Goal: Task Accomplishment & Management: Manage account settings

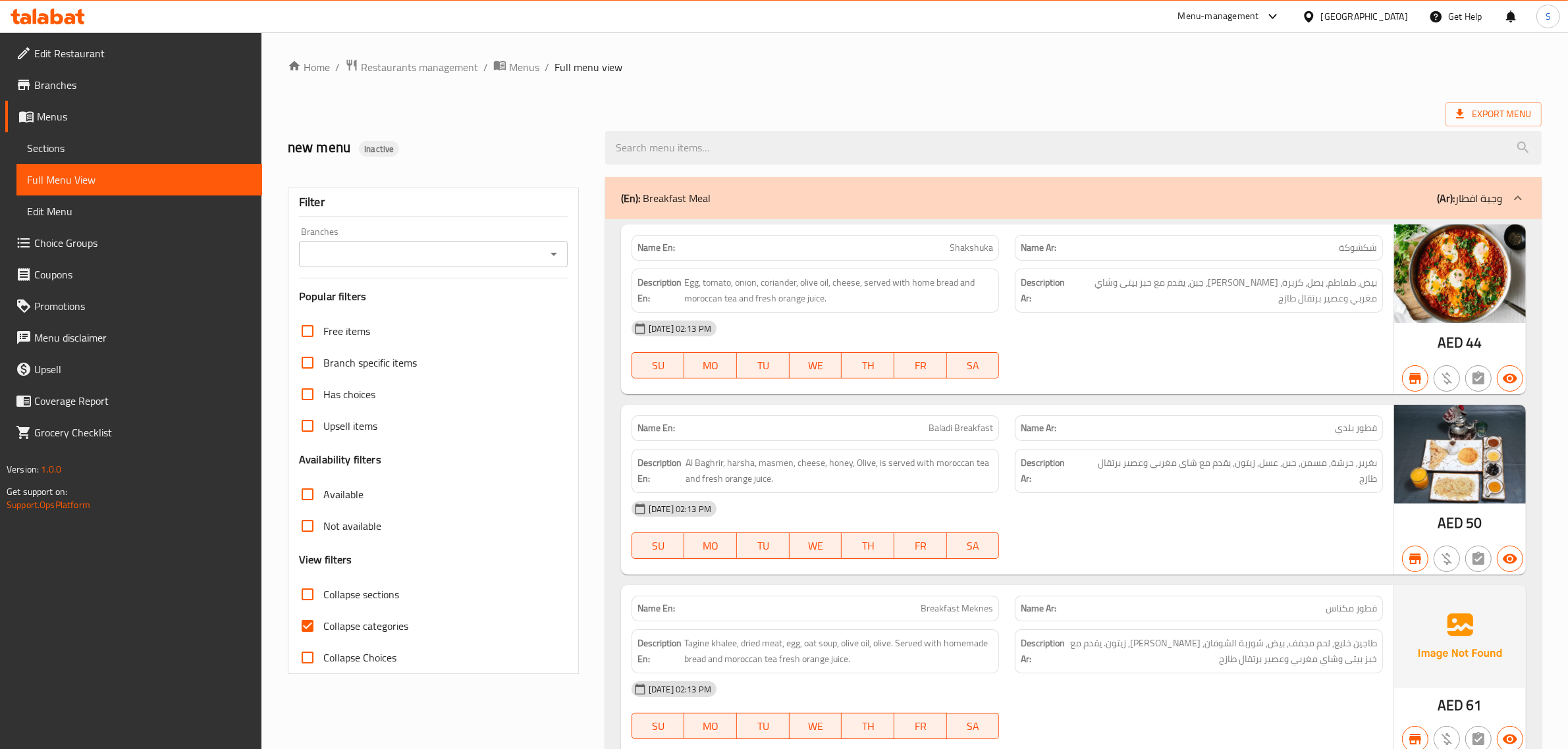
click at [67, 21] on icon at bounding box center [70, 19] width 12 height 12
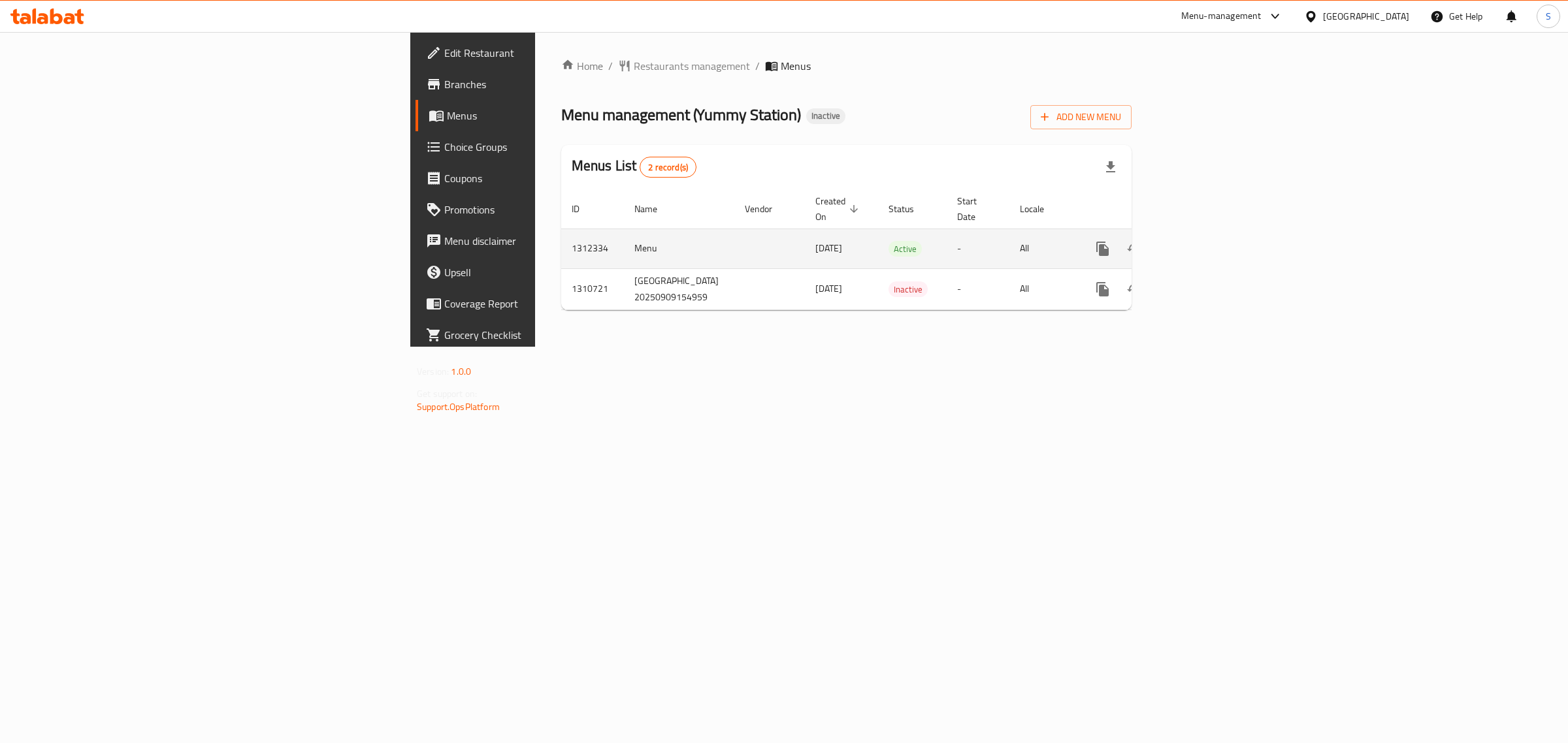
click at [1205, 241] on icon "enhanced table" at bounding box center [1197, 248] width 15 height 15
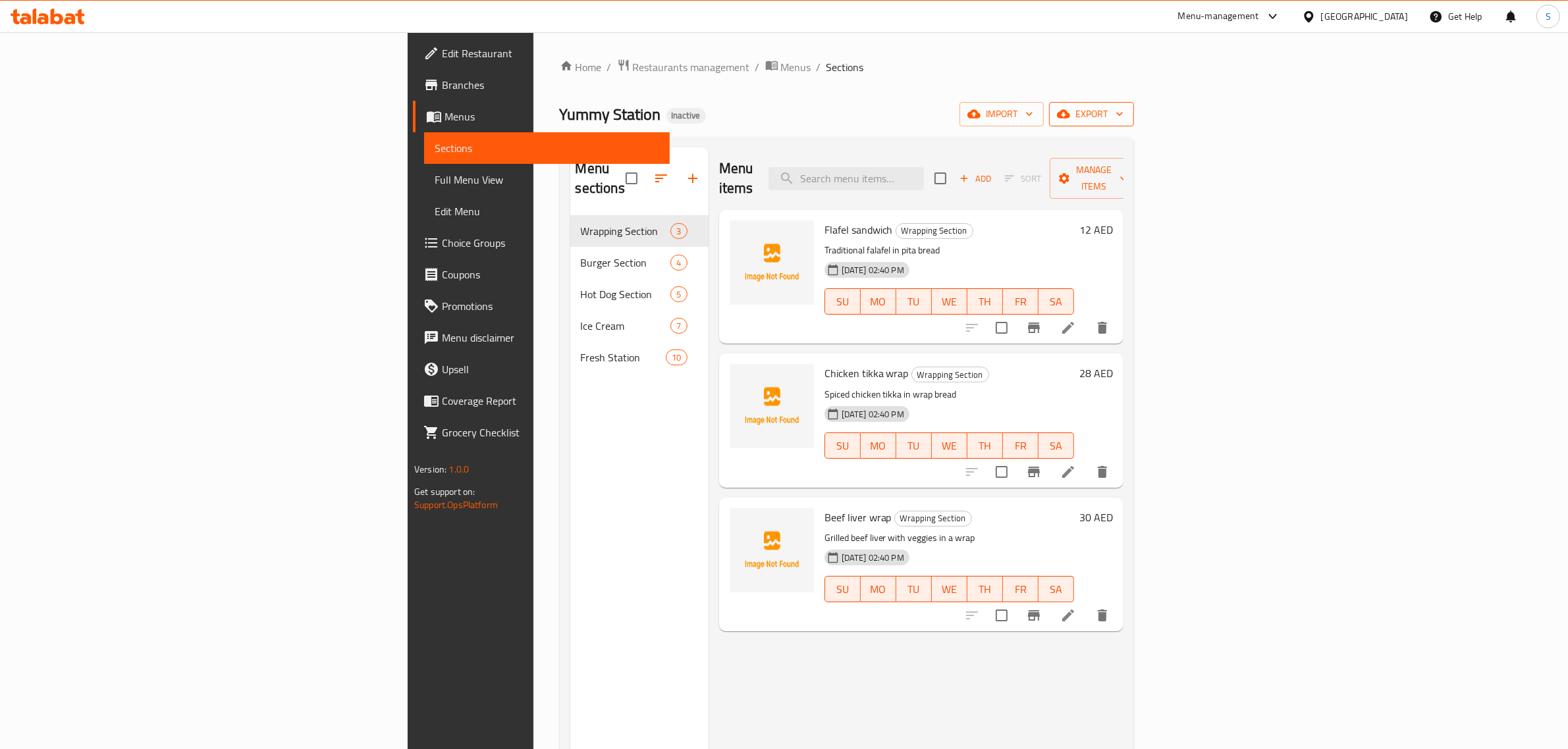
click at [1124, 111] on span "export" at bounding box center [1091, 114] width 64 height 16
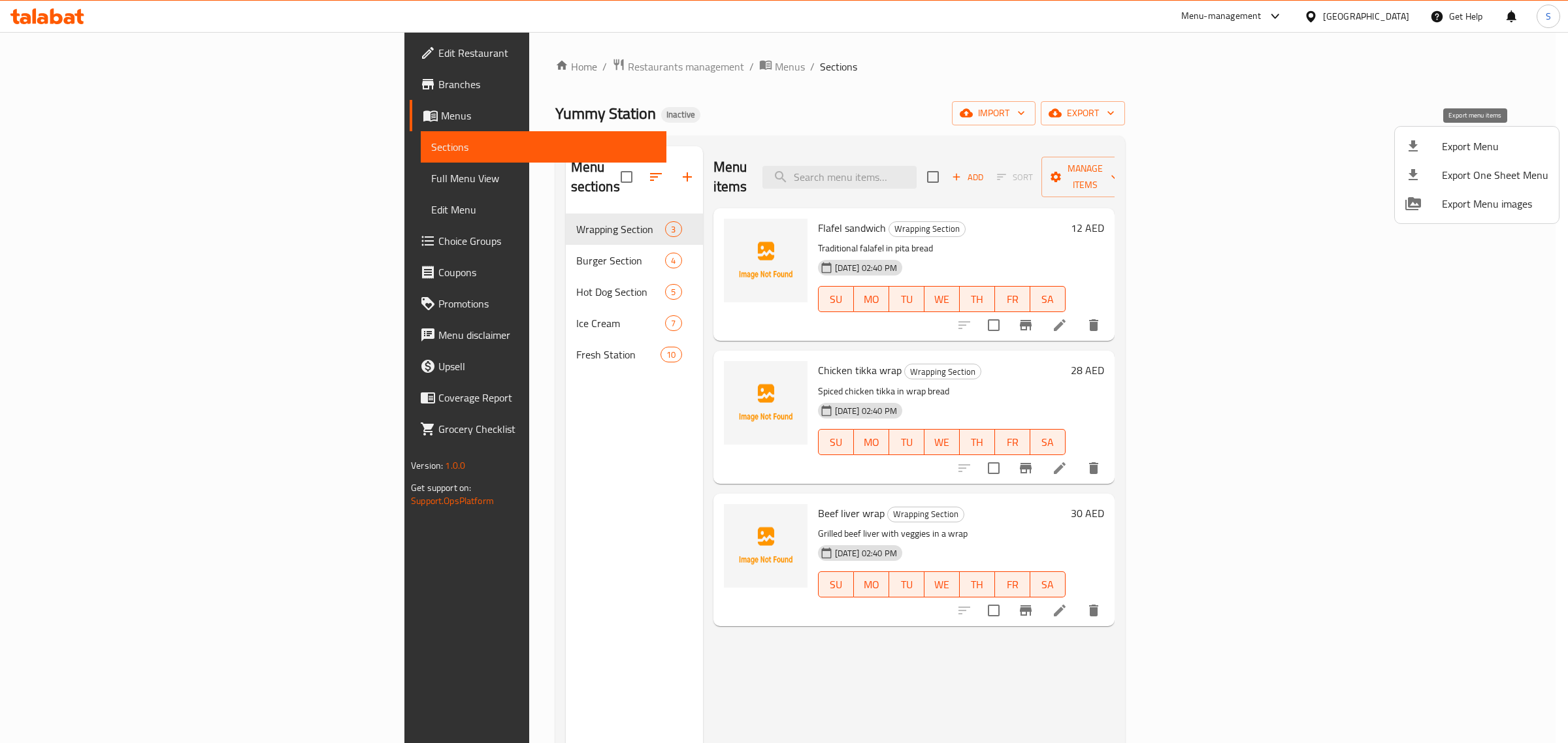
click at [1487, 152] on span "Export Menu" at bounding box center [1494, 146] width 106 height 15
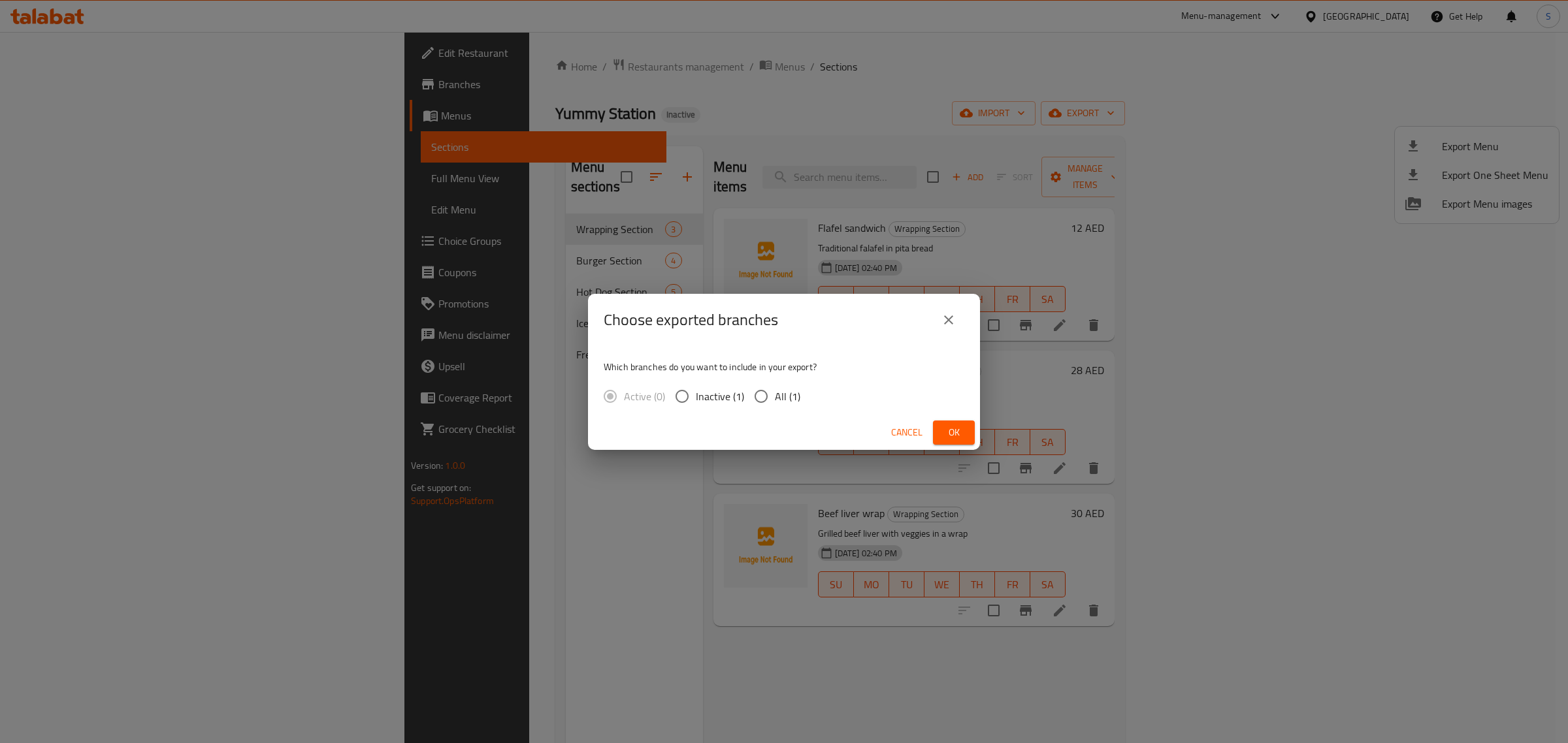
click at [788, 392] on span "All (1)" at bounding box center [787, 396] width 26 height 15
click at [775, 392] on input "All (1)" at bounding box center [761, 396] width 28 height 28
radio input "true"
click at [941, 433] on button "Ok" at bounding box center [955, 432] width 42 height 24
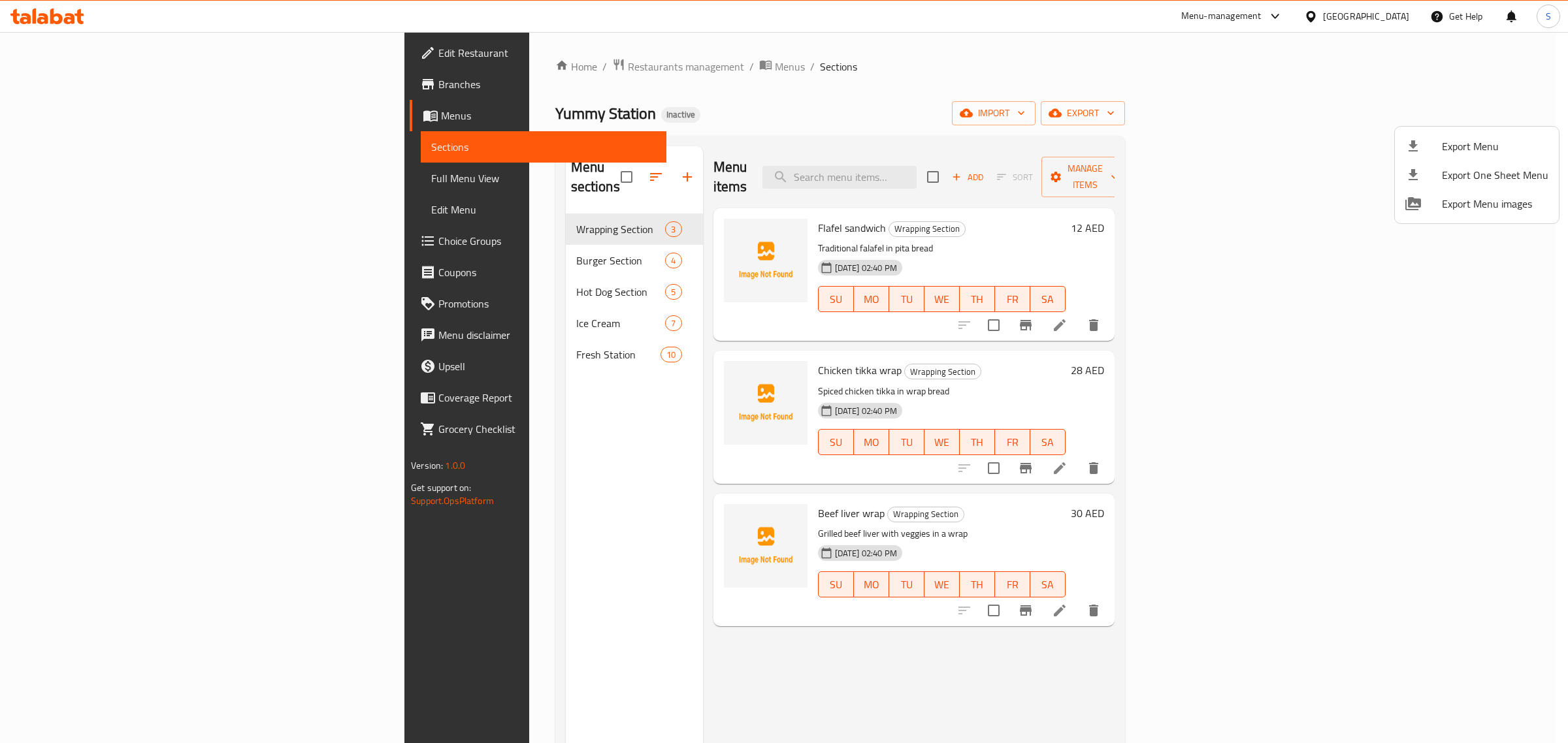
click at [713, 53] on div at bounding box center [784, 372] width 1568 height 743
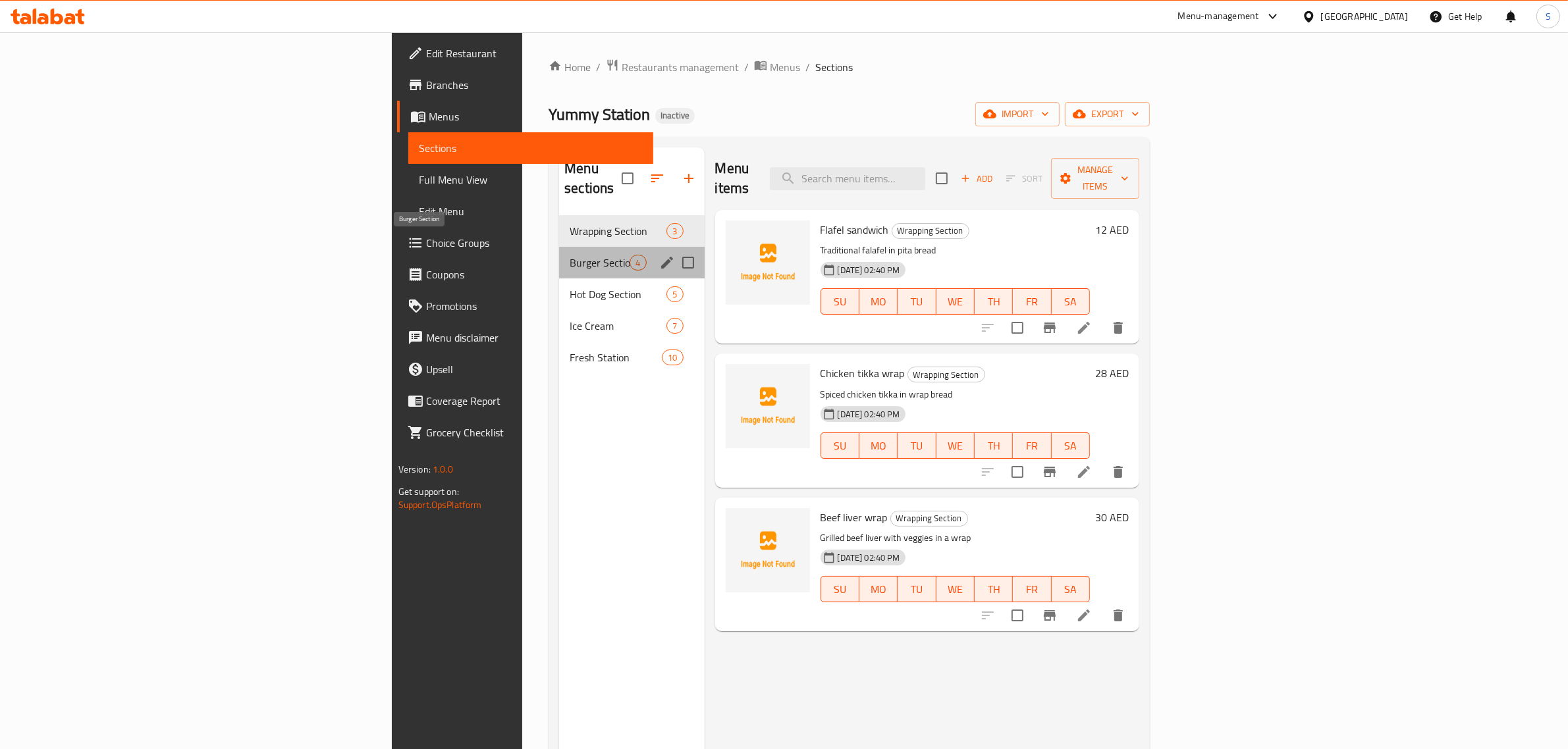
click at [570, 255] on span "Burger Section" at bounding box center [600, 263] width 60 height 15
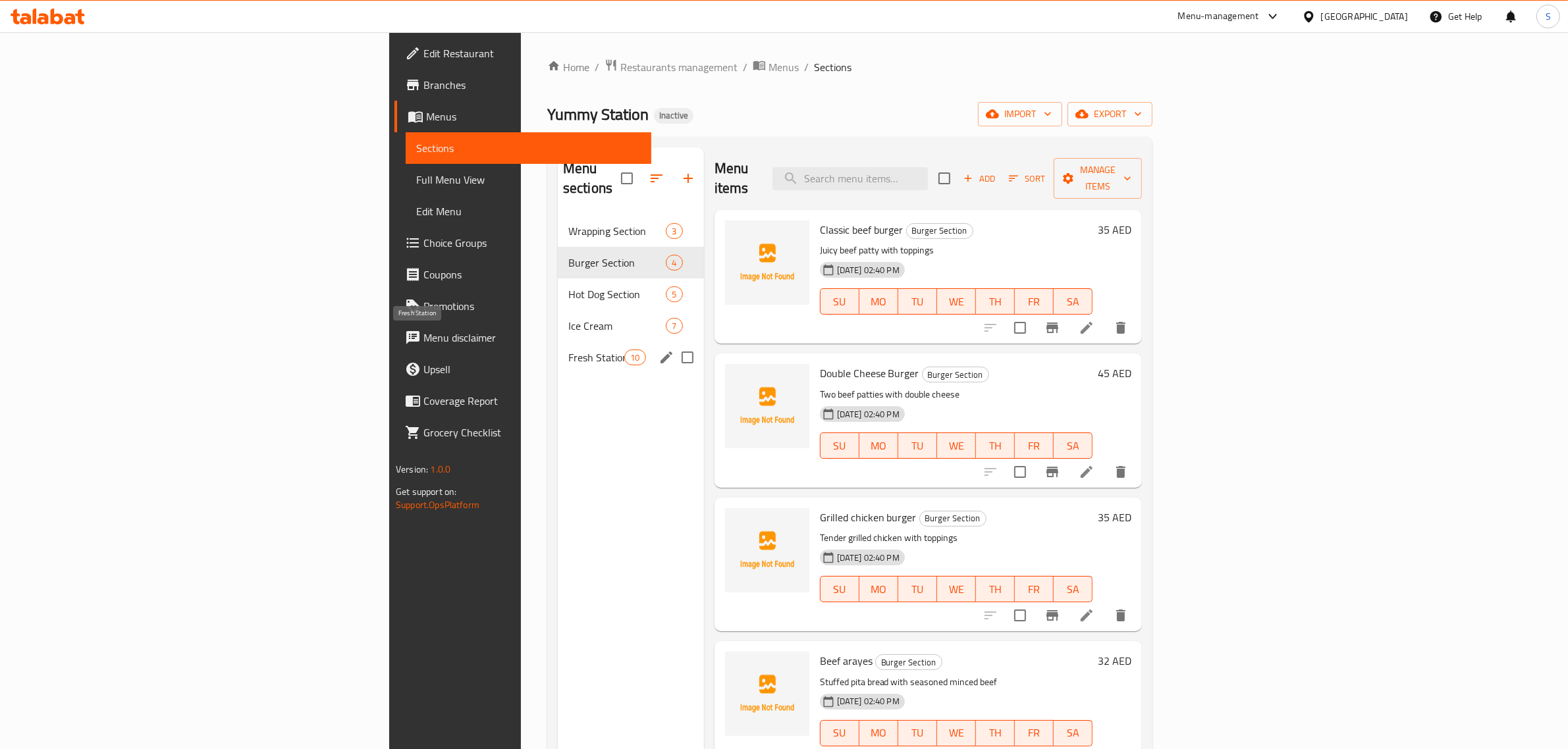
click at [568, 349] on span "Fresh Station" at bounding box center [596, 357] width 56 height 15
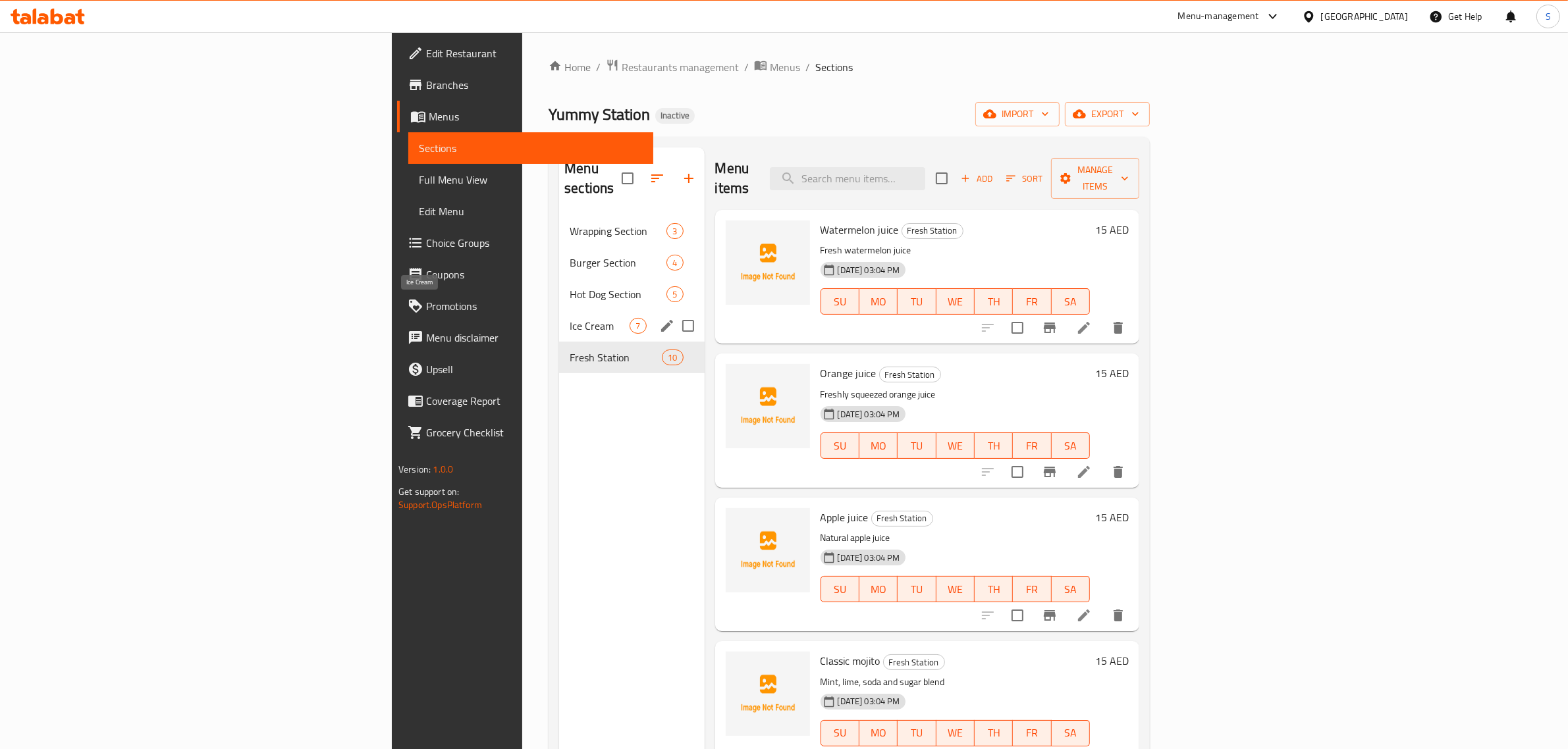
click at [570, 318] on span "Ice Cream" at bounding box center [600, 325] width 60 height 15
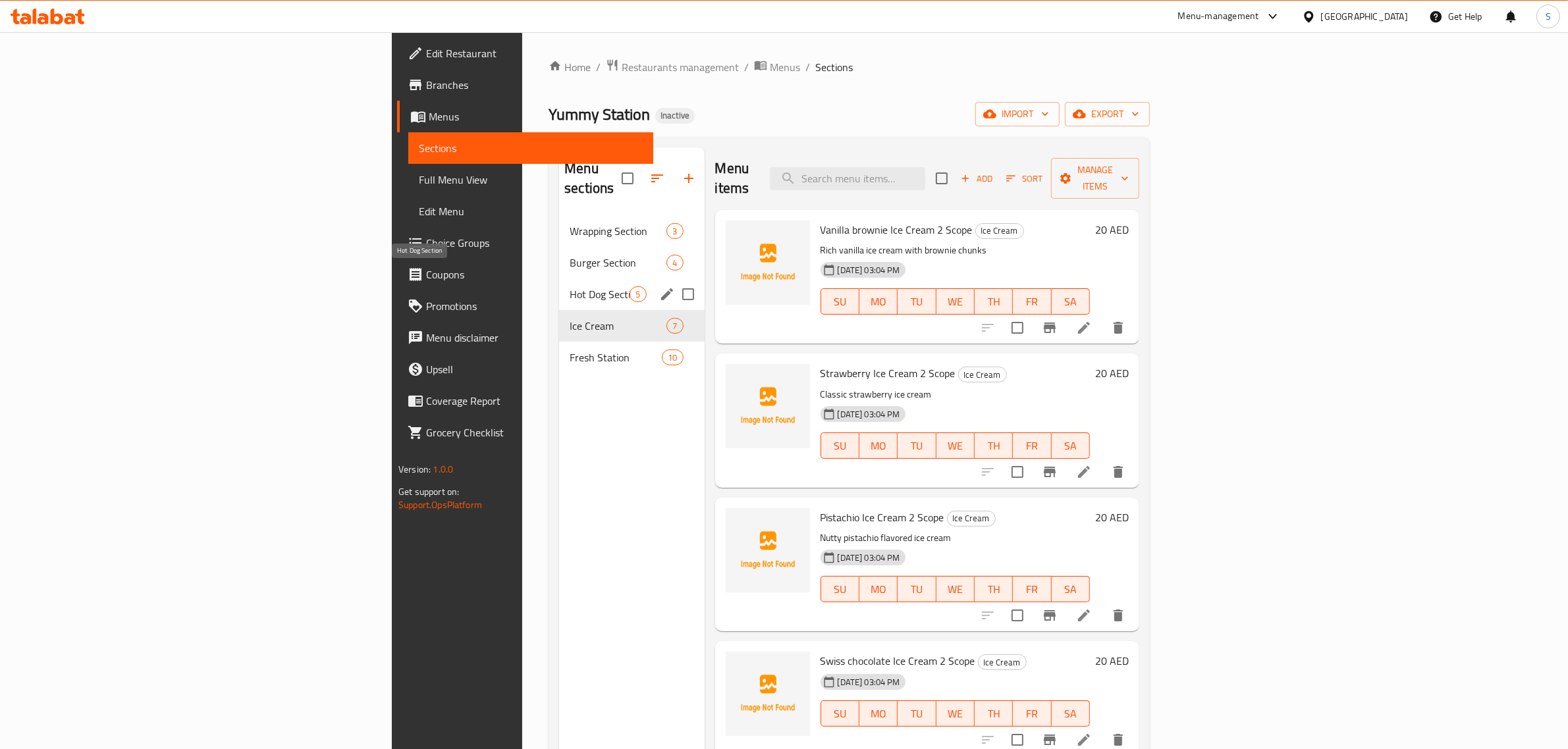
click at [570, 286] on span "Hot Dog Section" at bounding box center [600, 294] width 60 height 15
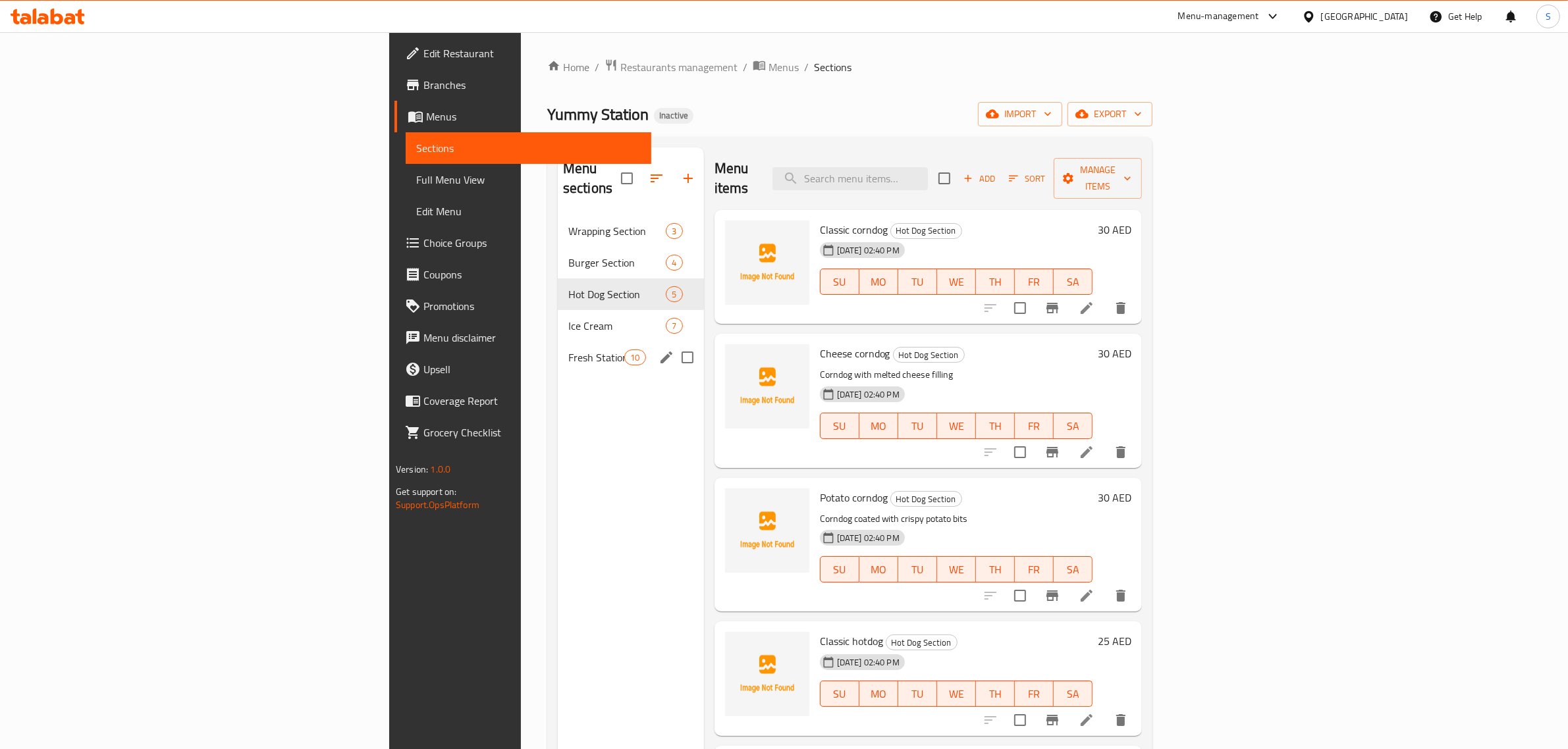
click at [568, 349] on span "Fresh Station" at bounding box center [596, 357] width 56 height 15
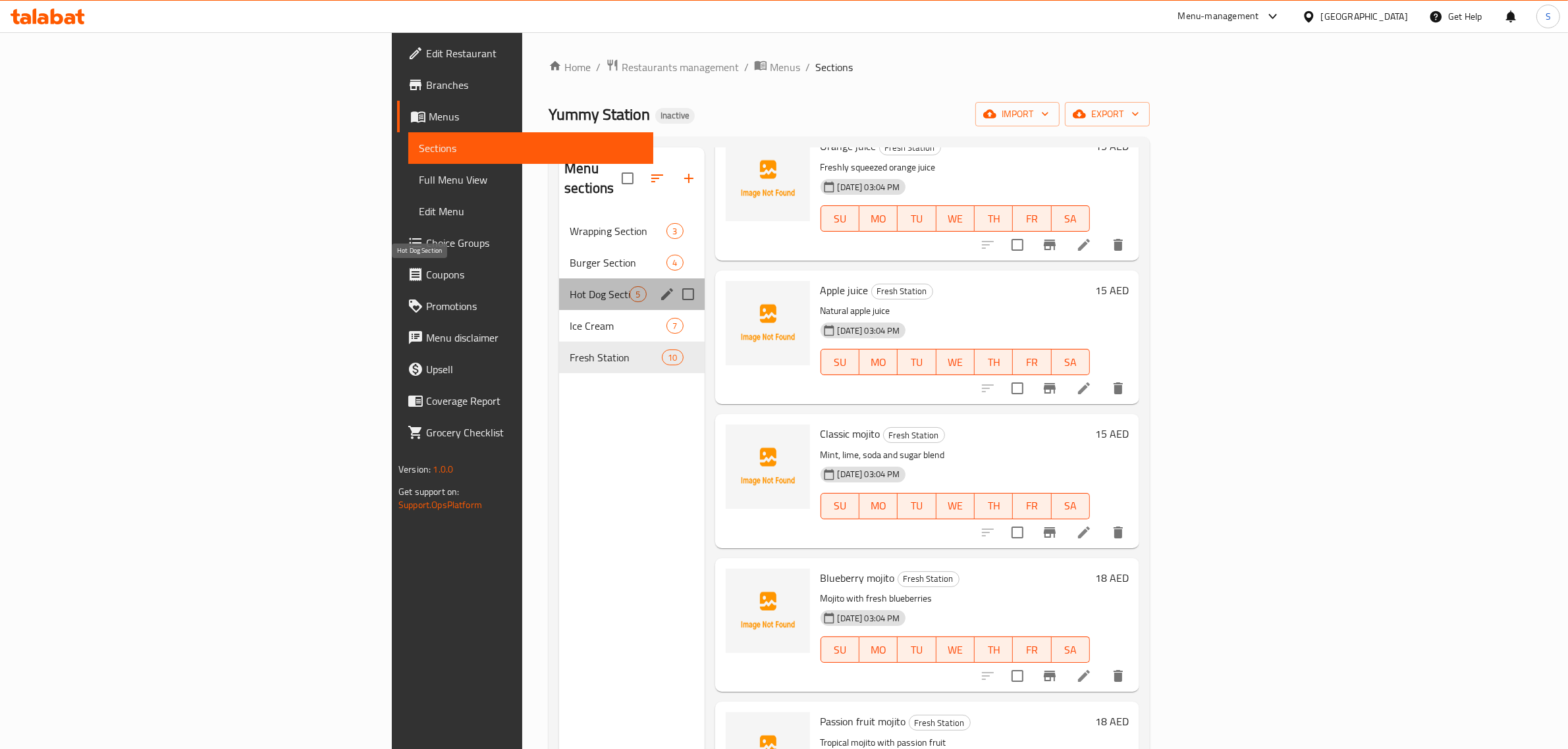
click at [570, 286] on span "Hot Dog Section" at bounding box center [600, 294] width 60 height 15
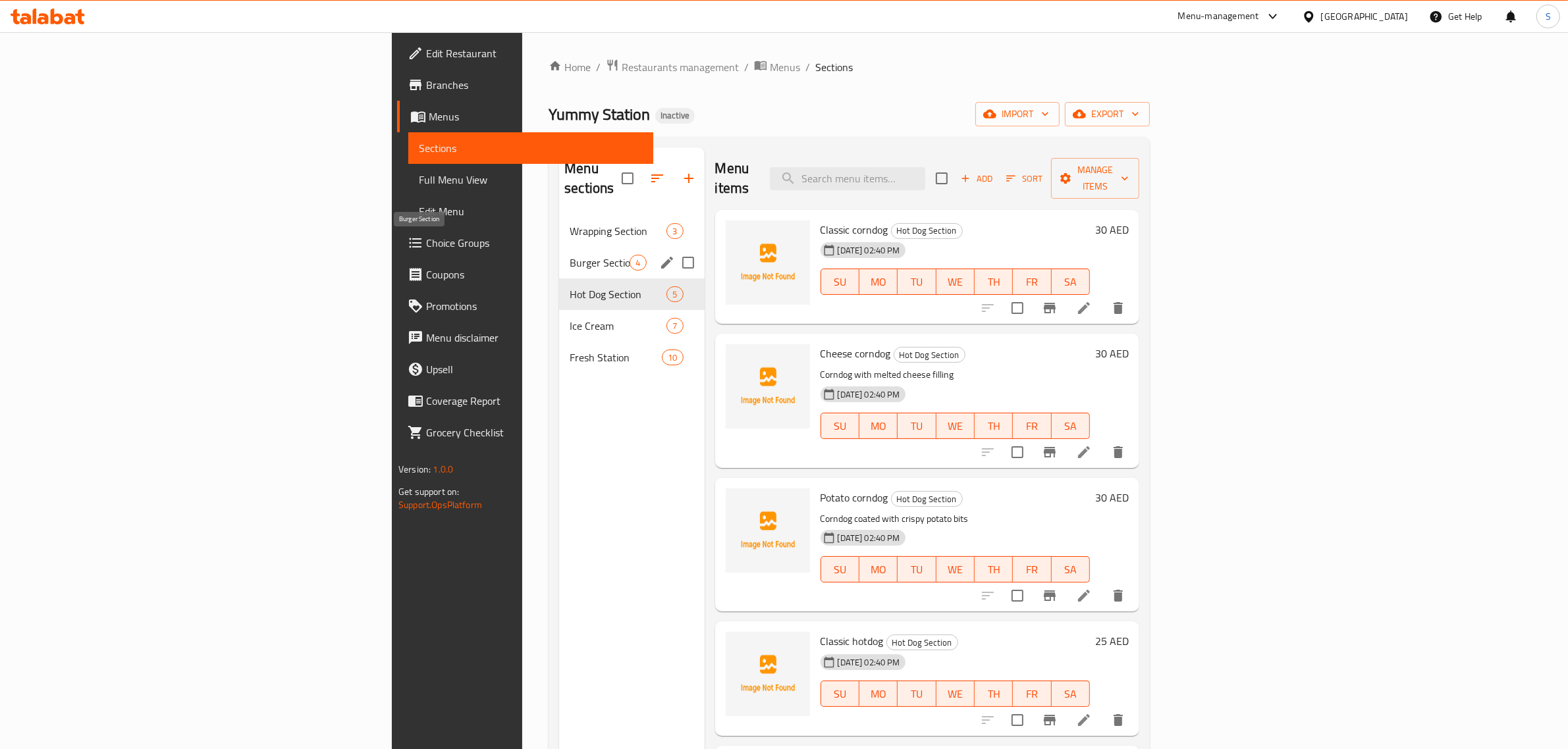
click at [570, 255] on span "Burger Section" at bounding box center [600, 263] width 60 height 15
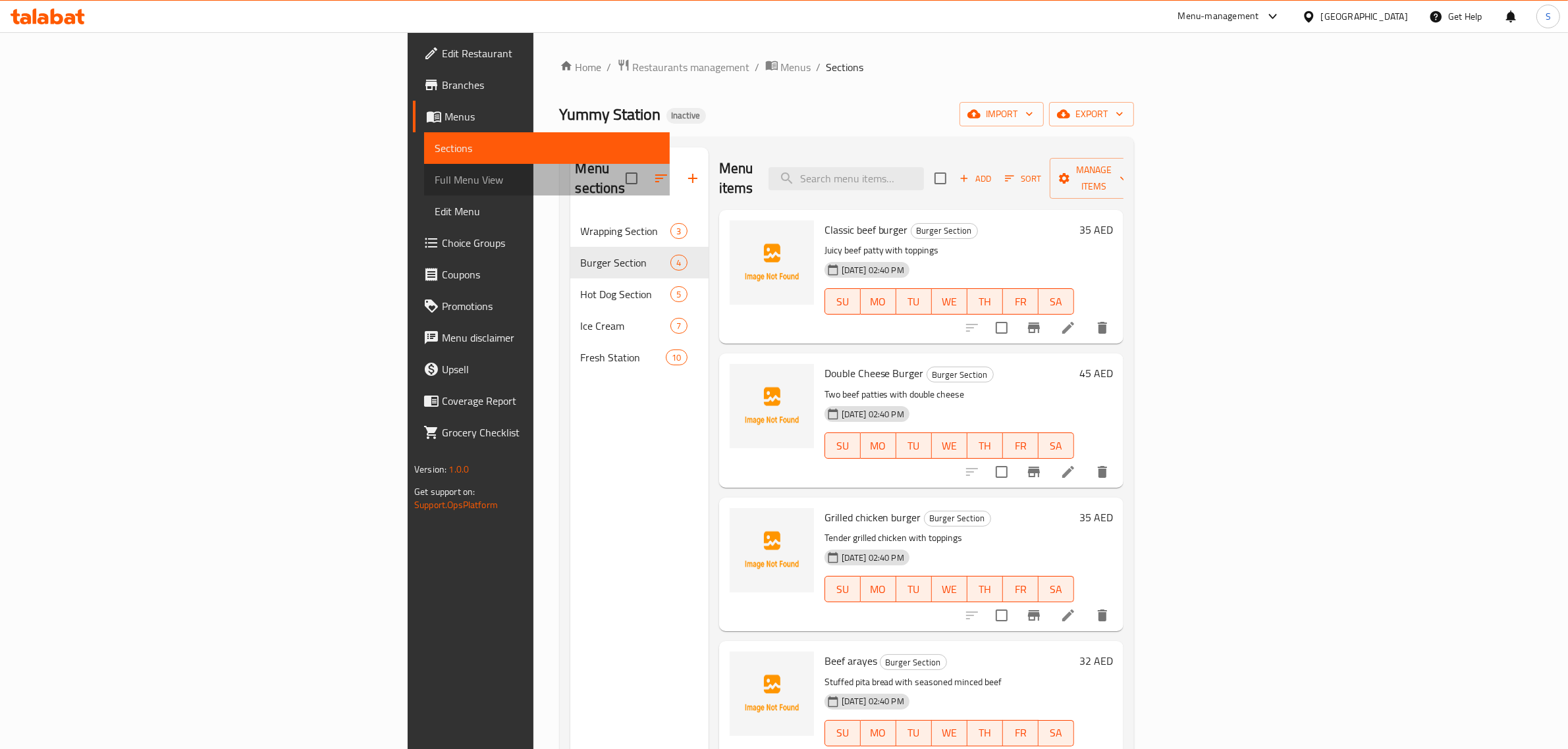
click at [434, 173] on span "Full Menu View" at bounding box center [546, 179] width 224 height 15
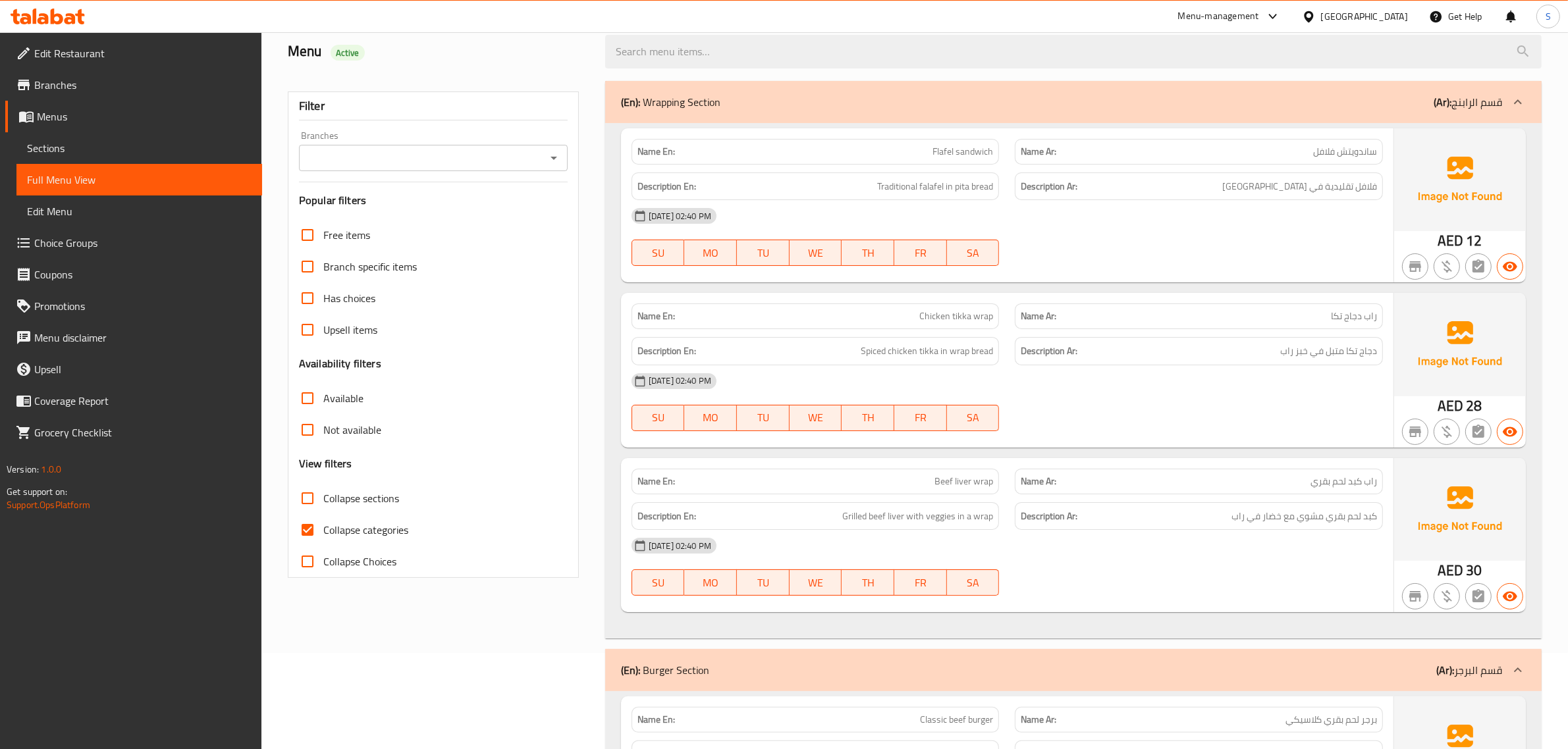
scroll to position [246, 0]
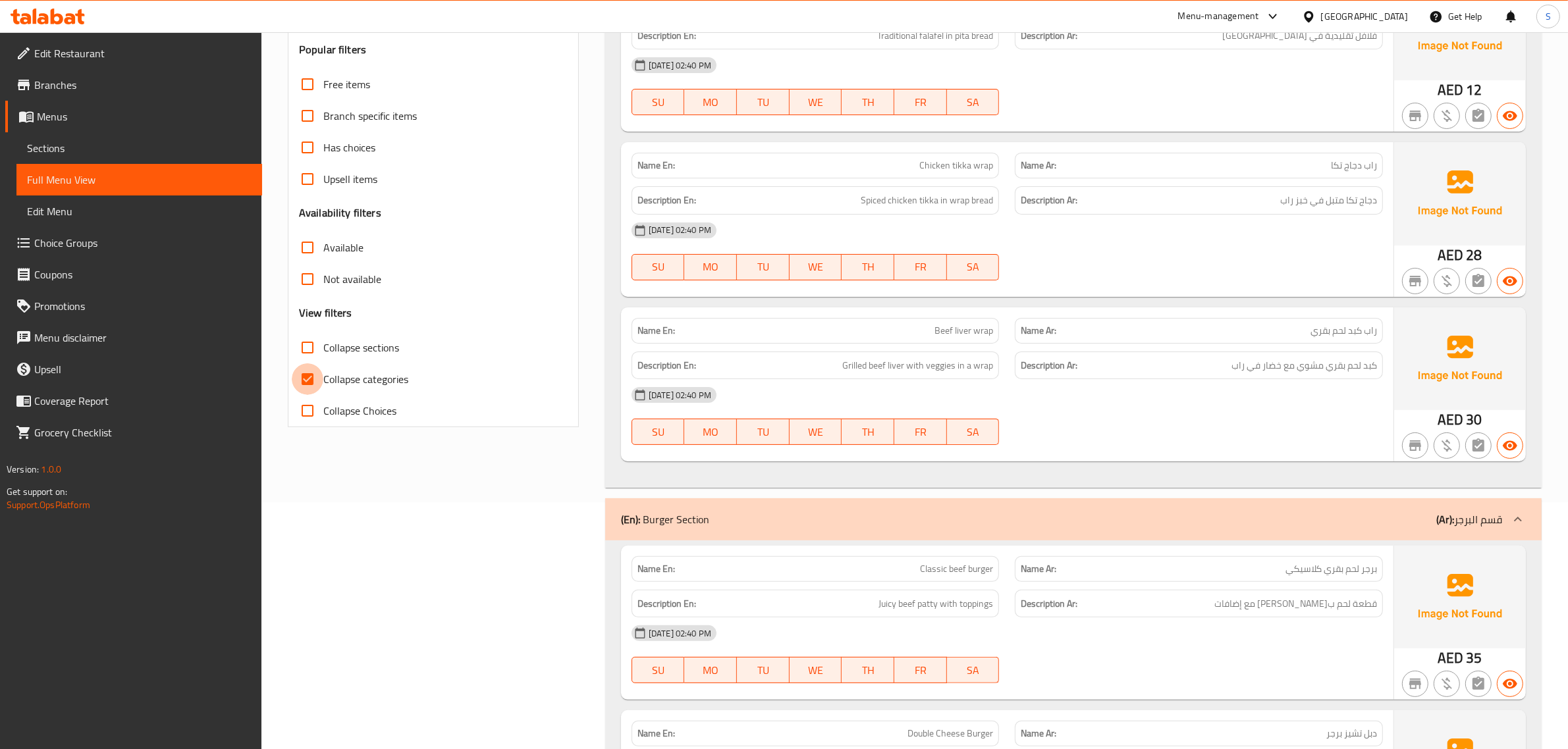
click at [308, 373] on input "Collapse categories" at bounding box center [307, 378] width 32 height 32
checkbox input "false"
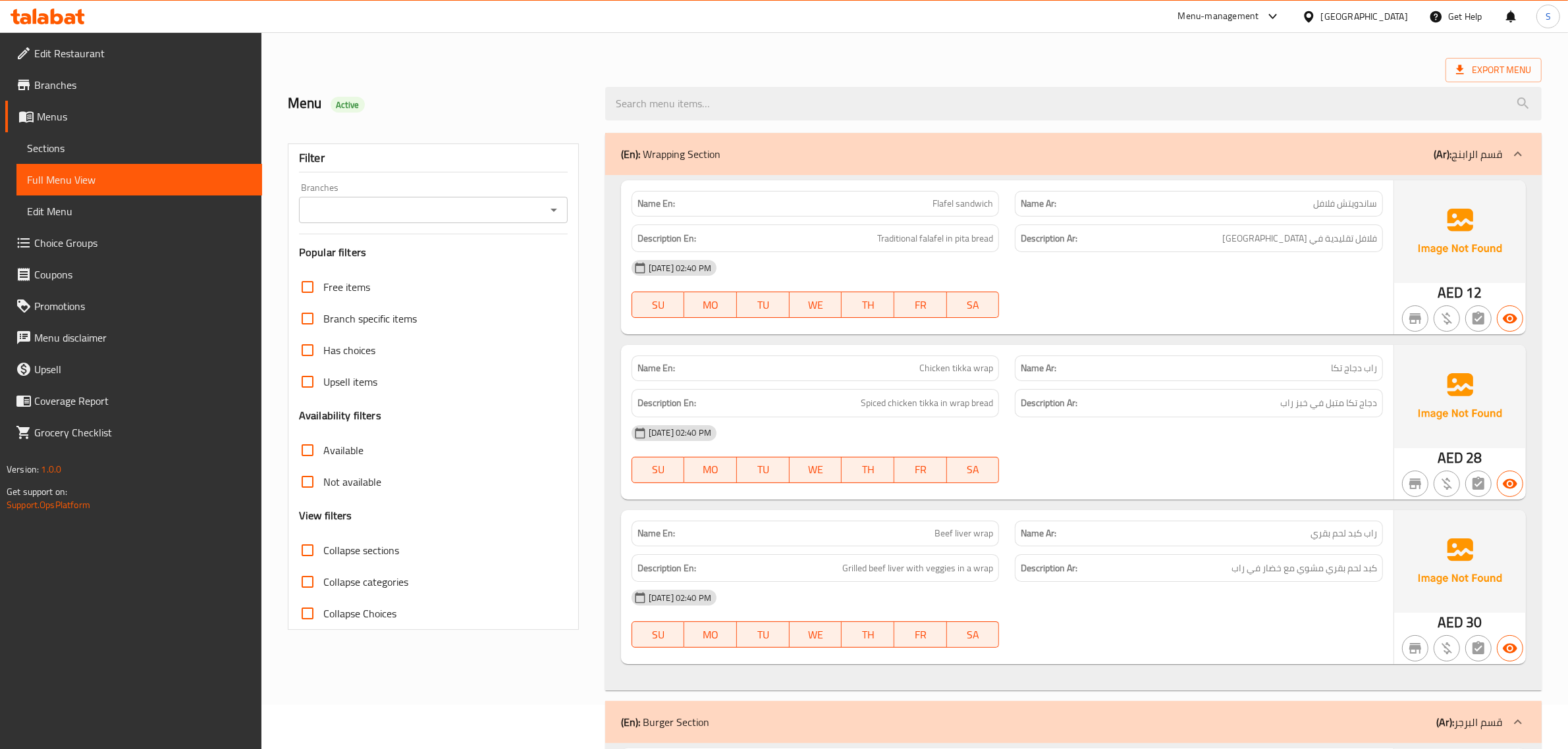
scroll to position [82, 0]
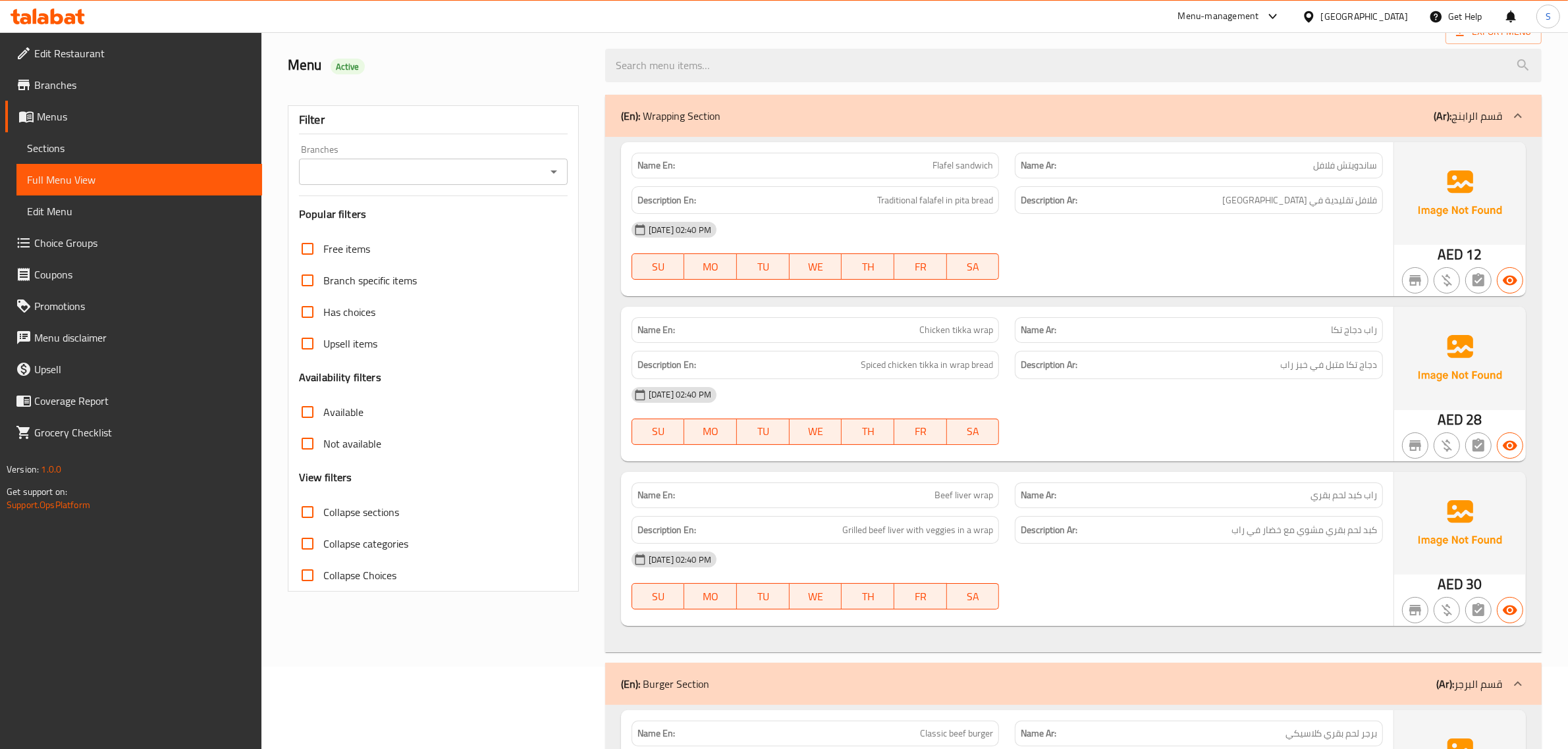
click at [313, 515] on input "Collapse sections" at bounding box center [307, 512] width 32 height 32
checkbox input "true"
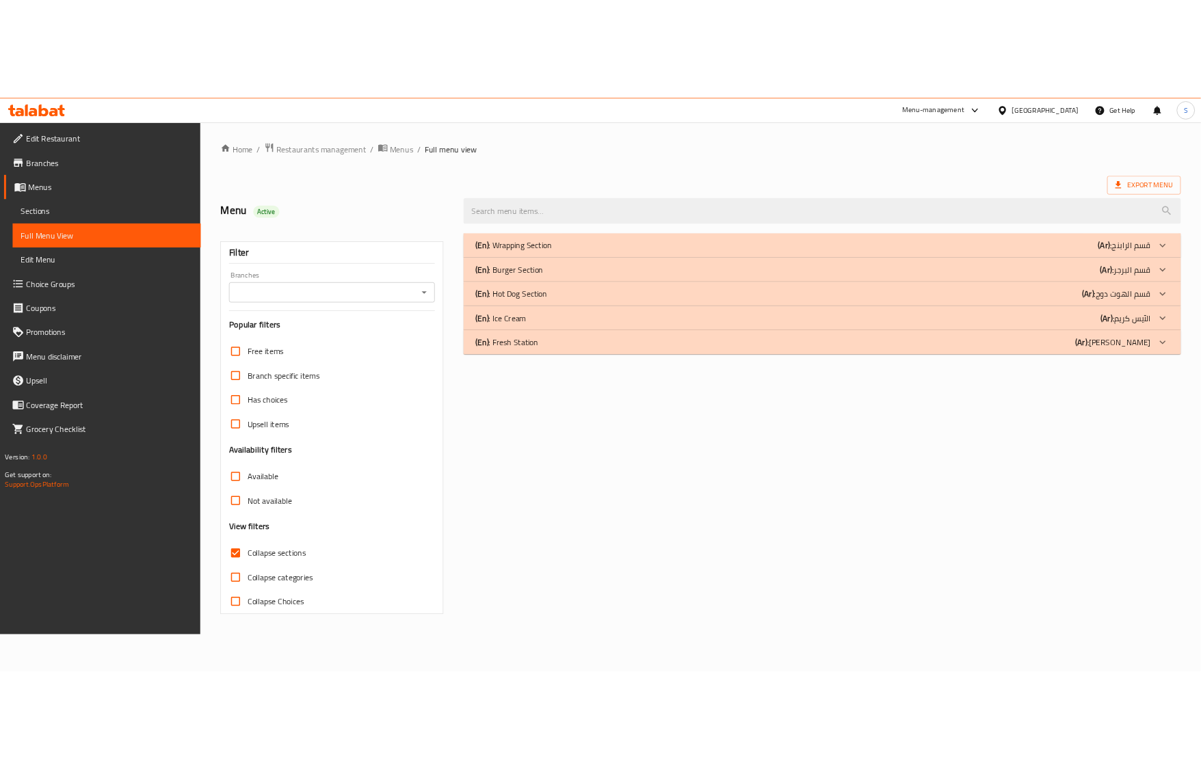
scroll to position [0, 0]
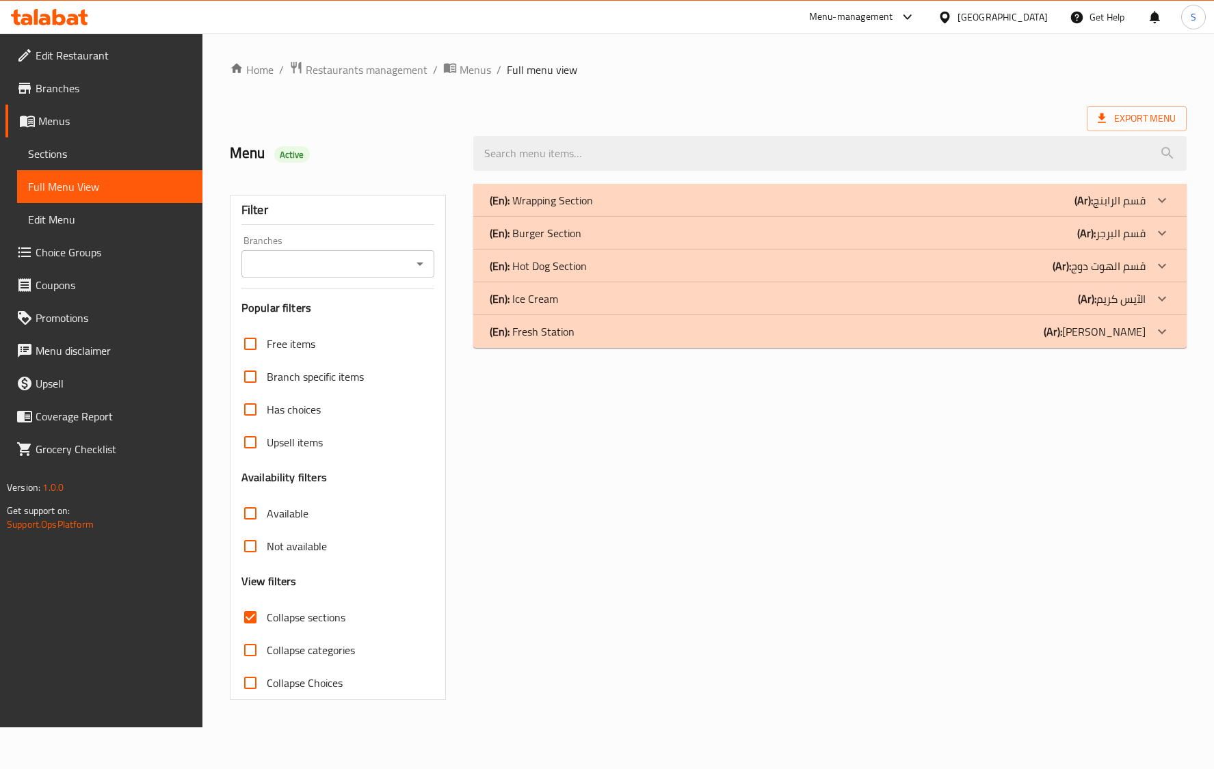
click at [786, 340] on div "(En): Fresh Station (Ar): فريش ستيشن" at bounding box center [818, 331] width 656 height 16
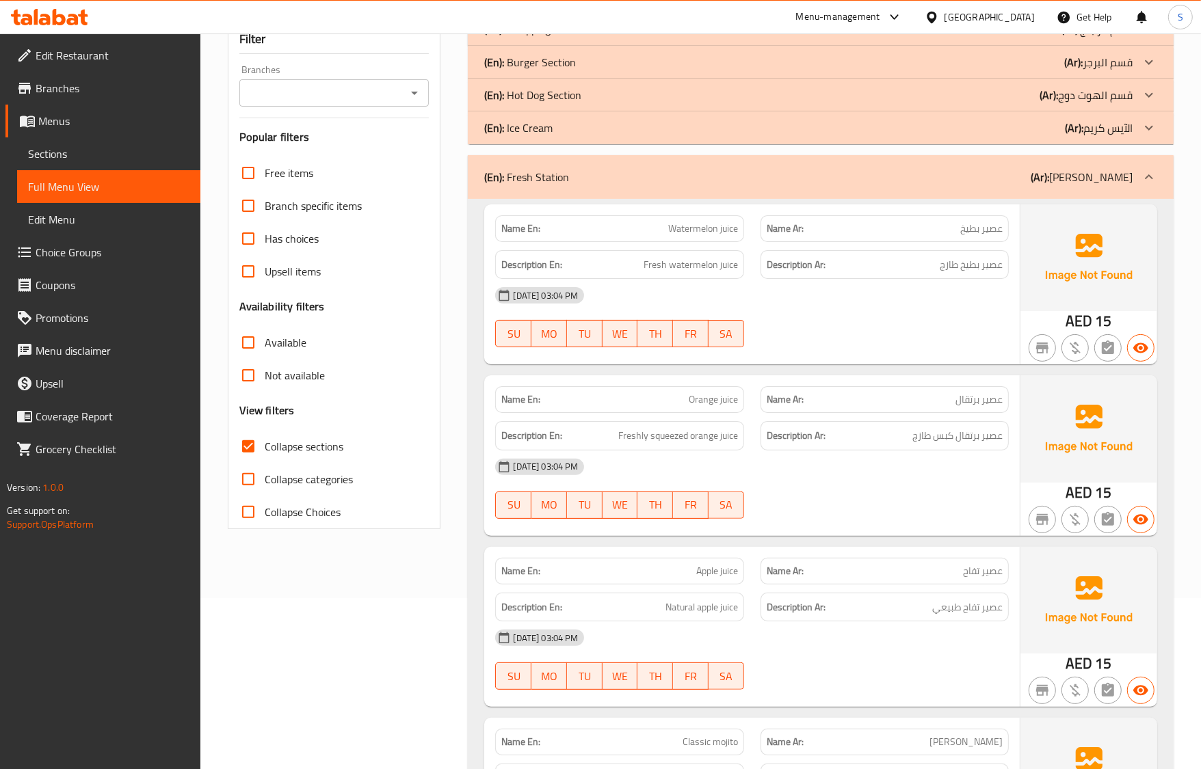
scroll to position [256, 0]
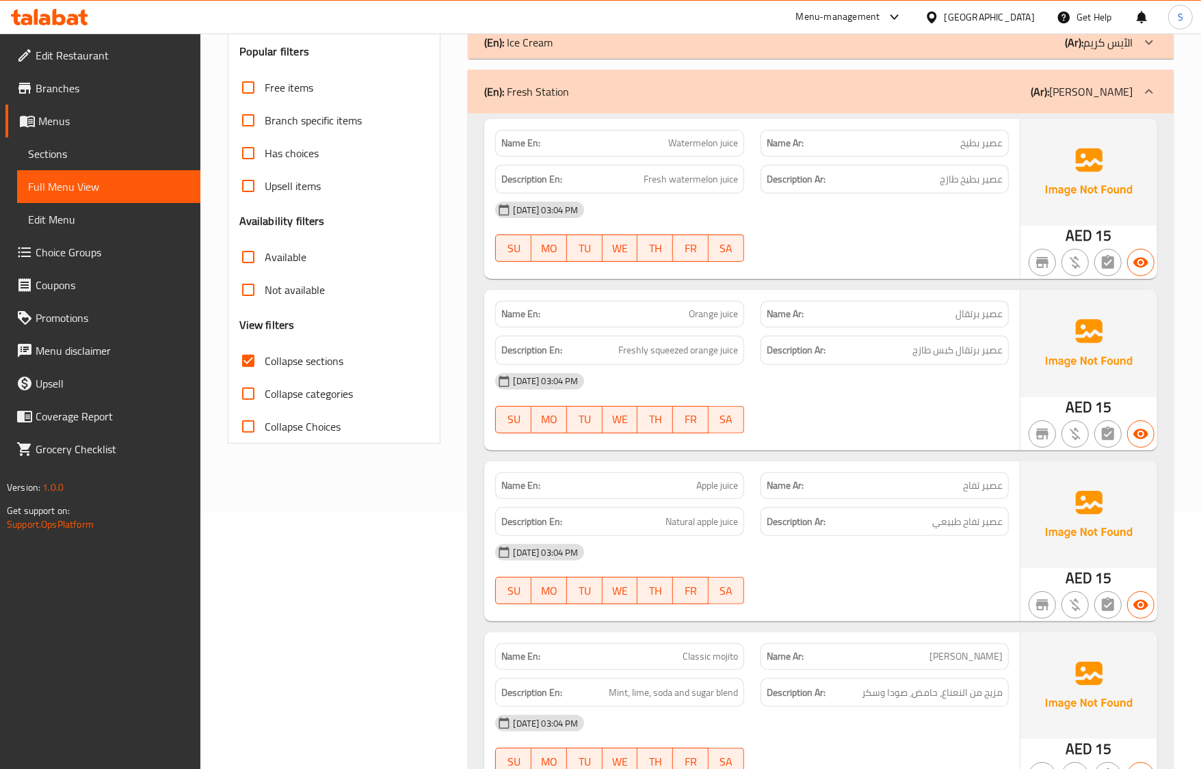
drag, startPoint x: 791, startPoint y: 377, endPoint x: 791, endPoint y: 388, distance: 11.6
click at [791, 377] on div "16-09-2025 03:04 PM" at bounding box center [751, 381] width 529 height 33
click at [764, 469] on div "Name Ar: عصير تفاح" at bounding box center [884, 485] width 265 height 43
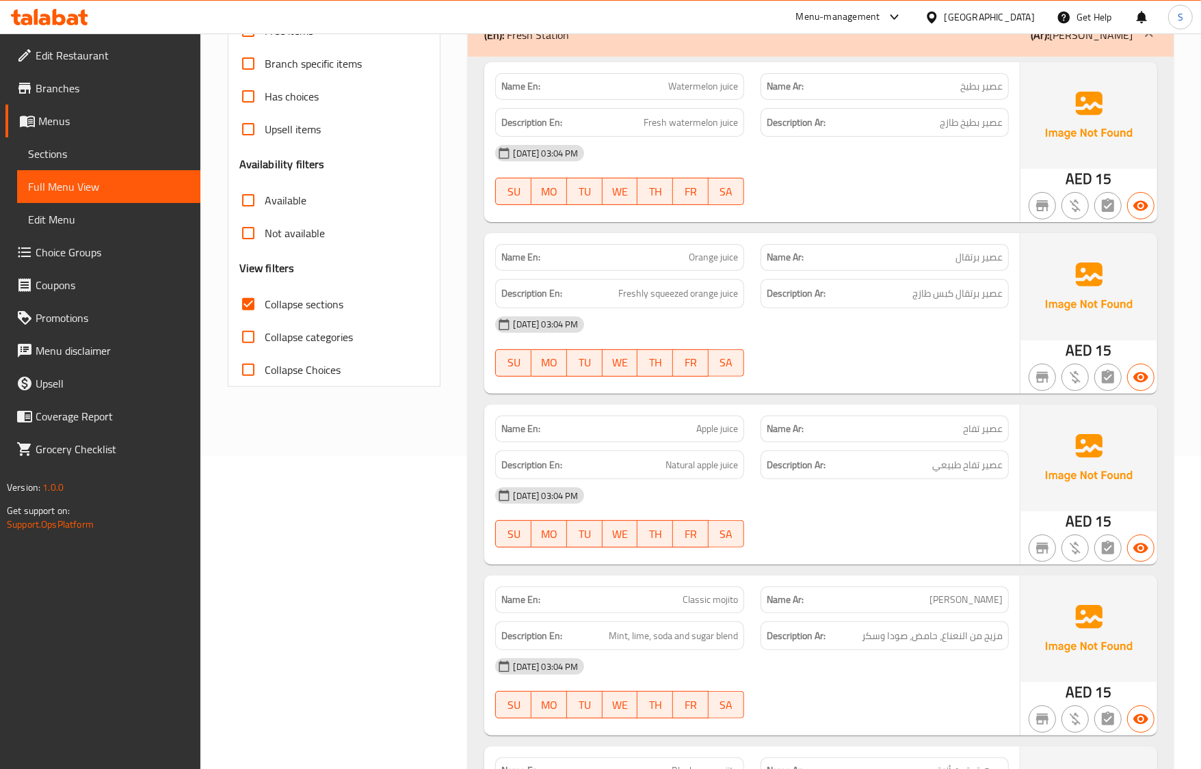
scroll to position [342, 0]
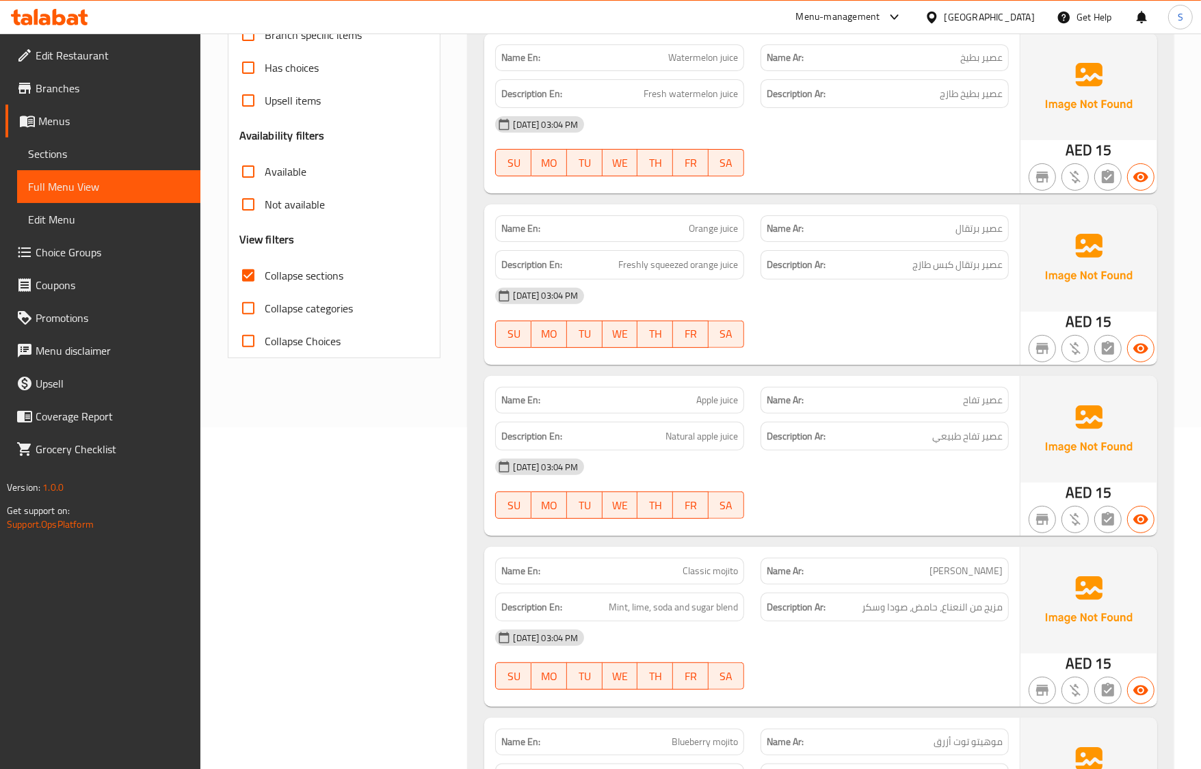
click at [969, 468] on div "16-09-2025 03:04 PM" at bounding box center [751, 467] width 529 height 33
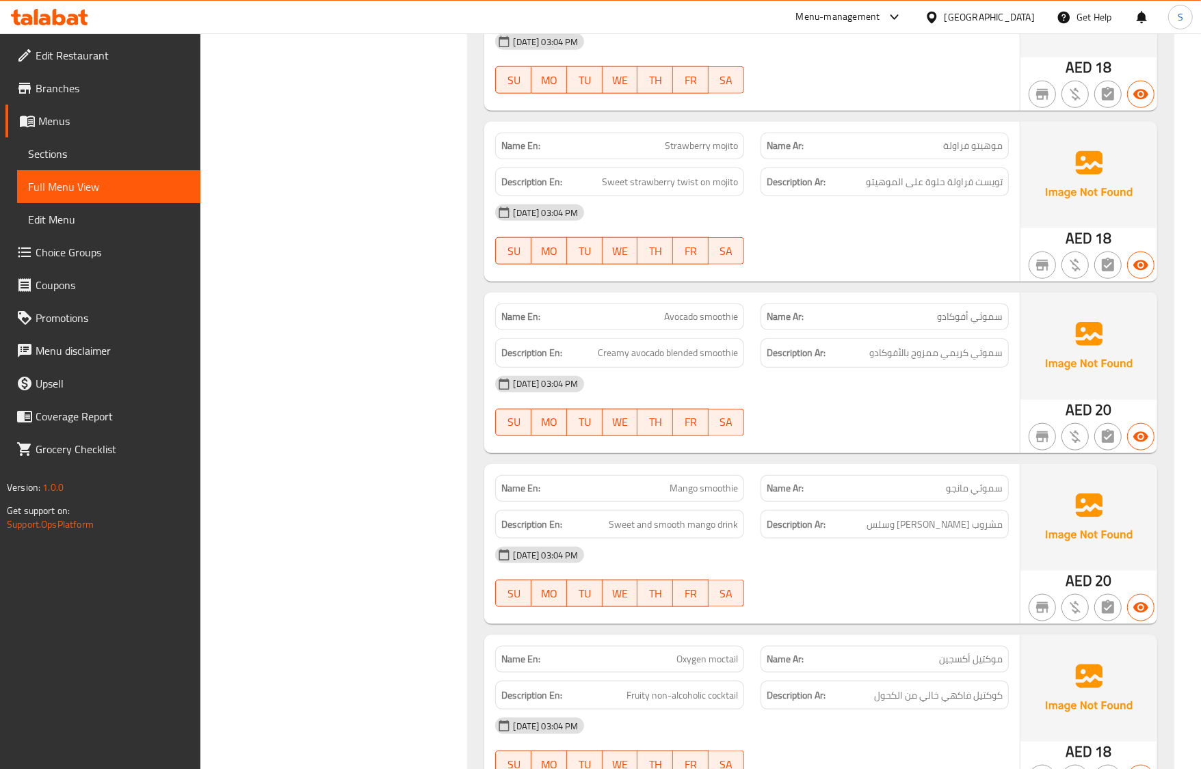
scroll to position [1362, 0]
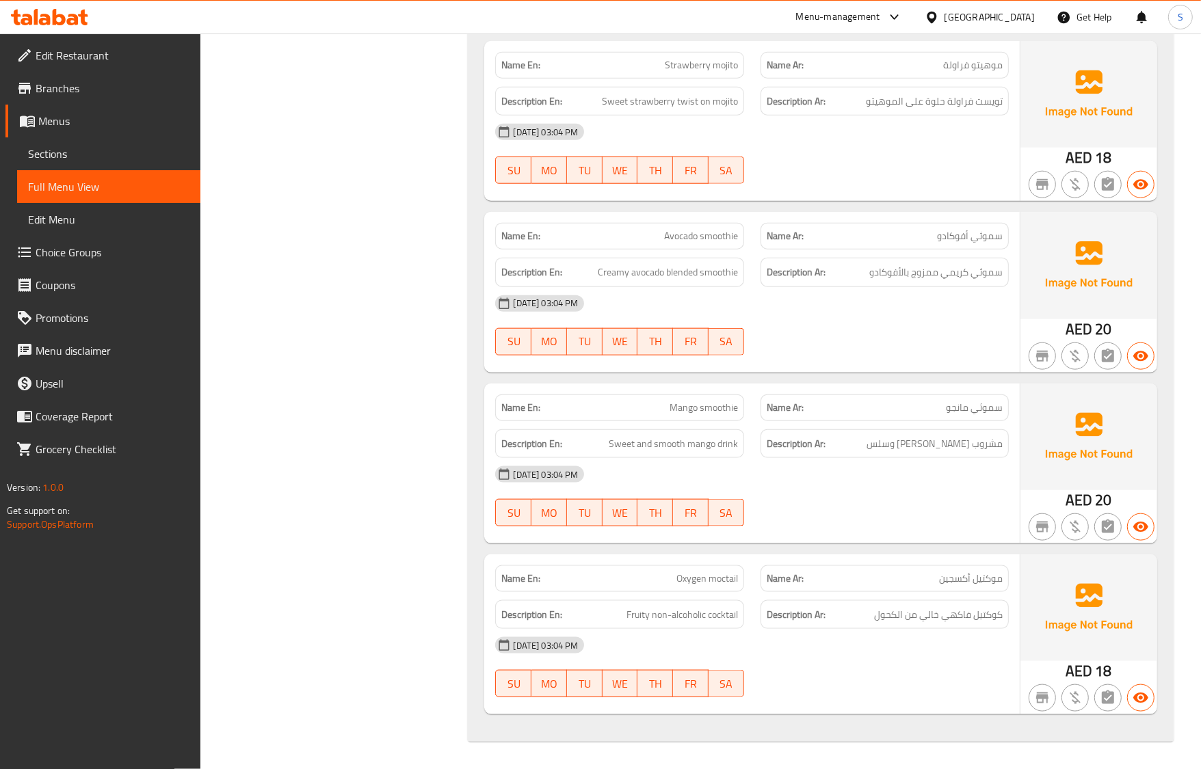
click at [812, 470] on div "16-09-2025 03:04 PM" at bounding box center [751, 474] width 529 height 33
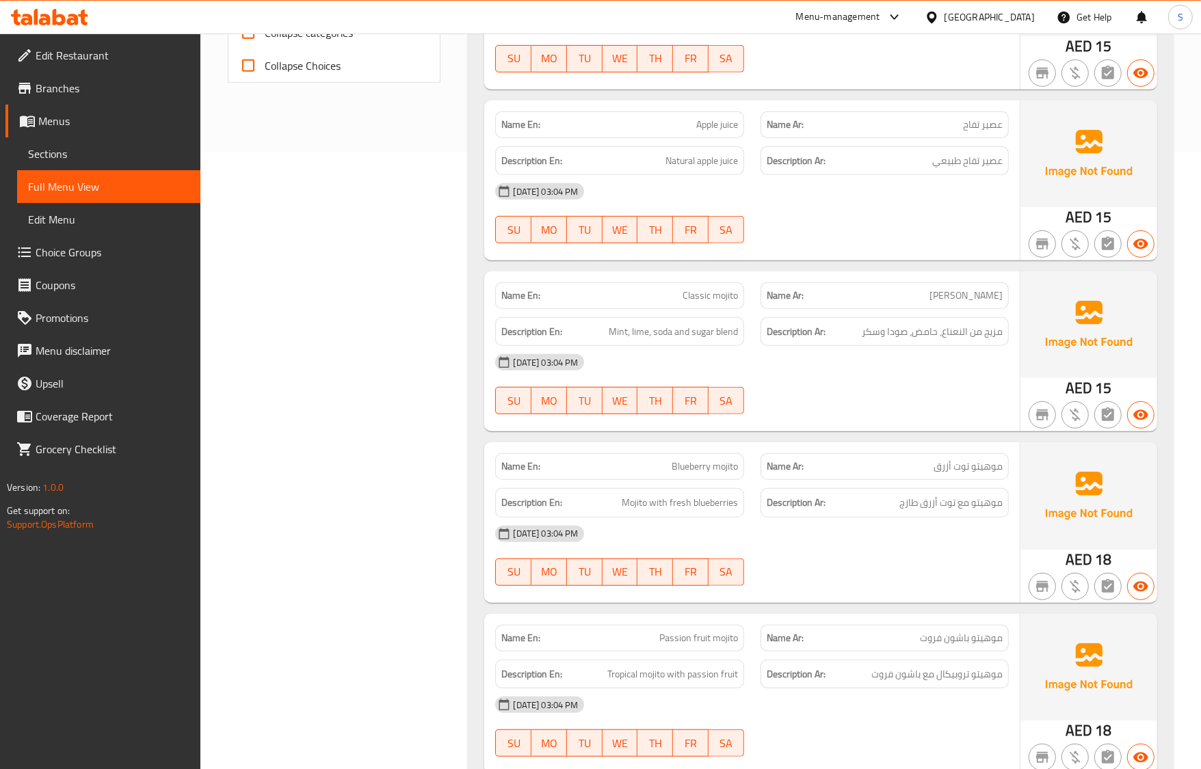
scroll to position [507, 0]
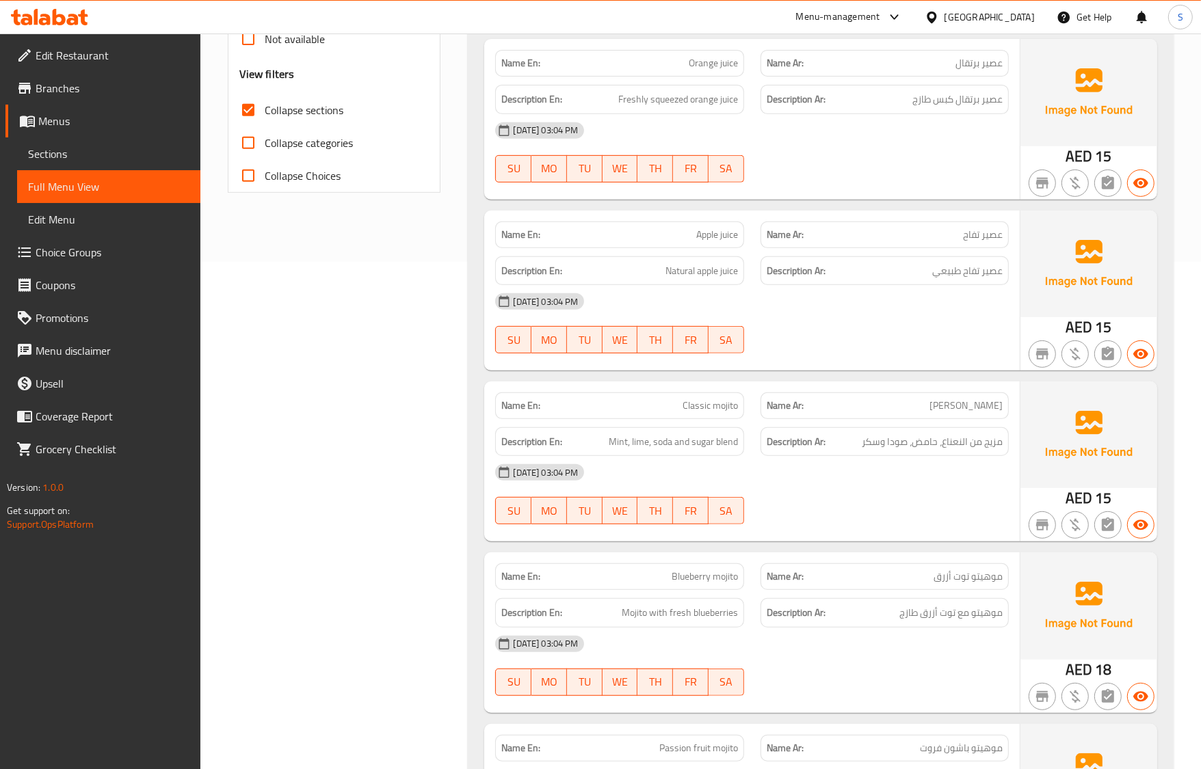
click at [877, 488] on div "16-09-2025 03:04 PM" at bounding box center [751, 472] width 529 height 33
click at [635, 532] on div "SU MO TU WE TH FR SA" at bounding box center [619, 512] width 265 height 44
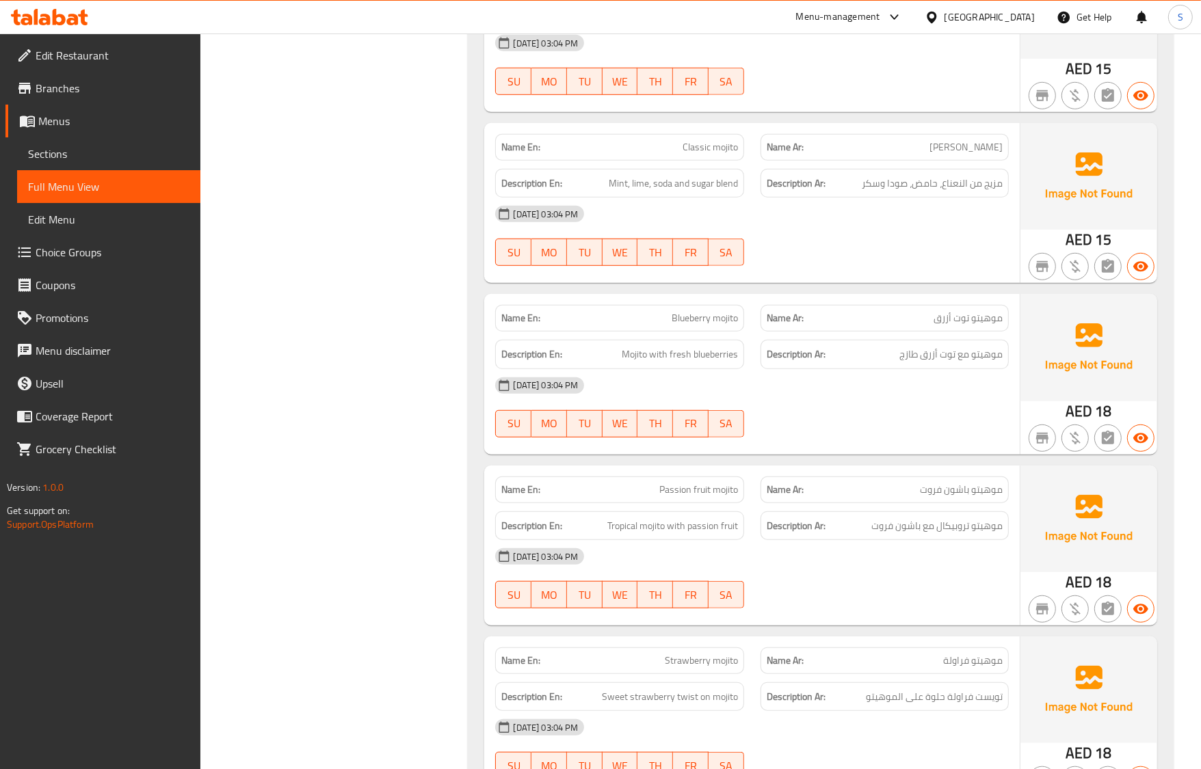
scroll to position [849, 0]
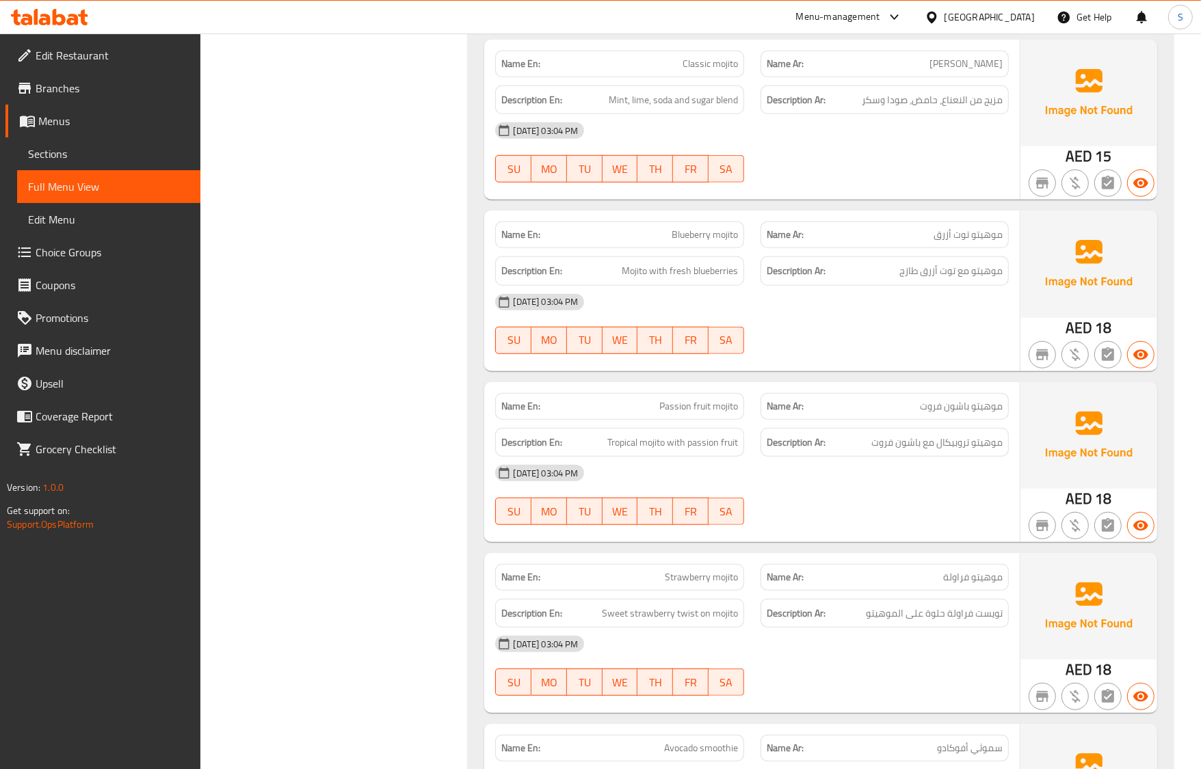
click at [507, 376] on div "Name En: Watermelon juice Name Ar: عصير بطيخ Description En: Fresh watermelon j…" at bounding box center [820, 388] width 705 height 1734
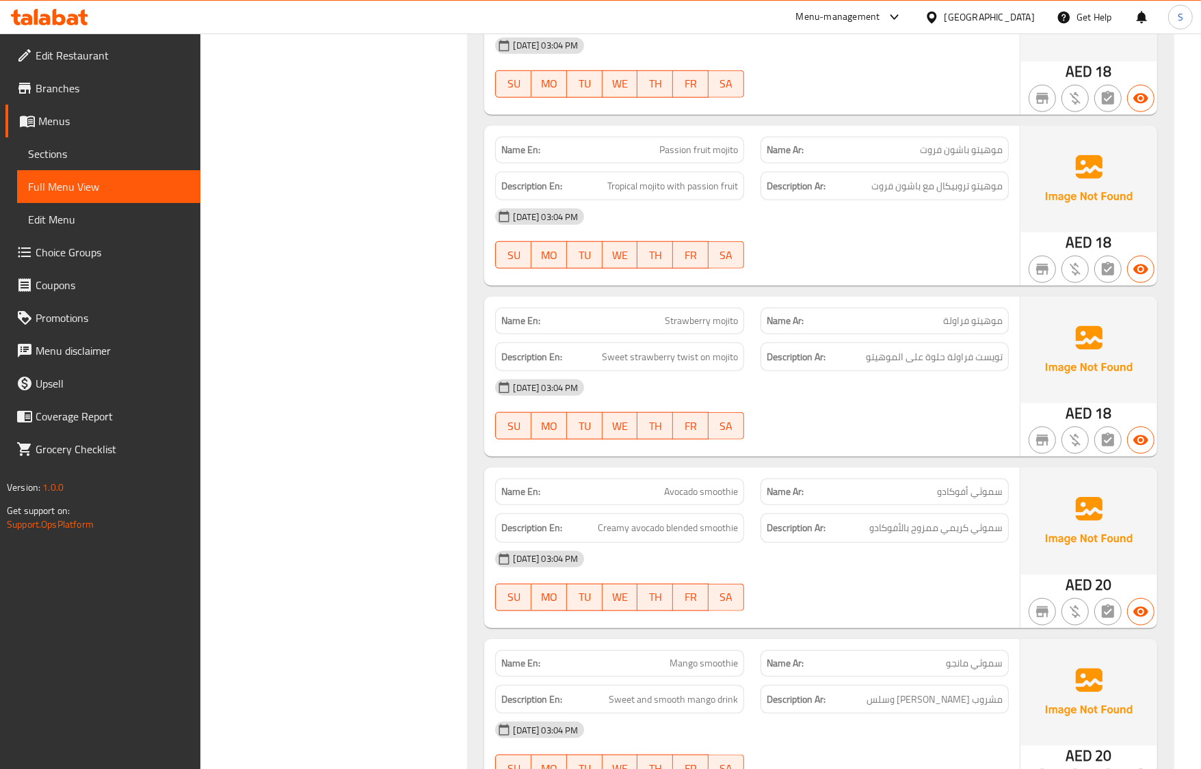
click at [377, 183] on div "Filter Branches Branches Popular filters Free items Branch specific items Has c…" at bounding box center [340, 38] width 241 height 1936
click at [58, 151] on span "Sections" at bounding box center [108, 154] width 161 height 16
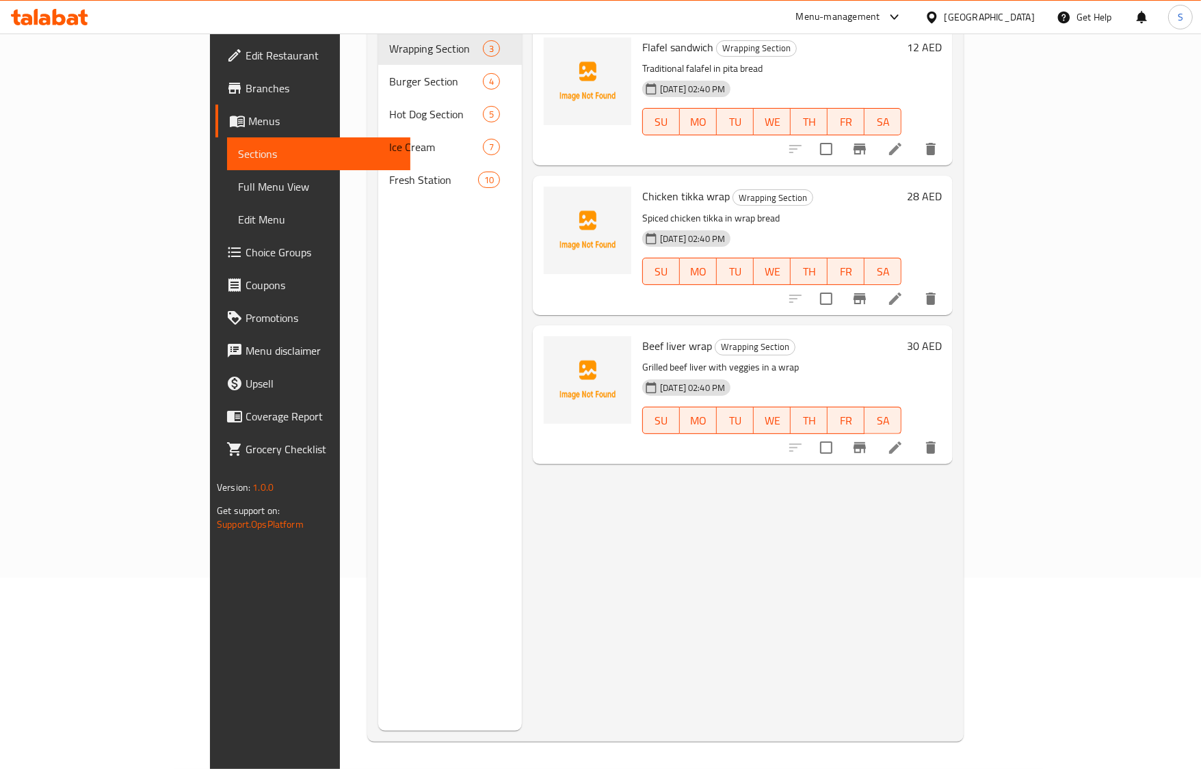
scroll to position [192, 0]
click at [238, 189] on span "Full Menu View" at bounding box center [318, 186] width 161 height 16
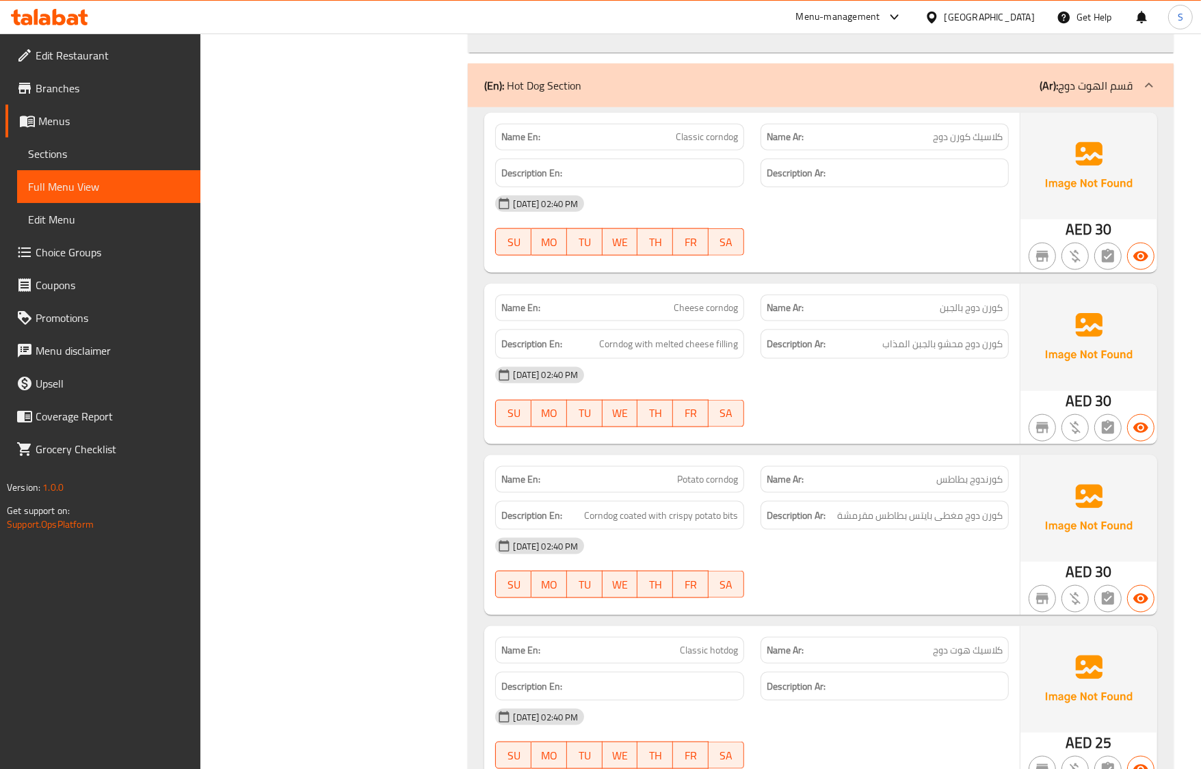
scroll to position [1218, 0]
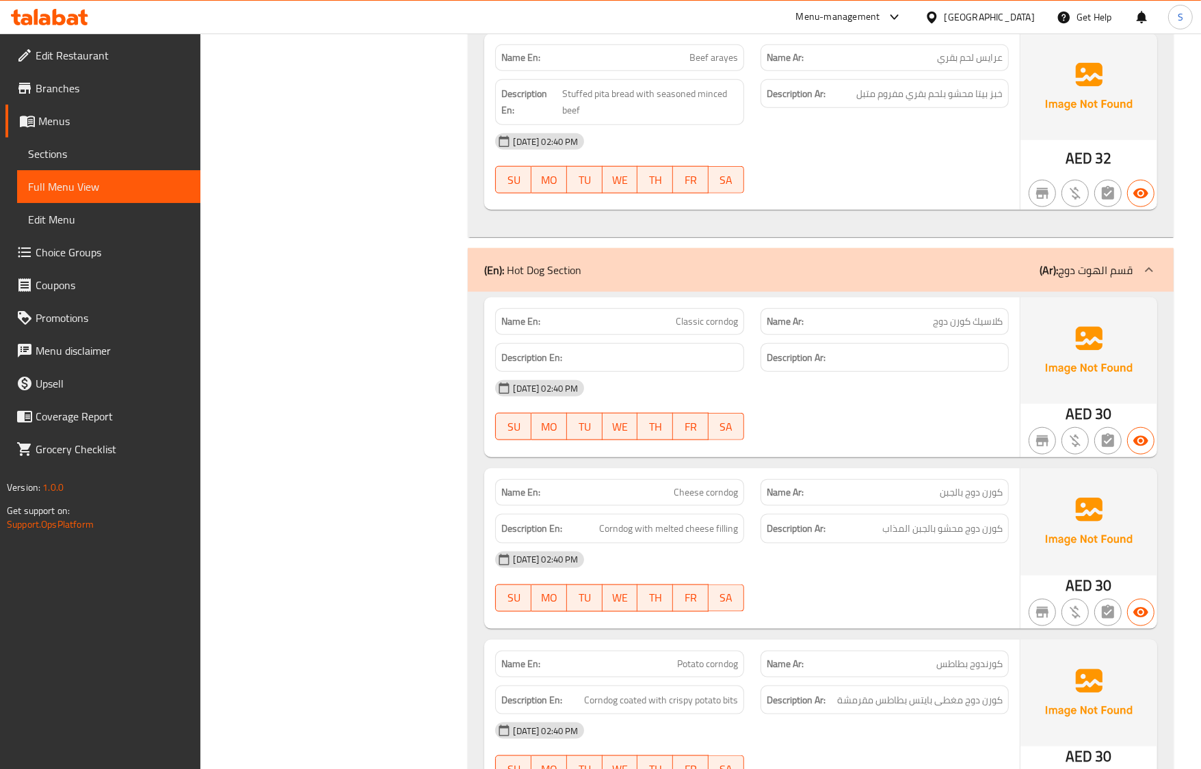
click at [45, 159] on span "Sections" at bounding box center [108, 154] width 161 height 16
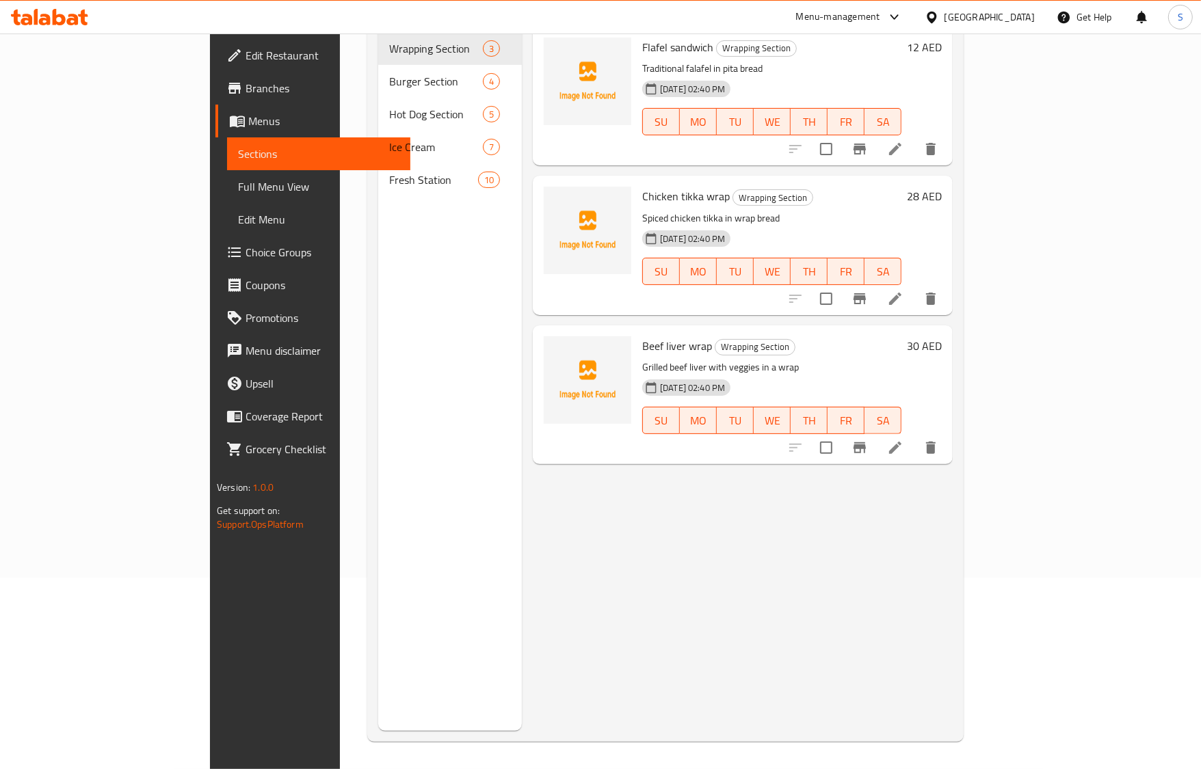
scroll to position [192, 0]
click at [238, 185] on span "Full Menu View" at bounding box center [318, 186] width 161 height 16
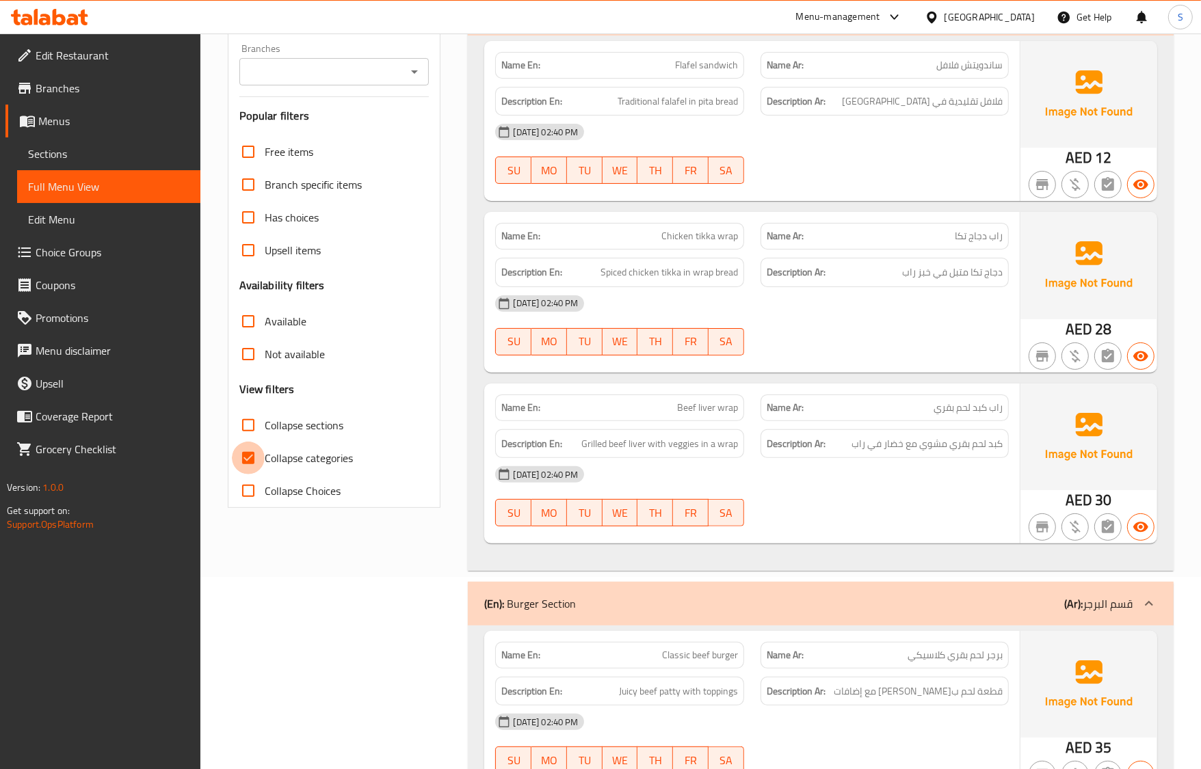
click at [236, 453] on input "Collapse categories" at bounding box center [248, 458] width 33 height 33
checkbox input "false"
click at [255, 419] on input "Collapse sections" at bounding box center [248, 425] width 33 height 33
checkbox input "true"
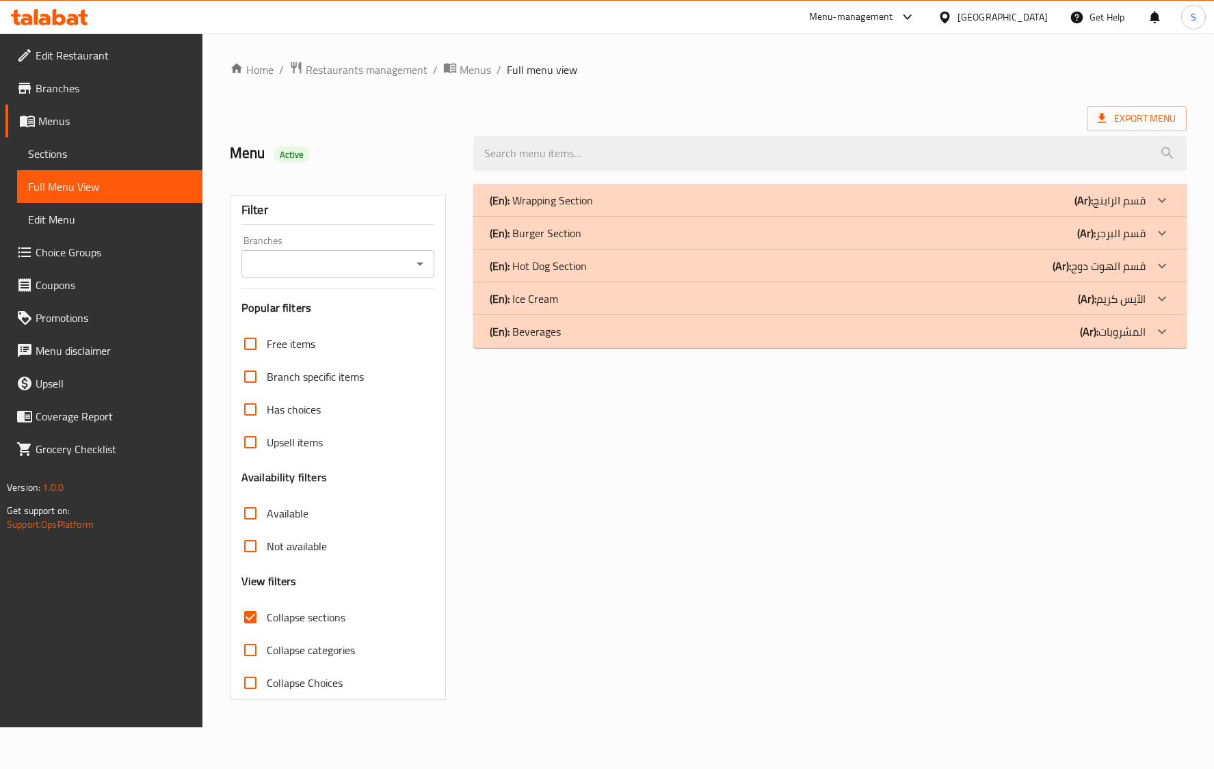
click at [559, 328] on p "(En): Beverages" at bounding box center [525, 331] width 71 height 16
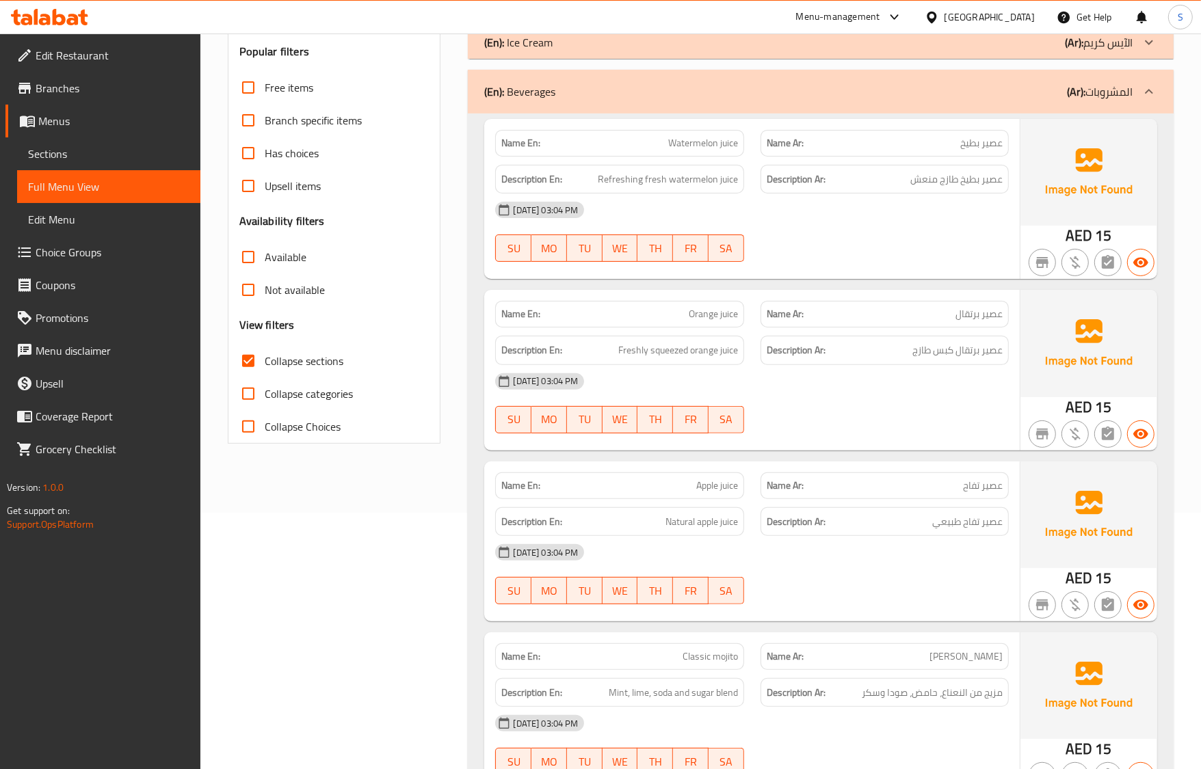
scroll to position [907, 0]
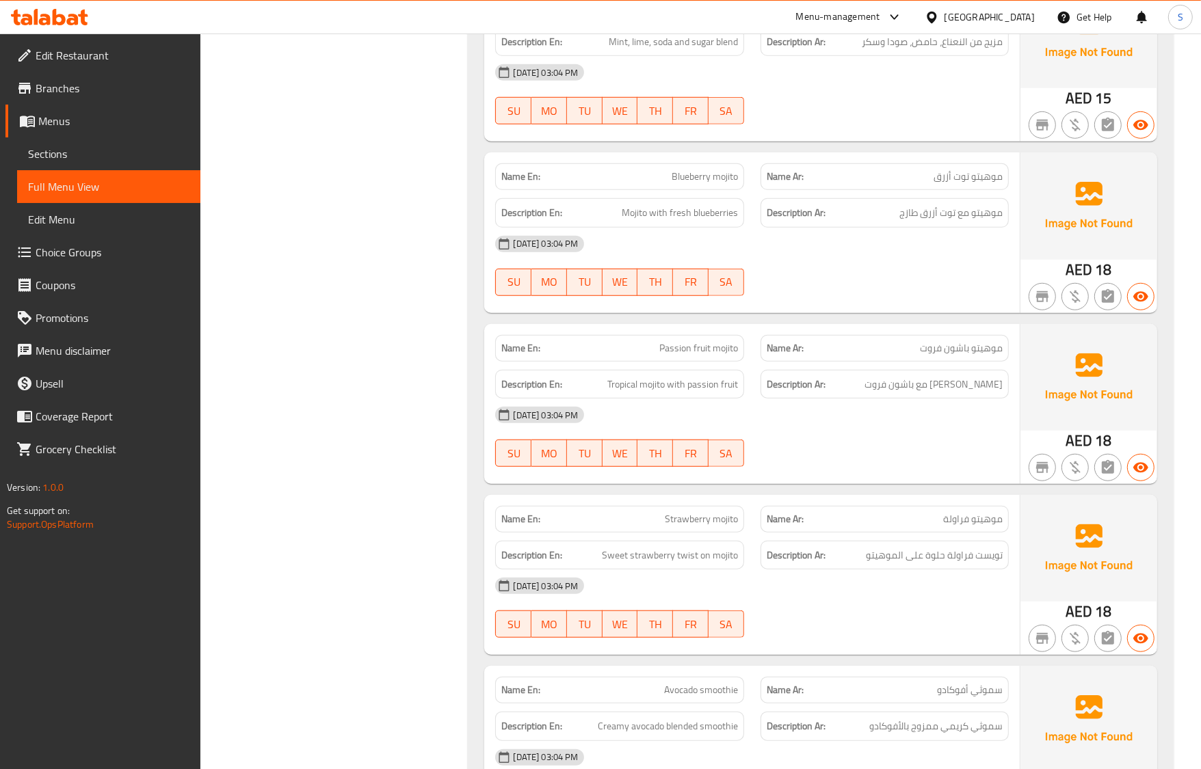
click at [743, 585] on div "16-09-2025 03:04 PM" at bounding box center [751, 586] width 529 height 33
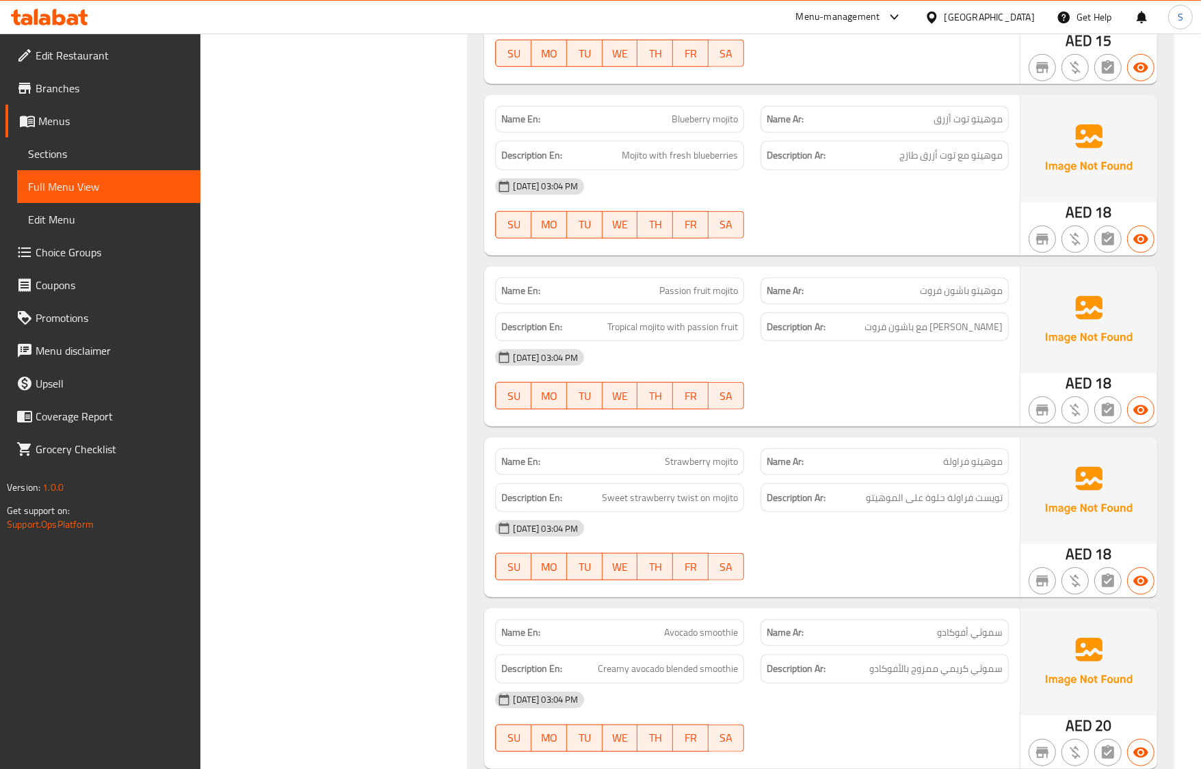
scroll to position [1164, 0]
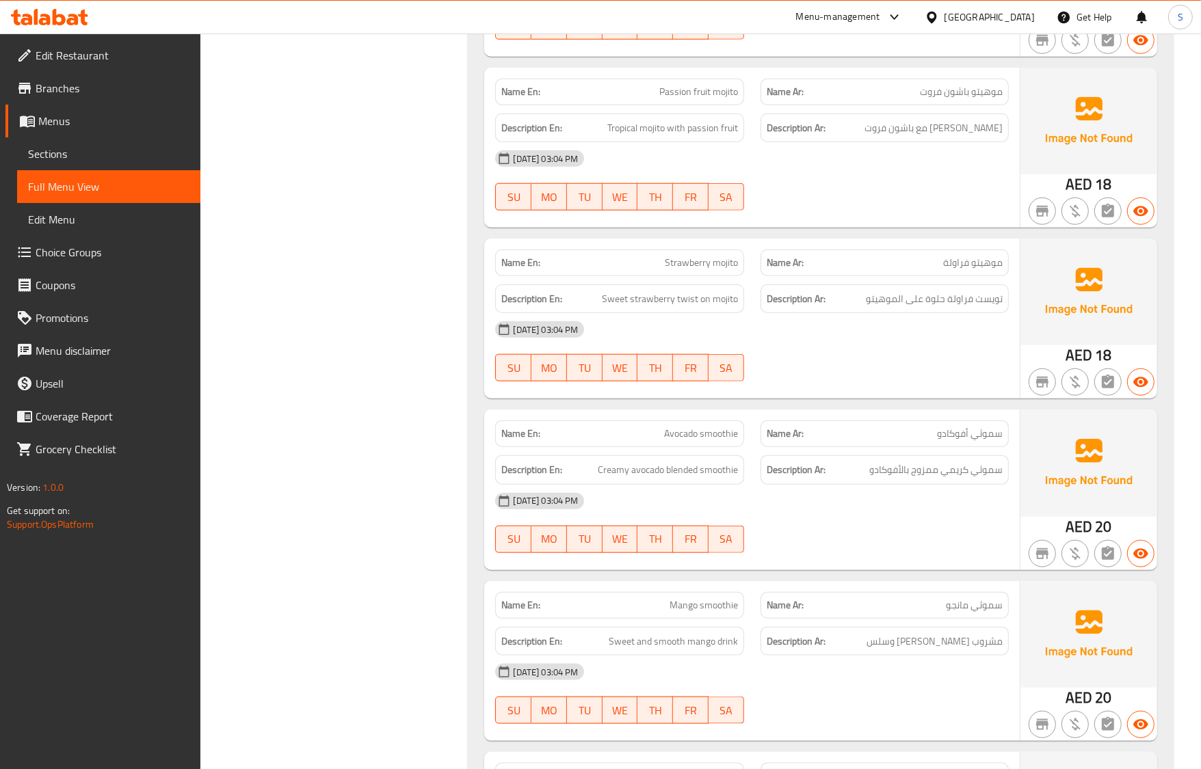
click at [741, 563] on div "Name En: Avocado smoothie Name Ar: سموثي أفوكادو Description En: Creamy avocado…" at bounding box center [751, 490] width 535 height 160
click at [691, 629] on div "Description En: Sweet and smooth mango drink" at bounding box center [619, 641] width 248 height 29
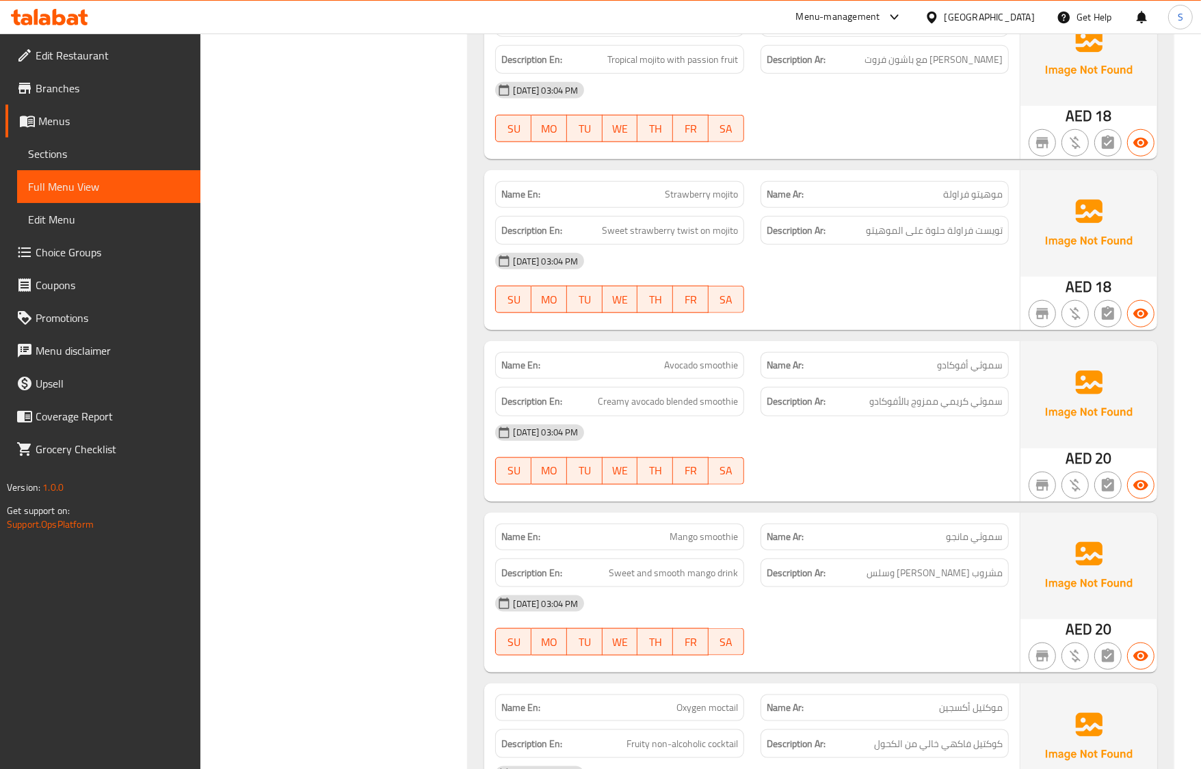
scroll to position [1335, 0]
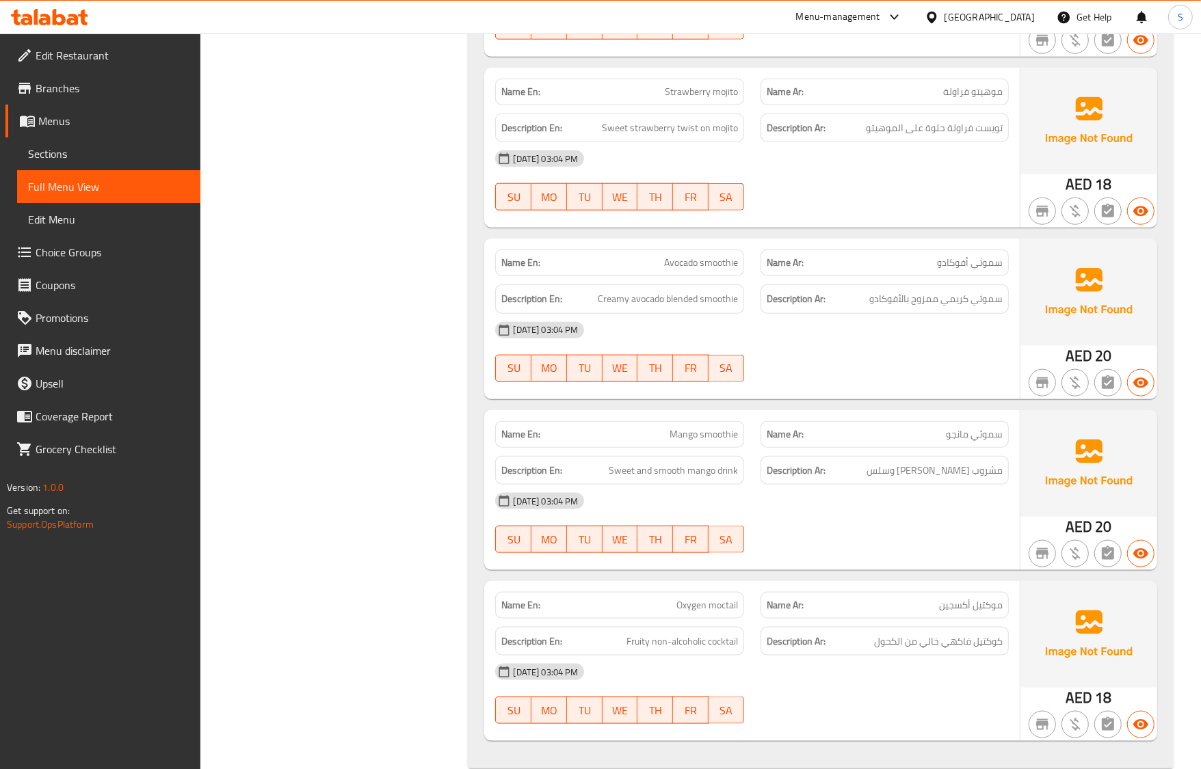
click at [850, 558] on div at bounding box center [884, 553] width 265 height 16
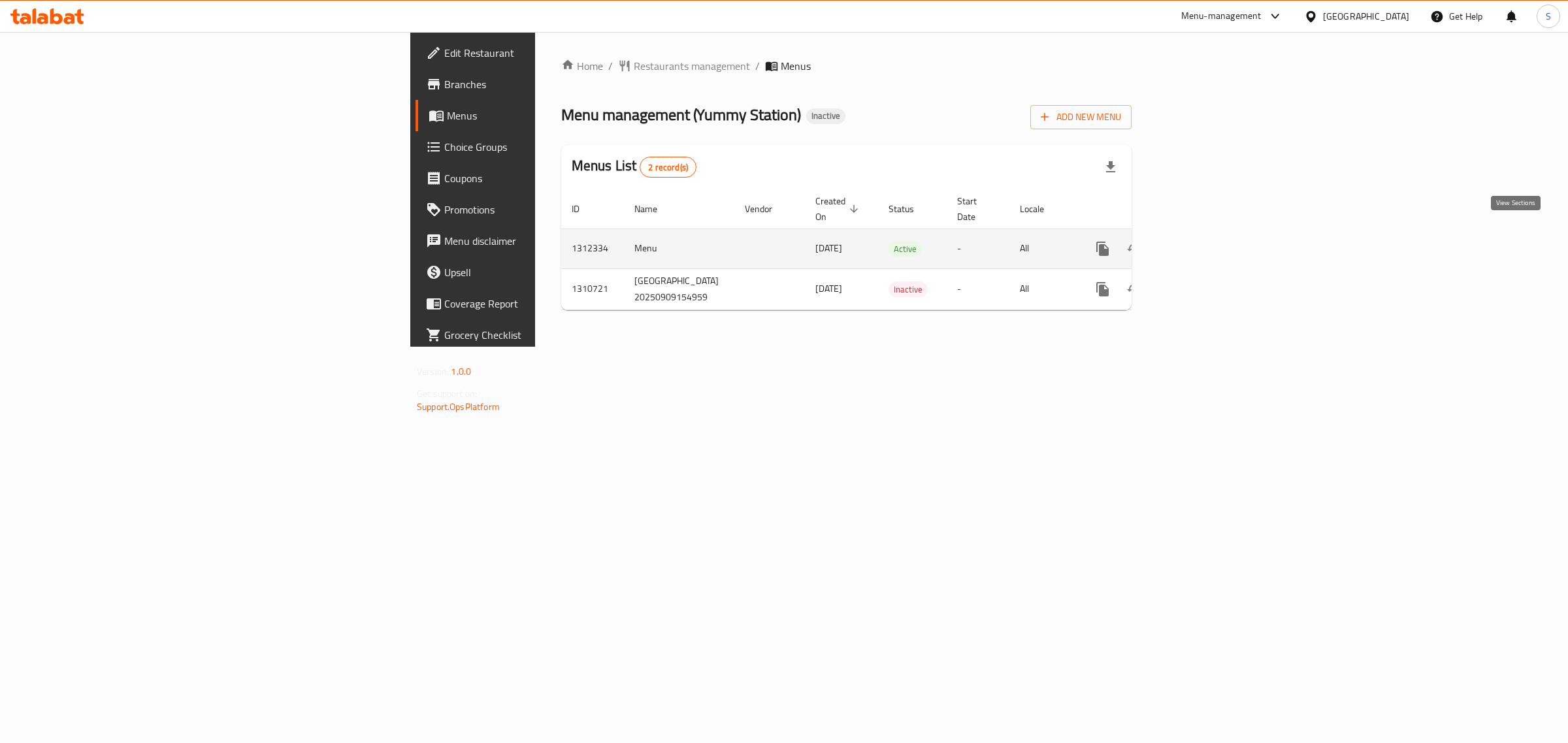
click at [1205, 241] on icon "enhanced table" at bounding box center [1197, 248] width 15 height 15
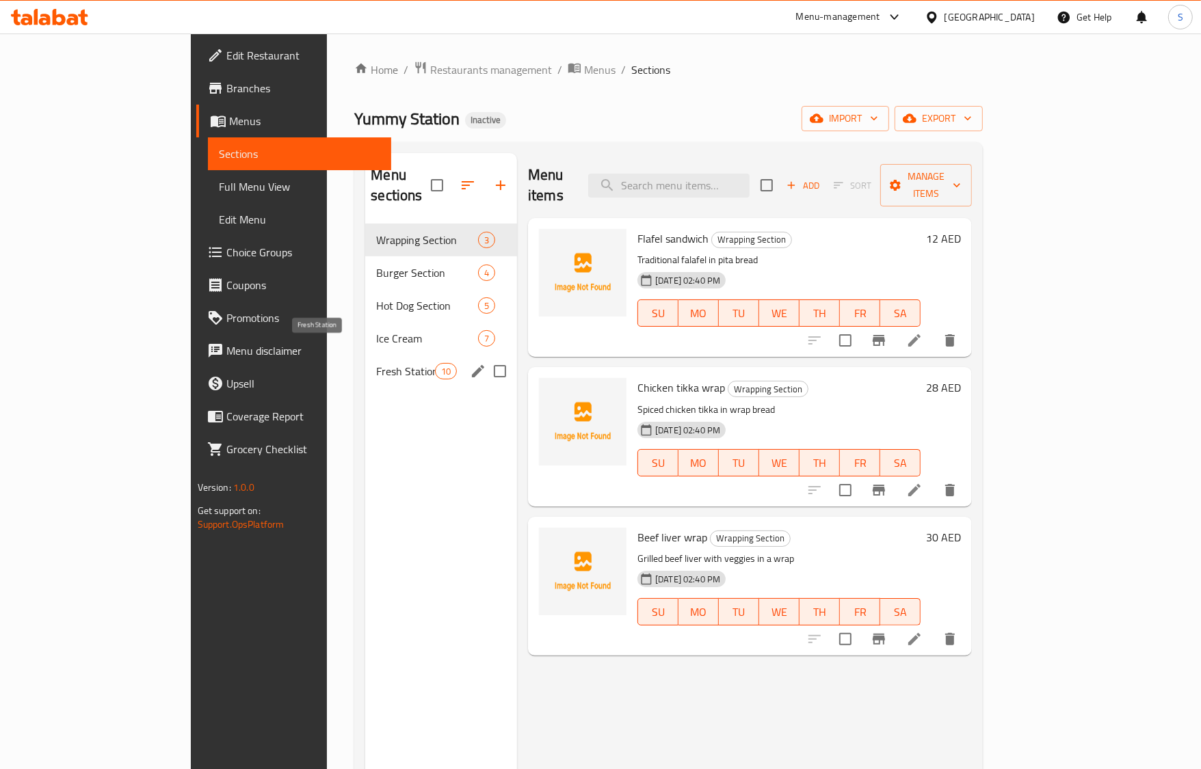
click at [365, 361] on div "Fresh Station 10" at bounding box center [441, 371] width 152 height 33
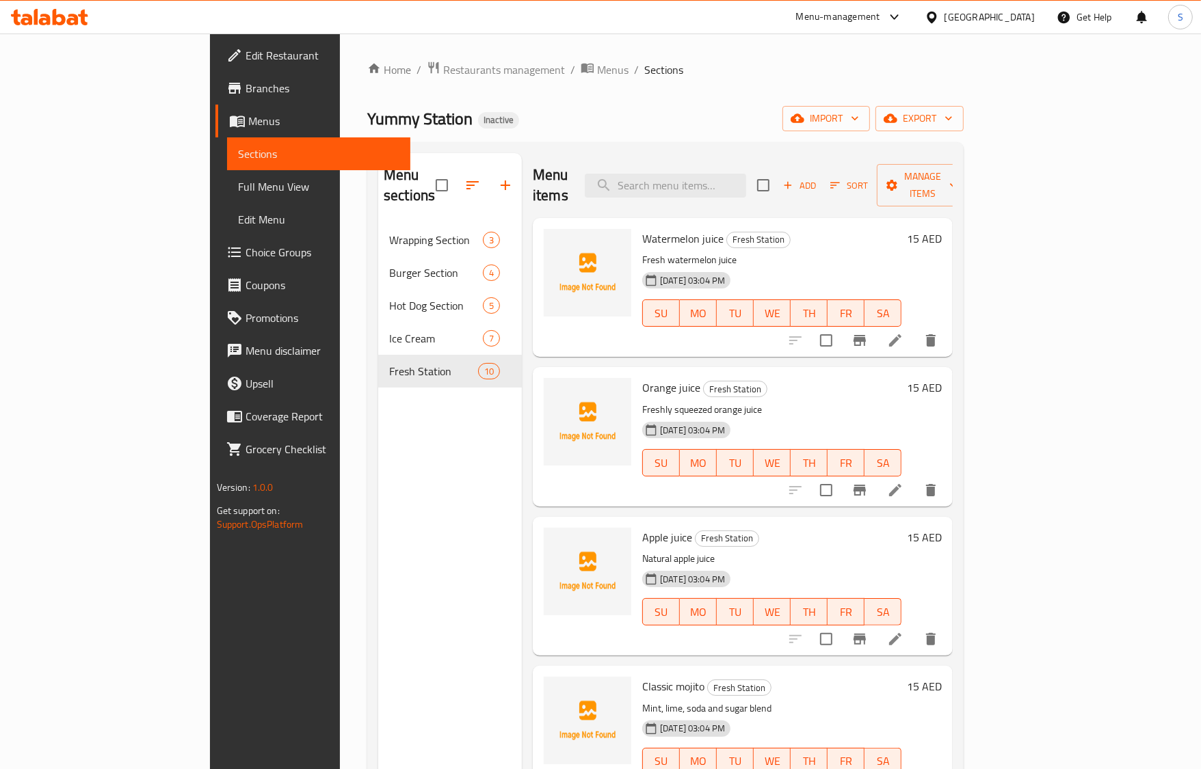
click at [903, 332] on icon at bounding box center [895, 340] width 16 height 16
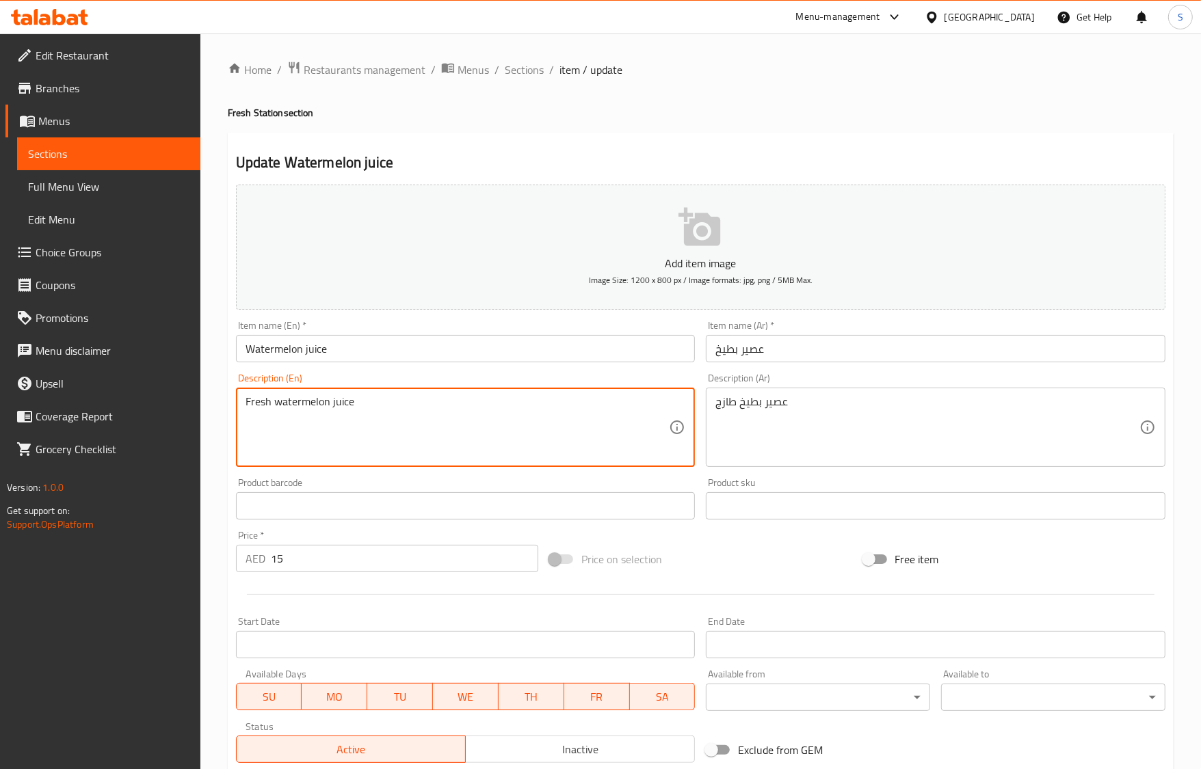
click at [398, 407] on textarea "Fresh watermelon juice" at bounding box center [458, 427] width 424 height 65
paste textarea "Refreshing f"
type textarea "Refreshing fresh watermelon juice"
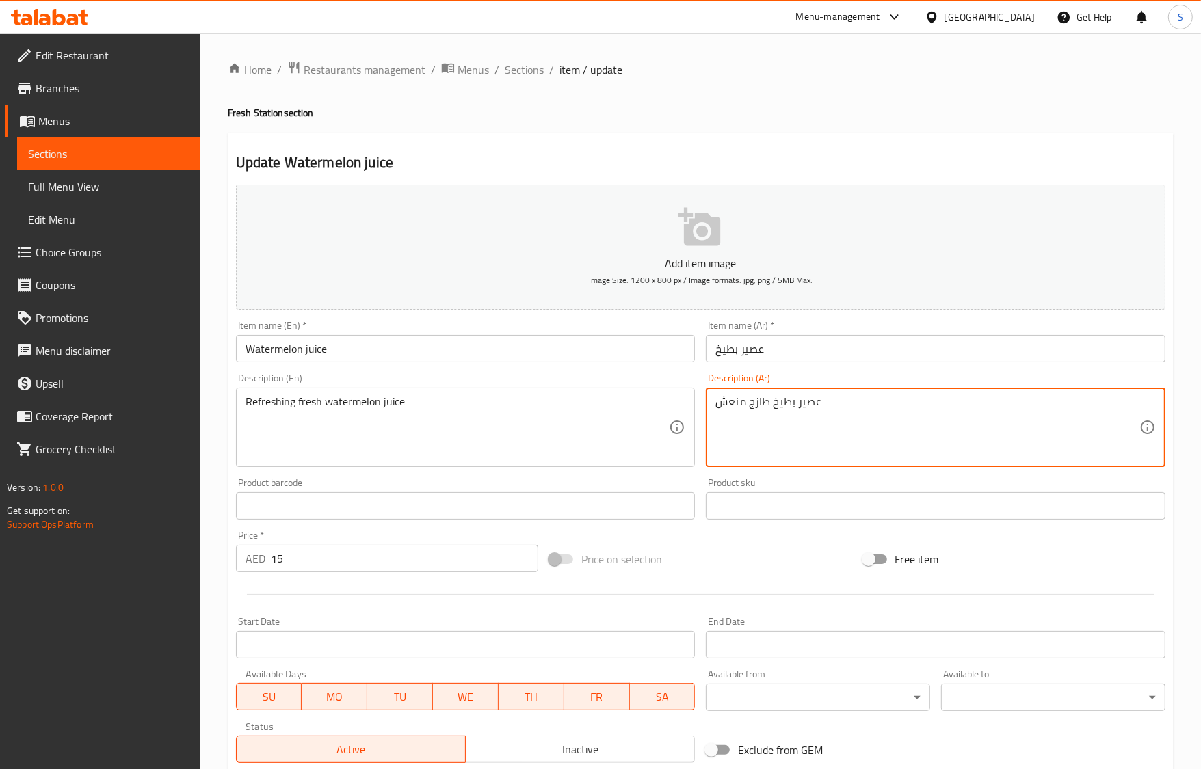
type textarea "عصير بطيخ طازج منعش"
click at [551, 344] on input "Watermelon juice" at bounding box center [466, 348] width 460 height 27
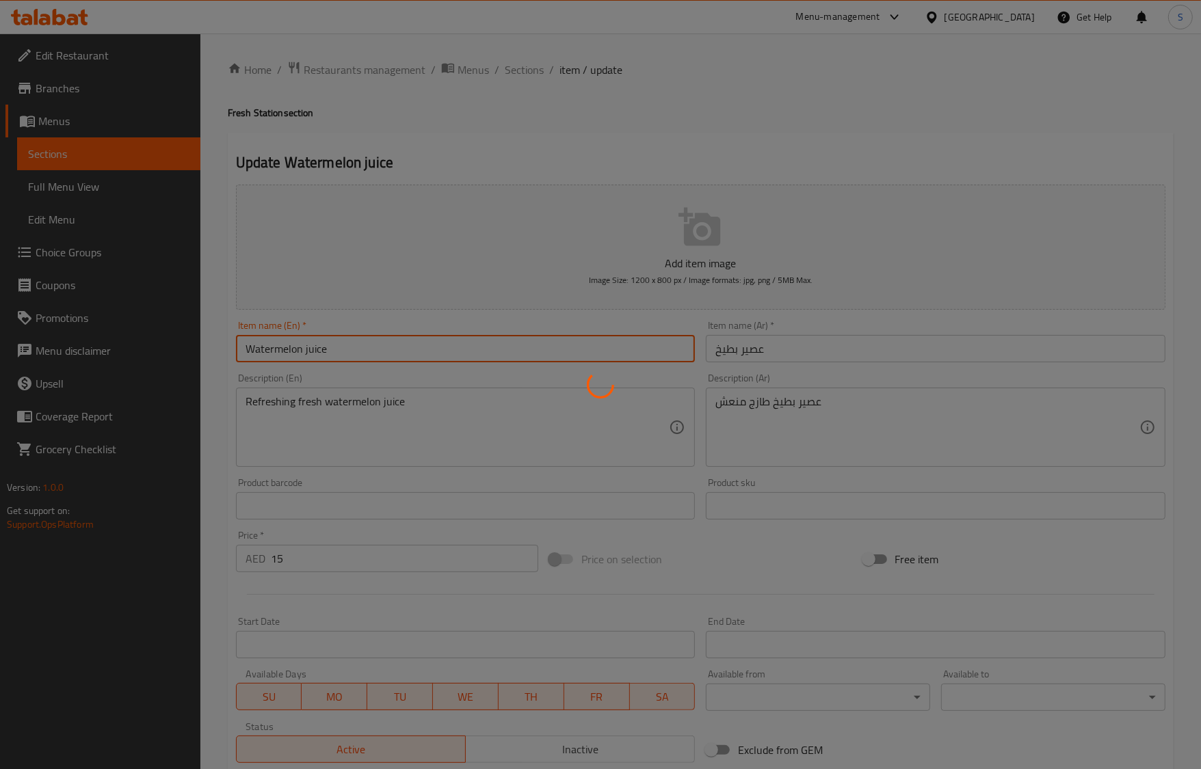
click at [544, 96] on div at bounding box center [600, 384] width 1201 height 769
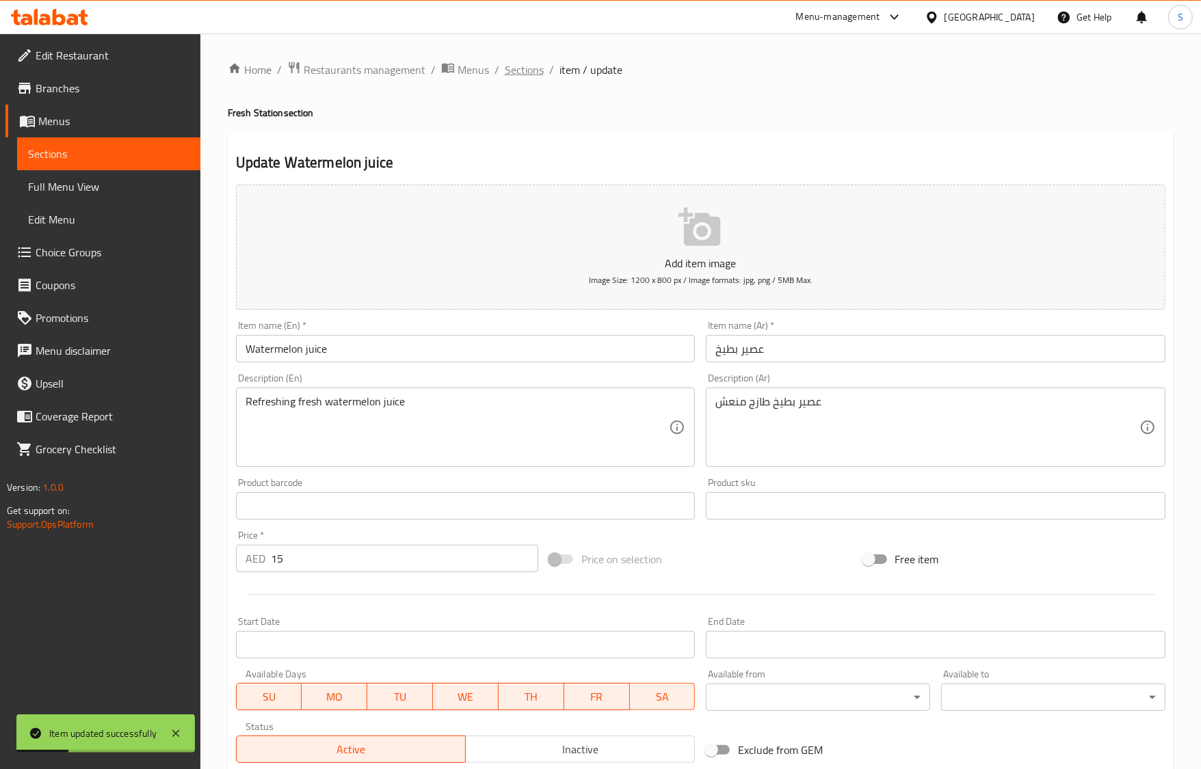
click at [539, 69] on span "Sections" at bounding box center [524, 70] width 39 height 16
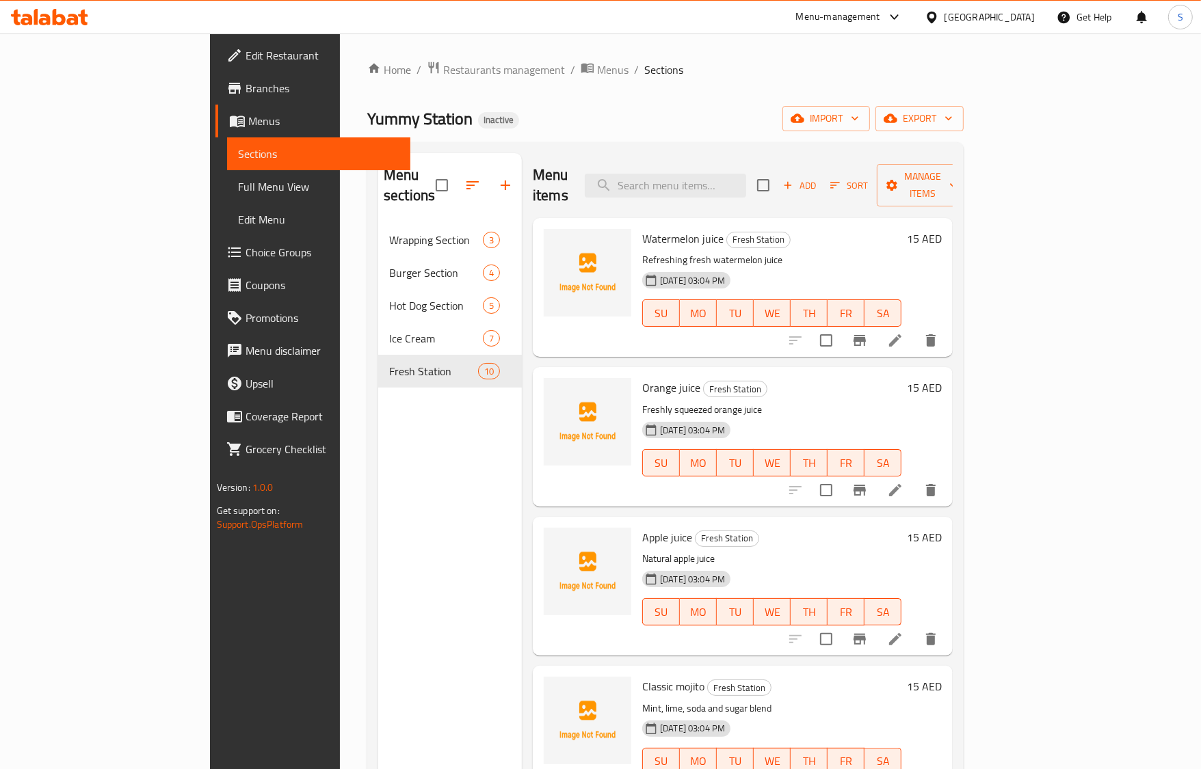
scroll to position [448, 0]
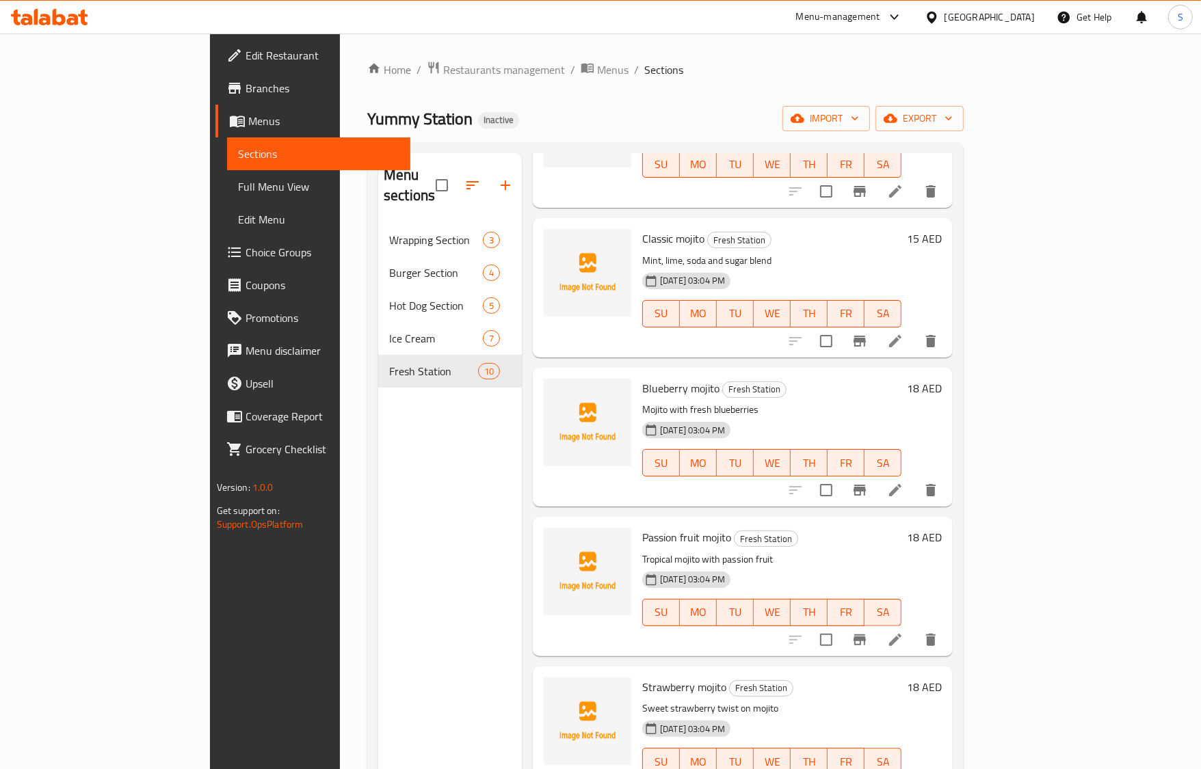
click at [903, 632] on icon at bounding box center [895, 640] width 16 height 16
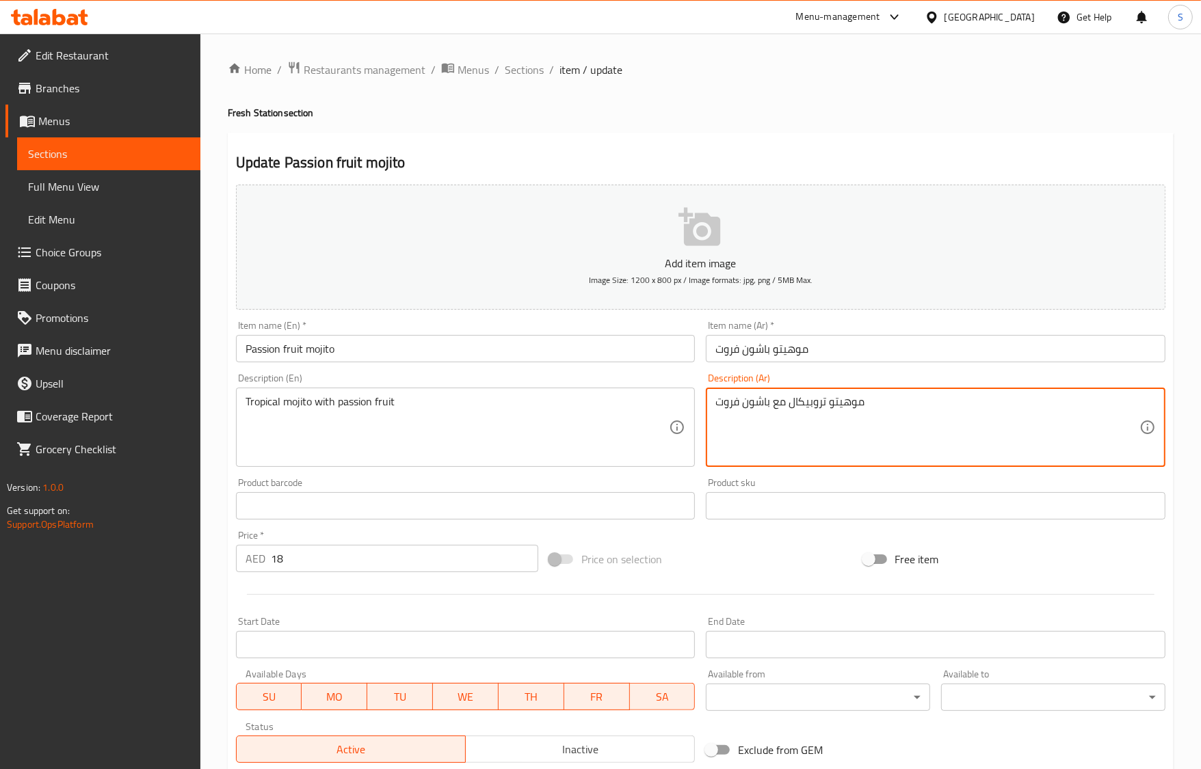
click at [807, 401] on textarea "موهيتو تروبيكال مع باشون فروت" at bounding box center [927, 427] width 424 height 65
type textarea "[PERSON_NAME] مع باشون فروت"
click at [489, 339] on input "Passion fruit mojito" at bounding box center [466, 348] width 460 height 27
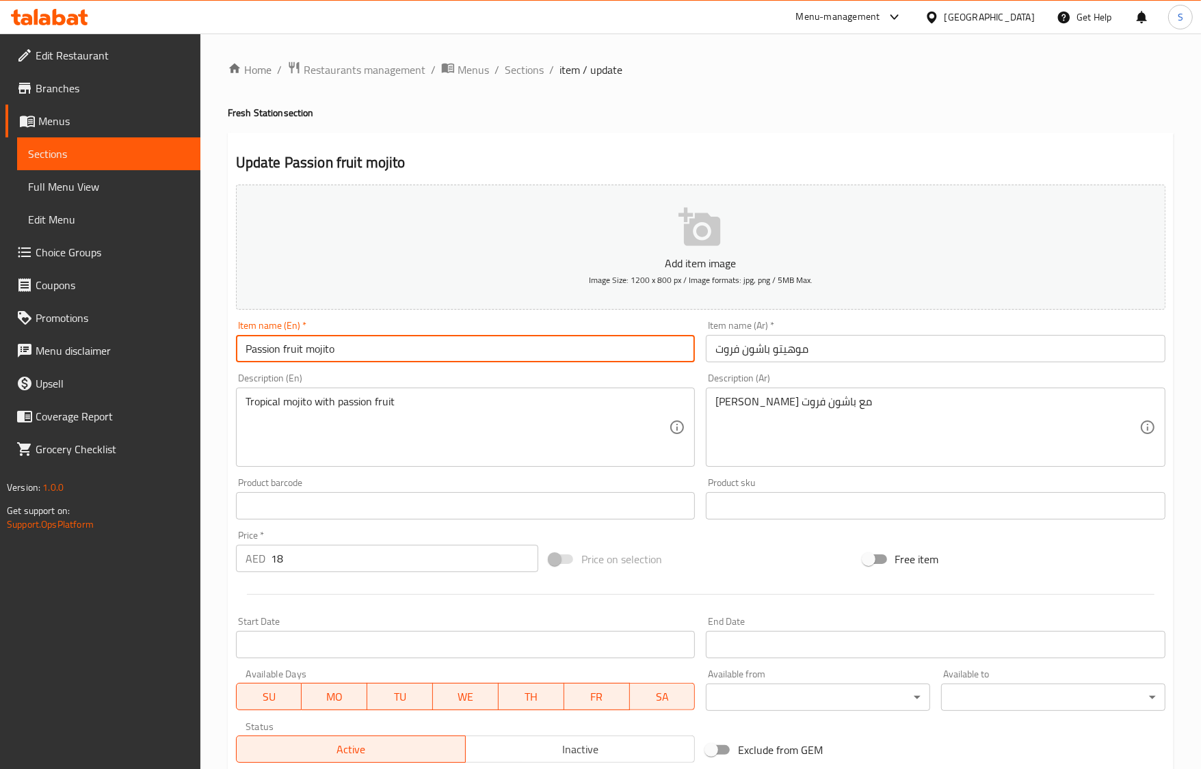
click at [522, 72] on span "Sections" at bounding box center [524, 70] width 39 height 16
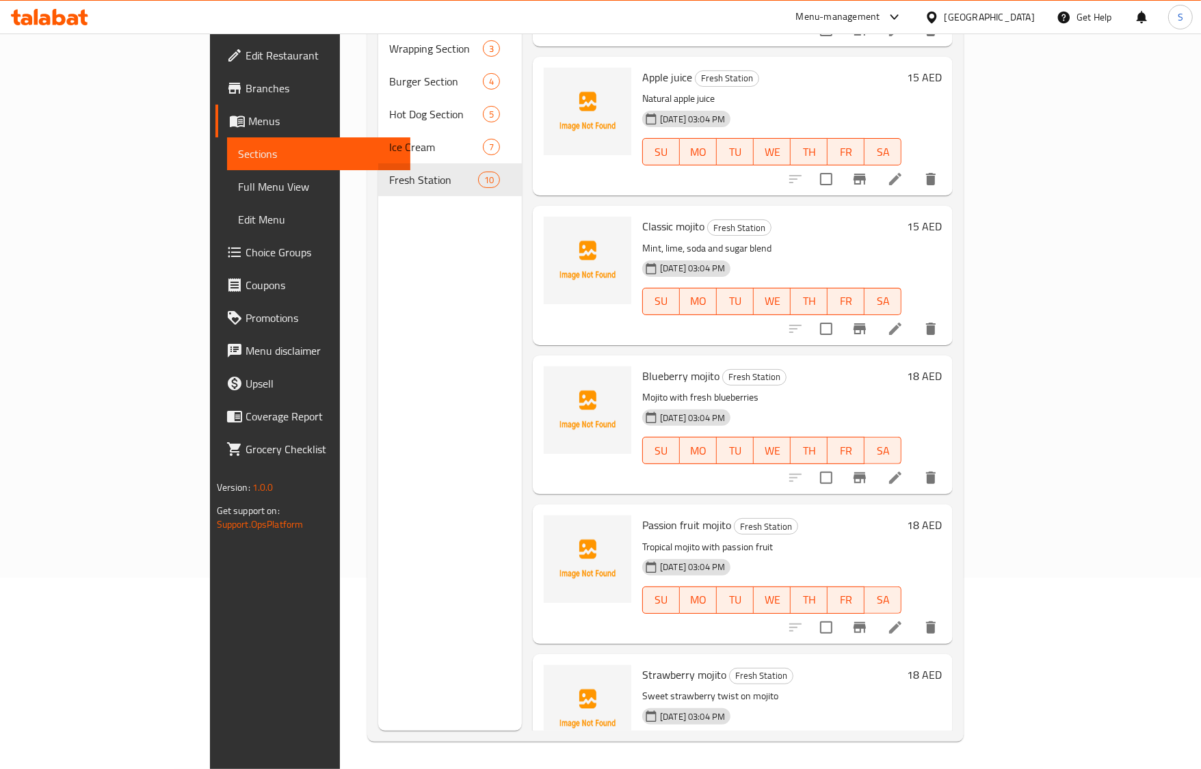
scroll to position [245, 0]
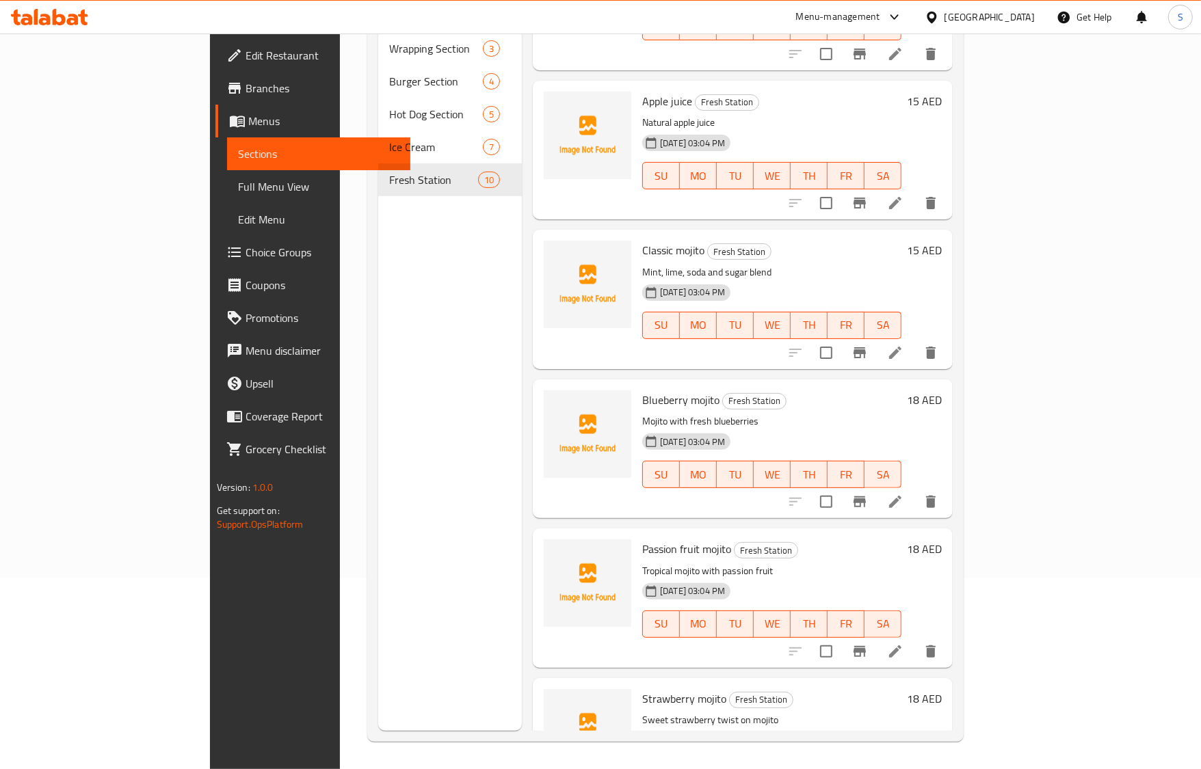
click at [647, 390] on span "Blueberry mojito" at bounding box center [680, 400] width 77 height 21
copy h6 "Blueberry mojito"
click at [642, 413] on p "Mojito with fresh blueberries" at bounding box center [771, 421] width 259 height 17
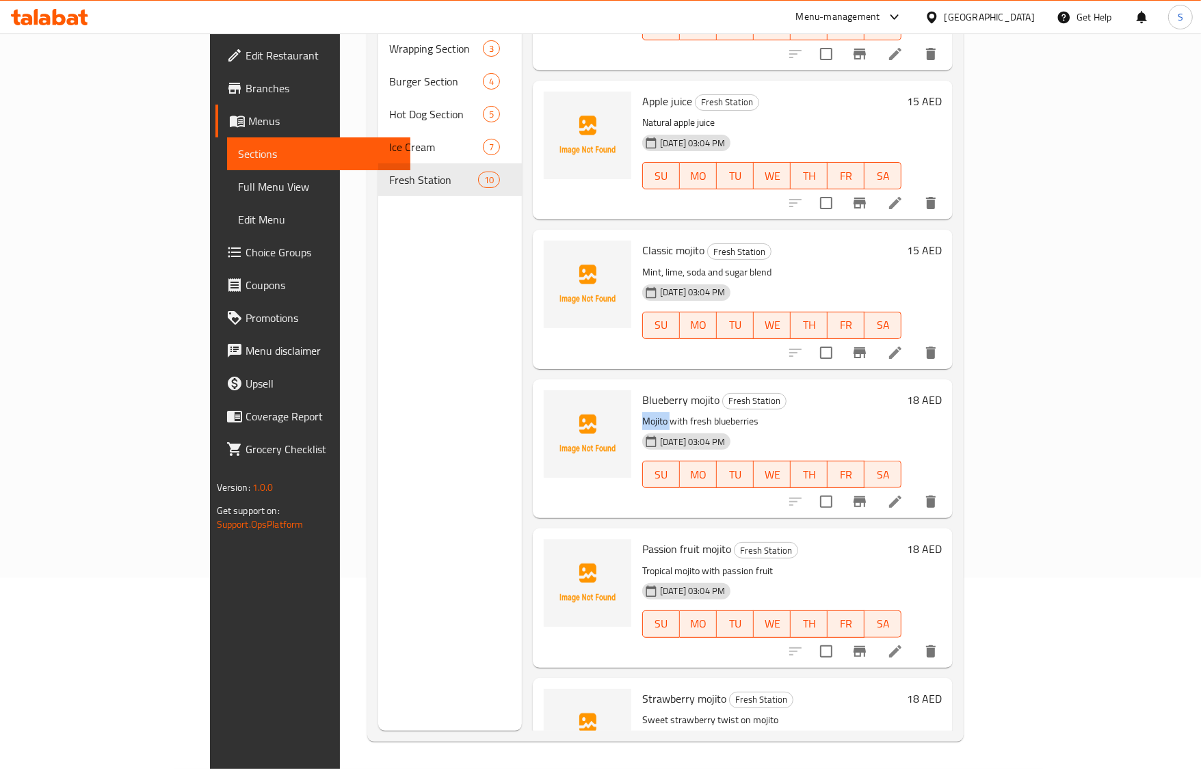
click at [642, 413] on p "Mojito with fresh blueberries" at bounding box center [771, 421] width 259 height 17
copy div "Mojito with fresh blueberries"
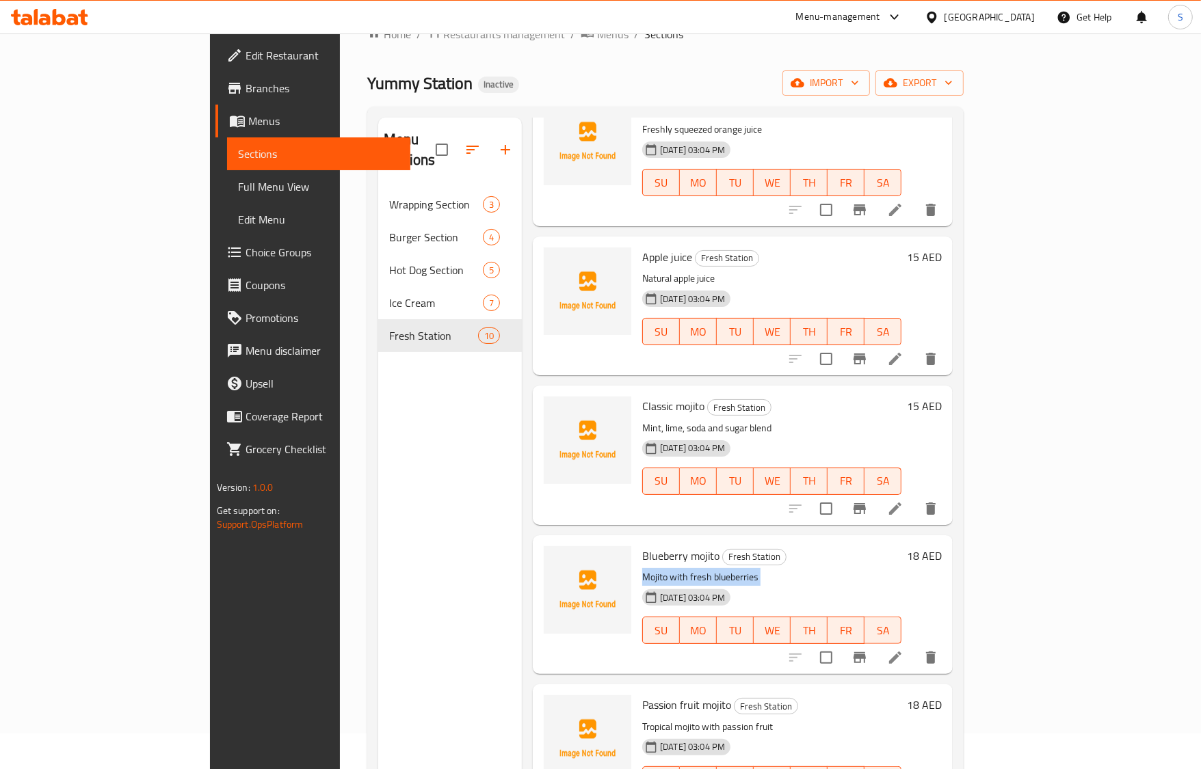
scroll to position [0, 0]
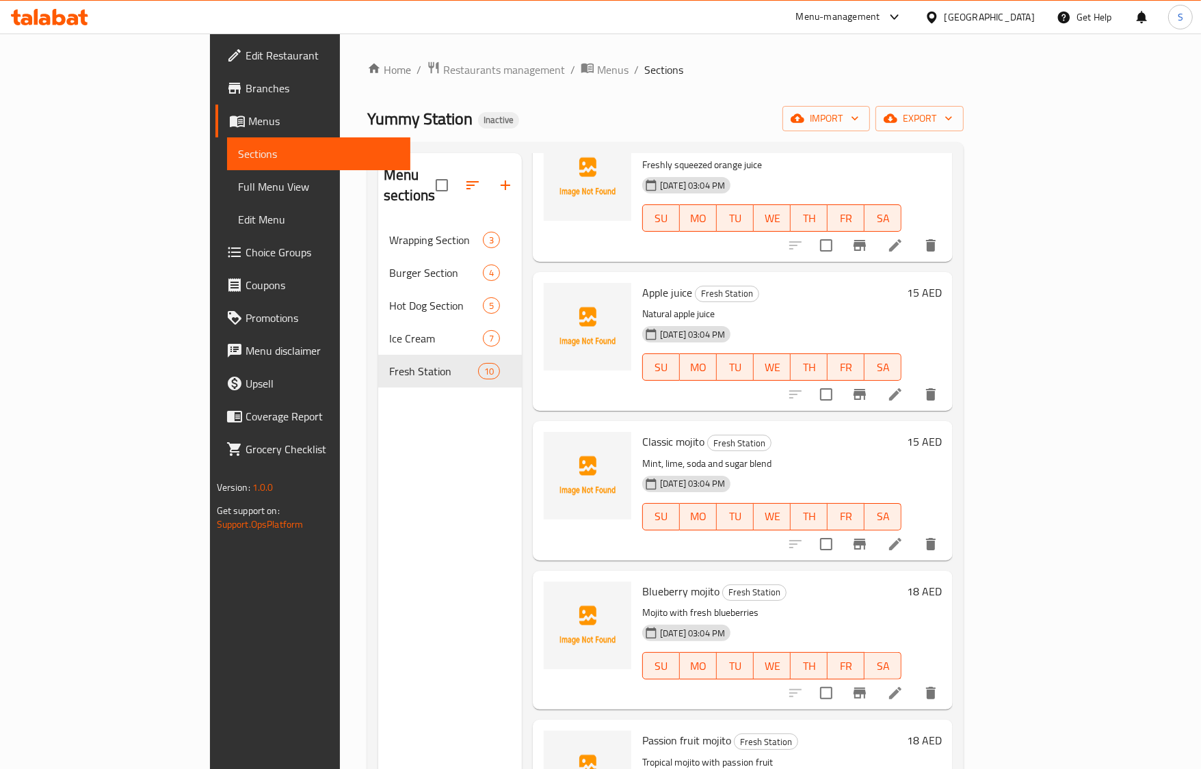
click at [378, 521] on div "Menu sections Wrapping Section 3 Burger Section 4 Hot Dog Section 5 Ice Cream 7…" at bounding box center [450, 537] width 144 height 769
click at [777, 94] on div "Home / Restaurants management / Menus / Sections Yummy Station Inactive import …" at bounding box center [665, 497] width 596 height 873
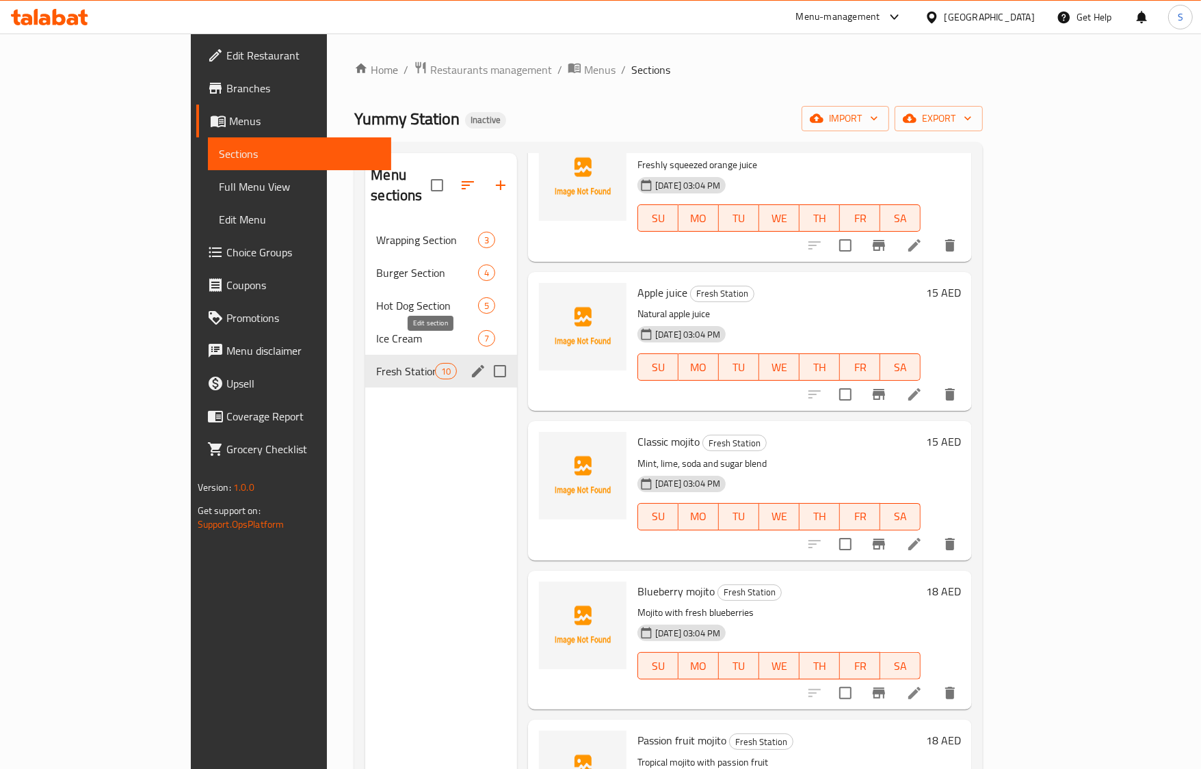
click at [472, 365] on icon "edit" at bounding box center [478, 371] width 12 height 12
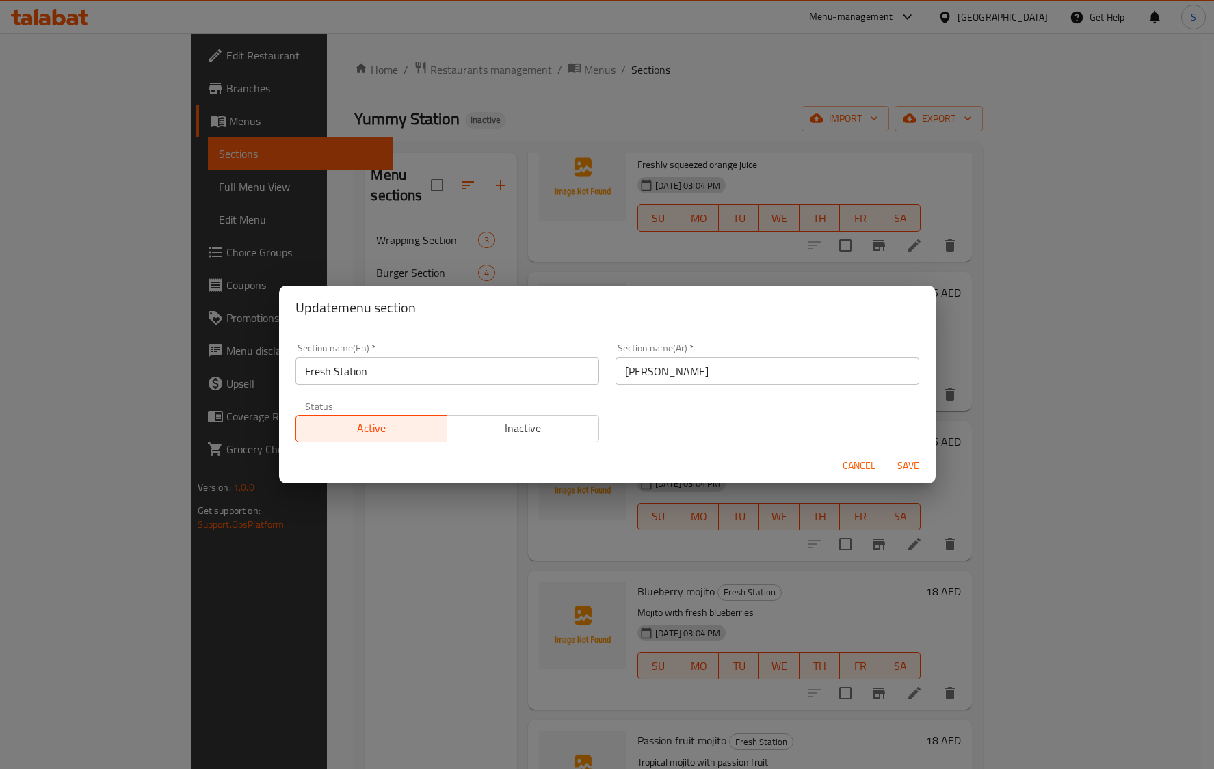
click at [427, 375] on input "Fresh Station" at bounding box center [447, 371] width 304 height 27
type input "Bever"
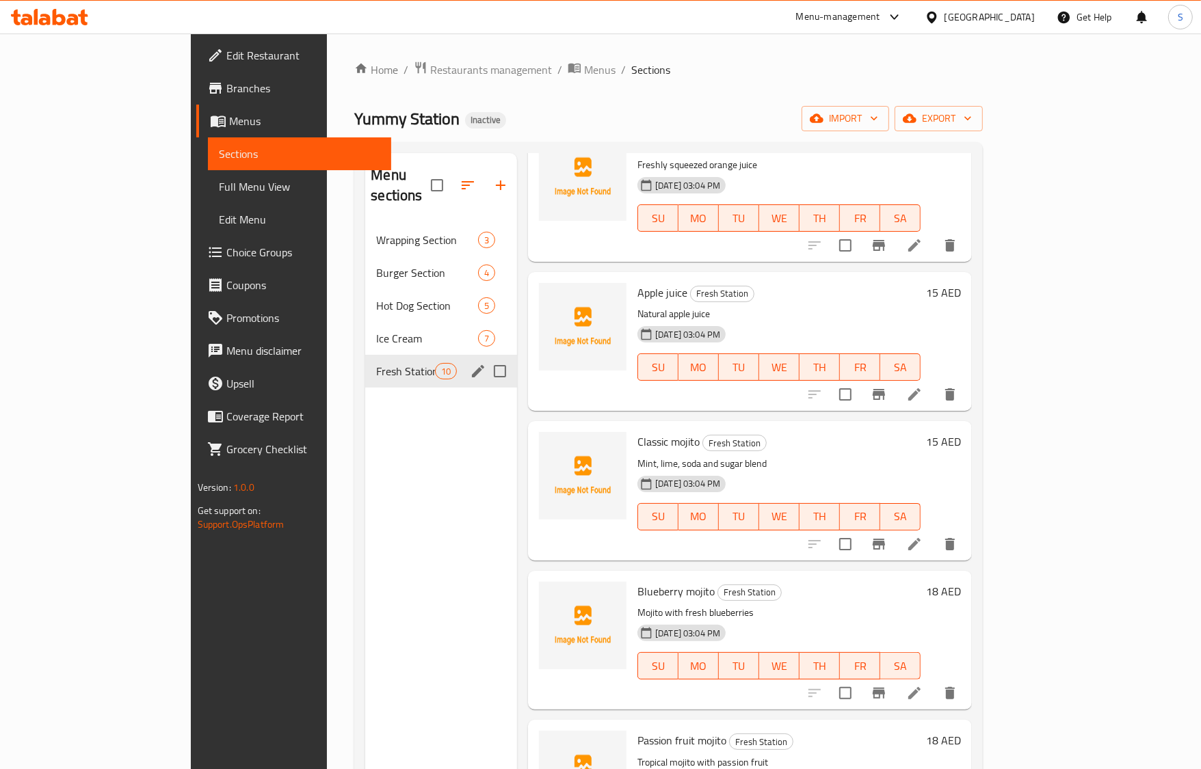
click at [470, 363] on icon "edit" at bounding box center [478, 371] width 16 height 16
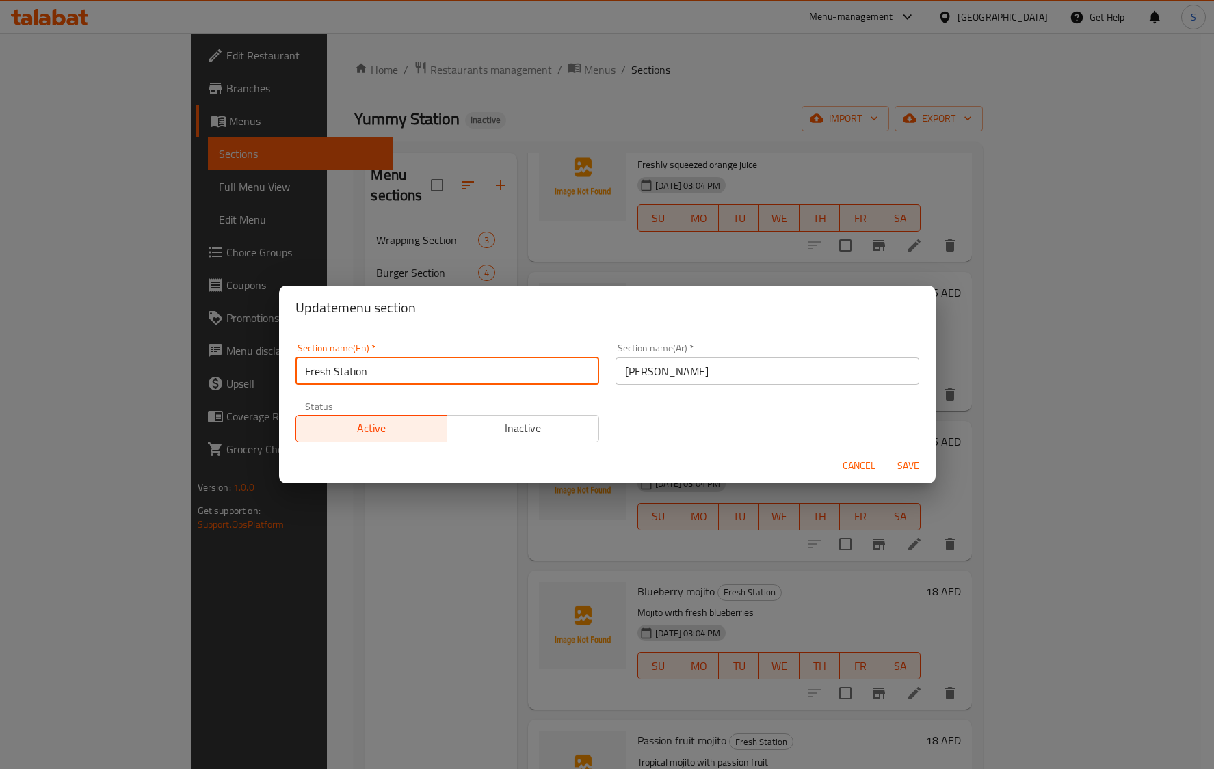
click at [429, 374] on input "Fresh Station" at bounding box center [447, 371] width 304 height 27
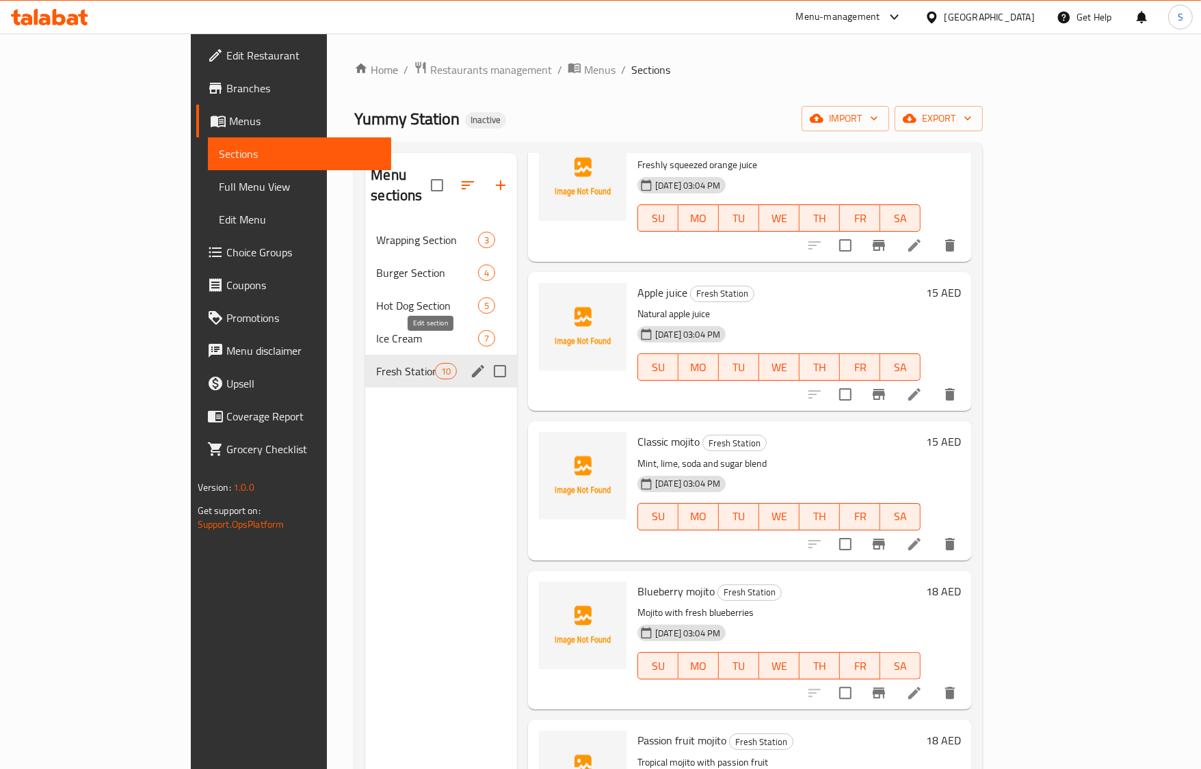
click at [470, 363] on icon "edit" at bounding box center [478, 371] width 16 height 16
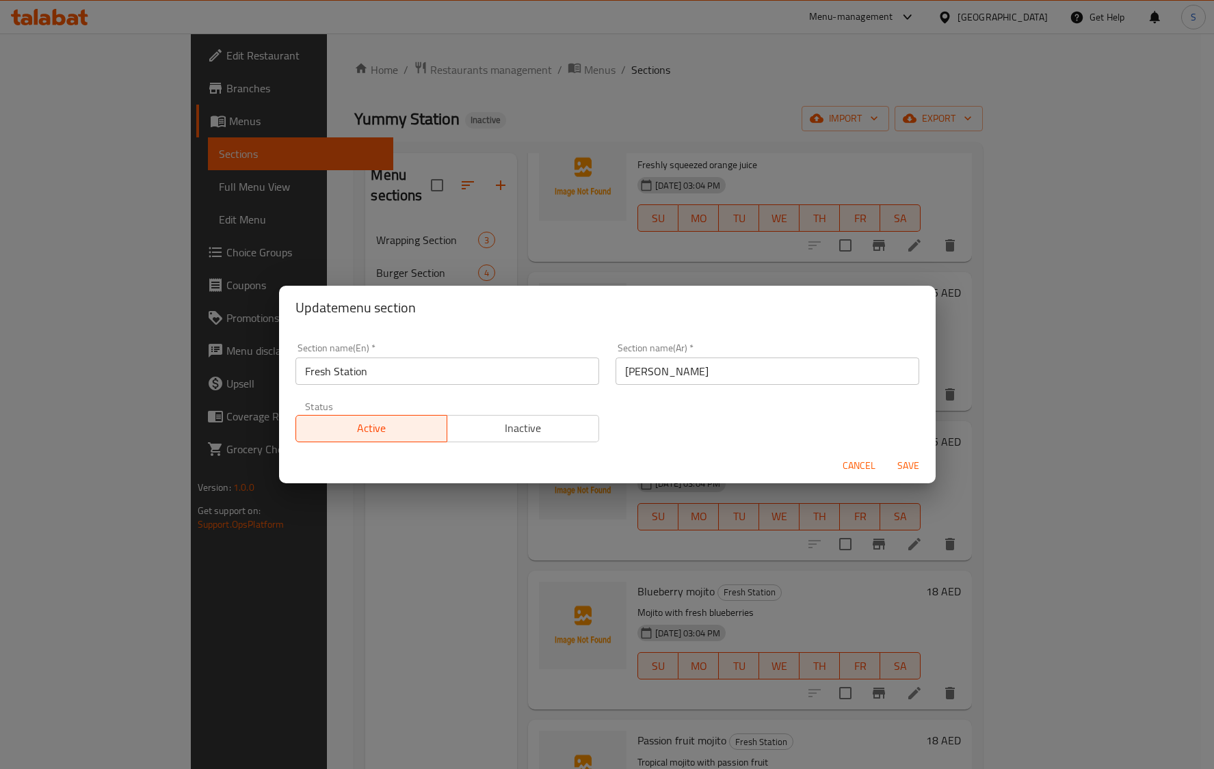
click at [438, 375] on input "Fresh Station" at bounding box center [447, 371] width 304 height 27
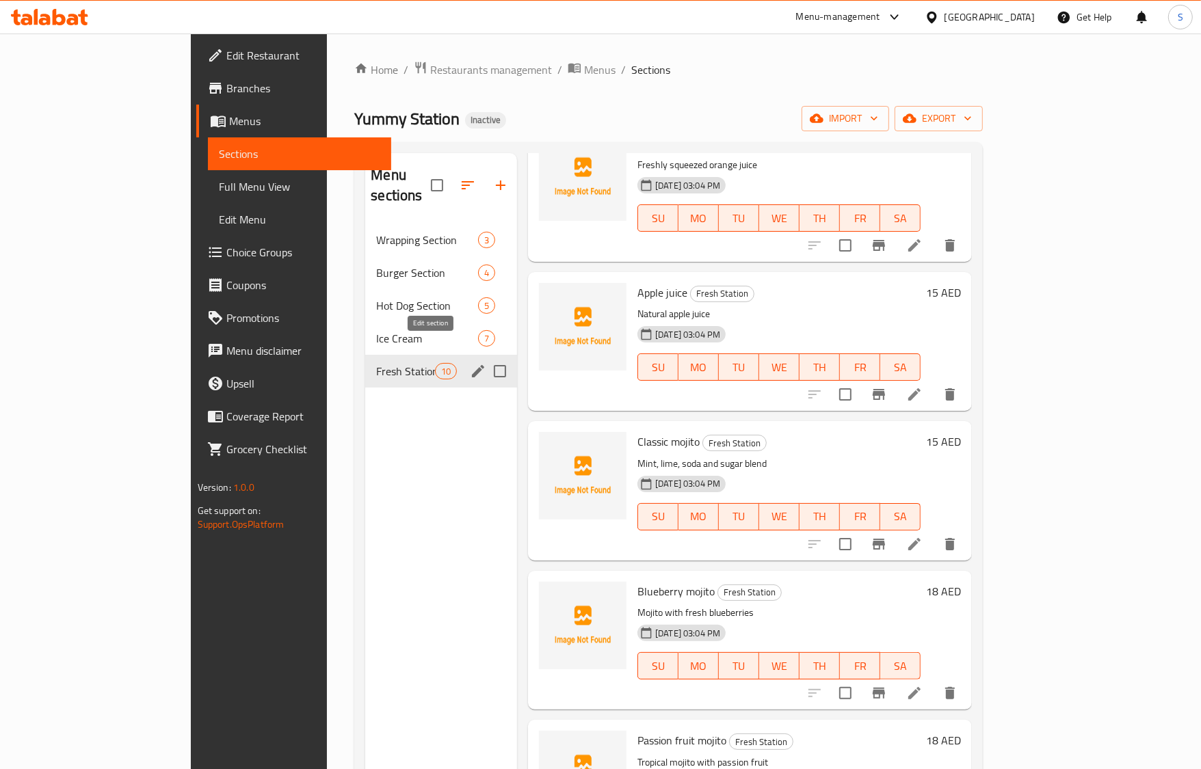
click at [470, 363] on icon "edit" at bounding box center [478, 371] width 16 height 16
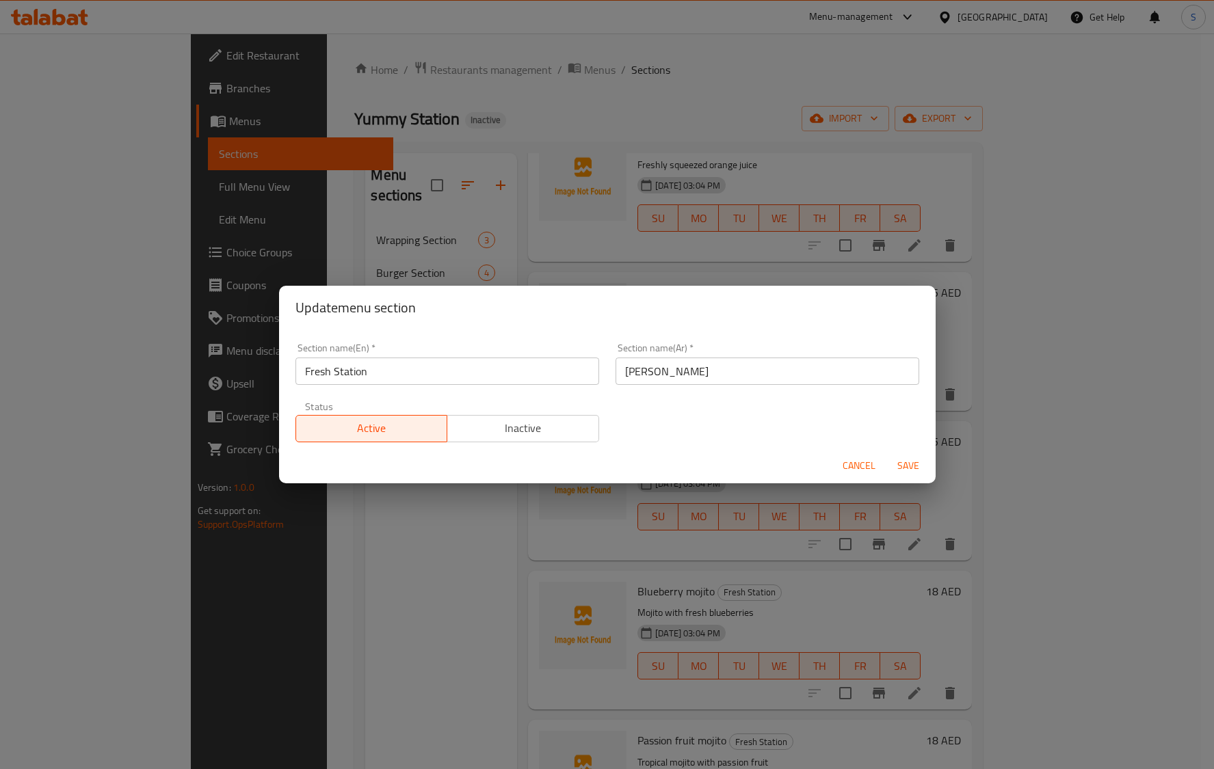
click at [383, 377] on input "Fresh Station" at bounding box center [447, 371] width 304 height 27
paste input "Beverages"
type input "Beverages"
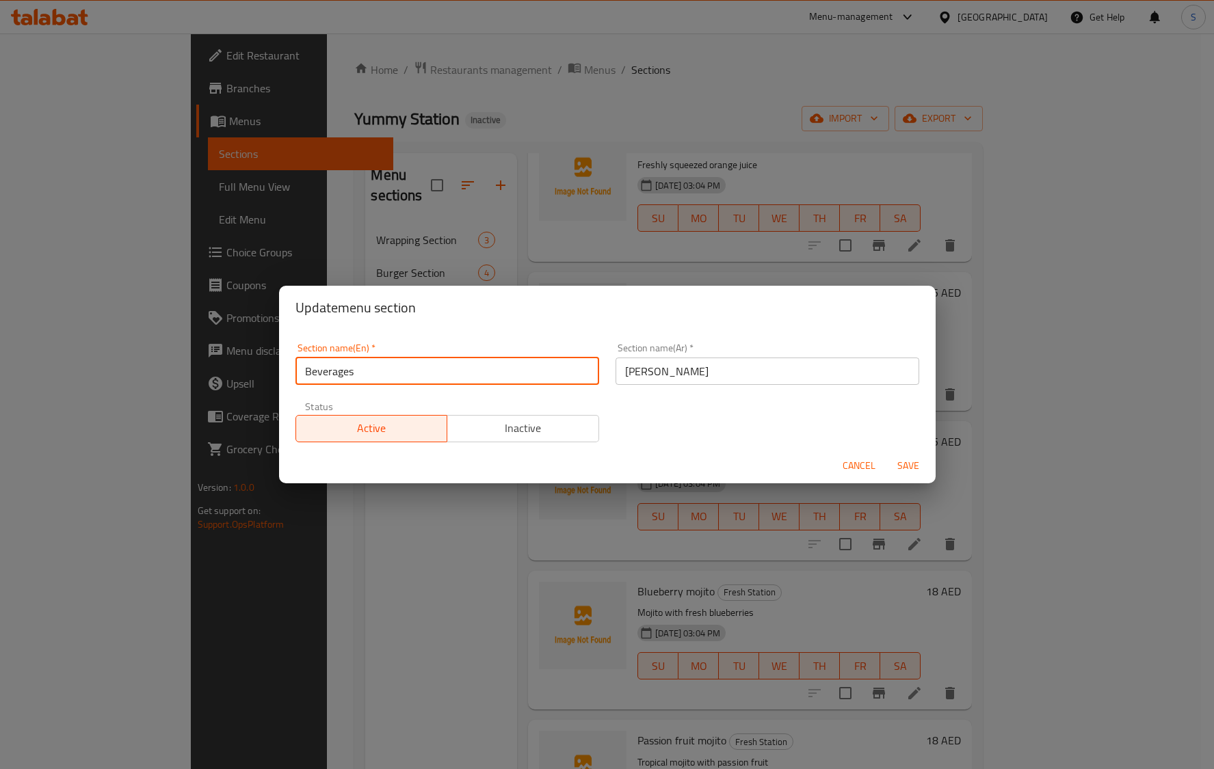
click at [886, 453] on button "Save" at bounding box center [908, 465] width 44 height 25
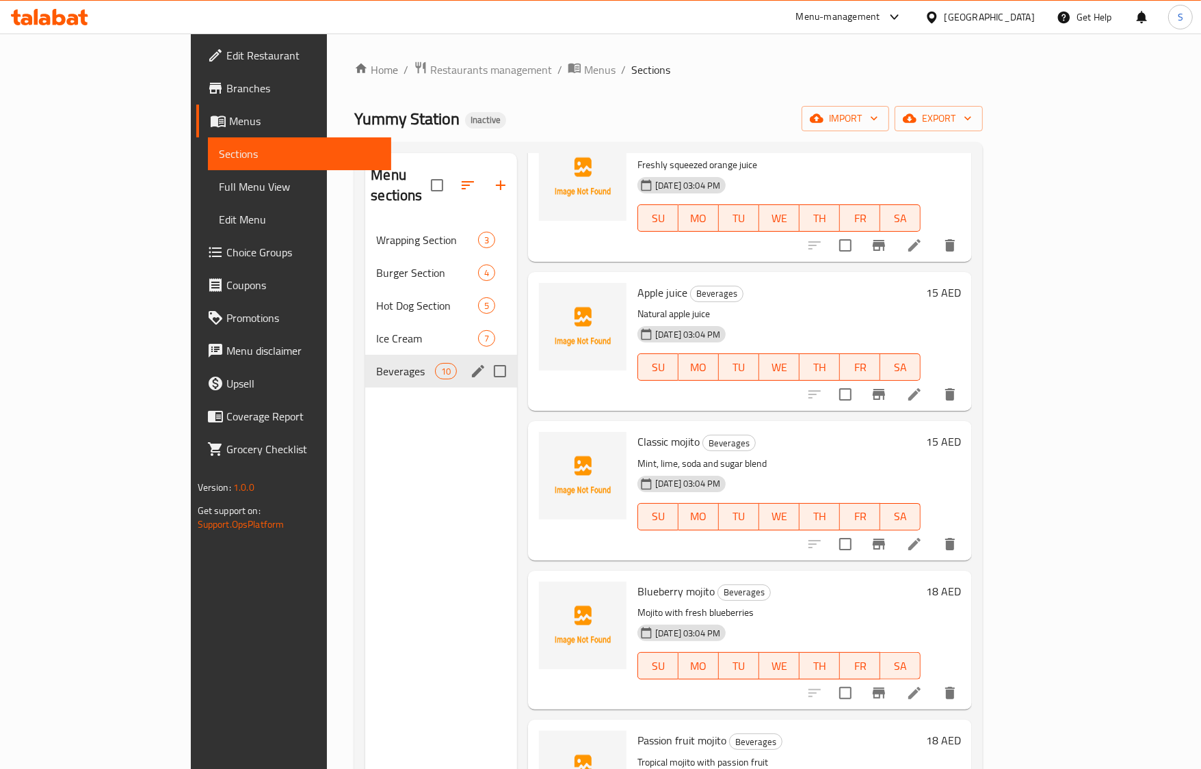
click at [470, 363] on icon "edit" at bounding box center [478, 371] width 16 height 16
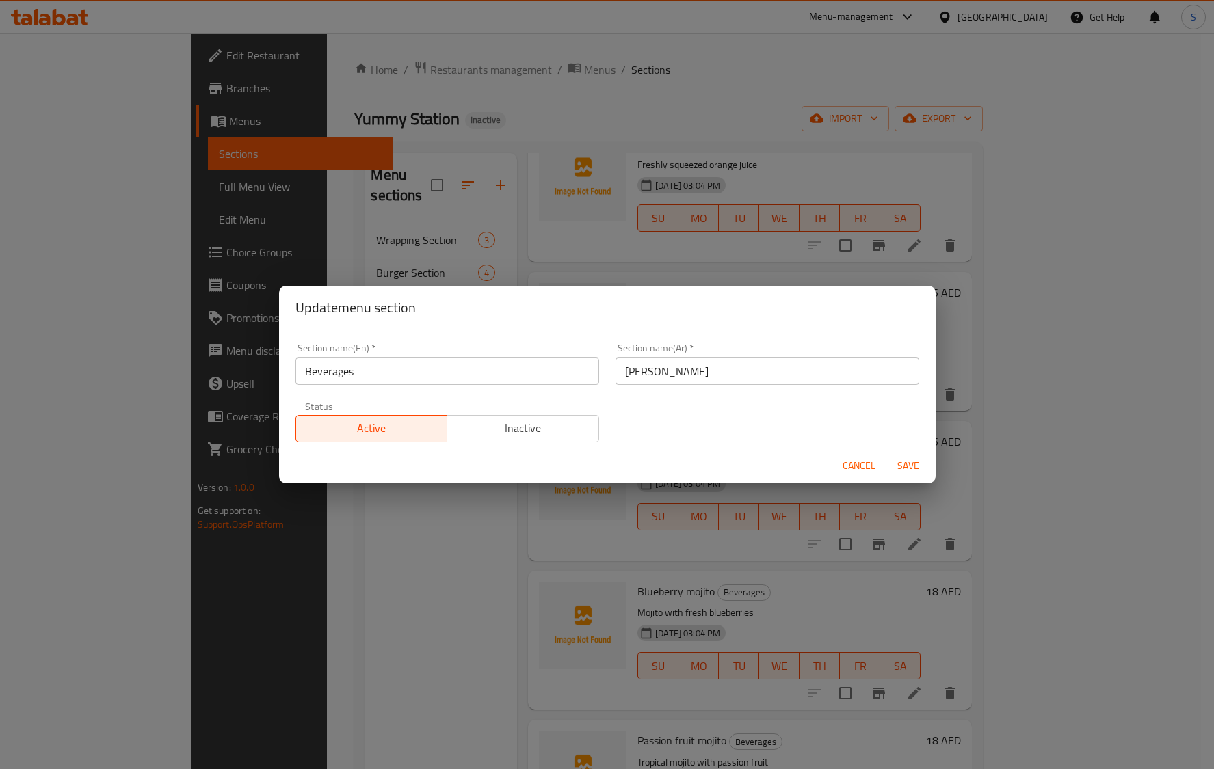
click at [672, 367] on input "فريش ستيشن" at bounding box center [767, 371] width 304 height 27
type input "المشروبات"
click at [886, 453] on button "Save" at bounding box center [908, 465] width 44 height 25
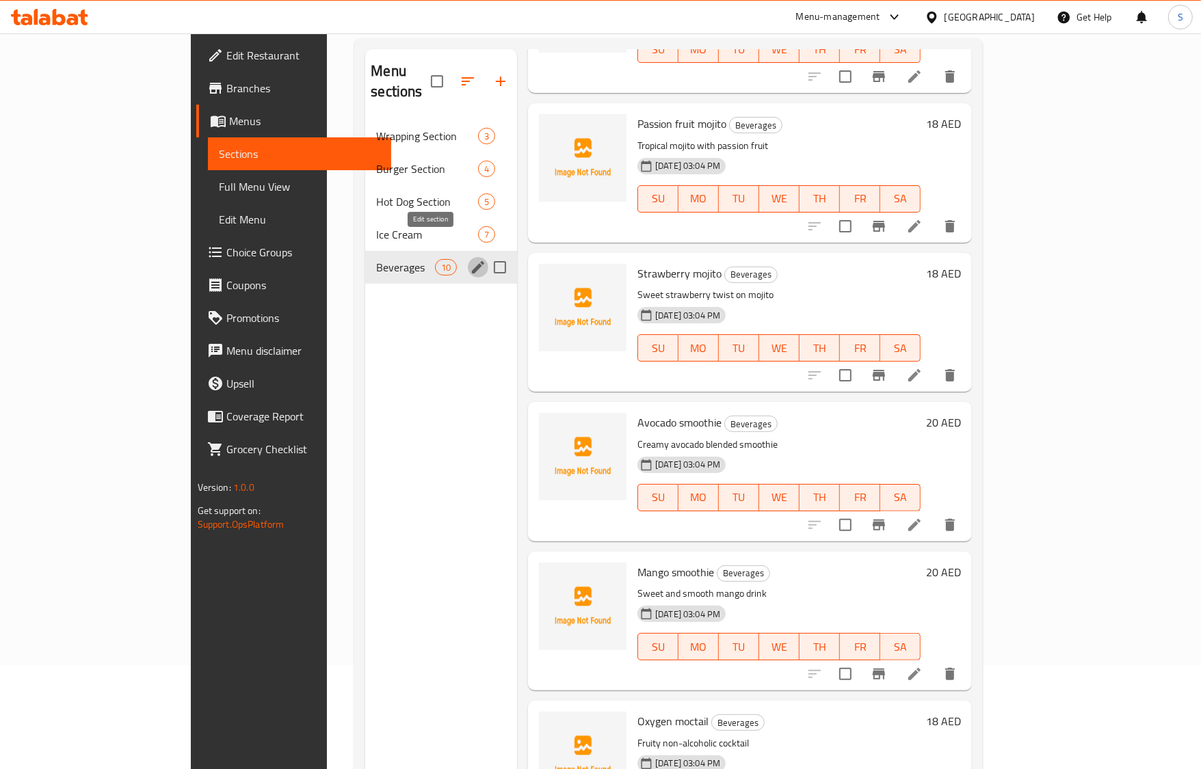
scroll to position [192, 0]
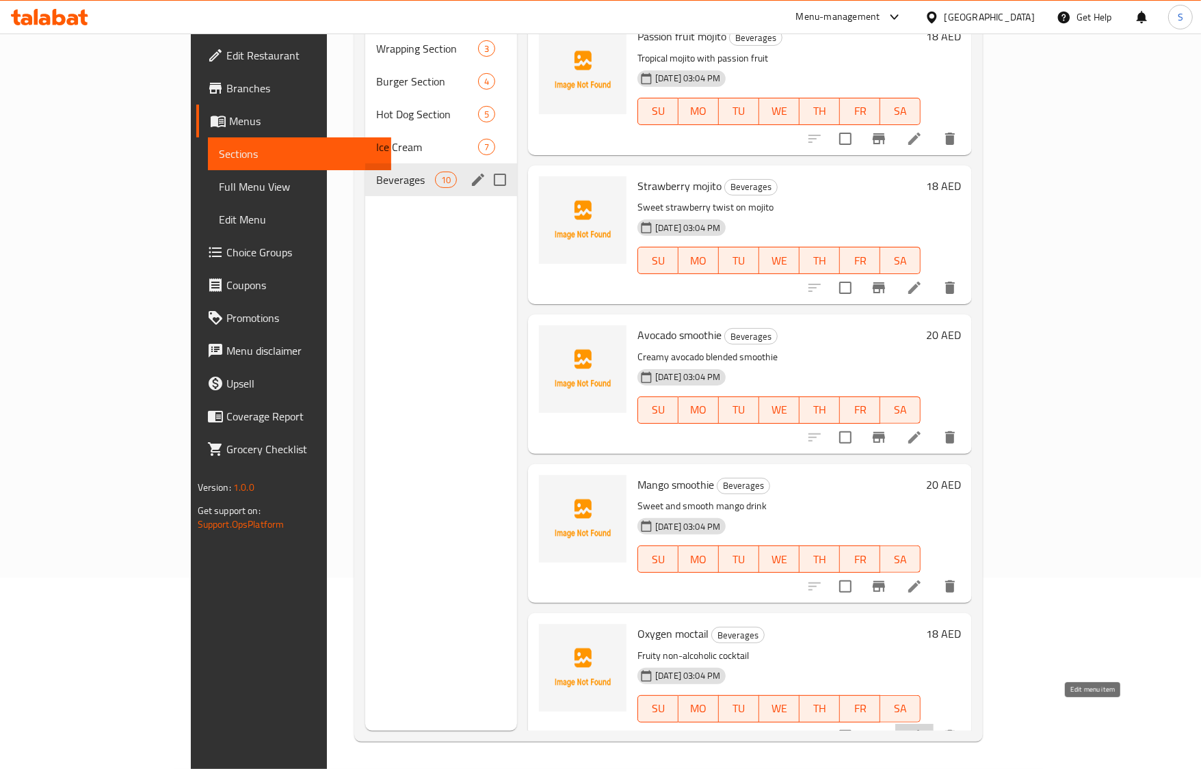
click at [923, 728] on icon at bounding box center [914, 736] width 16 height 16
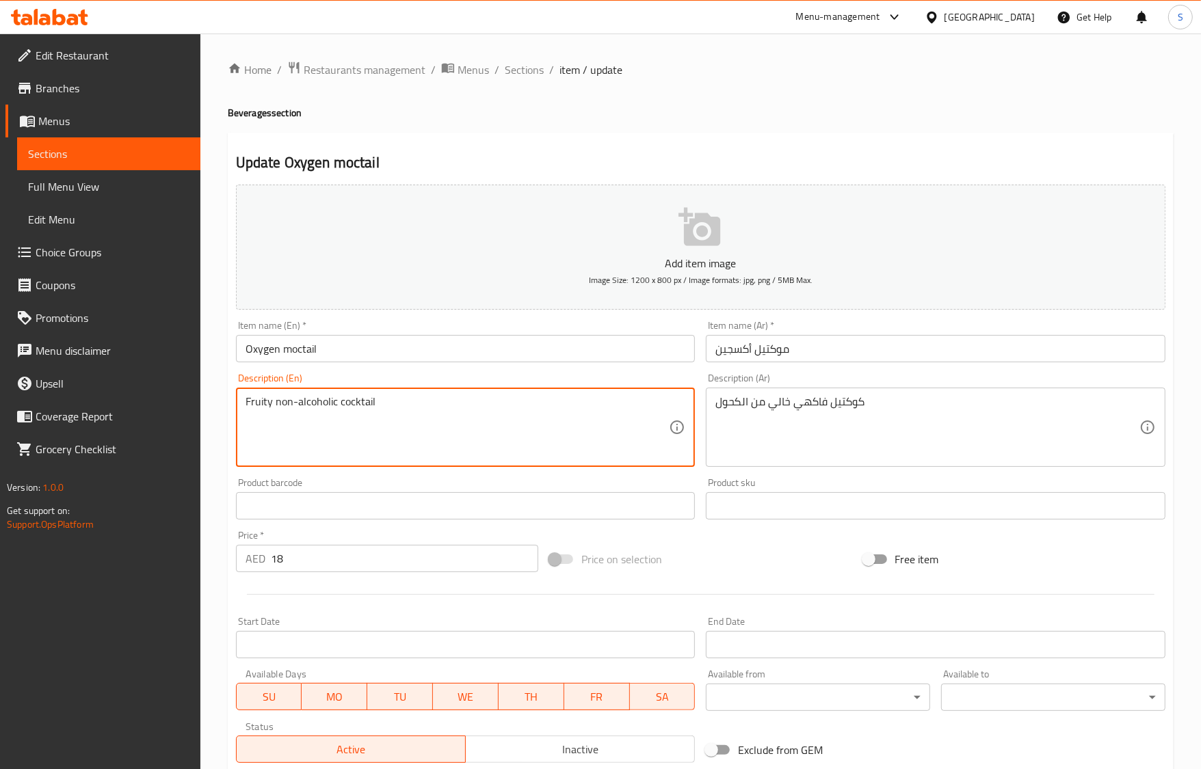
click at [289, 412] on textarea "Fruity non-alcoholic cocktail" at bounding box center [458, 427] width 424 height 65
paste textarea "refreshing"
type textarea "Fruity refreshing non-alcoholic cocktail"
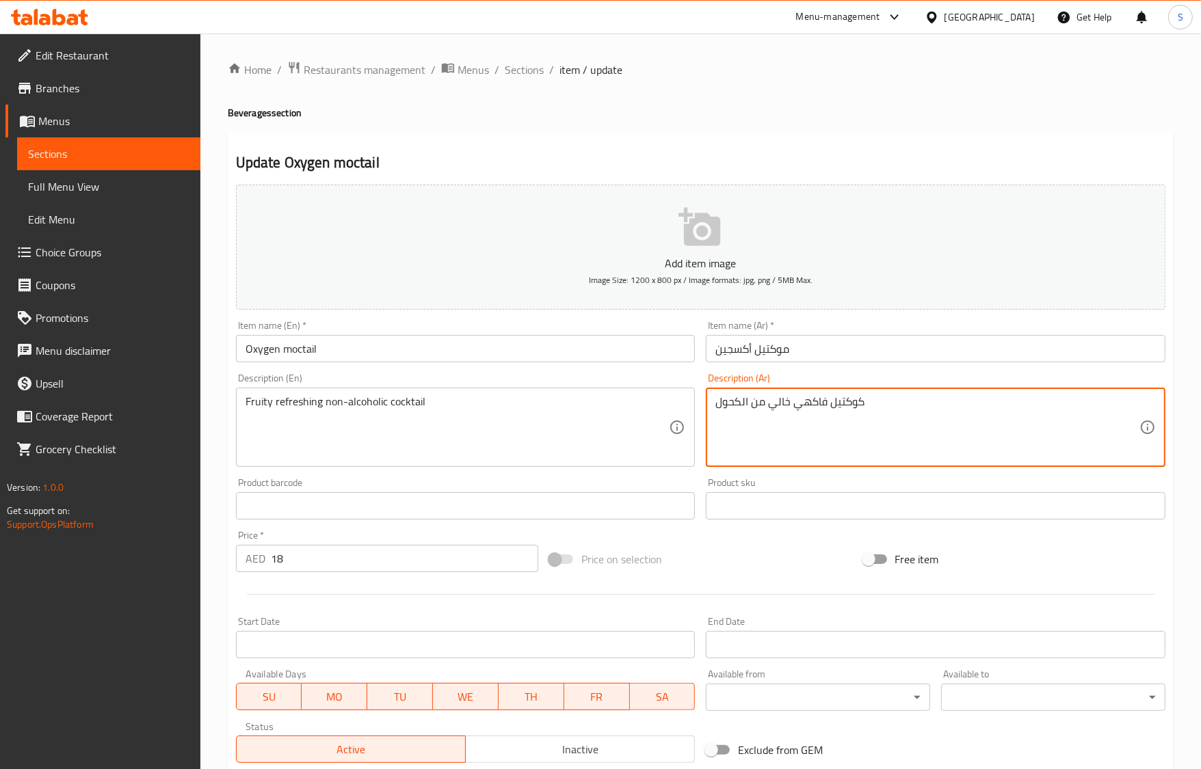
click at [836, 408] on textarea "كوكتيل فاكهي خالي من الكحول" at bounding box center [927, 427] width 424 height 65
click at [786, 407] on textarea "كوكتيل فاكهي خالي من الكحول" at bounding box center [927, 427] width 424 height 65
click at [788, 405] on textarea "كوكتيل فاكهي خالي من الكحول" at bounding box center [927, 427] width 424 height 65
type textarea "كوكتيل فاكهي منعش خالي من الكحول"
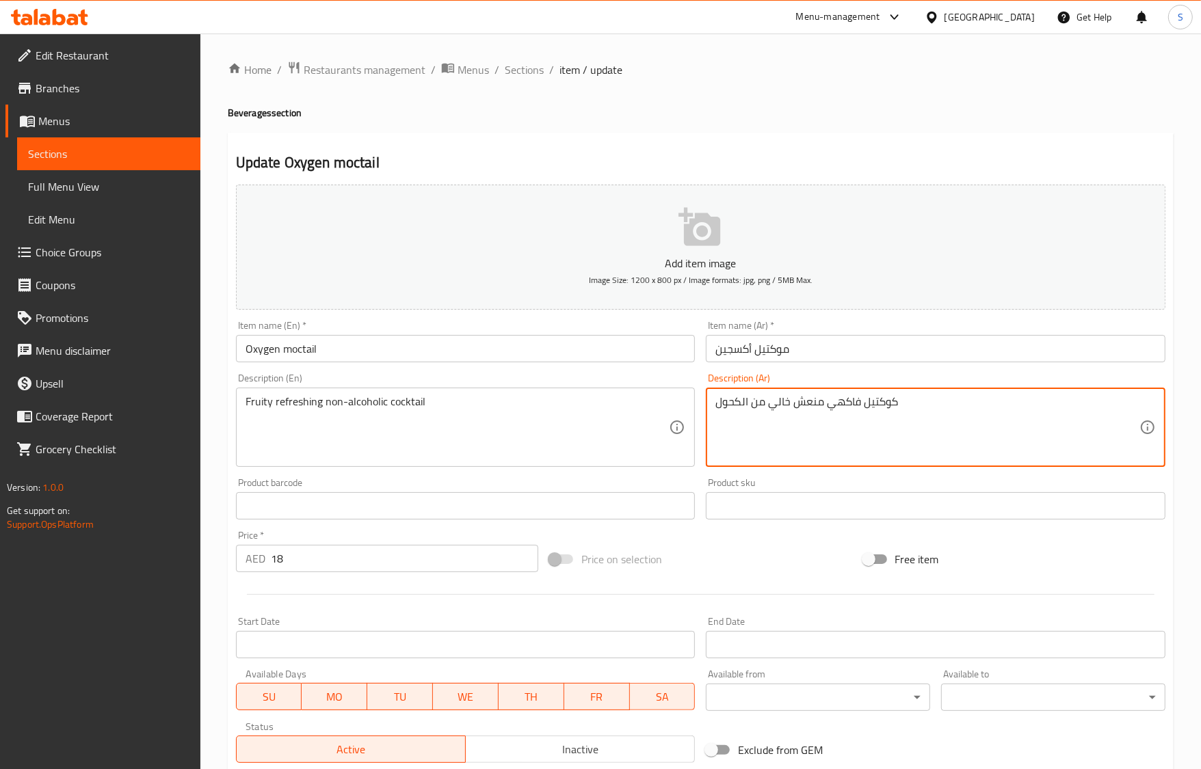
click at [490, 335] on input "Oxygen moctail" at bounding box center [466, 348] width 460 height 27
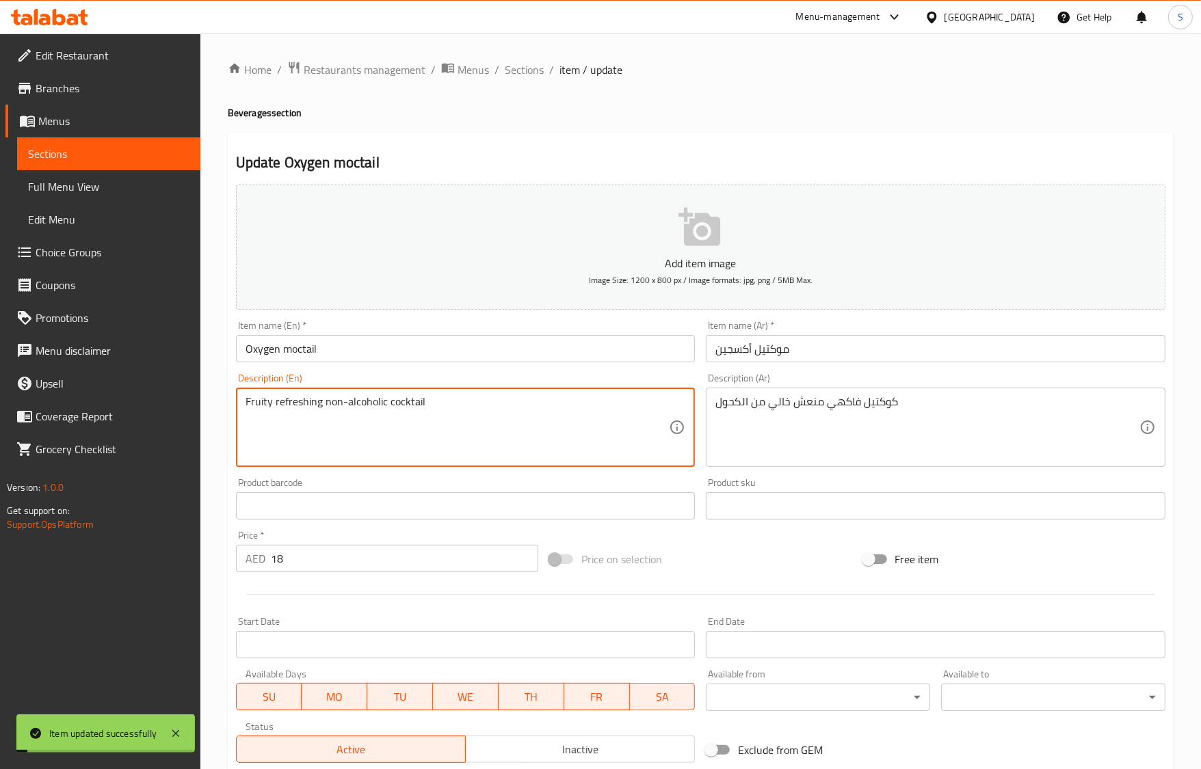
click at [390, 408] on textarea "Fruity refreshing non-alcoholic cocktail" at bounding box center [458, 427] width 424 height 65
drag, startPoint x: 517, startPoint y: 75, endPoint x: 462, endPoint y: 0, distance: 93.0
click at [517, 75] on span "Sections" at bounding box center [524, 70] width 39 height 16
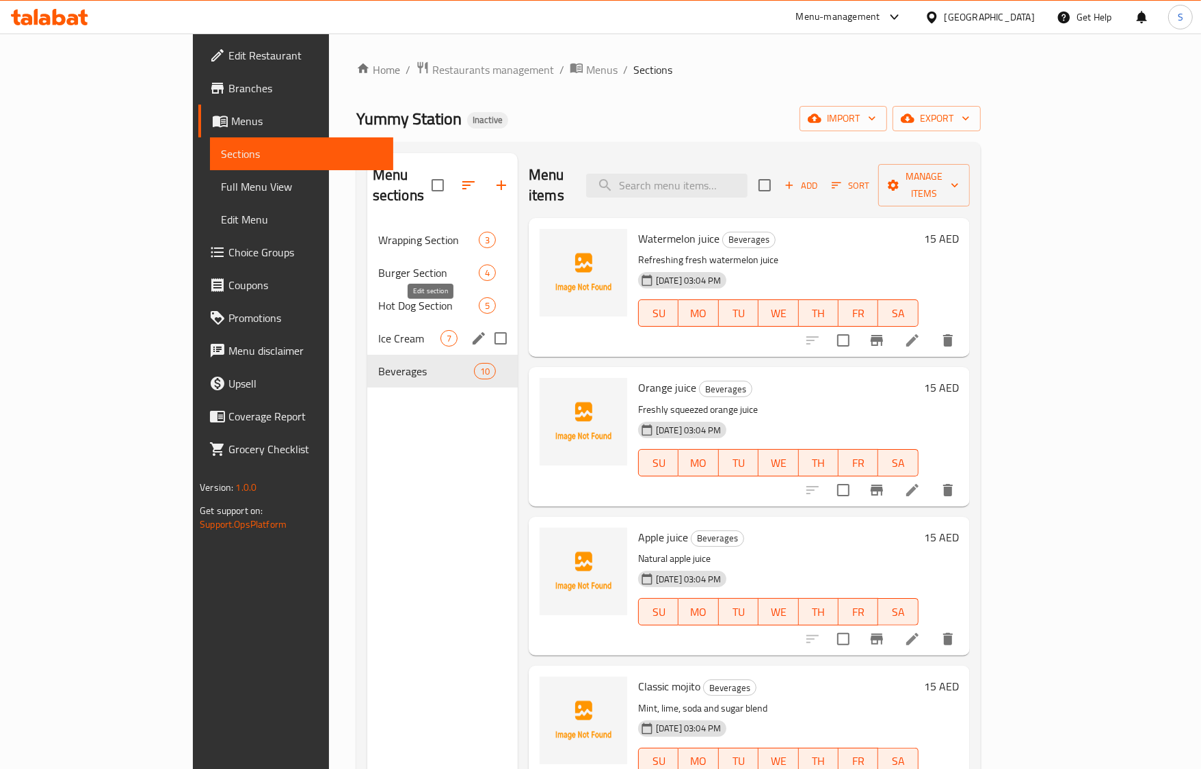
click at [470, 330] on icon "edit" at bounding box center [478, 338] width 16 height 16
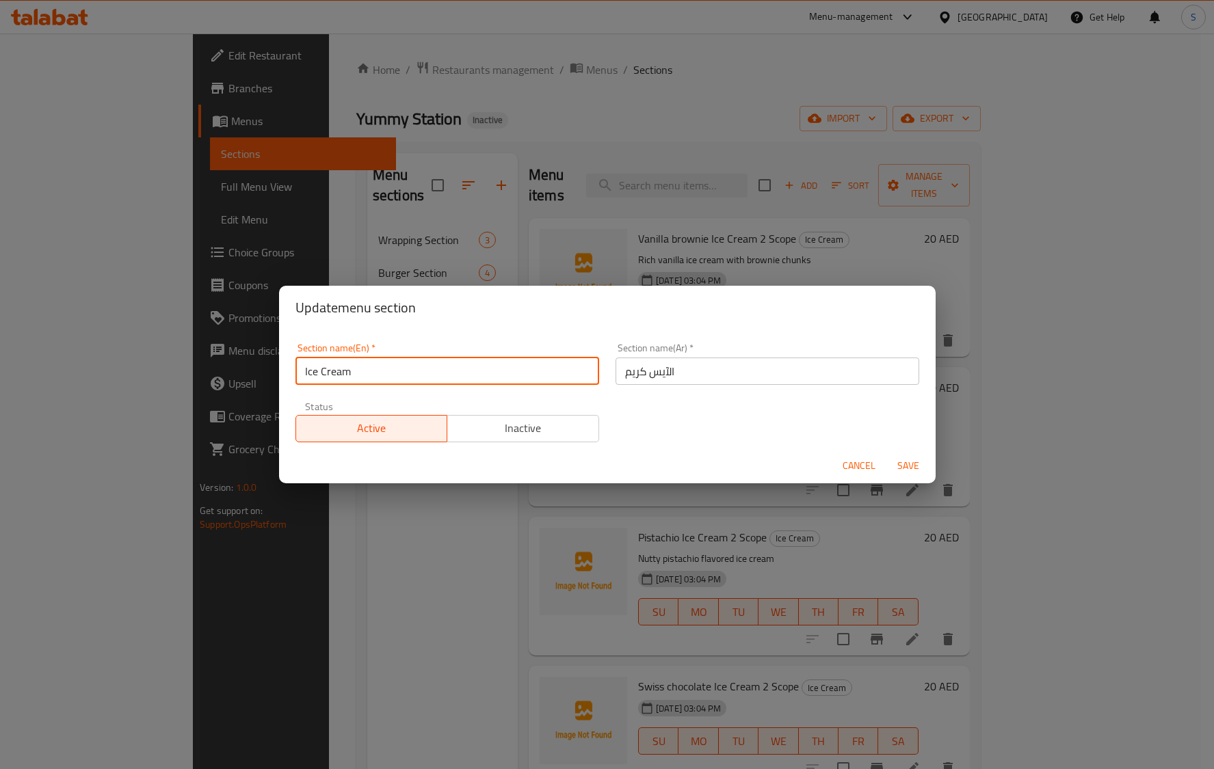
click at [395, 368] on input "Ice Cream" at bounding box center [447, 371] width 304 height 27
type input "Ice Cream section"
click at [886, 453] on button "Save" at bounding box center [908, 465] width 44 height 25
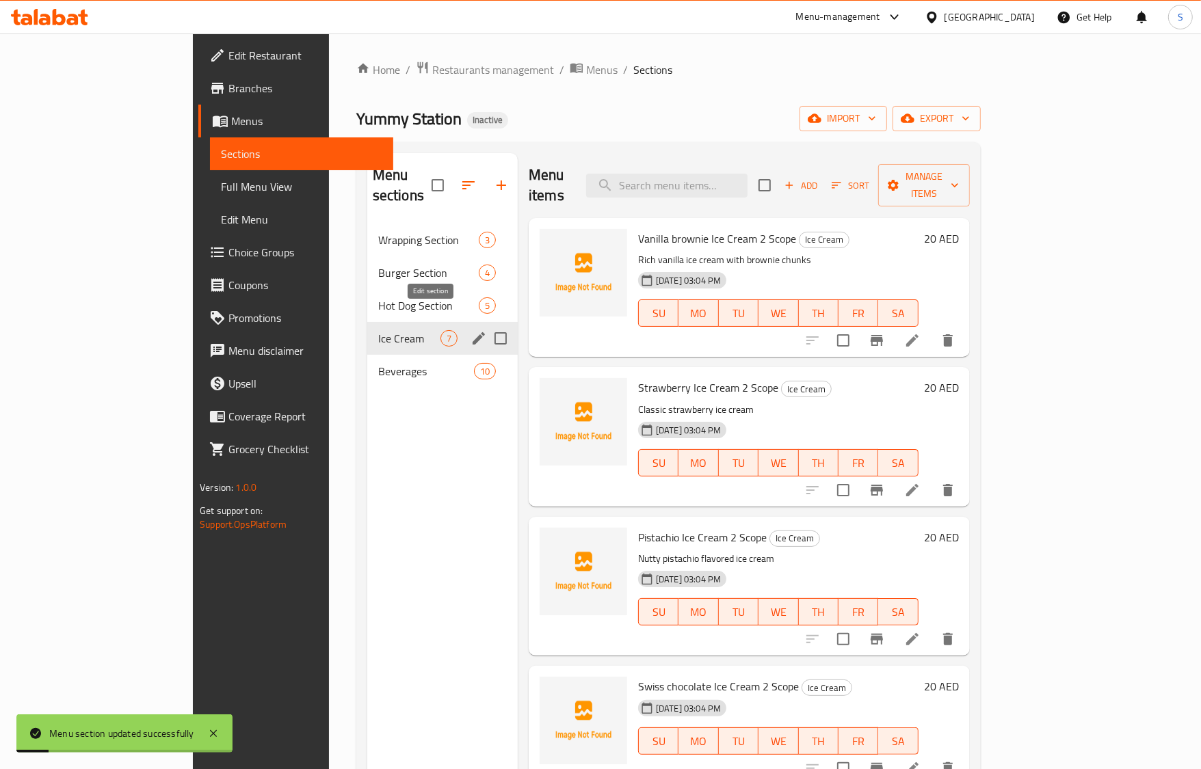
drag, startPoint x: 419, startPoint y: 333, endPoint x: 424, endPoint y: 326, distance: 8.8
click at [470, 330] on icon "edit" at bounding box center [478, 338] width 16 height 16
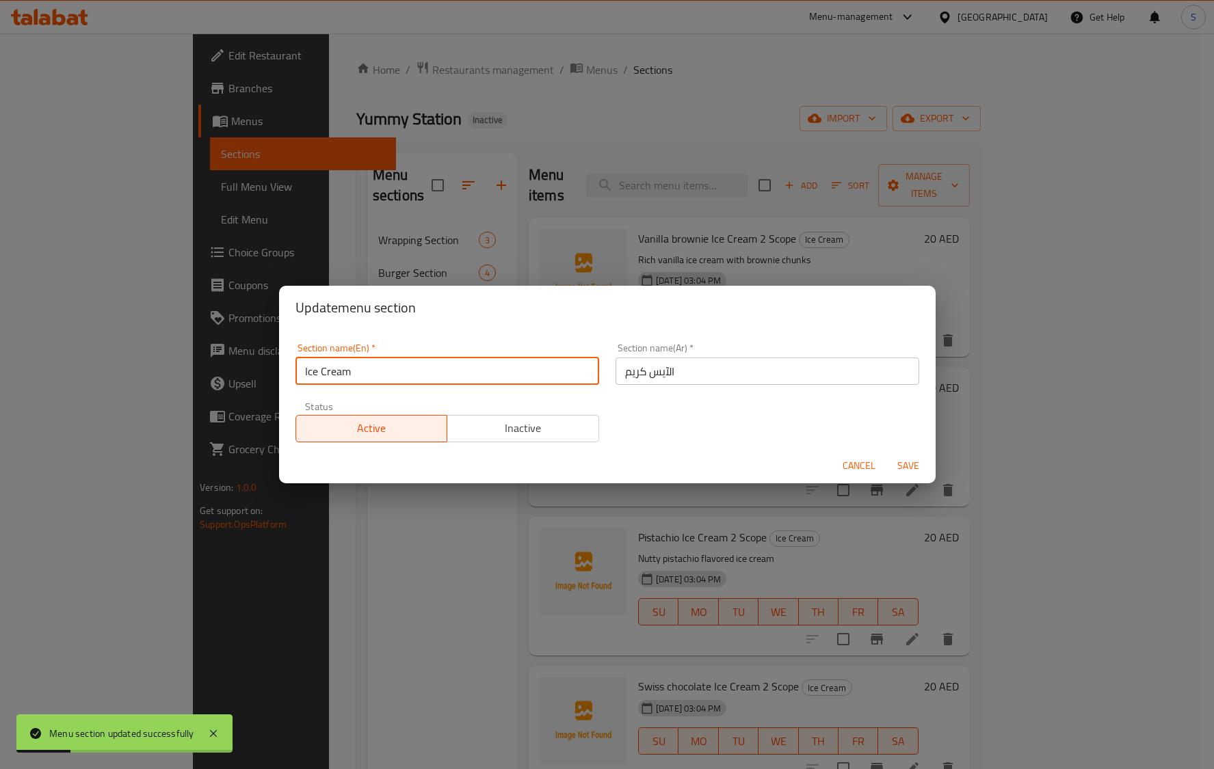
click at [384, 371] on input "Ice Cream" at bounding box center [447, 371] width 304 height 27
click at [395, 373] on input "Ice Cream" at bounding box center [447, 371] width 304 height 27
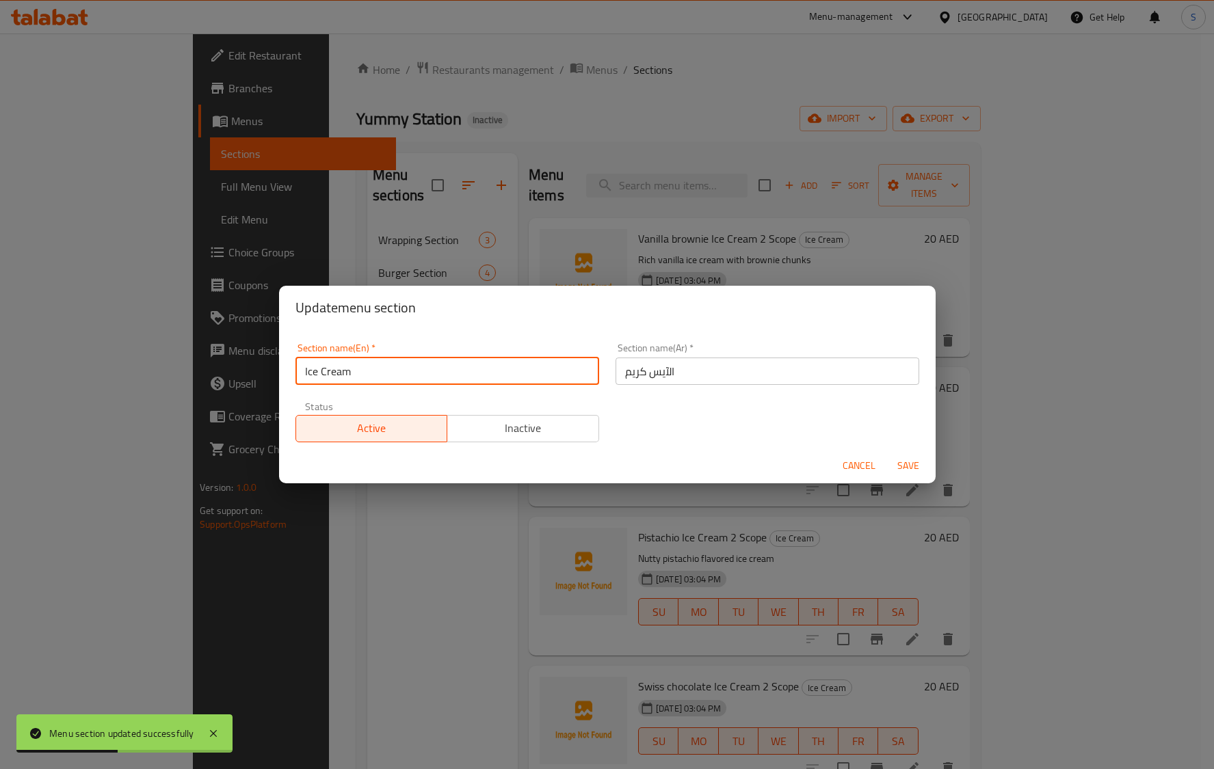
type input "Ice Cream"
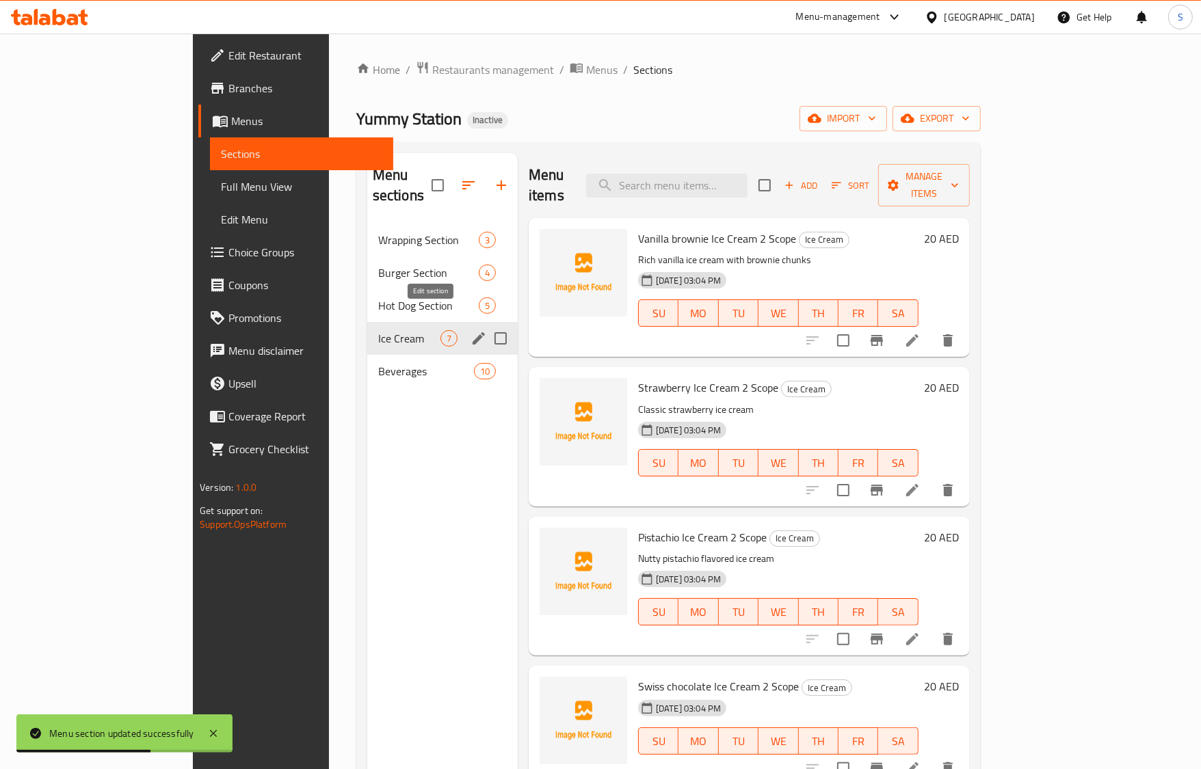
click at [470, 330] on icon "edit" at bounding box center [478, 338] width 16 height 16
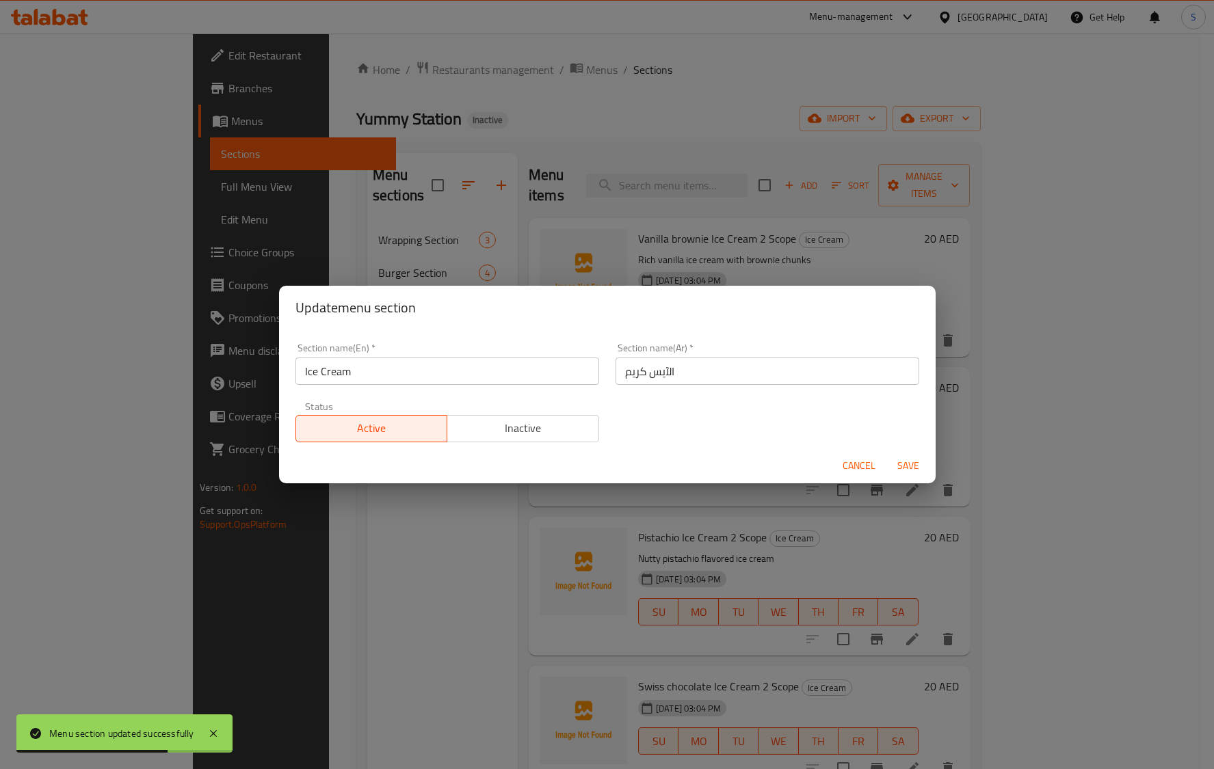
click at [432, 377] on input "Ice Cream" at bounding box center [447, 371] width 304 height 27
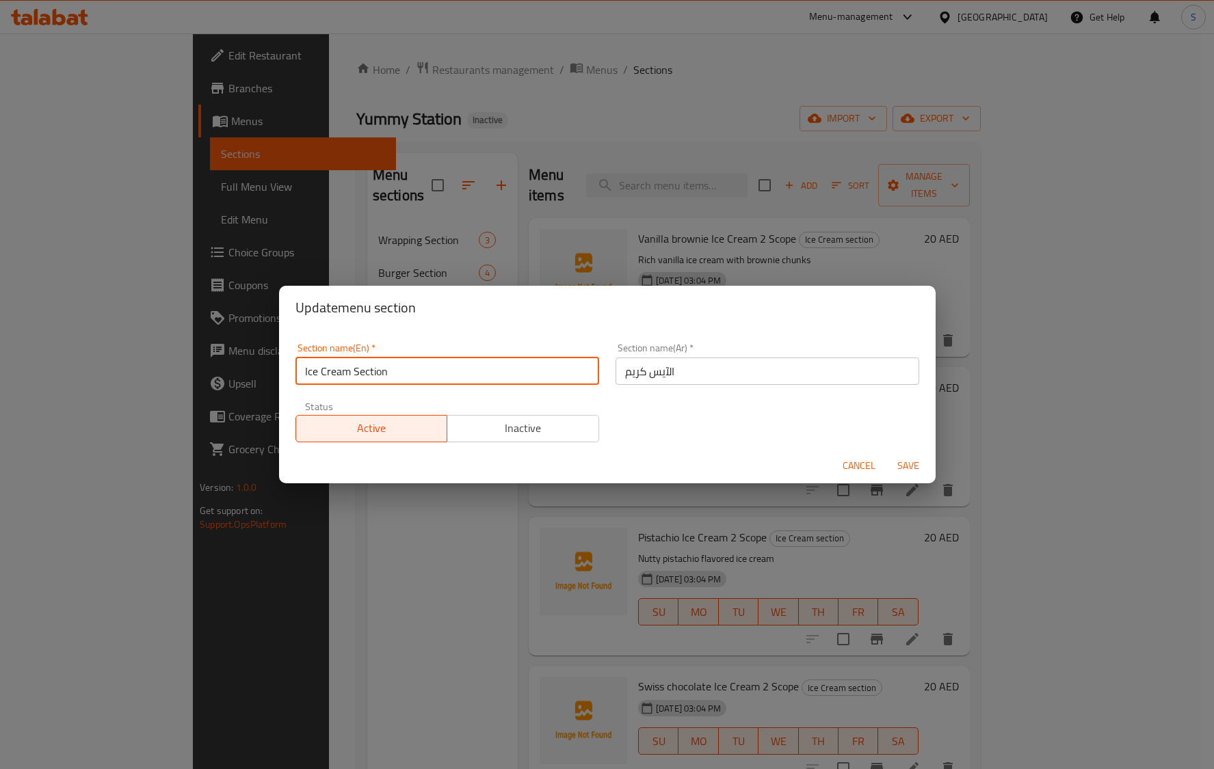
type input "Ice Cream Section"
click at [886, 453] on button "Save" at bounding box center [908, 465] width 44 height 25
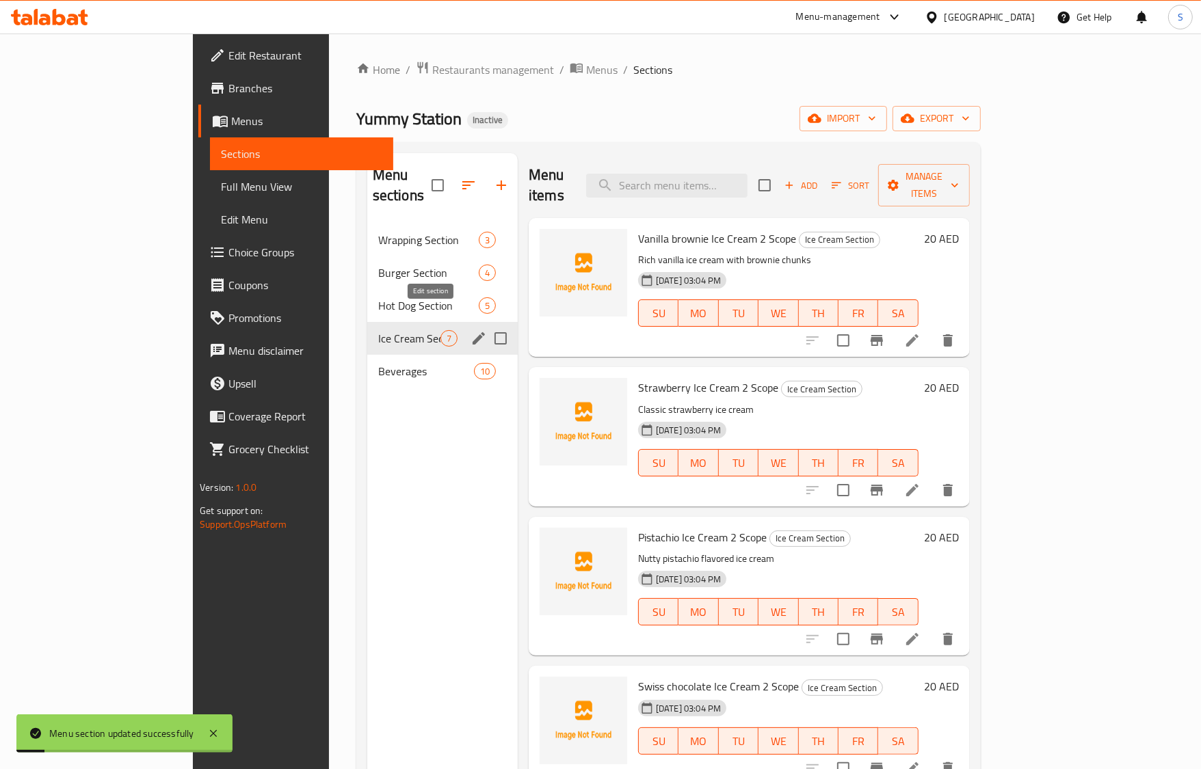
click at [470, 330] on icon "edit" at bounding box center [478, 338] width 16 height 16
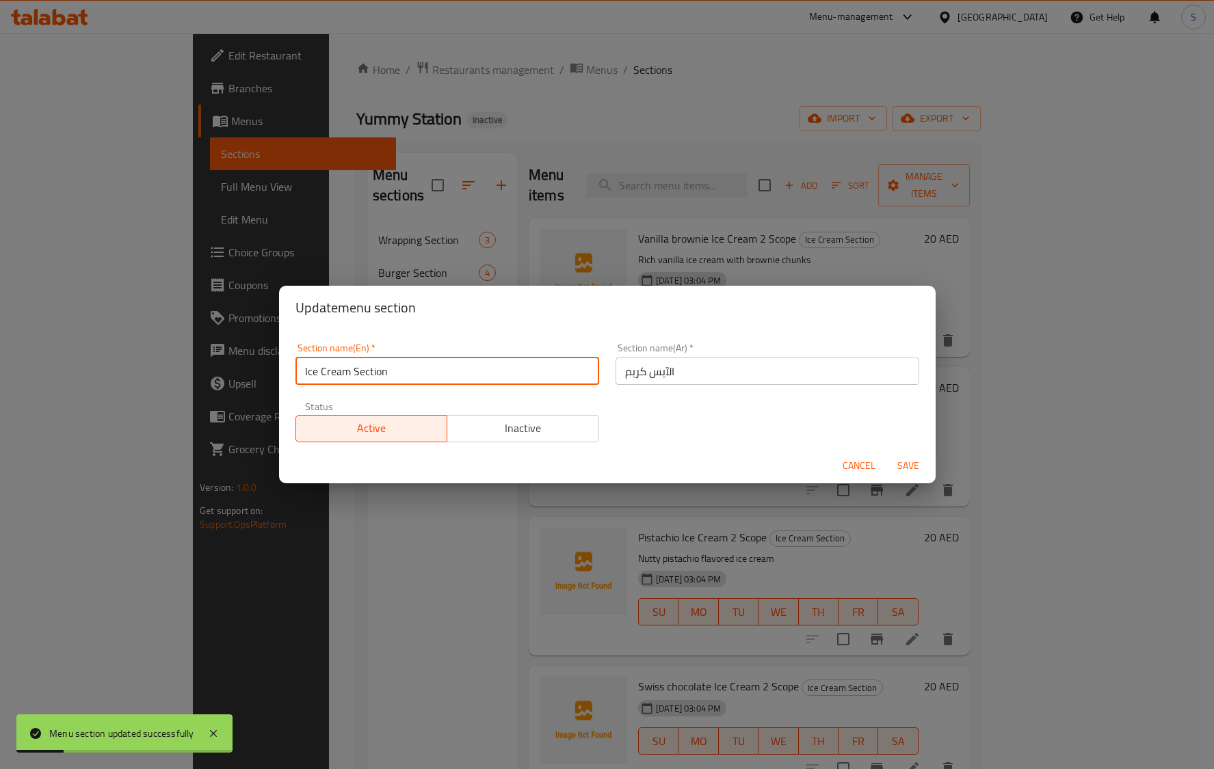
click at [347, 375] on input "Ice Cream Section" at bounding box center [447, 371] width 304 height 27
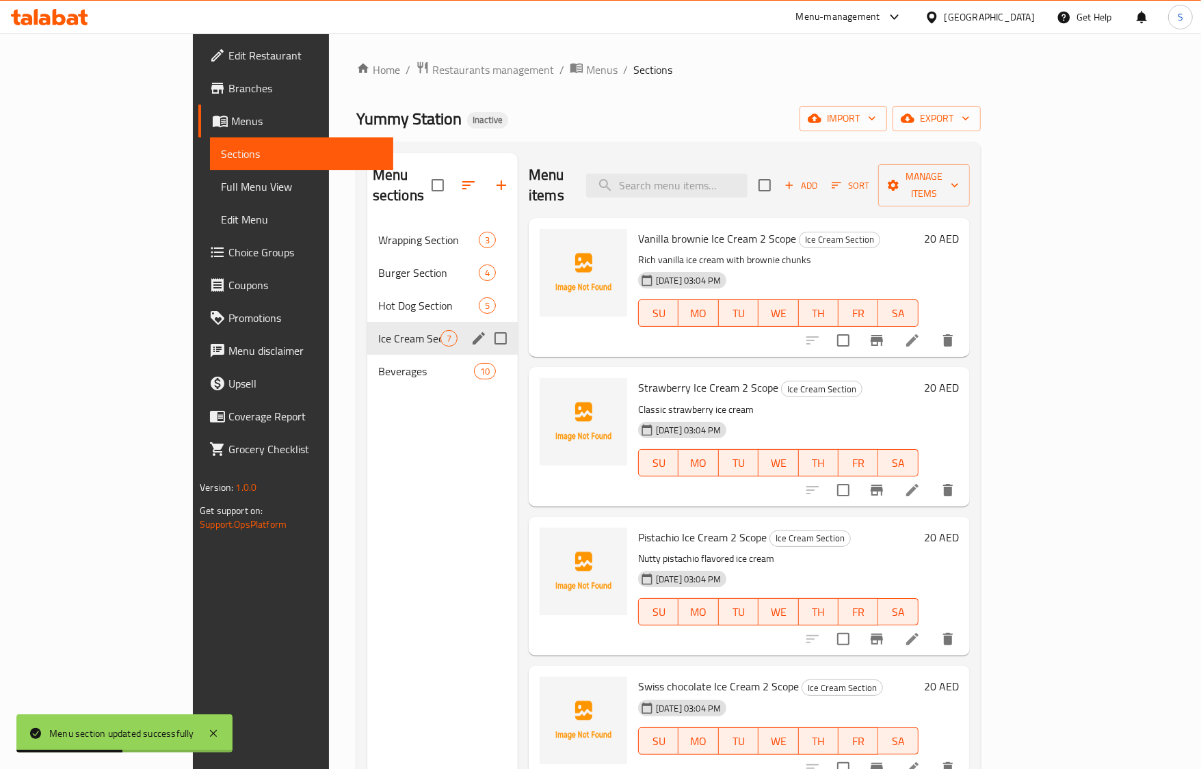
click at [473, 332] on icon "edit" at bounding box center [479, 338] width 12 height 12
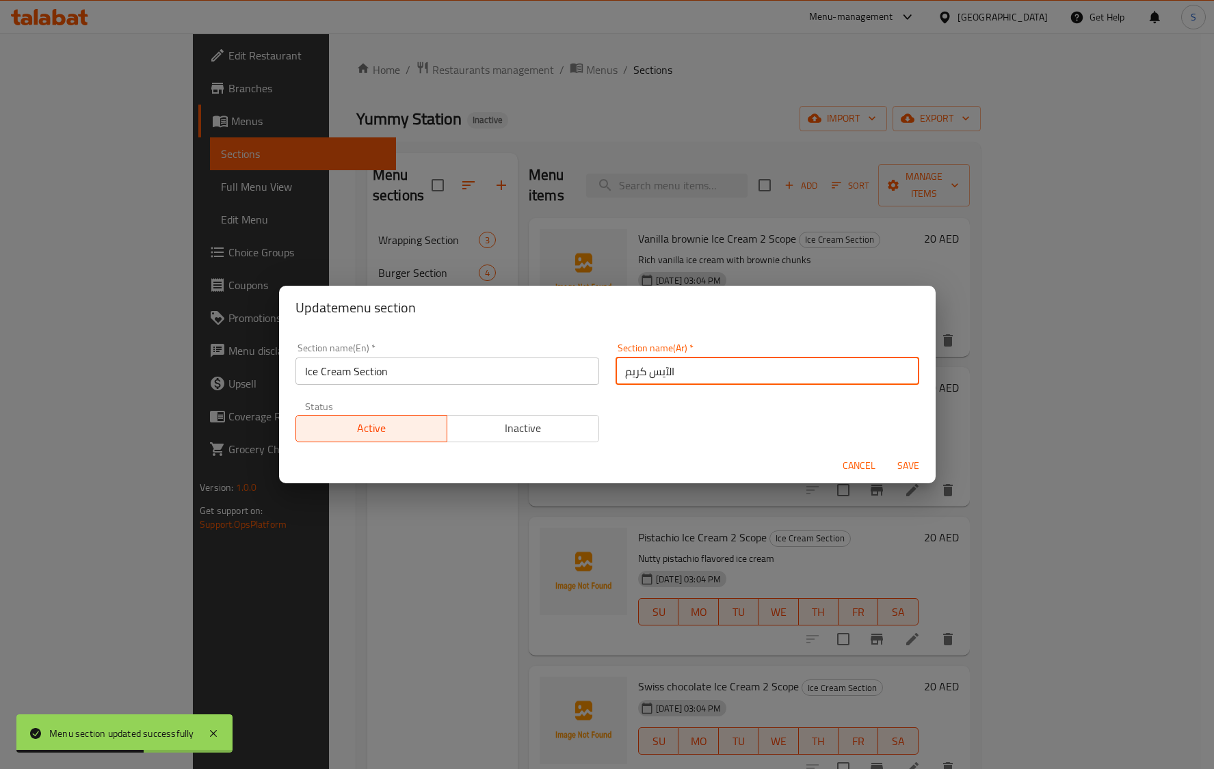
click at [615, 374] on input "الآيس كريم" at bounding box center [767, 371] width 304 height 27
paste input "قسم"
type input "قسم الآيس كريم"
click at [886, 453] on button "Save" at bounding box center [908, 465] width 44 height 25
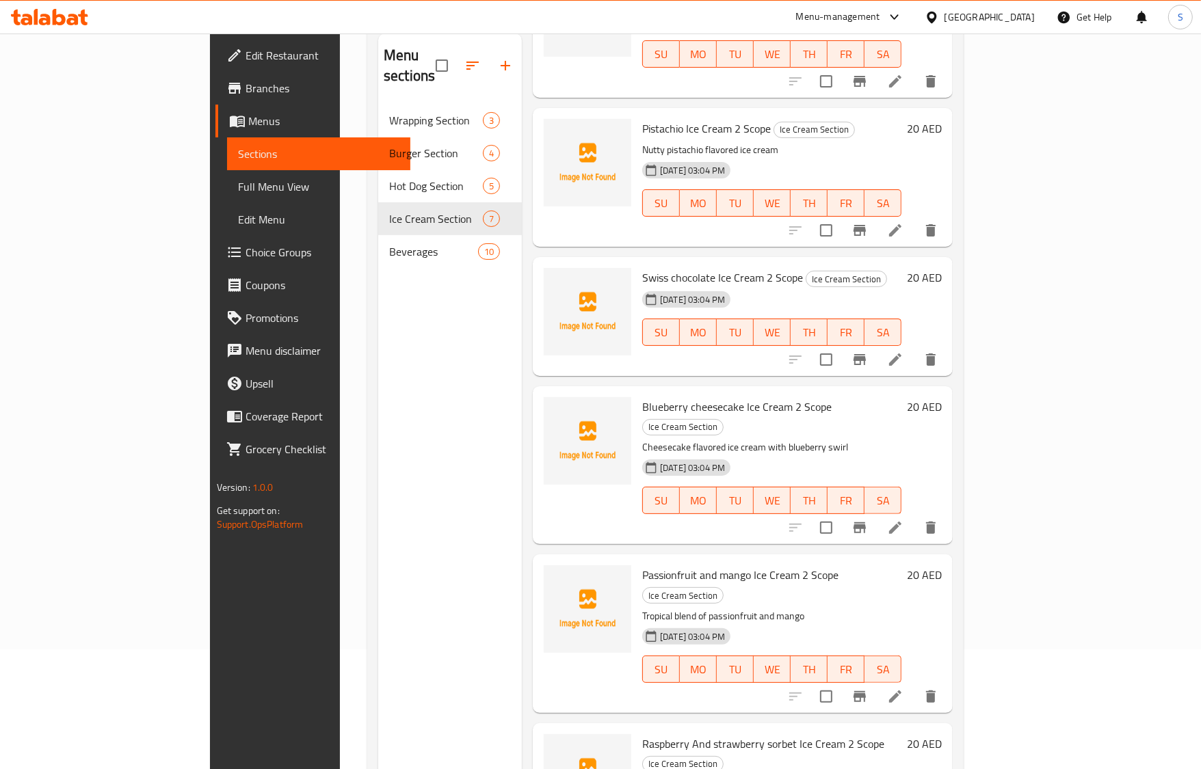
scroll to position [192, 0]
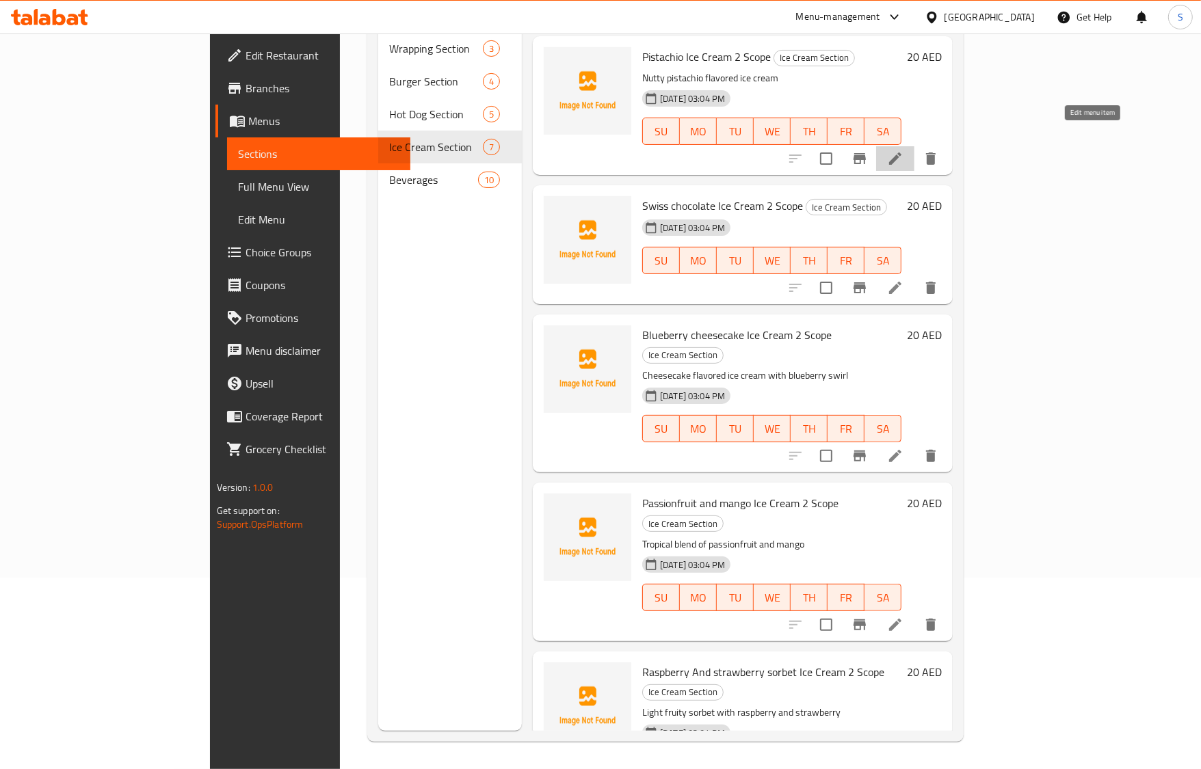
click at [903, 150] on icon at bounding box center [895, 158] width 16 height 16
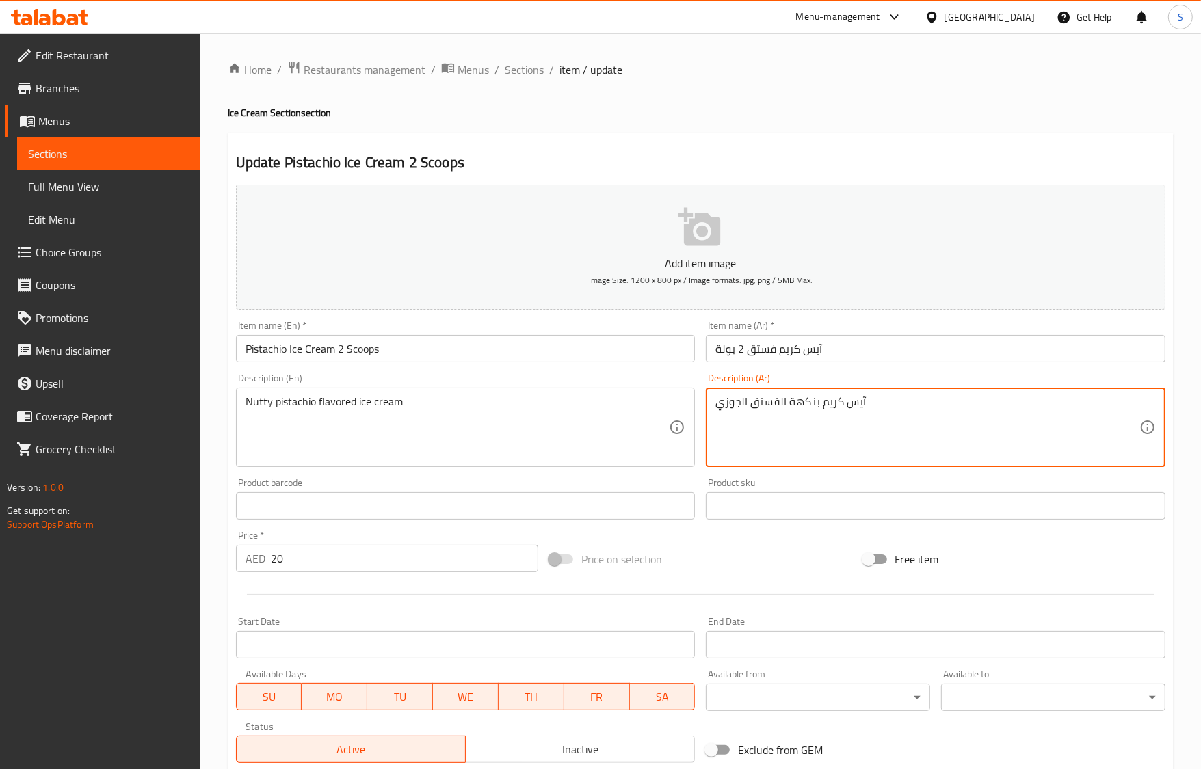
click at [808, 404] on textarea "آيس كريم بنكهة الفستق الجوزي" at bounding box center [927, 427] width 424 height 65
paste textarea "منكه"
click at [739, 404] on textarea "آيس كريم منكه بالفستق الجوزي" at bounding box center [927, 427] width 424 height 65
type textarea "آيس كريم منكه بالفستق جوزي"
click at [505, 356] on input "Pistachio Ice Cream 2 Scoops" at bounding box center [466, 348] width 460 height 27
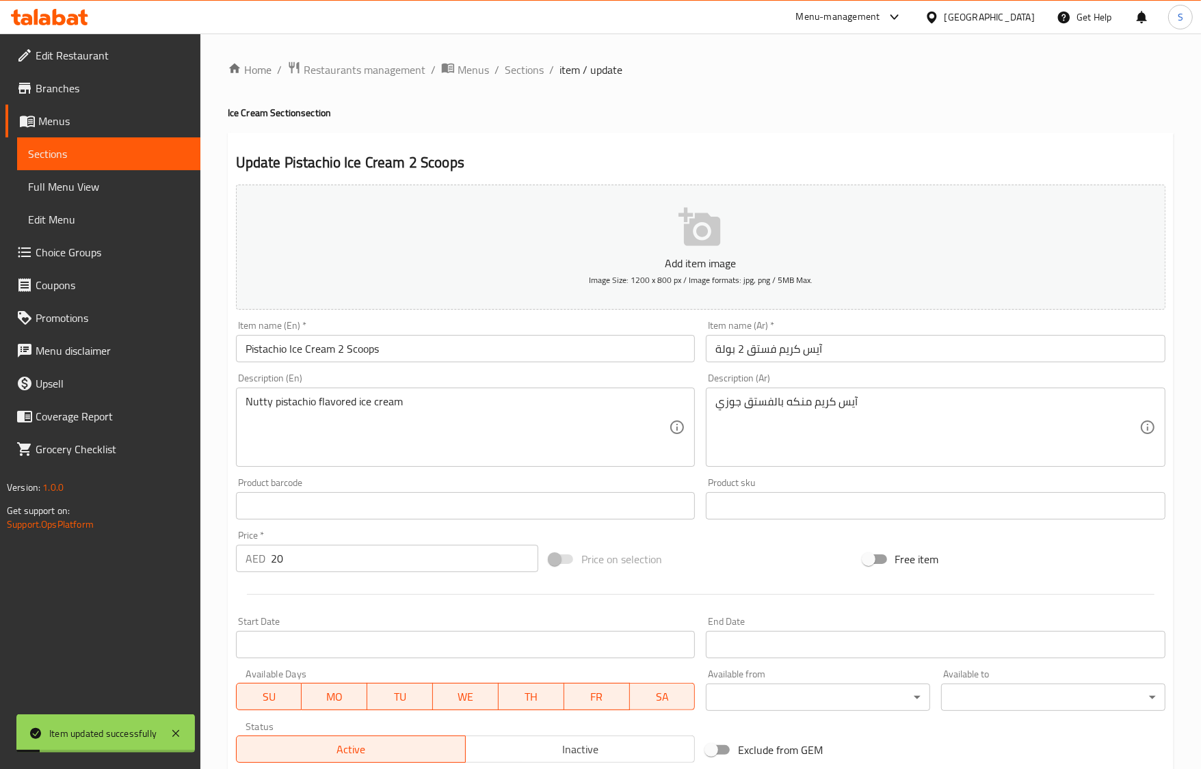
drag, startPoint x: 529, startPoint y: 66, endPoint x: 473, endPoint y: 3, distance: 83.3
click at [529, 66] on span "Sections" at bounding box center [524, 70] width 39 height 16
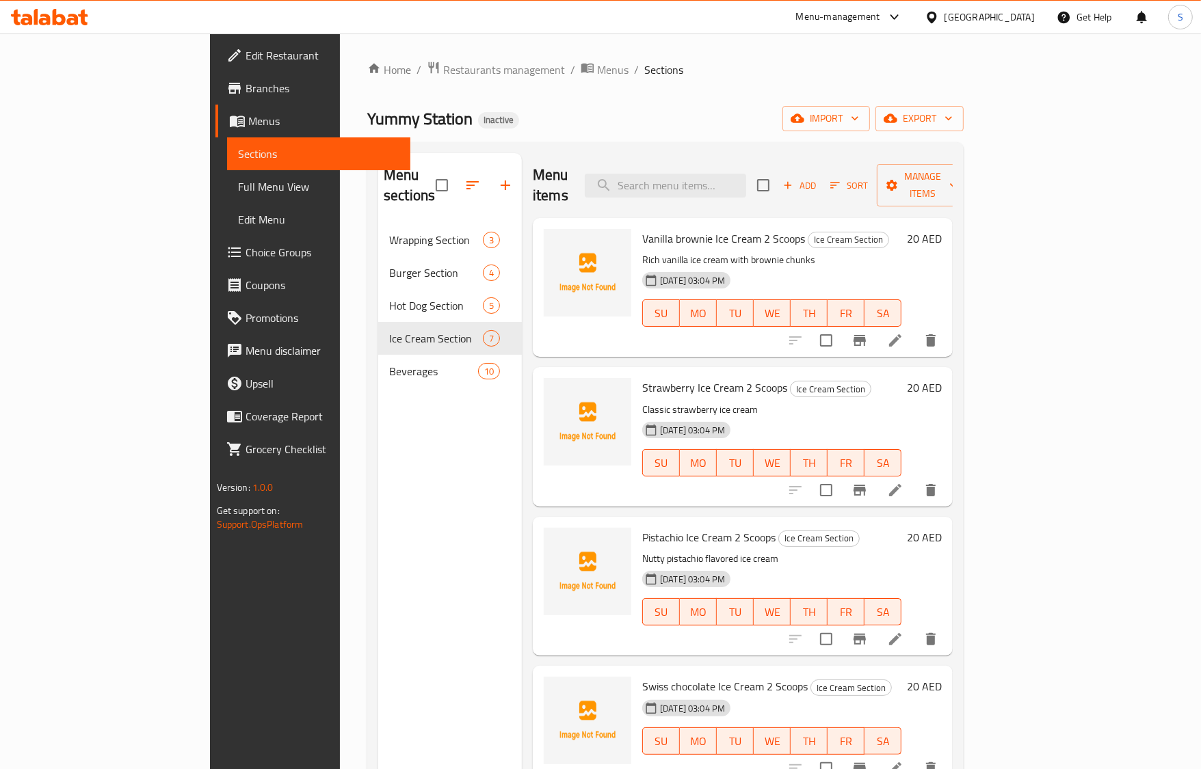
scroll to position [192, 0]
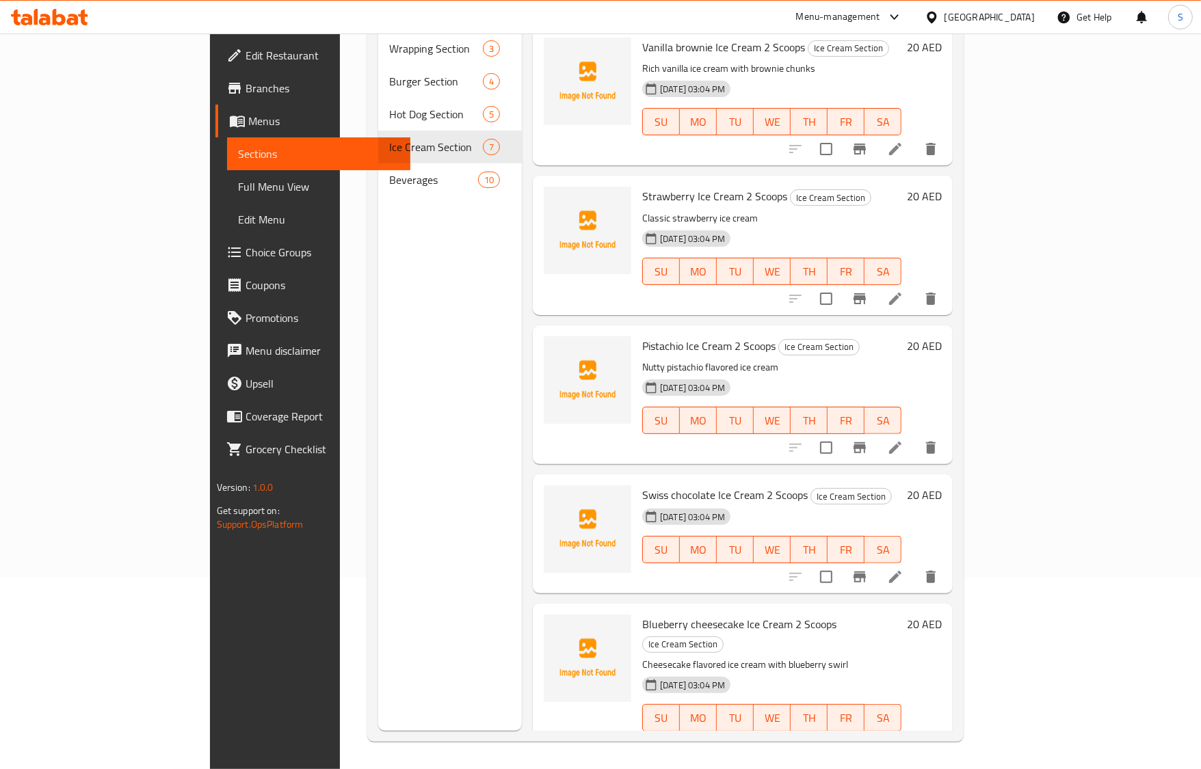
click at [914, 733] on li at bounding box center [895, 745] width 38 height 25
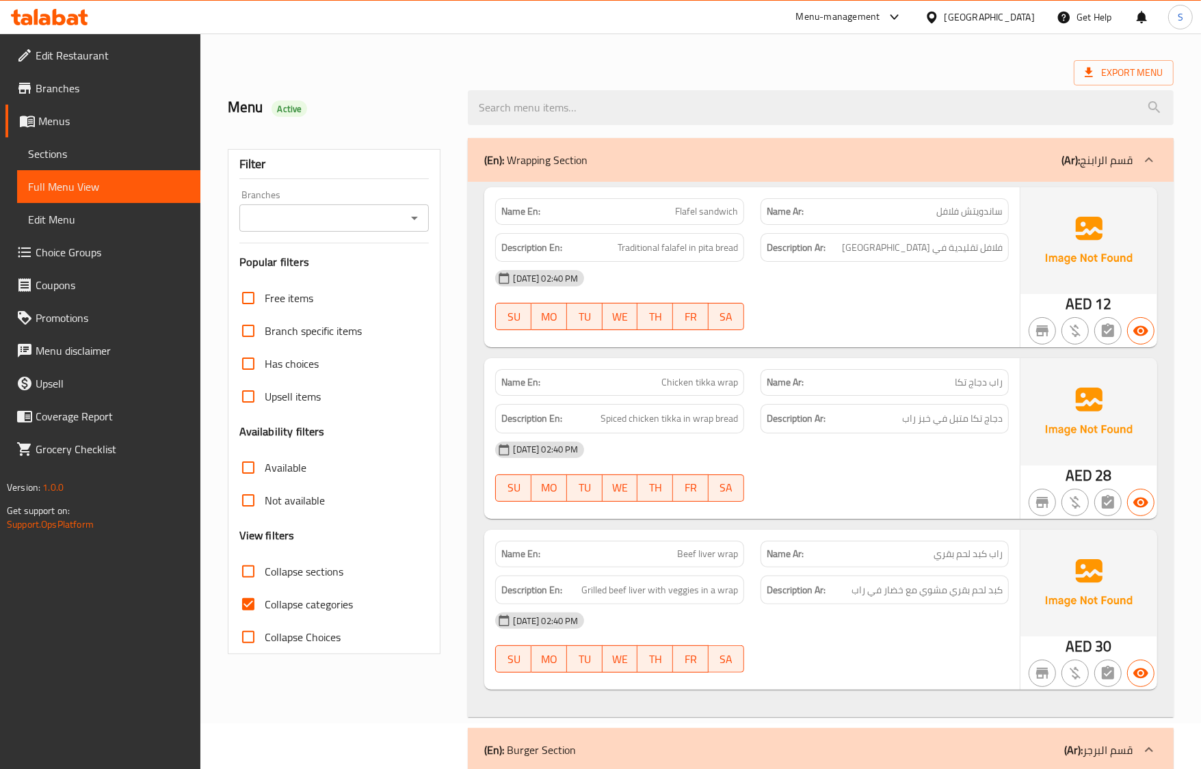
scroll to position [171, 0]
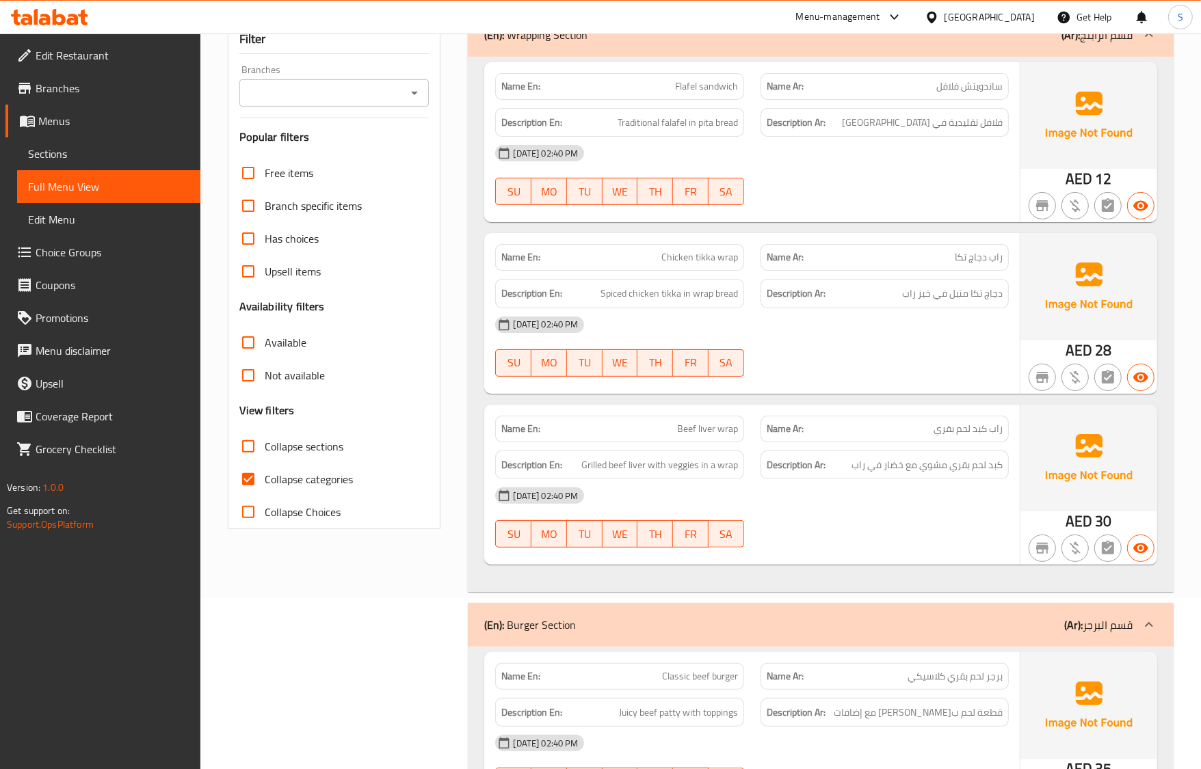
drag, startPoint x: 239, startPoint y: 494, endPoint x: 248, endPoint y: 445, distance: 49.9
click at [239, 494] on input "Collapse categories" at bounding box center [248, 479] width 33 height 33
checkbox input "false"
click at [248, 445] on input "Collapse sections" at bounding box center [248, 446] width 33 height 33
checkbox input "true"
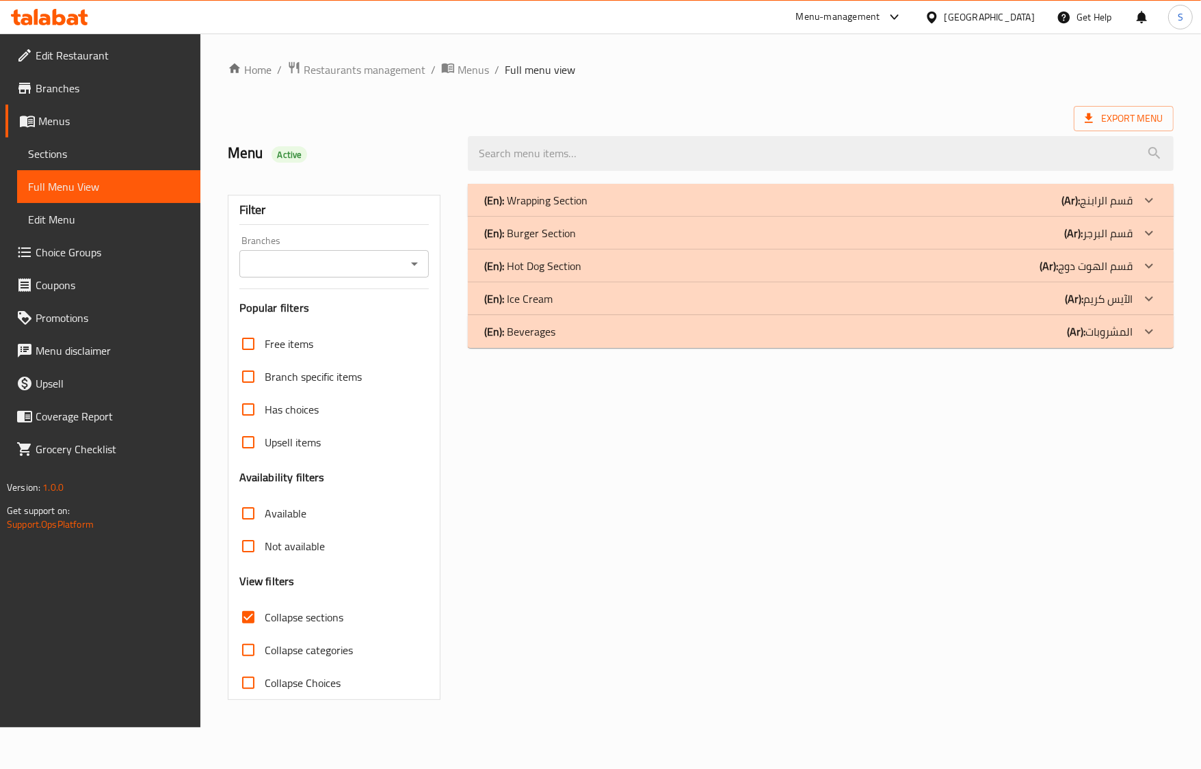
scroll to position [0, 0]
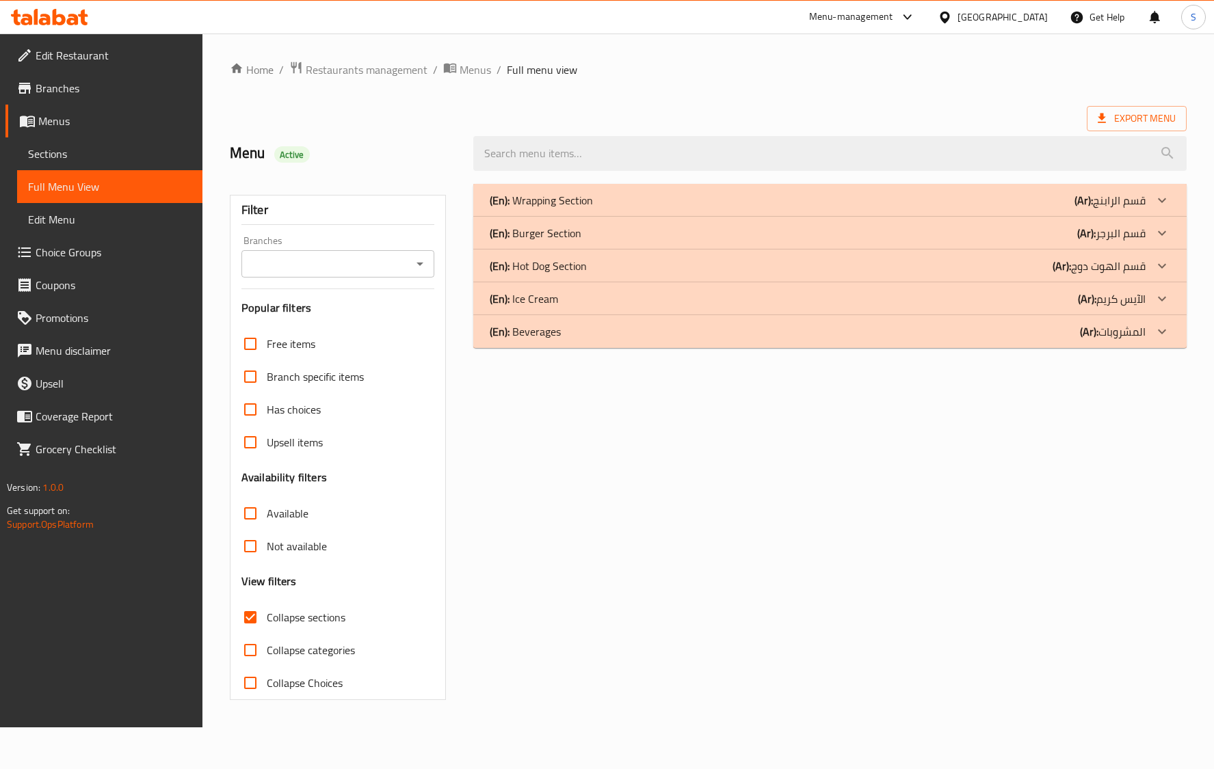
click at [565, 325] on div "(En): Beverages (Ar): المشروبات" at bounding box center [818, 331] width 656 height 16
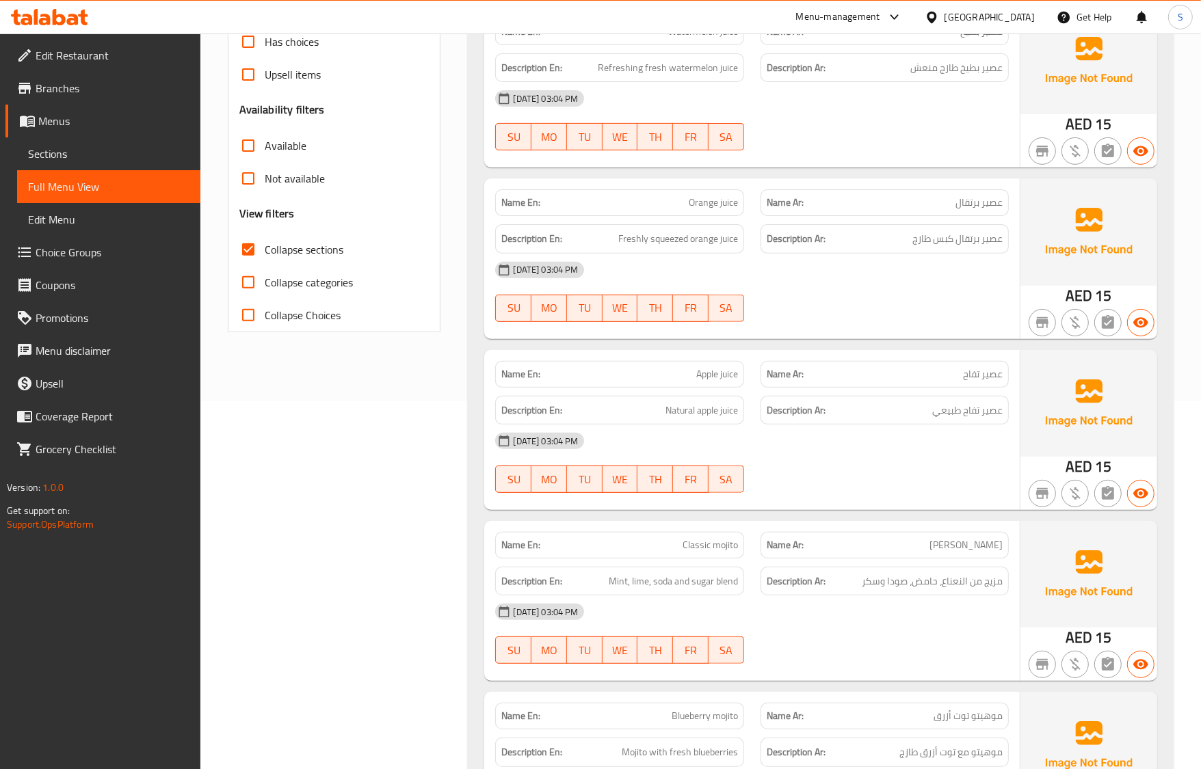
scroll to position [165, 0]
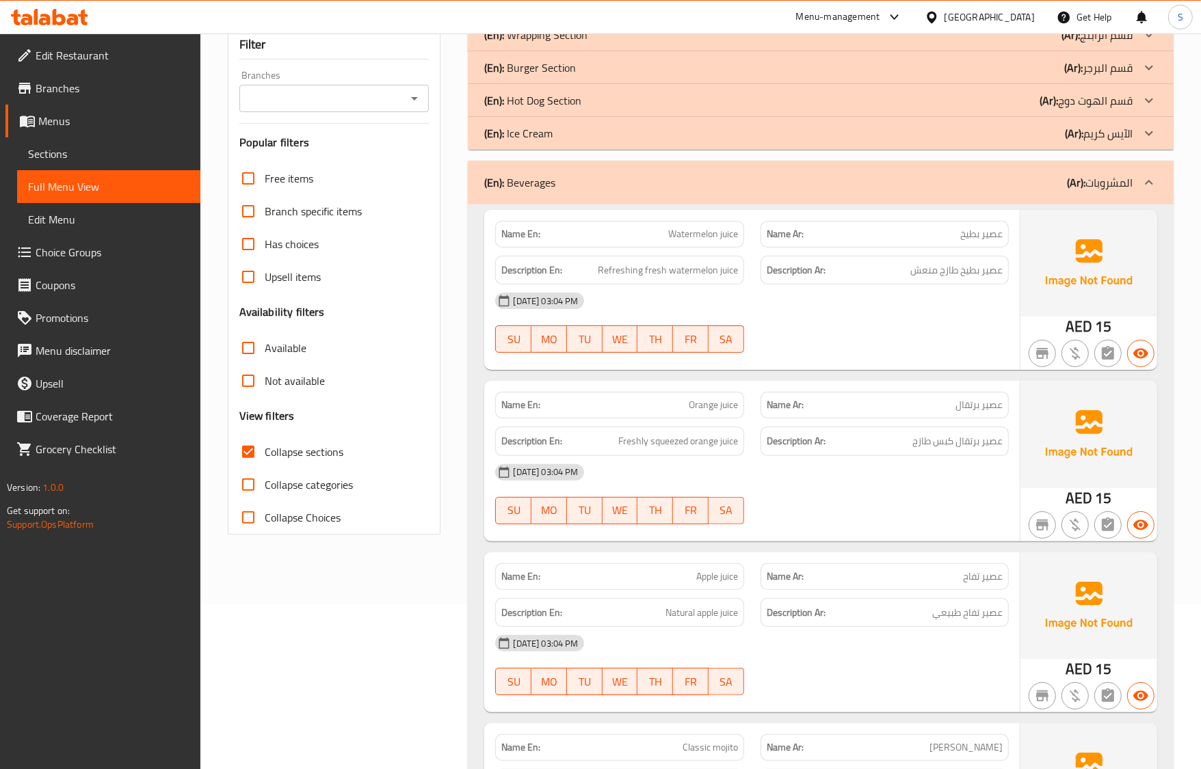
click at [588, 188] on div "(En): Beverages (Ar): المشروبات" at bounding box center [808, 182] width 648 height 16
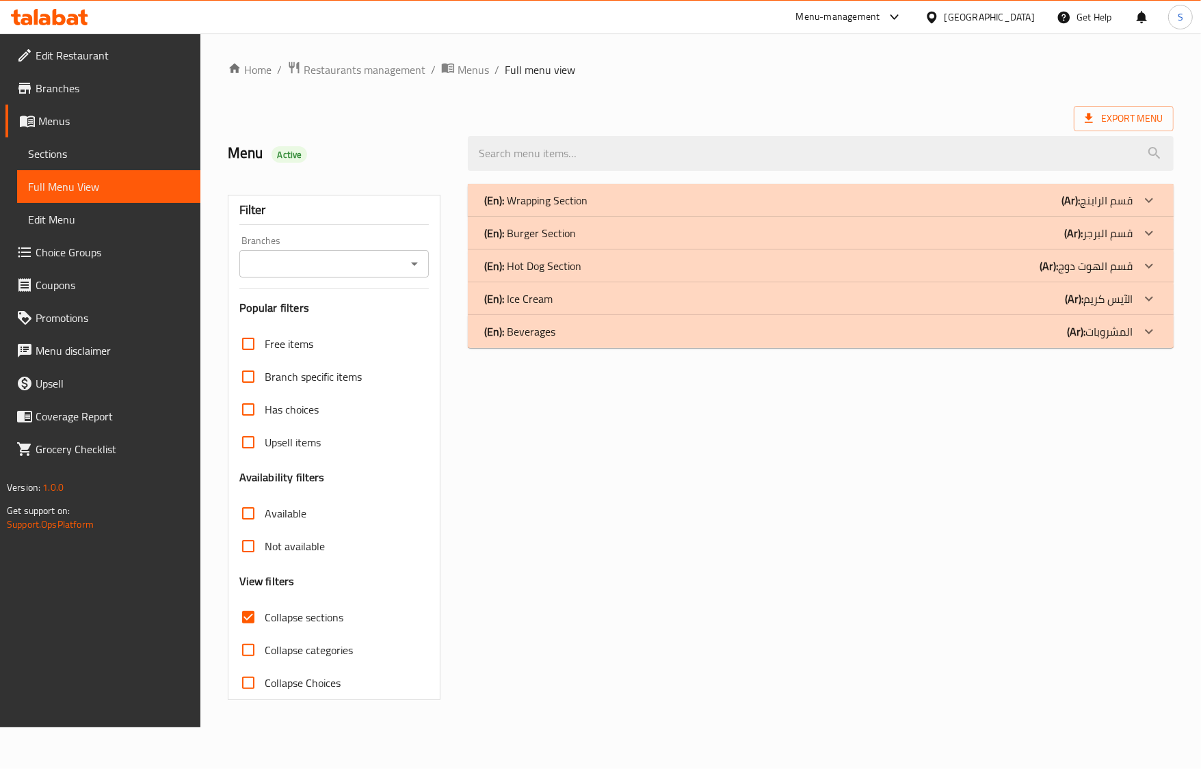
scroll to position [0, 0]
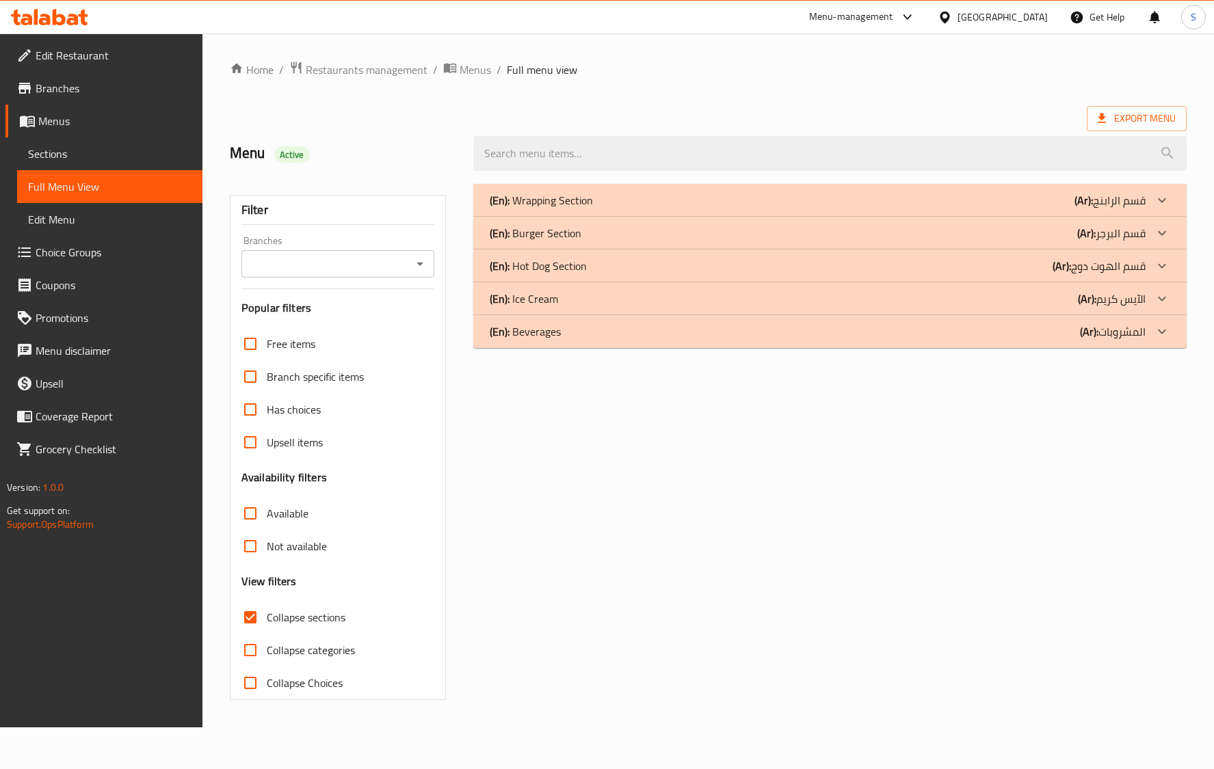
click at [596, 306] on div "(En): Ice Cream (Ar): الآيس كريم" at bounding box center [818, 299] width 656 height 16
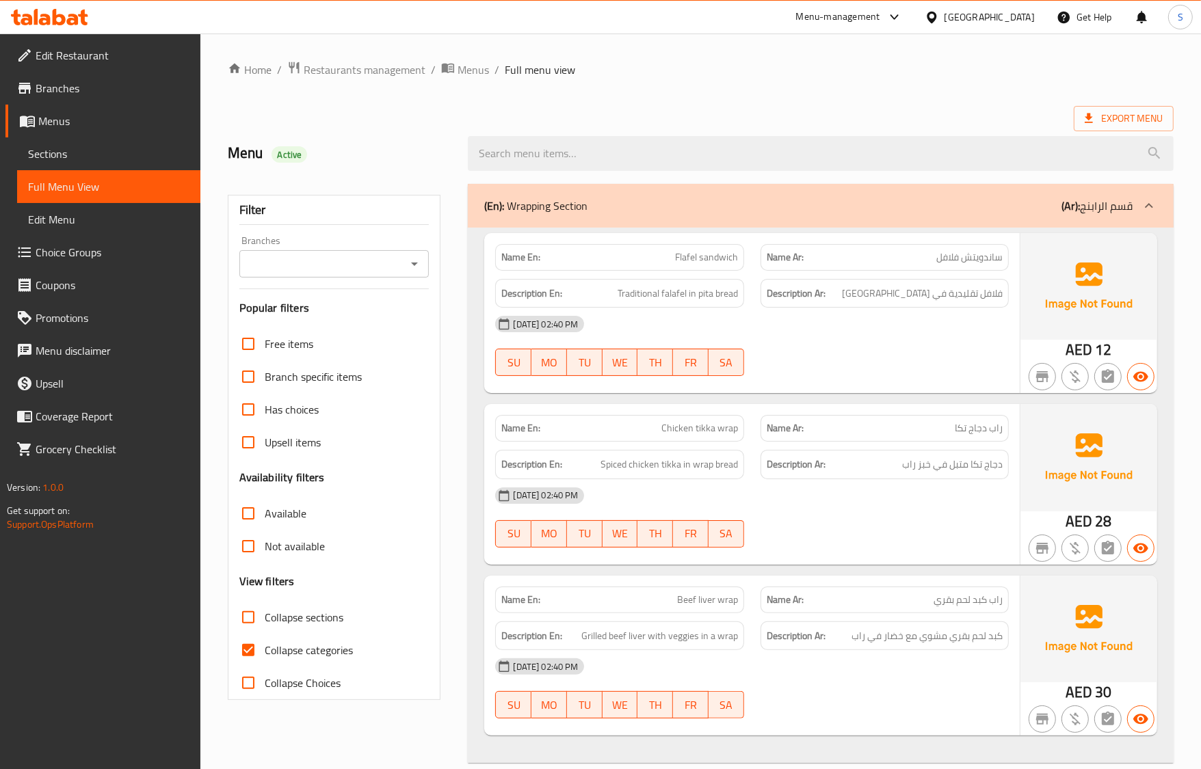
drag, startPoint x: 241, startPoint y: 648, endPoint x: 244, endPoint y: 628, distance: 20.8
click at [241, 648] on input "Collapse categories" at bounding box center [248, 650] width 33 height 33
checkbox input "false"
click at [246, 626] on input "Collapse sections" at bounding box center [248, 617] width 33 height 33
checkbox input "true"
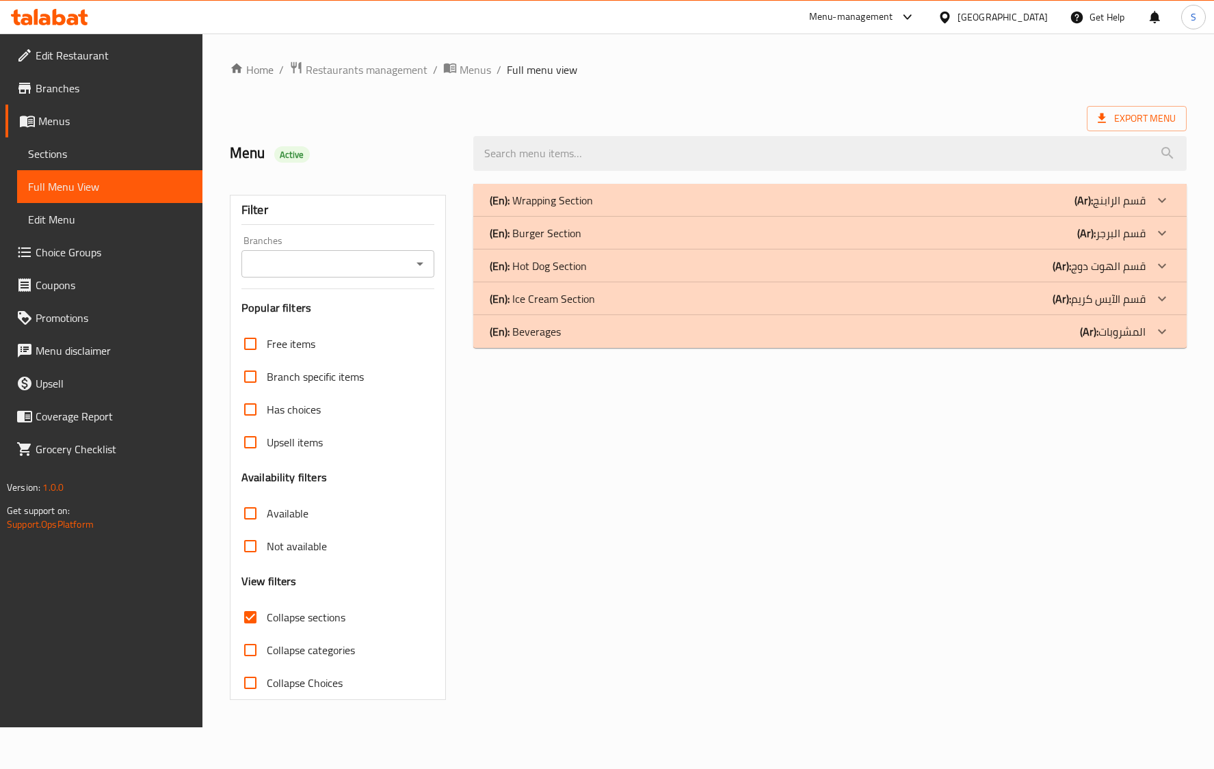
click at [549, 300] on p "(En): Ice Cream Section" at bounding box center [542, 299] width 105 height 16
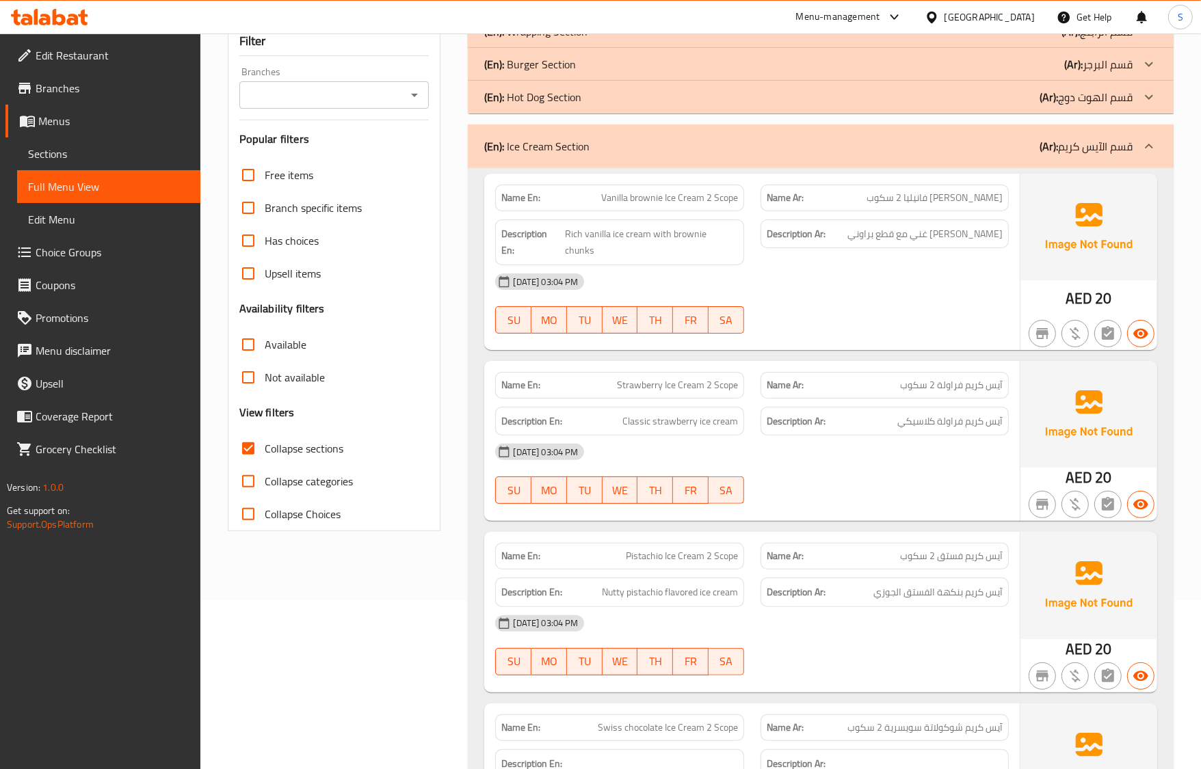
scroll to position [171, 0]
click at [720, 194] on span "Vanilla brownie Ice Cream 2 Scope" at bounding box center [669, 196] width 137 height 14
copy span "Scope"
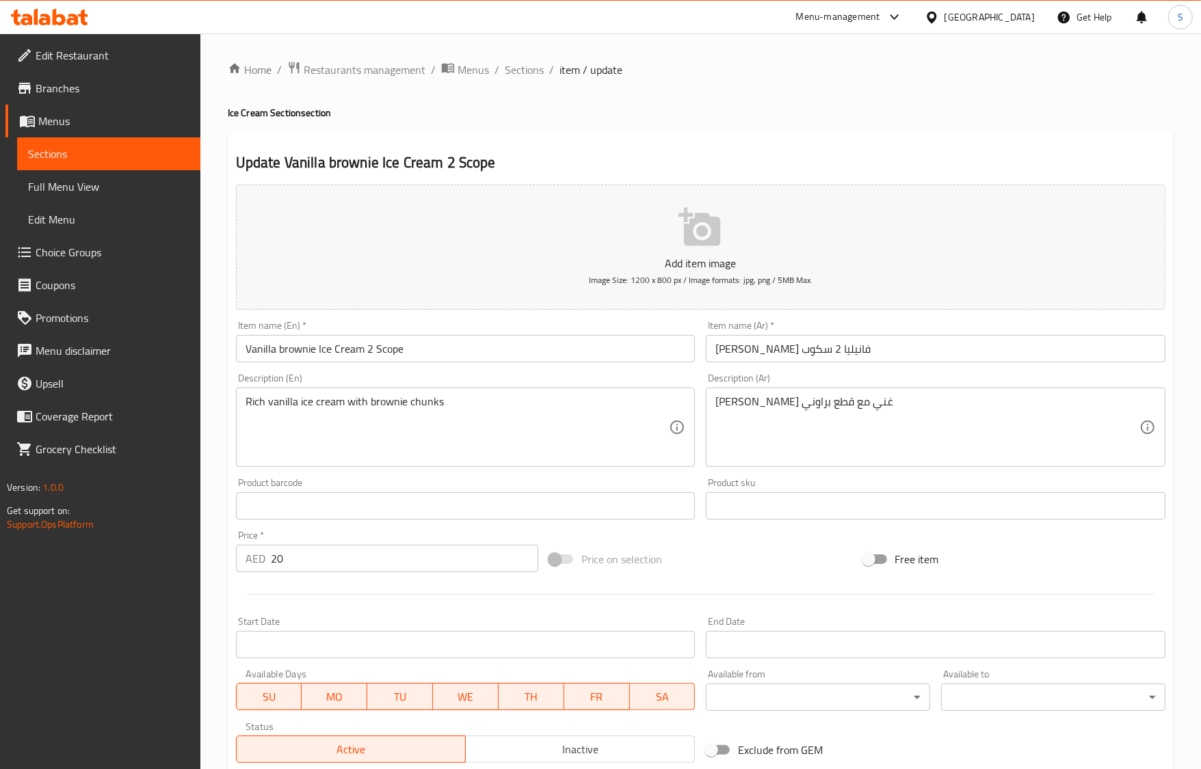
click at [408, 356] on input "Vanilla brownie Ice Cream 2 Scope" at bounding box center [466, 348] width 460 height 27
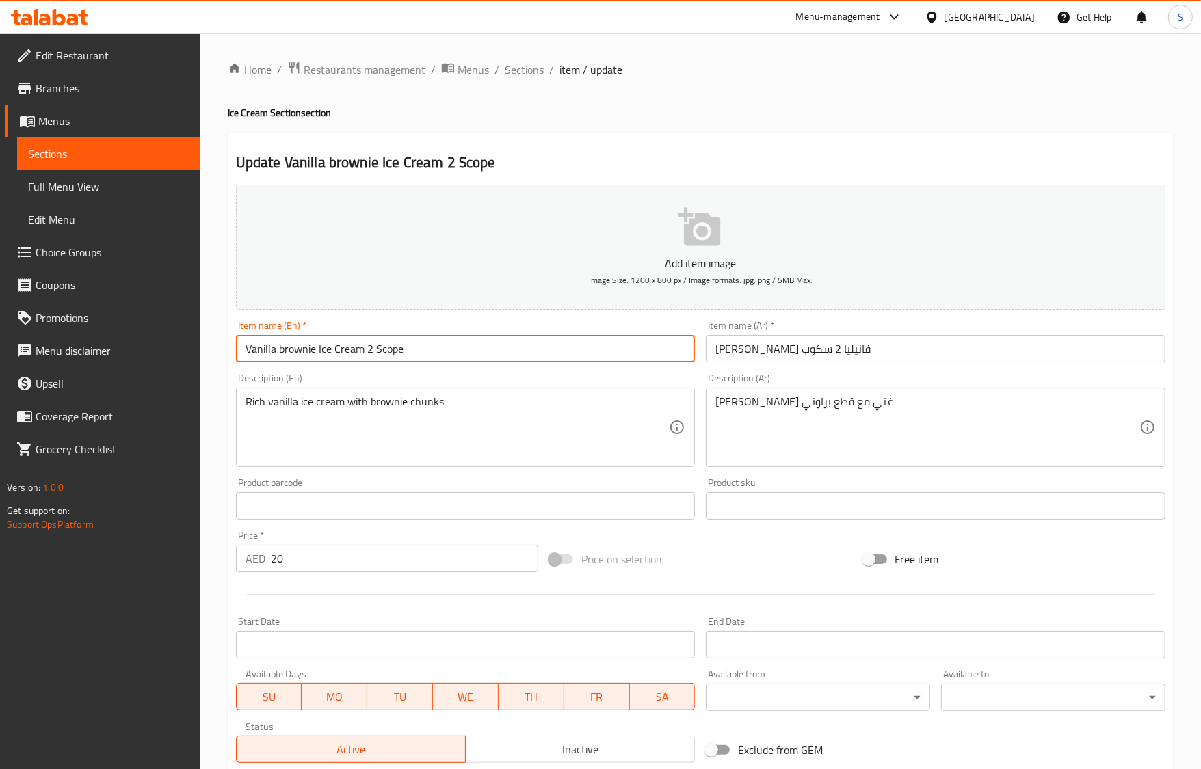
click at [408, 356] on input "Vanilla brownie Ice Cream 2 Scope" at bounding box center [466, 348] width 460 height 27
paste input "ops"
type input "Vanilla brownie Ice Cream 2 Scoops"
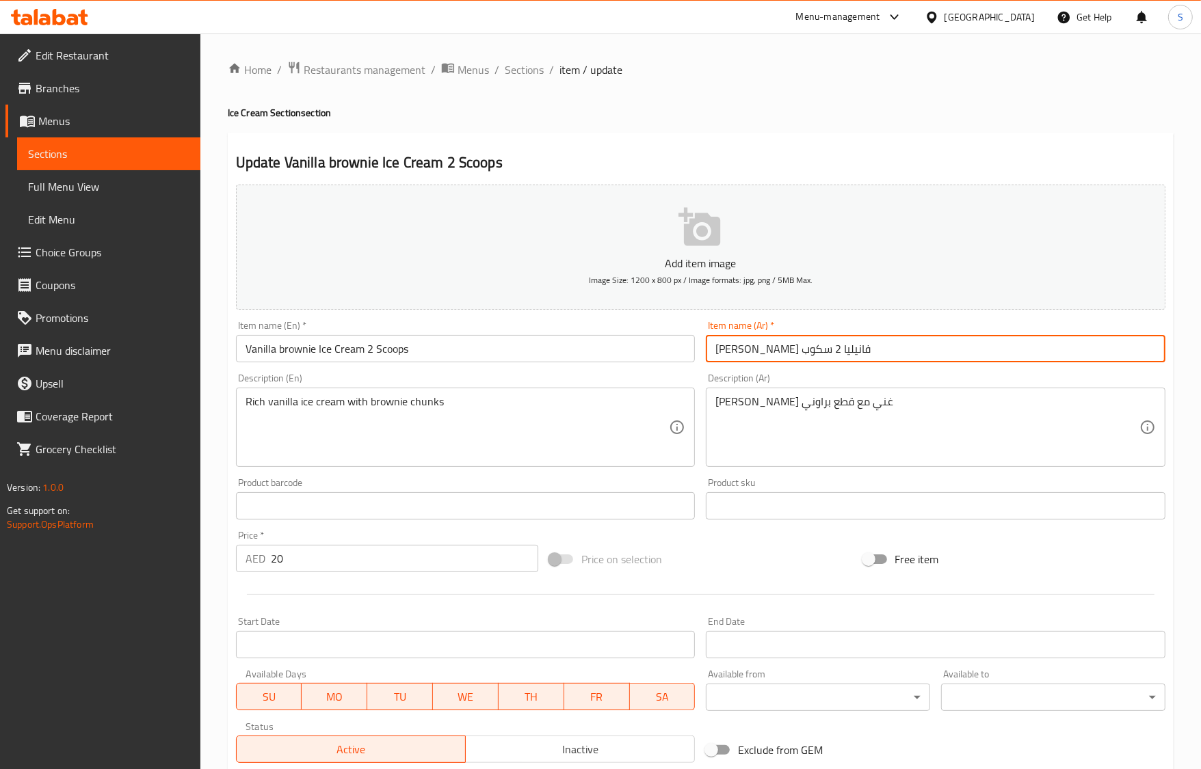
click at [736, 360] on input "آيس كريم براوني فانيليا 2 سكوب" at bounding box center [936, 348] width 460 height 27
paste input "ولة"
type input "[PERSON_NAME] فانيليا 2 بولة"
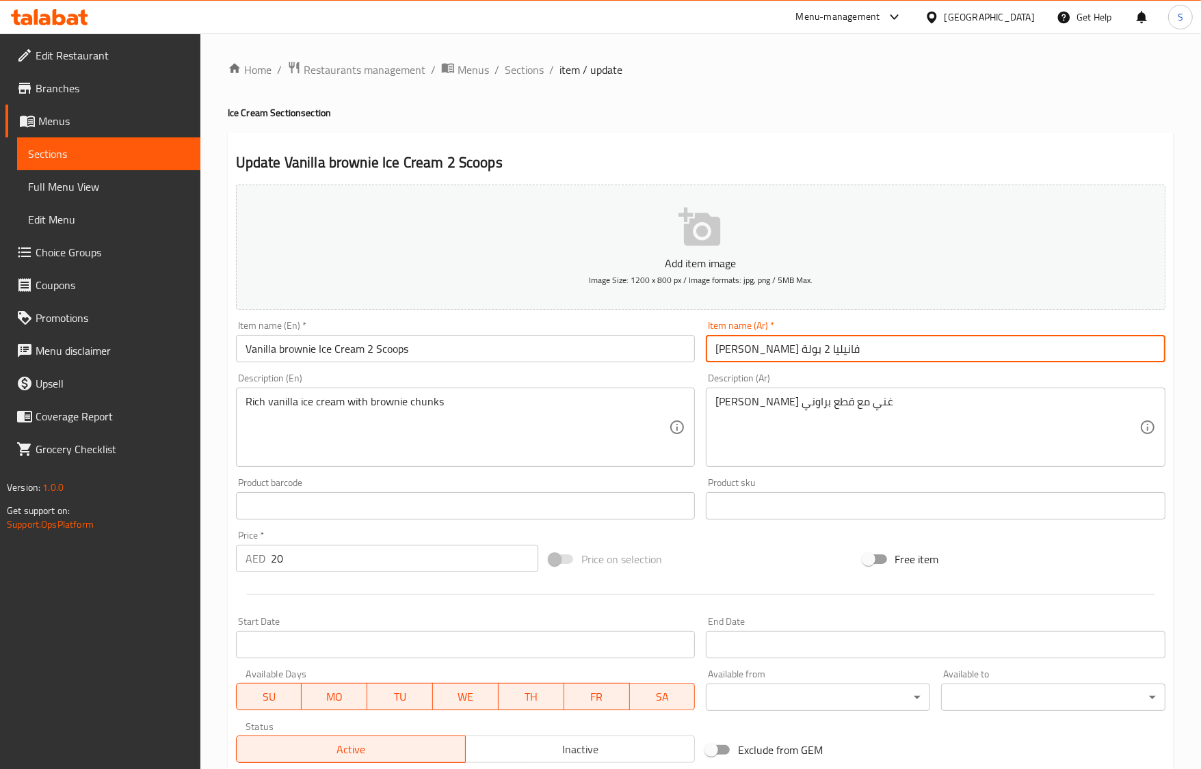
click at [445, 357] on input "Vanilla brownie Ice Cream 2 Scoops" at bounding box center [466, 348] width 460 height 27
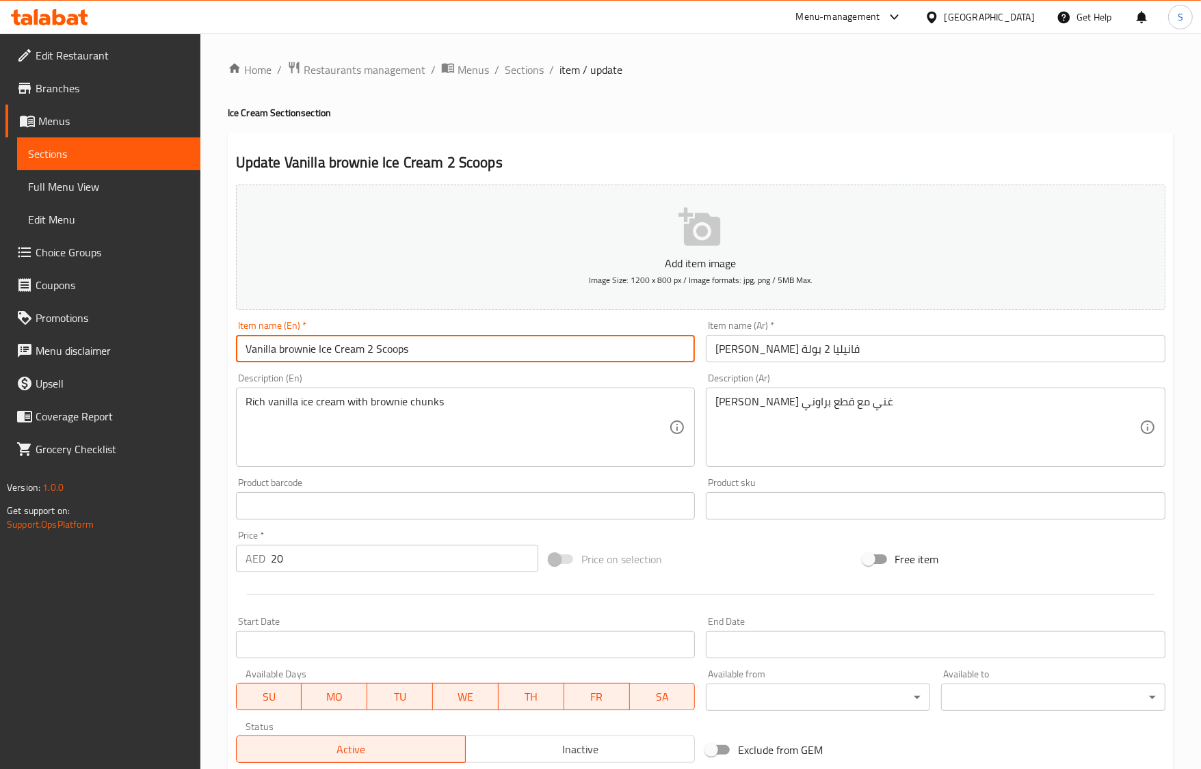
click at [399, 346] on input "Vanilla brownie Ice Cream 2 Scoops" at bounding box center [466, 348] width 460 height 27
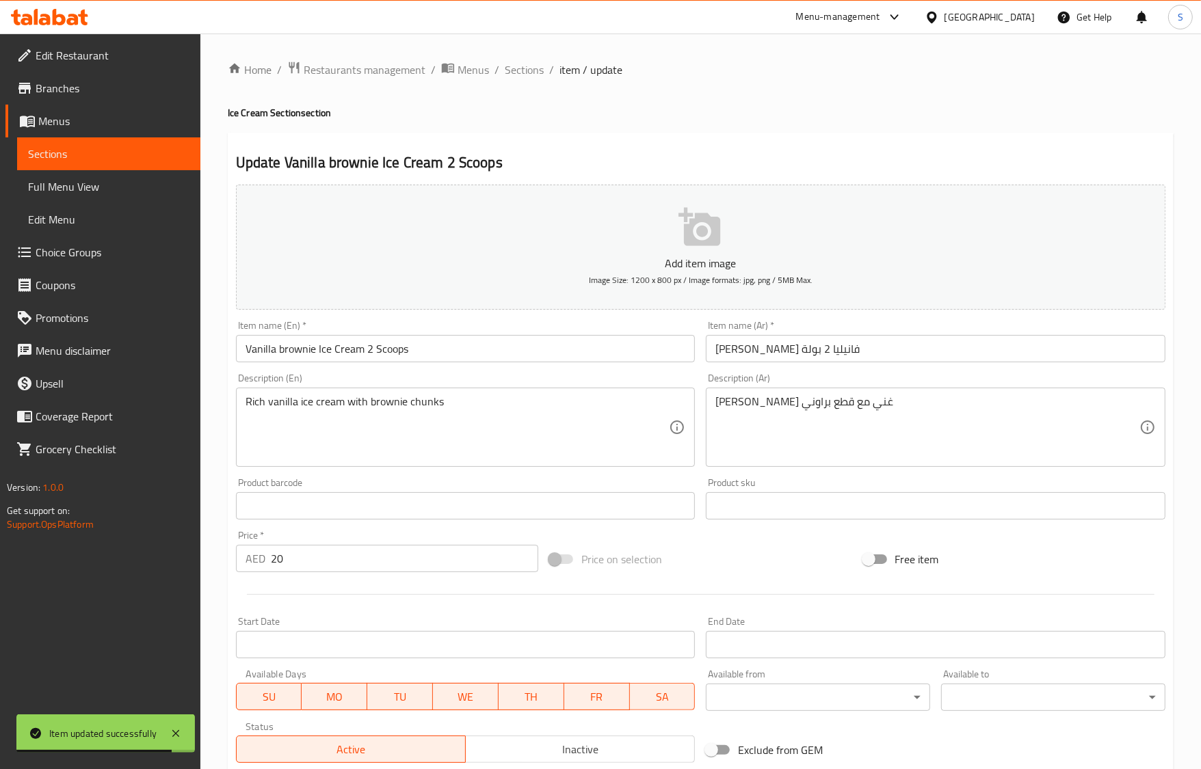
click at [684, 155] on h2 "Update Vanilla brownie Ice Cream 2 Scoops" at bounding box center [700, 162] width 929 height 21
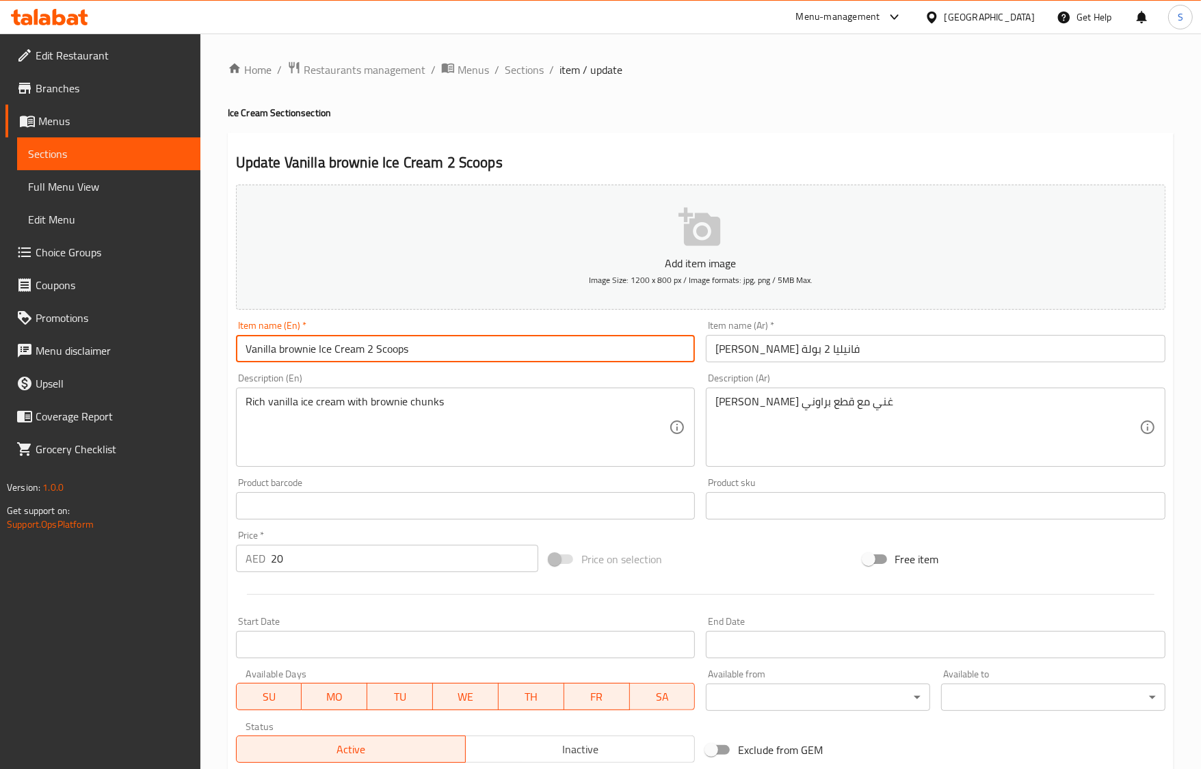
click at [525, 352] on input "Vanilla brownie Ice Cream 2 Scoops" at bounding box center [466, 348] width 460 height 27
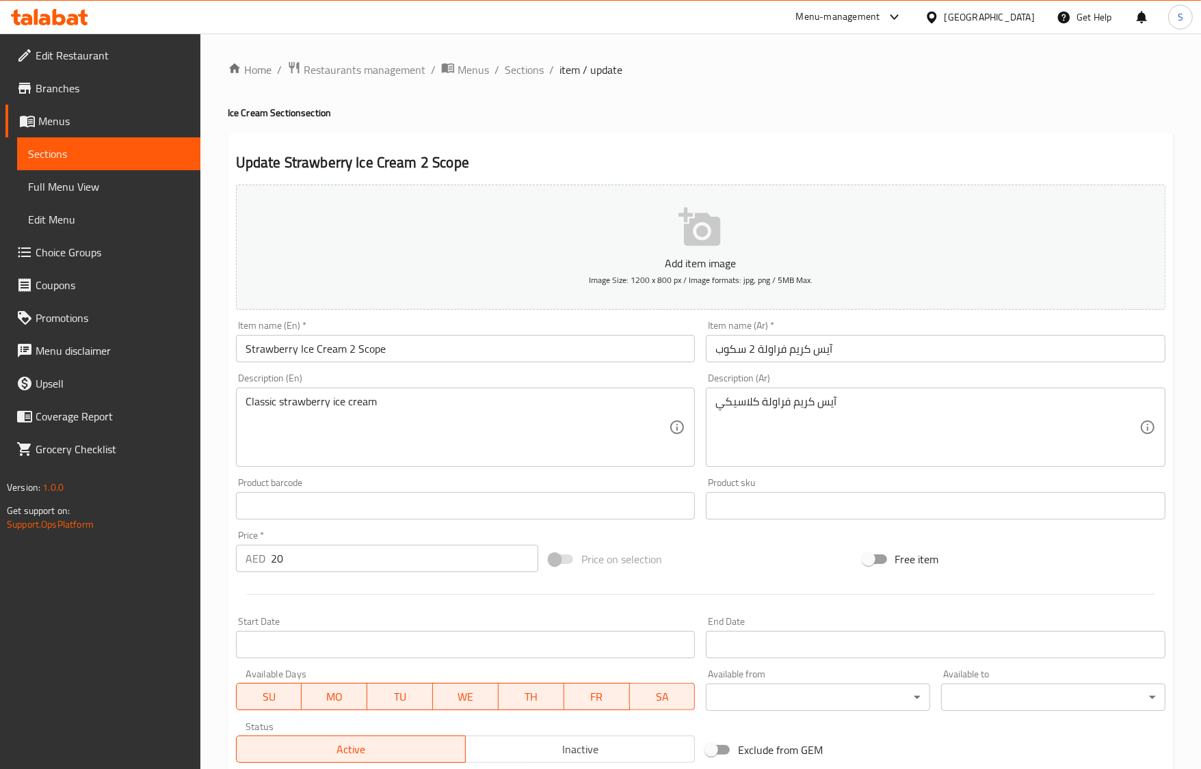
click at [732, 354] on input "آيس كريم فراولة 2 سكوب" at bounding box center [936, 348] width 460 height 27
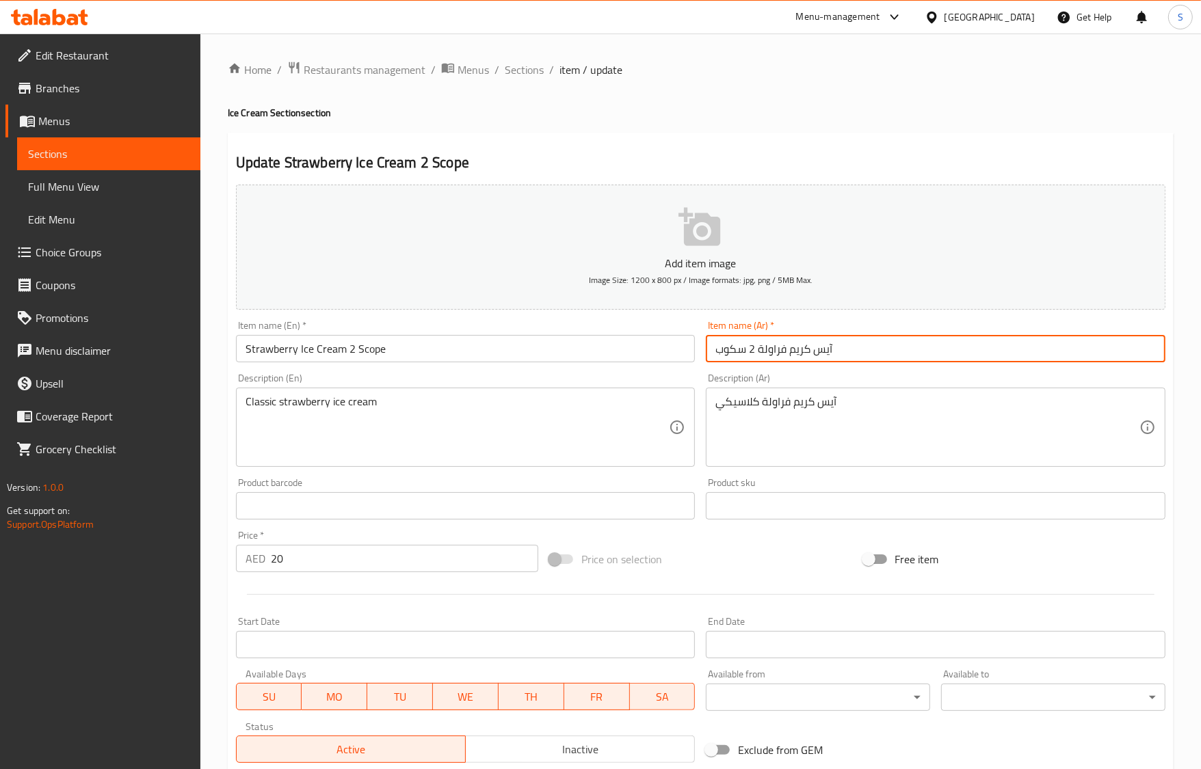
click at [732, 354] on input "آيس كريم فراولة 2 سكوب" at bounding box center [936, 348] width 460 height 27
paste input "ولة"
type input "آيس كريم فراولة 2 بولة"
click at [382, 345] on input "Strawberry Ice Cream 2 Scope" at bounding box center [466, 348] width 460 height 27
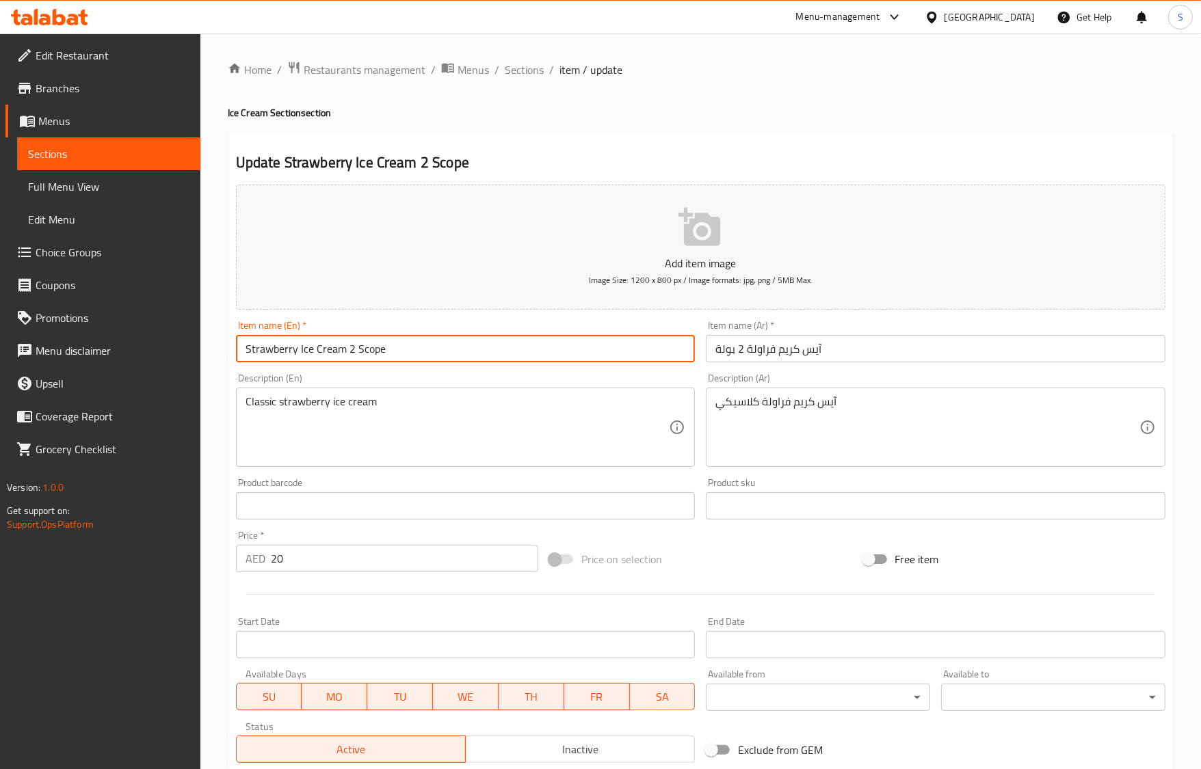
click at [382, 345] on input "Strawberry Ice Cream 2 Scope" at bounding box center [466, 348] width 460 height 27
paste input "ops"
type input "Strawberry Ice Cream 2 Scoops"
click at [371, 354] on input "Strawberry Ice Cream 2 Scoops" at bounding box center [466, 348] width 460 height 27
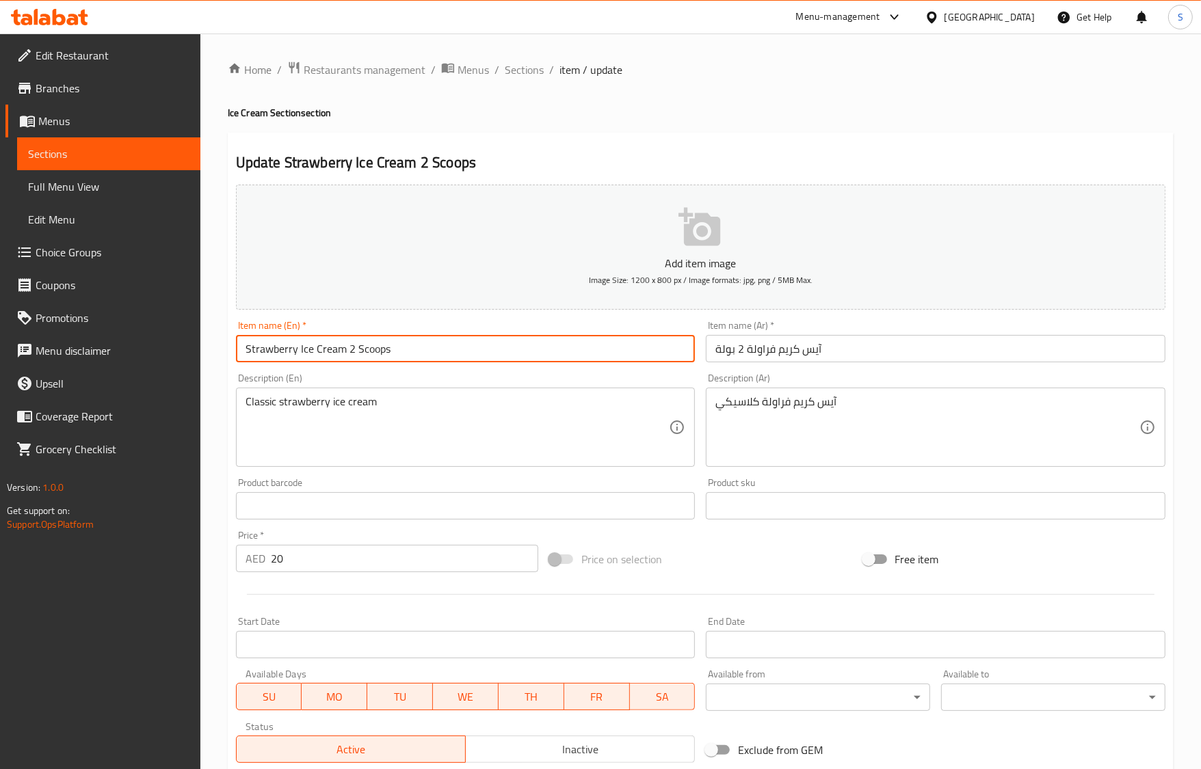
click at [371, 354] on input "Strawberry Ice Cream 2 Scoops" at bounding box center [466, 348] width 460 height 27
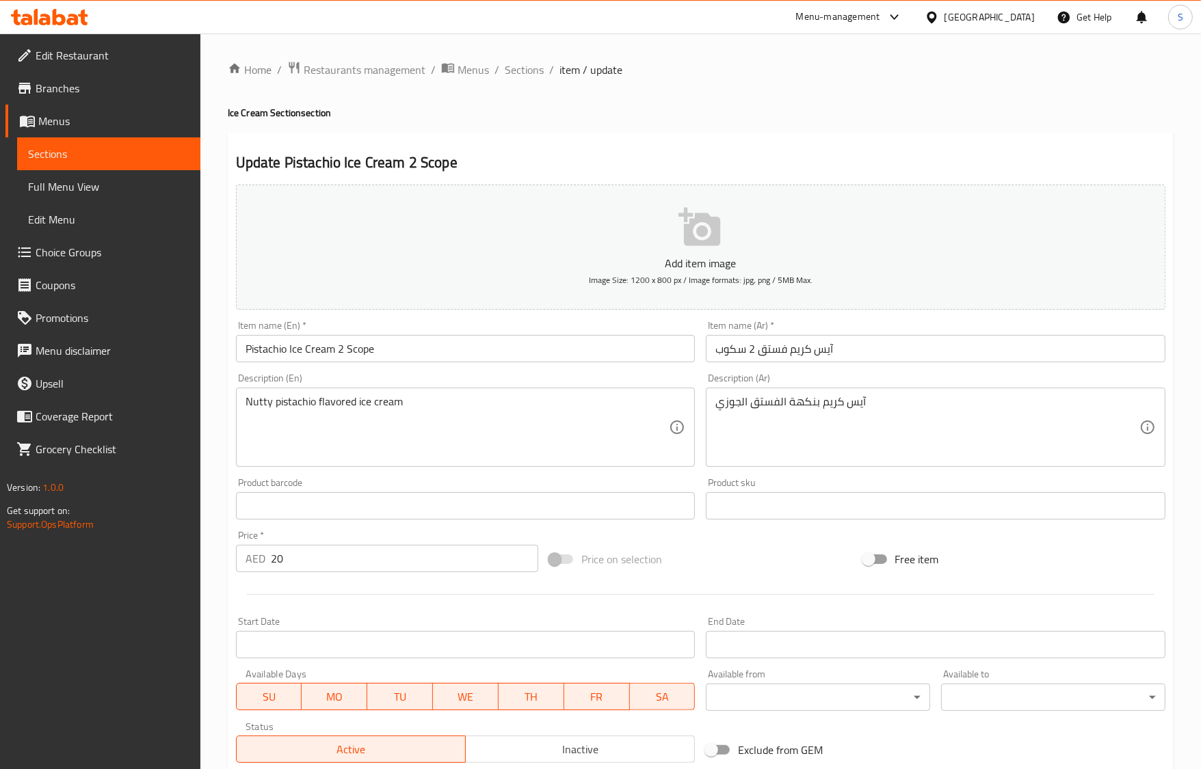
click at [728, 349] on input "آيس كريم فستق 2 سكوب" at bounding box center [936, 348] width 460 height 27
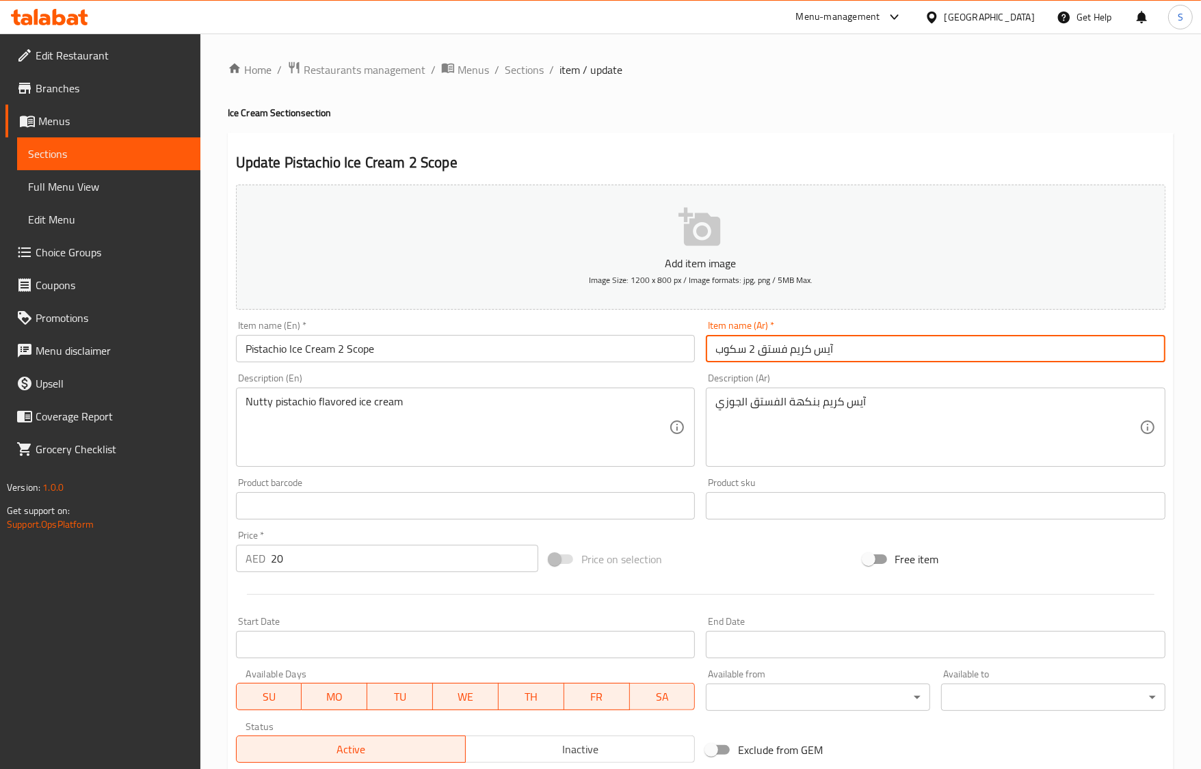
click at [728, 349] on input "آيس كريم فستق 2 سكوب" at bounding box center [936, 348] width 460 height 27
paste input "ولة"
type input "آيس كريم فستق 2 بولة"
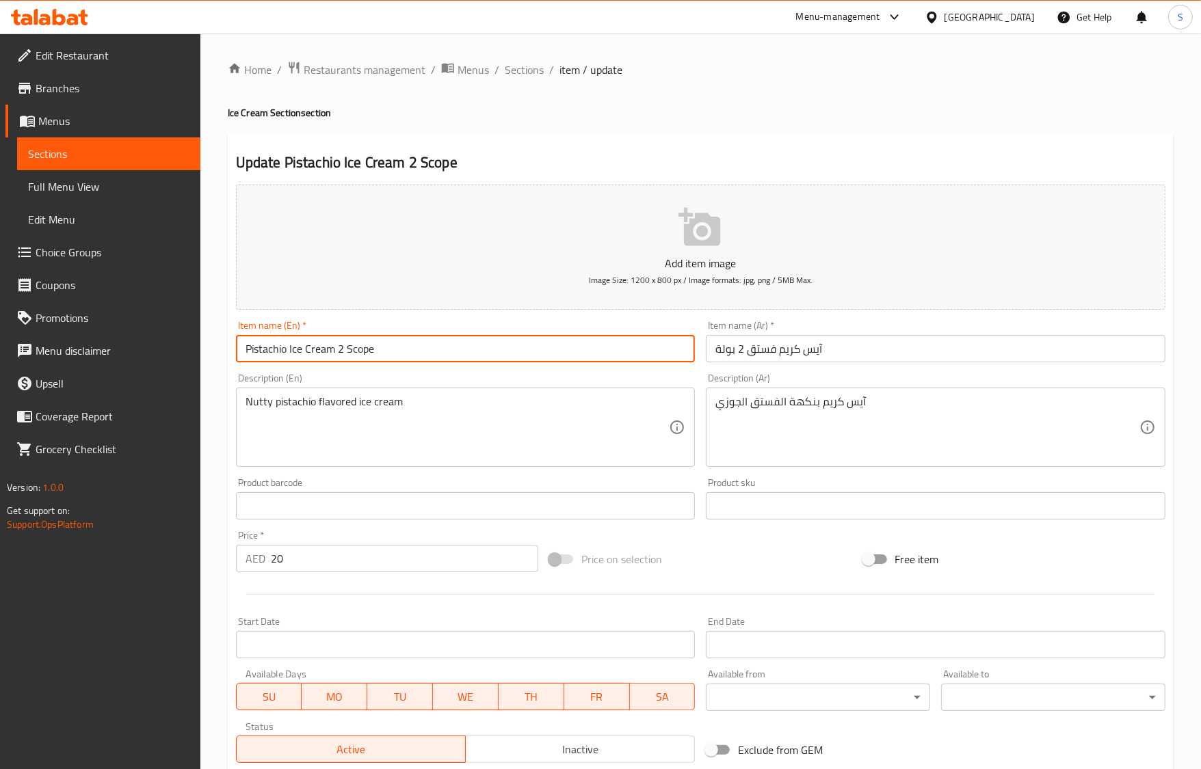
click at [404, 356] on input "Pistachio Ice Cream 2 Scope" at bounding box center [466, 348] width 460 height 27
paste input "ops"
type input "Pistachio Ice Cream 2 Scoops"
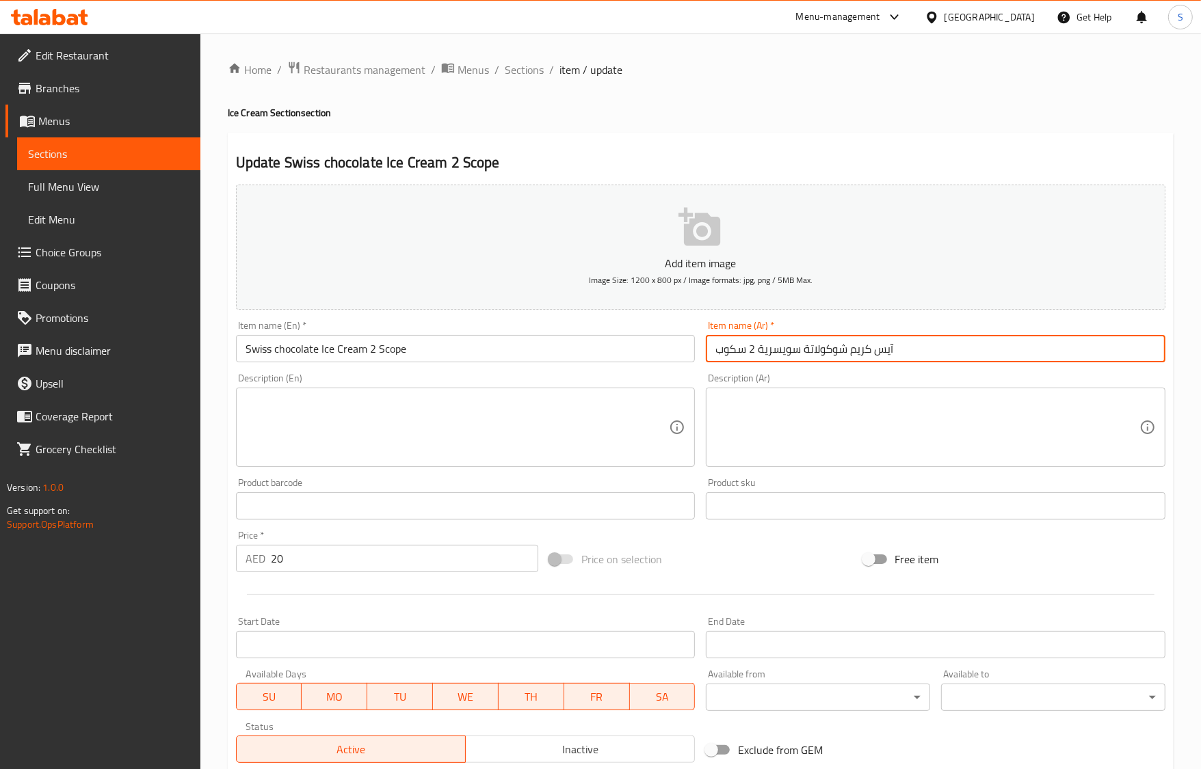
click at [739, 360] on input "آيس كريم شوكولاتة سويسرية 2 سكوب" at bounding box center [936, 348] width 460 height 27
paste input "ولة"
type input "آيس [PERSON_NAME] سويسرية 2 بولة"
click at [374, 344] on input "Swiss chocolate Ice Cream 2 Scope" at bounding box center [466, 348] width 460 height 27
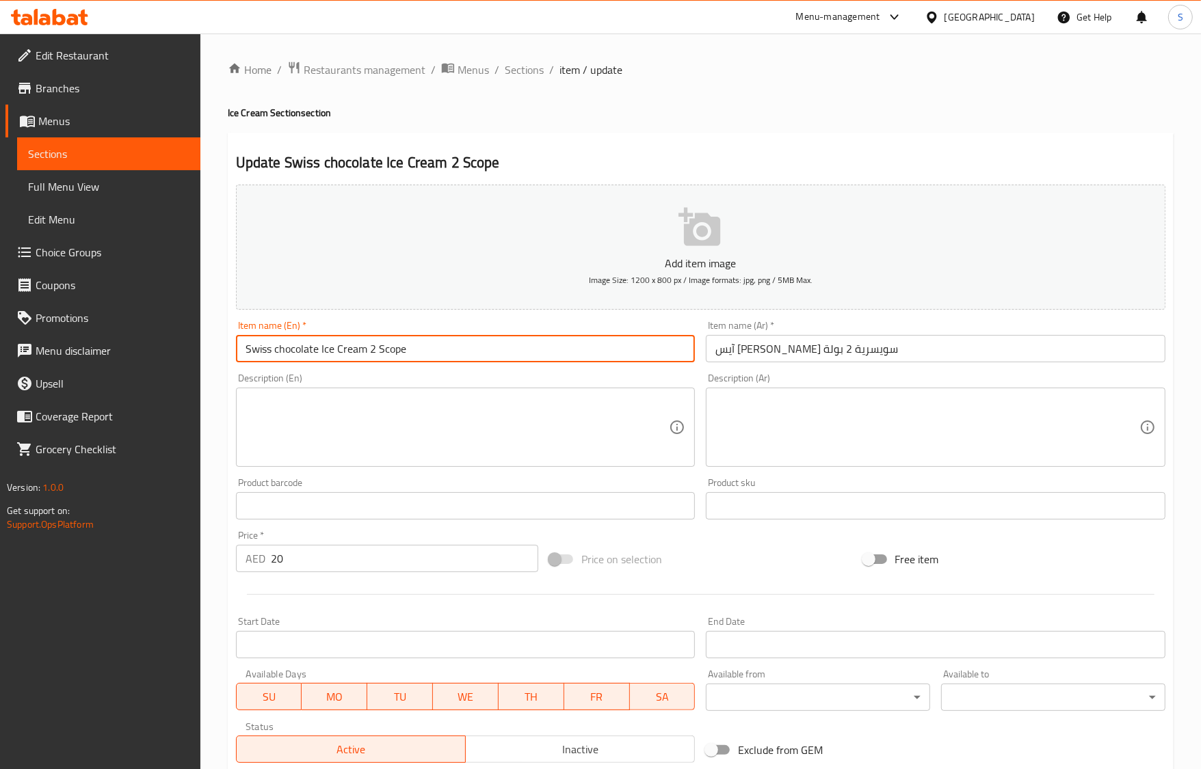
click at [374, 344] on input "Swiss chocolate Ice Cream 2 Scope" at bounding box center [466, 348] width 460 height 27
click at [410, 354] on input "Swiss chocolate Ice Cream 2 Scope" at bounding box center [466, 348] width 460 height 27
paste input "ops"
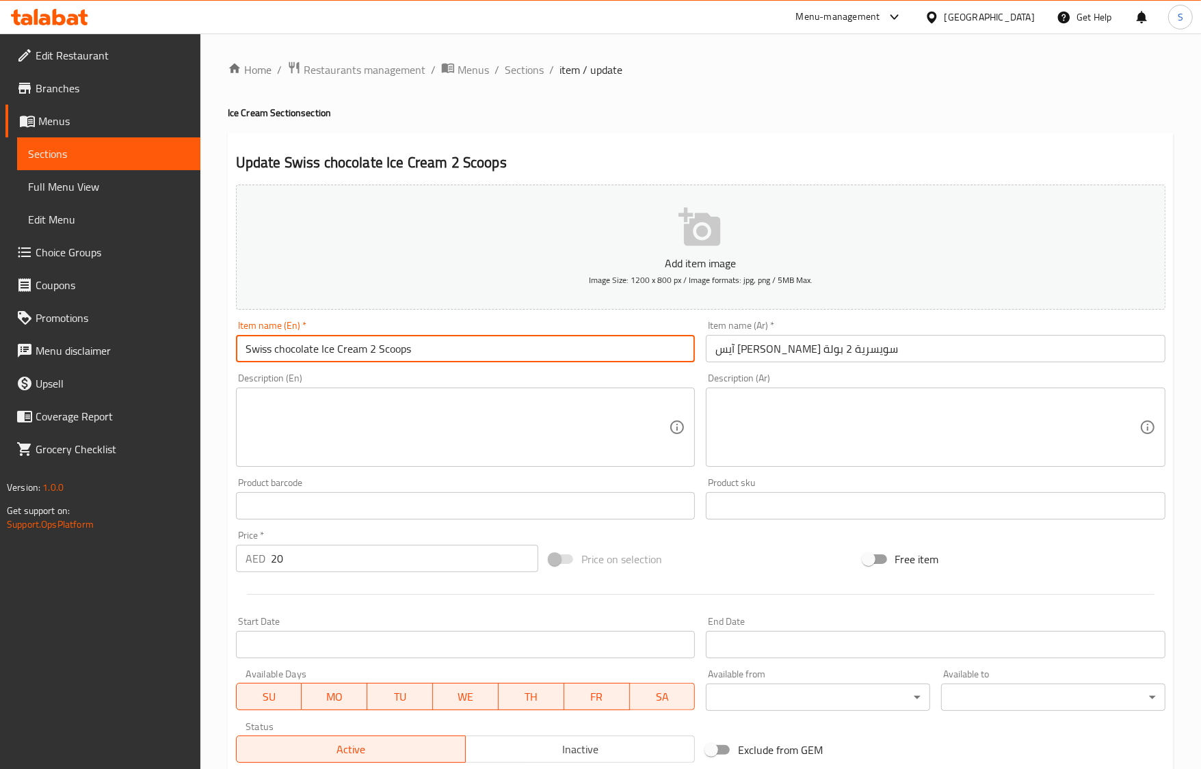
type input "Swiss chocolate Ice Cream 2 Scoops"
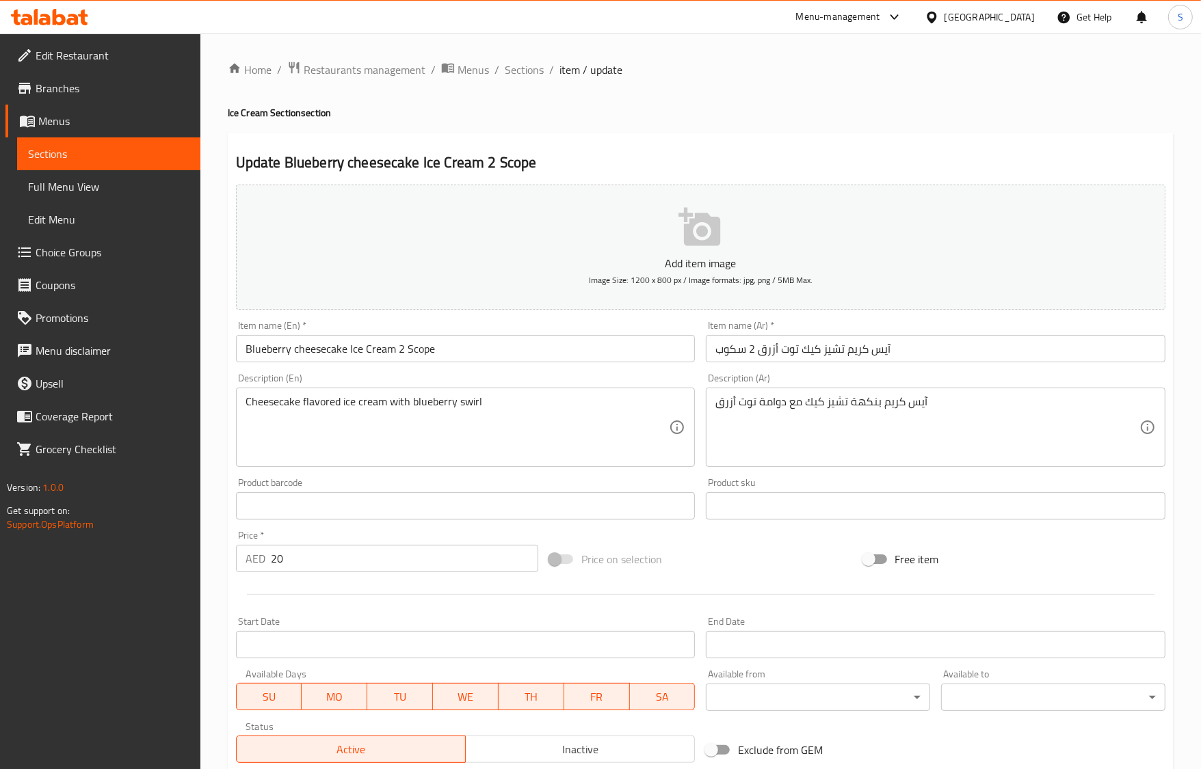
click at [730, 346] on input "آيس كريم تشيز كيك توت أزرق 2 سكوب" at bounding box center [936, 348] width 460 height 27
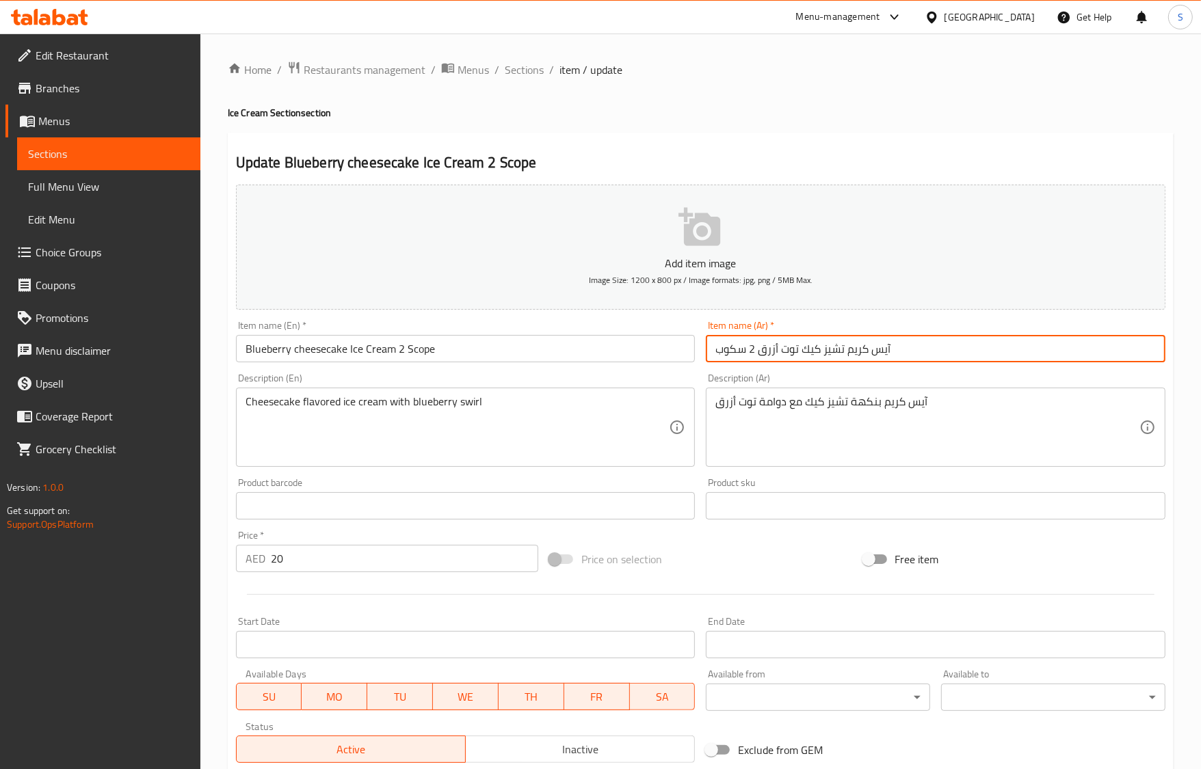
click at [730, 346] on input "آيس كريم تشيز كيك توت أزرق 2 سكوب" at bounding box center [936, 348] width 460 height 27
paste input "ولة"
type input "آيس كريم تشيز كيك توت أزرق 2 بولة"
click at [416, 356] on input "Blueberry cheesecake Ice Cream 2 Scope" at bounding box center [466, 348] width 460 height 27
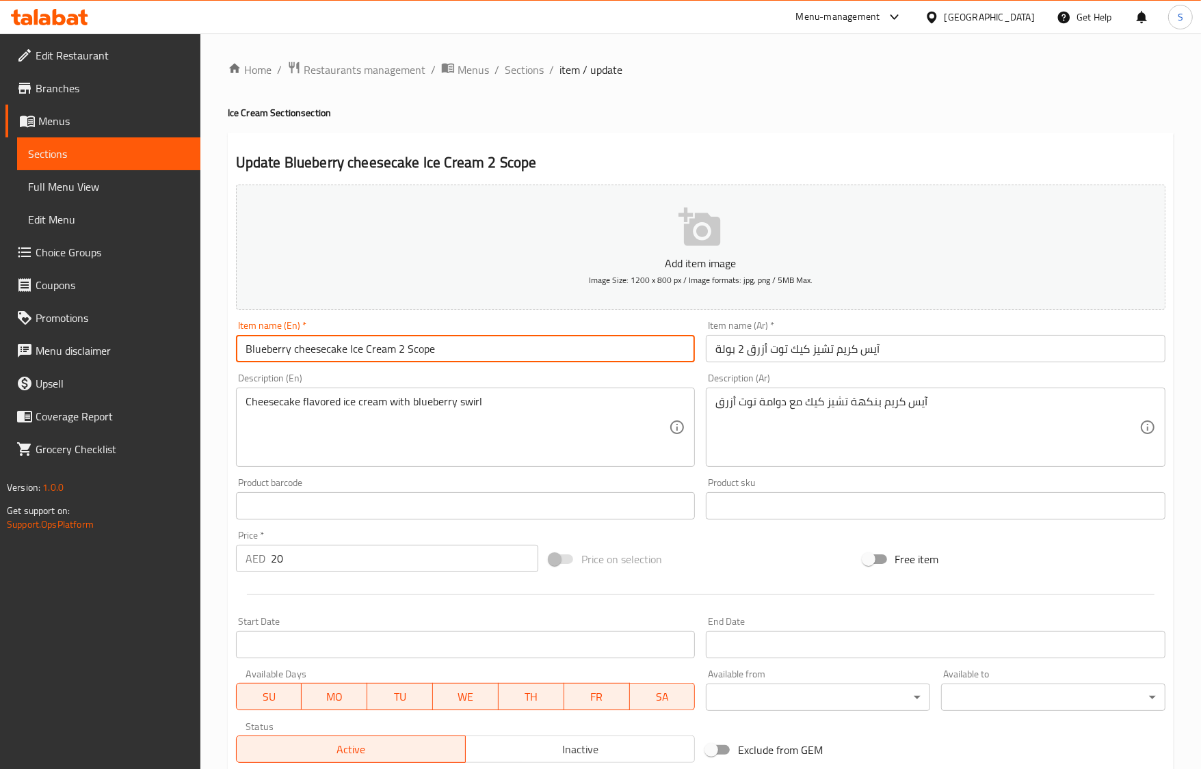
click at [416, 356] on input "Blueberry cheesecake Ice Cream 2 Scope" at bounding box center [466, 348] width 460 height 27
paste input "ops"
type input "Blueberry cheesecake Ice Cream 2 Scoops"
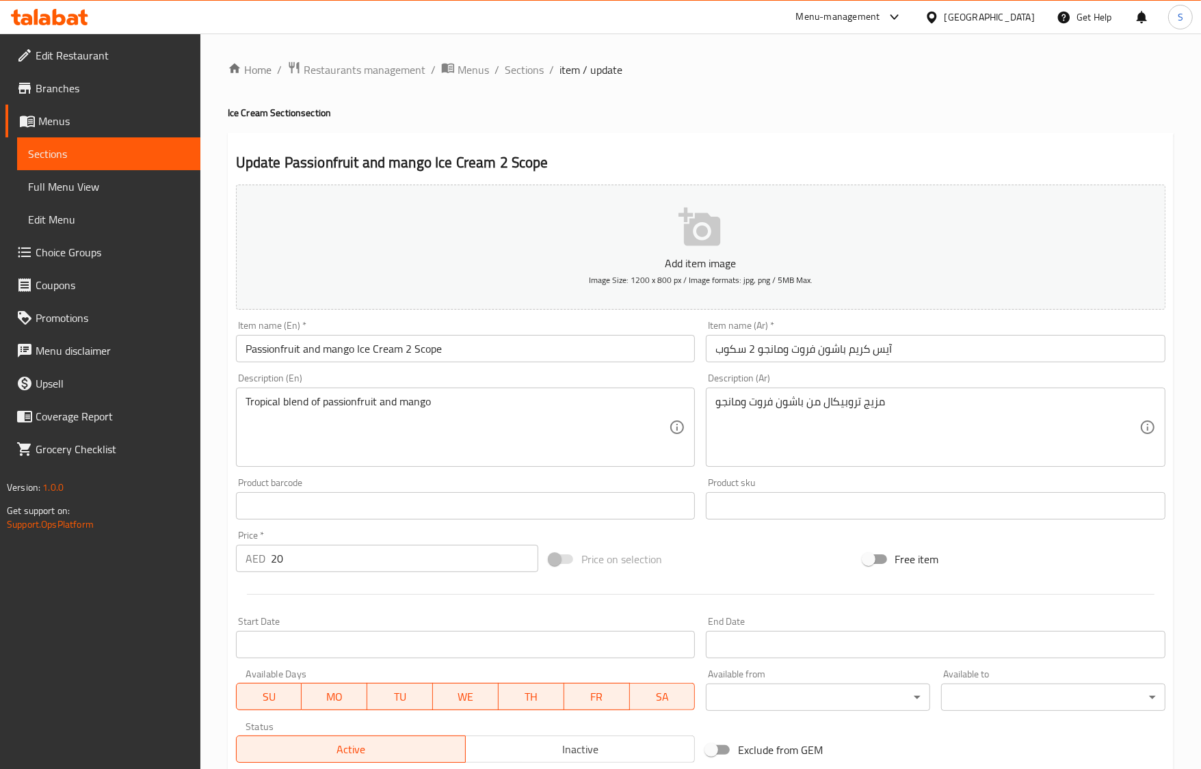
click at [742, 343] on input "آيس كريم باشون فروت ومانجو 2 سكوب" at bounding box center [936, 348] width 460 height 27
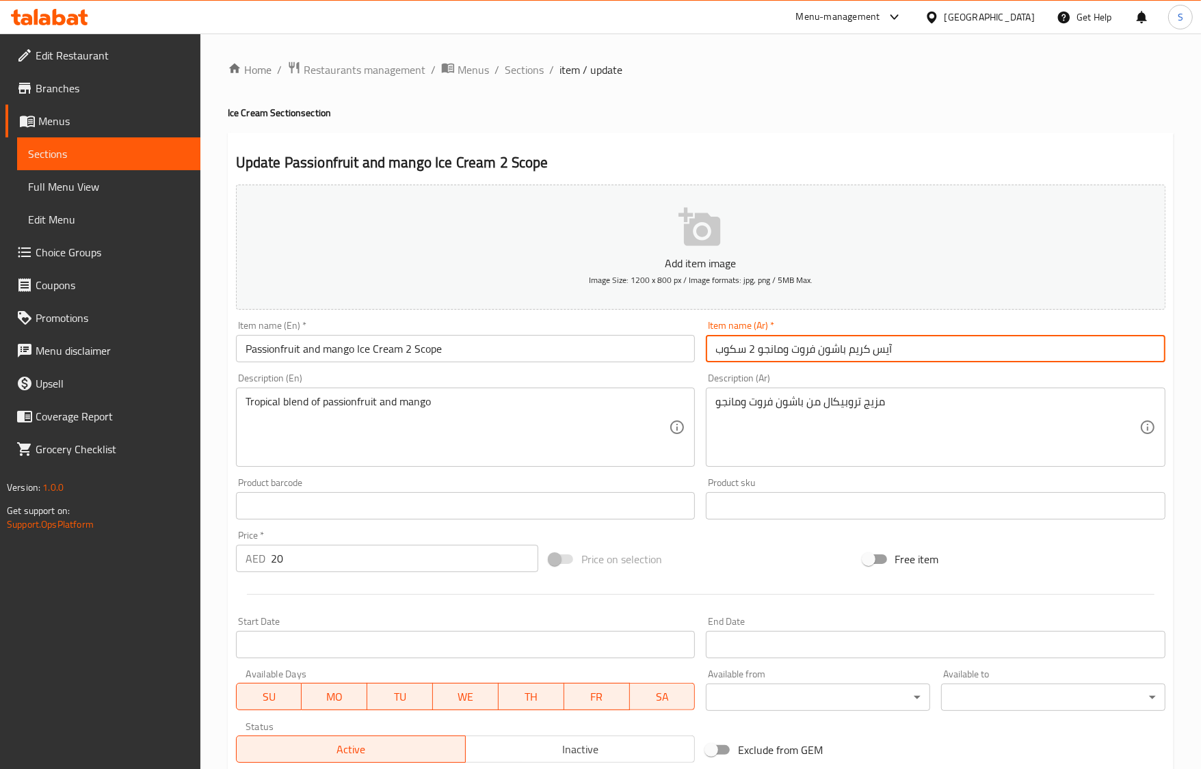
click at [742, 343] on input "آيس كريم باشون فروت ومانجو 2 سكوب" at bounding box center [936, 348] width 460 height 27
paste input "ولة"
type input "آيس كريم باشون فروت ومانجو 2 بولة"
click at [460, 352] on input "Passionfruit and mango Ice Cream 2 Scope" at bounding box center [466, 348] width 460 height 27
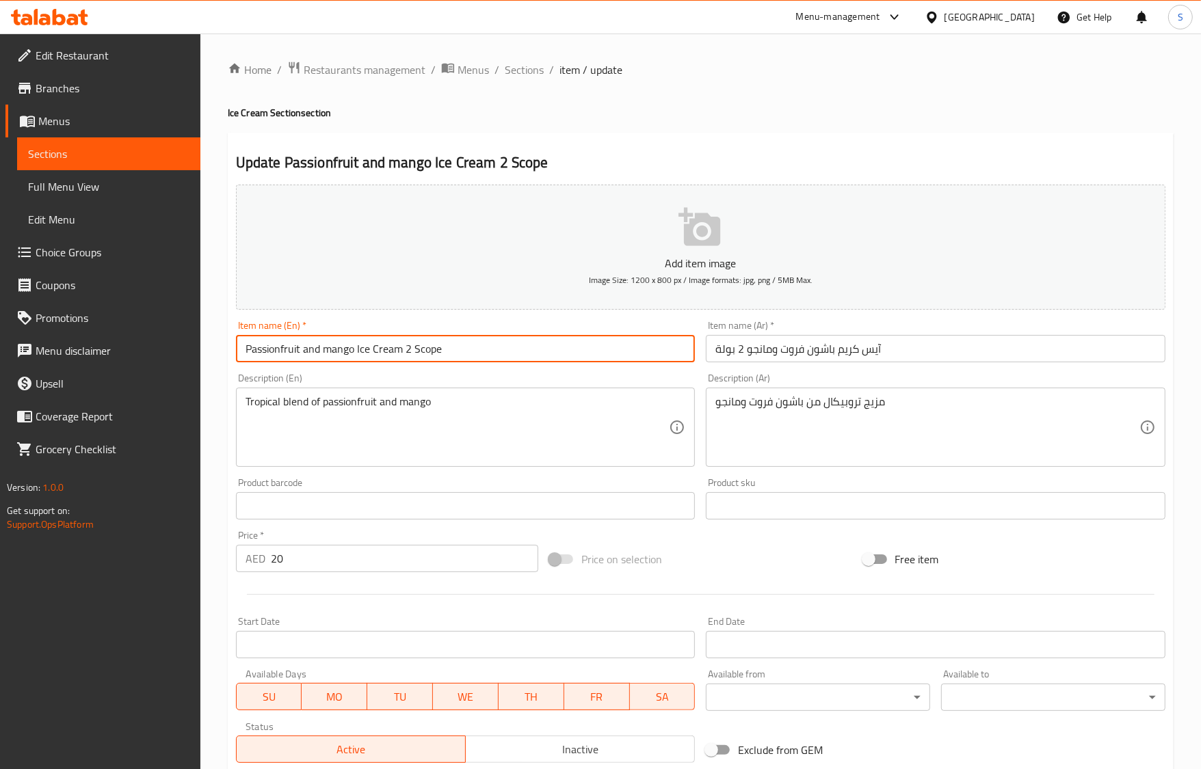
click at [460, 352] on input "Passionfruit and mango Ice Cream 2 Scope" at bounding box center [466, 348] width 460 height 27
paste input "ops"
type input "Passionfruit and mango Ice Cream 2 Scoops"
click at [481, 356] on input "Passionfruit and mango Ice Cream 2 Scoops" at bounding box center [466, 348] width 460 height 27
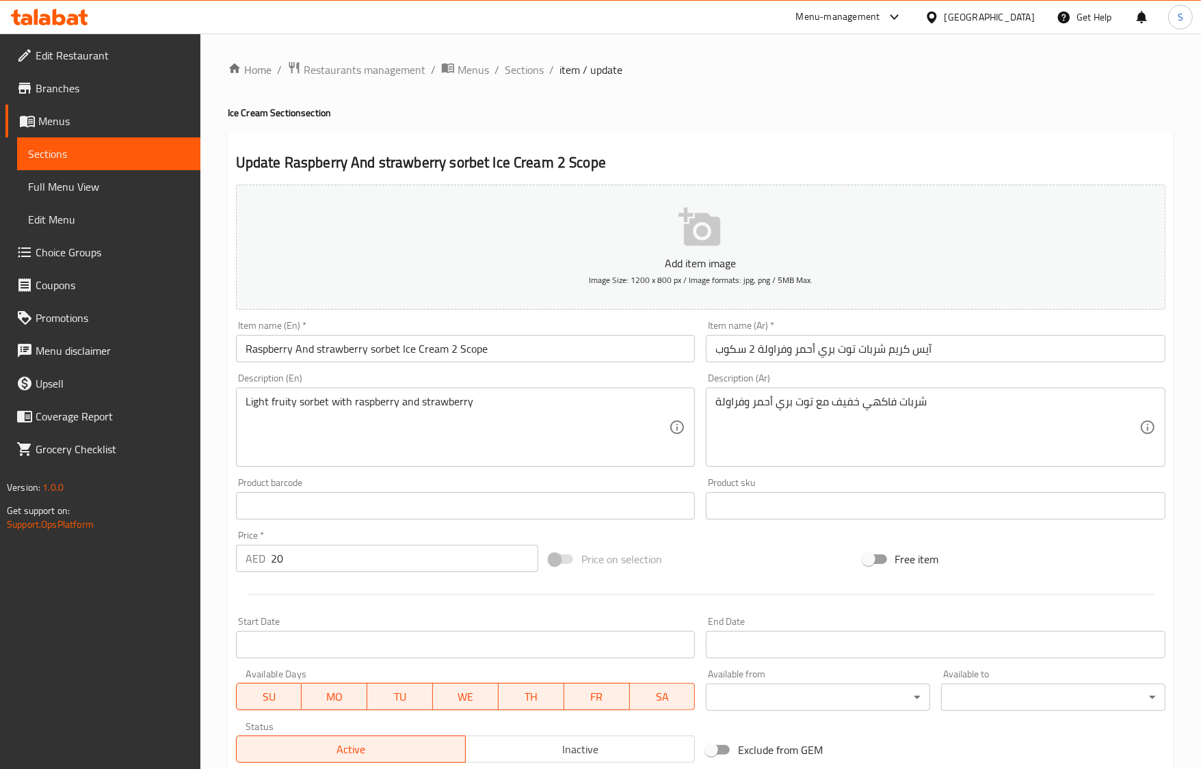
click at [726, 354] on input "آيس كريم شربات توت بري أحمر وفراولة 2 سكوب" at bounding box center [936, 348] width 460 height 27
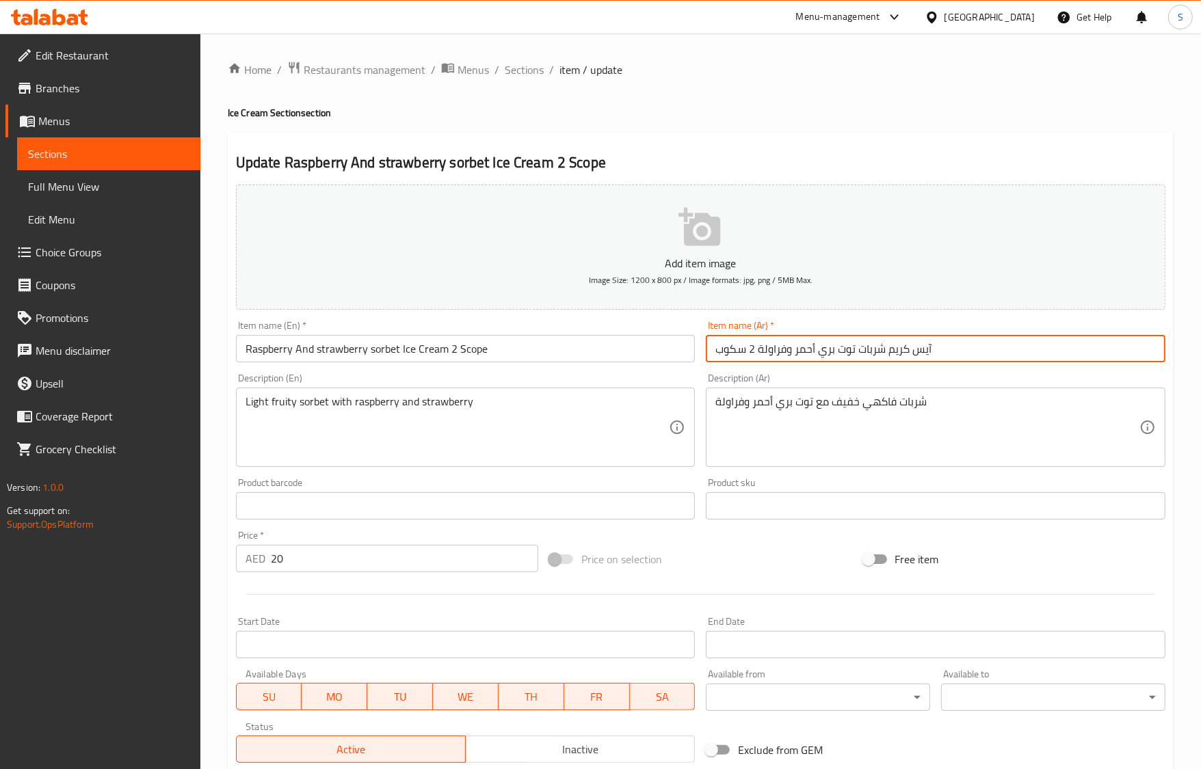
click at [726, 354] on input "آيس كريم شربات توت بري أحمر وفراولة 2 سكوب" at bounding box center [936, 348] width 460 height 27
paste input "ولة"
type input "آيس كريم شربات توت بري أحمر وفراولة 2 بولة"
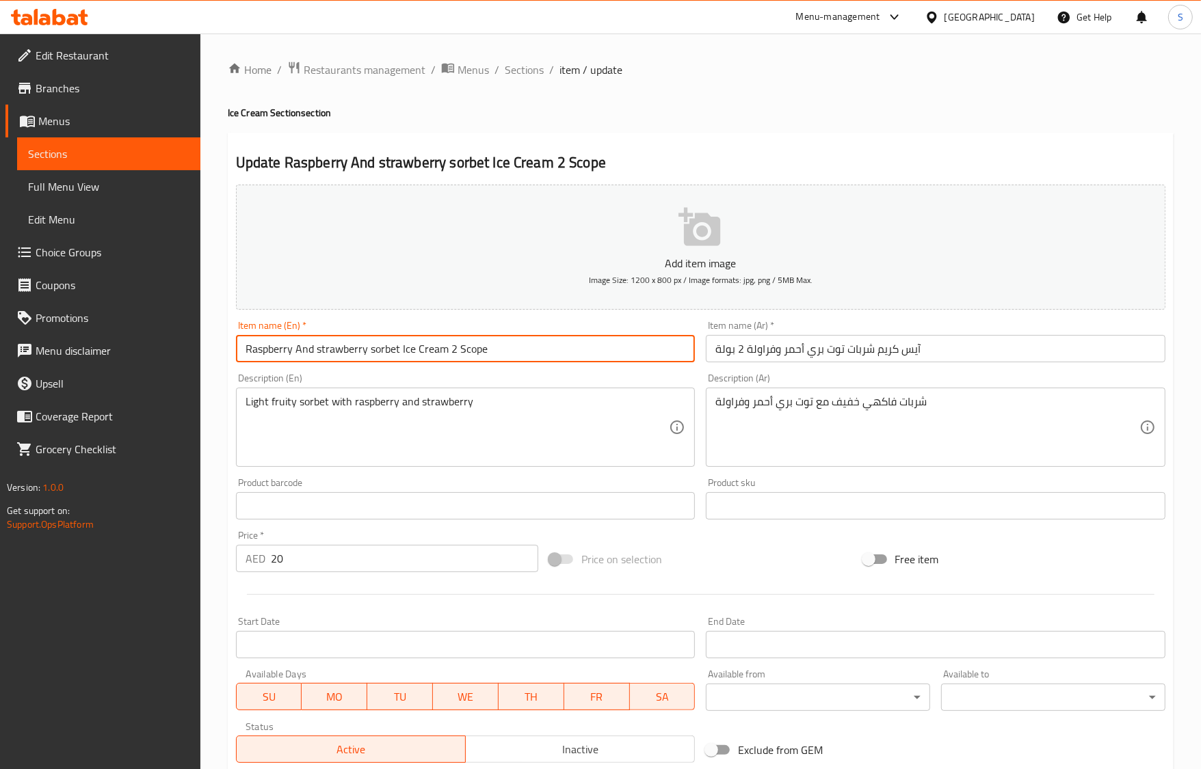
click at [496, 340] on input "Raspberry And strawberry sorbet Ice Cream 2 Scope" at bounding box center [466, 348] width 460 height 27
paste input "ops"
type input "Raspberry And strawberry sorbet Ice Cream 2 Scoops"
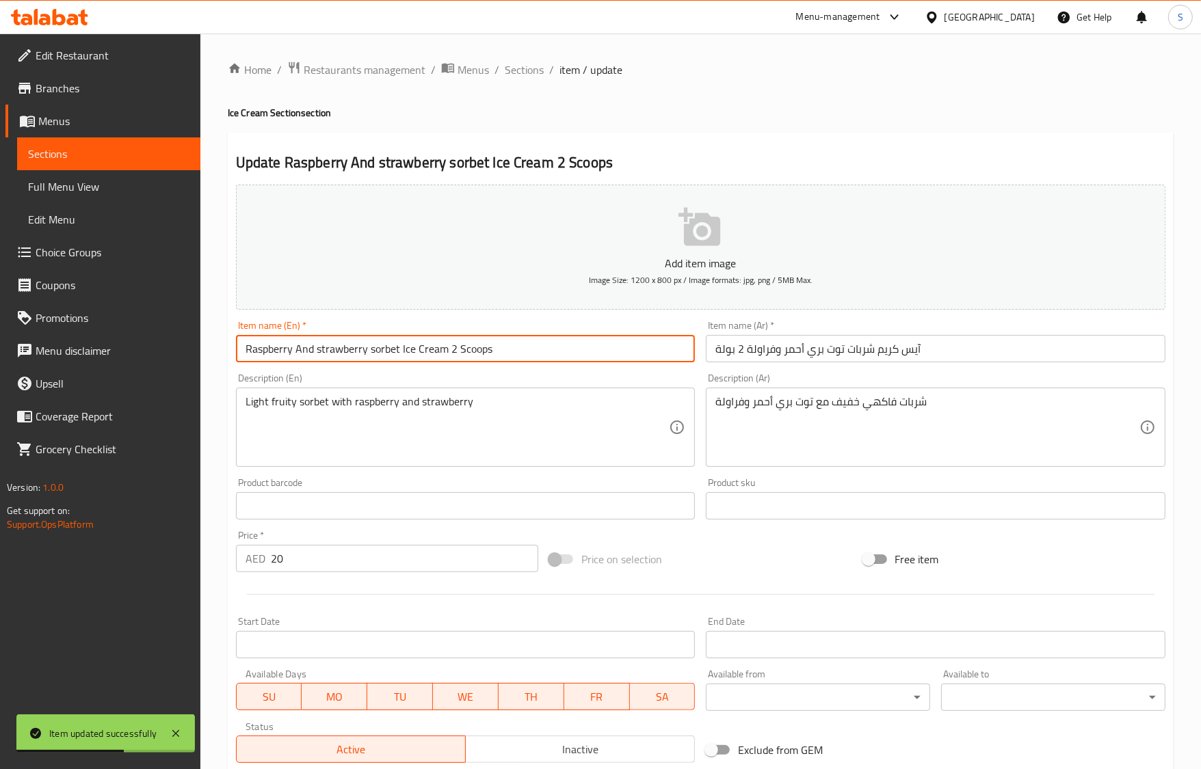
click at [540, 347] on input "Raspberry And strawberry sorbet Ice Cream 2 Scoops" at bounding box center [466, 348] width 460 height 27
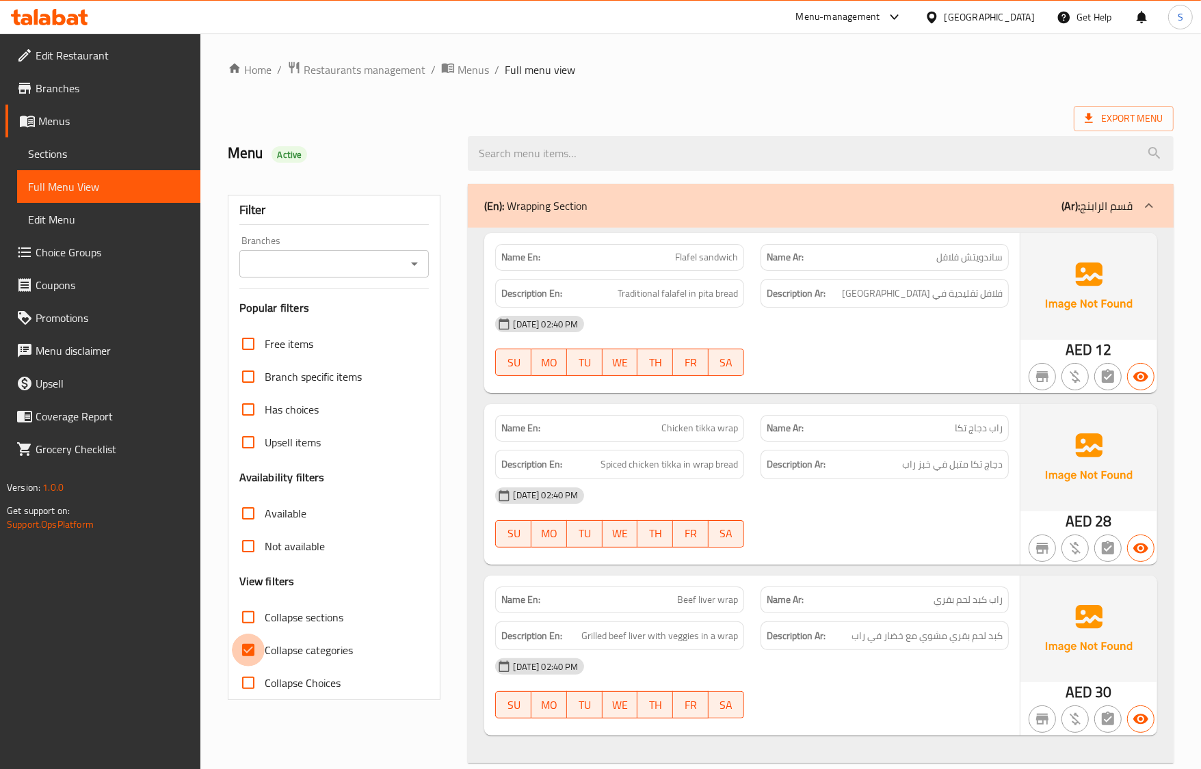
click at [251, 655] on input "Collapse categories" at bounding box center [248, 650] width 33 height 33
checkbox input "false"
click at [252, 627] on input "Collapse sections" at bounding box center [248, 617] width 33 height 33
checkbox input "true"
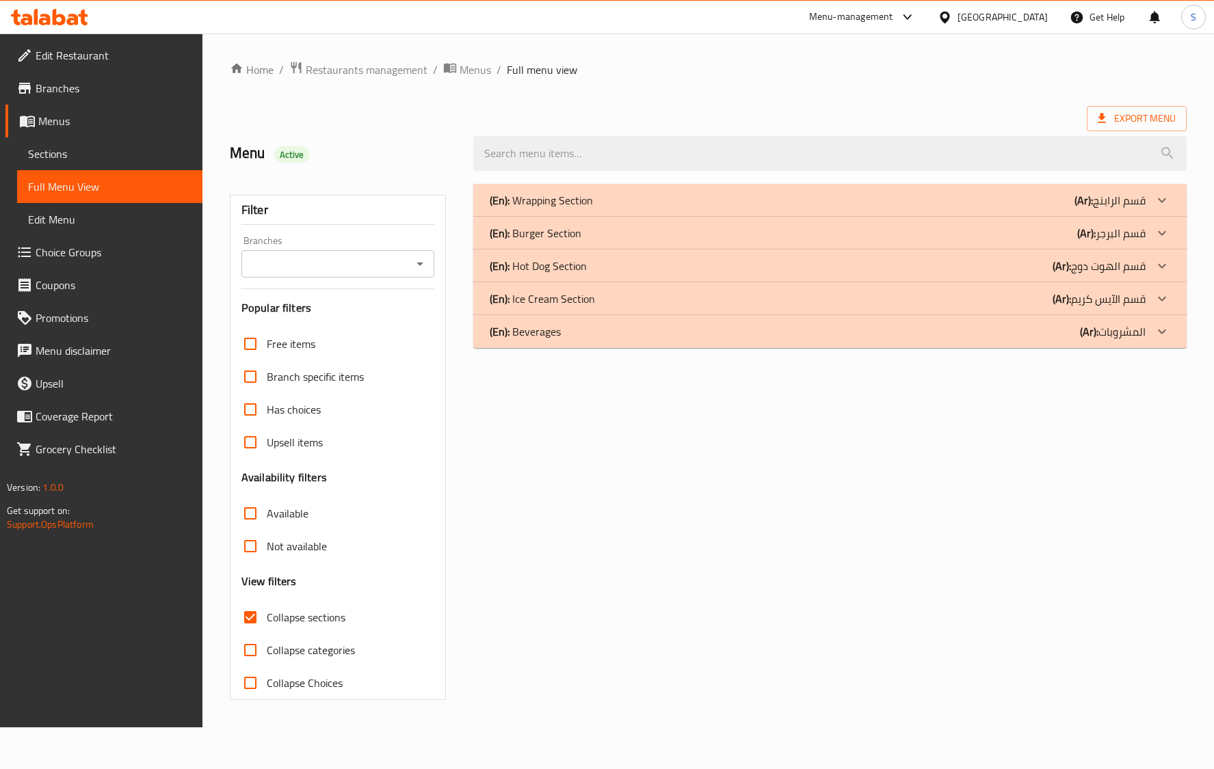
click at [562, 297] on p "(En): Ice Cream Section" at bounding box center [542, 299] width 105 height 16
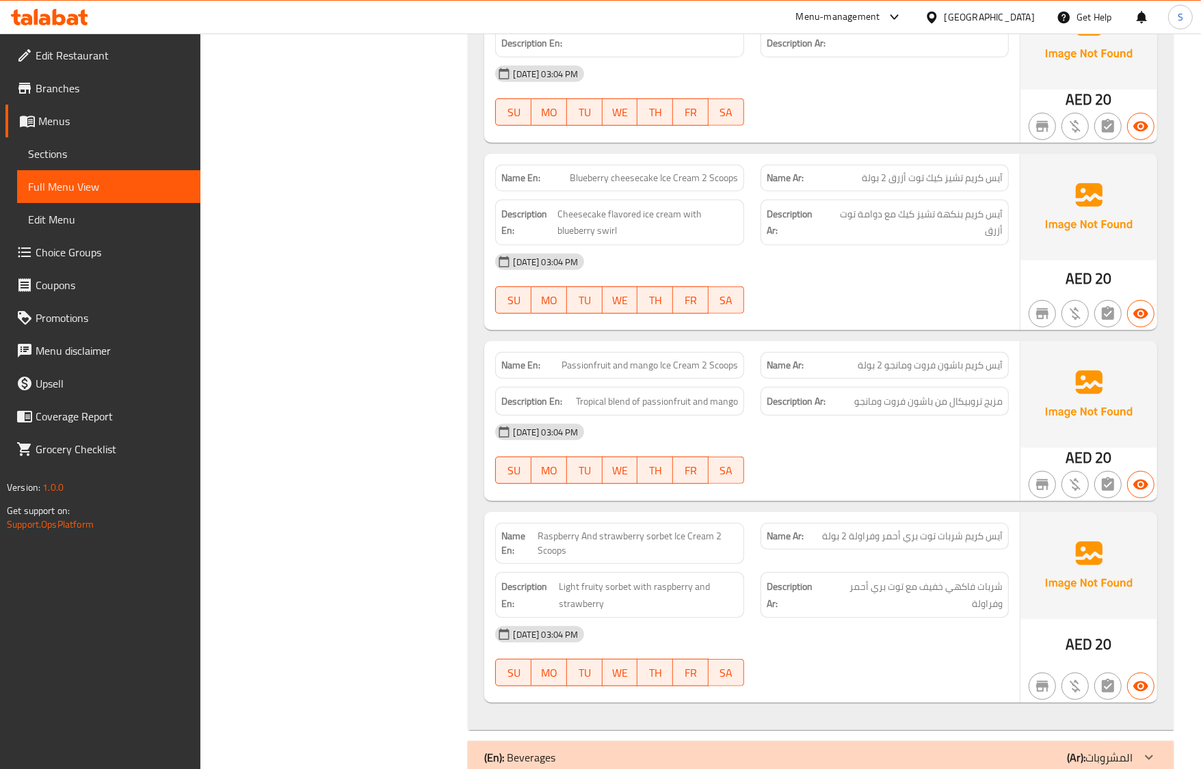
scroll to position [907, 0]
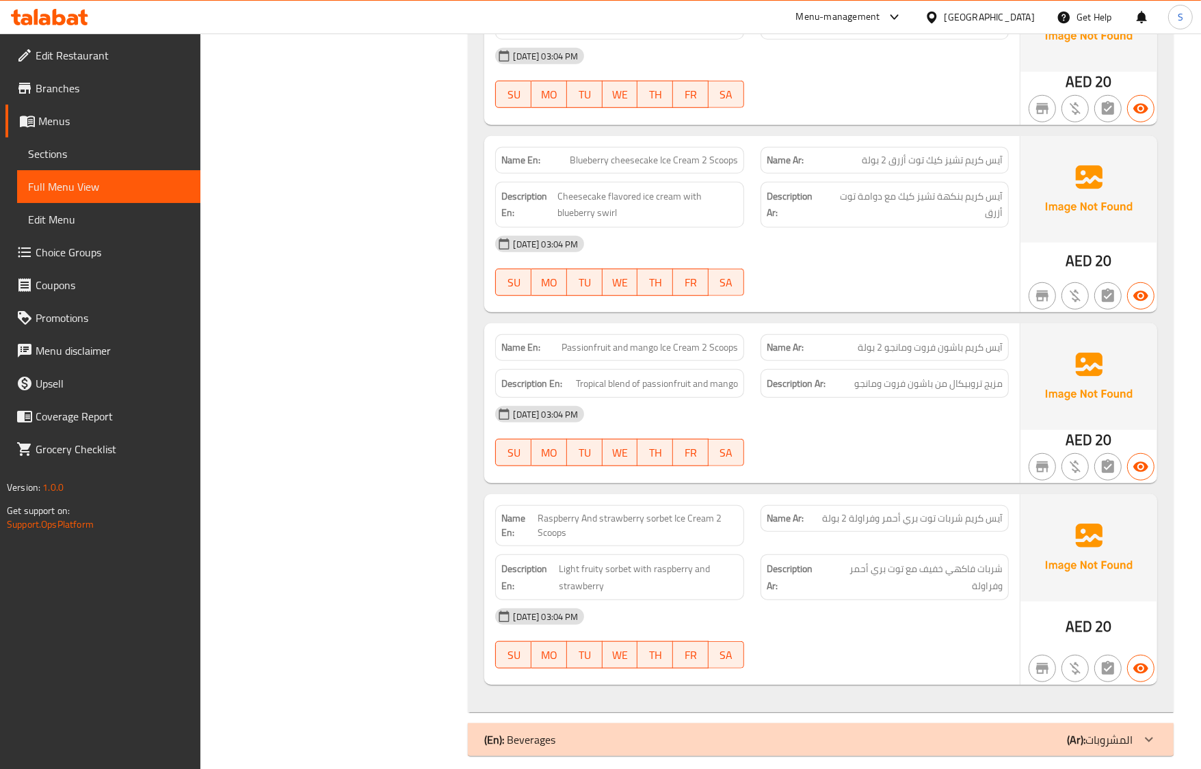
click at [665, 512] on span "Raspberry And strawberry sorbet Ice Cream 2 Scoops" at bounding box center [638, 526] width 200 height 29
copy span "Raspberry And strawberry sorbet Ice Cream 2 Scoops"
click at [743, 369] on div "Description En: Tropical blend of passionfruit and mango" at bounding box center [619, 383] width 248 height 29
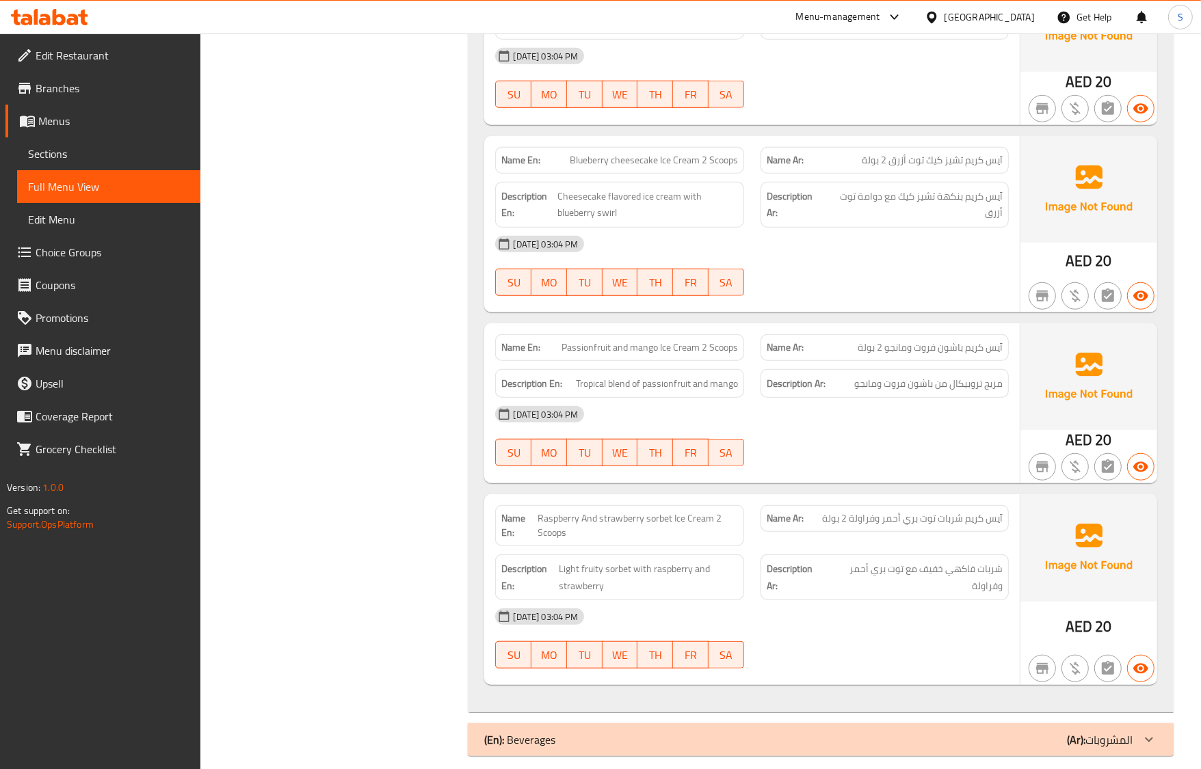
click at [609, 512] on span "Raspberry And strawberry sorbet Ice Cream 2 Scoops" at bounding box center [638, 526] width 200 height 29
copy span "Raspberry And strawberry sorbet Ice Cream 2 Scoops"
click at [966, 561] on span "شربات فاكهي خفيف مع توت بري أحمر وفراولة" at bounding box center [913, 578] width 177 height 34
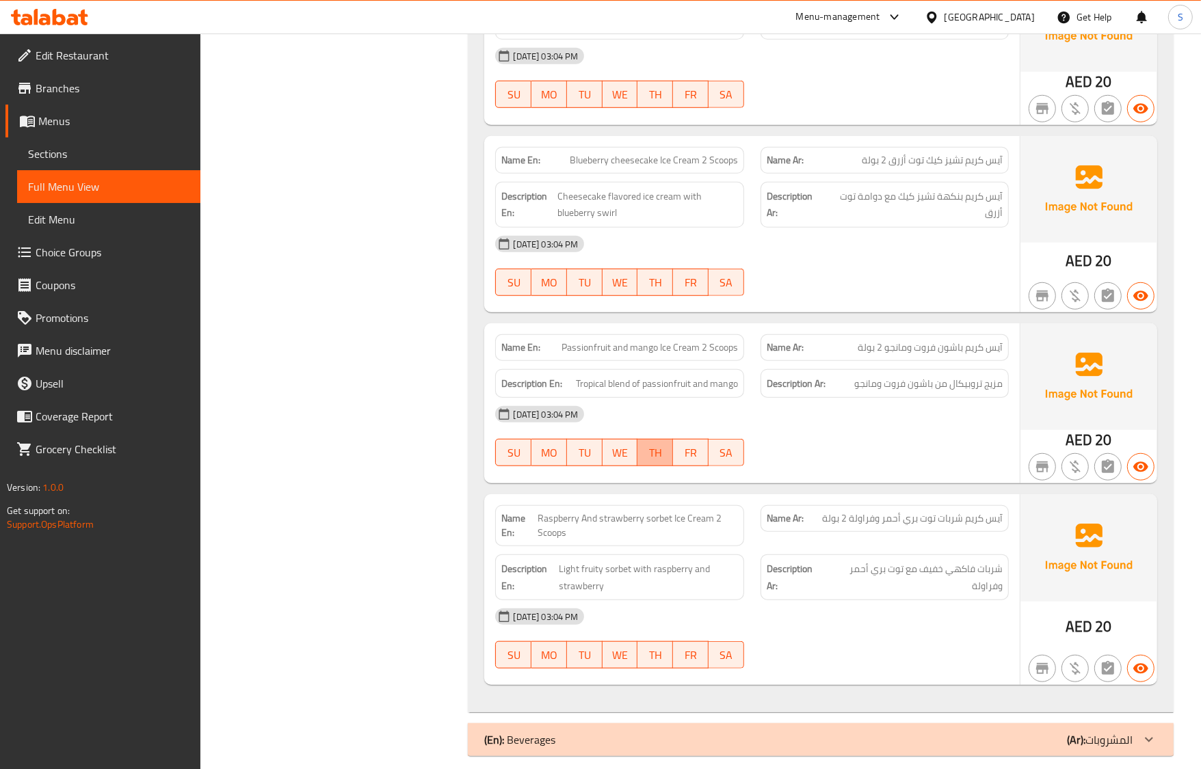
click at [663, 443] on span "TH" at bounding box center [655, 453] width 25 height 20
type button "4"
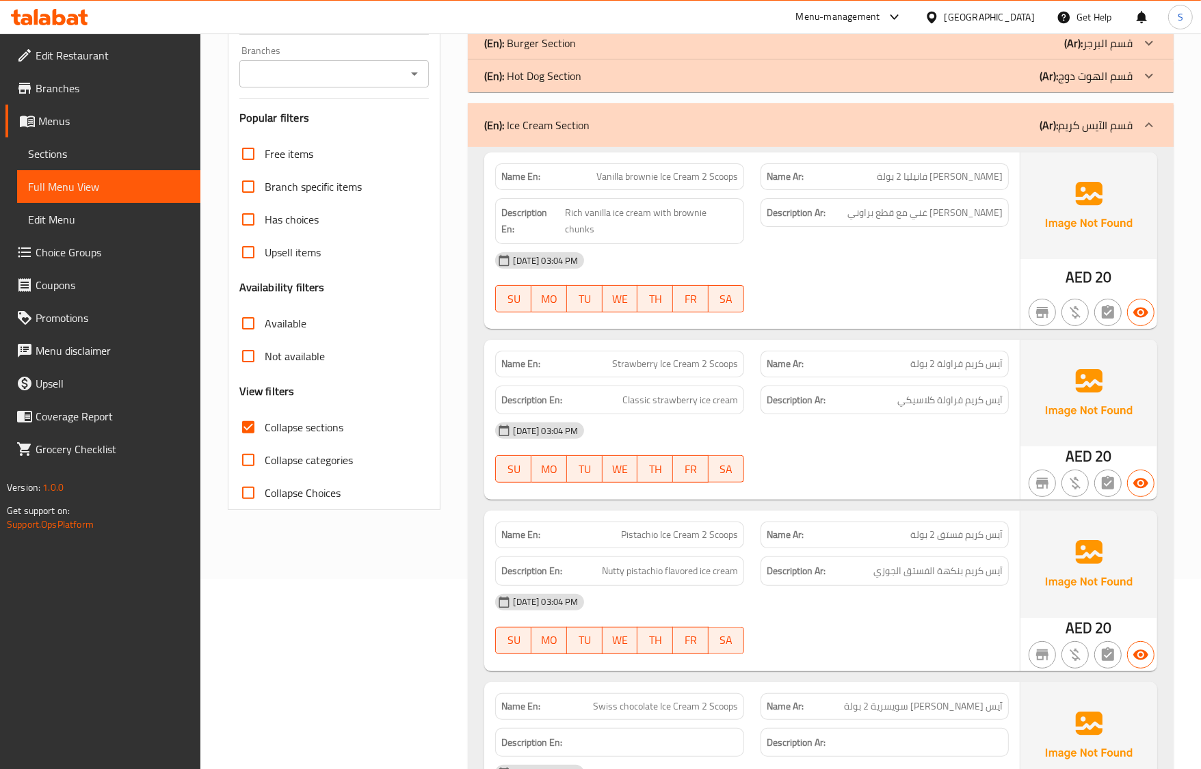
click at [1009, 548] on div "Description Ar: آيس كريم بنكهة الفستق الجوزي" at bounding box center [884, 571] width 265 height 46
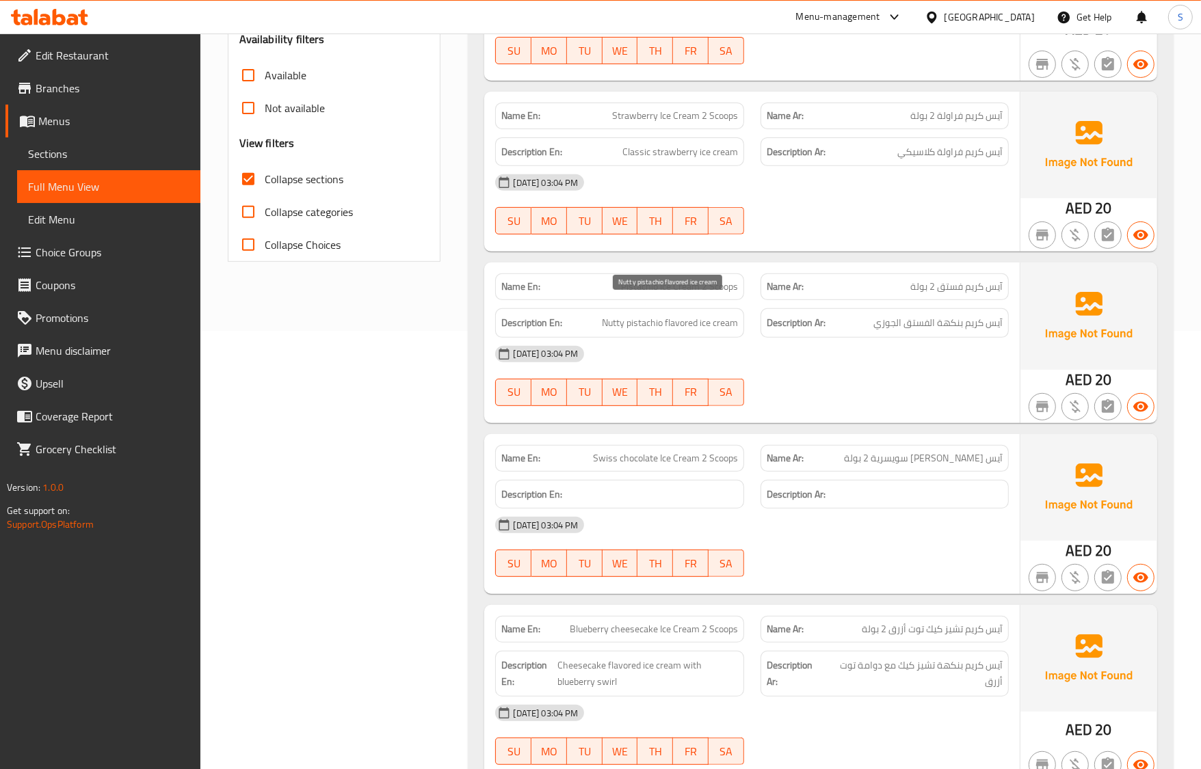
scroll to position [532, 0]
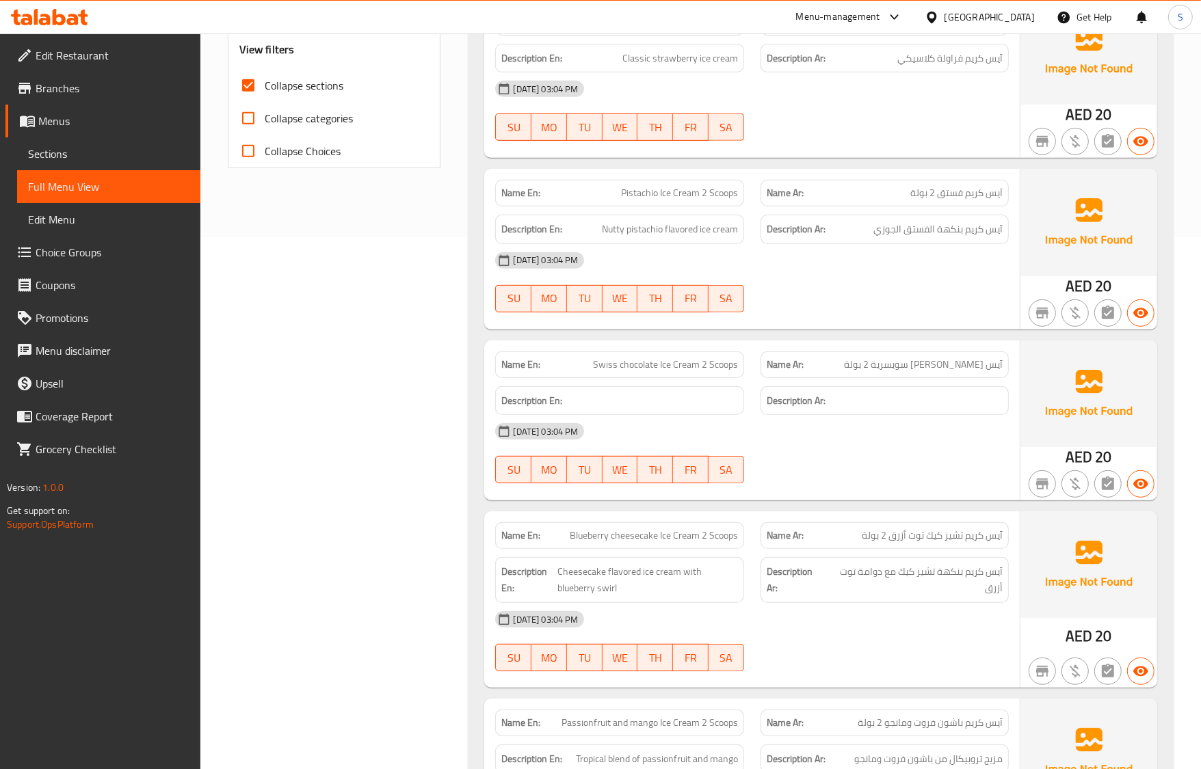
click at [631, 360] on div "Name En: Swiss chocolate Ice Cream 2 Scoops" at bounding box center [619, 364] width 248 height 27
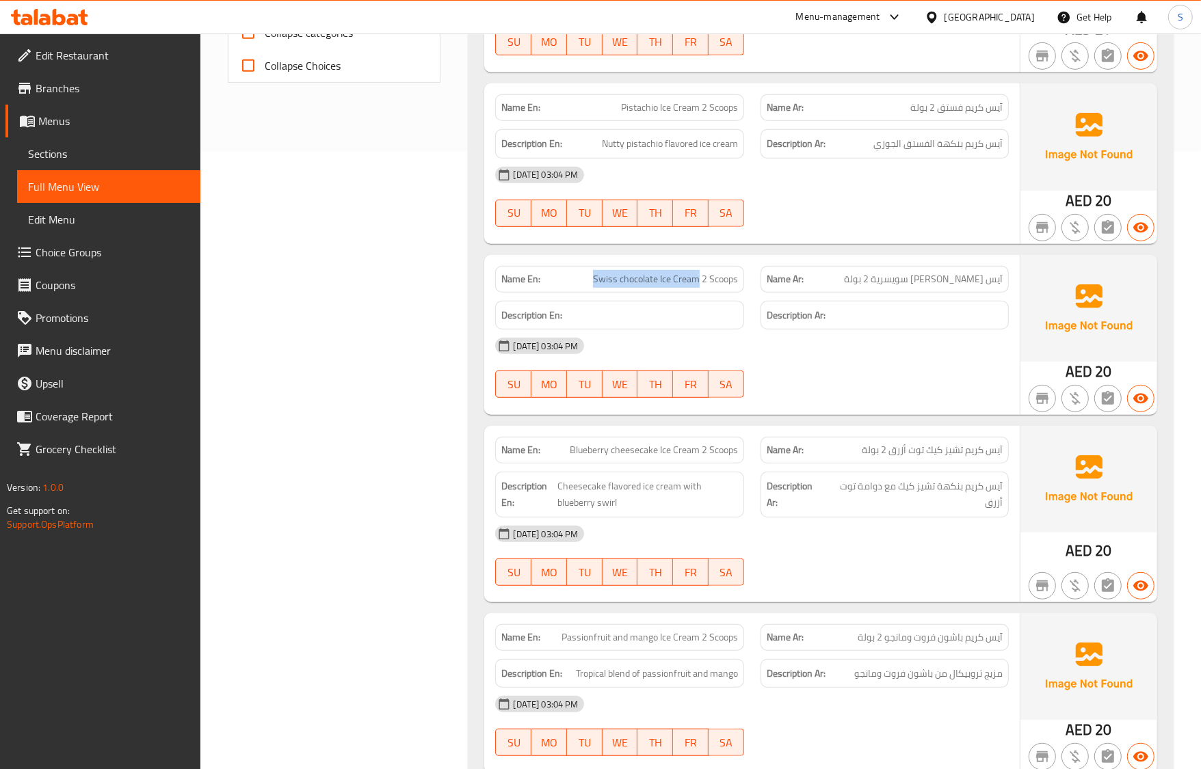
drag, startPoint x: 583, startPoint y: 262, endPoint x: 700, endPoint y: 270, distance: 117.2
click at [700, 272] on p "Name En: Swiss chocolate Ice Cream 2 Scoops" at bounding box center [619, 279] width 236 height 14
copy span "Swiss chocolate Ice Cream"
click at [688, 272] on span "Swiss chocolate Ice Cream 2 Scoops" at bounding box center [665, 279] width 145 height 14
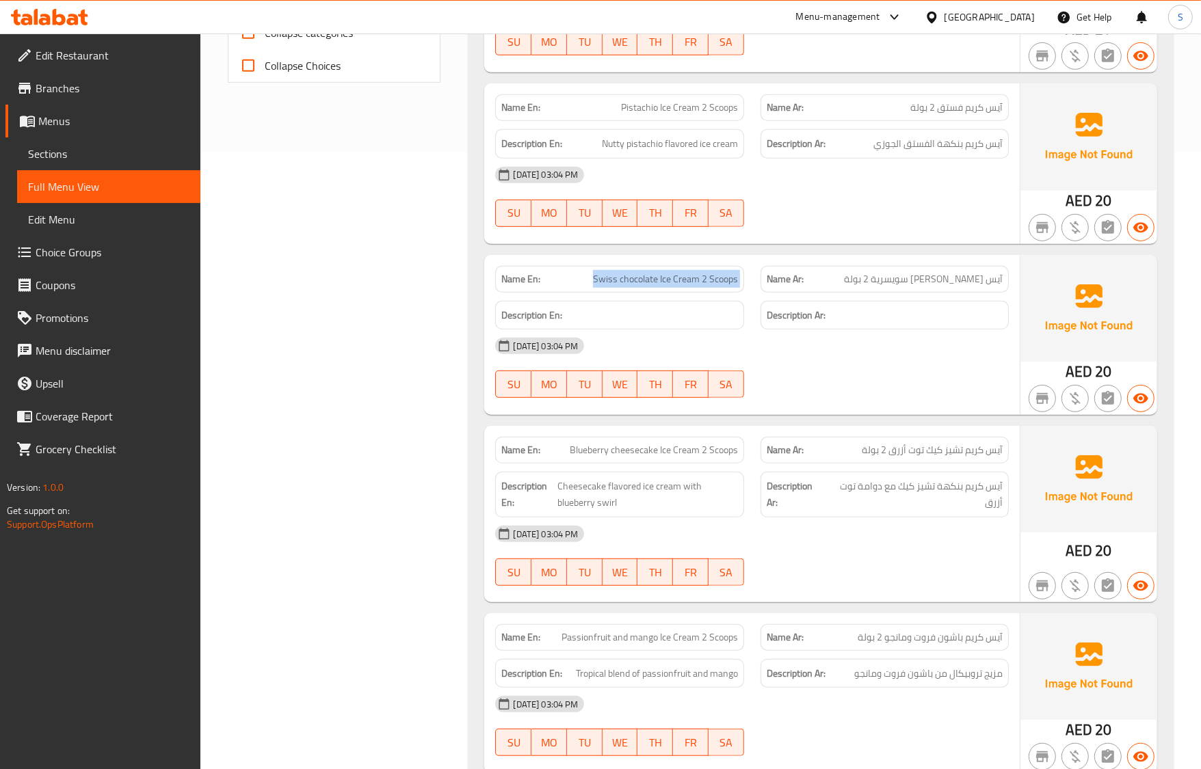
click at [688, 272] on span "Swiss chocolate Ice Cream 2 Scoops" at bounding box center [665, 279] width 145 height 14
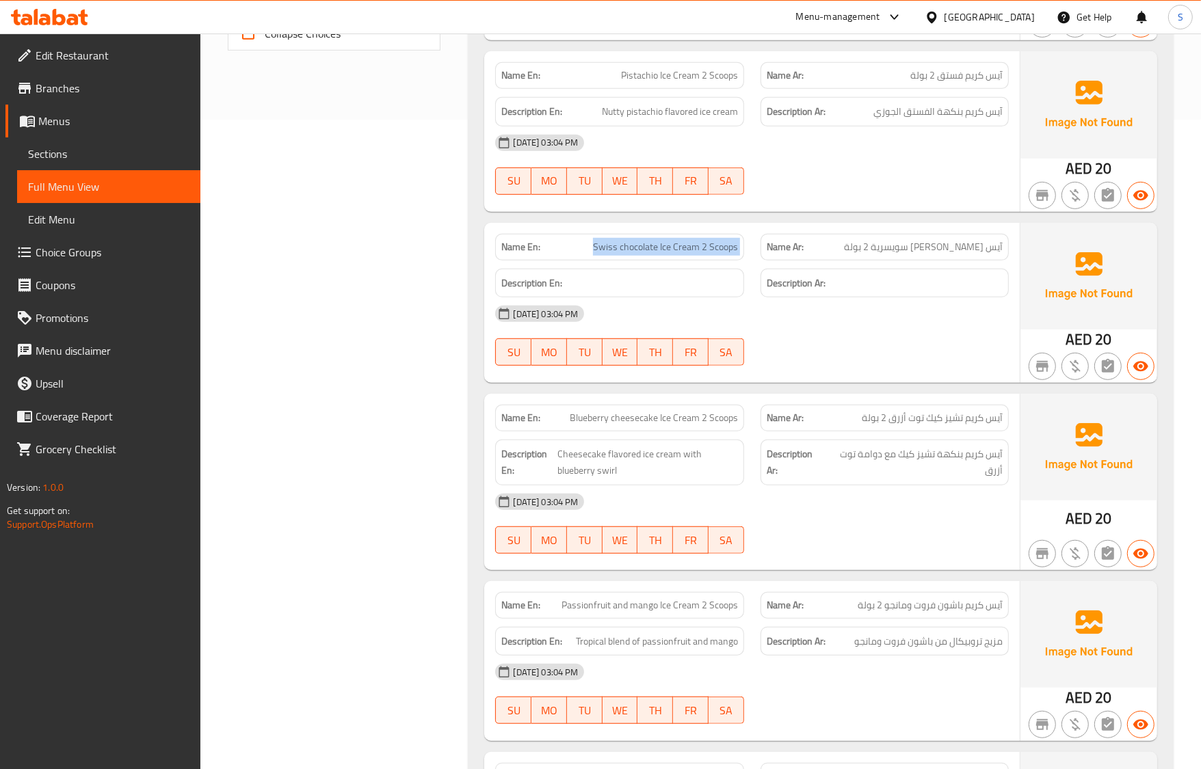
scroll to position [703, 0]
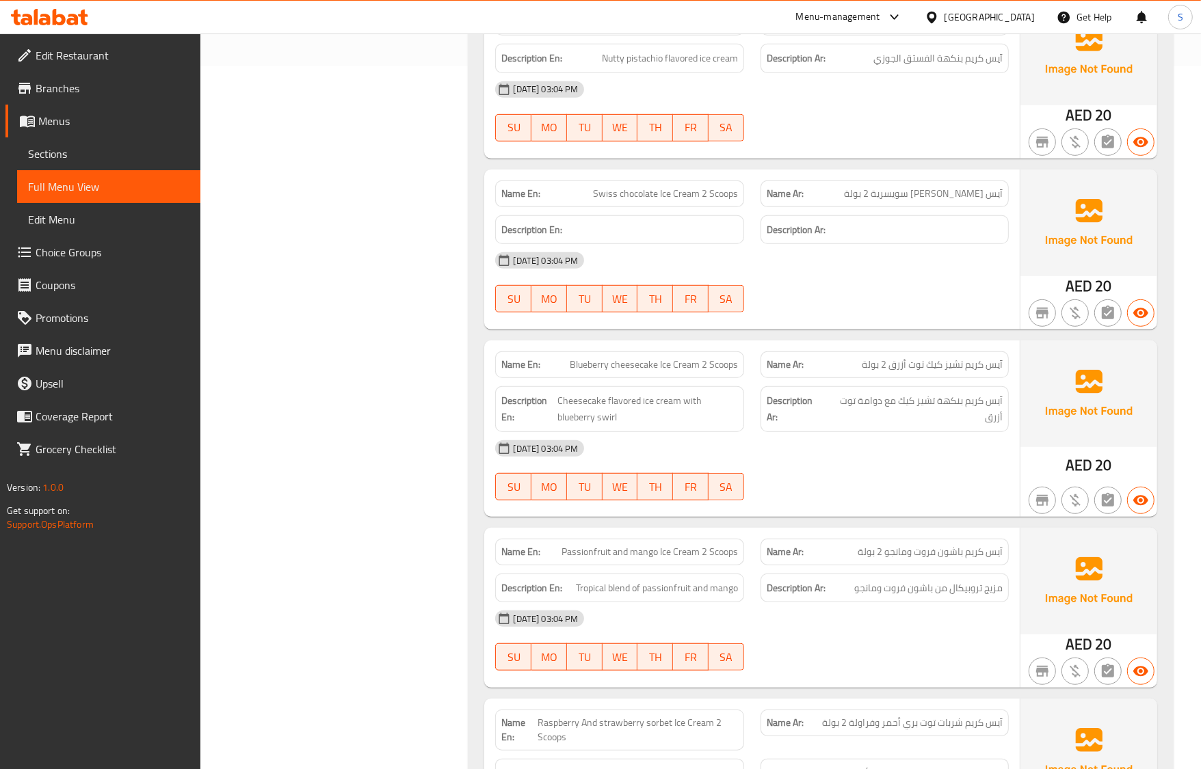
click at [815, 509] on div "Name En: Vanilla brownie Ice Cream 2 Scoops Name Ar: آيس كريم براوني فانيليا 2 …" at bounding box center [820, 275] width 705 height 1283
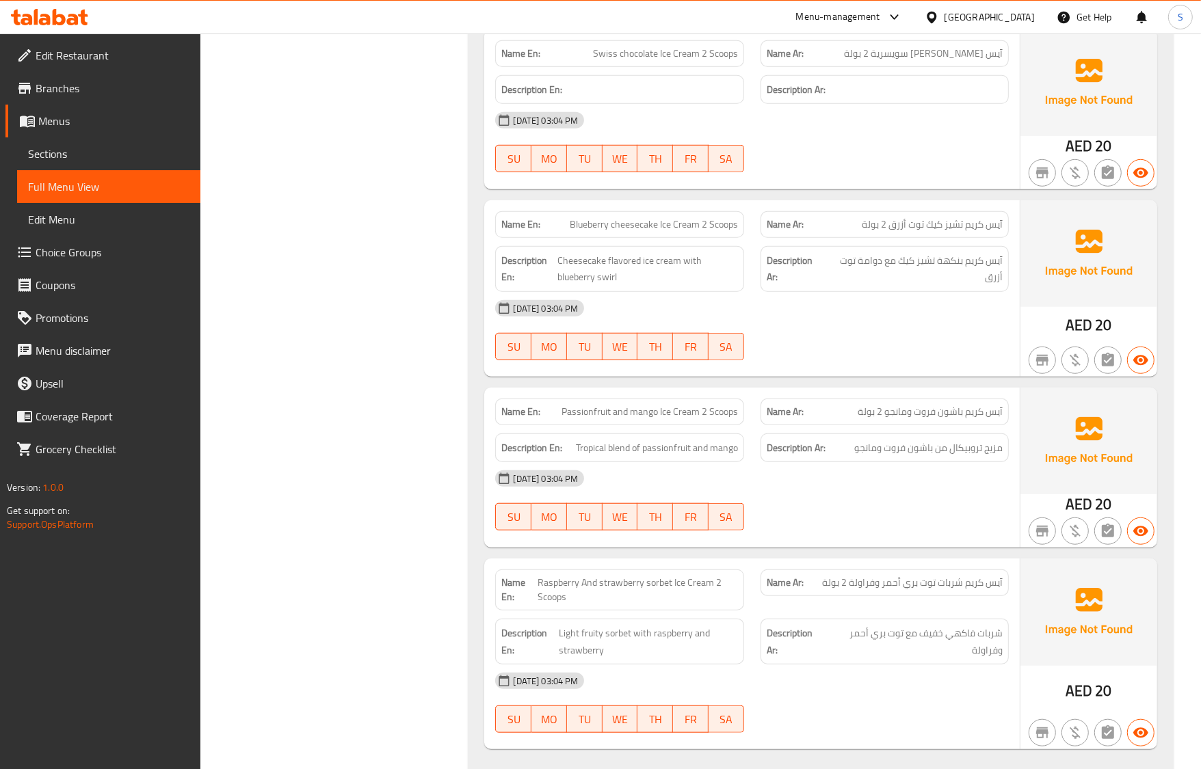
scroll to position [874, 0]
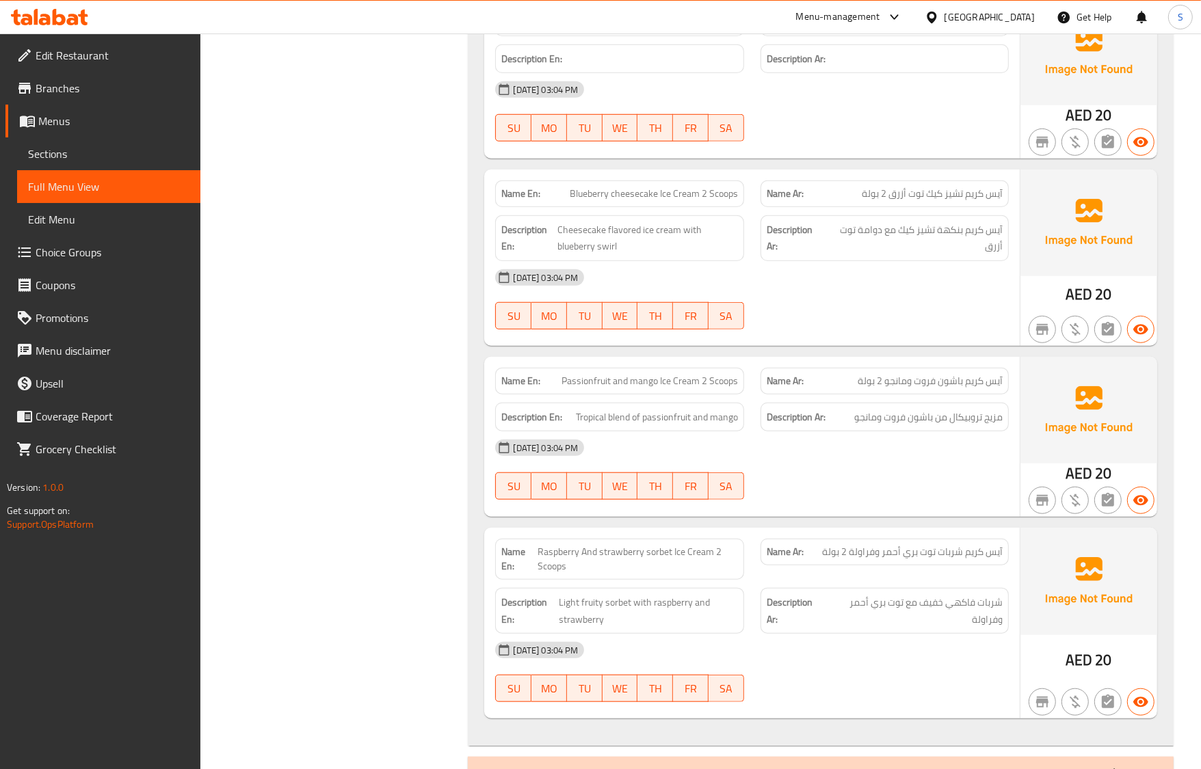
click at [724, 448] on div "[DATE] 03:04 PM" at bounding box center [751, 448] width 529 height 33
click at [877, 492] on div at bounding box center [884, 500] width 265 height 16
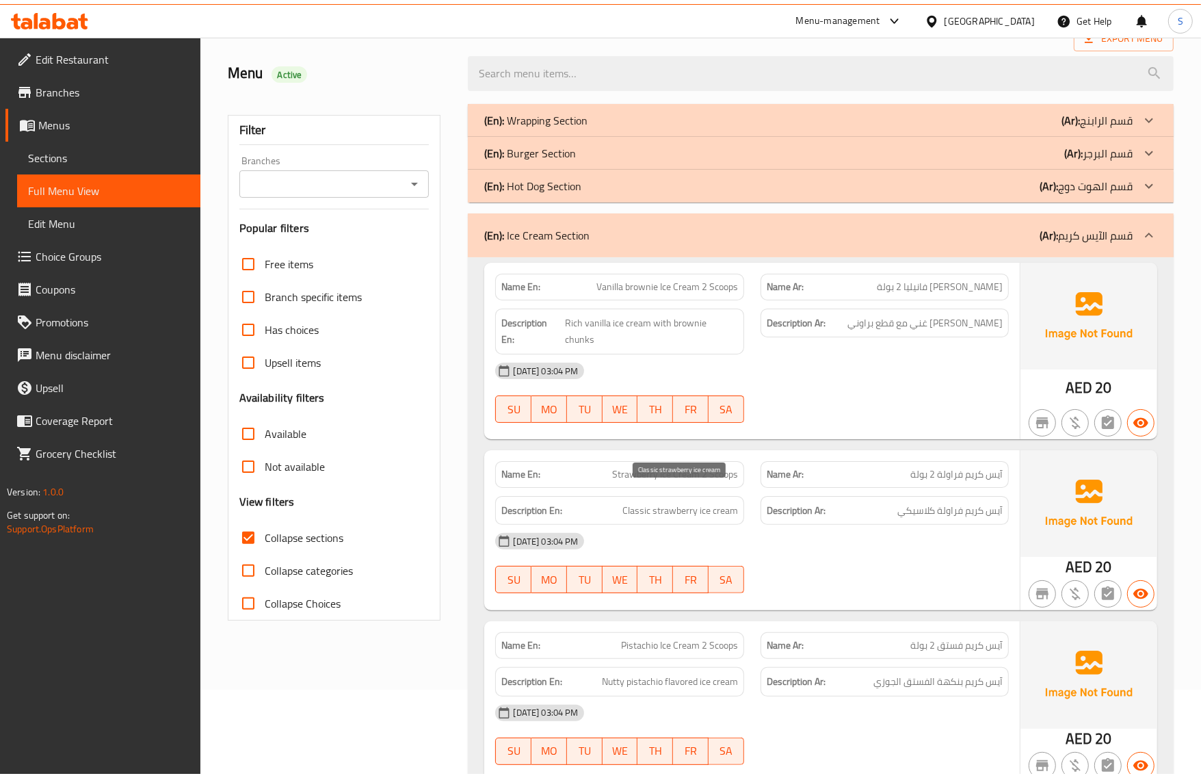
scroll to position [0, 0]
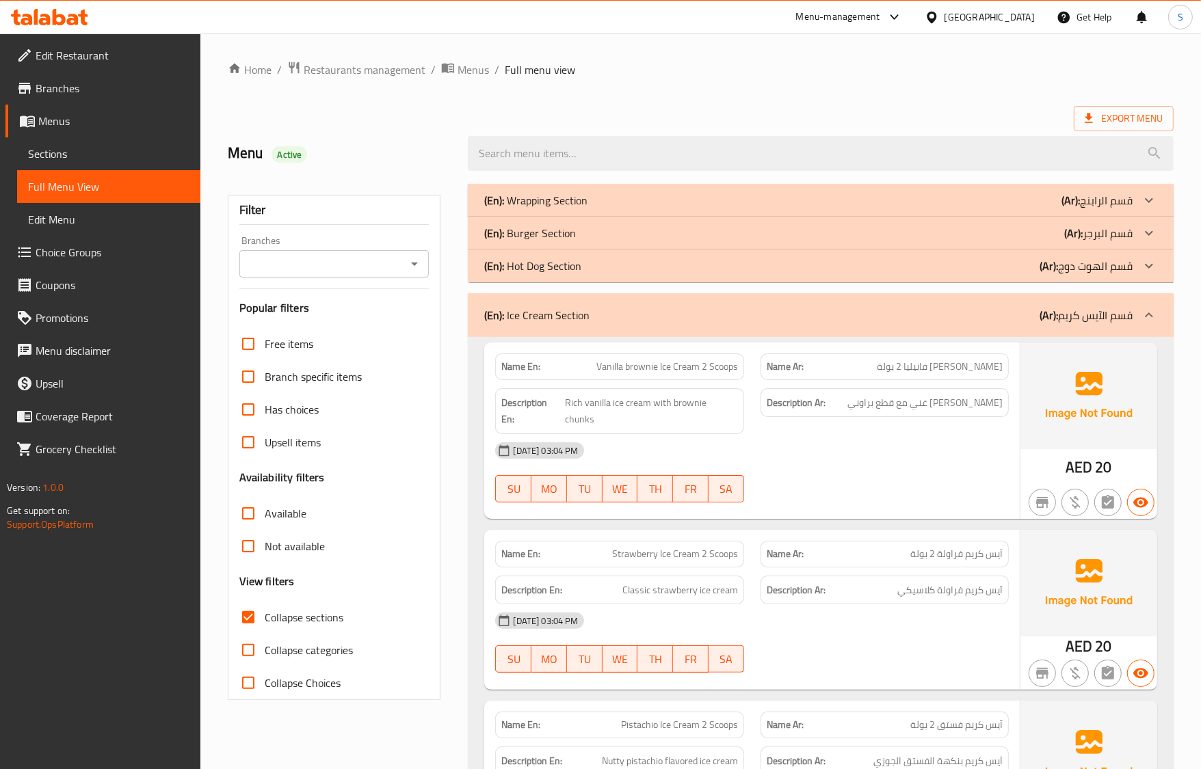
click at [602, 318] on div "(En): Ice Cream Section (Ar): قسم الآيس كريم" at bounding box center [808, 315] width 648 height 16
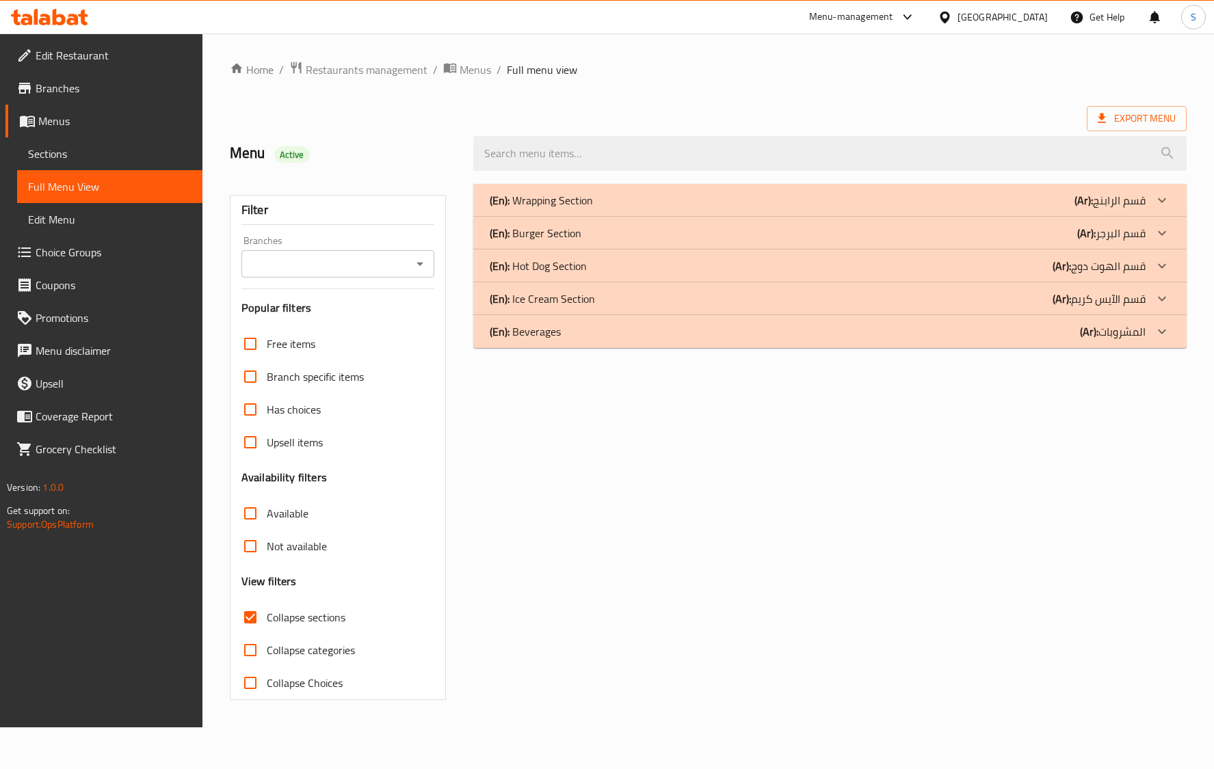
drag, startPoint x: 434, startPoint y: 128, endPoint x: 432, endPoint y: 137, distance: 9.1
click at [434, 128] on div "Menu Active" at bounding box center [343, 153] width 243 height 61
click at [599, 190] on div "(En): Wrapping Section (Ar): قسم الرابنج" at bounding box center [829, 200] width 713 height 33
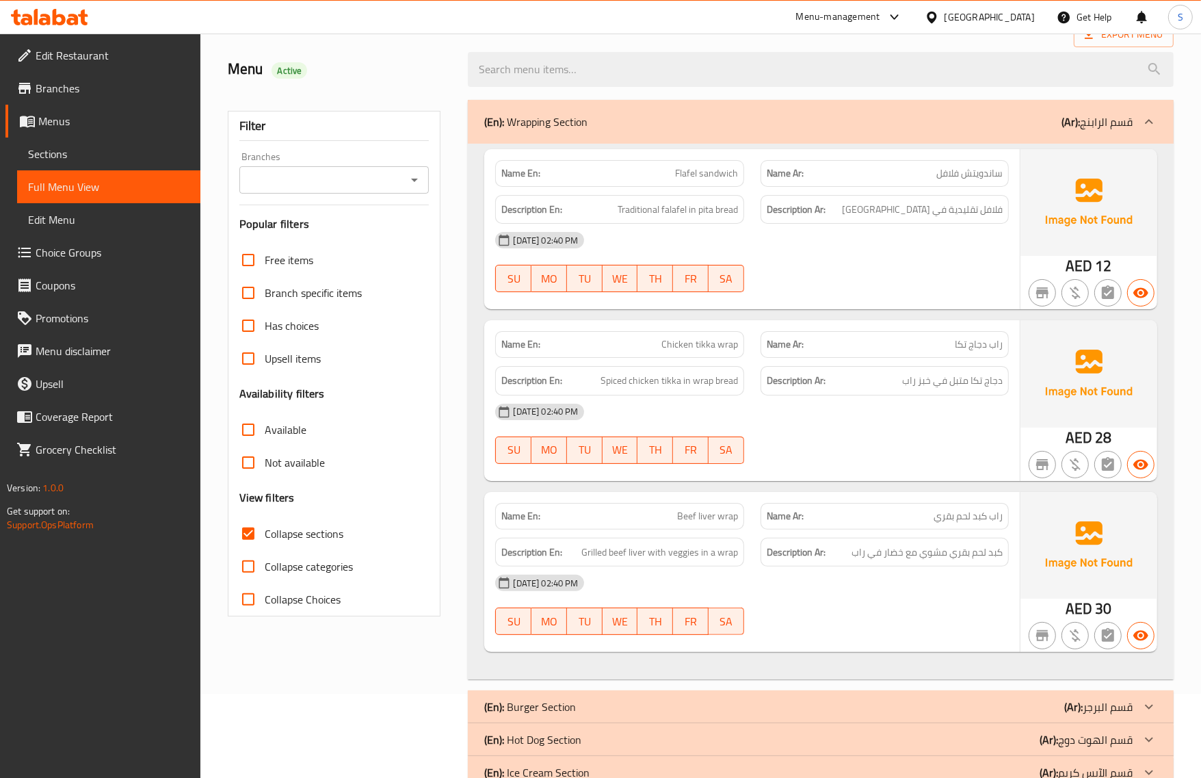
scroll to position [85, 0]
click at [862, 449] on div "16-09-2025 02:40 PM SU MO TU WE TH FR SA" at bounding box center [751, 432] width 529 height 77
drag, startPoint x: 756, startPoint y: 424, endPoint x: 764, endPoint y: 448, distance: 25.1
click at [757, 426] on div "[DATE] 02:40 PM" at bounding box center [751, 410] width 529 height 33
click at [867, 501] on div "Name Ar: راب كبد لحم بقري" at bounding box center [884, 514] width 248 height 27
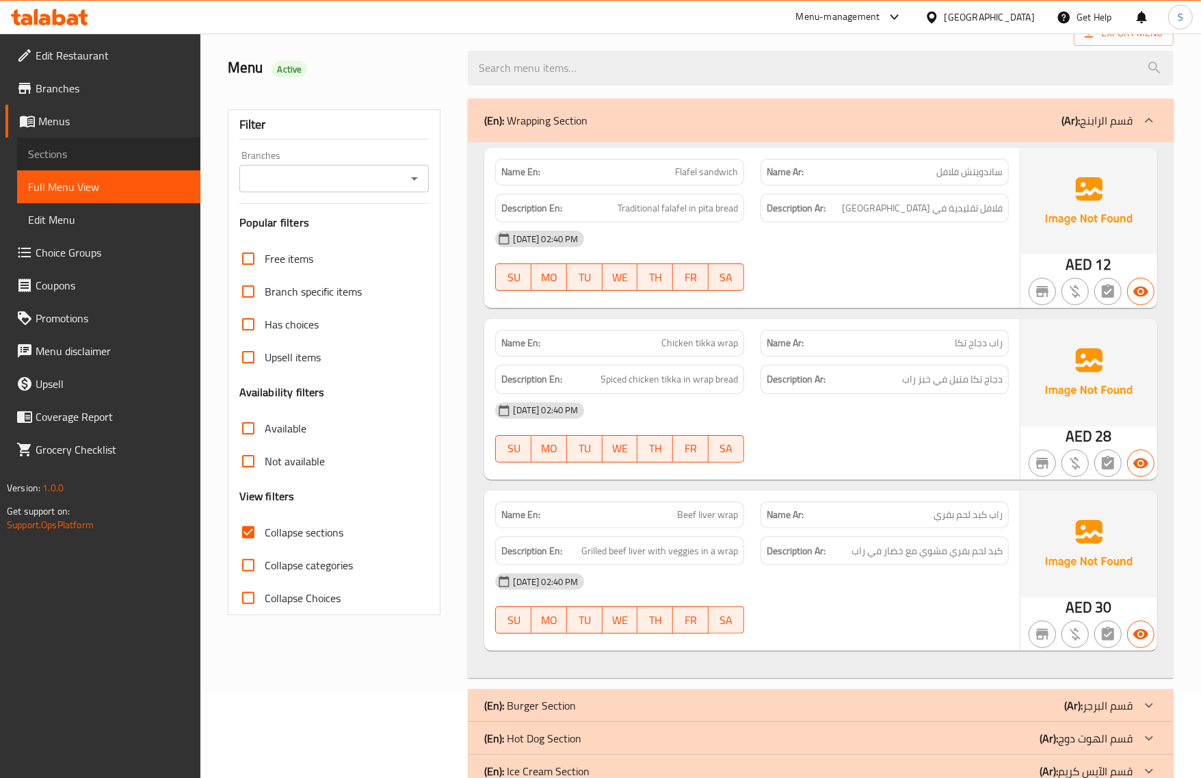
click at [141, 164] on link "Sections" at bounding box center [108, 153] width 183 height 33
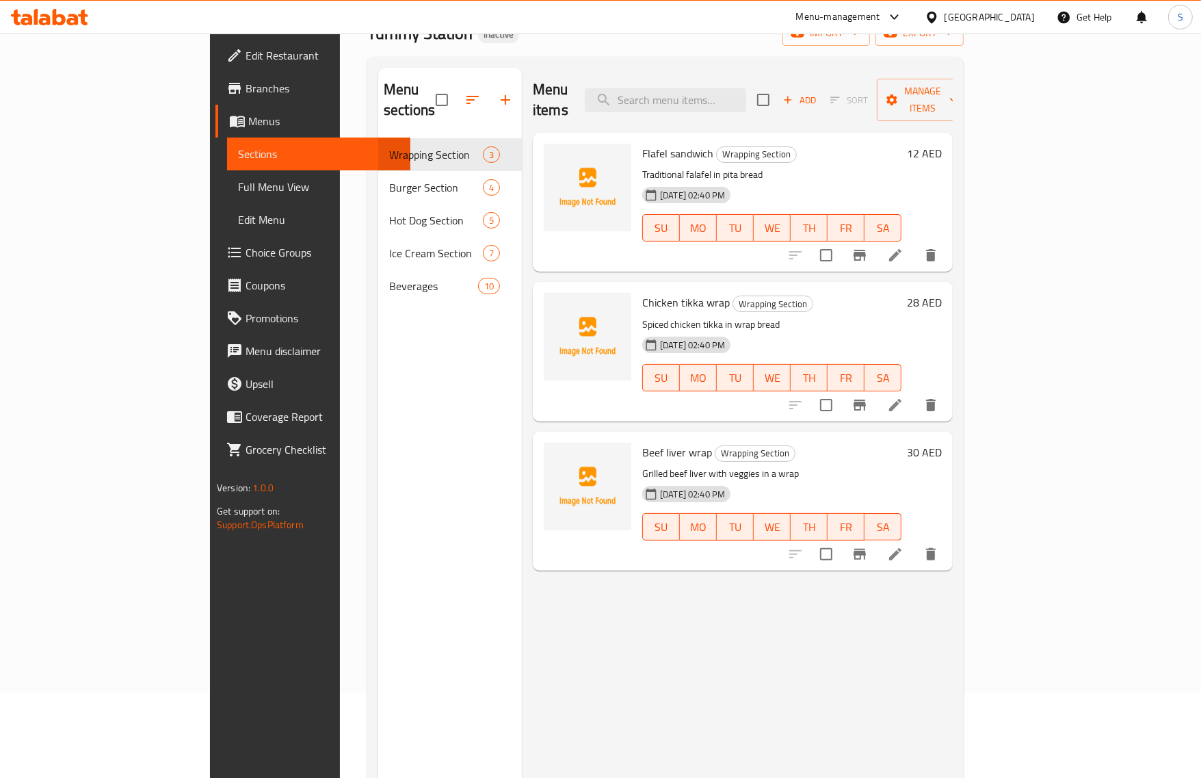
click at [238, 183] on span "Full Menu View" at bounding box center [318, 186] width 161 height 16
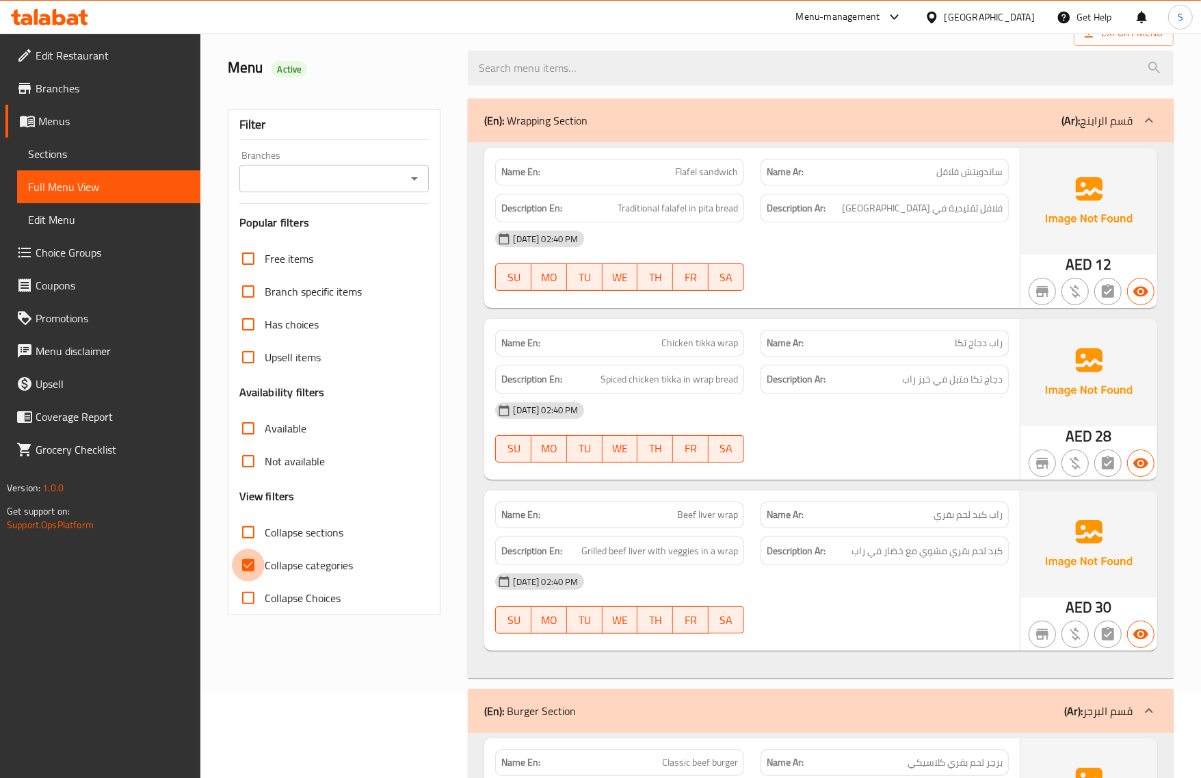
click at [252, 566] on input "Collapse categories" at bounding box center [248, 564] width 33 height 33
drag, startPoint x: 252, startPoint y: 562, endPoint x: 254, endPoint y: 535, distance: 27.5
click at [252, 561] on input "Collapse categories" at bounding box center [248, 564] width 33 height 33
checkbox input "true"
click at [254, 535] on input "Collapse sections" at bounding box center [248, 532] width 33 height 33
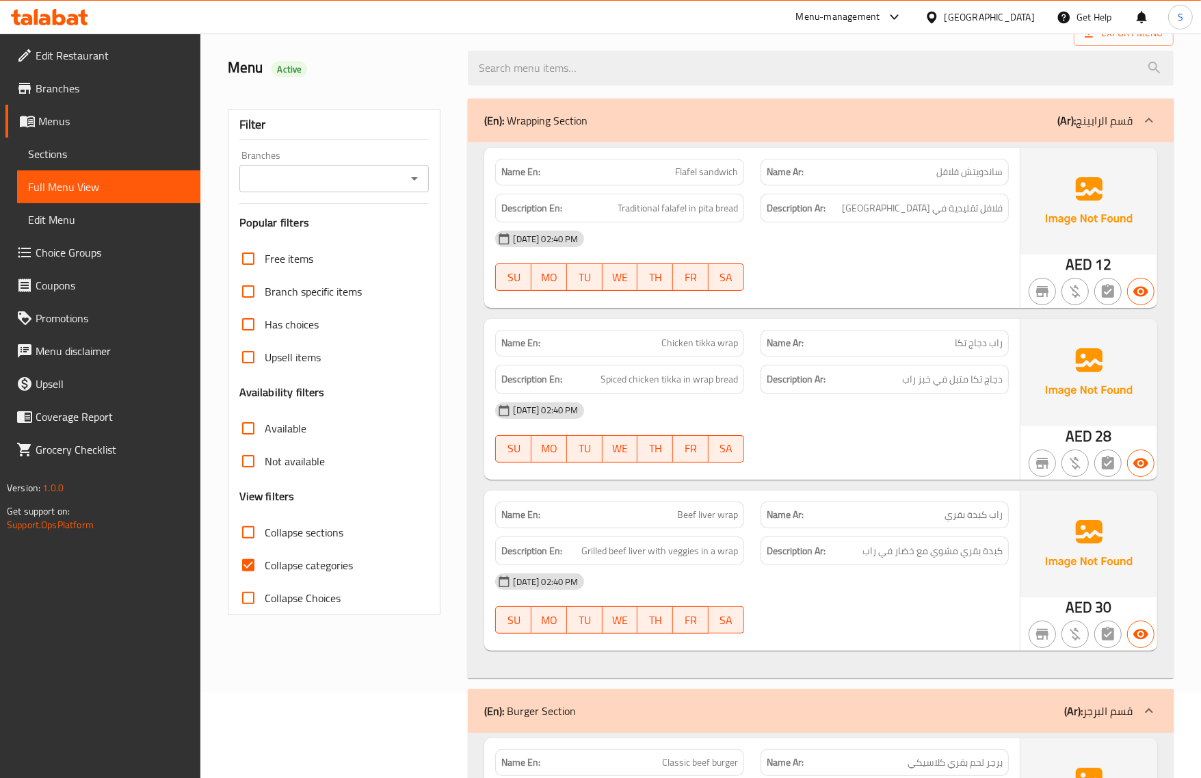
checkbox input "true"
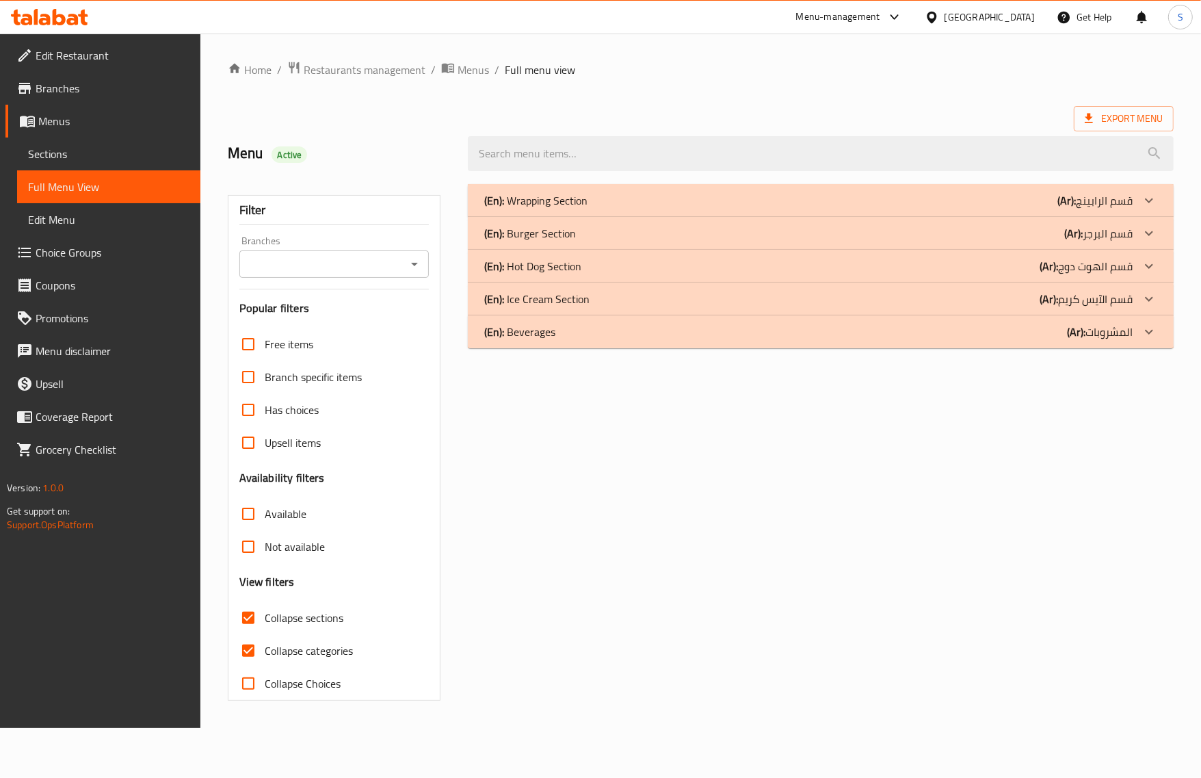
click at [253, 566] on div "Free items Branch specific items Has choices Upsell items Availability filters …" at bounding box center [334, 514] width 190 height 372
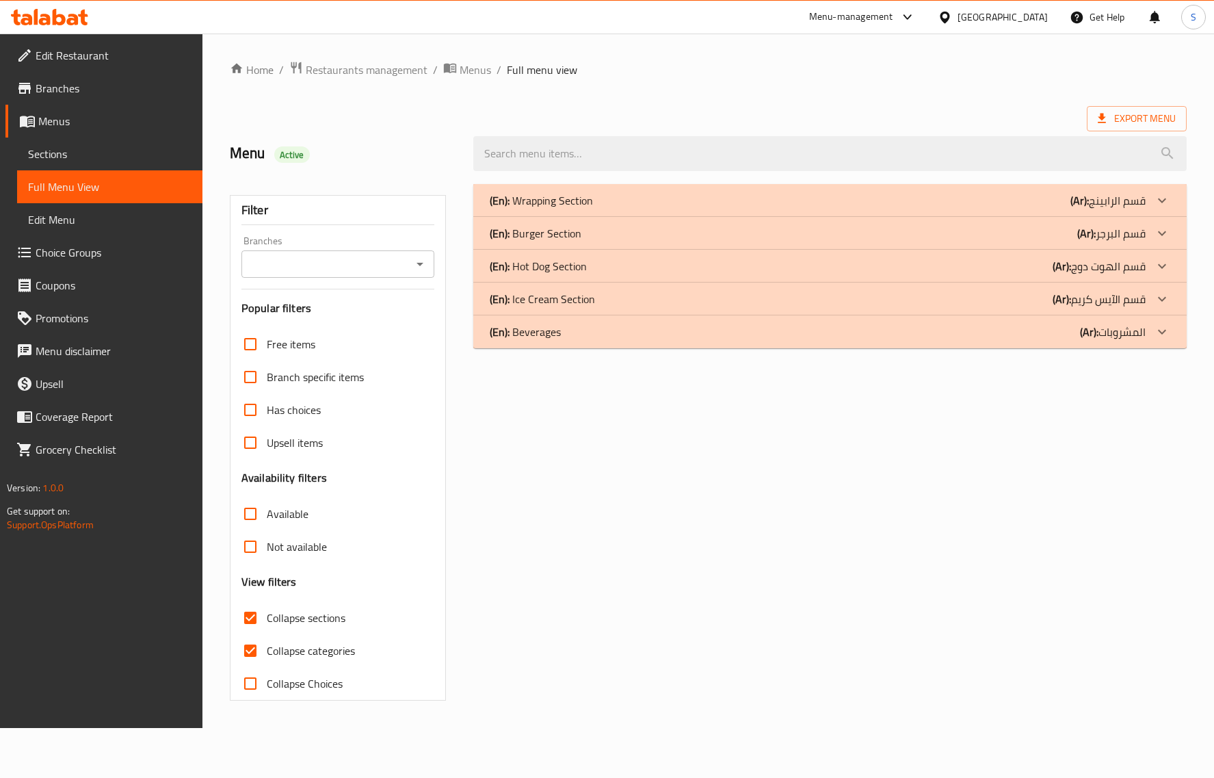
click at [542, 202] on p "(En): Wrapping Section" at bounding box center [541, 200] width 103 height 16
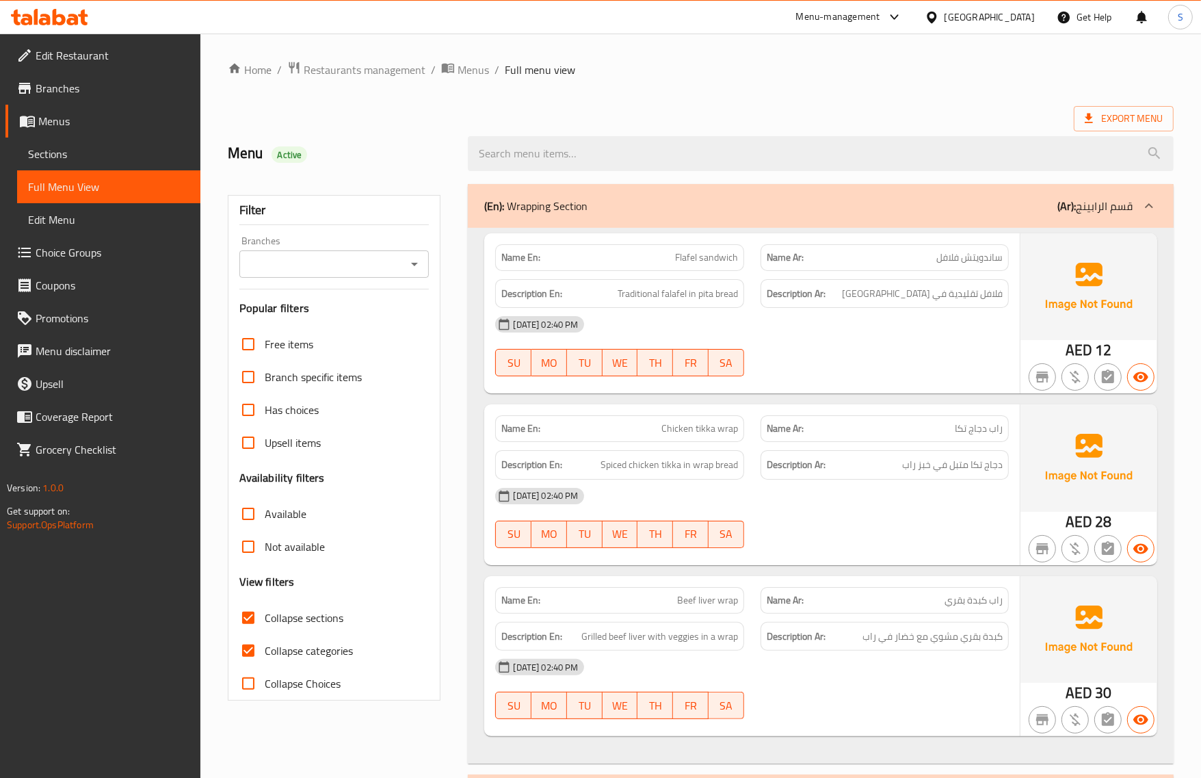
click at [265, 661] on label "Collapse categories" at bounding box center [292, 650] width 121 height 33
click at [265, 661] on input "Collapse categories" at bounding box center [248, 650] width 33 height 33
checkbox input "false"
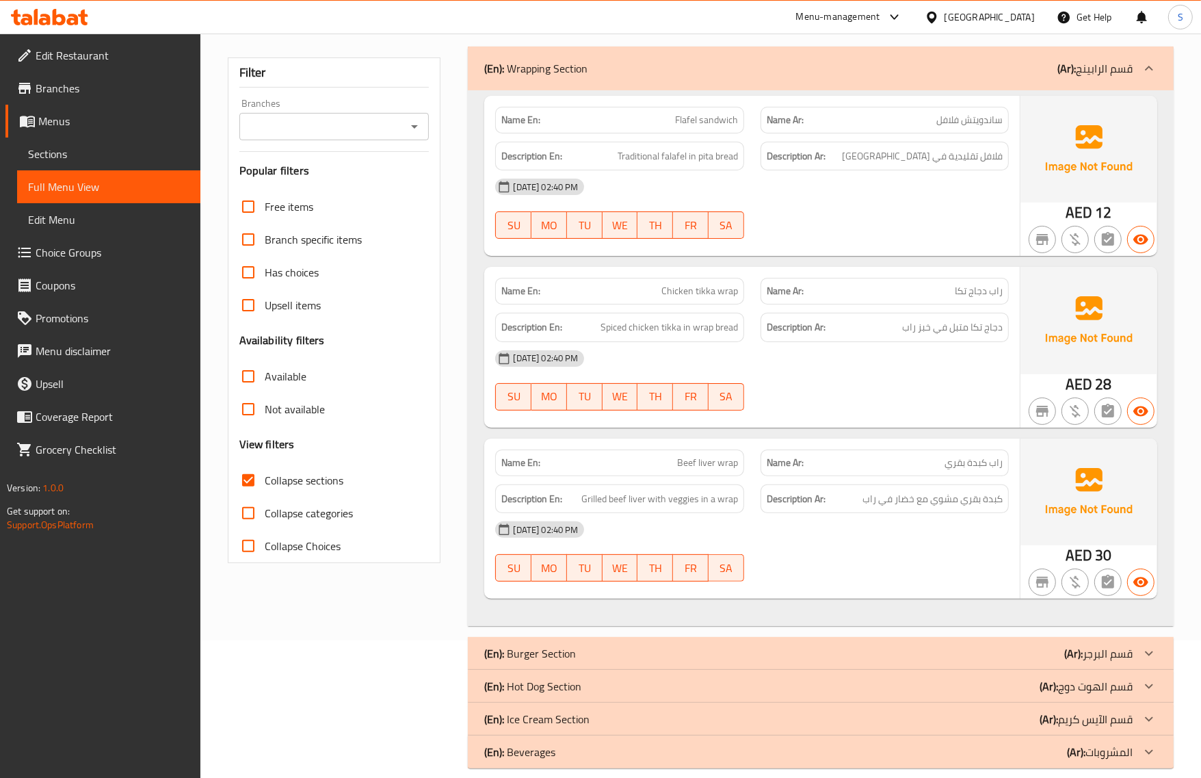
scroll to position [155, 0]
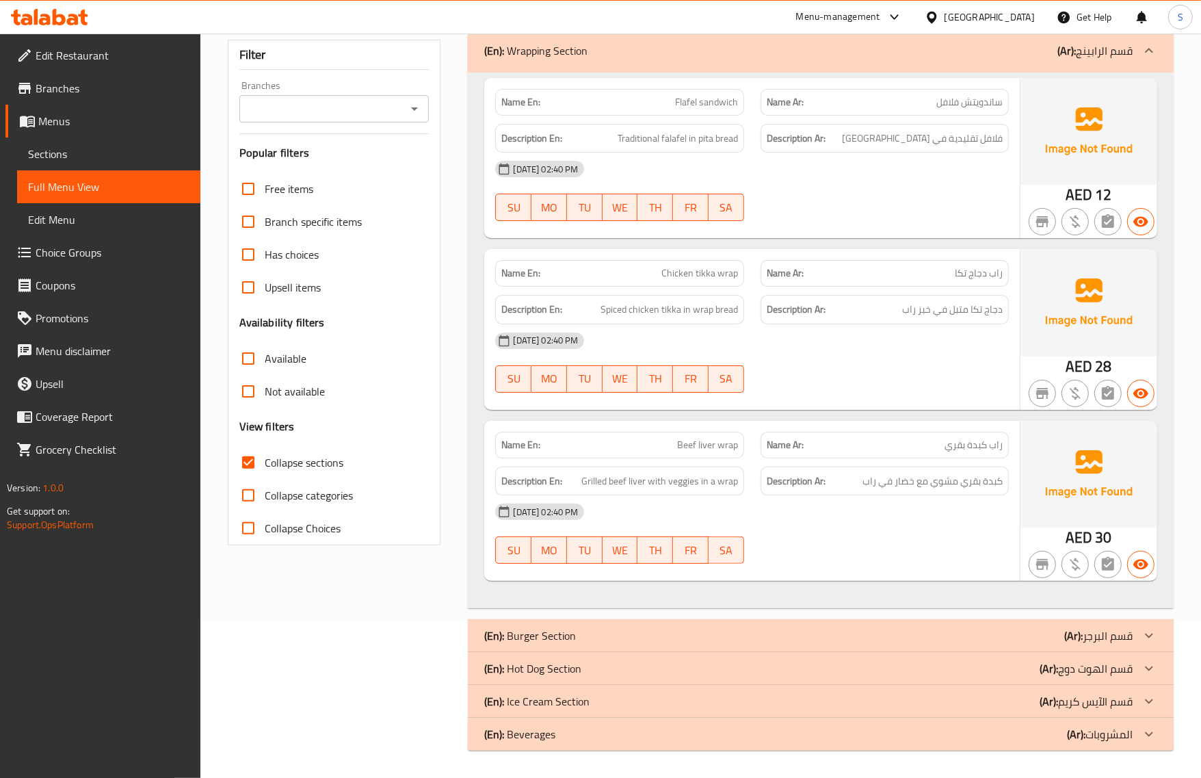
click at [624, 469] on div "Description En: Grilled beef liver with veggies in a wrap" at bounding box center [619, 480] width 248 height 29
copy span "Grilled beef liver with veggies in a wrap"
click at [925, 572] on div "Name En: Beef liver wrap Name Ar: راب كبدة بقري Description En: Grilled beef li…" at bounding box center [751, 501] width 535 height 160
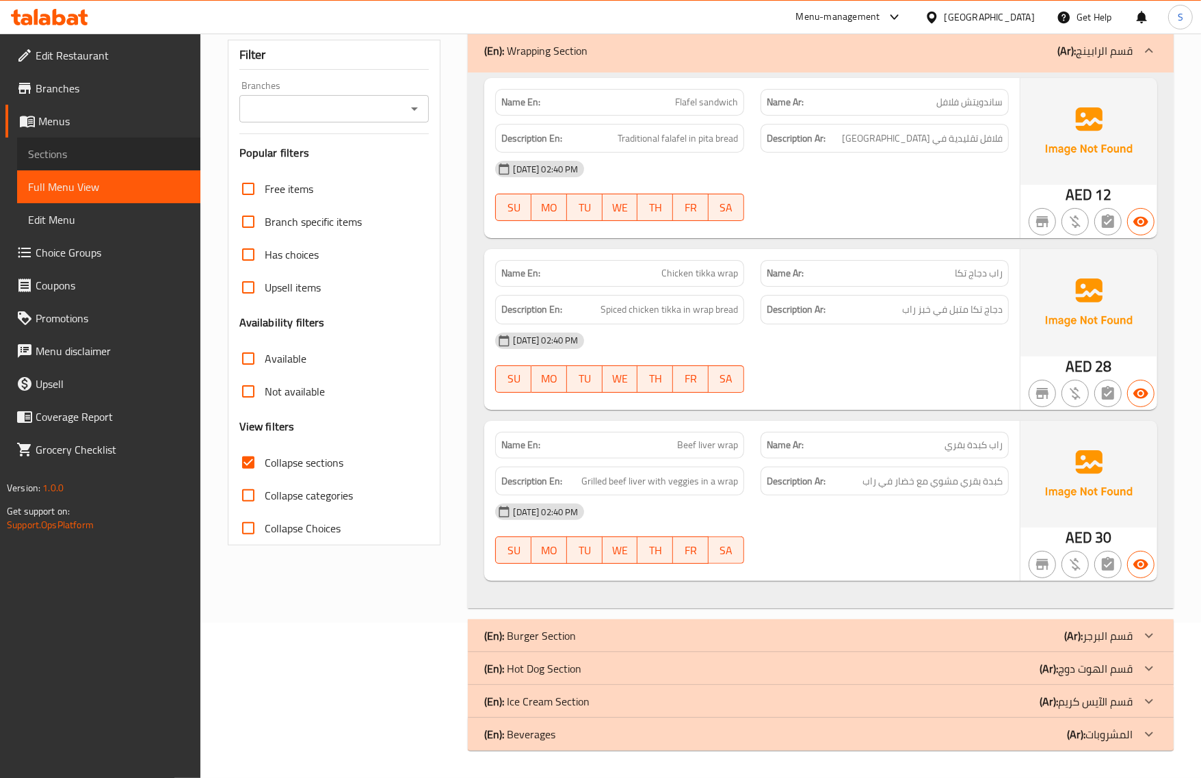
drag, startPoint x: 63, startPoint y: 159, endPoint x: 85, endPoint y: 181, distance: 31.4
click at [63, 159] on span "Sections" at bounding box center [108, 154] width 161 height 16
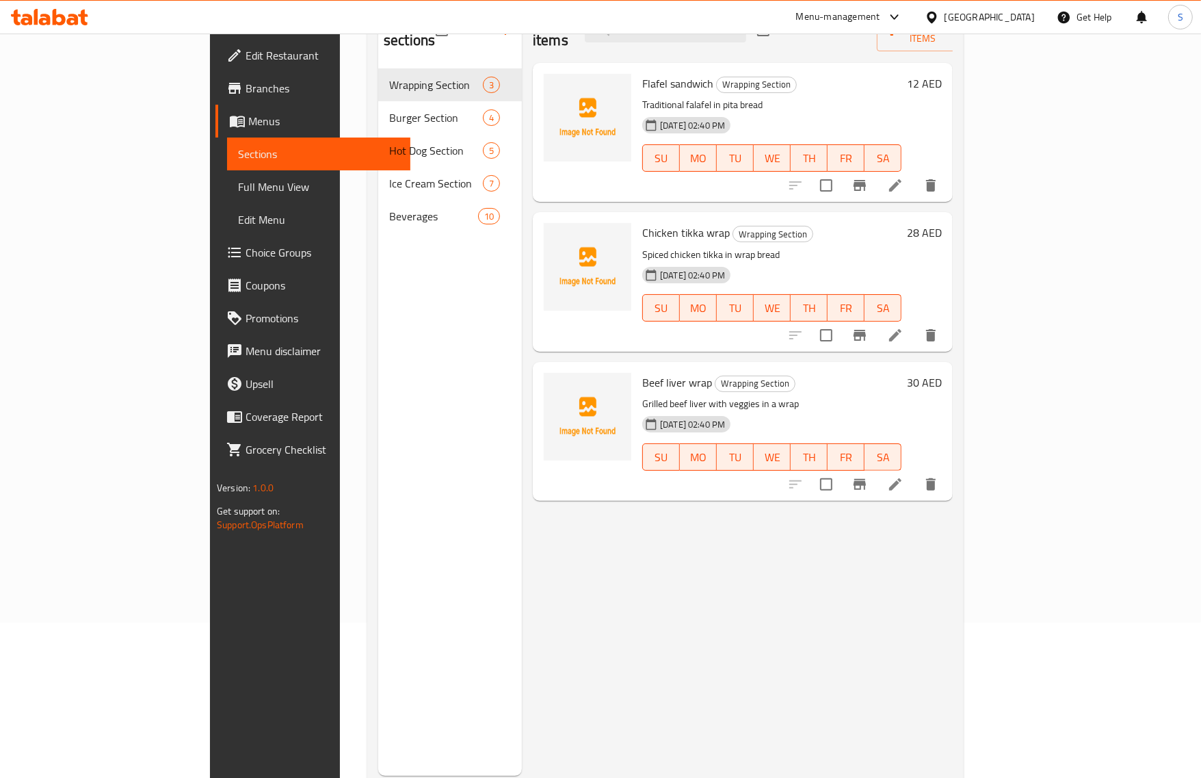
click at [238, 181] on span "Full Menu View" at bounding box center [318, 186] width 161 height 16
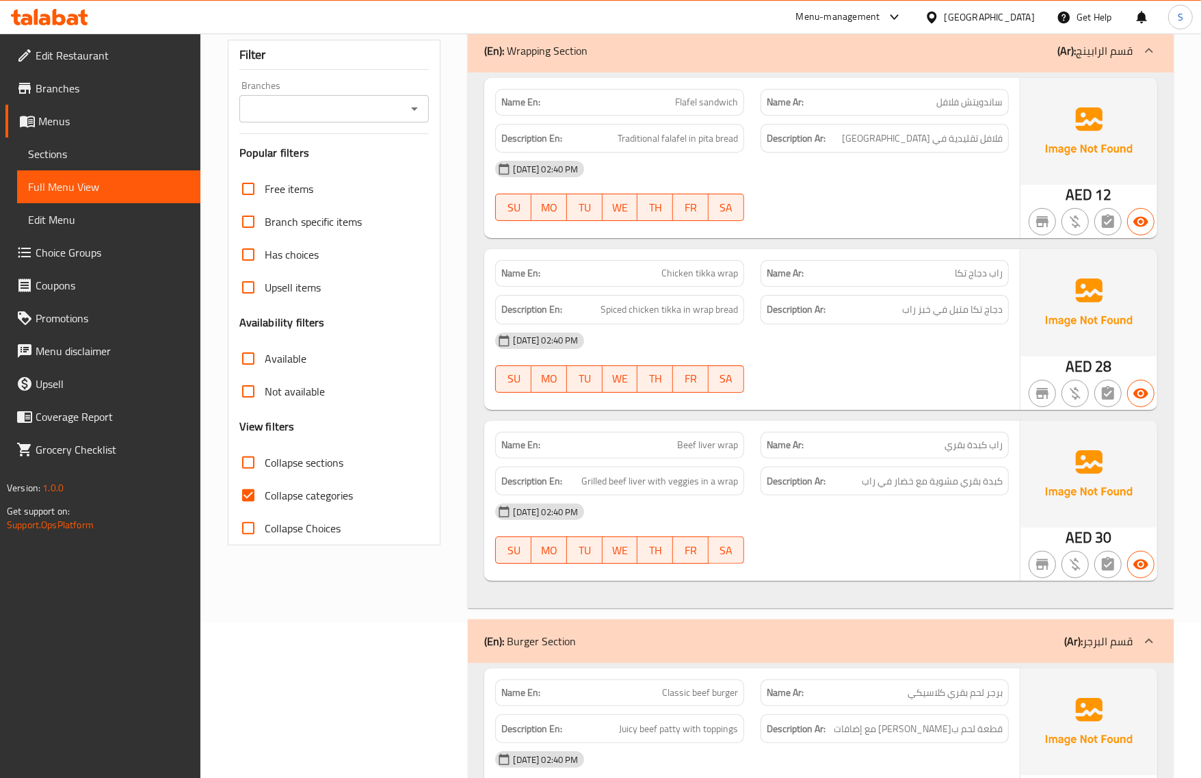
click at [493, 561] on div "SU MO TU WE TH FR SA" at bounding box center [619, 550] width 265 height 44
click at [241, 494] on input "Collapse categories" at bounding box center [248, 495] width 33 height 33
checkbox input "false"
click at [252, 466] on input "Collapse sections" at bounding box center [248, 462] width 33 height 33
checkbox input "true"
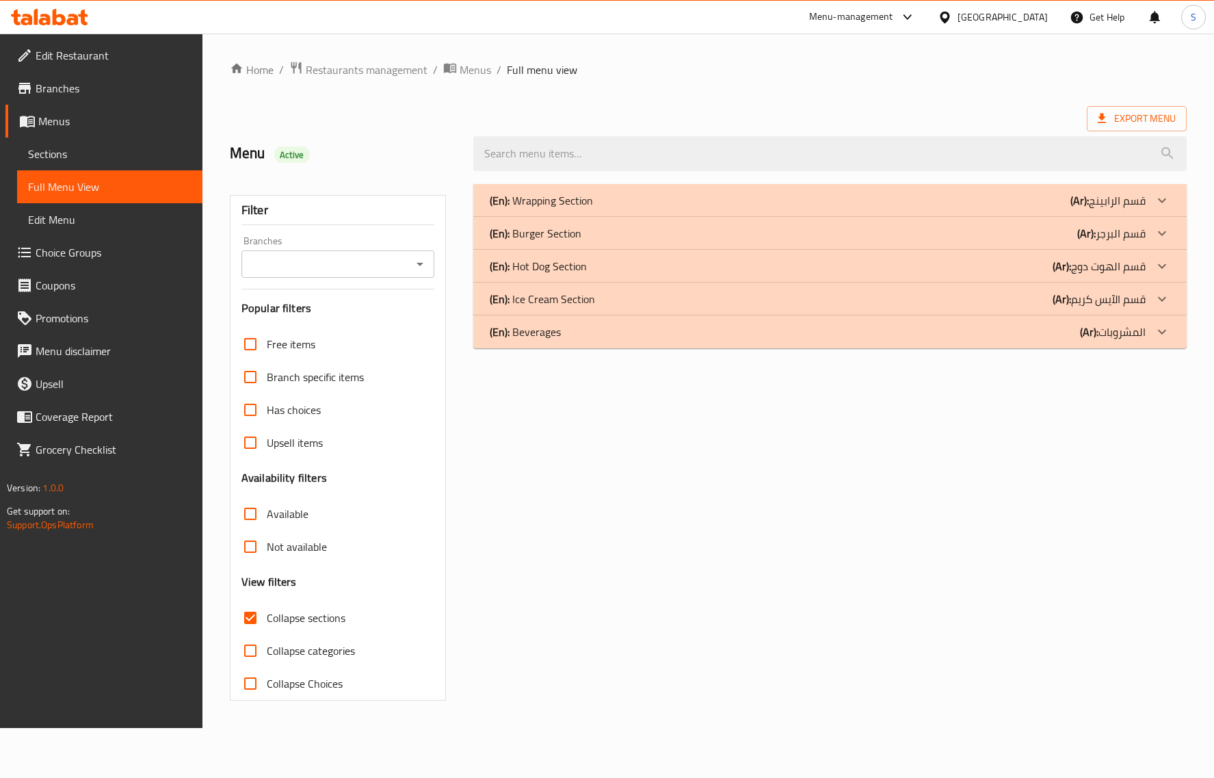
click at [563, 229] on p "(En): Burger Section" at bounding box center [536, 233] width 92 height 16
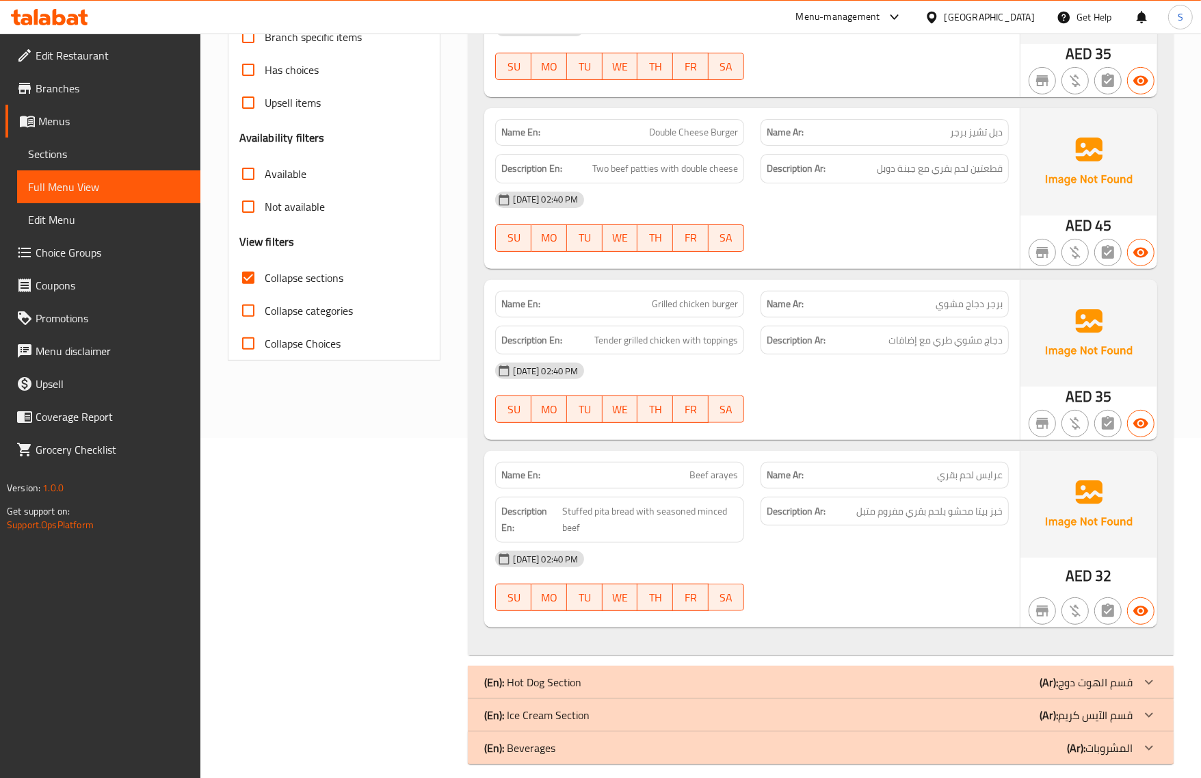
scroll to position [342, 0]
click at [691, 491] on div "Description En: Stuffed pita bread with seasoned minced beef" at bounding box center [619, 517] width 265 height 62
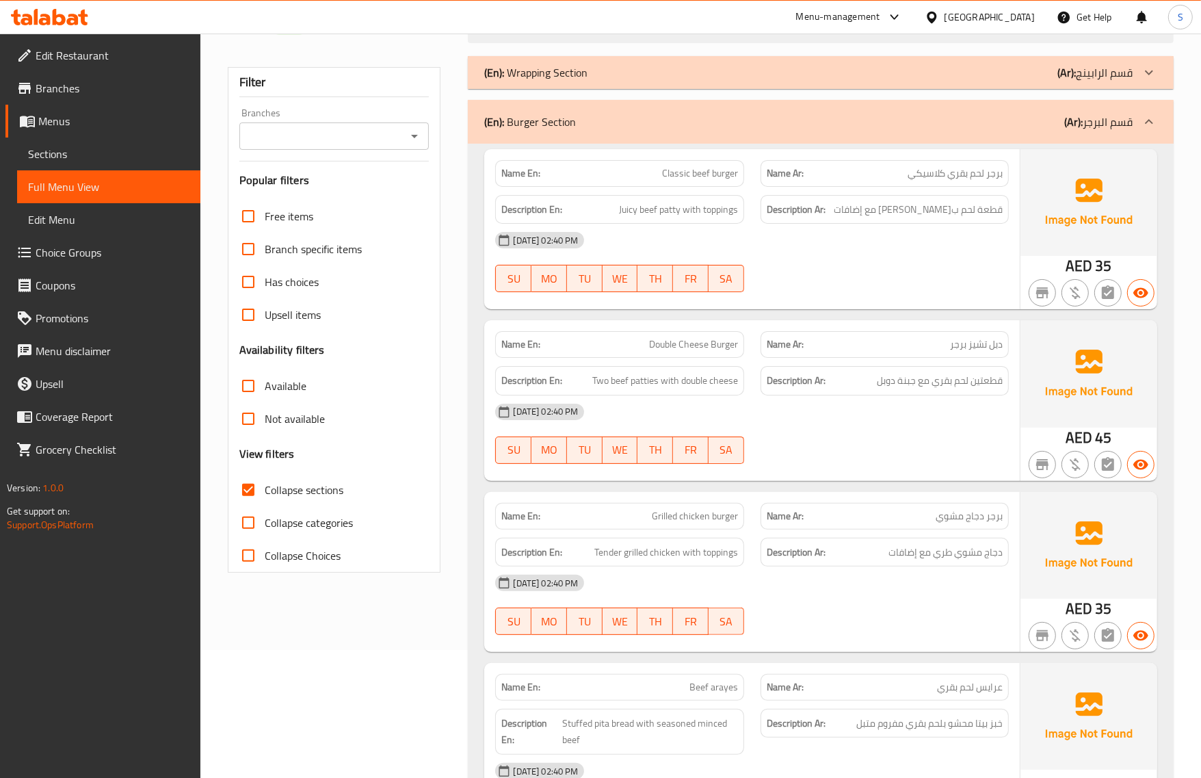
scroll to position [0, 0]
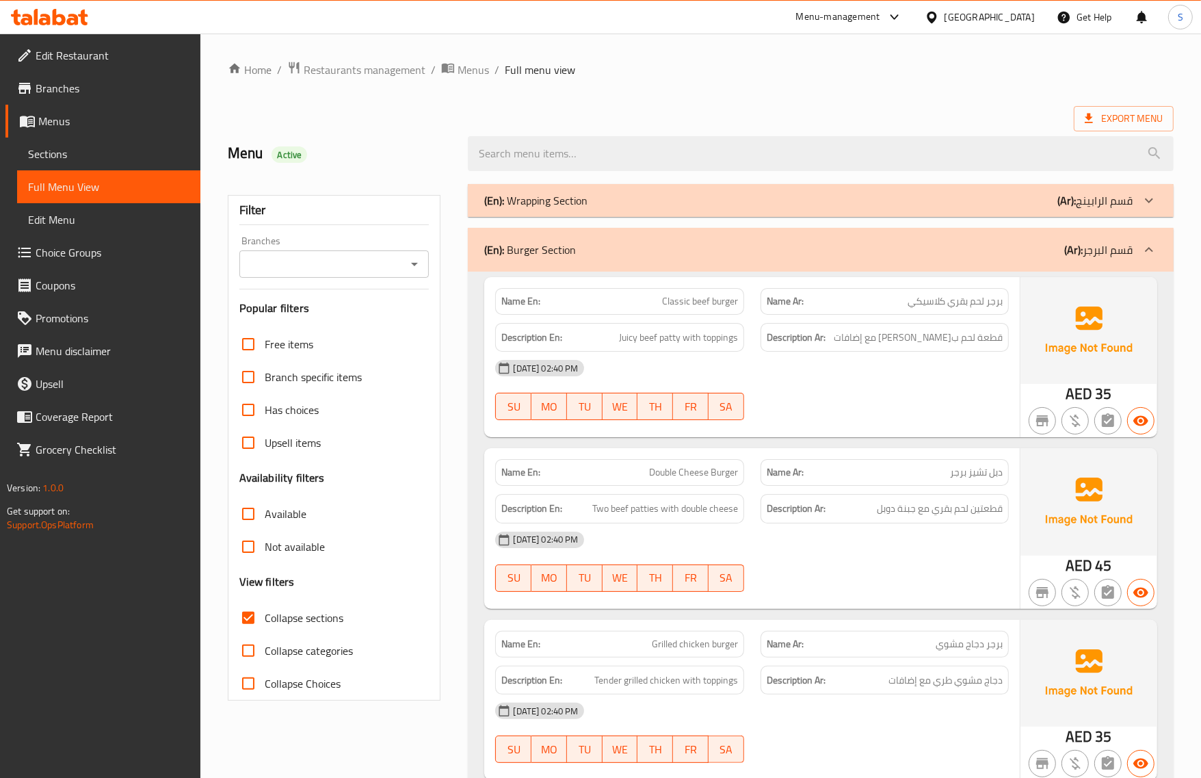
drag, startPoint x: 751, startPoint y: 535, endPoint x: 788, endPoint y: 589, distance: 66.4
click at [752, 535] on div "[DATE] 02:40 PM" at bounding box center [751, 539] width 529 height 33
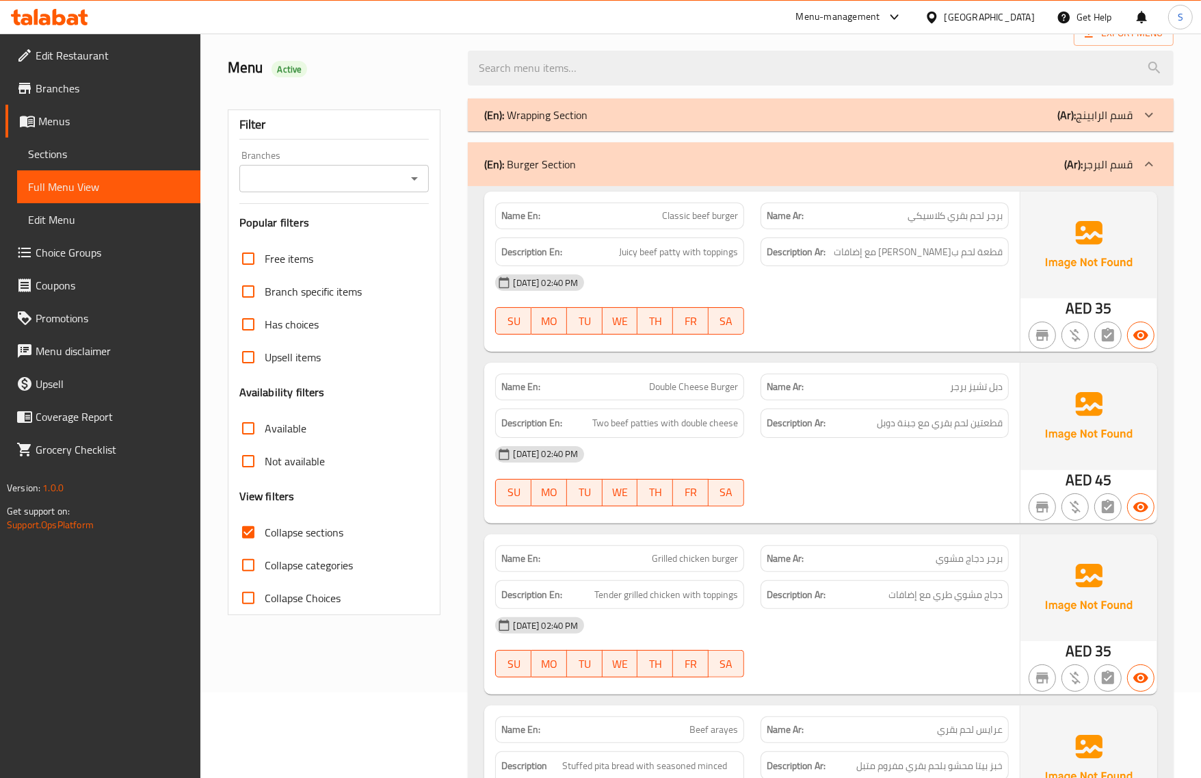
click at [736, 506] on button "SA" at bounding box center [726, 492] width 36 height 27
type button "6"
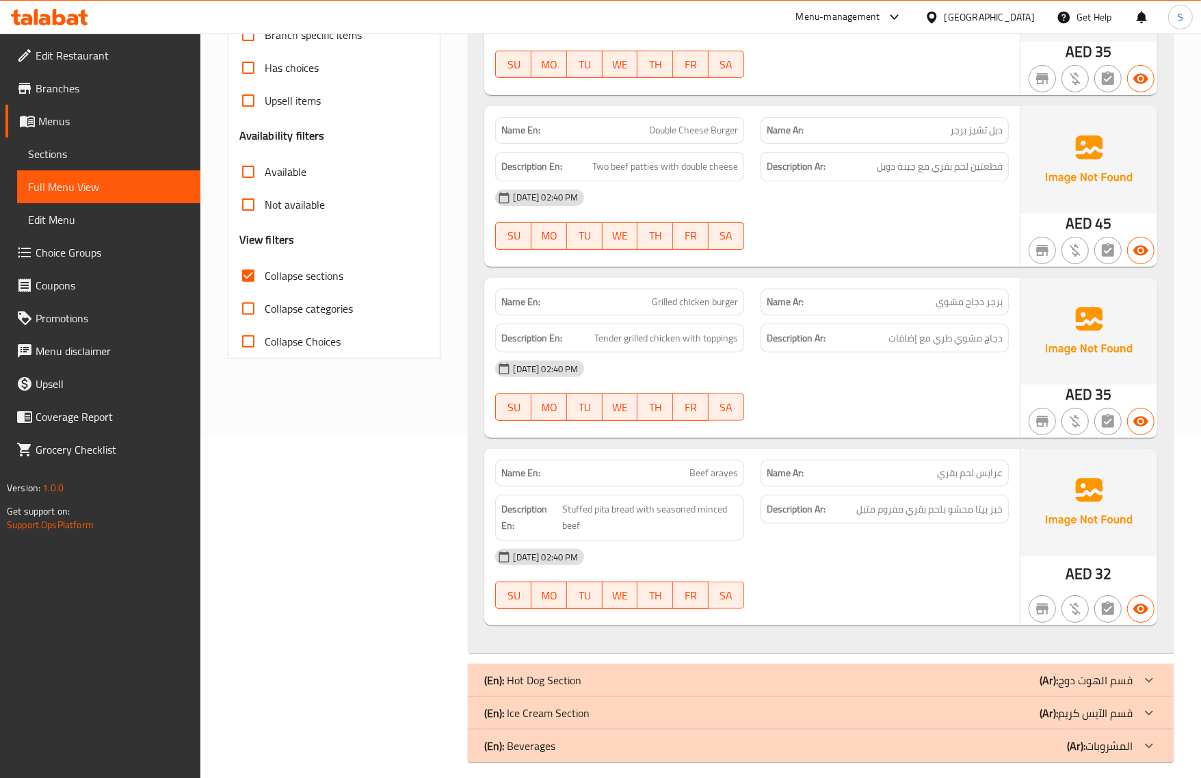
click at [700, 443] on div "Name En: Classic beef burger Name Ar: برجر لحم بقري كلاسيكي Description En: Jui…" at bounding box center [820, 291] width 705 height 723
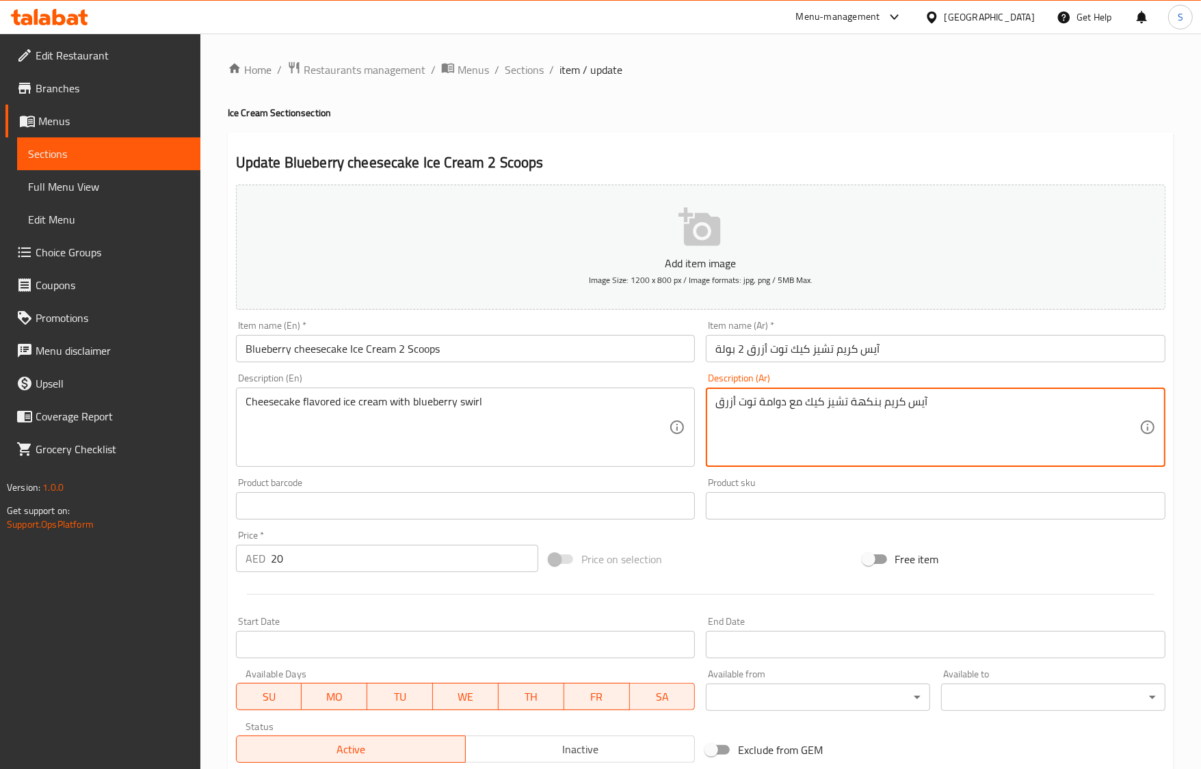
click at [864, 401] on textarea "آيس كريم بنكهة تشيز كيك مع دوامة توت أزرق" at bounding box center [927, 427] width 424 height 65
paste textarea "Tropical blend of passionfruit and mango"
paste textarea "منكه"
click at [767, 404] on textarea "آيس كريم منكه بالتشيز كيك مع دوامة توت أزرق" at bounding box center [927, 427] width 424 height 65
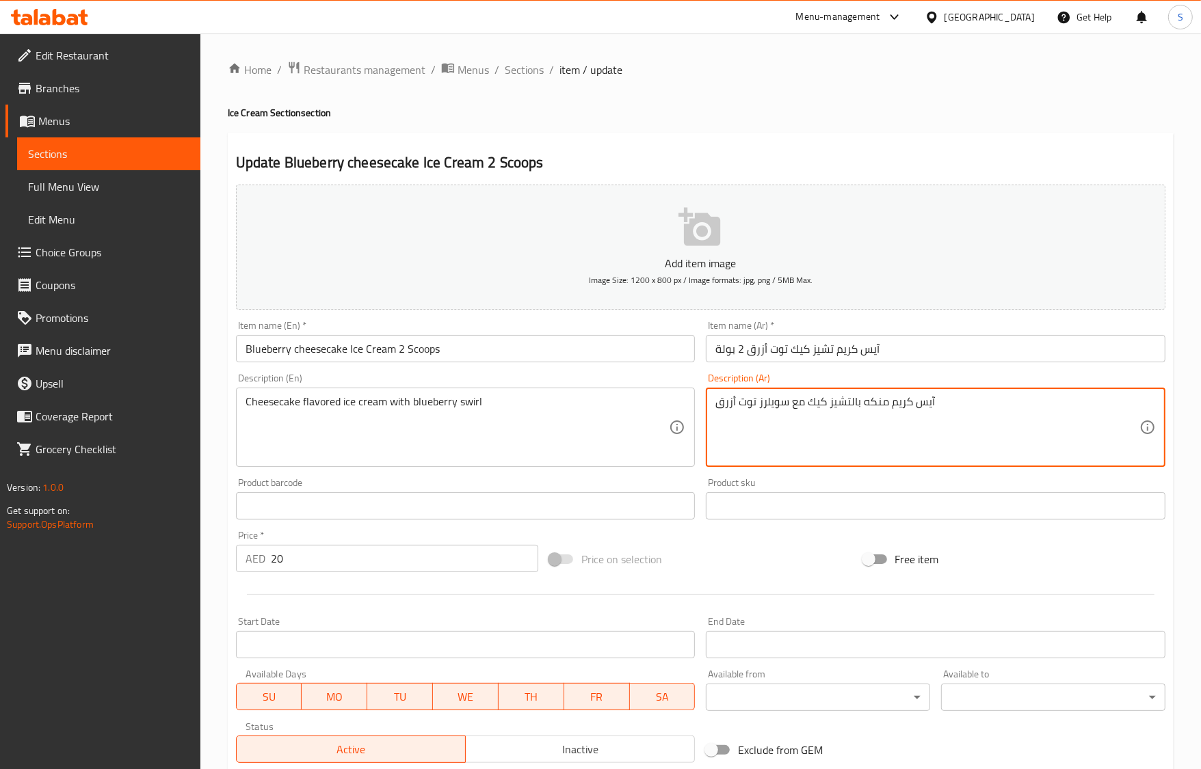
click at [569, 340] on input "Blueberry cheesecake Ice Cream 2 Scoops" at bounding box center [466, 348] width 460 height 27
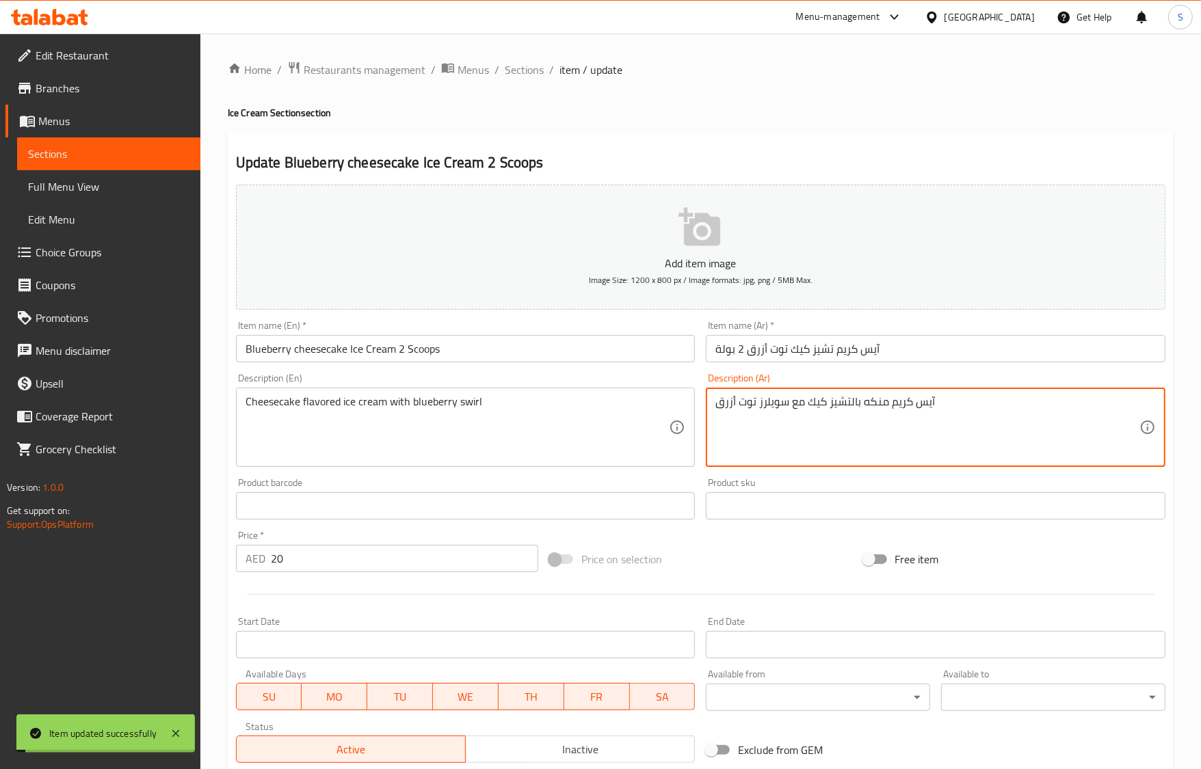
click at [775, 406] on textarea "آيس كريم منكه بالتشيز كيك مع سويلرز توت أزرق" at bounding box center [927, 427] width 424 height 65
paste textarea "| سويلر"
click at [747, 404] on textarea "آيس كريم منكه بالتشيز كيك مع | سويلر توت أزرق" at bounding box center [927, 427] width 424 height 65
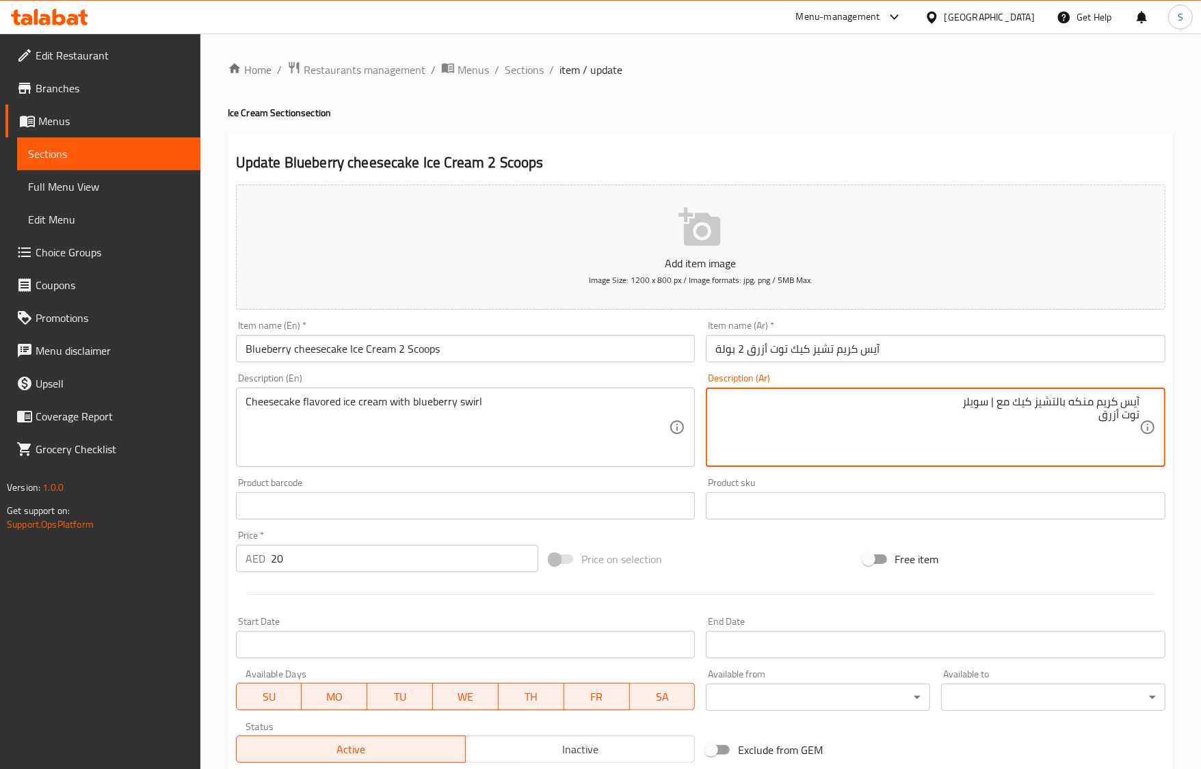
click at [992, 453] on textarea "آيس كريم منكه بالتشيز كيك مع | سويلر توت أزرق" at bounding box center [927, 427] width 424 height 65
click at [990, 408] on textarea "آيس كريم منكه بالتشيز كيك مع | سويلر توت أزرق" at bounding box center [927, 427] width 424 height 65
click at [1137, 417] on textarea "آيس كريم منكه بالتشيز كيك مع سويلر توت أزرق" at bounding box center [927, 427] width 424 height 65
click at [966, 414] on textarea "آيس كريم منكه بالتشيز كيك مع سويلر وت أزرق" at bounding box center [927, 427] width 424 height 65
type textarea "آيس كريم منكه بالتشيز كيك مع سويلر توت أزرق"
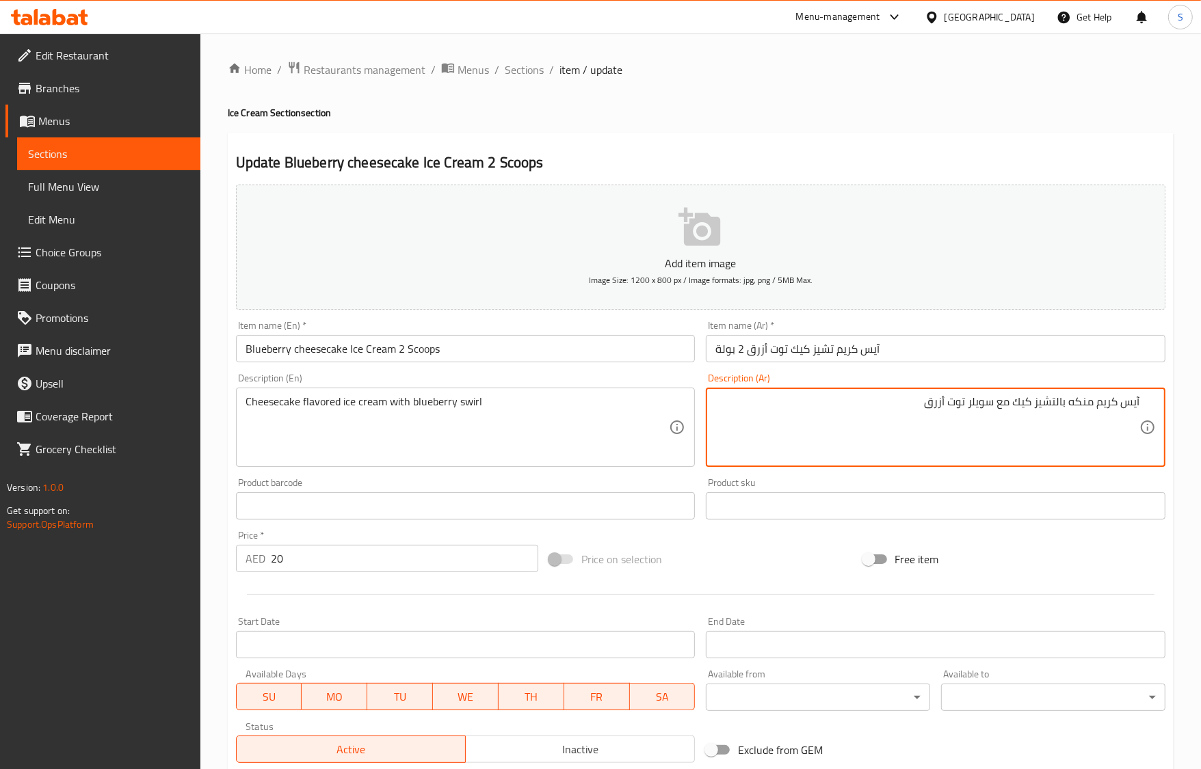
click at [538, 350] on input "Blueberry cheesecake Ice Cream 2 Scoops" at bounding box center [466, 348] width 460 height 27
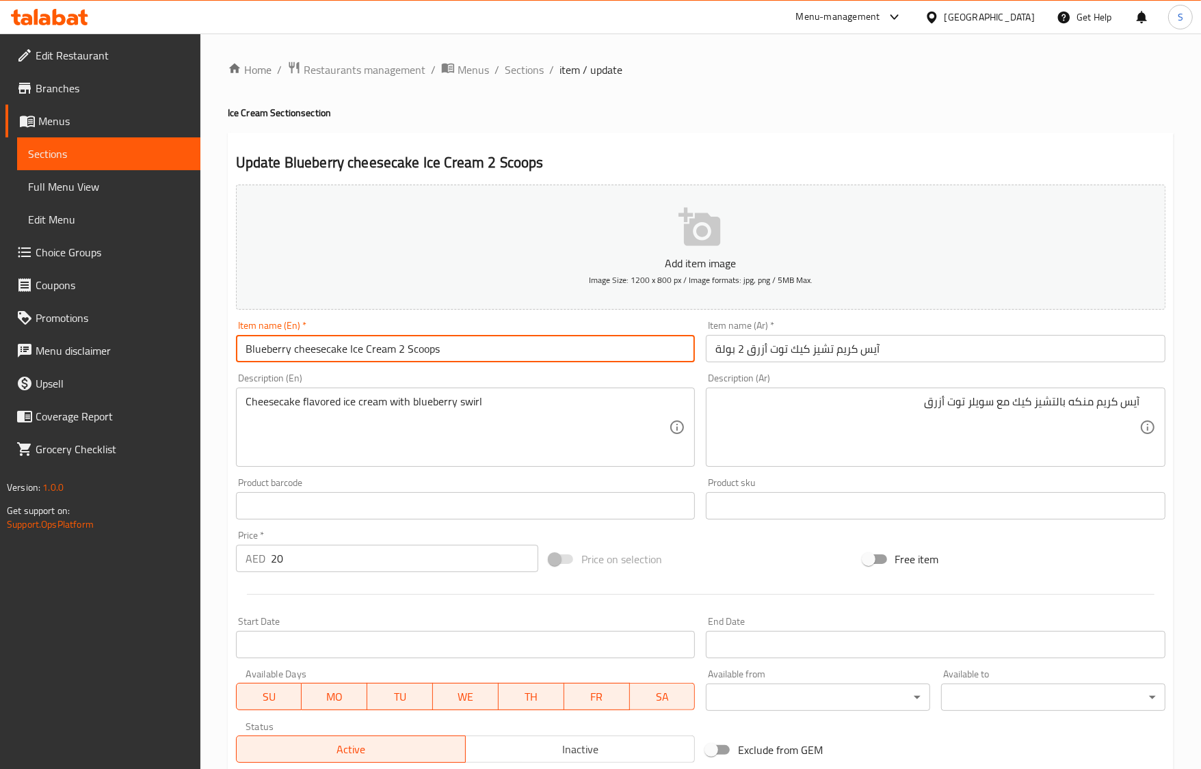
drag, startPoint x: 532, startPoint y: 66, endPoint x: 592, endPoint y: 3, distance: 86.6
click at [532, 66] on span "Sections" at bounding box center [524, 70] width 39 height 16
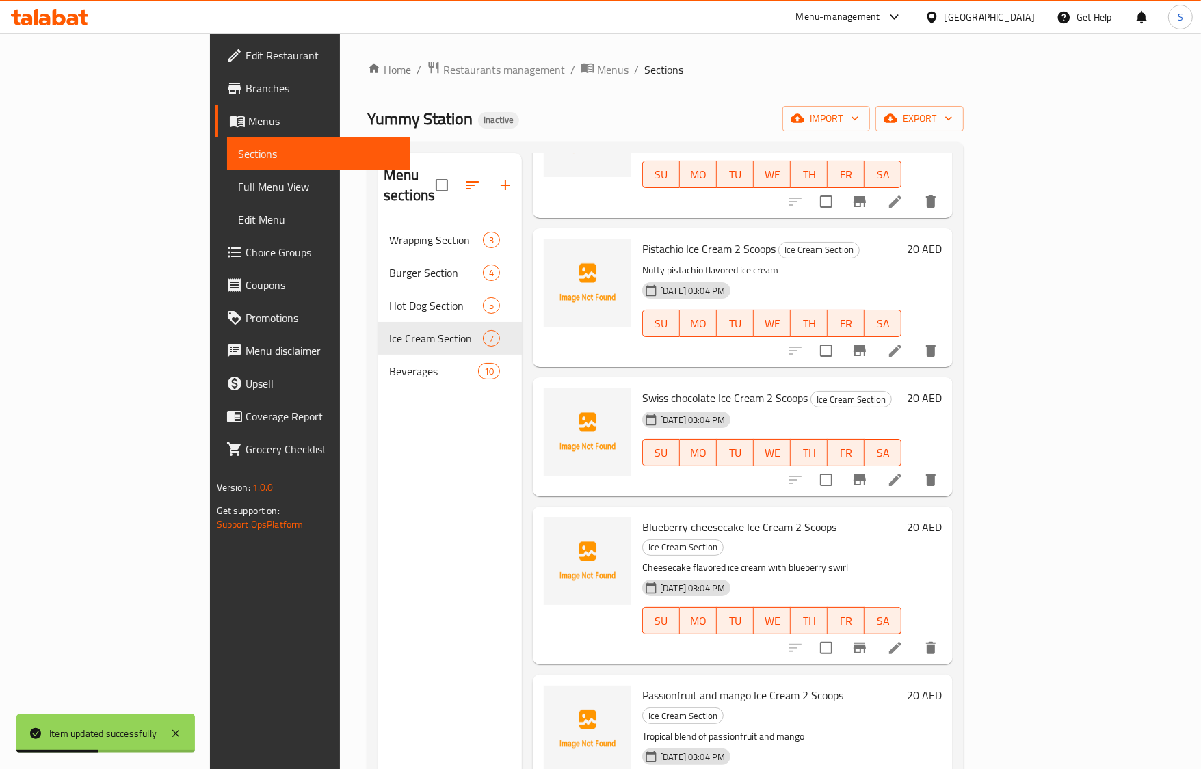
scroll to position [289, 0]
click at [914, 635] on li at bounding box center [895, 647] width 38 height 25
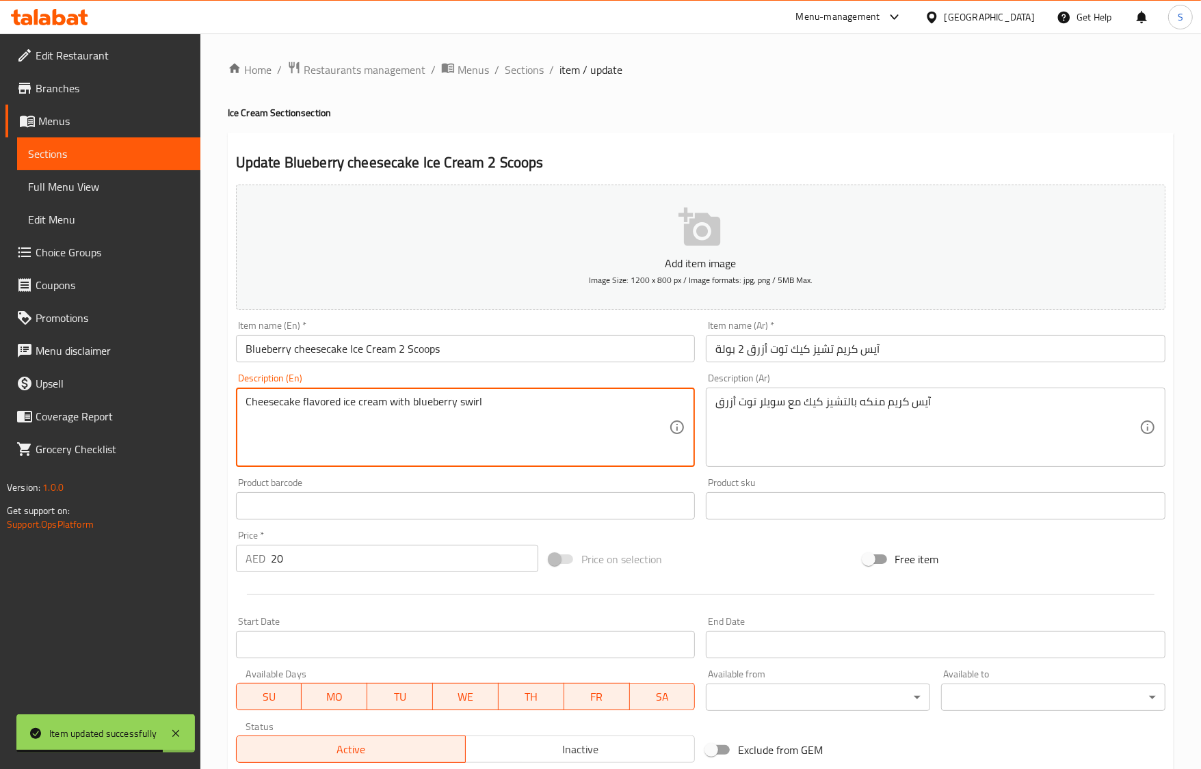
click at [473, 408] on textarea "Cheesecake flavored ice cream with blueberry swirl" at bounding box center [458, 427] width 424 height 65
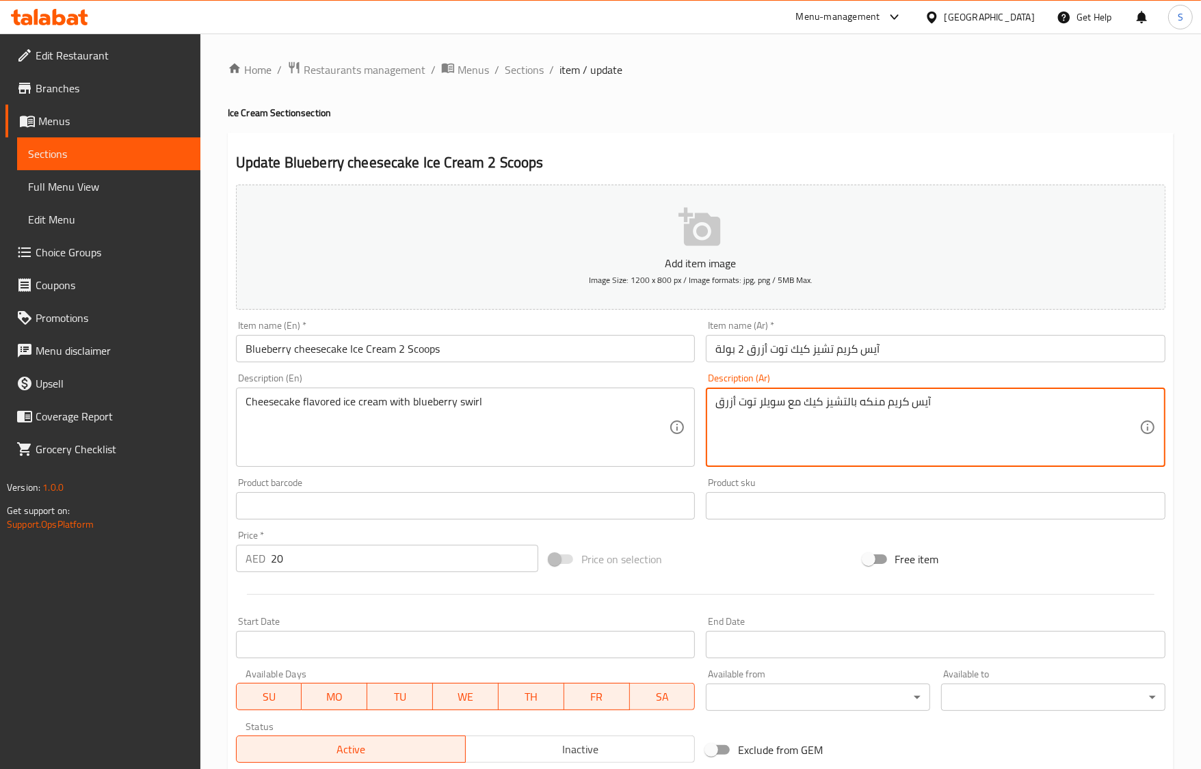
click at [775, 398] on textarea "آيس كريم منكه بالتشيز كيك مع سويلر توت أزرق" at bounding box center [927, 427] width 424 height 65
paste textarea "رل"
type textarea "آيس كريم منكه بالتشيز كيك مع سويرل توت أزرق"
click at [556, 350] on input "Blueberry cheesecake Ice Cream 2 Scoops" at bounding box center [466, 348] width 460 height 27
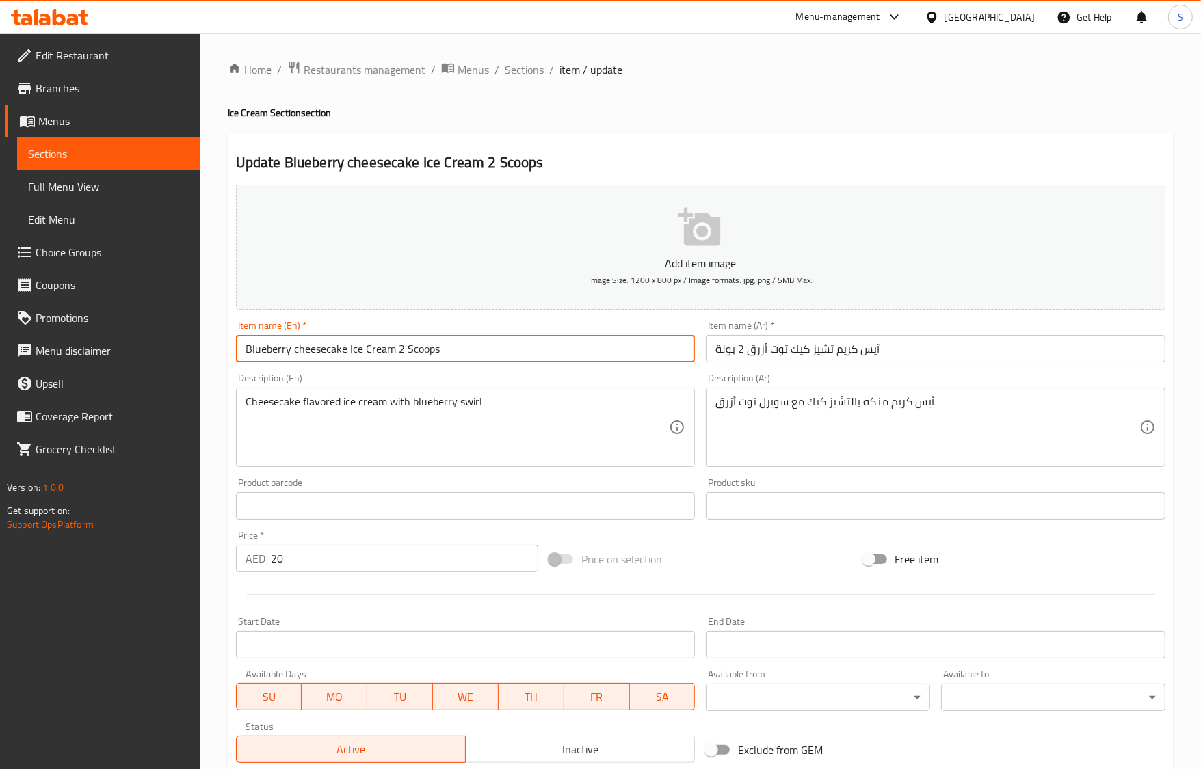
drag, startPoint x: 515, startPoint y: 70, endPoint x: 129, endPoint y: 334, distance: 467.9
click at [515, 70] on span "Sections" at bounding box center [524, 70] width 39 height 16
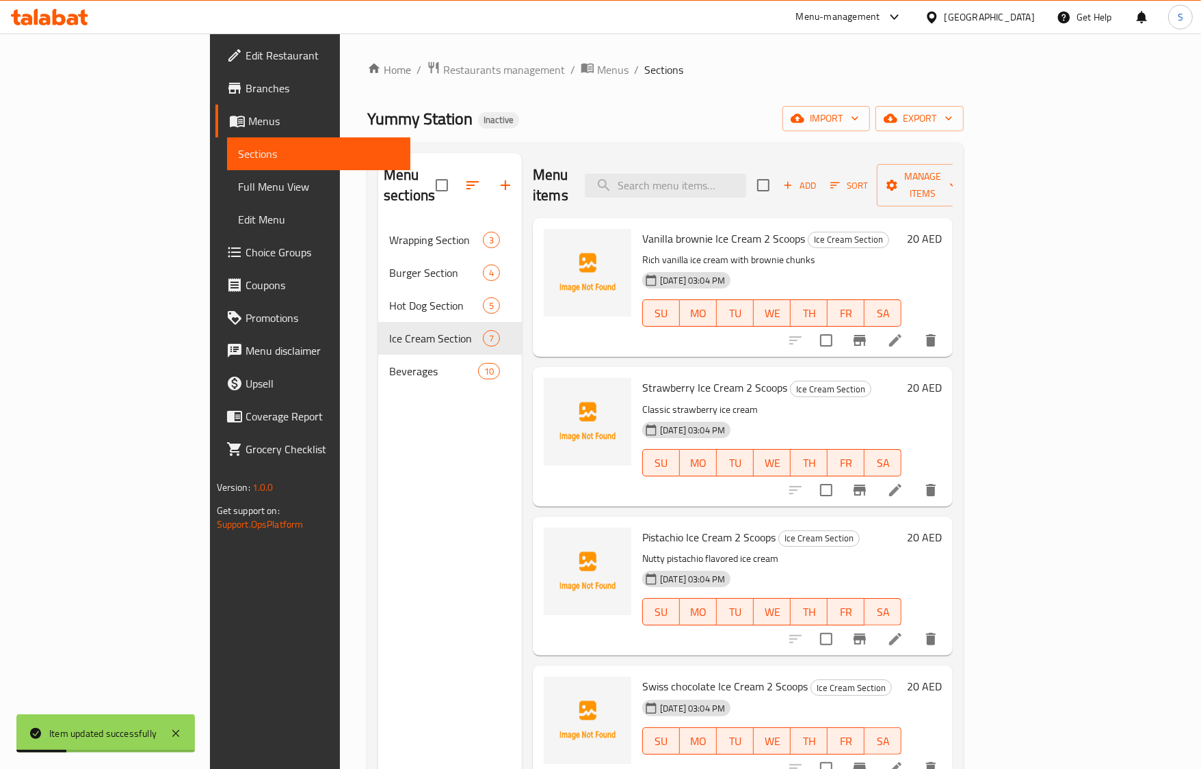
drag, startPoint x: 704, startPoint y: 127, endPoint x: 704, endPoint y: 138, distance: 10.9
click at [704, 127] on div "Yummy Station Inactive import export" at bounding box center [665, 118] width 596 height 25
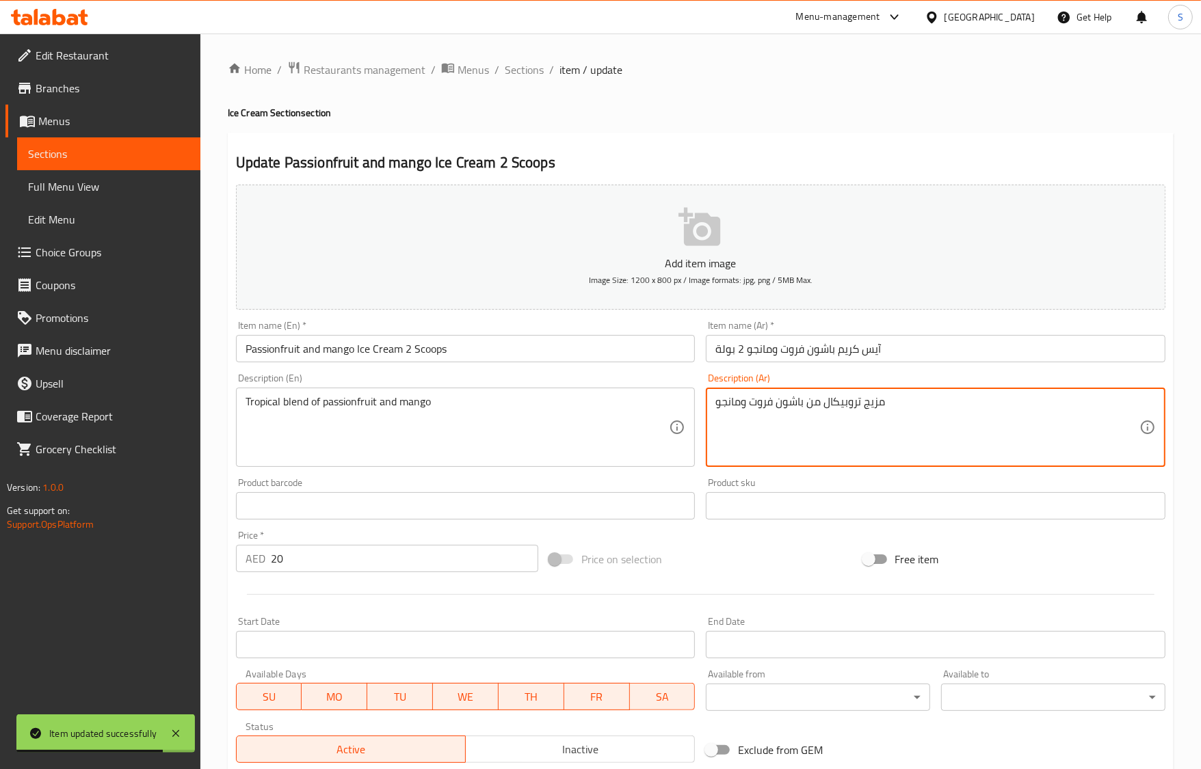
click at [858, 400] on textarea "مزيج تروبيكال من باشون فروت ومانجو" at bounding box center [927, 427] width 424 height 65
paste textarea "ستوائي"
type textarea "مزيج استوائي من باشون فروت ومانجو"
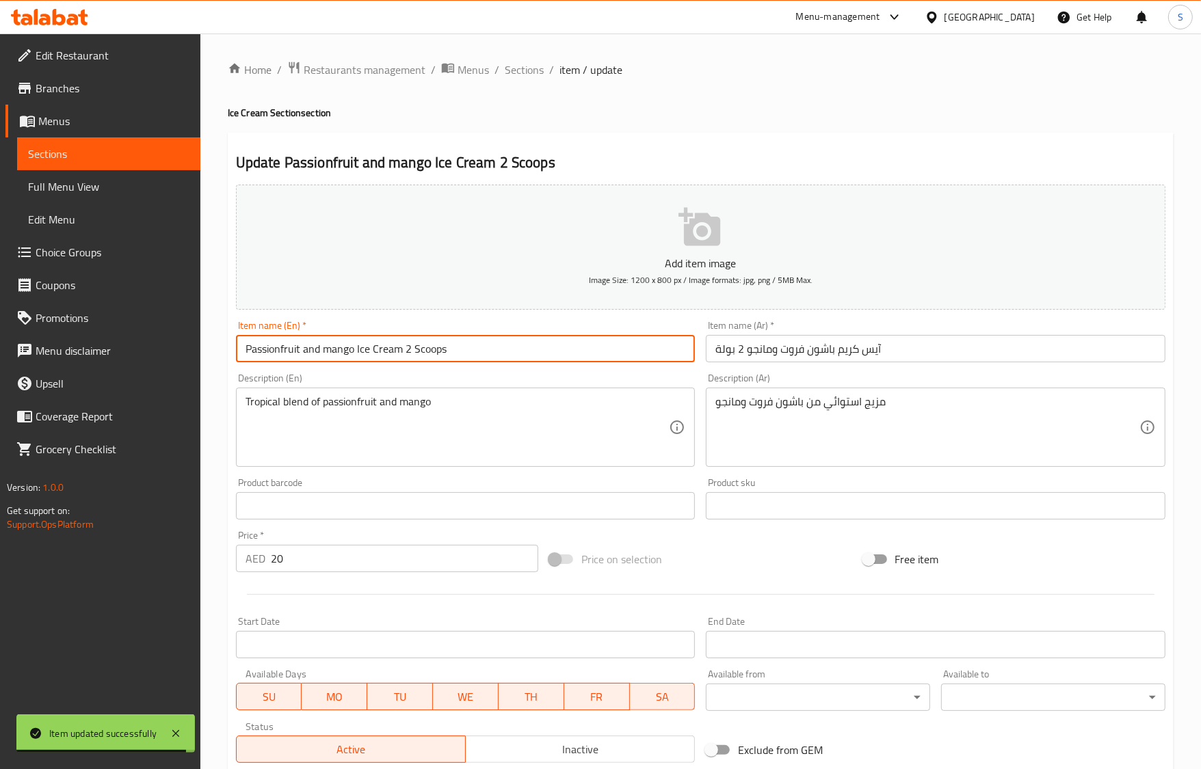
click at [507, 341] on input "Passionfruit and mango Ice Cream 2 Scoops" at bounding box center [466, 348] width 460 height 27
drag, startPoint x: 528, startPoint y: 72, endPoint x: 473, endPoint y: 2, distance: 88.6
click at [528, 72] on span "Sections" at bounding box center [524, 70] width 39 height 16
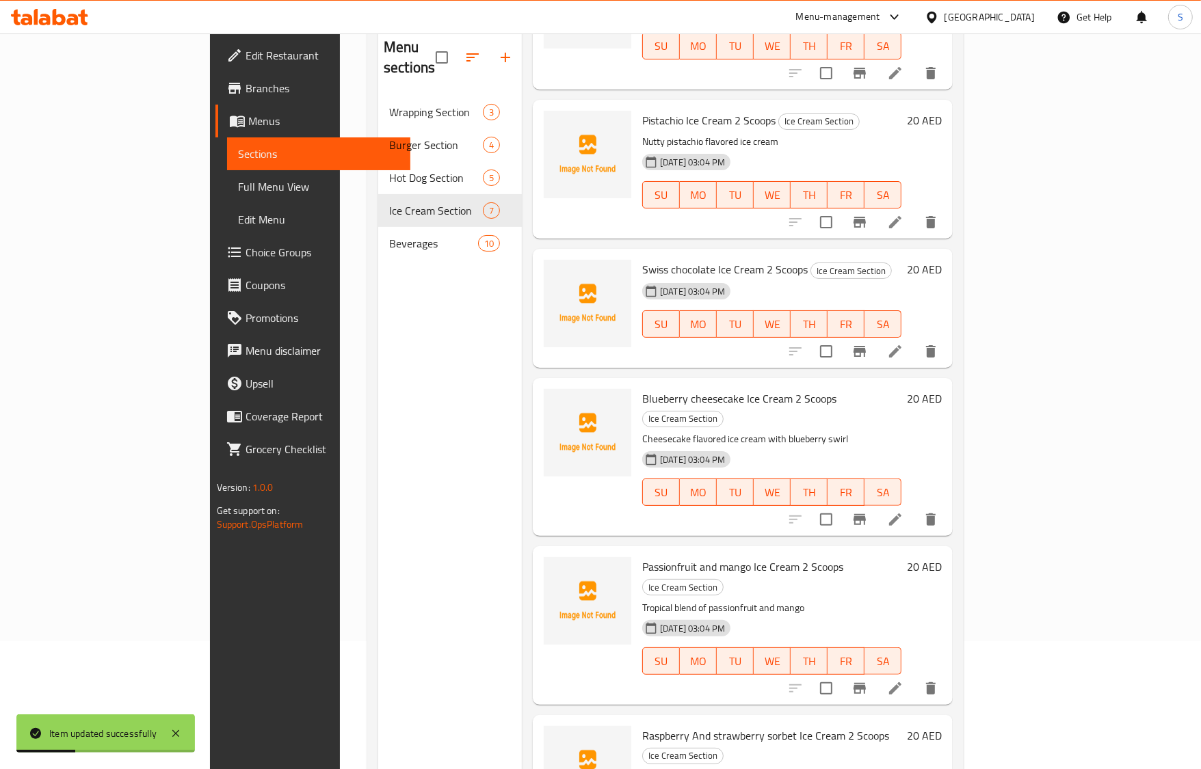
scroll to position [192, 0]
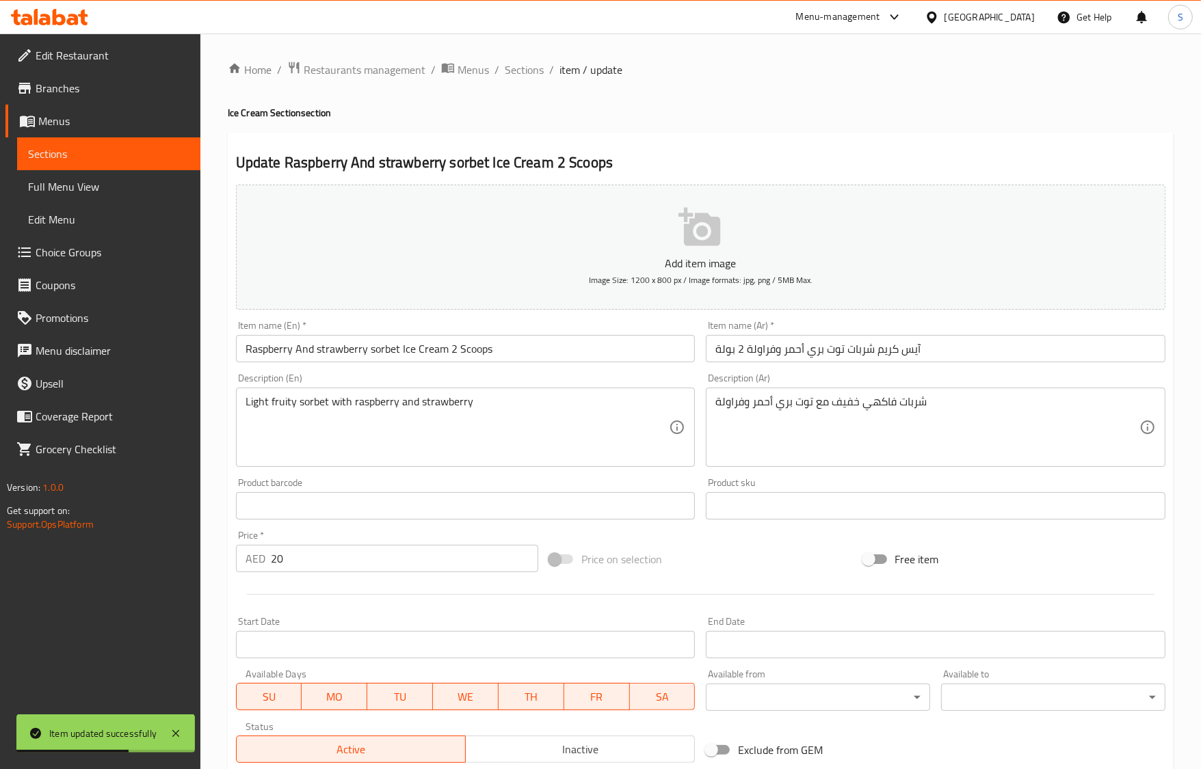
click at [271, 360] on input "Raspberry And strawberry sorbet Ice Cream 2 Scoops" at bounding box center [466, 348] width 460 height 27
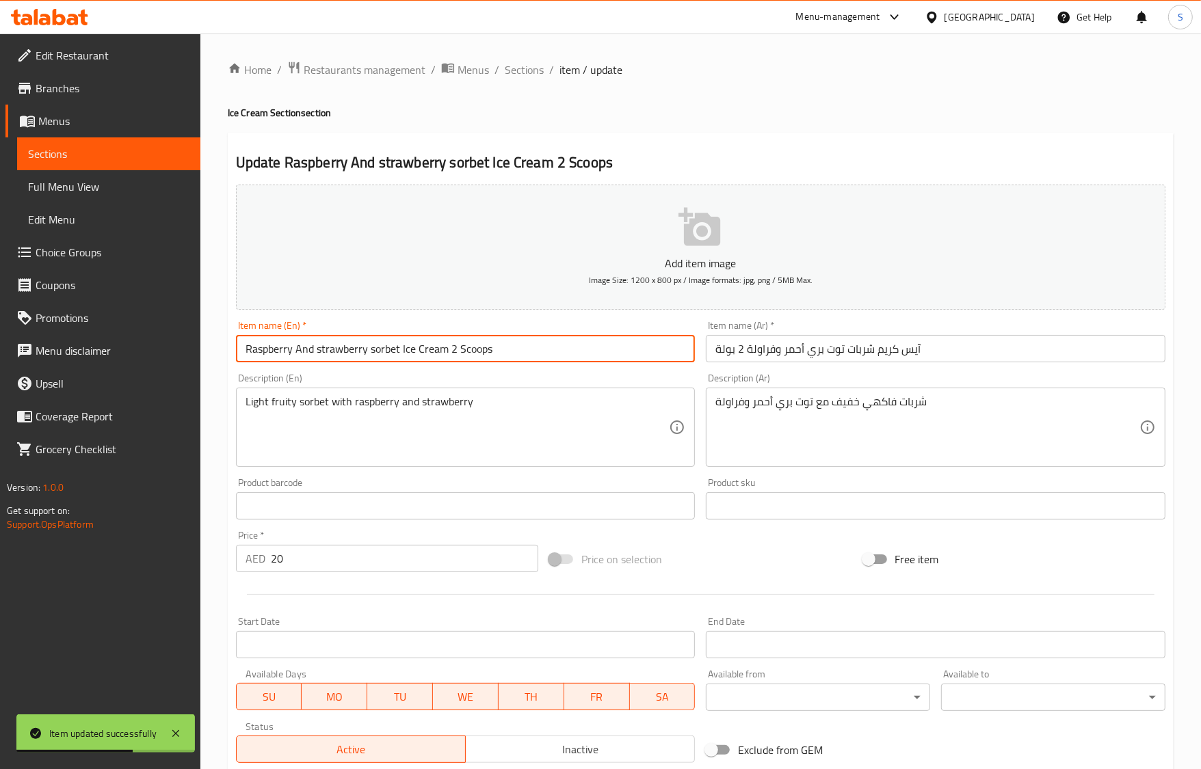
click at [271, 360] on input "Raspberry And strawberry sorbet Ice Cream 2 Scoops" at bounding box center [466, 348] width 460 height 27
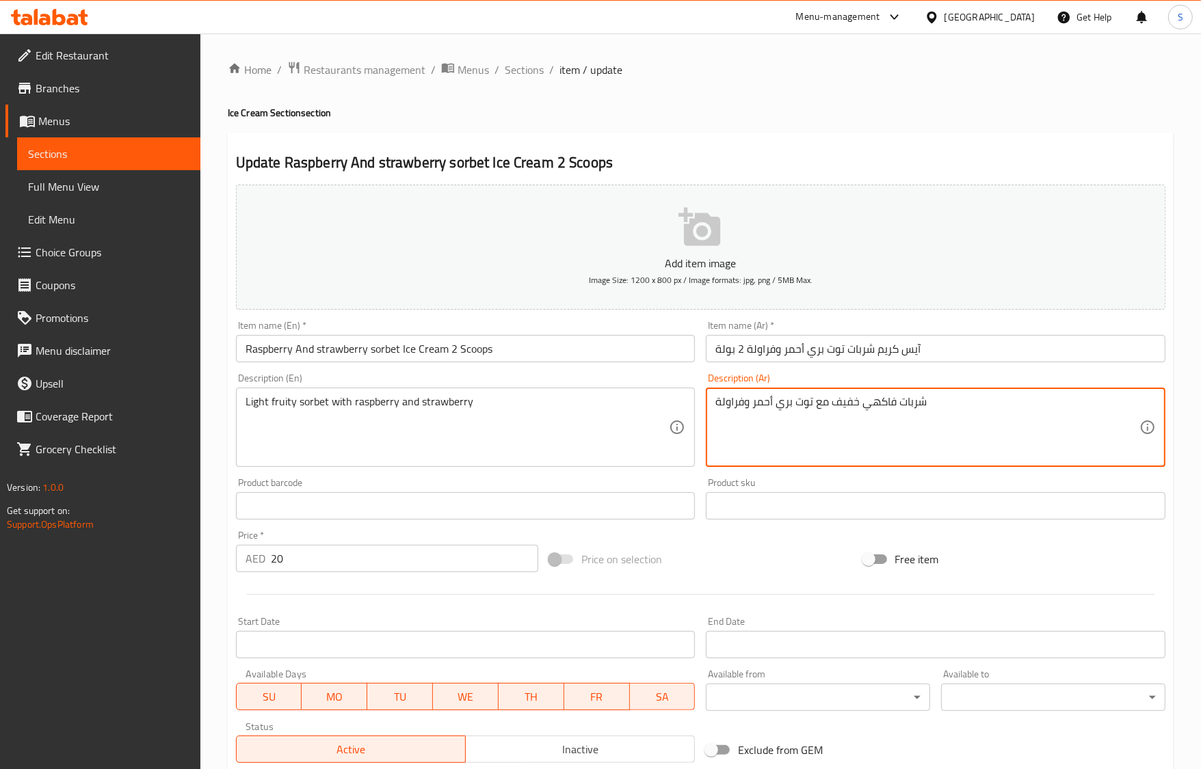
click at [818, 408] on textarea "شربات فاكهي خفيف مع توت بري أحمر وفراولة" at bounding box center [927, 427] width 424 height 65
drag, startPoint x: 528, startPoint y: 73, endPoint x: 513, endPoint y: 0, distance: 74.7
click at [528, 73] on span "Sections" at bounding box center [524, 70] width 39 height 16
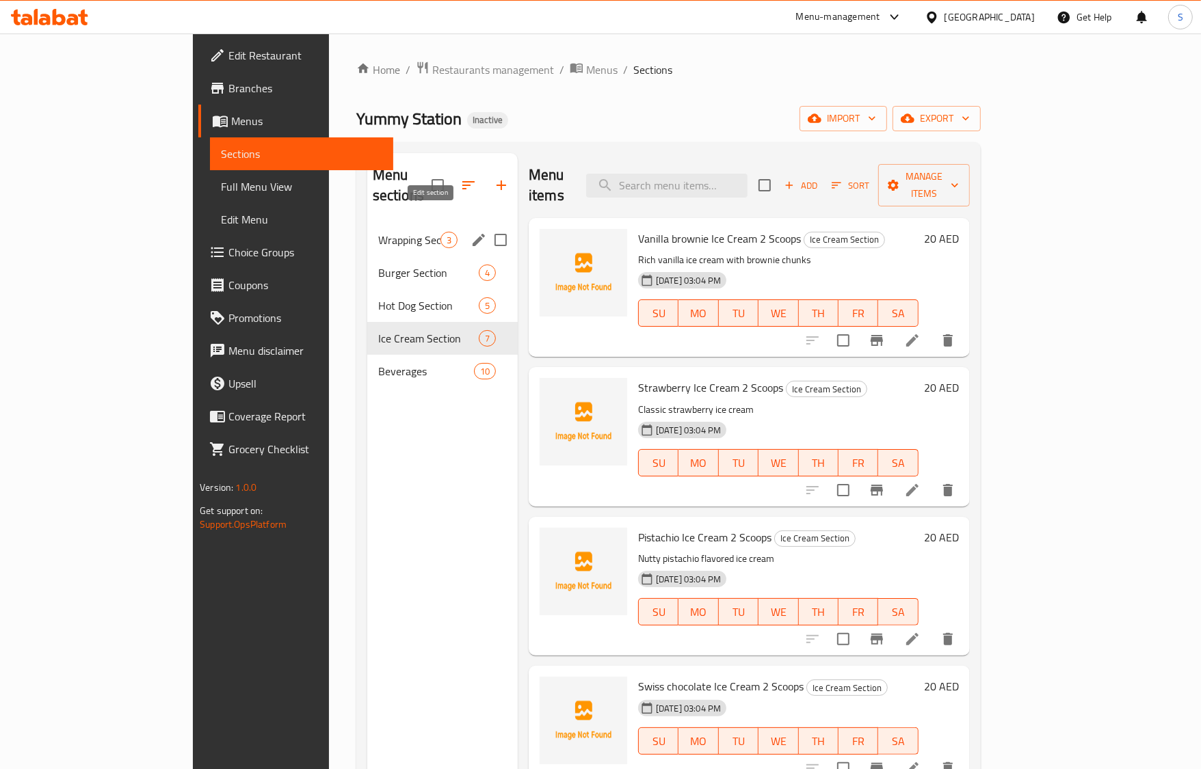
click at [470, 232] on icon "edit" at bounding box center [478, 240] width 16 height 16
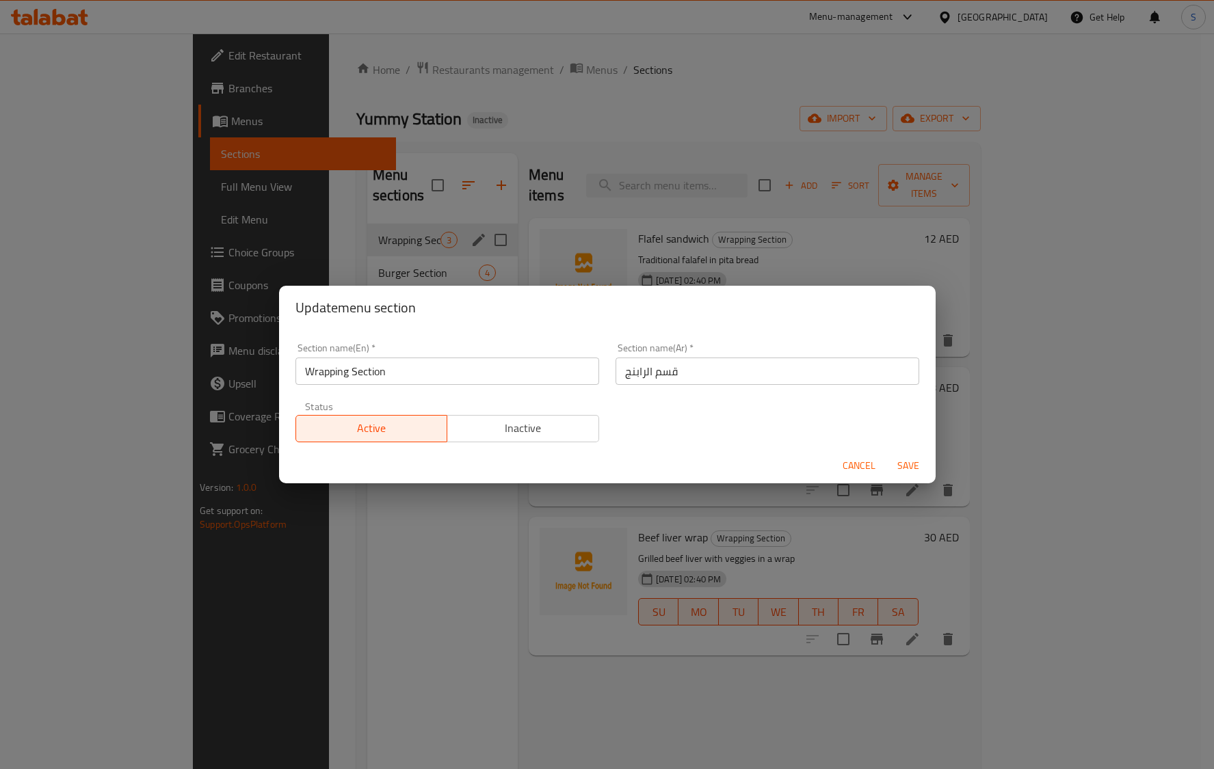
click at [422, 380] on input "Wrapping Section" at bounding box center [447, 371] width 304 height 27
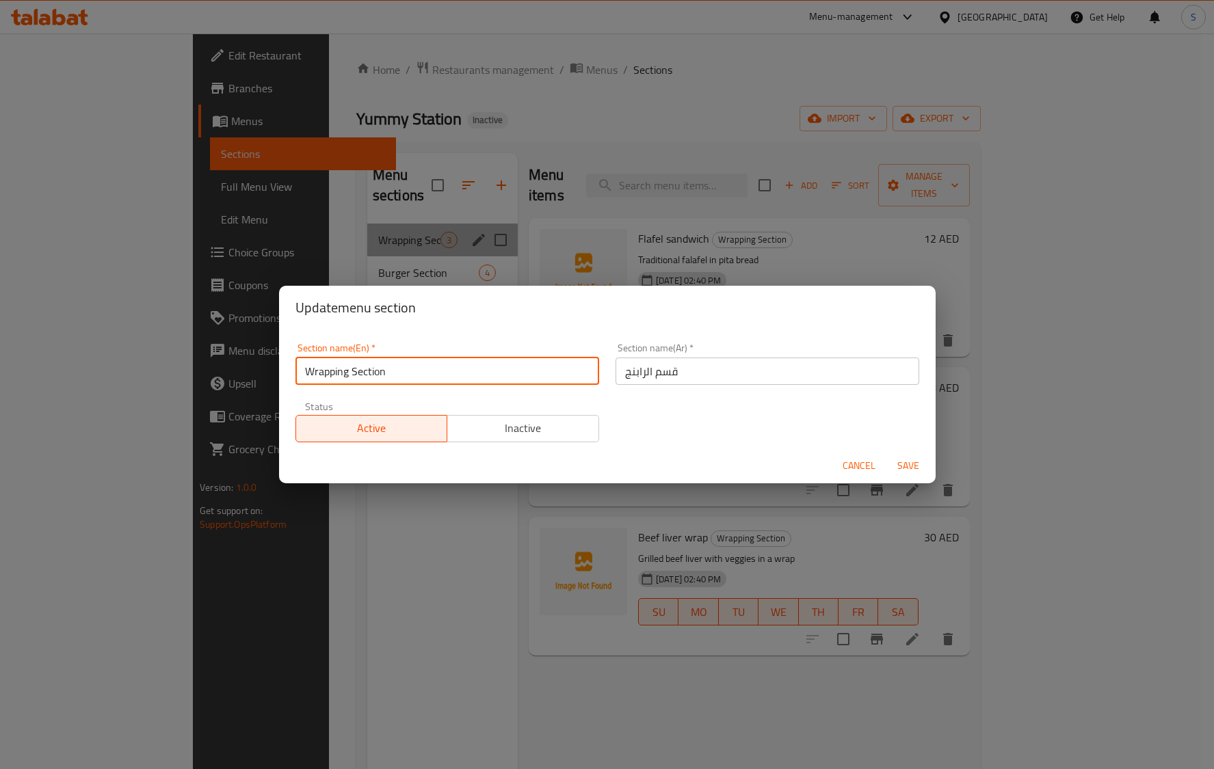
click at [422, 380] on input "Wrapping Section" at bounding box center [447, 371] width 304 height 27
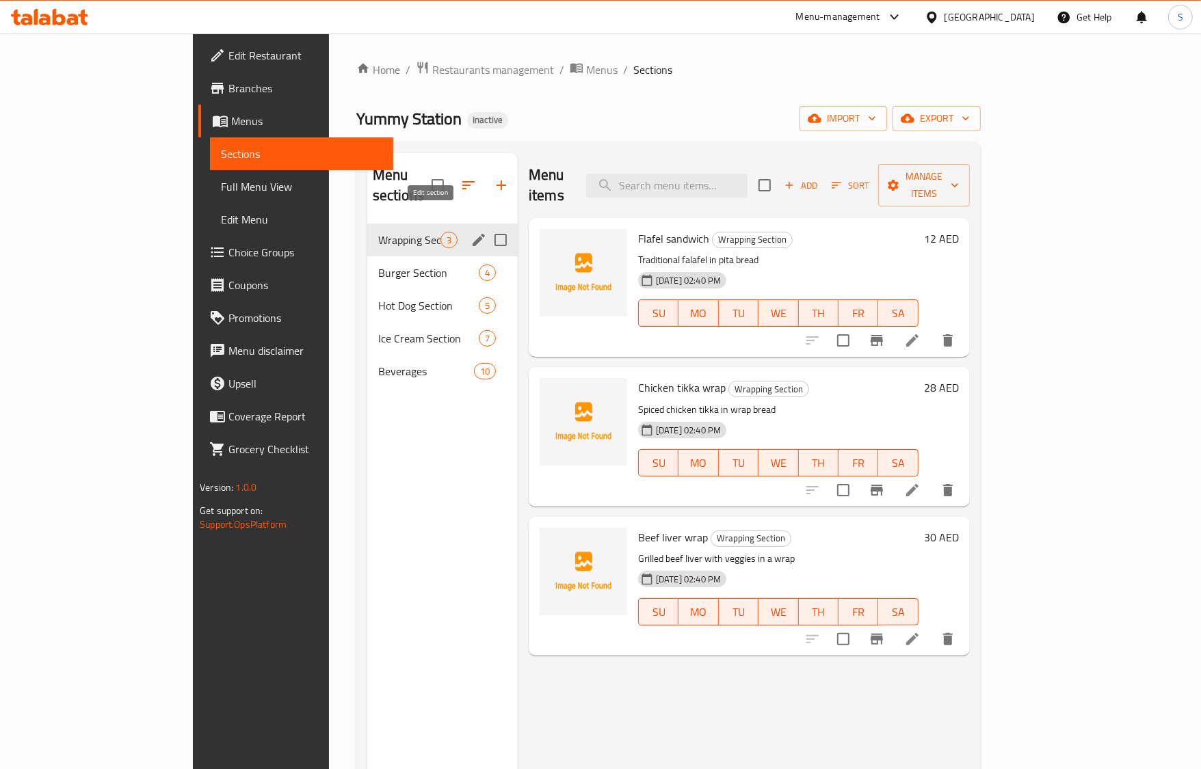
click at [470, 232] on icon "edit" at bounding box center [478, 240] width 16 height 16
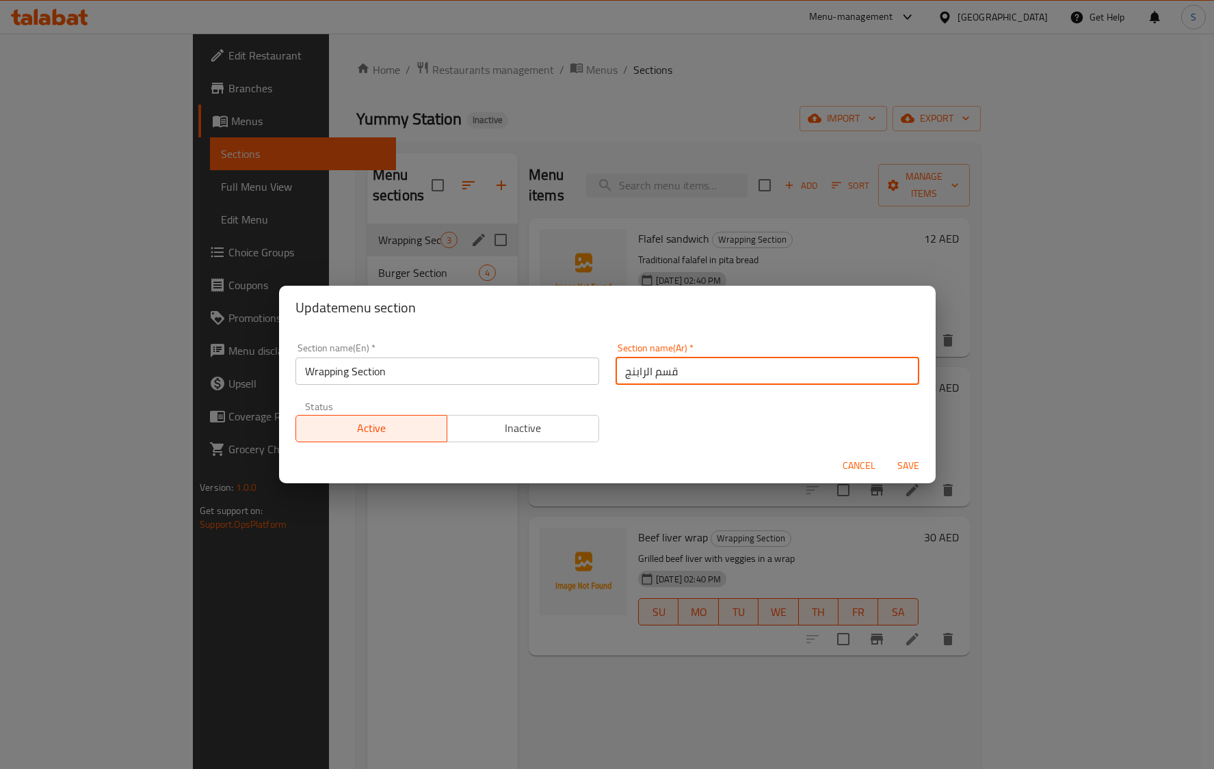
click at [734, 371] on input "قسم الرابنج" at bounding box center [767, 371] width 304 height 27
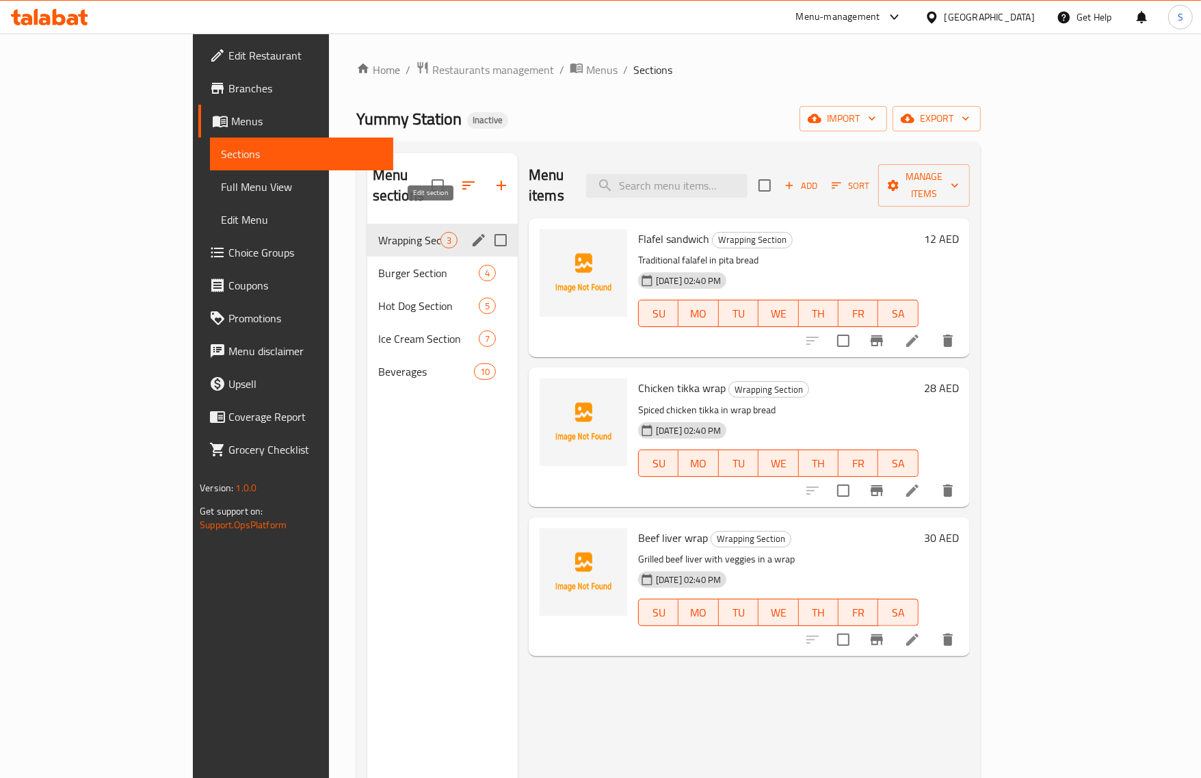
click at [470, 232] on icon "edit" at bounding box center [478, 240] width 16 height 16
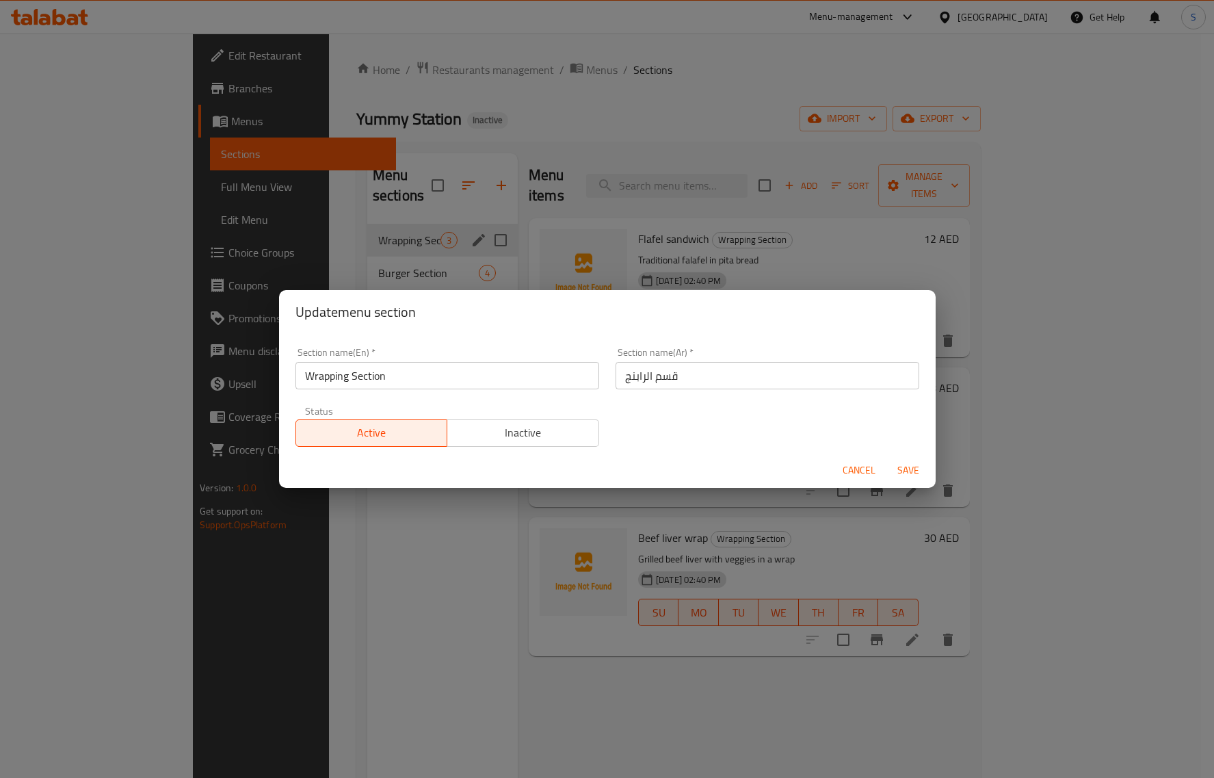
click at [411, 384] on input "Wrapping Section" at bounding box center [447, 375] width 304 height 27
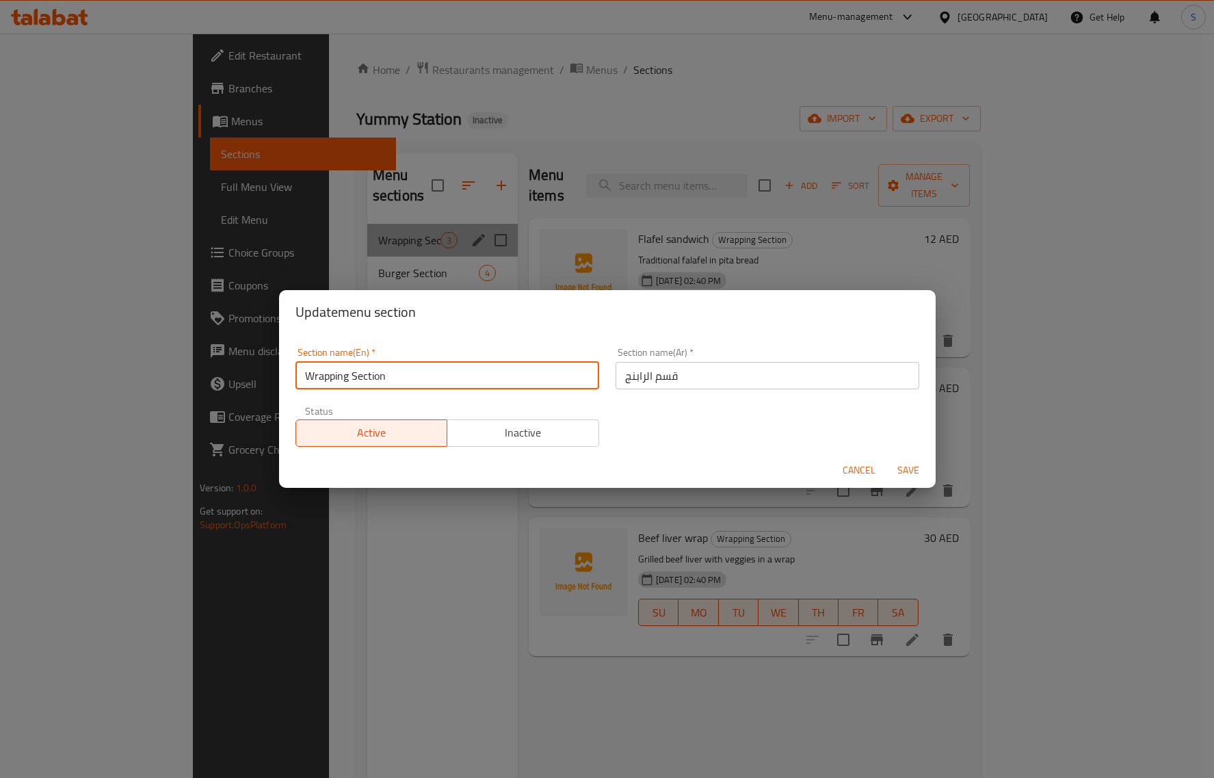
click at [411, 384] on input "Wrapping Section" at bounding box center [447, 375] width 304 height 27
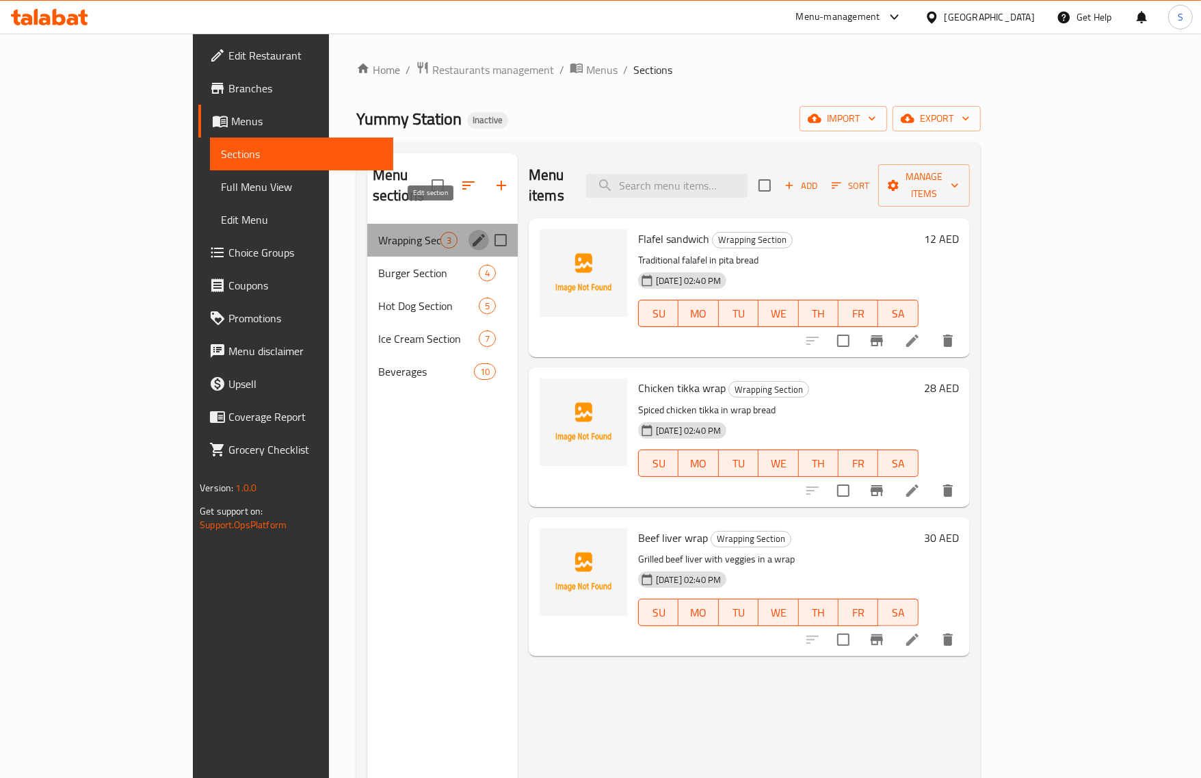
click at [468, 230] on button "edit" at bounding box center [478, 240] width 21 height 21
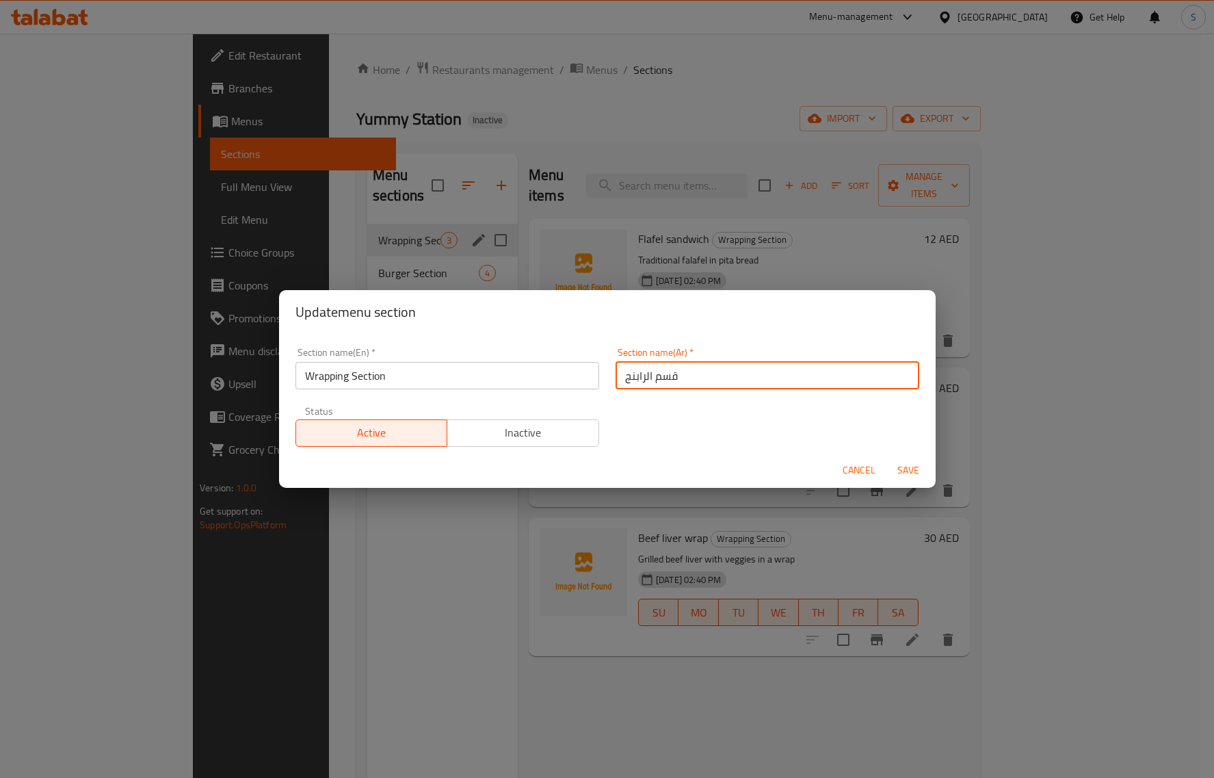
click at [641, 380] on input "قسم الرابنج" at bounding box center [767, 375] width 304 height 27
paste input "text"
type input "قسم الرابينج"
click at [886, 457] on button "Save" at bounding box center [908, 469] width 44 height 25
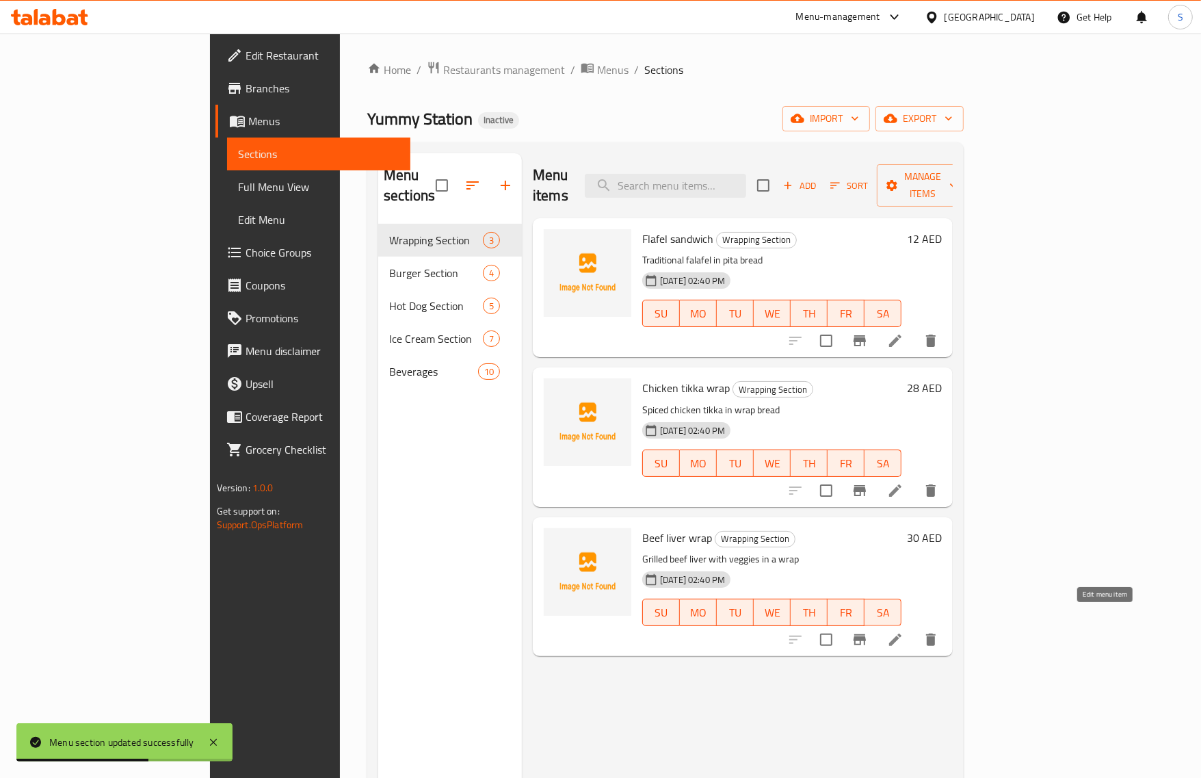
click at [903, 631] on icon at bounding box center [895, 639] width 16 height 16
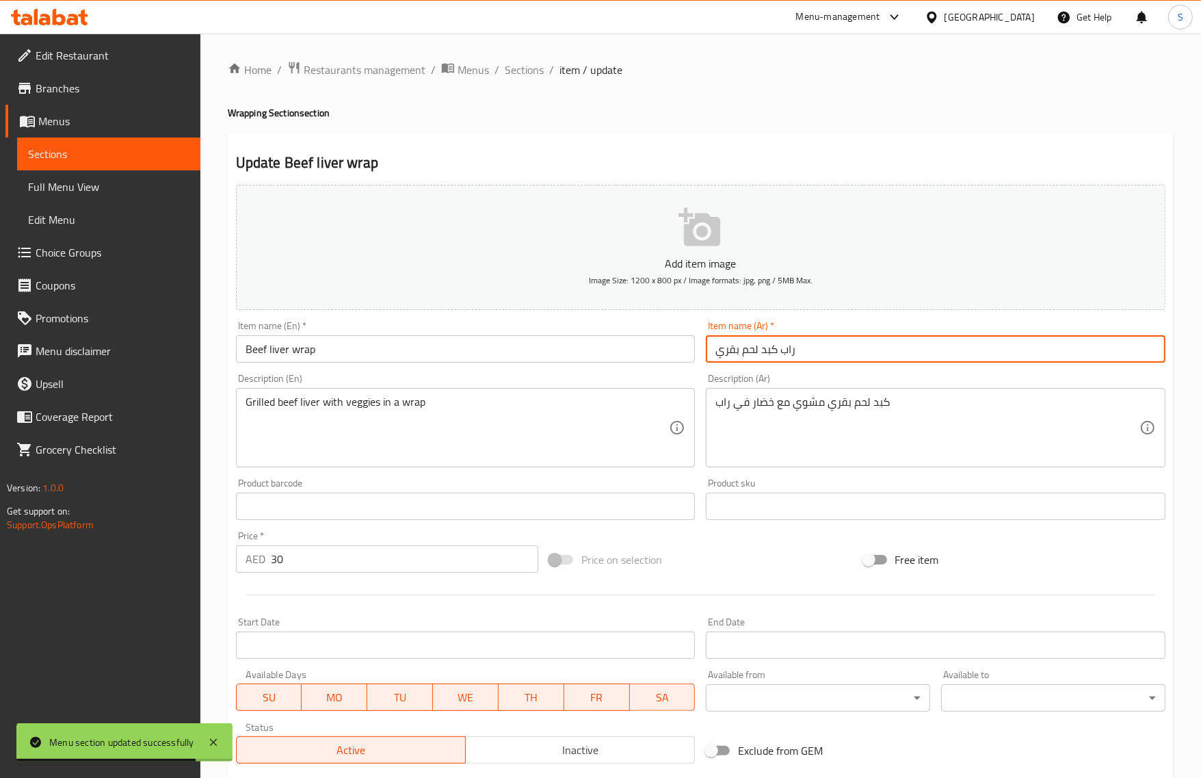
click at [754, 343] on input "راب كبد لحم بقري" at bounding box center [936, 348] width 460 height 27
type input "راب كبدة بقري"
click at [858, 403] on textarea "كبد لحم بقري مشوي مع خضار في راب" at bounding box center [927, 427] width 424 height 65
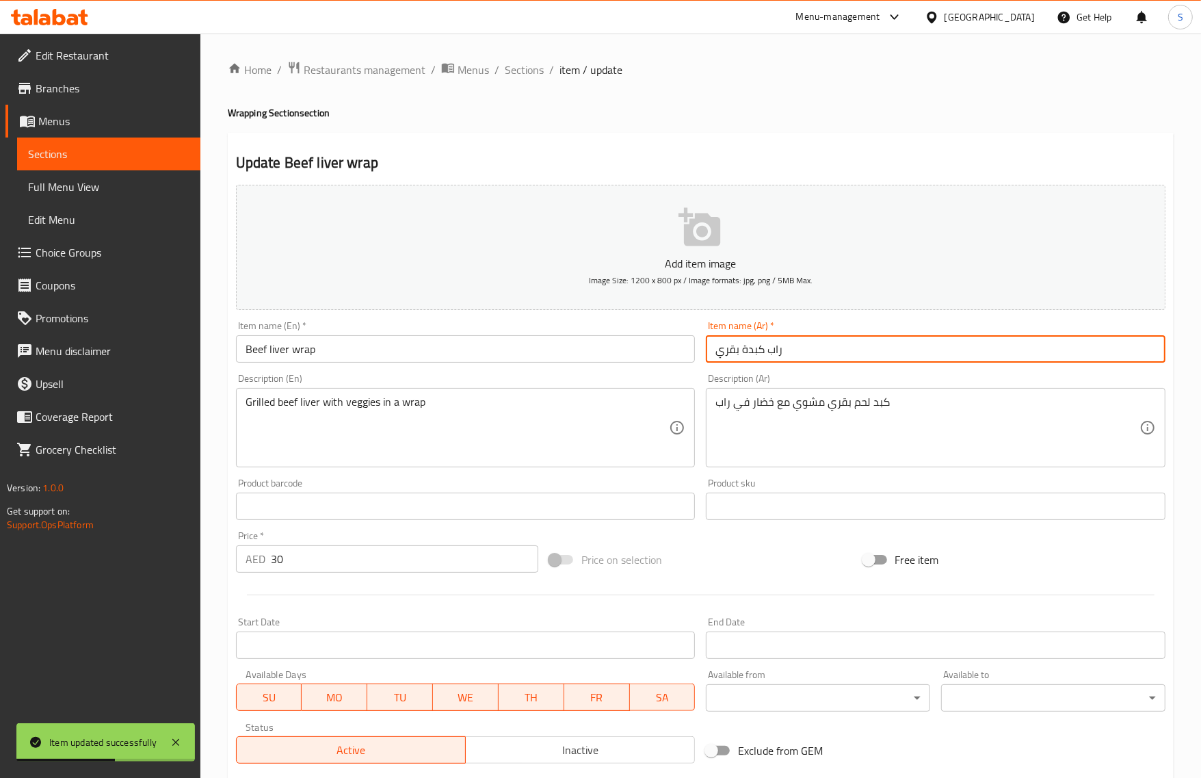
drag, startPoint x: 767, startPoint y: 349, endPoint x: 678, endPoint y: 354, distance: 89.8
click at [678, 354] on div "Add item image Image Size: 1200 x 800 px / Image formats: jpg, png / 5MB Max. I…" at bounding box center [700, 473] width 940 height 589
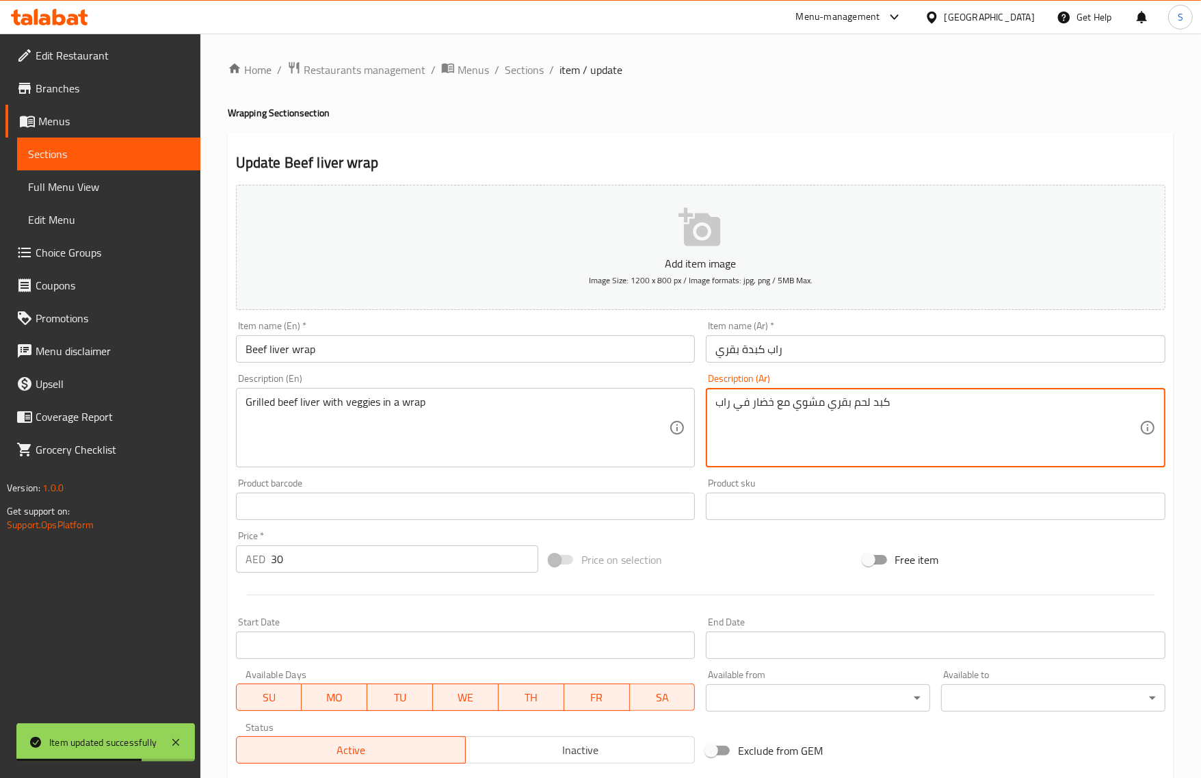
drag, startPoint x: 827, startPoint y: 408, endPoint x: 916, endPoint y: 404, distance: 89.0
paste textarea "كبدة"
click at [491, 347] on input "Beef liver wrap" at bounding box center [466, 348] width 460 height 27
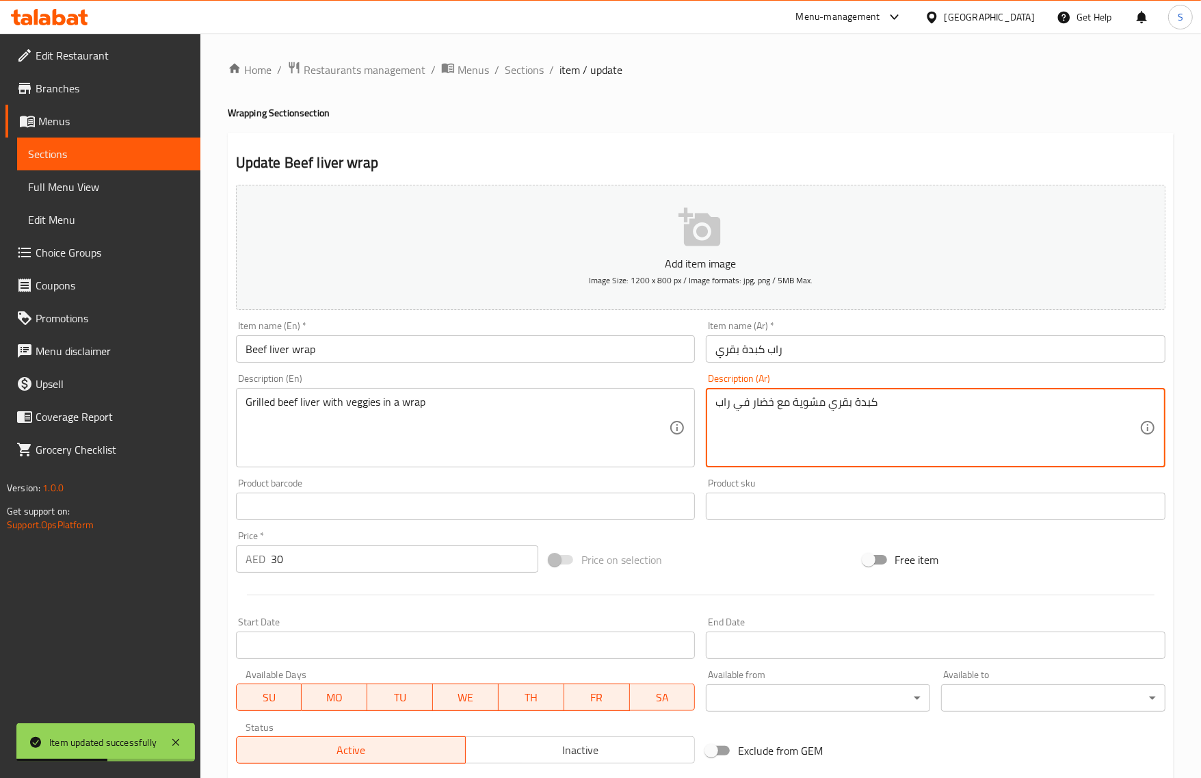
type textarea "كبدة بقري مشوية مع خضار في راب"
click at [359, 341] on input "Beef liver wrap" at bounding box center [466, 348] width 460 height 27
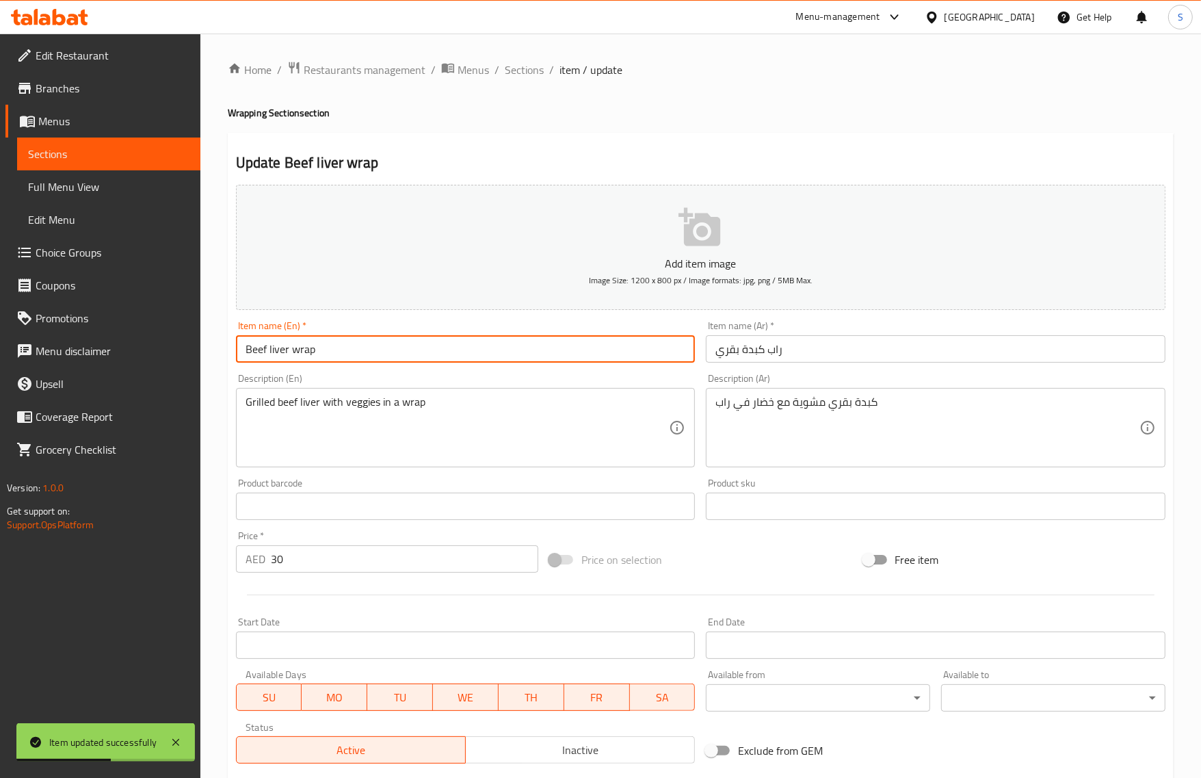
click at [518, 72] on span "Sections" at bounding box center [524, 70] width 39 height 16
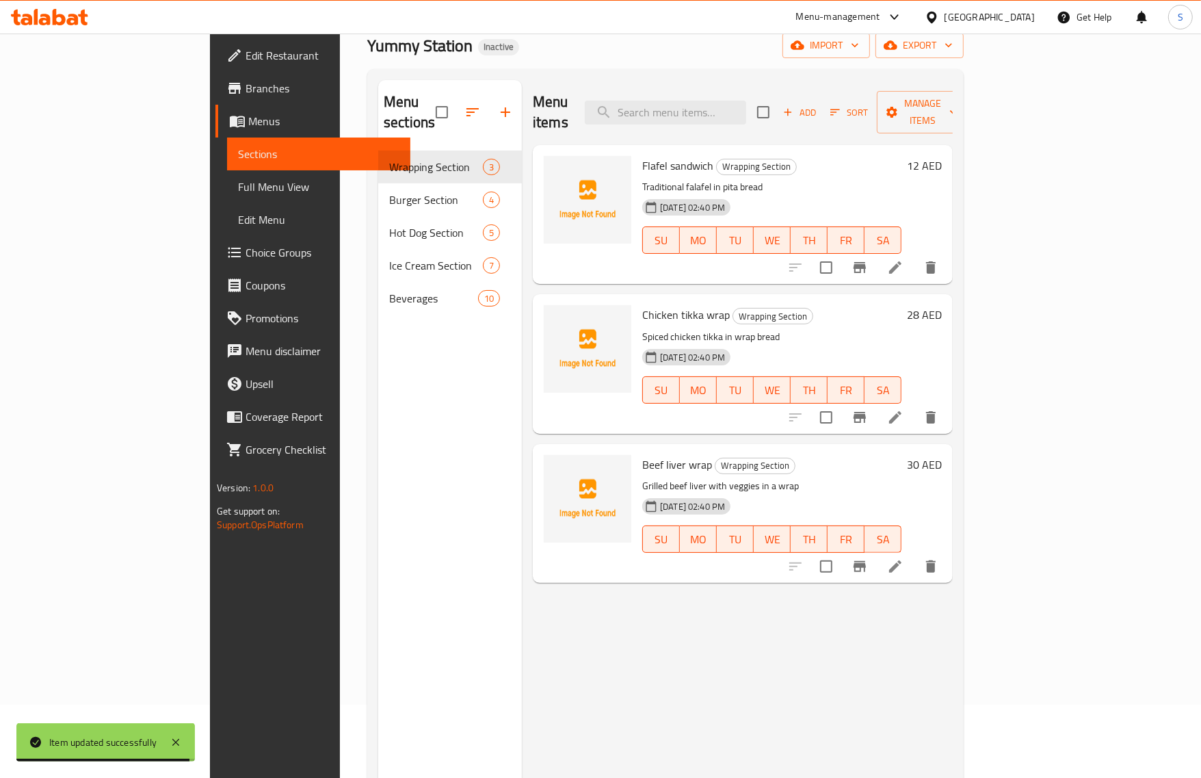
scroll to position [192, 0]
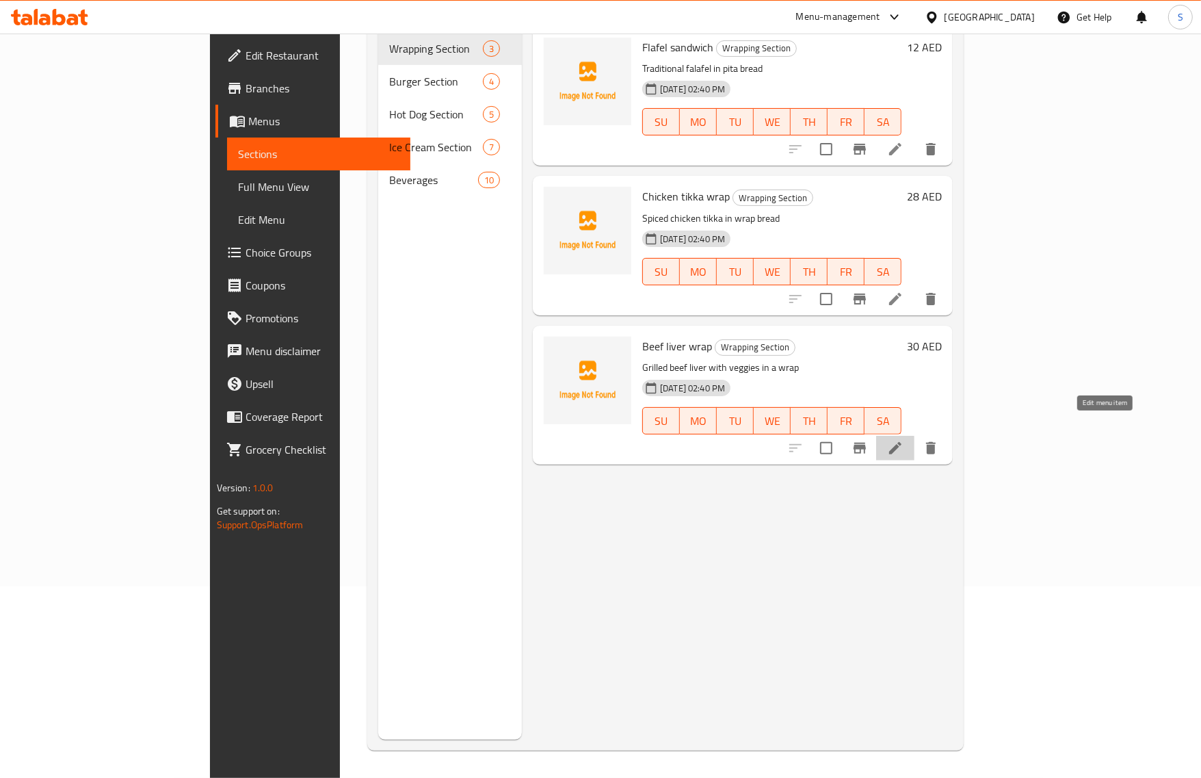
click at [903, 440] on icon at bounding box center [895, 448] width 16 height 16
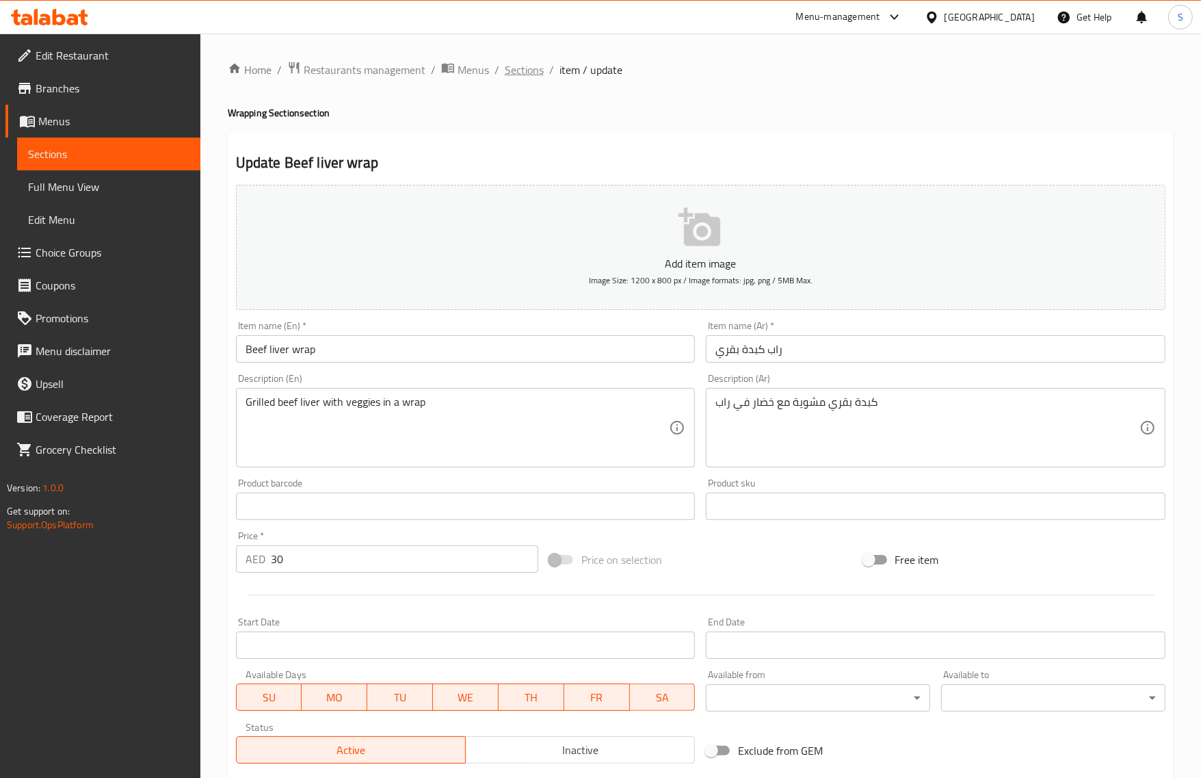
click at [510, 64] on span "Sections" at bounding box center [524, 70] width 39 height 16
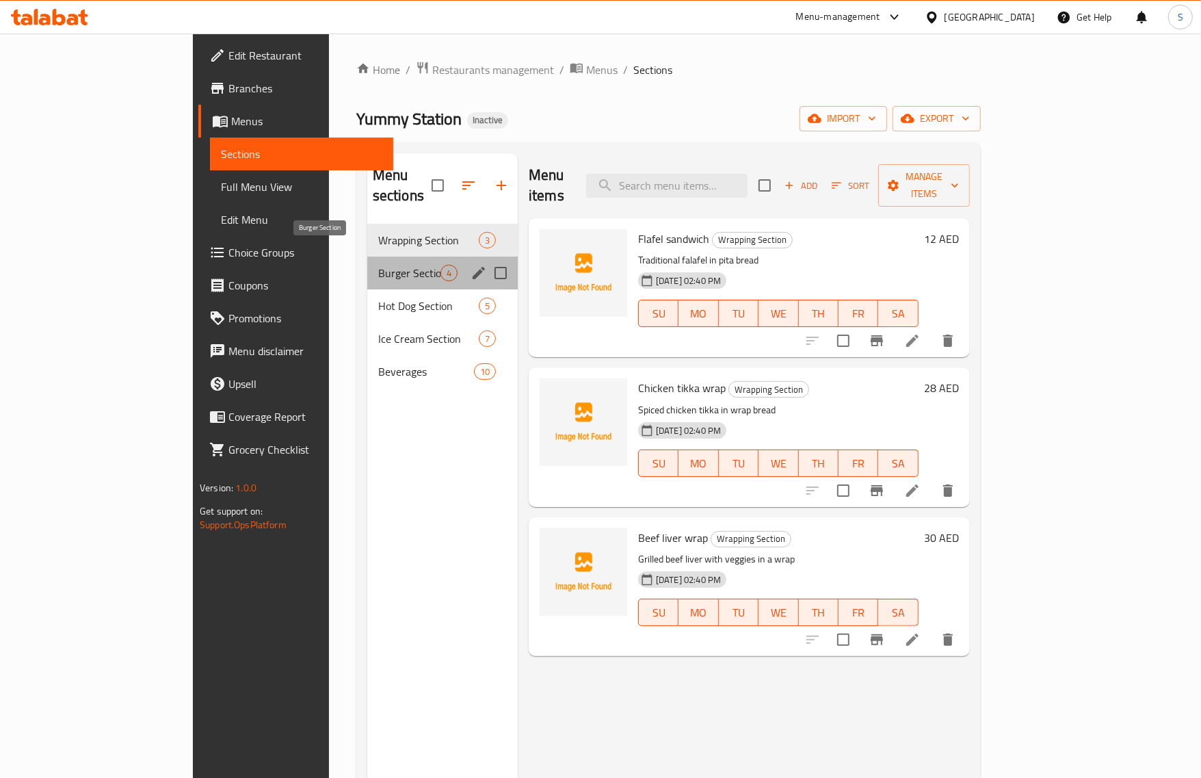
click at [378, 265] on span "Burger Section" at bounding box center [409, 273] width 62 height 16
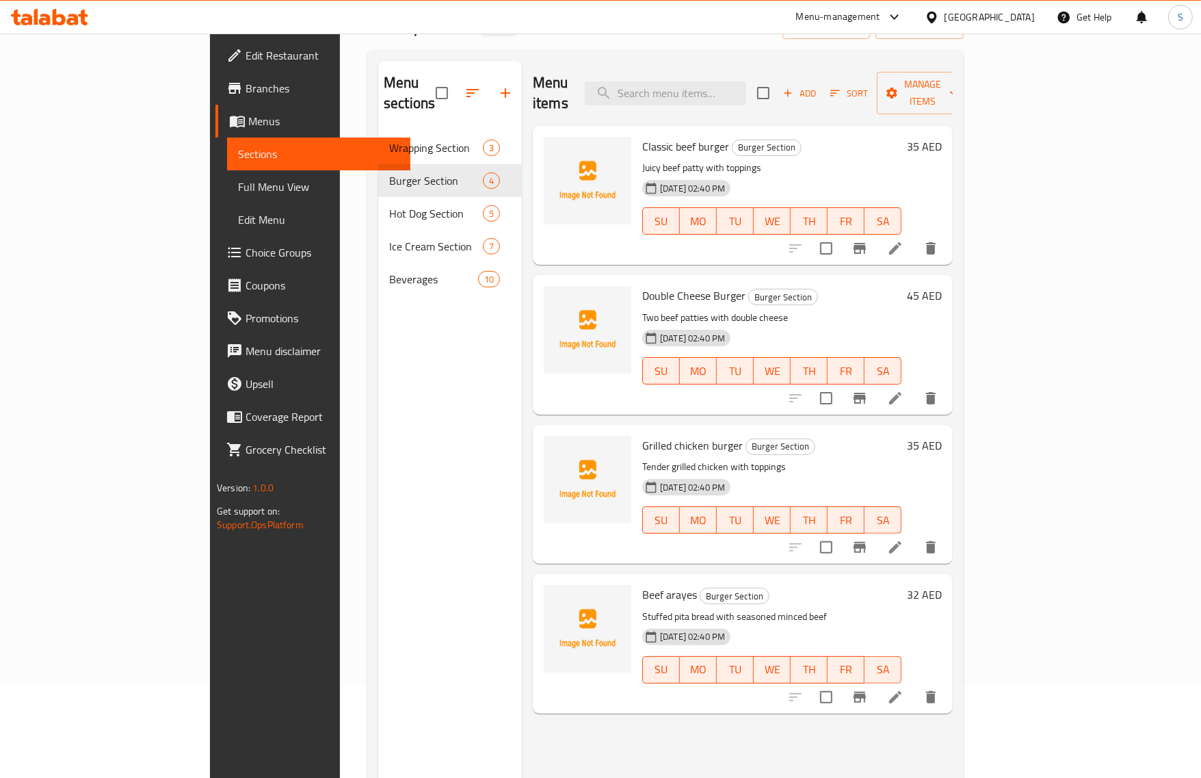
scroll to position [192, 0]
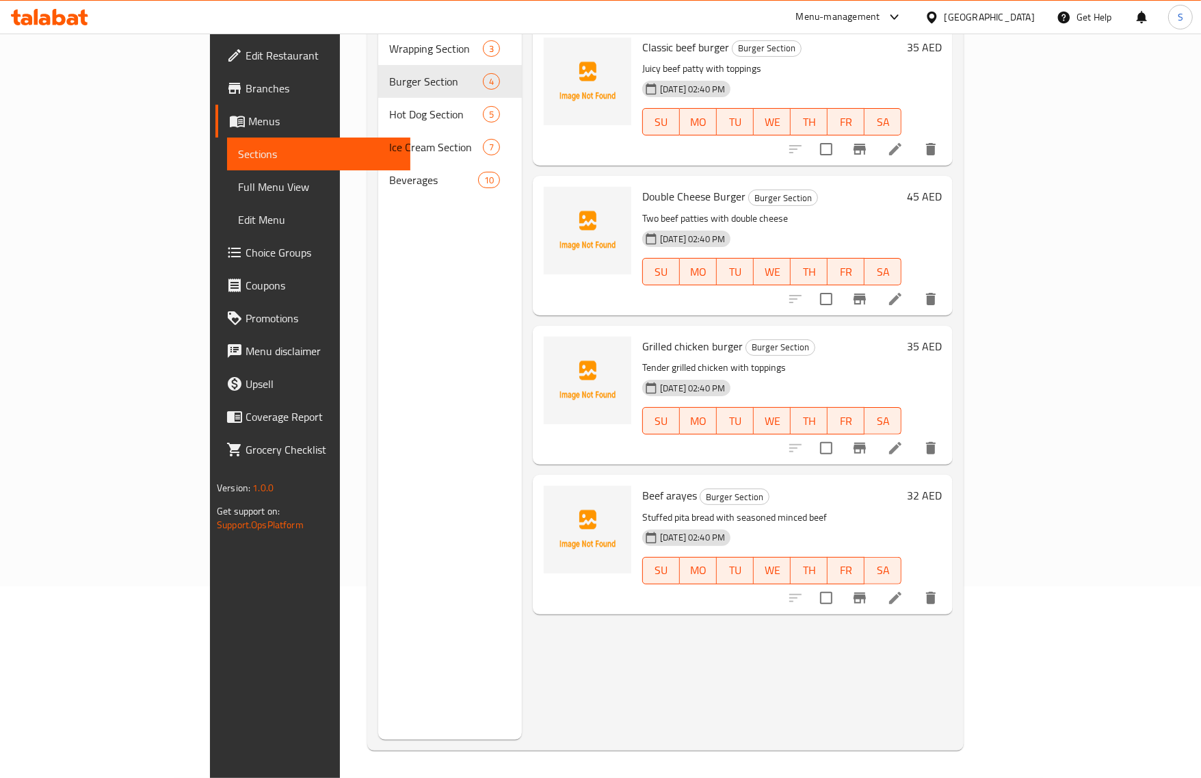
click at [914, 585] on li at bounding box center [895, 597] width 38 height 25
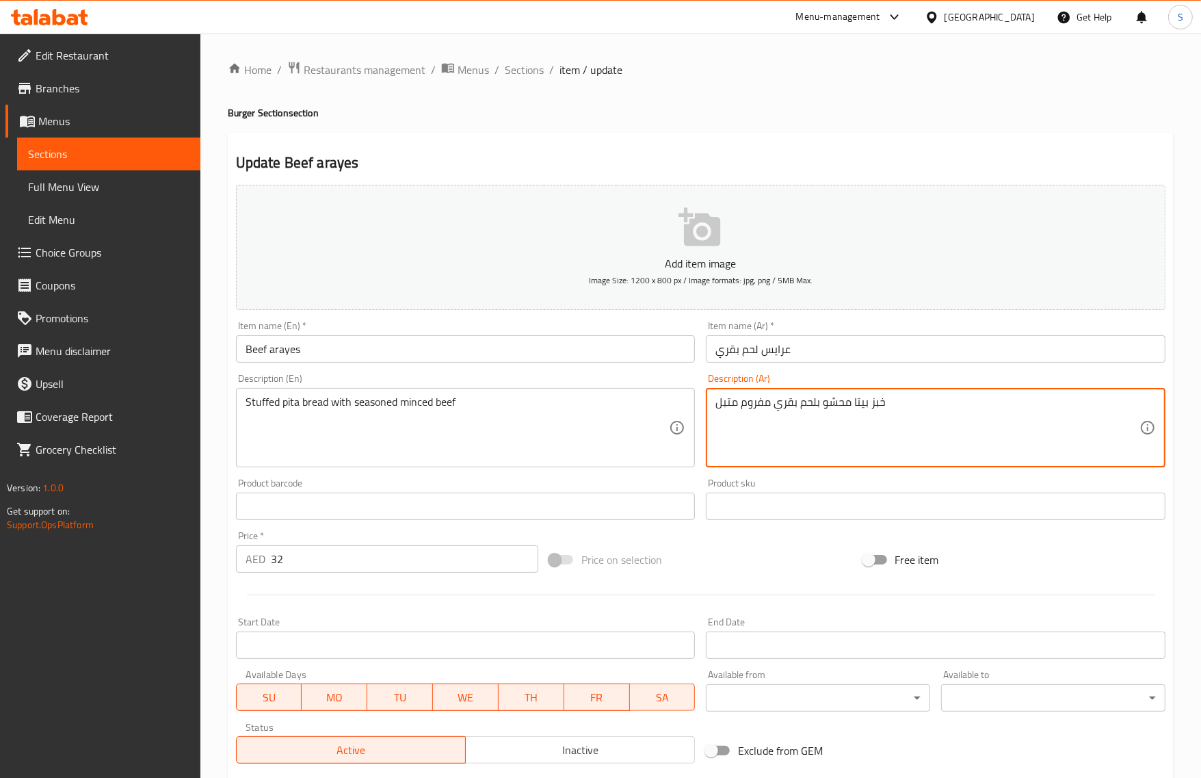
click at [804, 408] on textarea "خبز بيتا محشو بلحم بقري مفروم متبل" at bounding box center [927, 427] width 424 height 65
type textarea "خبز بيتا محشو باللحم البقري مفروم متبل"
click at [460, 347] on input "Beef arayes" at bounding box center [466, 348] width 460 height 27
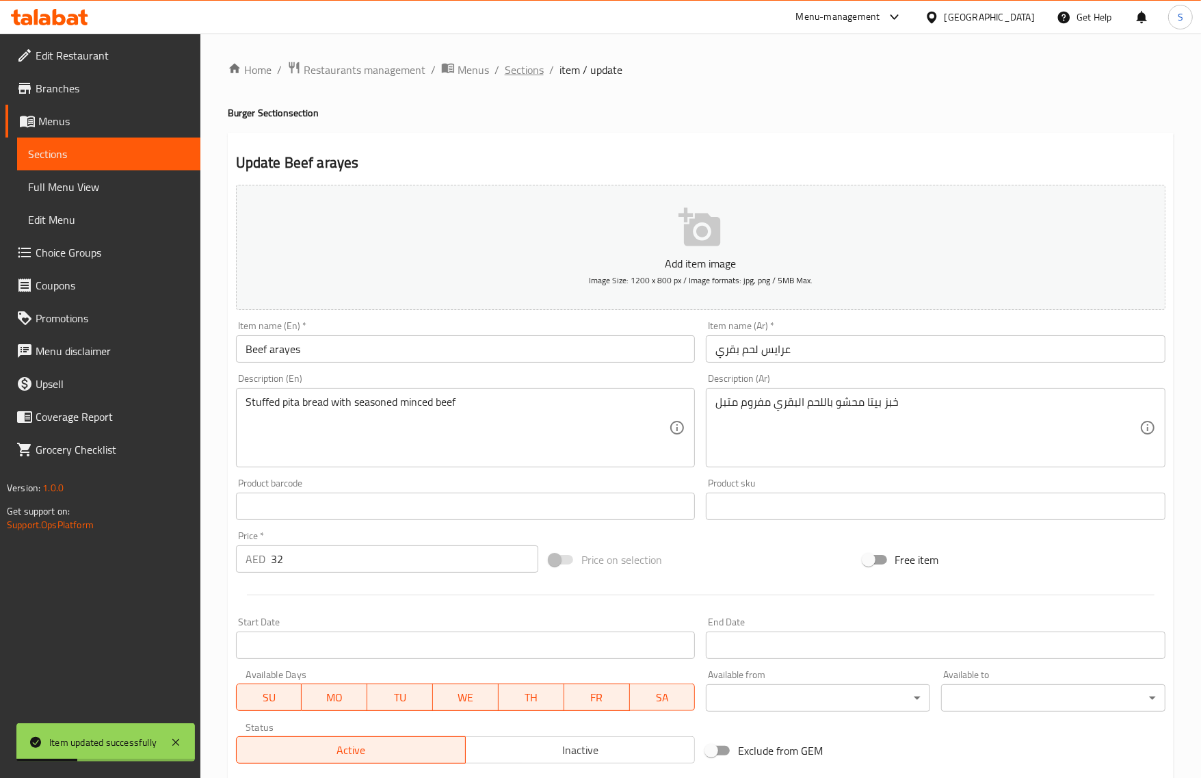
click at [534, 67] on span "Sections" at bounding box center [524, 70] width 39 height 16
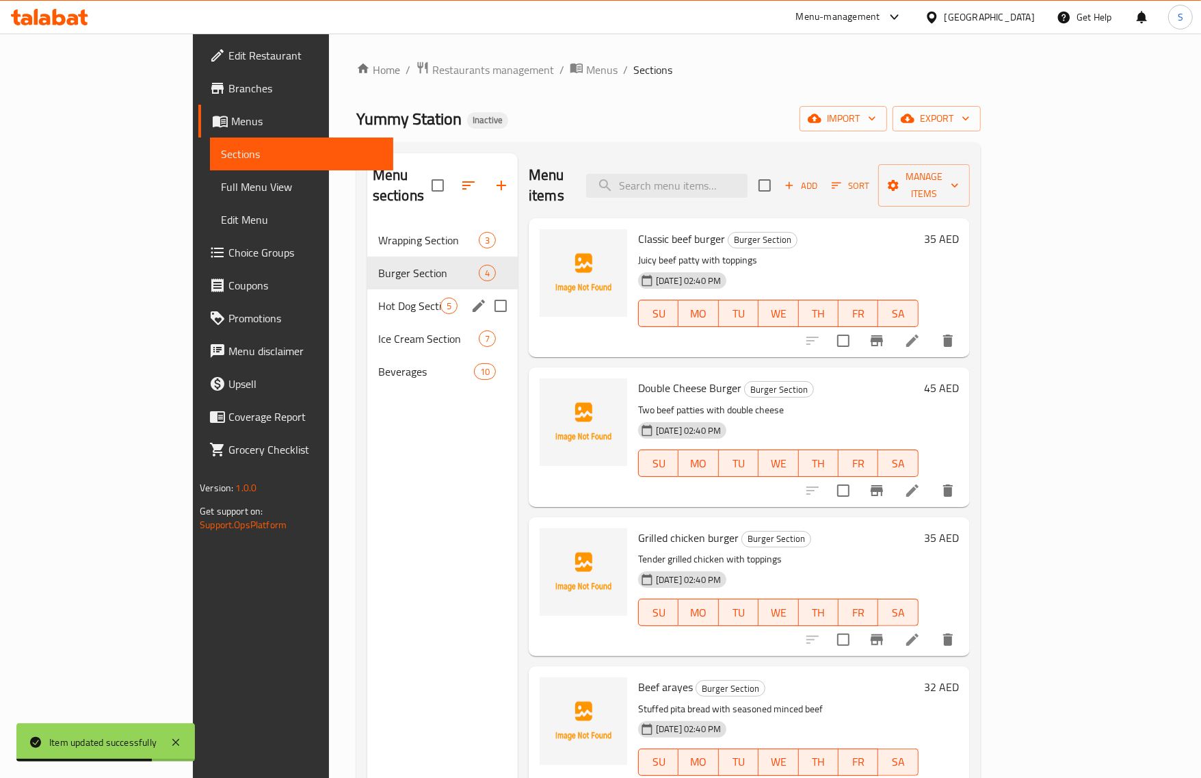
drag, startPoint x: 284, startPoint y: 285, endPoint x: 472, endPoint y: 353, distance: 199.9
click at [378, 297] on span "Hot Dog Section" at bounding box center [409, 305] width 62 height 16
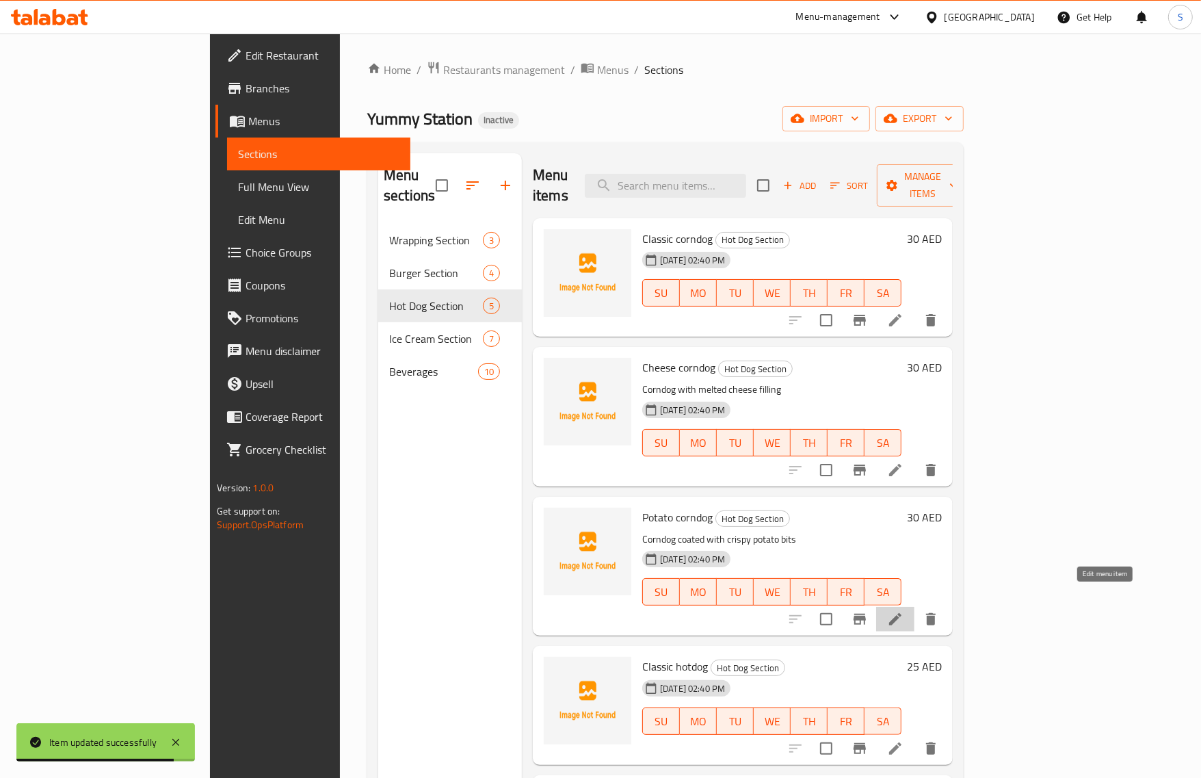
click at [903, 611] on icon at bounding box center [895, 619] width 16 height 16
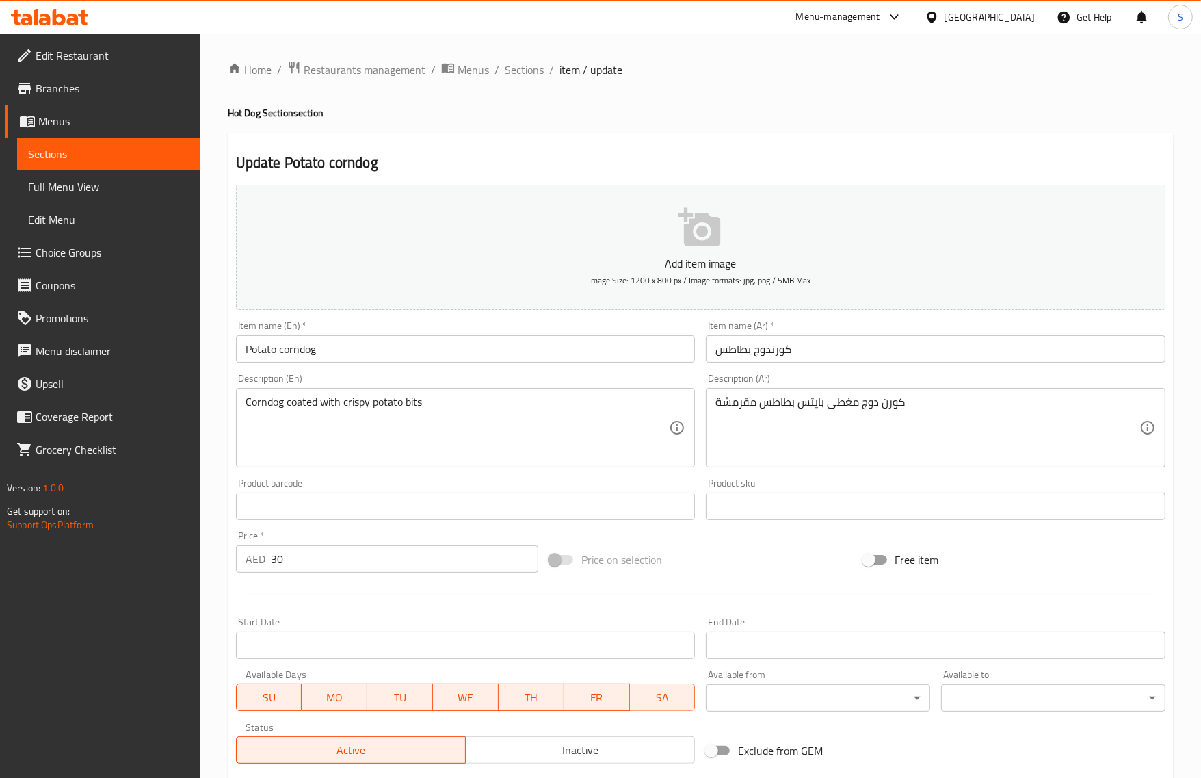
click at [771, 352] on input "كورندوج بطاطس" at bounding box center [936, 348] width 460 height 27
type input "كورن دوج بطاطس"
click at [516, 66] on span "Sections" at bounding box center [524, 70] width 39 height 16
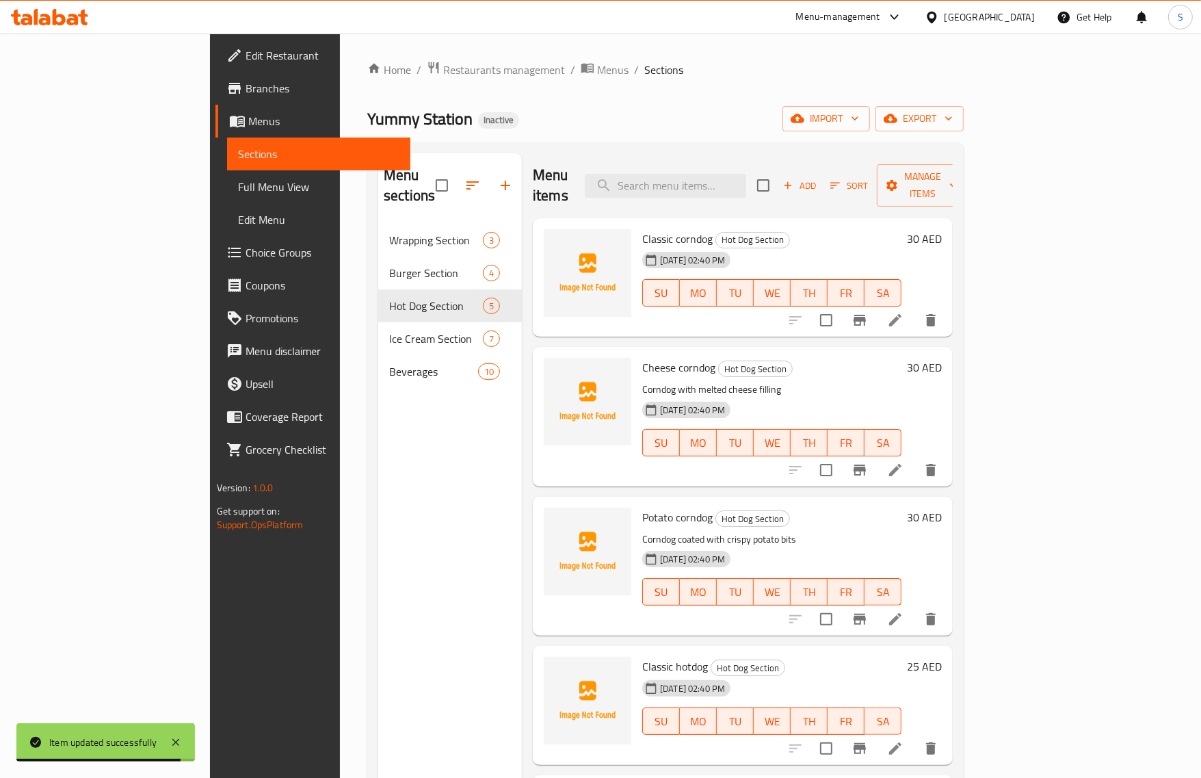
click at [903, 312] on icon at bounding box center [895, 320] width 16 height 16
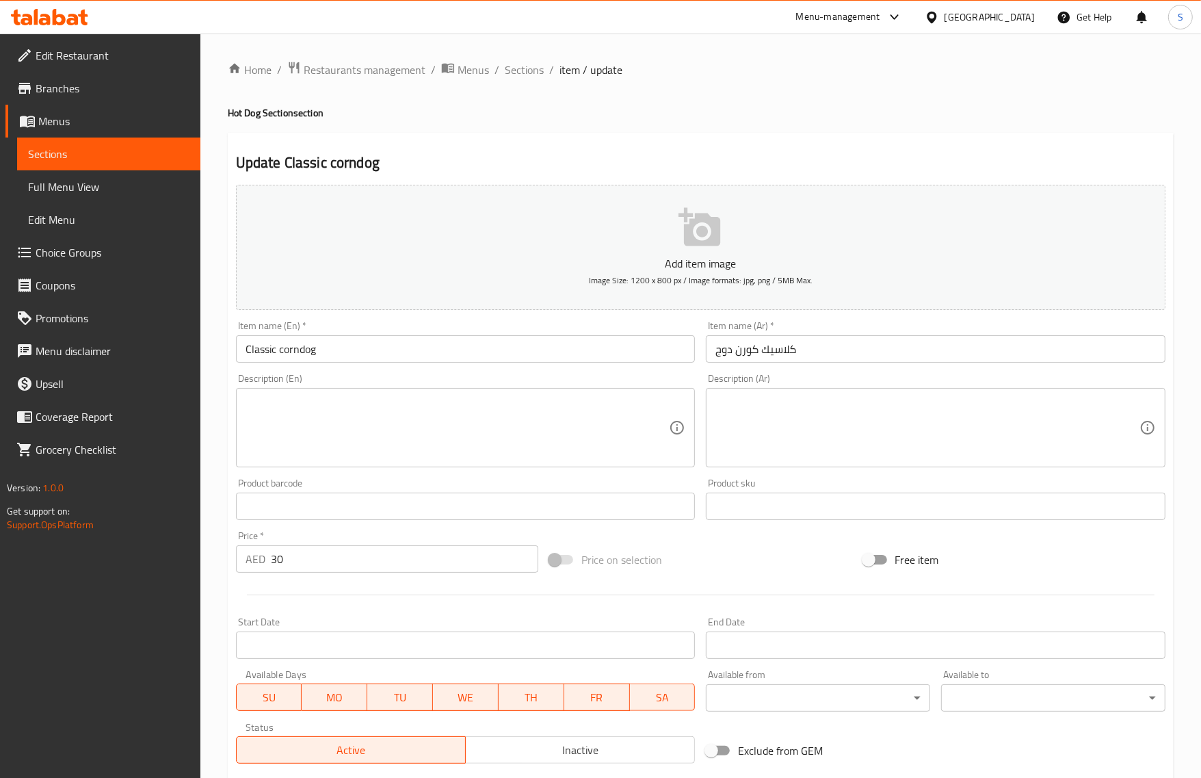
click at [488, 432] on textarea at bounding box center [458, 427] width 424 height 65
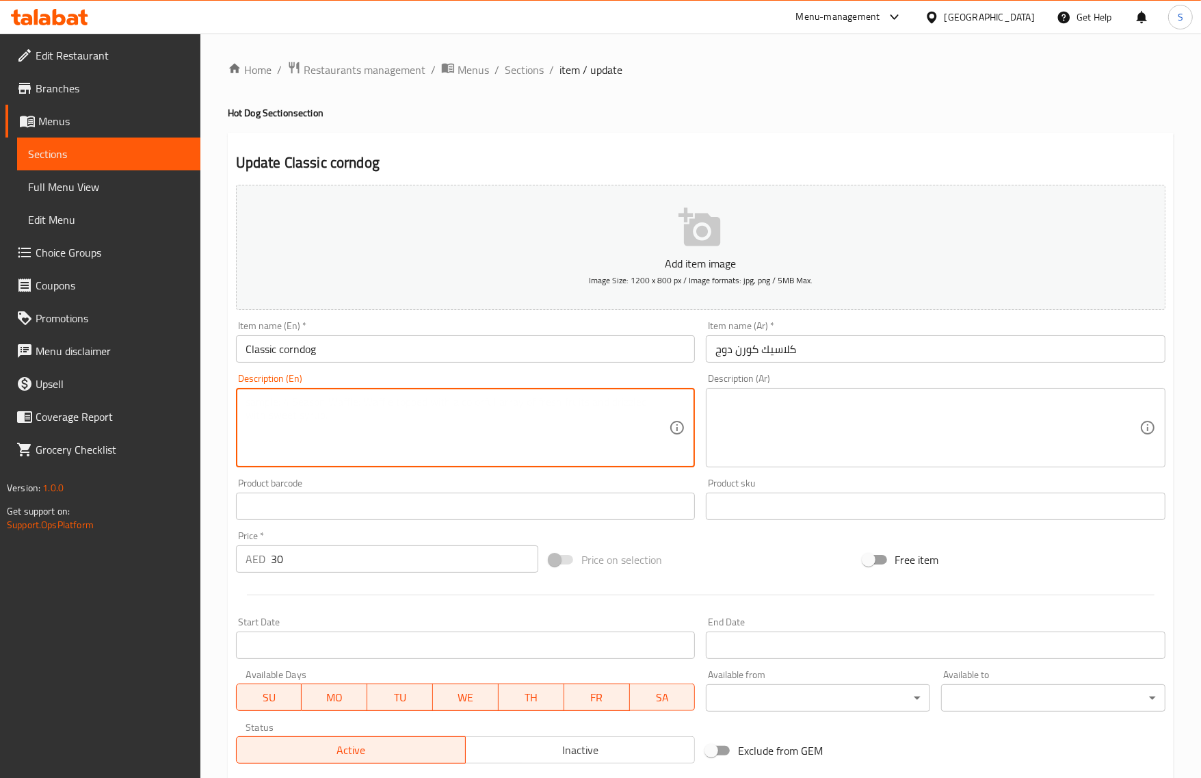
paste textarea "Sausage coated in cornmeal batter"
type textarea "Sausage coated in cornmeal batter"
click at [804, 432] on textarea at bounding box center [927, 427] width 424 height 65
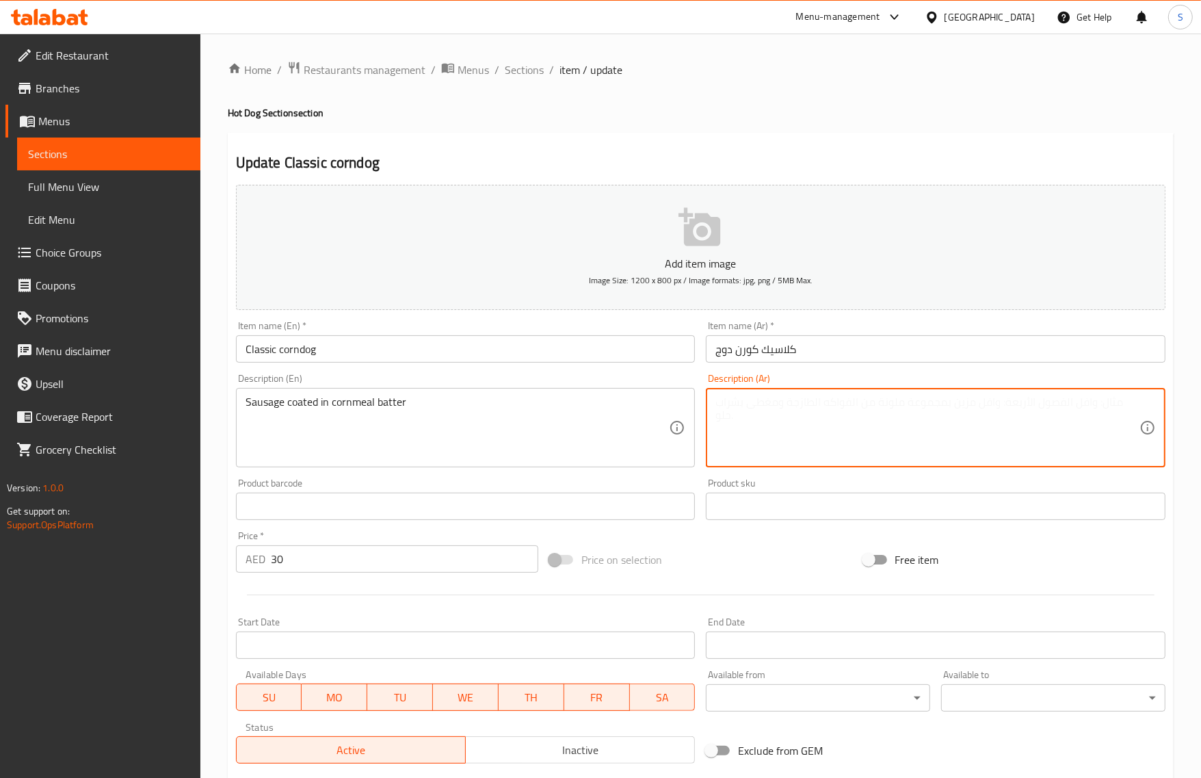
paste textarea "نقانق"
paste textarea "مغطاة بعجينة دقيق الذرة"
click at [787, 406] on textarea "نقانق مغطاة بعجينة دقيق الذرة" at bounding box center [927, 427] width 424 height 65
click at [791, 404] on textarea "نقانق مغطاة لخليط دقيق الذرة" at bounding box center [927, 427] width 424 height 65
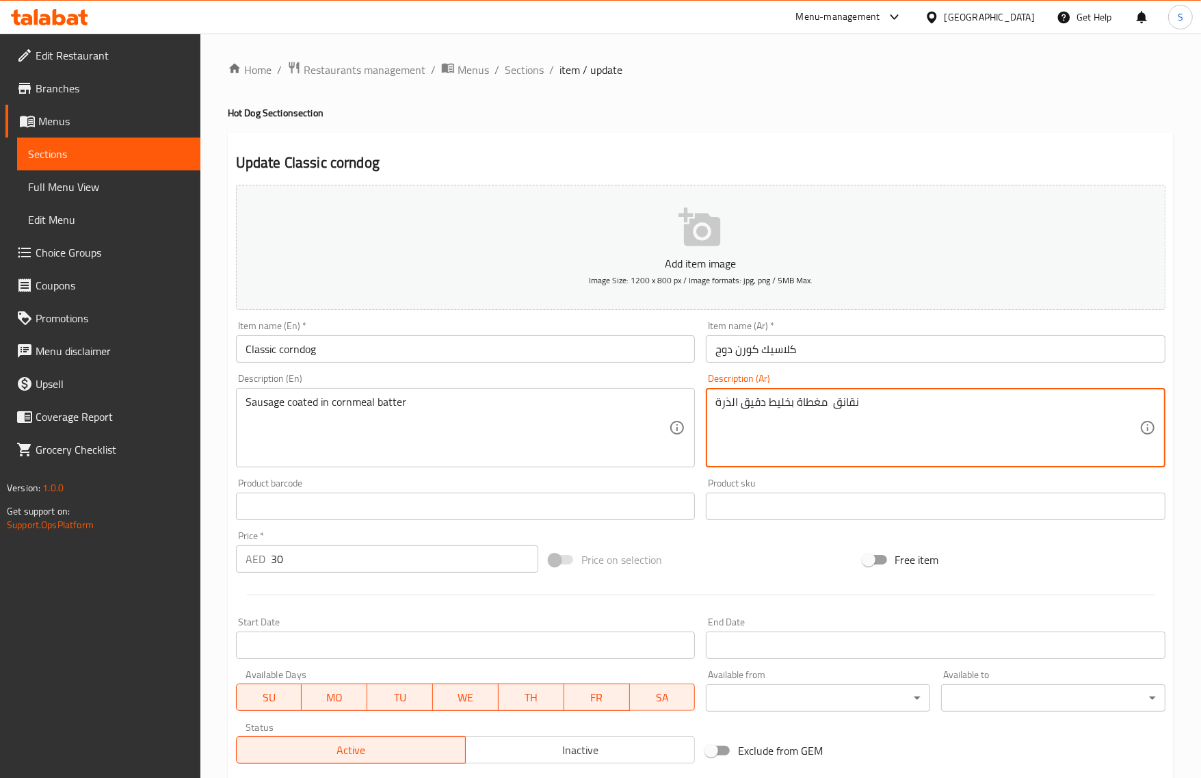
type textarea "نقانق مغطاة بخليط دقيق الذرة"
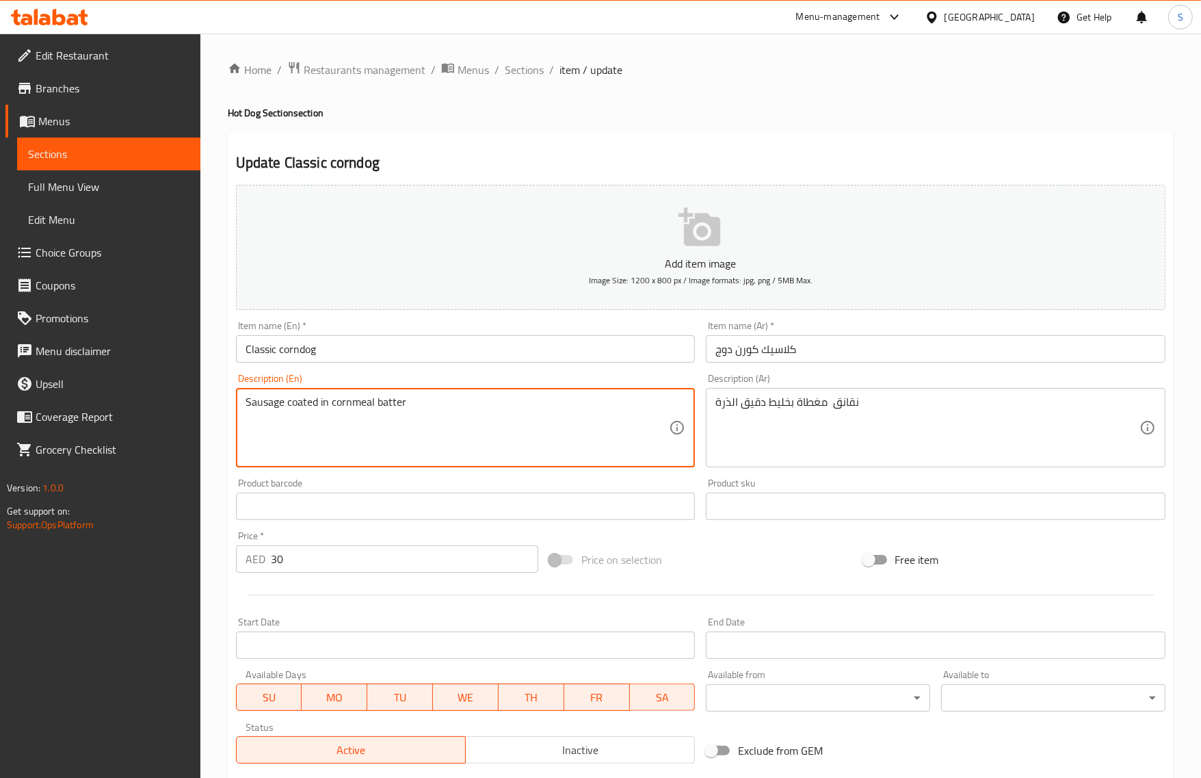
click at [354, 406] on textarea "Sausage coated in cornmeal batter" at bounding box center [458, 427] width 424 height 65
click at [329, 361] on input "Classic corndog" at bounding box center [466, 348] width 460 height 27
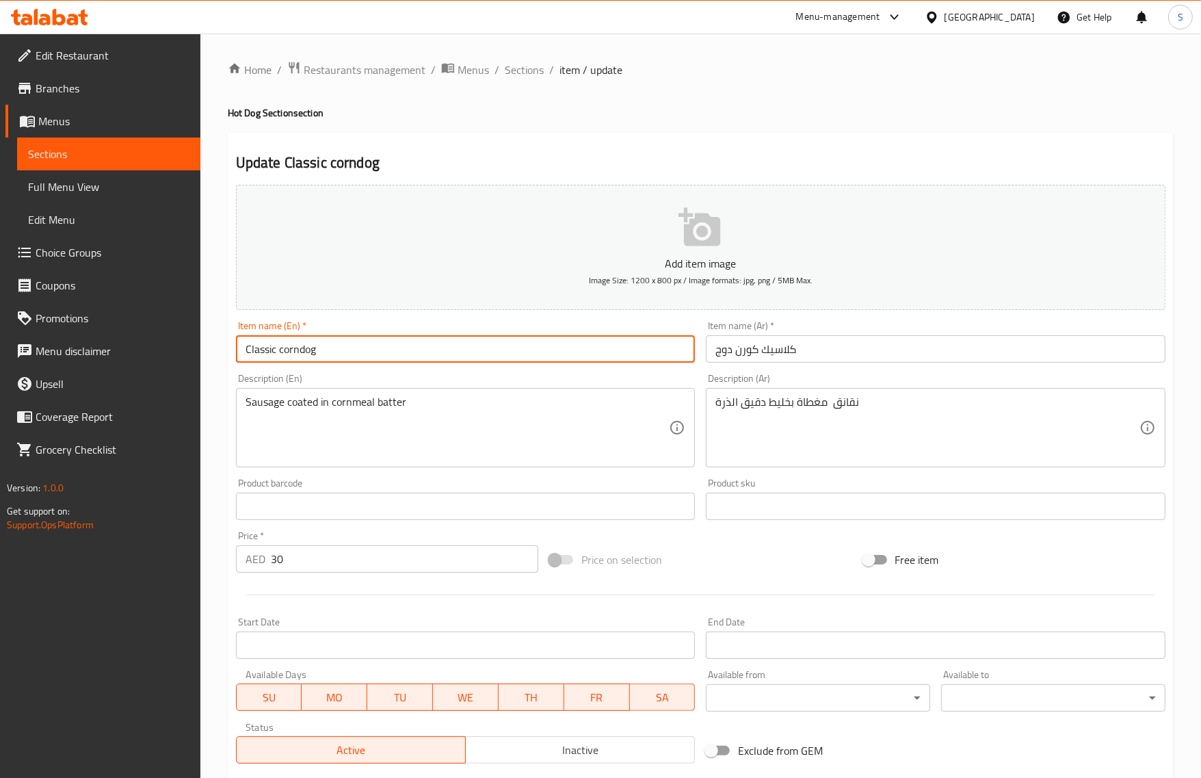
click at [399, 346] on input "Classic corndog" at bounding box center [466, 348] width 460 height 27
drag, startPoint x: 529, startPoint y: 69, endPoint x: 364, endPoint y: 3, distance: 177.4
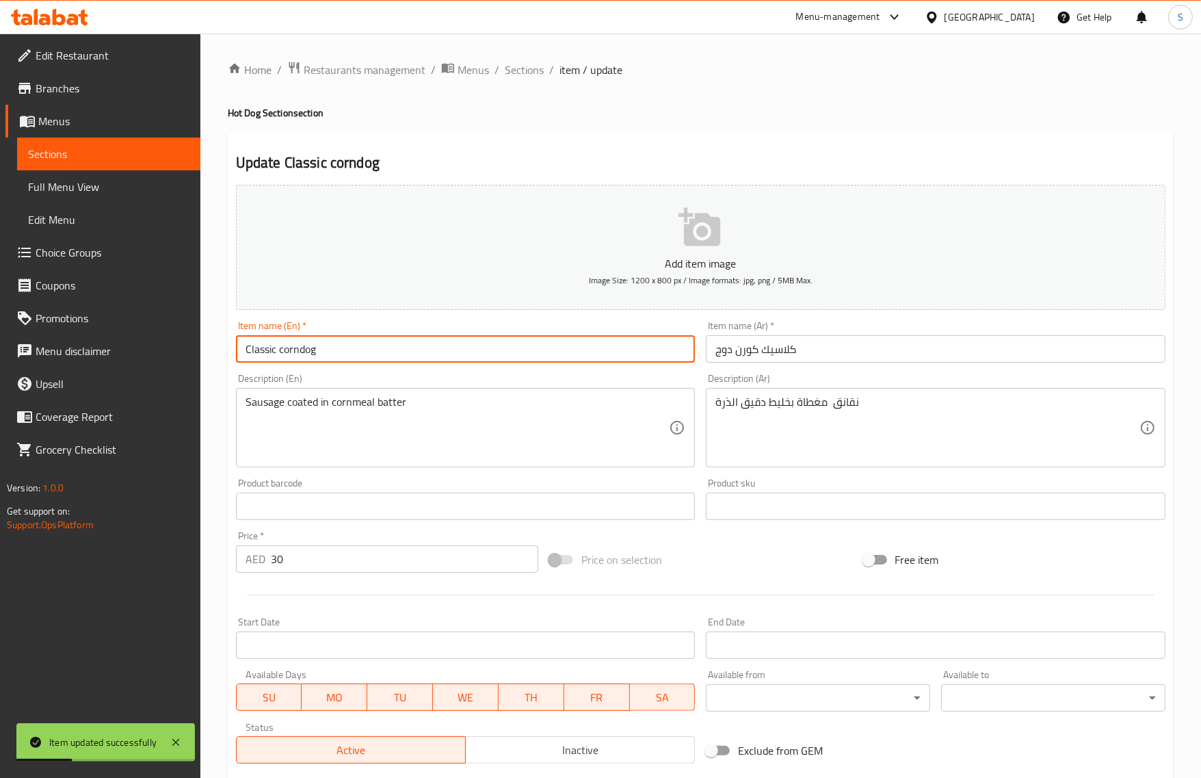
click at [528, 69] on span "Sections" at bounding box center [524, 70] width 39 height 16
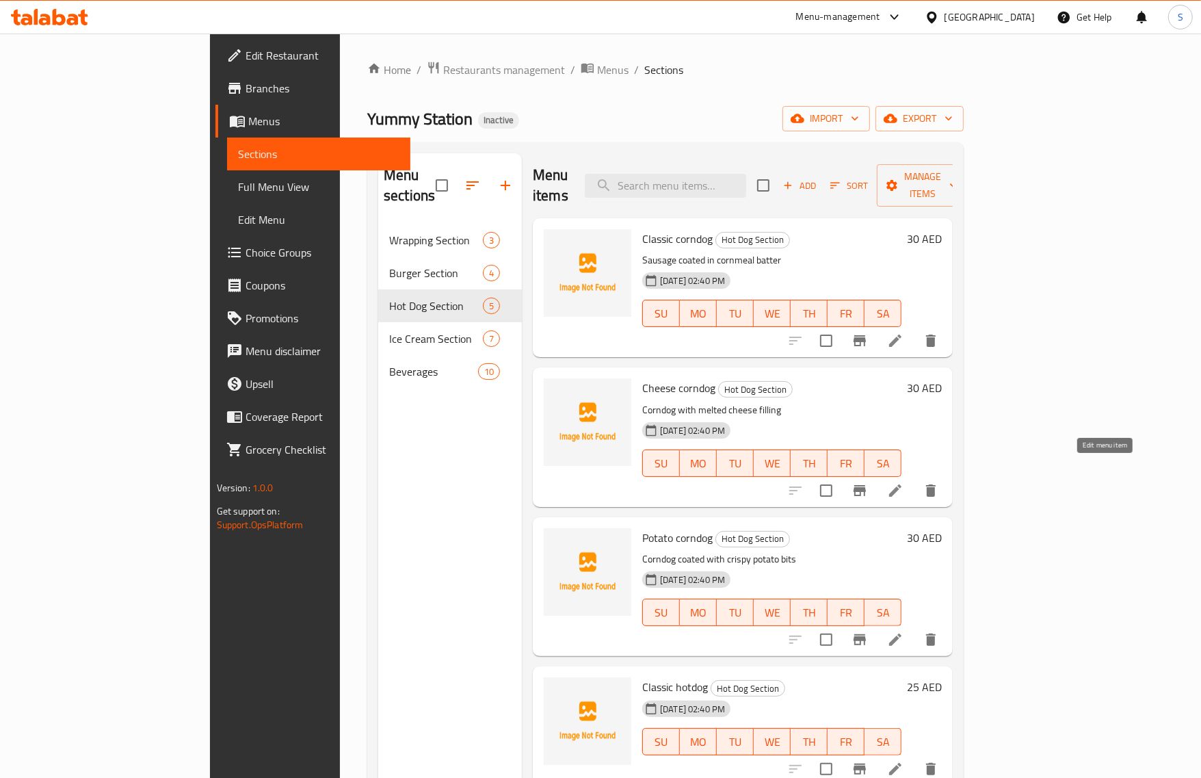
click at [903, 482] on icon at bounding box center [895, 490] width 16 height 16
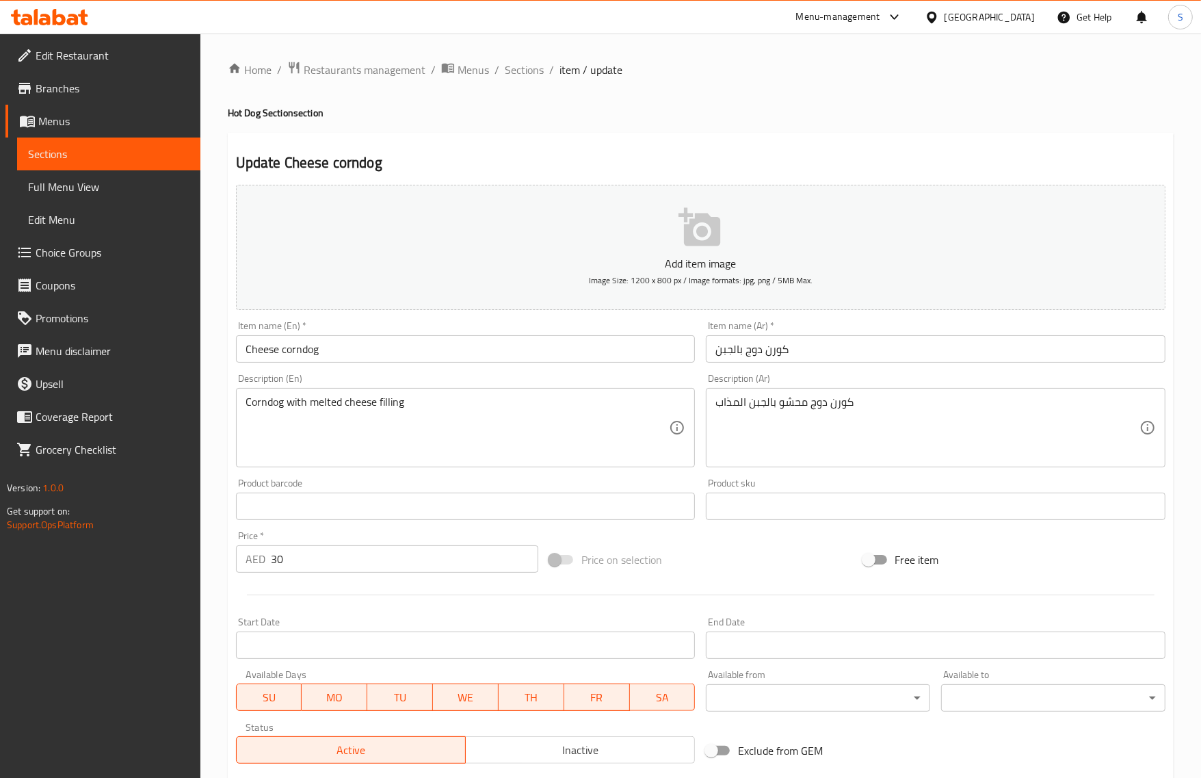
click at [787, 393] on div "كورن دوج محشو بالجبن المذاب Description (Ar)" at bounding box center [936, 427] width 460 height 79
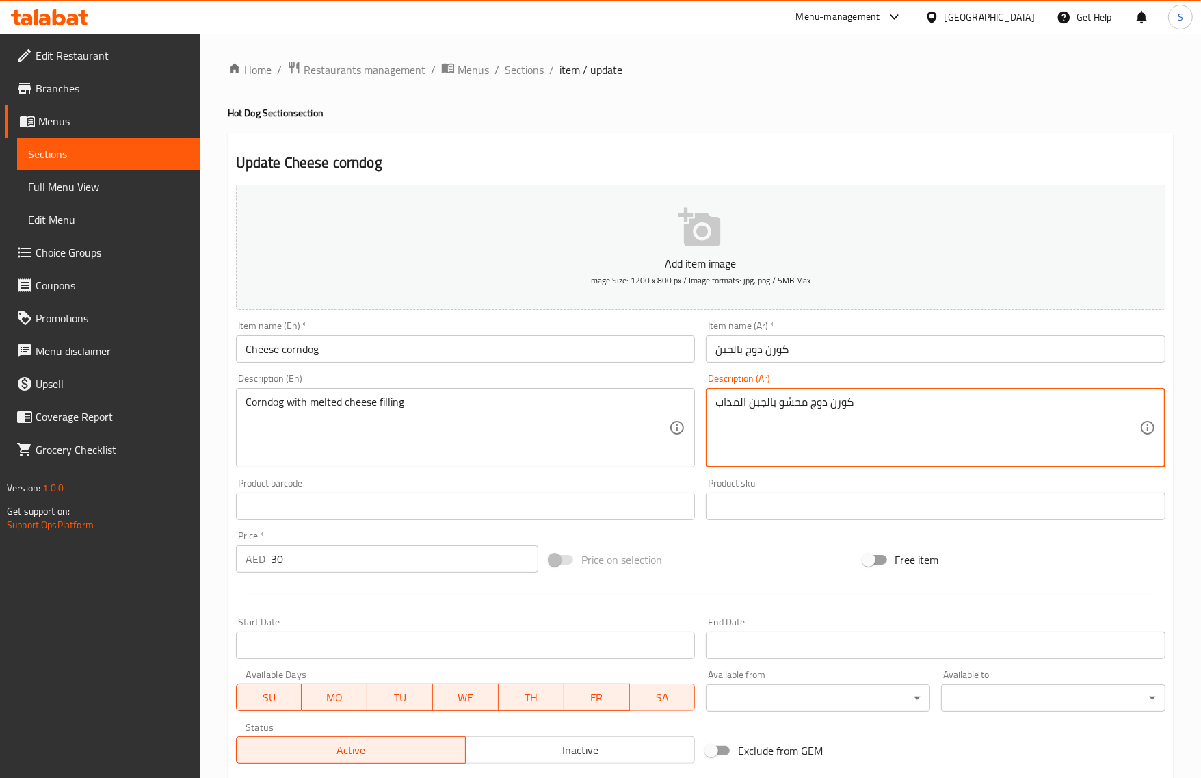
click at [786, 405] on textarea "كورن دوج محشو بالجبن المذاب" at bounding box center [927, 427] width 424 height 65
paste textarea "حشوة الجبن المذاب"
type textarea "كورن دوج مع حشوة الجبن المذاب"
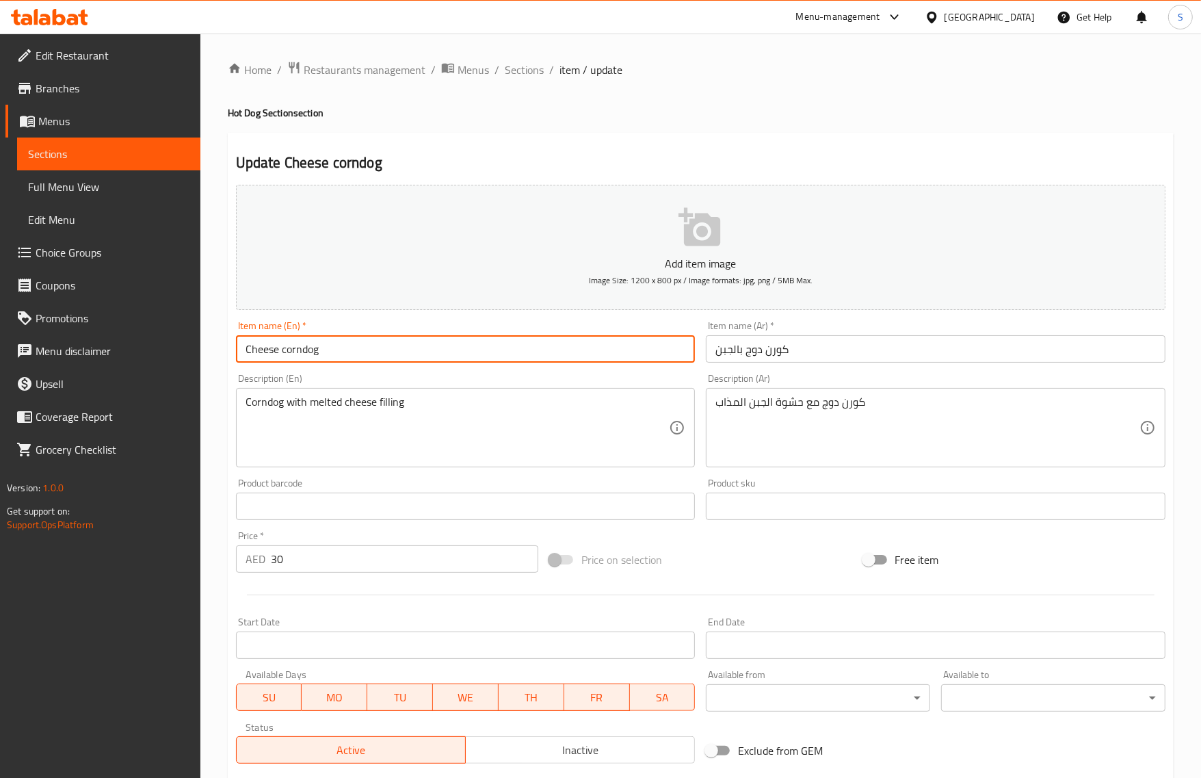
click at [595, 361] on input "Cheese corndog" at bounding box center [466, 348] width 460 height 27
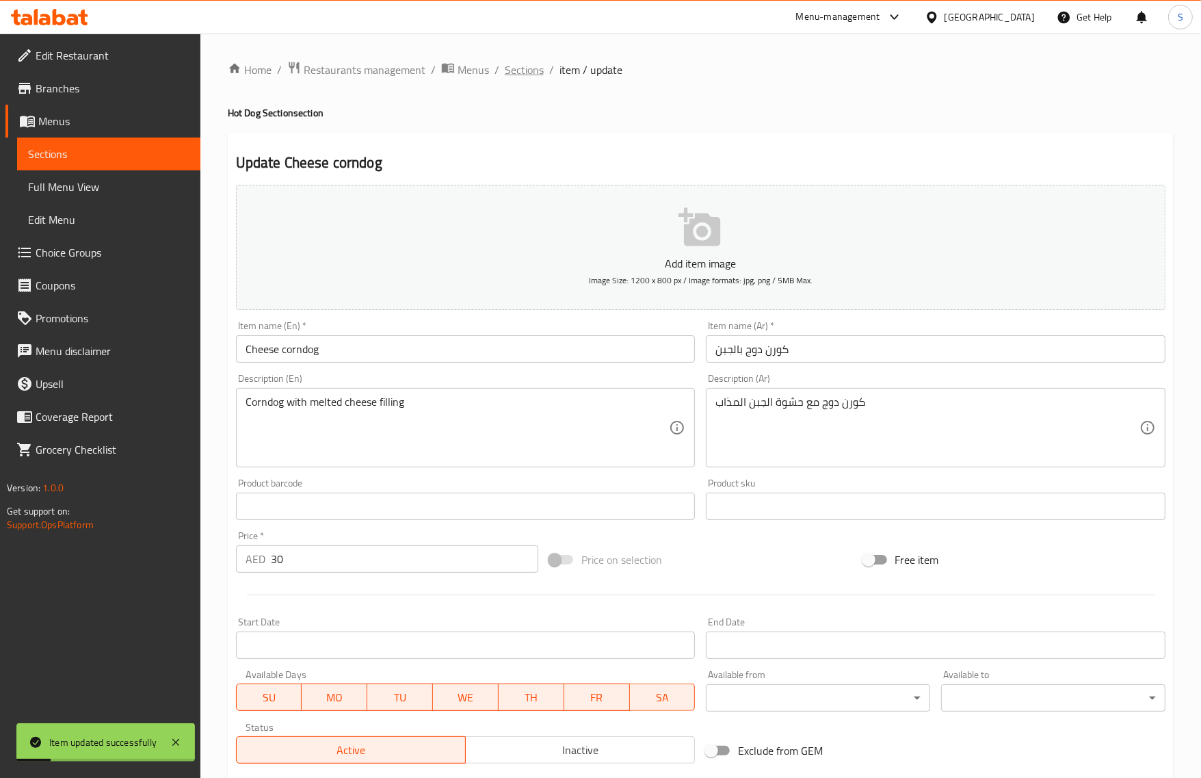
click at [505, 73] on span "Sections" at bounding box center [524, 70] width 39 height 16
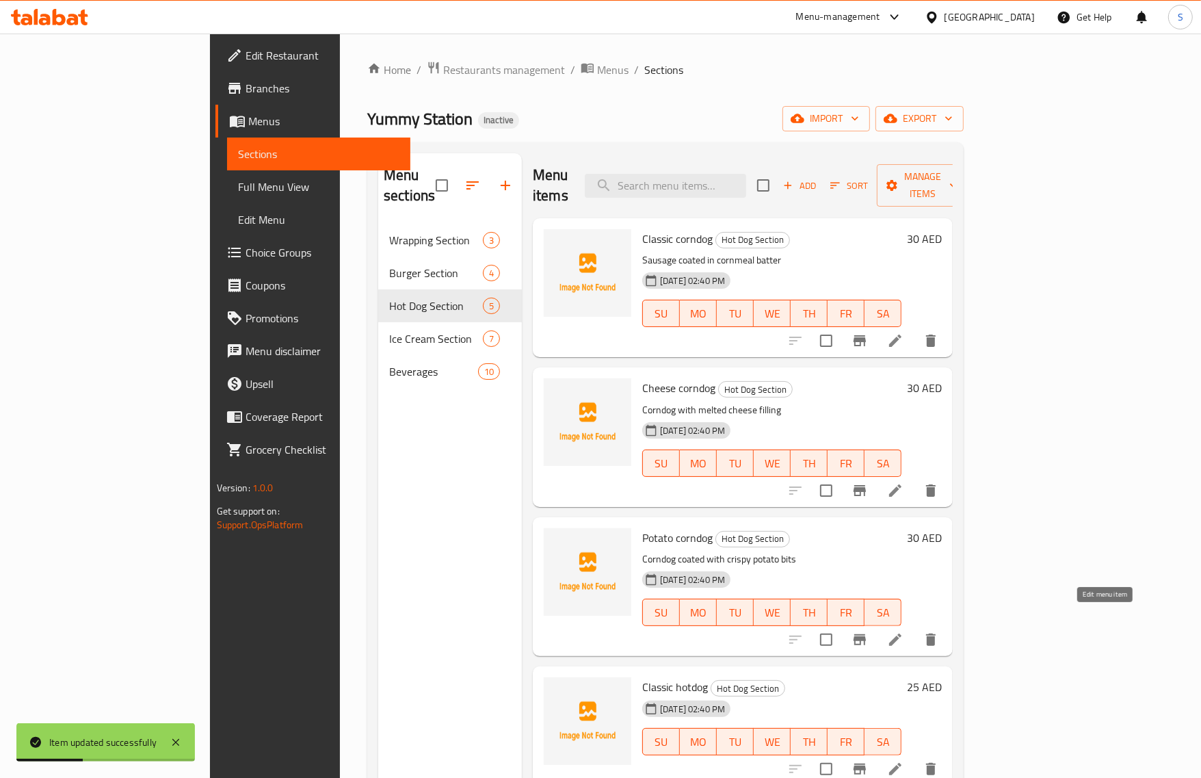
click at [903, 631] on icon at bounding box center [895, 639] width 16 height 16
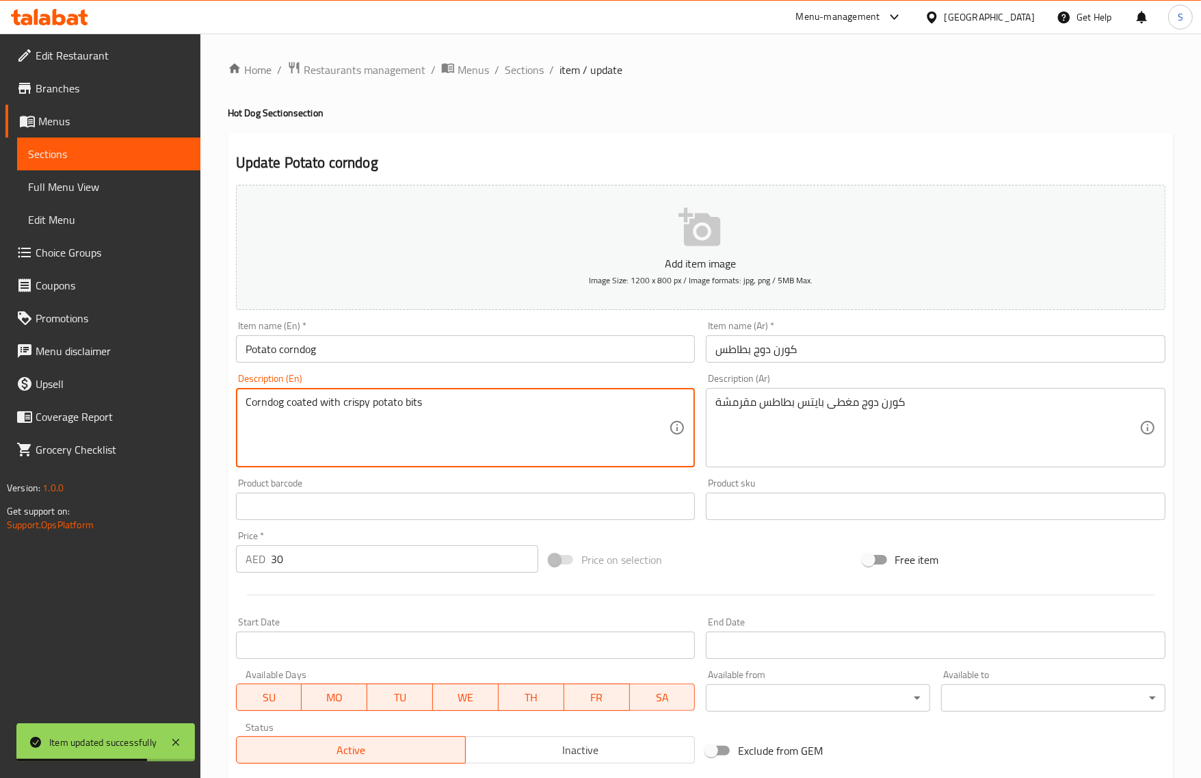
click at [408, 404] on textarea "Corndog coated with crispy potato bits" at bounding box center [458, 427] width 424 height 65
paste textarea "e"
type textarea "Corndog coated with crispy potato bites"
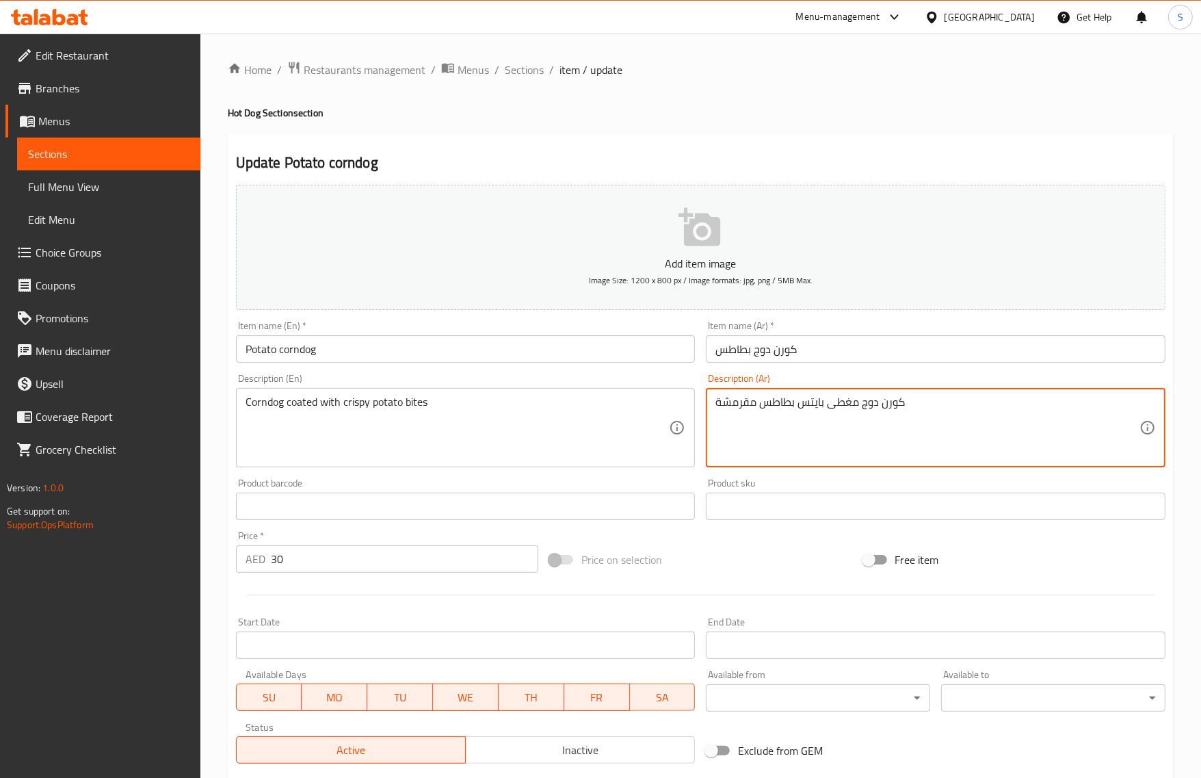
click at [818, 404] on textarea "كورن دوج مغطى بايتس بطاطس مقرمشة" at bounding box center [927, 427] width 424 height 65
type textarea "كورن دوج مغطى ب[GEOGRAPHIC_DATA] بطاطس مقرمشة"
click at [434, 339] on input "Potato corndog" at bounding box center [466, 348] width 460 height 27
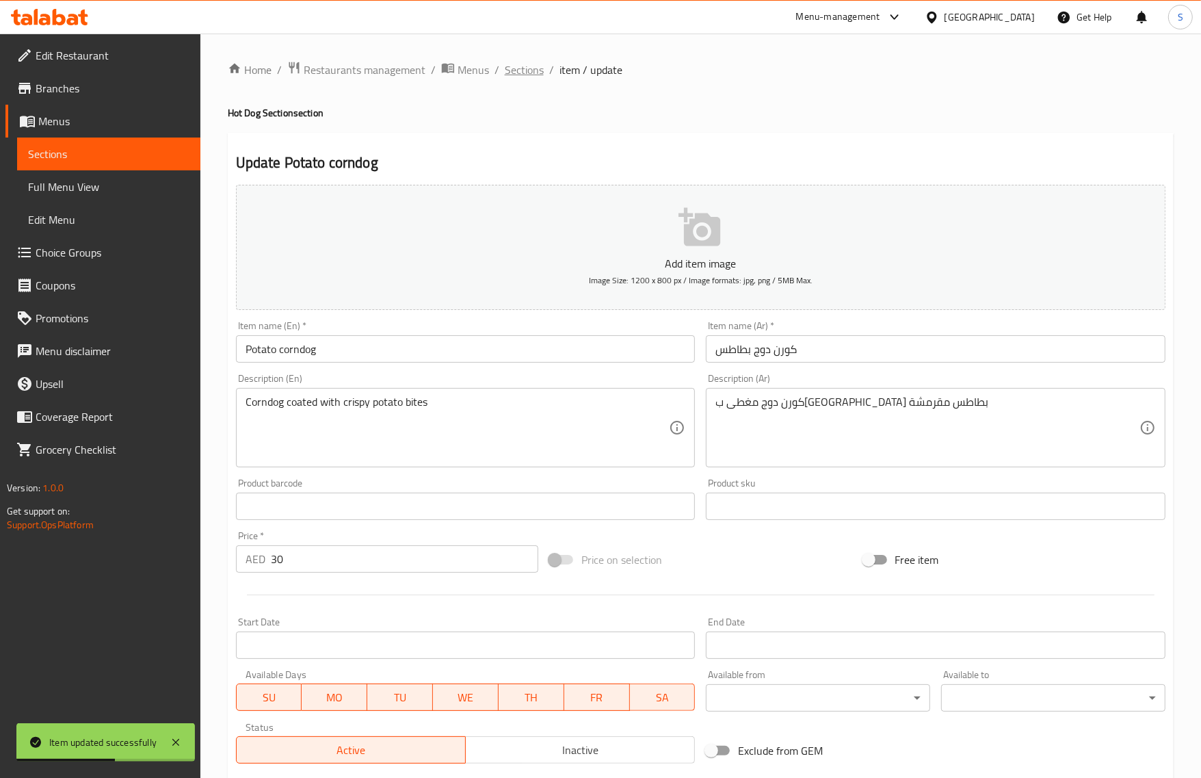
click at [529, 70] on span "Sections" at bounding box center [524, 70] width 39 height 16
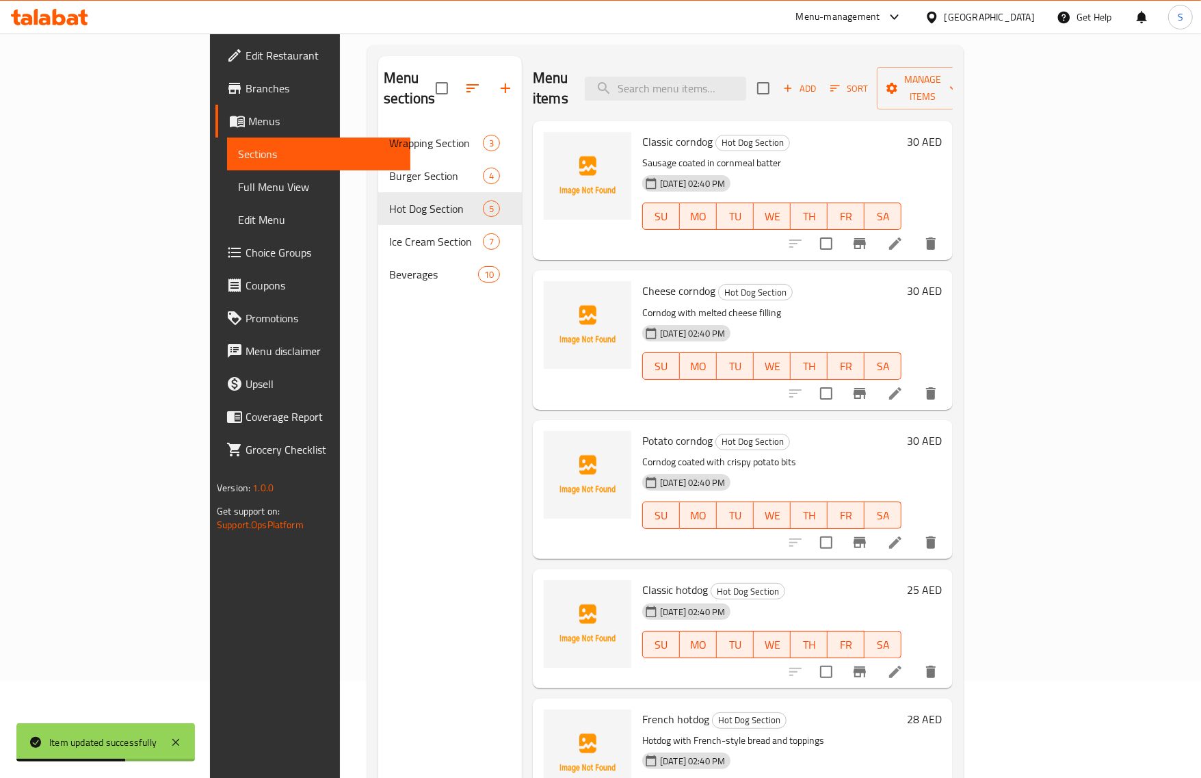
scroll to position [192, 0]
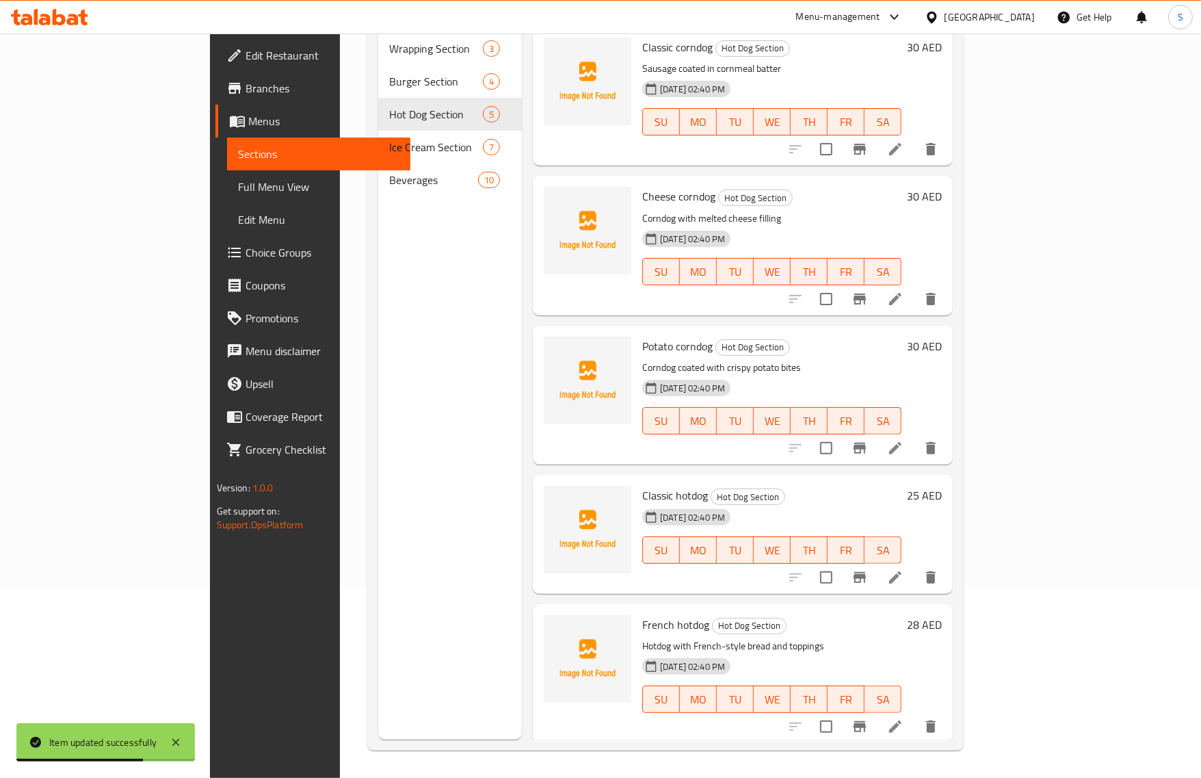
click at [914, 565] on li at bounding box center [895, 577] width 38 height 25
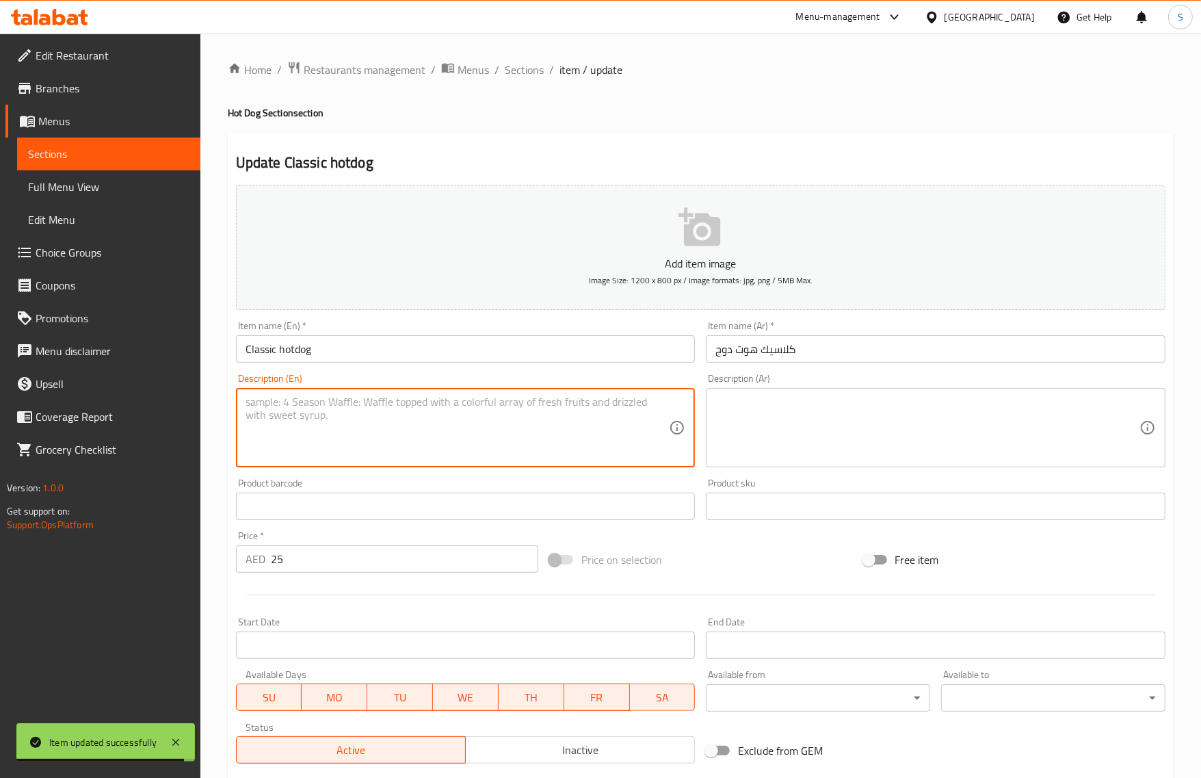
click at [347, 425] on textarea at bounding box center [458, 427] width 424 height 65
paste textarea "Sausage in bun with classic condiments"
type textarea "Sausage in bun with classic condiments"
click at [816, 438] on textarea at bounding box center [927, 427] width 424 height 65
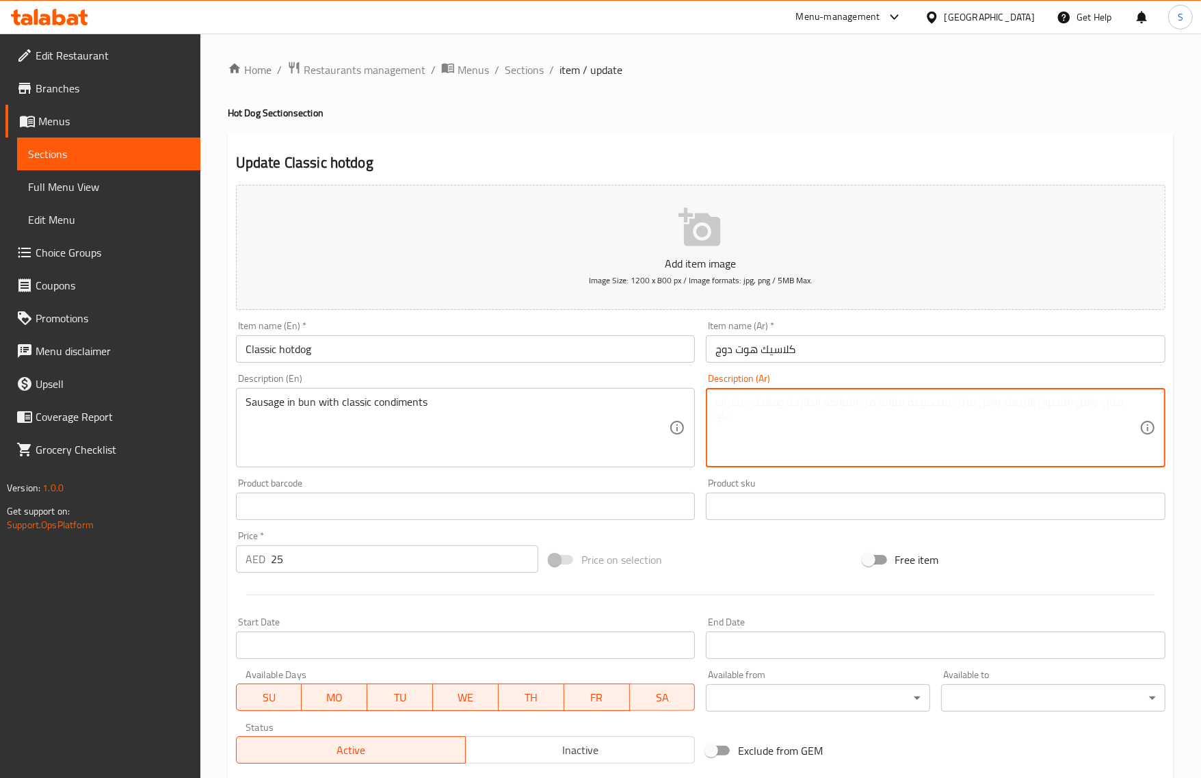
paste textarea "نقانق"
type textarea "نقانق في [GEOGRAPHIC_DATA] مع كوندمنت كلاسيك"
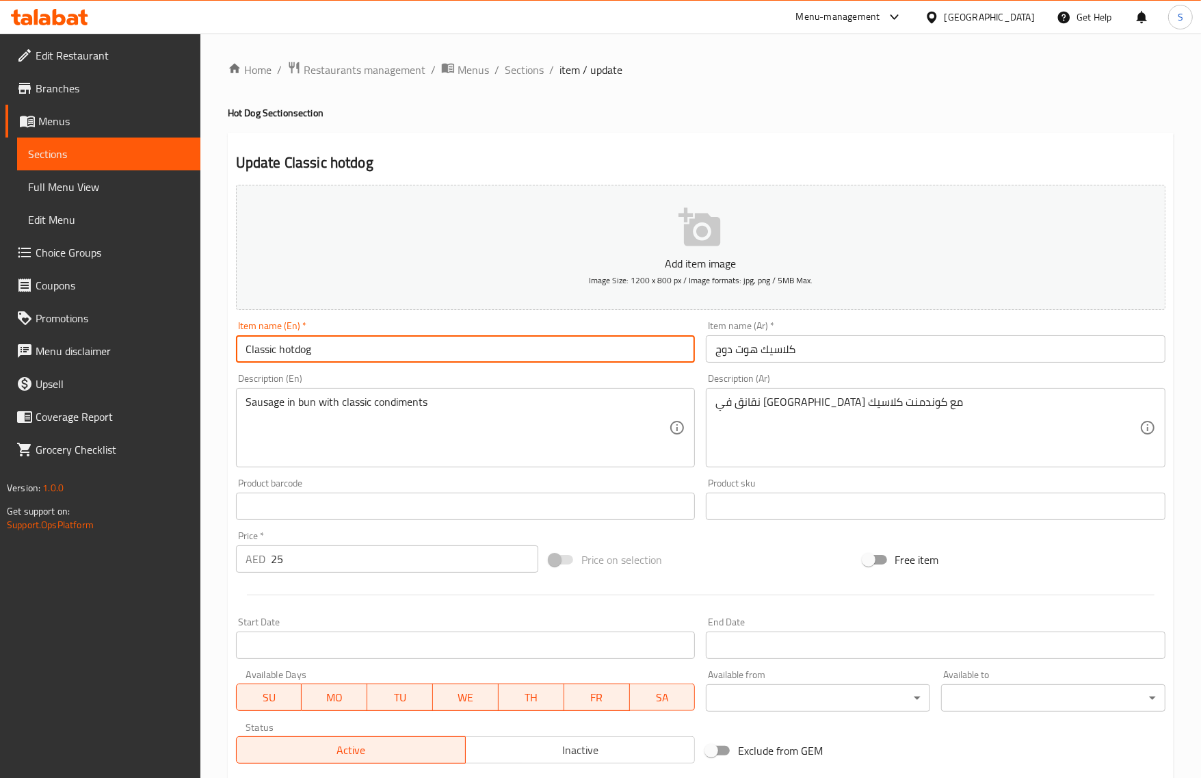
click at [373, 343] on input "Classic hotdog" at bounding box center [466, 348] width 460 height 27
click at [501, 67] on ol "Home / Restaurants management / Menus / Sections / item / update" at bounding box center [701, 70] width 946 height 18
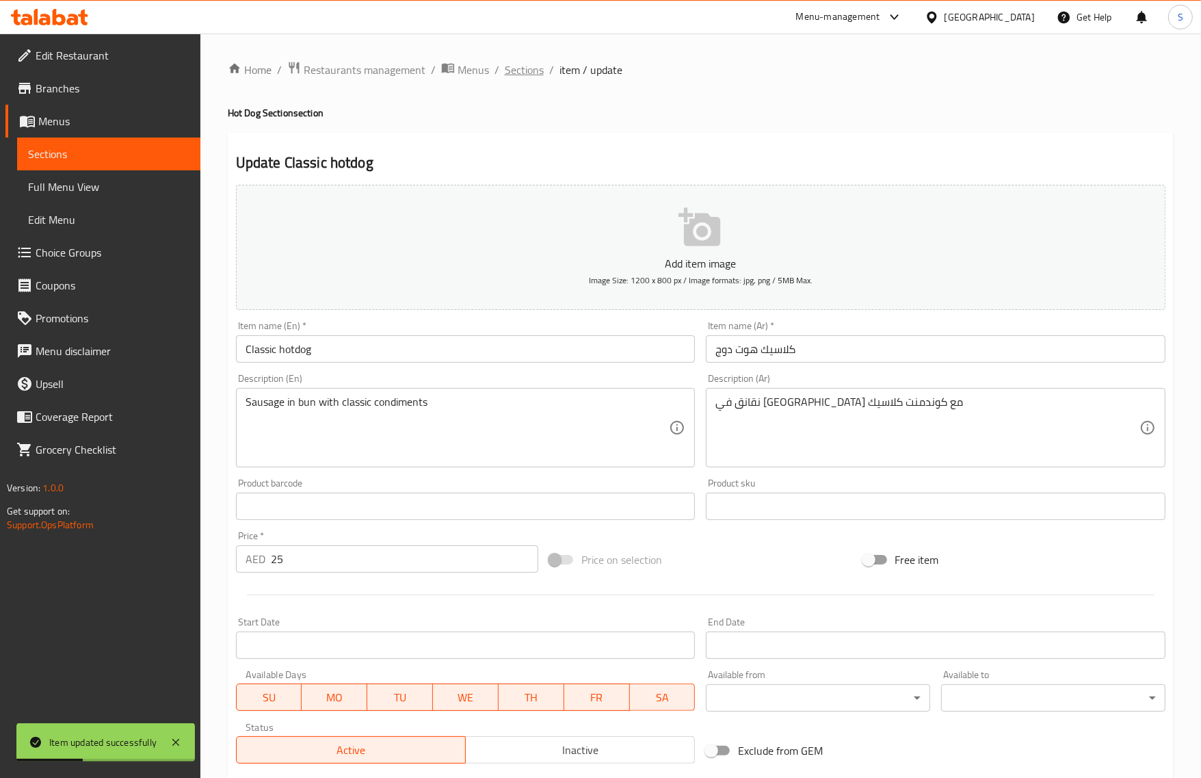
click at [506, 68] on span "Sections" at bounding box center [524, 70] width 39 height 16
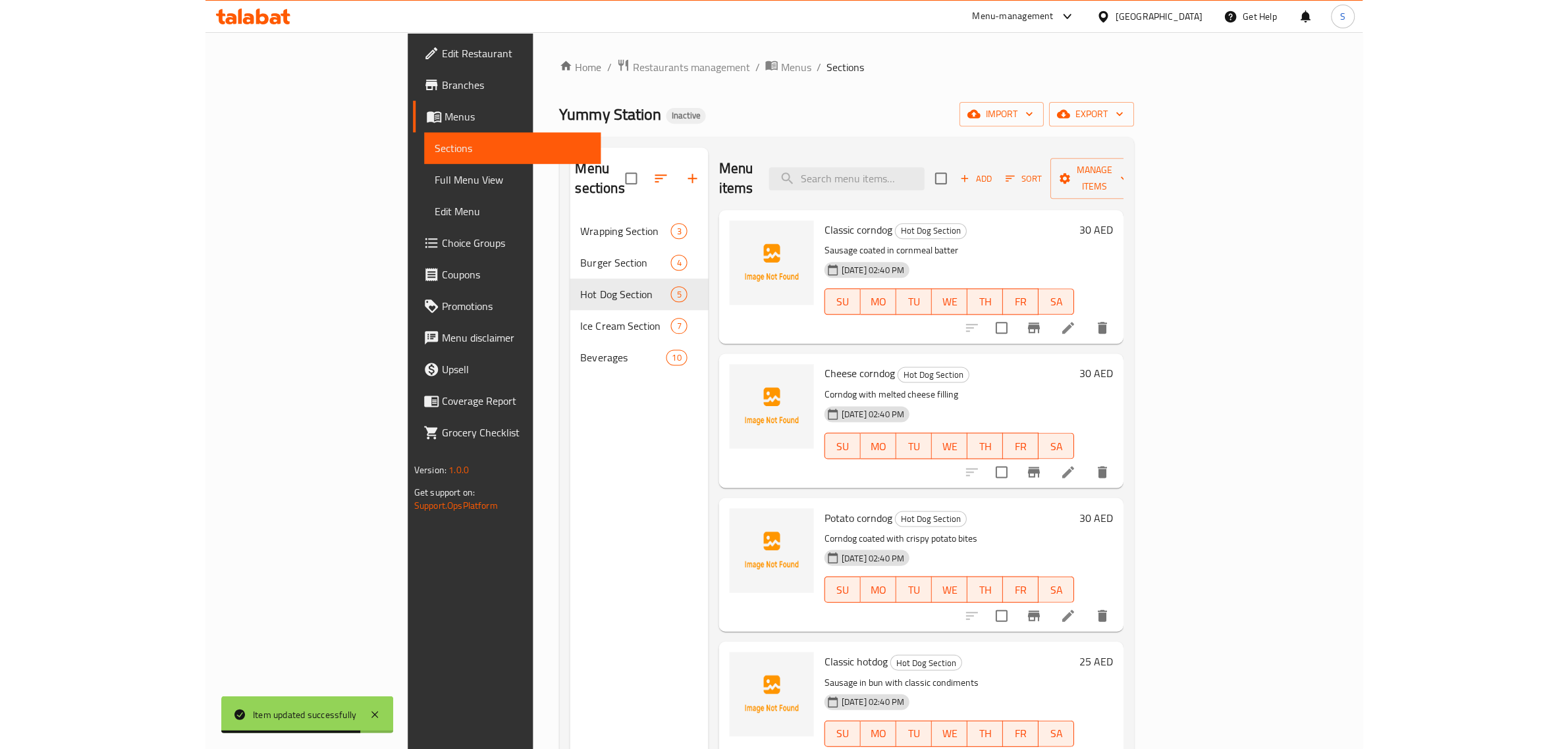
scroll to position [2, 0]
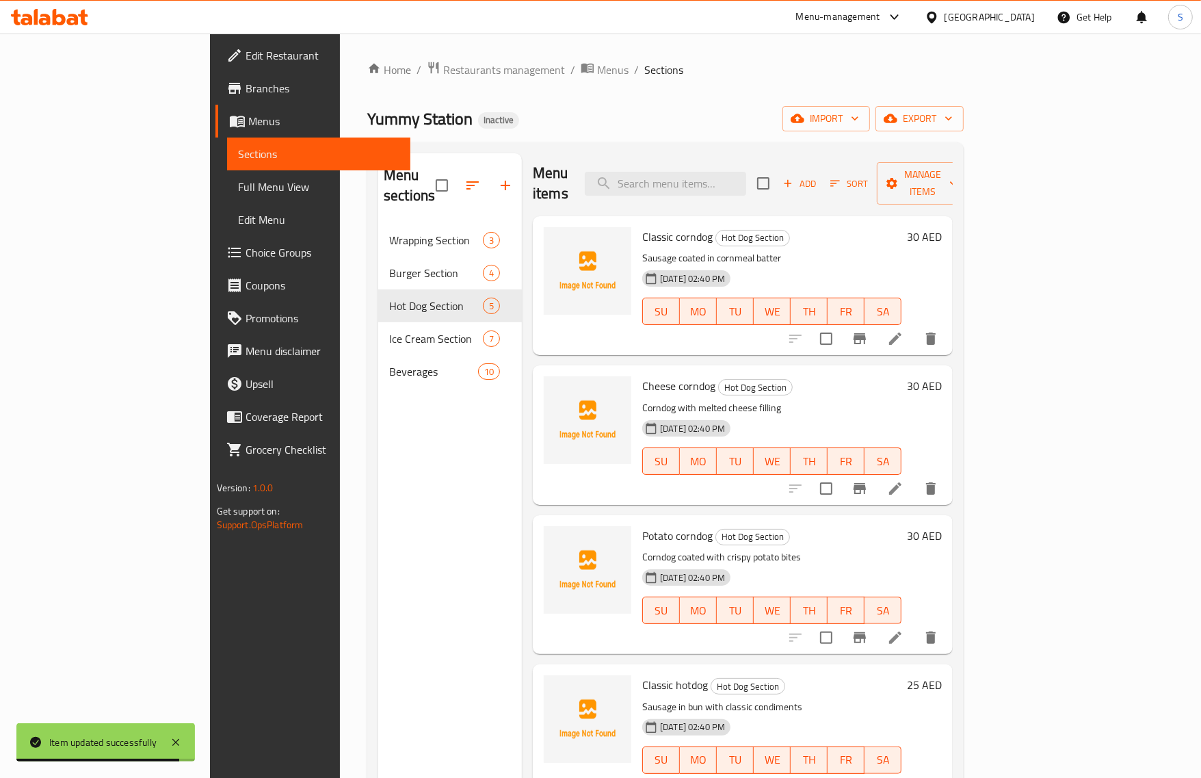
click at [650, 674] on span "Classic hotdog" at bounding box center [675, 684] width 66 height 21
click at [642, 674] on span "Classic hotdog" at bounding box center [675, 684] width 66 height 21
copy h6 "Classic hotdog"
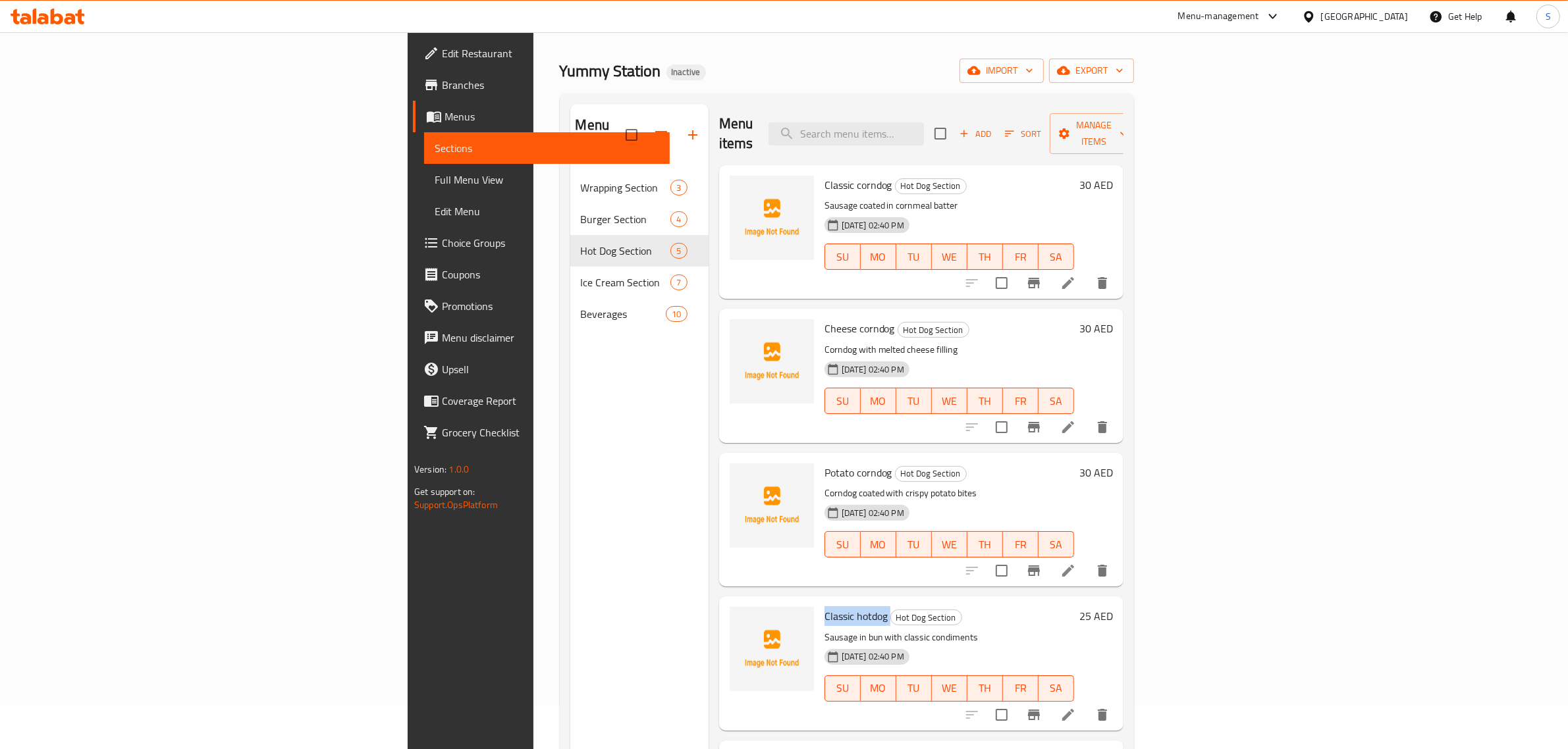
scroll to position [82, 0]
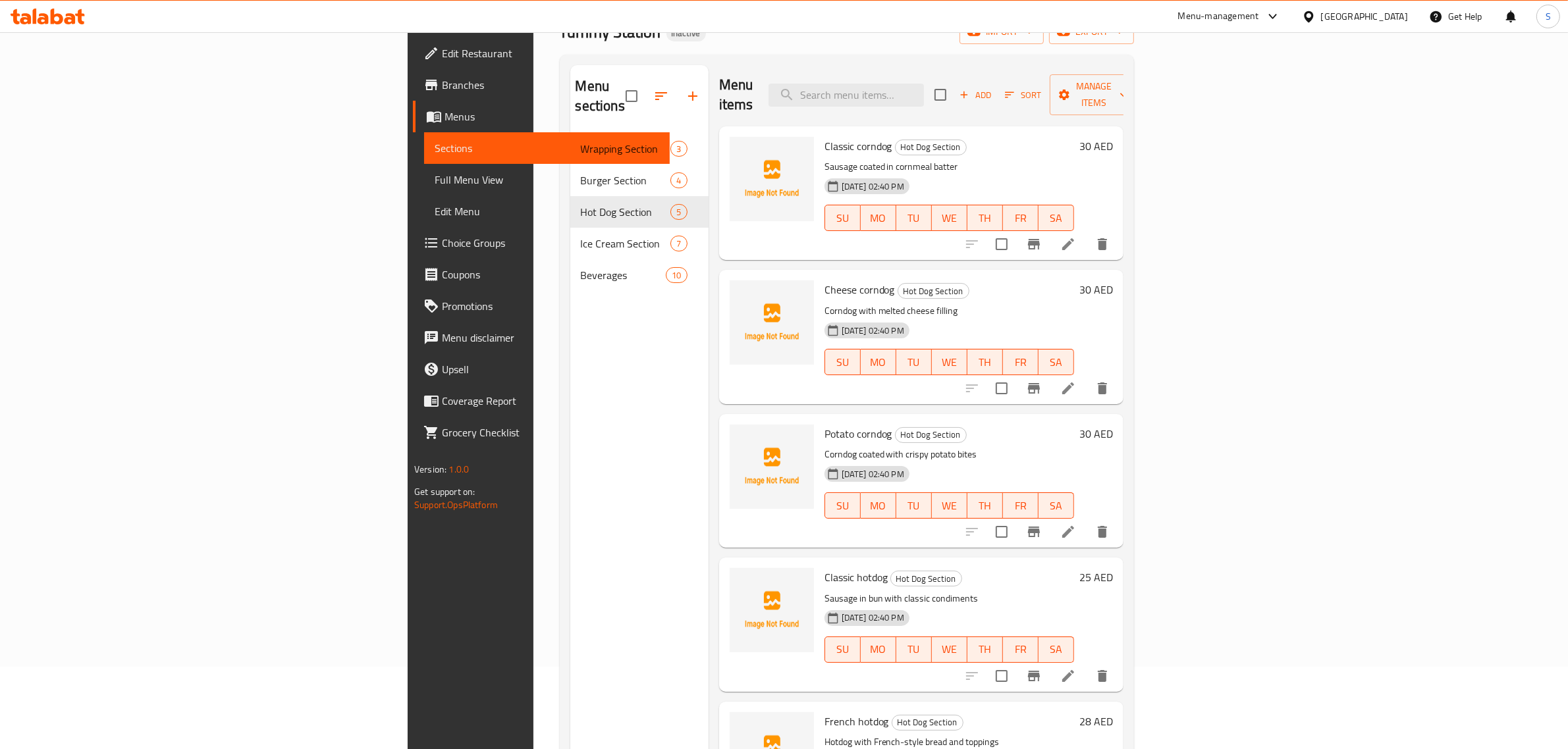
click at [1118, 516] on div at bounding box center [1037, 531] width 162 height 32
drag, startPoint x: 1457, startPoint y: 498, endPoint x: 1464, endPoint y: 514, distance: 17.5
click at [1118, 516] on div at bounding box center [1037, 531] width 162 height 32
click at [1074, 526] on icon at bounding box center [1068, 531] width 12 height 12
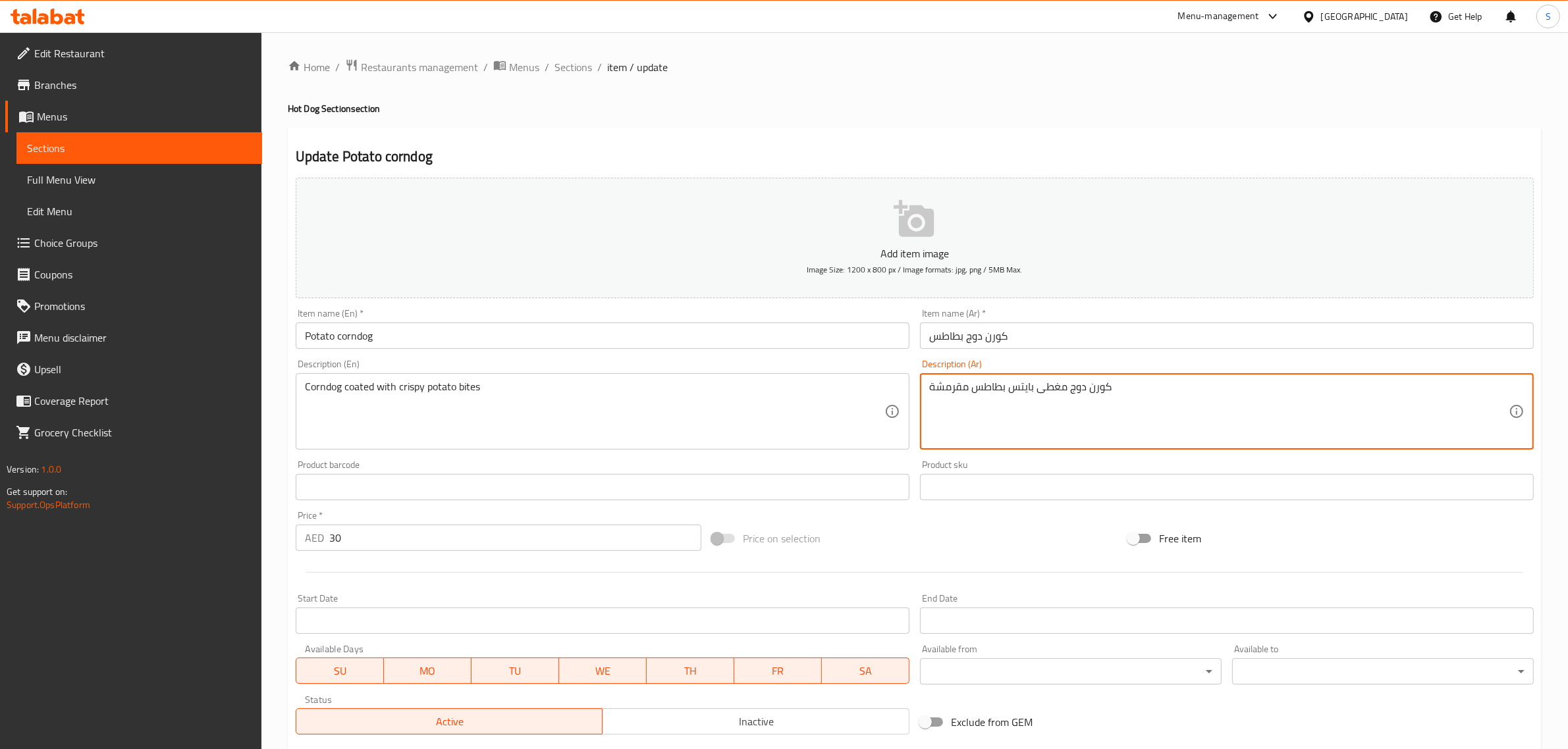
click at [682, 349] on input "Potato corndog" at bounding box center [602, 335] width 614 height 26
type textarea "كورن دوج مغطى مع بايتس بطاطس مقرمشة"
click at [495, 345] on input "Potato corndog" at bounding box center [602, 335] width 614 height 26
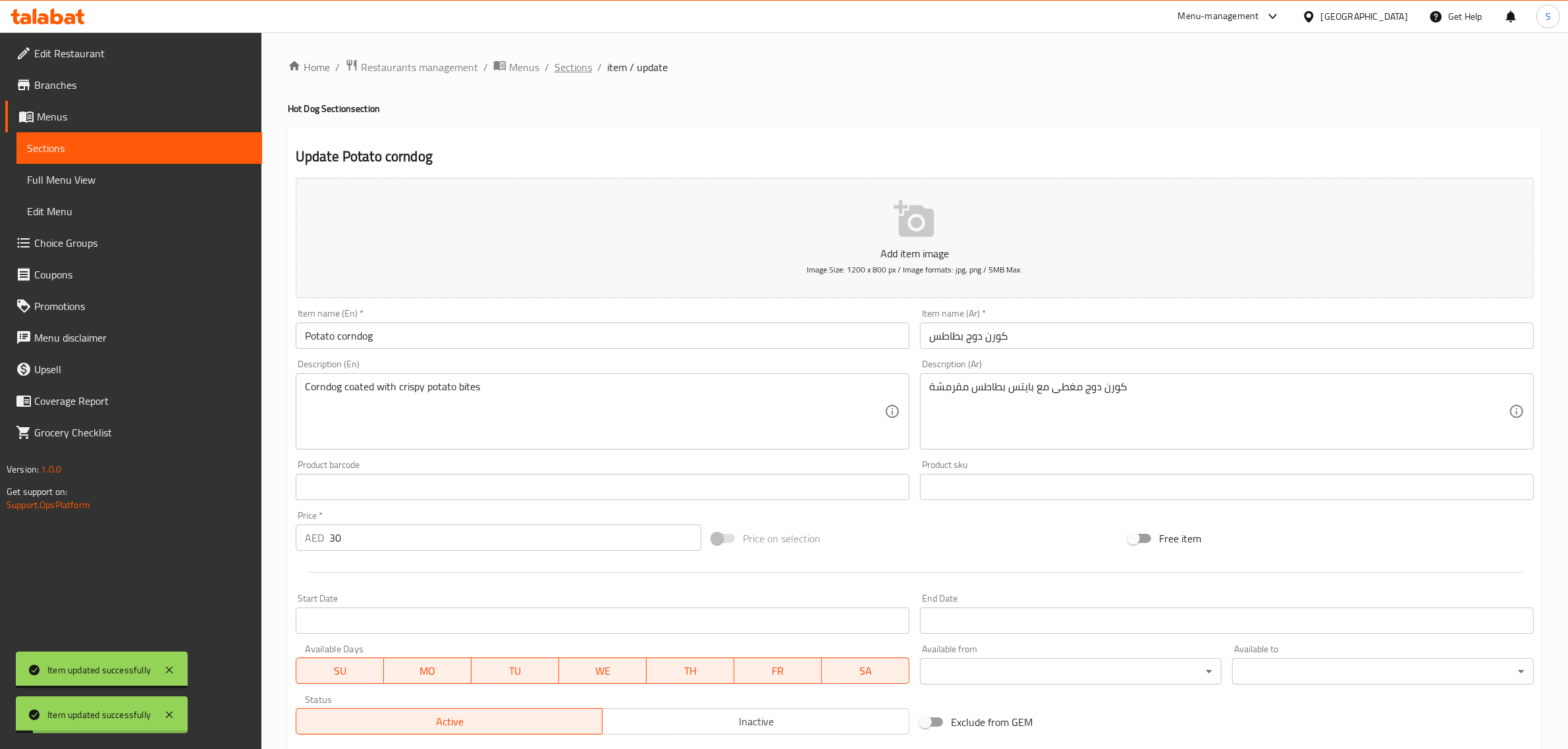
drag, startPoint x: 583, startPoint y: 71, endPoint x: 587, endPoint y: 17, distance: 54.1
click at [583, 70] on span "Sections" at bounding box center [573, 67] width 38 height 15
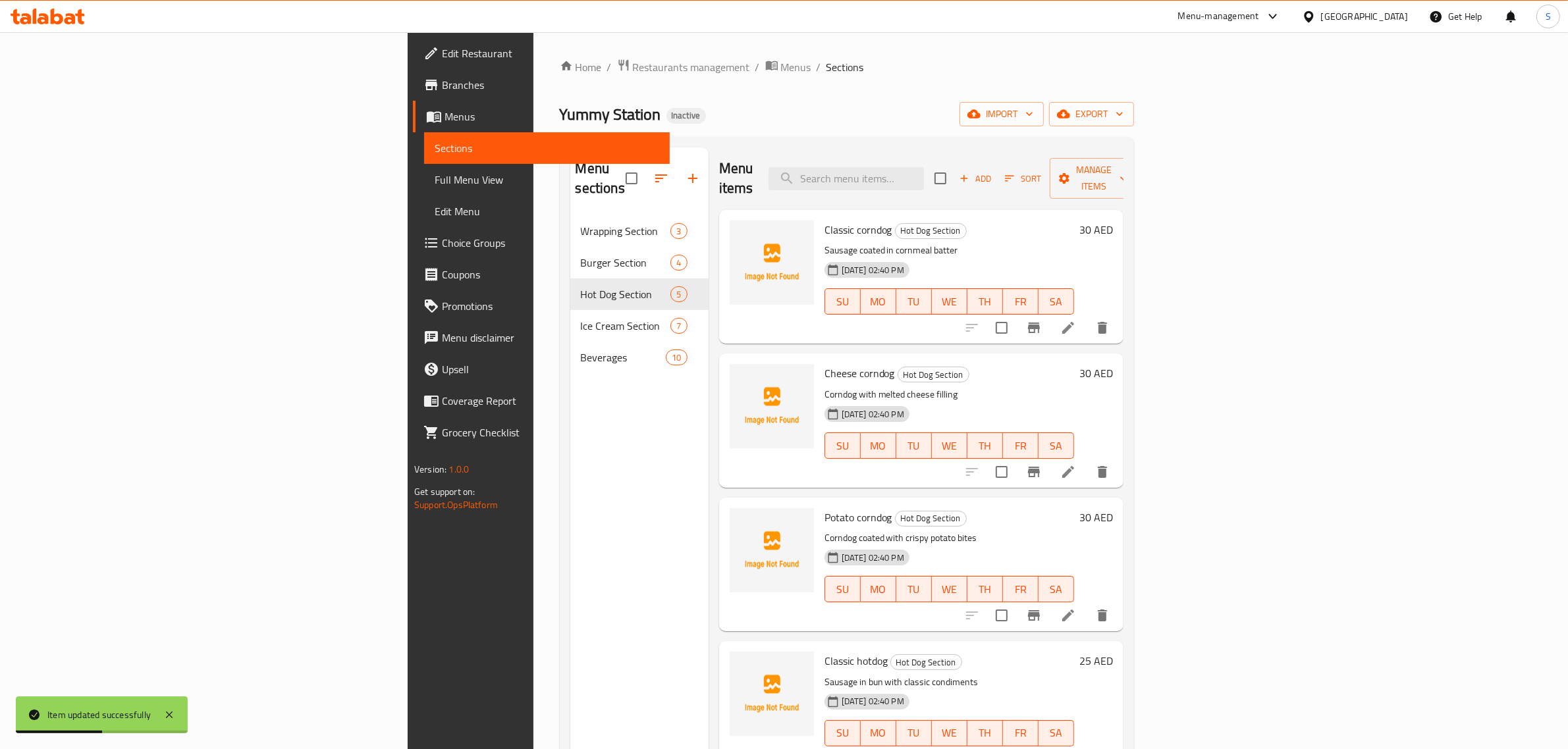
scroll to position [1, 0]
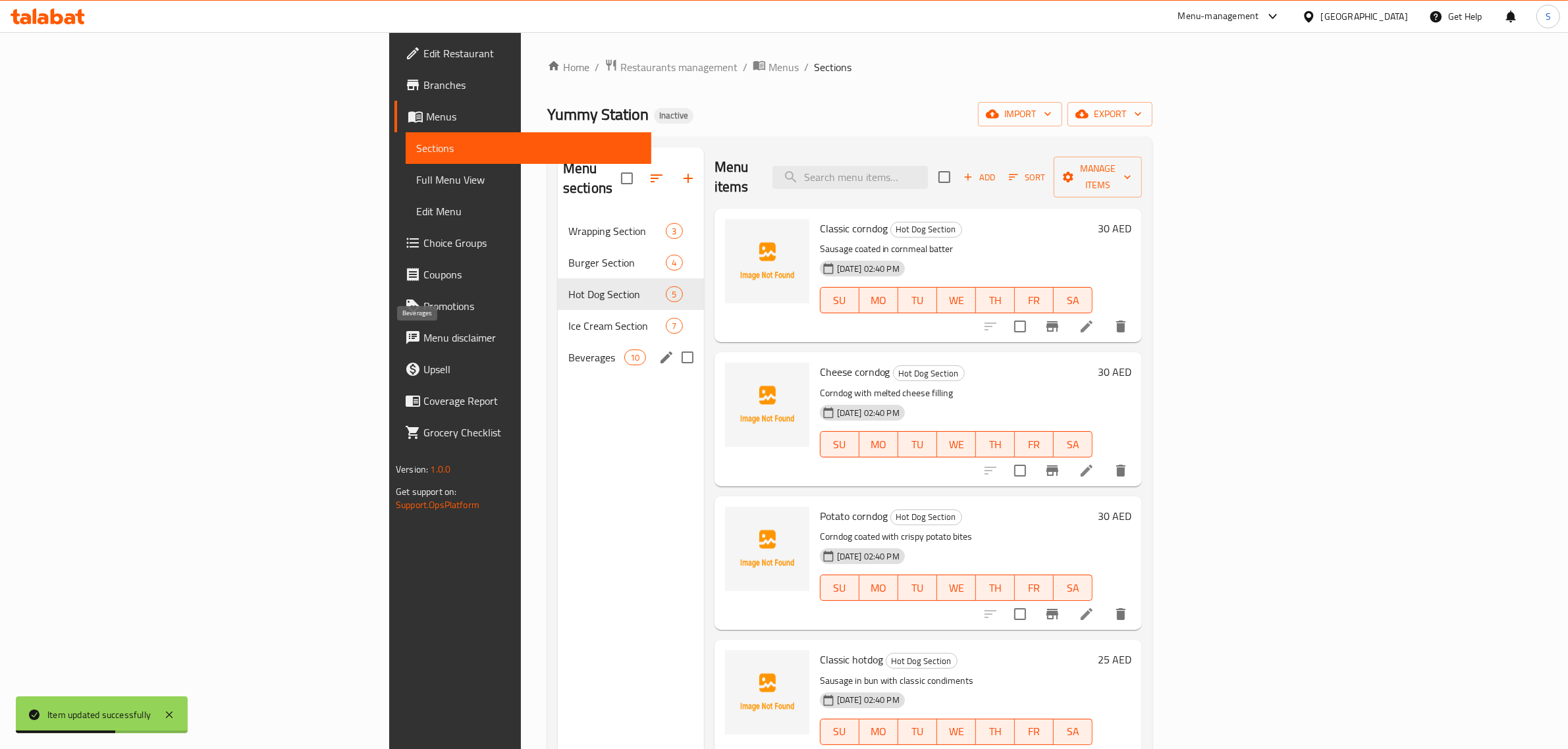
click at [568, 349] on span "Beverages" at bounding box center [596, 357] width 56 height 15
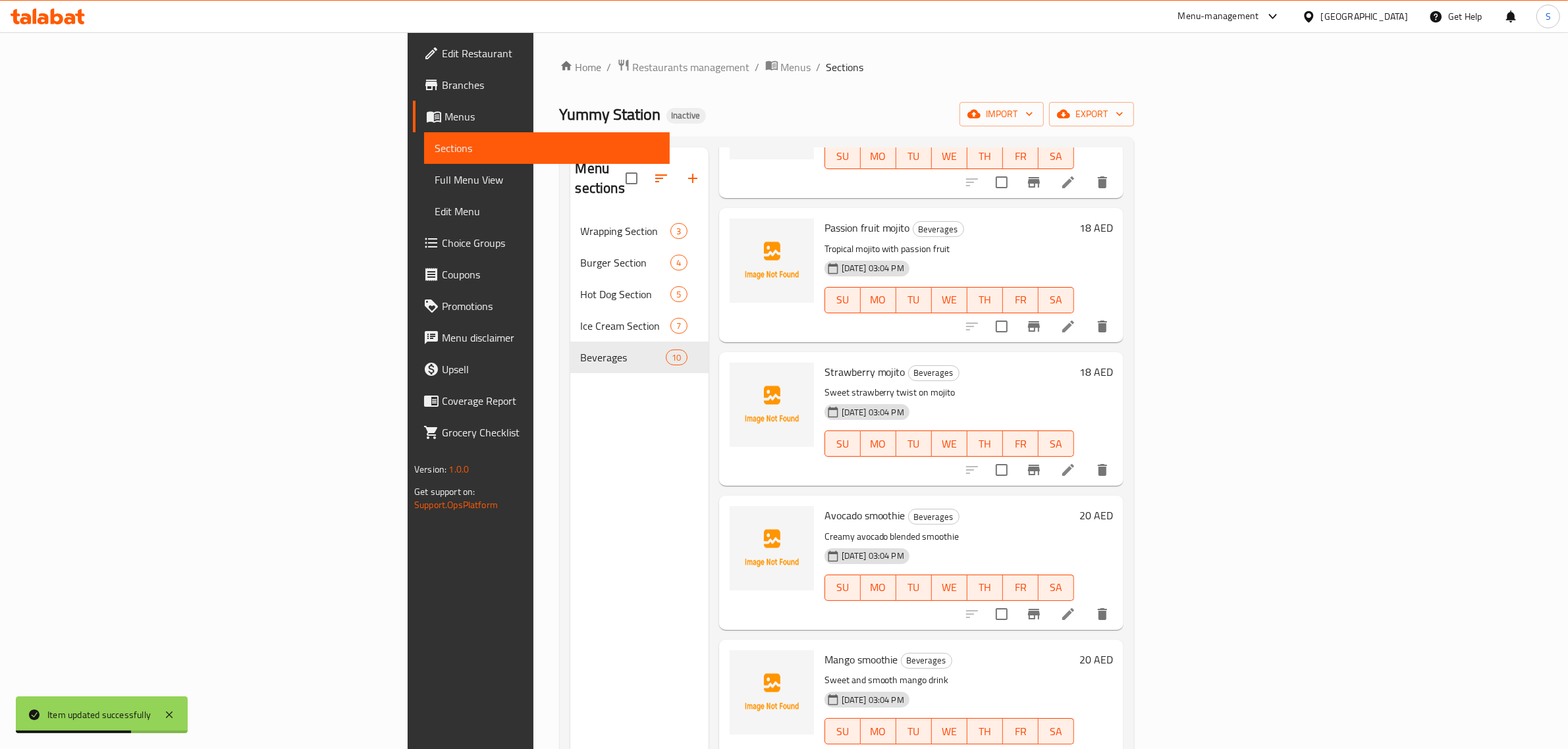
scroll to position [185, 0]
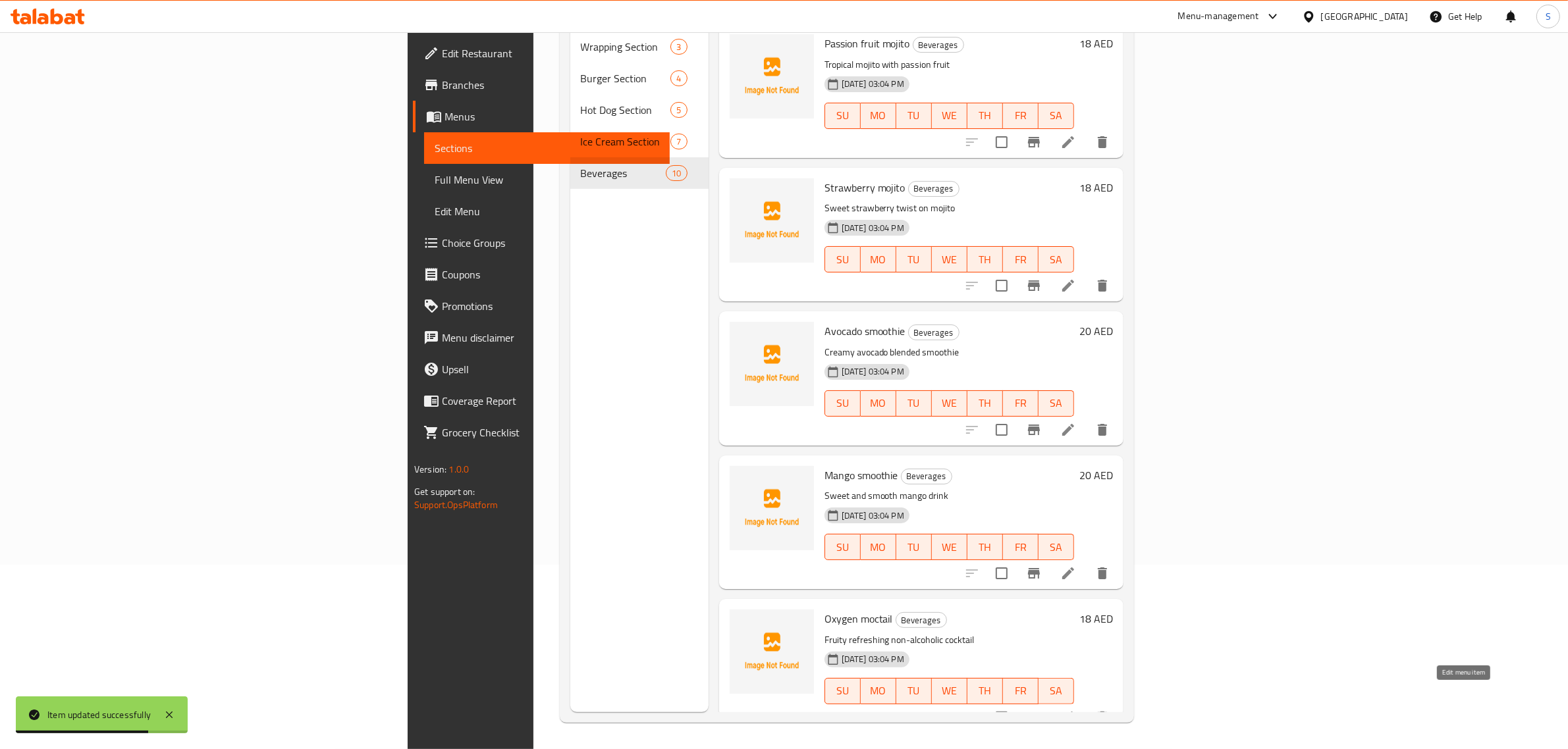
click at [1076, 710] on icon at bounding box center [1068, 717] width 15 height 15
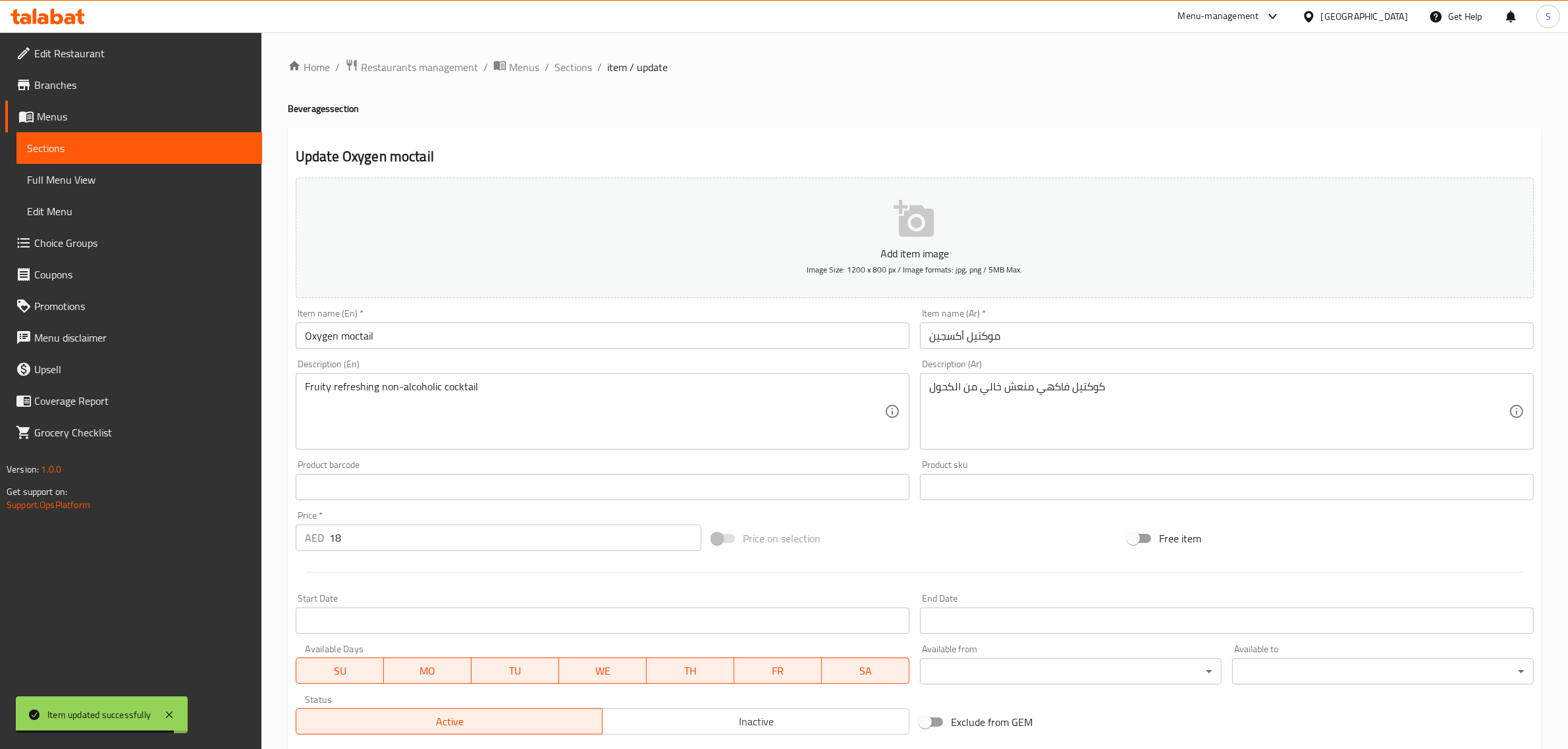
click at [366, 328] on input "Oxygen moctail" at bounding box center [602, 335] width 614 height 26
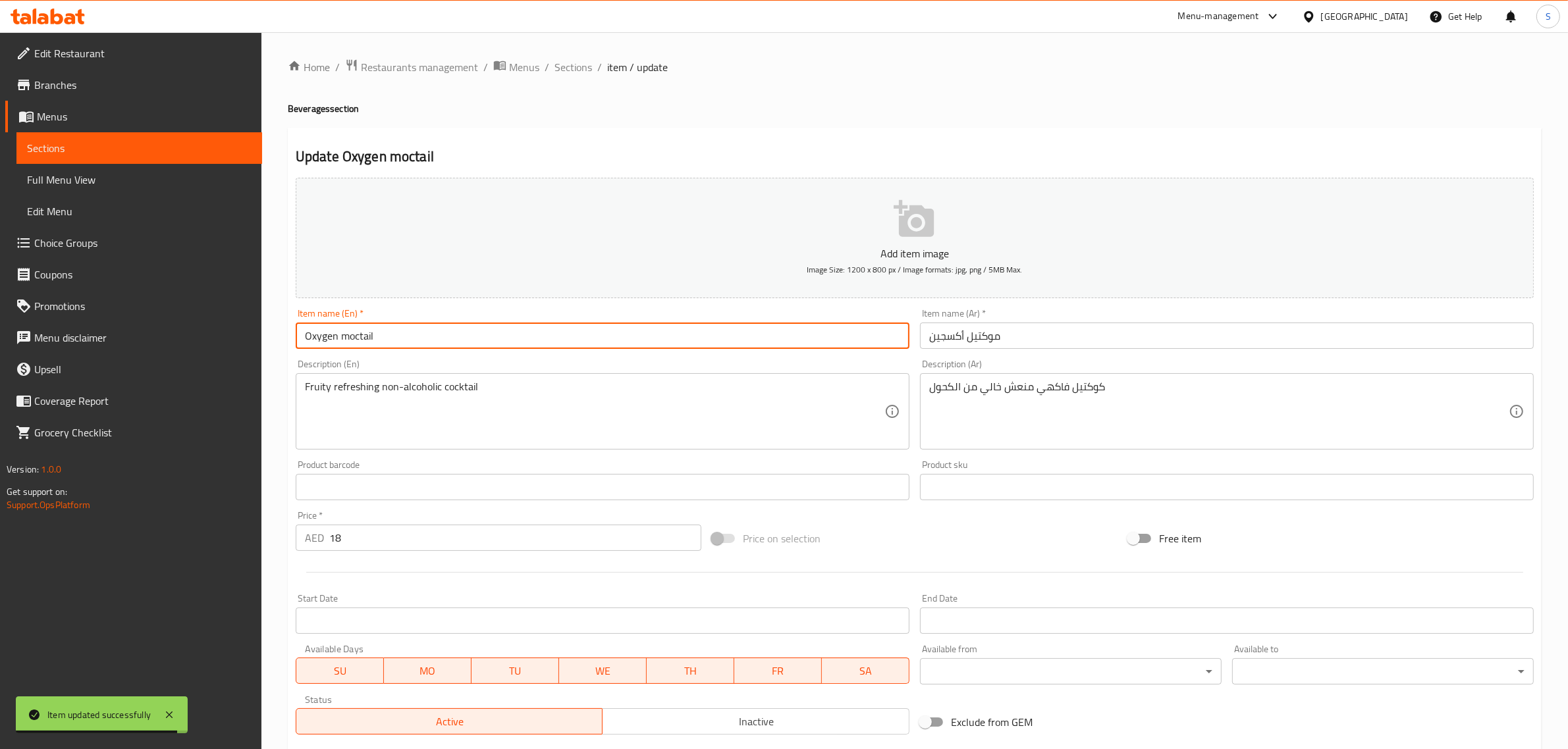
click at [366, 328] on input "Oxygen moctail" at bounding box center [602, 335] width 614 height 26
paste input "ktail"
type input "Oxygen mocktail"
click at [582, 65] on span "Sections" at bounding box center [573, 67] width 38 height 15
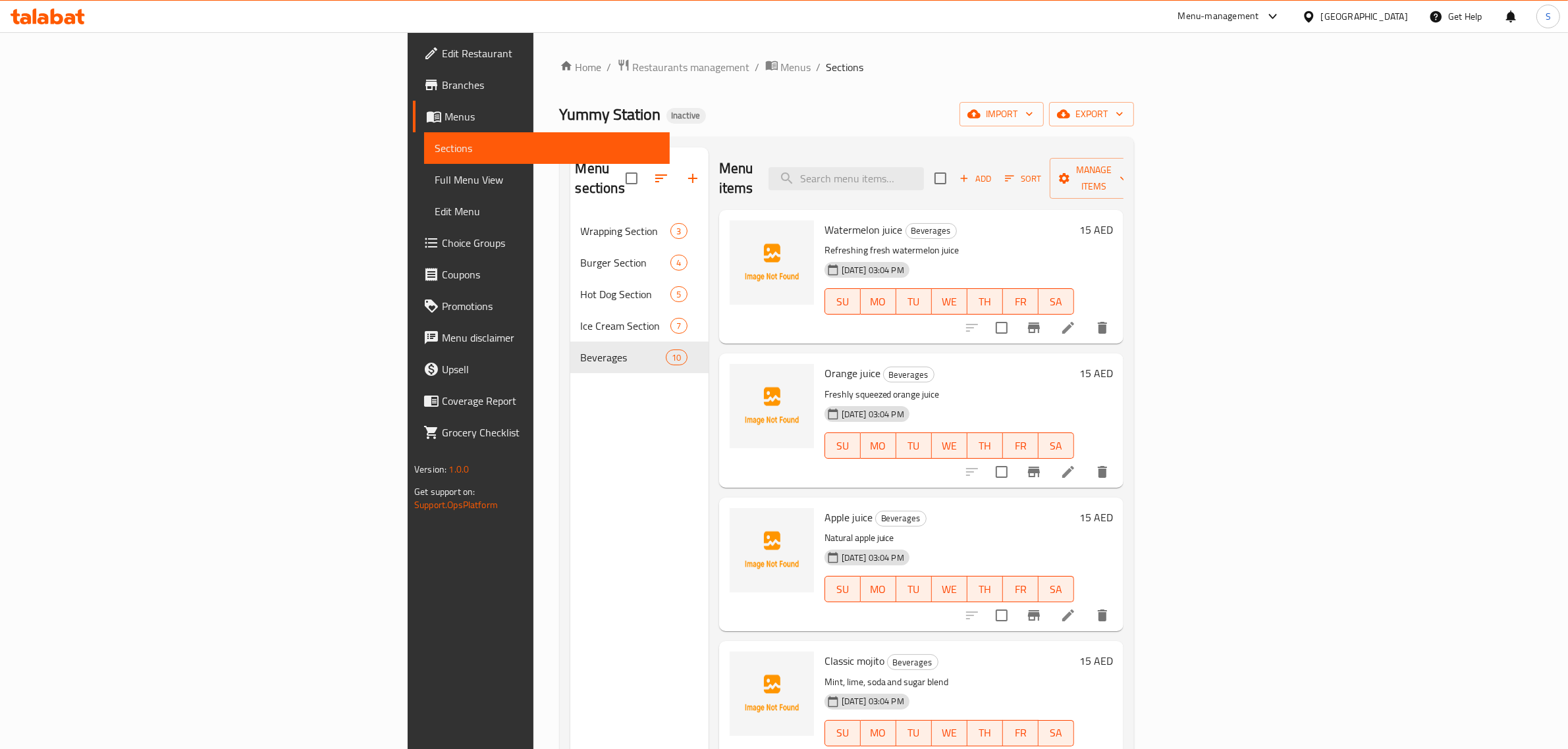
click at [37, 9] on icon at bounding box center [35, 16] width 4 height 15
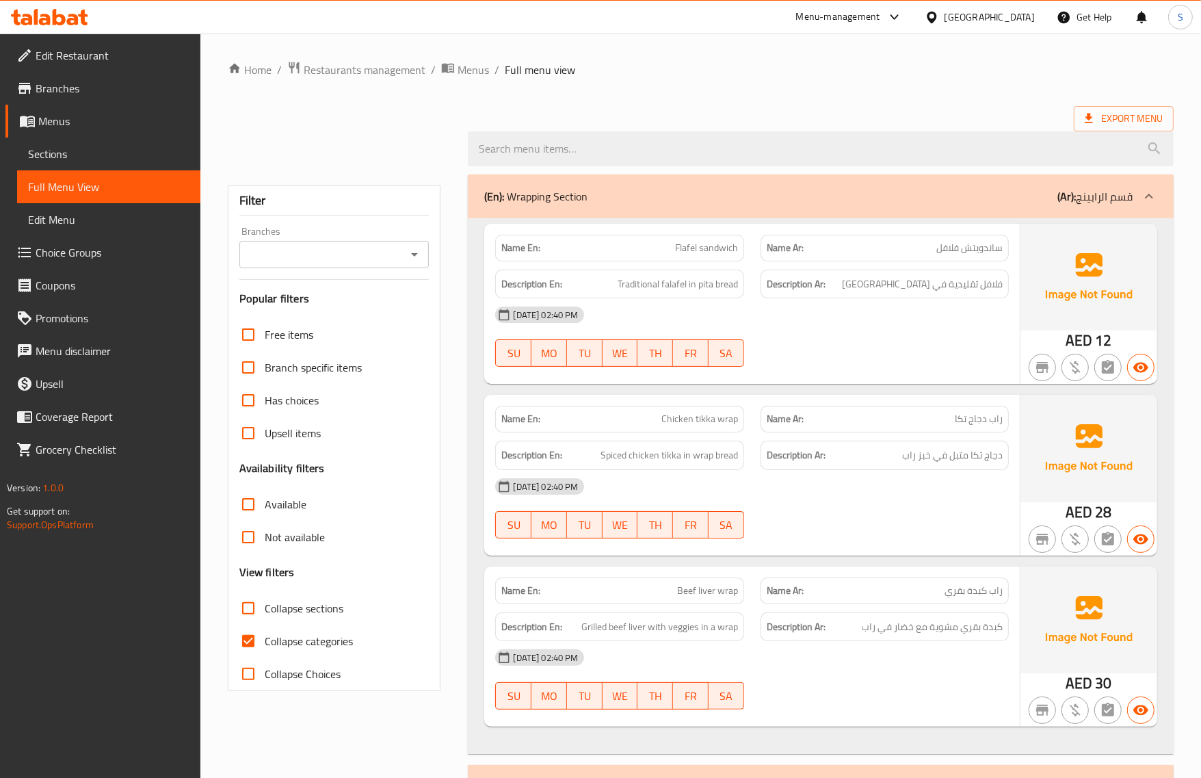
scroll to position [85, 0]
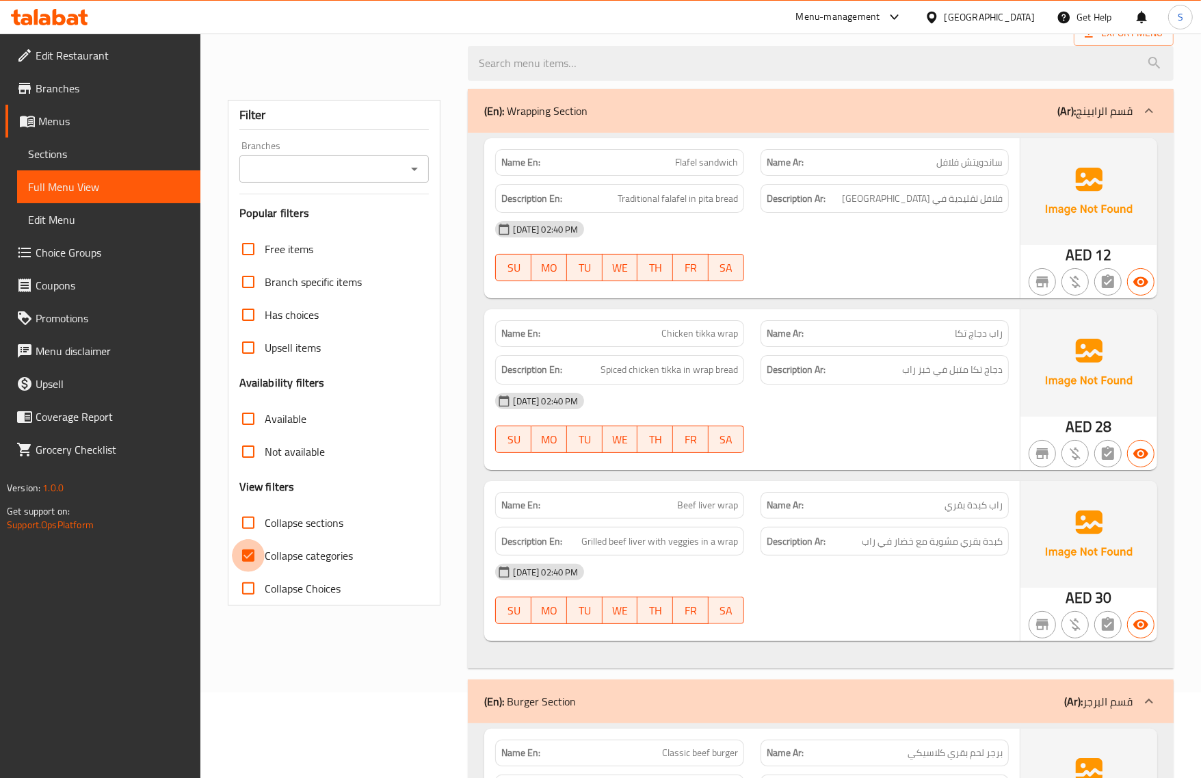
click at [251, 555] on input "Collapse categories" at bounding box center [248, 555] width 33 height 33
checkbox input "false"
click at [260, 518] on input "Collapse sections" at bounding box center [248, 522] width 33 height 33
checkbox input "true"
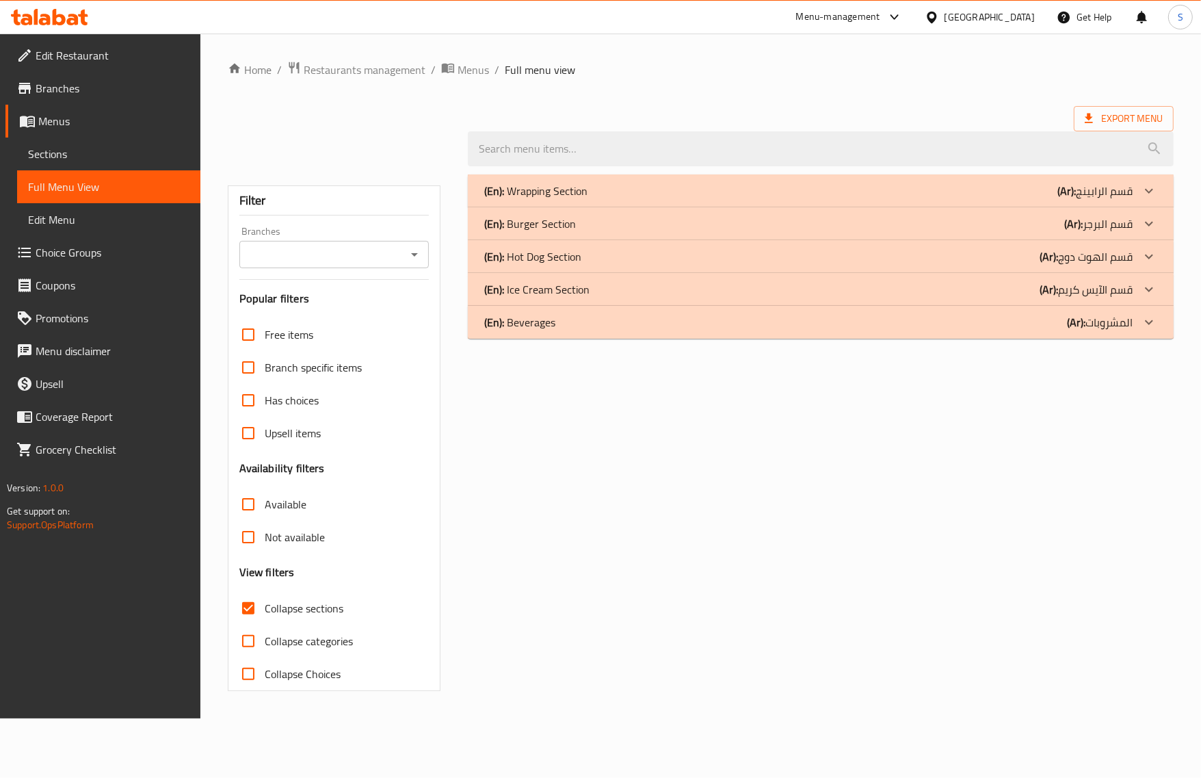
scroll to position [0, 0]
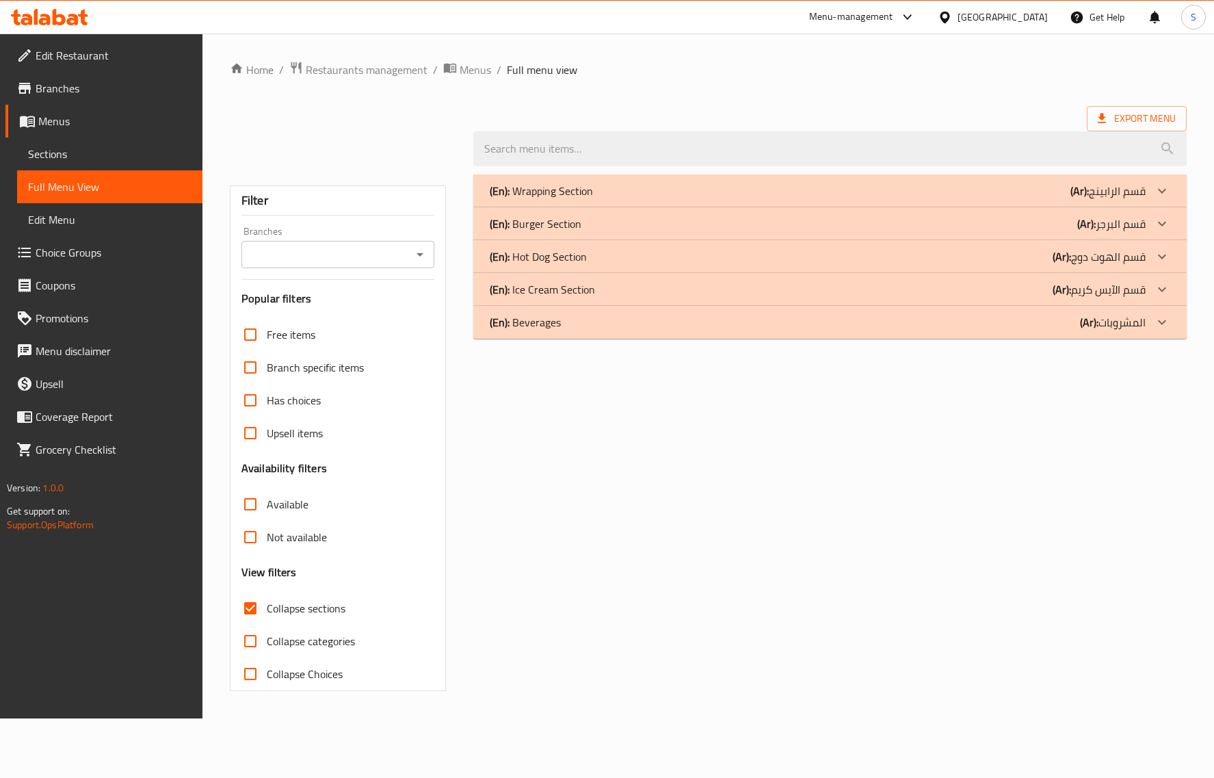
click at [527, 251] on p "(En): Hot Dog Section" at bounding box center [538, 256] width 97 height 16
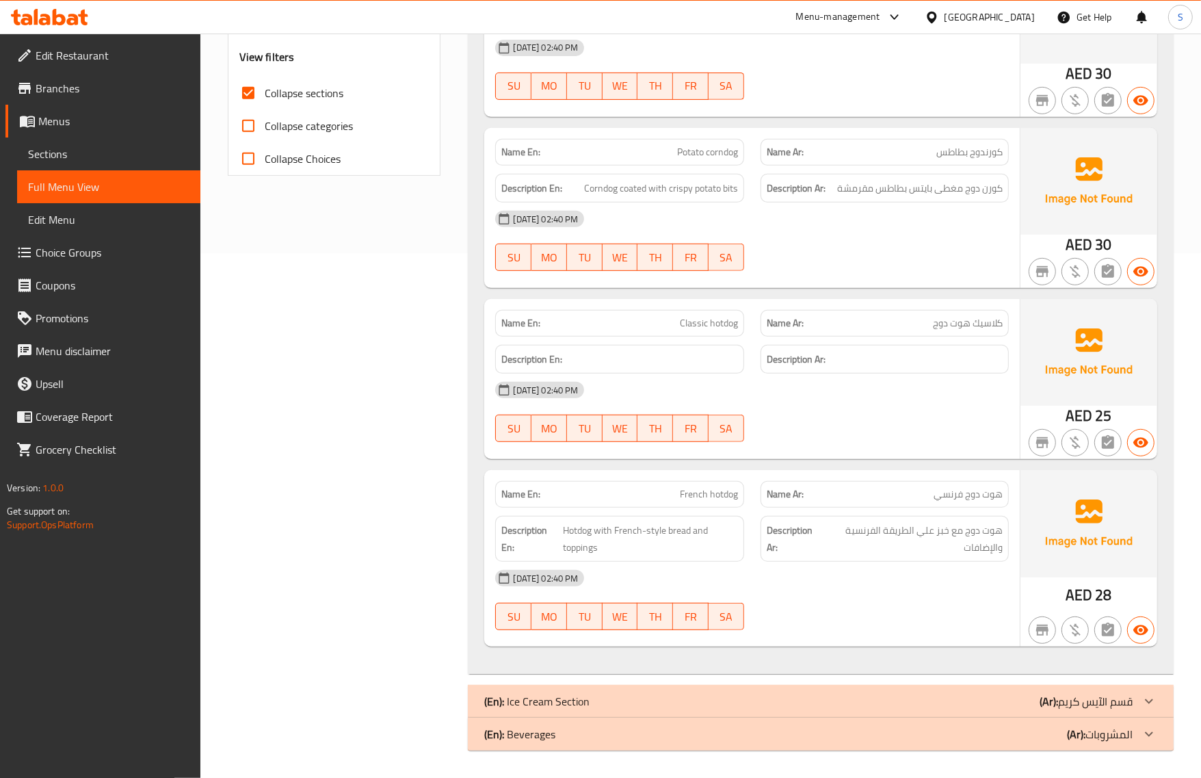
scroll to position [525, 0]
click at [629, 481] on div "Name En: French hotdog" at bounding box center [619, 494] width 248 height 27
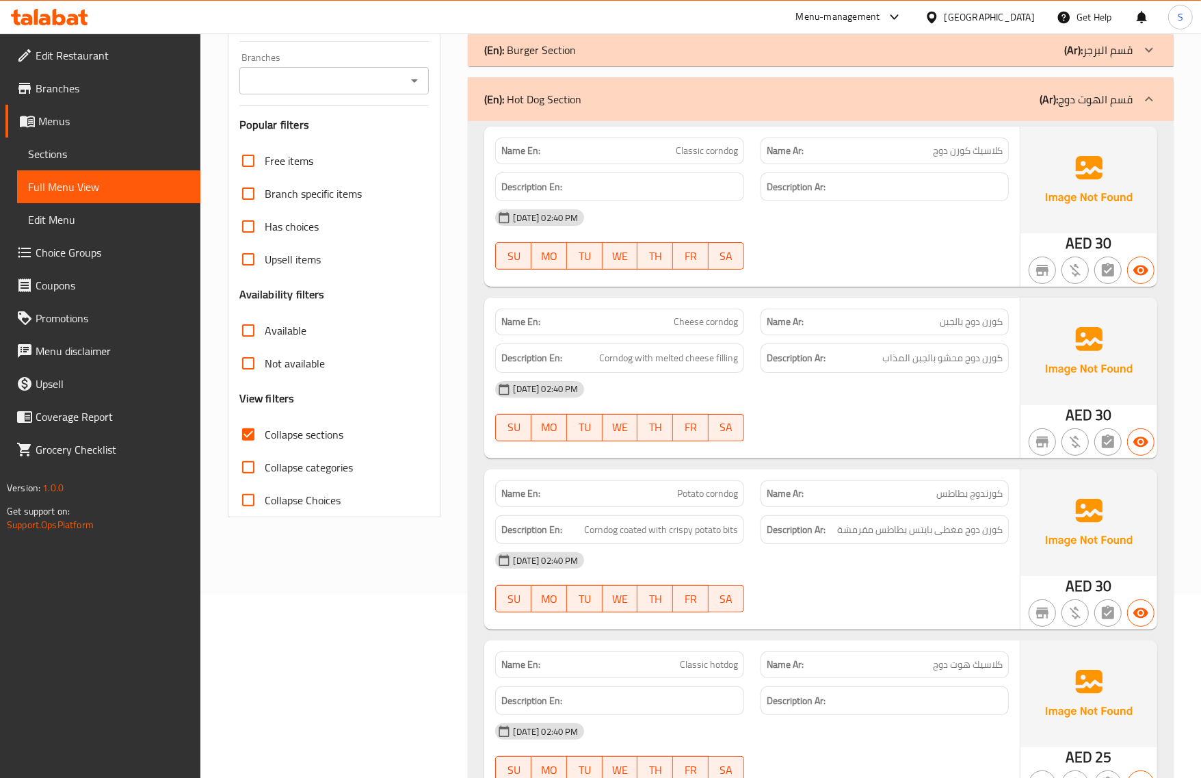
scroll to position [12, 0]
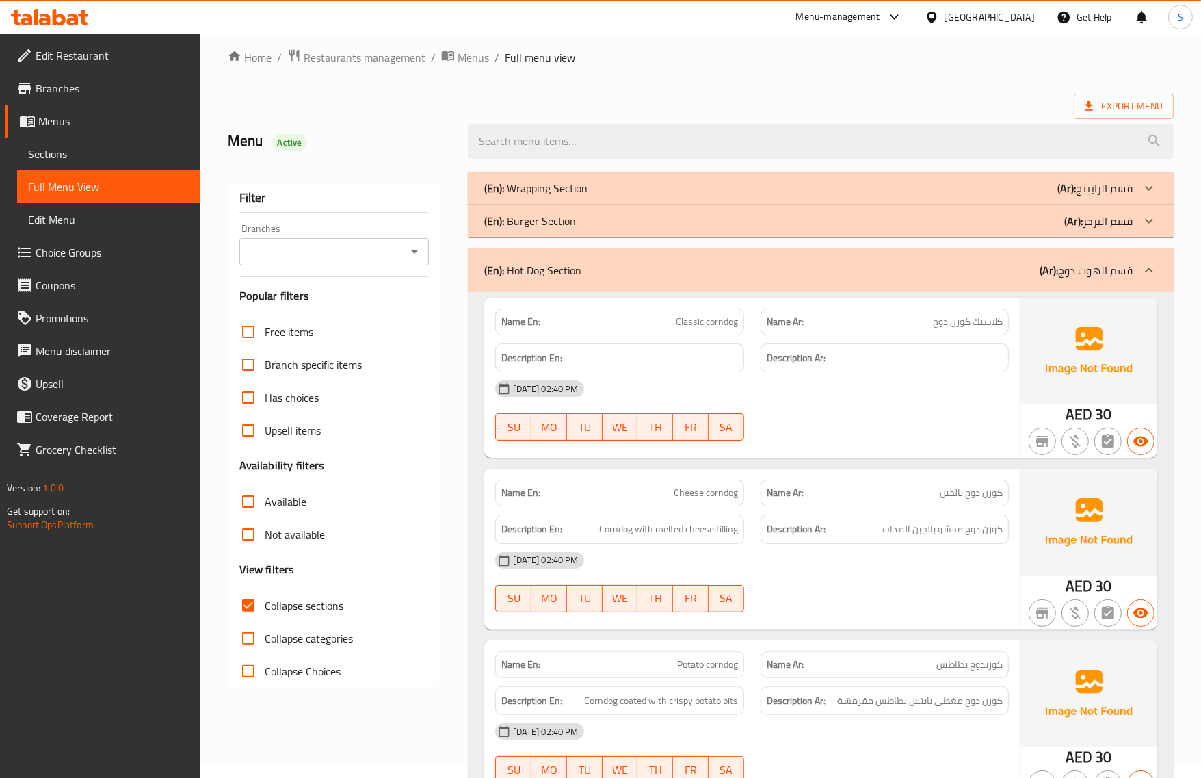
click at [713, 326] on span "Classic corndog" at bounding box center [707, 322] width 62 height 14
copy span "Classic corndog"
click at [713, 323] on span "Classic corndog" at bounding box center [707, 322] width 62 height 14
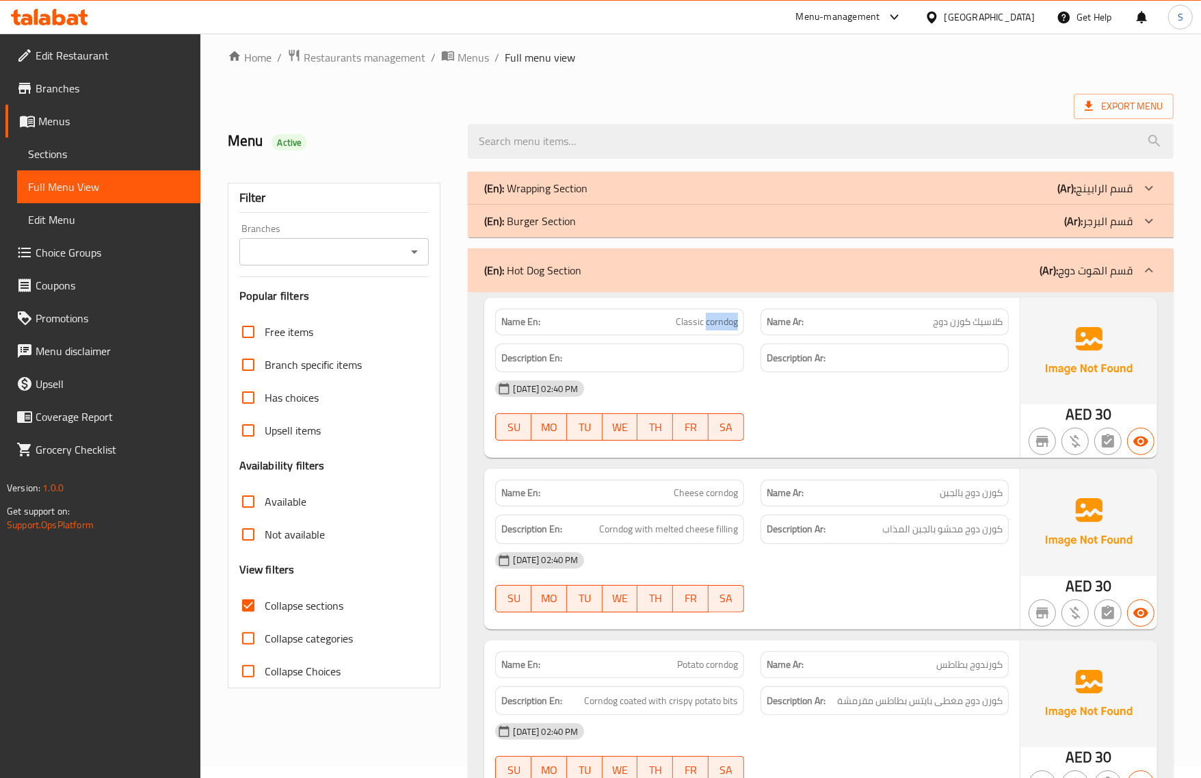
click at [713, 323] on span "Classic corndog" at bounding box center [707, 322] width 62 height 14
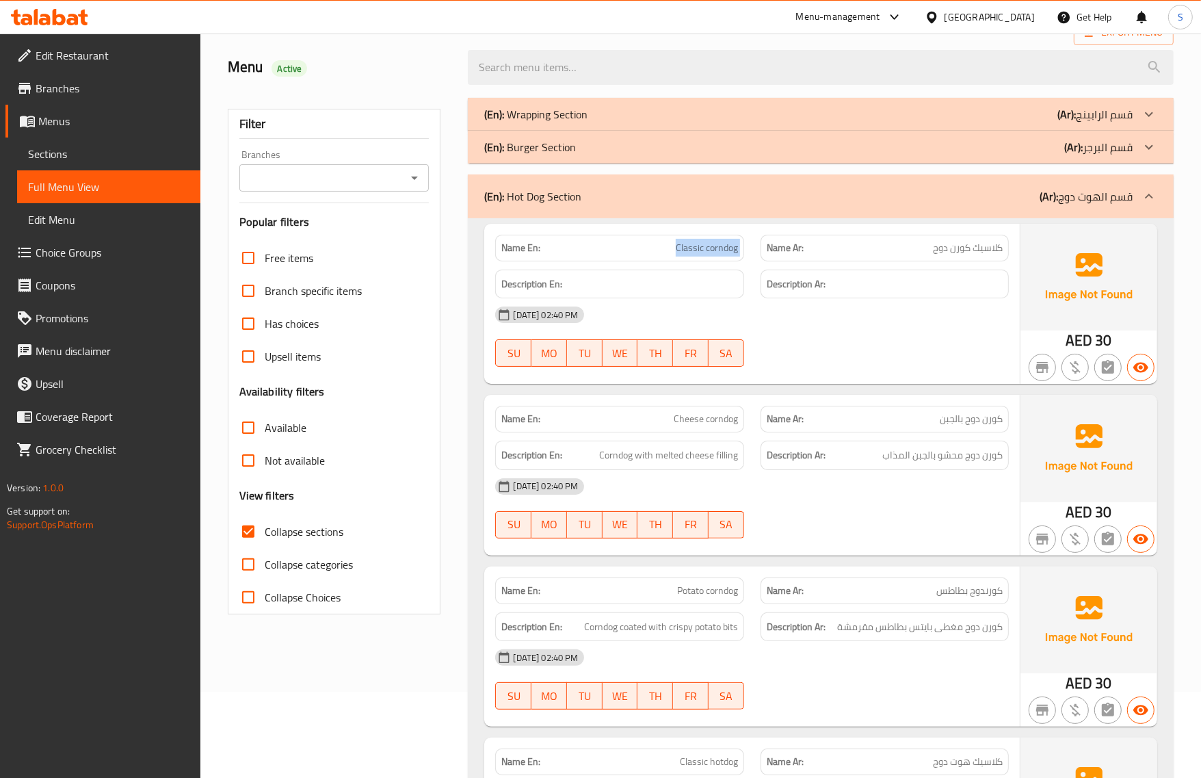
scroll to position [183, 0]
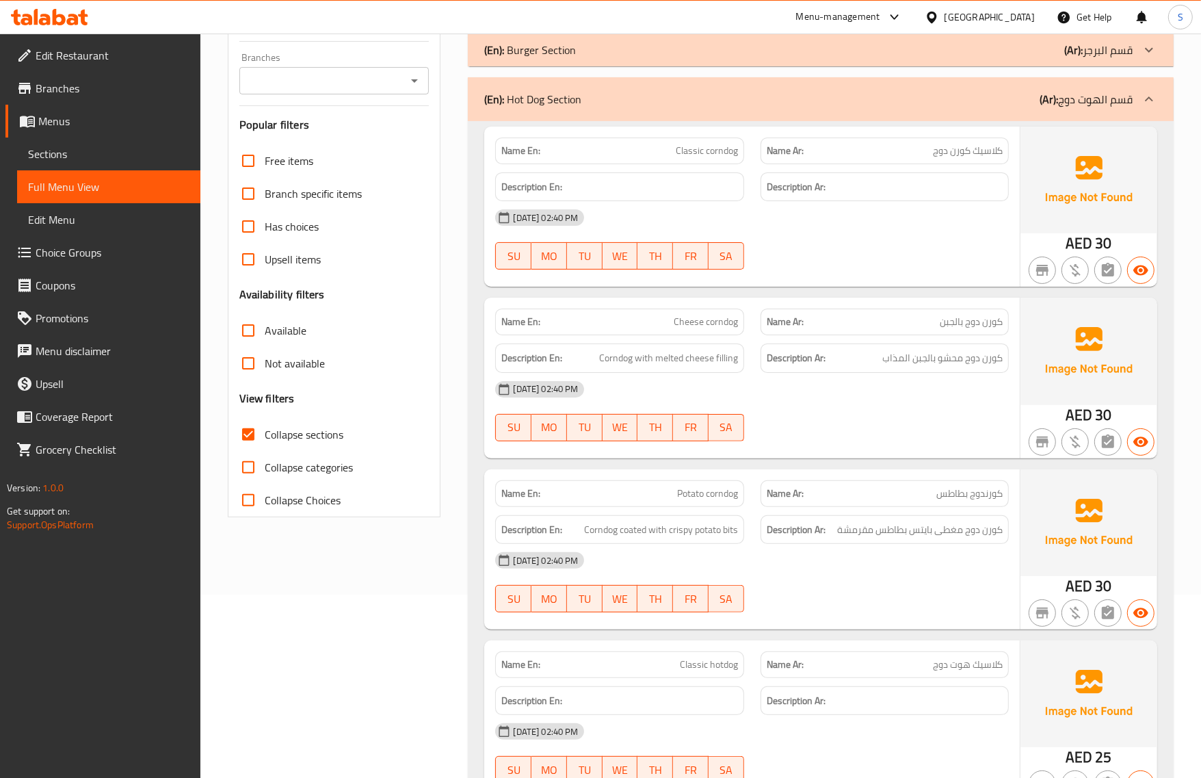
click at [942, 493] on span "كورندوج بطاطس" at bounding box center [969, 493] width 66 height 14
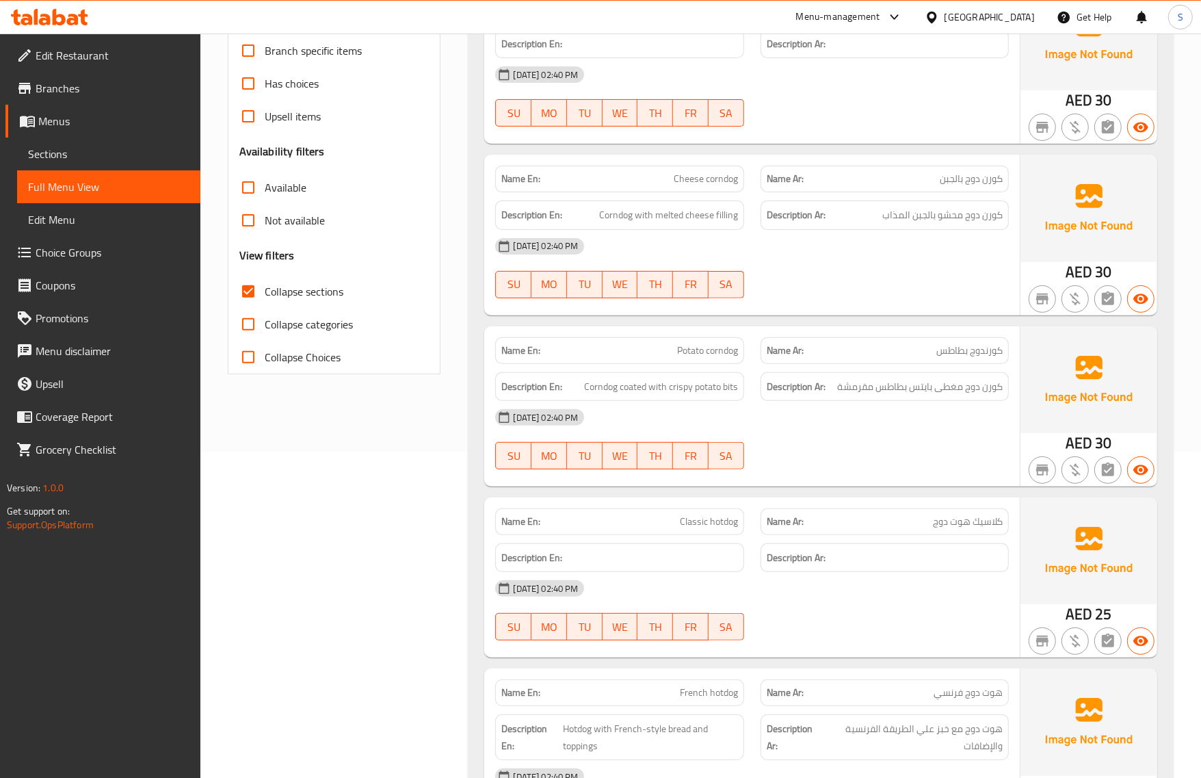
scroll to position [354, 0]
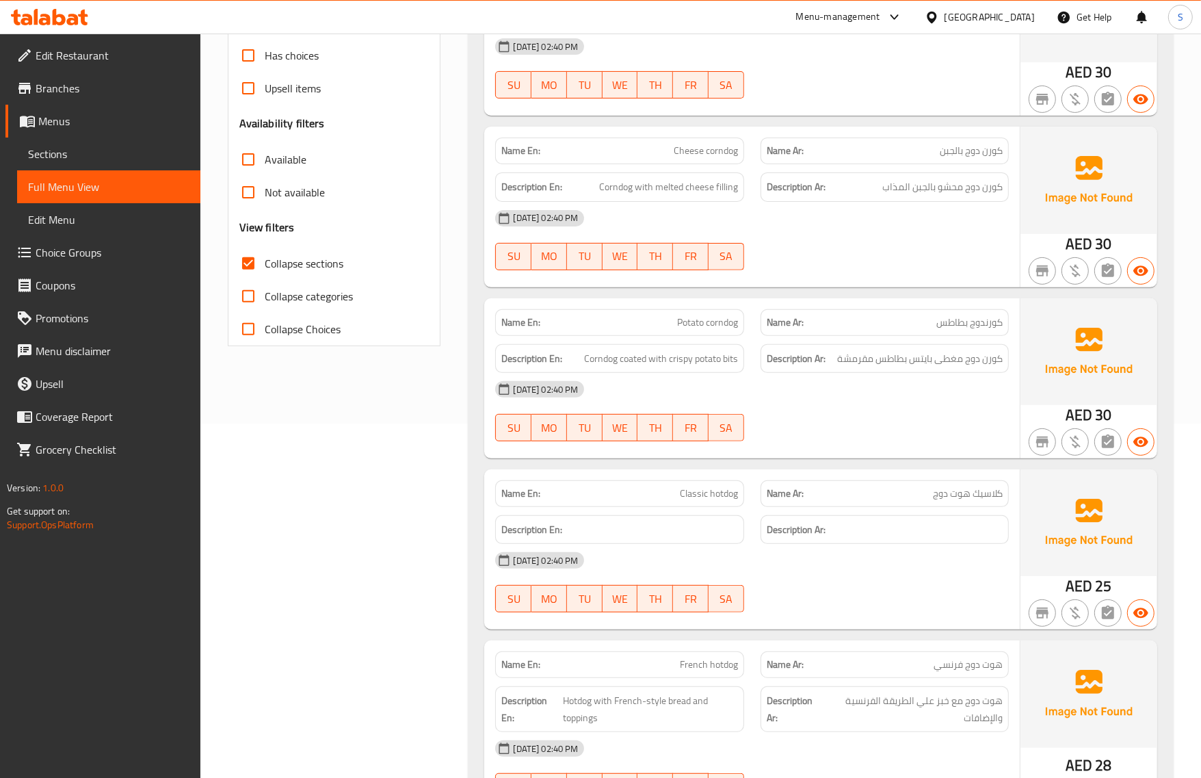
click at [703, 370] on div "Description En: Corndog coated with crispy potato bits" at bounding box center [619, 358] width 248 height 29
drag, startPoint x: 695, startPoint y: 364, endPoint x: 769, endPoint y: 354, distance: 75.2
click at [769, 354] on div "Description En: Corndog coated with crispy potato bits Description Ar: كورن دوج…" at bounding box center [751, 359] width 529 height 46
copy span "potato bits"
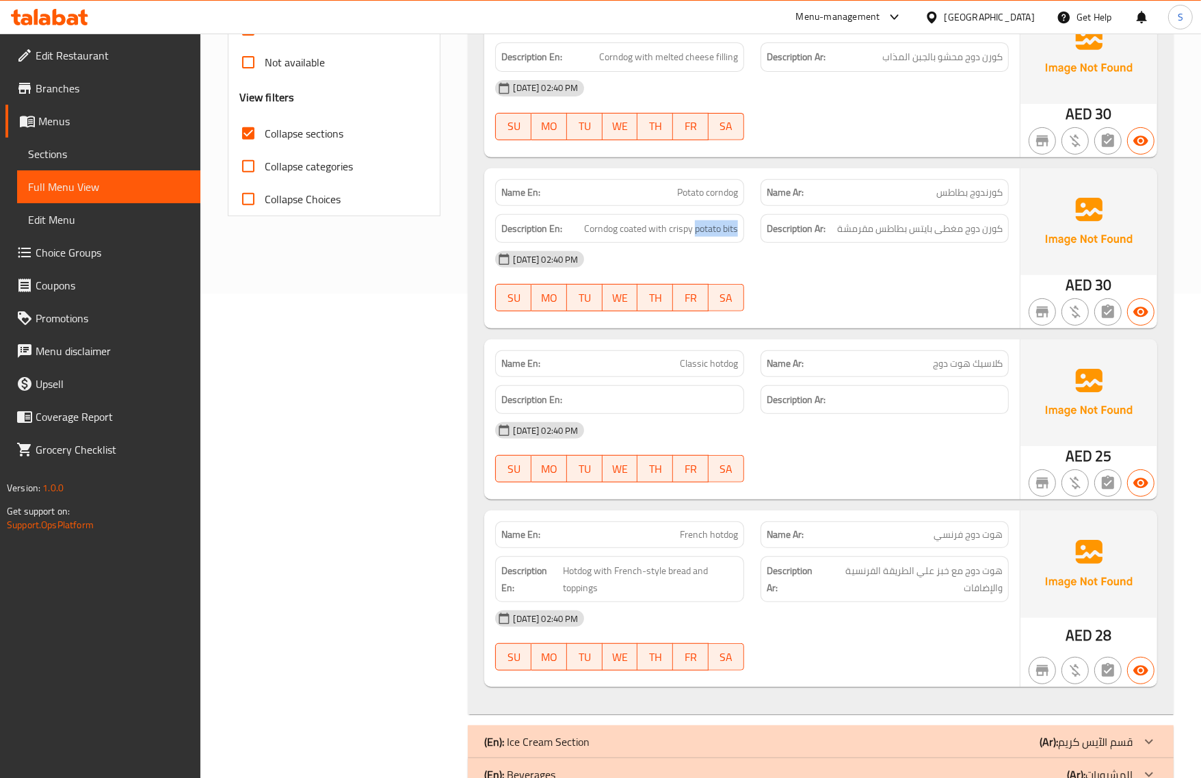
scroll to position [525, 0]
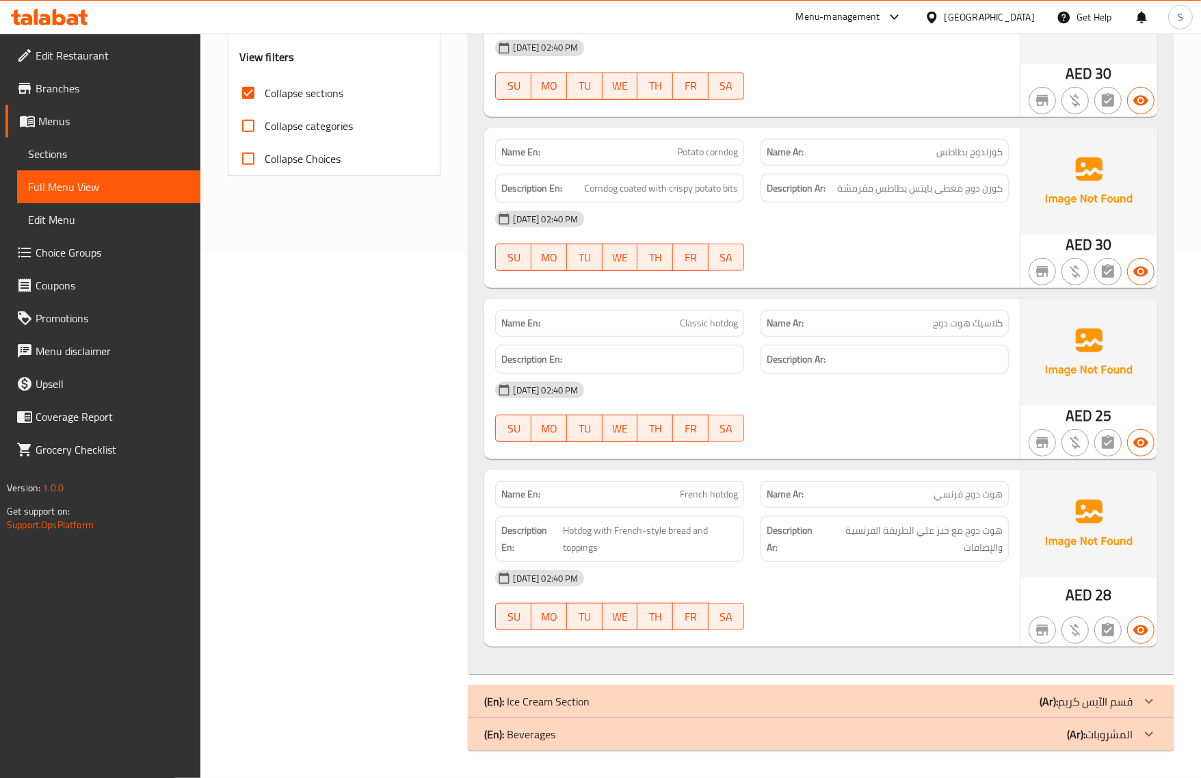
click at [893, 445] on div at bounding box center [884, 442] width 265 height 16
click at [704, 311] on div "Name En: Classic hotdog" at bounding box center [619, 323] width 248 height 27
copy span "Classic hotdog"
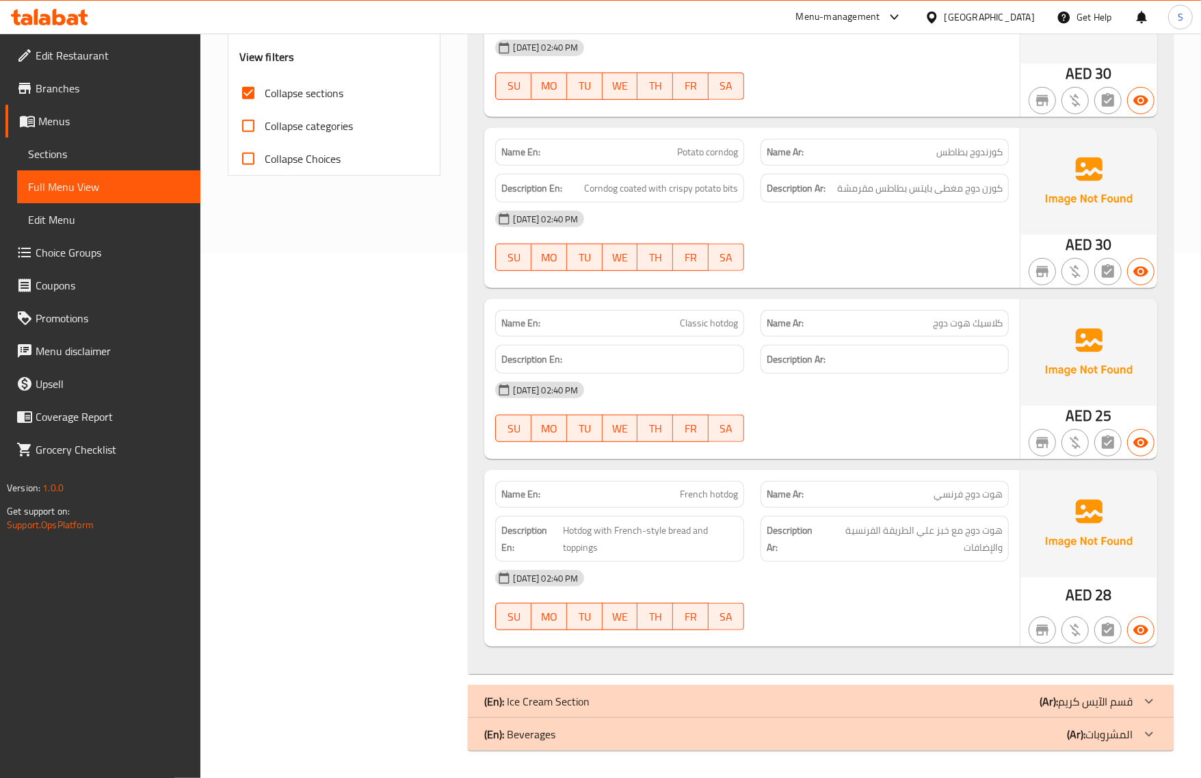
drag, startPoint x: 797, startPoint y: 553, endPoint x: 794, endPoint y: 559, distance: 7.4
click at [794, 557] on div "Description Ar: هوت دوج مع خبز علي الطريقة الفرنسية والإضافات" at bounding box center [884, 539] width 248 height 46
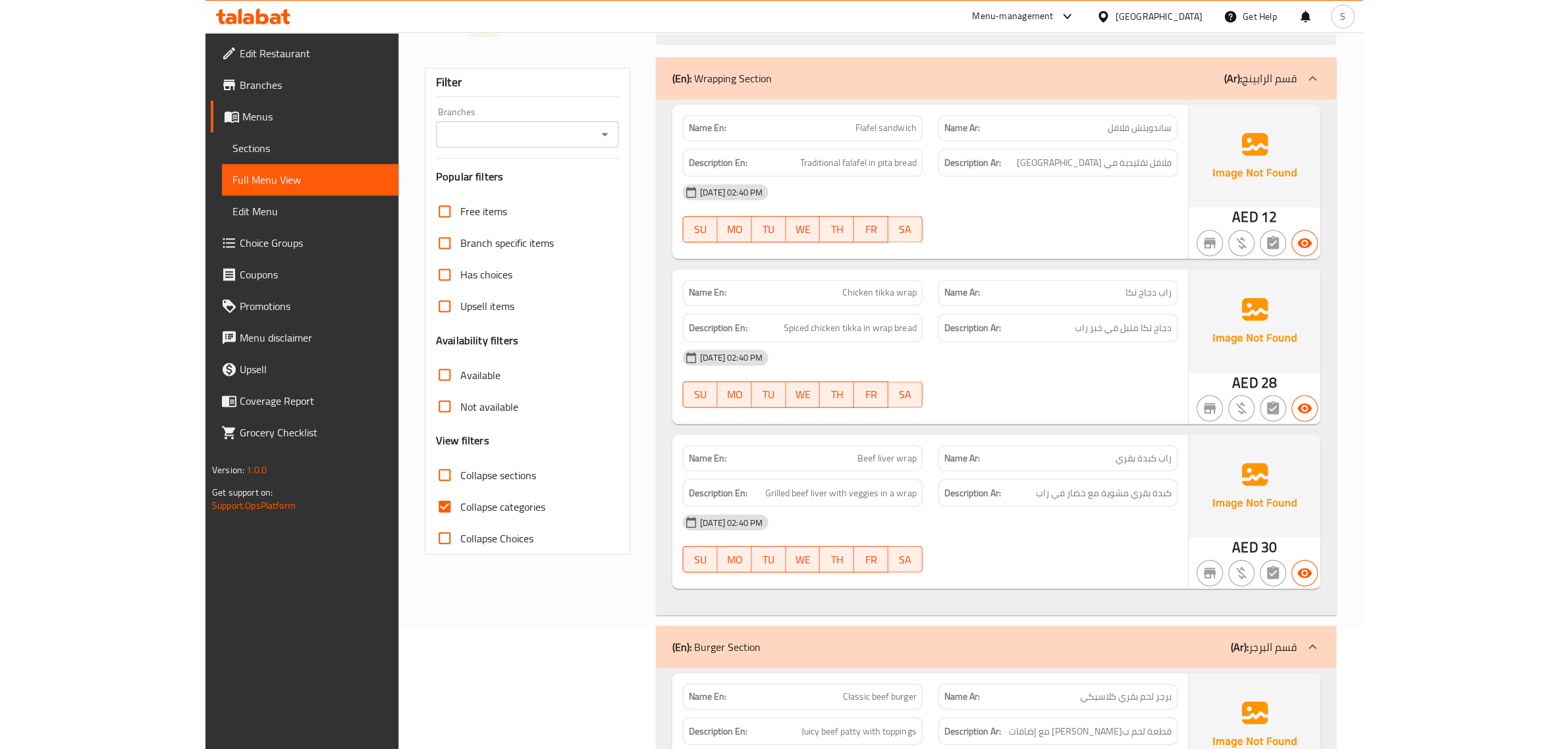
scroll to position [246, 0]
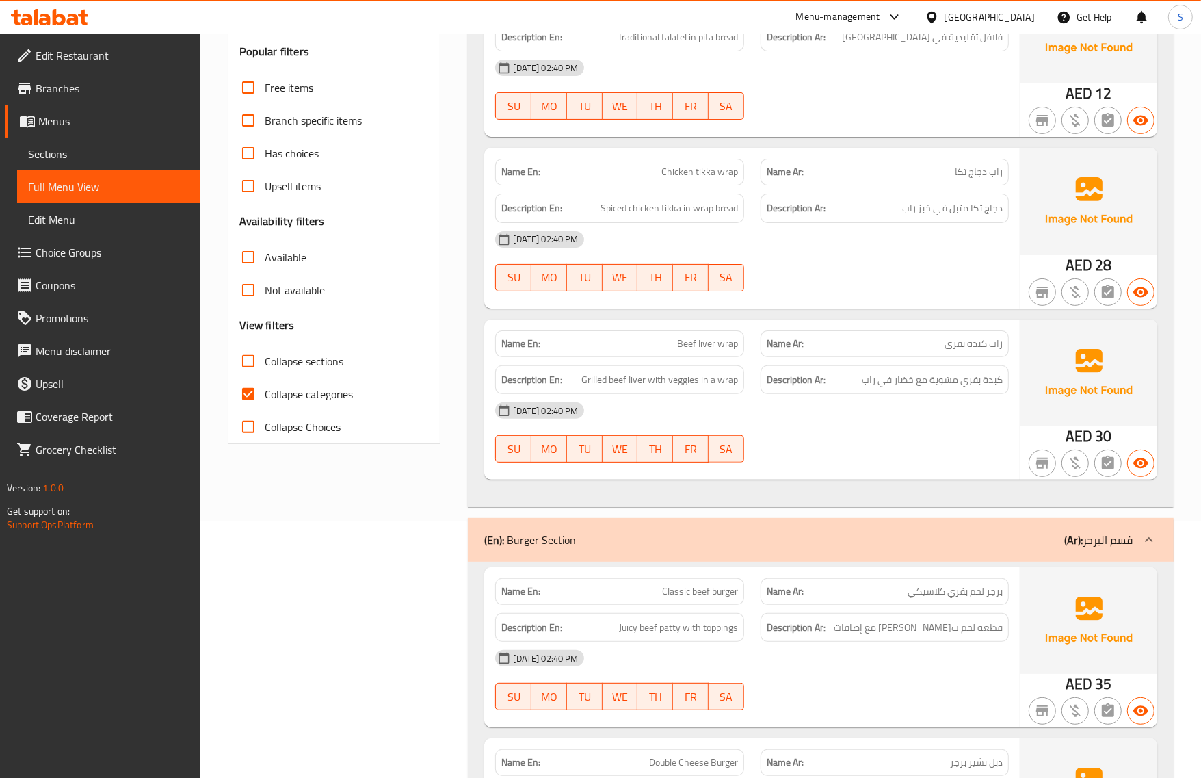
click at [248, 388] on input "Collapse categories" at bounding box center [248, 393] width 33 height 33
checkbox input "false"
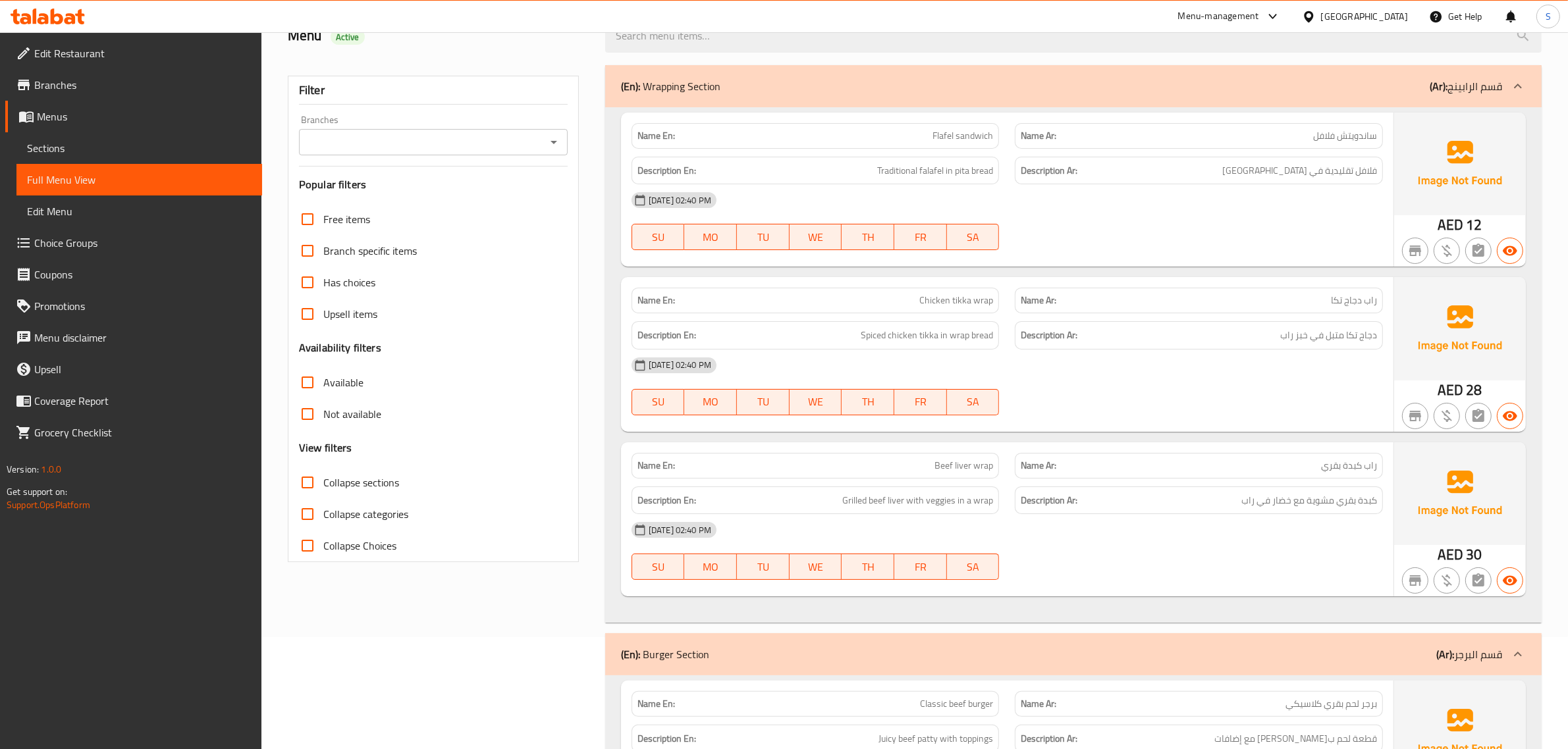
scroll to position [0, 0]
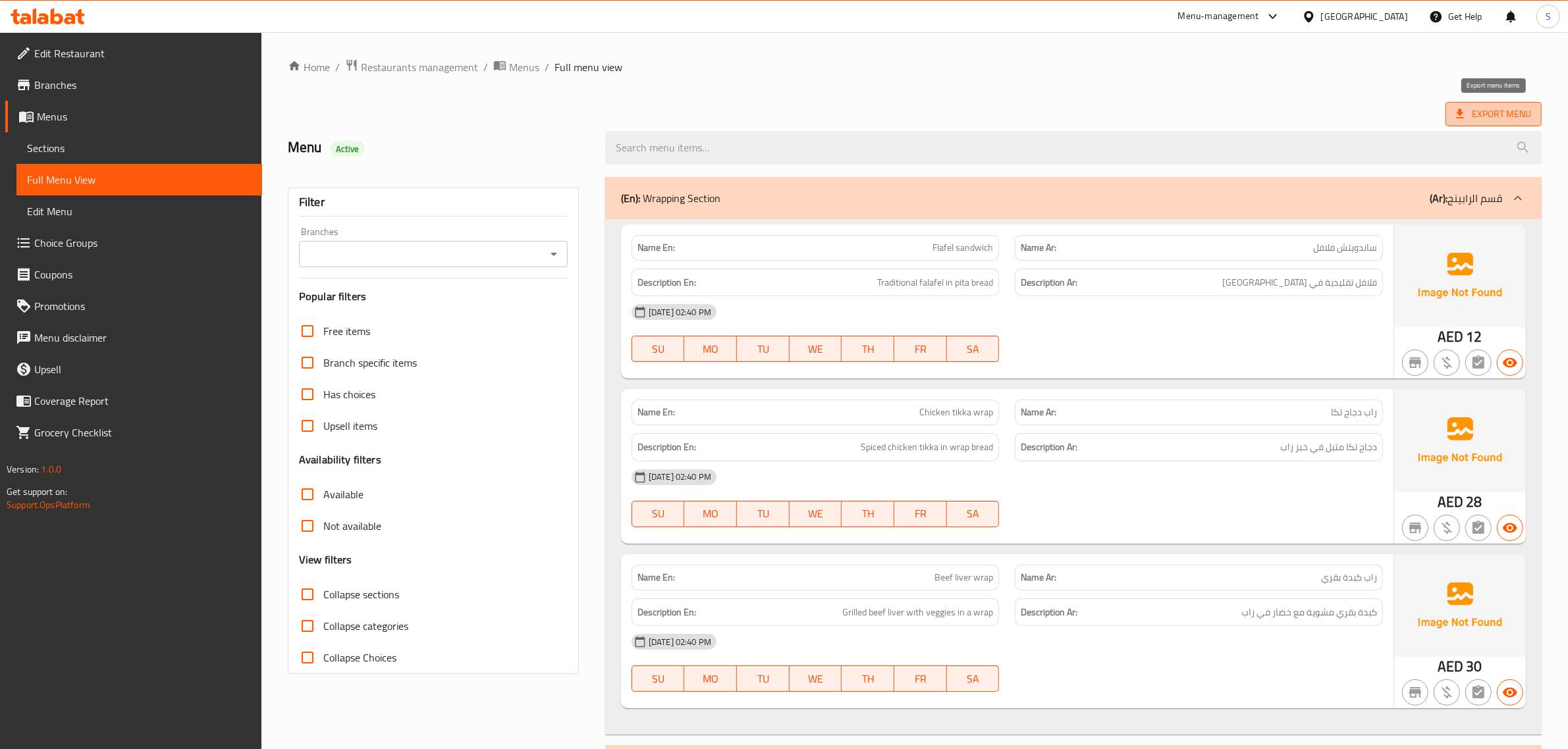
click at [1168, 113] on span "Export Menu" at bounding box center [1494, 114] width 75 height 16
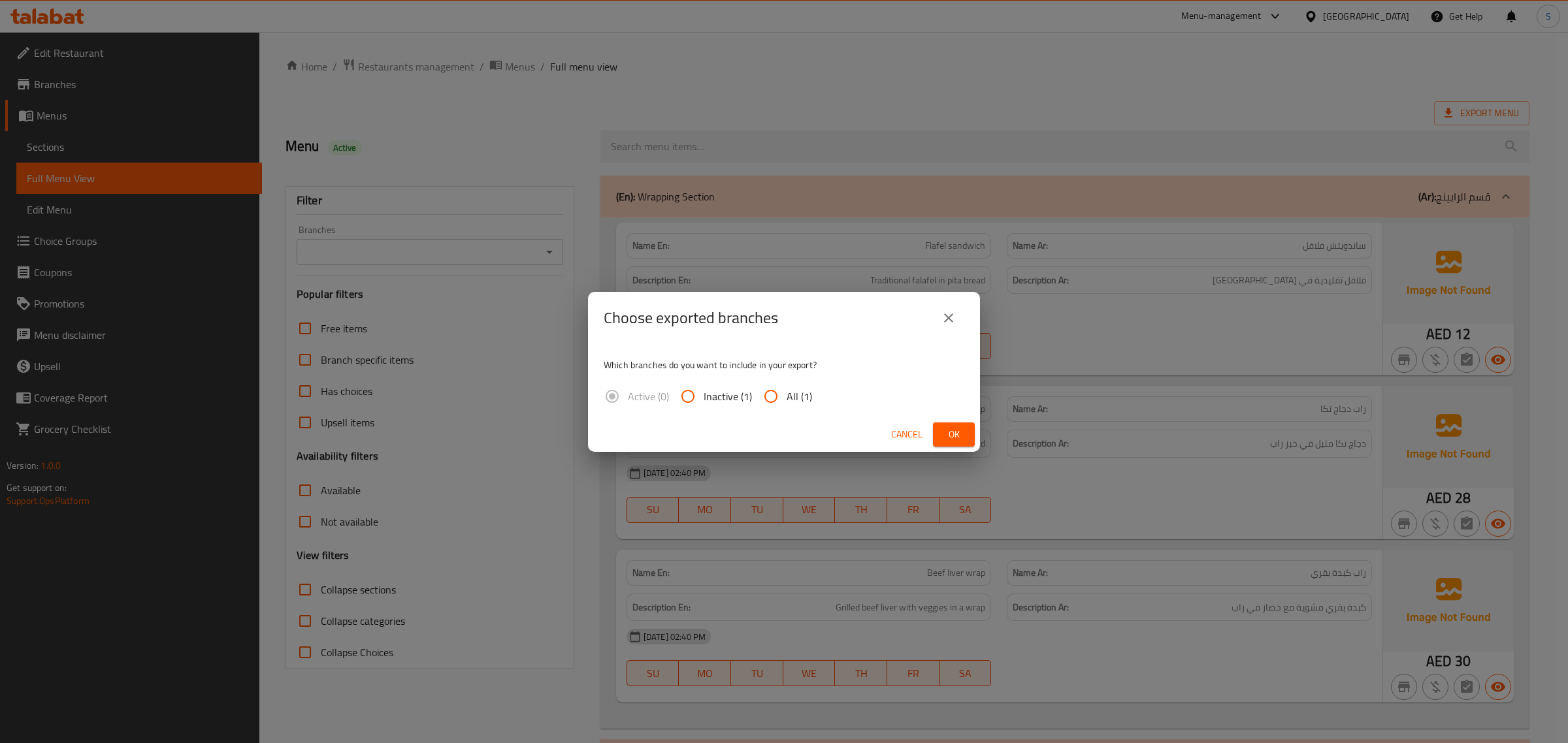
click at [779, 390] on input "All (1)" at bounding box center [771, 396] width 32 height 32
radio input "true"
click at [968, 430] on button "Ok" at bounding box center [955, 434] width 42 height 24
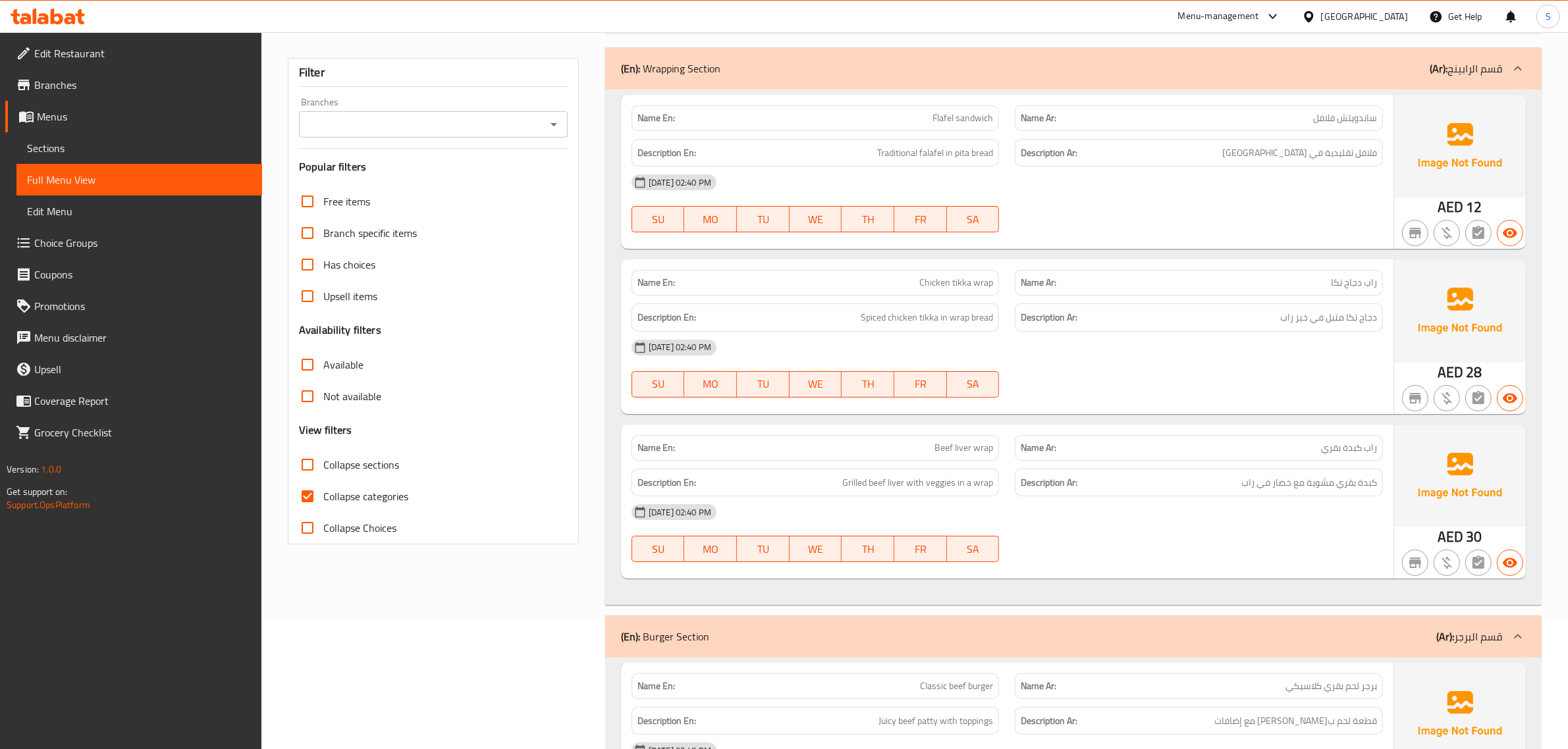
scroll to position [329, 0]
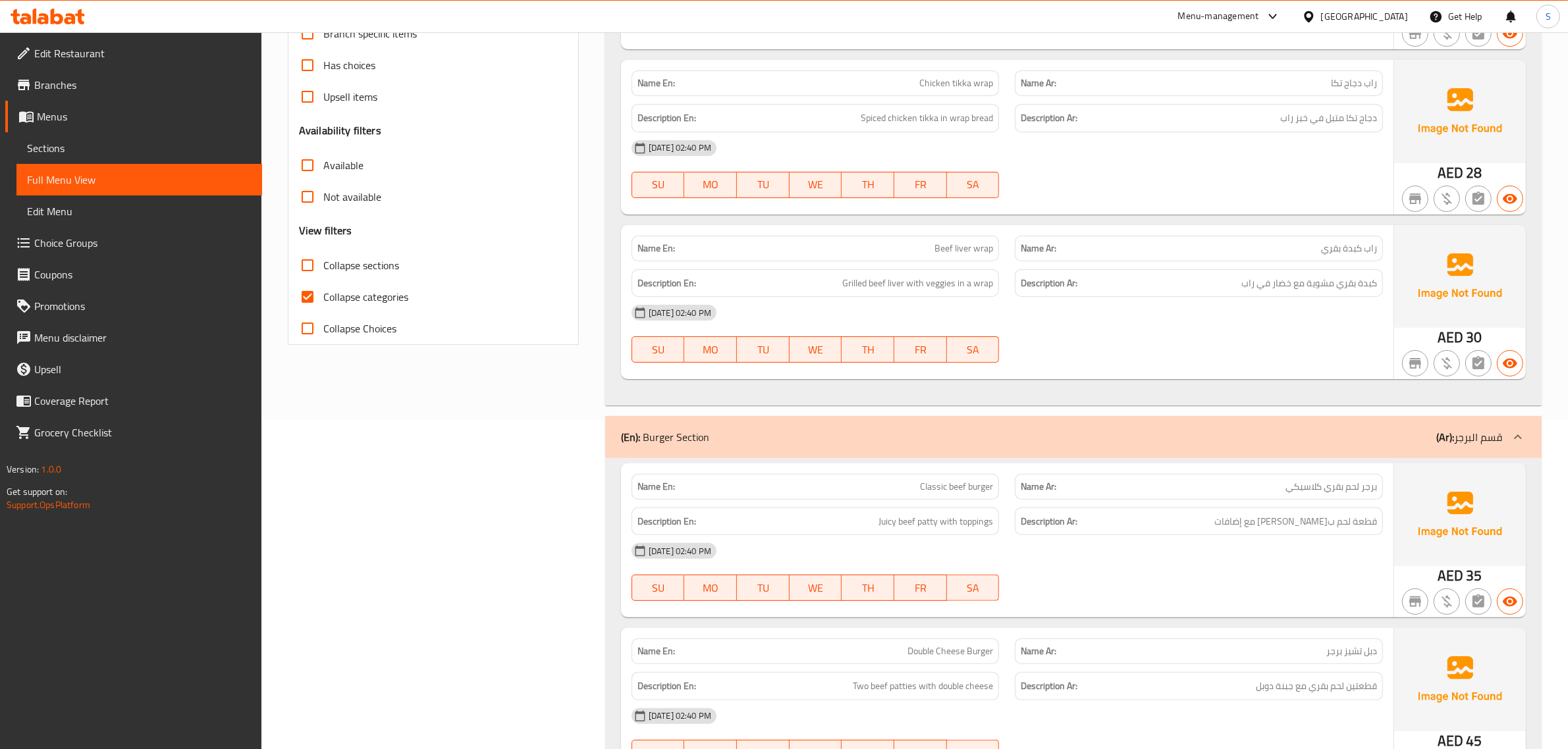
click at [306, 298] on input "Collapse categories" at bounding box center [307, 297] width 32 height 32
checkbox input "false"
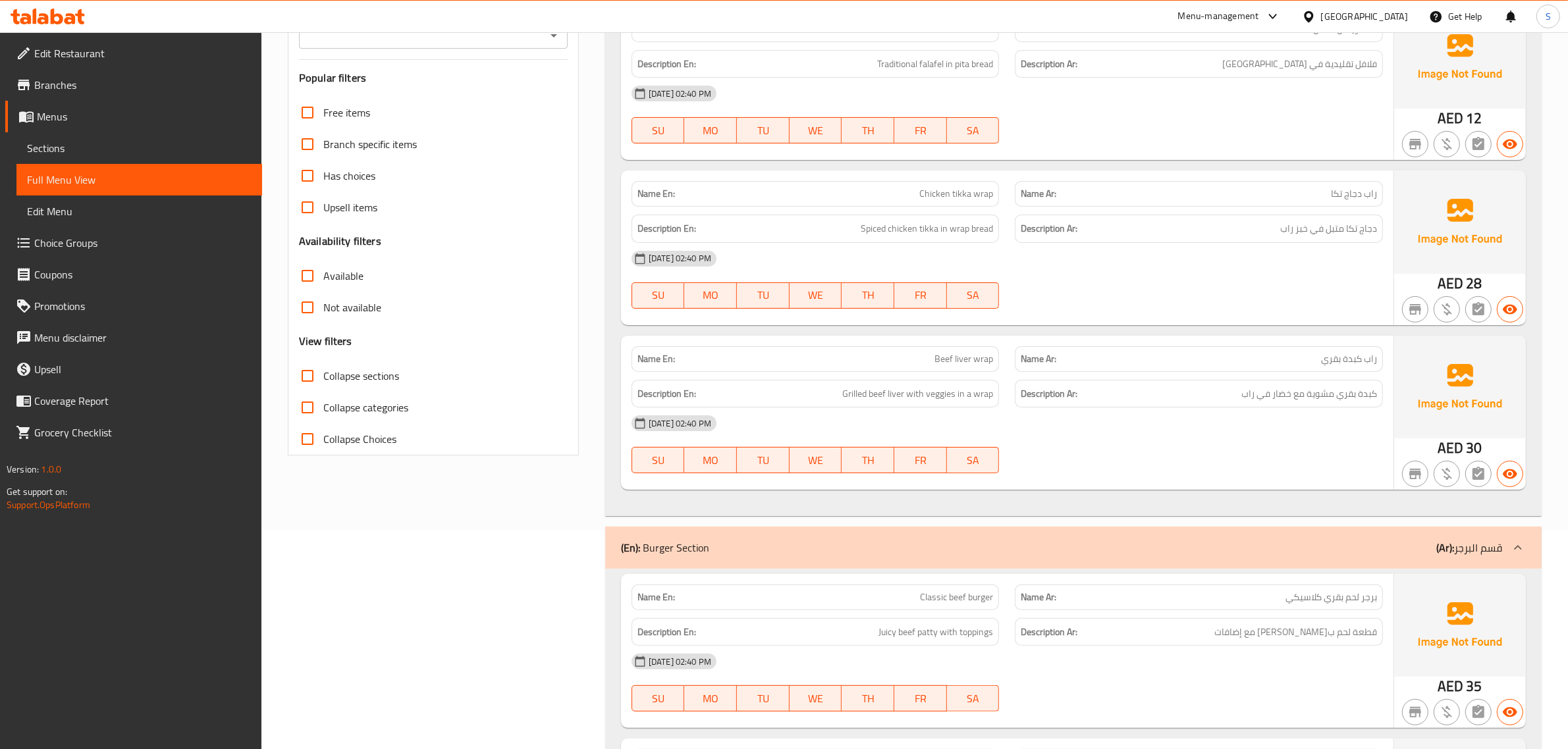
scroll to position [0, 0]
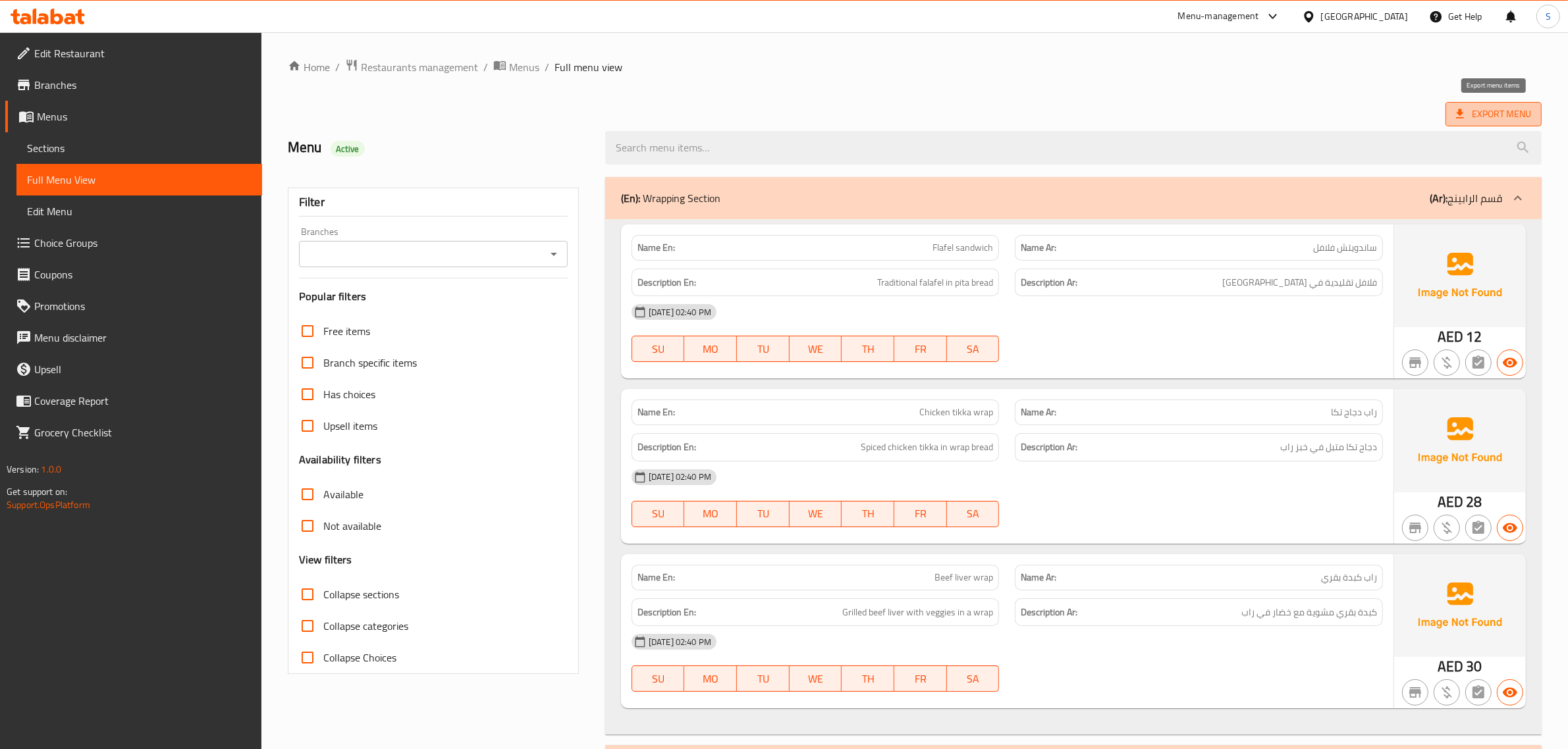
click at [1474, 107] on span "Export Menu" at bounding box center [1494, 114] width 75 height 16
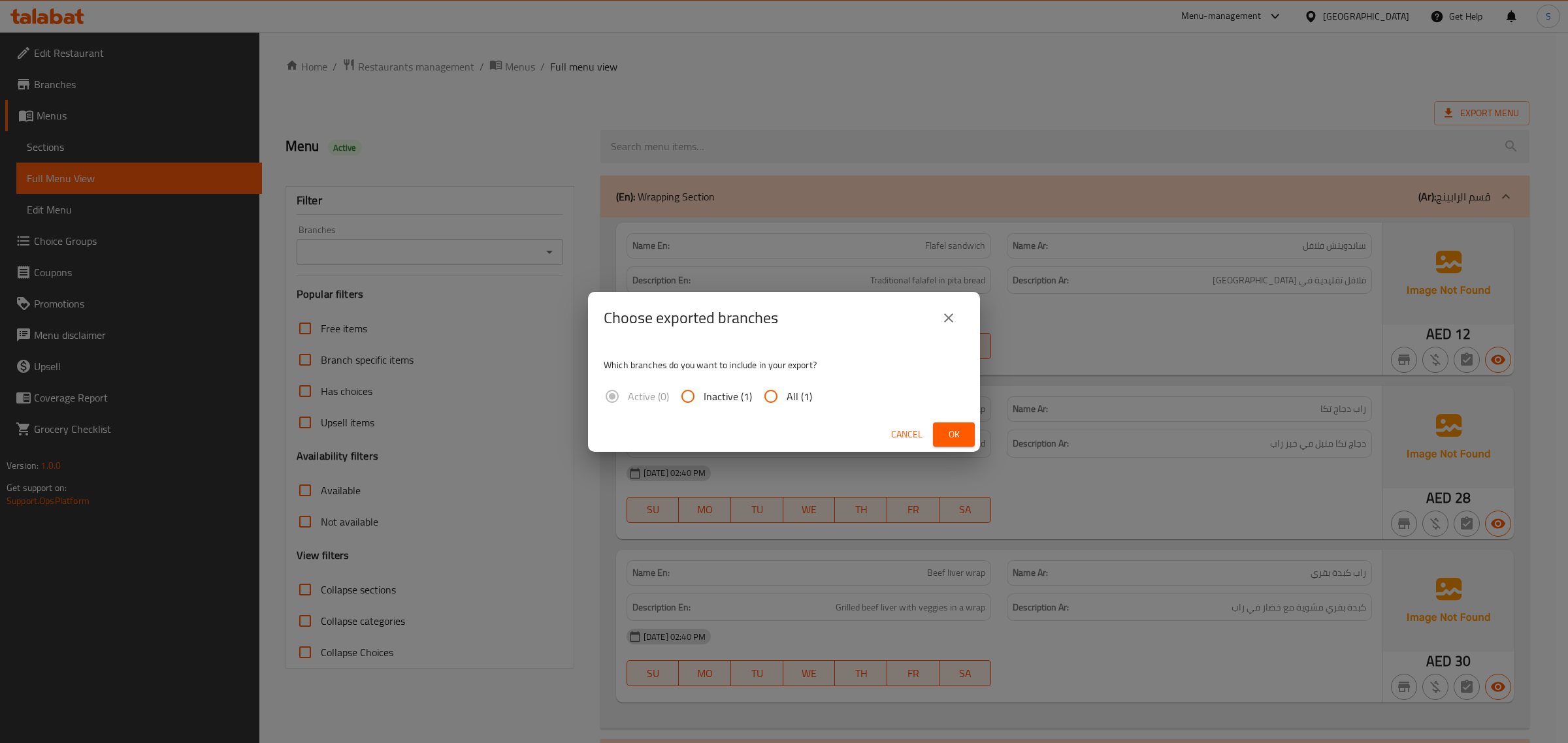
click at [794, 404] on span "All (1)" at bounding box center [799, 396] width 26 height 15
click at [786, 405] on input "All (1)" at bounding box center [771, 396] width 32 height 32
radio input "true"
click at [964, 433] on button "Ok" at bounding box center [955, 434] width 42 height 24
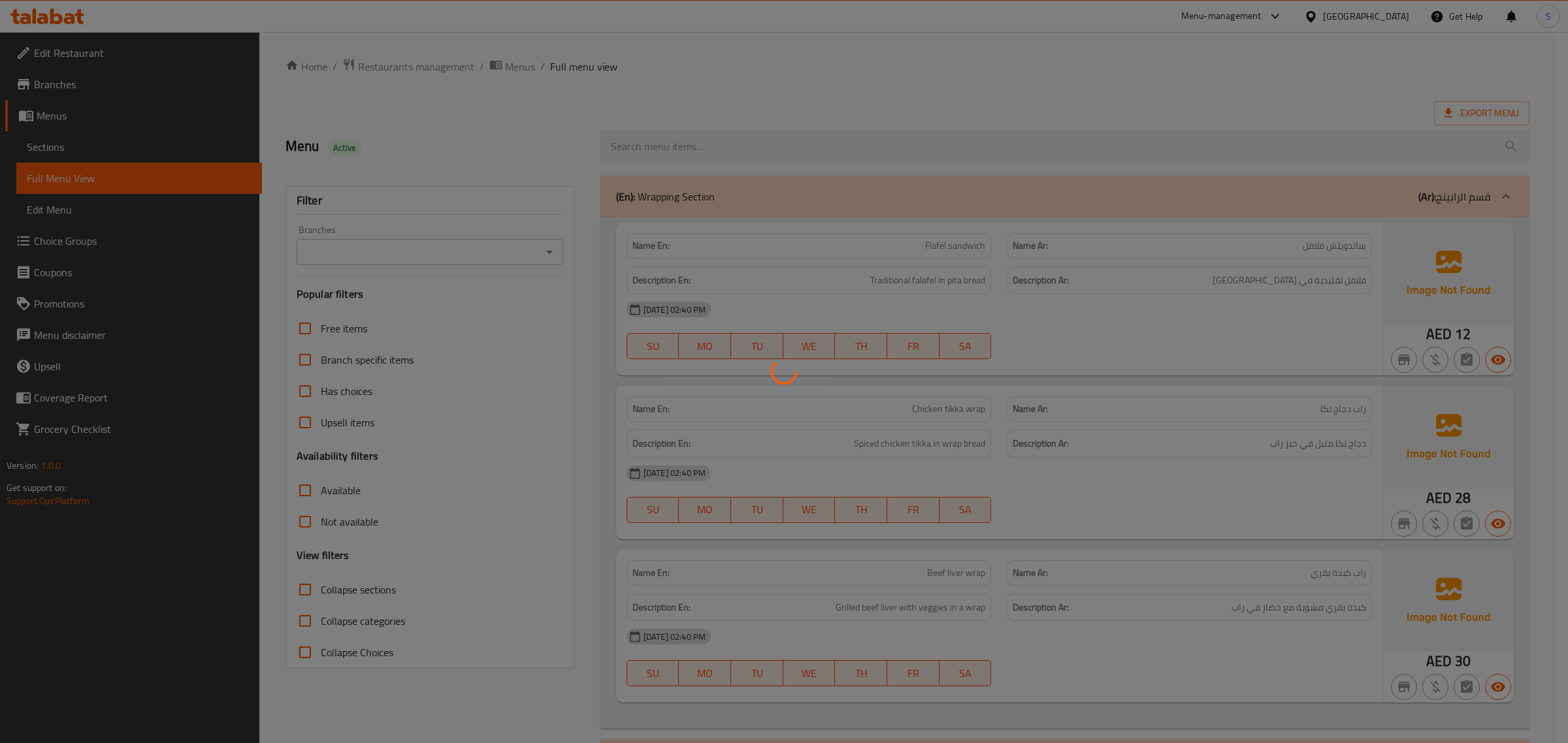
click at [1063, 471] on div at bounding box center [784, 372] width 1568 height 743
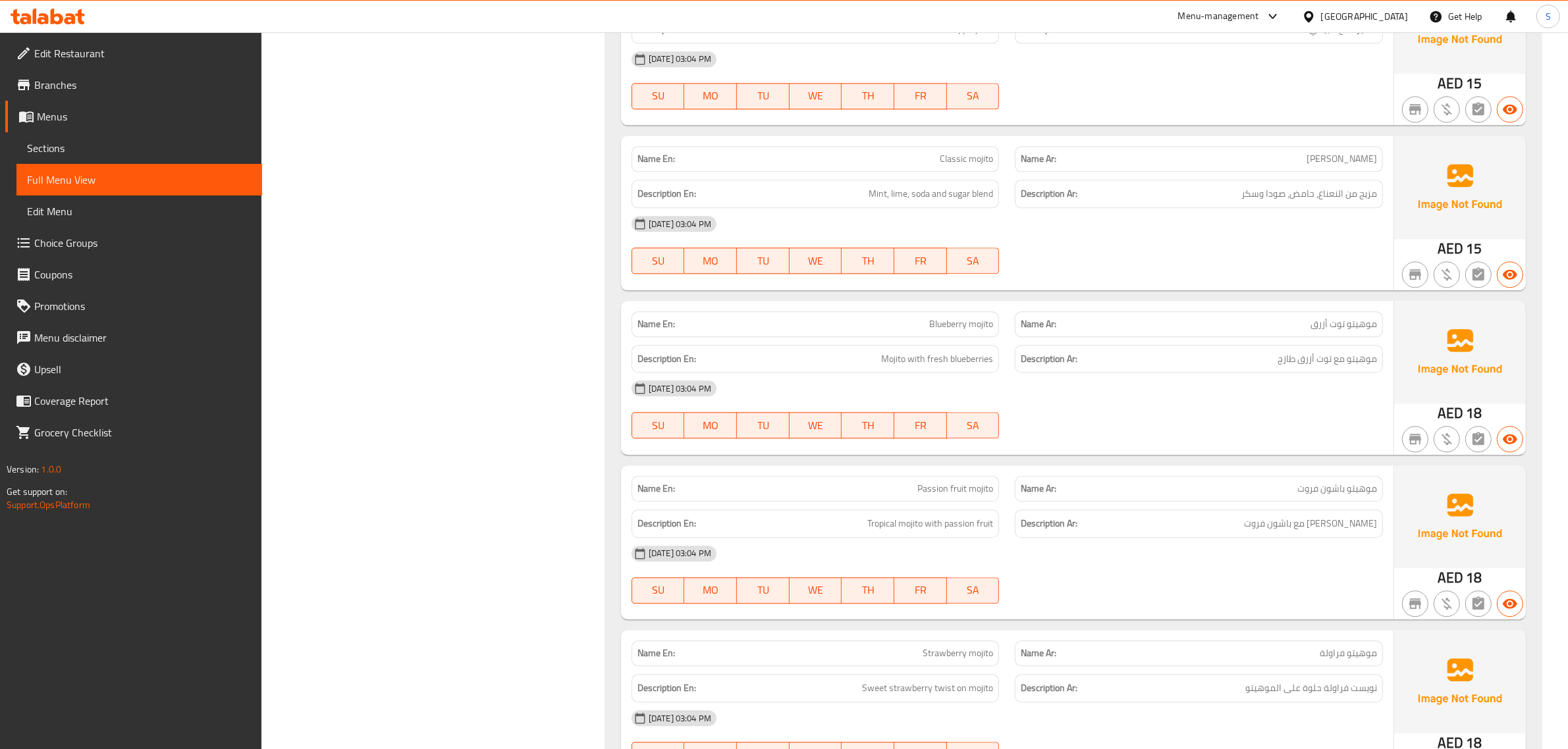
scroll to position [4592, 0]
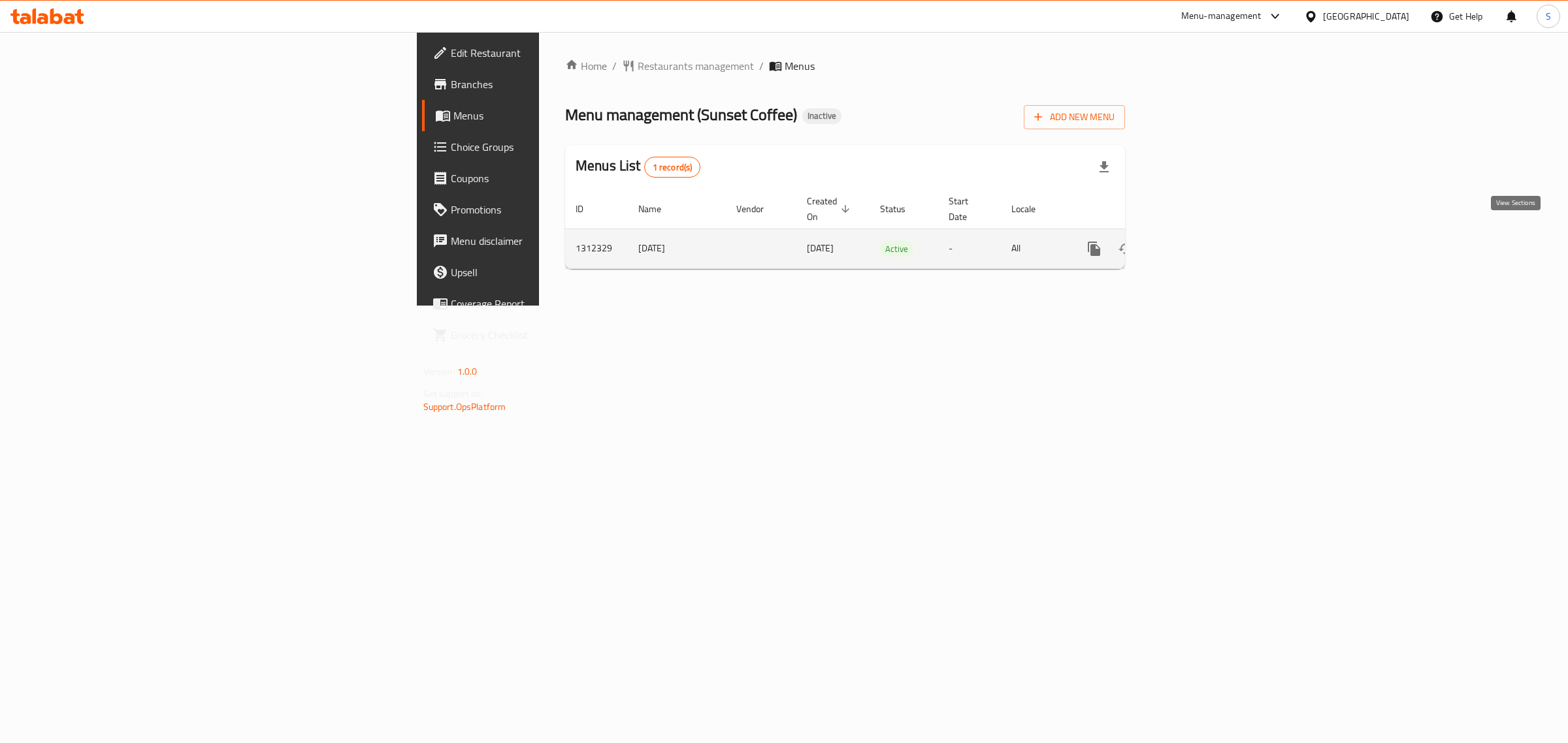
click at [1194, 243] on icon "enhanced table" at bounding box center [1189, 248] width 11 height 11
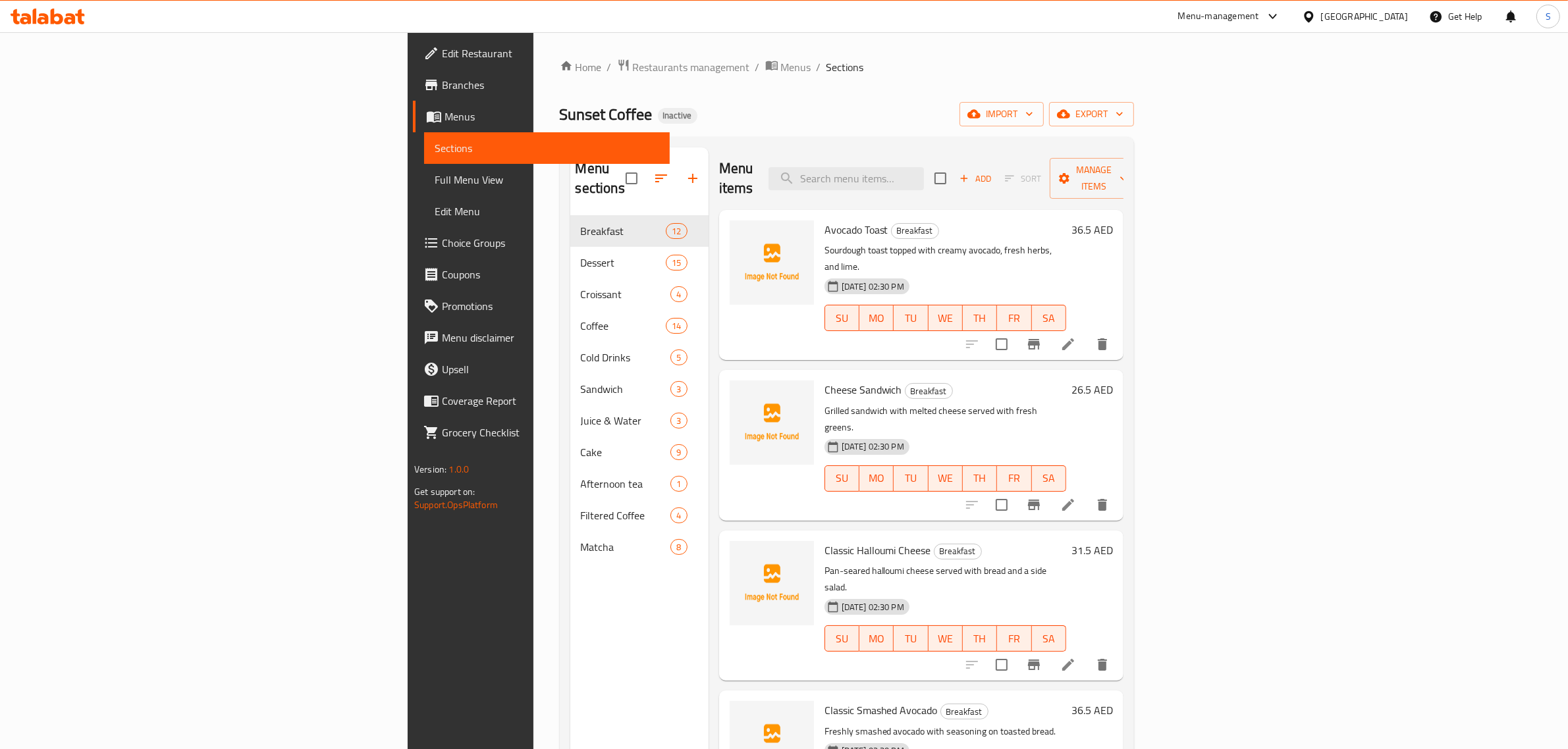
click at [697, 112] on div "Sunset Coffee Inactive import export" at bounding box center [847, 114] width 574 height 24
click at [1124, 118] on span "export" at bounding box center [1091, 114] width 64 height 16
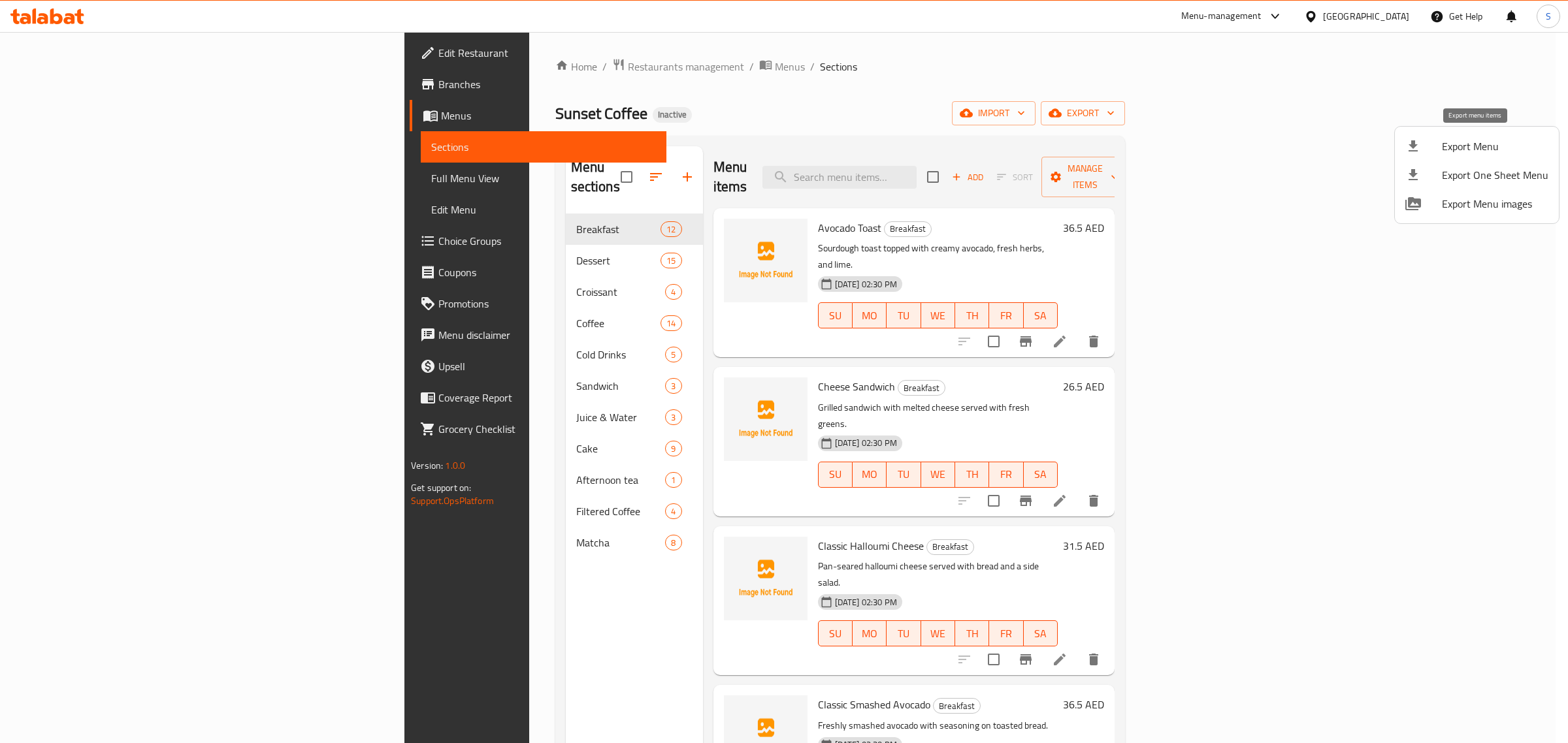
click at [1473, 135] on li "Export Menu" at bounding box center [1477, 146] width 164 height 29
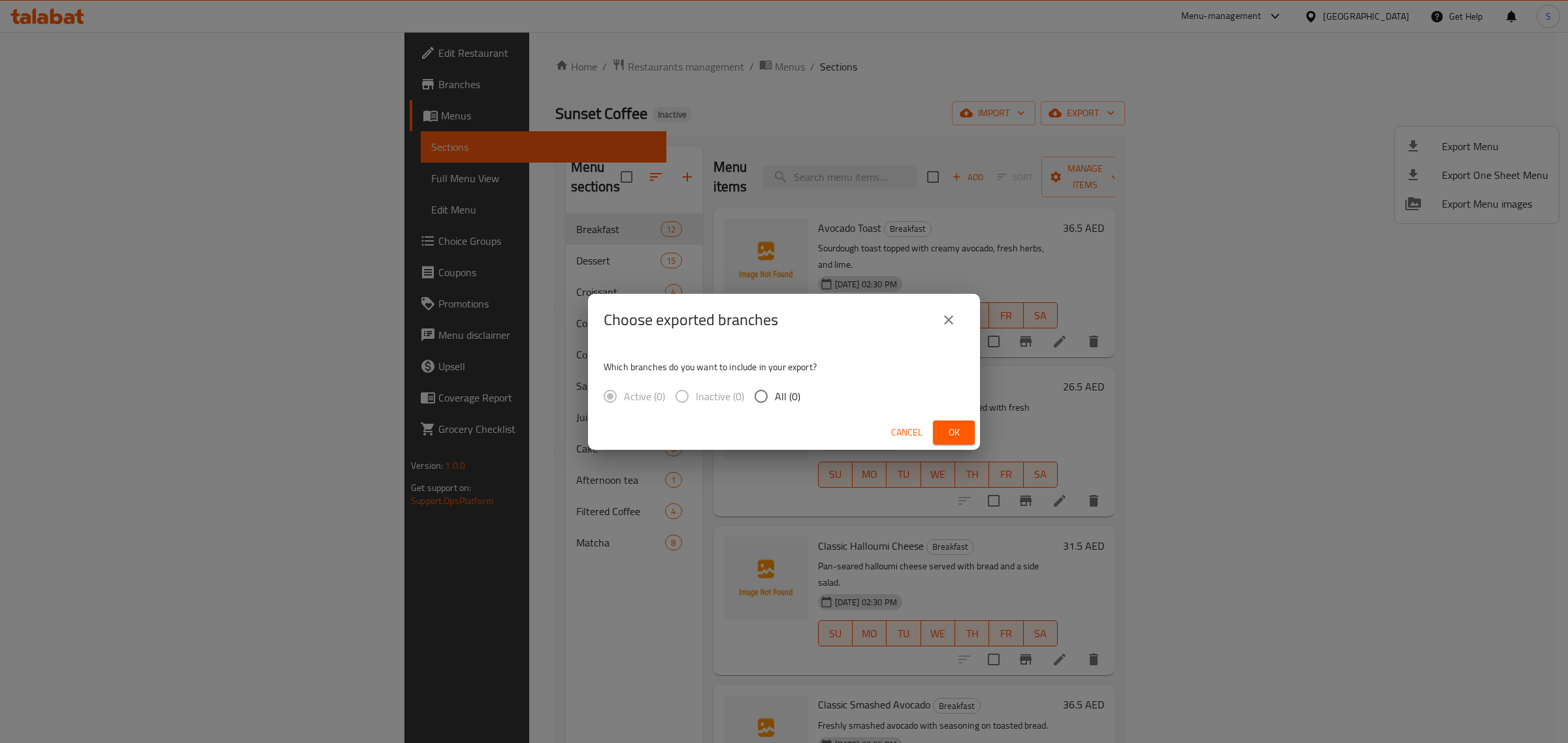
click at [782, 393] on span "All (0)" at bounding box center [787, 396] width 26 height 15
click at [775, 393] on input "All (0)" at bounding box center [761, 396] width 28 height 28
radio input "true"
click at [919, 427] on span "Cancel" at bounding box center [907, 433] width 32 height 16
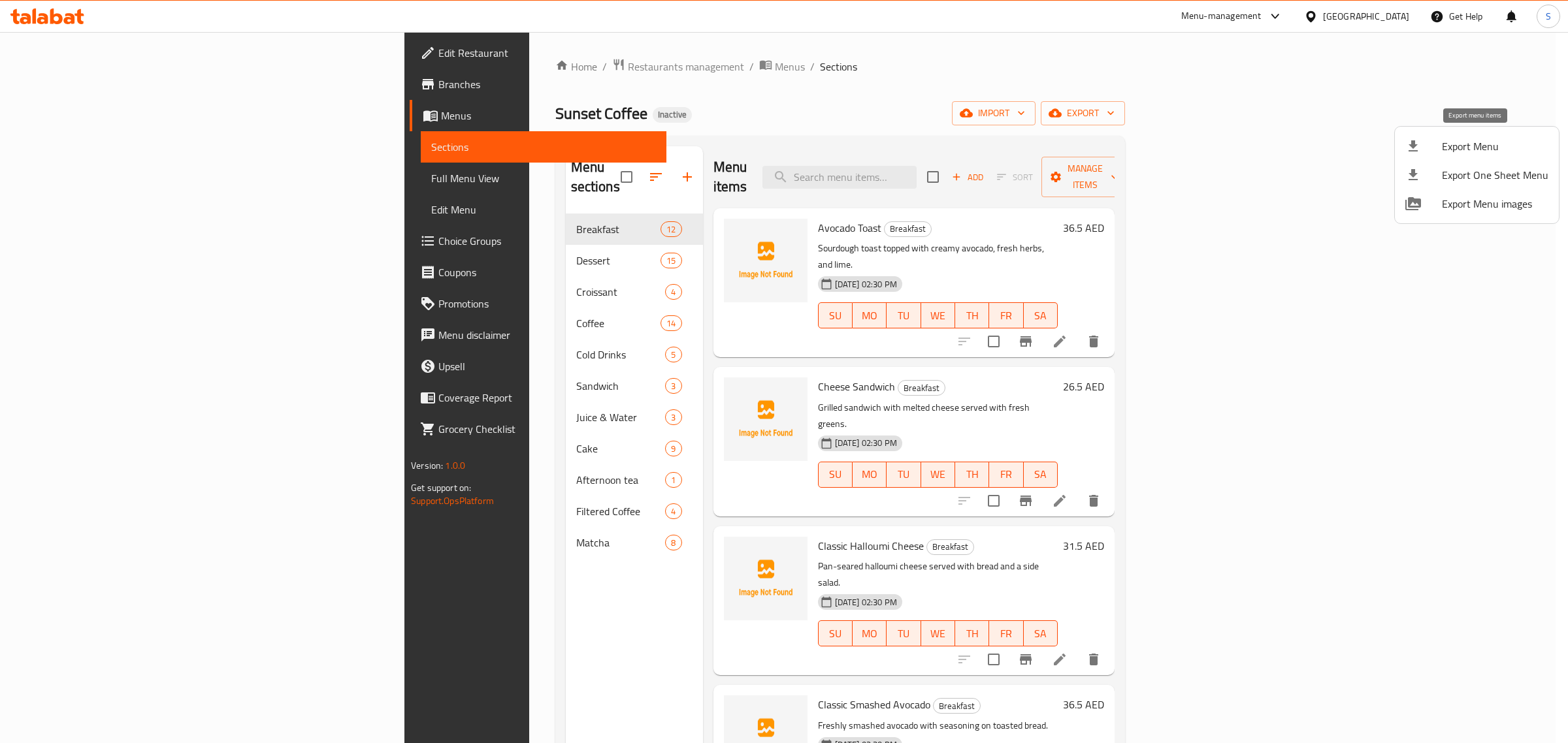
click at [1489, 154] on span "Export Menu" at bounding box center [1494, 146] width 106 height 15
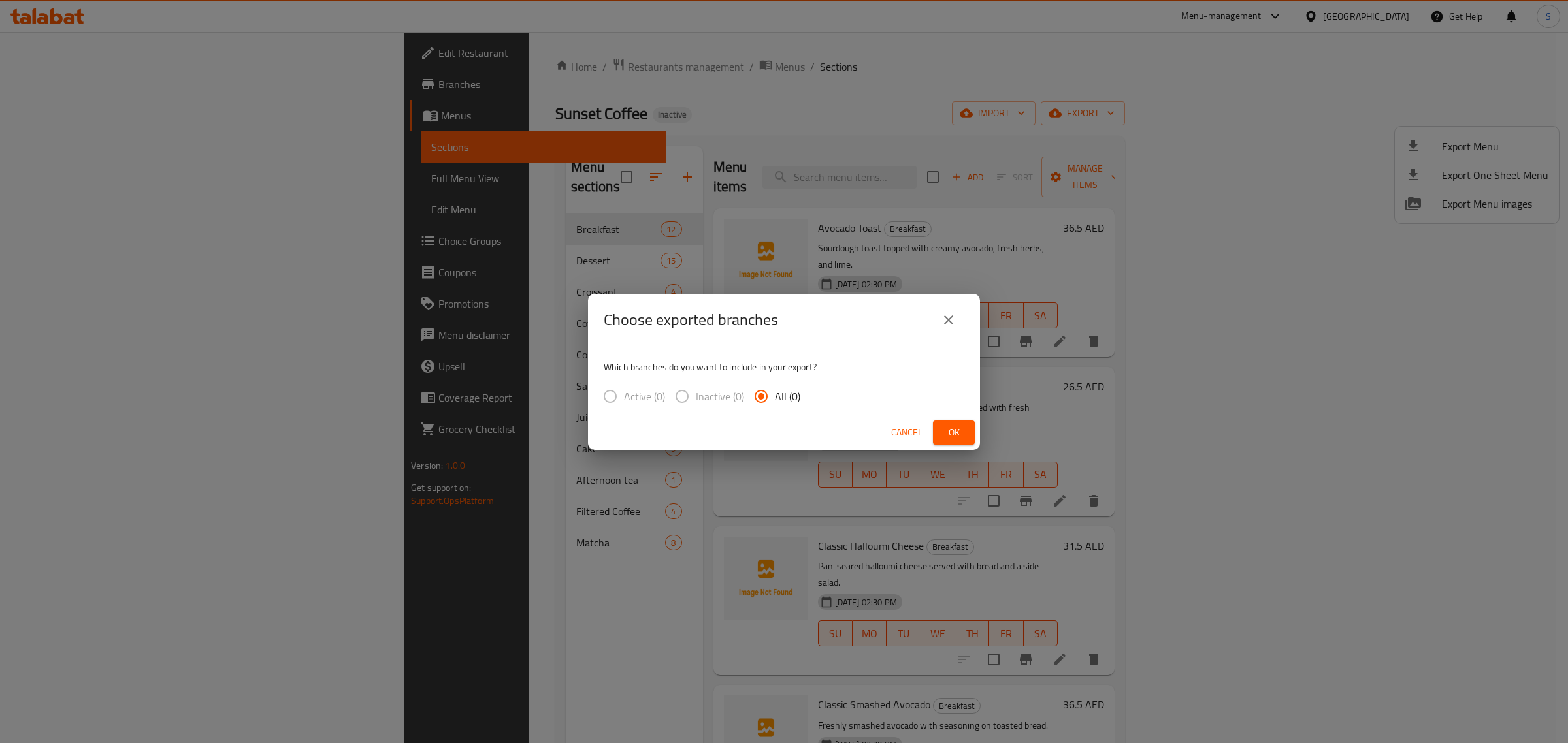
click at [899, 431] on span "Cancel" at bounding box center [907, 433] width 32 height 16
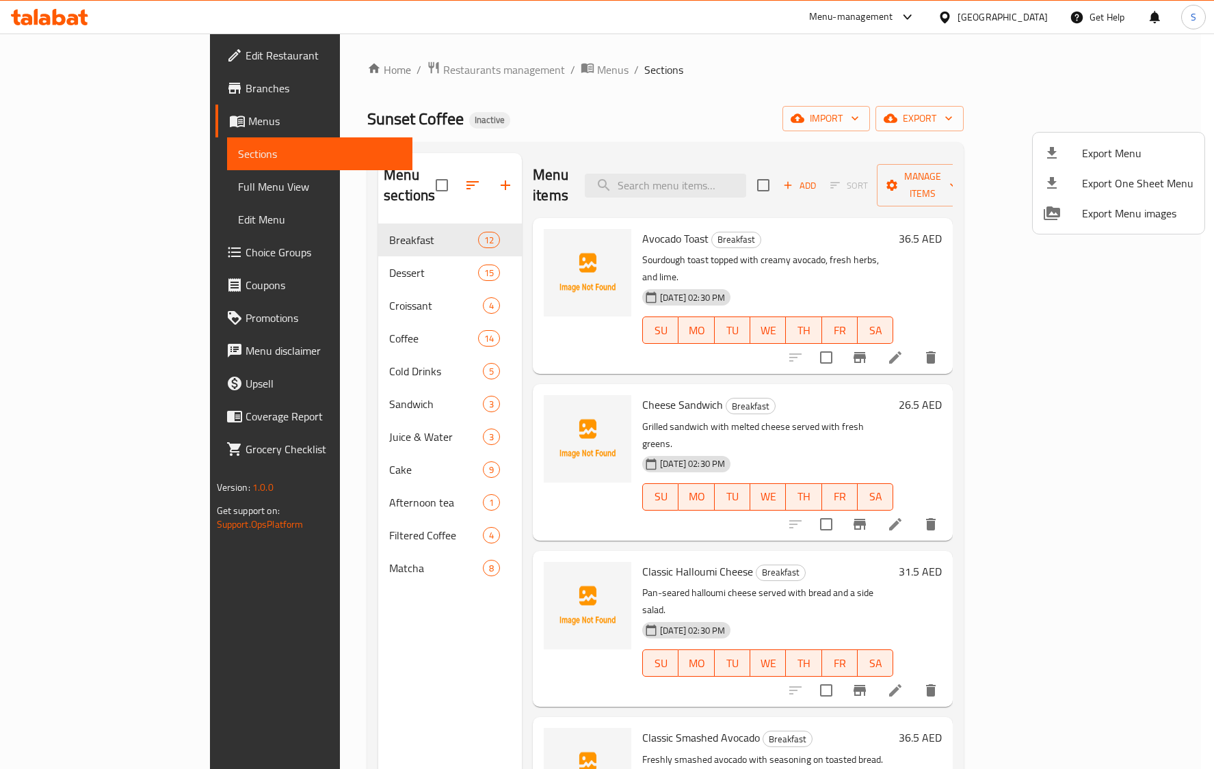
click at [104, 185] on div at bounding box center [607, 384] width 1214 height 769
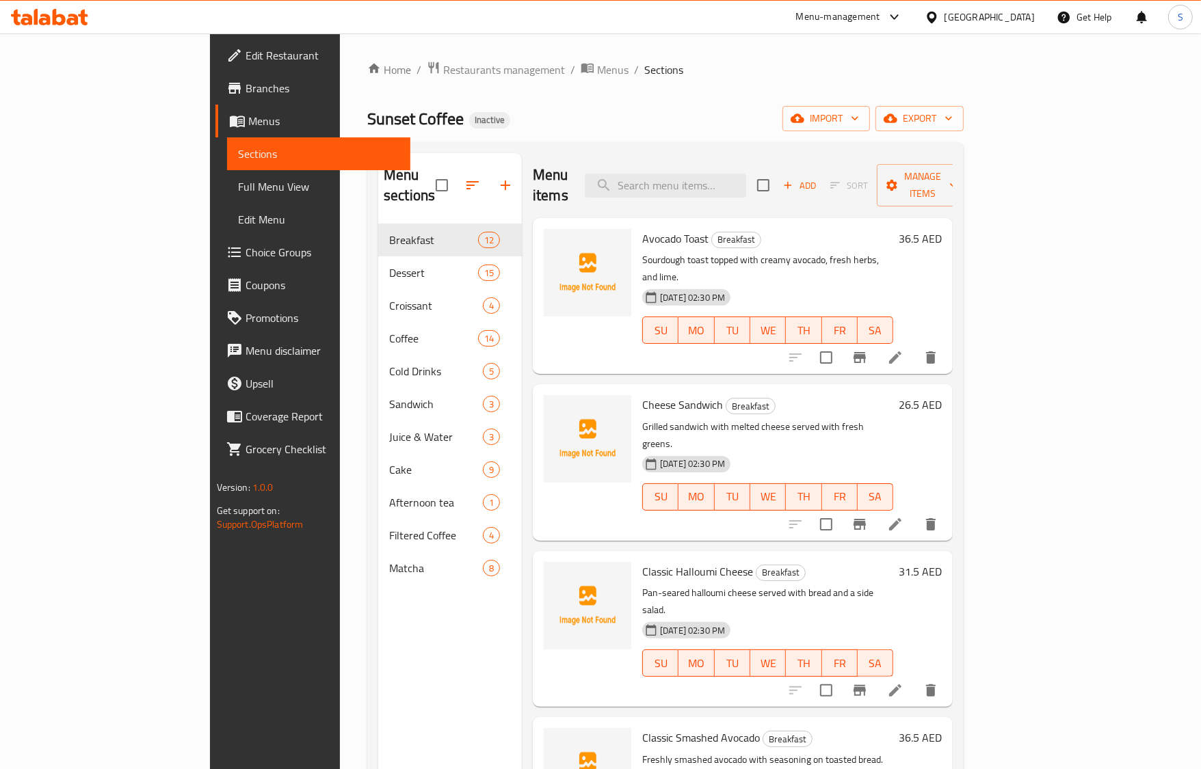
click at [238, 185] on span "Full Menu View" at bounding box center [318, 186] width 161 height 16
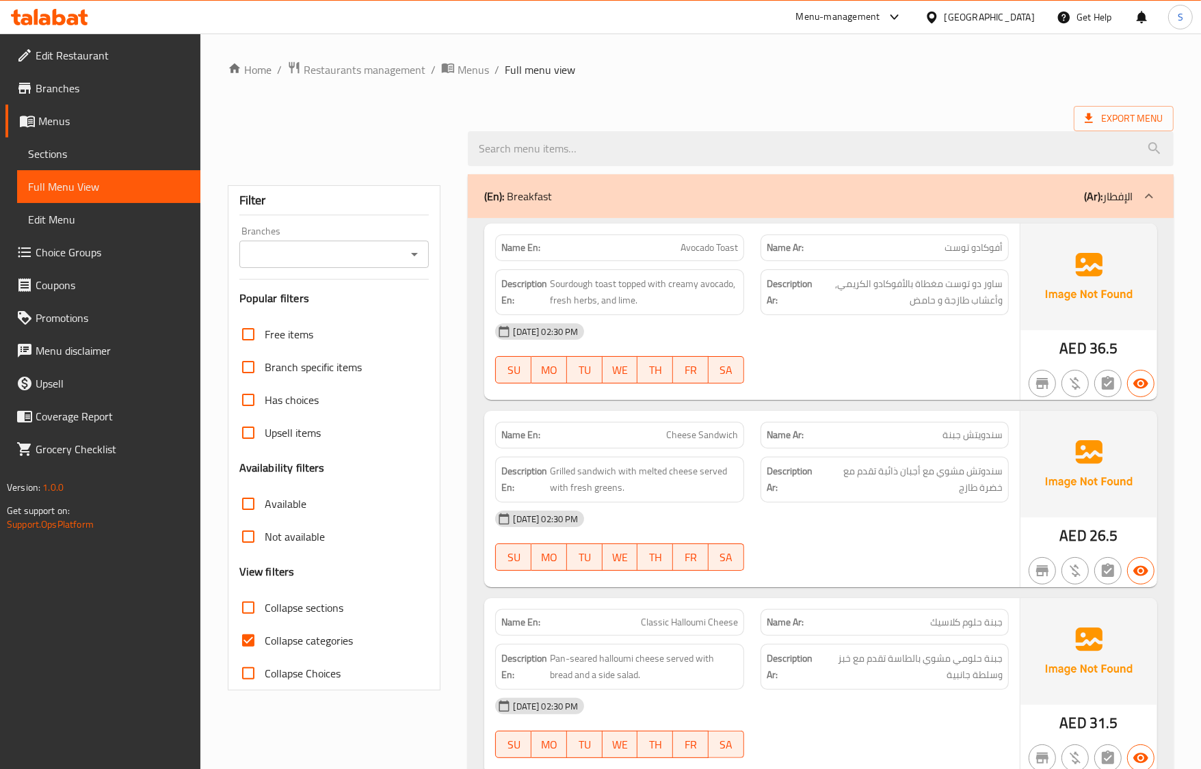
click at [1013, 429] on div "Name Ar: سندويتش جبنة" at bounding box center [884, 435] width 265 height 43
click at [814, 436] on p "Name Ar: سندويتش جبنة" at bounding box center [885, 435] width 236 height 14
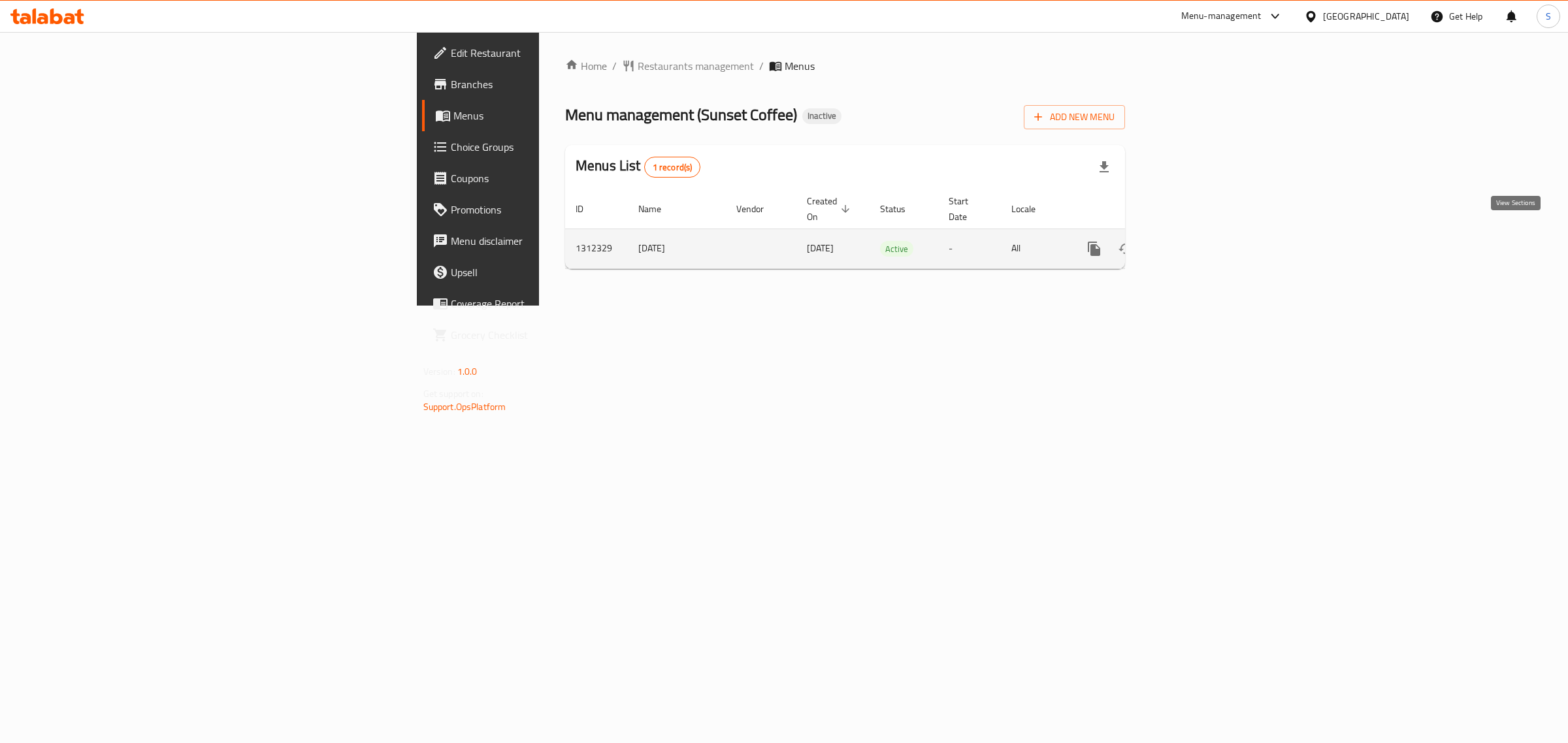
click at [1204, 233] on link "enhanced table" at bounding box center [1189, 248] width 32 height 32
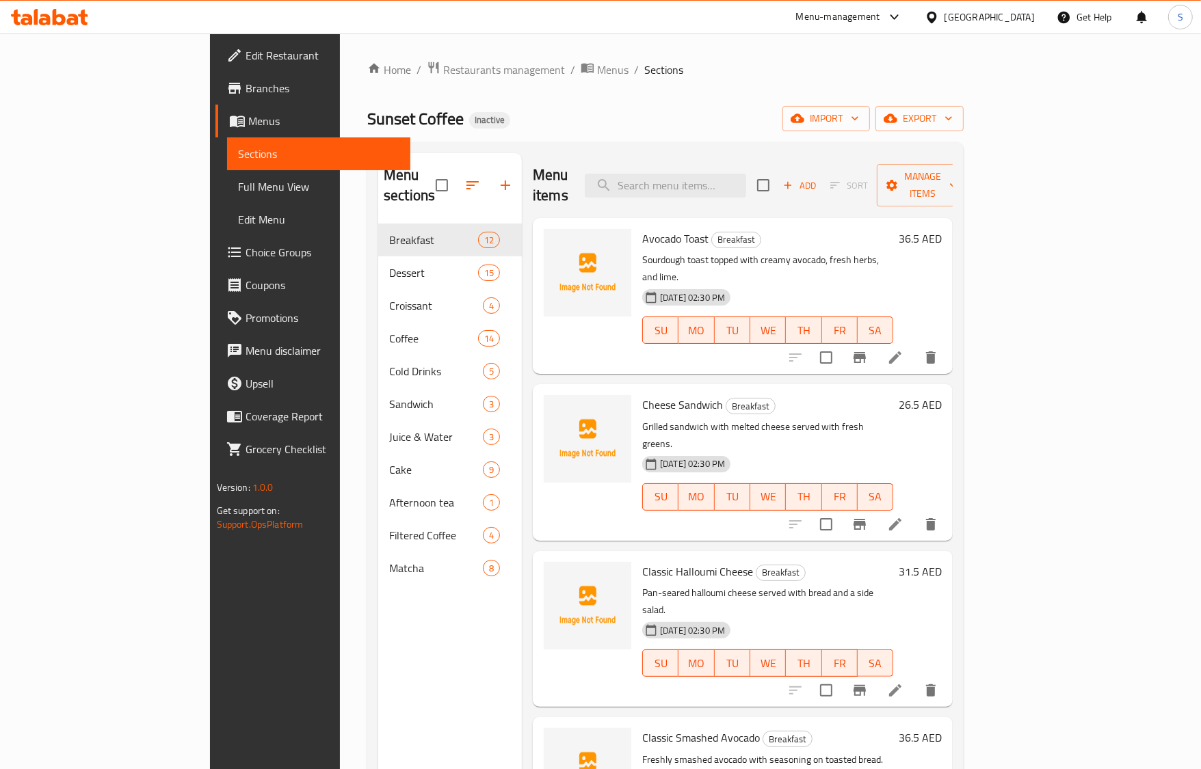
click at [914, 345] on li at bounding box center [895, 357] width 38 height 25
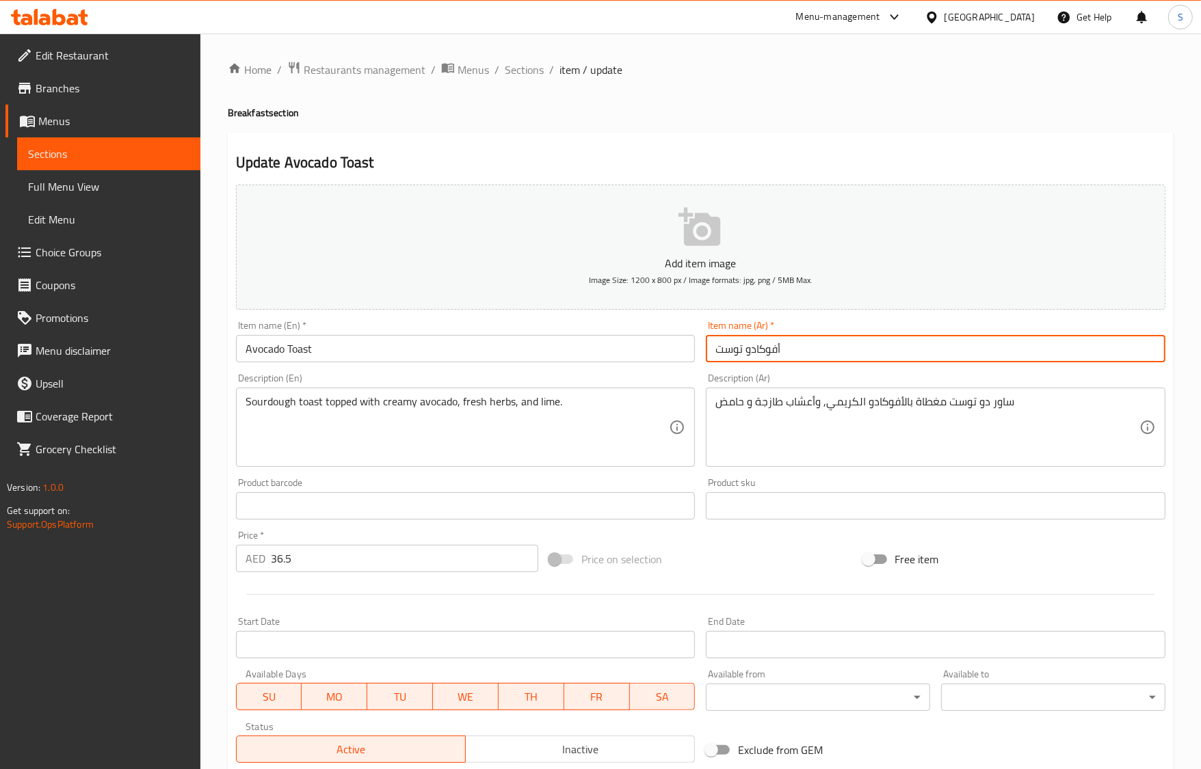
click at [778, 349] on input "أفوكادو توست" at bounding box center [936, 348] width 460 height 27
paste input "بز محمص بالأفوكادو"
type input "خبز محمص بالأفوكادو"
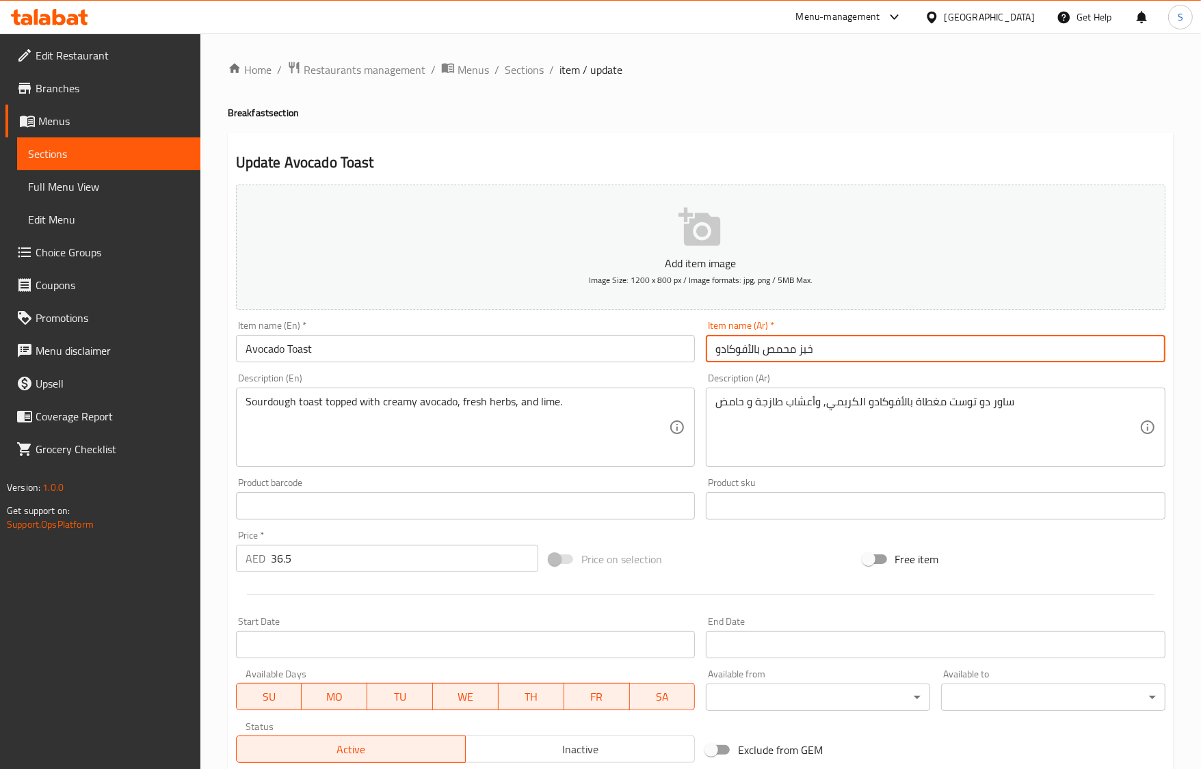
click at [380, 356] on input "Avocado Toast" at bounding box center [466, 348] width 460 height 27
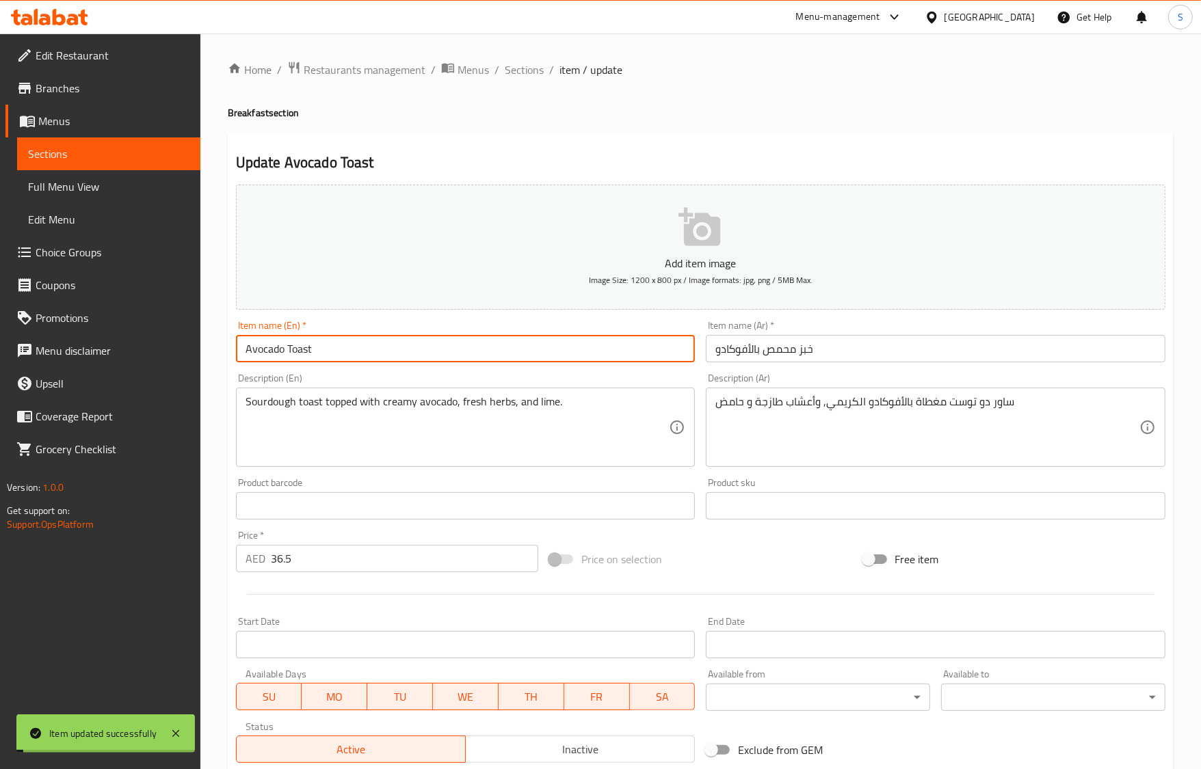
click at [380, 356] on input "Avocado Toast" at bounding box center [466, 348] width 460 height 27
click at [352, 349] on input "Avocado Toast" at bounding box center [466, 348] width 460 height 27
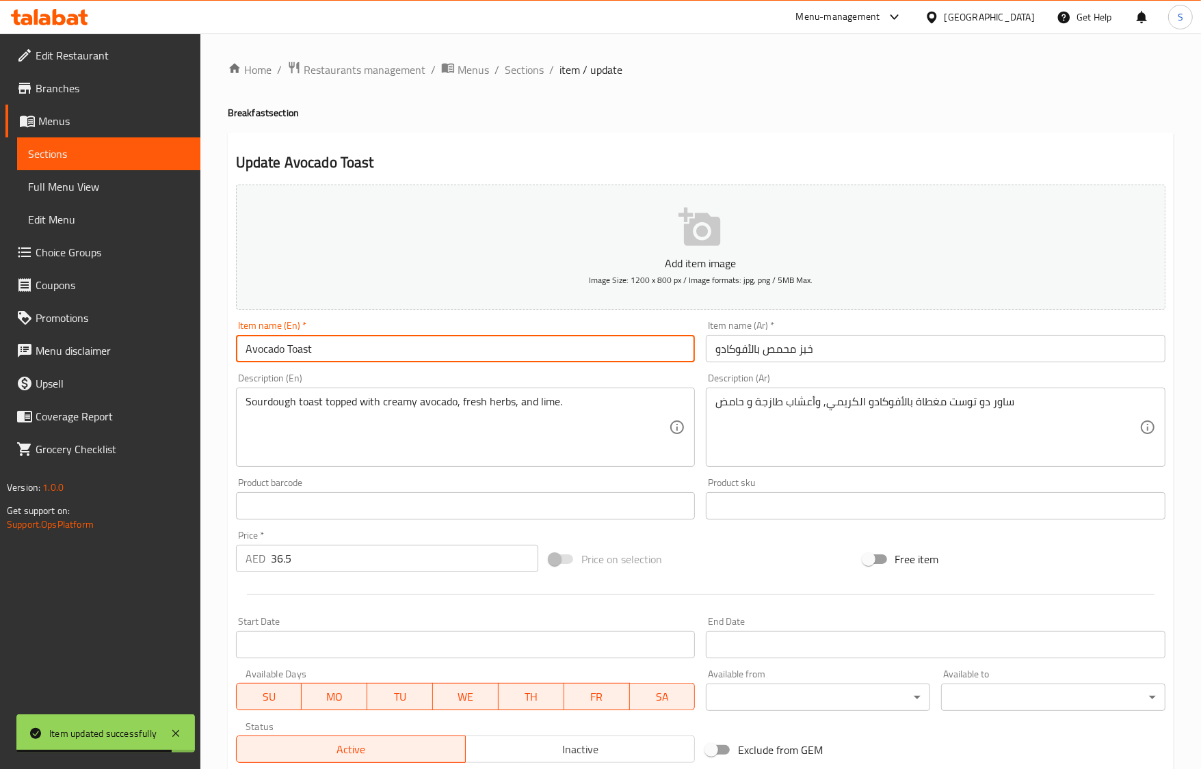
click at [542, 67] on ol "Home / Restaurants management / Menus / Sections / item / update" at bounding box center [701, 70] width 946 height 18
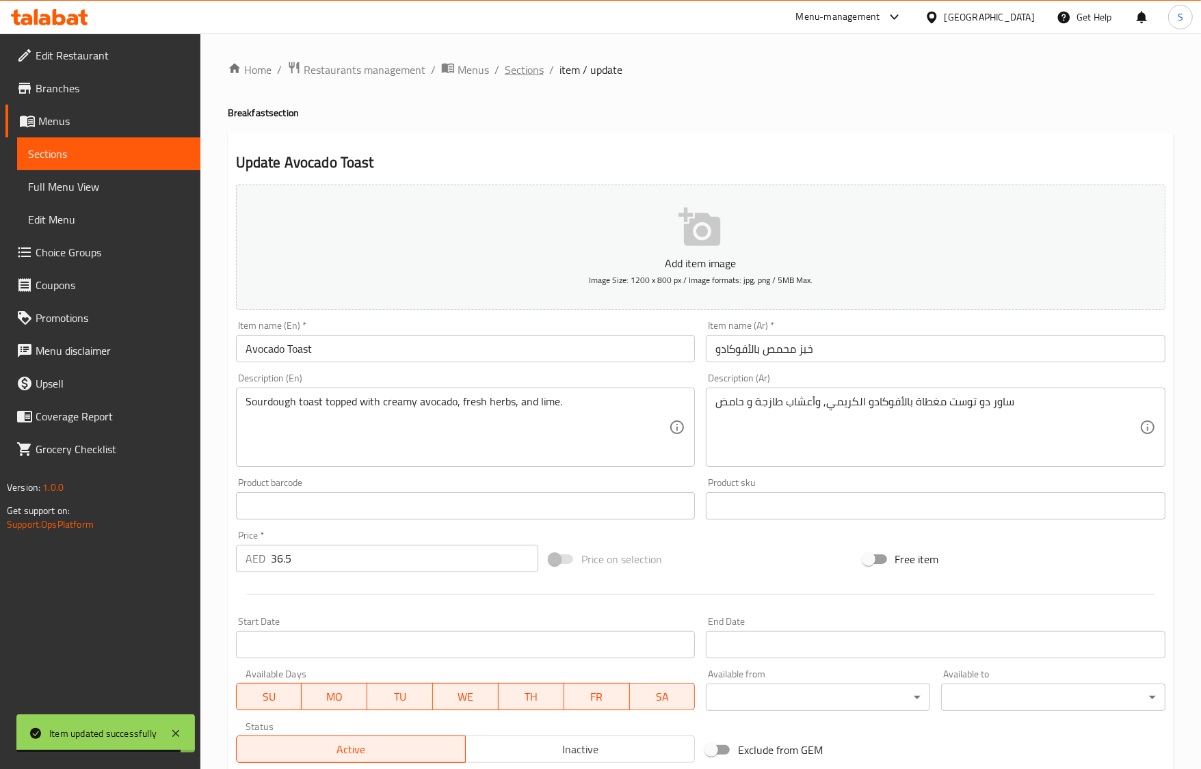
click at [517, 66] on span "Sections" at bounding box center [524, 70] width 39 height 16
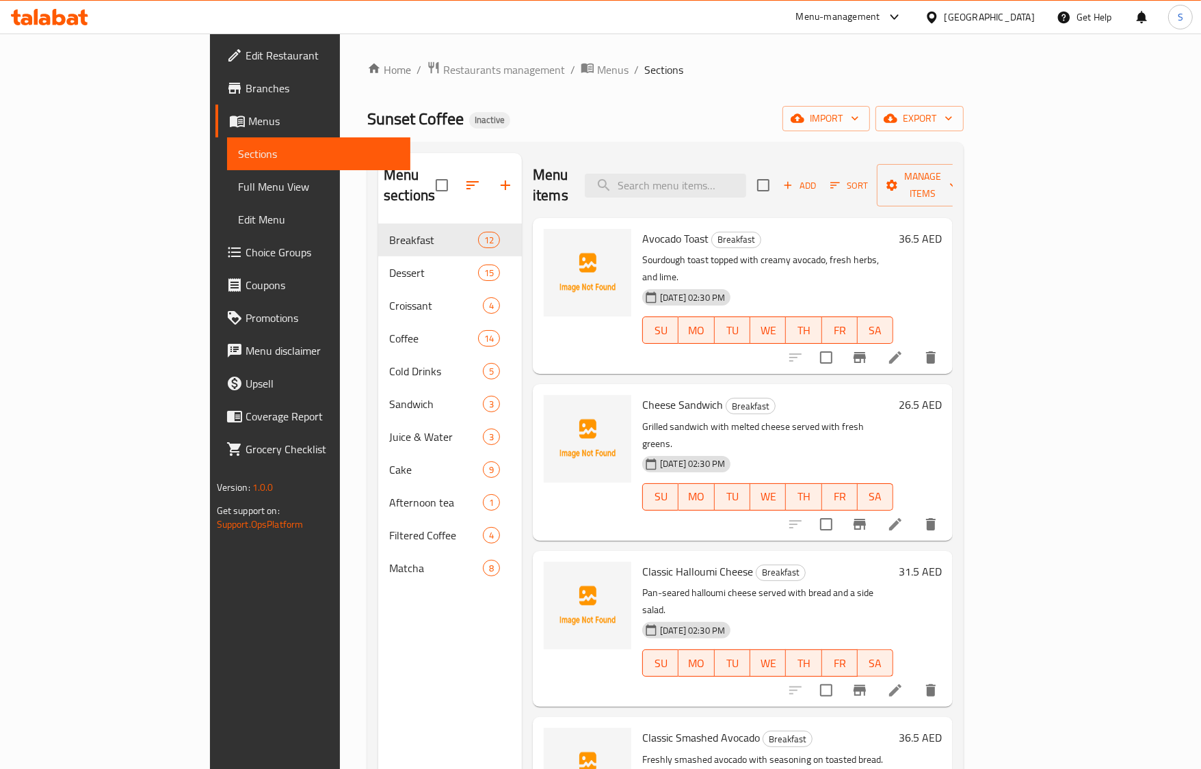
click at [903, 349] on icon at bounding box center [895, 357] width 16 height 16
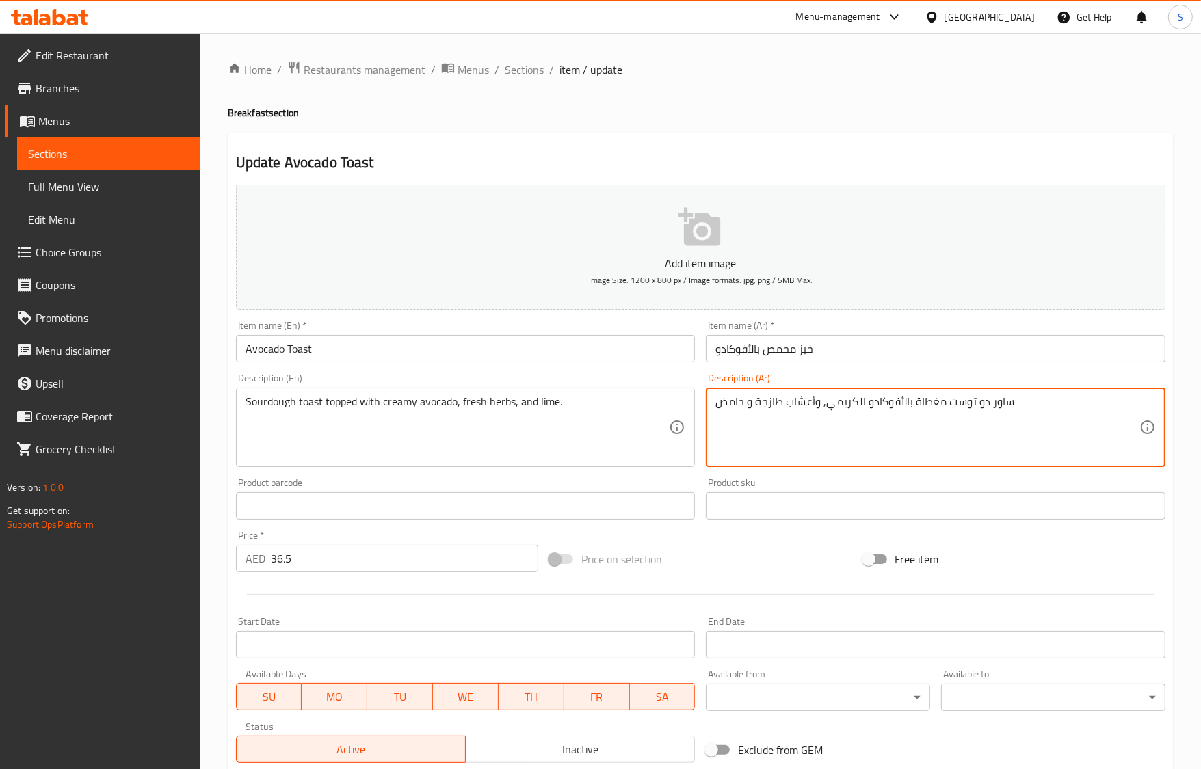
drag, startPoint x: 976, startPoint y: 401, endPoint x: 1014, endPoint y: 410, distance: 39.3
paste textarea "د"
click at [966, 399] on textarea "ساورد توست مغطاة بالأفوكادو الكريمي, وأعشاب طازجة و حامض" at bounding box center [927, 427] width 424 height 65
click at [808, 417] on textarea "ساورد مغطاة بالأفوكادو الكريمي, وأعشاب طازجة و حامض" at bounding box center [927, 427] width 424 height 65
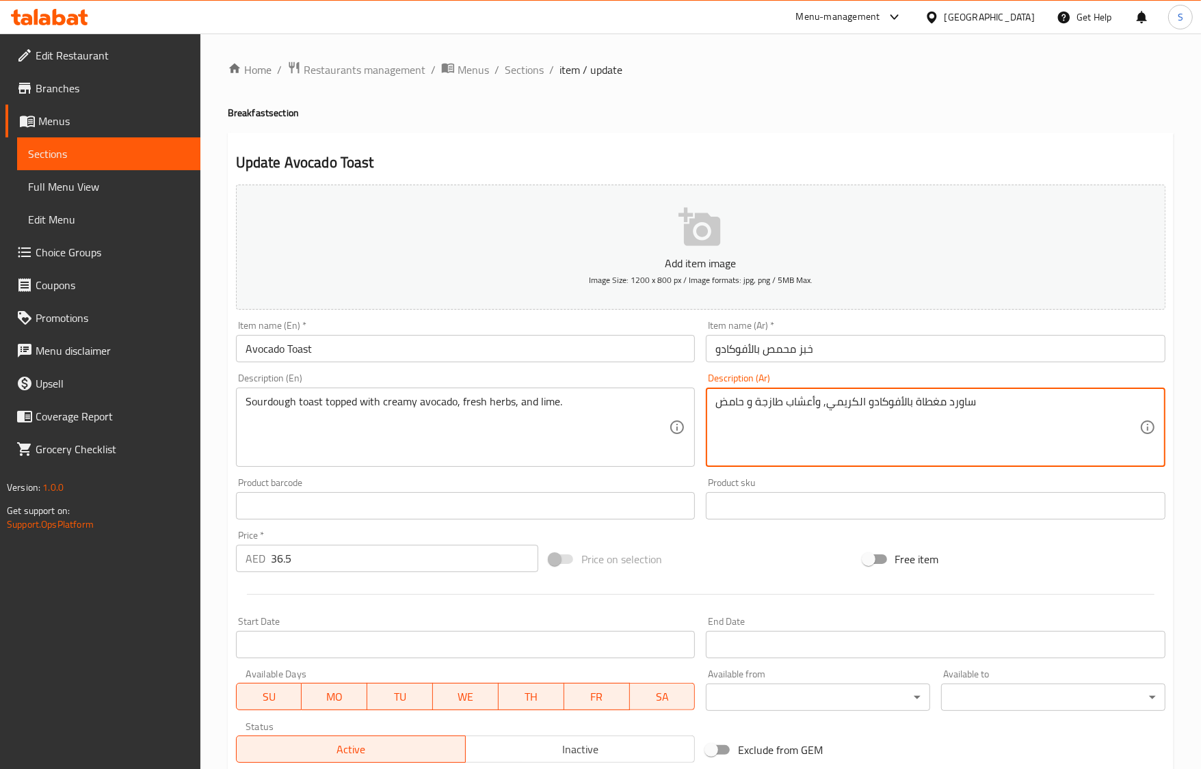
click at [808, 417] on textarea "ساورد مغطاة بالأفوكادو الكريمي, وأعشاب طازجة و حامض" at bounding box center [927, 427] width 424 height 65
click at [900, 405] on textarea "ساورد مغطاة بالأفوكادو الكريمي, وأعشاب طازجة و حامض" at bounding box center [927, 427] width 424 height 65
click at [874, 411] on textarea "ساورد مغطاة بالأفوكادو الكريمي, وأعشاب طازجة و حامض" at bounding box center [927, 427] width 424 height 65
paste textarea "توست"
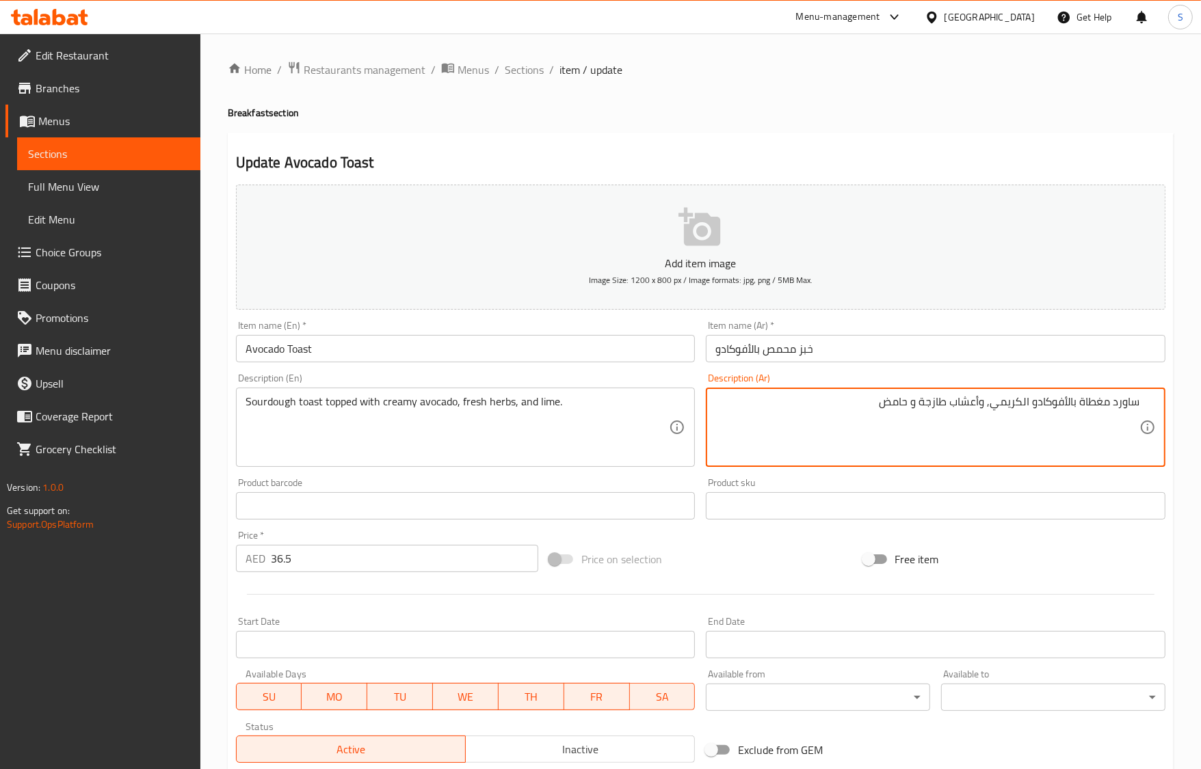
click at [1143, 403] on div "ساورد مغطاة بالأفوكادو الكريمي, وأعشاب طازجة و حامض Description (Ar)" at bounding box center [936, 427] width 460 height 79
click at [1141, 408] on div "ساورد مغطاة بالأفوكادو الكريمي, وأعشاب طازجة و حامض Description (Ar)" at bounding box center [936, 427] width 460 height 79
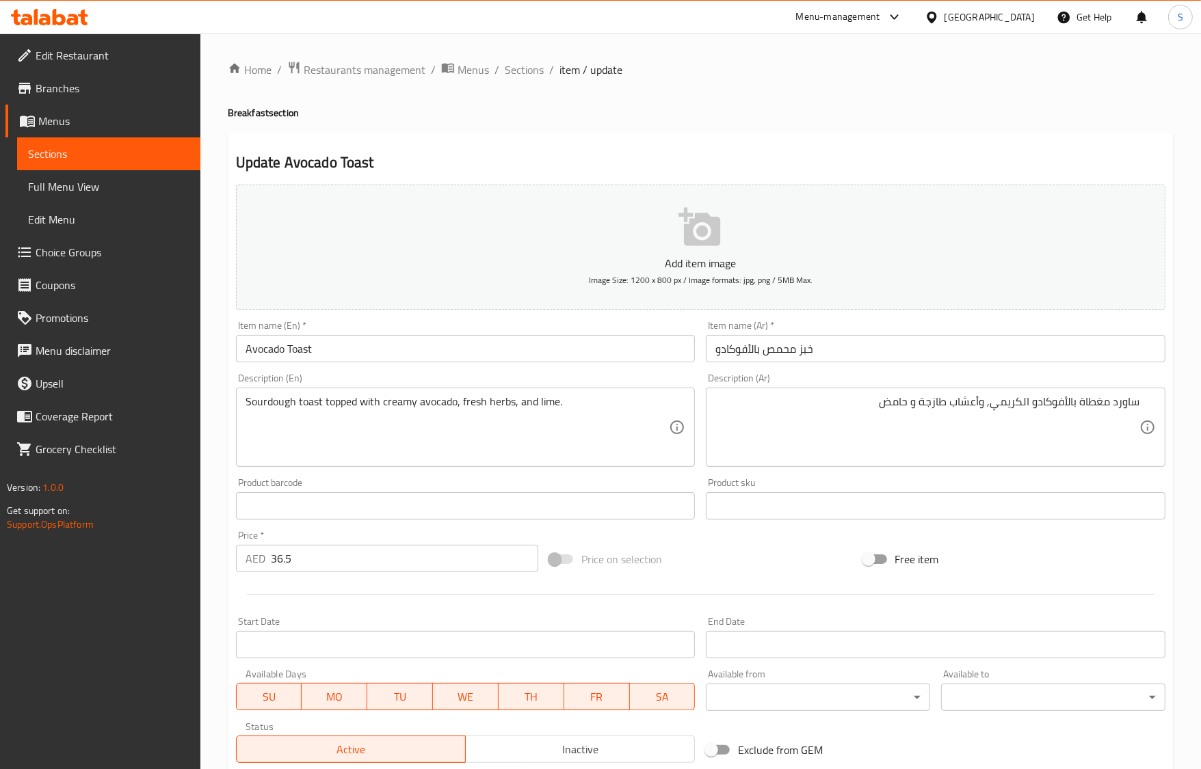
click at [1141, 405] on div "ساورد مغطاة بالأفوكادو الكريمي, وأعشاب طازجة و حامض Description (Ar)" at bounding box center [936, 427] width 460 height 79
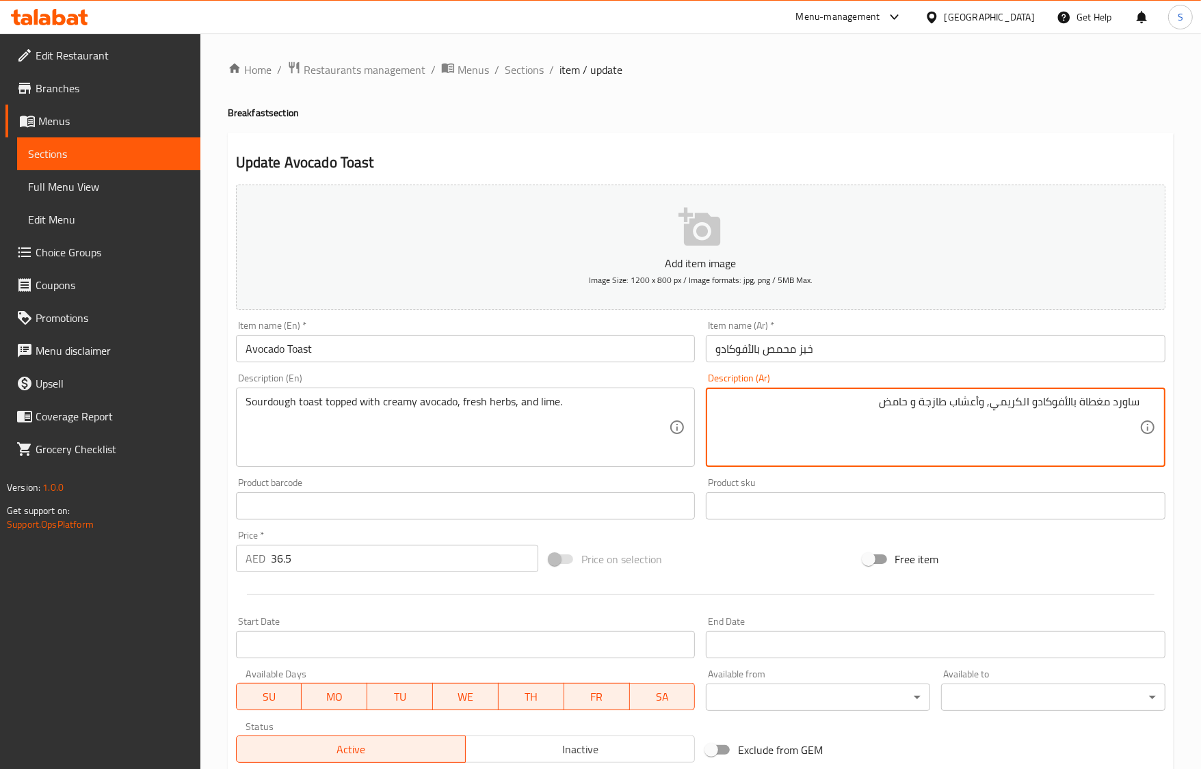
click at [1139, 407] on textarea "ساورد مغطاة بالأفوكادو الكريمي, وأعشاب طازجة و حامض" at bounding box center [927, 427] width 424 height 65
paste textarea "توست"
type textarea "توست ساورد مغطاة بالأفوكادو الكريمي, وأعشاب طازجة و حامض"
click at [373, 360] on input "Avocado Toast" at bounding box center [466, 348] width 460 height 27
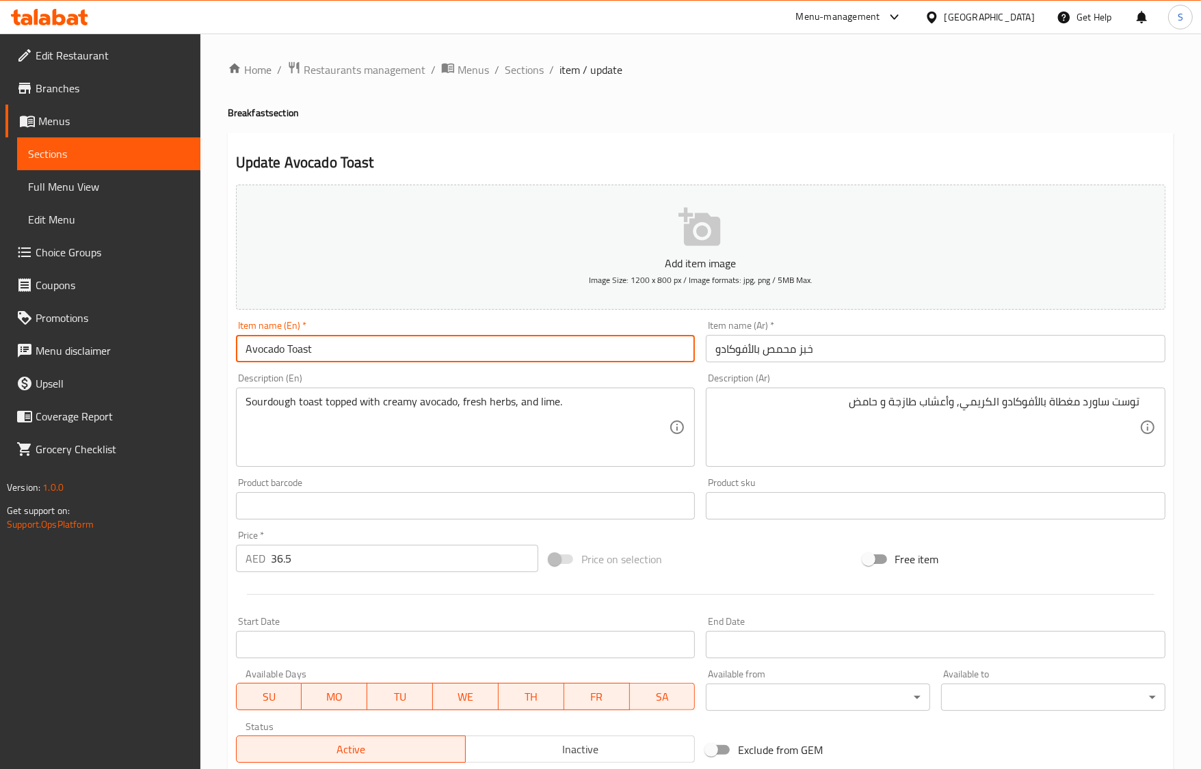
click at [508, 76] on span "Sections" at bounding box center [524, 70] width 39 height 16
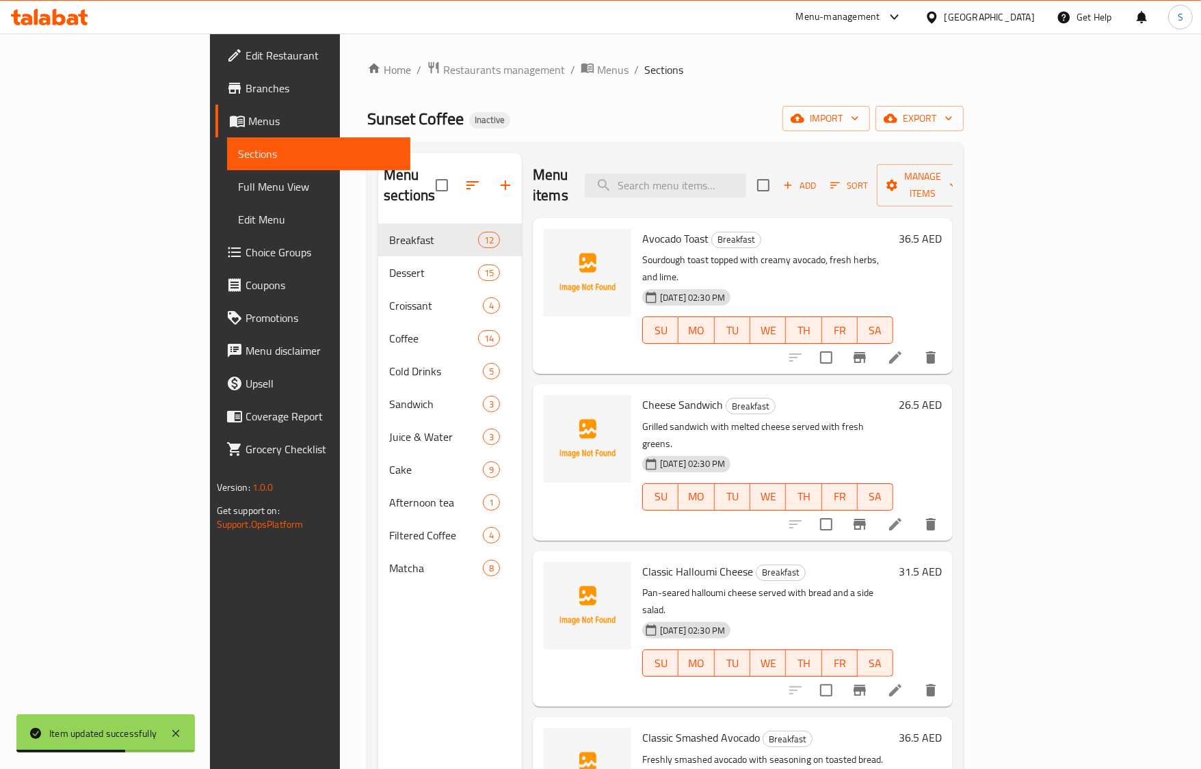
click at [914, 512] on li at bounding box center [895, 524] width 38 height 25
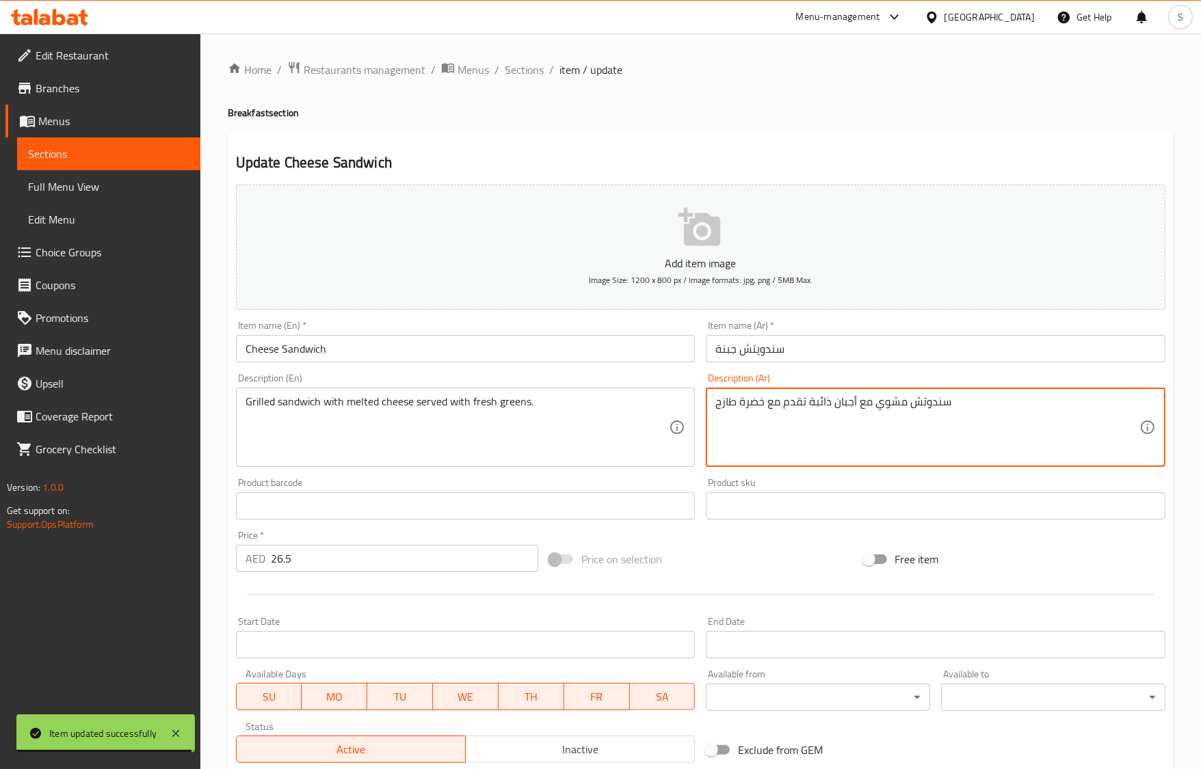
click at [845, 404] on textarea "سندوتش مشوي مع أجبان ذائبة تقدم مع خضرة طازج" at bounding box center [927, 427] width 424 height 65
click at [514, 354] on input "Cheese Sandwich" at bounding box center [466, 348] width 460 height 27
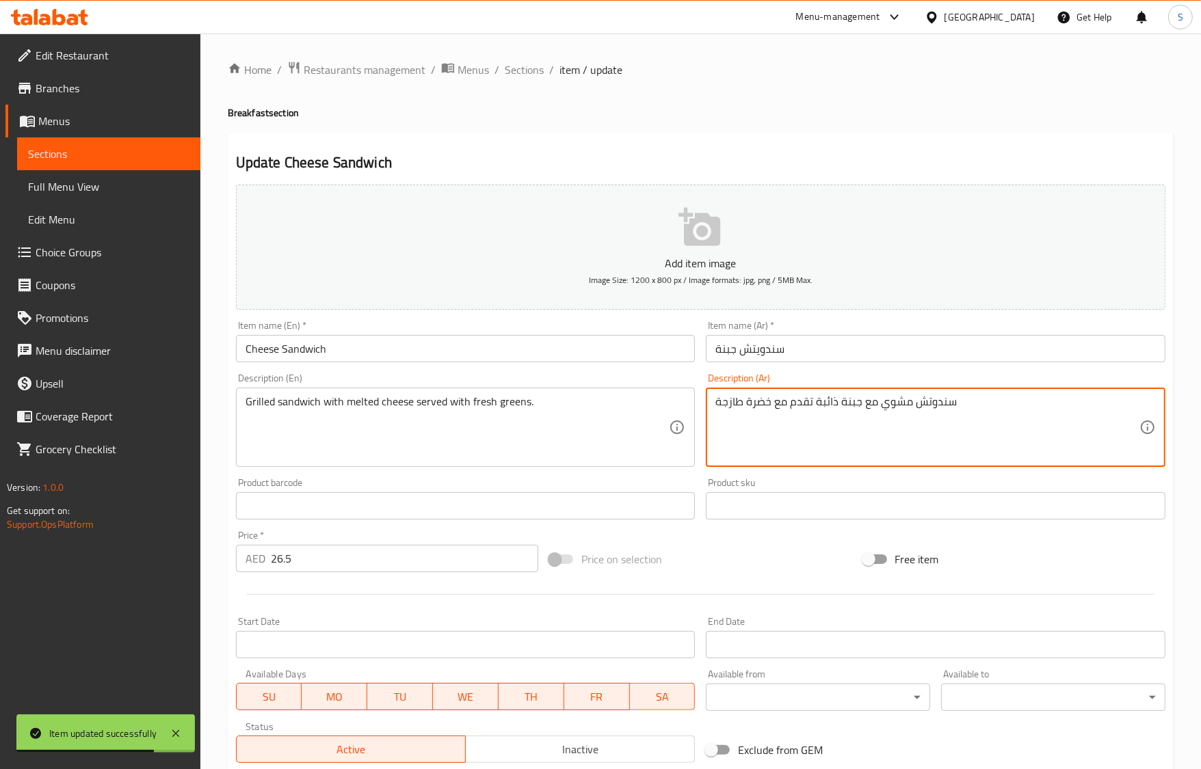
type textarea "سندوتش مشوي مع جبنة ذائبة تقدم مع خضرة طازجة"
click at [312, 352] on input "Cheese Sandwich" at bounding box center [466, 348] width 460 height 27
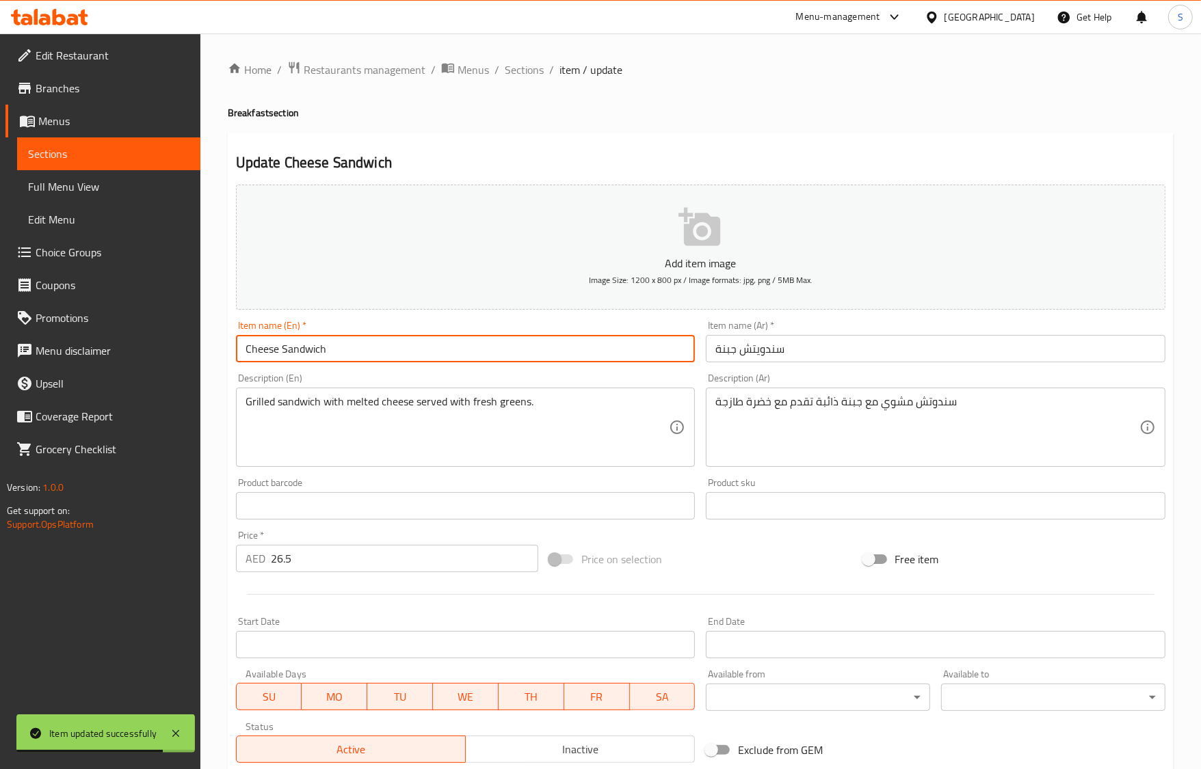
click at [533, 77] on span "Sections" at bounding box center [524, 70] width 39 height 16
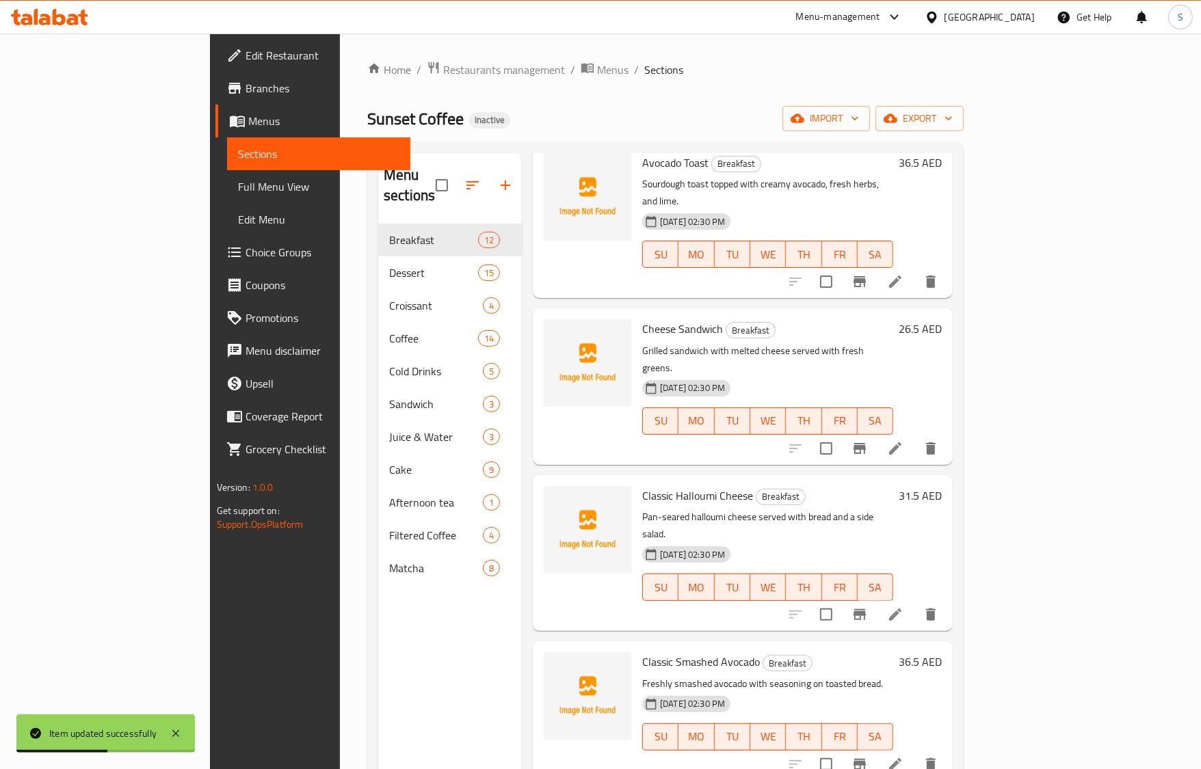
scroll to position [171, 0]
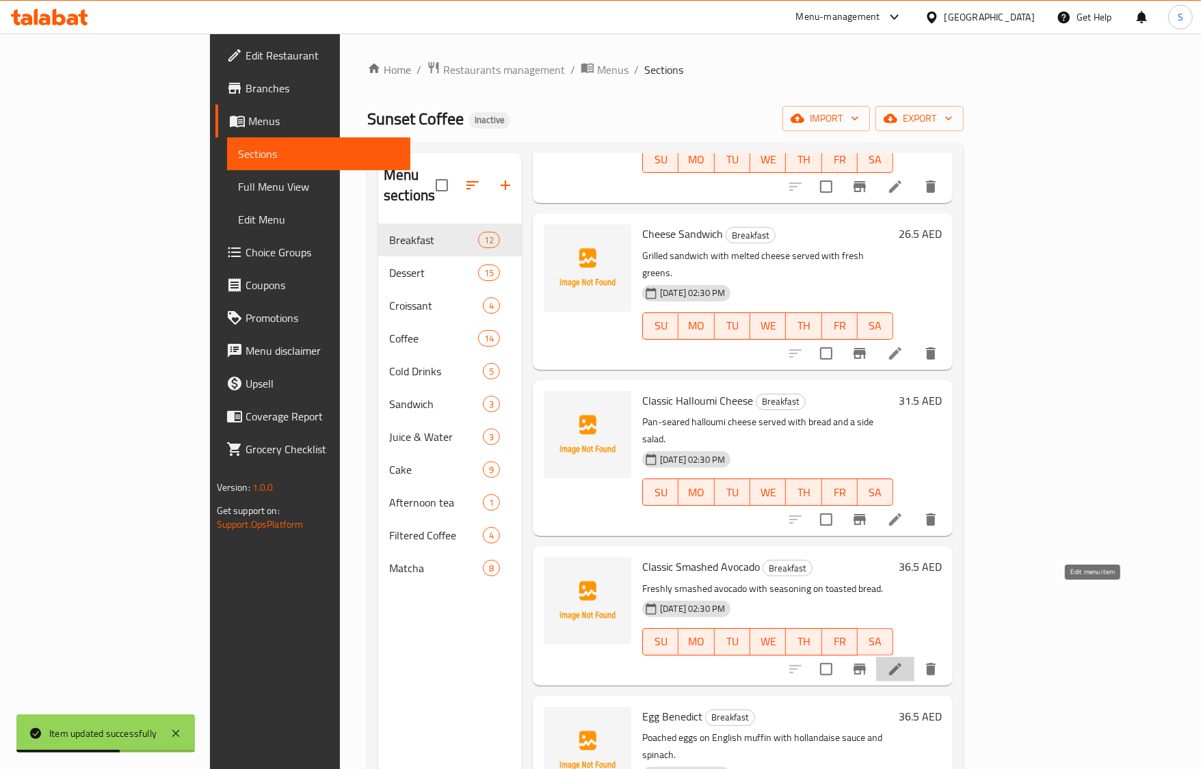
click at [903, 661] on icon at bounding box center [895, 669] width 16 height 16
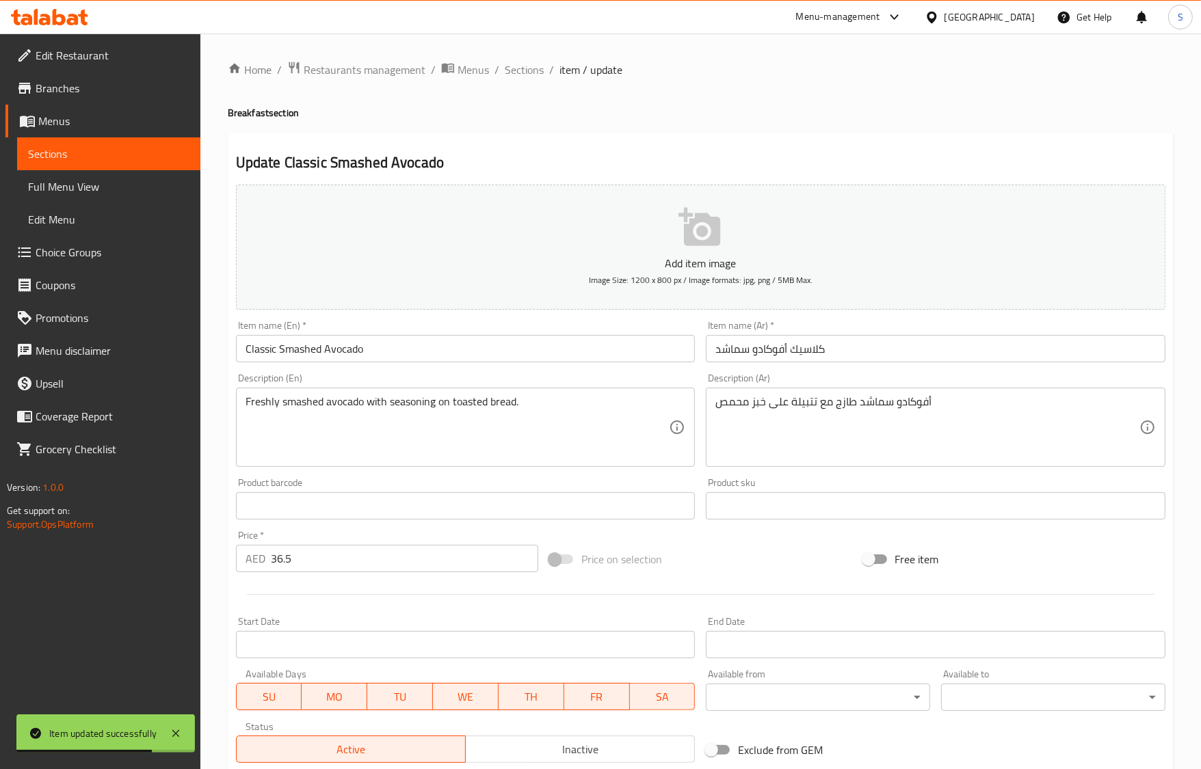
click at [743, 352] on input "كلاسيك أفوكادو سماشد" at bounding box center [936, 348] width 460 height 27
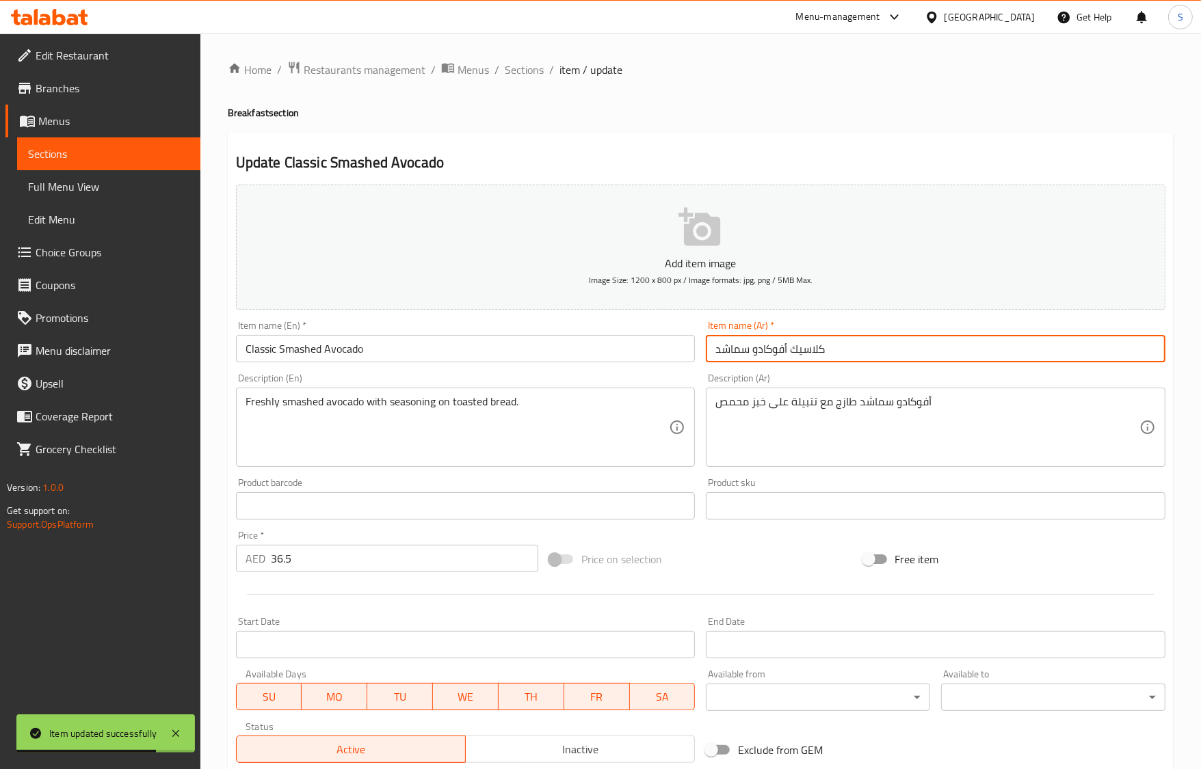
click at [743, 352] on input "كلاسيك أفوكادو سماشد" at bounding box center [936, 348] width 460 height 27
paste input "مهروس"
click at [821, 350] on input "كلاسيك أفوكادو مهروس" at bounding box center [936, 348] width 460 height 27
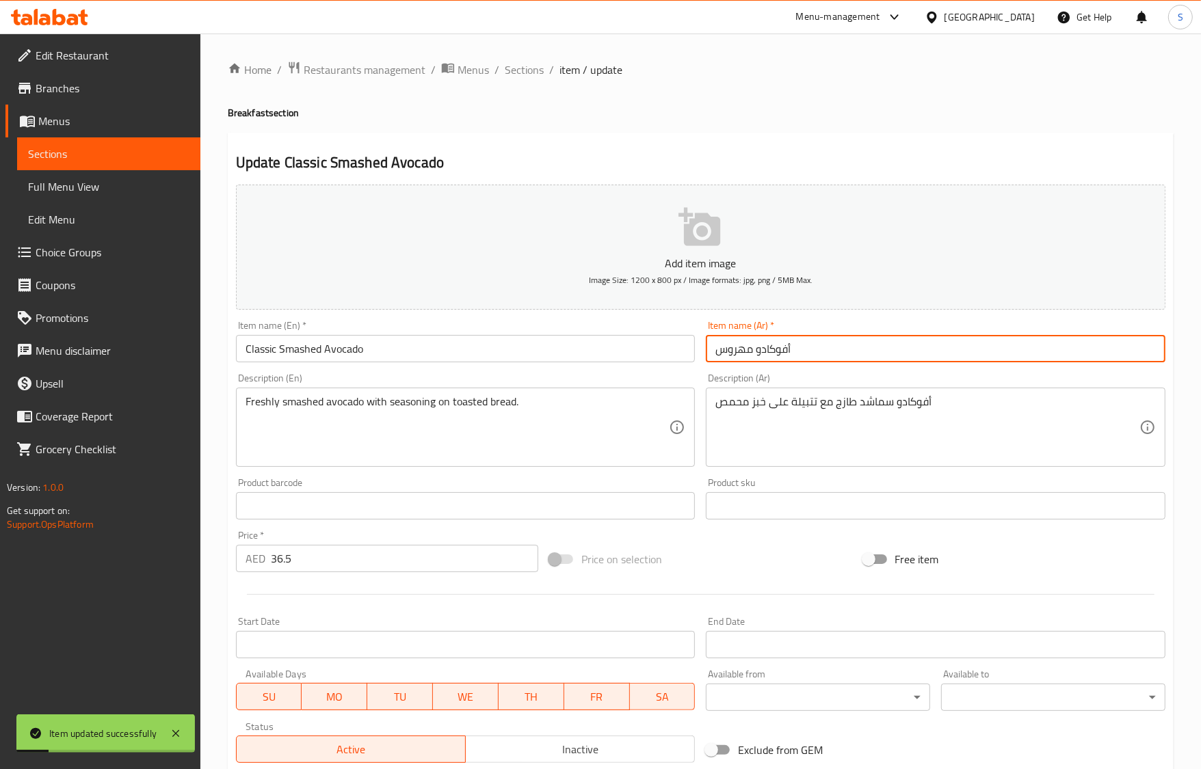
click at [800, 351] on input "أفوكادو مهروس" at bounding box center [936, 348] width 460 height 27
paste input "كلاسيك"
type input "أفوكادو مهروس كلاسيك"
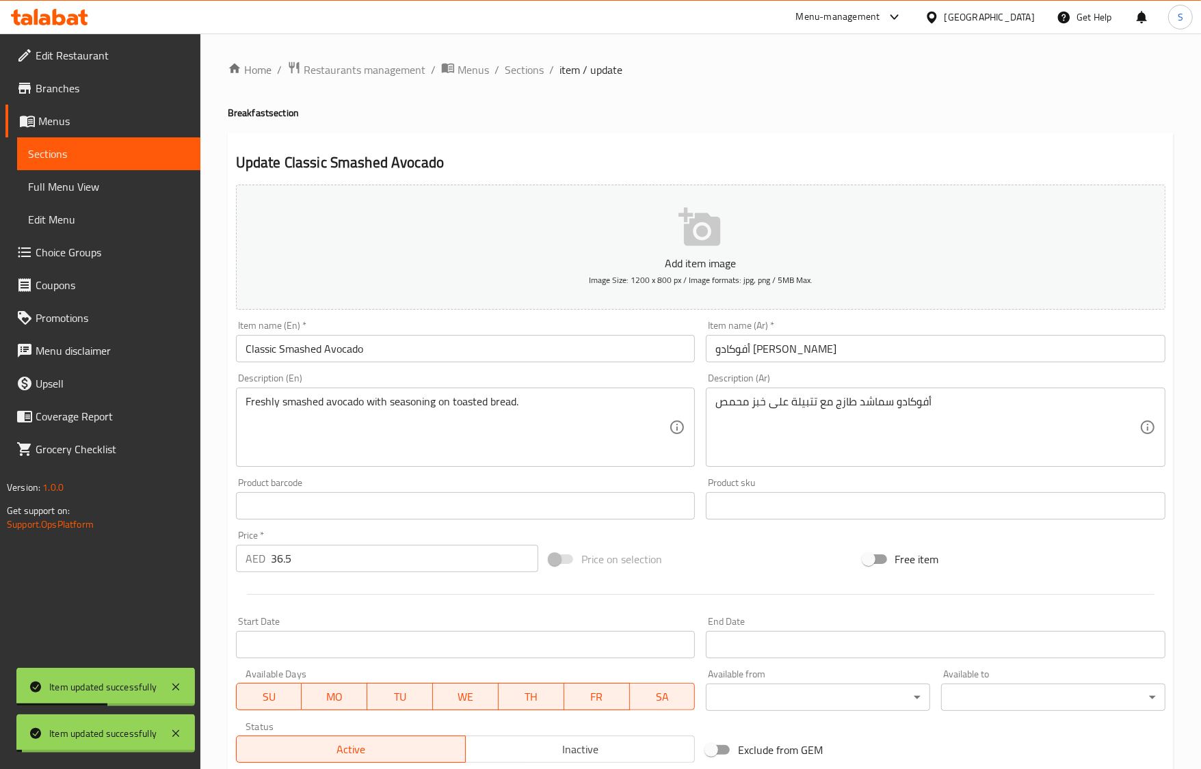
click at [798, 118] on h4 "Breakfast section" at bounding box center [701, 113] width 946 height 14
click at [776, 354] on input "أفوكادو مهروس كلاسيك" at bounding box center [936, 348] width 460 height 27
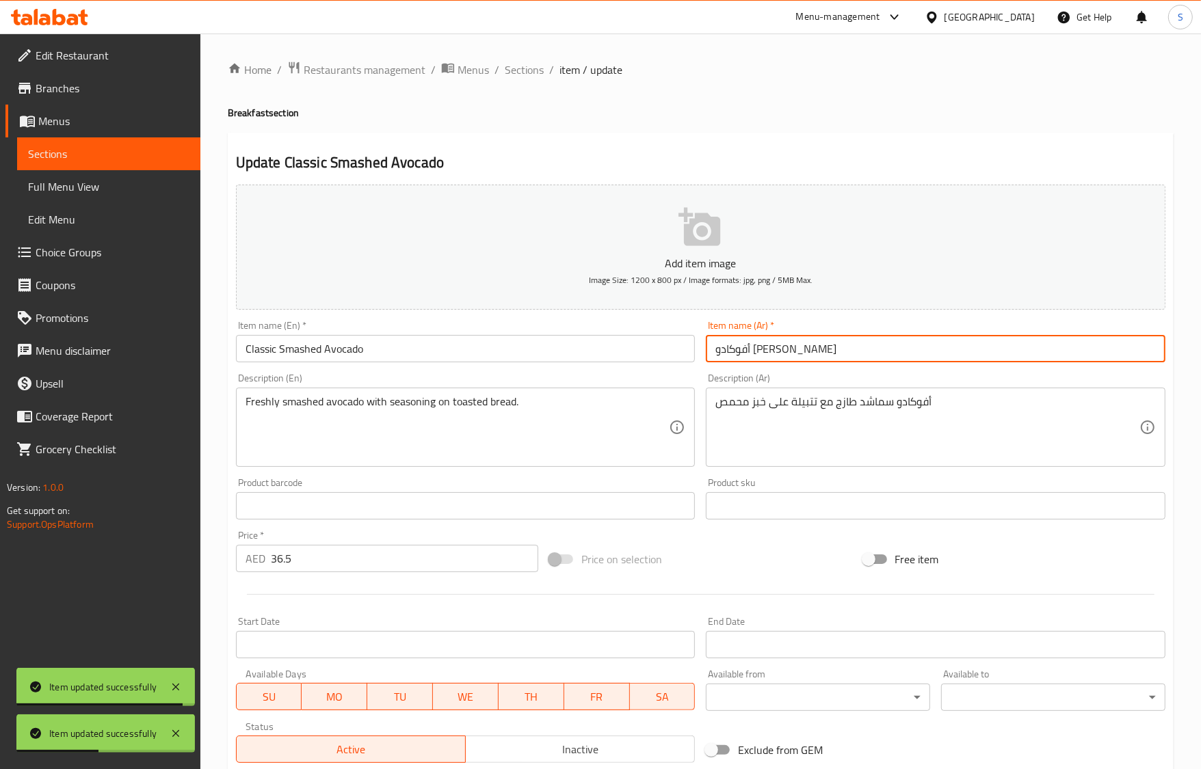
click at [776, 354] on input "أفوكادو مهروس كلاسيك" at bounding box center [936, 348] width 460 height 27
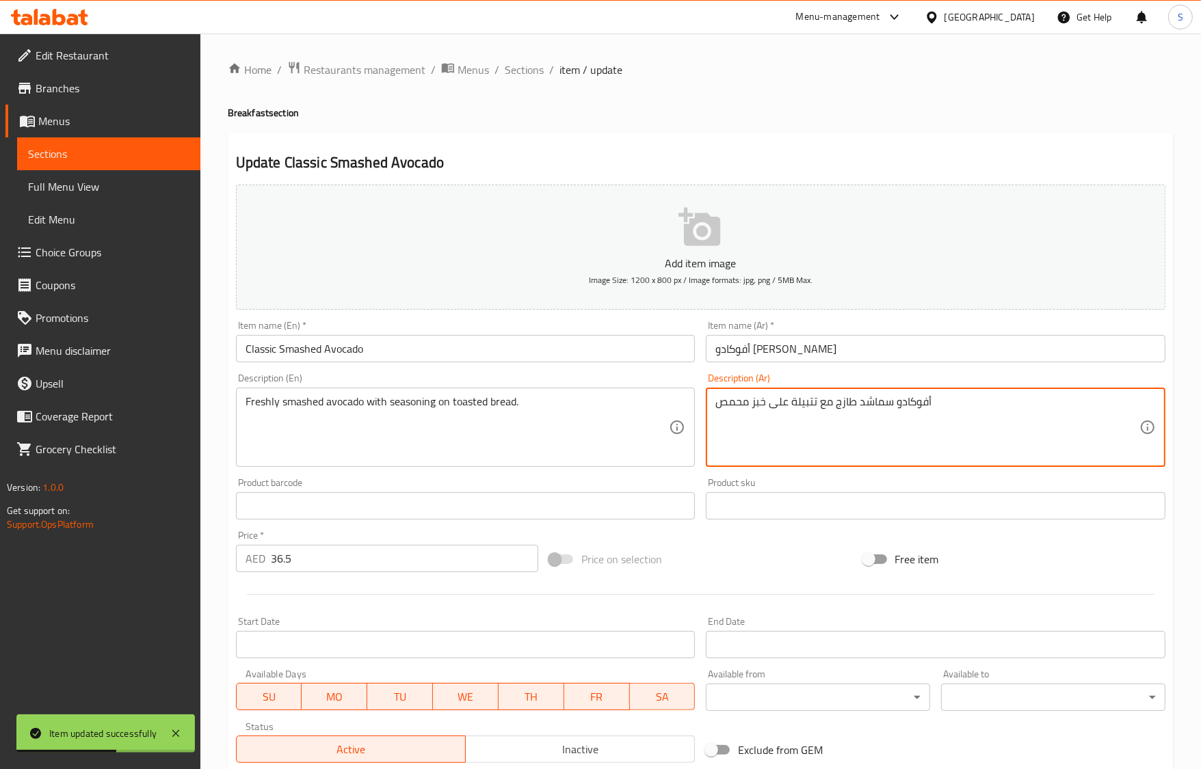
click at [886, 402] on textarea "أفوكادو سماشد طازج مع تتبيلة على خبز محمص" at bounding box center [927, 427] width 424 height 65
paste textarea "مهروس"
click at [636, 342] on input "Classic Smashed Avocado" at bounding box center [466, 348] width 460 height 27
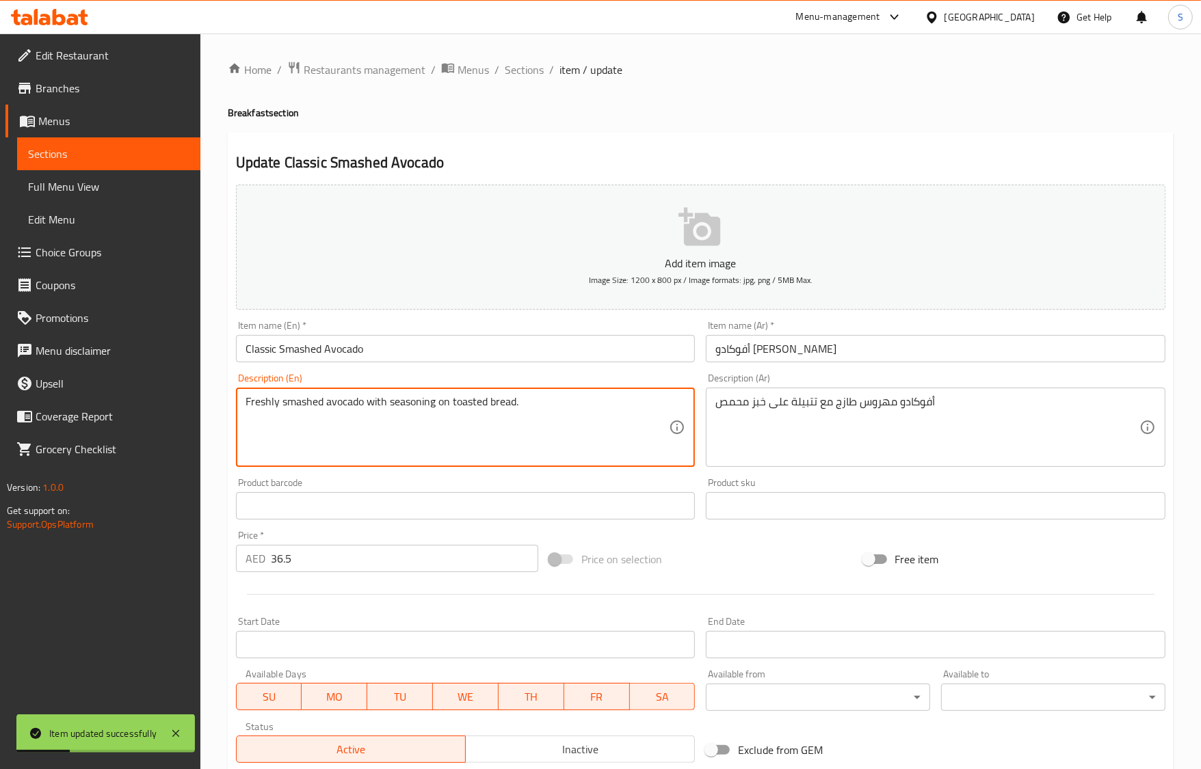
click at [436, 412] on textarea "Freshly smashed avocado with seasoning on toasted bread." at bounding box center [458, 427] width 424 height 65
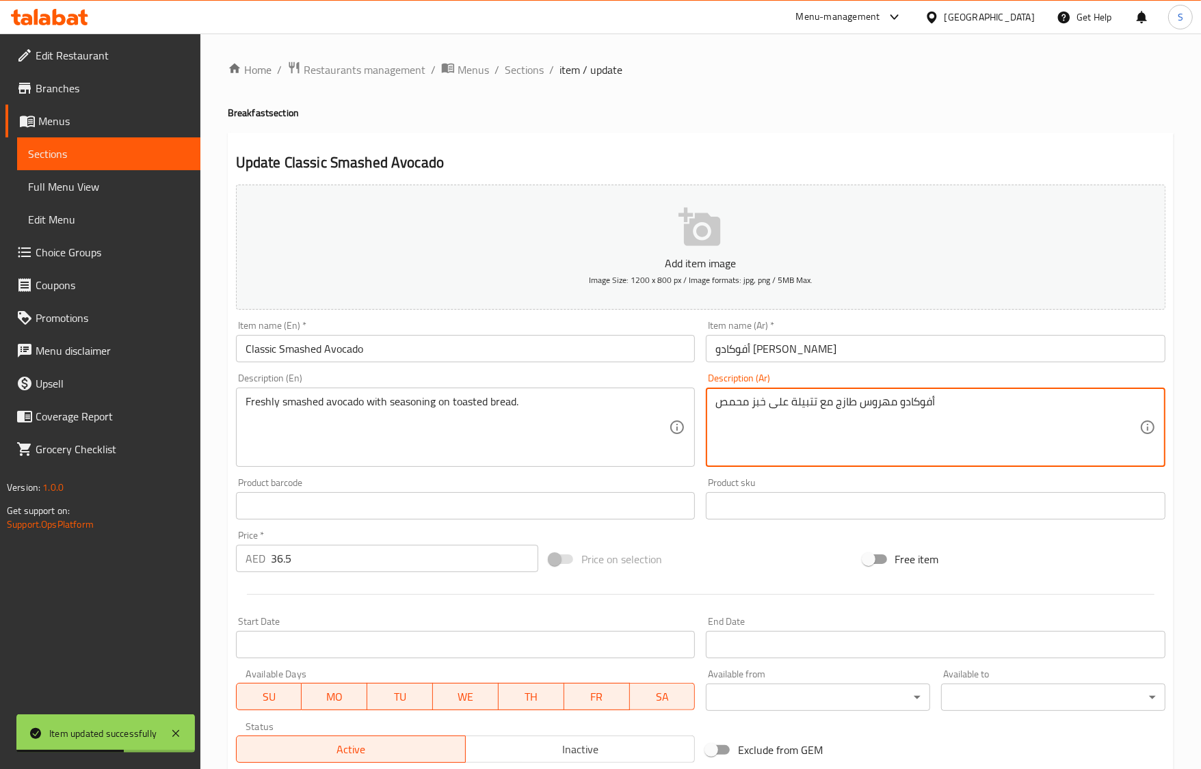
click at [818, 412] on textarea "أفوكادو مهروس طازج مع تتبيلة على خبز محمص" at bounding box center [927, 427] width 424 height 65
paste textarea "لتوابل"
click at [814, 398] on textarea "أفوكادو مهروس طازج مع التوابل على خبز محمص" at bounding box center [927, 427] width 424 height 65
type textarea "أفوكادو مهروس طازج مع توابل على خبز محمص"
click at [561, 344] on input "Classic Smashed Avocado" at bounding box center [466, 348] width 460 height 27
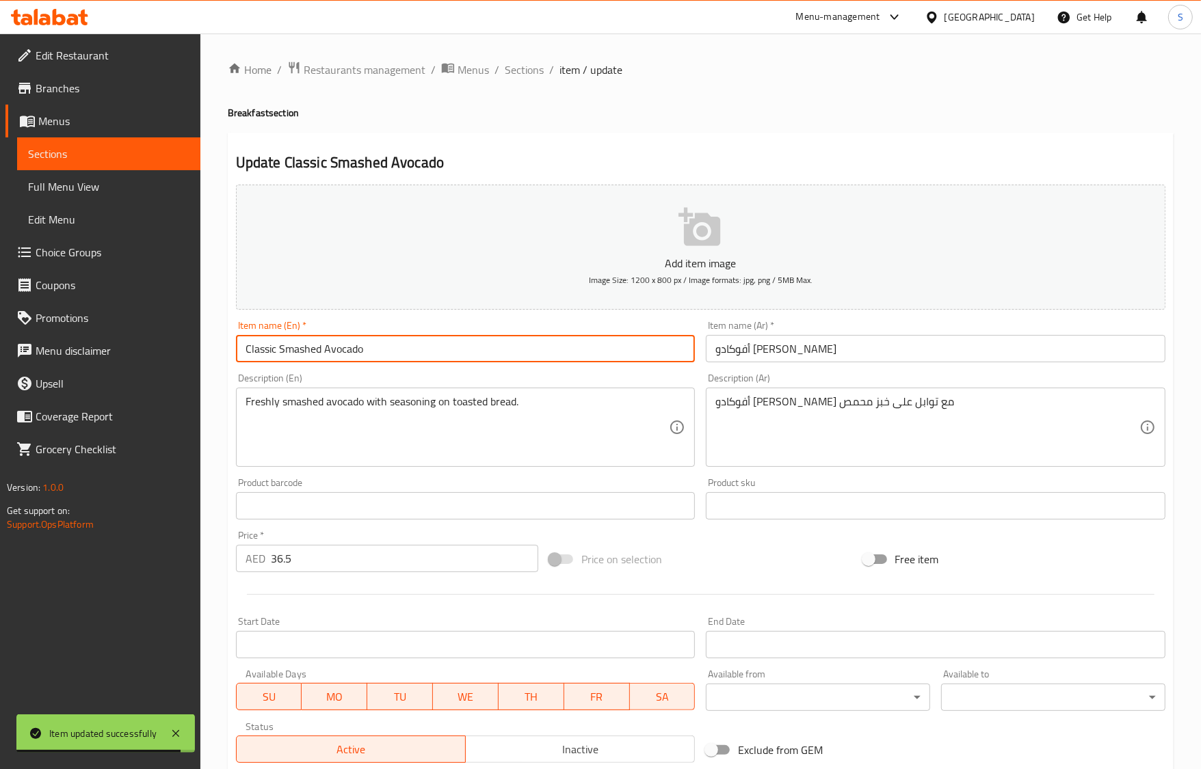
click at [520, 76] on span "Sections" at bounding box center [524, 70] width 39 height 16
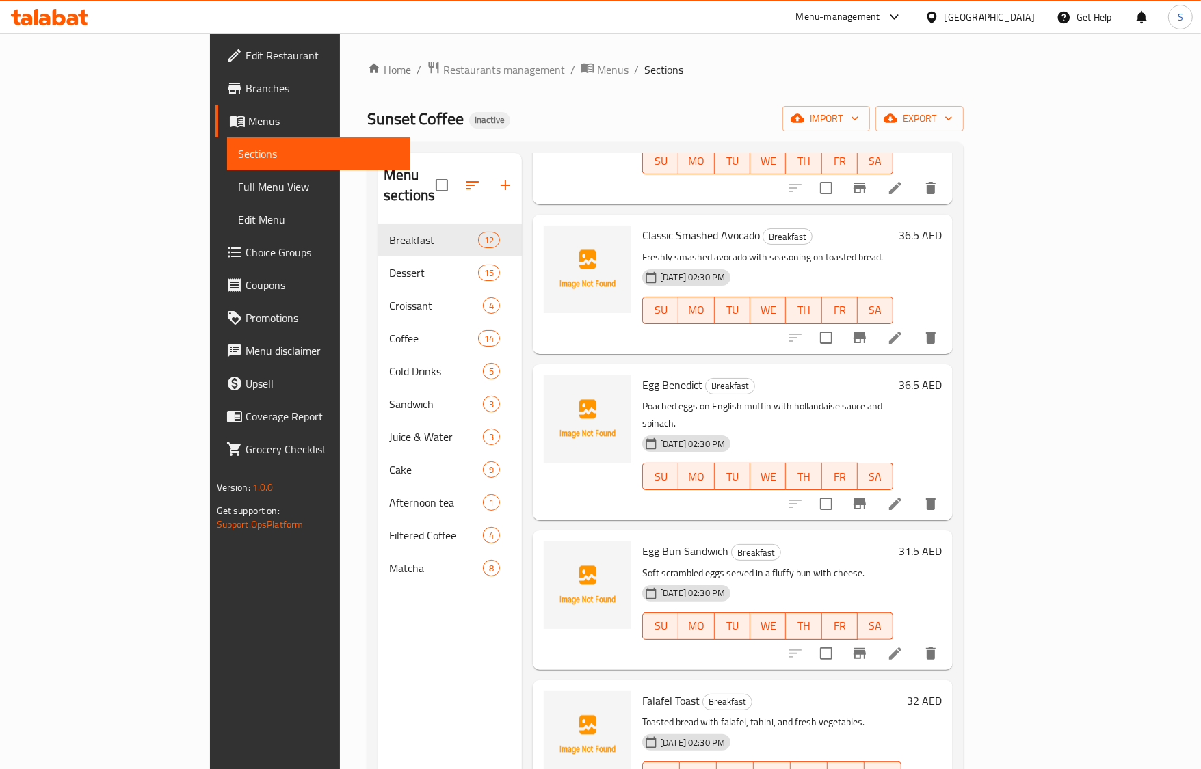
scroll to position [533, 0]
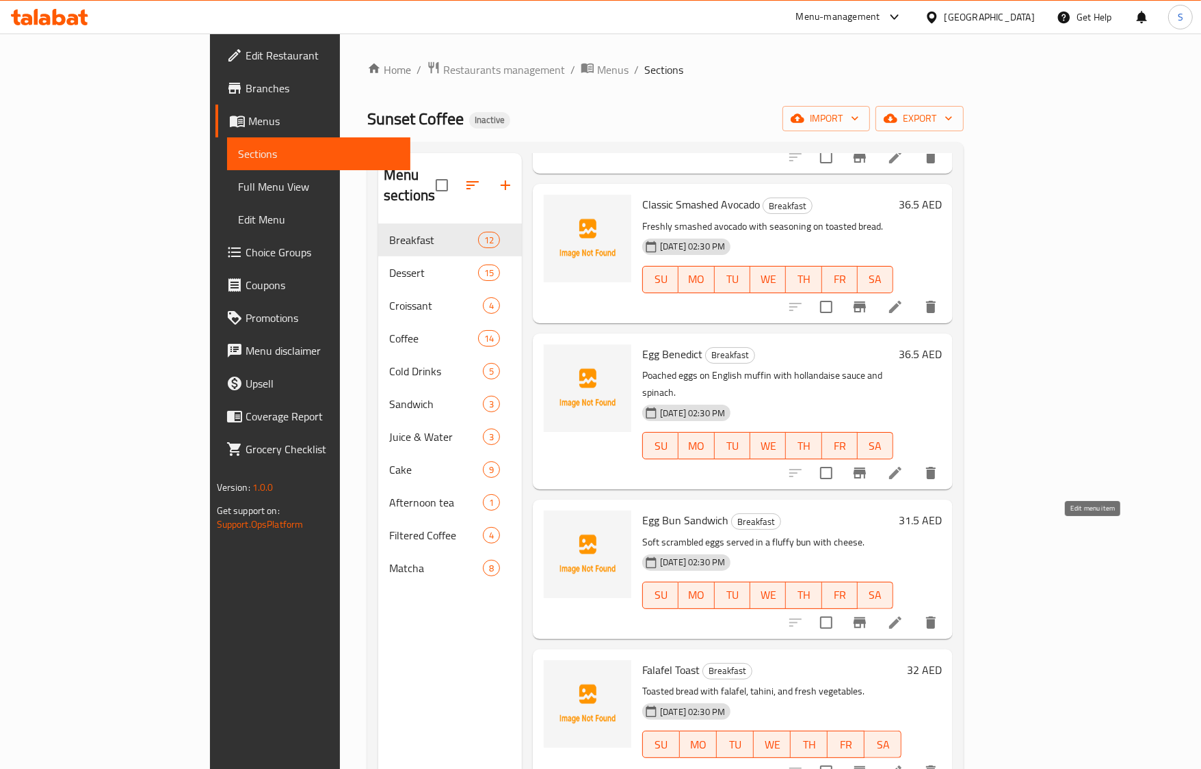
click at [903, 615] on icon at bounding box center [895, 623] width 16 height 16
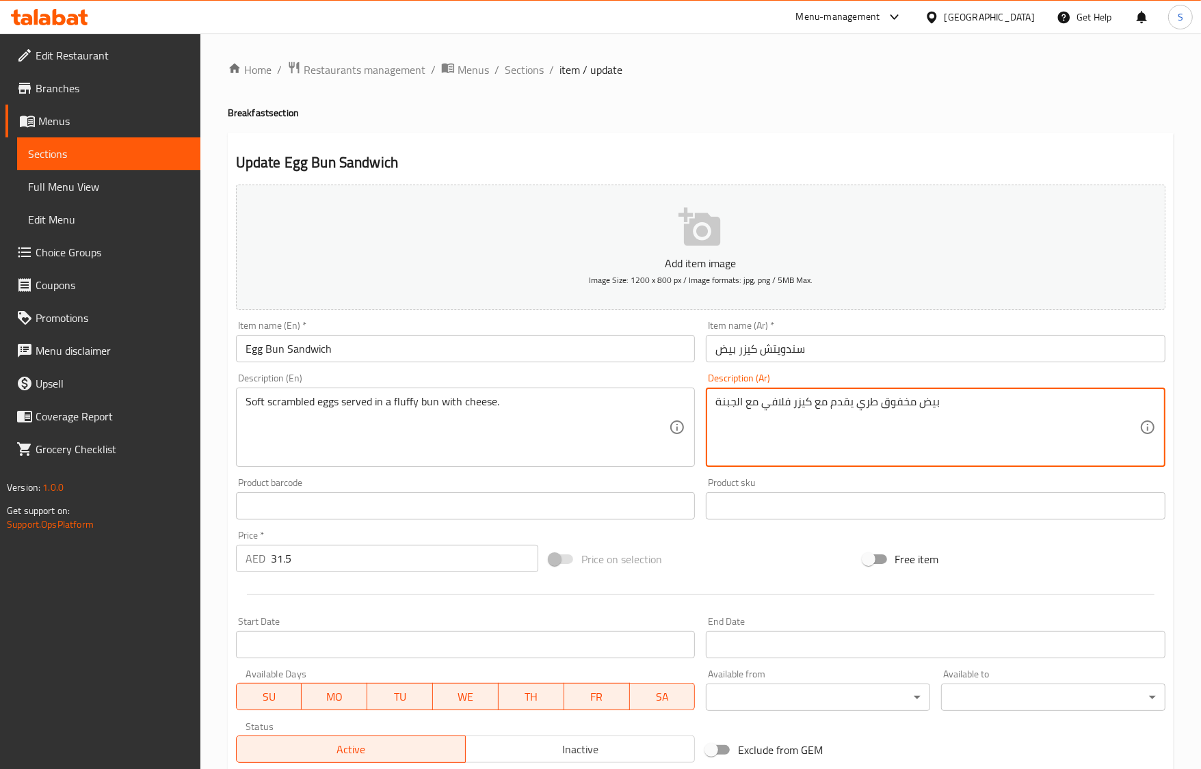
click at [818, 406] on textarea "بيض مخفوق طري يقدم مع كيزر فلافي مع الجبنة" at bounding box center [927, 427] width 424 height 65
type textarea "بيض مخفوق طري يقدم في كيزر فلافي مع الجبنة"
click at [468, 343] on input "Egg Bun Sandwich" at bounding box center [466, 348] width 460 height 27
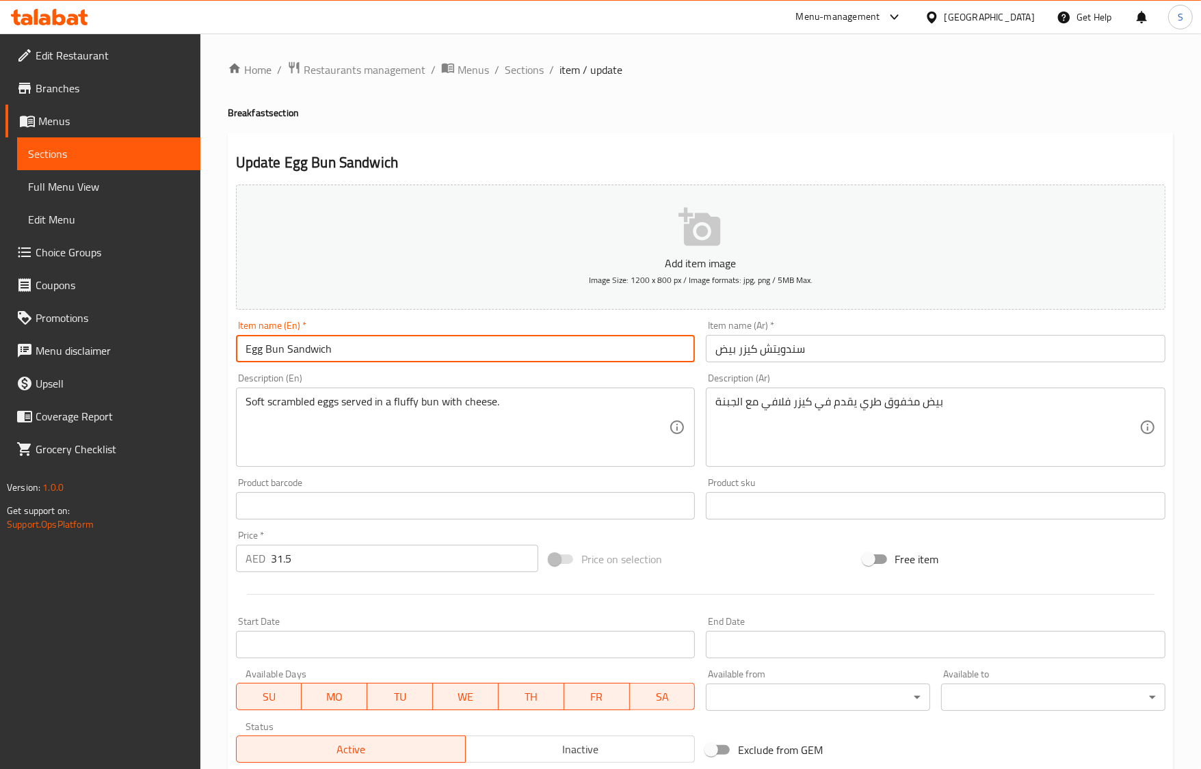
drag, startPoint x: 527, startPoint y: 70, endPoint x: 503, endPoint y: 7, distance: 67.3
click at [527, 70] on span "Sections" at bounding box center [524, 70] width 39 height 16
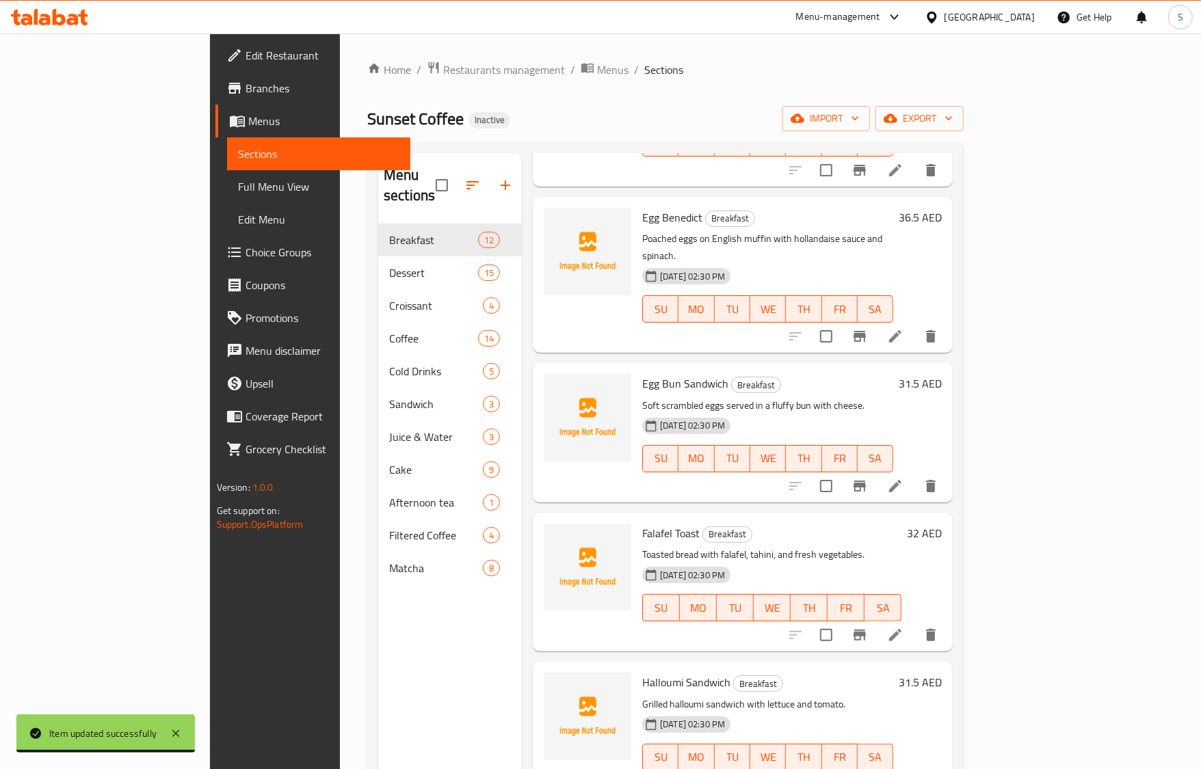
scroll to position [769, 0]
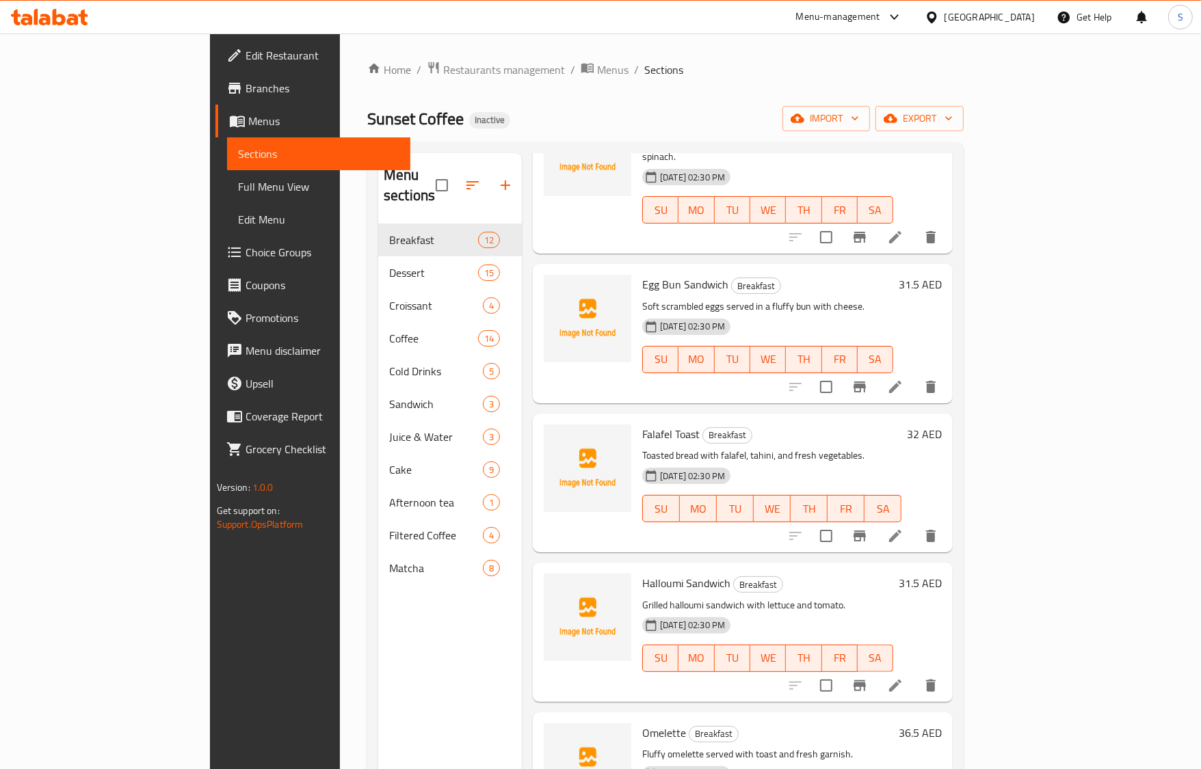
click at [903, 678] on icon at bounding box center [895, 686] width 16 height 16
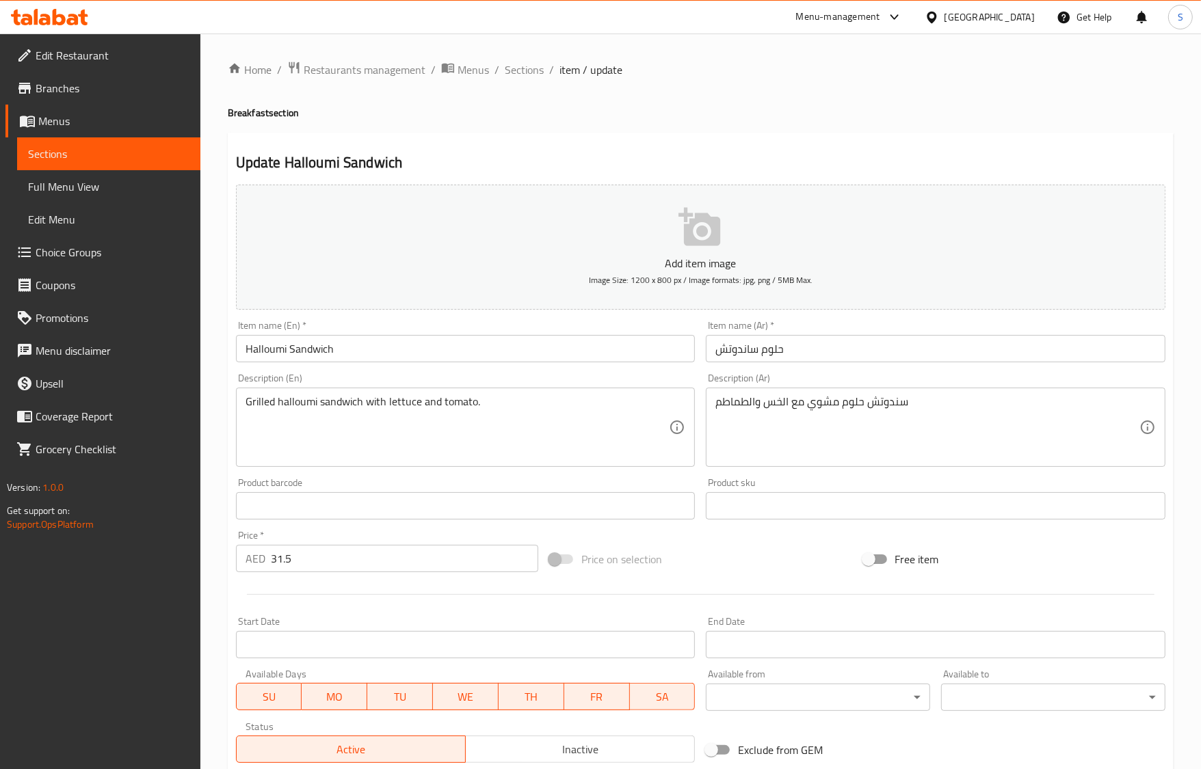
click at [741, 351] on input "حلوم ساندوتش" at bounding box center [936, 348] width 460 height 27
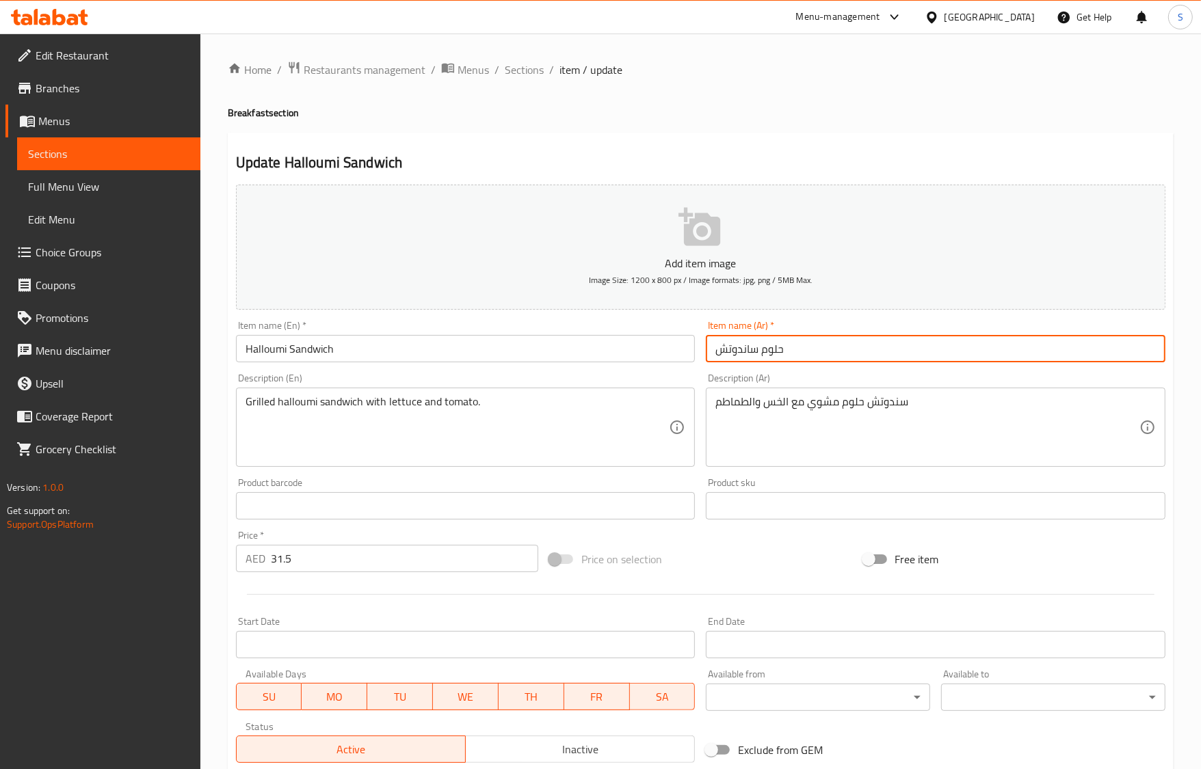
click at [741, 351] on input "حلوم ساندوتش" at bounding box center [936, 348] width 460 height 27
click at [717, 360] on input "حلوم" at bounding box center [936, 348] width 460 height 27
paste input "ساندوتش"
type input "ساندوتش حلوم"
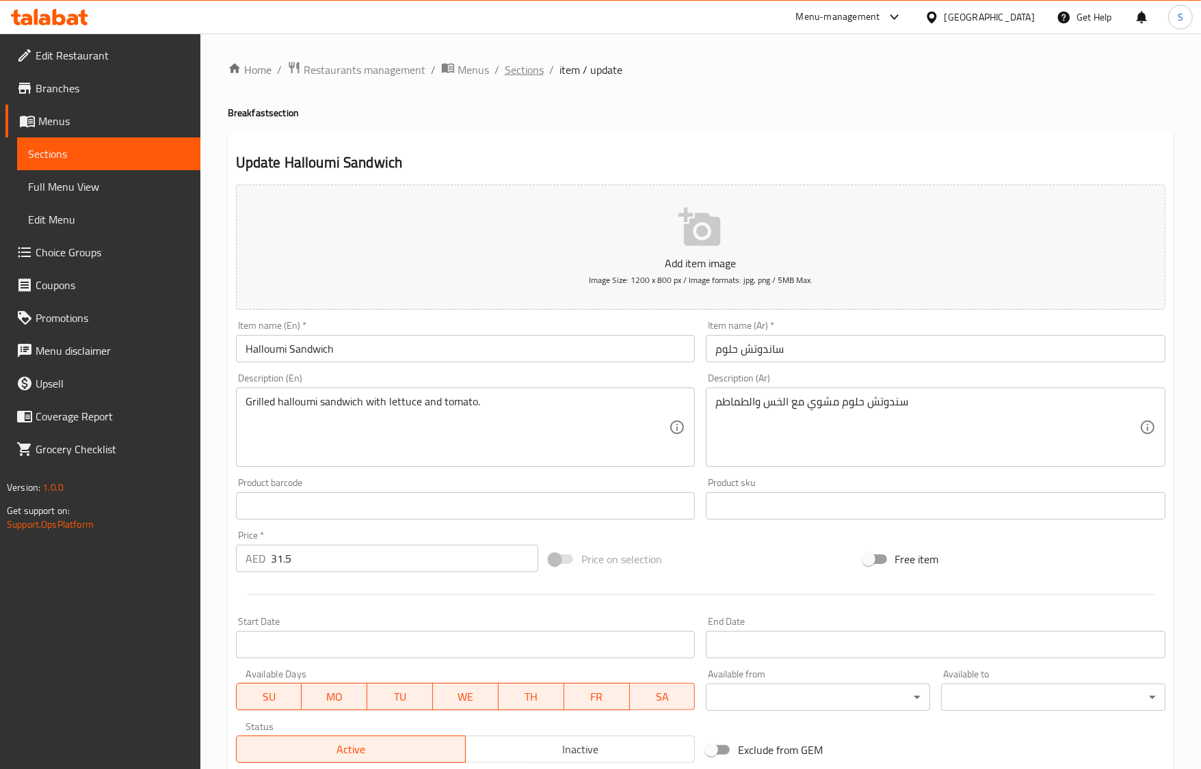
click at [518, 66] on span "Sections" at bounding box center [524, 70] width 39 height 16
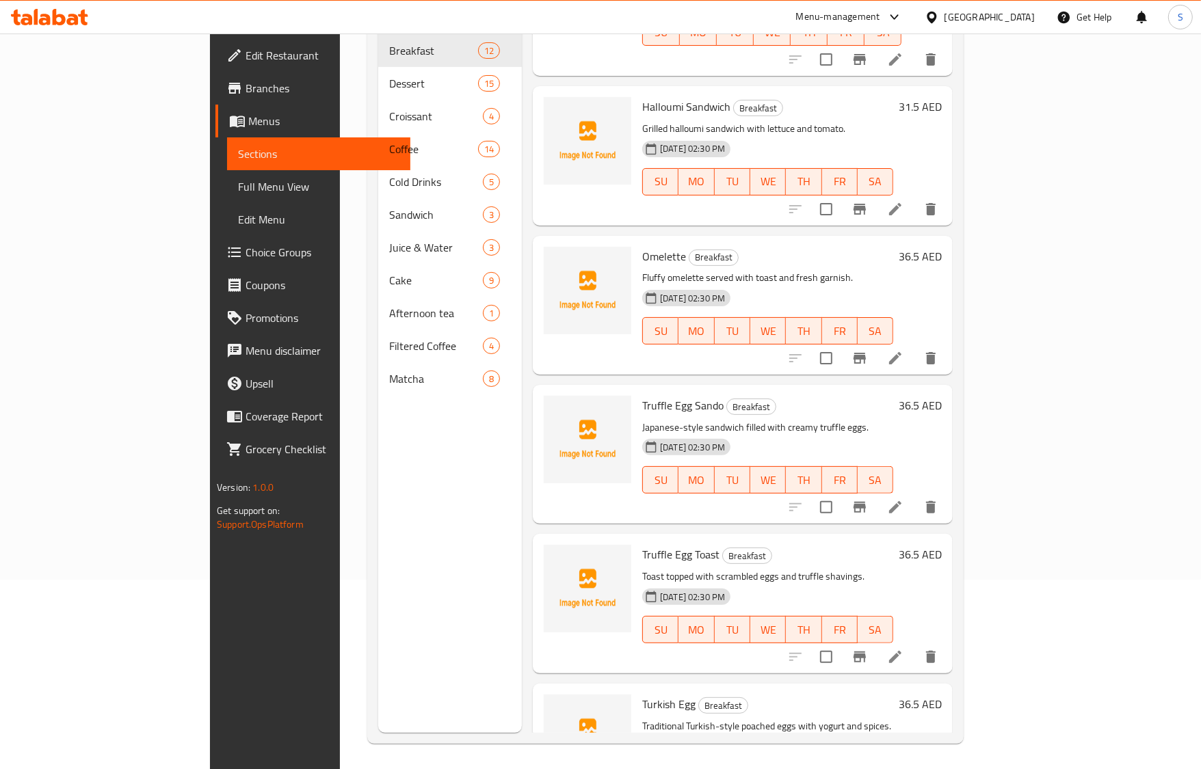
scroll to position [192, 0]
click at [903, 647] on icon at bounding box center [895, 655] width 16 height 16
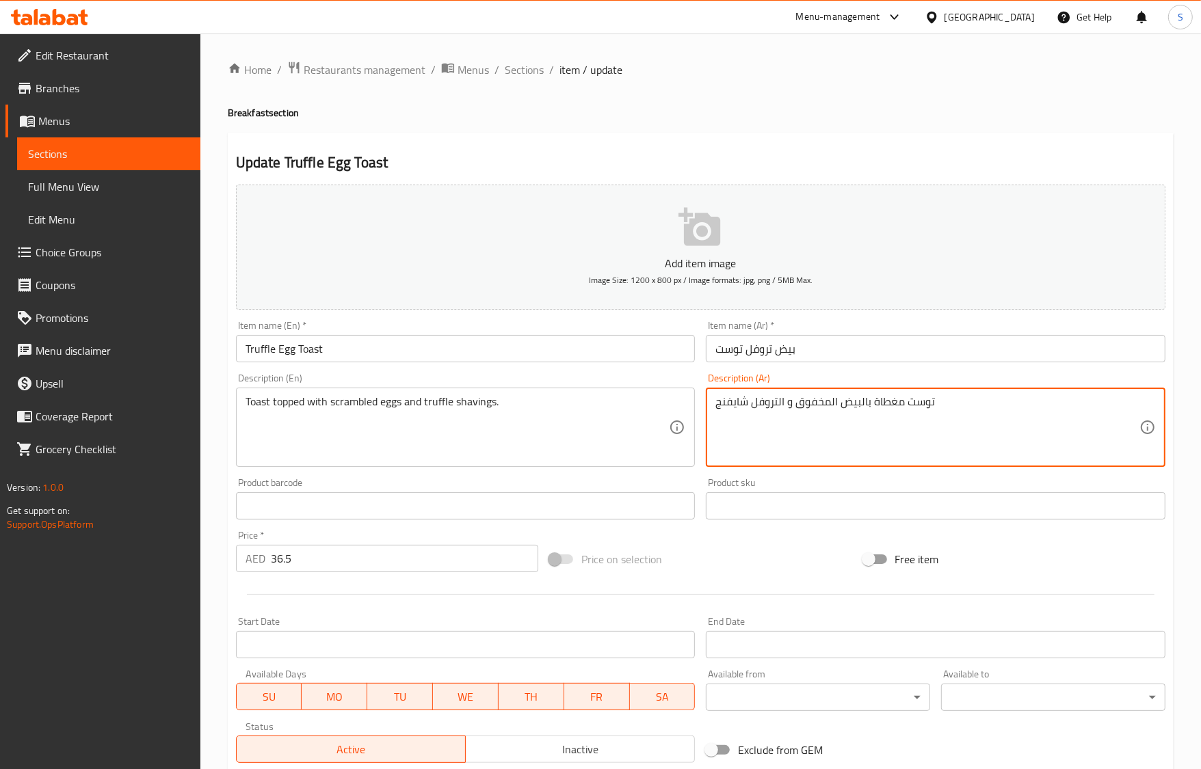
click at [776, 399] on textarea "توست مغطاة بالبيض المخفوق و التروفل شايفنج" at bounding box center [927, 427] width 424 height 65
paste textarea "ورقائق"
click at [756, 350] on input "بيض تروفل توست" at bounding box center [936, 348] width 460 height 27
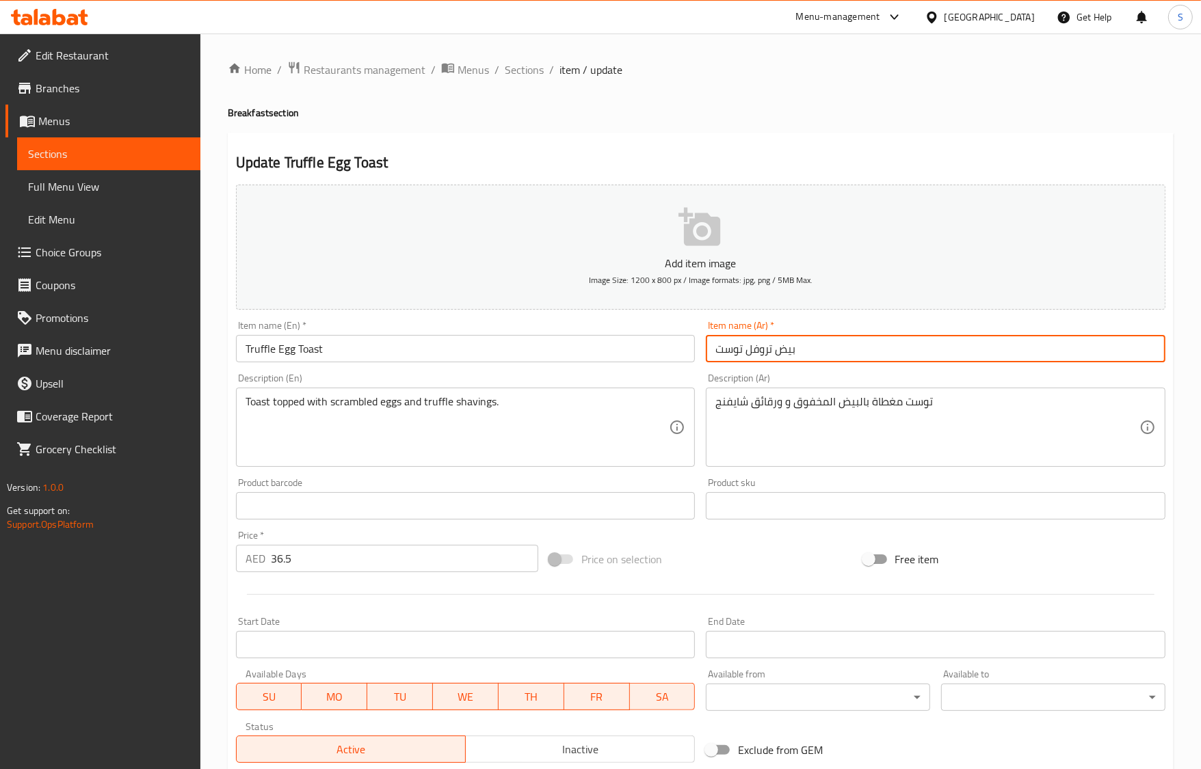
click at [756, 350] on input "بيض تروفل توست" at bounding box center [936, 348] width 460 height 27
click at [740, 394] on div "توست مغطاة بالبيض المخفوق و ورقائق شايفنج Description (Ar)" at bounding box center [936, 427] width 460 height 79
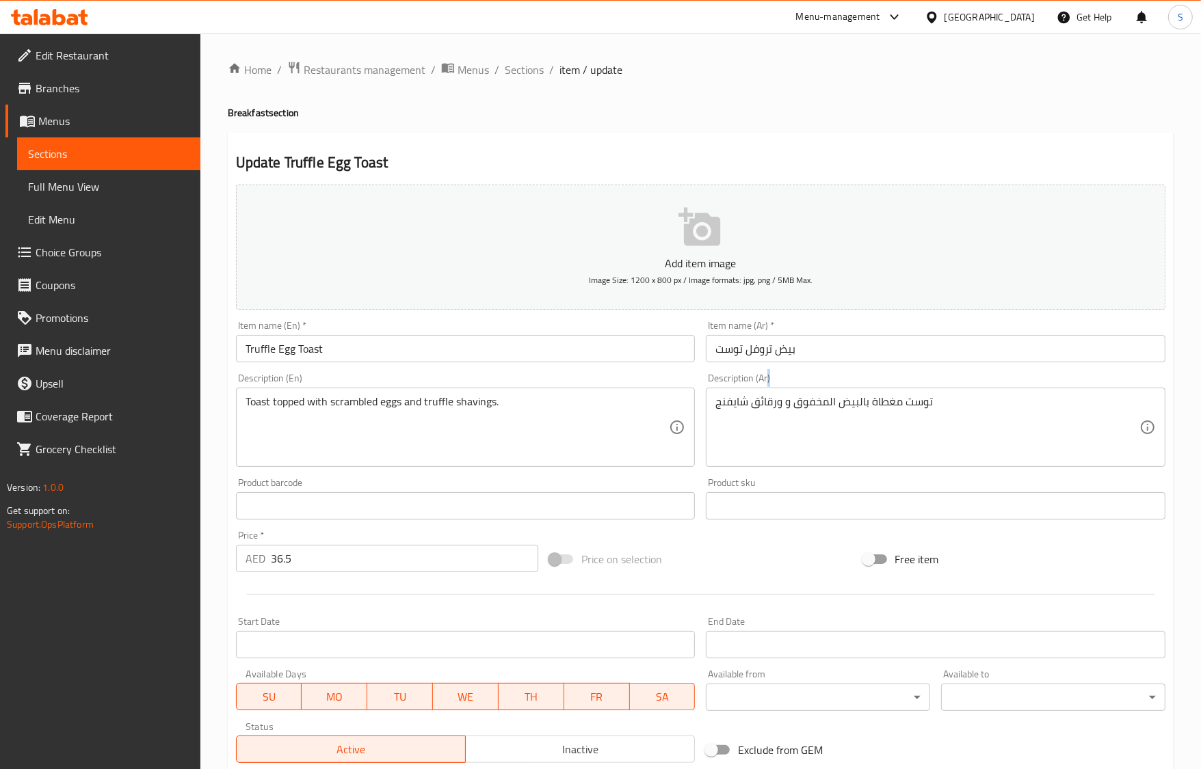
click at [740, 394] on div "توست مغطاة بالبيض المخفوق و ورقائق شايفنج Description (Ar)" at bounding box center [936, 427] width 460 height 79
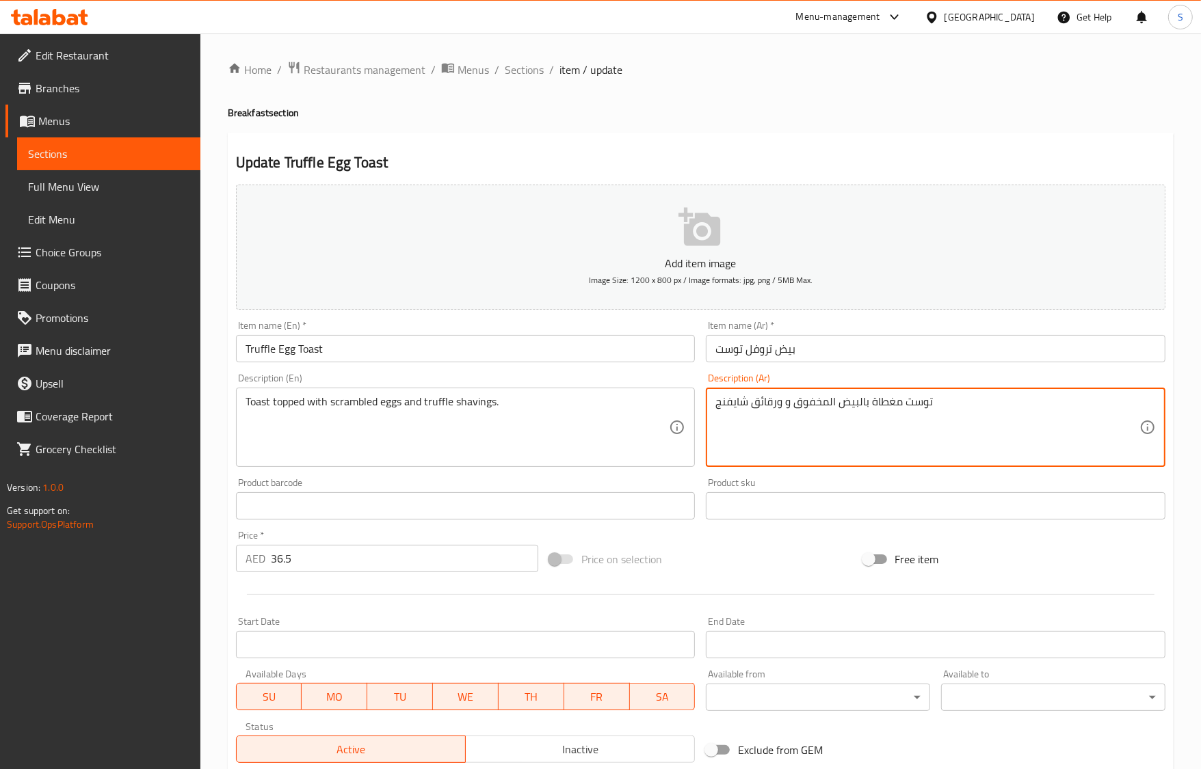
click at [740, 402] on textarea "توست مغطاة بالبيض المخفوق و ورقائق شايفنج" at bounding box center [927, 427] width 424 height 65
paste textarea "روفل"
type textarea "توست مغطاة بالبيض المخفوق و ورقائق تروفل"
click at [515, 344] on input "Truffle Egg Toast" at bounding box center [466, 348] width 460 height 27
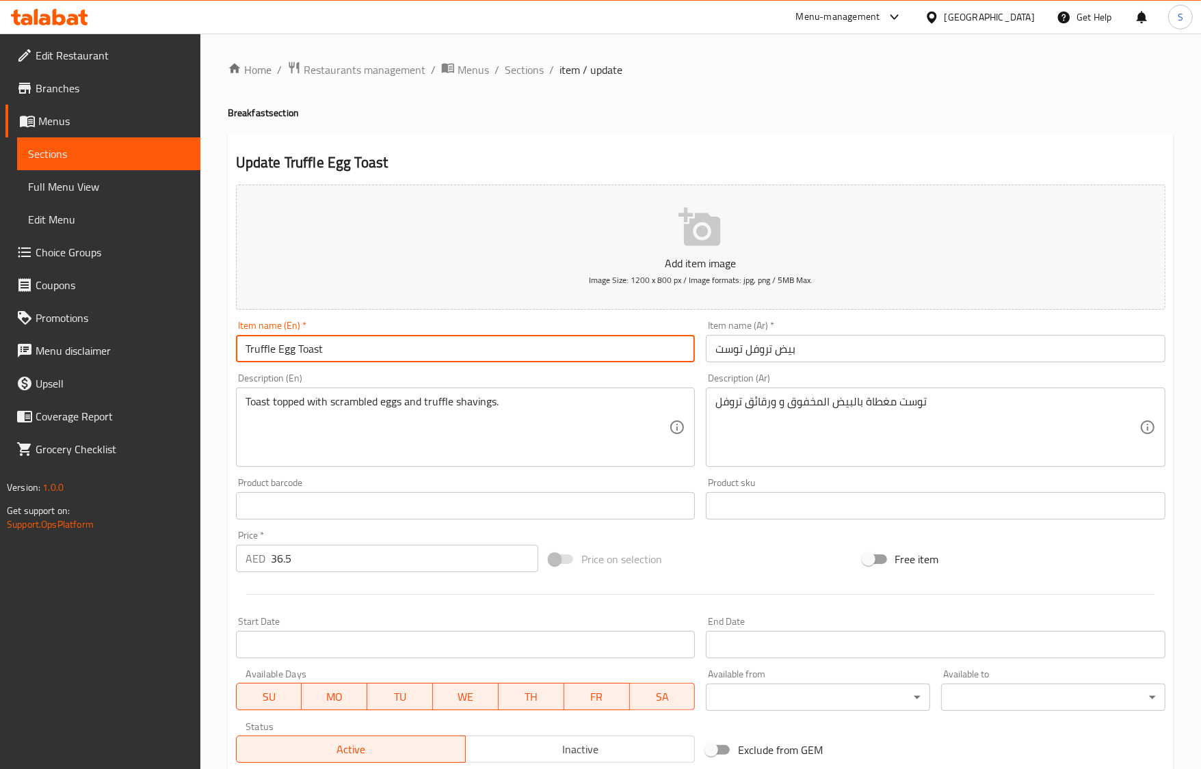
drag, startPoint x: 516, startPoint y: 77, endPoint x: 579, endPoint y: 96, distance: 65.3
click at [516, 77] on span "Sections" at bounding box center [524, 70] width 39 height 16
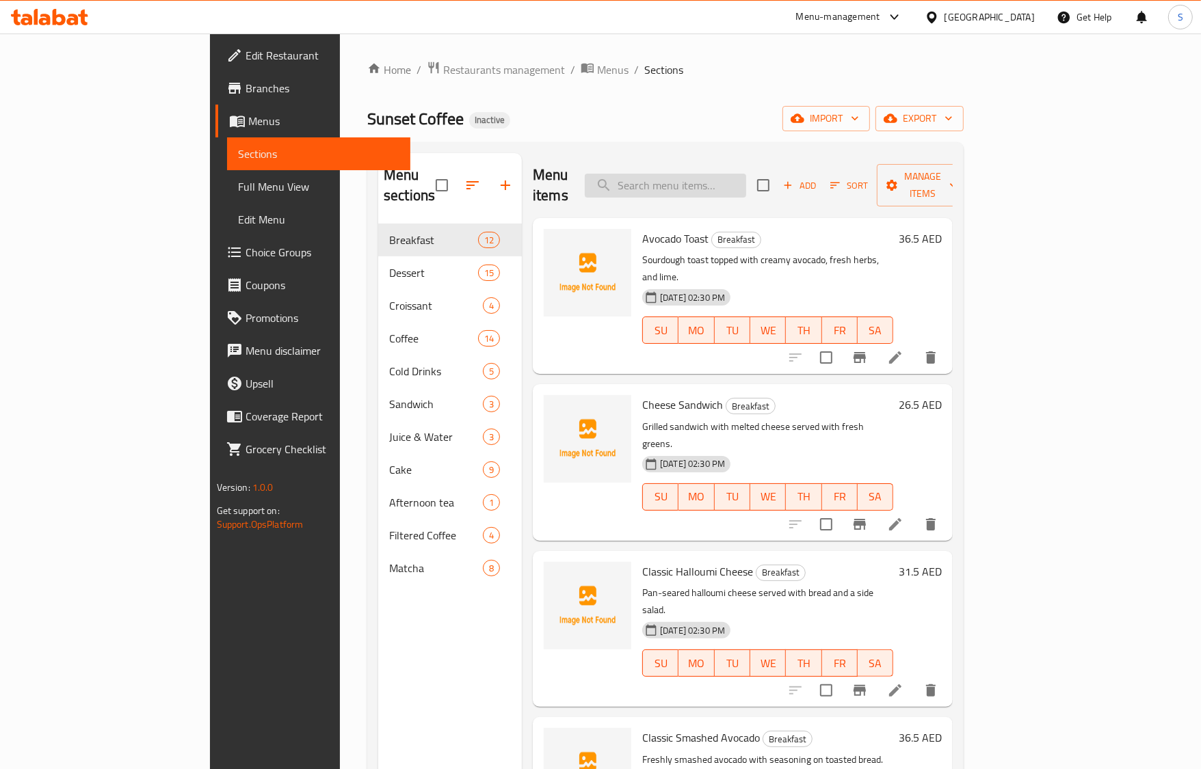
click at [698, 176] on input "search" at bounding box center [665, 186] width 161 height 24
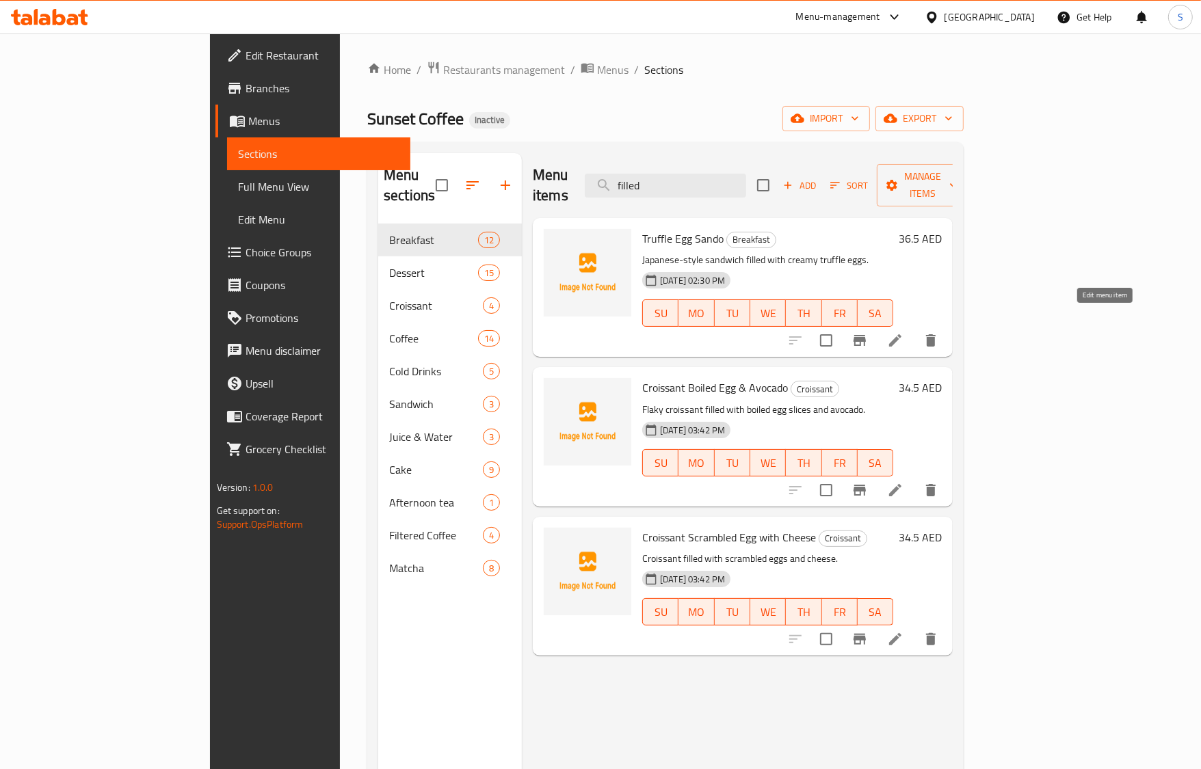
type input "filled"
drag, startPoint x: 1098, startPoint y: 473, endPoint x: 920, endPoint y: 479, distance: 177.9
click at [914, 481] on div "Croissant Boiled Egg & Avocado Croissant Flaky croissant filled with boiled egg…" at bounding box center [743, 436] width 420 height 139
click at [732, 189] on div "Menu items filled Add Sort Manage items" at bounding box center [743, 185] width 420 height 65
click at [737, 183] on input "filled" at bounding box center [665, 186] width 161 height 24
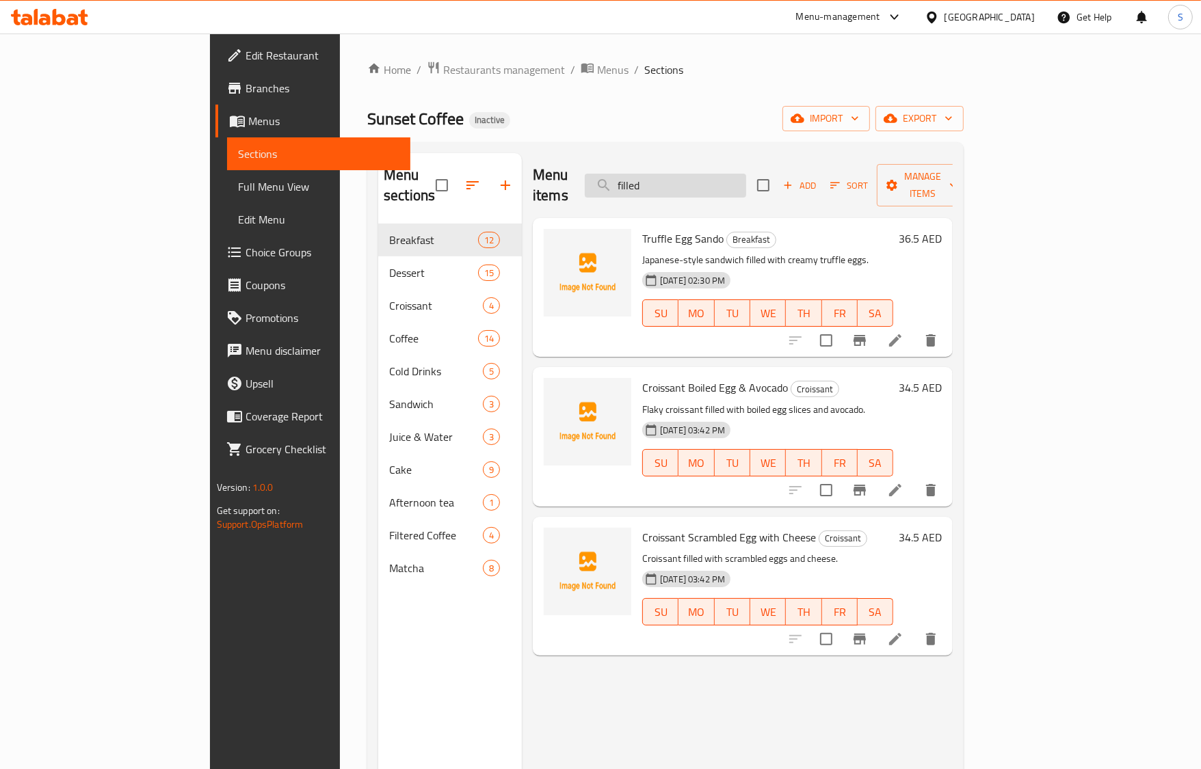
click at [737, 183] on input "filled" at bounding box center [665, 186] width 161 height 24
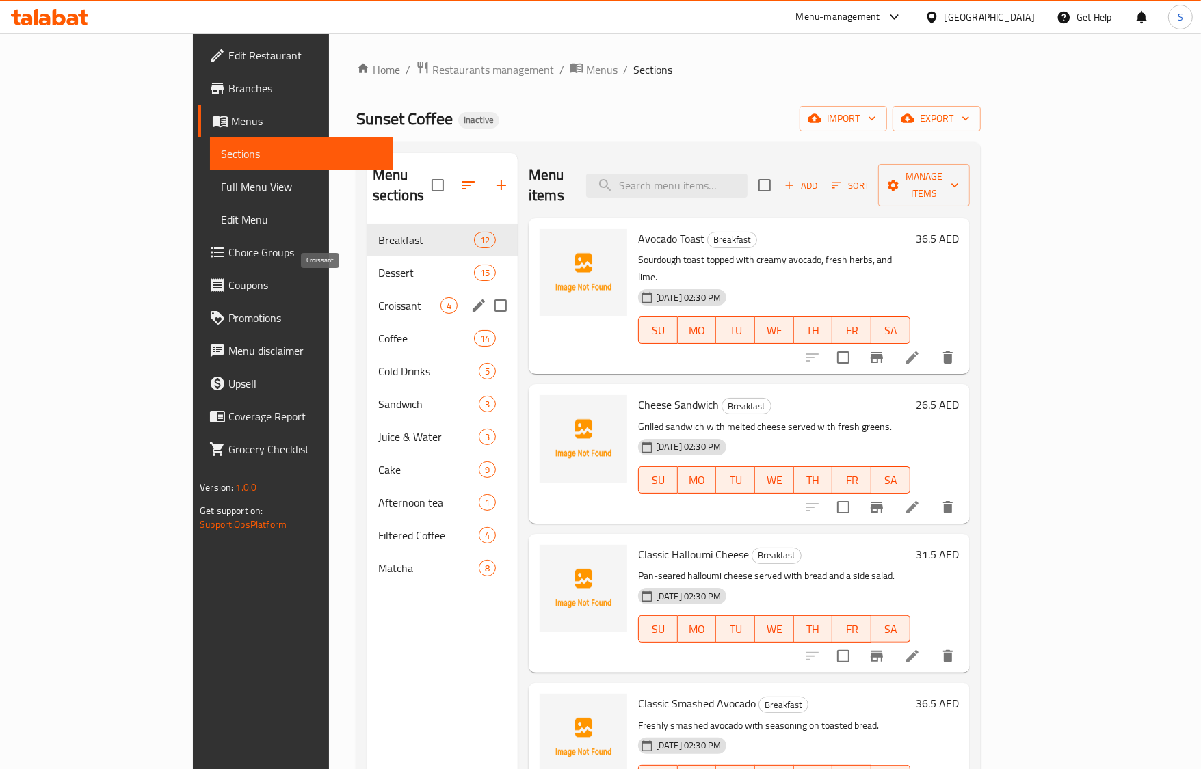
click at [378, 297] on span "Croissant" at bounding box center [409, 305] width 62 height 16
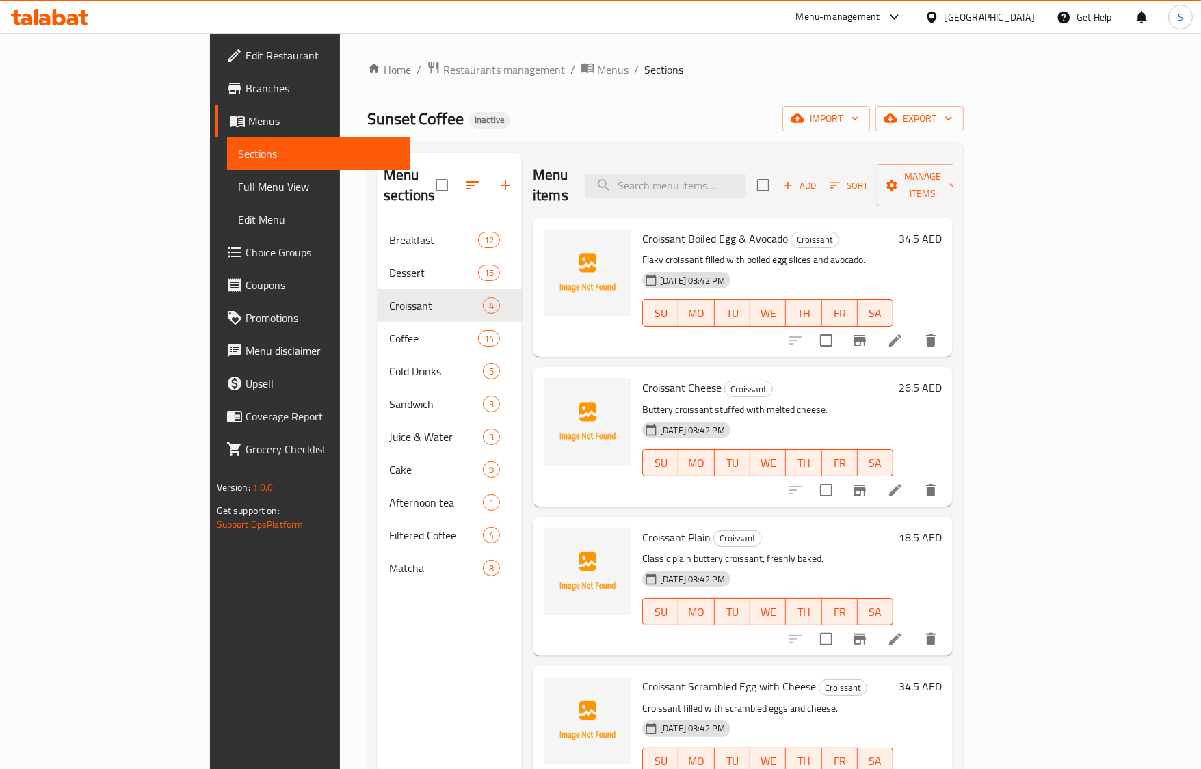
click at [642, 252] on p "Flaky croissant filled with boiled egg slices and avocado." at bounding box center [767, 260] width 251 height 17
copy p "Flaky"
click at [792, 378] on h6 "Croissant Cheese Croissant" at bounding box center [767, 387] width 251 height 19
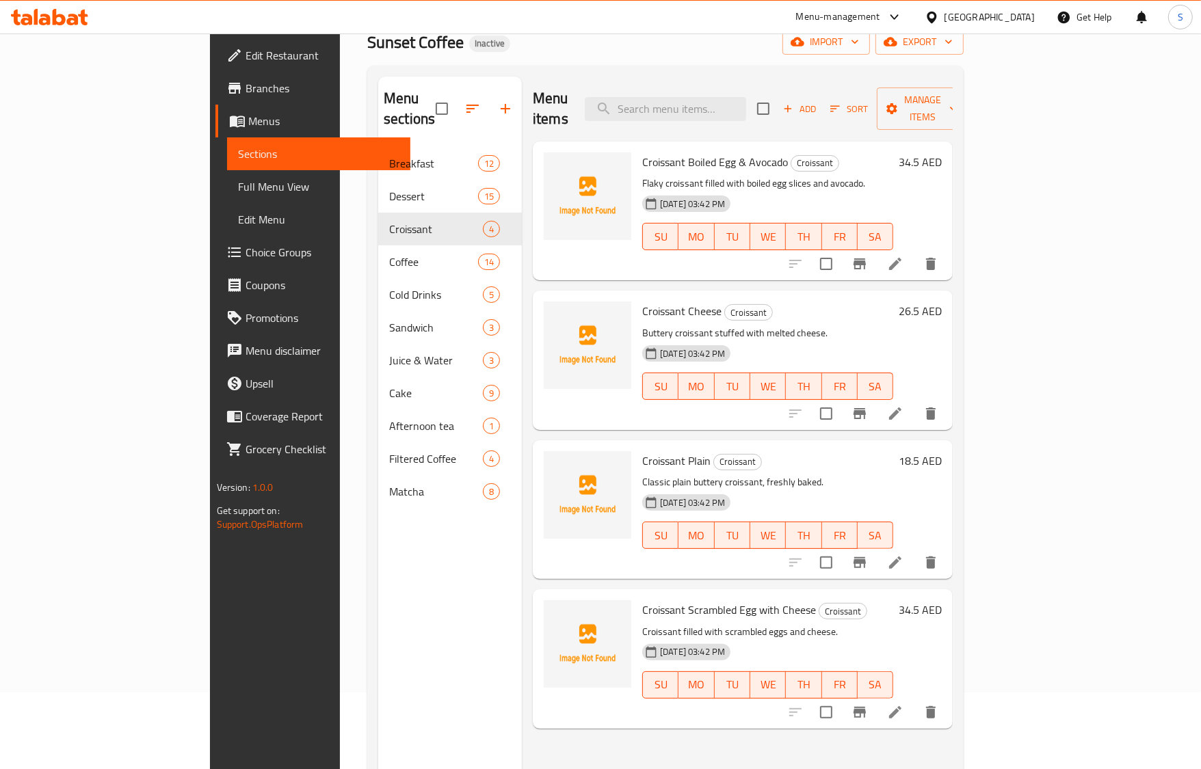
scroll to position [171, 0]
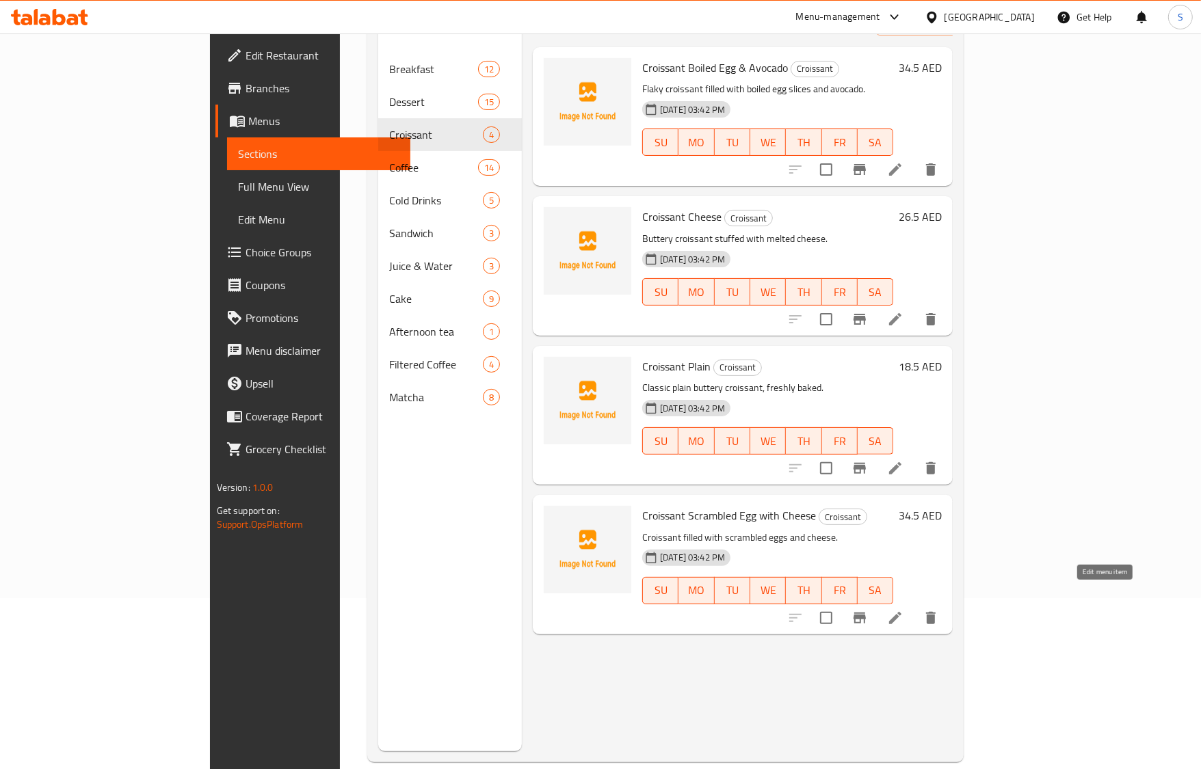
click at [903, 610] on icon at bounding box center [895, 618] width 16 height 16
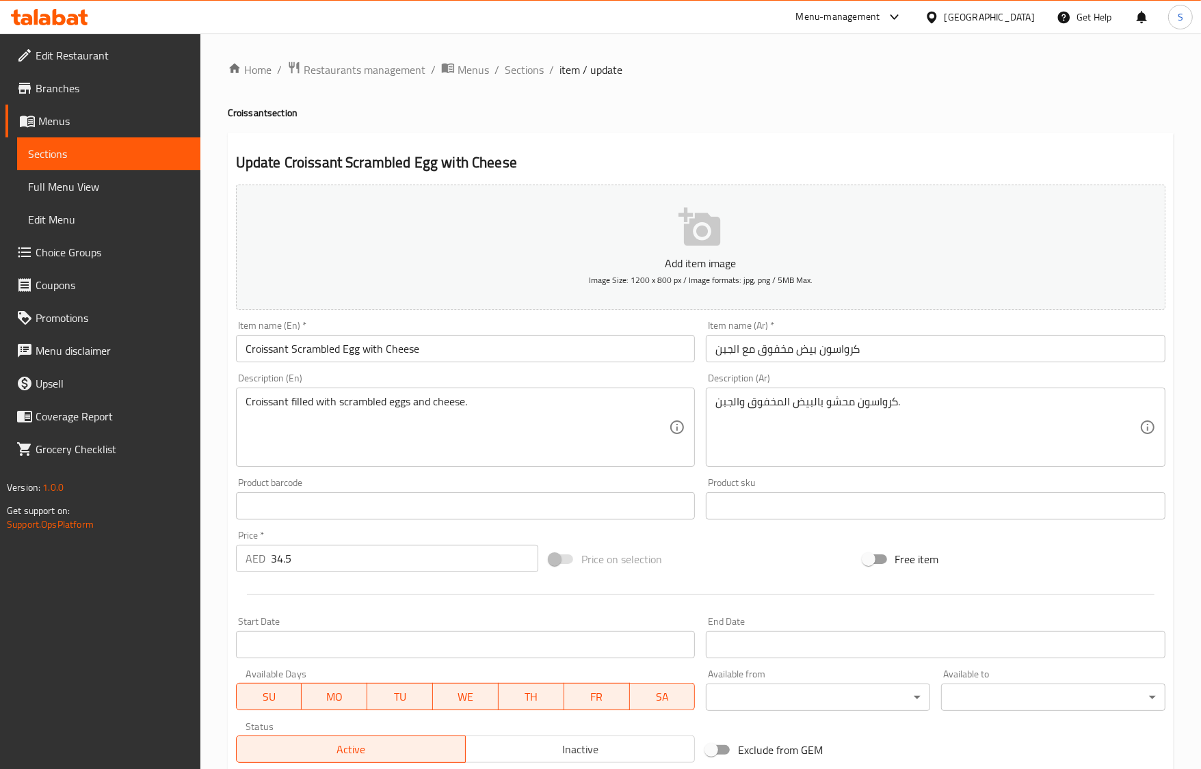
click at [347, 349] on input "Croissant Scrambled Egg with Cheese" at bounding box center [466, 348] width 460 height 27
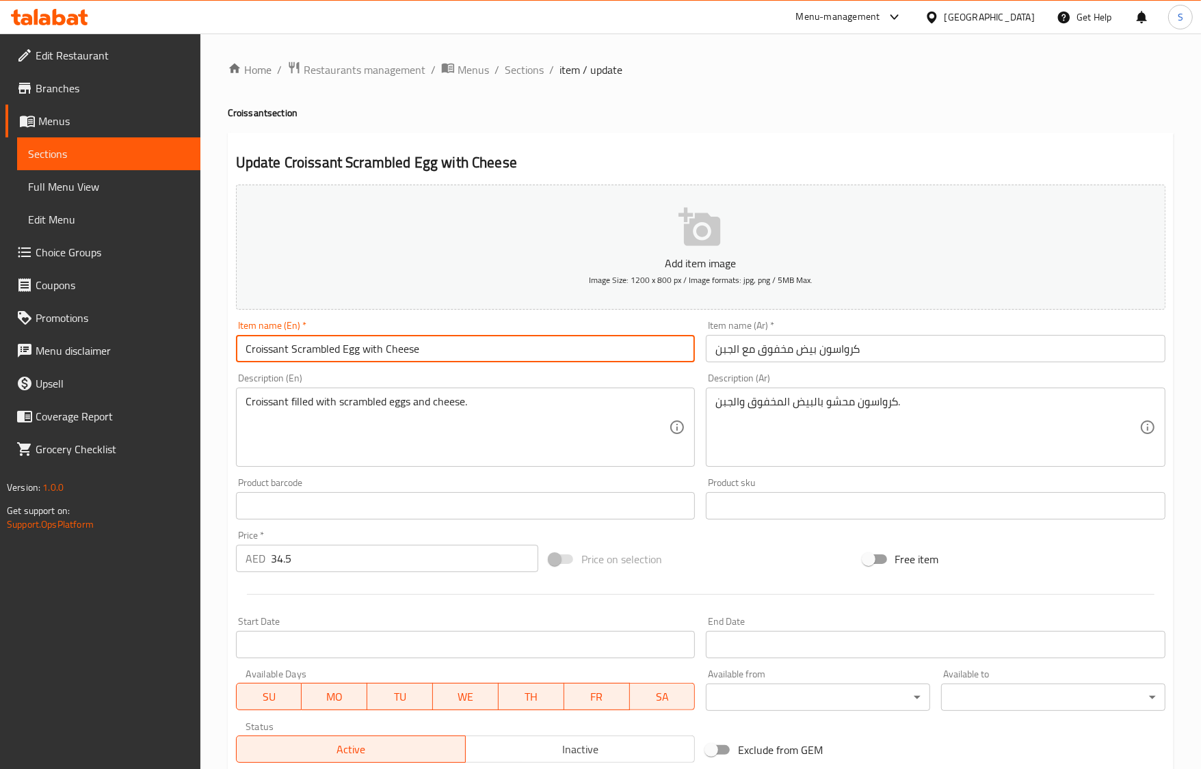
click at [347, 349] on input "Croissant Scrambled Egg with Cheese" at bounding box center [466, 348] width 460 height 27
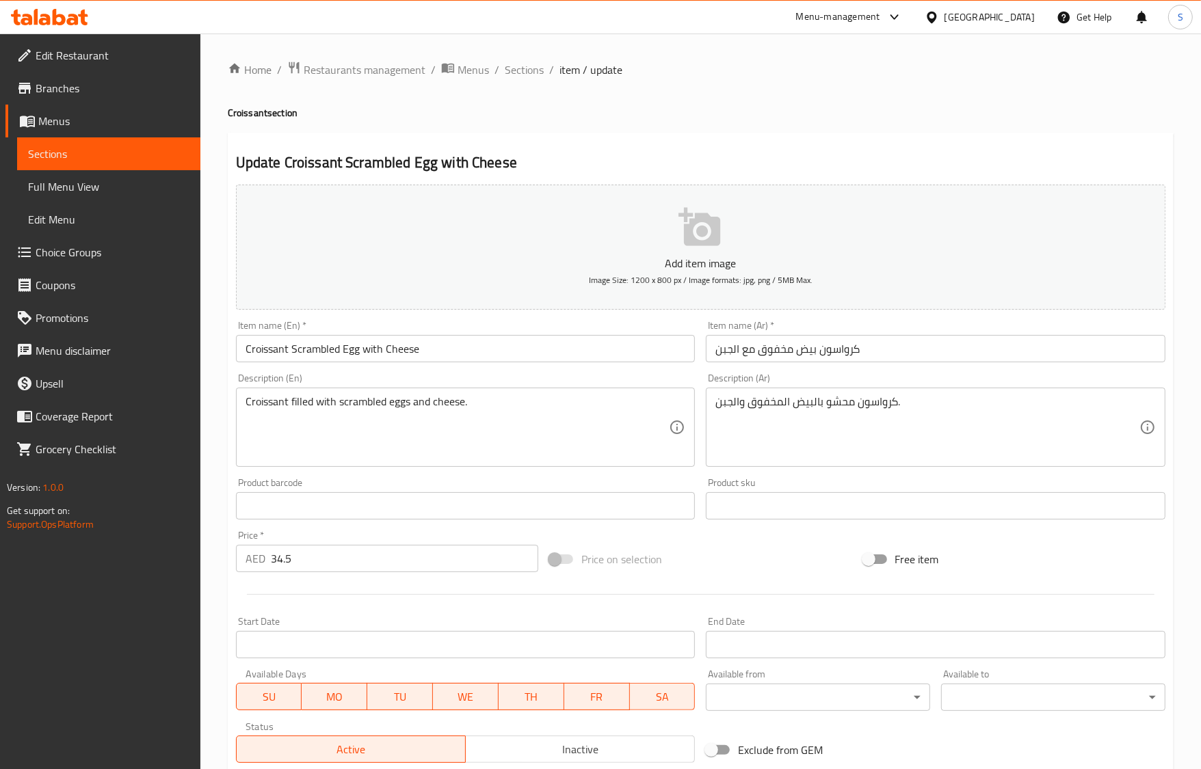
click at [458, 114] on h4 "Croissant section" at bounding box center [701, 113] width 946 height 14
click at [449, 354] on input "Croissant Scrambled Egg with Cheese" at bounding box center [466, 348] width 460 height 27
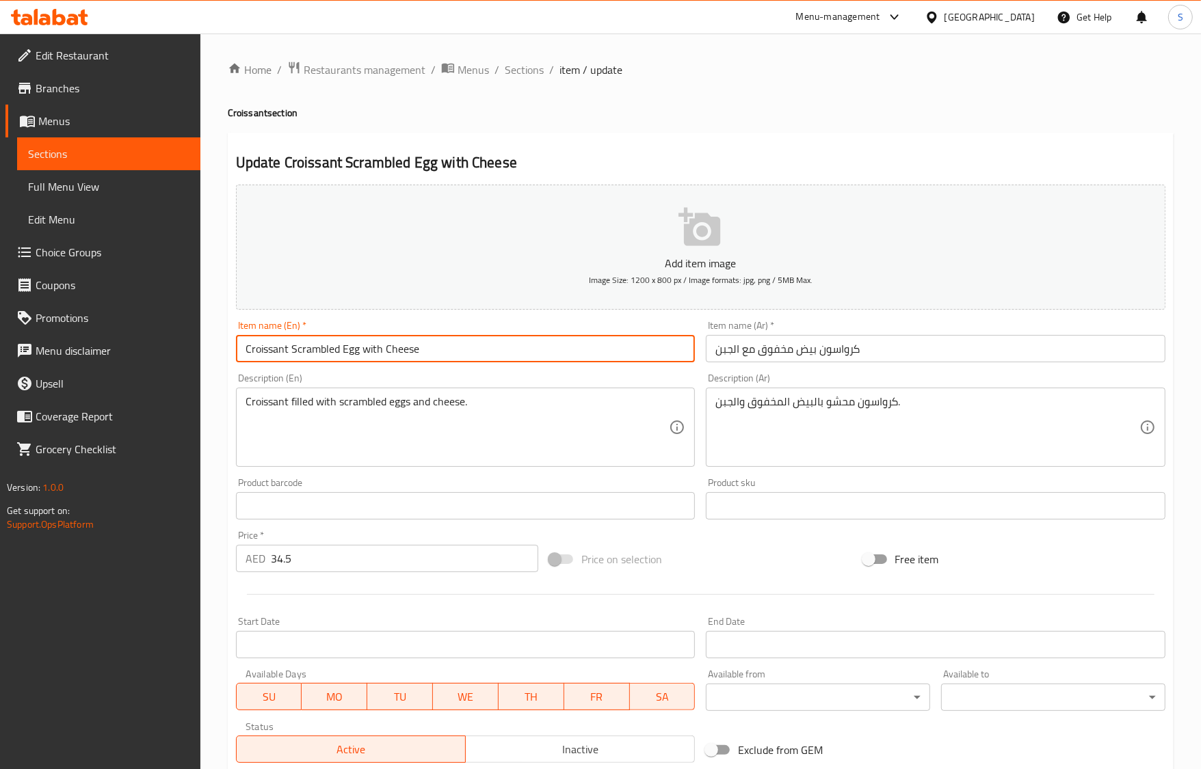
click at [449, 354] on input "Croissant Scrambled Egg with Cheese" at bounding box center [466, 348] width 460 height 27
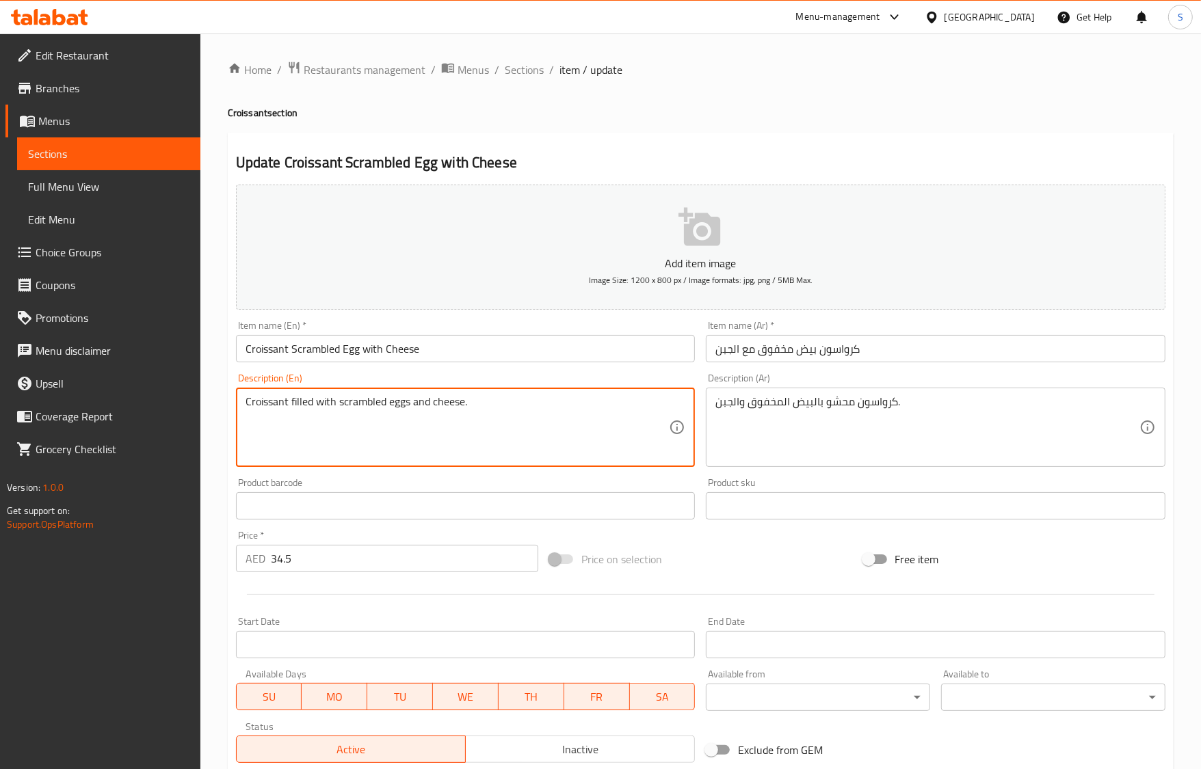
click at [384, 407] on textarea "Croissant filled with scrambled eggs and cheese." at bounding box center [458, 427] width 424 height 65
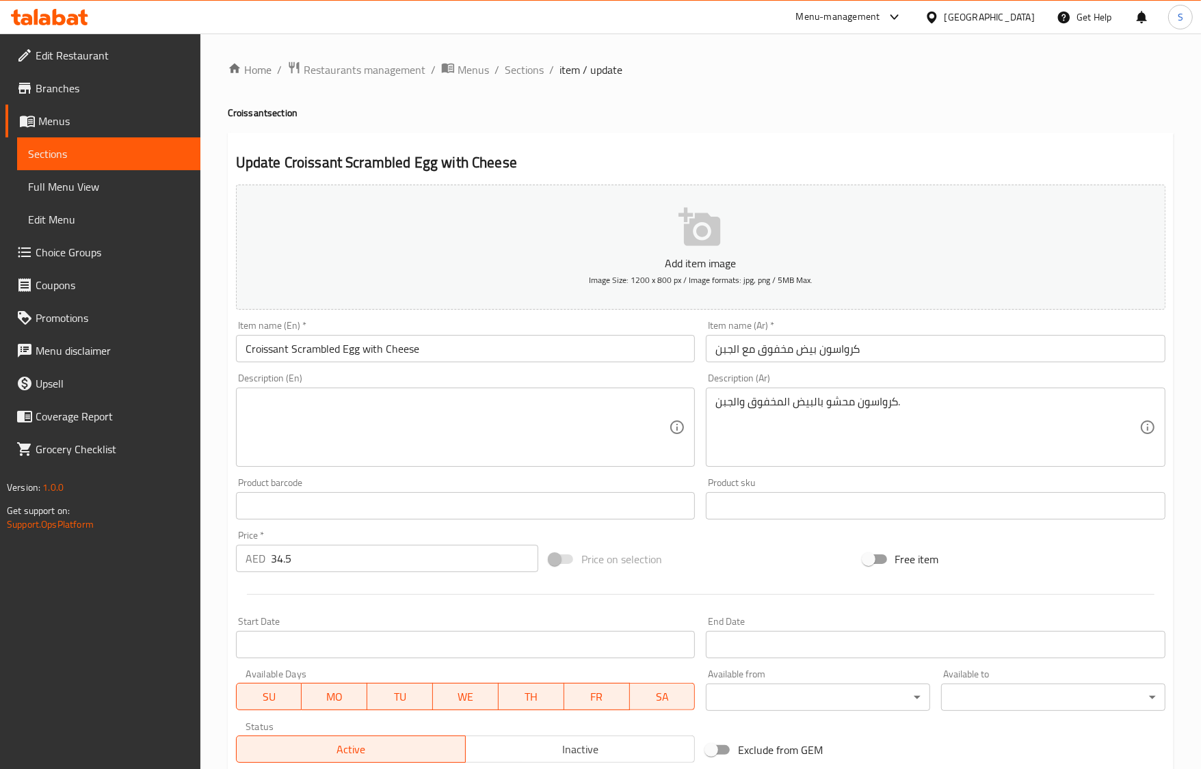
click at [799, 390] on div "كرواسون محشو بالبيض المخفوق والجبن. Description (Ar)" at bounding box center [936, 427] width 460 height 79
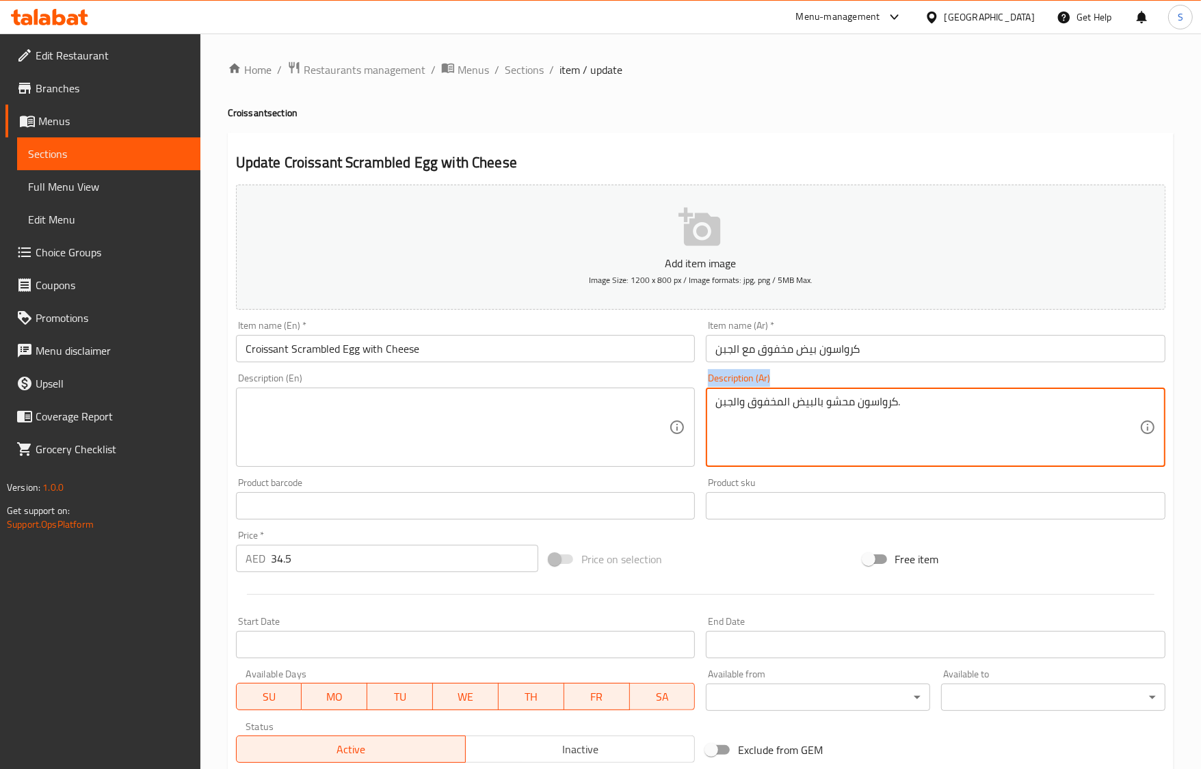
click at [799, 390] on div "كرواسون محشو بالبيض المخفوق والجبن. Description (Ar)" at bounding box center [936, 427] width 460 height 79
click at [802, 406] on textarea "كرواسون محشو بالبيض المخفوق والجبن." at bounding box center [927, 427] width 424 height 65
click at [640, 359] on input "Croissant Scrambled Egg with Cheese" at bounding box center [466, 348] width 460 height 27
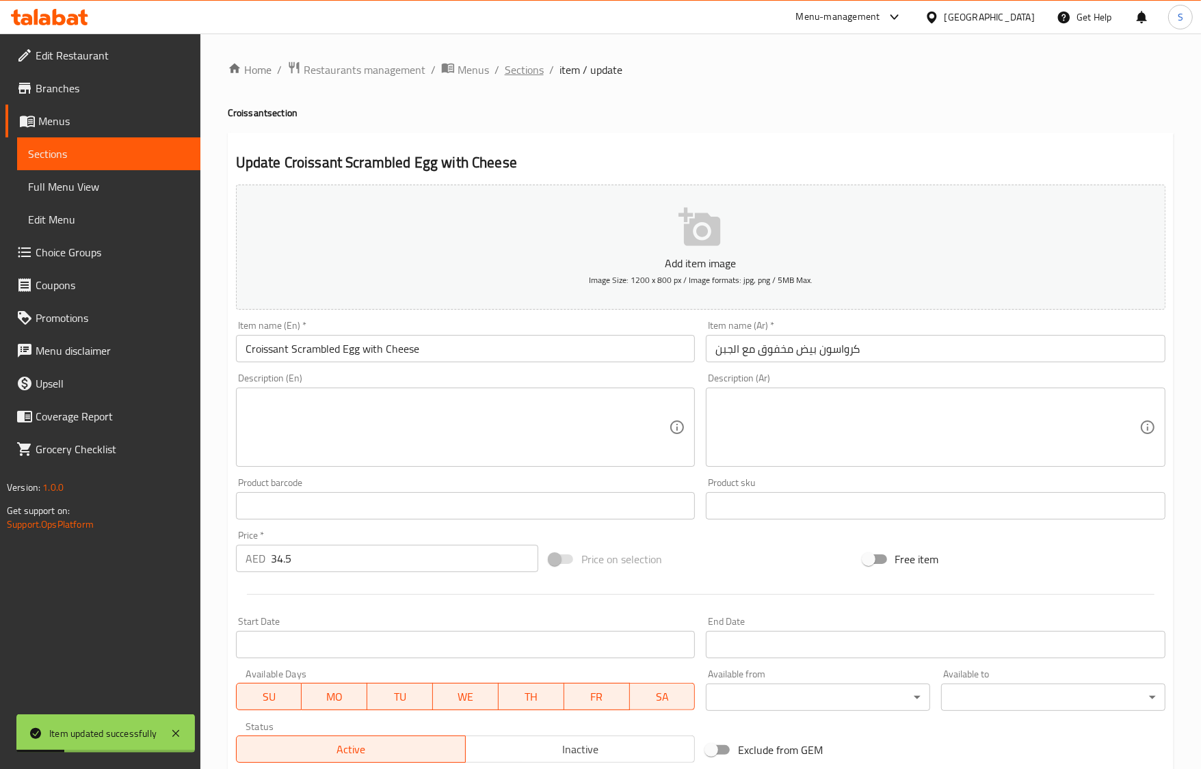
click at [535, 73] on span "Sections" at bounding box center [524, 70] width 39 height 16
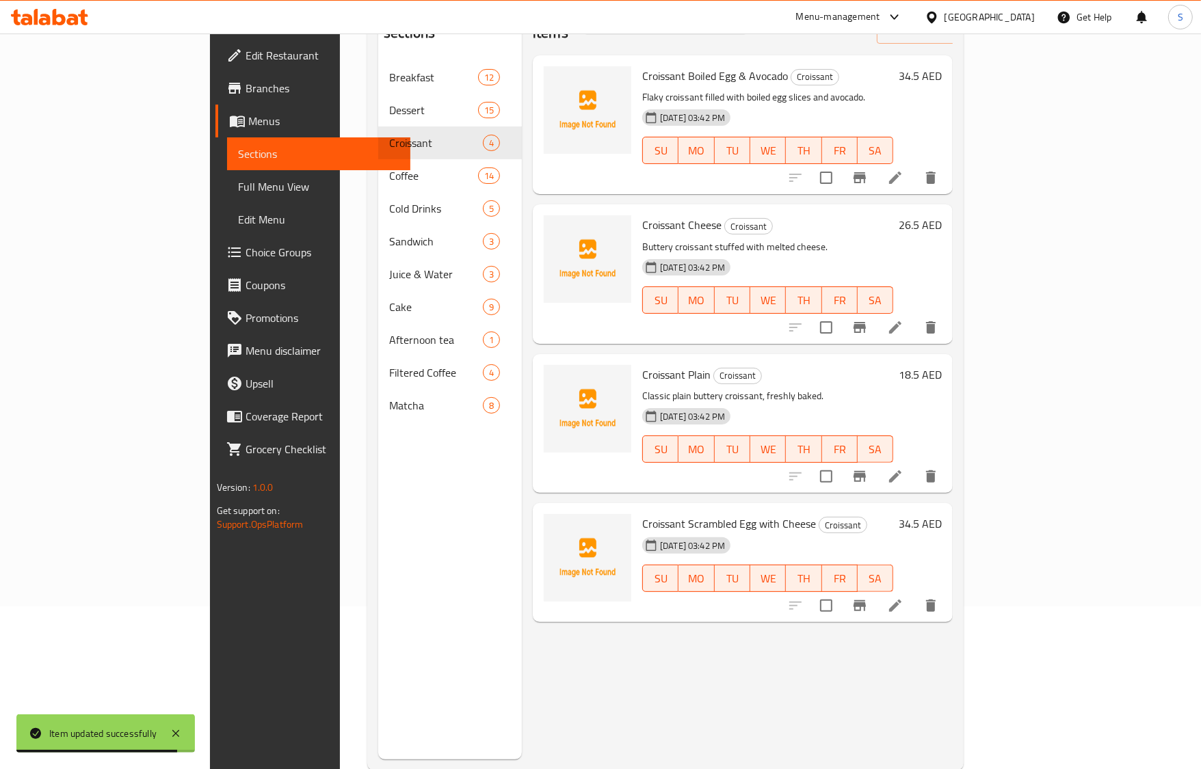
scroll to position [171, 0]
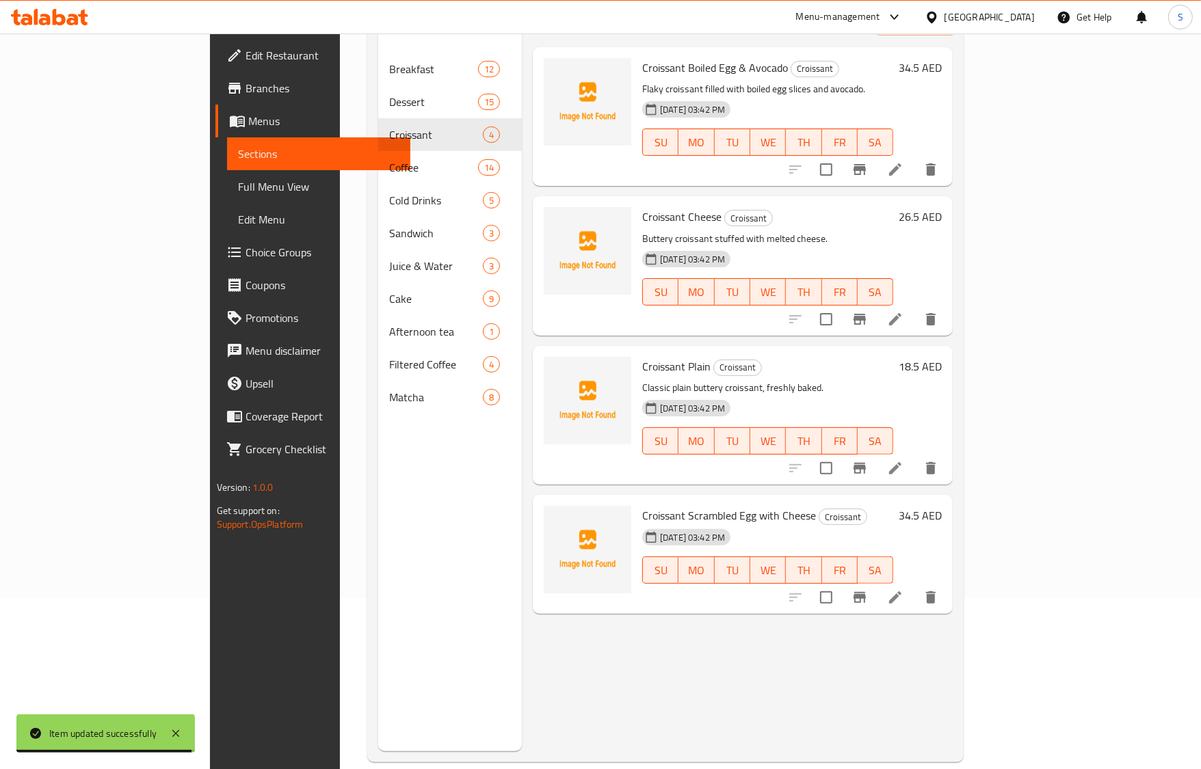
click at [914, 585] on li at bounding box center [895, 597] width 38 height 25
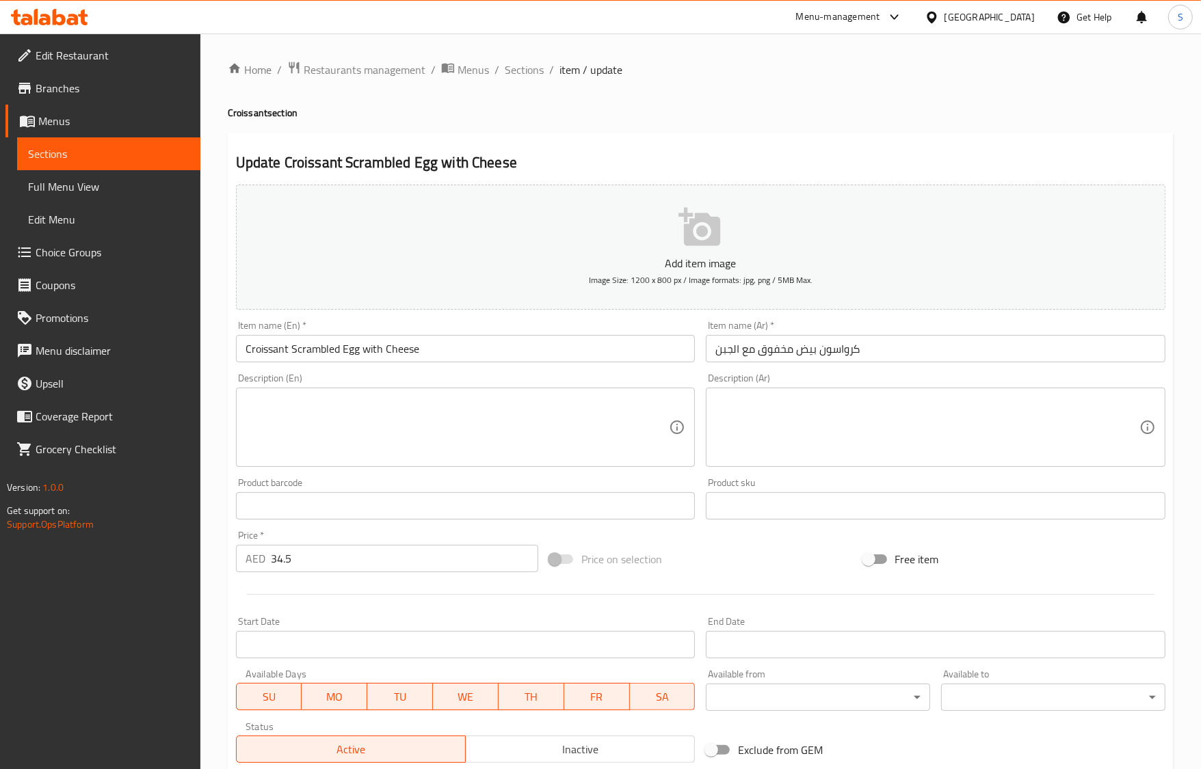
click at [442, 453] on textarea at bounding box center [458, 427] width 424 height 65
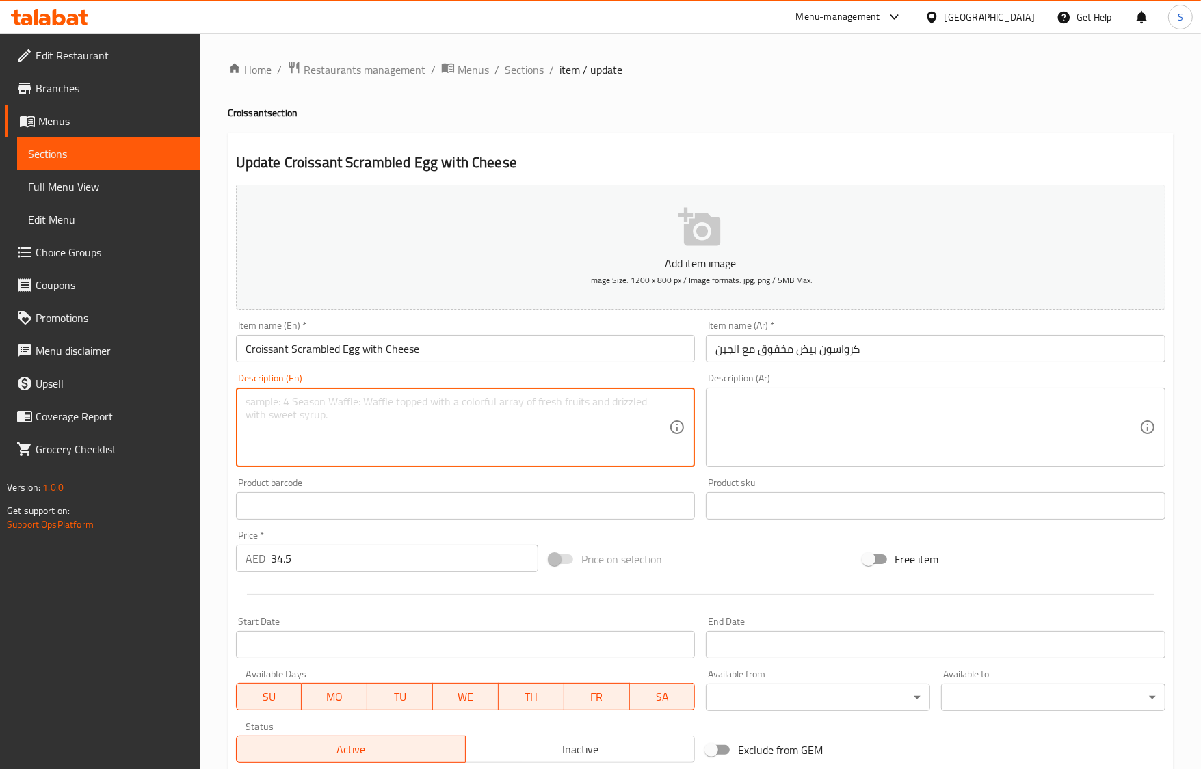
paste textarea "A sandwich filled with a combination of cheese and scrambled eggs, offering a c…"
type textarea "A sandwich filled with a combination of cheese and scrambled eggs, offering a c…"
click at [432, 404] on textarea "A sandwich filled with a combination of cheese and scrambled eggs, offering a c…" at bounding box center [458, 427] width 424 height 65
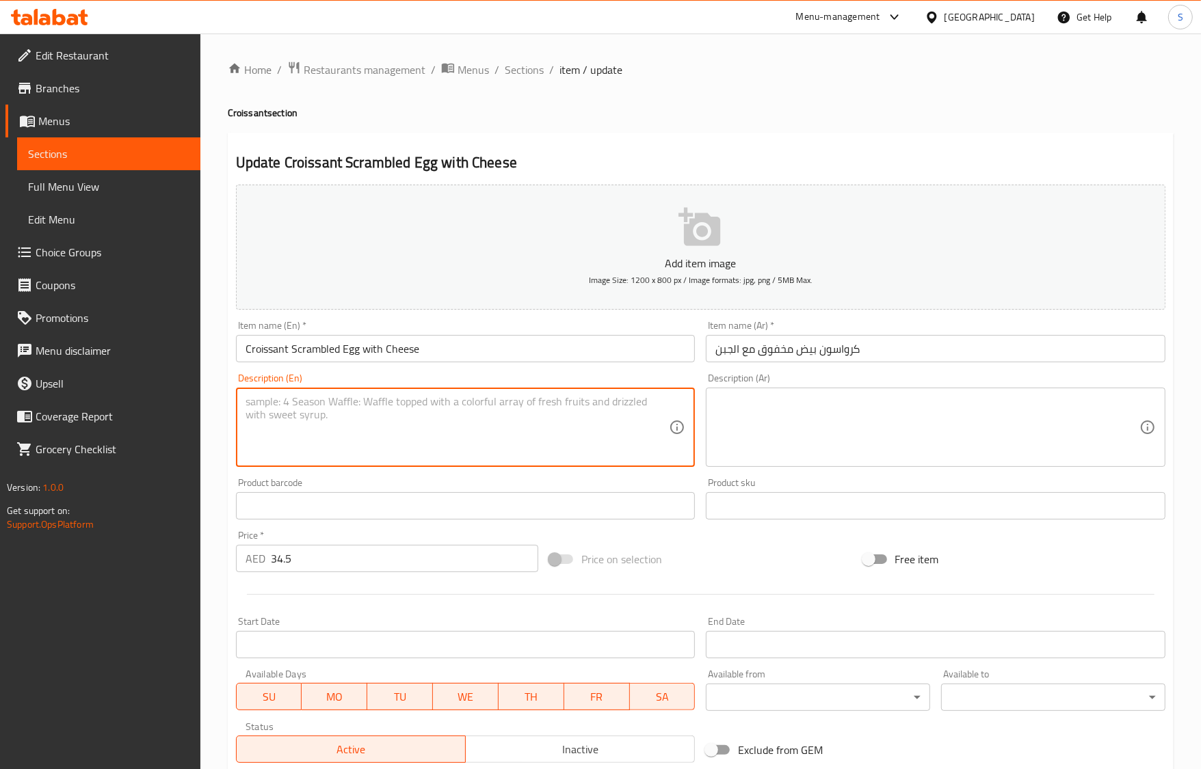
click at [455, 349] on input "Croissant Scrambled Egg with Cheese" at bounding box center [466, 348] width 460 height 27
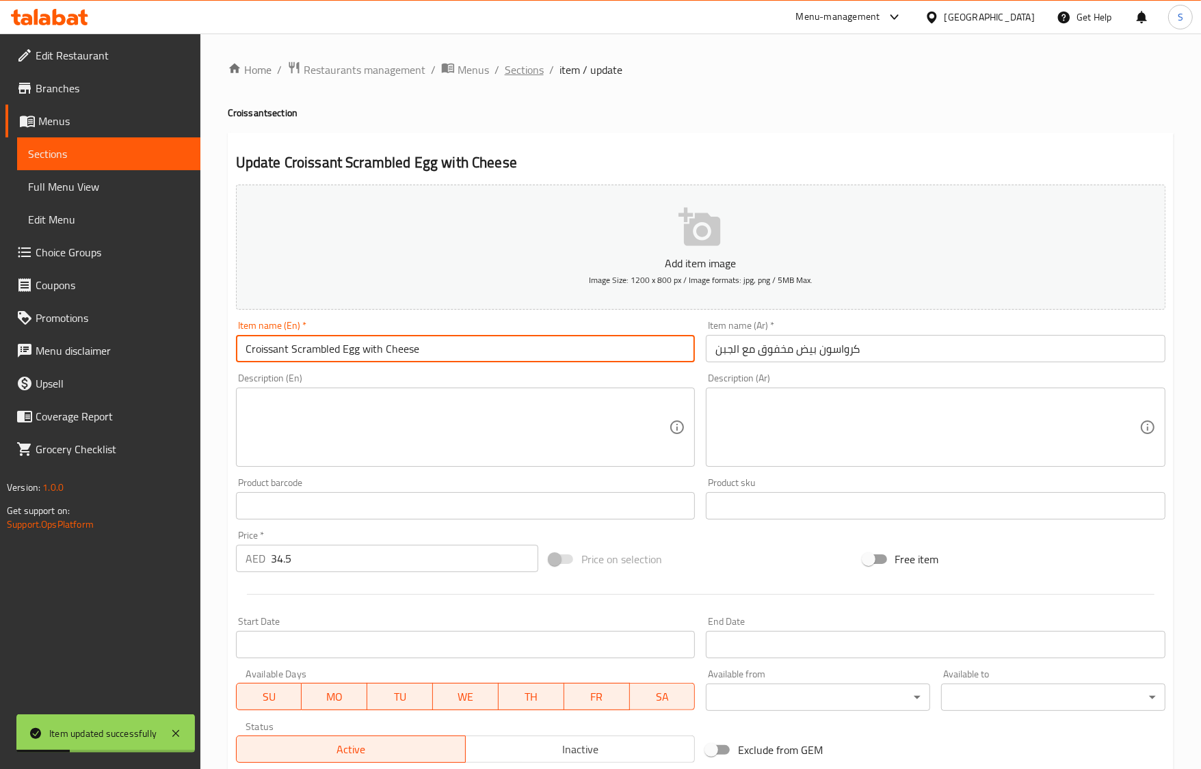
click at [533, 73] on span "Sections" at bounding box center [524, 70] width 39 height 16
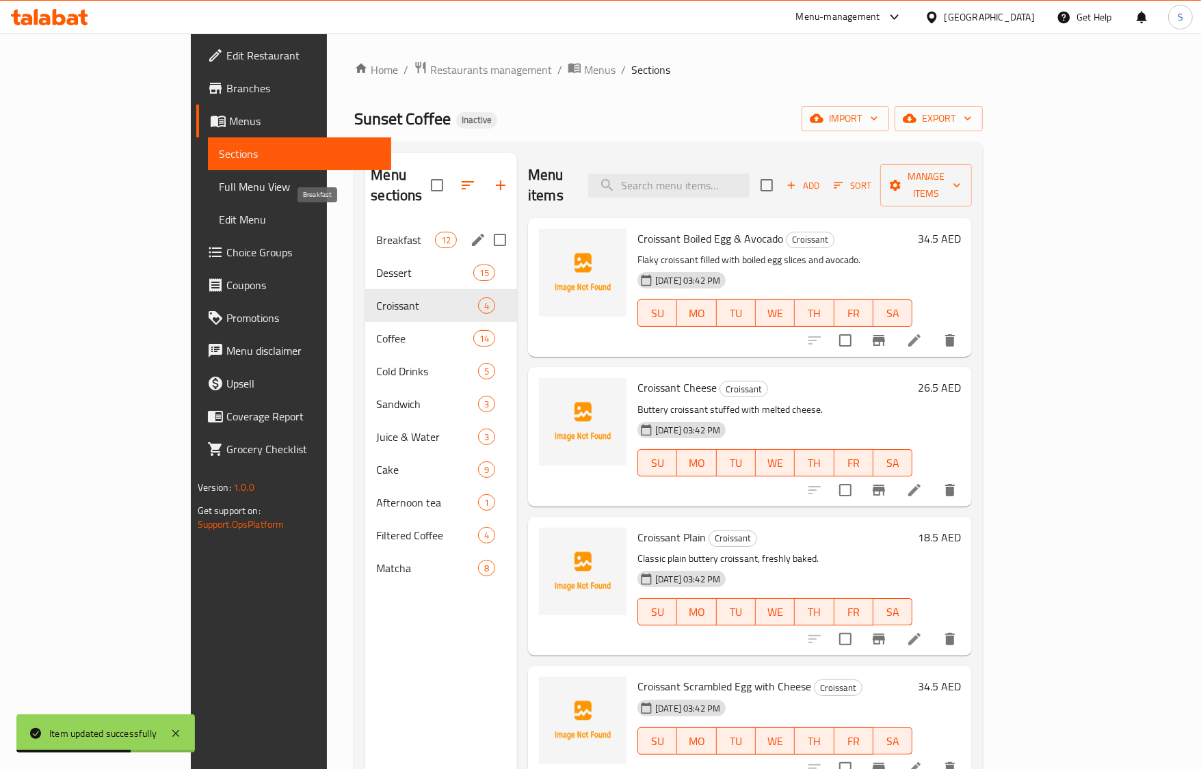
click at [376, 232] on span "Breakfast" at bounding box center [405, 240] width 58 height 16
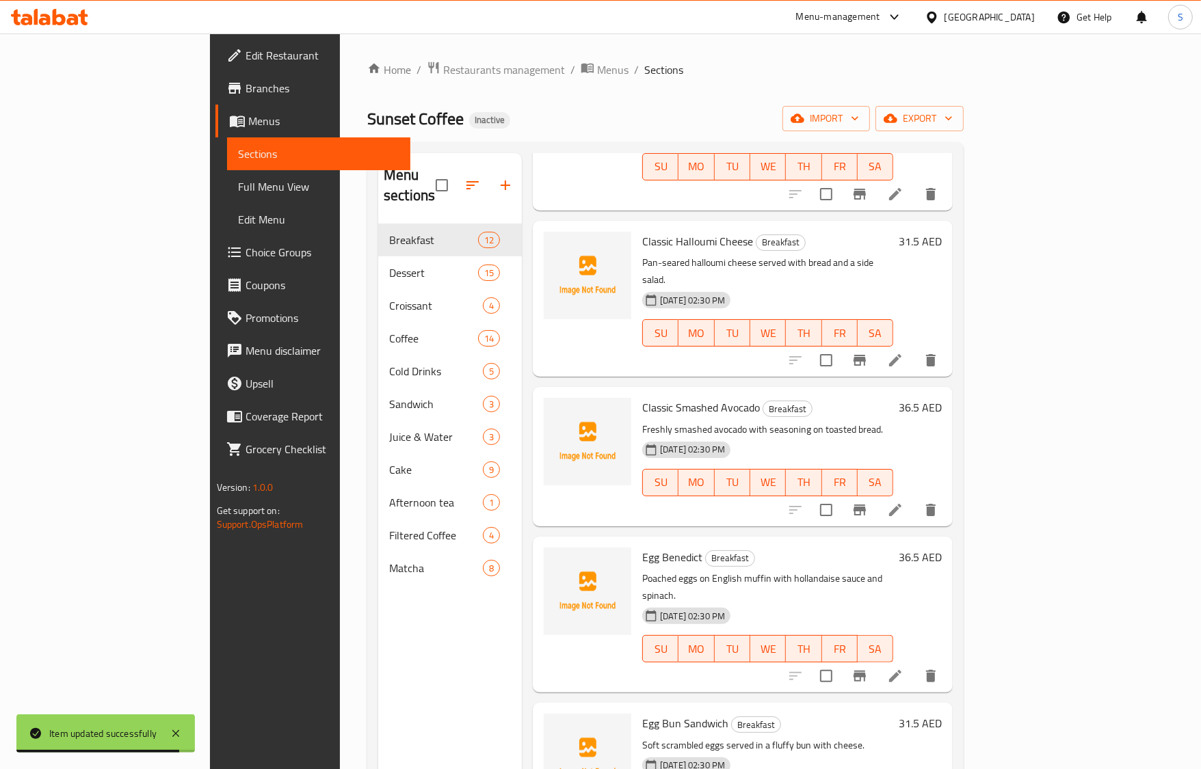
scroll to position [427, 0]
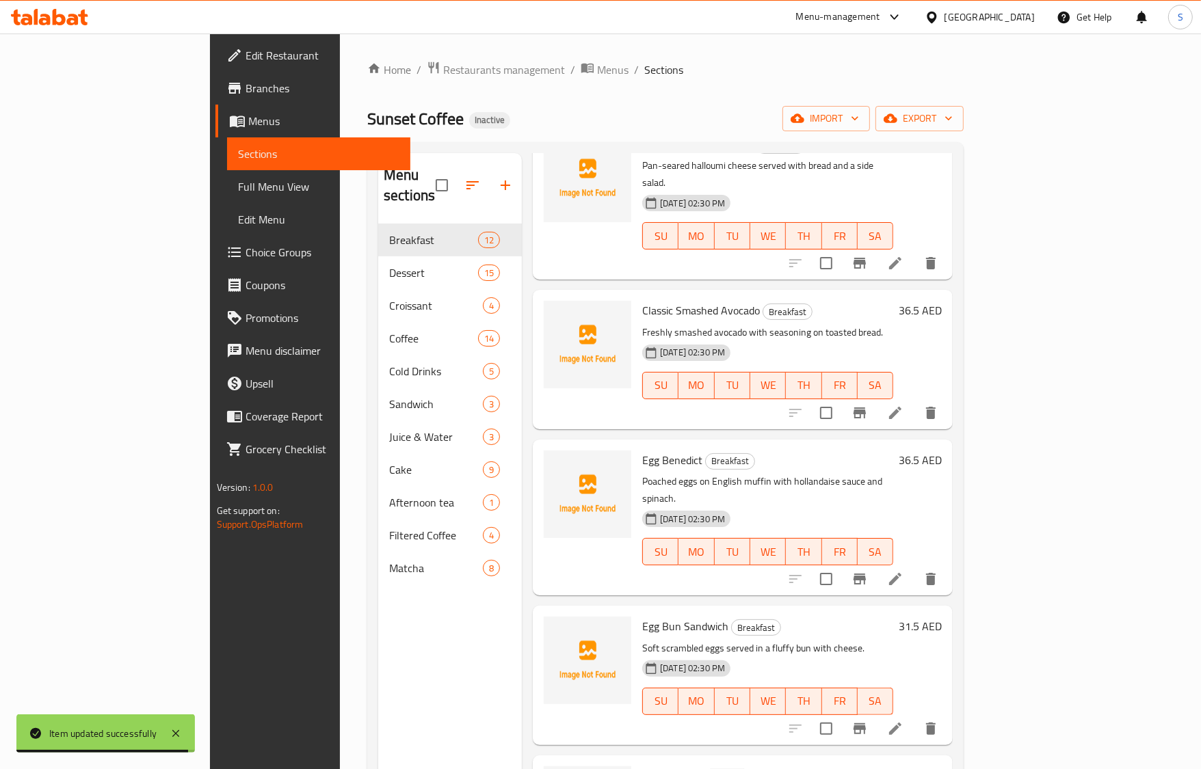
click at [642, 450] on span "Egg Benedict" at bounding box center [672, 460] width 60 height 21
copy h6 "Egg Benedict"
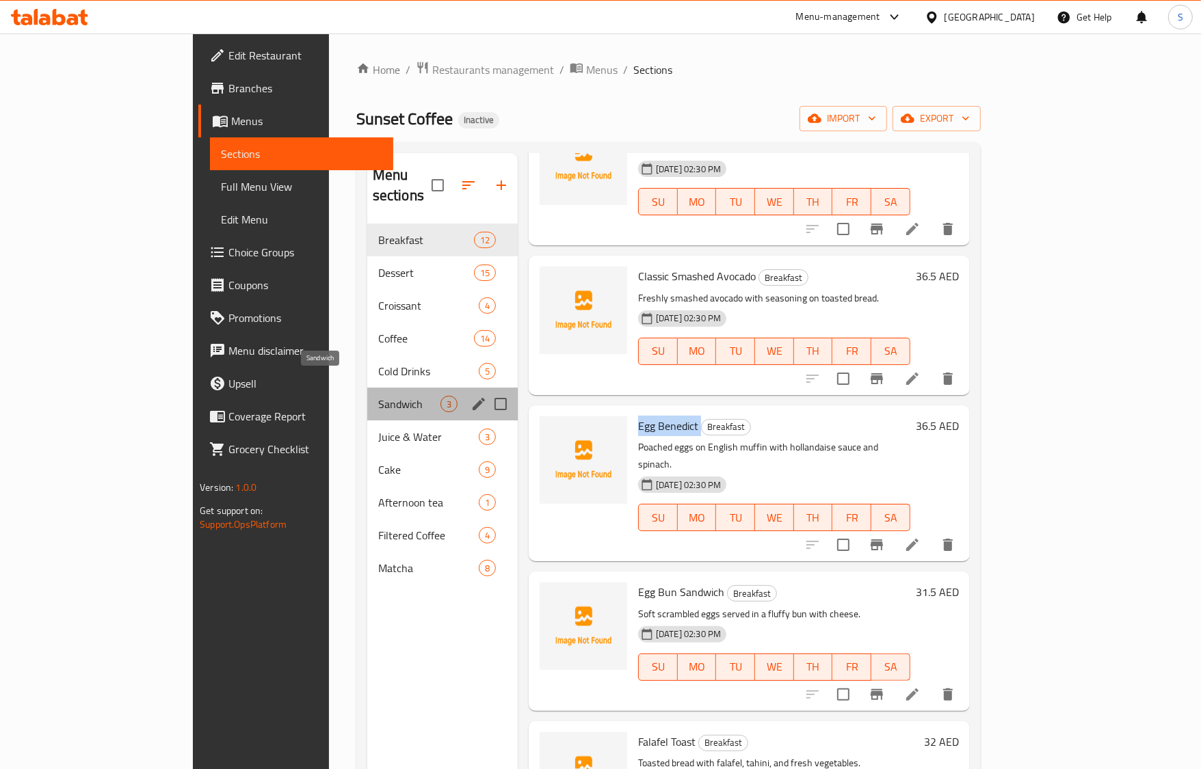
click at [378, 396] on span "Sandwich" at bounding box center [409, 404] width 62 height 16
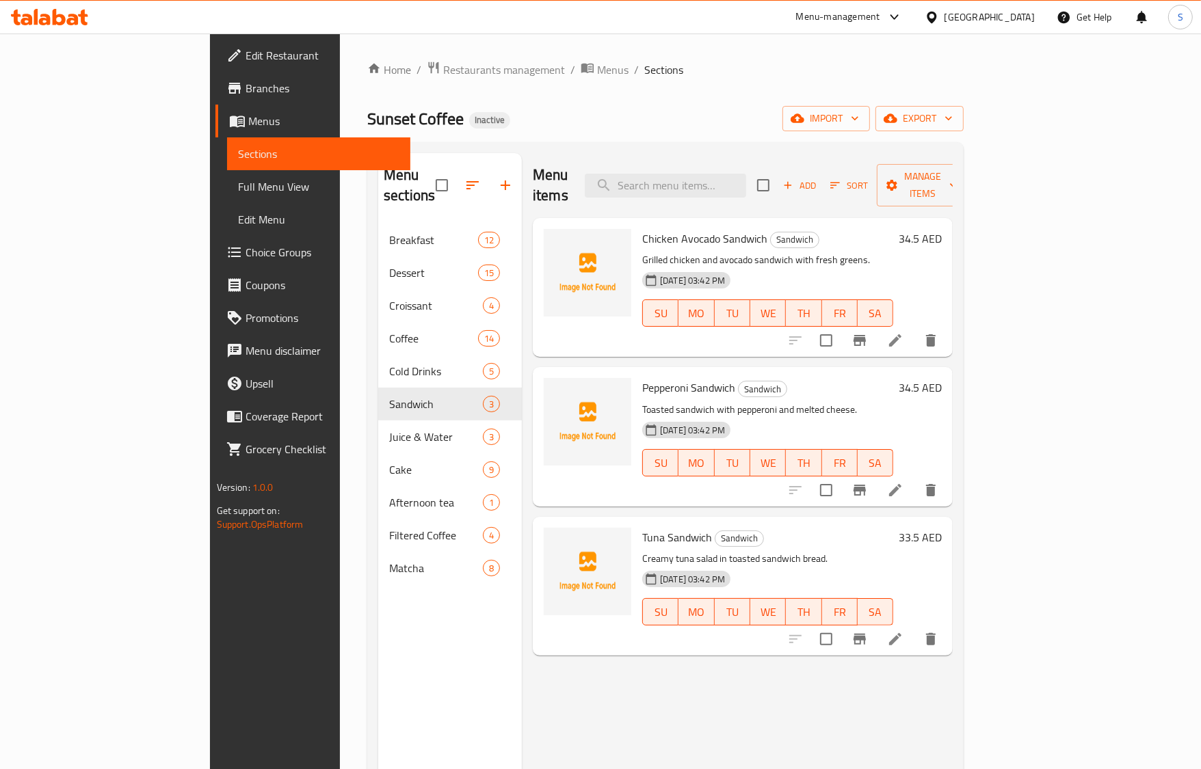
click at [914, 328] on li at bounding box center [895, 340] width 38 height 25
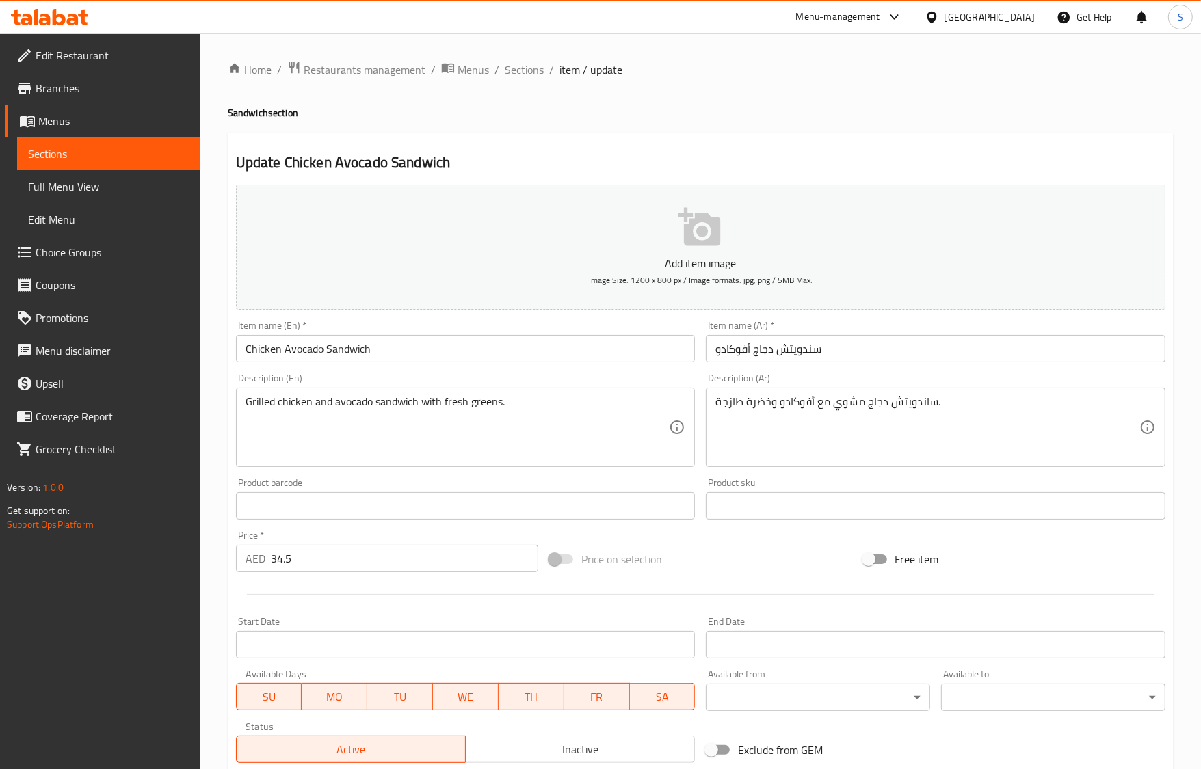
click at [487, 352] on input "Chicken Avocado Sandwich" at bounding box center [466, 348] width 460 height 27
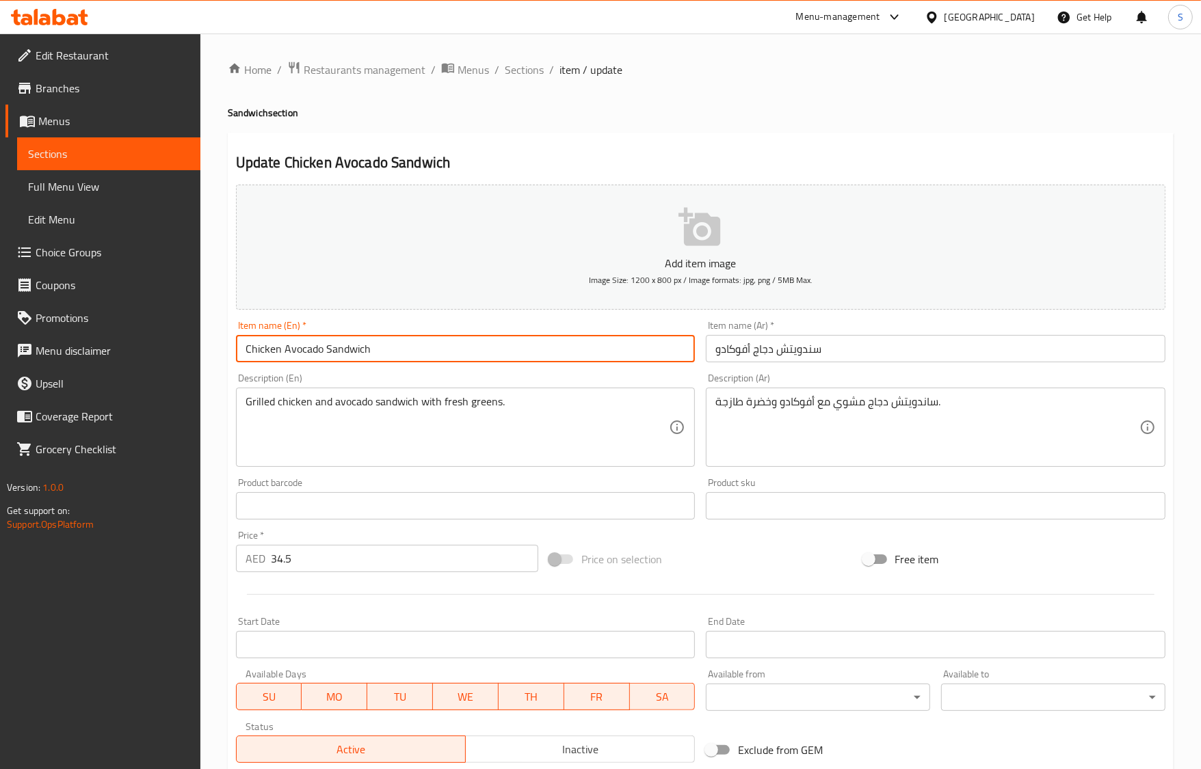
click at [487, 352] on input "Chicken Avocado Sandwich" at bounding box center [466, 348] width 460 height 27
paste input "text"
type input "Chicken Avo Sandwich"
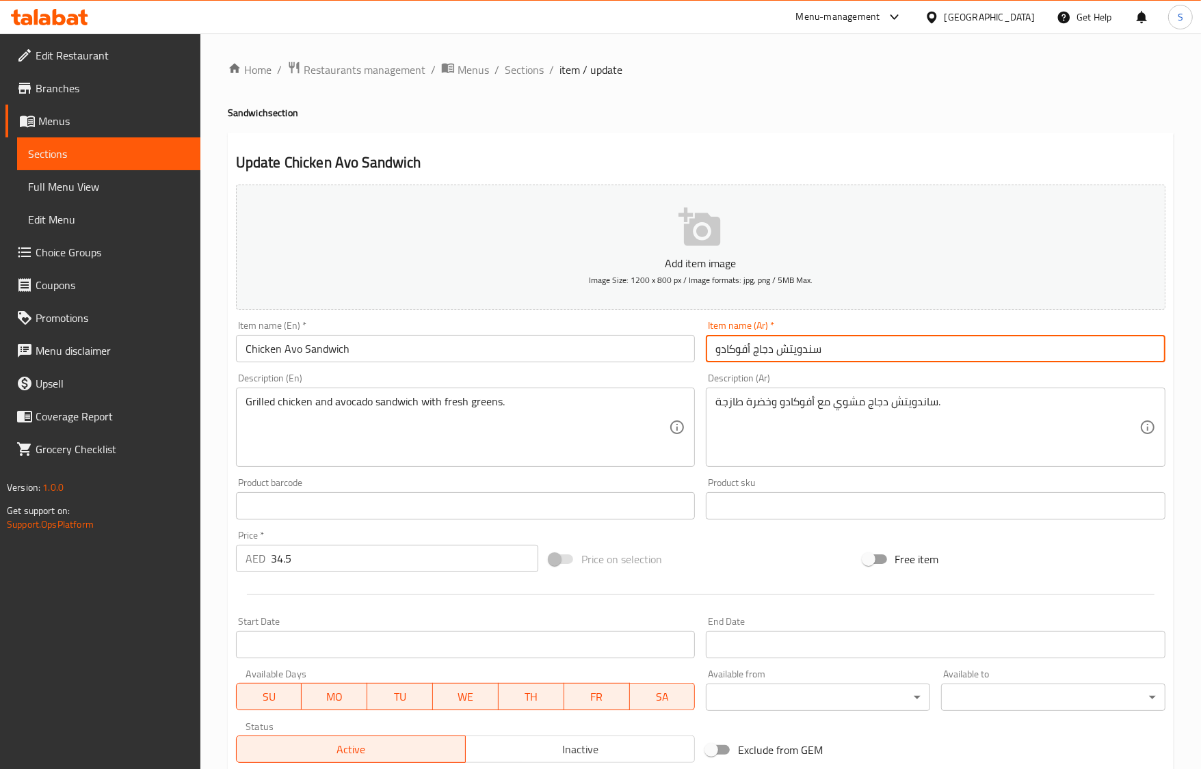
drag, startPoint x: 735, startPoint y: 350, endPoint x: 589, endPoint y: 352, distance: 146.4
click at [589, 352] on div "Add item image Image Size: 1200 x 800 px / Image formats: jpg, png / 5MB Max. I…" at bounding box center [700, 473] width 940 height 589
type input "سندويتش دجاج أفو"
click at [516, 72] on span "Sections" at bounding box center [524, 70] width 39 height 16
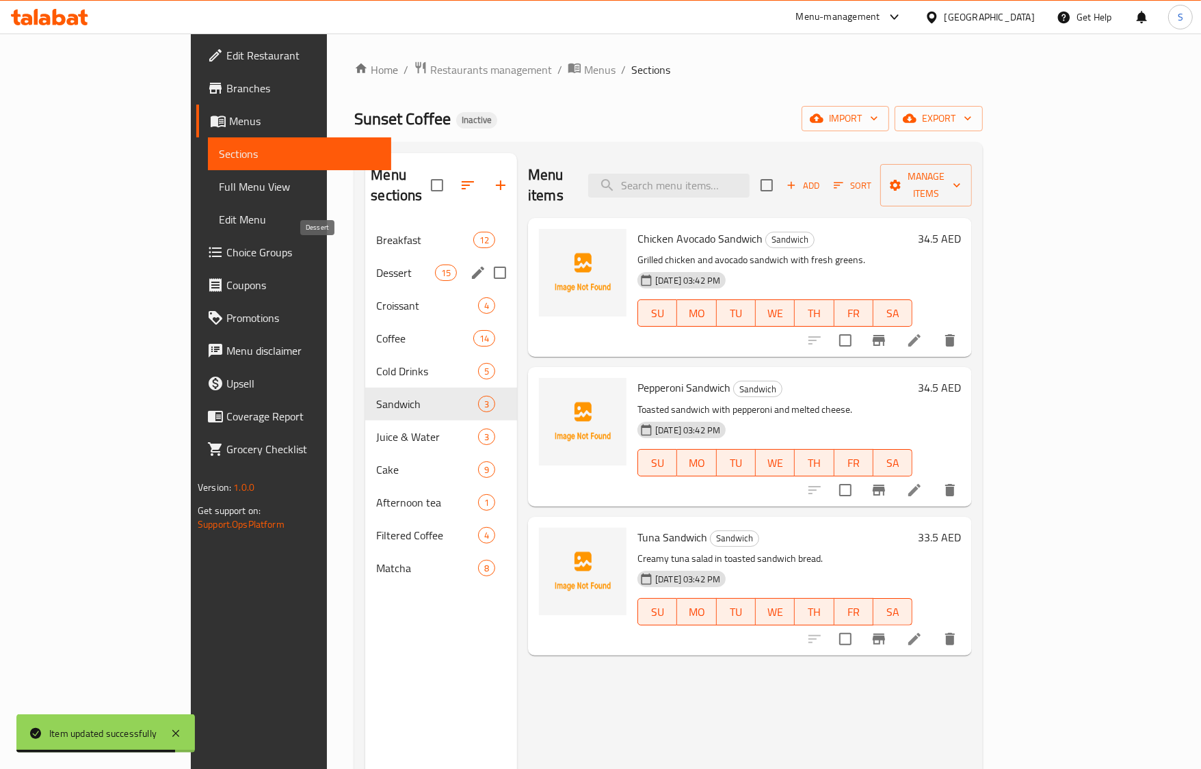
click at [376, 265] on span "Dessert" at bounding box center [405, 273] width 58 height 16
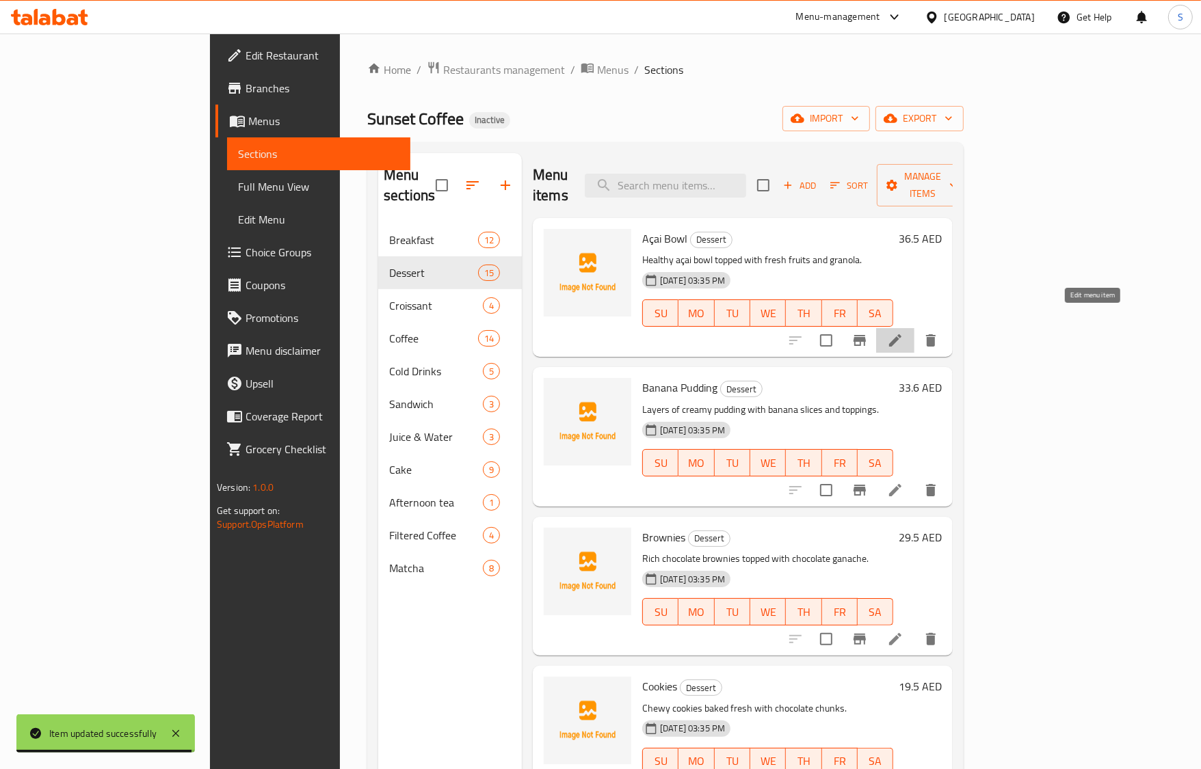
click at [903, 332] on icon at bounding box center [895, 340] width 16 height 16
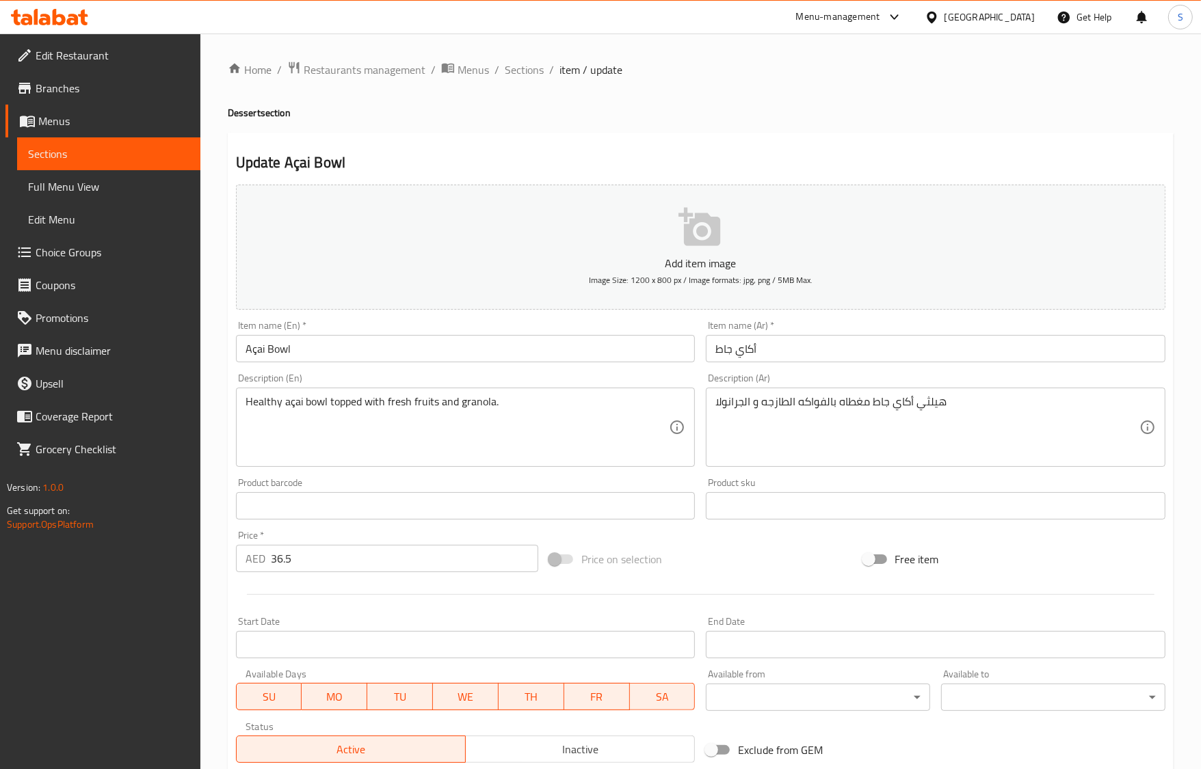
click at [728, 354] on input "أكاي جاط" at bounding box center [936, 348] width 460 height 27
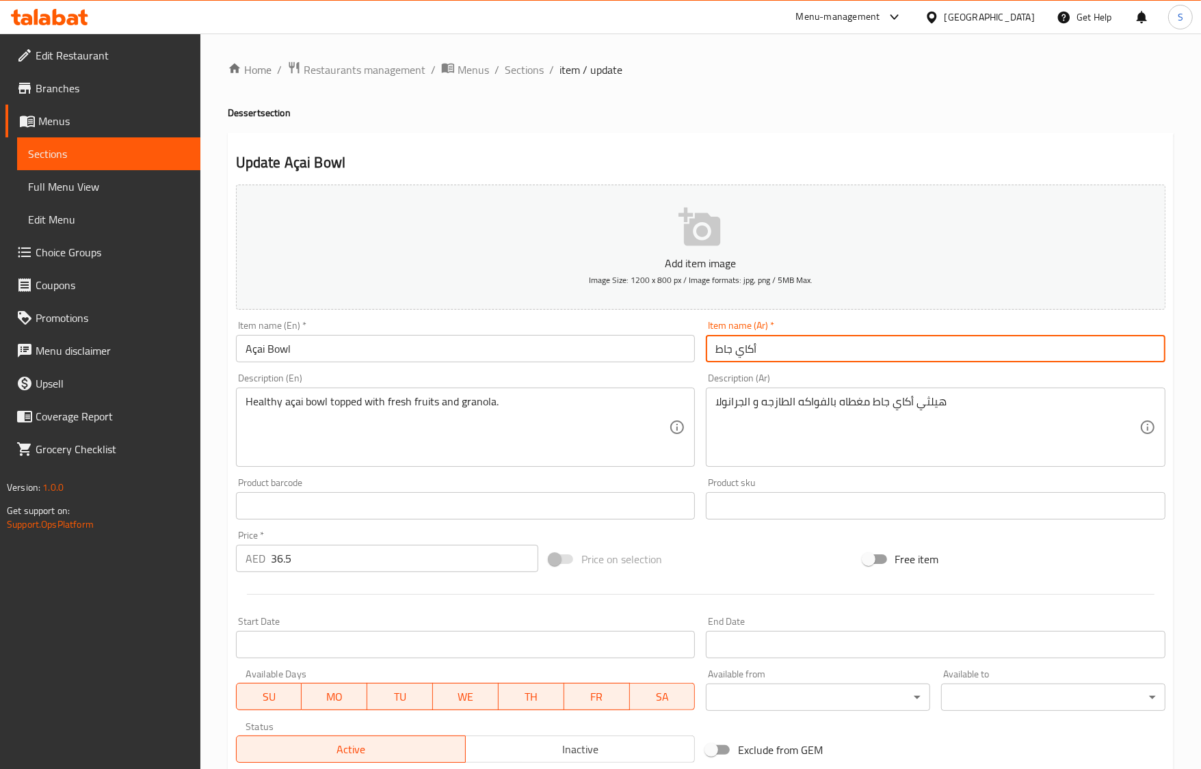
click at [728, 354] on input "أكاي جاط" at bounding box center [936, 348] width 460 height 27
click at [712, 347] on input "أكاي" at bounding box center [936, 348] width 460 height 27
paste input "جاط"
type input "جاط أكاي"
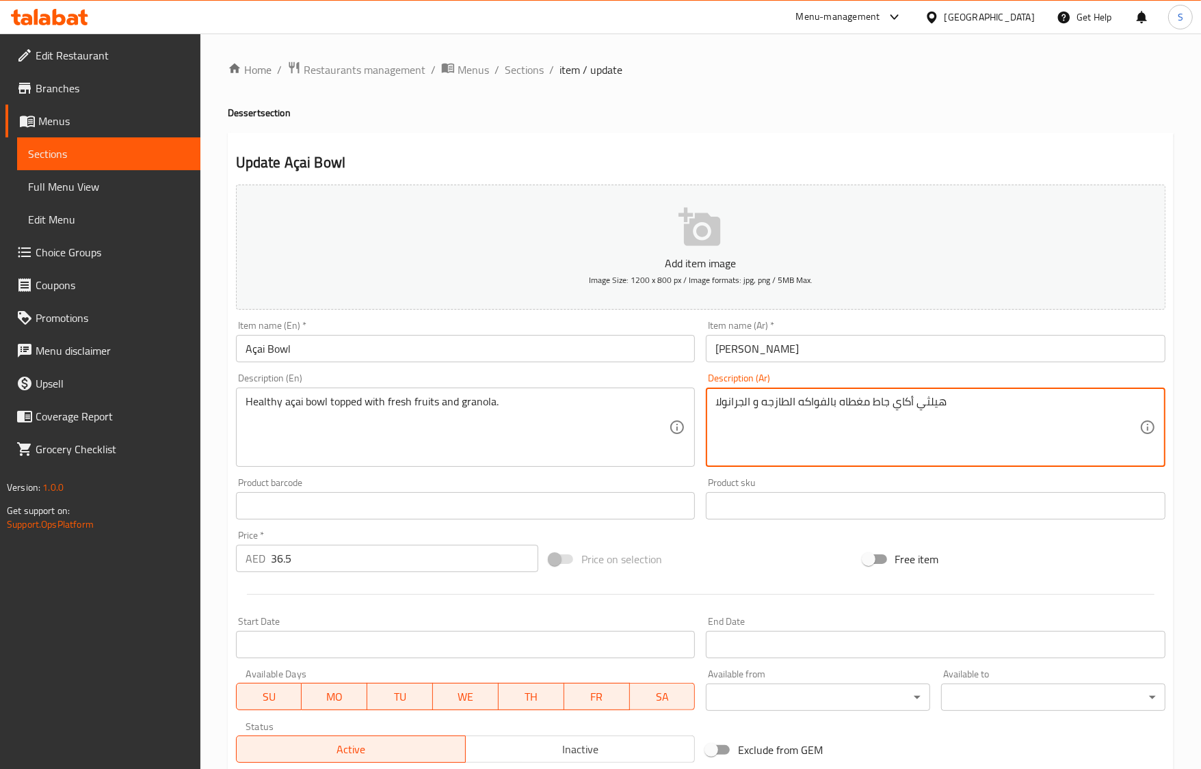
click at [829, 408] on textarea "هيلثي أكاي جاط مغطاه بالفواكه الطازجه و الجرانولا" at bounding box center [927, 427] width 424 height 65
click at [958, 422] on textarea "هيلثي أكاي جاط مغطاه بالفواكه الطازجه و الجرانولا" at bounding box center [927, 427] width 424 height 65
drag, startPoint x: 1068, startPoint y: 403, endPoint x: 1207, endPoint y: 393, distance: 139.2
click at [1201, 393] on html "​ Menu-management United Arab Emirates Get Help S Edit Restaurant Branches Menu…" at bounding box center [600, 384] width 1201 height 769
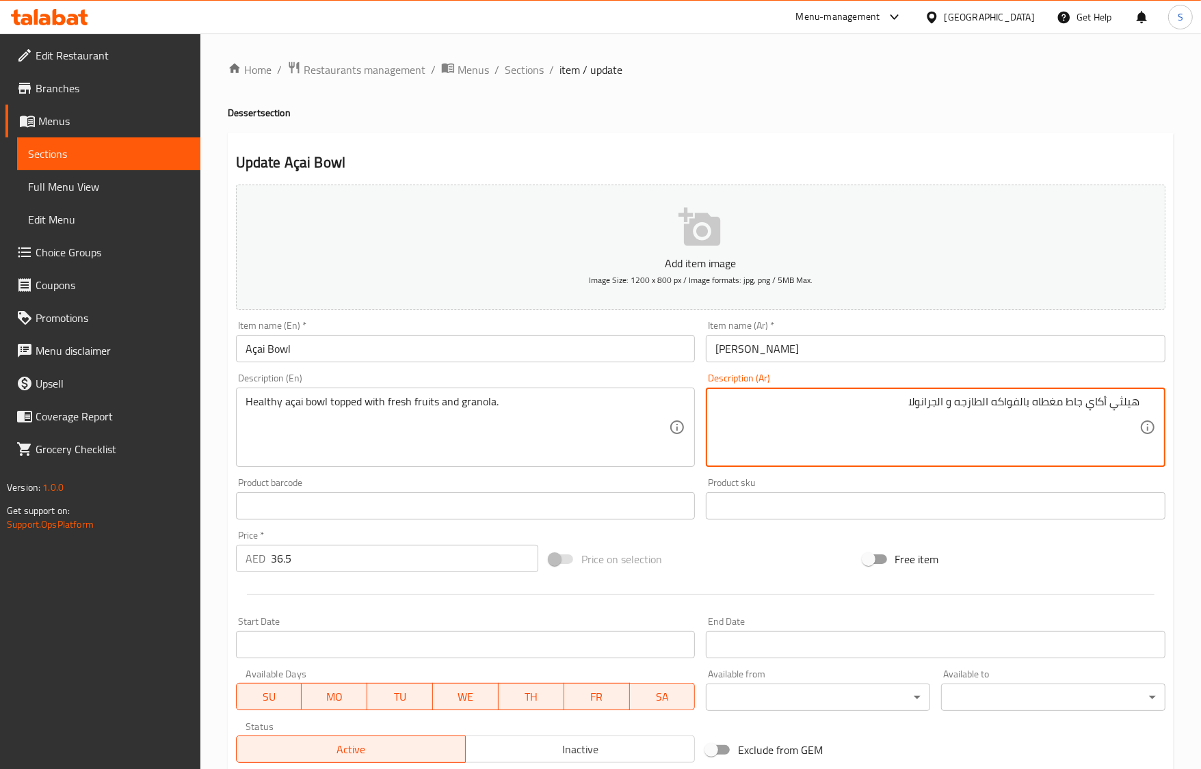
paste textarea
click at [730, 350] on input "جاط أكاي" at bounding box center [936, 348] width 460 height 27
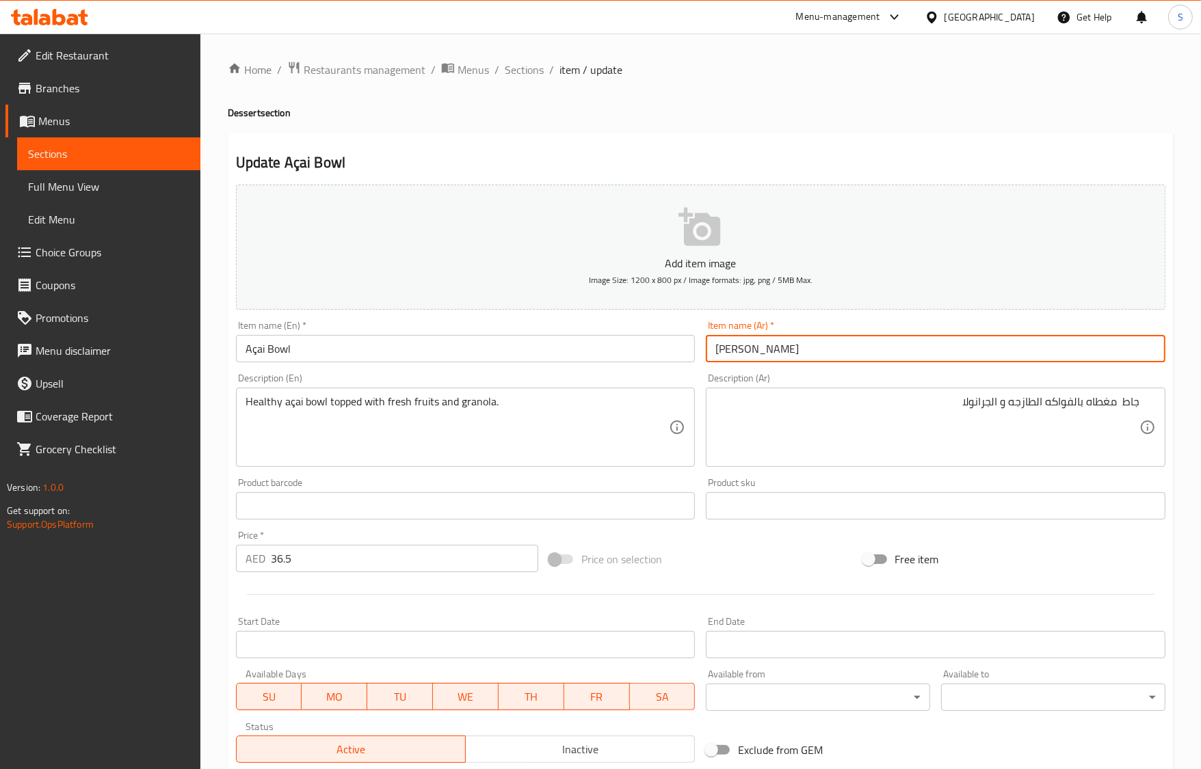
click at [730, 350] on input "جاط أكاي" at bounding box center [936, 348] width 460 height 27
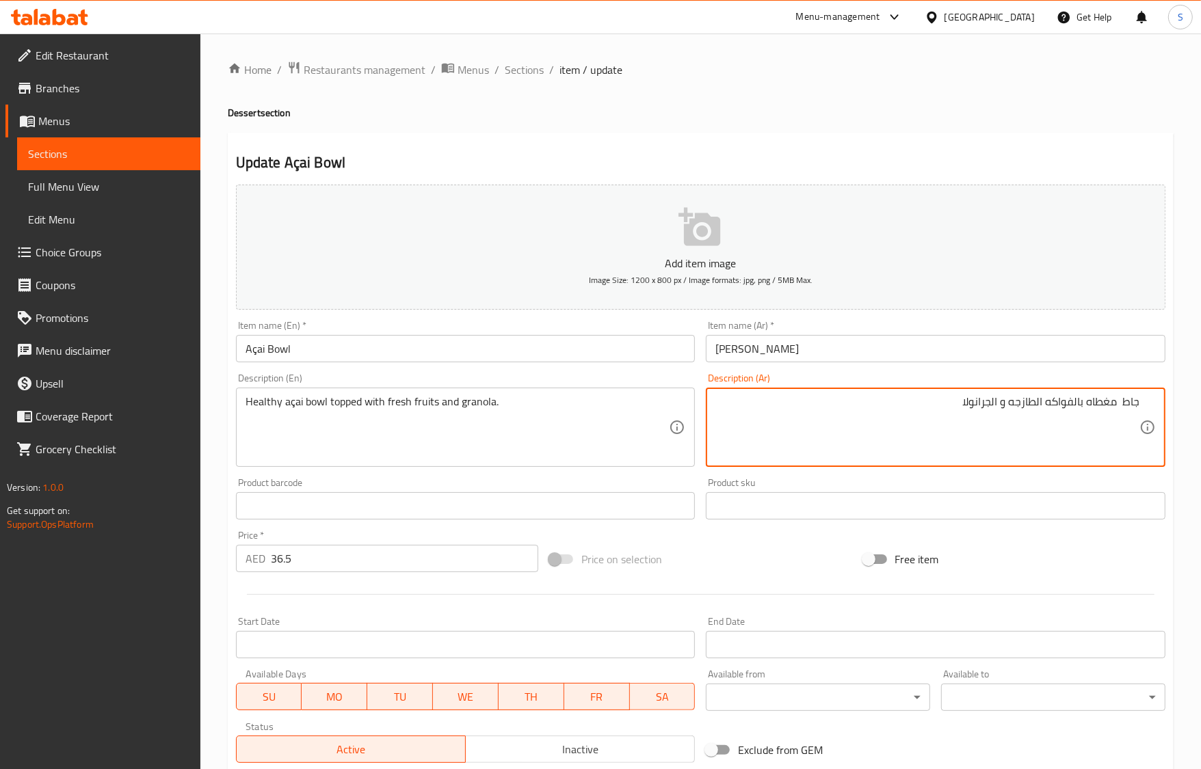
paste textarea "أكاي"
click at [1092, 404] on textarea "جاط أكاي صحي مغطاه بالفواكه الطازجه و الجرانولا" at bounding box center [927, 427] width 424 height 65
type textarea "جاط أكاي صحي مغطاه بالفواكه الطازجه و الجرانولا"
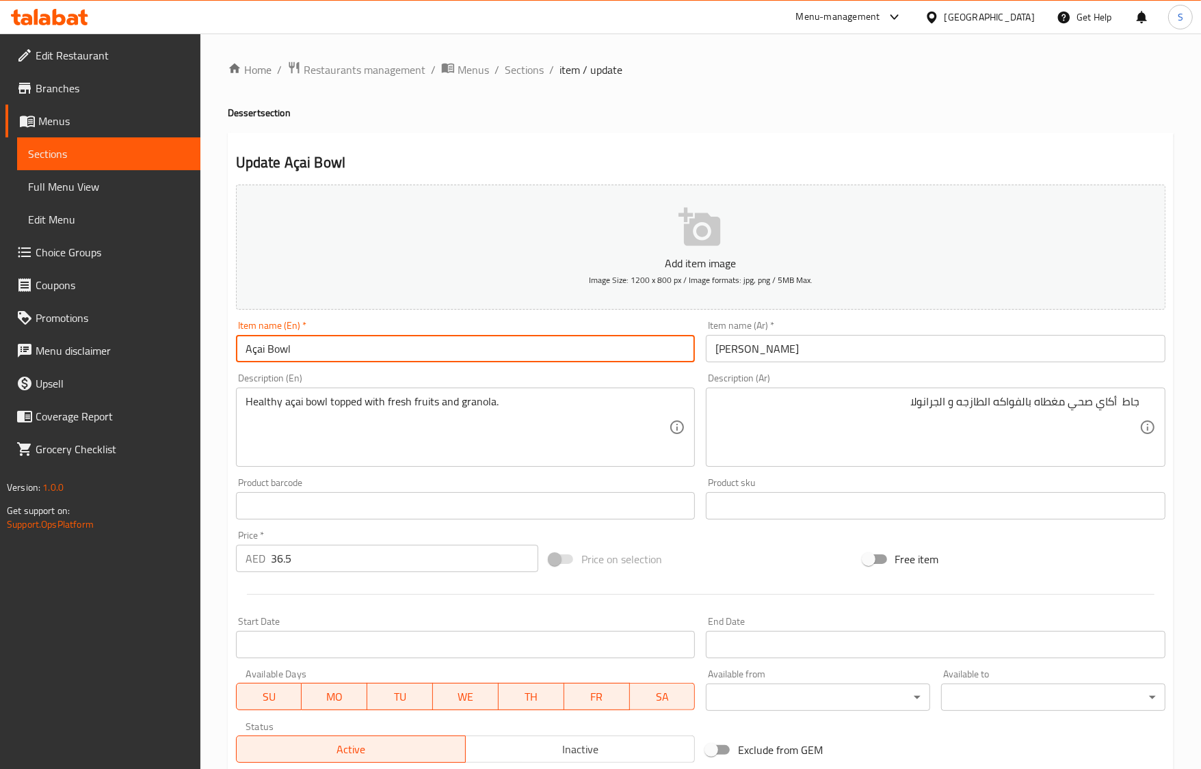
click at [610, 358] on input "Açai Bowl" at bounding box center [466, 348] width 460 height 27
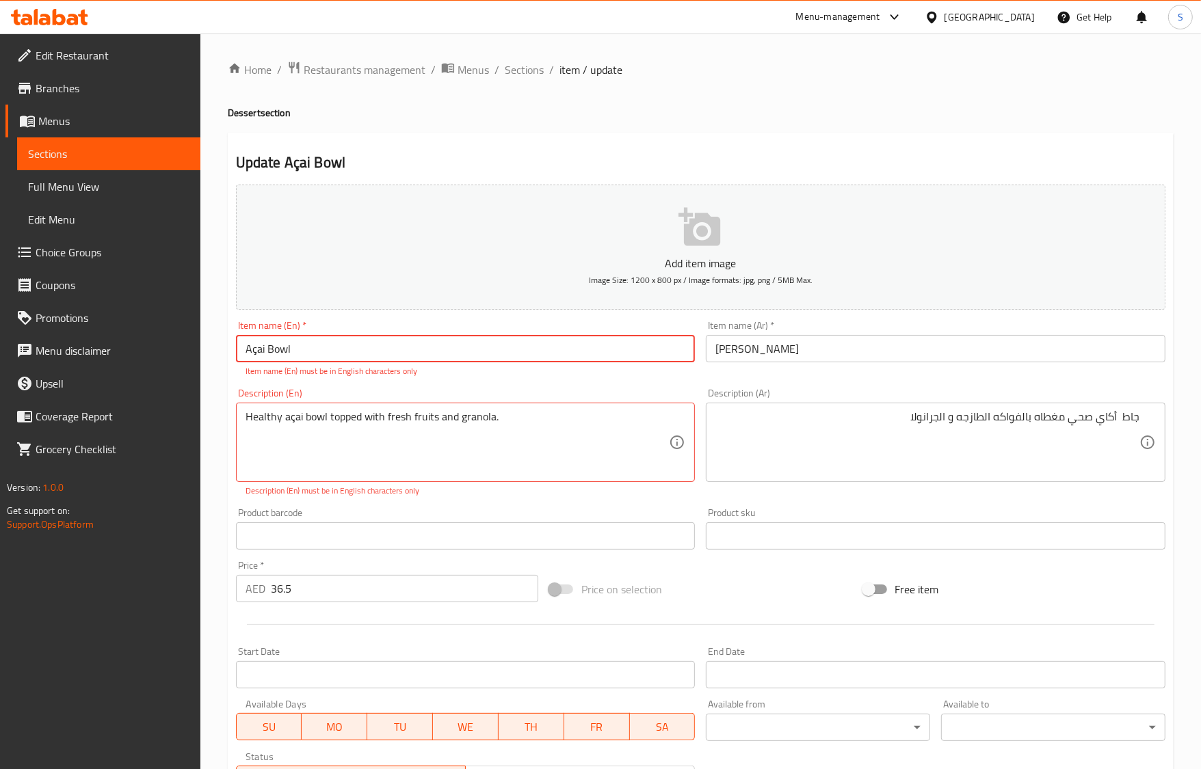
click at [253, 352] on input "Açai Bowl" at bounding box center [466, 348] width 460 height 27
paste input "cai"
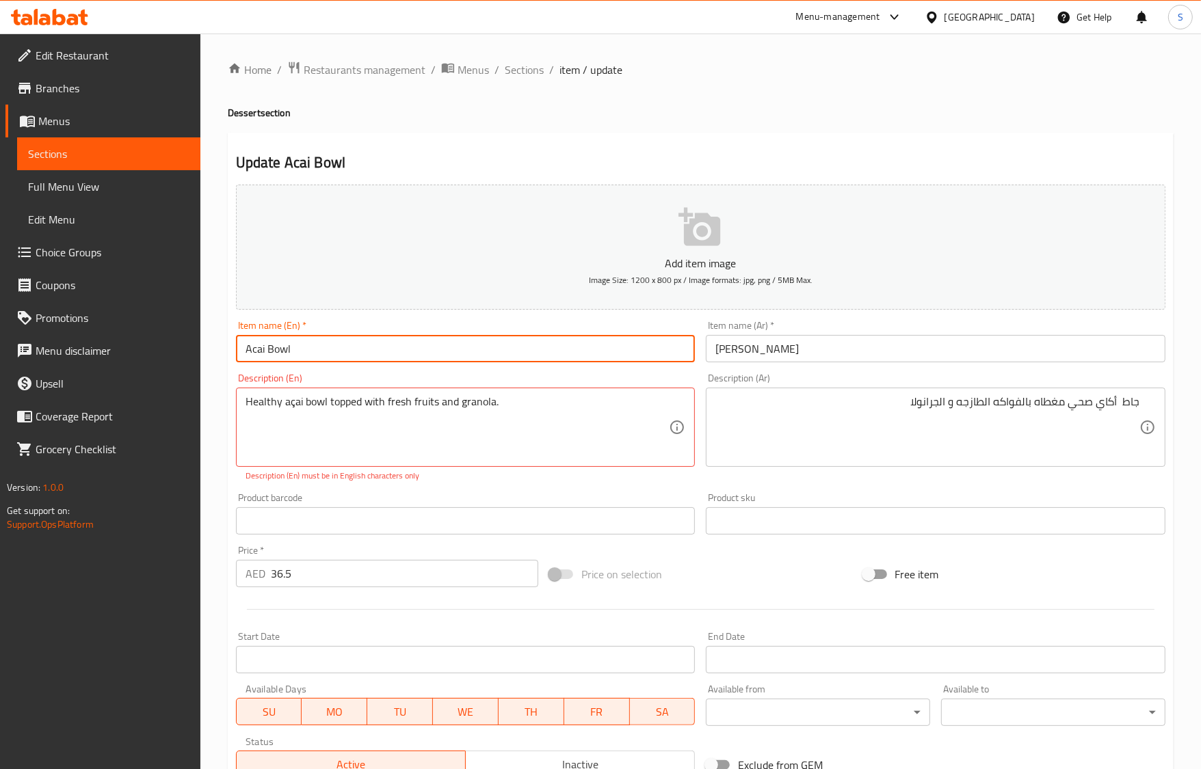
type input "Acai Bowl"
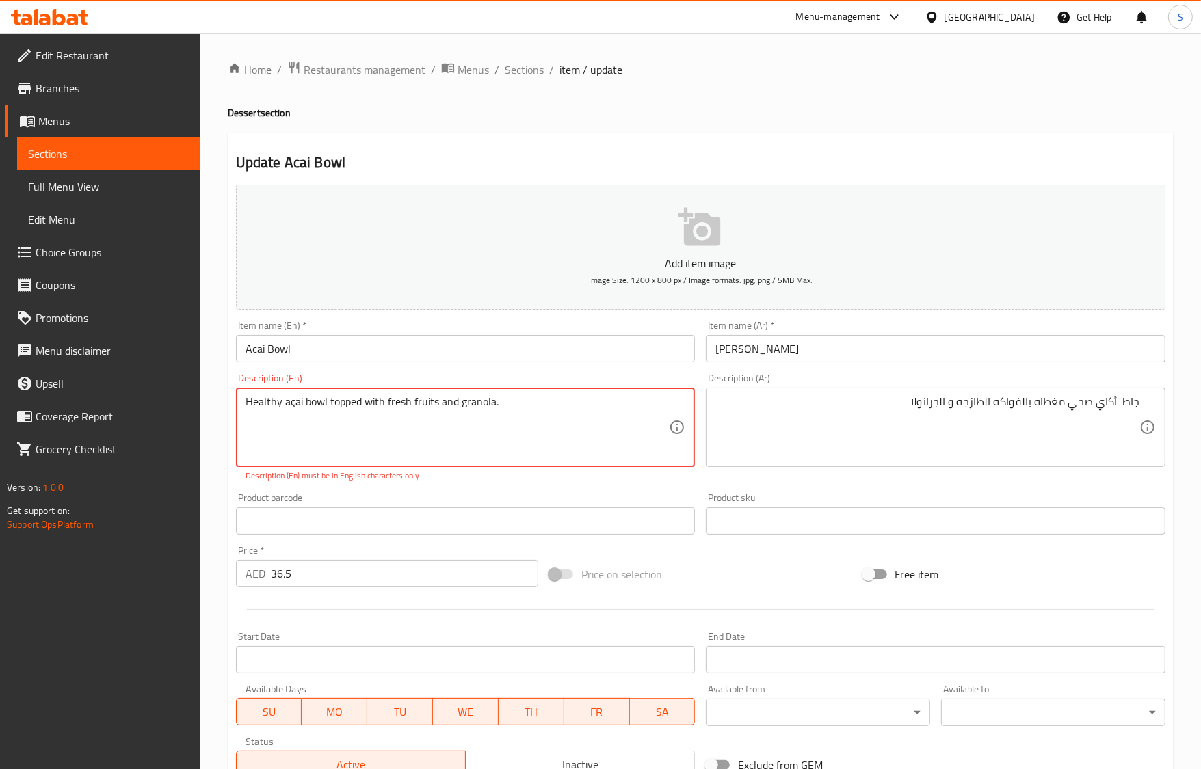
click at [291, 402] on textarea "Healthy açai bowl topped with fresh fruits and granola." at bounding box center [458, 427] width 424 height 65
paste textarea "Acai"
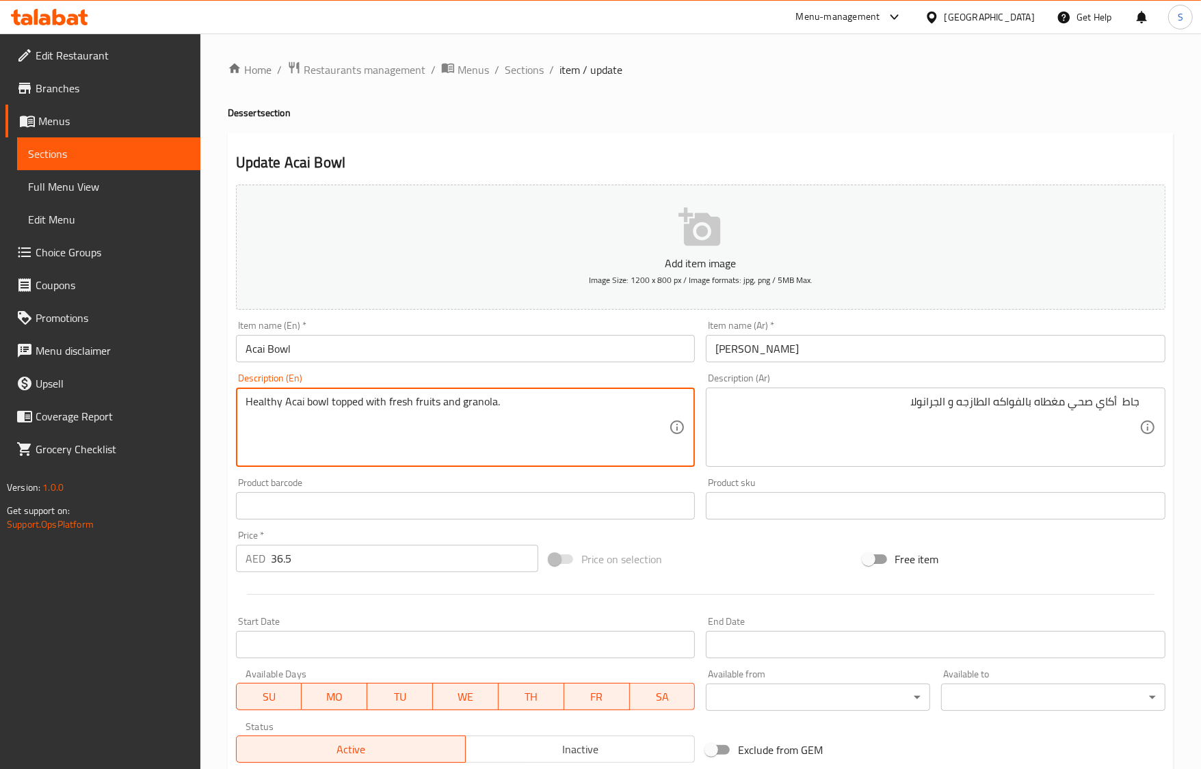
type textarea "Healthy Acai bowl topped with fresh fruits and granola."
click at [330, 357] on input "Acai Bowl" at bounding box center [466, 348] width 460 height 27
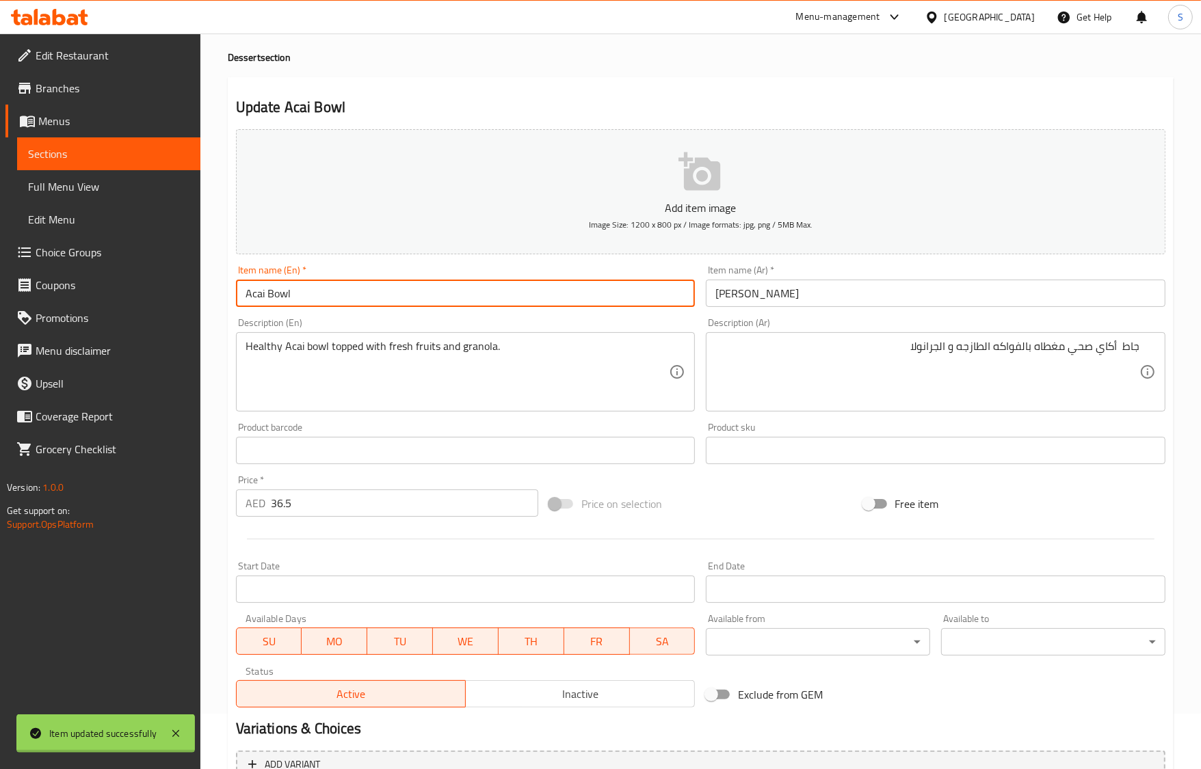
scroll to position [85, 0]
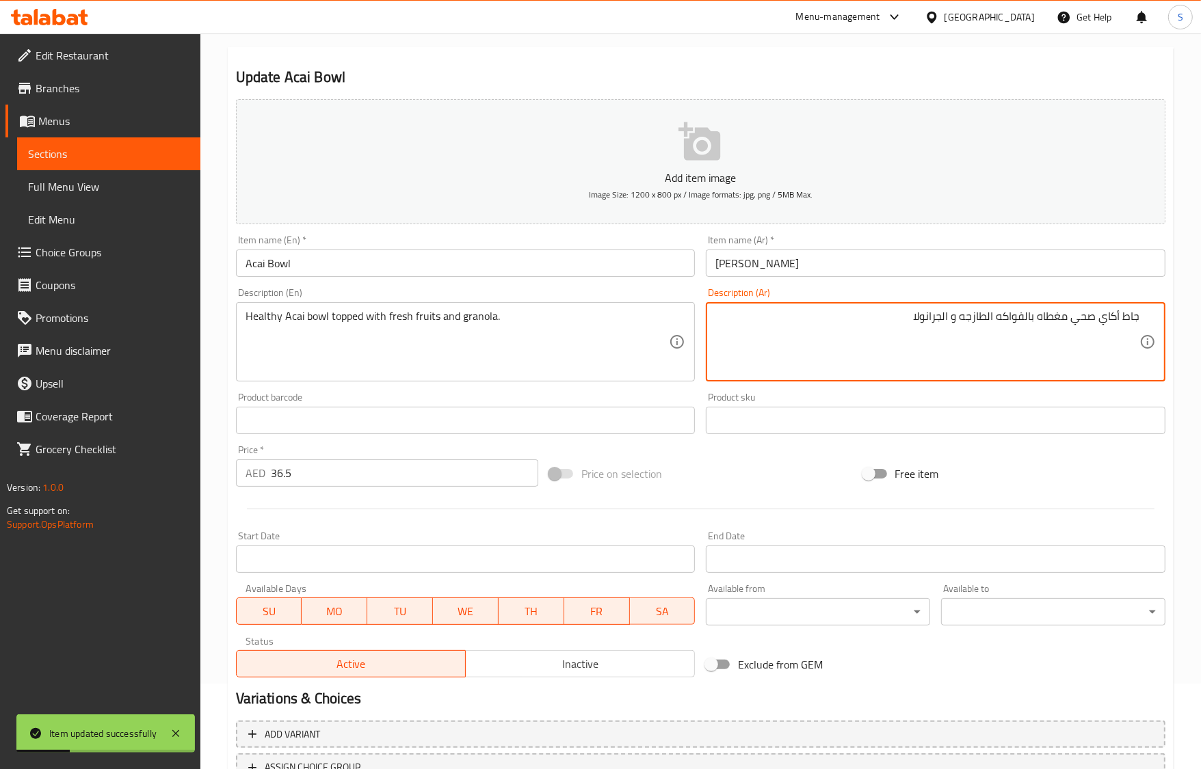
type textarea "جاط أكاي صحي مغطاه بالفواكه الطازجه و الجرانولا"
click at [647, 261] on input "Acai Bowl" at bounding box center [466, 263] width 460 height 27
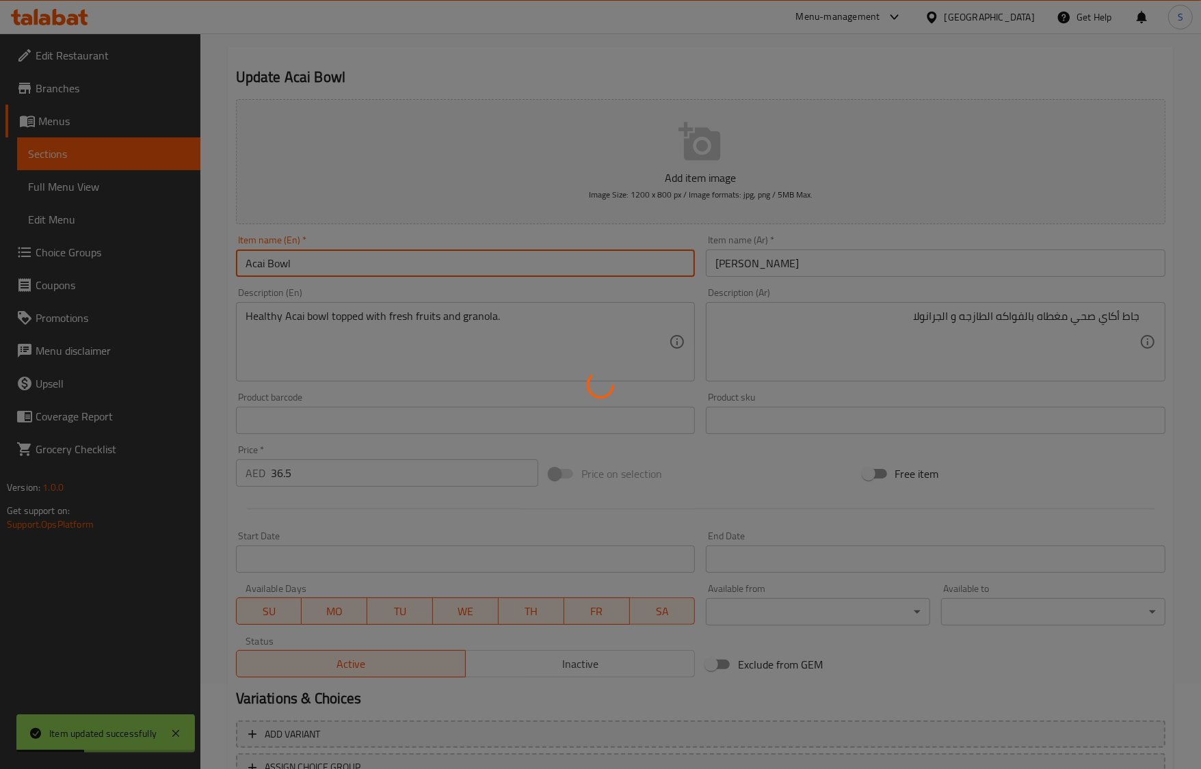
scroll to position [0, 0]
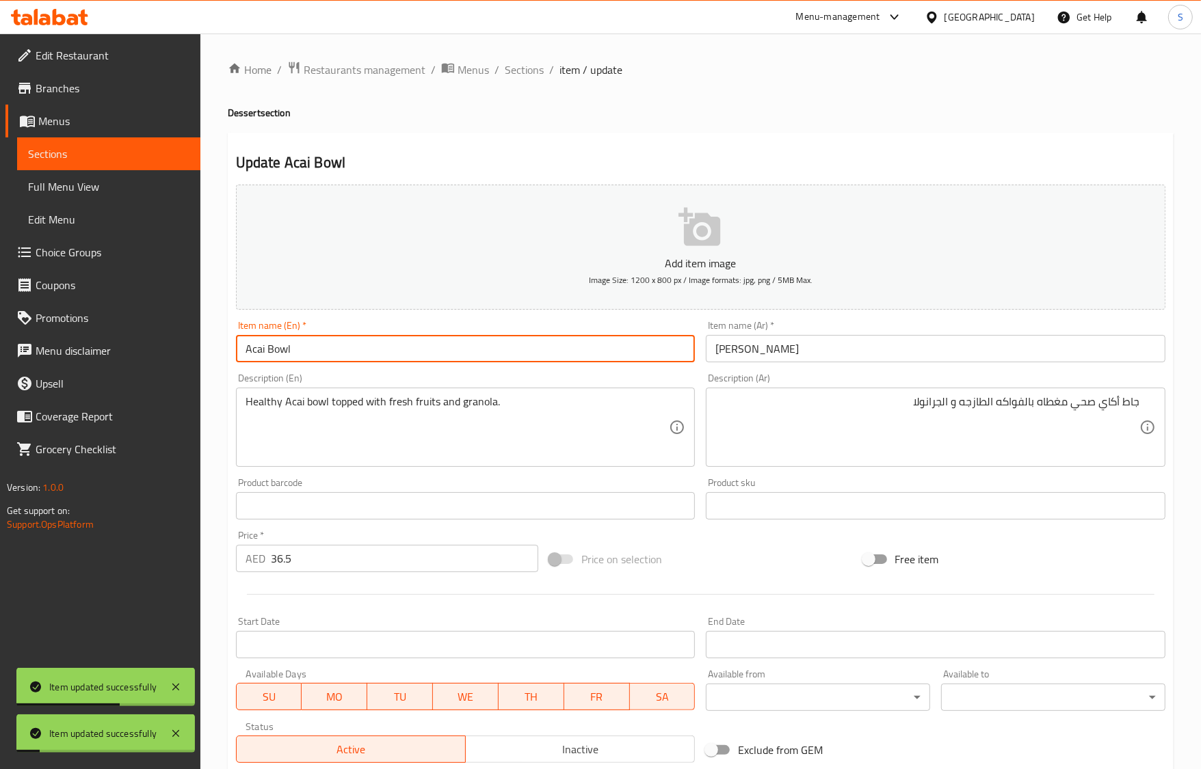
drag, startPoint x: 506, startPoint y: 62, endPoint x: 497, endPoint y: 11, distance: 52.1
click at [506, 62] on span "Sections" at bounding box center [524, 70] width 39 height 16
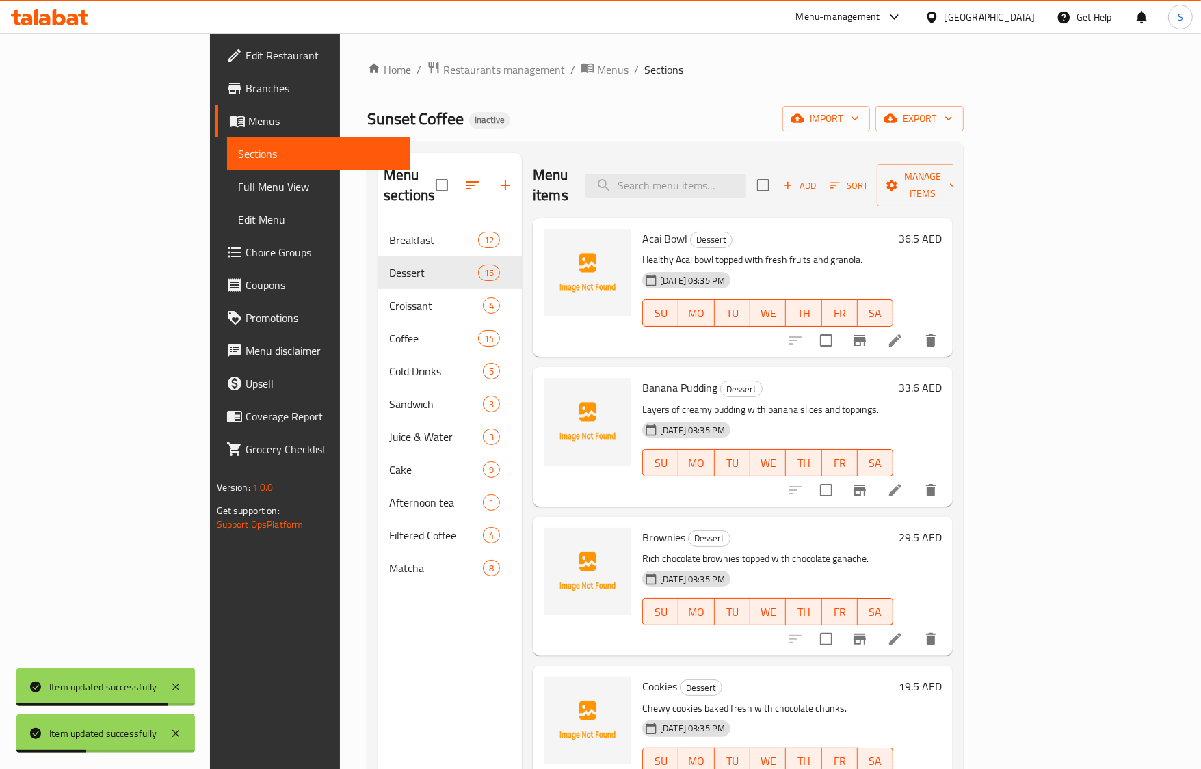
click at [914, 478] on li at bounding box center [895, 490] width 38 height 25
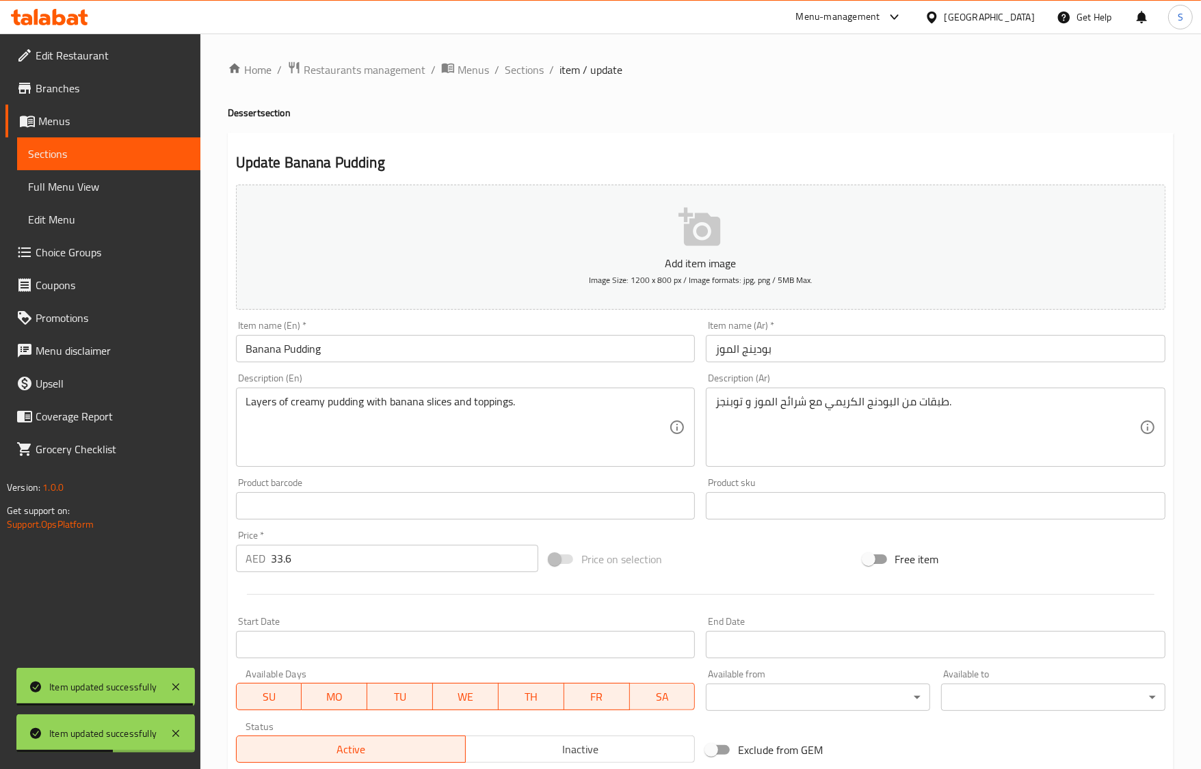
click at [737, 404] on textarea "طبقات من البودنج الكريمي مع شرائح الموز و توبنجز." at bounding box center [927, 427] width 424 height 65
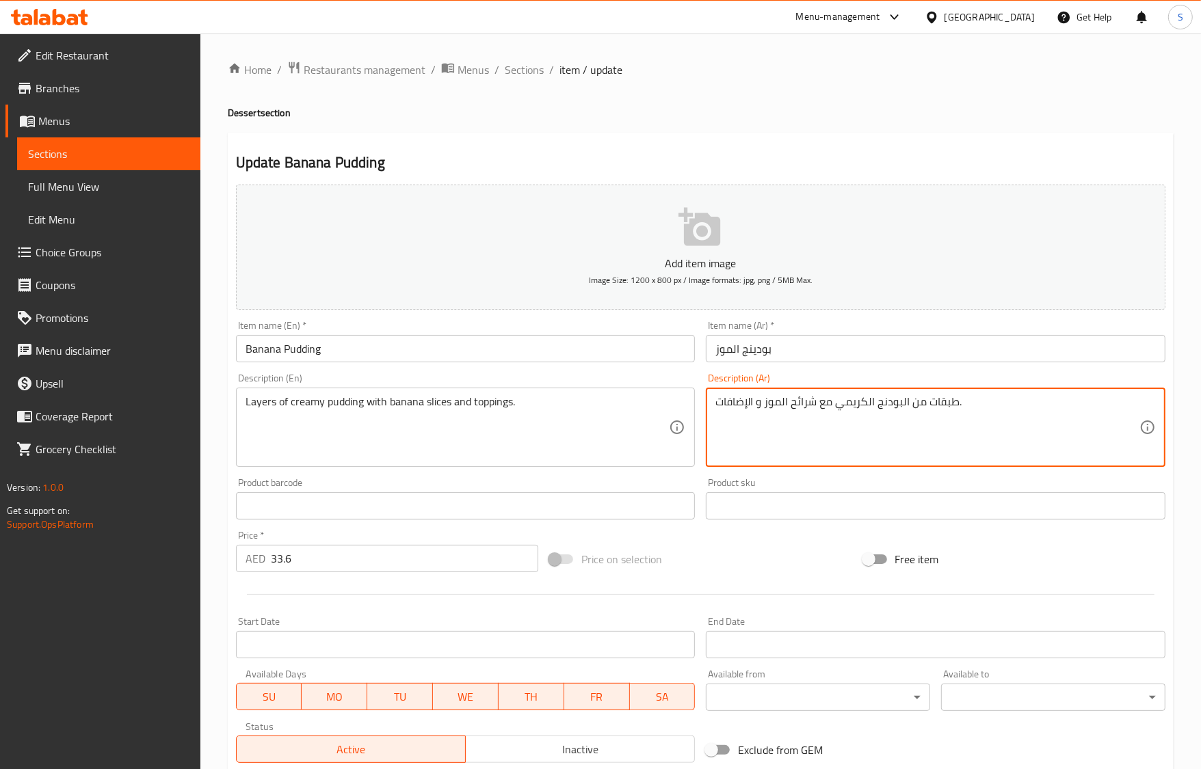
type textarea "طبقات من البودنج الكريمي مع شرائح الموز و الإضافات."
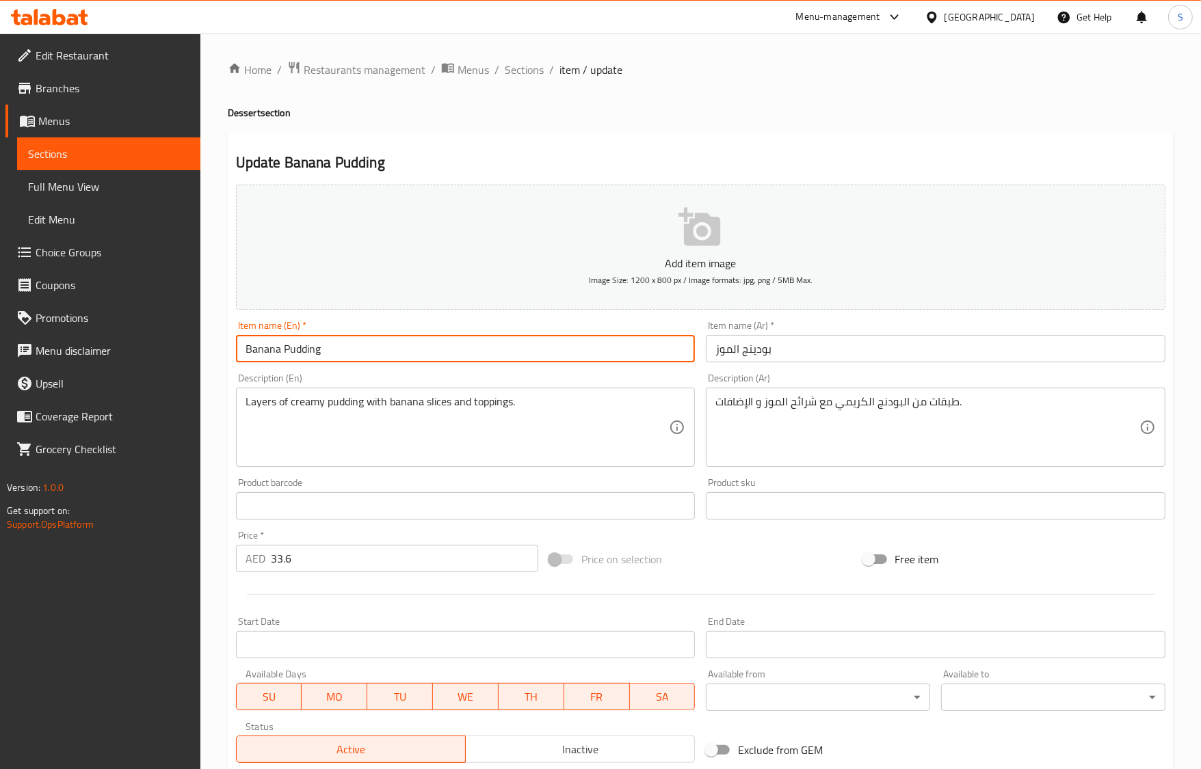
click at [559, 345] on input "Banana Pudding" at bounding box center [466, 348] width 460 height 27
click at [511, 74] on span "Sections" at bounding box center [524, 70] width 39 height 16
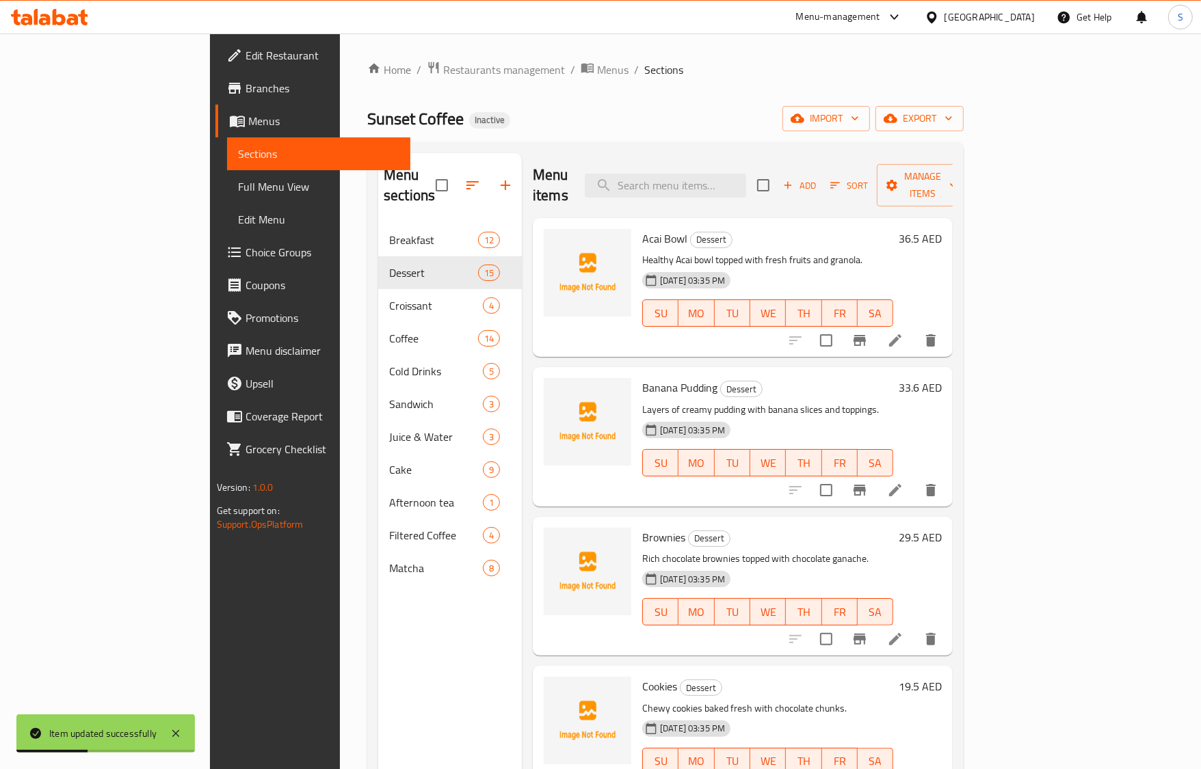
scroll to position [171, 0]
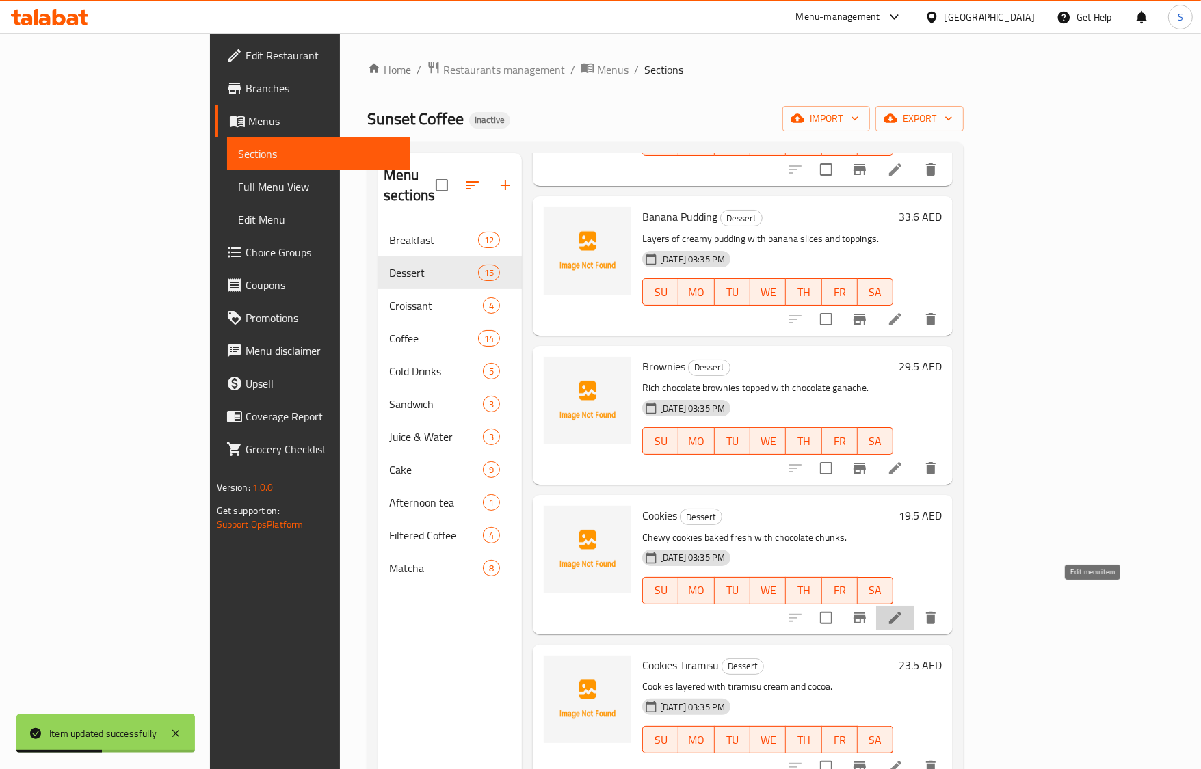
click at [903, 610] on icon at bounding box center [895, 618] width 16 height 16
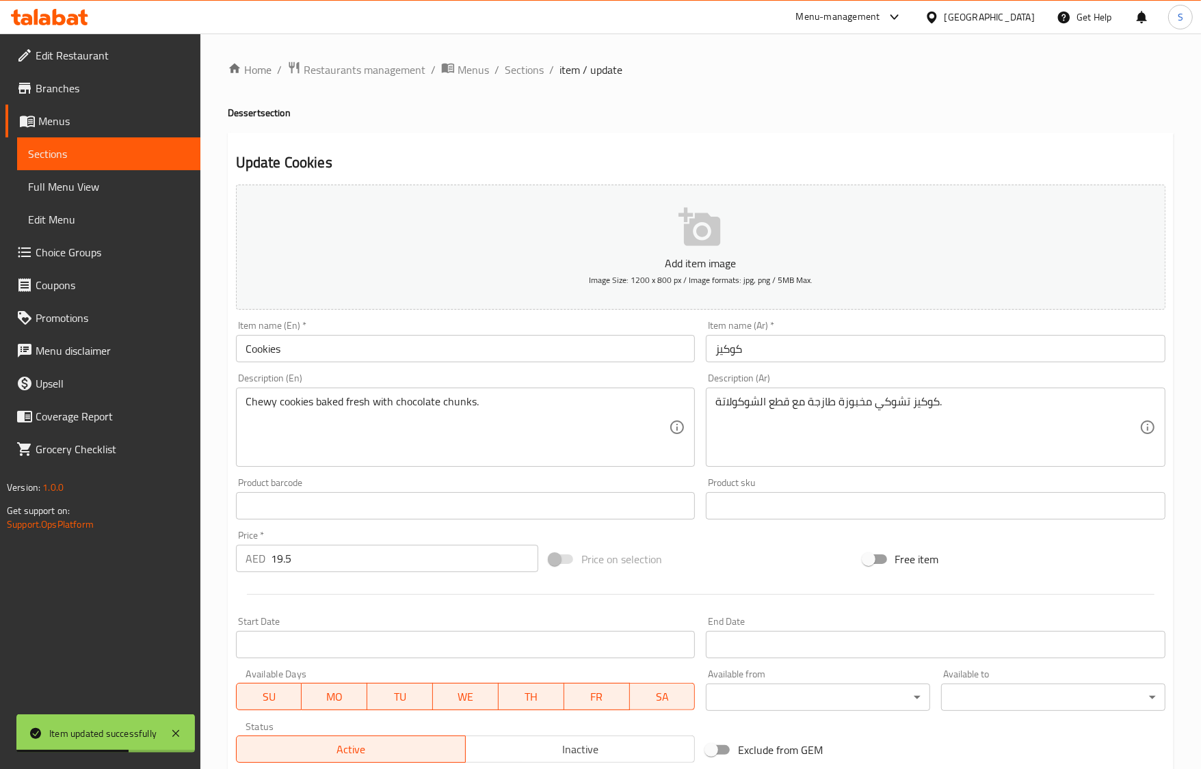
click at [549, 383] on div "Description (En) Chewy cookies baked fresh with chocolate chunks. Description (…" at bounding box center [466, 420] width 460 height 94
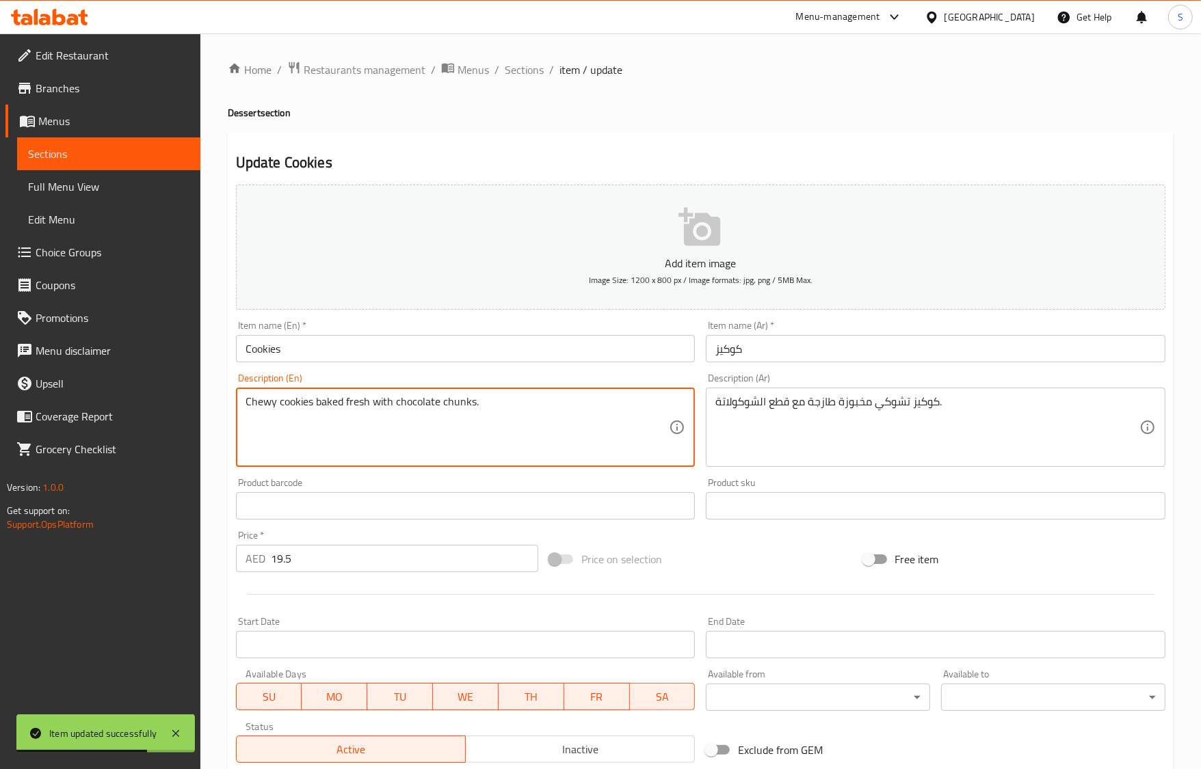
click at [548, 403] on textarea "Chewy cookies baked fresh with chocolate chunks." at bounding box center [458, 427] width 424 height 65
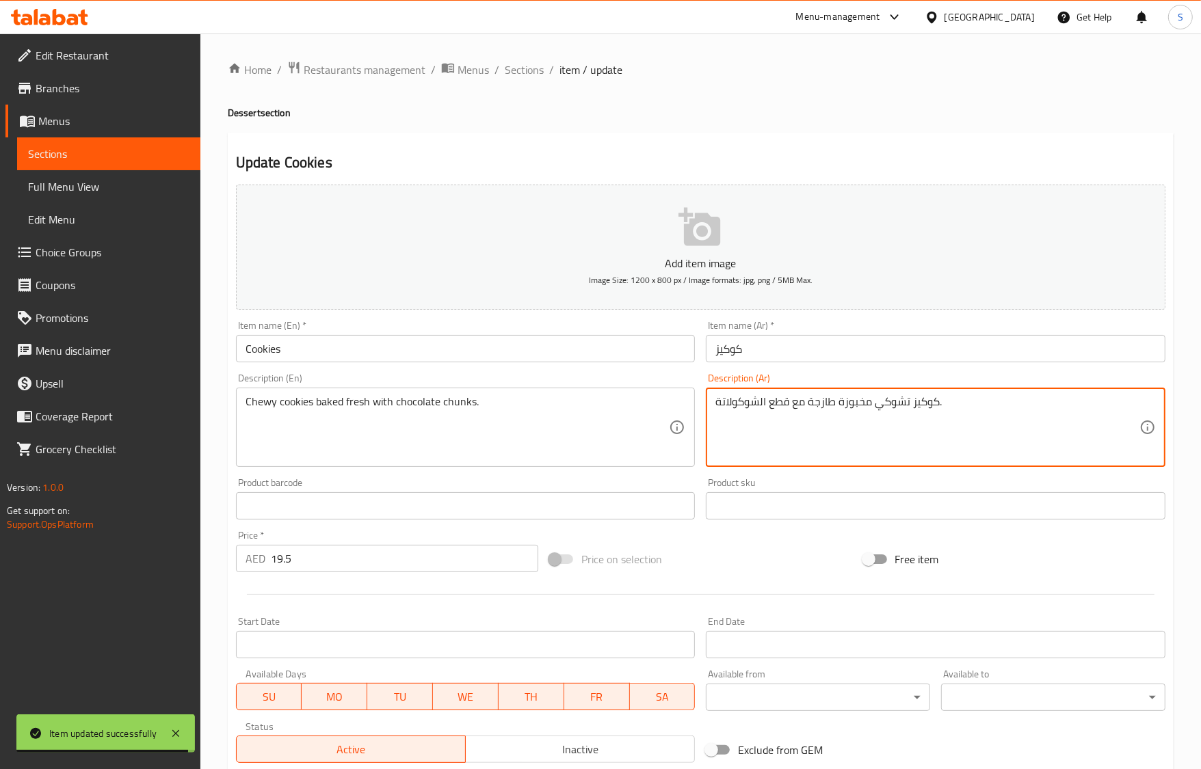
click at [890, 410] on textarea "كوكيز تشوكي مخبوزة طازجة مع قطع الشوكولاتة." at bounding box center [927, 427] width 424 height 65
paste textarea "مطاطية"
click at [836, 398] on textarea "كوكيز مطاطي مخبوزة طازجة مع قطع الشوكولاتة." at bounding box center [927, 427] width 424 height 65
click at [809, 411] on textarea "كوكيز مطاطي مخبوز طازجة مع قطع الشوكولاتة." at bounding box center [927, 427] width 424 height 65
type textarea "كوكيز مطاطي مخبوز طازج مع قطع الشوكولاتة."
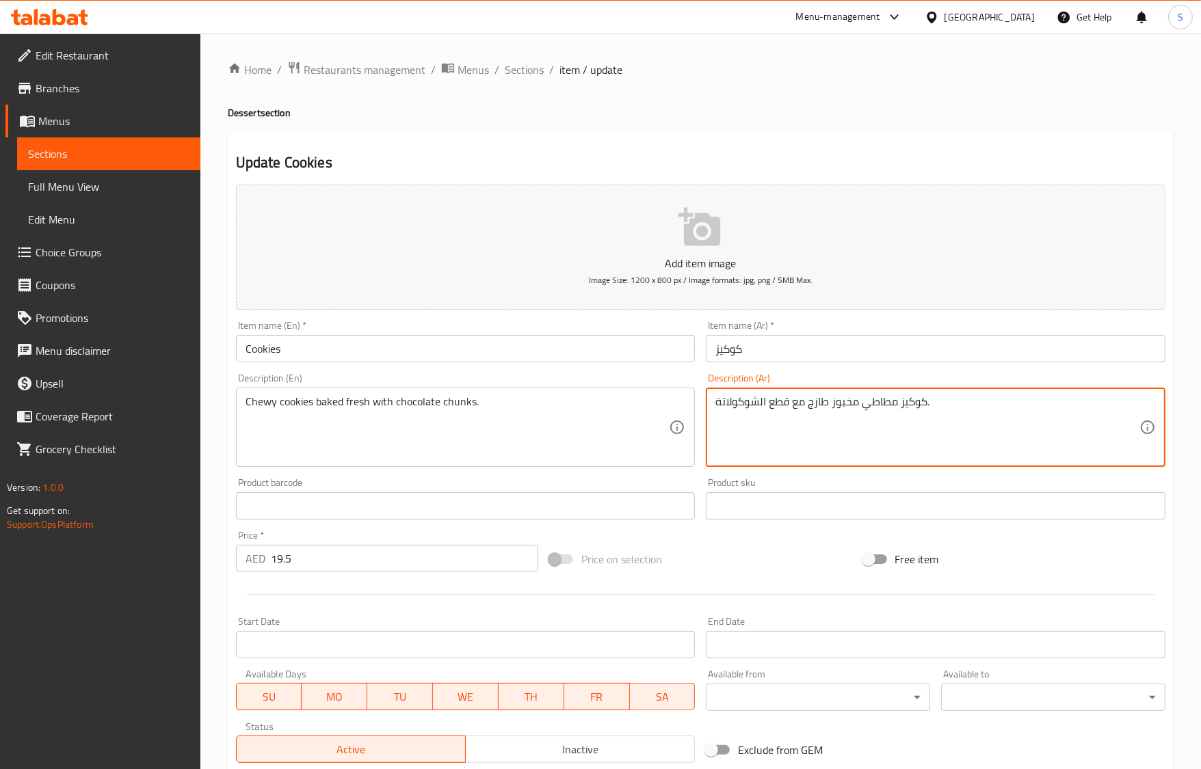
click at [381, 360] on input "Cookies" at bounding box center [466, 348] width 460 height 27
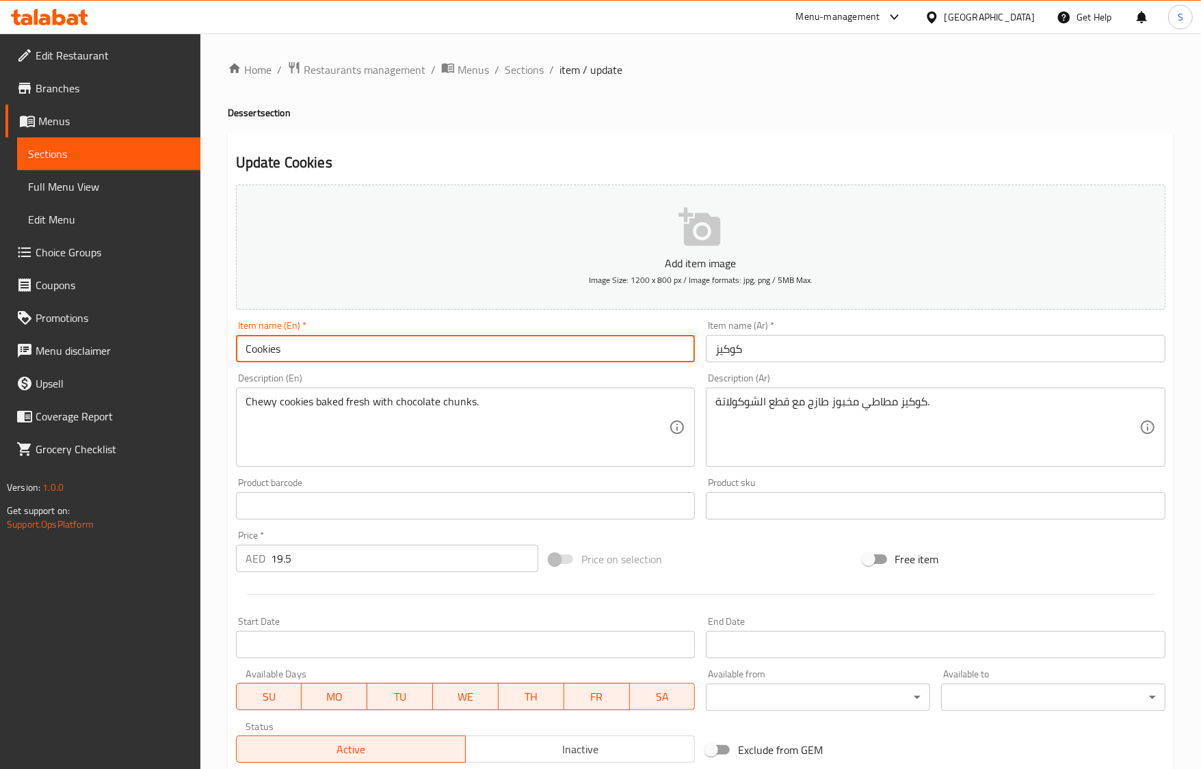
click at [575, 58] on div "Home / Restaurants management / Menus / Sections / item / update Dessert sectio…" at bounding box center [700, 500] width 1000 height 933
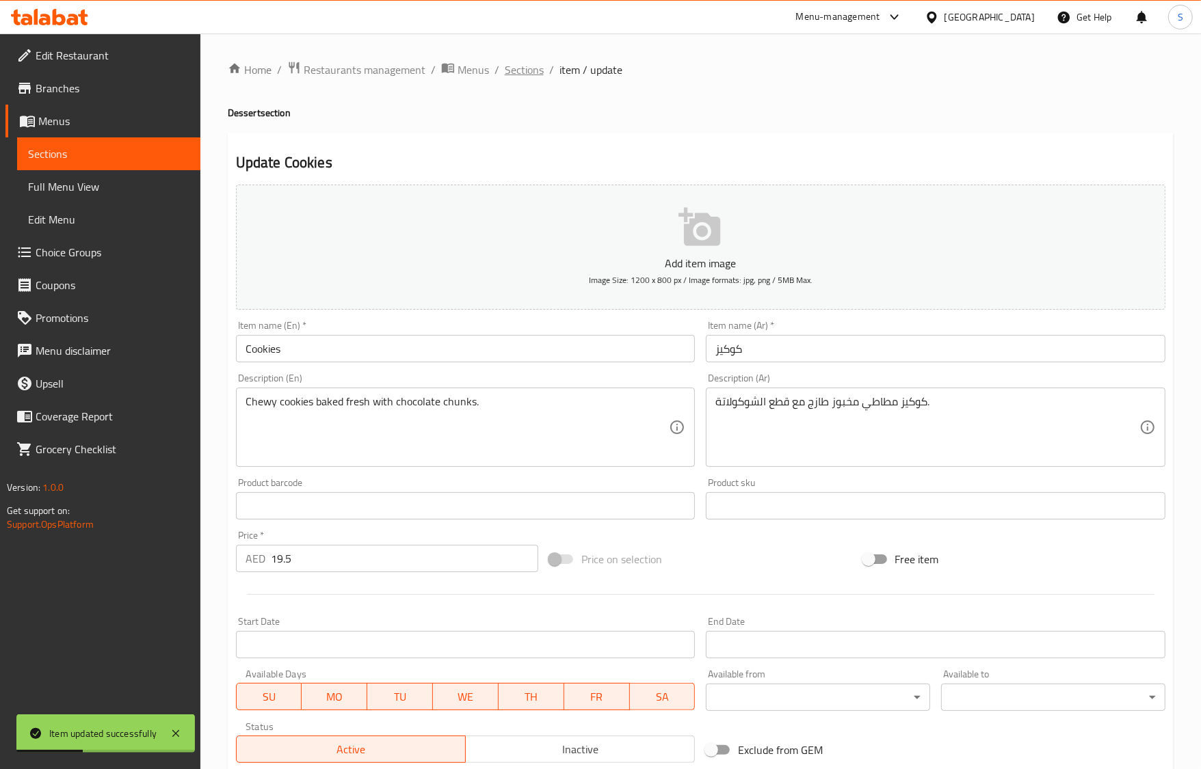
click at [533, 70] on span "Sections" at bounding box center [524, 70] width 39 height 16
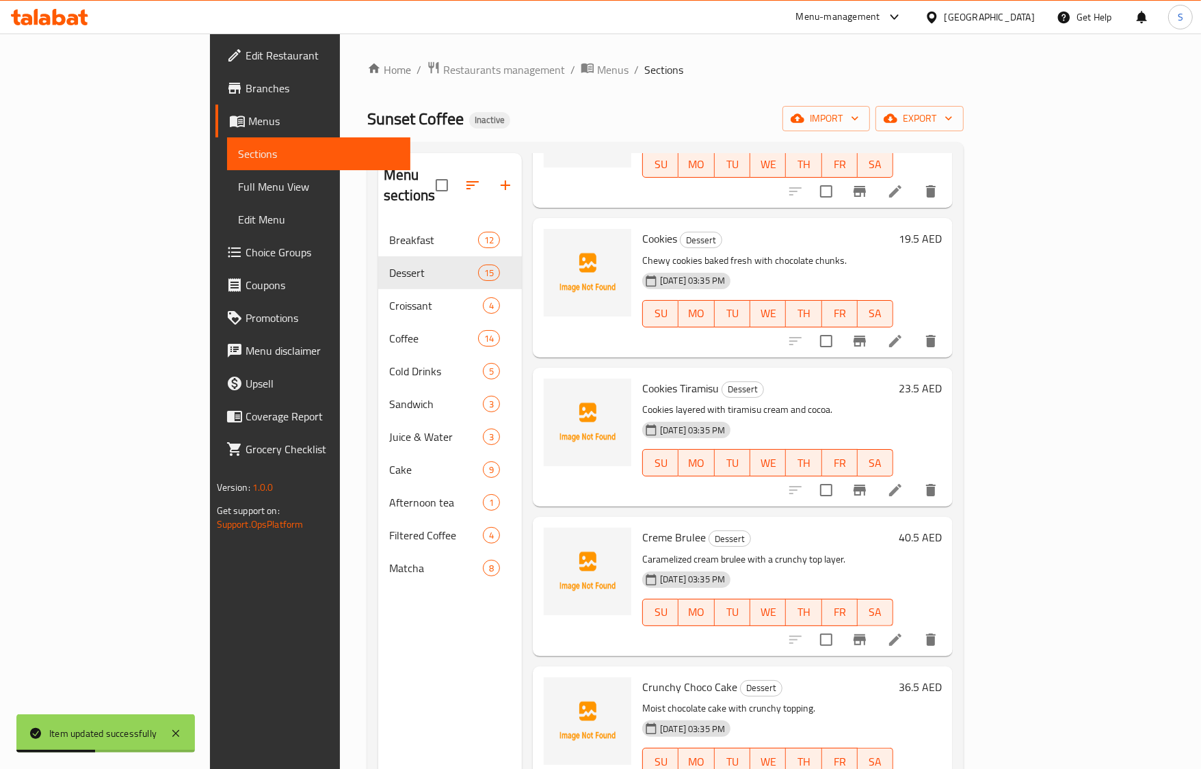
scroll to position [533, 0]
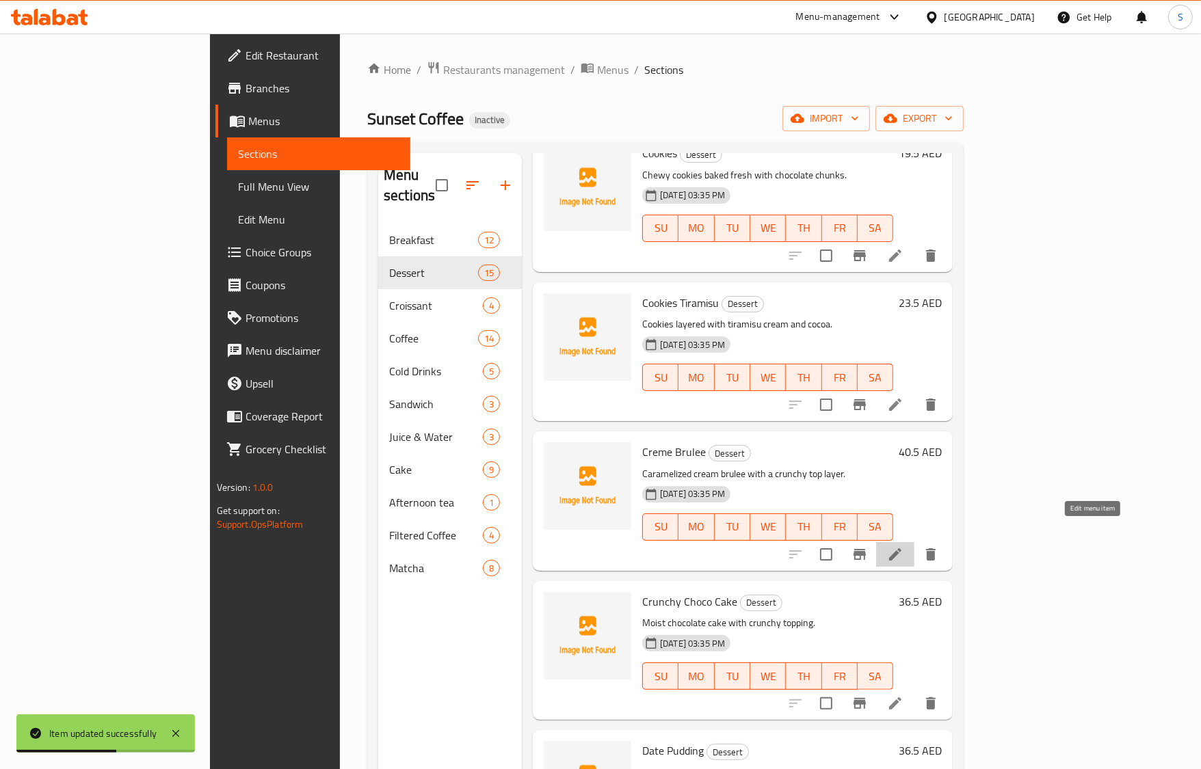
click at [901, 548] on icon at bounding box center [895, 554] width 12 height 12
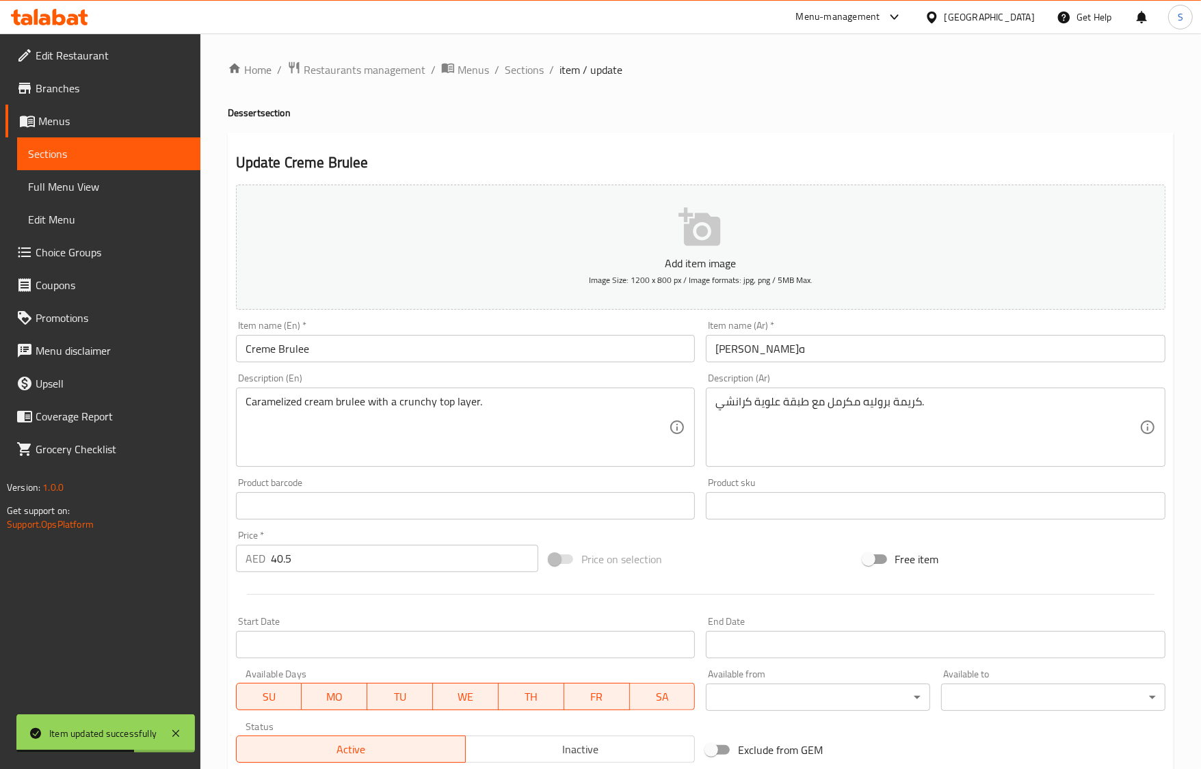
click at [774, 343] on input "كريم بروليه" at bounding box center [936, 348] width 460 height 27
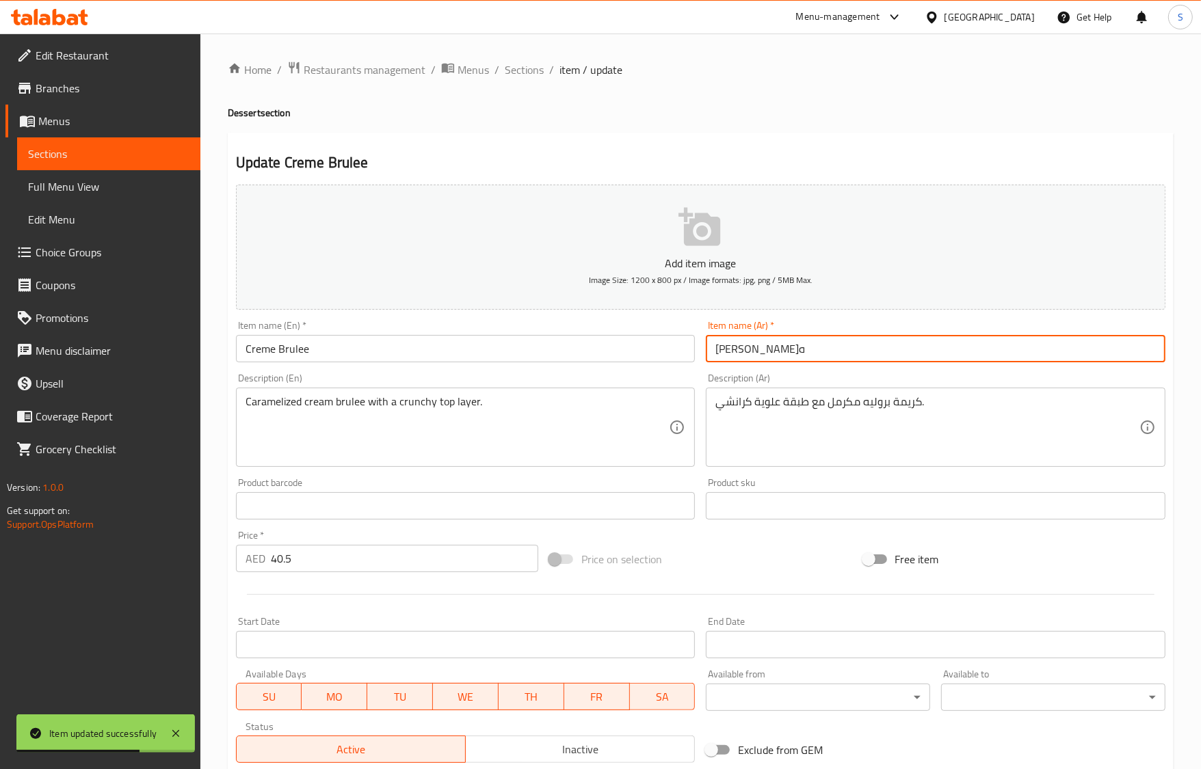
click at [774, 343] on input "كريم بروليه" at bounding box center [936, 348] width 460 height 27
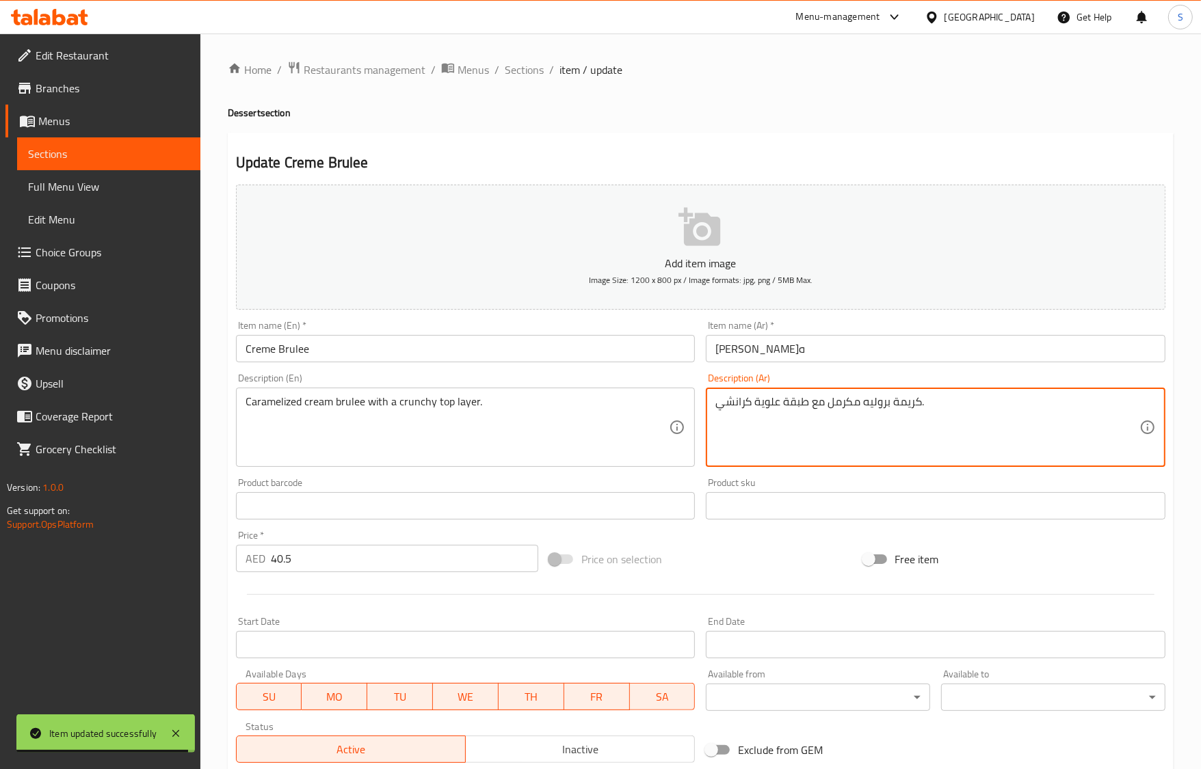
drag, startPoint x: 862, startPoint y: 403, endPoint x: 918, endPoint y: 405, distance: 56.1
paste textarea
type textarea "كريم بروليه مكرمل مع طبقة علوية كرانشي."
click at [458, 345] on input "Creme Brulee" at bounding box center [466, 348] width 460 height 27
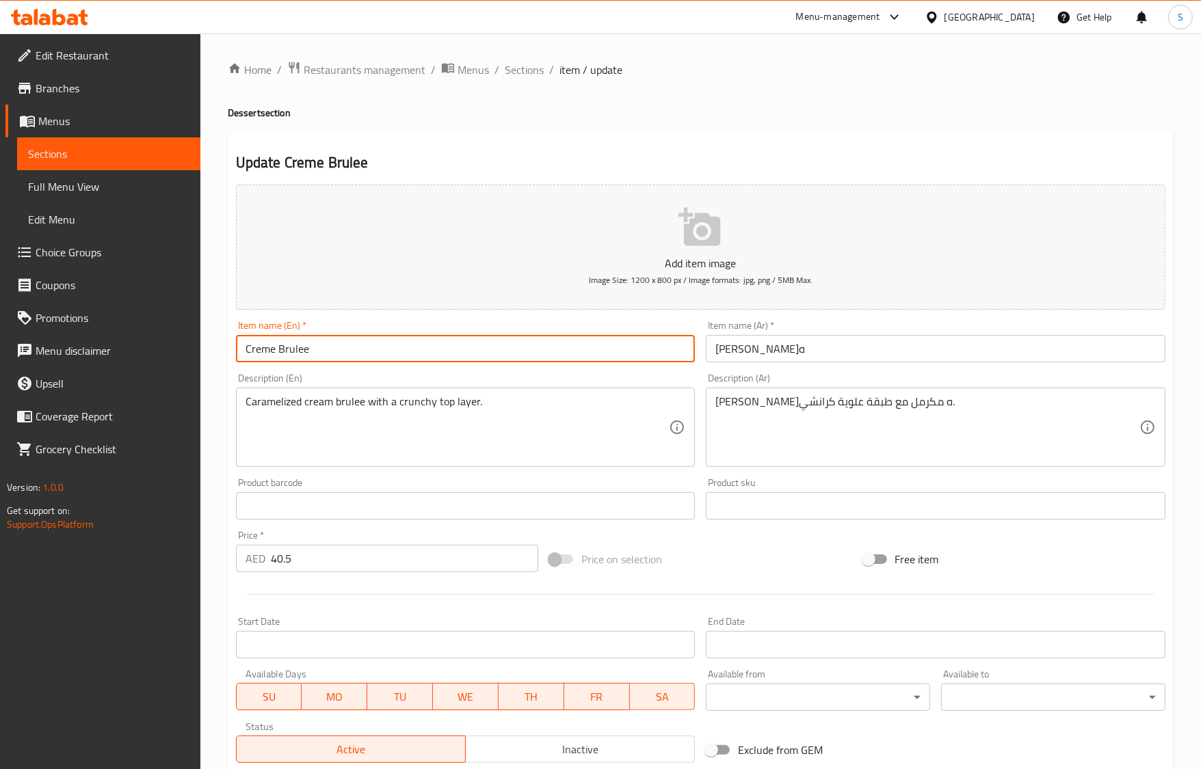
click at [524, 65] on span "Sections" at bounding box center [524, 70] width 39 height 16
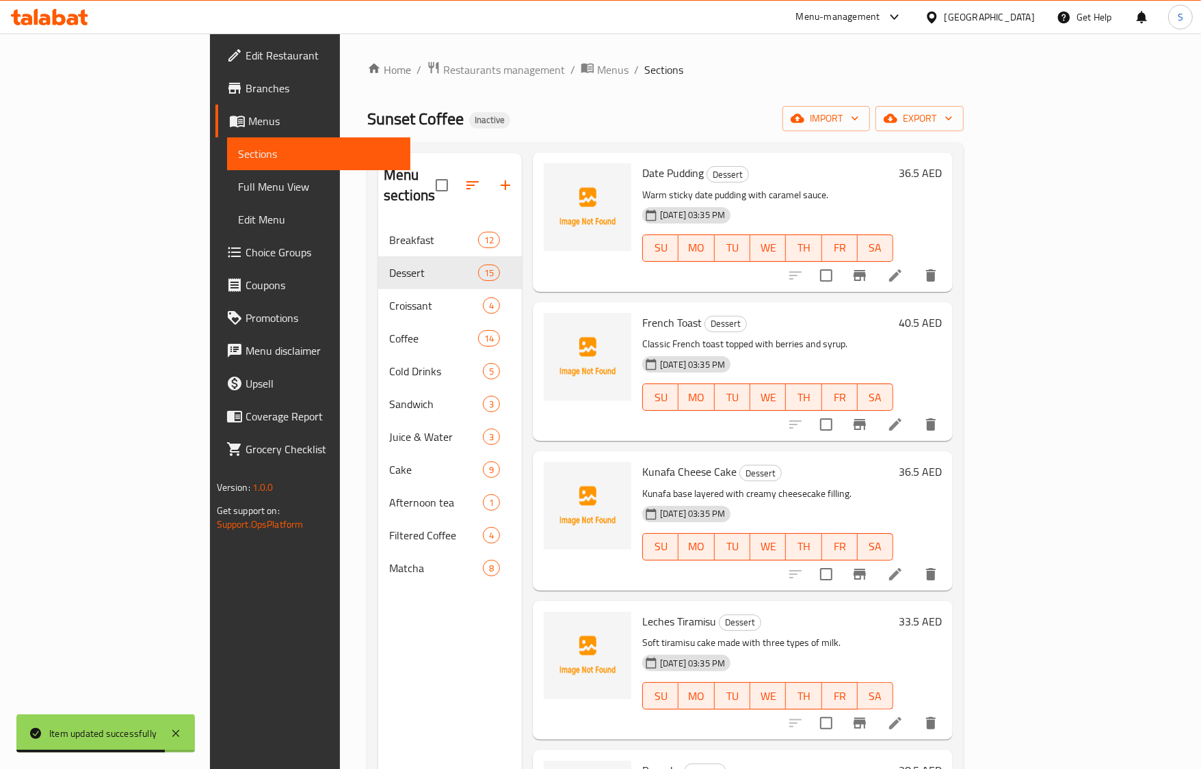
scroll to position [855, 0]
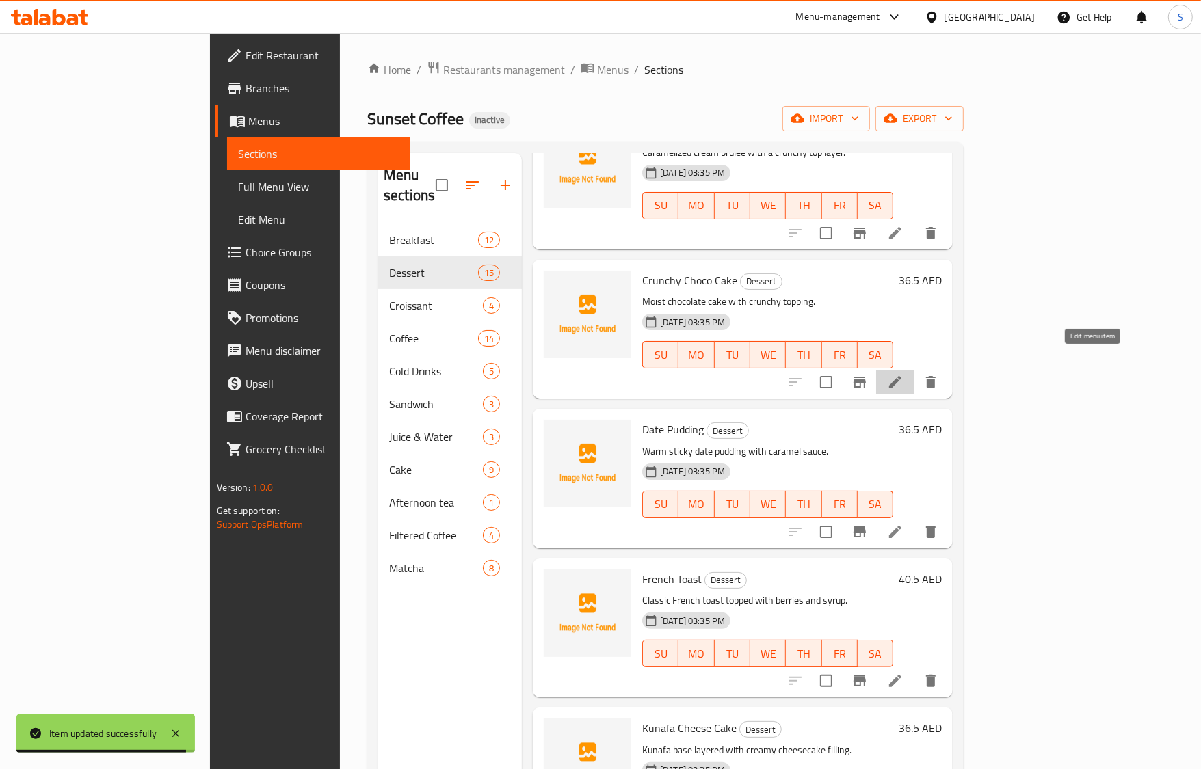
click at [903, 374] on icon at bounding box center [895, 382] width 16 height 16
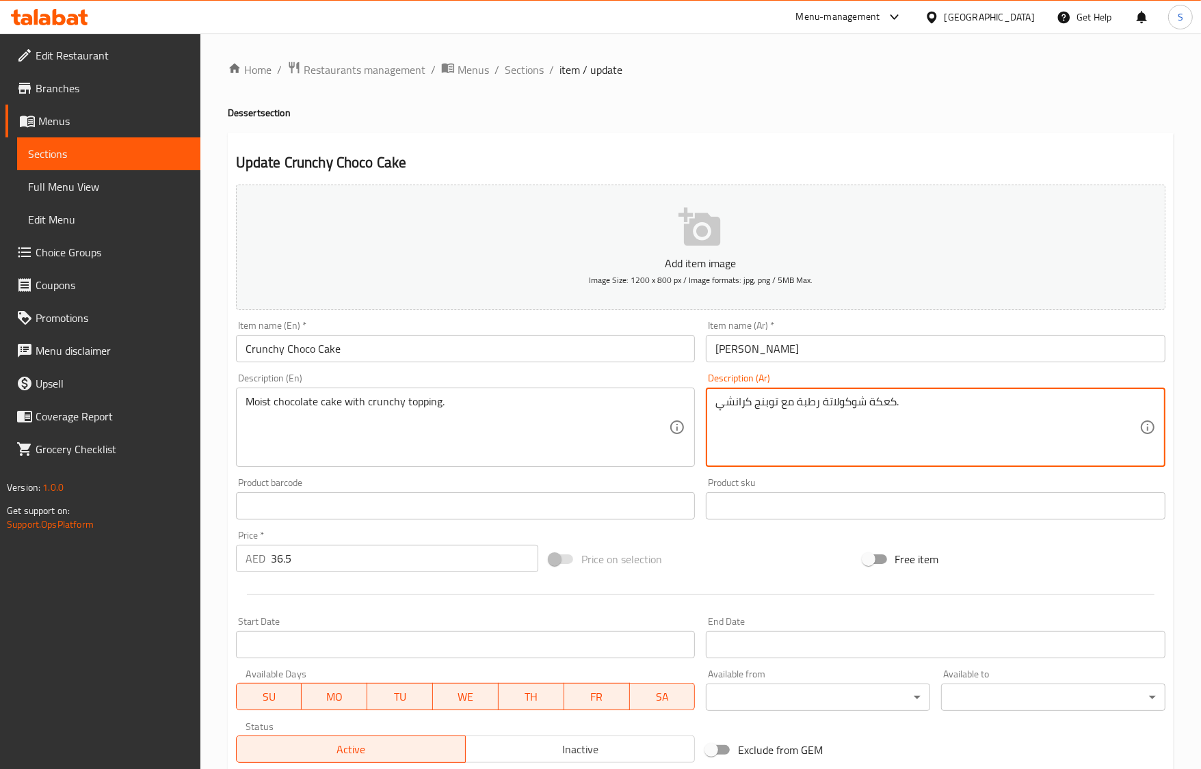
click at [771, 411] on textarea "كعكة شوكولاتة رطبة مع توبنج كرانشي." at bounding box center [927, 427] width 424 height 65
paste textarea "نج"
type textarea "كعكة شوكولاتة رطبة مع توبينج كرانشي."
click at [484, 343] on input "Crunchy Choco Cake" at bounding box center [466, 348] width 460 height 27
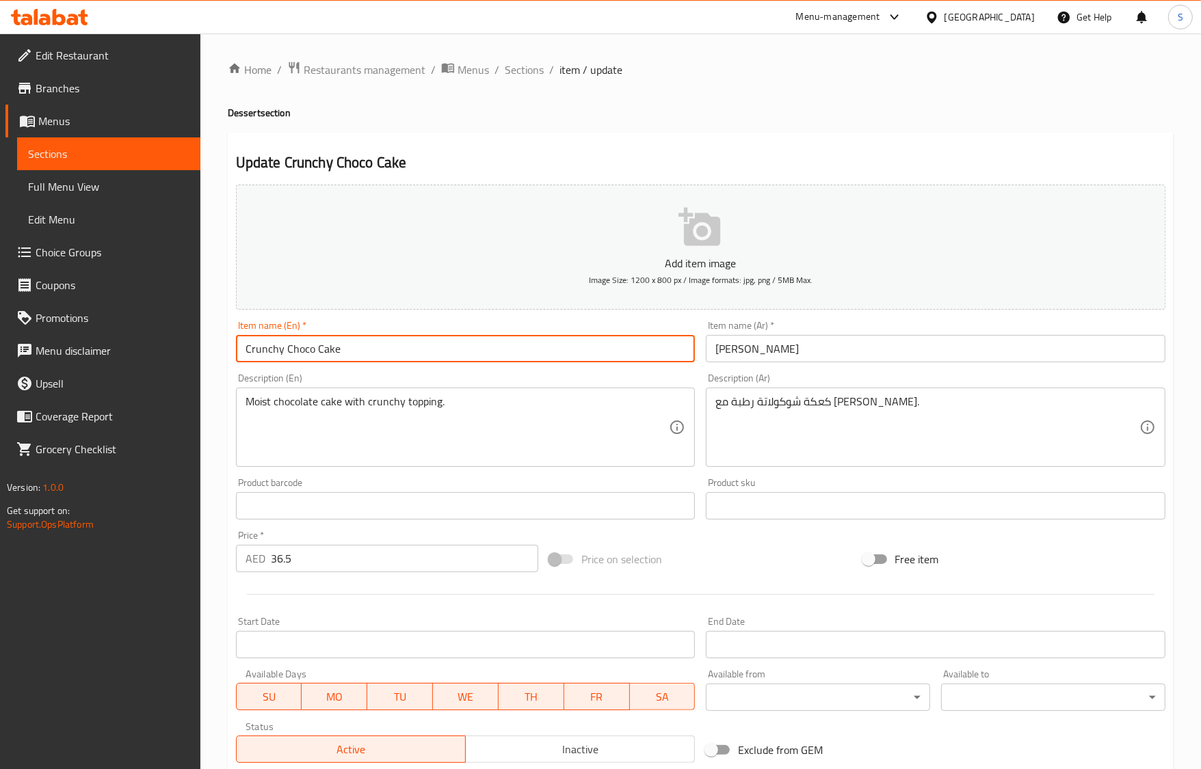
click at [541, 77] on span "Sections" at bounding box center [524, 70] width 39 height 16
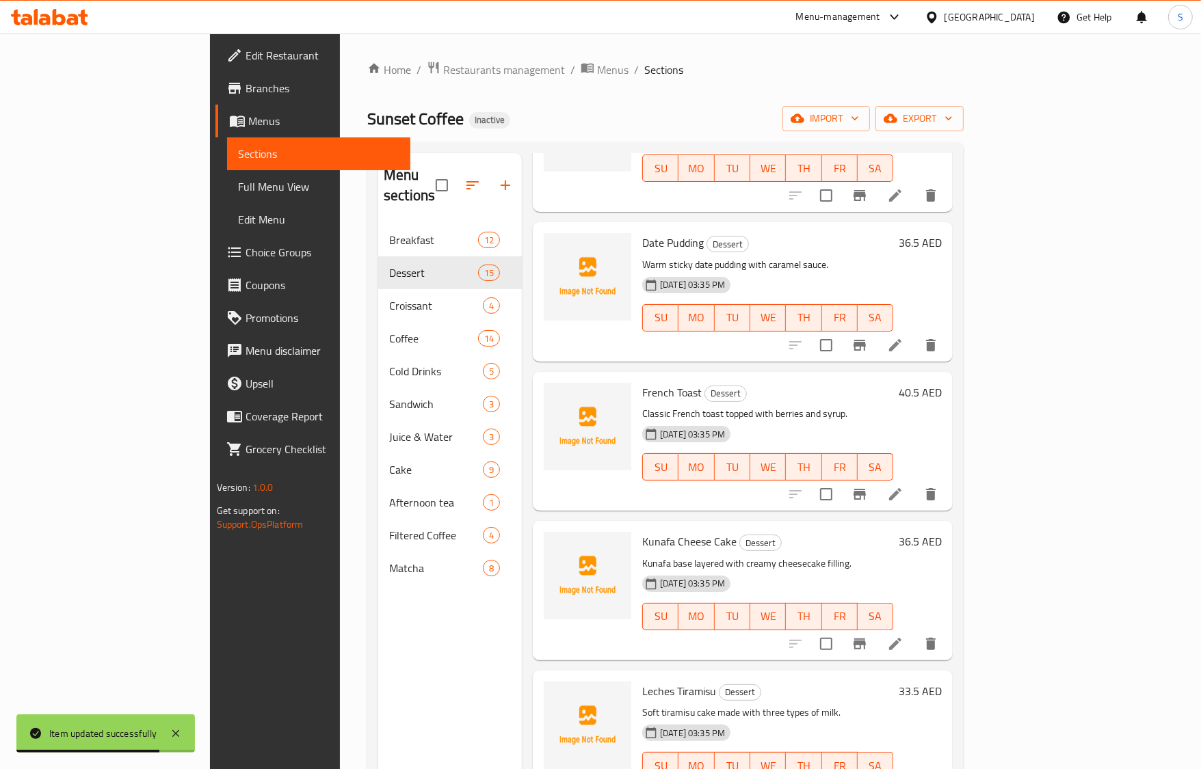
scroll to position [1046, 0]
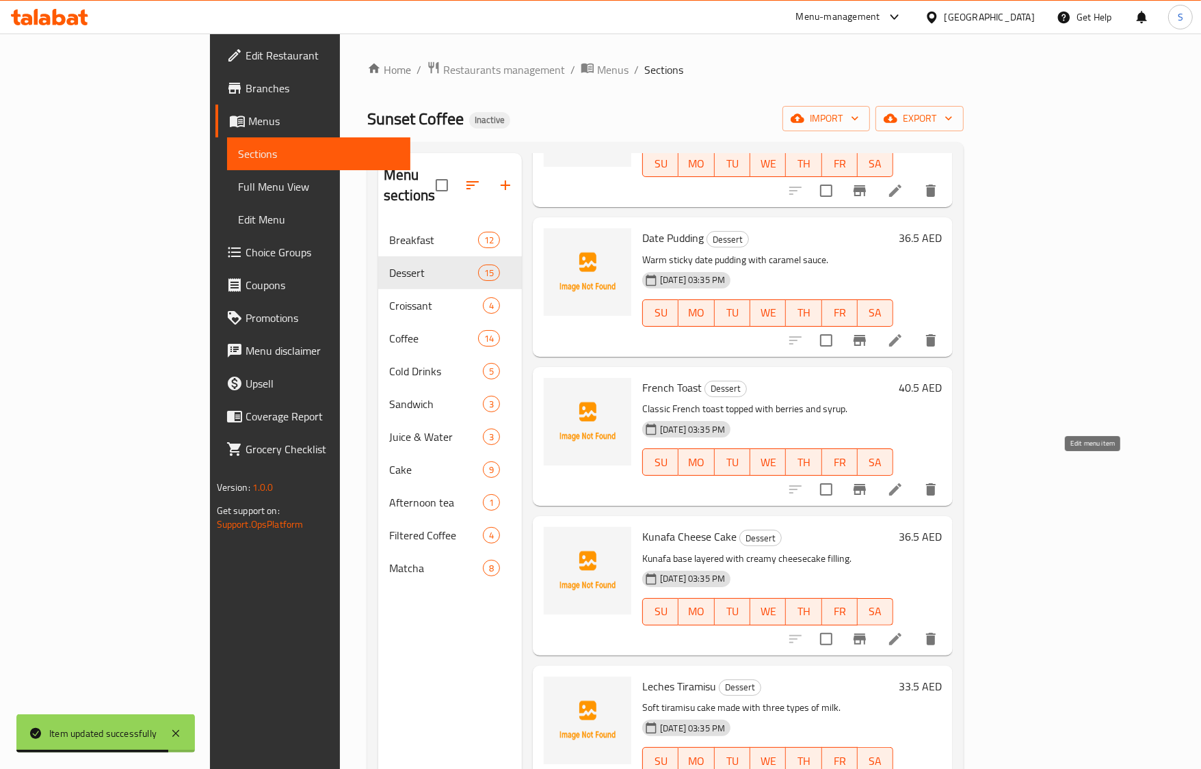
click at [903, 481] on icon at bounding box center [895, 489] width 16 height 16
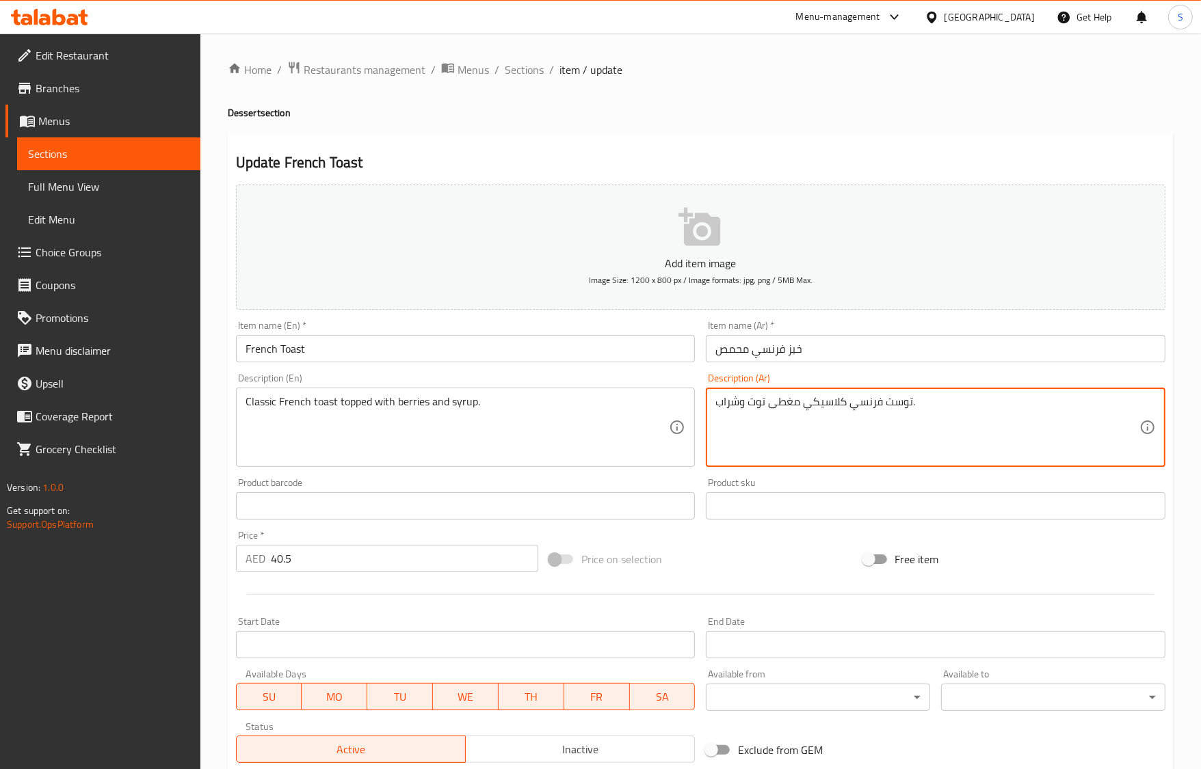
drag, startPoint x: 849, startPoint y: 405, endPoint x: 911, endPoint y: 403, distance: 61.6
paste textarea "بز فرنسي محمص"
click at [466, 357] on input "French Toast" at bounding box center [466, 348] width 460 height 27
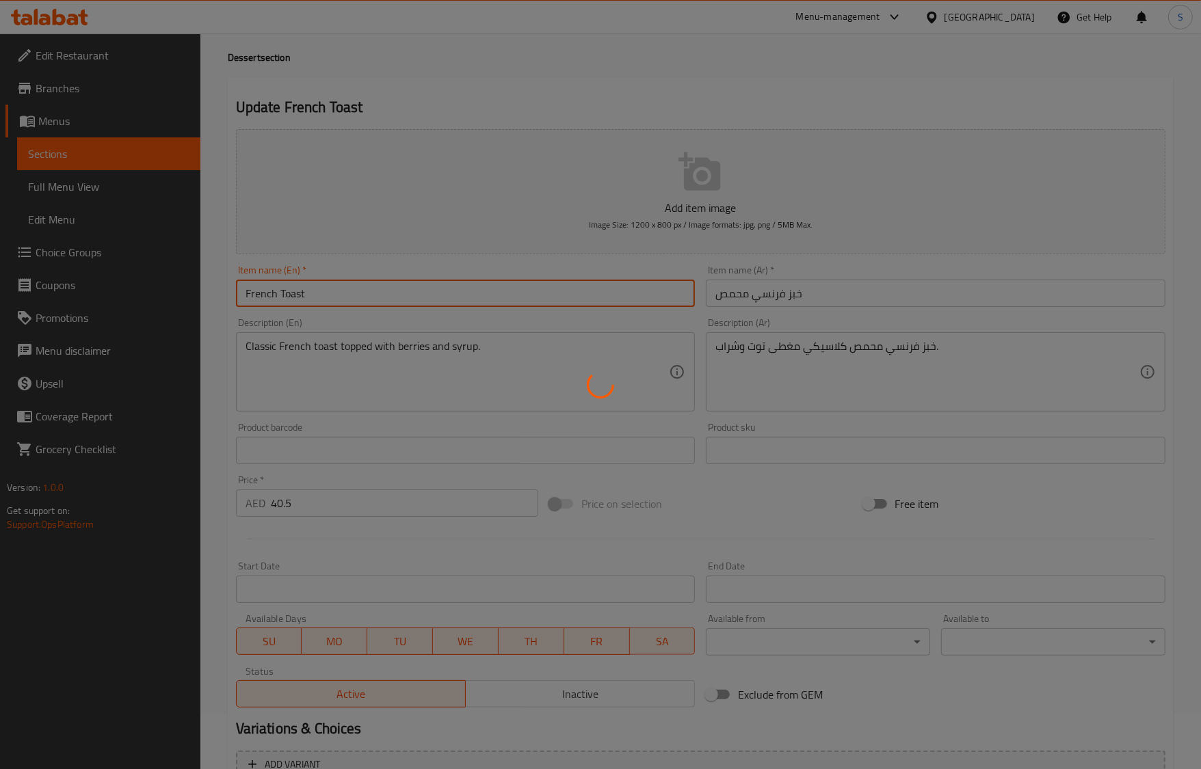
scroll to position [85, 0]
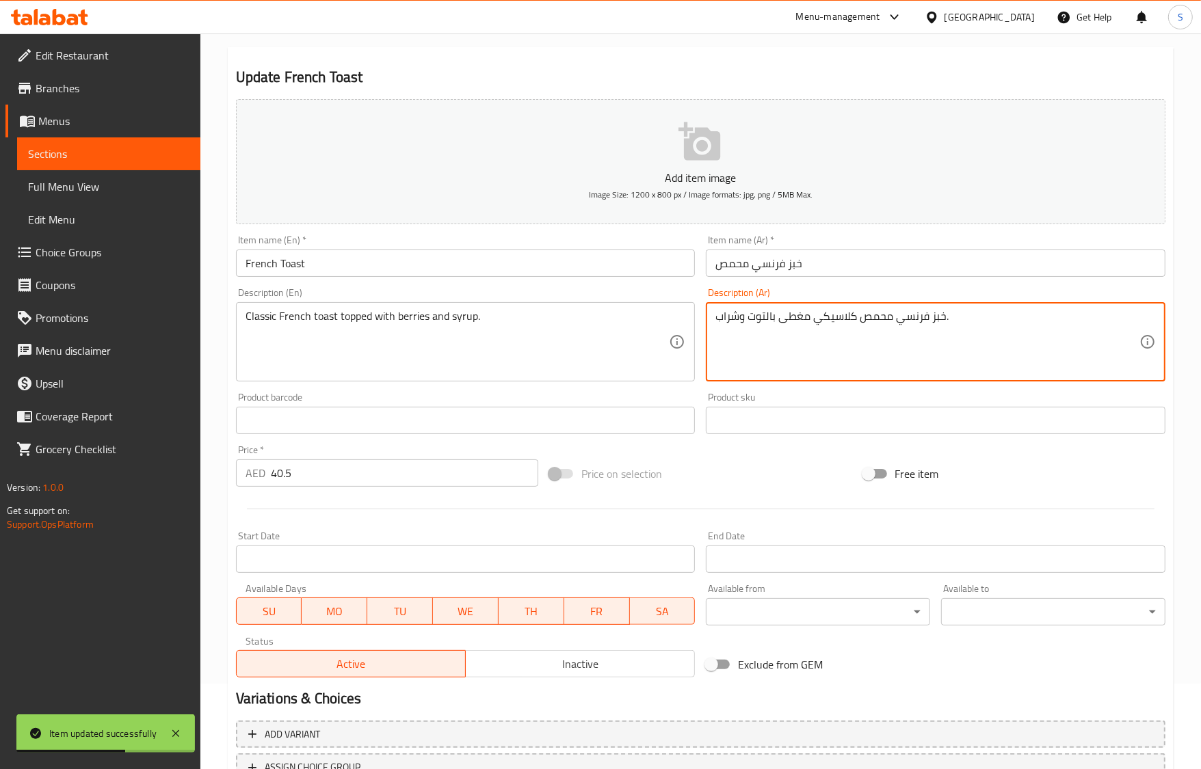
type textarea "خبز فرنسي محمص كلاسيكي مغطى بالتوت وشراب."
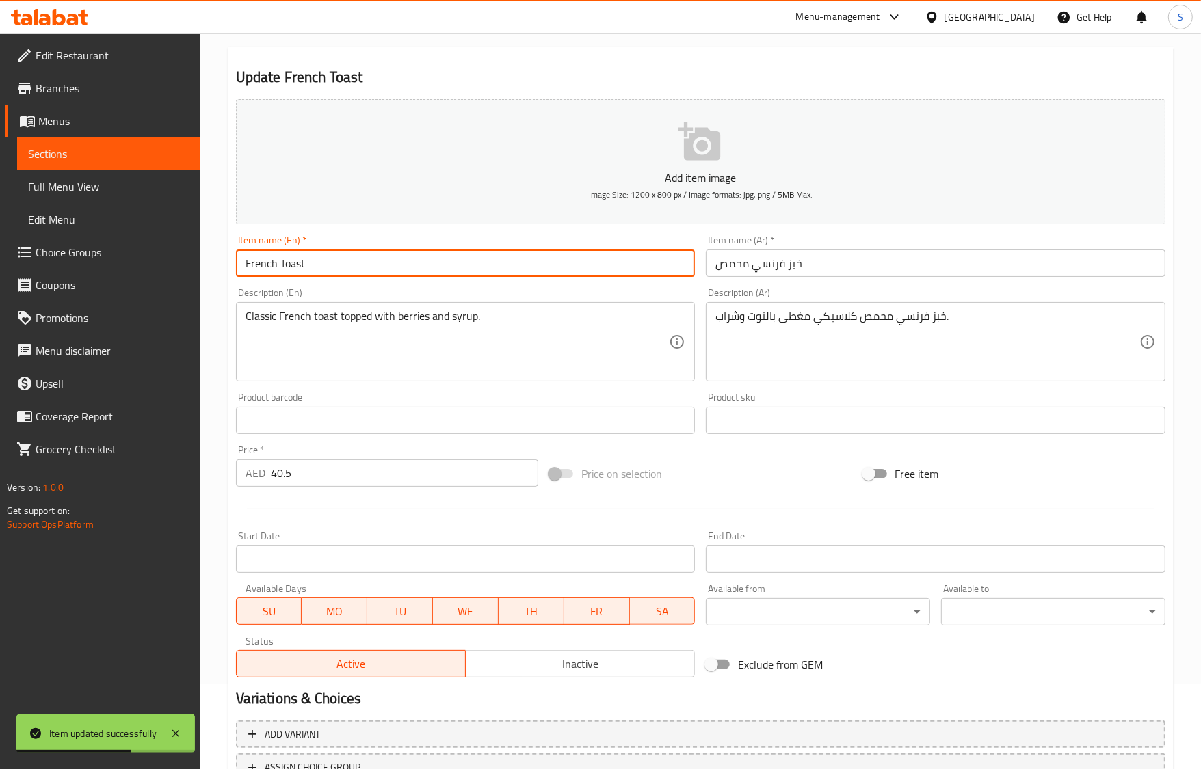
click at [501, 258] on input "French Toast" at bounding box center [466, 263] width 460 height 27
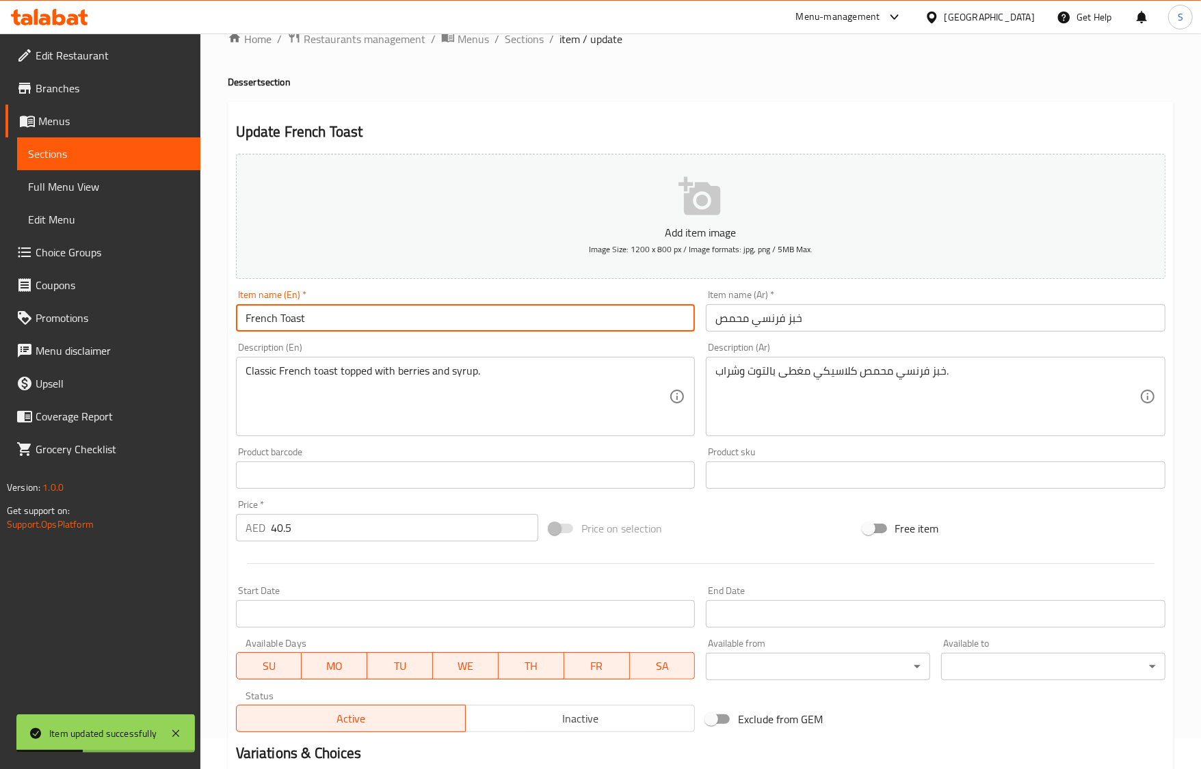
scroll to position [0, 0]
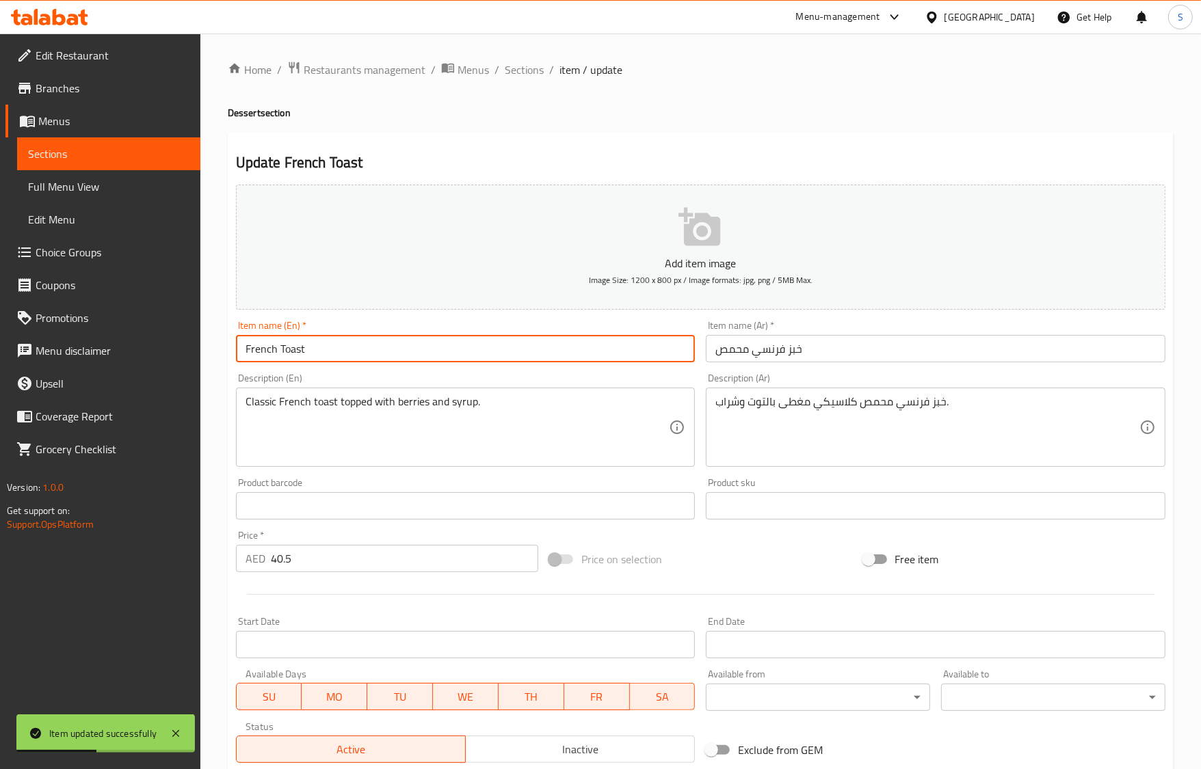
drag, startPoint x: 538, startPoint y: 63, endPoint x: 517, endPoint y: 47, distance: 26.3
click at [538, 63] on span "Sections" at bounding box center [524, 70] width 39 height 16
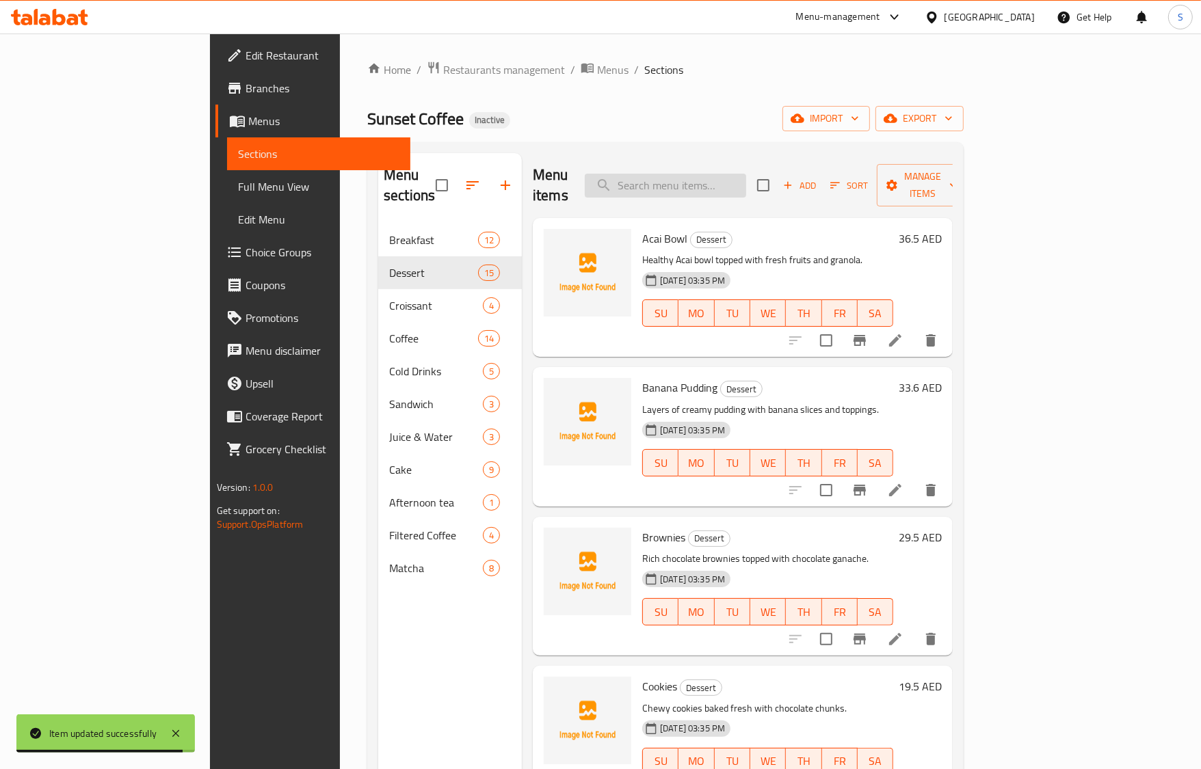
click at [711, 174] on input "search" at bounding box center [665, 186] width 161 height 24
paste input "Kunafa base layered with creamy cheesecake filling."
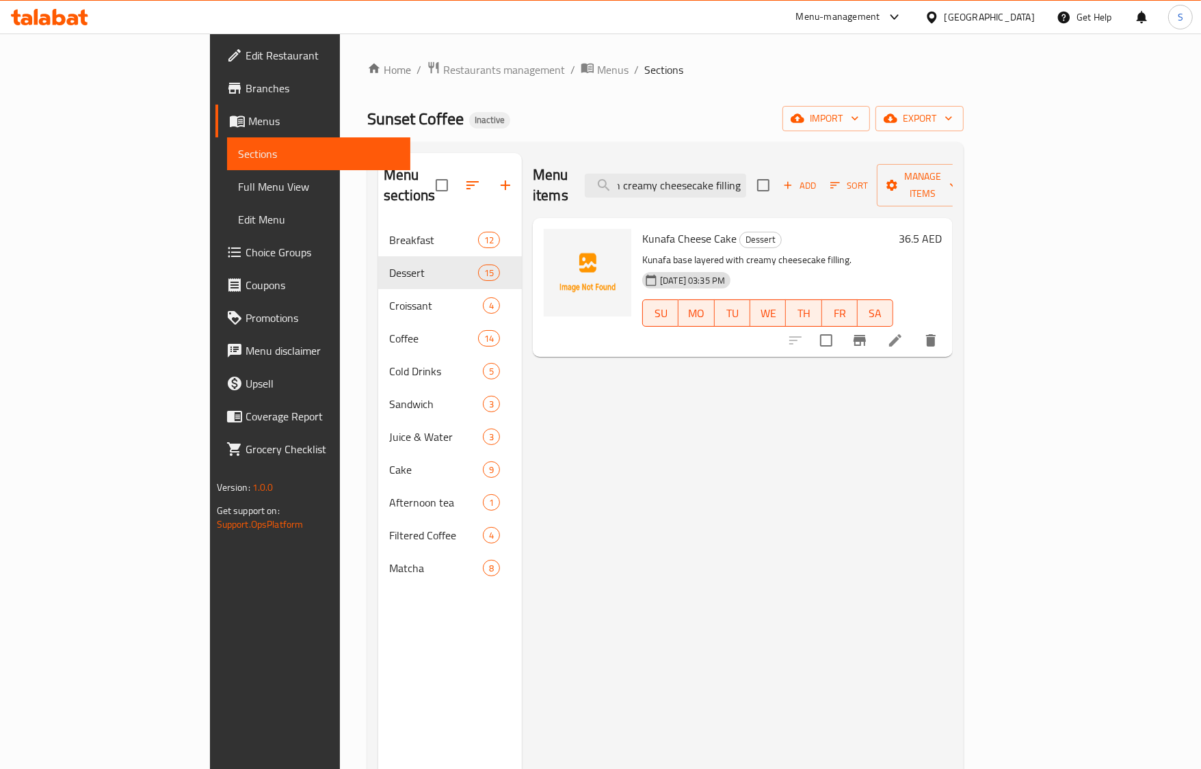
type input "Kunafa base layered with creamy cheesecake filling."
click at [903, 332] on icon at bounding box center [895, 340] width 16 height 16
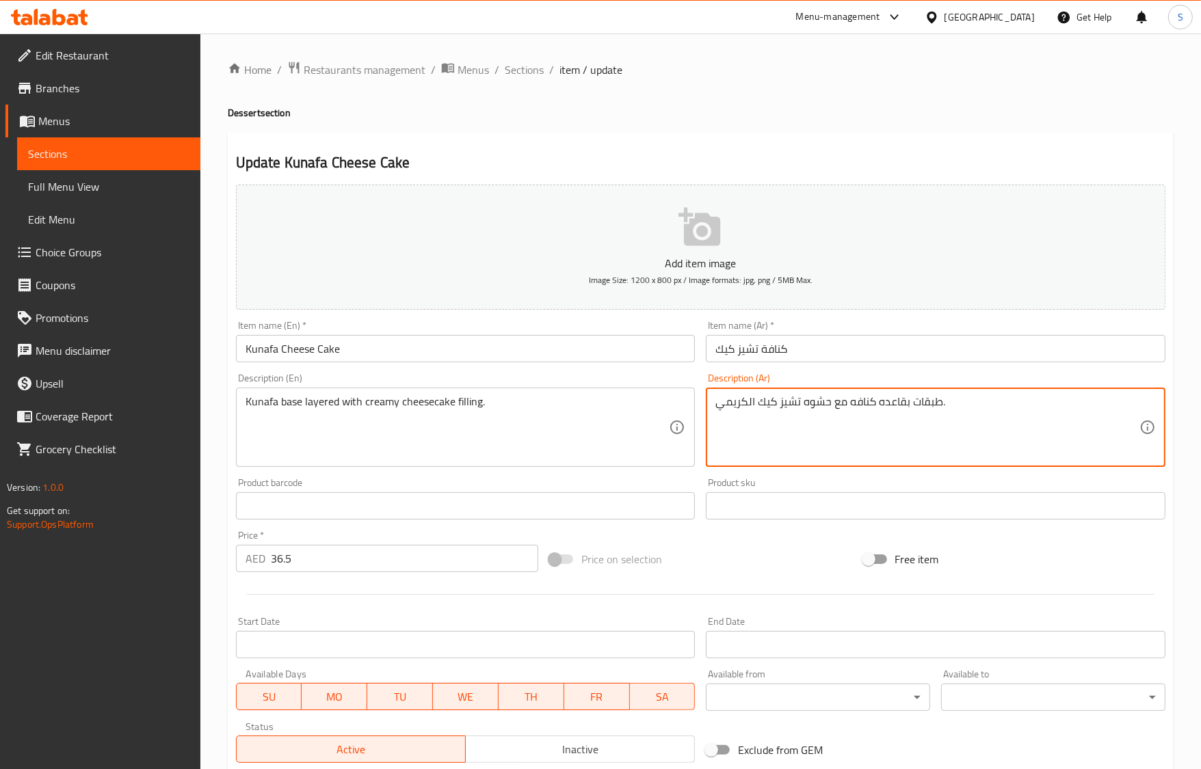
click at [934, 410] on textarea "طبقات بقاعده كنافه مع حشوه تشيز كيك الكريمي." at bounding box center [927, 427] width 424 height 65
click at [931, 407] on textarea "طبقات بقاعده كنافه مع حشوه تشيز كيك الكريمي." at bounding box center [927, 427] width 424 height 65
click at [996, 442] on textarea "طبقات بقاعده كنافه مع حشوه تشيز كيك الكريمي." at bounding box center [927, 427] width 424 height 65
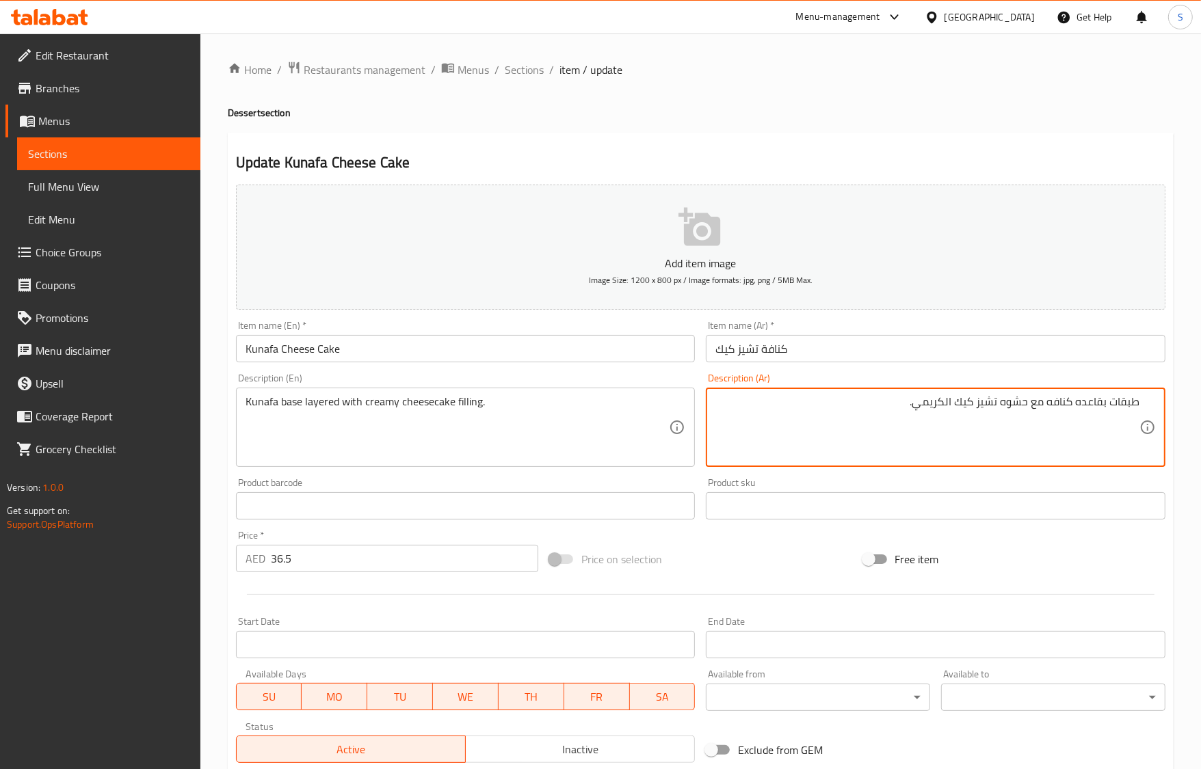
click at [1110, 408] on textarea "طبقات بقاعده كنافه مع حشوه تشيز كيك الكريمي." at bounding box center [927, 427] width 424 height 65
click at [1102, 401] on textarea "طبقات بقاعده كنافه مع حشوه تشيز كيك الكريمي." at bounding box center [927, 427] width 424 height 65
click at [1078, 403] on textarea "قاعده كنافه مع حشوه تشيز كيك الكريمي." at bounding box center [927, 427] width 424 height 65
type textarea "قاعده كنافه طبقات مع حشوه تشيز كيك الكريمي."
click at [470, 340] on input "Kunafa Cheese Cake" at bounding box center [466, 348] width 460 height 27
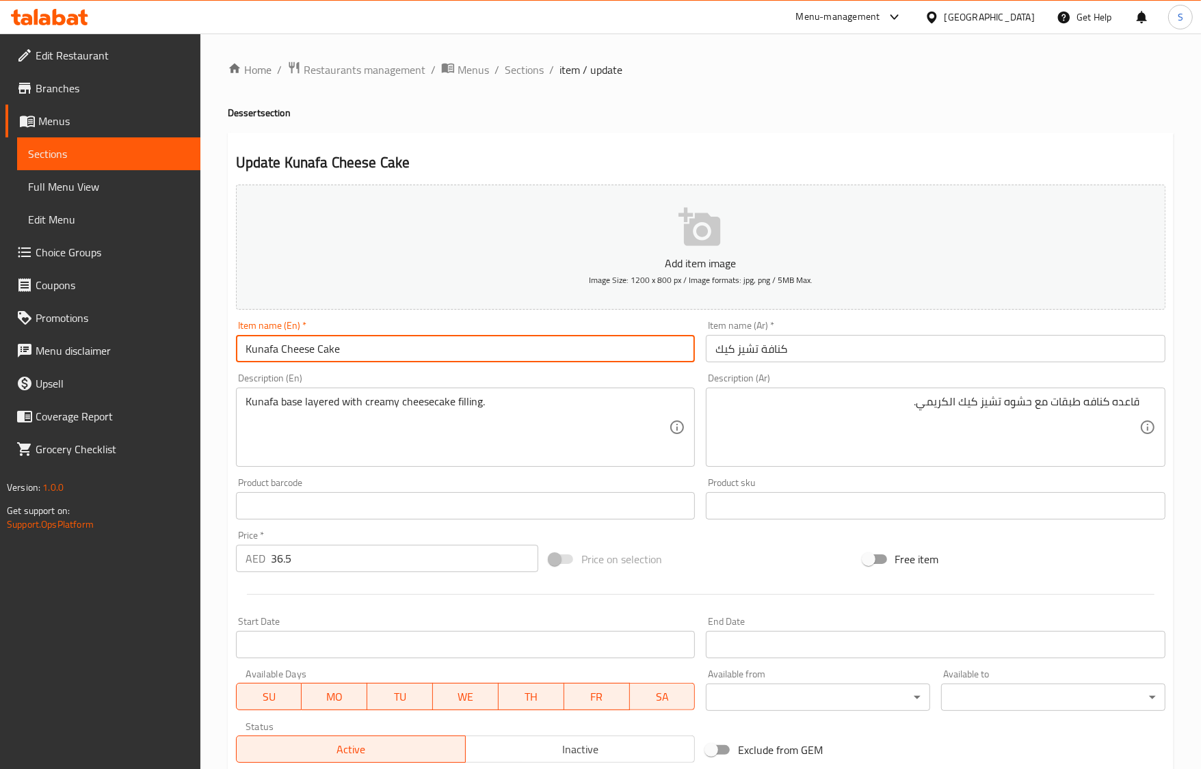
drag, startPoint x: 509, startPoint y: 66, endPoint x: 509, endPoint y: 80, distance: 13.7
click at [509, 66] on span "Sections" at bounding box center [524, 70] width 39 height 16
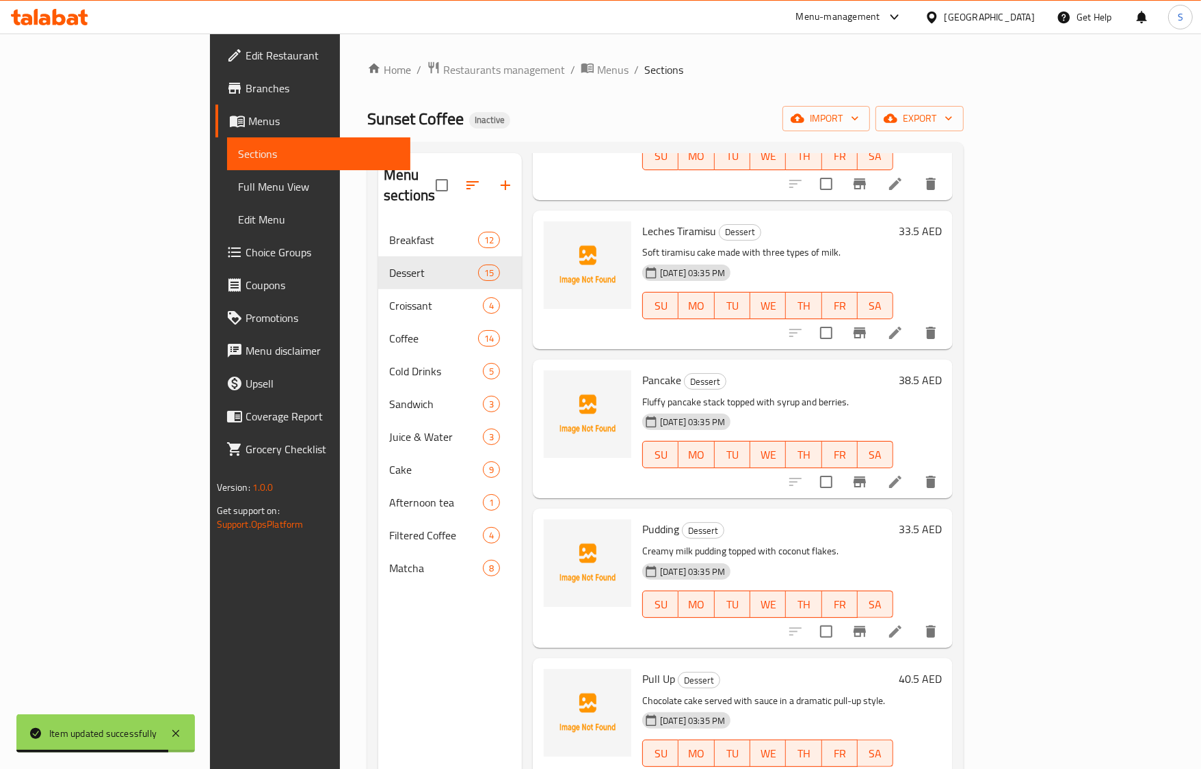
scroll to position [1504, 0]
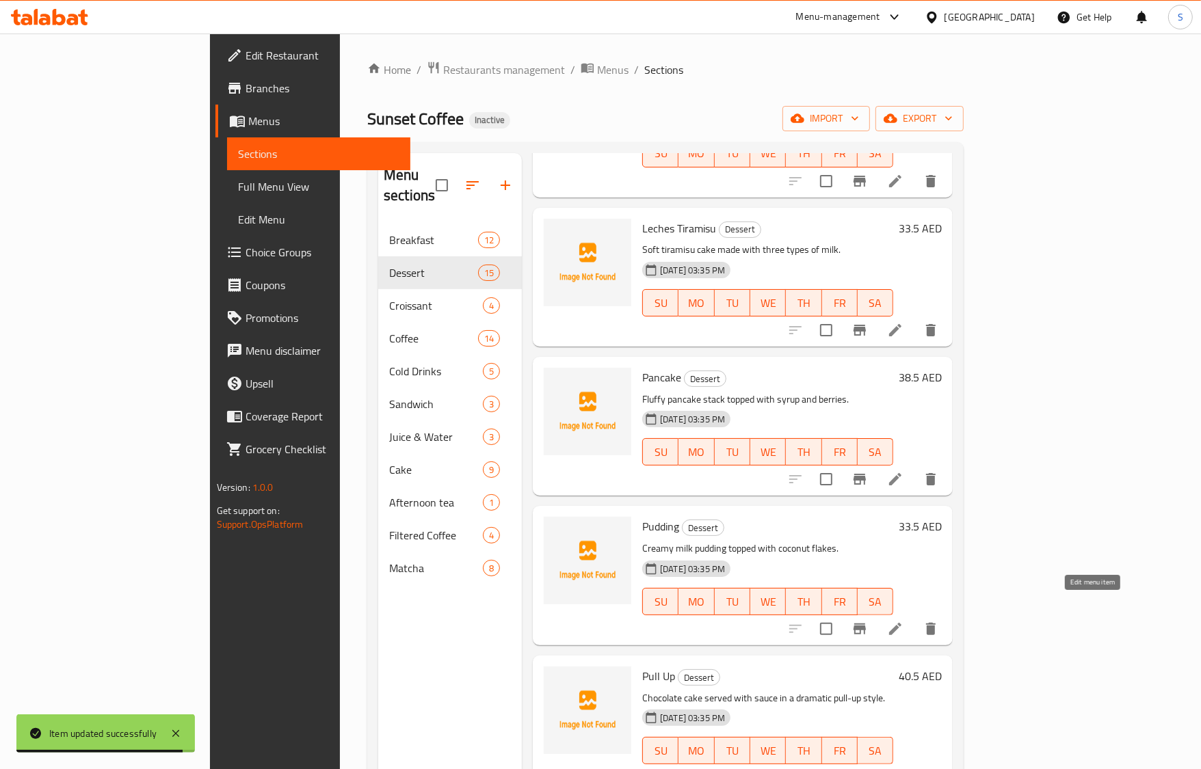
click at [903, 621] on icon at bounding box center [895, 629] width 16 height 16
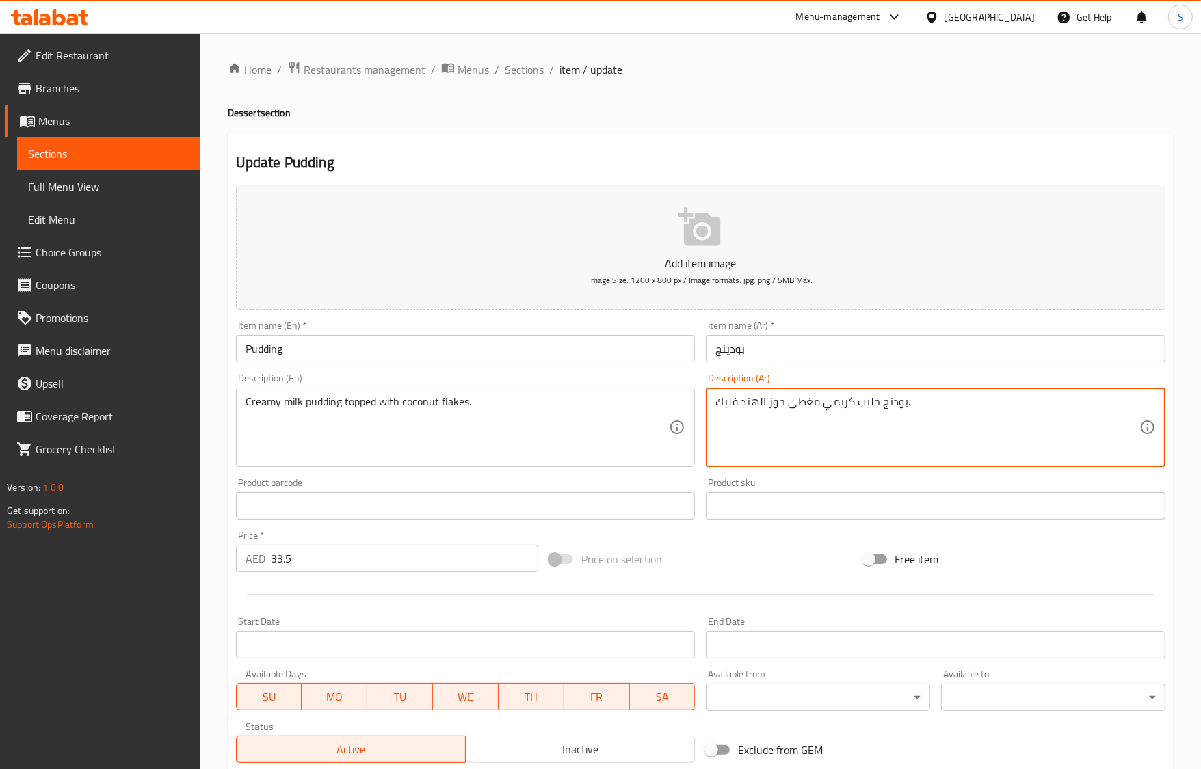
drag, startPoint x: 859, startPoint y: 402, endPoint x: 904, endPoint y: 401, distance: 45.2
paste textarea "مهلبية"
click at [407, 350] on input "Pudding" at bounding box center [466, 348] width 460 height 27
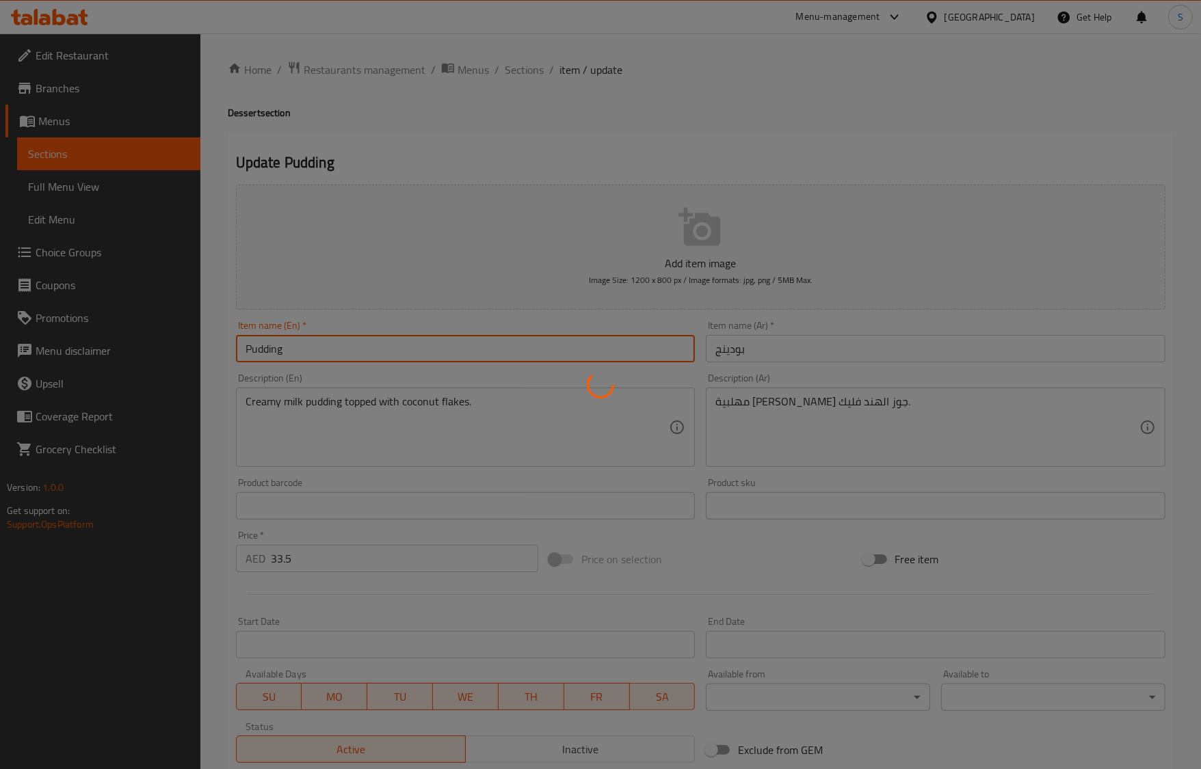
click at [429, 401] on div at bounding box center [600, 384] width 1201 height 769
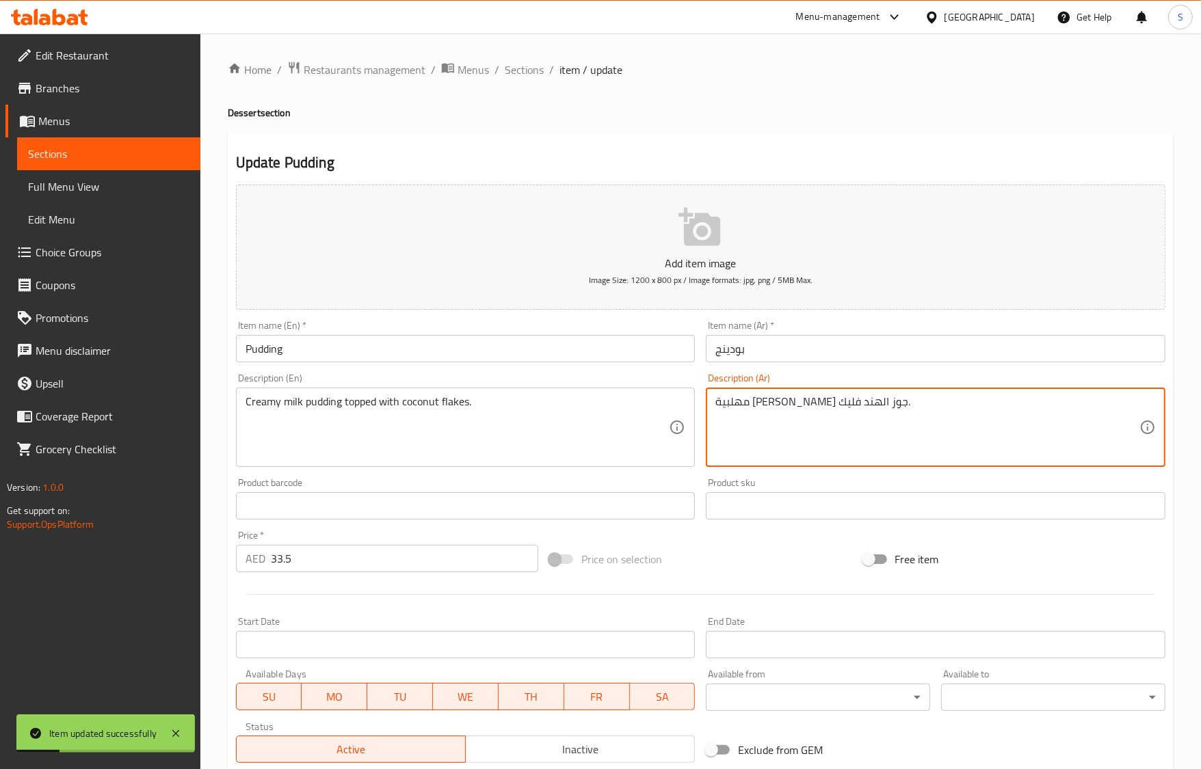
click at [736, 412] on textarea "مهلبية كريمي مغطى جوز الهند فليك." at bounding box center [927, 427] width 424 height 65
click at [756, 407] on textarea "مهلبية كريمي مغطى جوز الهند ." at bounding box center [927, 427] width 424 height 65
paste textarea "رقائق"
type textarea "مهلبية كريمي مغطى برقائق جوز الهند ."
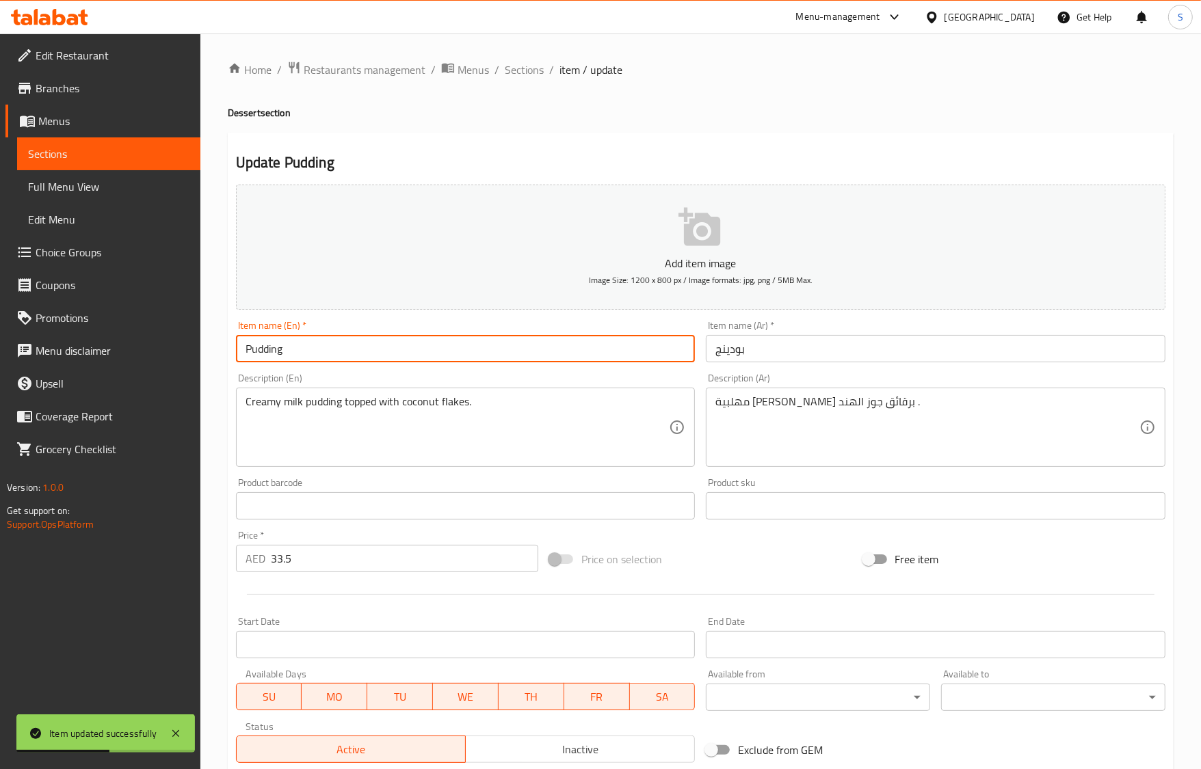
click at [455, 343] on input "Pudding" at bounding box center [466, 348] width 460 height 27
click at [538, 80] on div "Home / Restaurants management / Menus / Sections / item / update Dessert sectio…" at bounding box center [701, 500] width 946 height 878
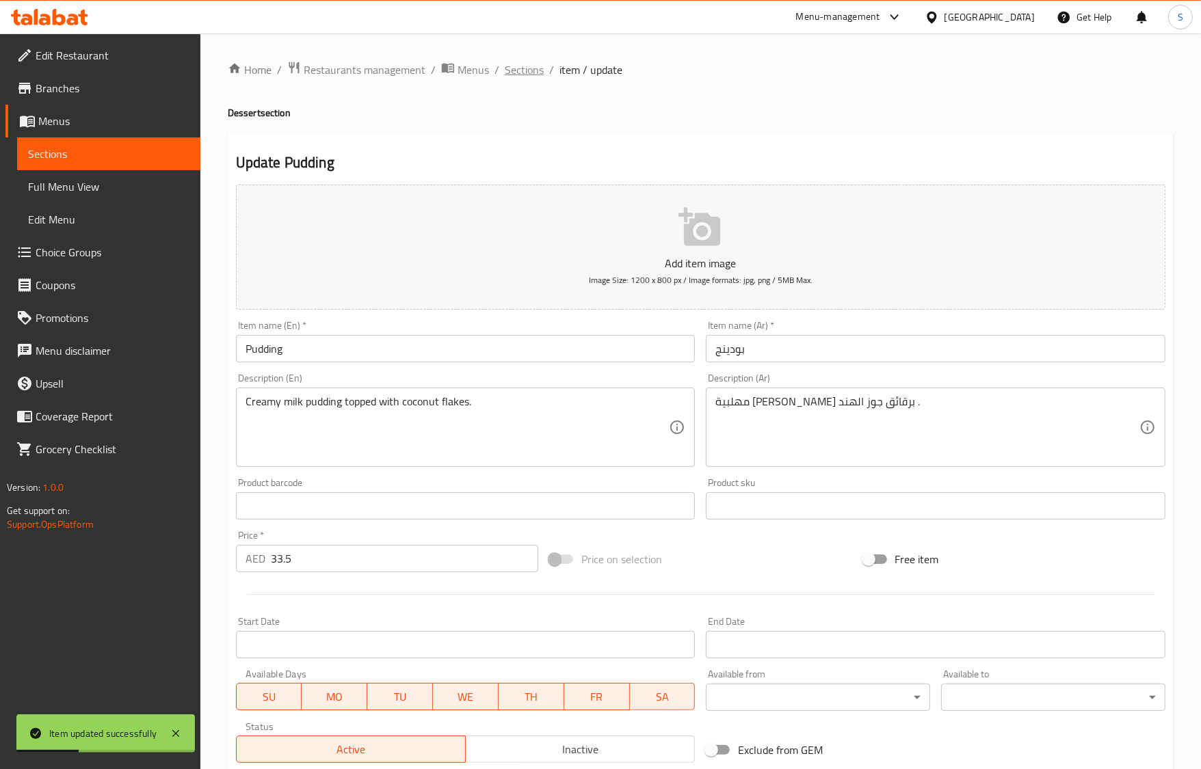
click at [533, 76] on span "Sections" at bounding box center [524, 70] width 39 height 16
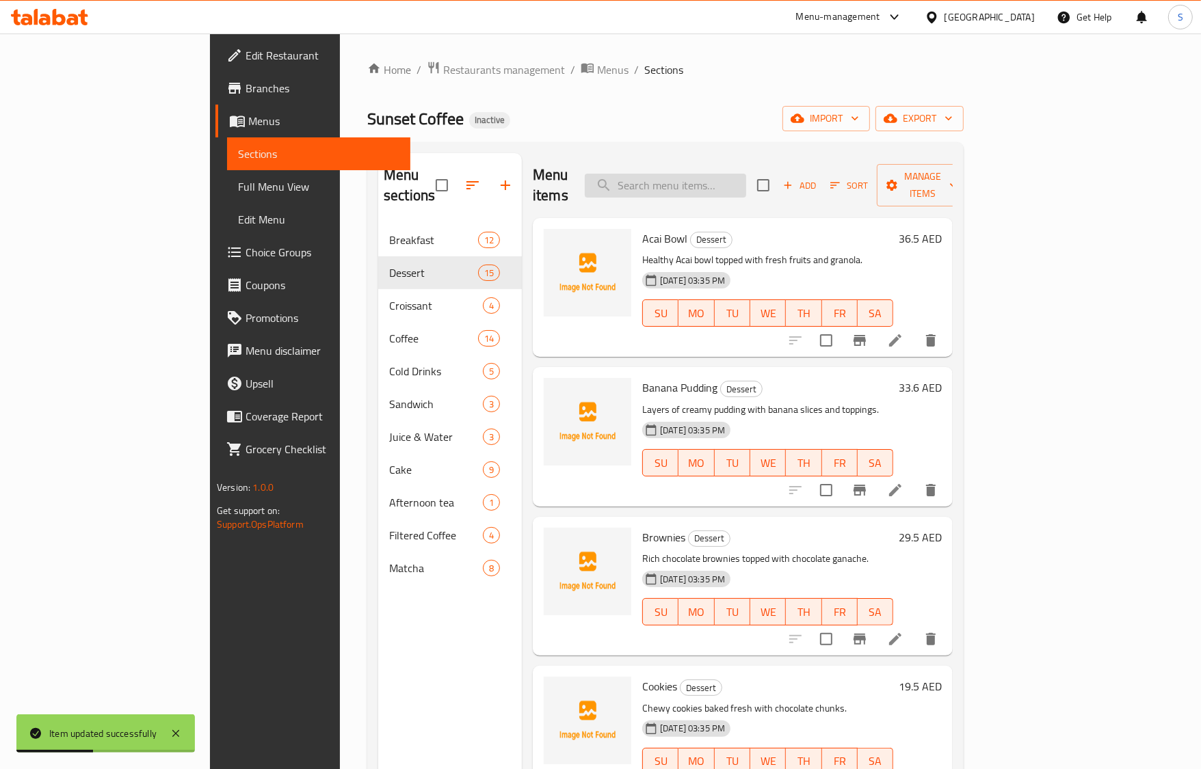
click at [746, 180] on input "search" at bounding box center [665, 186] width 161 height 24
paste input "Spanish-style baked cheesecake with caramelized top."
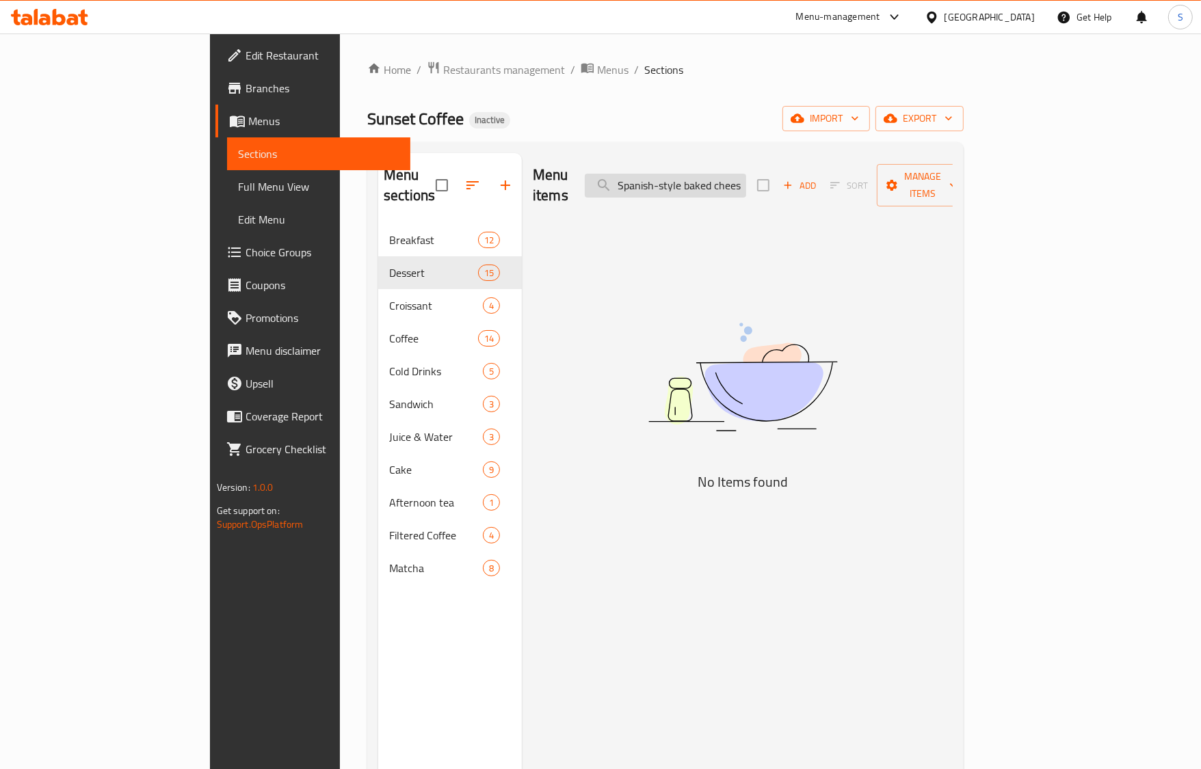
click at [746, 185] on input "Spanish-style baked cheesecake with caramelized top" at bounding box center [665, 186] width 161 height 24
paste input "unset Toasted Icecream"
type input "Sunset Toasted Icecream"
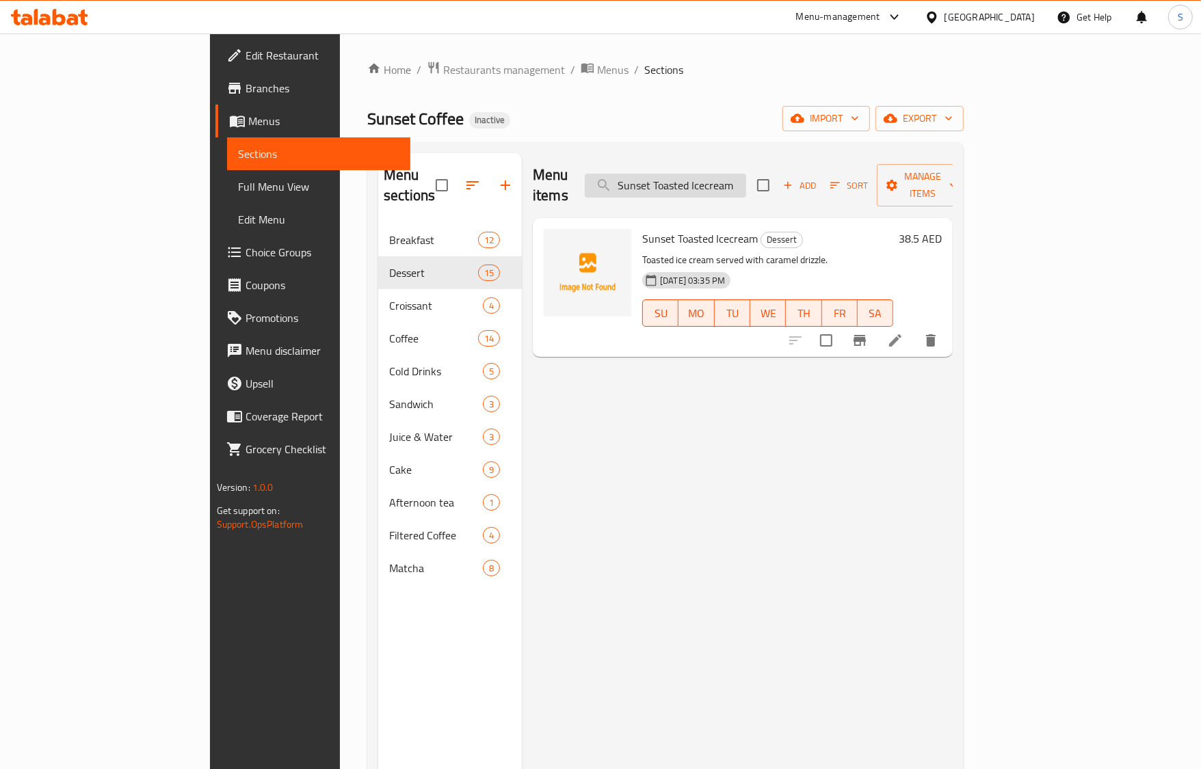
click at [743, 179] on input "Sunset Toasted Icecream" at bounding box center [665, 186] width 161 height 24
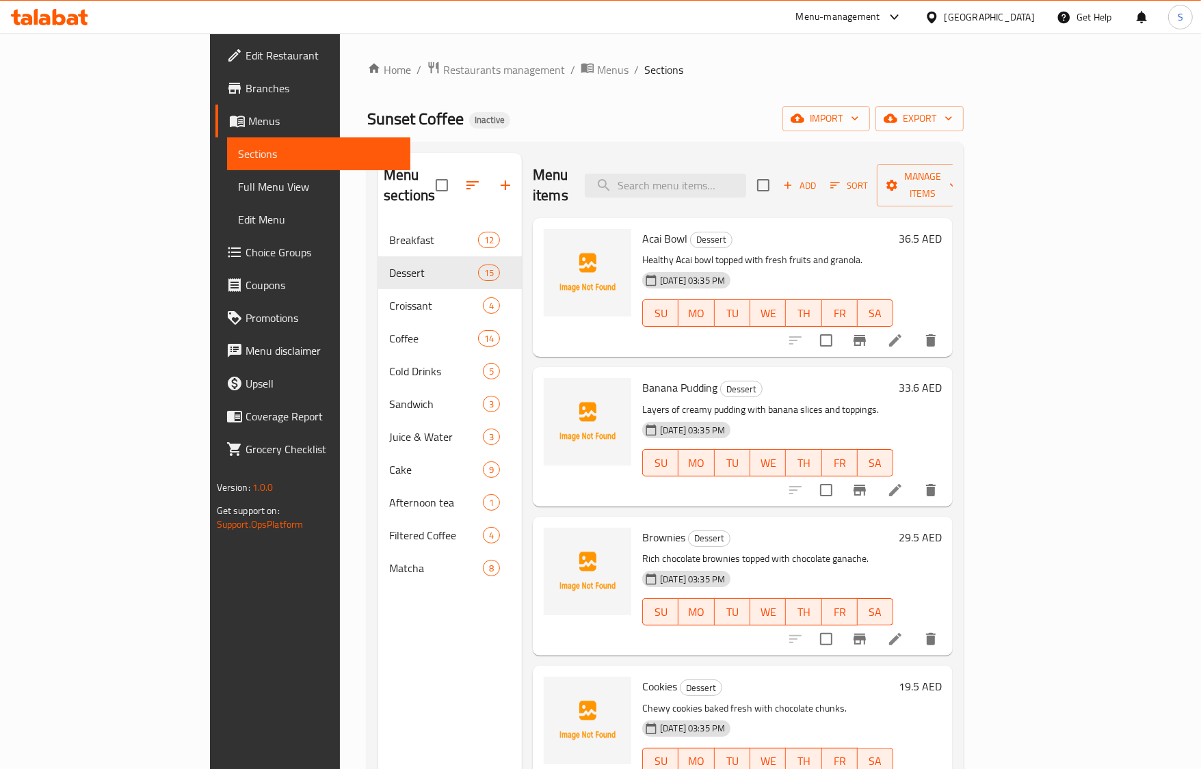
click at [800, 93] on div "Home / Restaurants management / Menus / Sections Sunset Coffee Inactive import …" at bounding box center [665, 497] width 596 height 873
click at [704, 332] on div "Acai Bowl Dessert Healthy Acai bowl topped with fresh fruits and granola. 16-09…" at bounding box center [743, 287] width 420 height 139
click at [818, 178] on span "Add" at bounding box center [799, 186] width 37 height 16
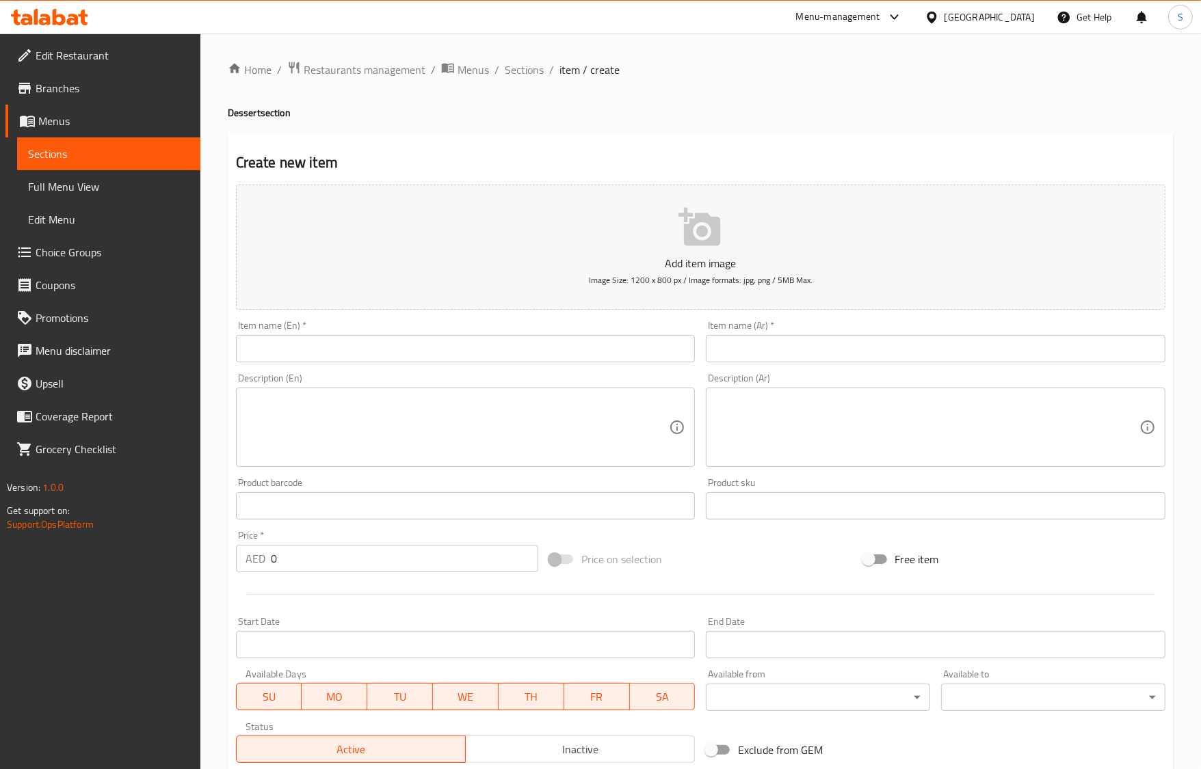
click at [415, 346] on input "text" at bounding box center [466, 348] width 460 height 27
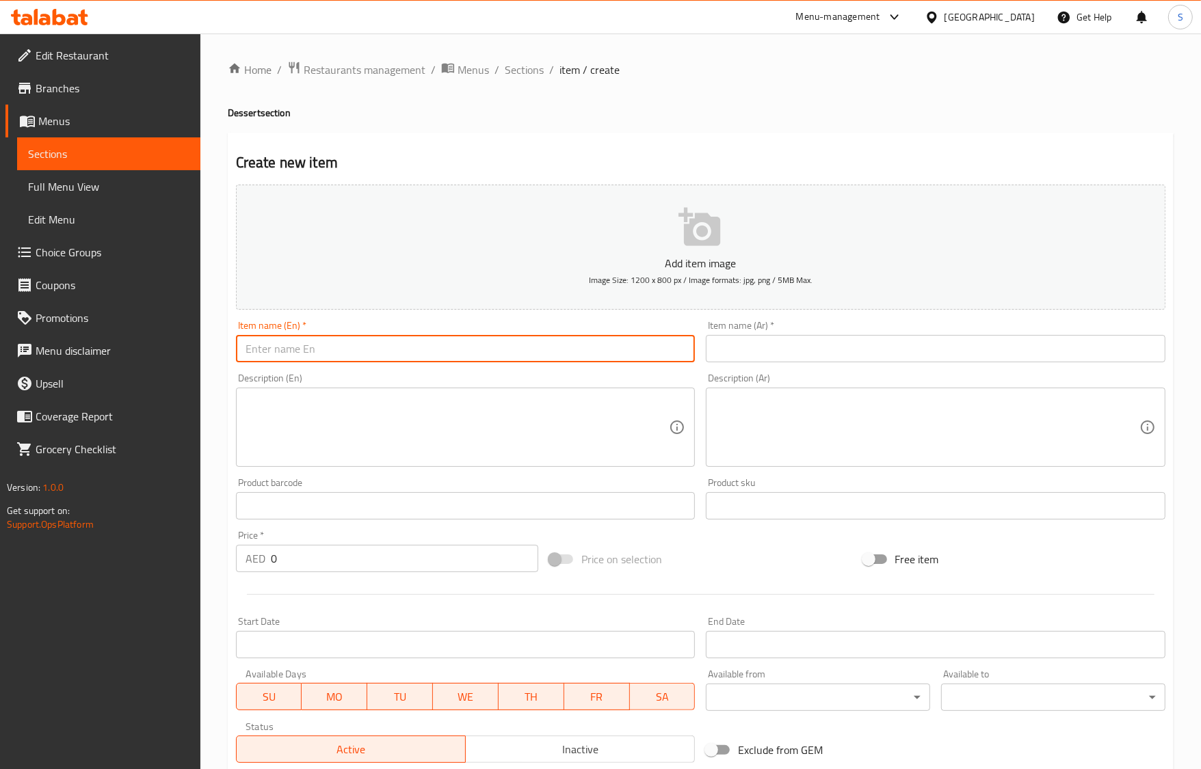
click at [415, 346] on input "text" at bounding box center [466, 348] width 460 height 27
paste input "San Sebastian Cheesecake"
click at [353, 352] on input "San Sebastian Cheesecake" at bounding box center [466, 348] width 460 height 27
type input "San Sebastian"
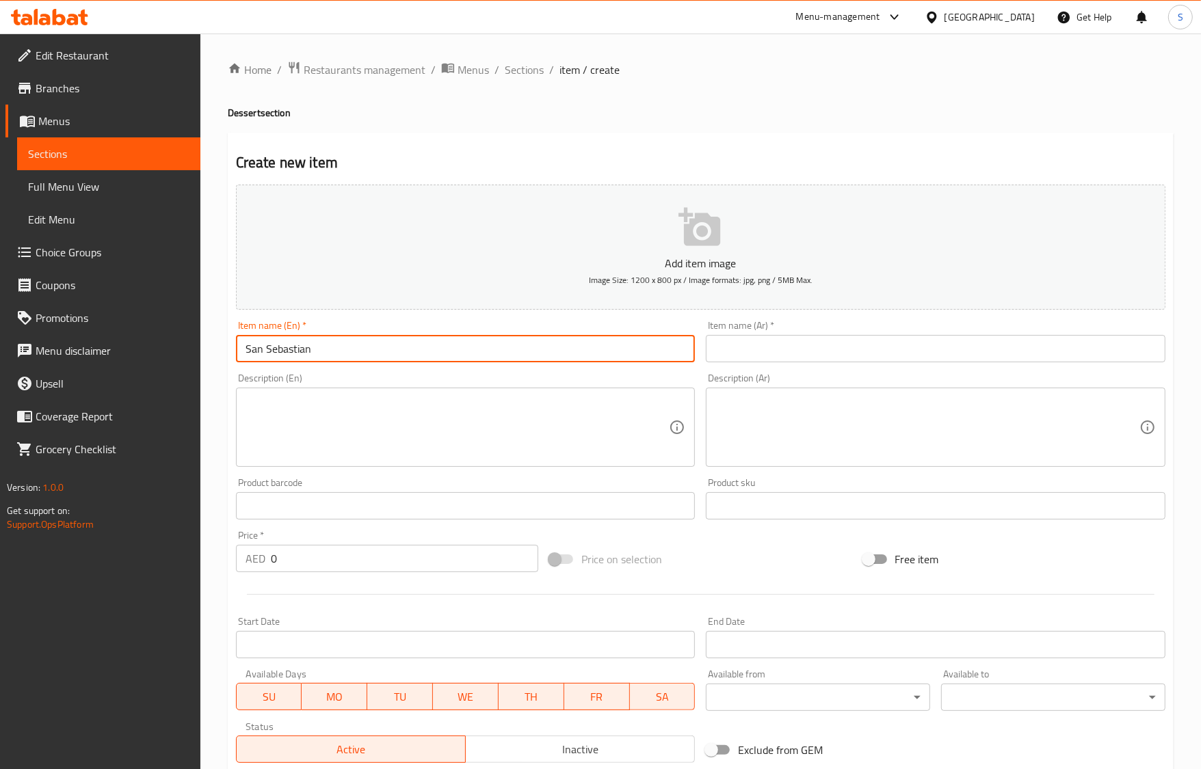
click at [826, 358] on input "text" at bounding box center [936, 348] width 460 height 27
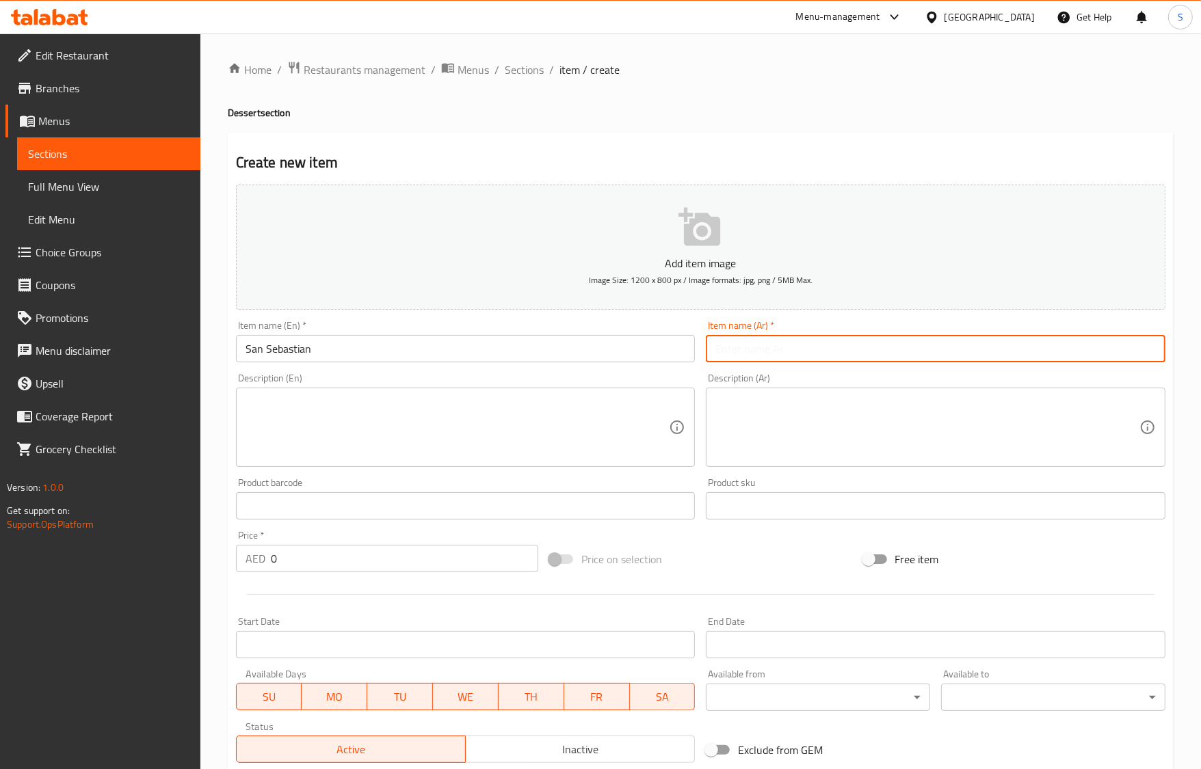
paste input "تشيز كيك سان سيباستيان"
drag, startPoint x: 781, startPoint y: 349, endPoint x: 920, endPoint y: 356, distance: 139.6
click at [920, 356] on input "تشيز كيك سان سيباستيان" at bounding box center [936, 348] width 460 height 27
click at [818, 356] on input "تشيز كيك سان سيباستيان" at bounding box center [936, 348] width 460 height 27
click at [791, 350] on input "تشيز كيك سان سيباستيان" at bounding box center [936, 348] width 460 height 27
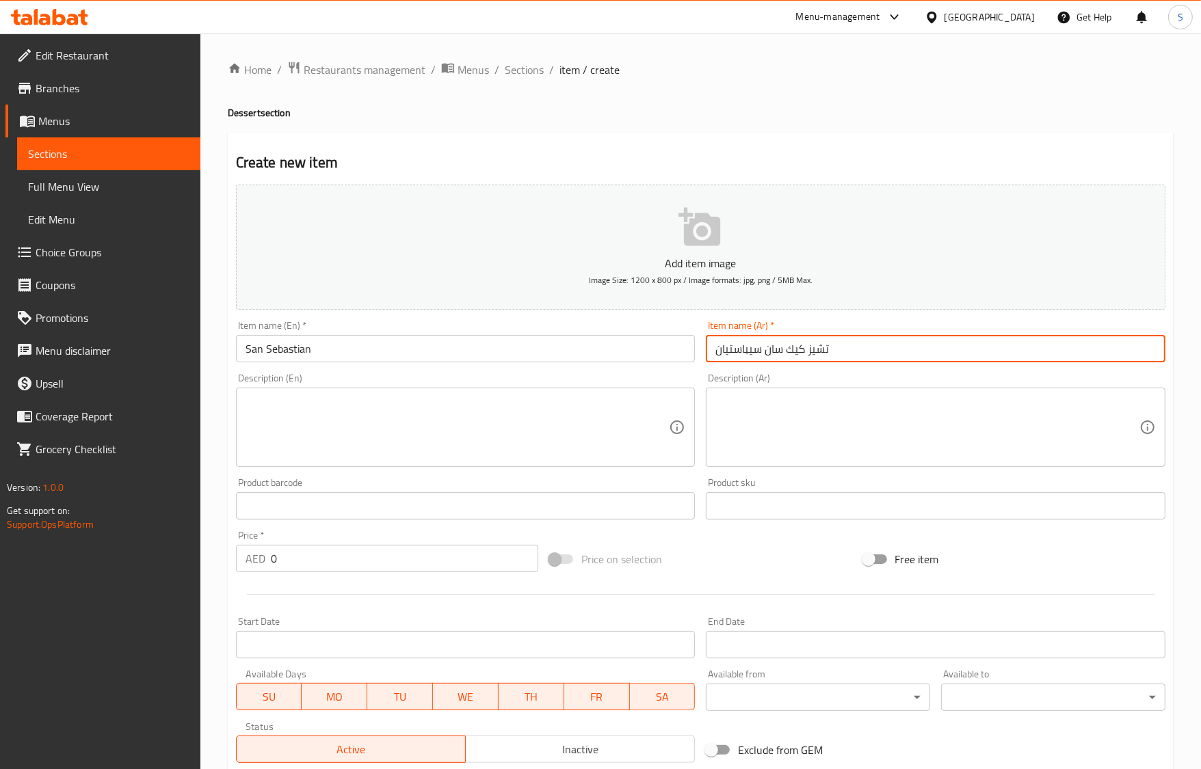
click at [791, 350] on input "تشيز كيك سان سيباستيان" at bounding box center [936, 348] width 460 height 27
click at [799, 356] on input "تشيز سان سيباستيان" at bounding box center [936, 348] width 460 height 27
type input "سان سيباستيان"
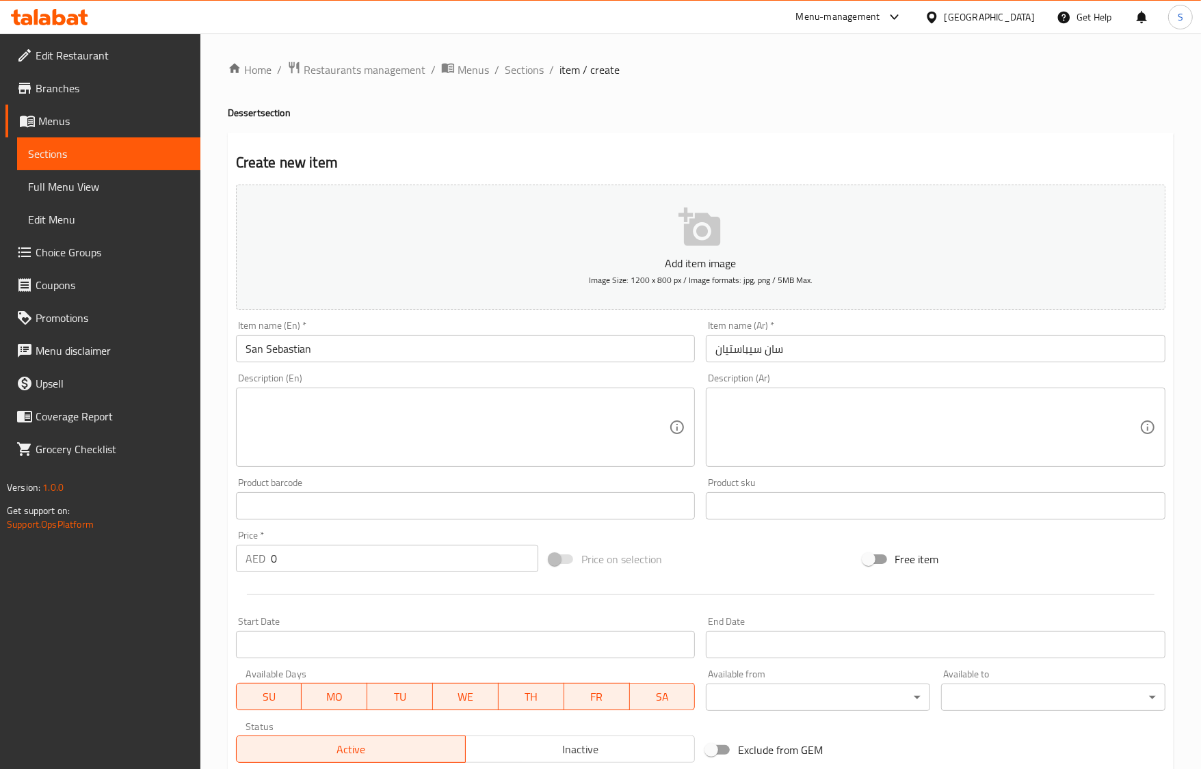
drag, startPoint x: 448, startPoint y: 578, endPoint x: 451, endPoint y: 568, distance: 10.2
click at [450, 570] on div "Add item image Image Size: 1200 x 800 px / Image formats: jpg, png / 5MB Max. I…" at bounding box center [700, 473] width 940 height 589
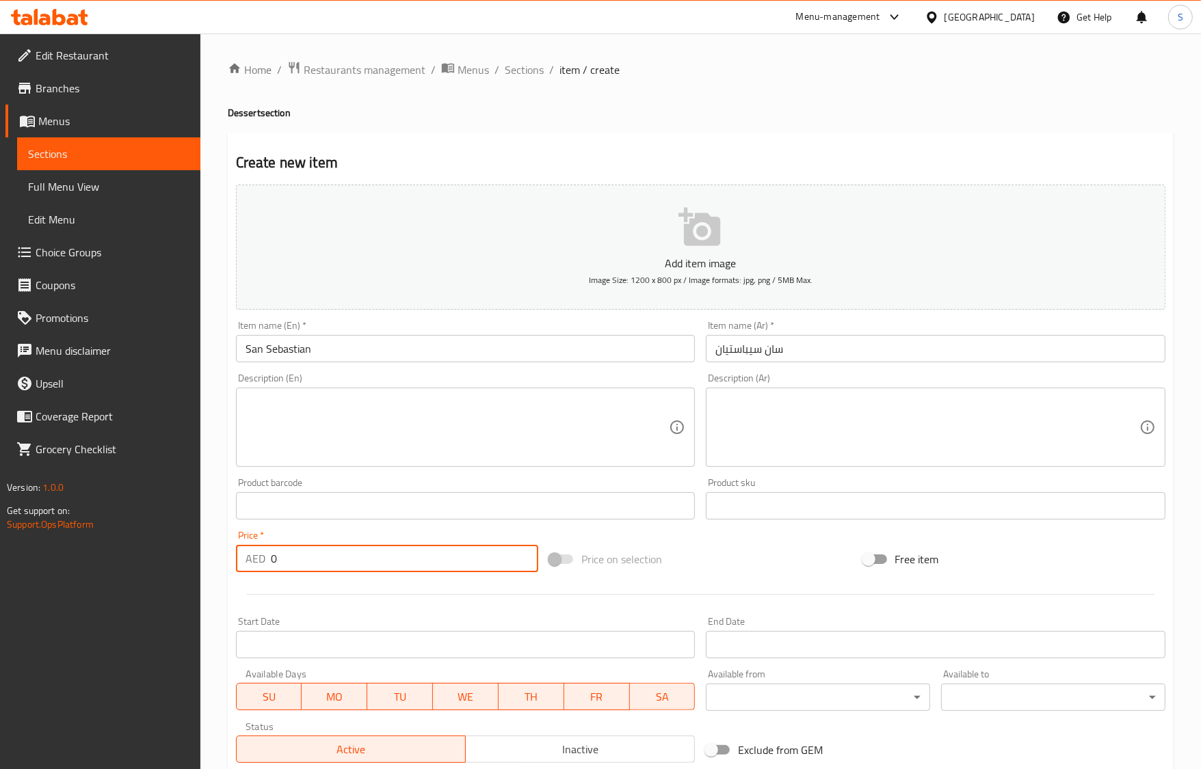
drag, startPoint x: 451, startPoint y: 568, endPoint x: 244, endPoint y: 574, distance: 207.3
click at [244, 574] on div "Price   * AED 0 Price *" at bounding box center [386, 551] width 313 height 53
paste input "38.5"
type input "38.5"
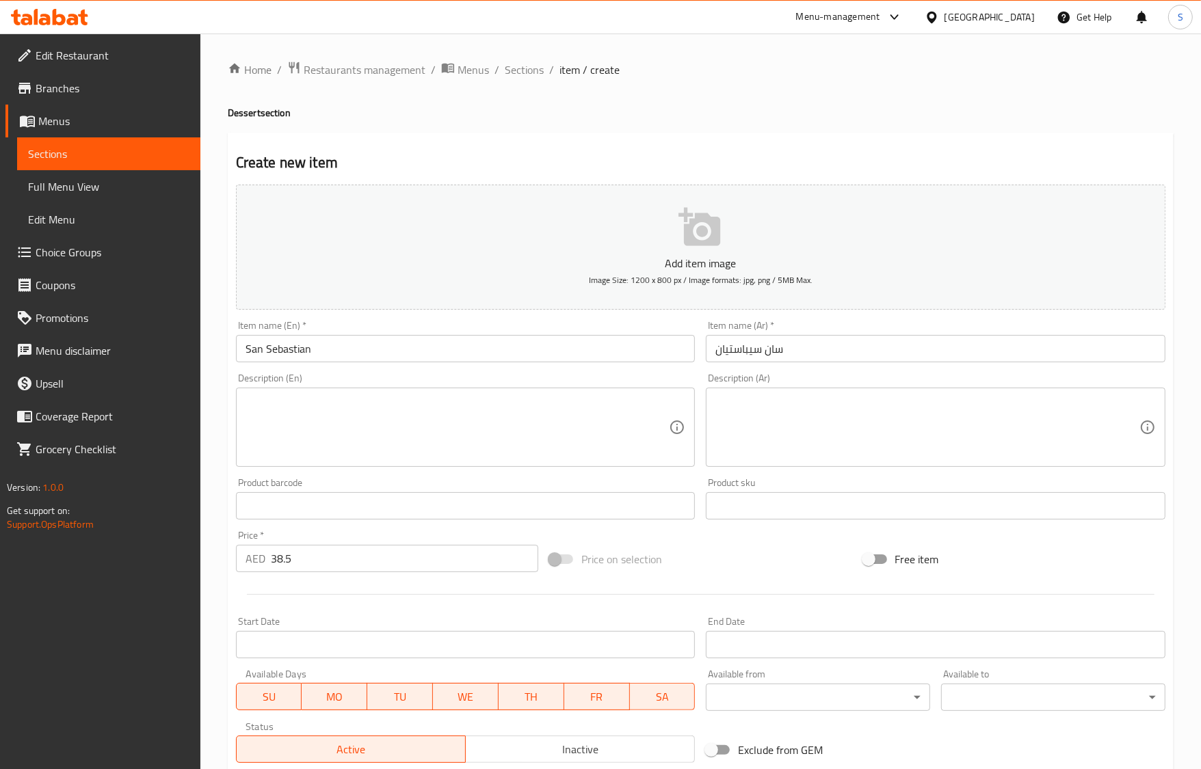
click at [463, 428] on textarea at bounding box center [458, 427] width 424 height 65
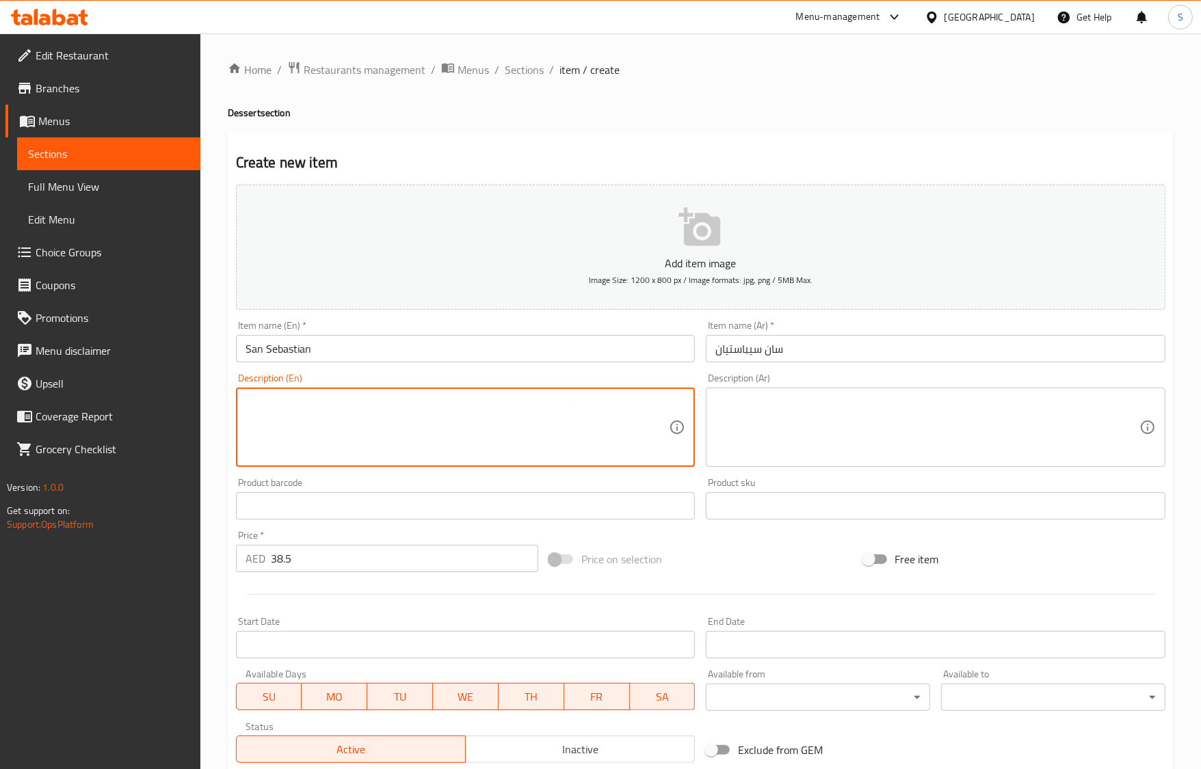
paste textarea "Spanish-style baked cheesecake with caramelized top."
type textarea "Spanish-style baked cheesecake with caramelized top."
click at [797, 406] on textarea at bounding box center [927, 427] width 424 height 65
paste textarea "كعكة الجبن المخبوزة على الطريقة الإسبانية مع طبقة من الكراميل."
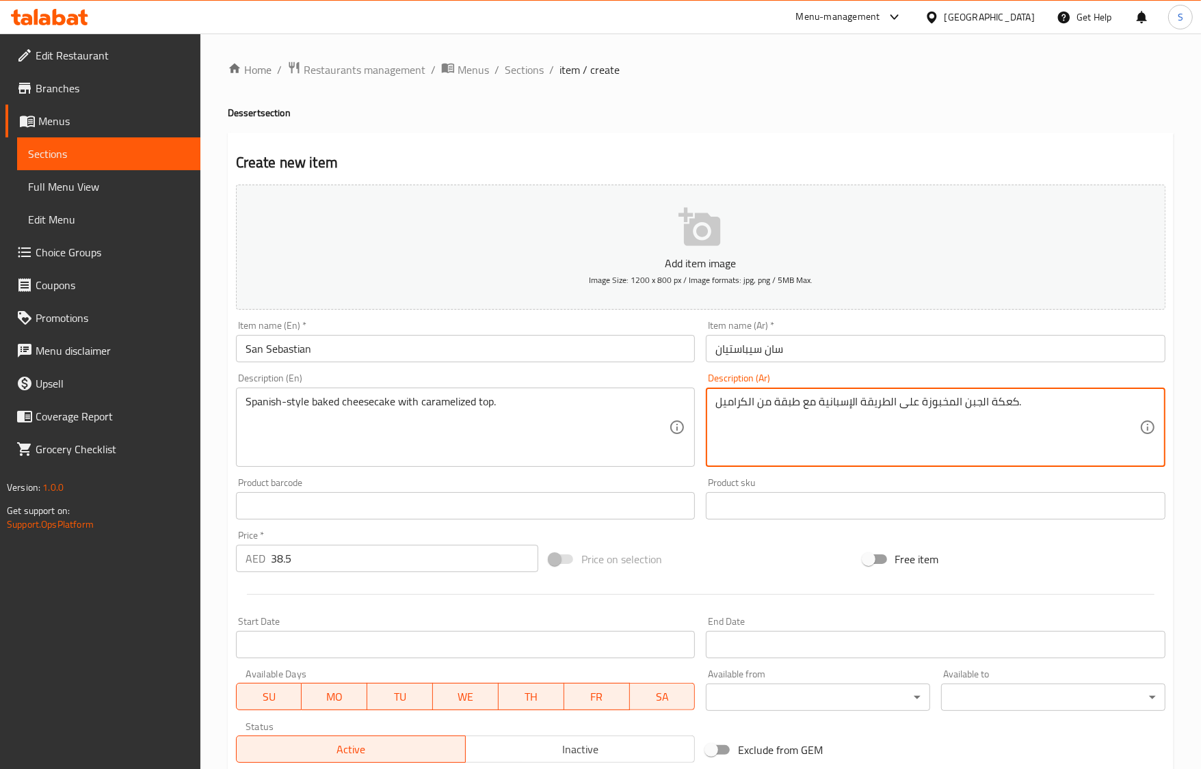
click at [971, 405] on textarea "كعكة الجبن المخبوزة على الطريقة الإسبانية مع طبقة من الكراميل." at bounding box center [927, 427] width 424 height 65
drag, startPoint x: 971, startPoint y: 405, endPoint x: 1037, endPoint y: 385, distance: 68.6
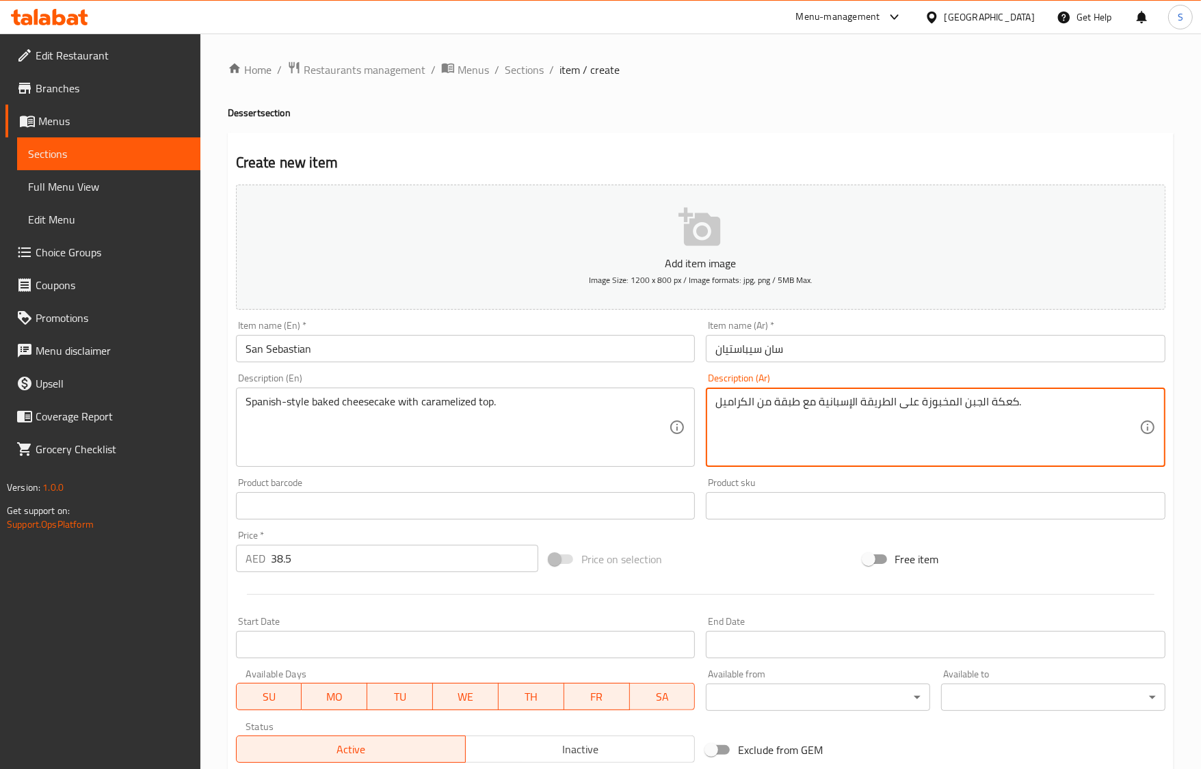
click at [1053, 367] on div "Item name (Ar)   * سان سيباستيان Item name (Ar) *" at bounding box center [935, 341] width 470 height 53
click at [983, 412] on textarea "كعكة الجبن المخبوزة على الطريقة الإسبانية مع طبقة من الكراميل." at bounding box center [927, 427] width 424 height 65
click at [1038, 403] on textarea "كعكة الجبن المخبوزة على الطريقة الإسبانية مع طبقة من الكراميل." at bounding box center [927, 427] width 424 height 65
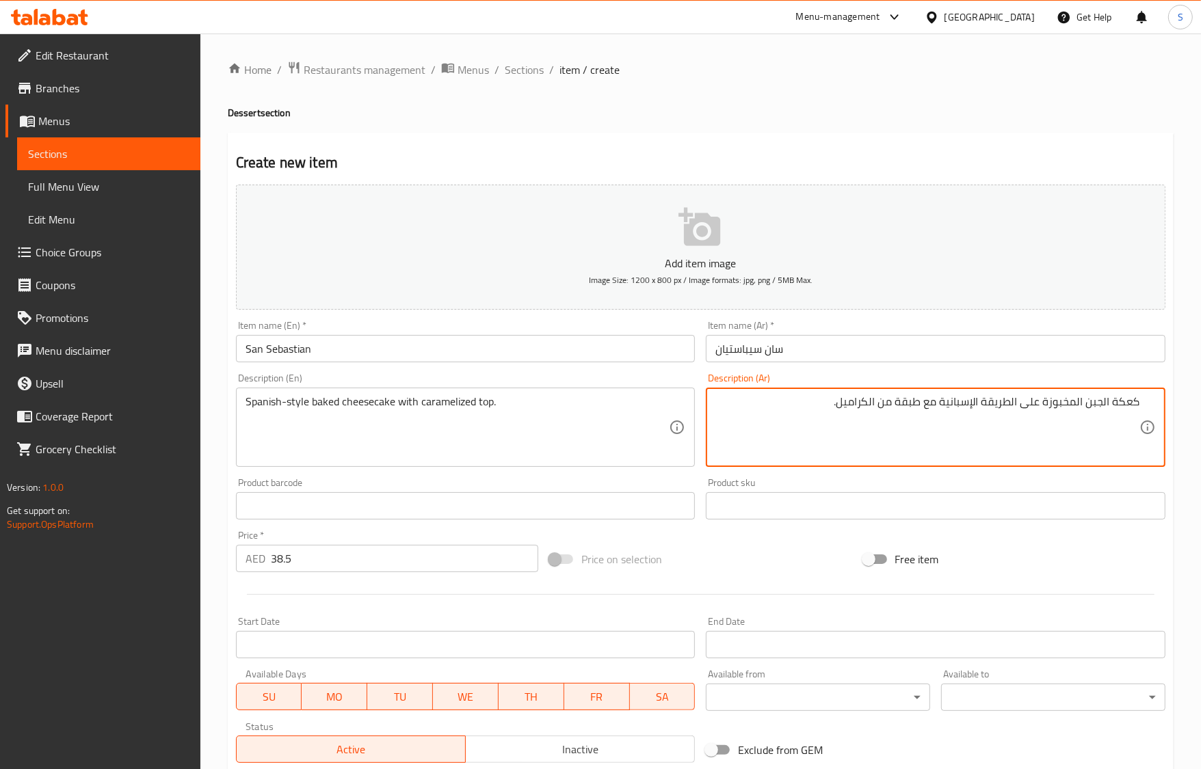
drag, startPoint x: 1086, startPoint y: 407, endPoint x: 1140, endPoint y: 404, distance: 54.1
click at [1140, 404] on div "كعكة الجبن المخبوزة على الطريقة الإسبانية مع طبقة من الكراميل. Description (Ar)" at bounding box center [936, 427] width 460 height 79
click at [1089, 404] on textarea "تشيز كيك المخبوزة على الطريقة الإسبانية مع طبقة من الكراميل." at bounding box center [927, 427] width 424 height 65
drag, startPoint x: 910, startPoint y: 404, endPoint x: 754, endPoint y: 403, distance: 155.9
click at [754, 403] on textarea "تشيز كيك مخبوزة على الطريقة الإسبانية مع طبقة من الكراميل." at bounding box center [927, 427] width 424 height 65
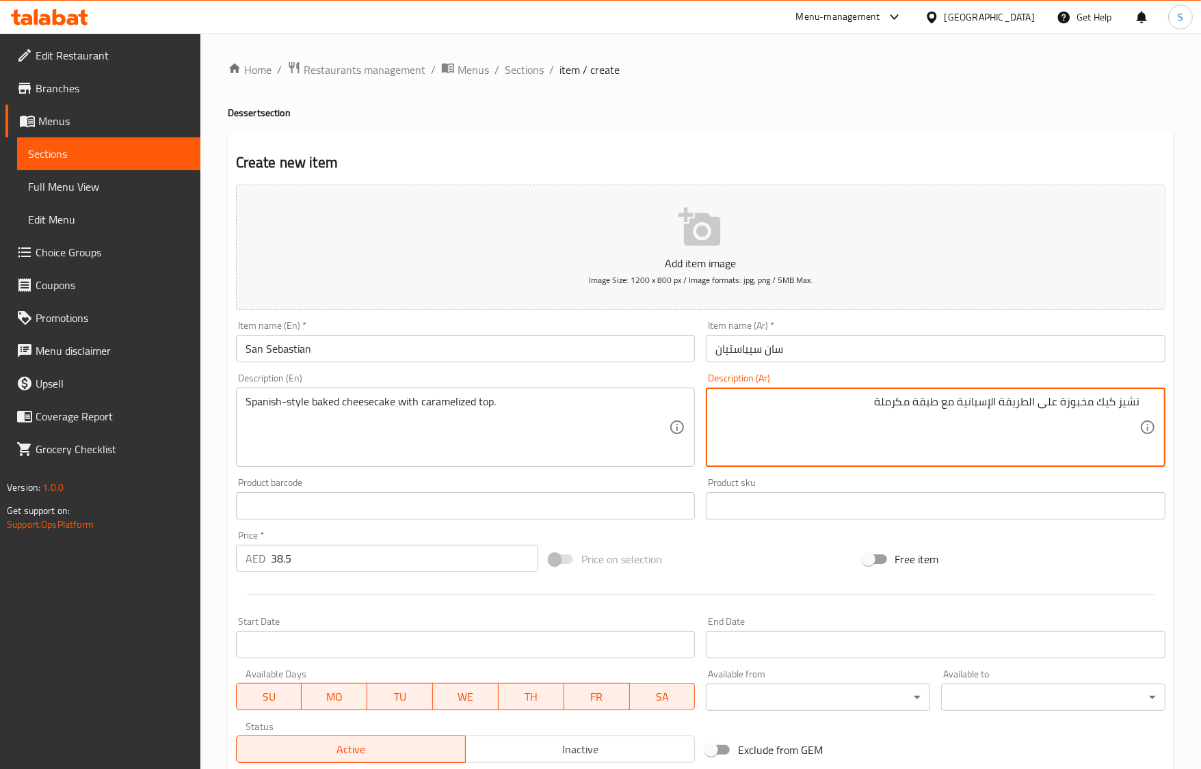
type textarea "تشيز كيك مخبوزة على الطريقة الإسبانية مع طبقة مكرملة"
click at [579, 357] on input "San Sebastian" at bounding box center [466, 348] width 460 height 27
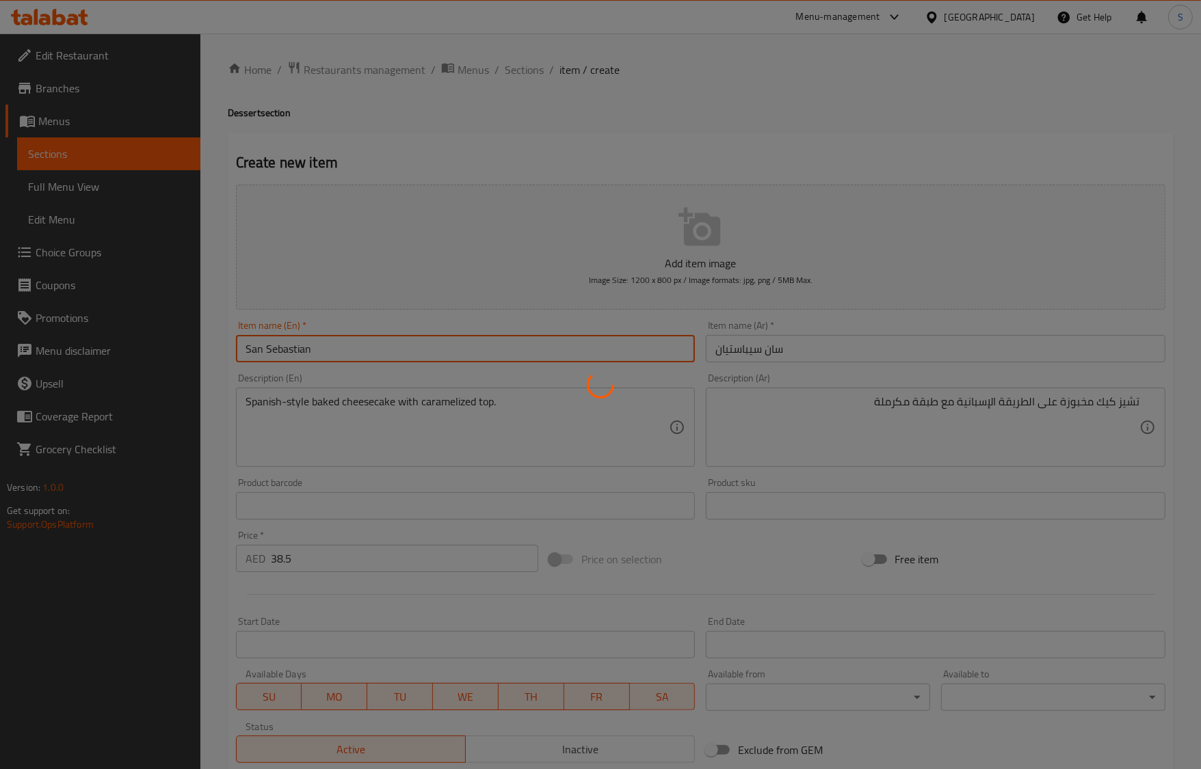
type input "0"
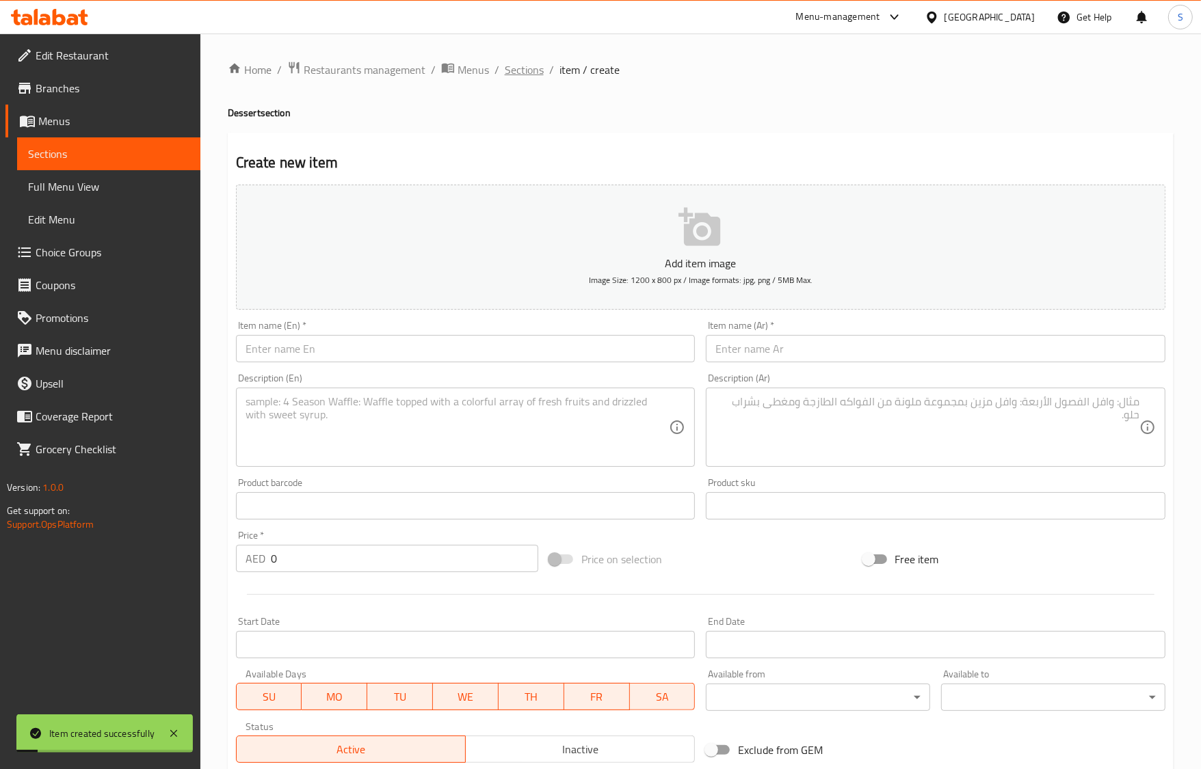
click at [531, 70] on span "Sections" at bounding box center [524, 70] width 39 height 16
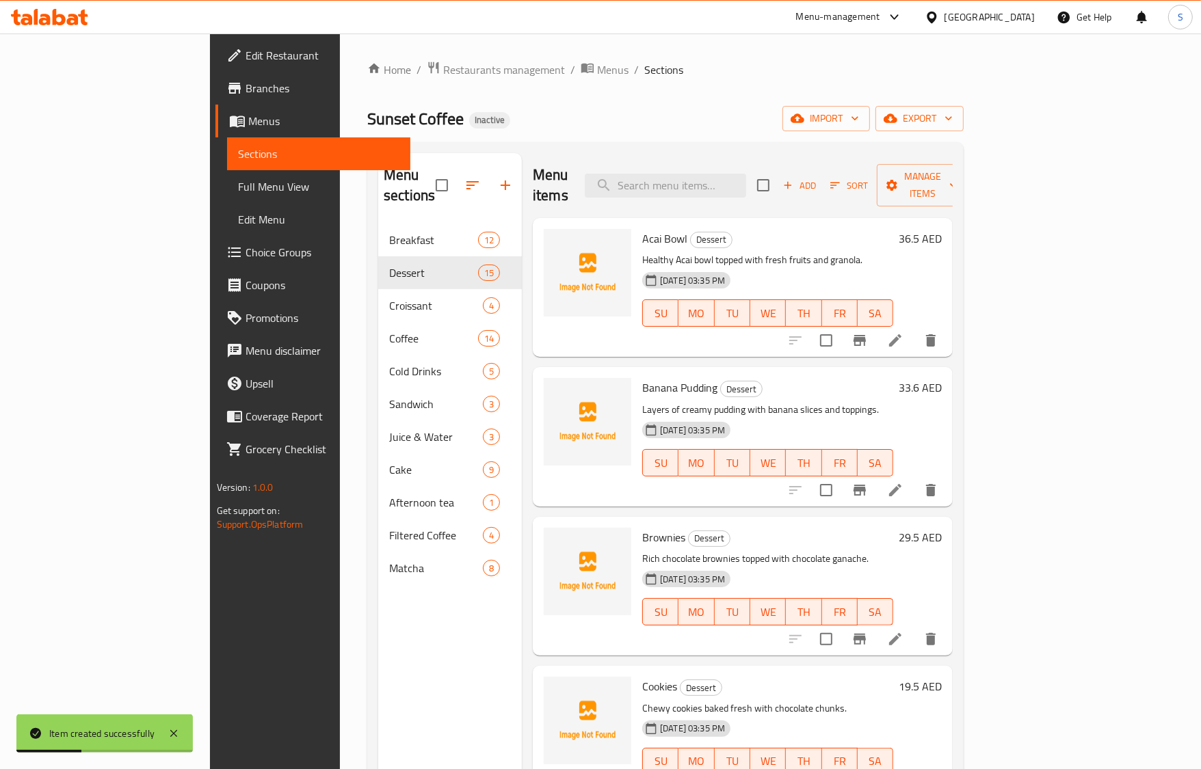
click at [863, 118] on div "Sunset Coffee Inactive import export" at bounding box center [665, 118] width 596 height 25
click at [868, 178] on span "Sort" at bounding box center [849, 186] width 38 height 16
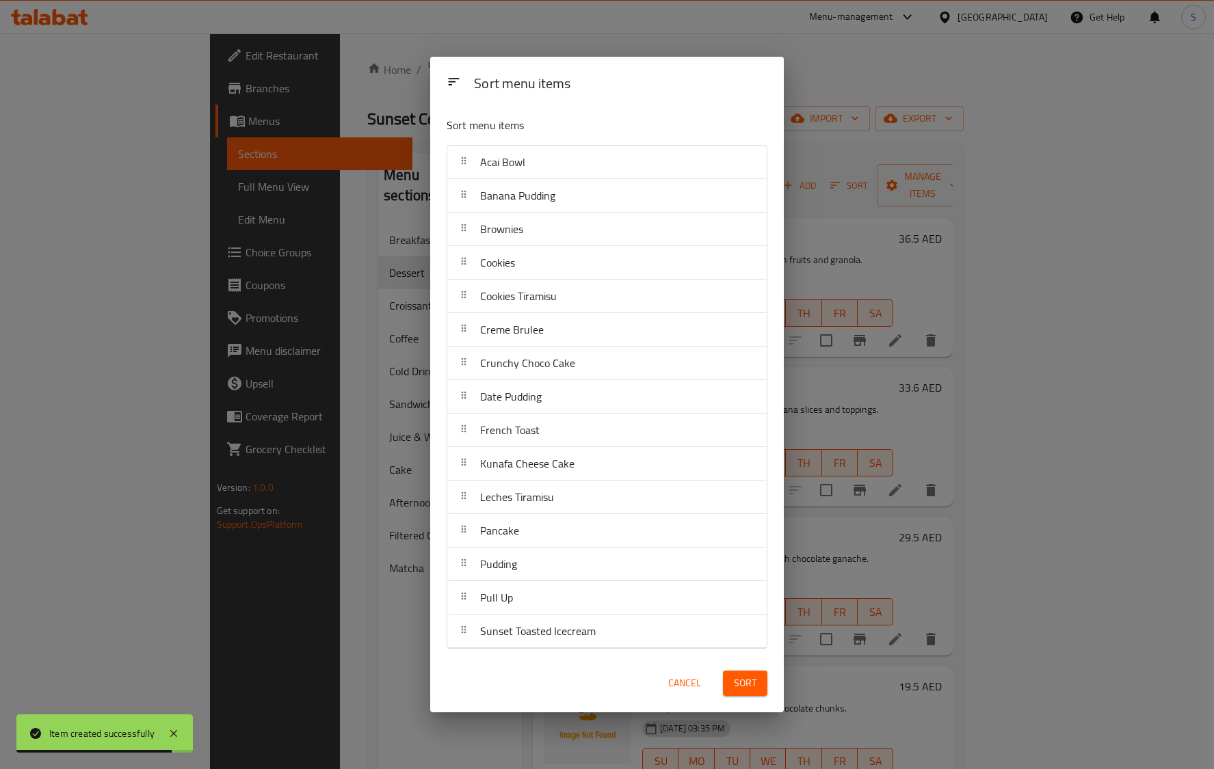
click at [703, 691] on button "Cancel" at bounding box center [685, 683] width 44 height 25
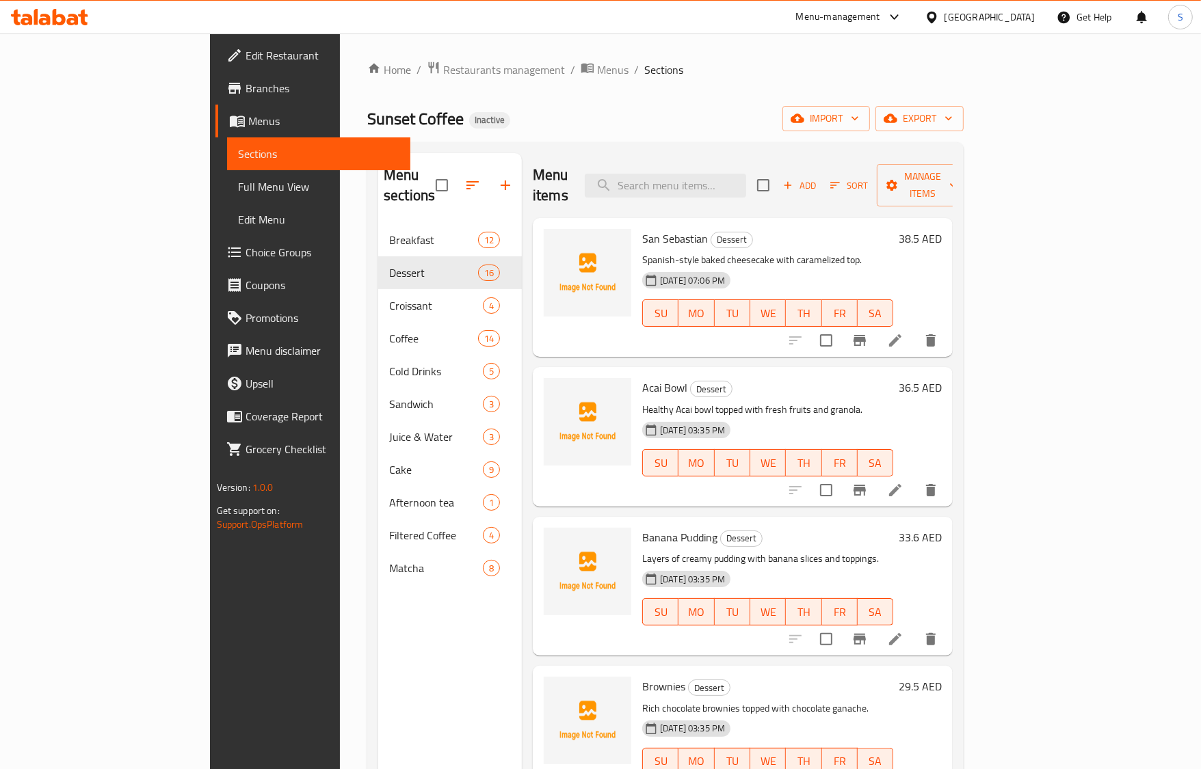
click at [871, 175] on button "Sort" at bounding box center [849, 185] width 44 height 21
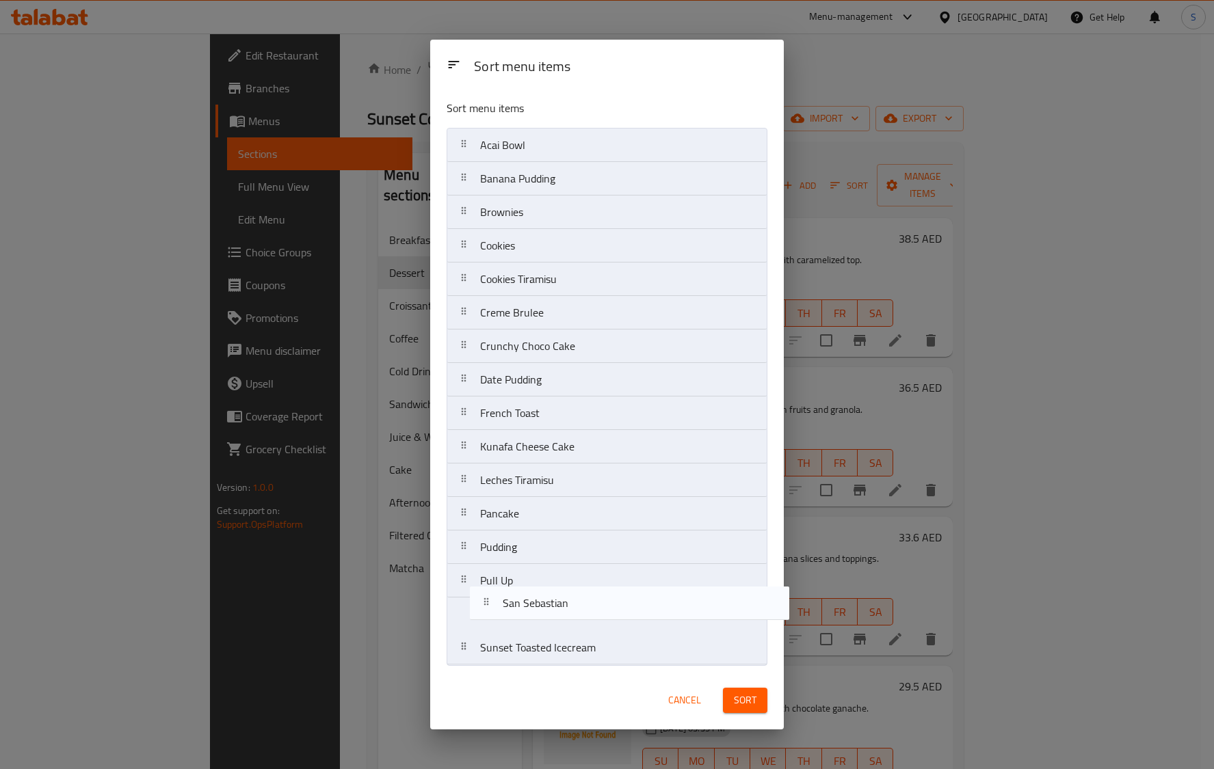
drag, startPoint x: 506, startPoint y: 152, endPoint x: 529, endPoint y: 617, distance: 464.9
click at [529, 617] on nav "San Sebastian Acai Bowl Banana Pudding Brownies Cookies Cookies Tiramisu Creme …" at bounding box center [607, 397] width 321 height 538
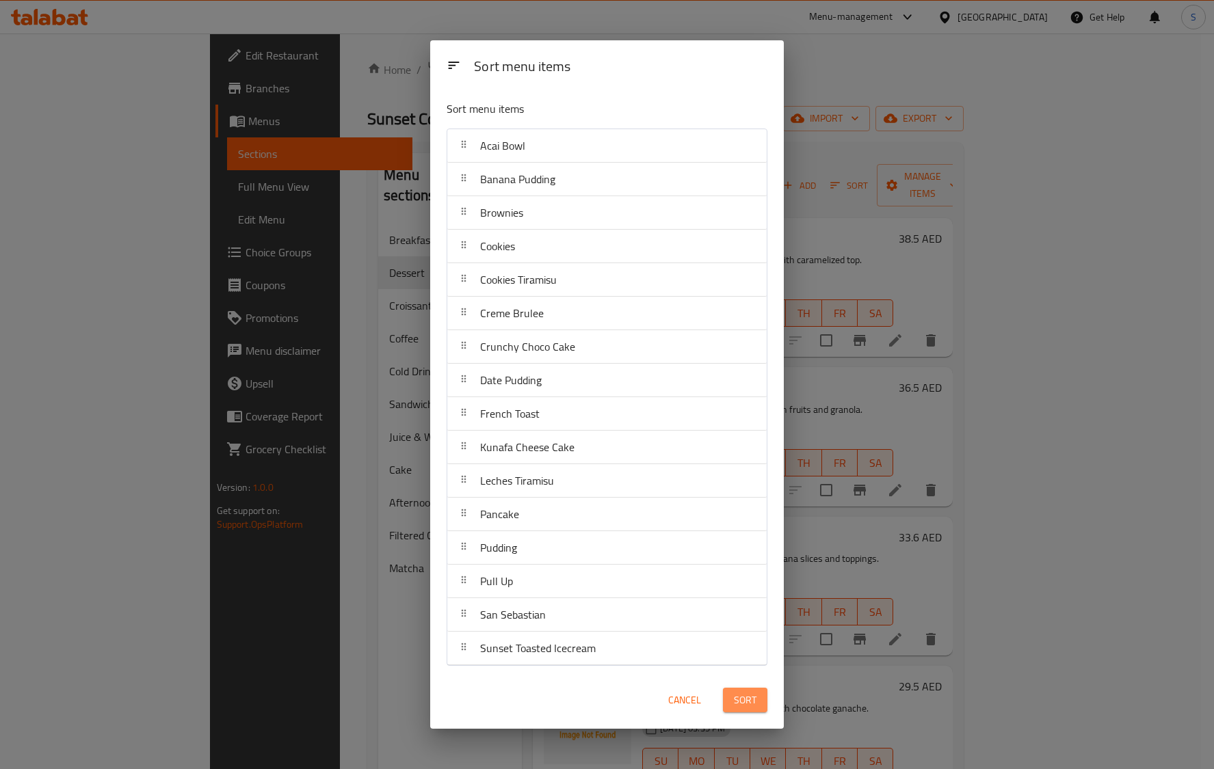
click at [730, 698] on button "Sort" at bounding box center [745, 700] width 44 height 25
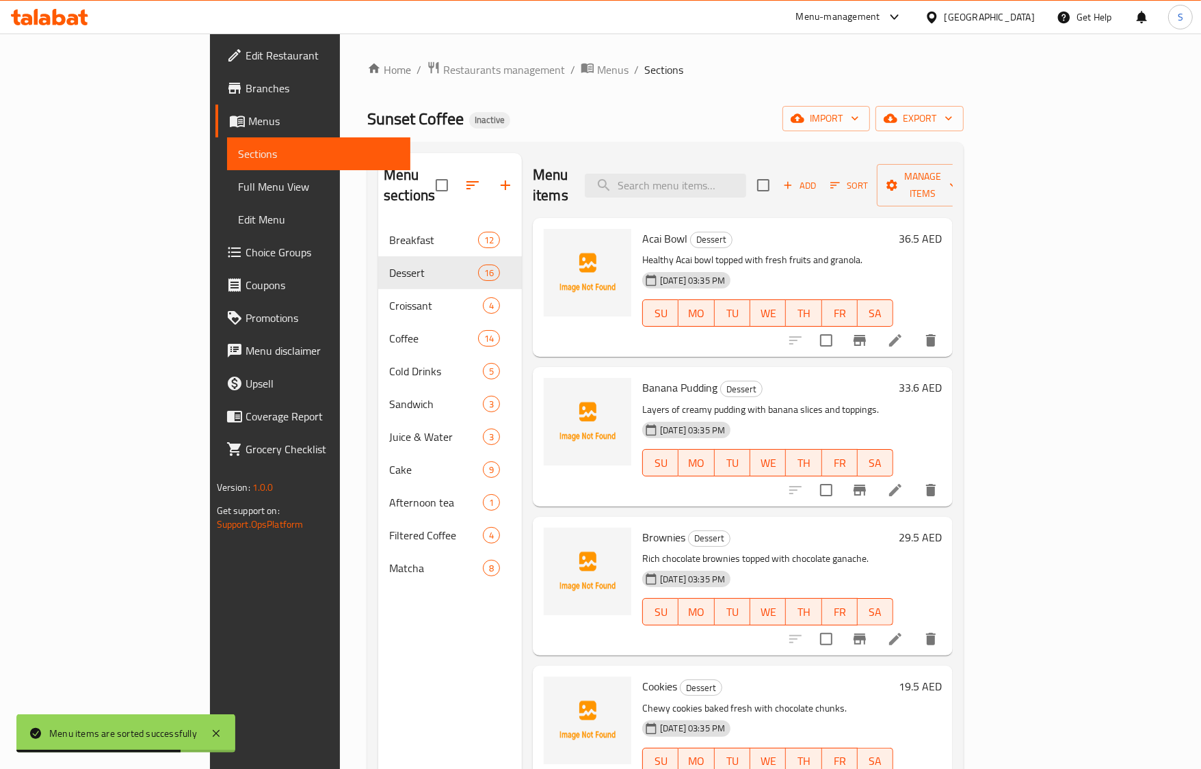
click at [685, 189] on div "Menu items Add Sort Manage items" at bounding box center [743, 185] width 420 height 65
click at [724, 174] on input "search" at bounding box center [665, 186] width 161 height 24
paste input "Sunset Toasted Icecream"
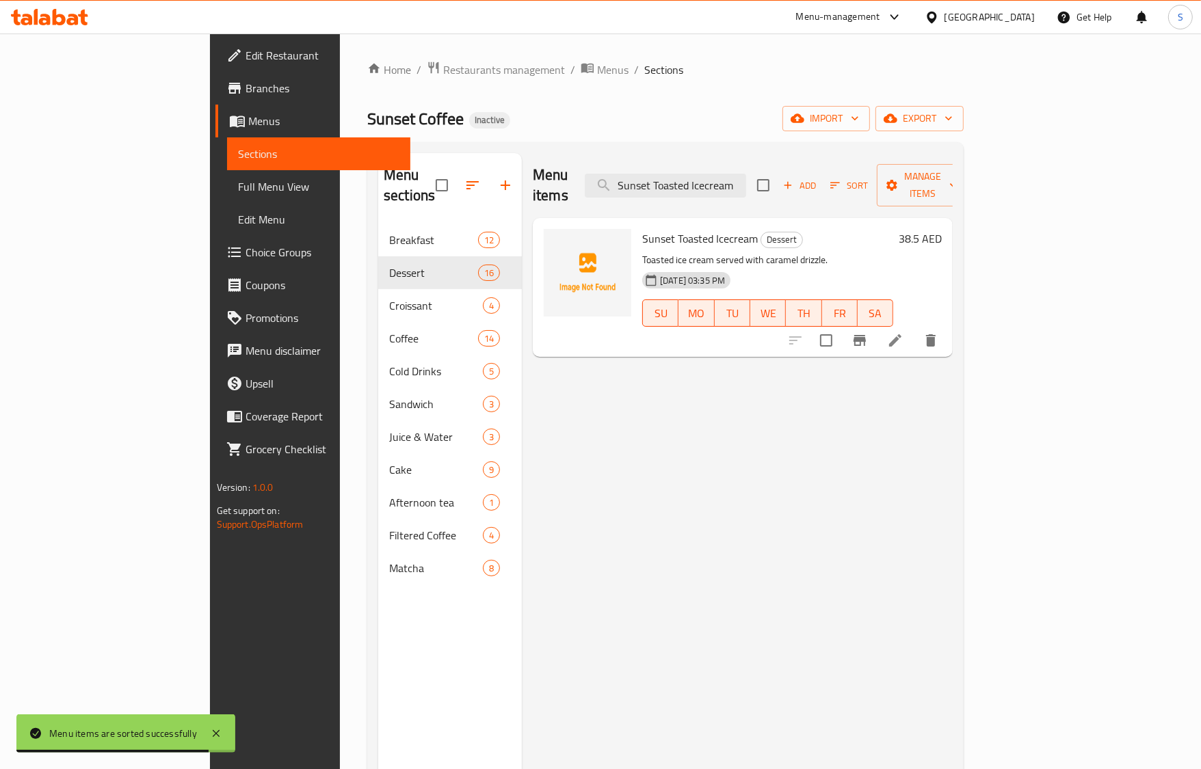
type input "Sunset Toasted Icecream"
click at [903, 332] on icon at bounding box center [895, 340] width 16 height 16
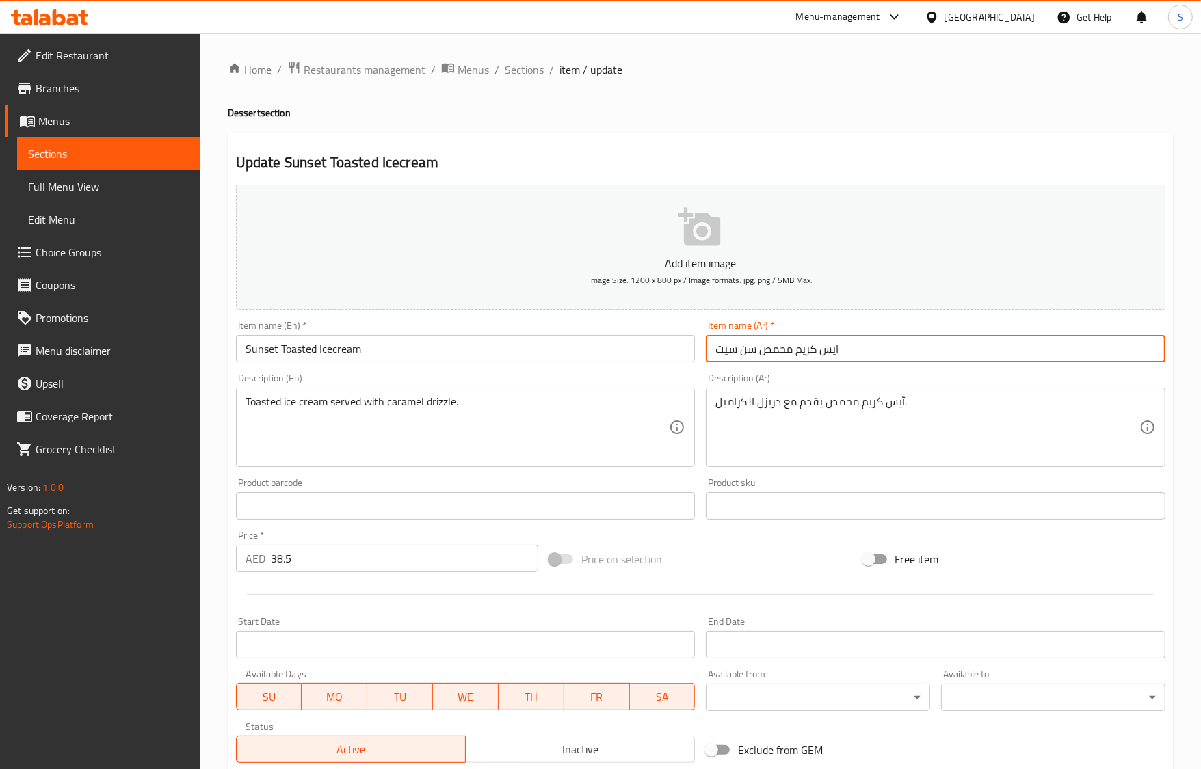
drag, startPoint x: 757, startPoint y: 345, endPoint x: 527, endPoint y: 368, distance: 231.6
click at [527, 368] on div "Add item image Image Size: 1200 x 800 px / Image formats: jpg, png / 5MB Max. I…" at bounding box center [700, 473] width 940 height 589
paste input "روب الشمس"
type input "ايس كريم محمص غروب الشمس"
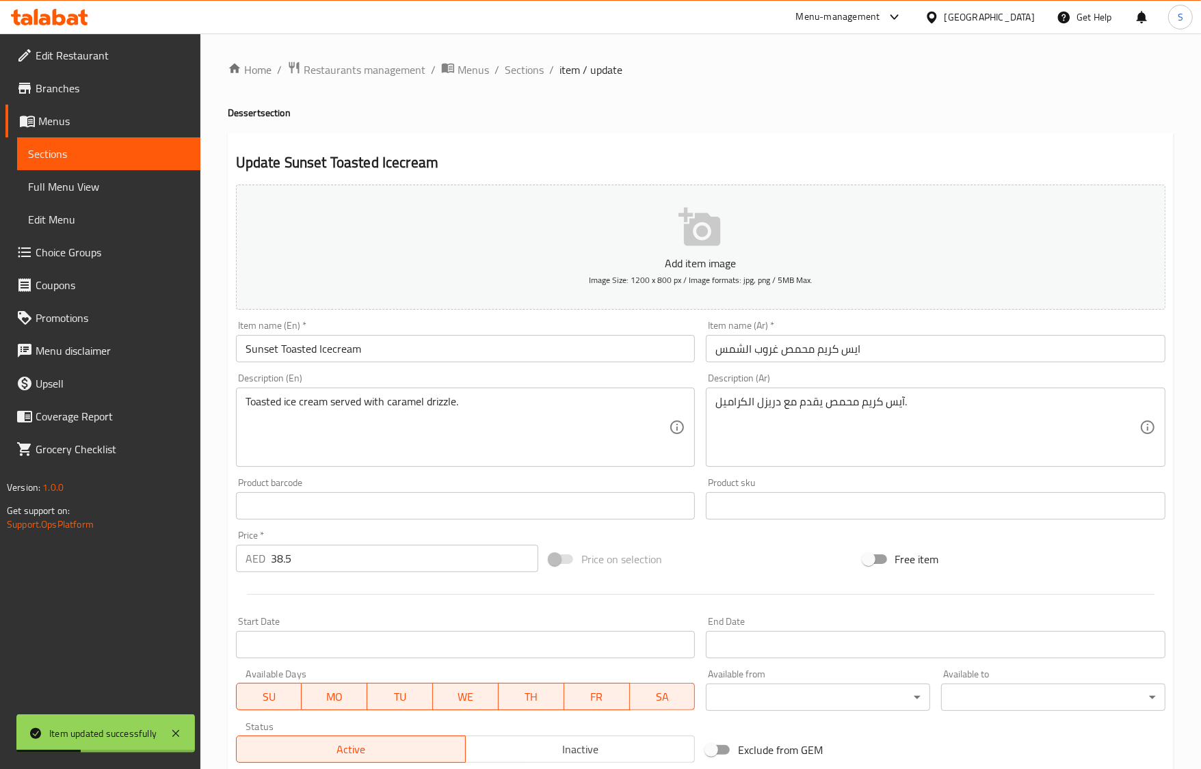
click at [730, 135] on div "Update Sunset Toasted Icecream Add item image Image Size: 1200 x 800 px / Image…" at bounding box center [701, 531] width 946 height 796
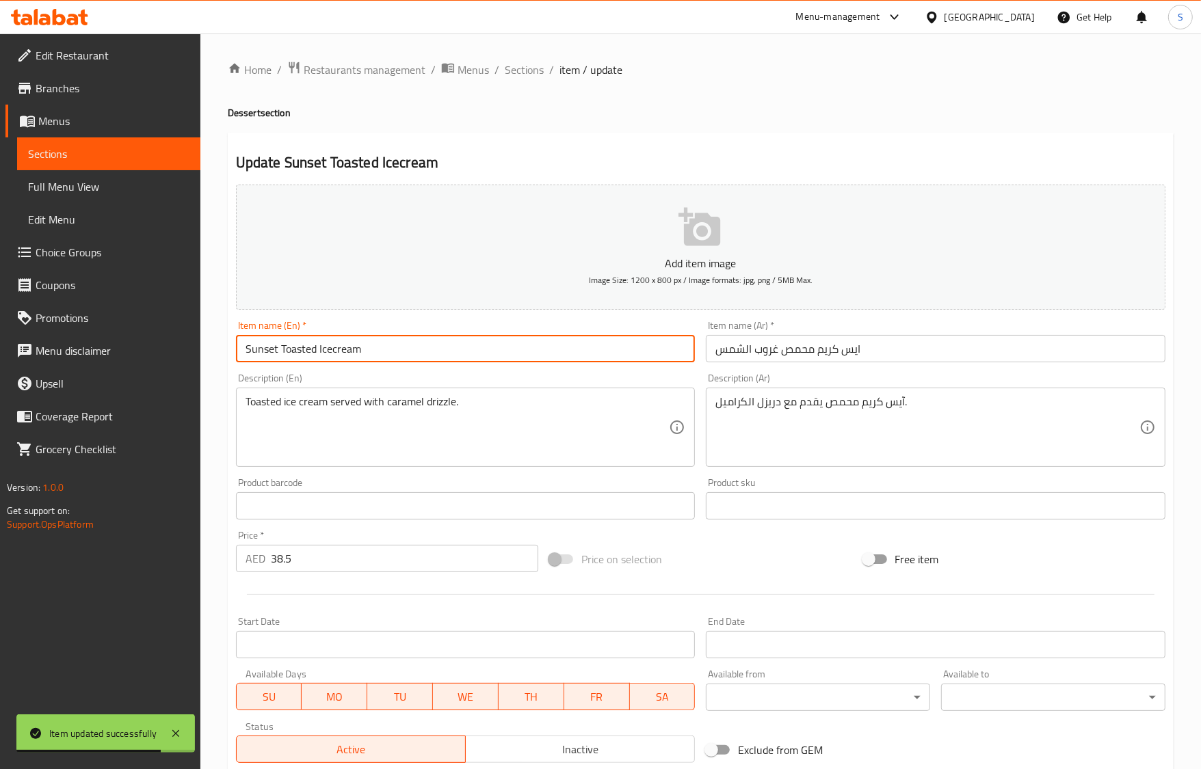
click at [417, 359] on input "Sunset Toasted Icecream" at bounding box center [466, 348] width 460 height 27
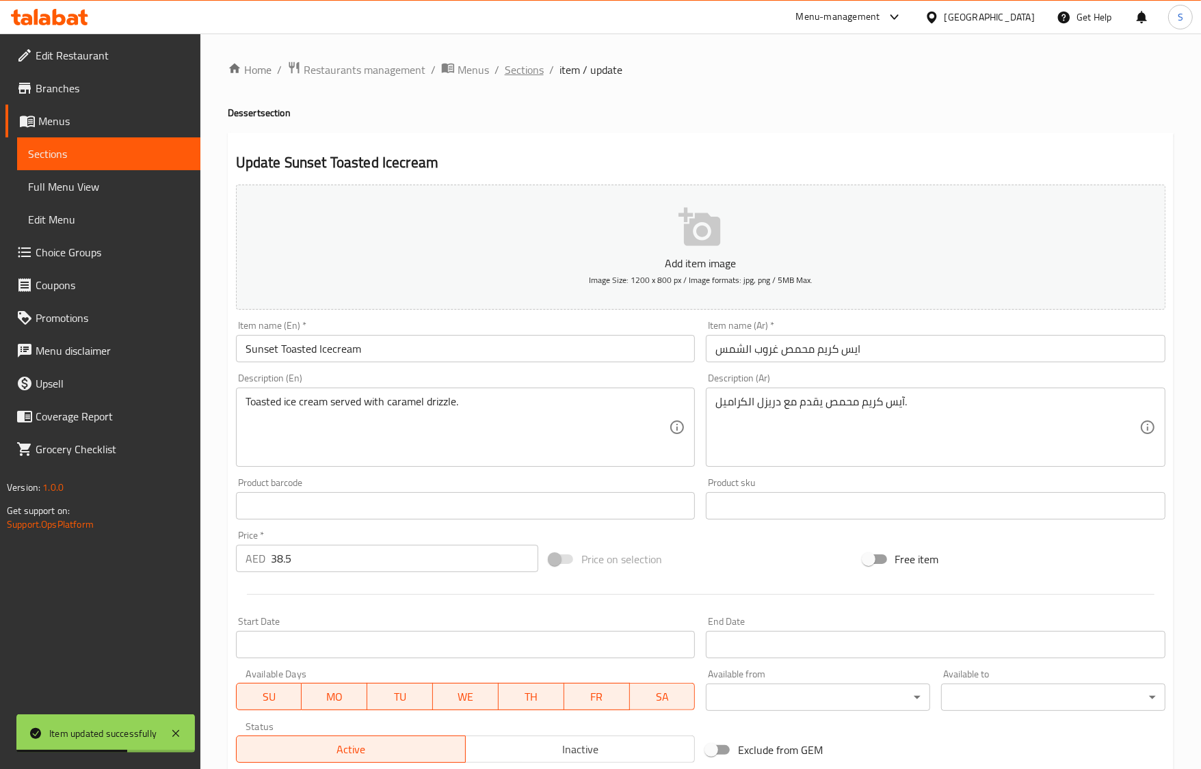
click at [516, 65] on span "Sections" at bounding box center [524, 70] width 39 height 16
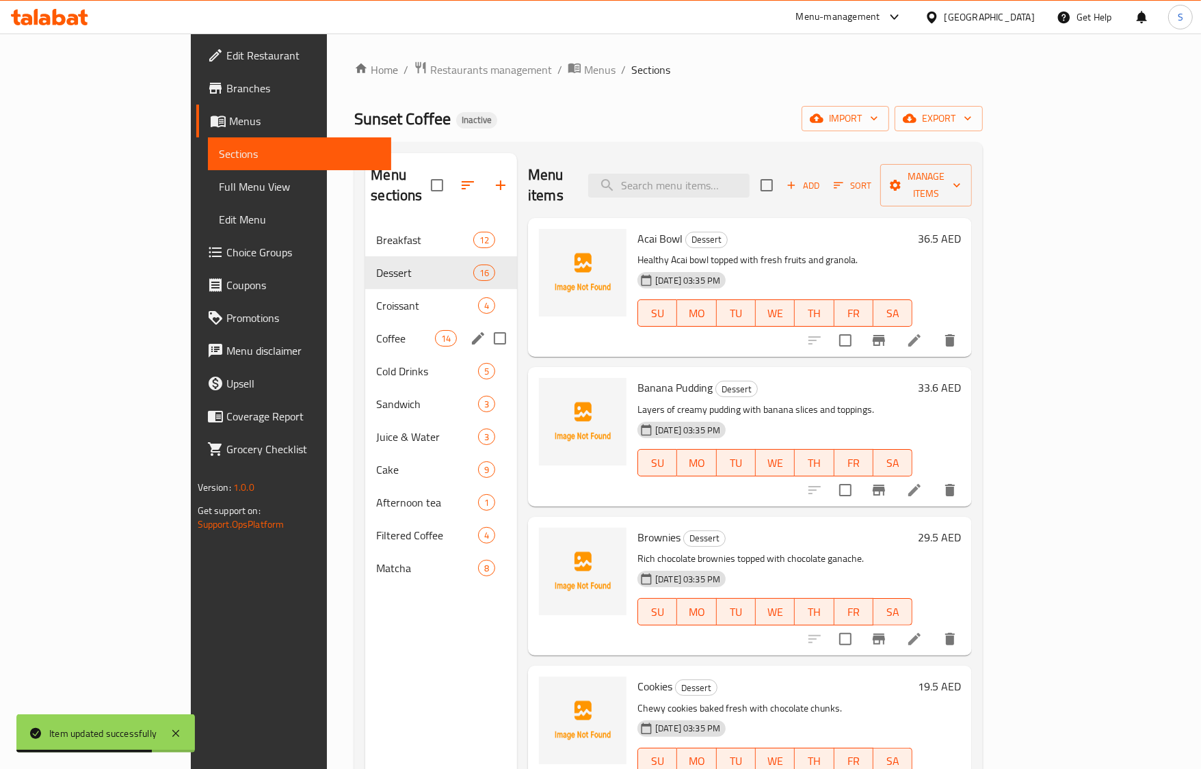
click at [365, 322] on div "Coffee 14" at bounding box center [441, 338] width 152 height 33
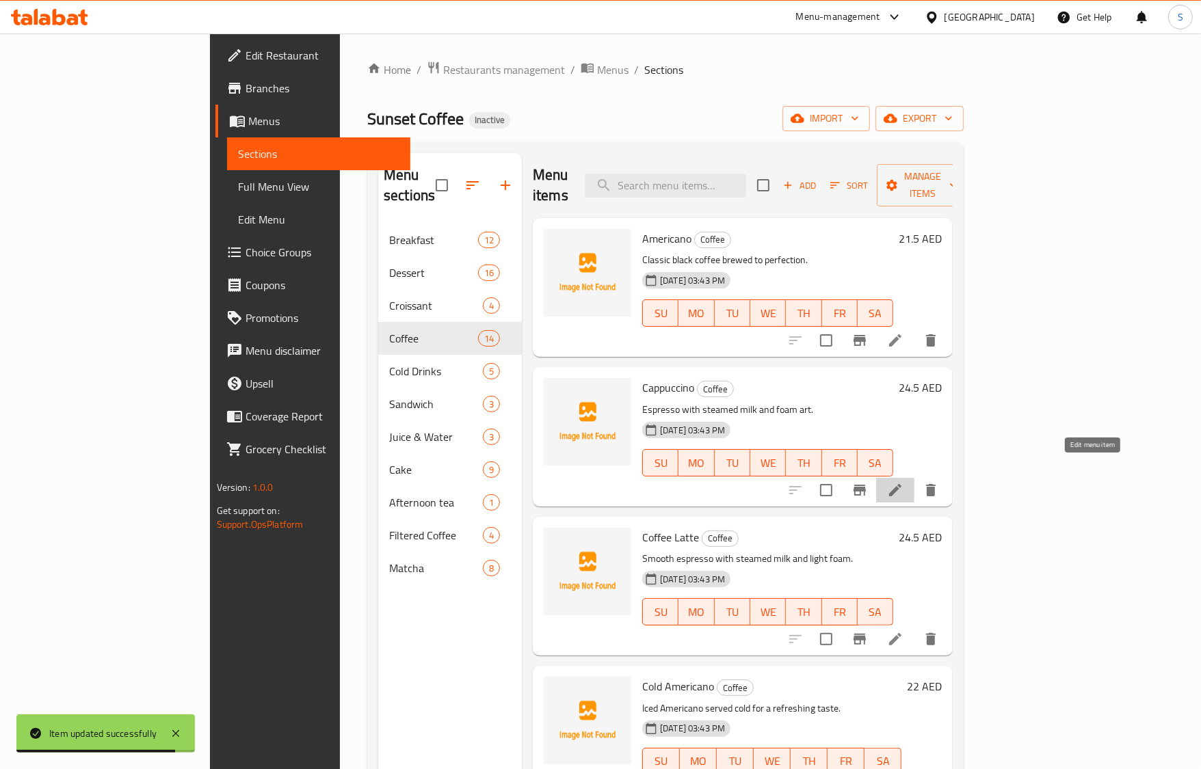
click at [903, 482] on icon at bounding box center [895, 490] width 16 height 16
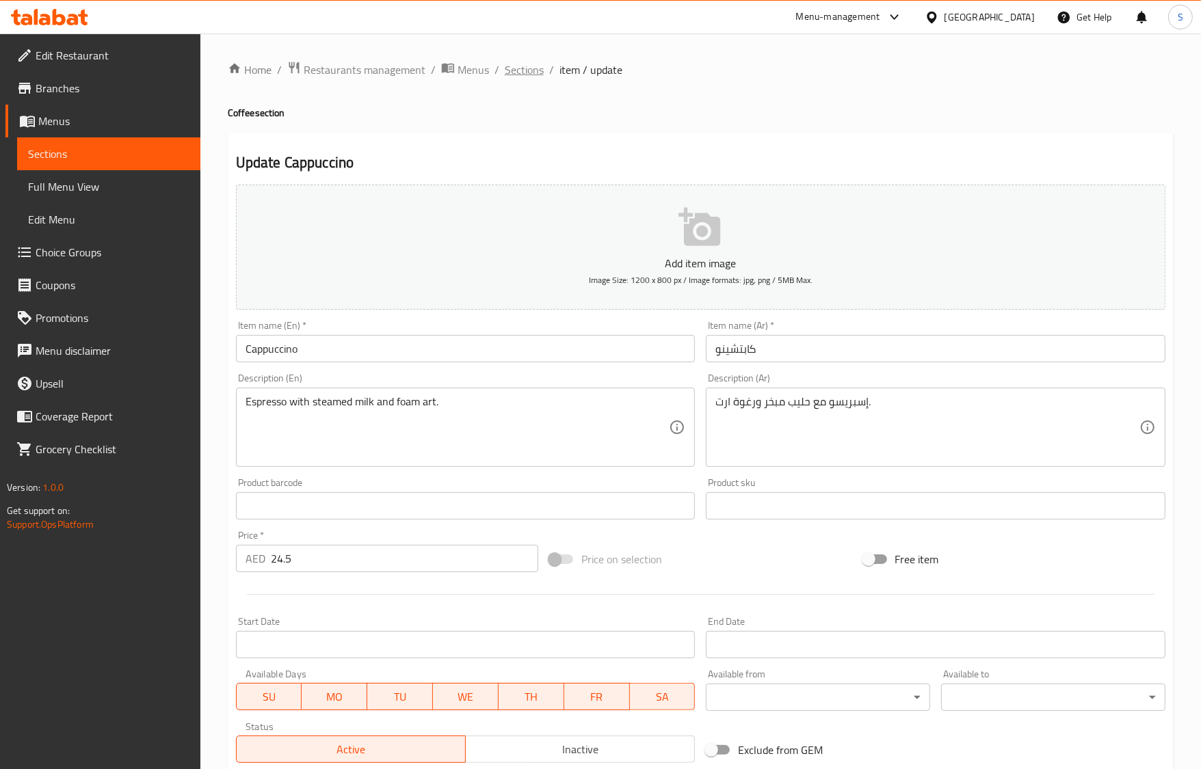
click at [534, 69] on span "Sections" at bounding box center [524, 70] width 39 height 16
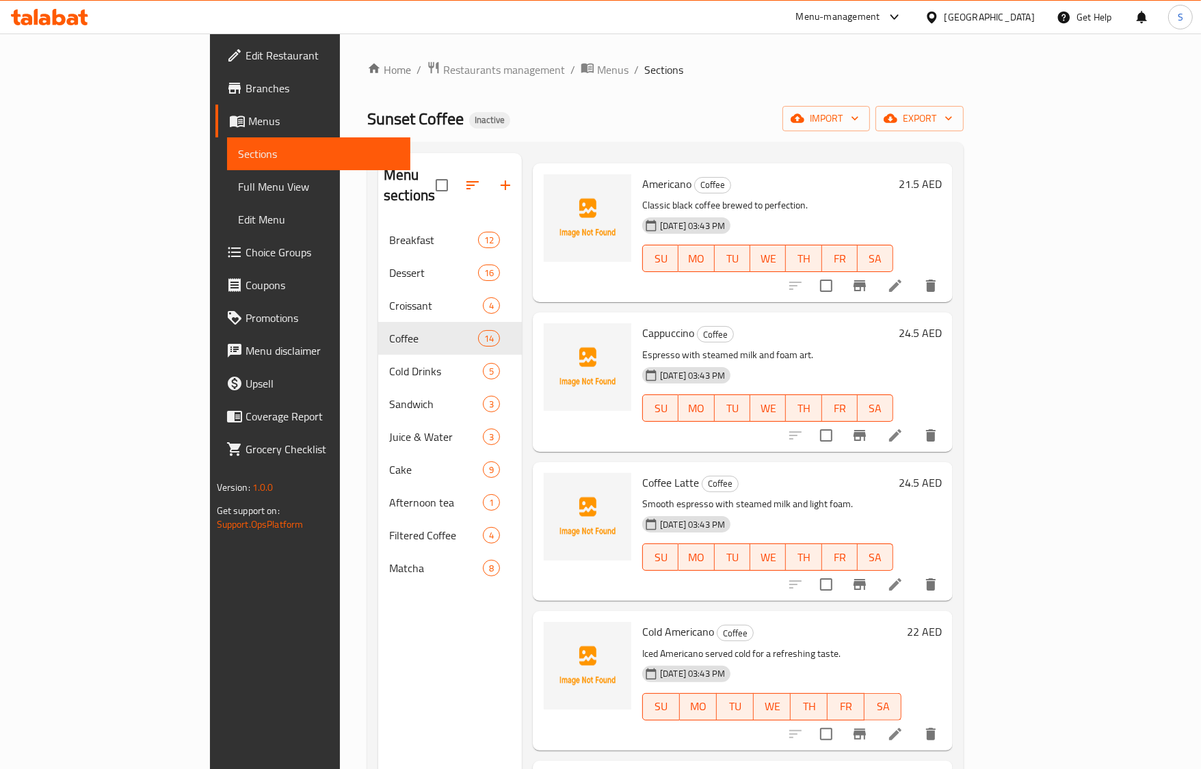
scroll to position [85, 0]
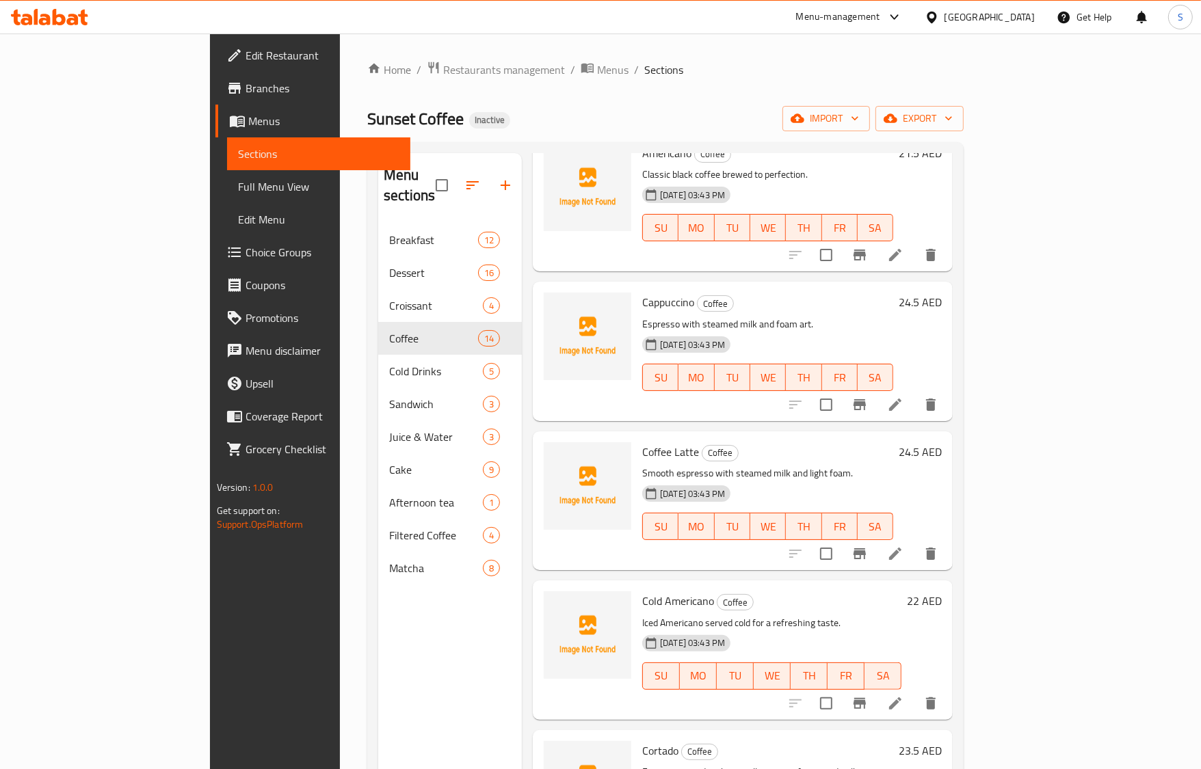
click at [953, 701] on div "Menu items Add Sort Manage items Americano Coffee Classic black coffee brewed t…" at bounding box center [737, 537] width 431 height 769
click at [901, 698] on icon at bounding box center [895, 704] width 12 height 12
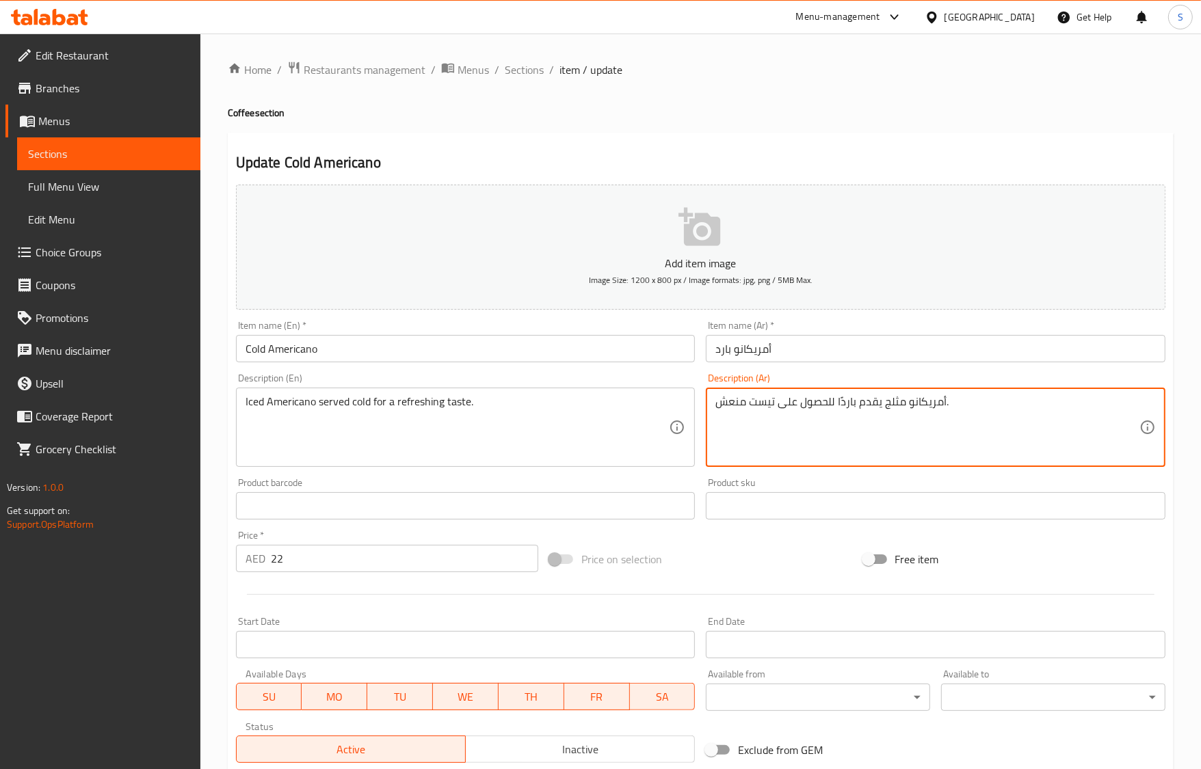
click at [761, 412] on textarea "أمريكانو مثلج يقدم باردًا للحصول على تيست منعش." at bounding box center [927, 427] width 424 height 65
type textarea "أمريكانو مثلج يقدم باردًا للحصول على طعم منعش."
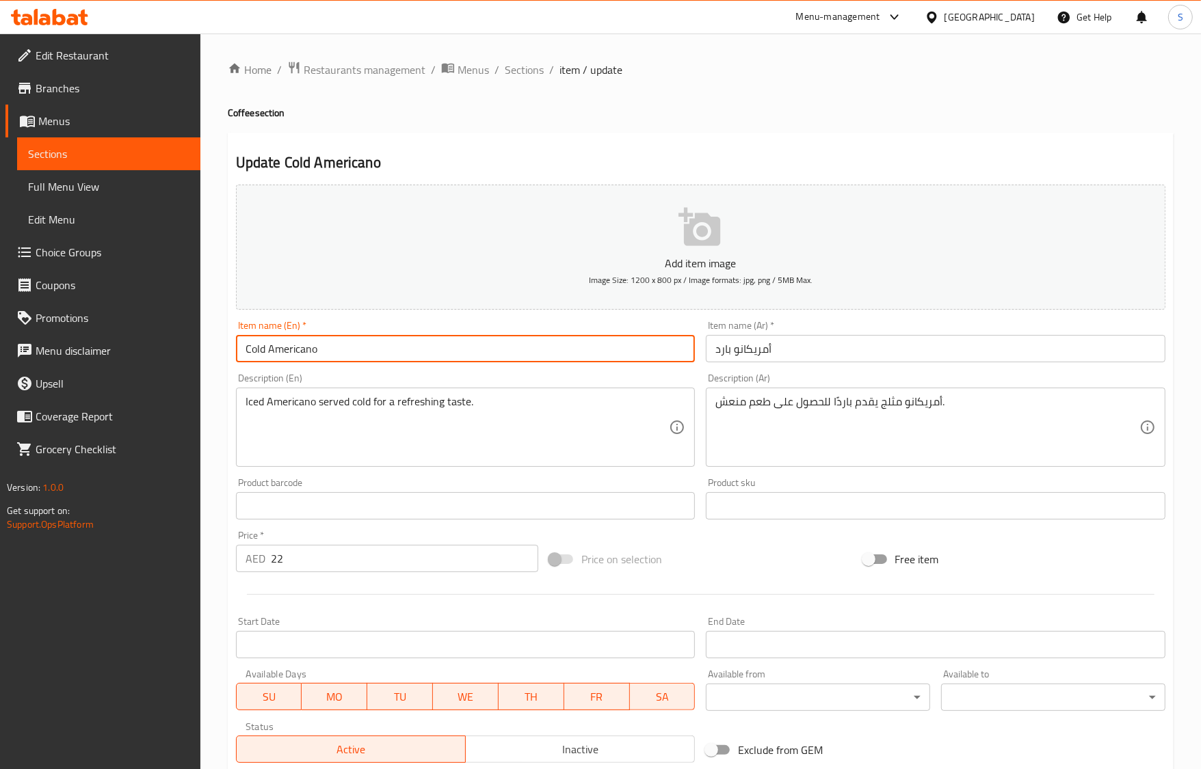
click at [596, 353] on input "Cold Americano" at bounding box center [466, 348] width 460 height 27
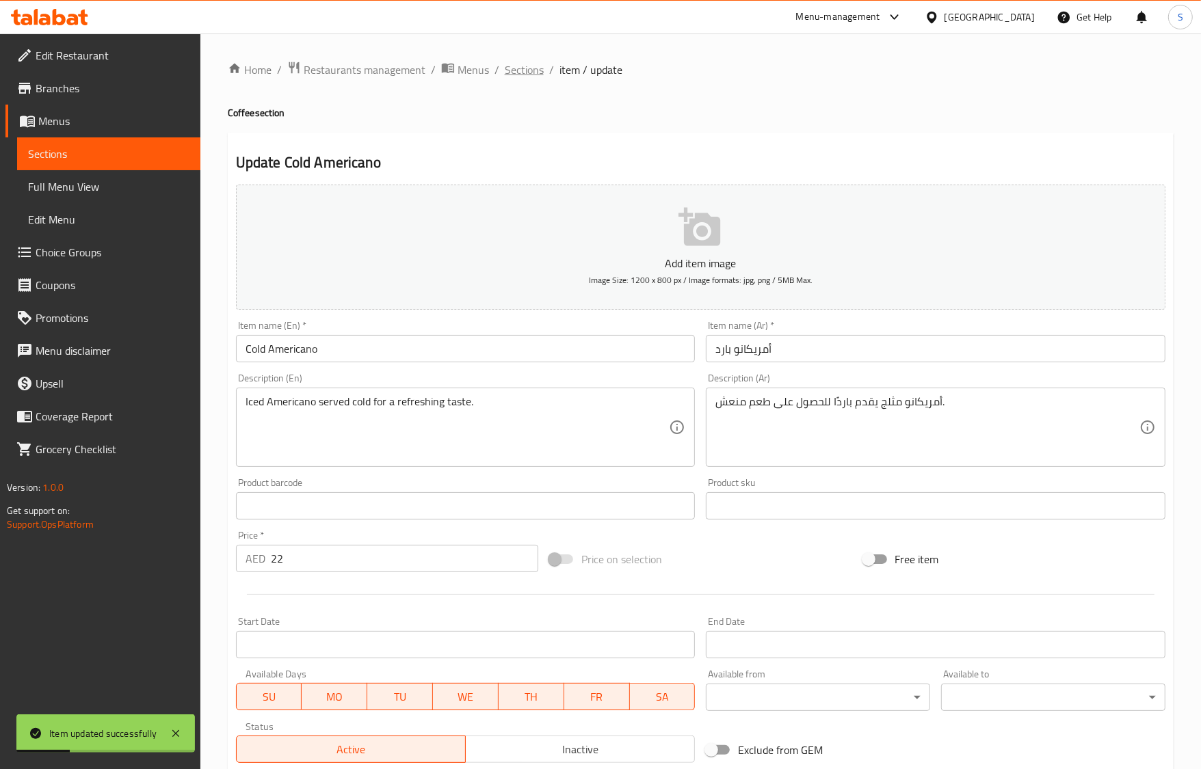
click at [527, 73] on span "Sections" at bounding box center [524, 70] width 39 height 16
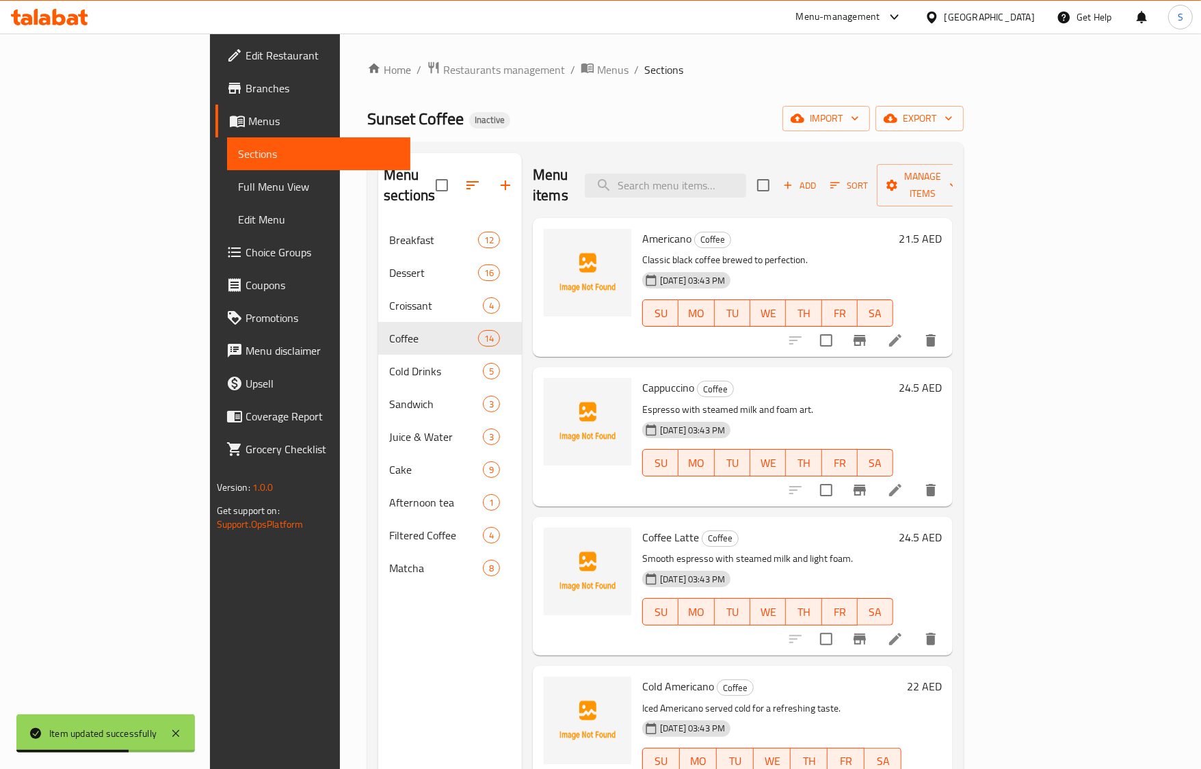
scroll to position [448, 0]
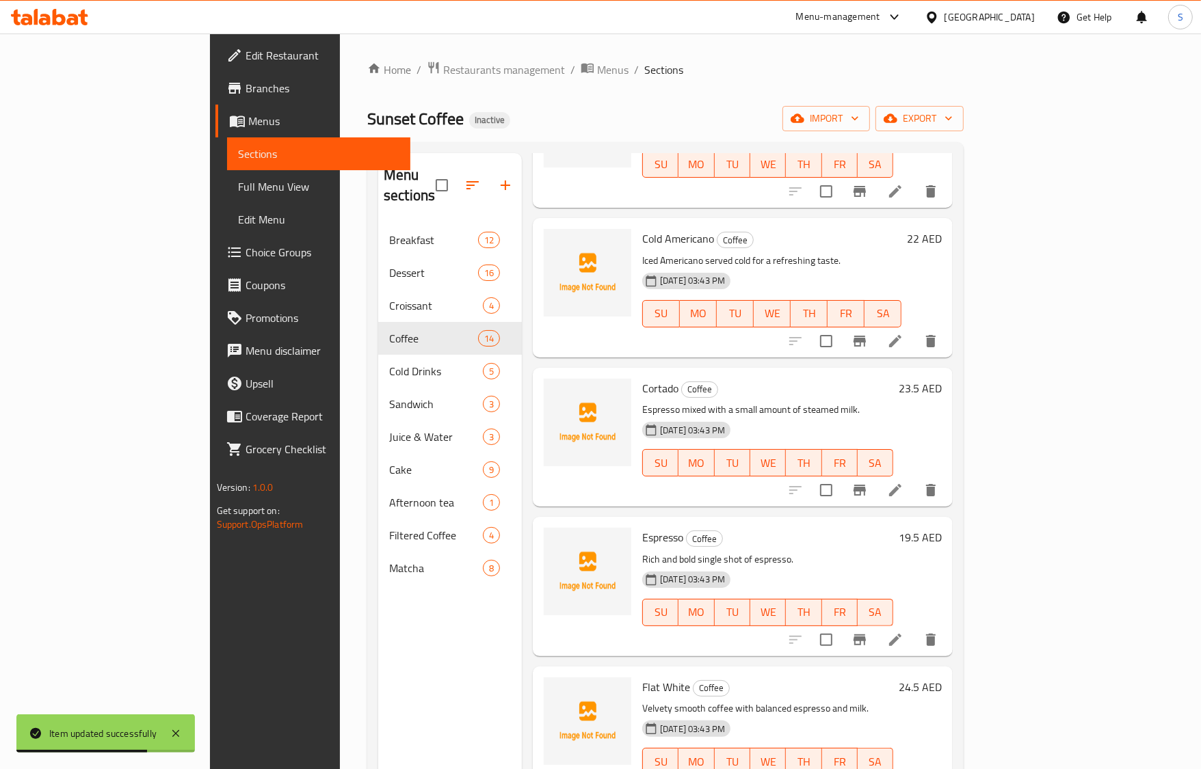
click at [914, 628] on li at bounding box center [895, 640] width 38 height 25
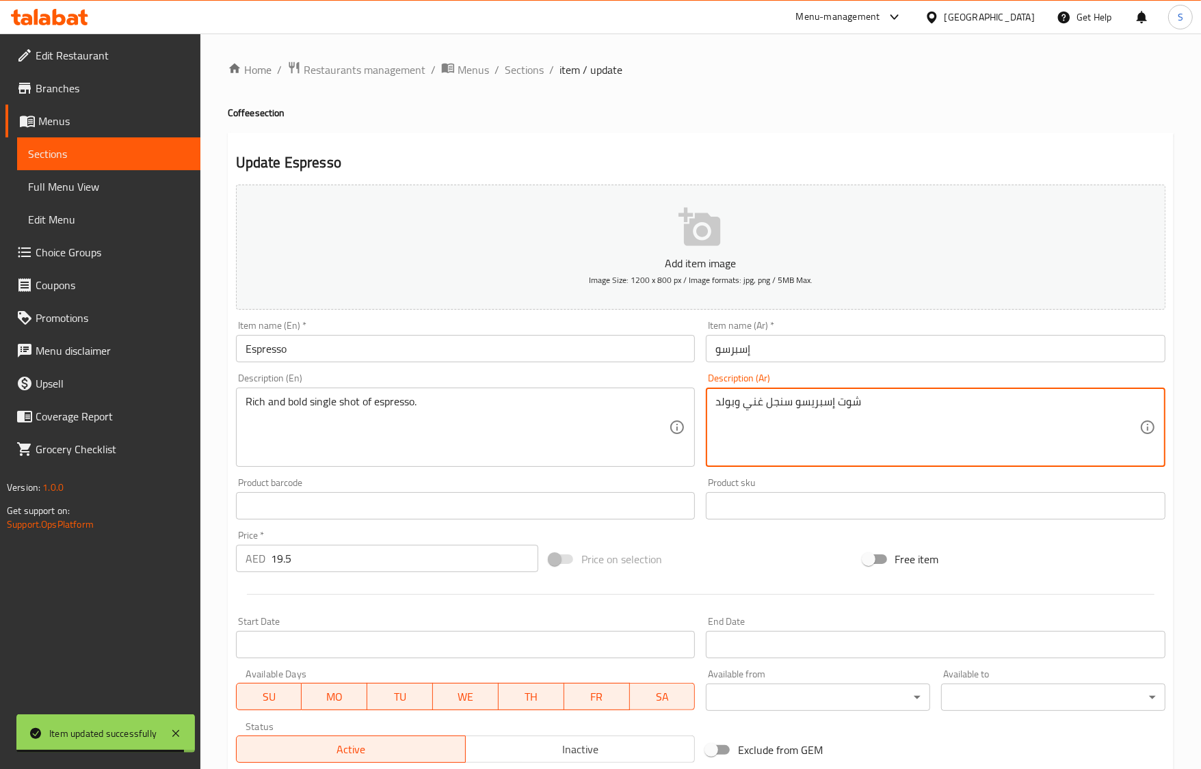
click at [814, 412] on textarea "شوت إسبريسو سنجل غني وبولد" at bounding box center [927, 427] width 424 height 65
paste textarea "رعة واحدة غنية وجريئة من الإسبريسو."
click at [874, 407] on textarea "جرعة واحدة غنية وجريئة من الإسبريسو." at bounding box center [927, 427] width 424 height 65
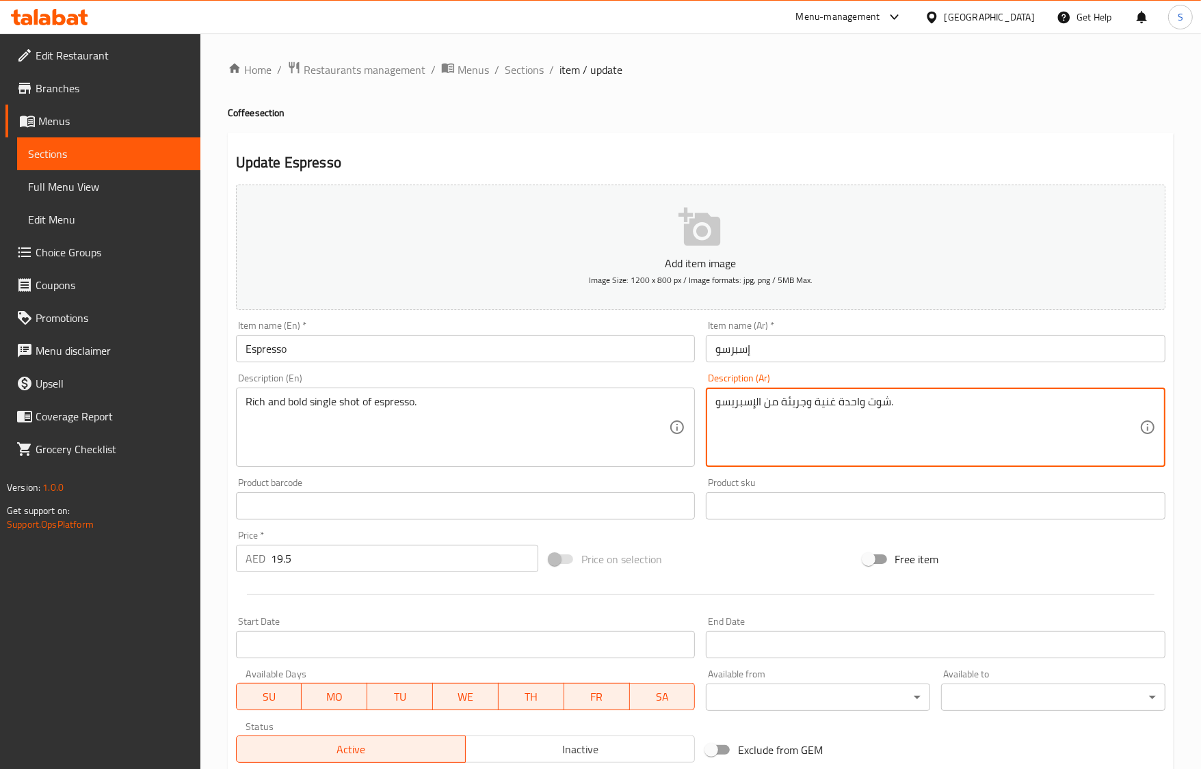
click at [853, 408] on textarea "شوت واحدة غنية وجريئة من الإسبريسو." at bounding box center [927, 427] width 424 height 65
type textarea "شوت سينجل غنية وجريئة من الإسبريسو."
click at [475, 346] on input "Espresso" at bounding box center [466, 348] width 460 height 27
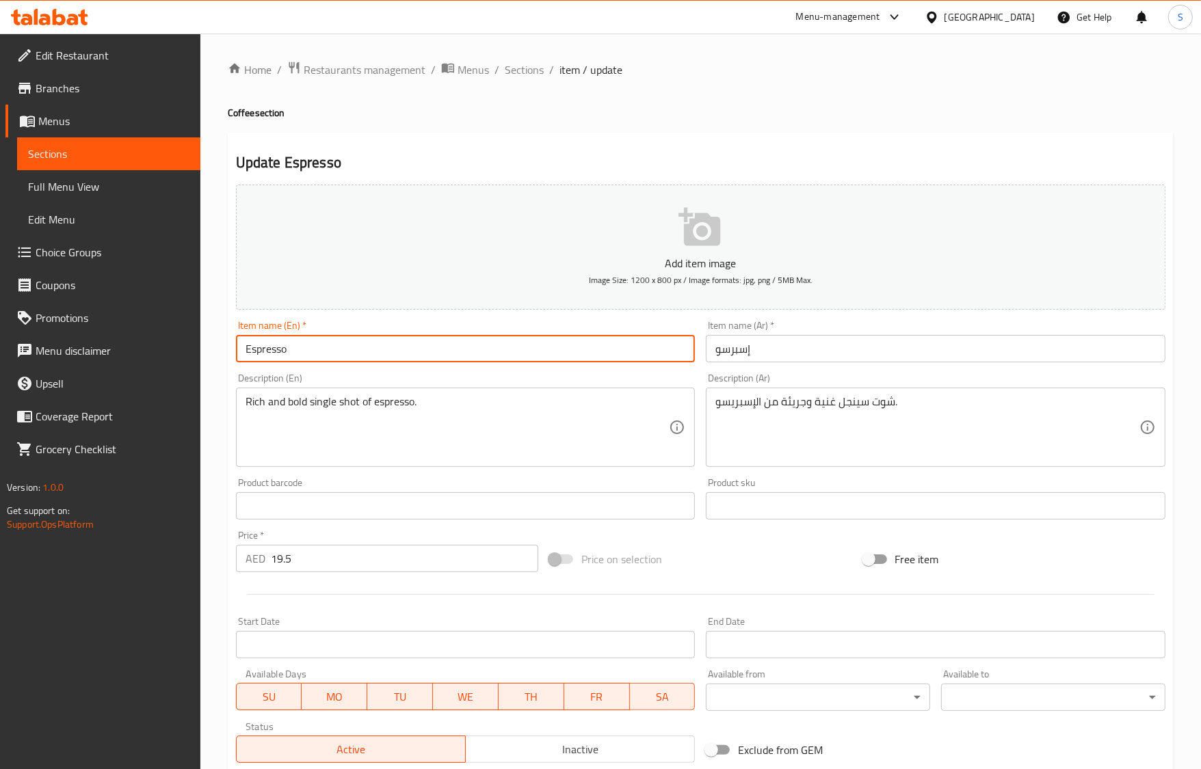
click at [530, 73] on span "Sections" at bounding box center [524, 70] width 39 height 16
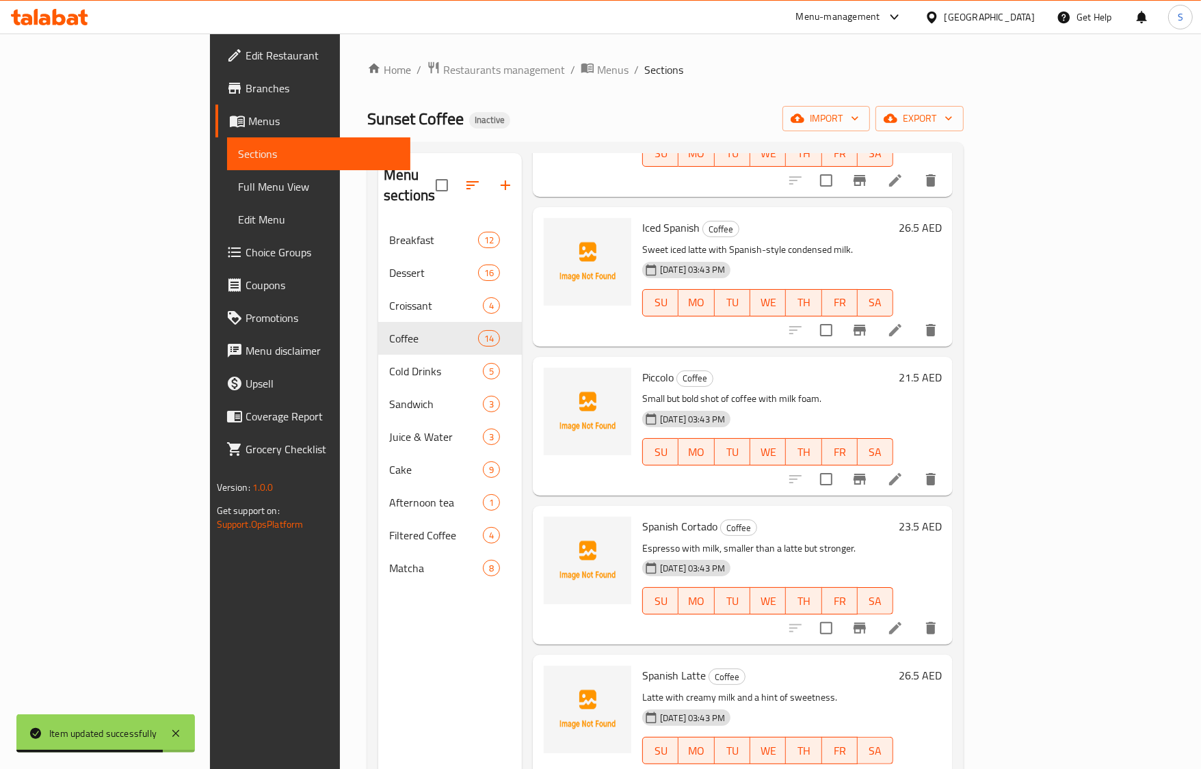
scroll to position [1355, 0]
click at [903, 771] on icon at bounding box center [895, 779] width 16 height 16
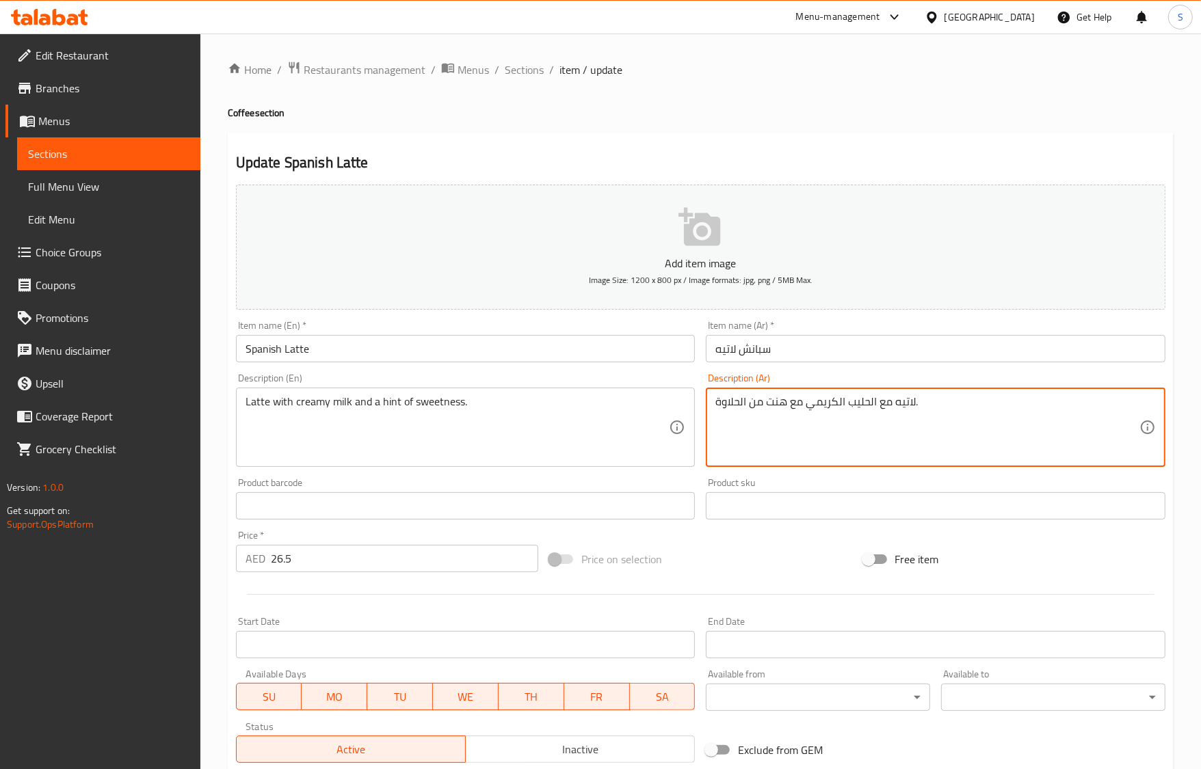
click at [773, 410] on textarea "لاتيه مع الحليب الكريمي مع هنت من الحلاوة." at bounding box center [927, 427] width 424 height 65
paste textarea "مسة"
type textarea "لاتيه مع الحليب الكريمي مع لمسة من الحلاوة."
click at [531, 345] on input "Spanish Latte" at bounding box center [466, 348] width 460 height 27
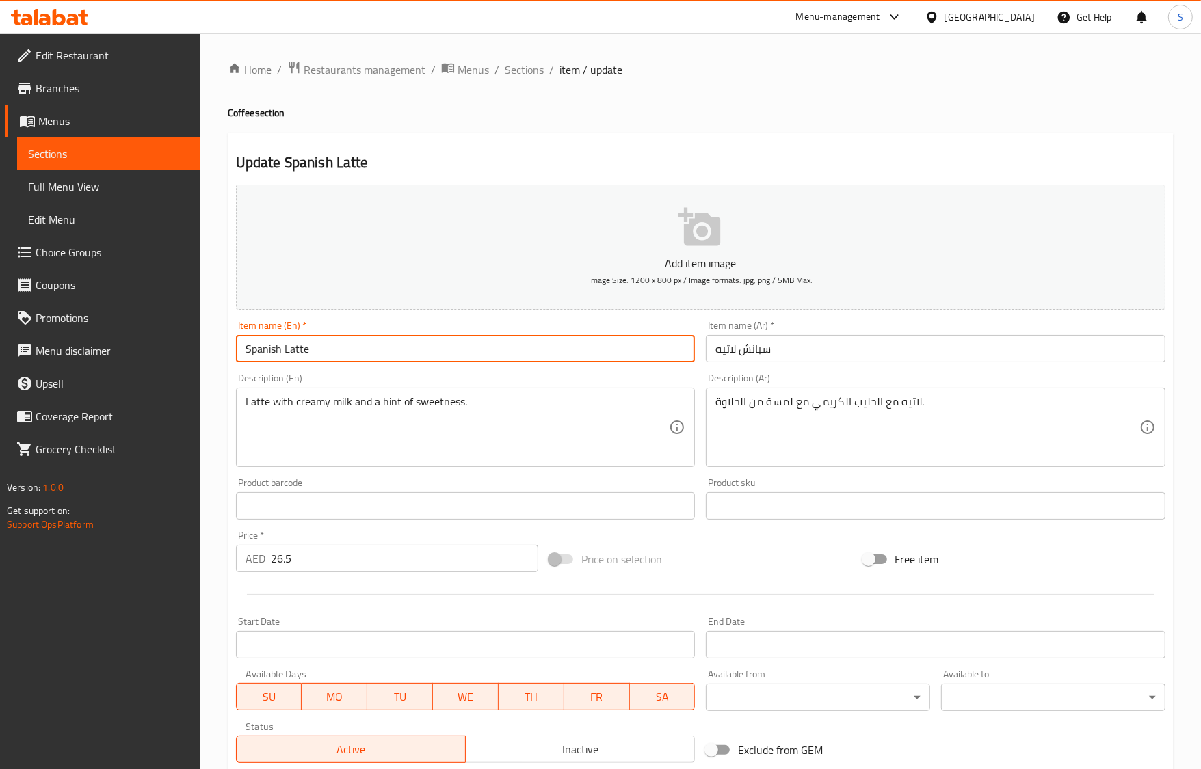
drag, startPoint x: 530, startPoint y: 74, endPoint x: 530, endPoint y: 93, distance: 19.1
click at [530, 74] on span "Sections" at bounding box center [524, 70] width 39 height 16
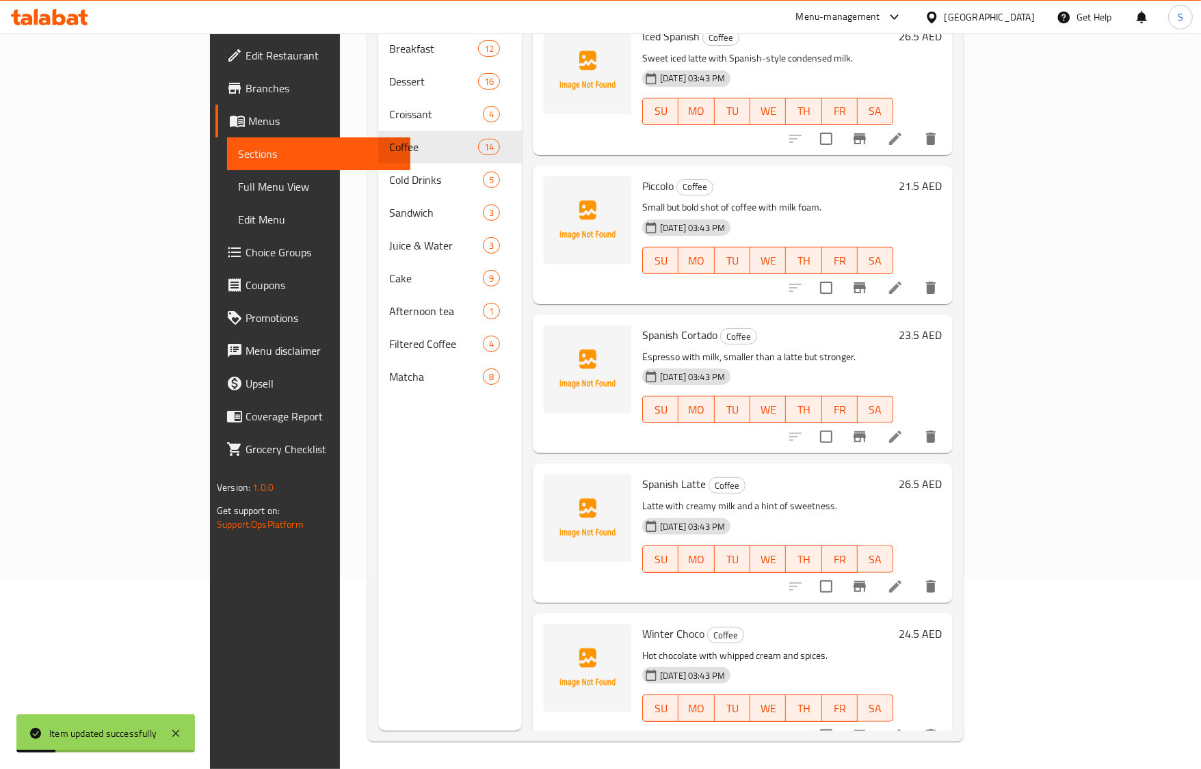
scroll to position [1355, 0]
click at [901, 730] on icon at bounding box center [895, 736] width 12 height 12
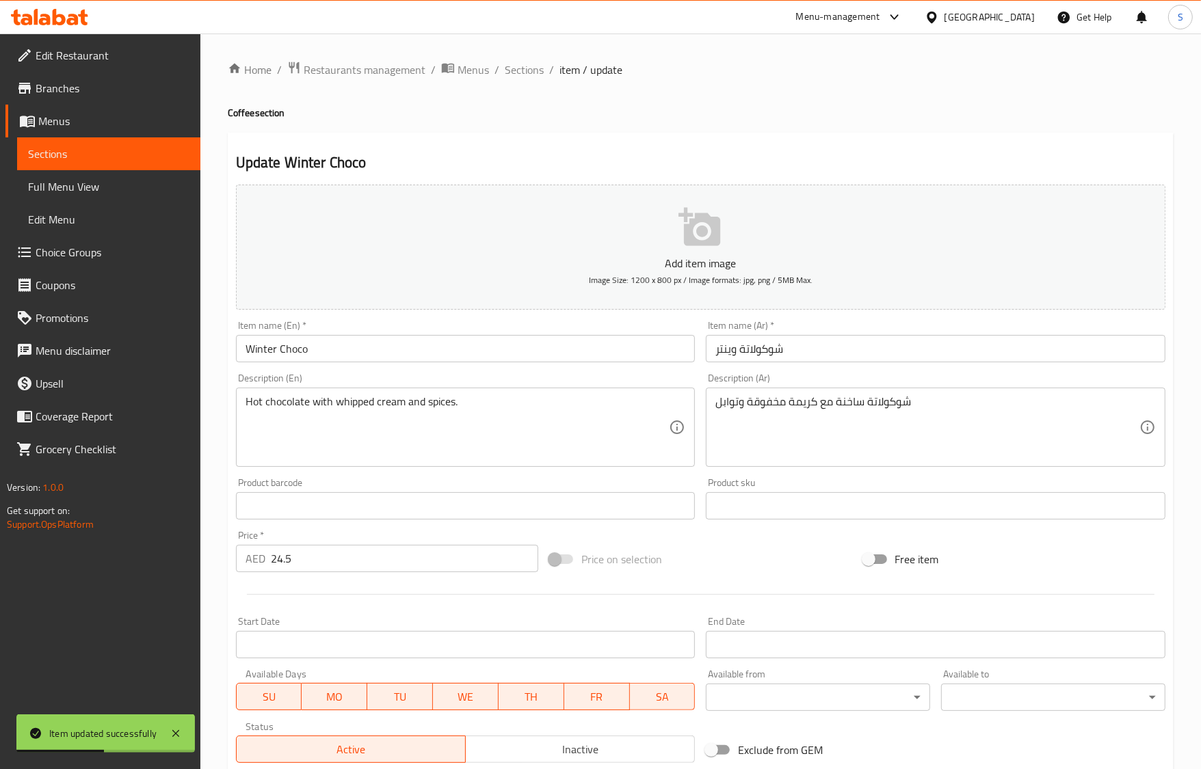
click at [773, 354] on input "شوكولاتة وينتر" at bounding box center [936, 348] width 460 height 27
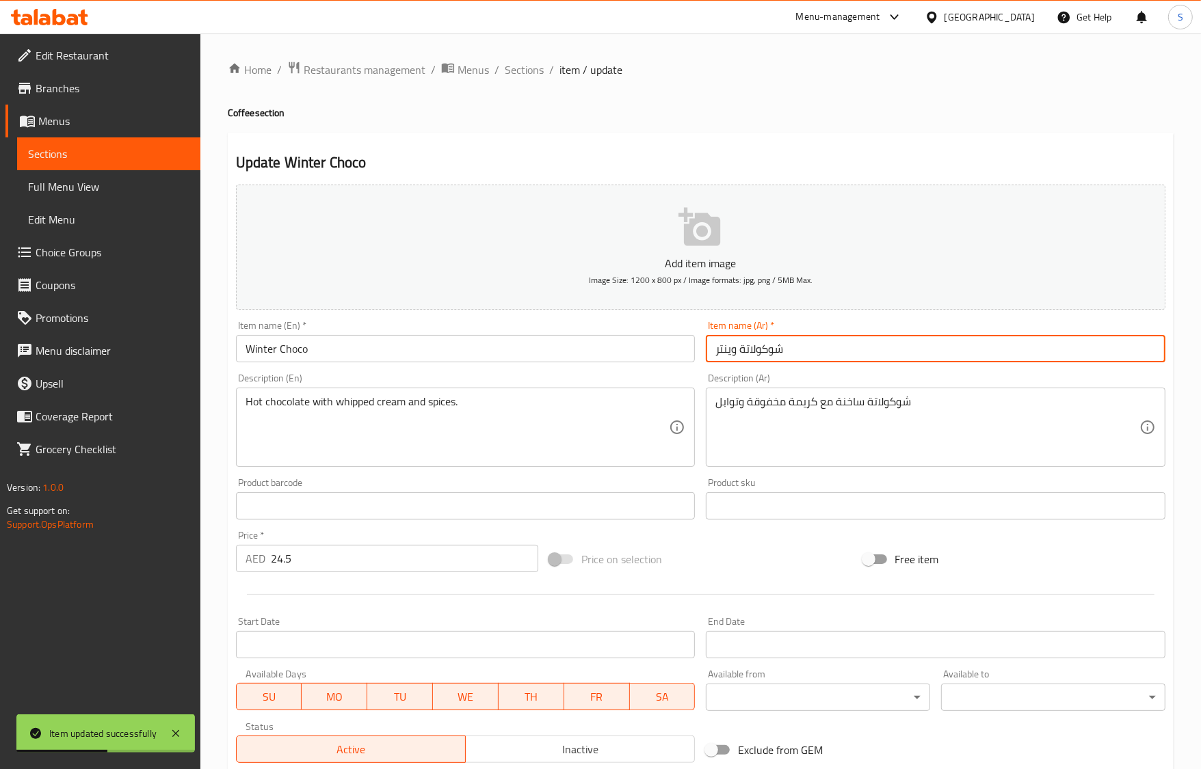
click at [773, 354] on input "شوكولاتة وينتر" at bounding box center [936, 348] width 460 height 27
click at [824, 351] on input "وينتر" at bounding box center [936, 348] width 460 height 27
type input "وينتر شوكو"
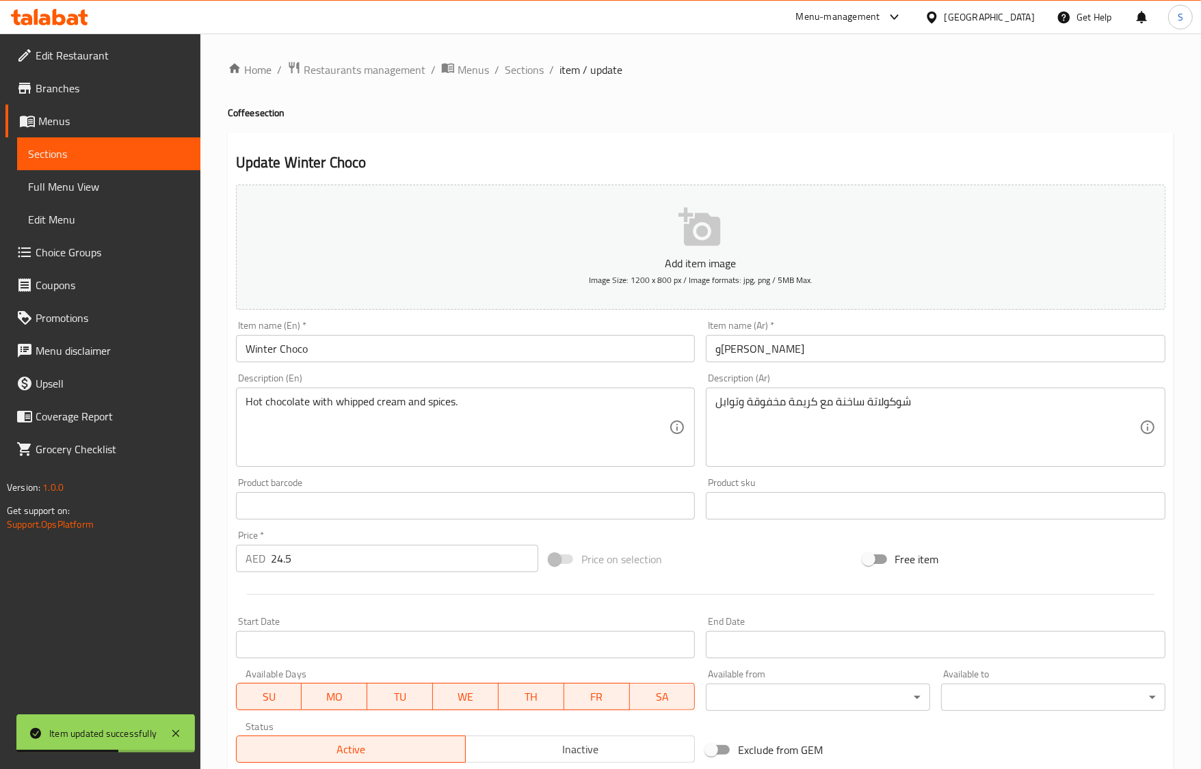
drag, startPoint x: 520, startPoint y: 68, endPoint x: 465, endPoint y: 8, distance: 81.3
click at [520, 68] on span "Sections" at bounding box center [524, 70] width 39 height 16
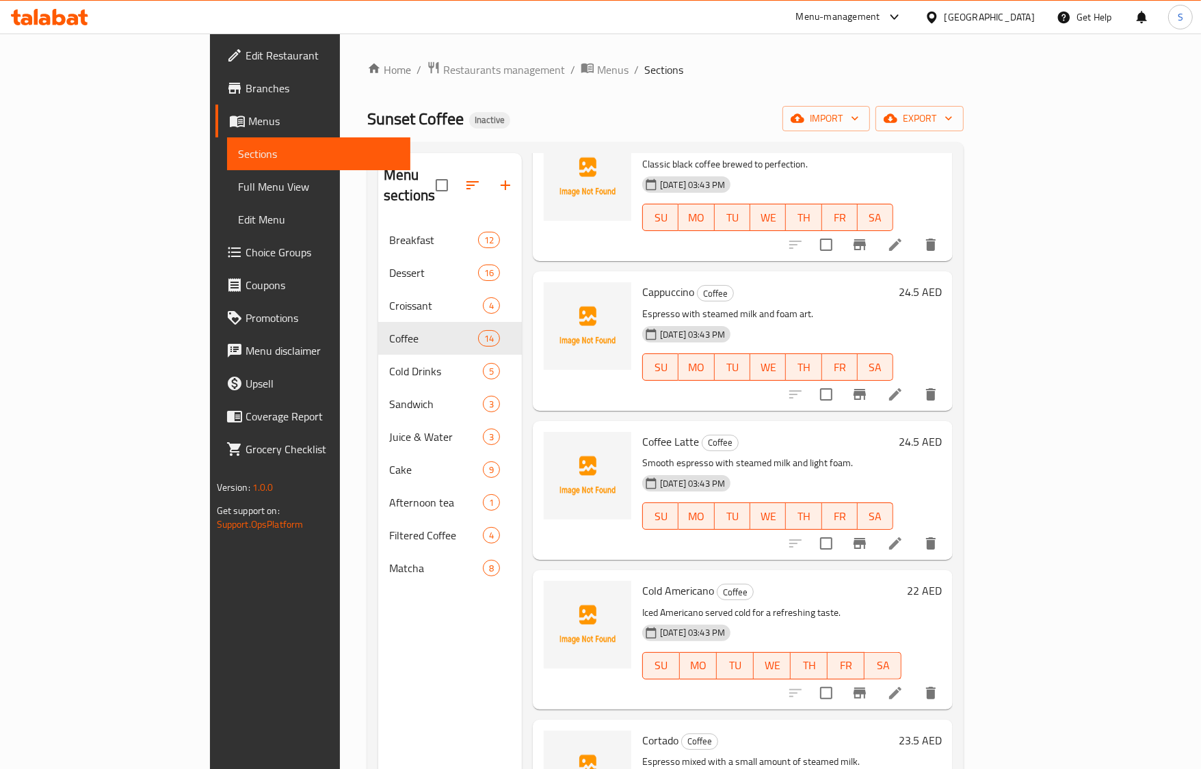
scroll to position [427, 0]
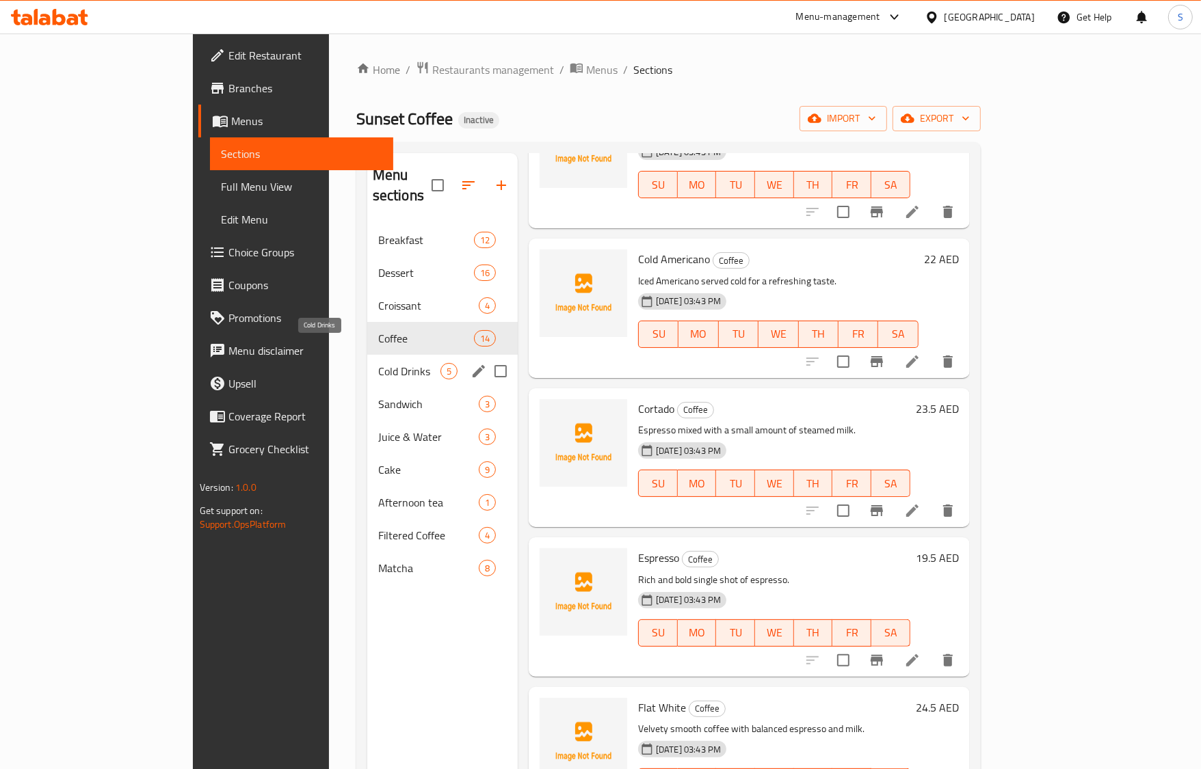
click at [378, 363] on span "Cold Drinks" at bounding box center [409, 371] width 62 height 16
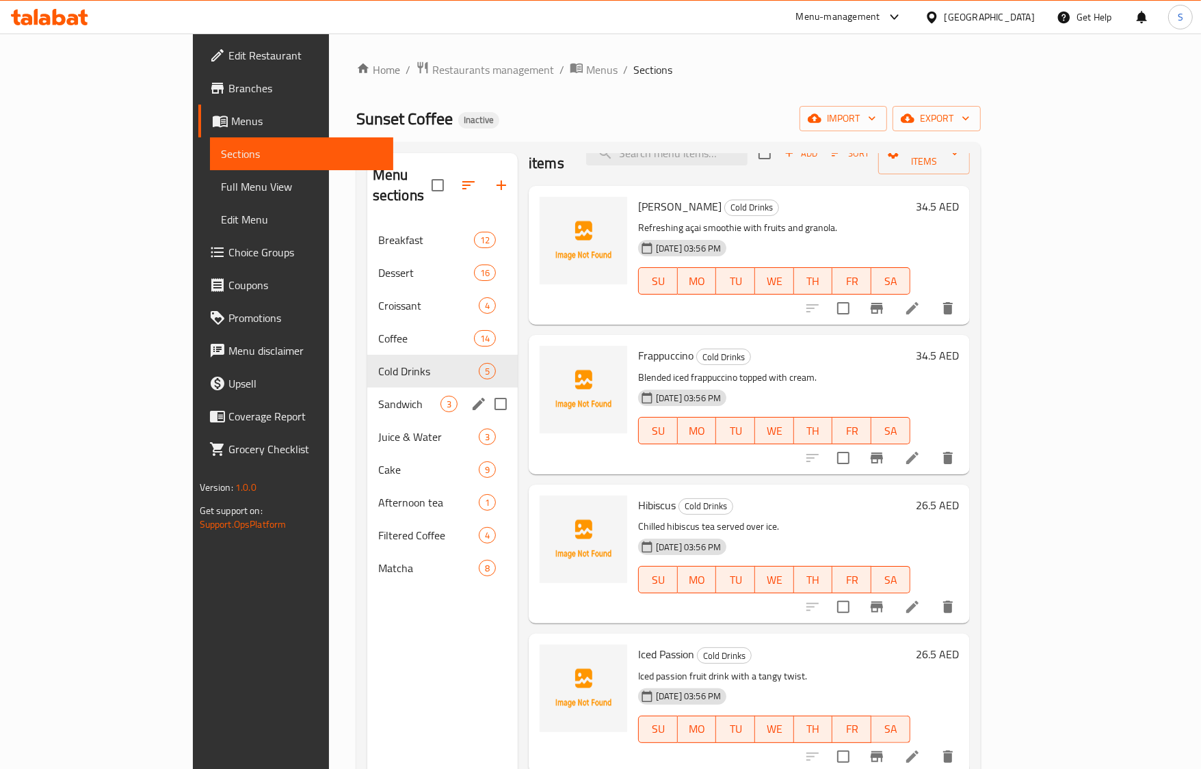
scroll to position [11, 0]
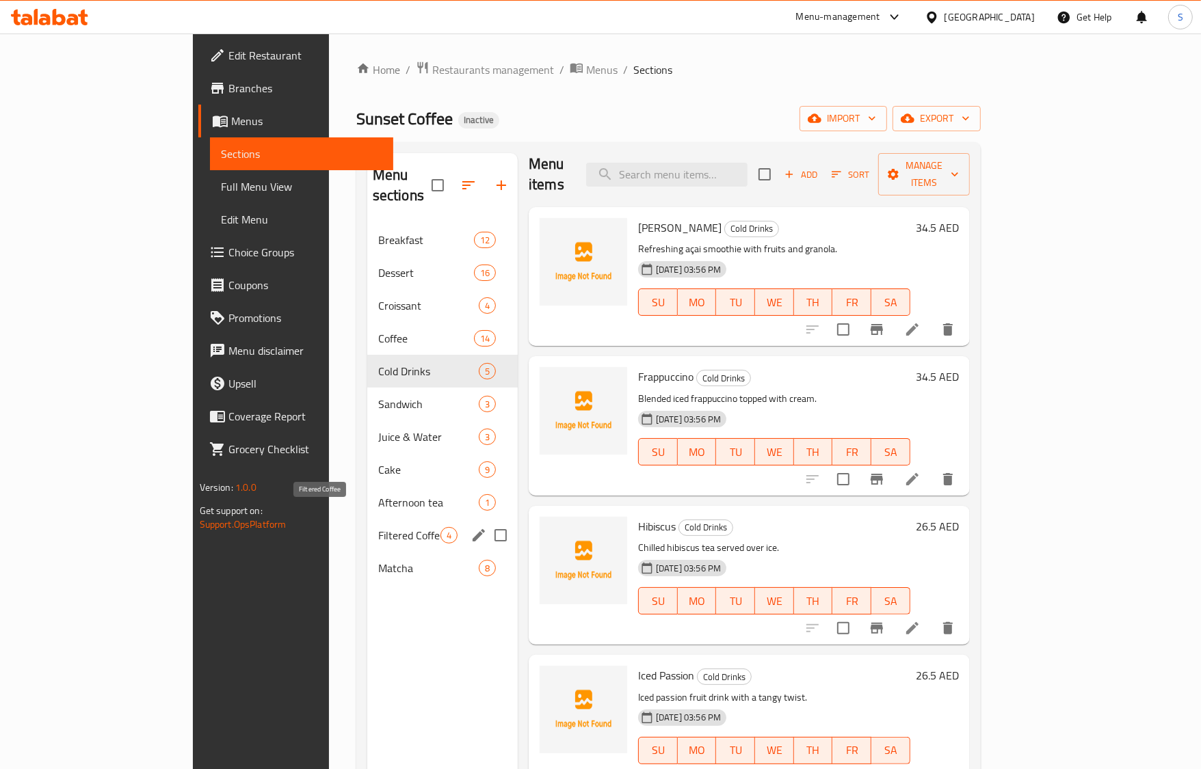
click at [378, 527] on span "Filtered Coffee" at bounding box center [409, 535] width 62 height 16
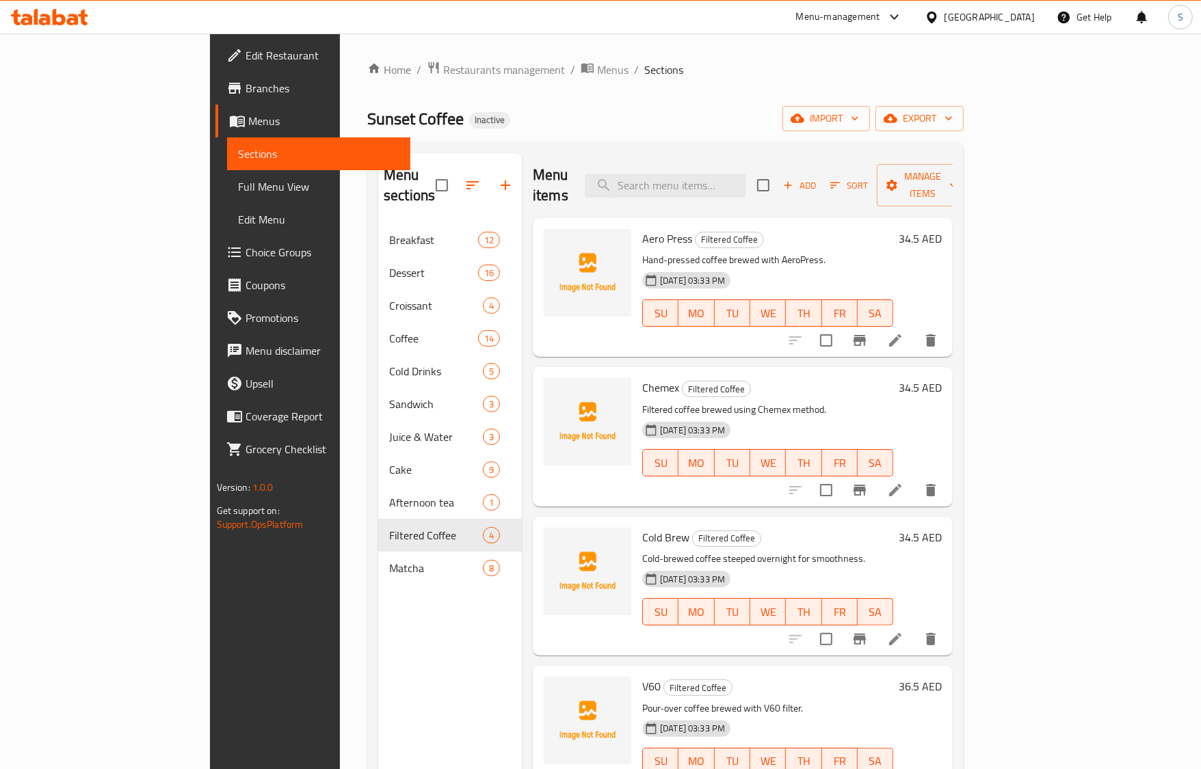
scroll to position [192, 0]
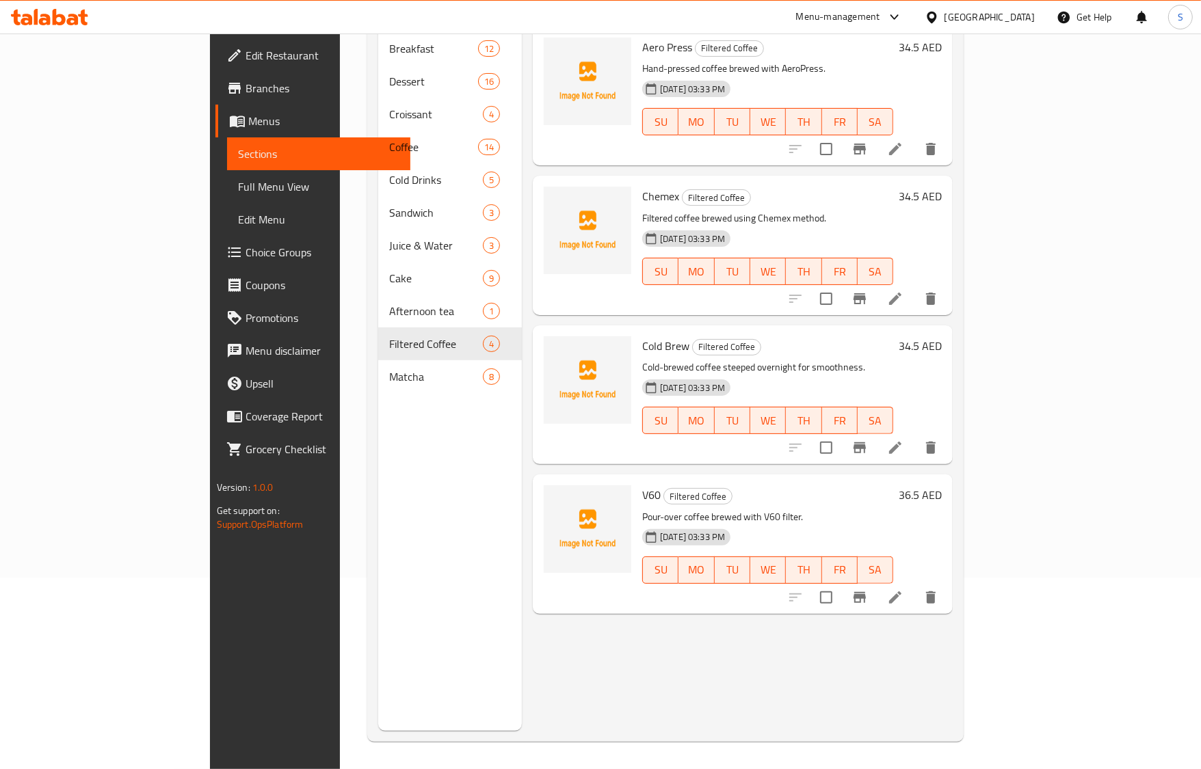
click at [914, 436] on li at bounding box center [895, 448] width 38 height 25
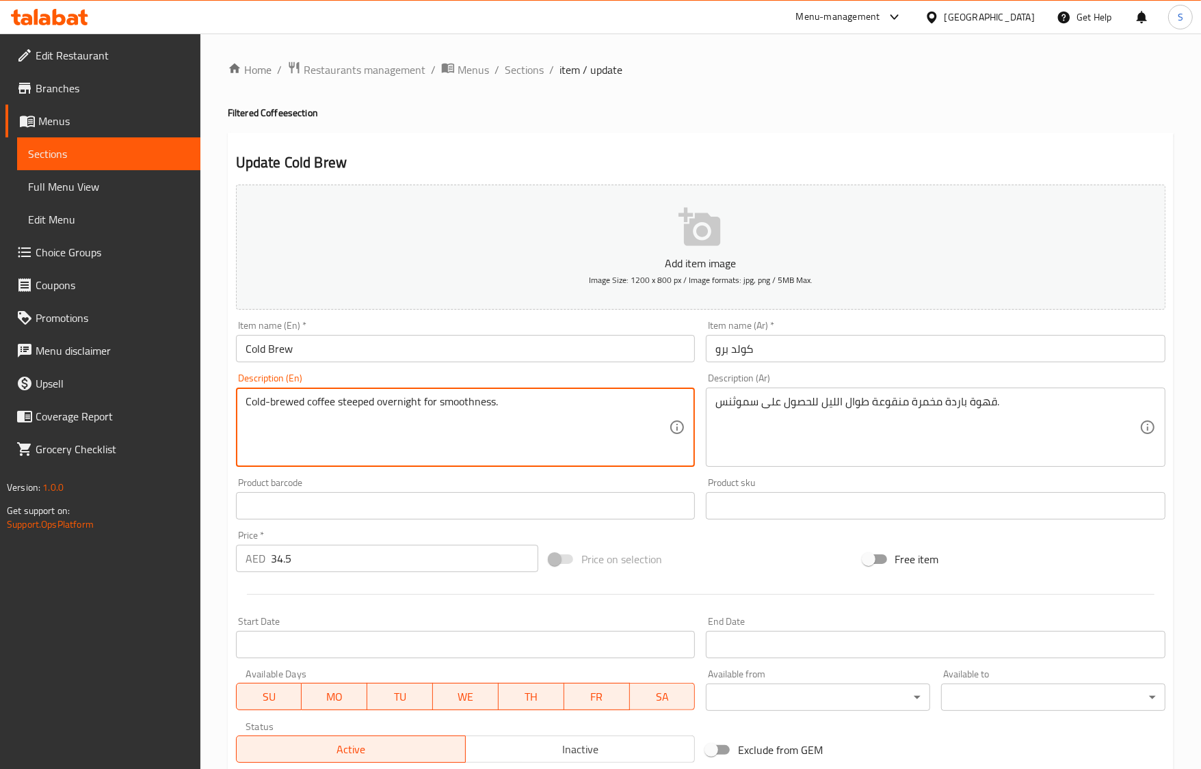
click at [419, 407] on textarea "Cold-brewed coffee steeped overnight for smoothness." at bounding box center [458, 427] width 424 height 65
click at [384, 406] on textarea "Cold-brewed coffee steeped overnight for smoothness." at bounding box center [458, 427] width 424 height 65
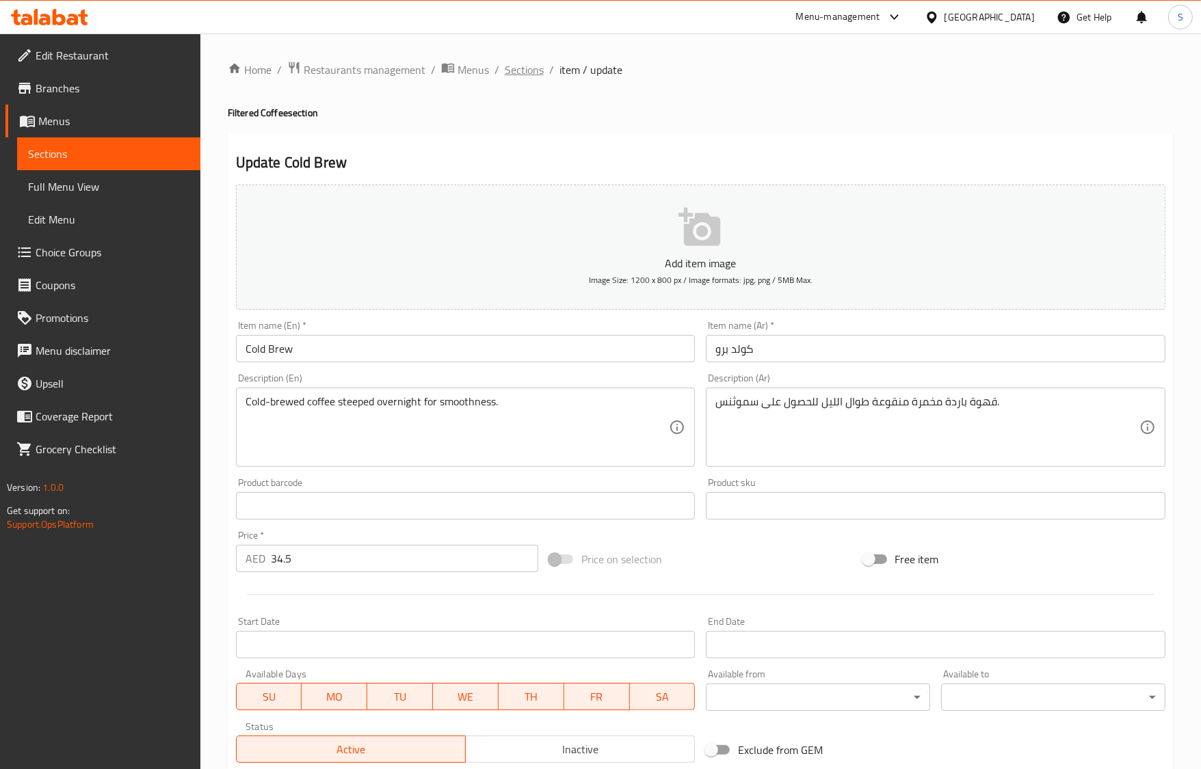
click at [511, 72] on span "Sections" at bounding box center [524, 70] width 39 height 16
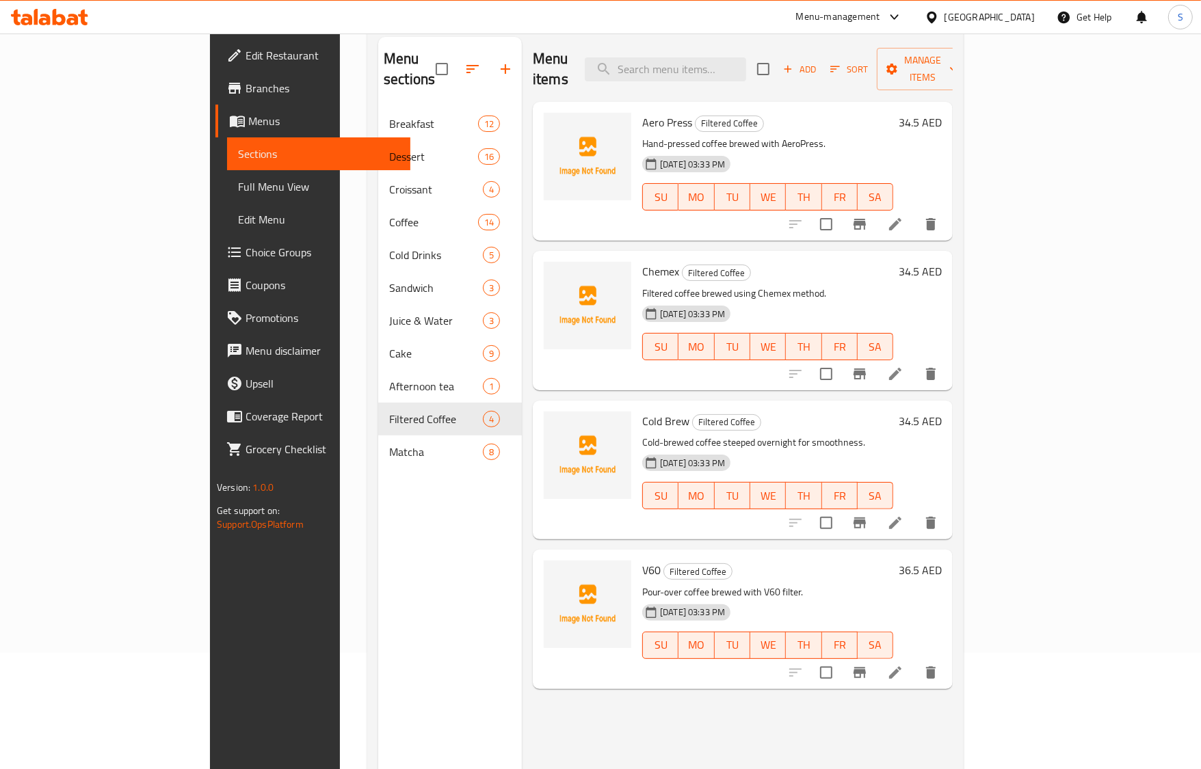
scroll to position [192, 0]
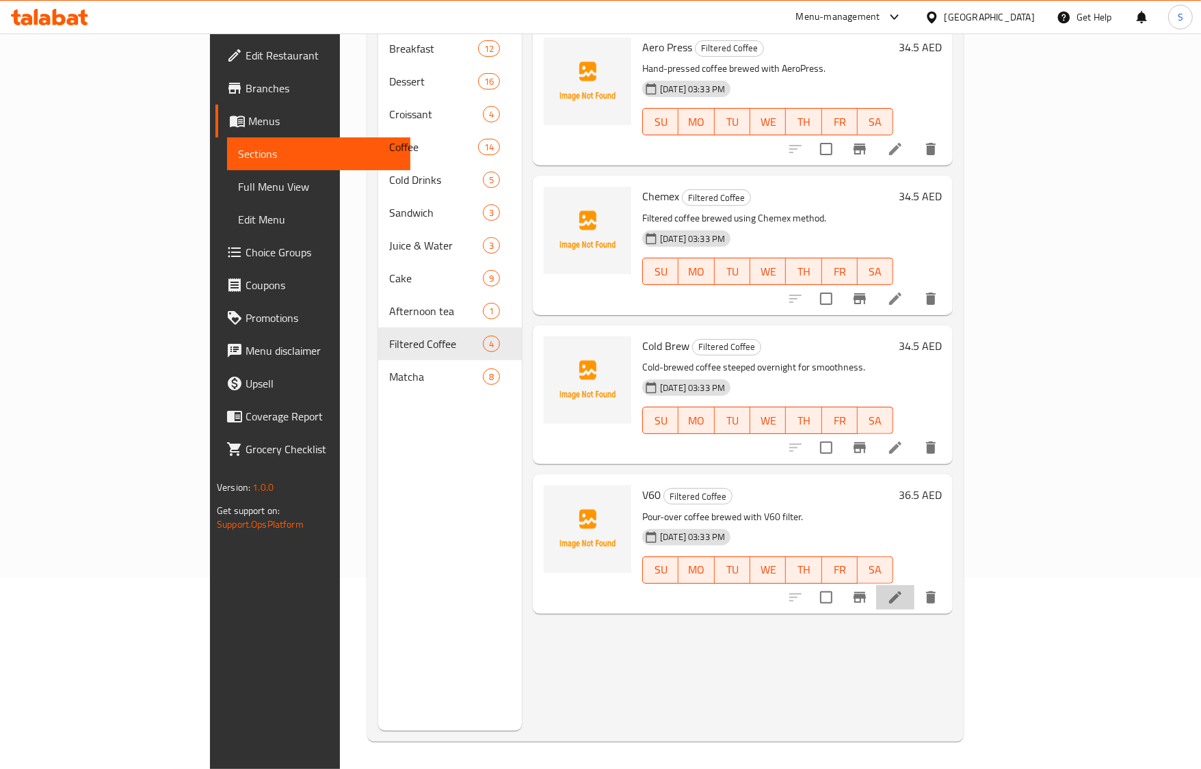
click at [914, 585] on li at bounding box center [895, 597] width 38 height 25
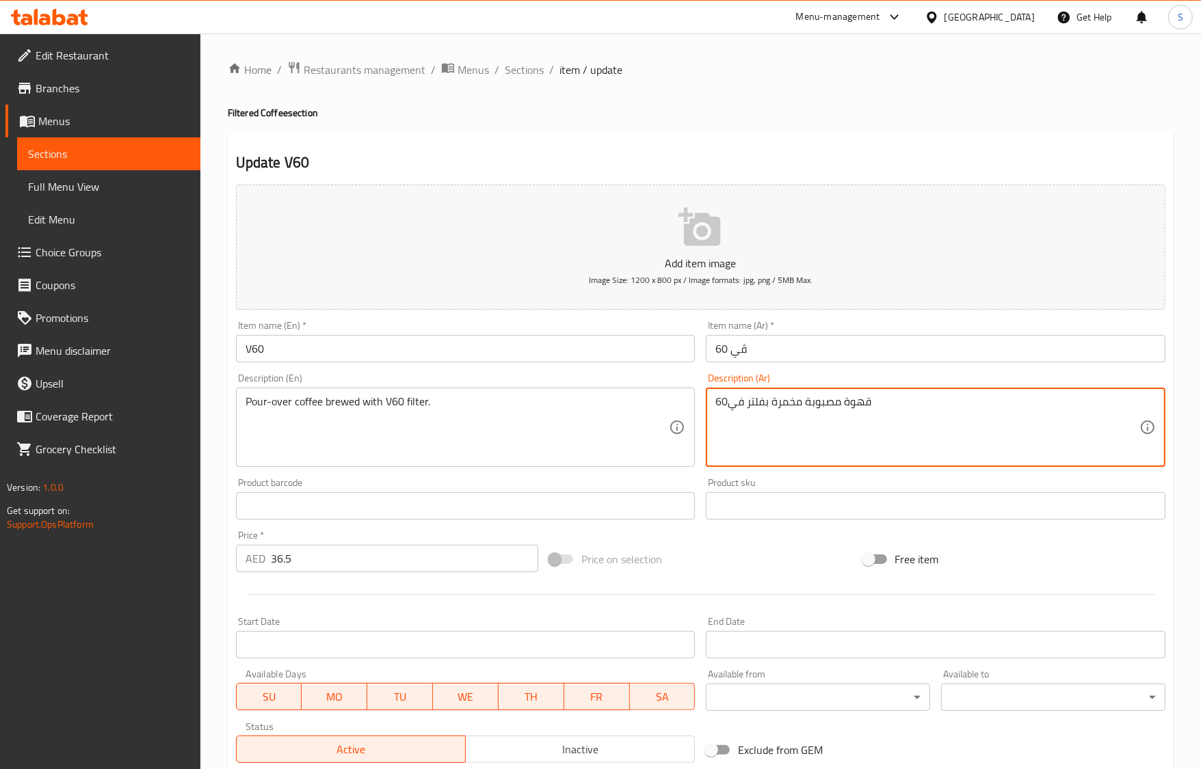
drag, startPoint x: 807, startPoint y: 401, endPoint x: 888, endPoint y: 401, distance: 80.7
paste textarea "قطر"
type textarea "قهوة مقطرة مخمرة بفلتر في60"
click at [765, 406] on textarea "قهوة مقطرة مخمرة بفلتر في60" at bounding box center [927, 427] width 424 height 65
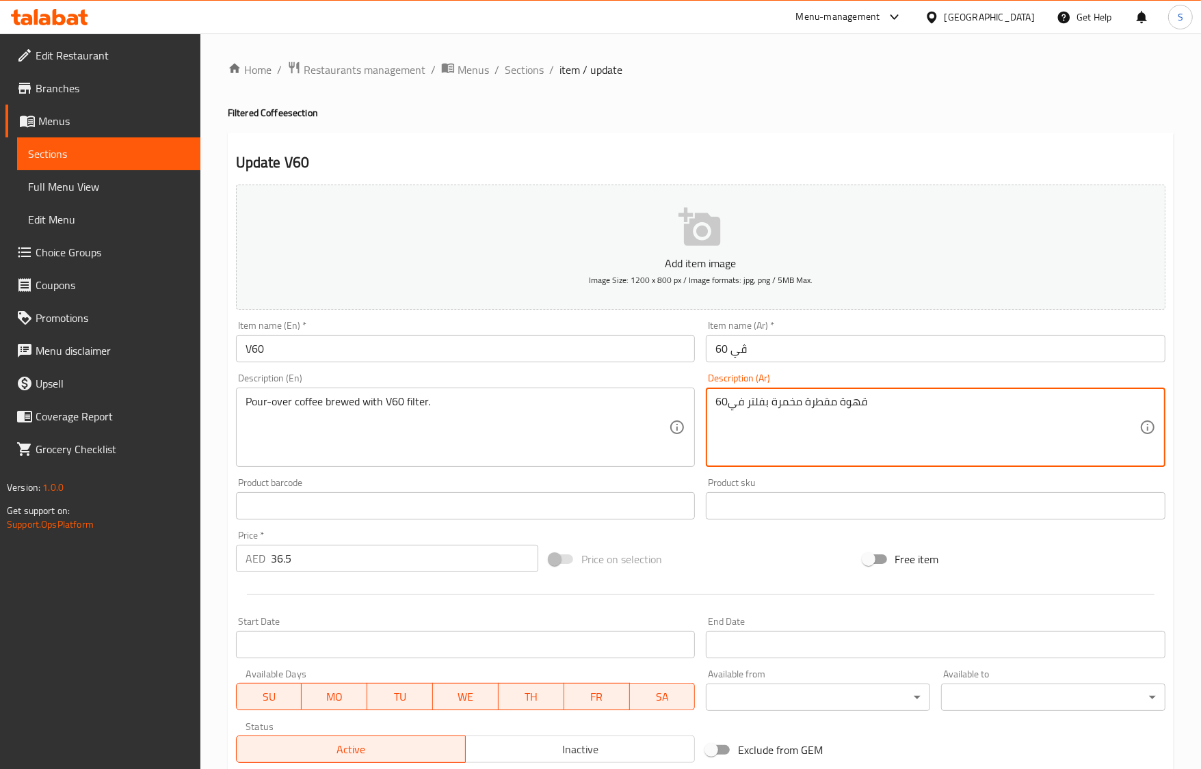
click at [419, 361] on input "V60" at bounding box center [466, 348] width 460 height 27
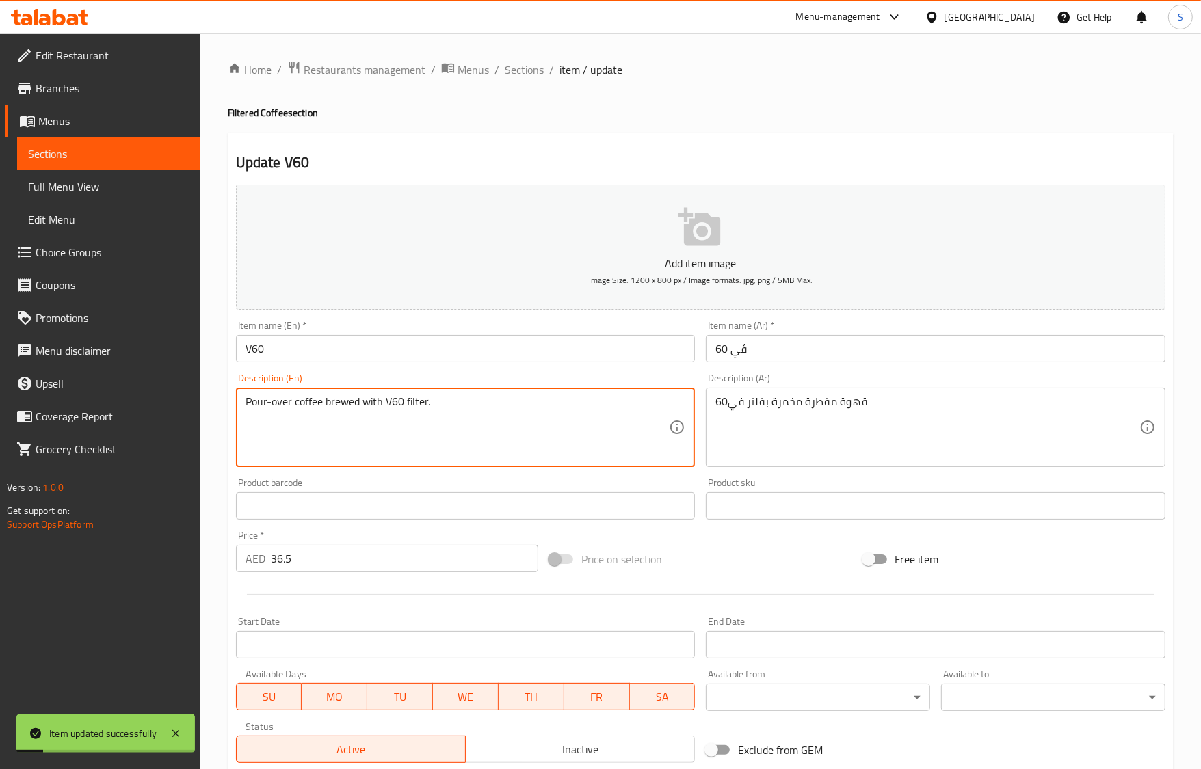
click at [483, 401] on textarea "Pour-over coffee brewed with V60 filter." at bounding box center [458, 427] width 424 height 65
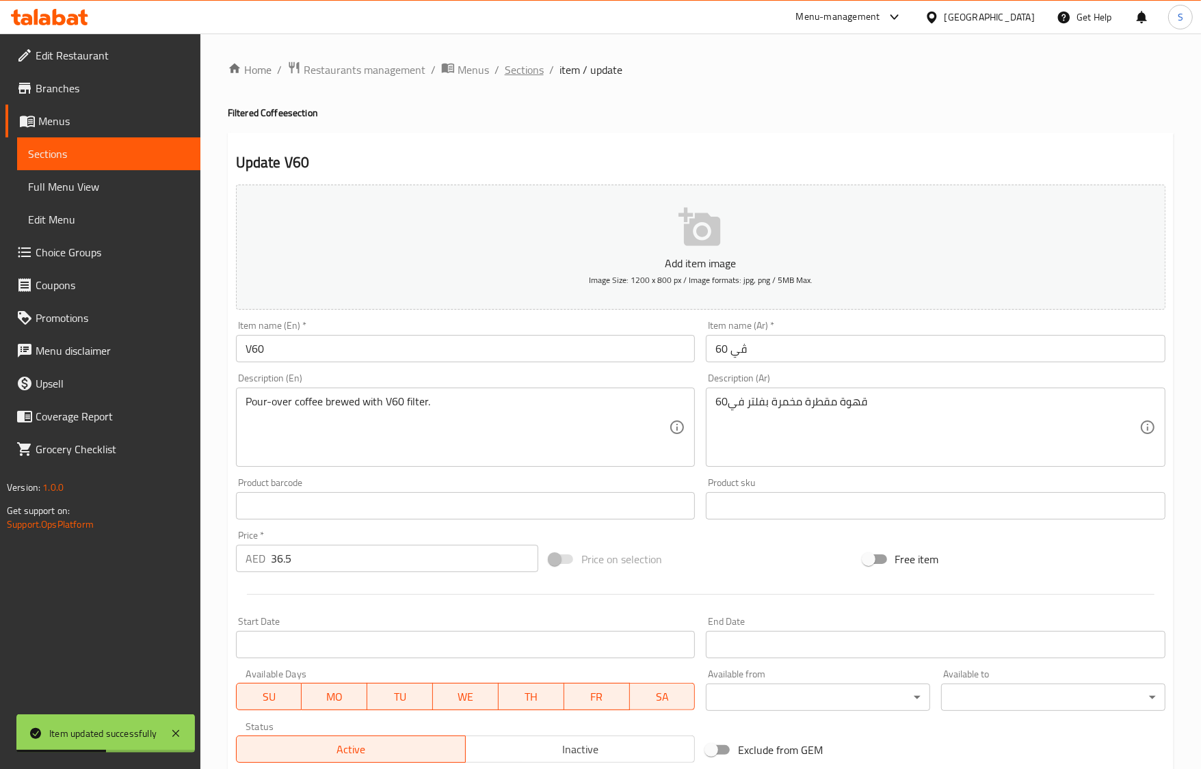
click at [525, 72] on span "Sections" at bounding box center [524, 70] width 39 height 16
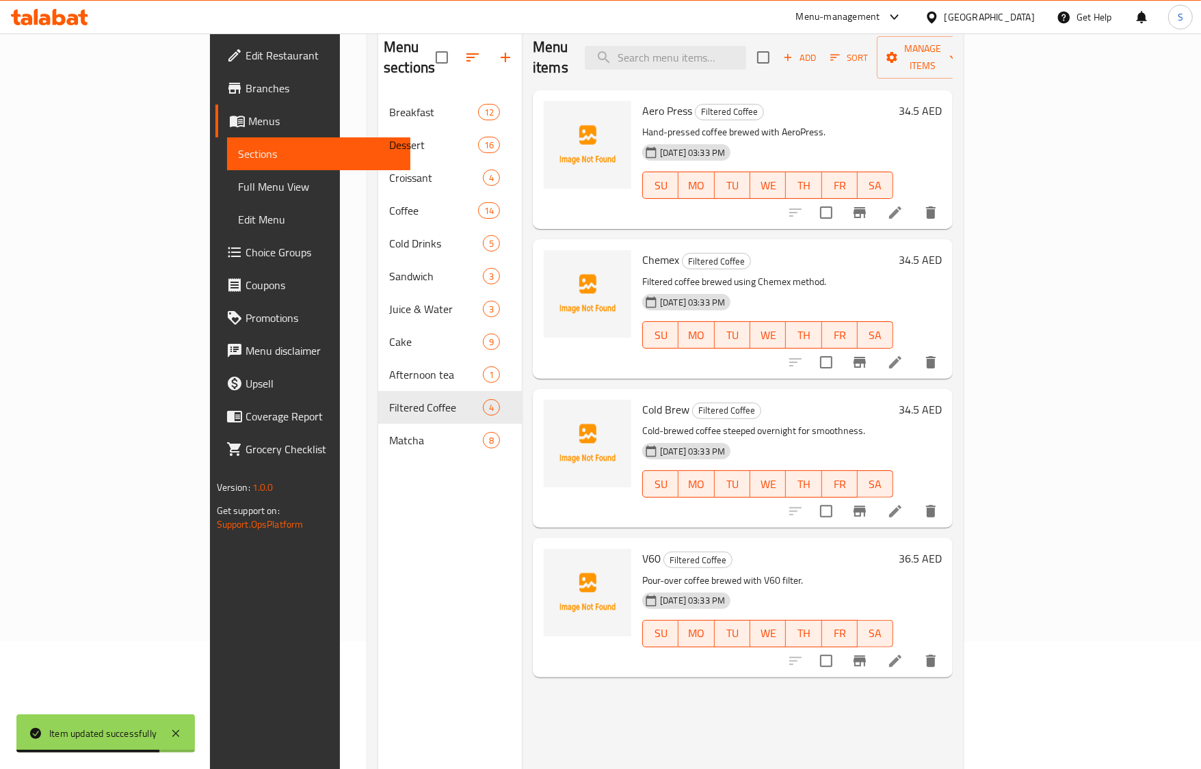
scroll to position [192, 0]
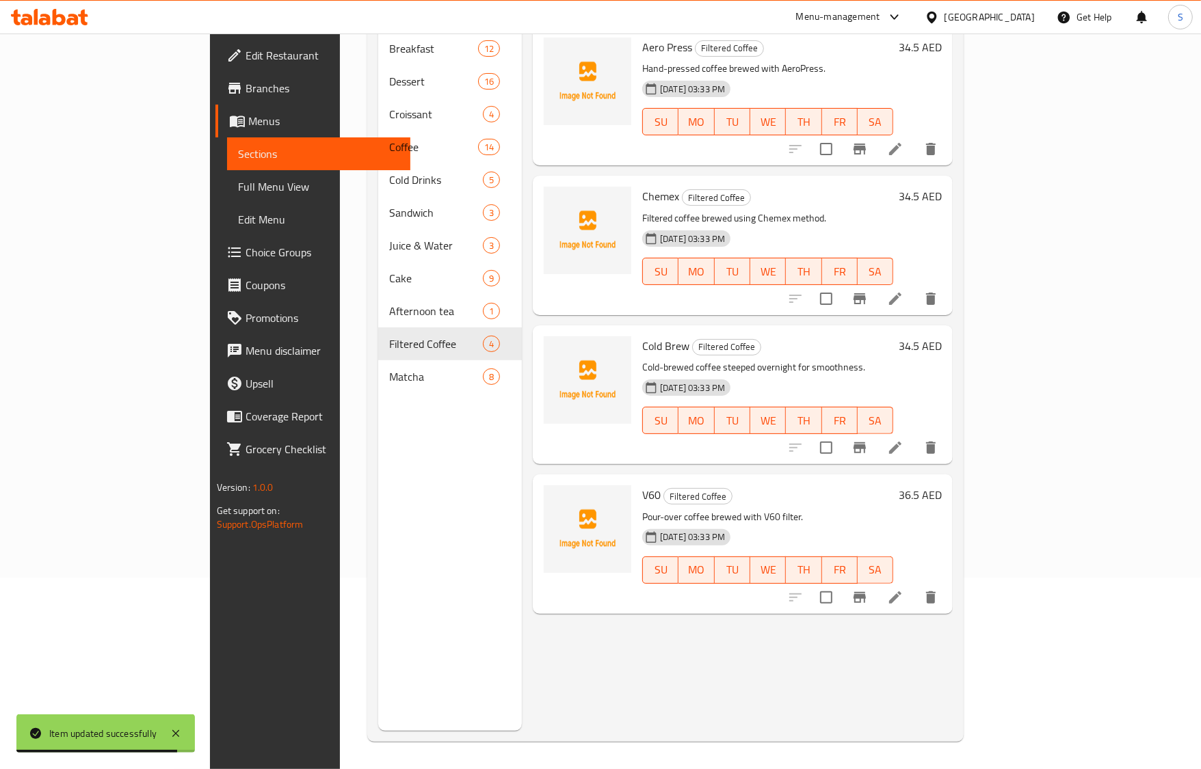
click at [903, 440] on icon at bounding box center [895, 448] width 16 height 16
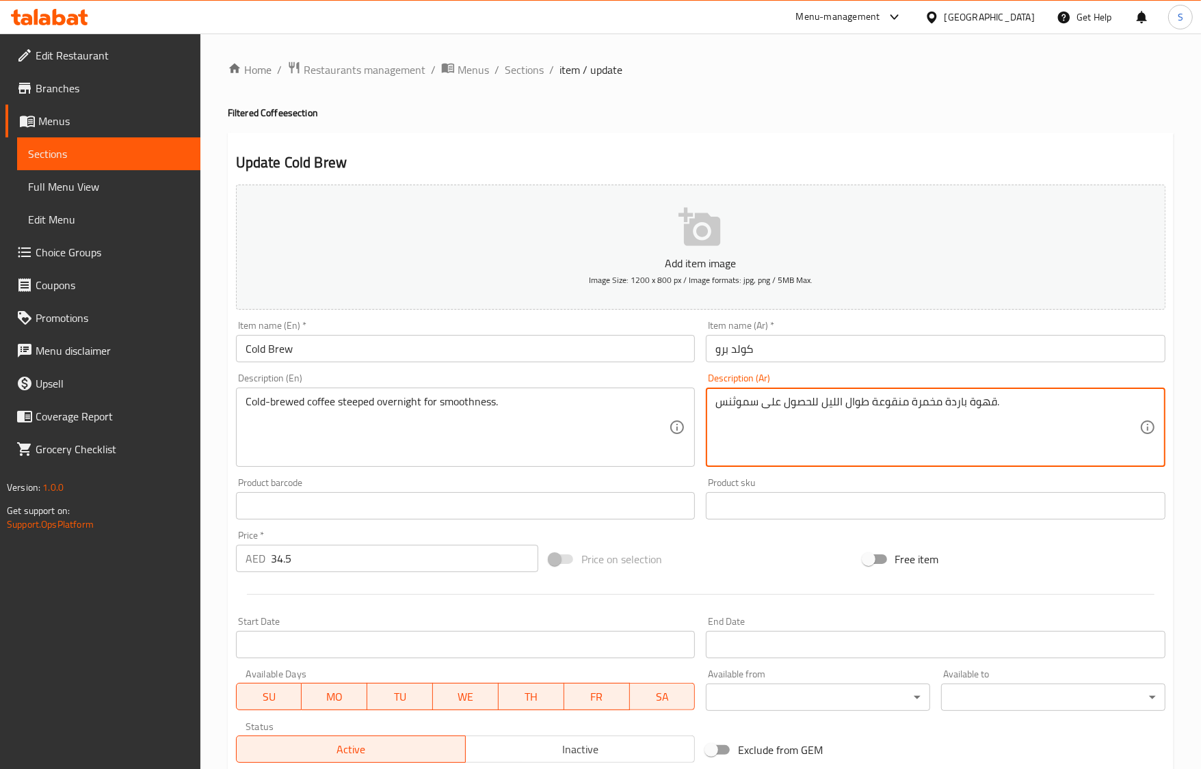
click at [743, 405] on textarea "قهوة باردة مخمرة منقوعة طوال الليل للحصول على سموثنس." at bounding box center [927, 427] width 424 height 65
paste textarea "نعومة"
type textarea "قهوة باردة مخمرة منقوعة طوال الليل للحصول على نعومة."
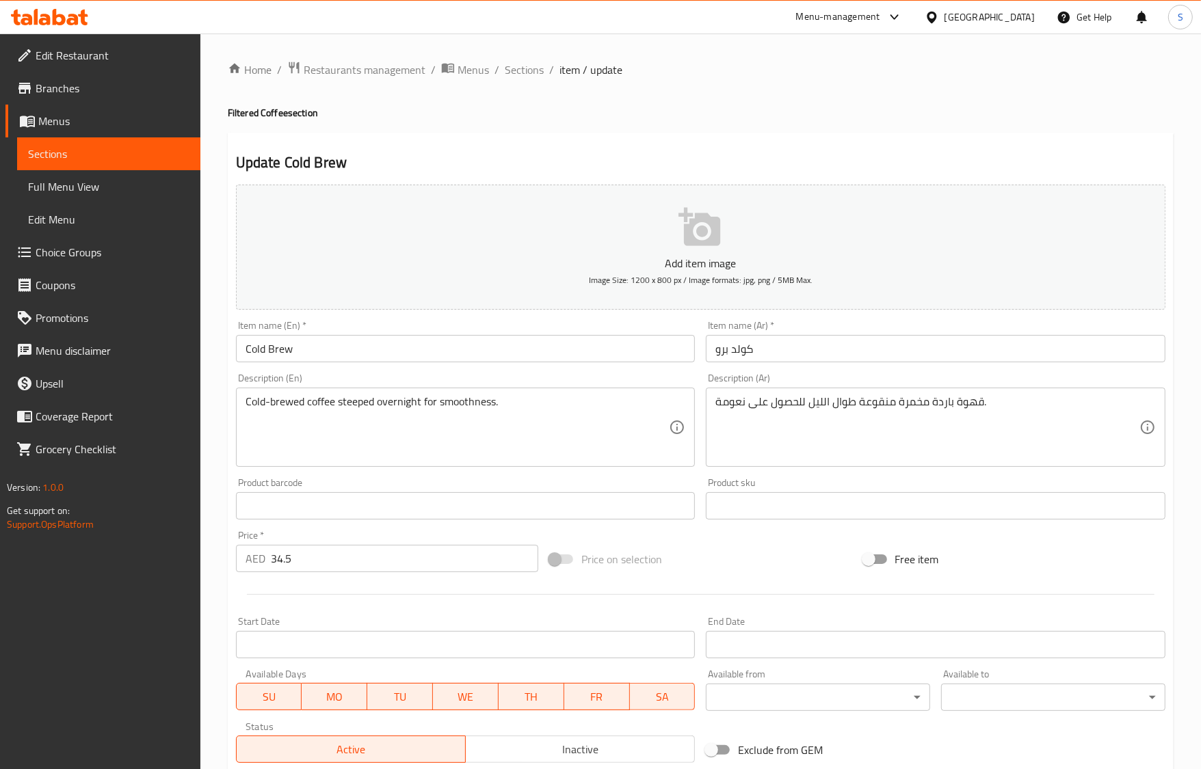
click at [460, 367] on div "Item name (En)   * Cold Brew Item name (En) *" at bounding box center [465, 341] width 470 height 53
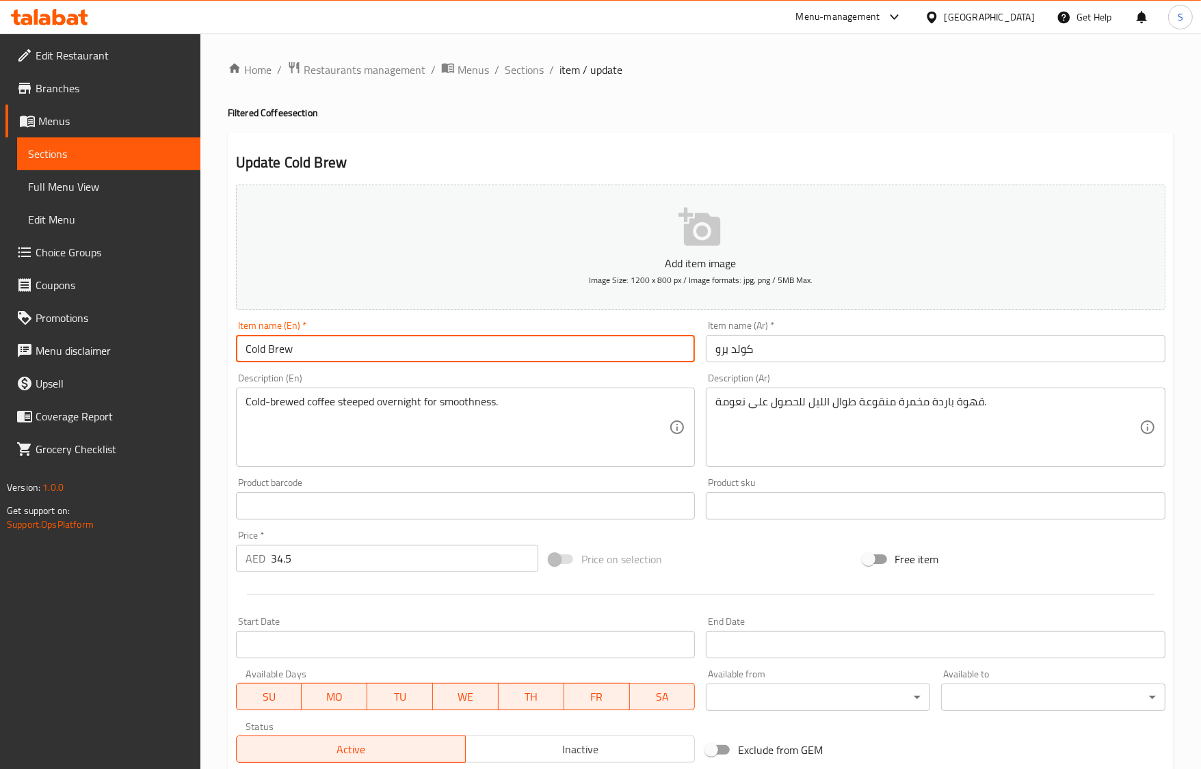
click at [459, 360] on input "Cold Brew" at bounding box center [466, 348] width 460 height 27
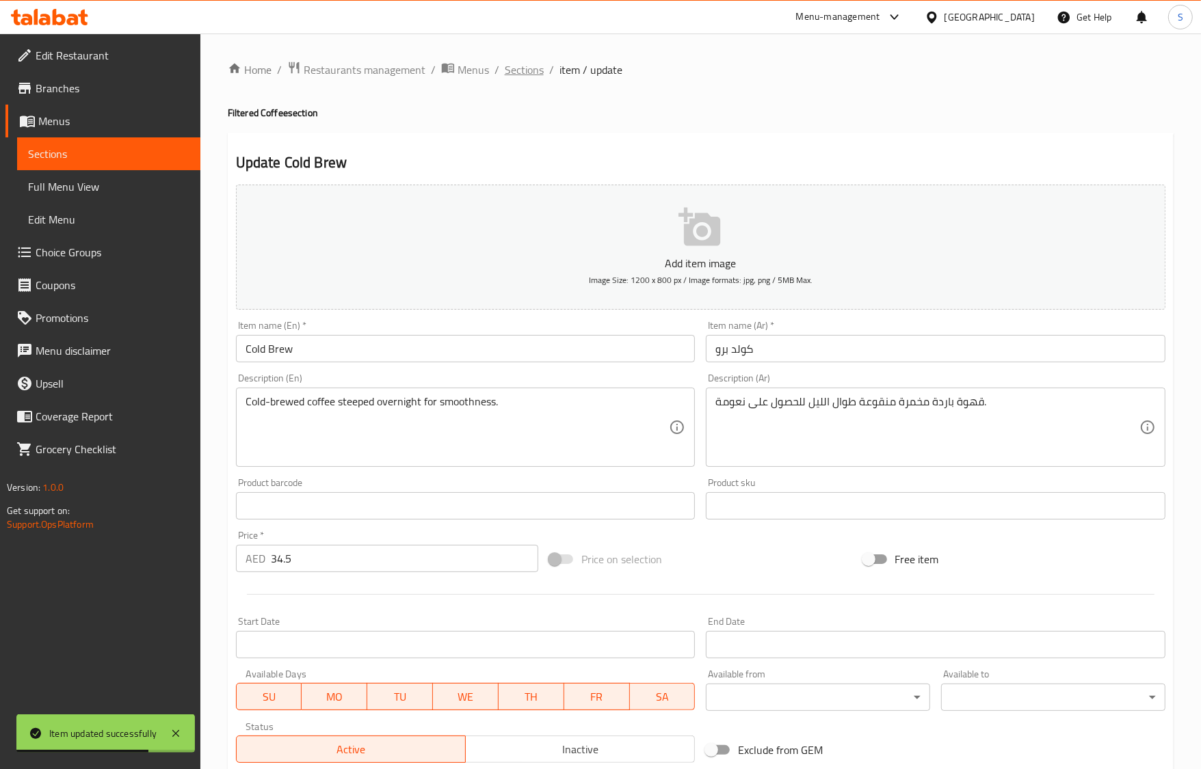
click at [535, 75] on span "Sections" at bounding box center [524, 70] width 39 height 16
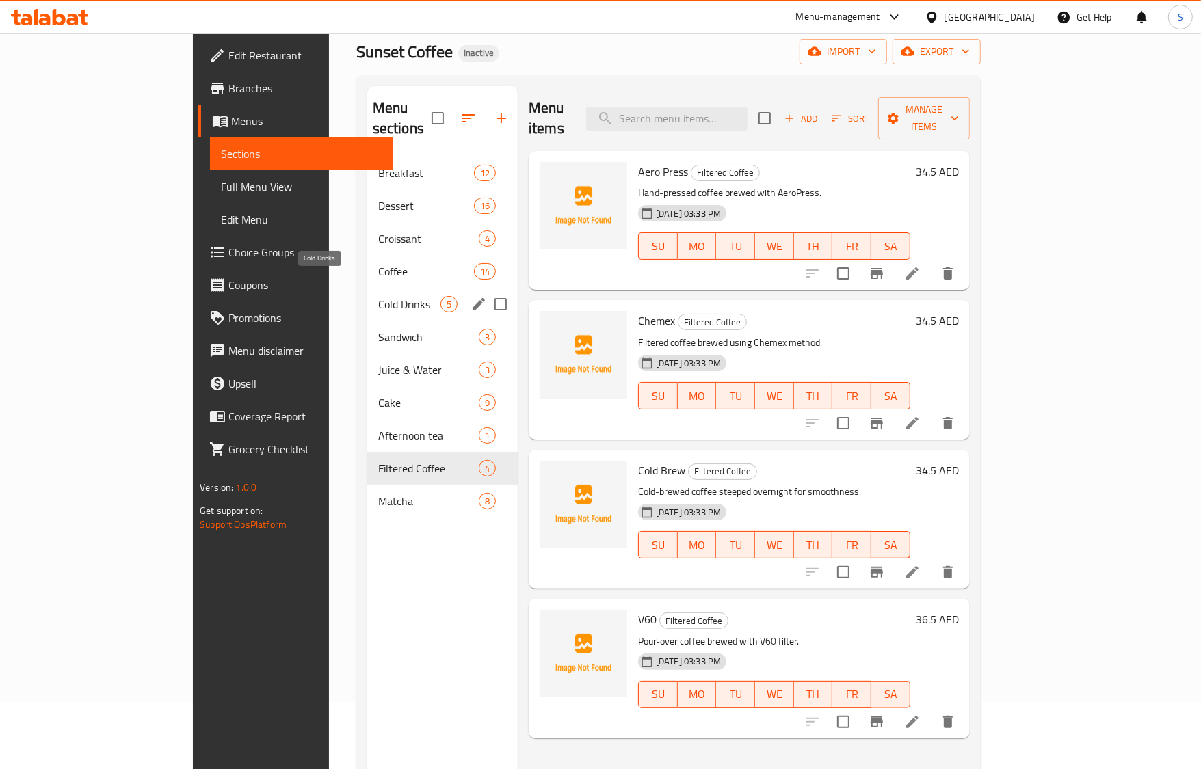
scroll to position [21, 0]
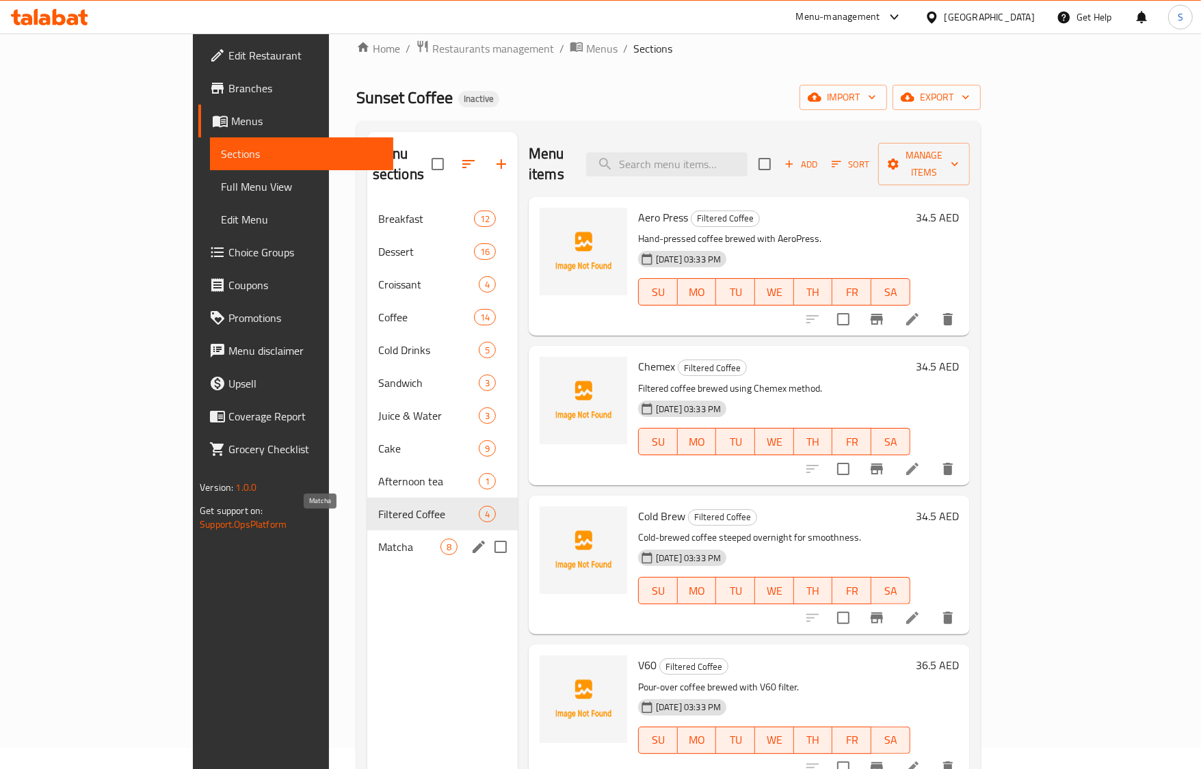
click at [378, 539] on span "Matcha" at bounding box center [409, 547] width 62 height 16
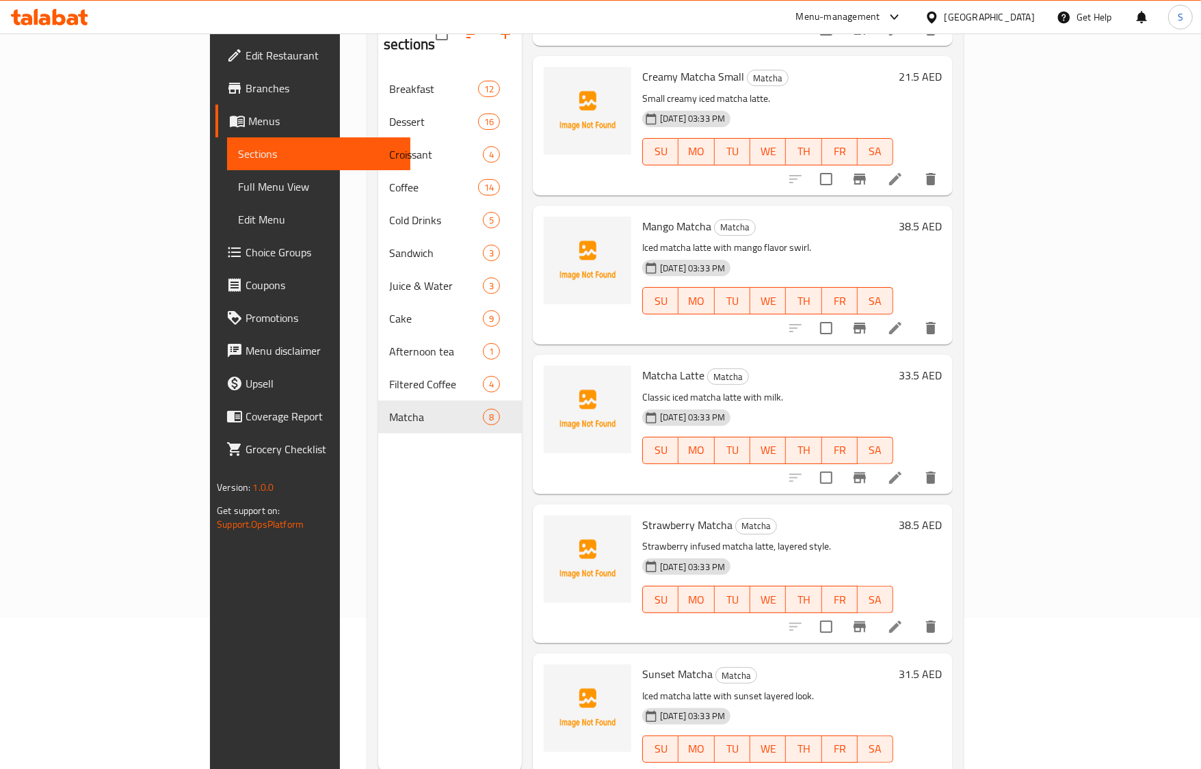
scroll to position [192, 0]
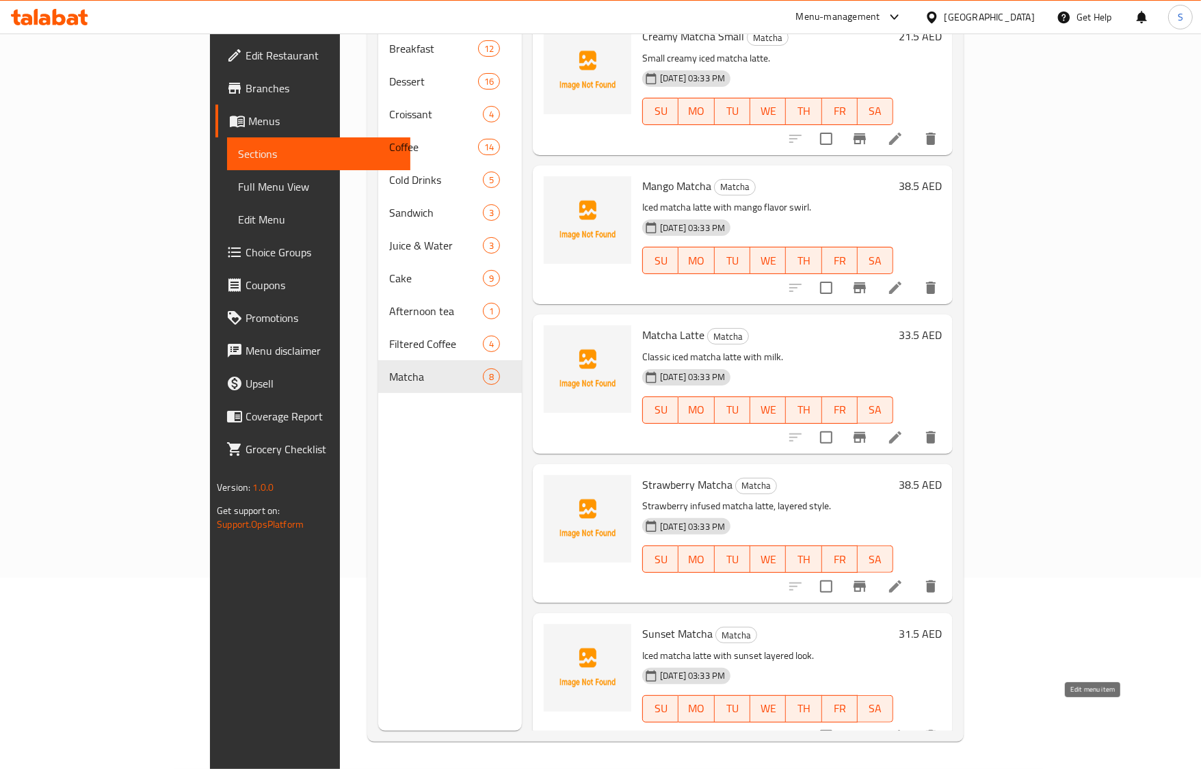
click at [901, 730] on icon at bounding box center [895, 736] width 12 height 12
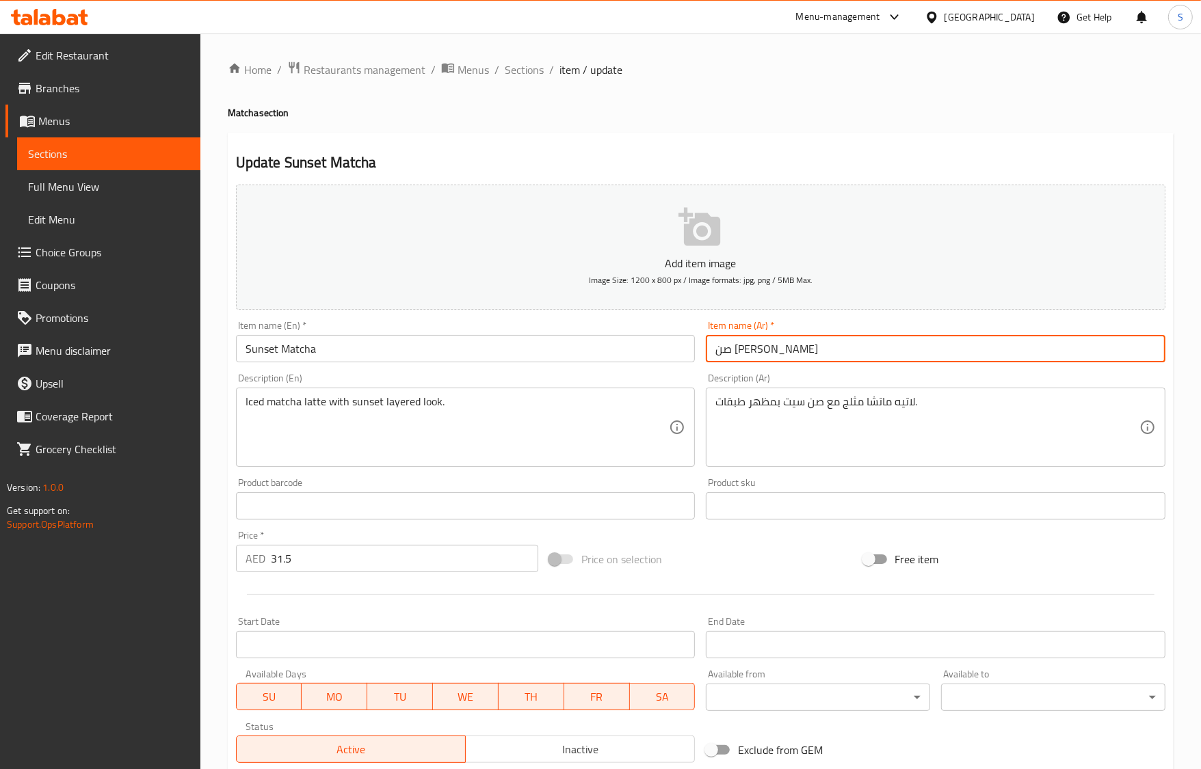
drag, startPoint x: 740, startPoint y: 352, endPoint x: 866, endPoint y: 364, distance: 127.1
click at [866, 364] on div "Item name (Ar)   * صن سيت ماتشا Item name (Ar) *" at bounding box center [935, 341] width 470 height 53
click at [825, 351] on input "[PERSON_NAME]" at bounding box center [936, 348] width 460 height 27
paste input "غروب الشمس"
type input "ماتشا غروب الشمس"
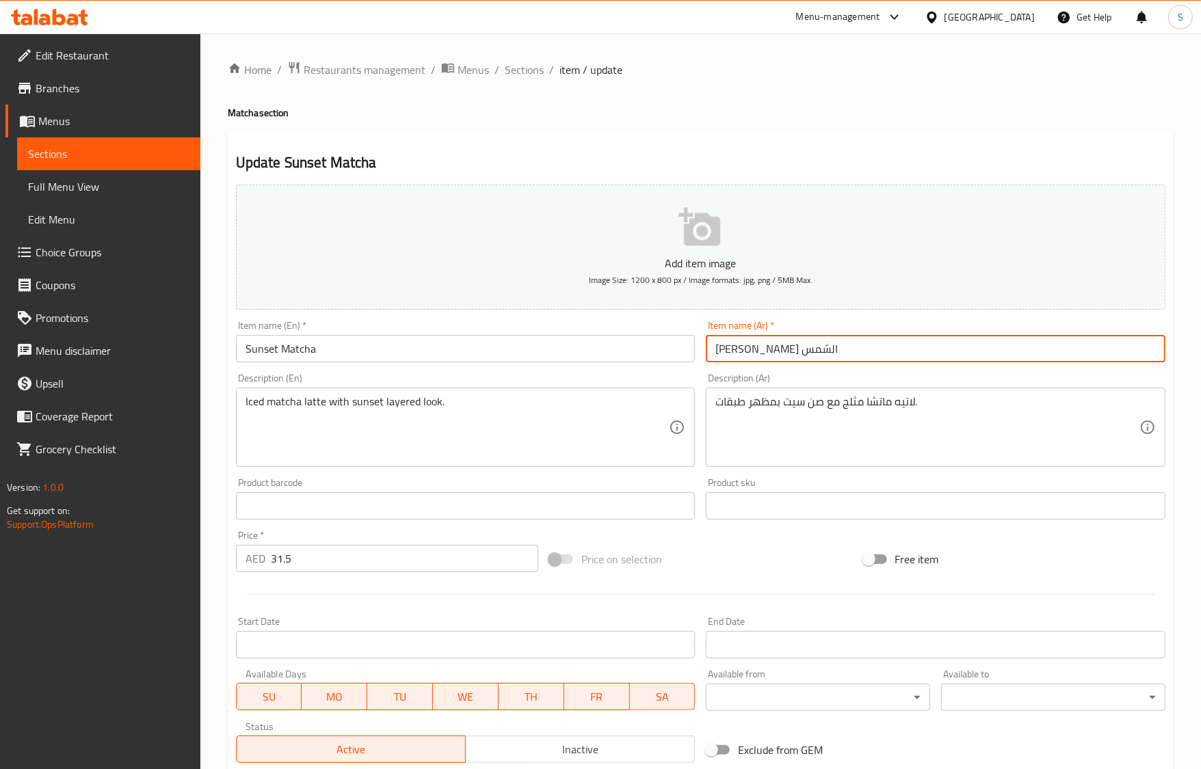
click at [528, 68] on span "Sections" at bounding box center [524, 70] width 39 height 16
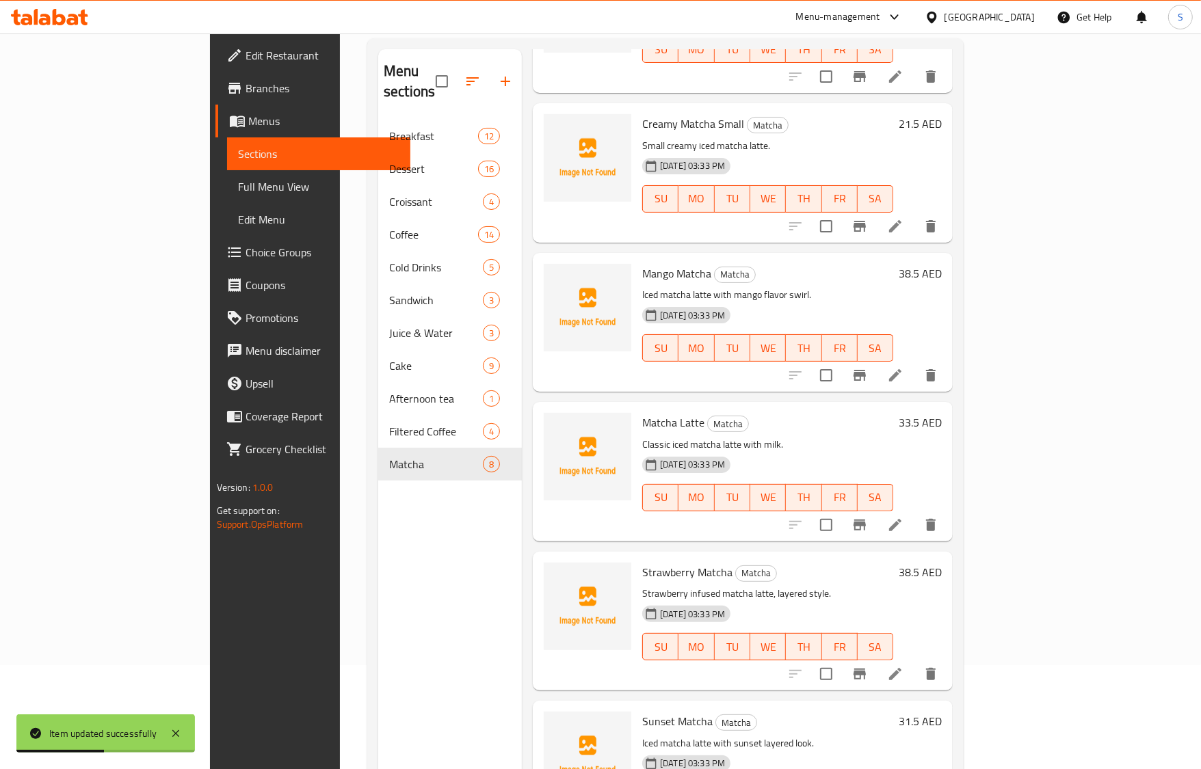
scroll to position [192, 0]
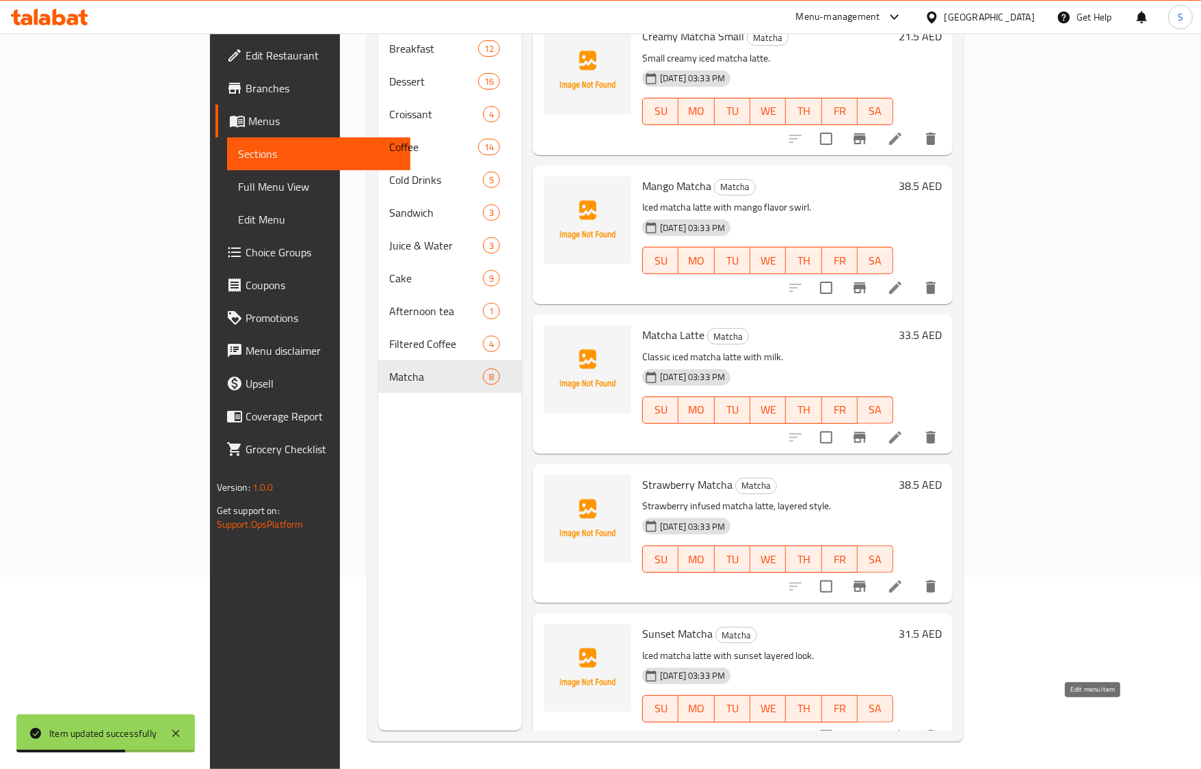
click at [903, 728] on icon at bounding box center [895, 736] width 16 height 16
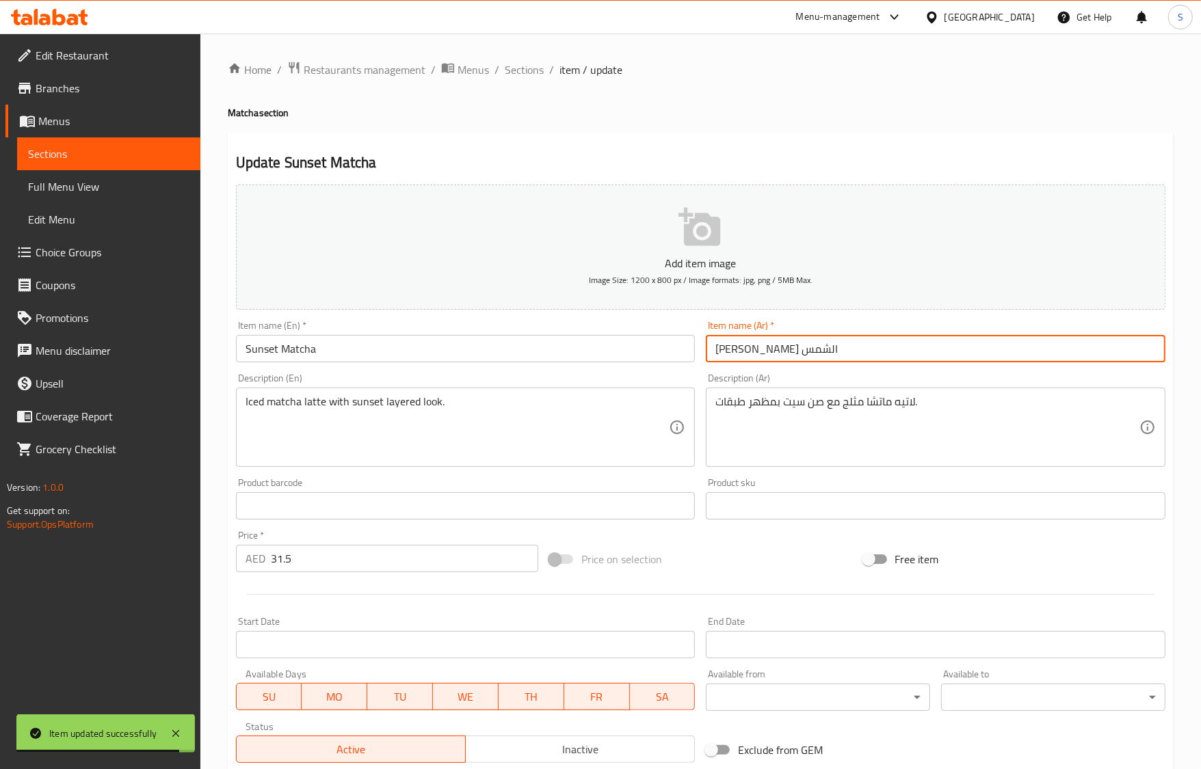
drag, startPoint x: 780, startPoint y: 354, endPoint x: 691, endPoint y: 356, distance: 88.2
click at [691, 356] on div "Add item image Image Size: 1200 x 800 px / Image formats: jpg, png / 5MB Max. I…" at bounding box center [700, 473] width 940 height 589
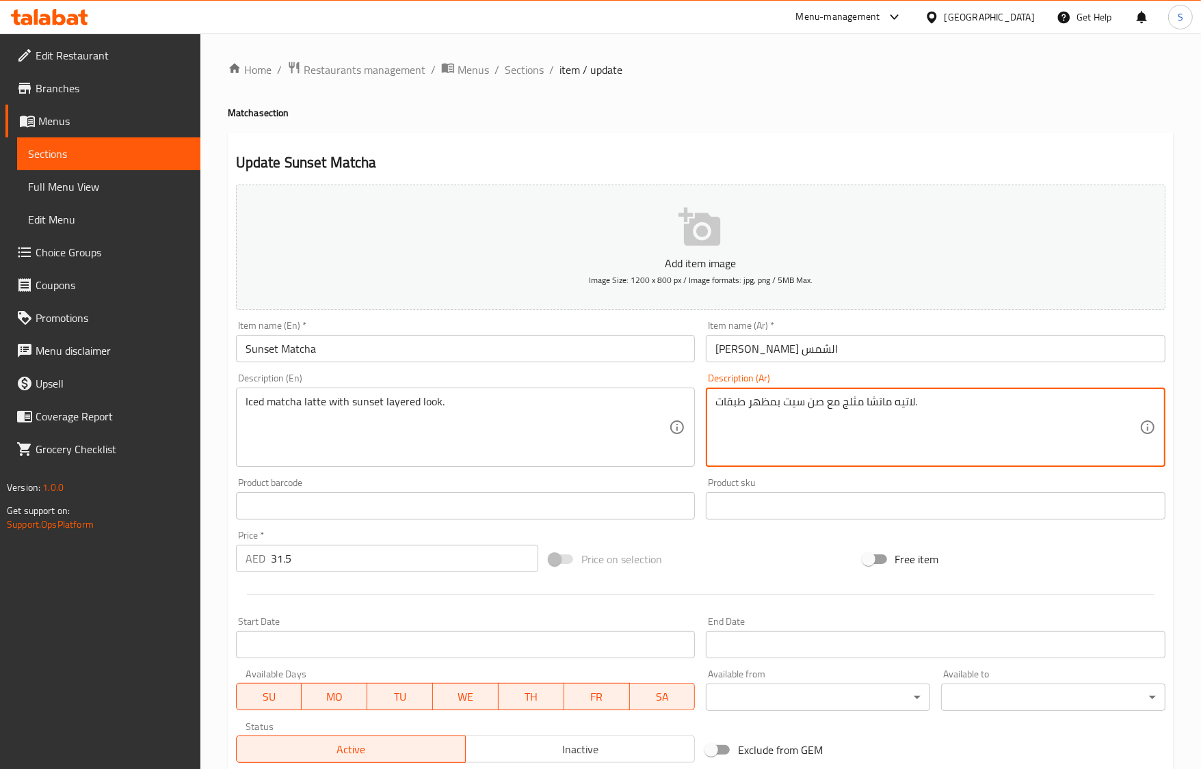
drag, startPoint x: 821, startPoint y: 407, endPoint x: 774, endPoint y: 404, distance: 47.3
click at [774, 404] on textarea "لاتيه ماتشا مثلج مع صن سيت بمظهر طبقات." at bounding box center [927, 427] width 424 height 65
click at [778, 408] on textarea "لاتيه ماتشا مثلج مع صن سيت بمظهر طبقات." at bounding box center [927, 427] width 424 height 65
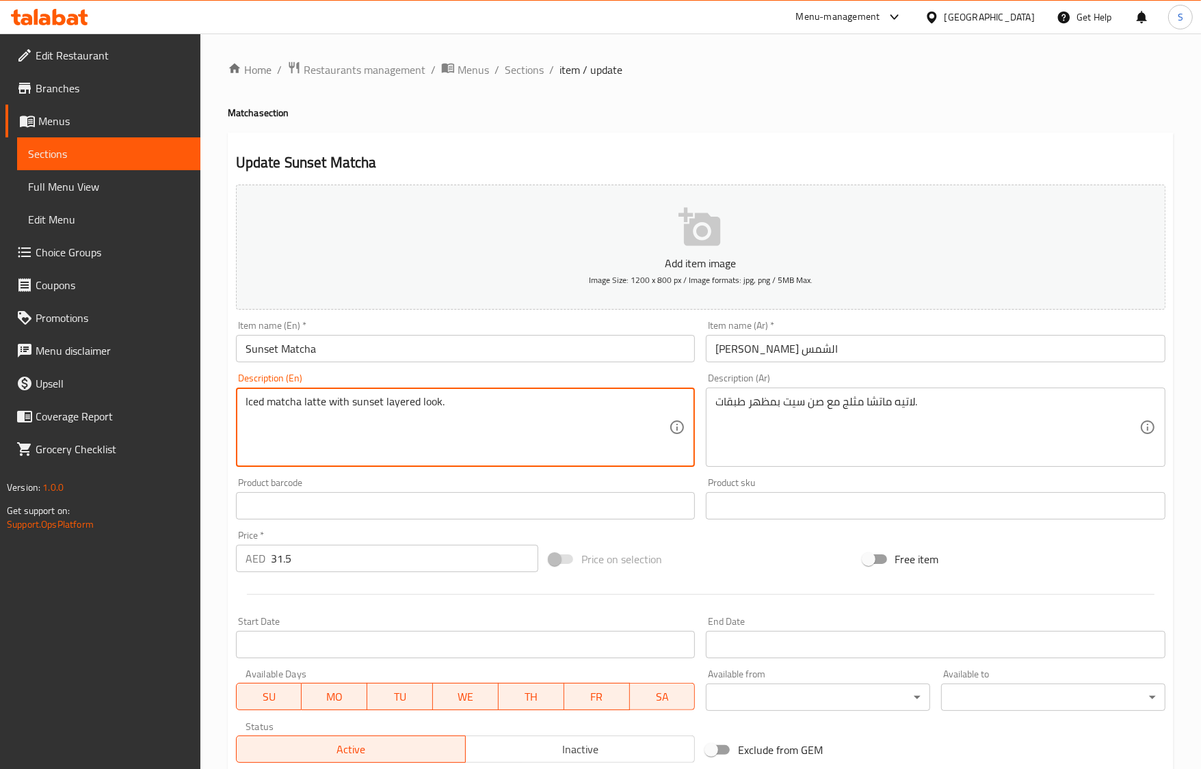
click at [361, 405] on textarea "Iced matcha latte with sunset layered look." at bounding box center [458, 427] width 424 height 65
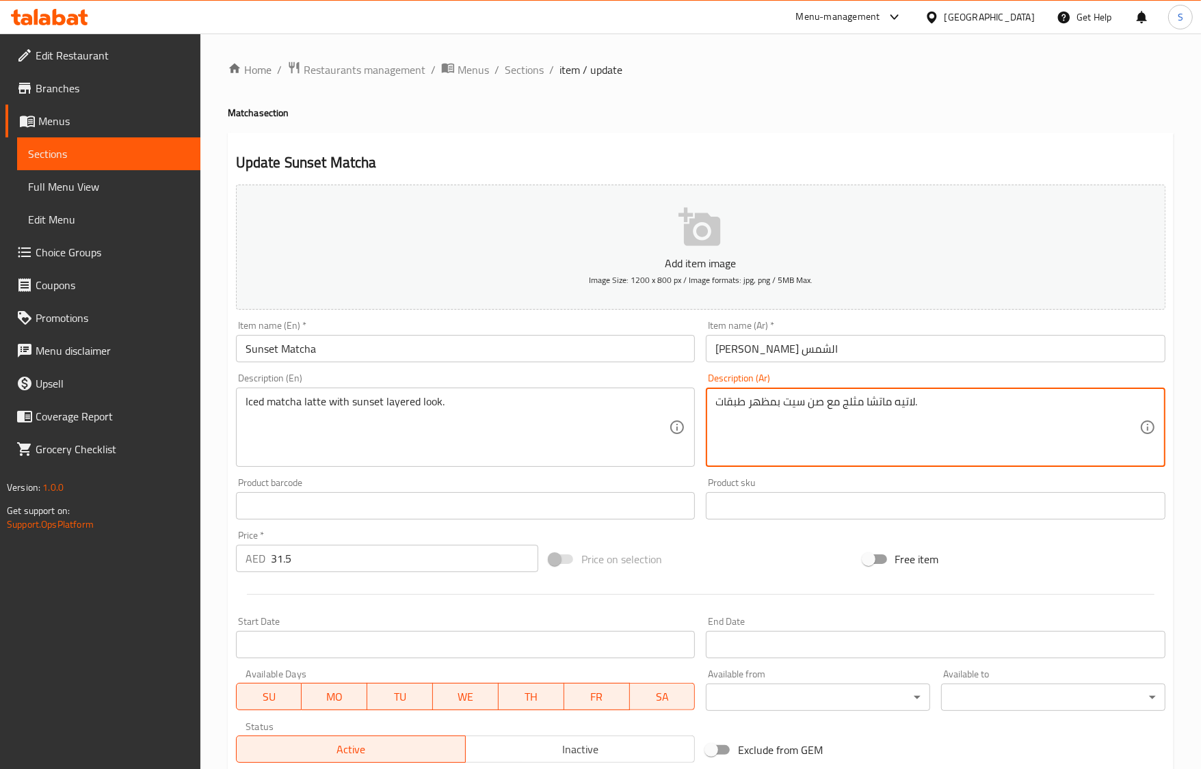
click at [830, 409] on textarea "لاتيه ماتشا مثلج مع صن سيت بمظهر طبقات." at bounding box center [927, 427] width 424 height 65
click at [841, 427] on textarea "لاتيه ماتشا مثلج مع صن سيت بمظهر طبقات." at bounding box center [927, 427] width 424 height 65
click at [993, 405] on textarea "لاتيه ماتشا مثلج مع صن سيت بمظهر طبقات." at bounding box center [927, 427] width 424 height 65
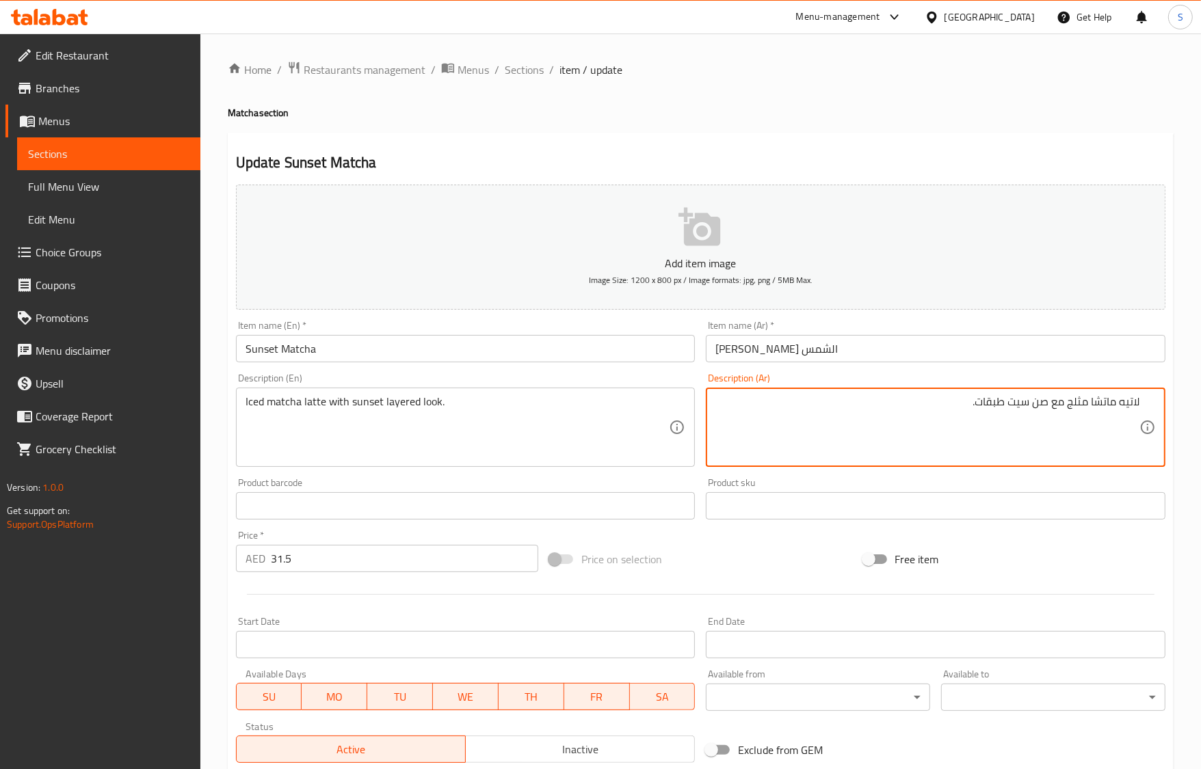
click at [1050, 408] on textarea "لاتيه ماتشا مثلج مع صن سيت طبقات." at bounding box center [927, 427] width 424 height 65
paste textarea "بمظهر"
click at [1050, 404] on textarea "لاتيه ماتشا مثلج معبمظهر صن سيت طبقات." at bounding box center [927, 427] width 424 height 65
click at [1063, 408] on textarea "لاتيه ماتشا مثلج مع بمظهر صن سيت طبقات." at bounding box center [927, 427] width 424 height 65
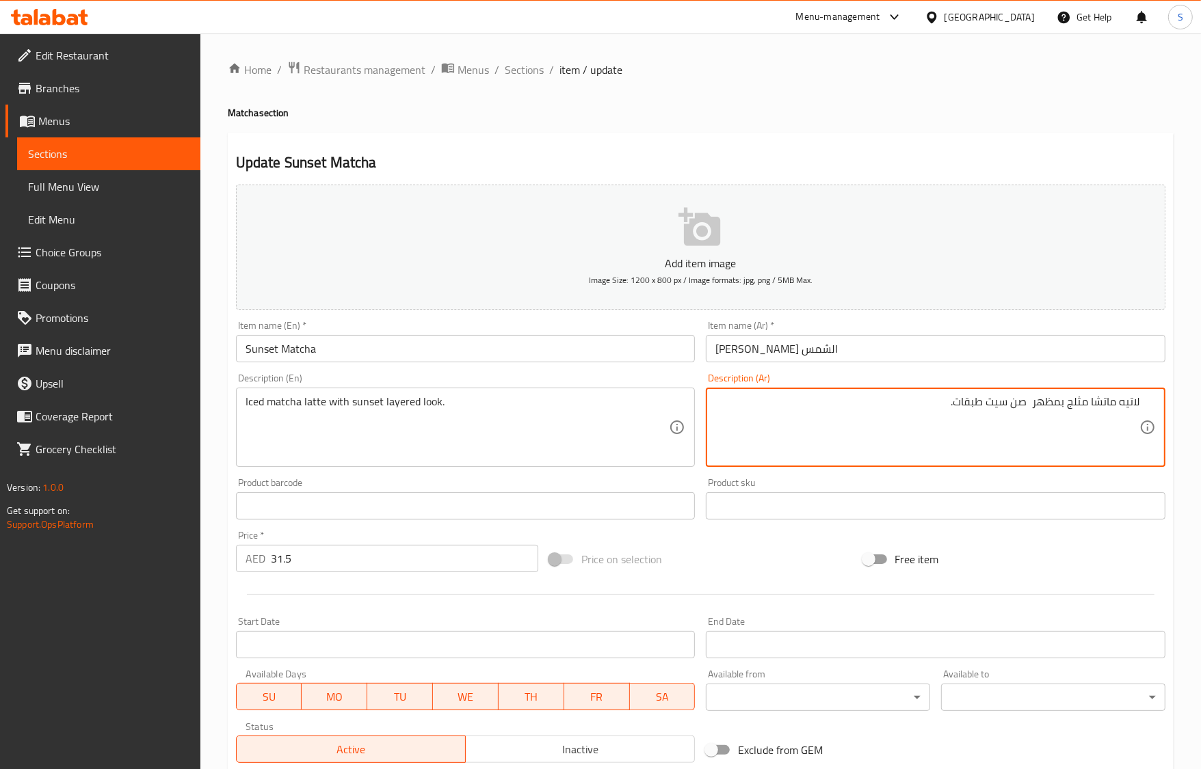
click at [1027, 414] on textarea "لاتيه ماتشا مثلج بمظهر صن سيت طبقات." at bounding box center [927, 427] width 424 height 65
click at [1019, 401] on textarea "لاتيه ماتشا مثلج بمظهر صن سيت طبقات." at bounding box center [927, 427] width 424 height 65
type textarea "لاتيه ماتشا مثلج بمظهر صن سيت طبقات."
click at [373, 351] on input "Sunset Matcha" at bounding box center [466, 348] width 460 height 27
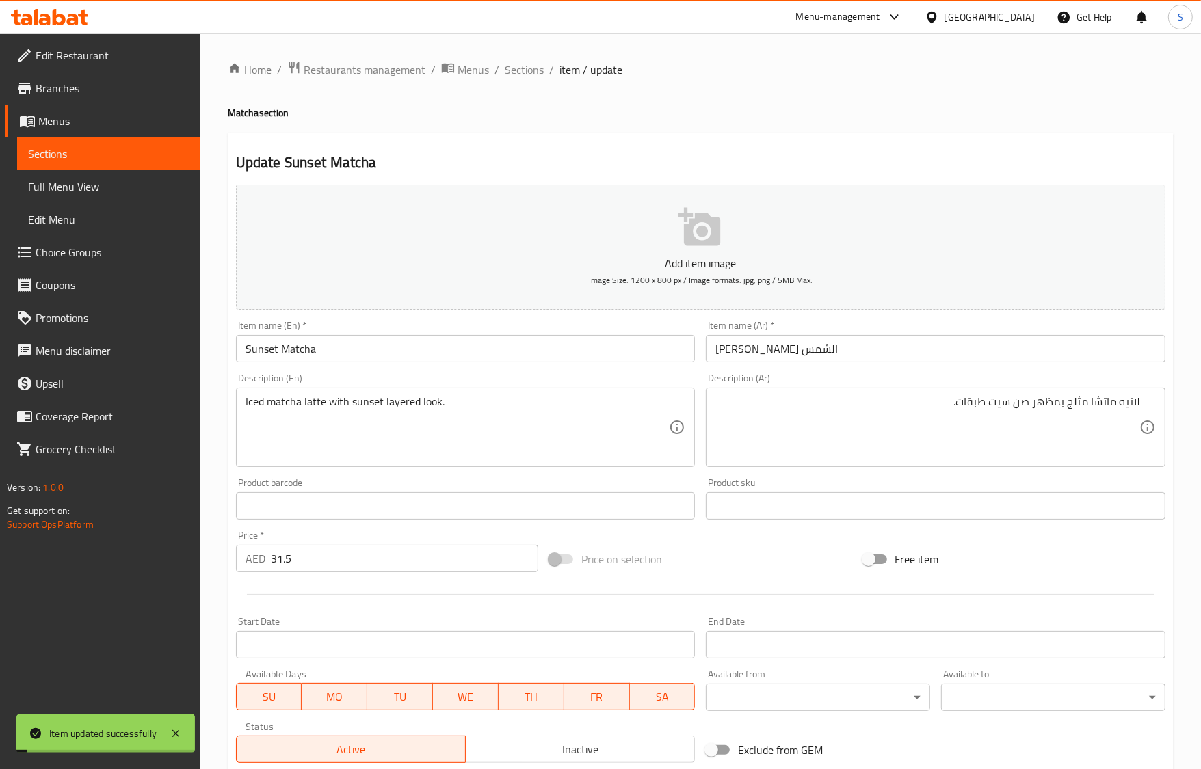
click at [518, 73] on span "Sections" at bounding box center [524, 70] width 39 height 16
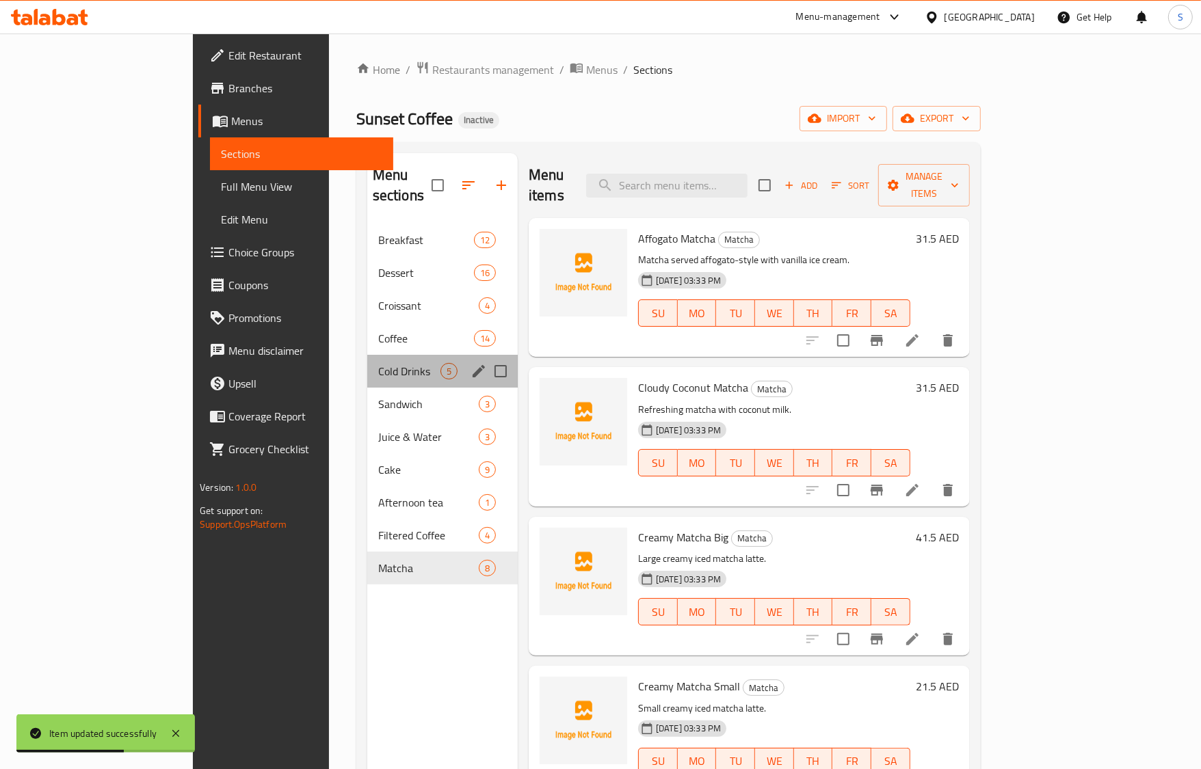
click at [367, 364] on div "Cold Drinks 5" at bounding box center [442, 371] width 150 height 33
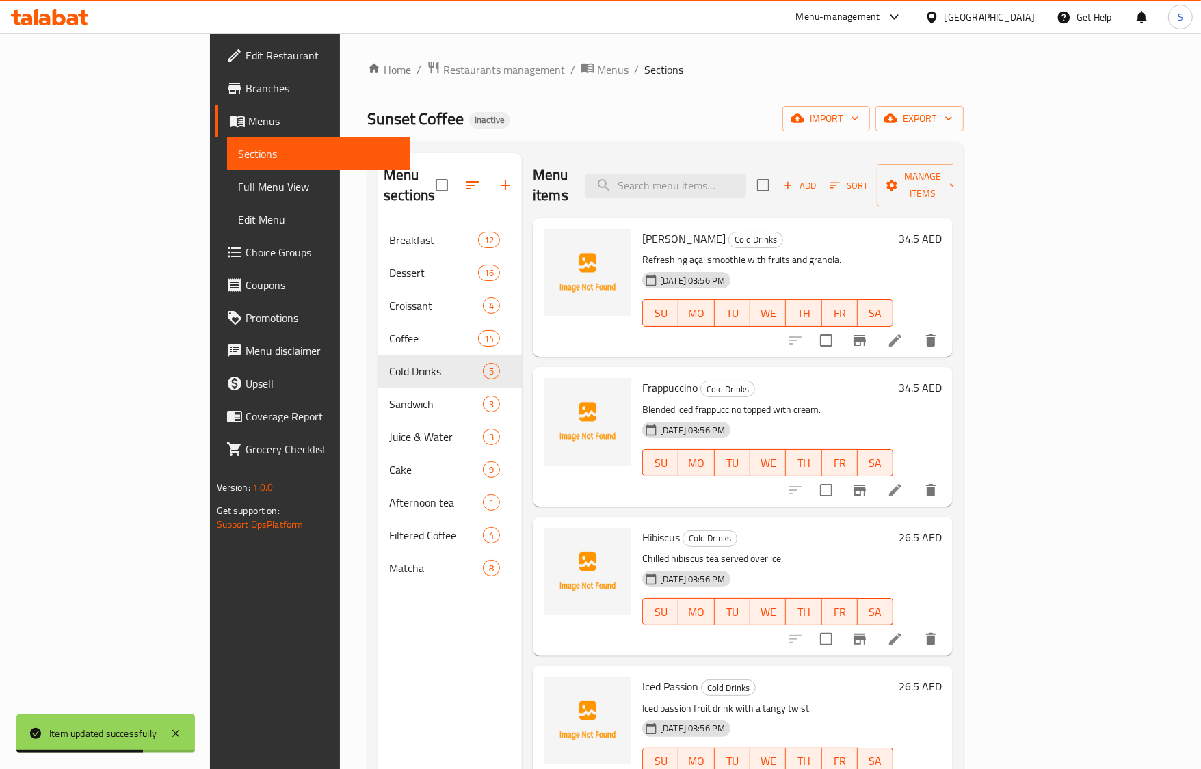
click at [914, 328] on li at bounding box center [895, 340] width 38 height 25
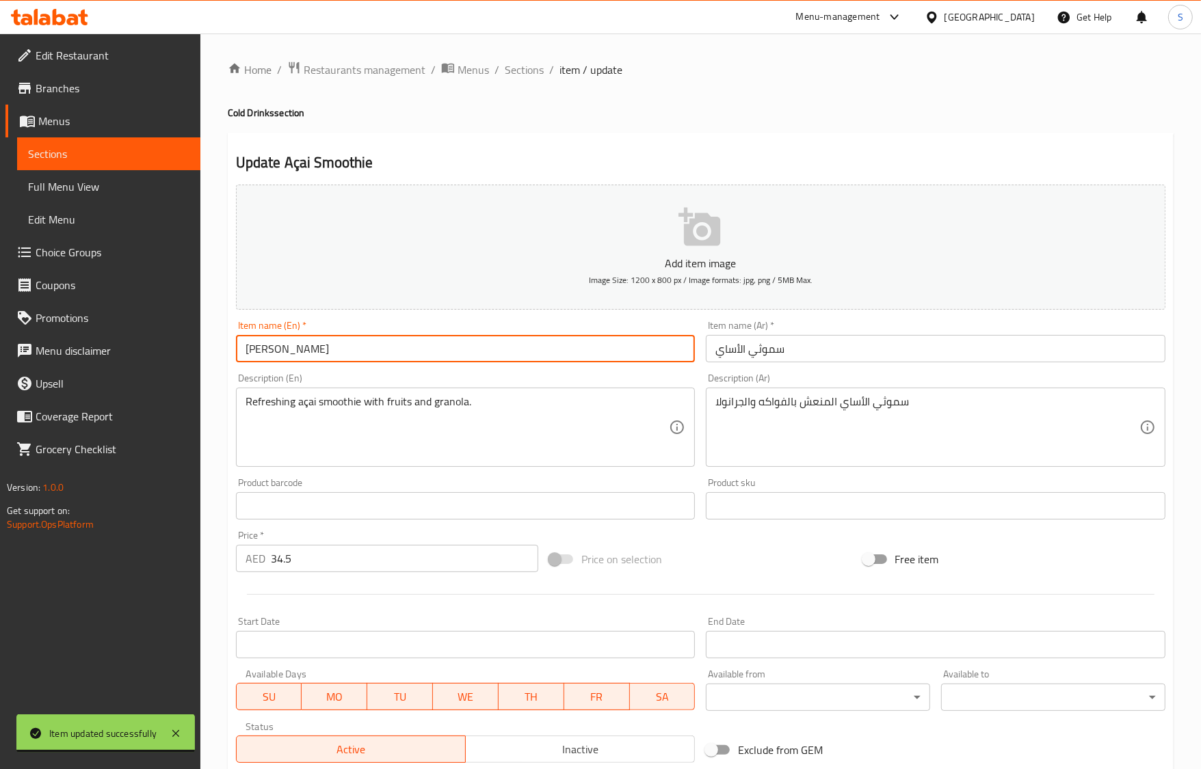
click at [258, 356] on input "[PERSON_NAME]" at bounding box center [466, 348] width 460 height 27
paste input "cai"
type input "Acai Smoothie"
click at [743, 356] on input "سموثي الأساي" at bounding box center [936, 348] width 460 height 27
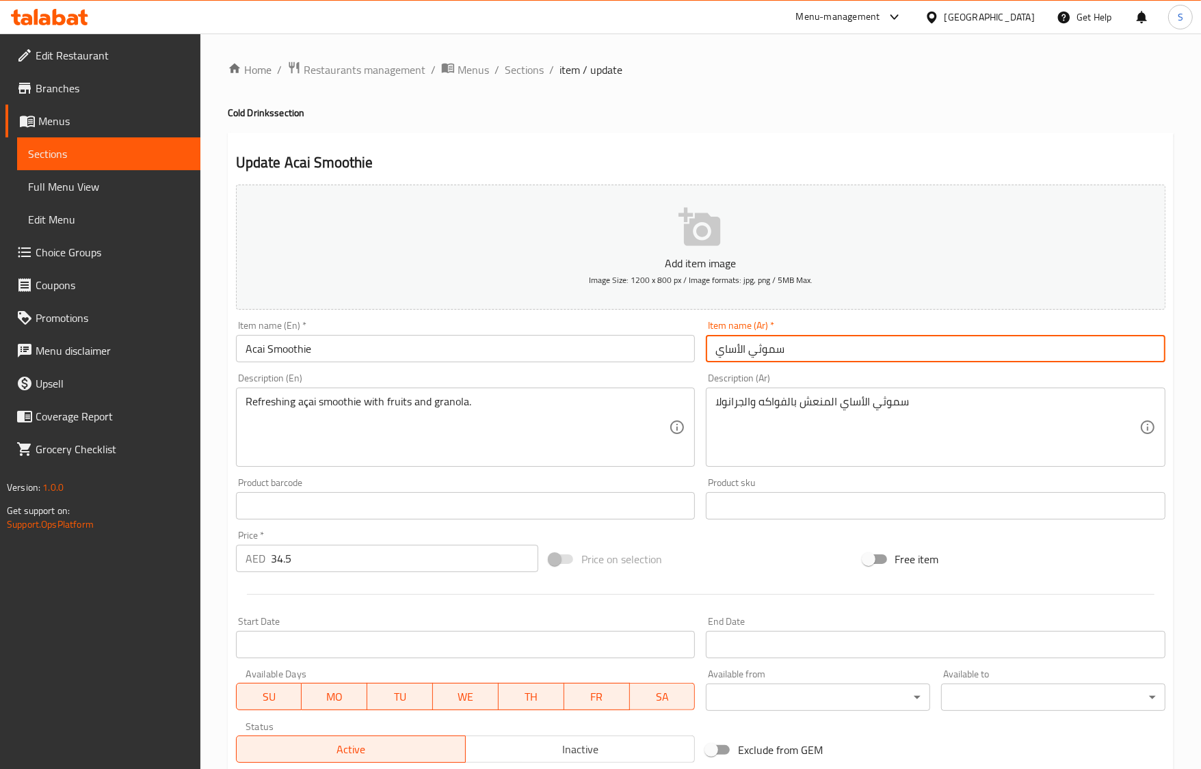
click at [743, 356] on input "سموثي الأساي" at bounding box center [936, 348] width 460 height 27
paste input "ك"
type input "سموثي أكاي"
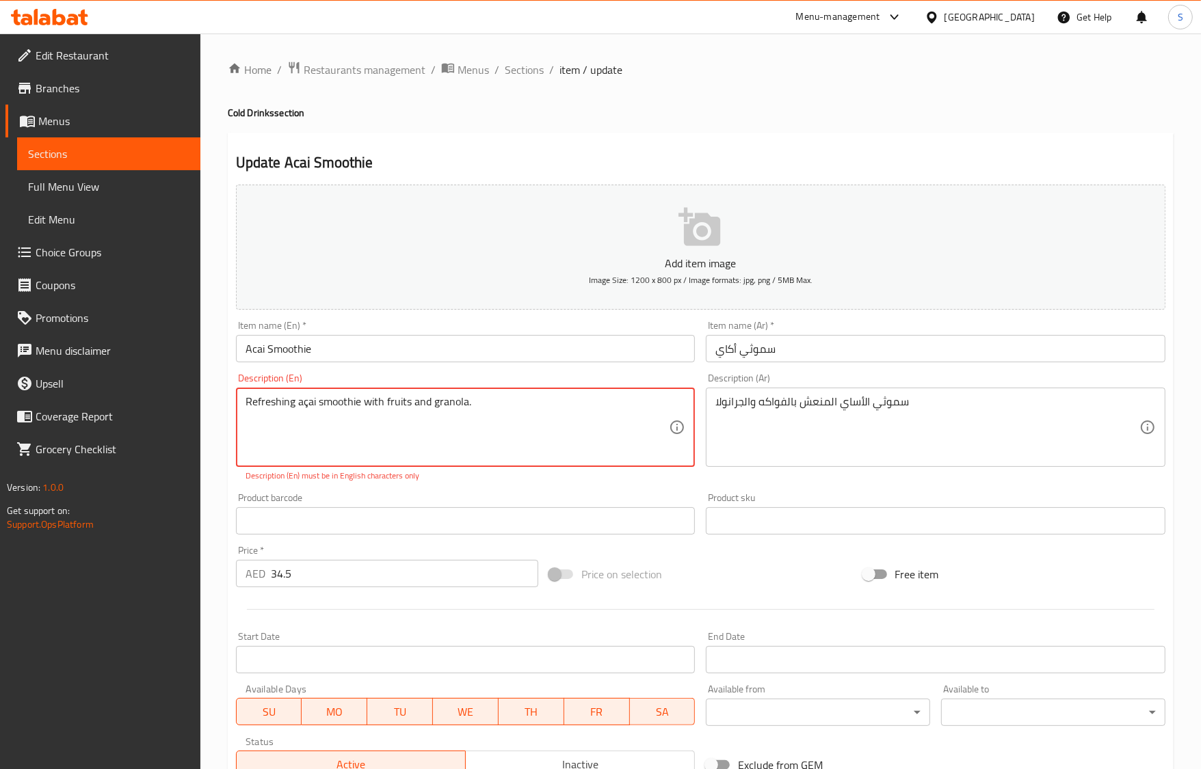
click at [253, 360] on input "Acai Smoothie" at bounding box center [466, 348] width 460 height 27
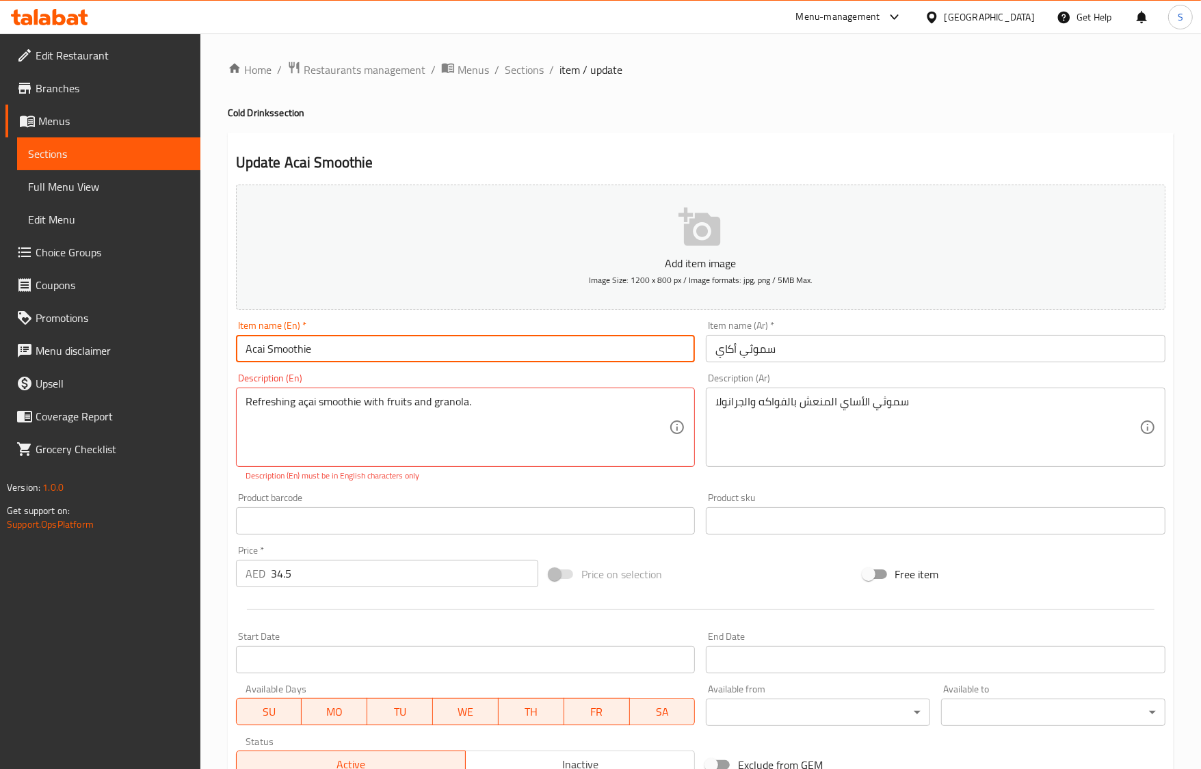
click at [253, 360] on input "Acai Smoothie" at bounding box center [466, 348] width 460 height 27
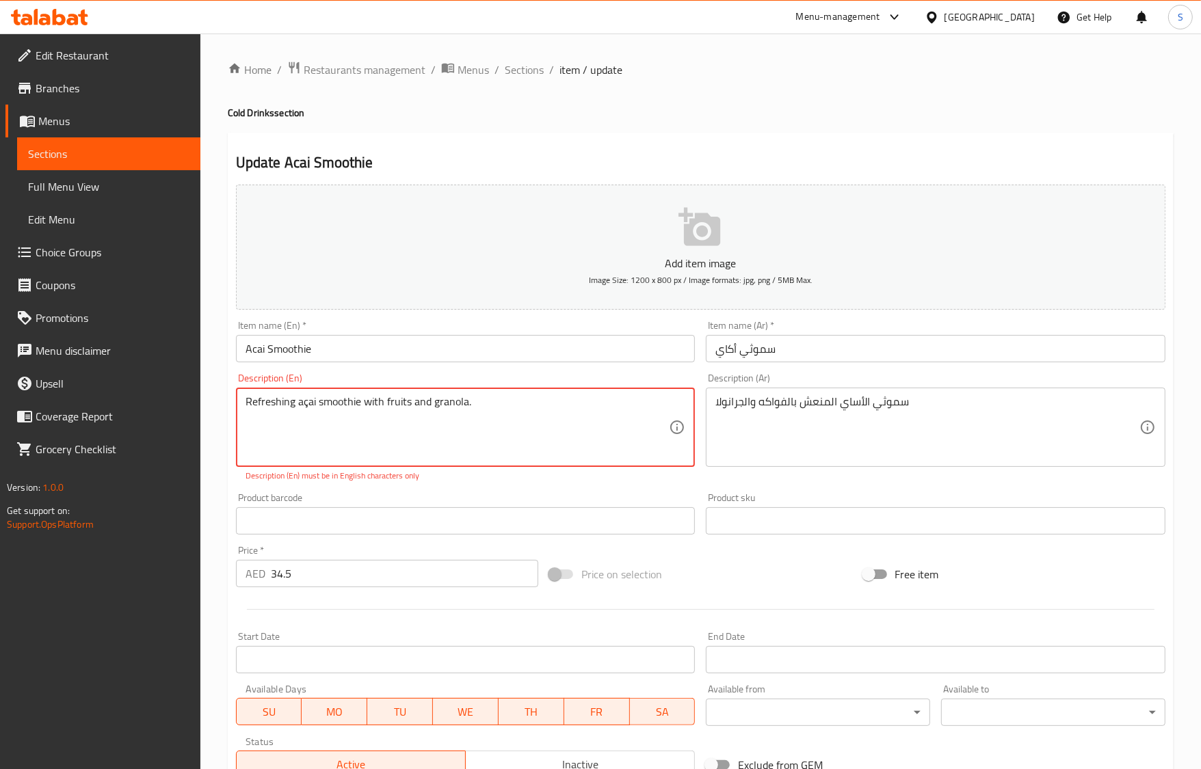
click at [306, 397] on textarea "Refreshing açai smoothie with fruits and granola." at bounding box center [458, 427] width 424 height 65
paste textarea "Ac"
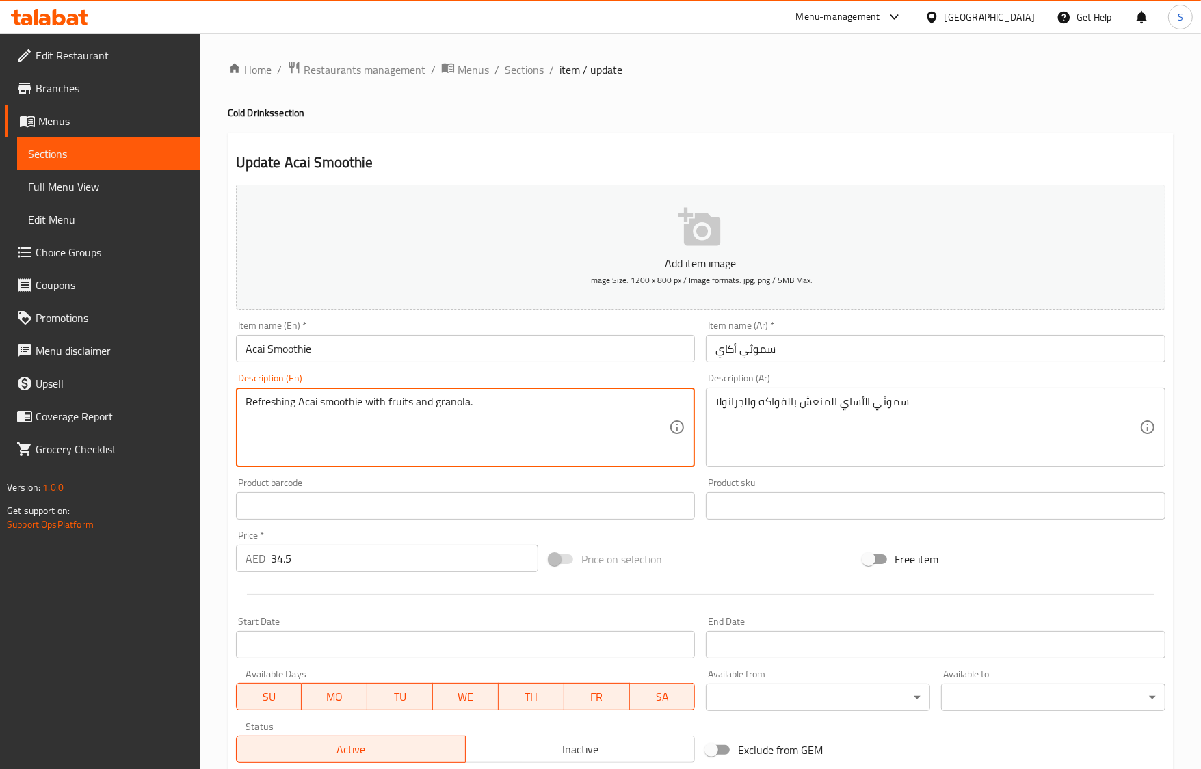
type textarea "Refreshing Acai smoothie with fruits and granola."
click at [725, 358] on input "سموثي أكاي" at bounding box center [936, 348] width 460 height 27
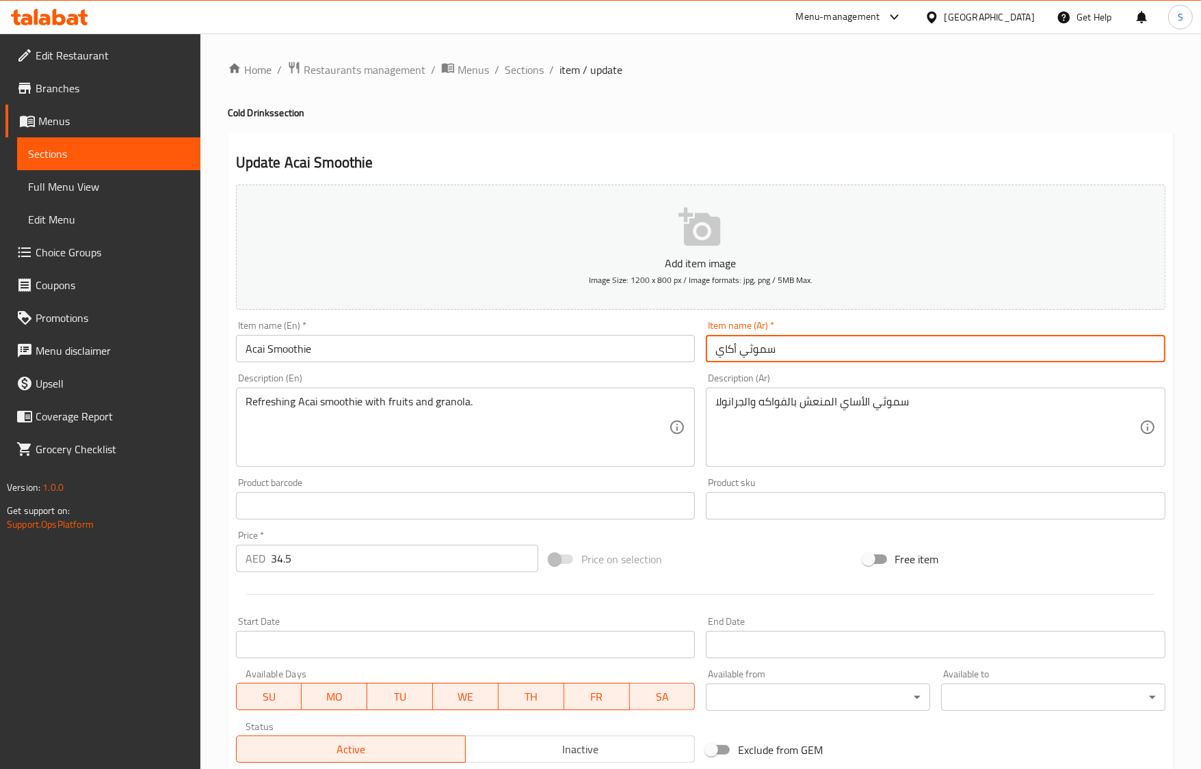
drag, startPoint x: 725, startPoint y: 358, endPoint x: 760, endPoint y: 376, distance: 40.1
click at [725, 358] on input "سموثي أكاي" at bounding box center [936, 348] width 460 height 27
click at [730, 353] on input "سموثي أكاي" at bounding box center [936, 348] width 460 height 27
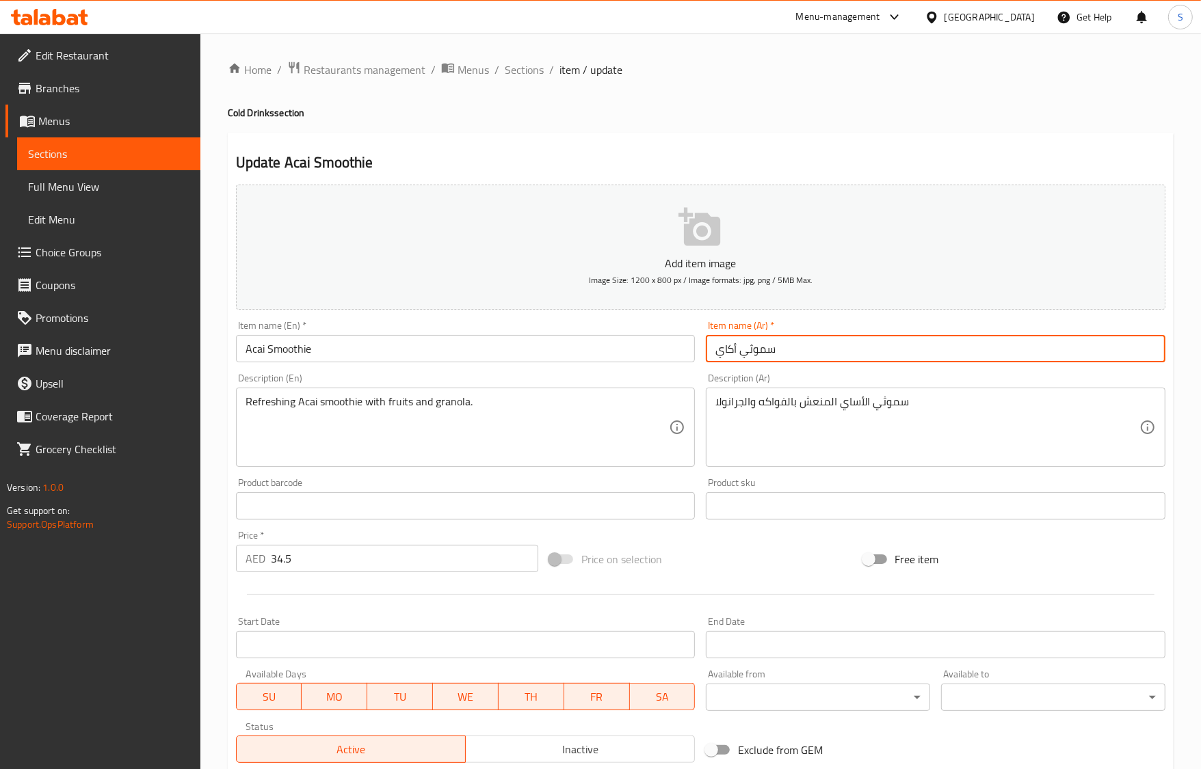
click at [730, 353] on input "سموثي أكاي" at bounding box center [936, 348] width 460 height 27
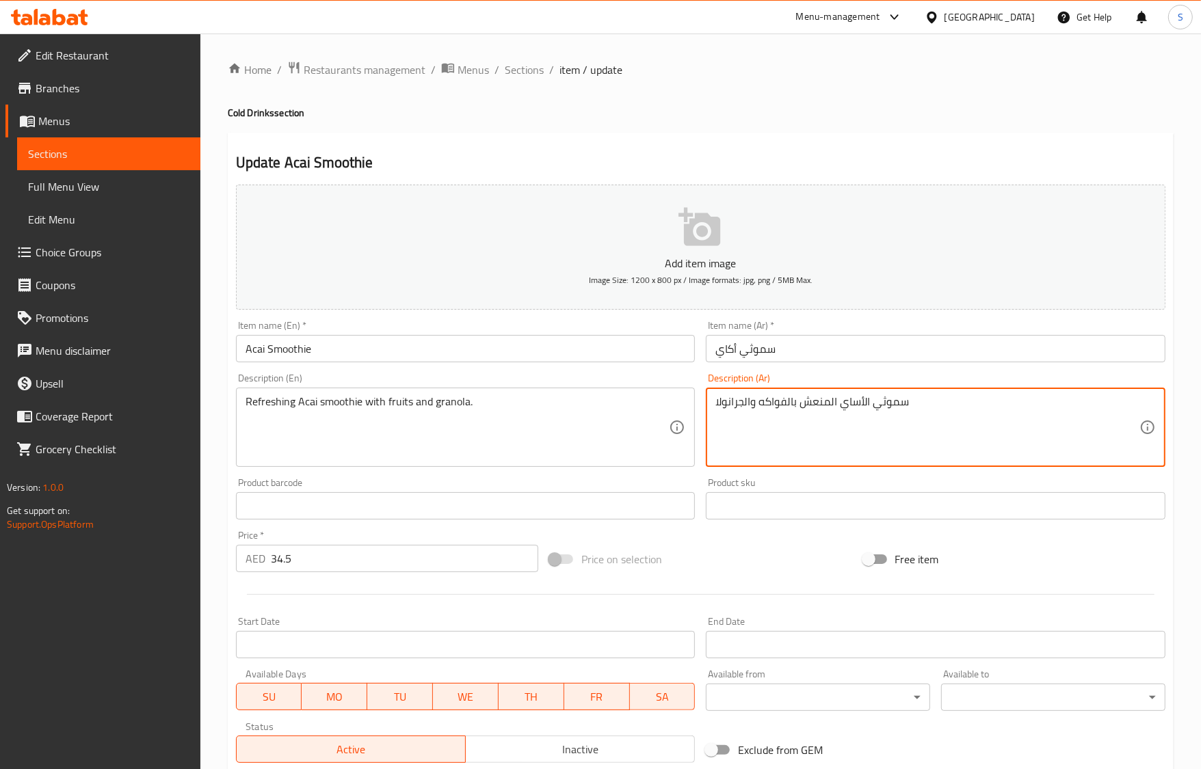
click at [849, 404] on textarea "سموثي الأساي المنعش بالفواكه والجرانولا" at bounding box center [927, 427] width 424 height 65
paste textarea "كاي"
type textarea "سموثي أكاي المنعش بالفواكه والجرانولا"
click at [483, 321] on div "Item name (En)   * Acai Smoothie Item name (En) *" at bounding box center [466, 342] width 460 height 42
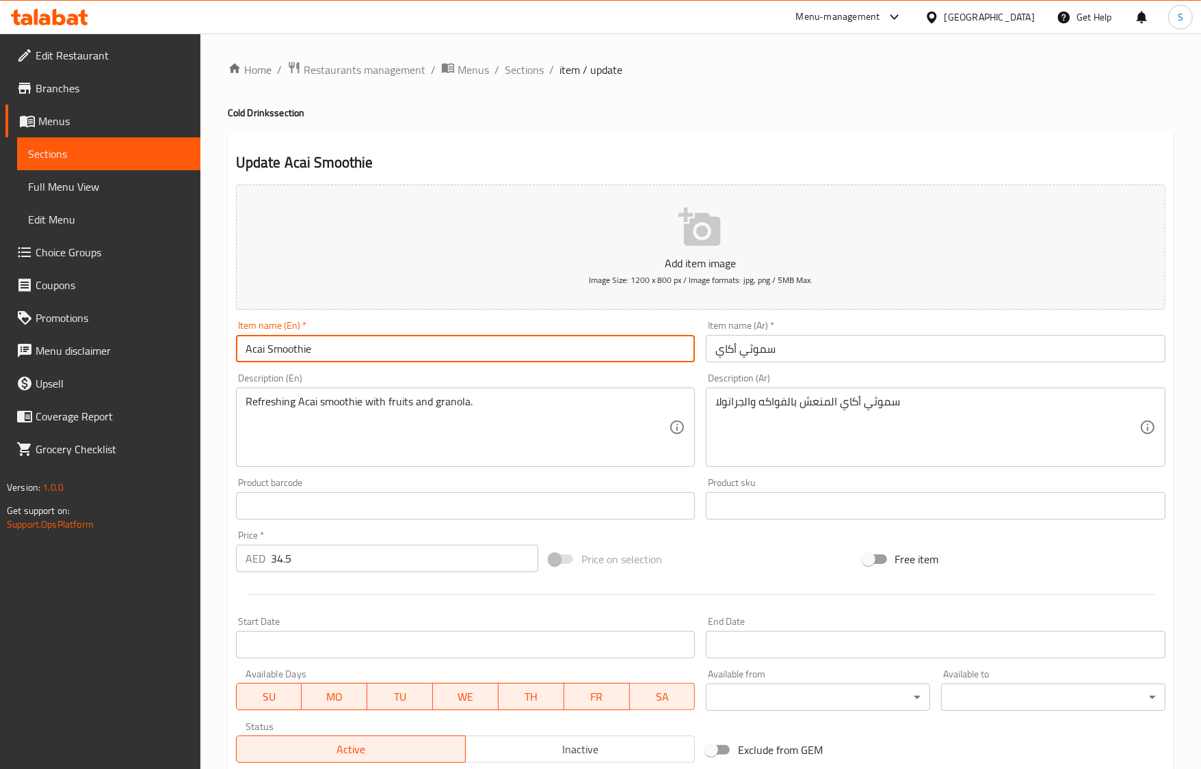
click at [489, 356] on input "Acai Smoothie" at bounding box center [466, 348] width 460 height 27
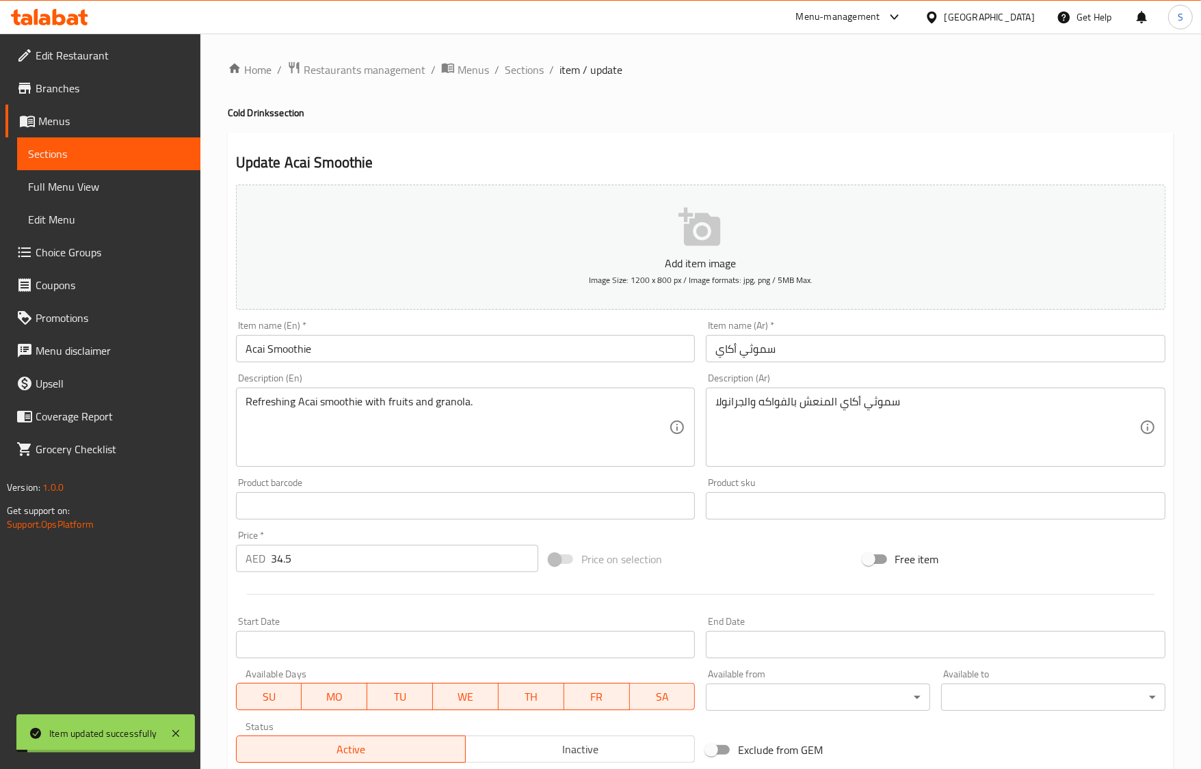
click at [645, 120] on h4 "Cold Drinks section" at bounding box center [701, 113] width 946 height 14
drag, startPoint x: 522, startPoint y: 67, endPoint x: 479, endPoint y: 12, distance: 70.2
click at [522, 67] on span "Sections" at bounding box center [524, 70] width 39 height 16
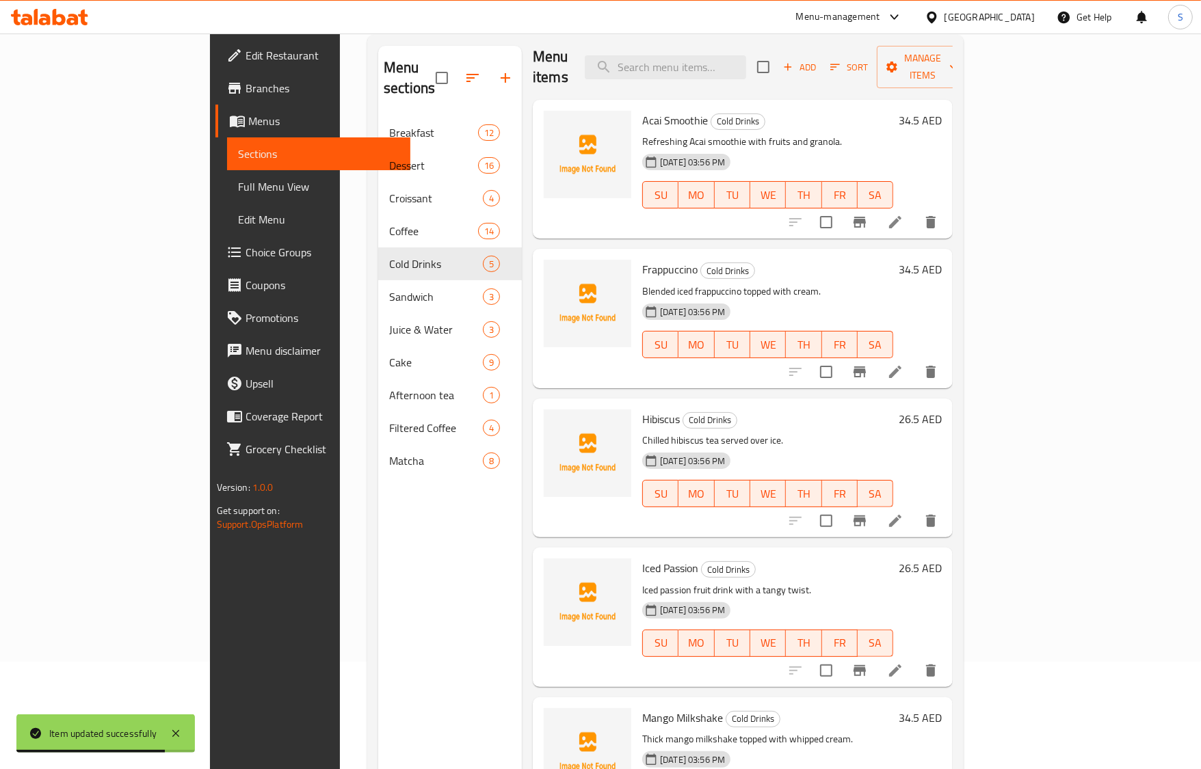
scroll to position [192, 0]
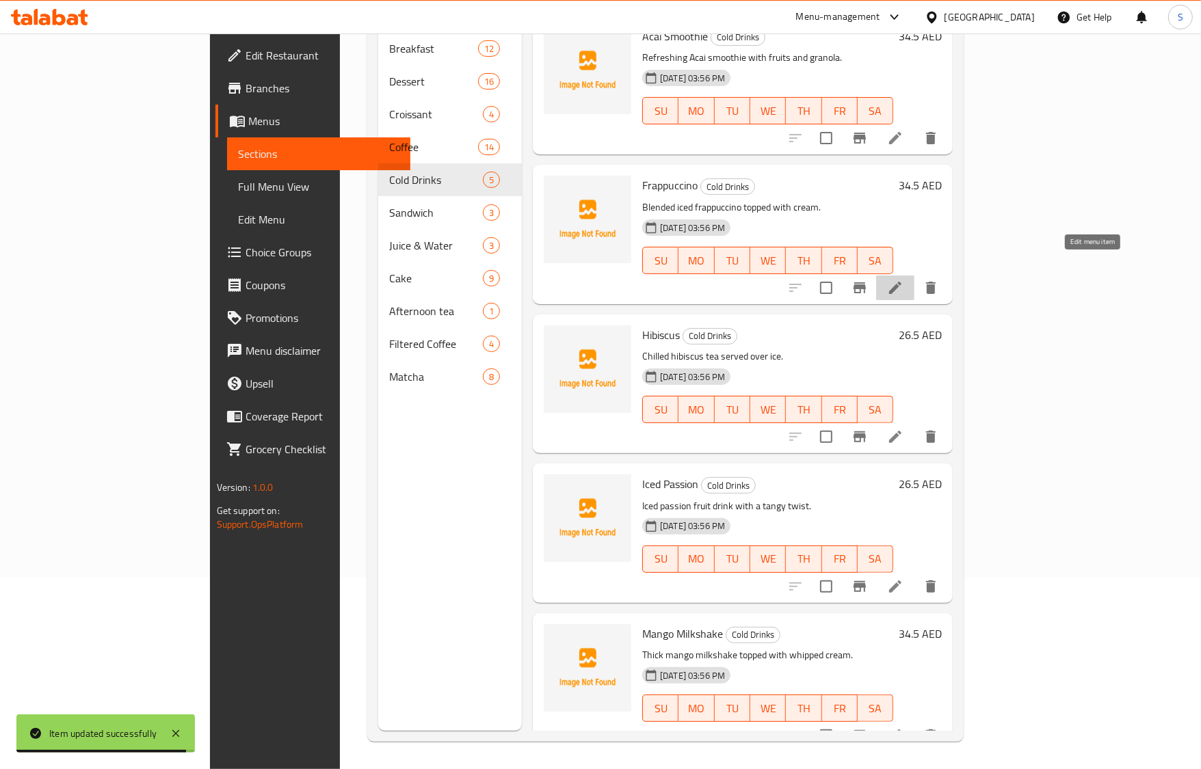
click at [901, 282] on icon at bounding box center [895, 288] width 12 height 12
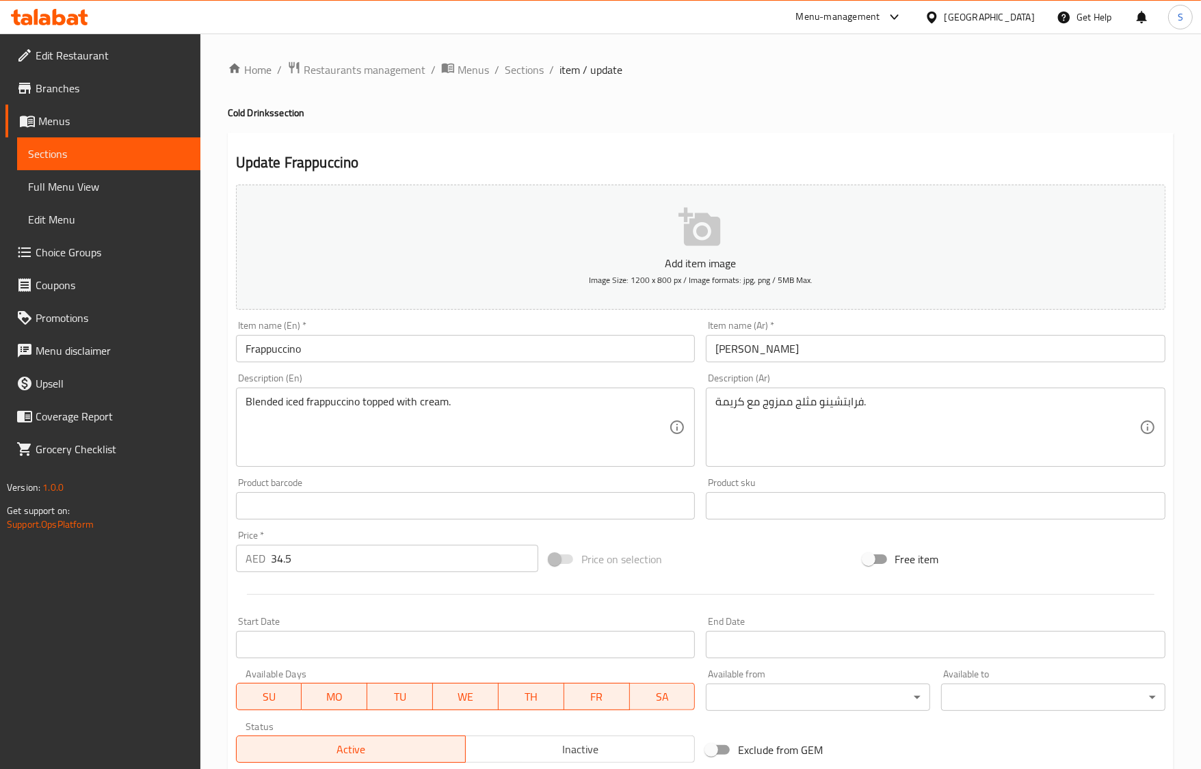
click at [469, 407] on textarea "Blended iced frappuccino topped with cream." at bounding box center [458, 427] width 424 height 65
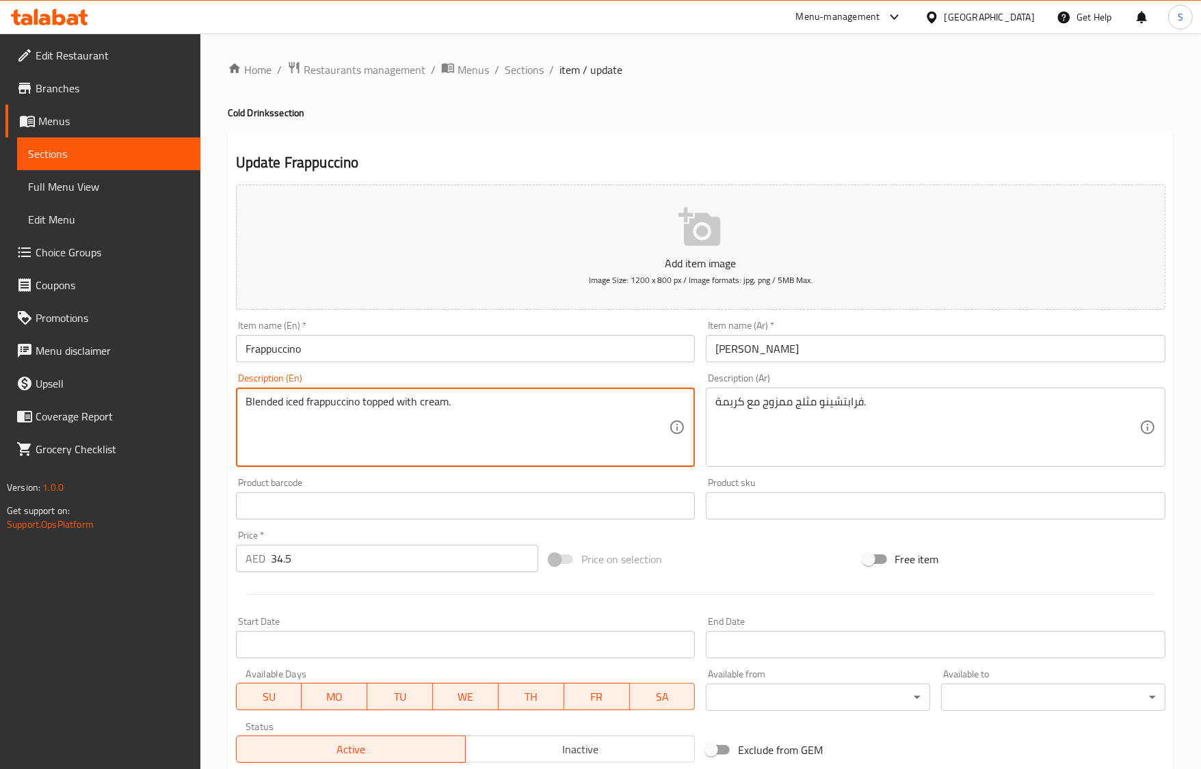
click at [469, 407] on textarea "Blended iced frappuccino topped with cream." at bounding box center [458, 427] width 424 height 65
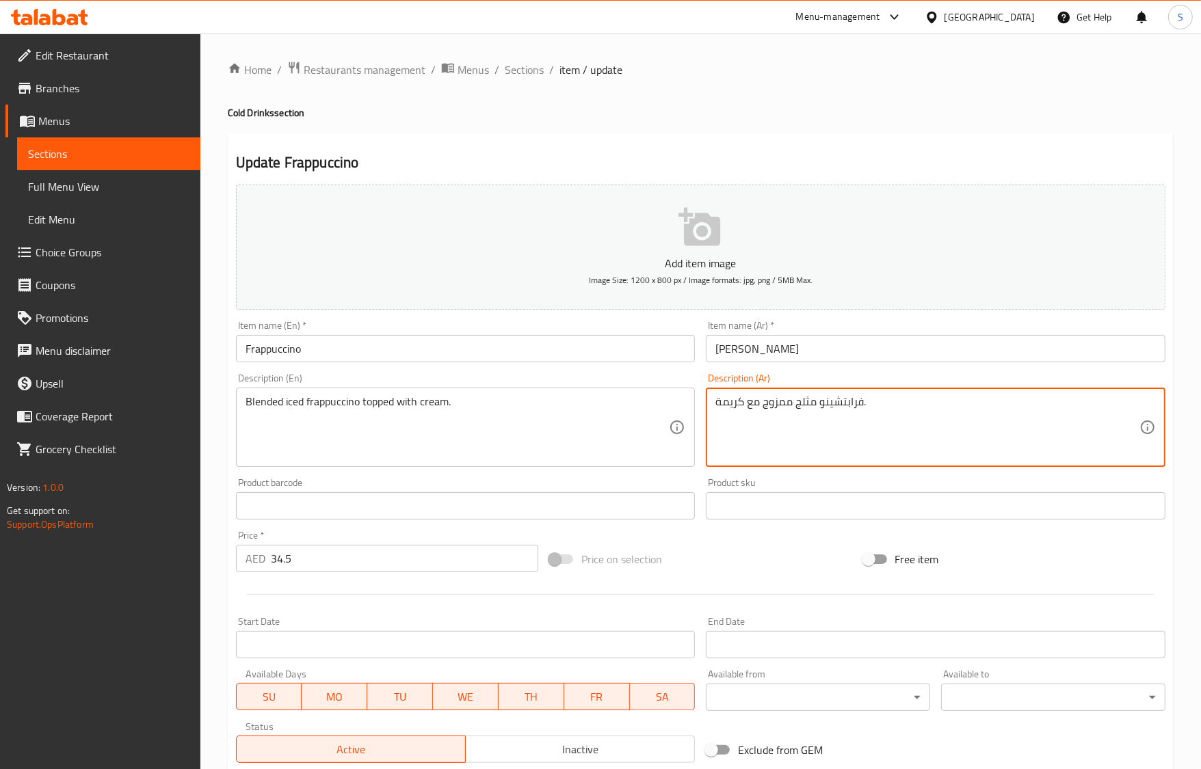
click at [754, 407] on textarea "فرابتشينو مثلج ممزوج مع كريمة." at bounding box center [927, 427] width 424 height 65
type textarea "فرابتشينو مثلج ممزوج مغطاة بالكريمة."
click at [490, 342] on input "Frappuccino" at bounding box center [466, 348] width 460 height 27
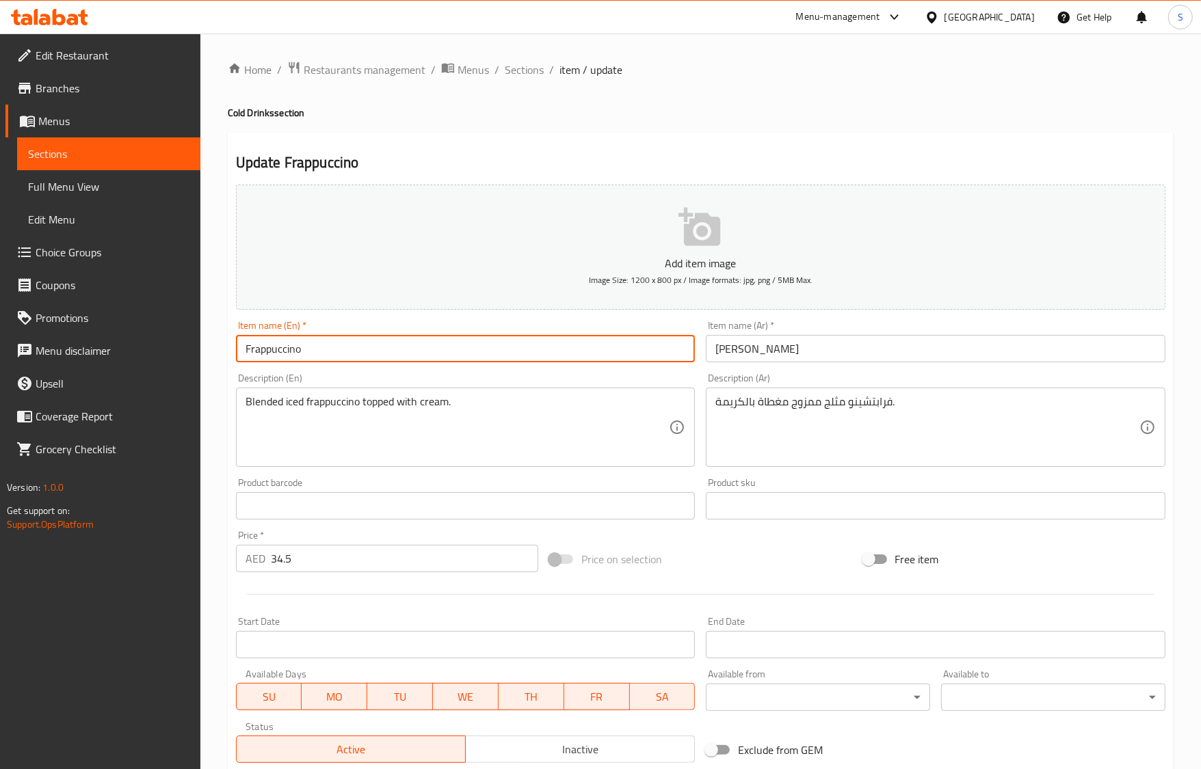
drag, startPoint x: 528, startPoint y: 72, endPoint x: 492, endPoint y: 5, distance: 75.9
click at [528, 72] on span "Sections" at bounding box center [524, 70] width 39 height 16
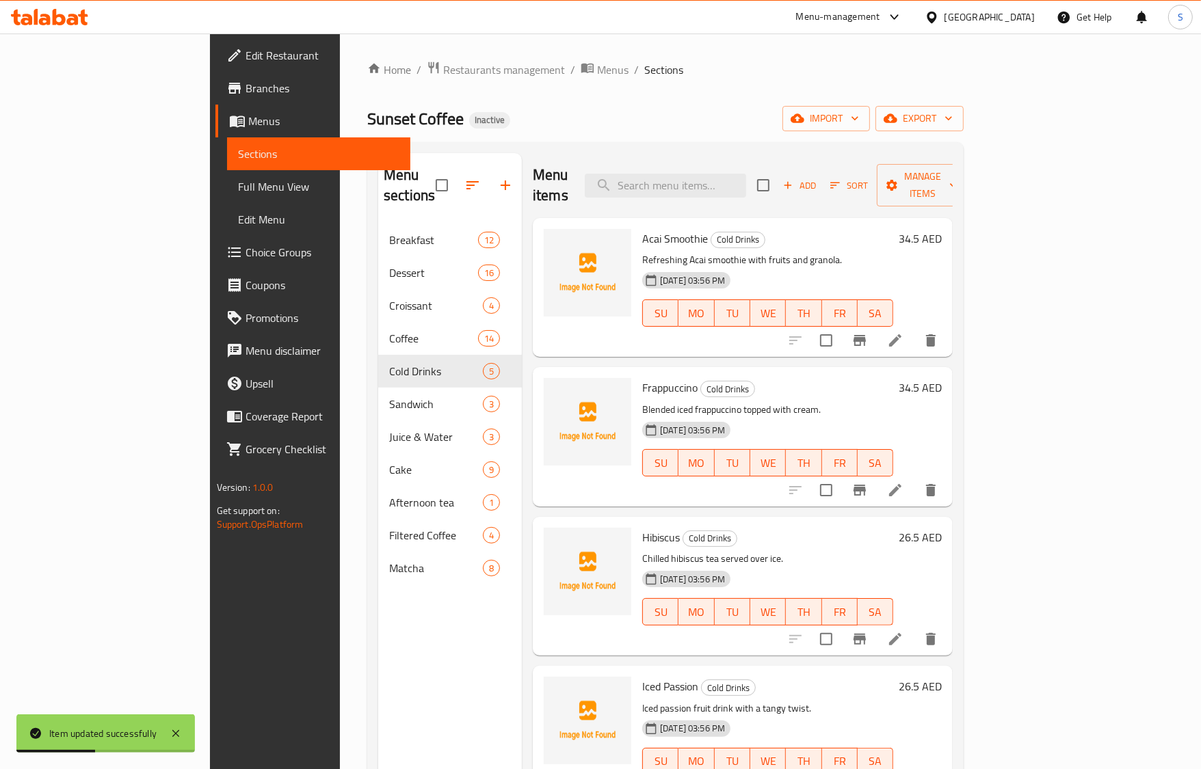
scroll to position [11, 0]
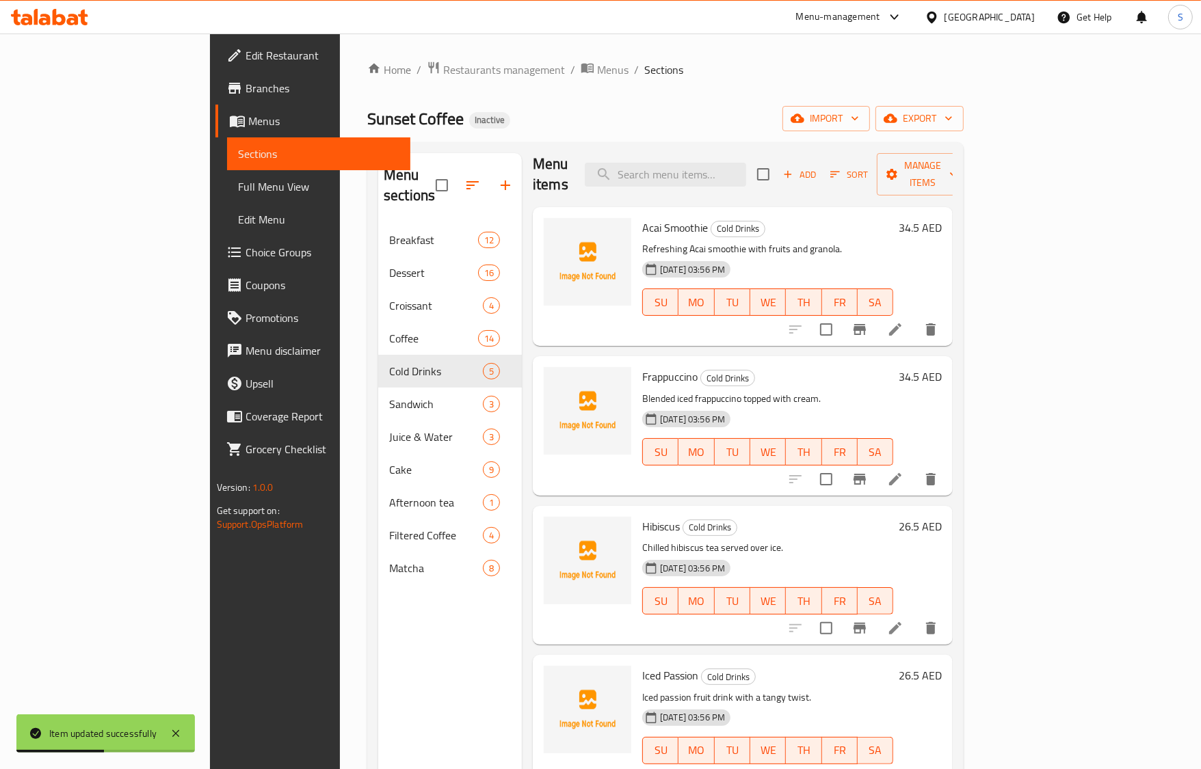
click at [914, 616] on li at bounding box center [895, 628] width 38 height 25
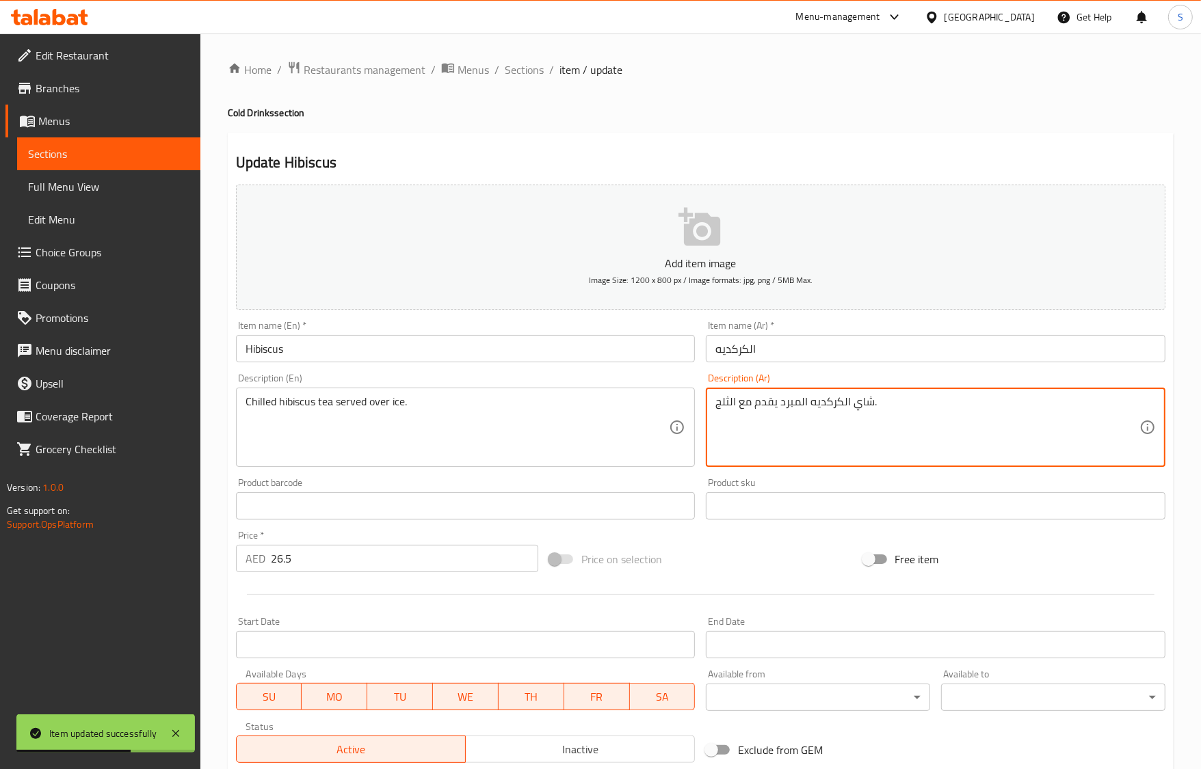
click at [747, 404] on textarea "شاي الكركديه المبرد يقدم مع الثلج." at bounding box center [927, 427] width 424 height 65
type textarea "شاي الكركديه المبرد يقدم فوق الثلج."
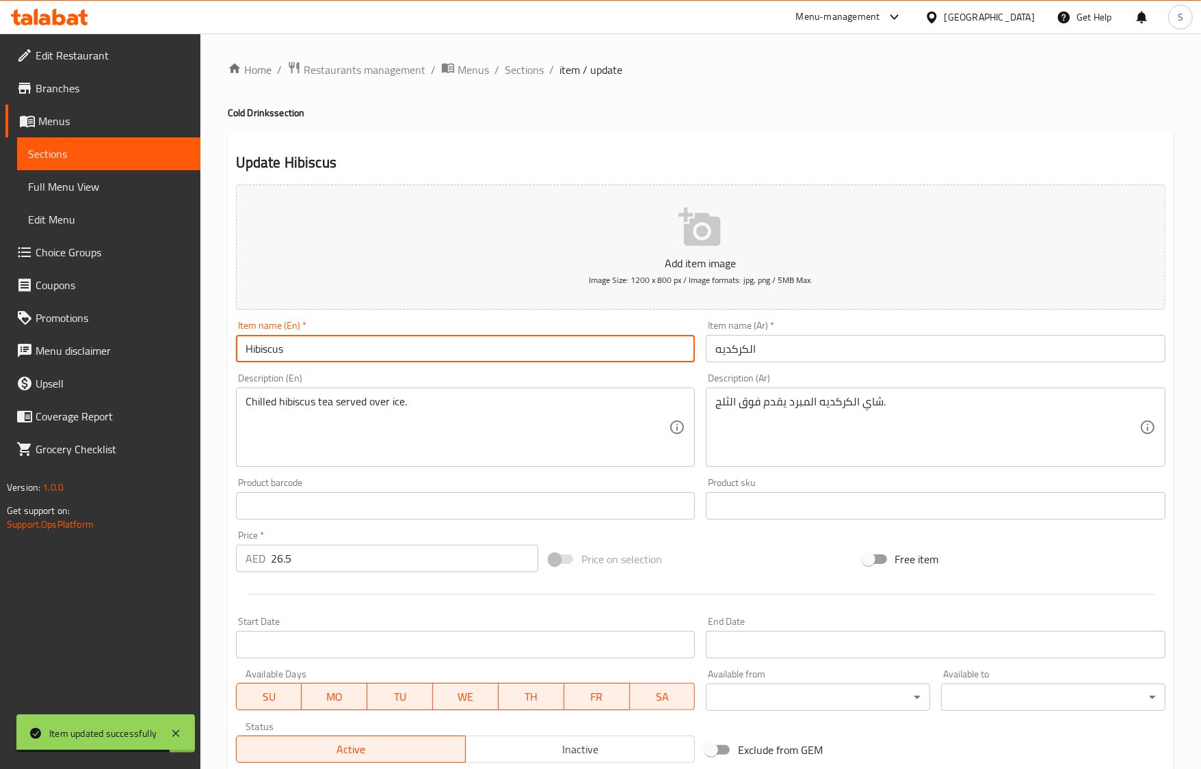
click at [477, 360] on input "Hibiscus" at bounding box center [466, 348] width 460 height 27
drag, startPoint x: 528, startPoint y: 64, endPoint x: 507, endPoint y: 10, distance: 57.1
click at [528, 64] on span "Sections" at bounding box center [524, 70] width 39 height 16
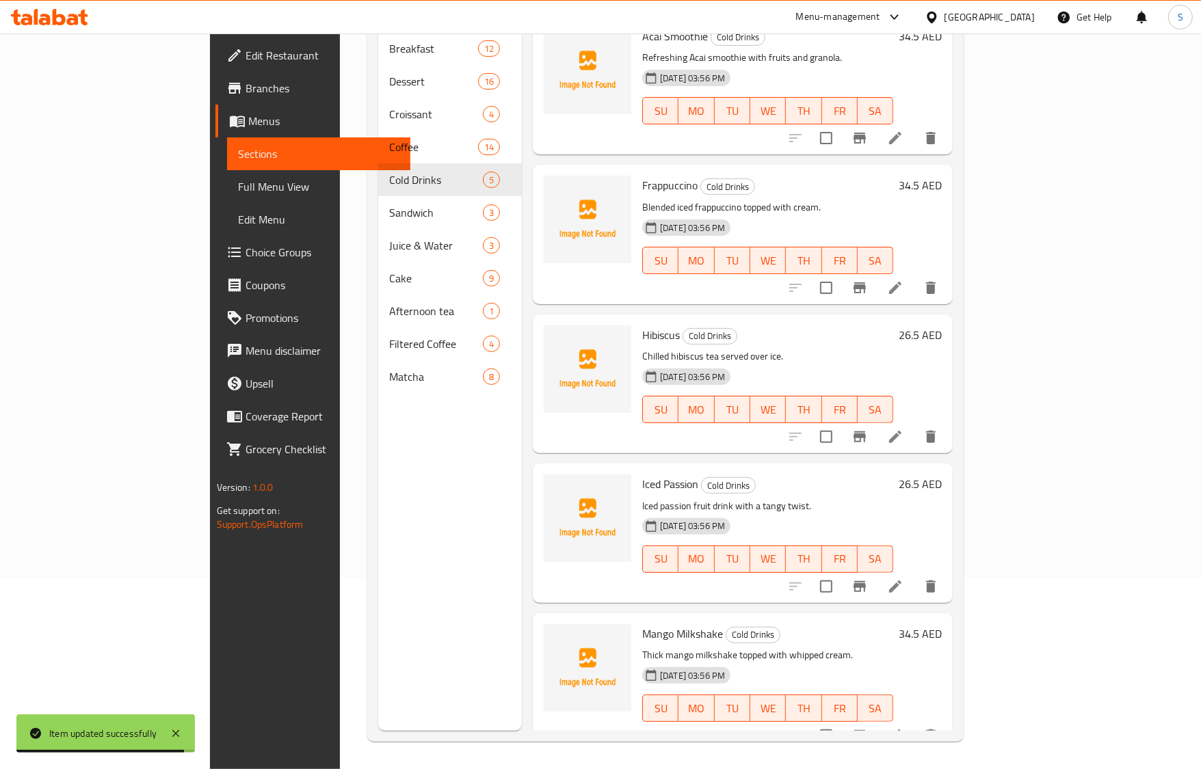
scroll to position [192, 0]
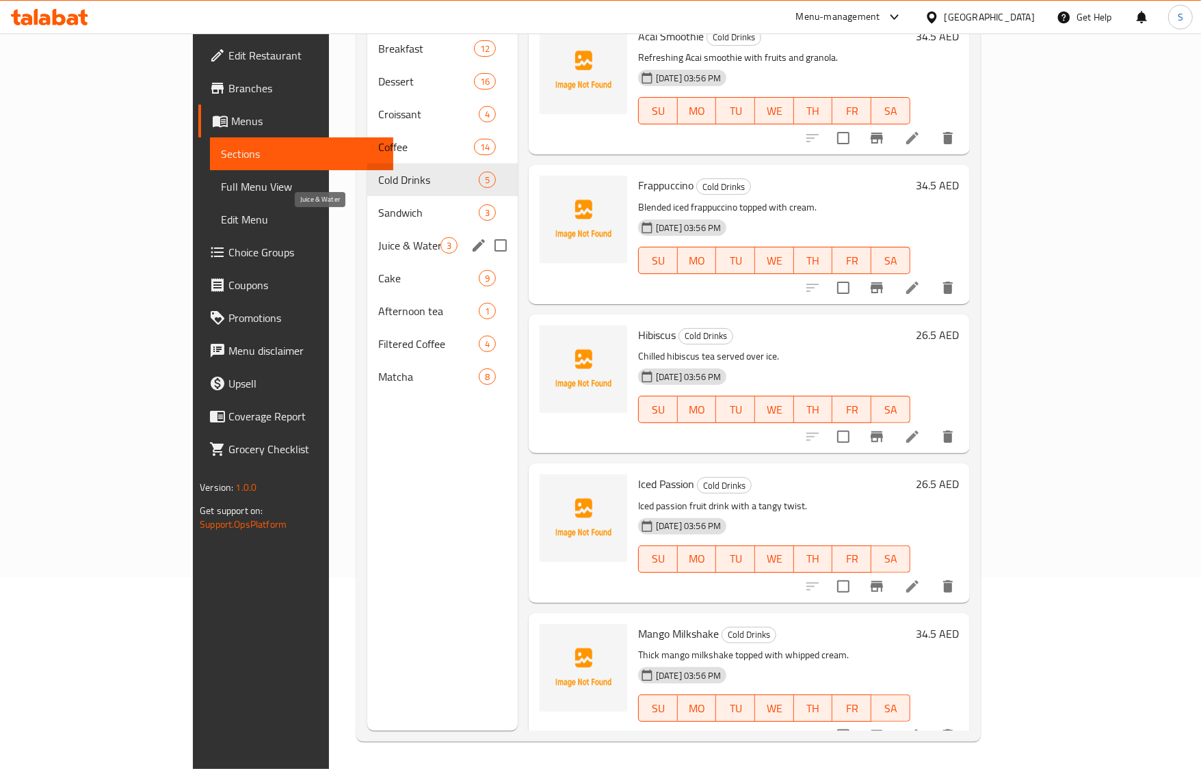
click at [378, 237] on span "Juice & Water" at bounding box center [409, 245] width 62 height 16
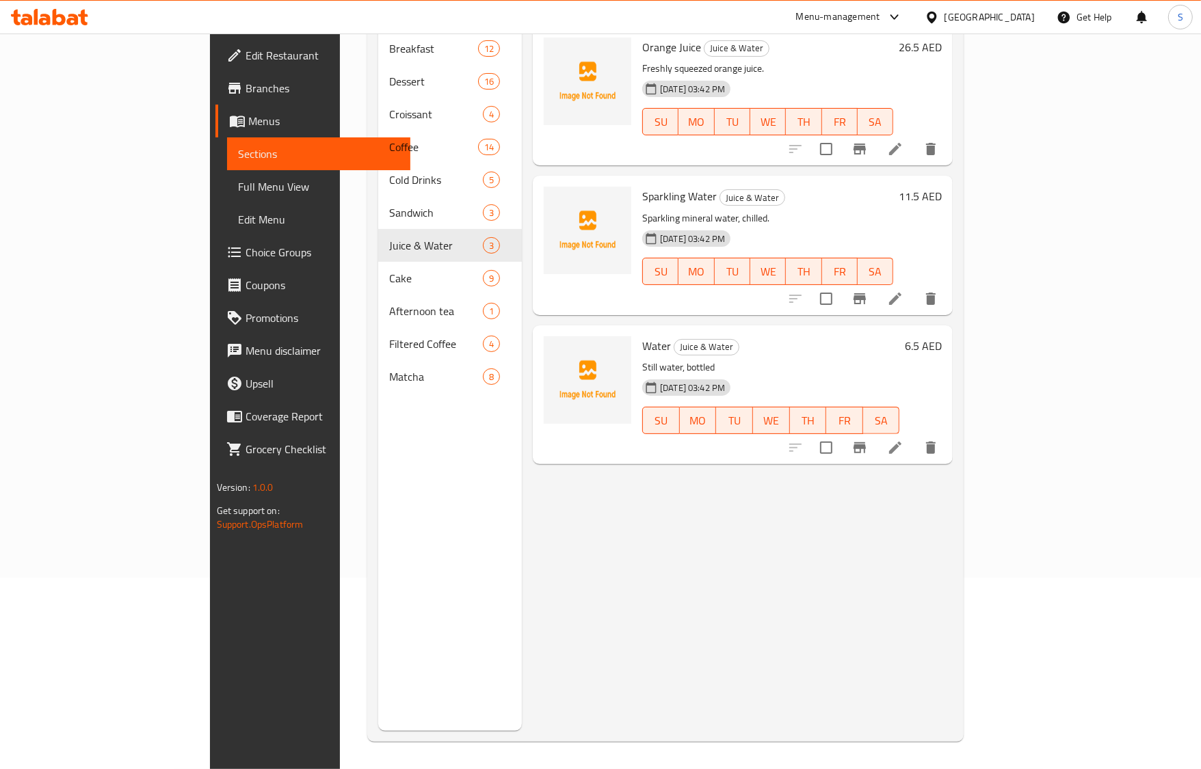
click at [914, 287] on li at bounding box center [895, 299] width 38 height 25
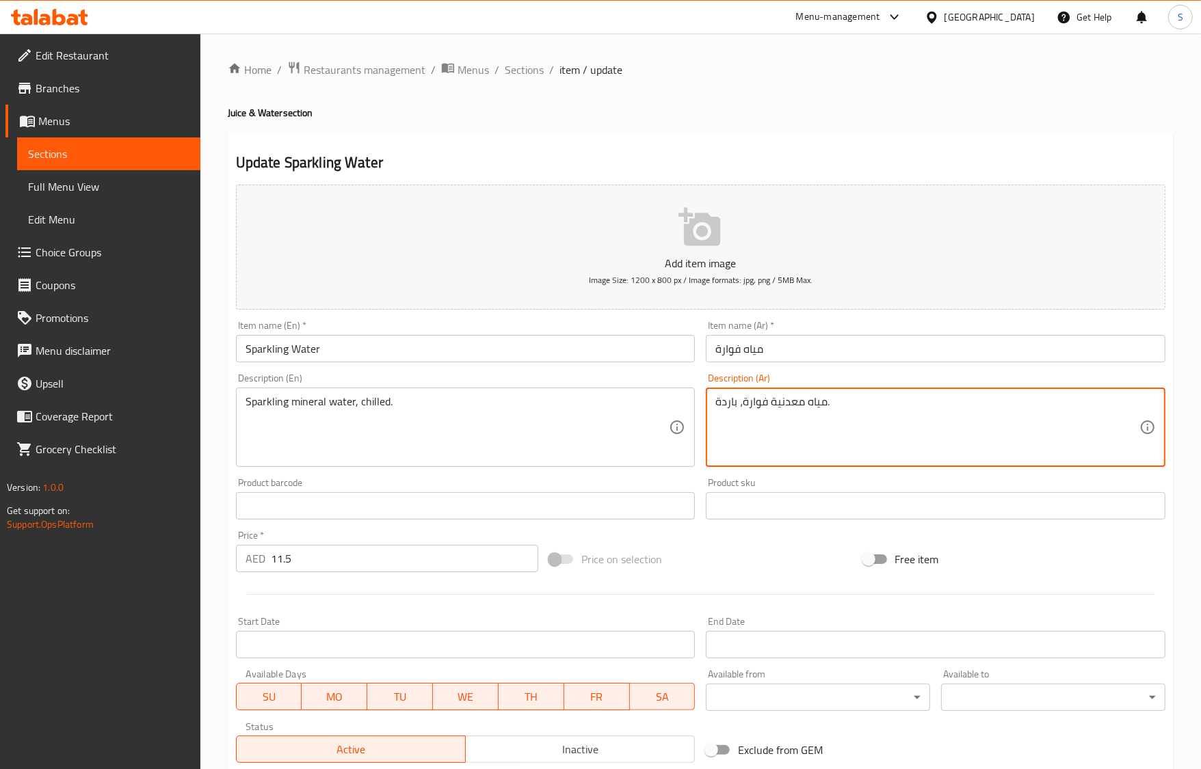
click at [728, 411] on textarea "مياه معدنية فوارة، باردة." at bounding box center [927, 427] width 424 height 65
paste textarea "مب"
type textarea "مياه معدنية فوارة، مبردة."
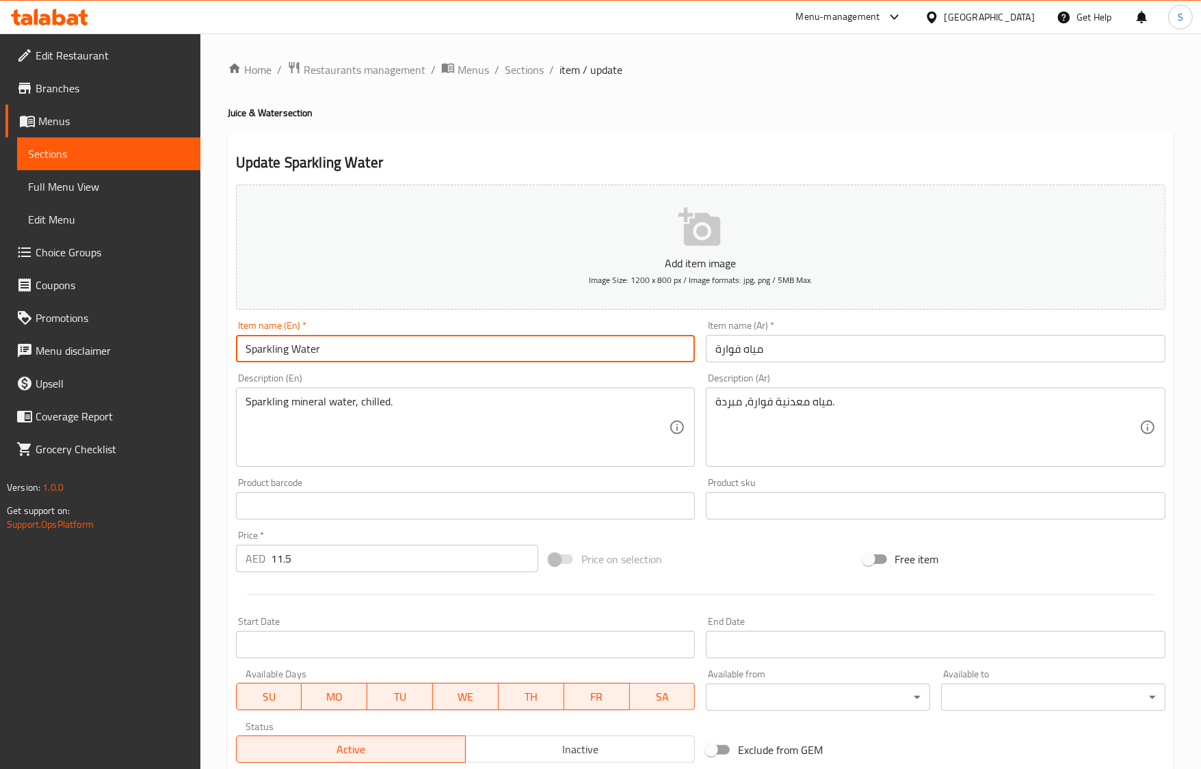
click at [655, 361] on input "Sparkling Water" at bounding box center [466, 348] width 460 height 27
drag, startPoint x: 531, startPoint y: 77, endPoint x: 488, endPoint y: 9, distance: 80.8
click at [531, 77] on span "Sections" at bounding box center [524, 70] width 39 height 16
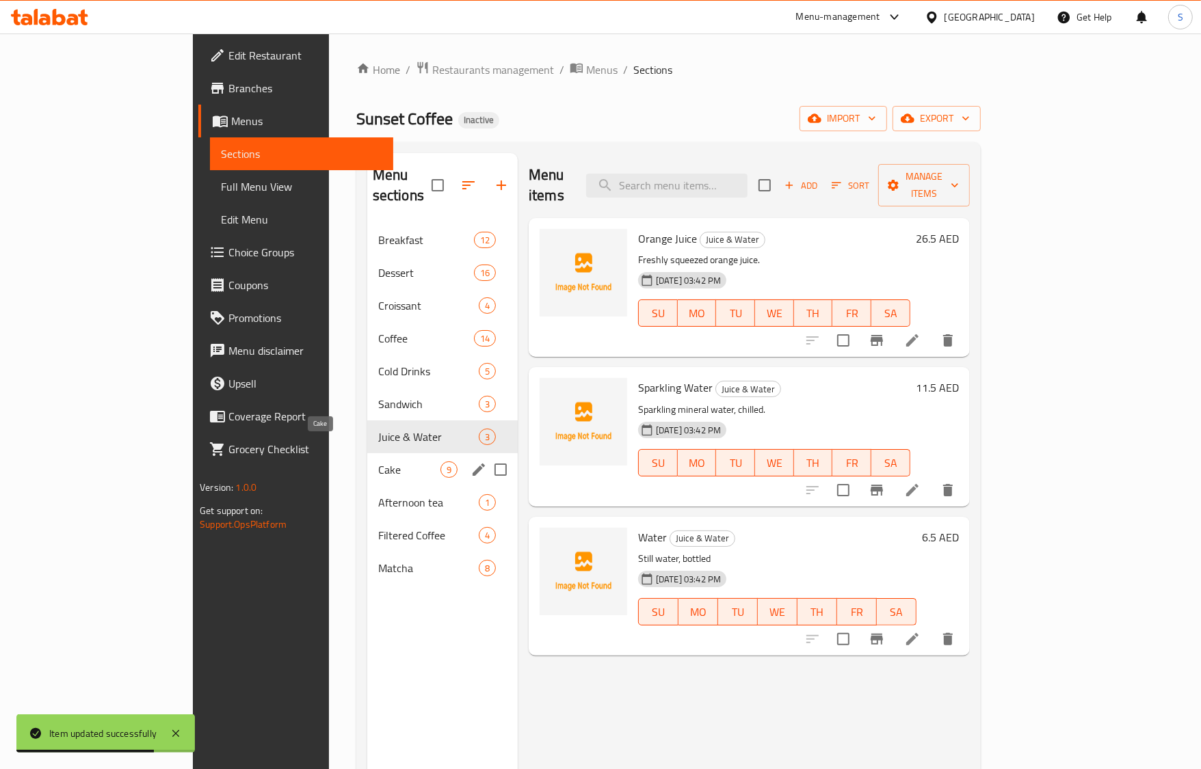
click at [378, 462] on span "Cake" at bounding box center [409, 470] width 62 height 16
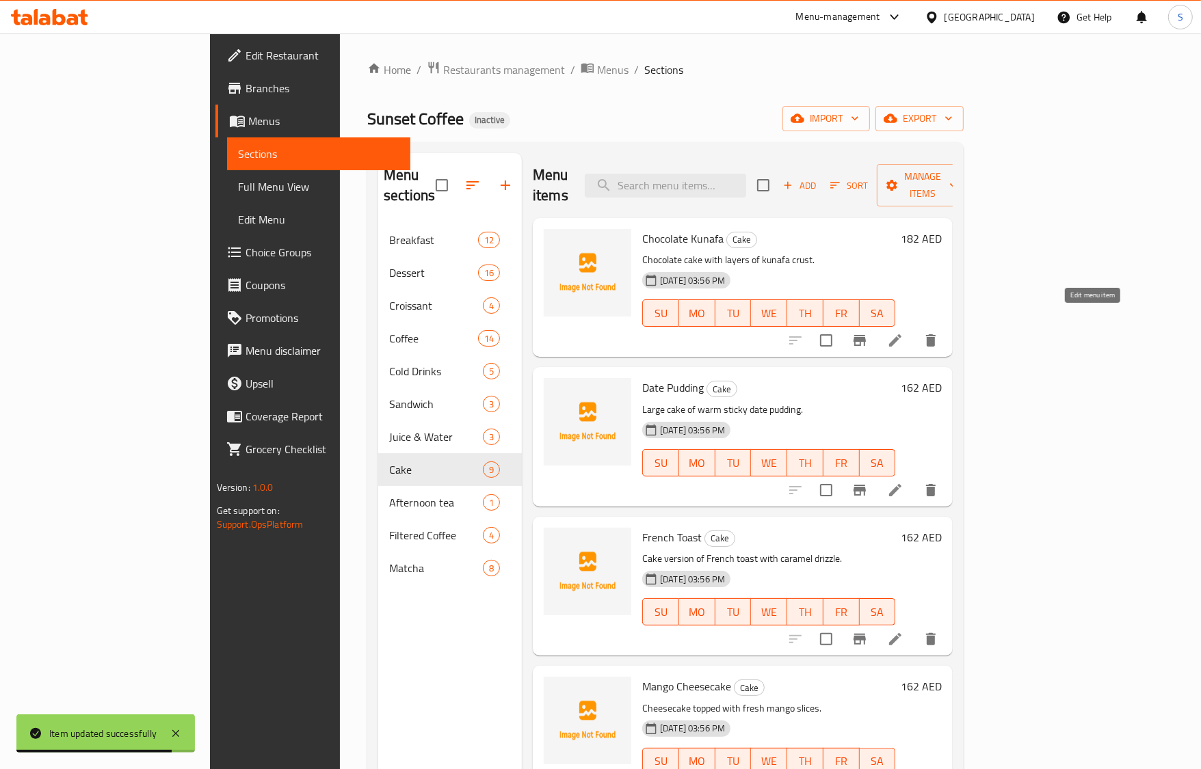
click at [903, 332] on icon at bounding box center [895, 340] width 16 height 16
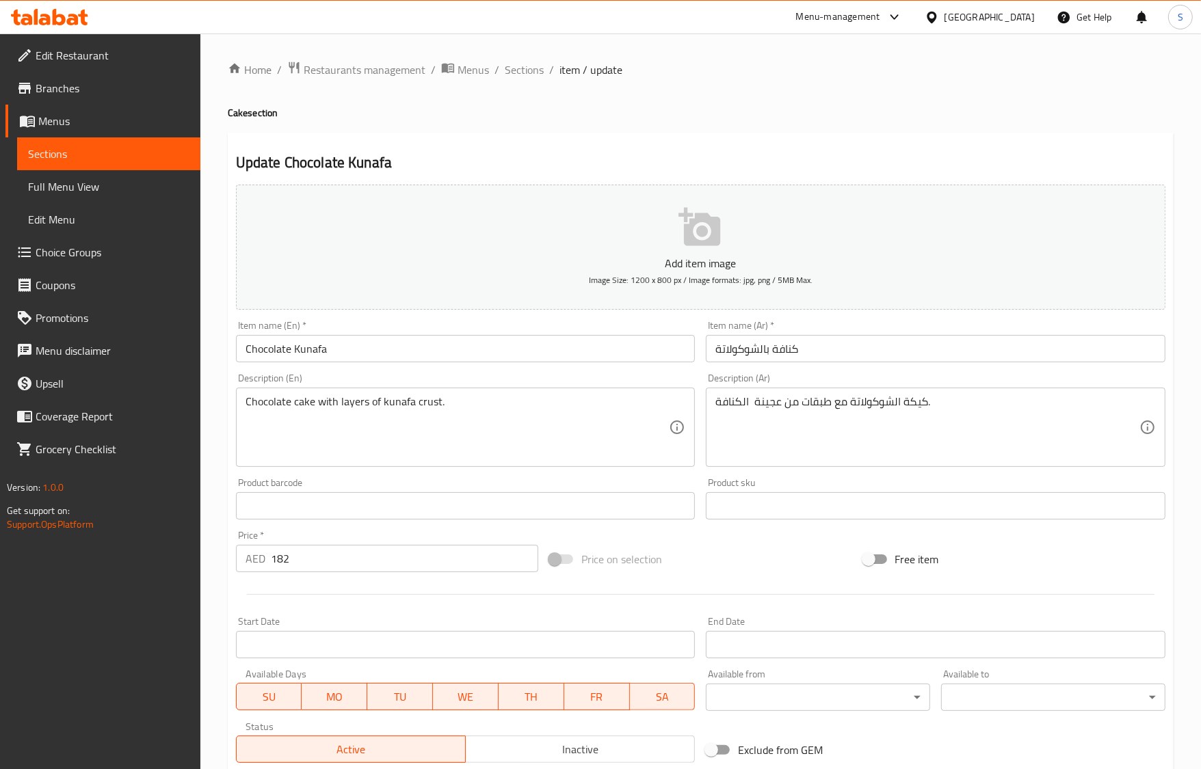
click at [759, 357] on input "كنافة بالشوكولاتة" at bounding box center [936, 348] width 460 height 27
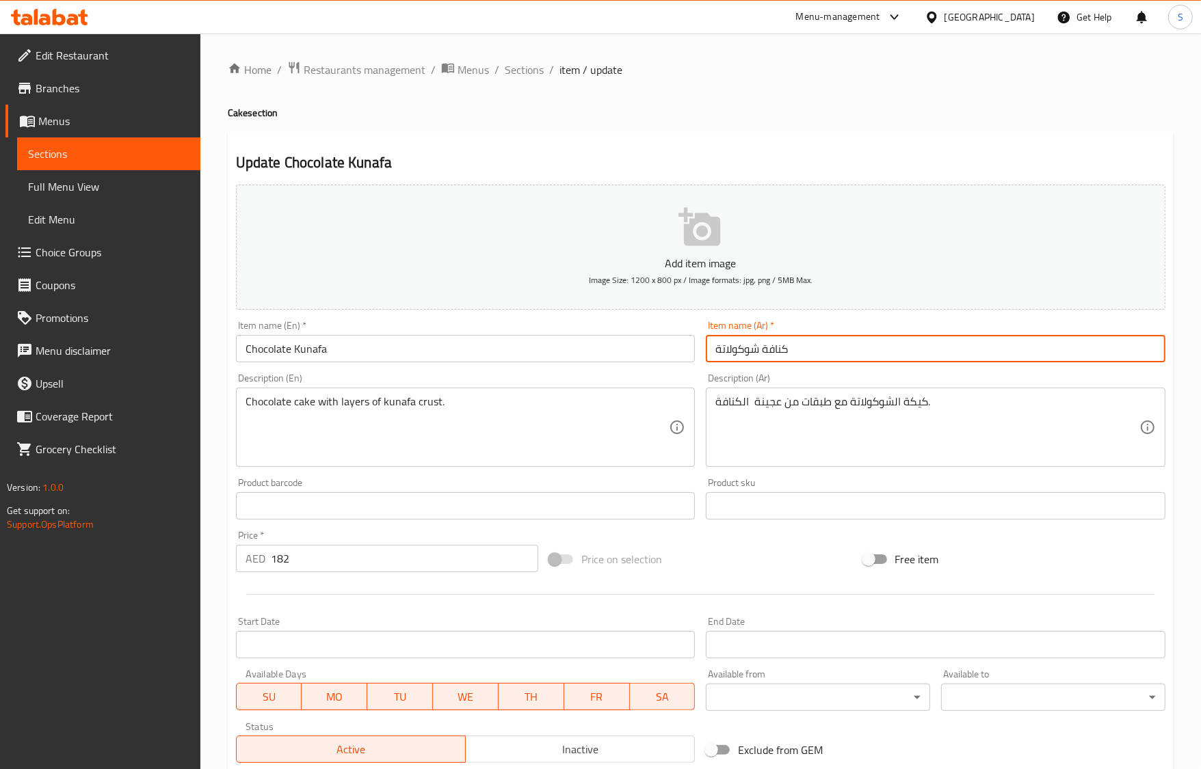
type input "كنافة شوكولاتة"
click at [527, 70] on span "Sections" at bounding box center [524, 70] width 39 height 16
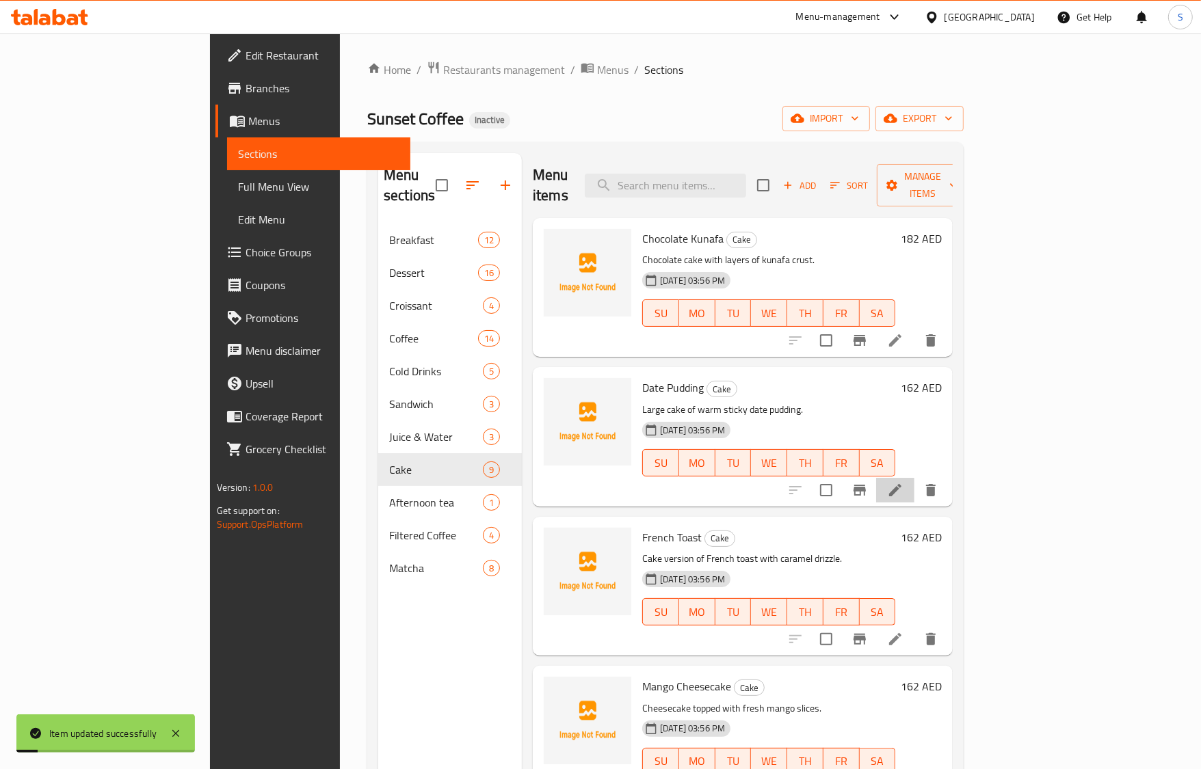
click at [914, 482] on li at bounding box center [895, 490] width 38 height 25
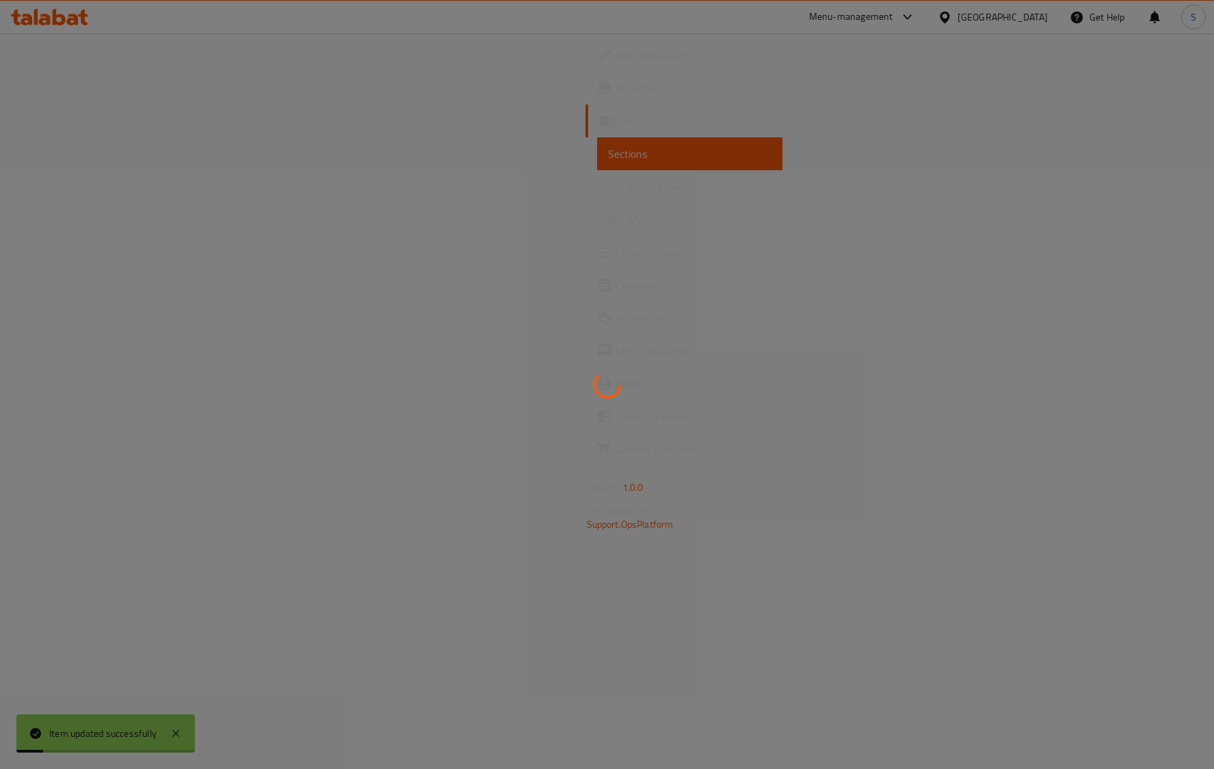
click at [1100, 474] on div at bounding box center [607, 384] width 1214 height 769
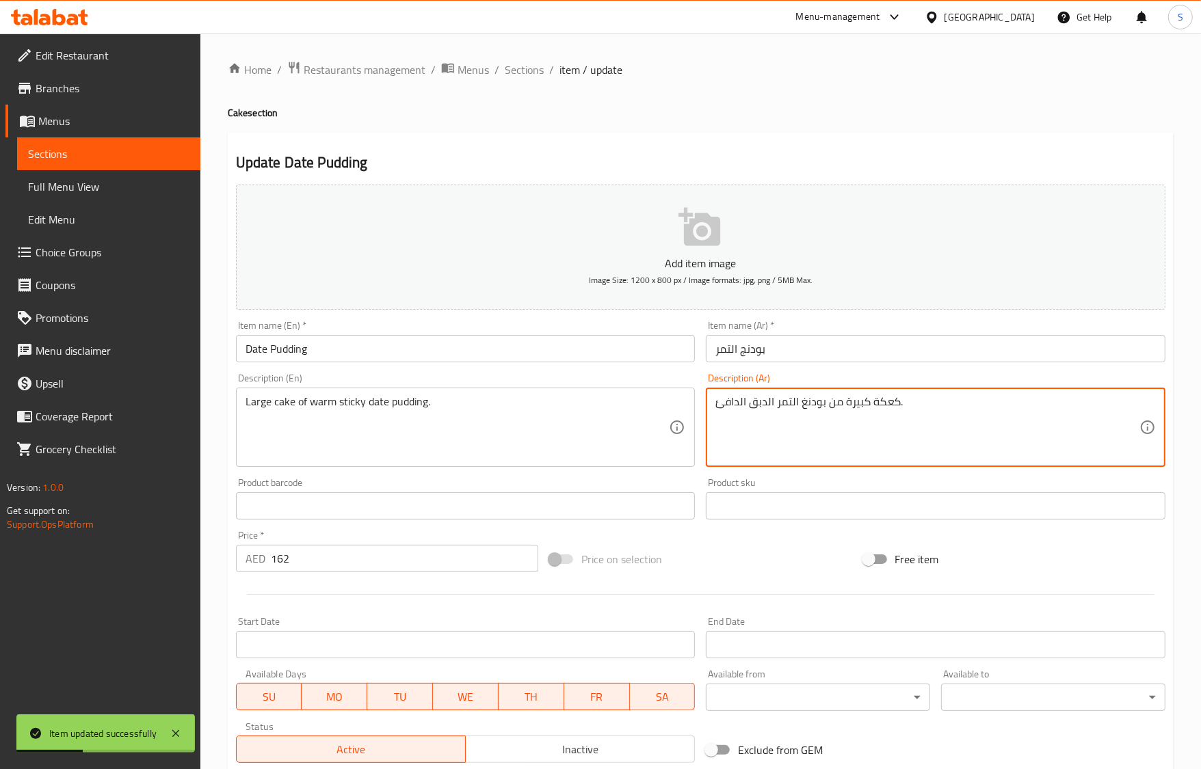
click at [762, 408] on textarea "كعكة كبيرة من بودنغ التمر الدبق الدافئ." at bounding box center [927, 427] width 424 height 65
click at [776, 401] on textarea "كعكة كبيرة من بودنغ التمر ستيكي الدافئ." at bounding box center [927, 427] width 424 height 65
click at [742, 401] on textarea "كعكة كبيرة من بودنغ التمر ستيكي الدافئ." at bounding box center [927, 427] width 424 height 65
type textarea "كعكة كبيرة من بودنغ التمر ستيكي دافئ."
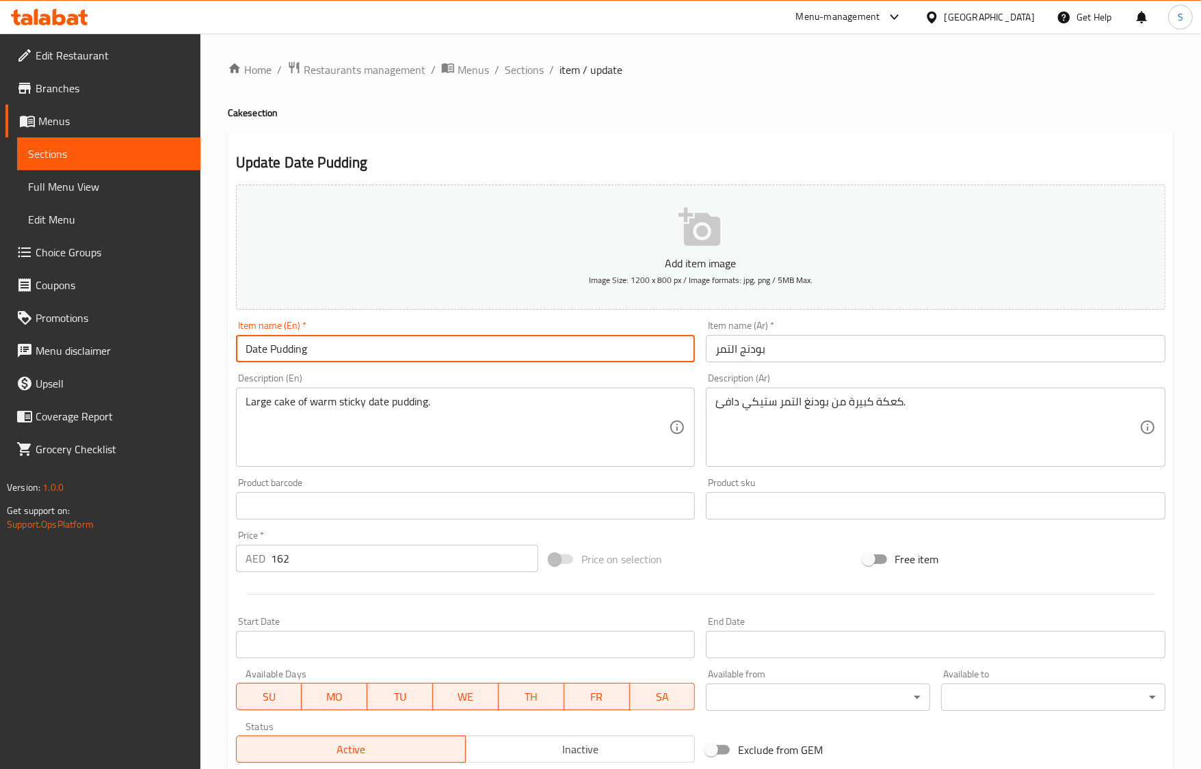
click at [488, 351] on input "Date Pudding" at bounding box center [466, 348] width 460 height 27
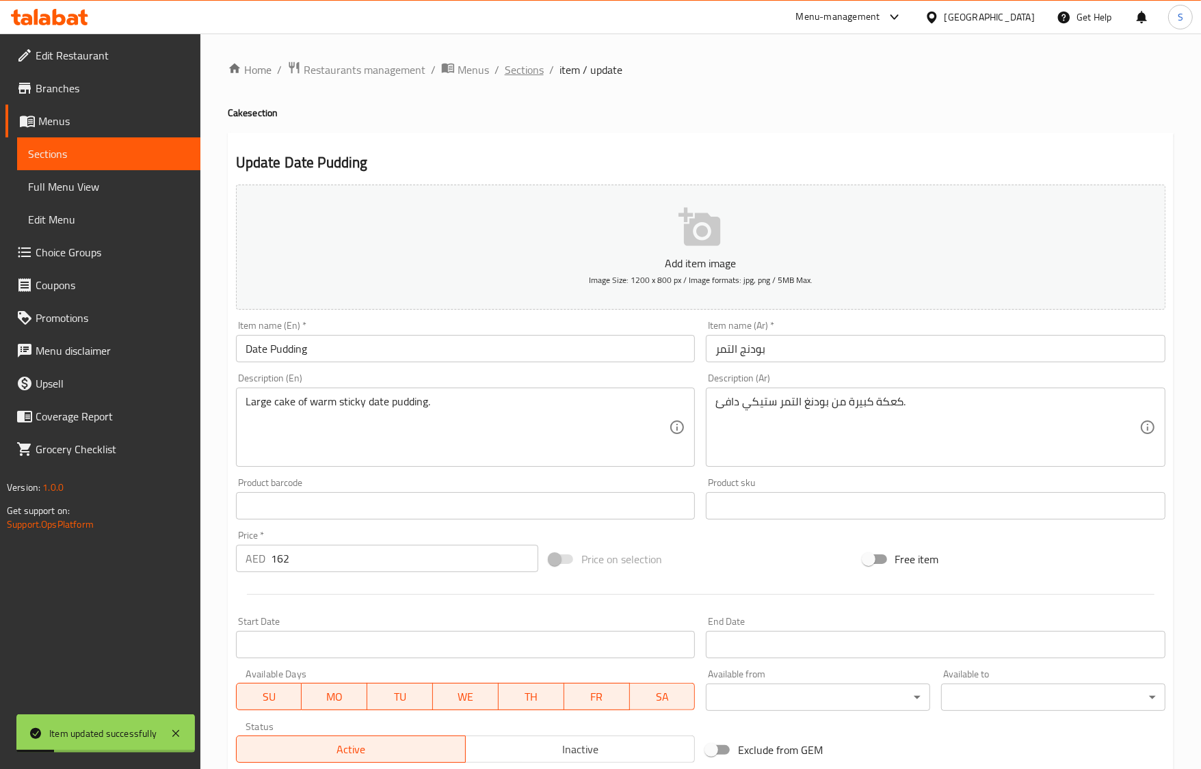
click at [539, 62] on span "Sections" at bounding box center [524, 70] width 39 height 16
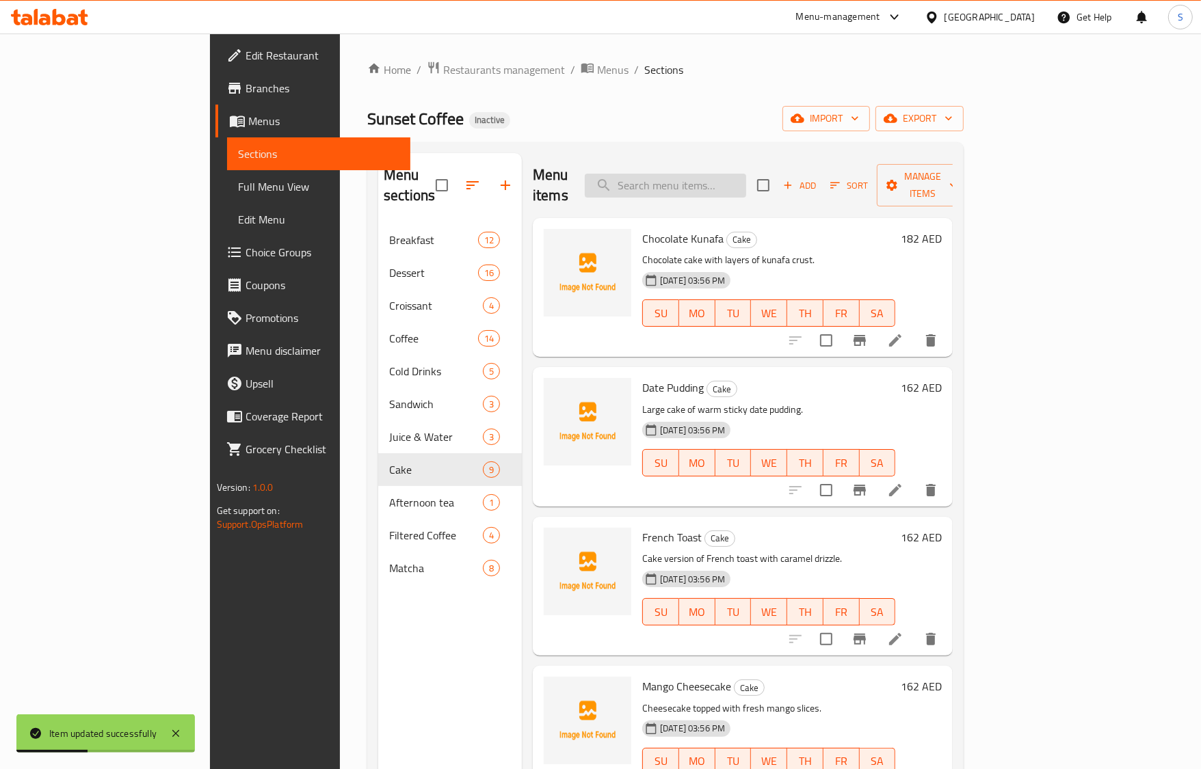
click at [746, 179] on input "search" at bounding box center [665, 186] width 161 height 24
paste input "French Toast"
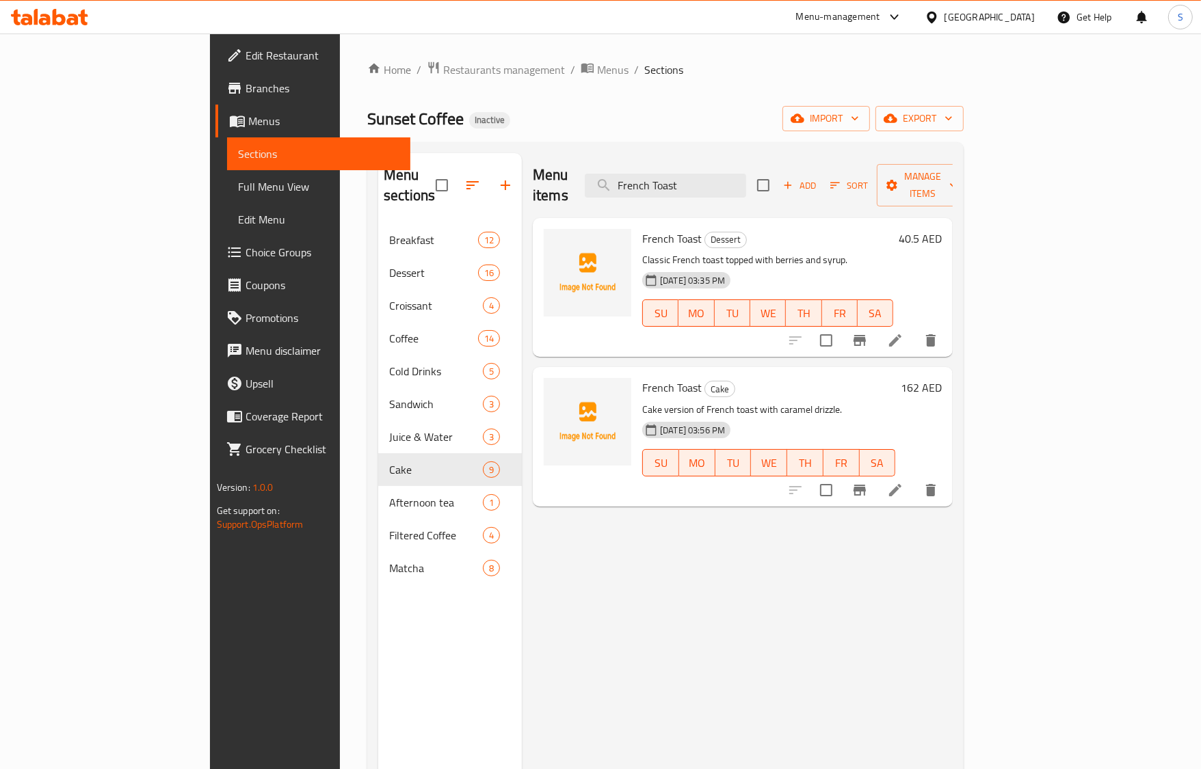
type input "French Toast"
click at [903, 482] on icon at bounding box center [895, 490] width 16 height 16
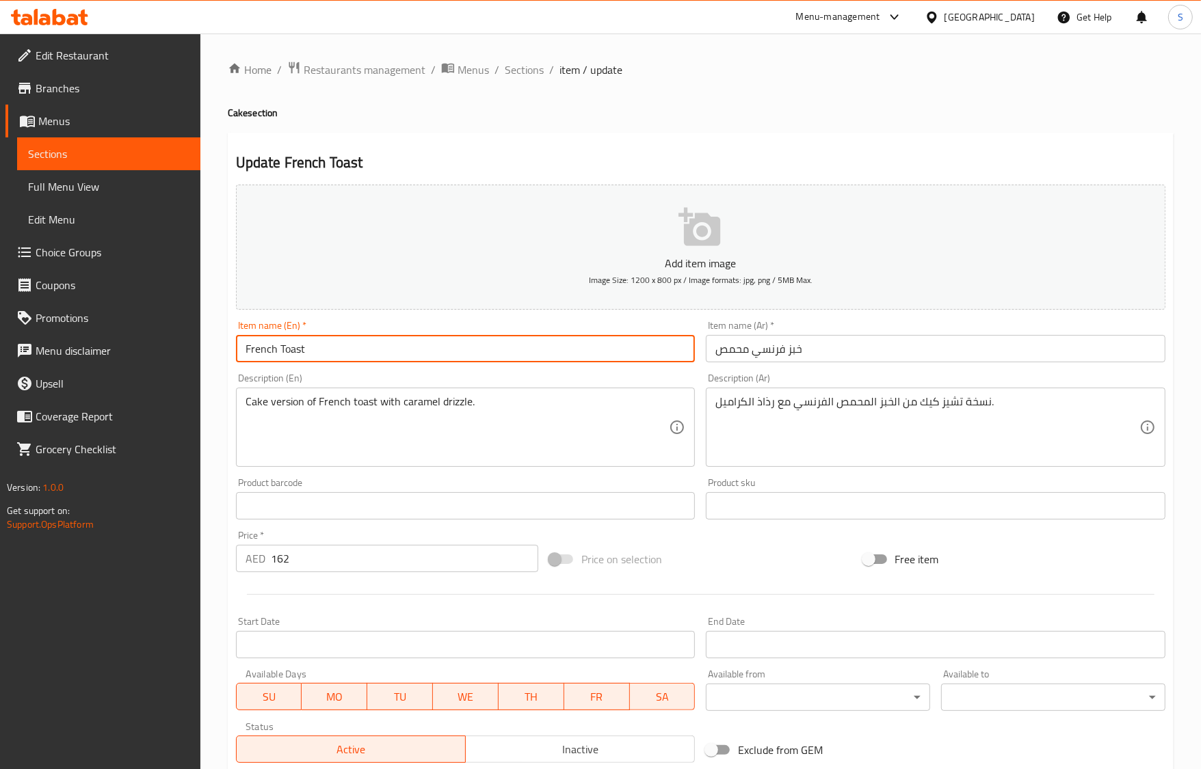
click at [412, 349] on input "French Toast" at bounding box center [466, 348] width 460 height 27
type input "French Toast Cake"
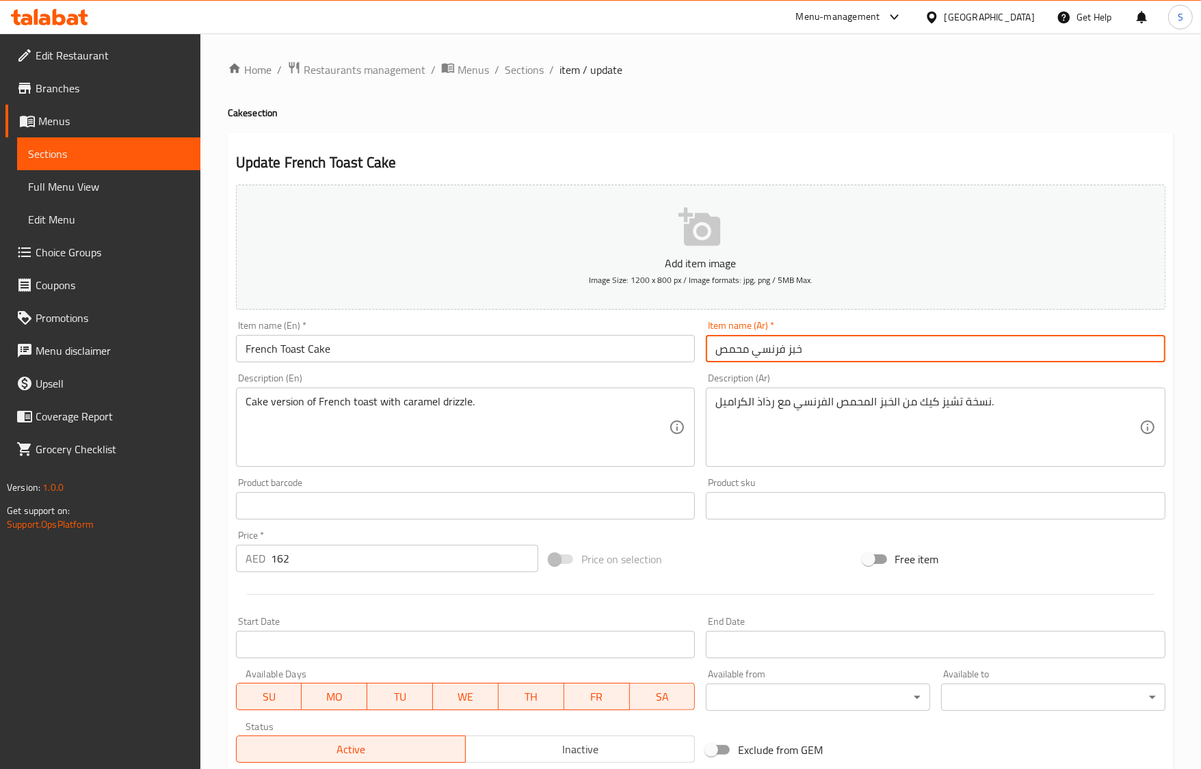
click at [718, 356] on input "خبز فرنسي محمص" at bounding box center [936, 348] width 460 height 27
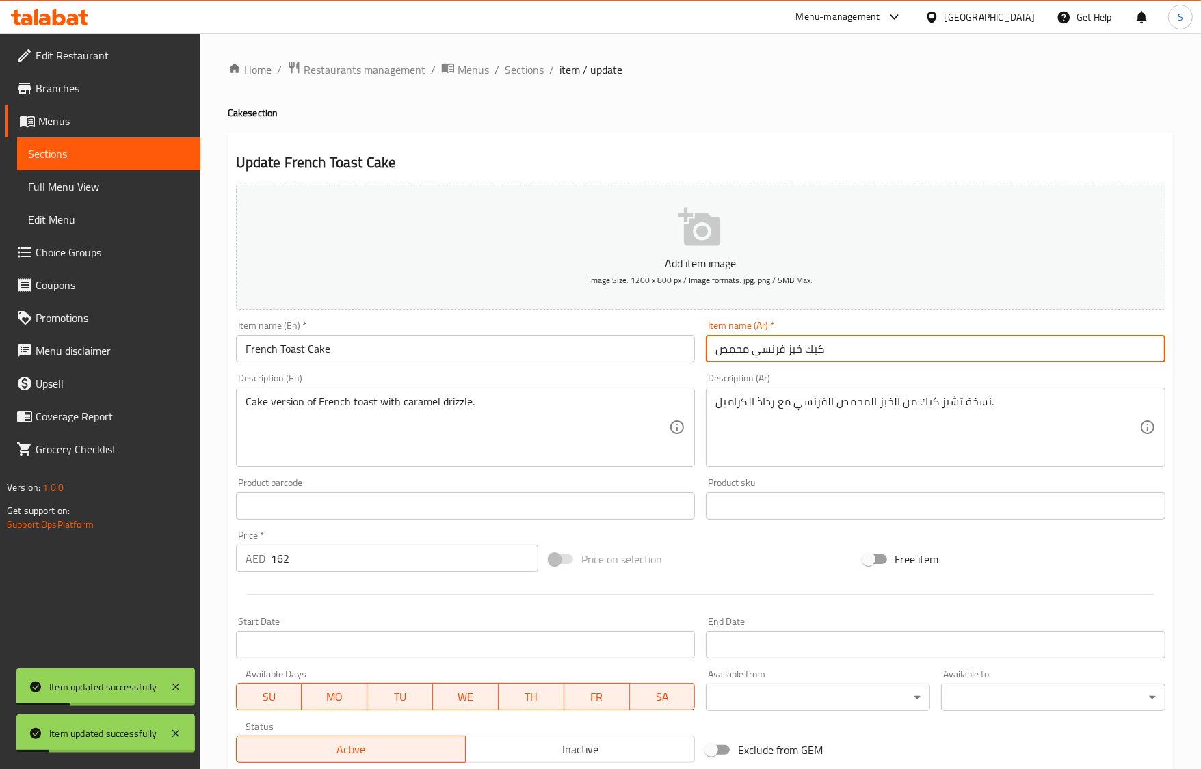
type input "كيك خبز فرنسي محمص"
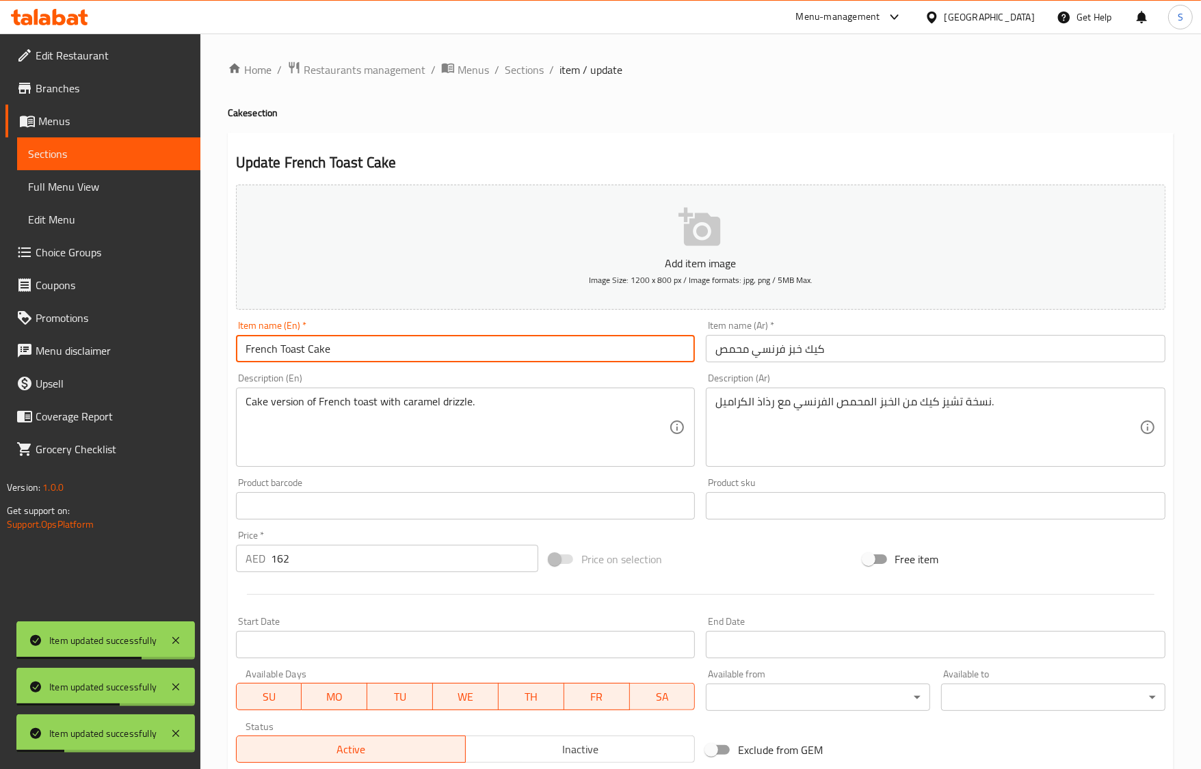
click at [384, 357] on input "French Toast Cake" at bounding box center [466, 348] width 460 height 27
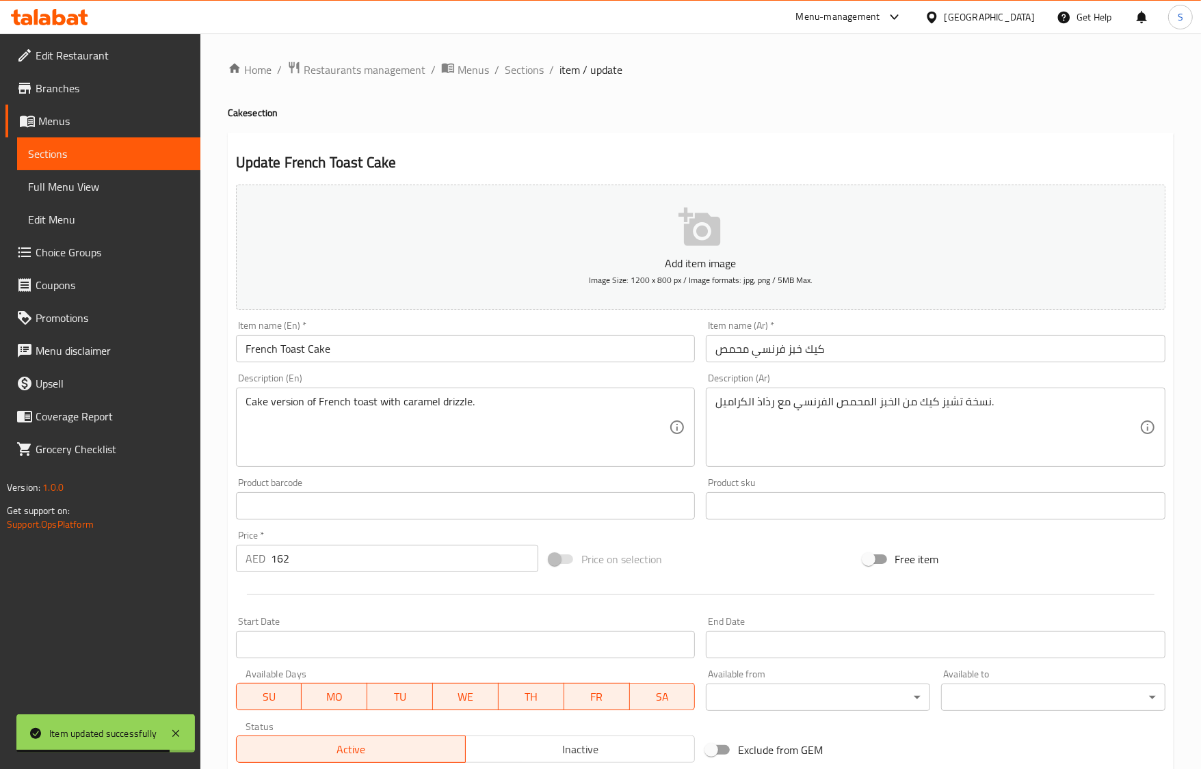
click at [486, 152] on h2 "Update French Toast Cake" at bounding box center [700, 162] width 929 height 21
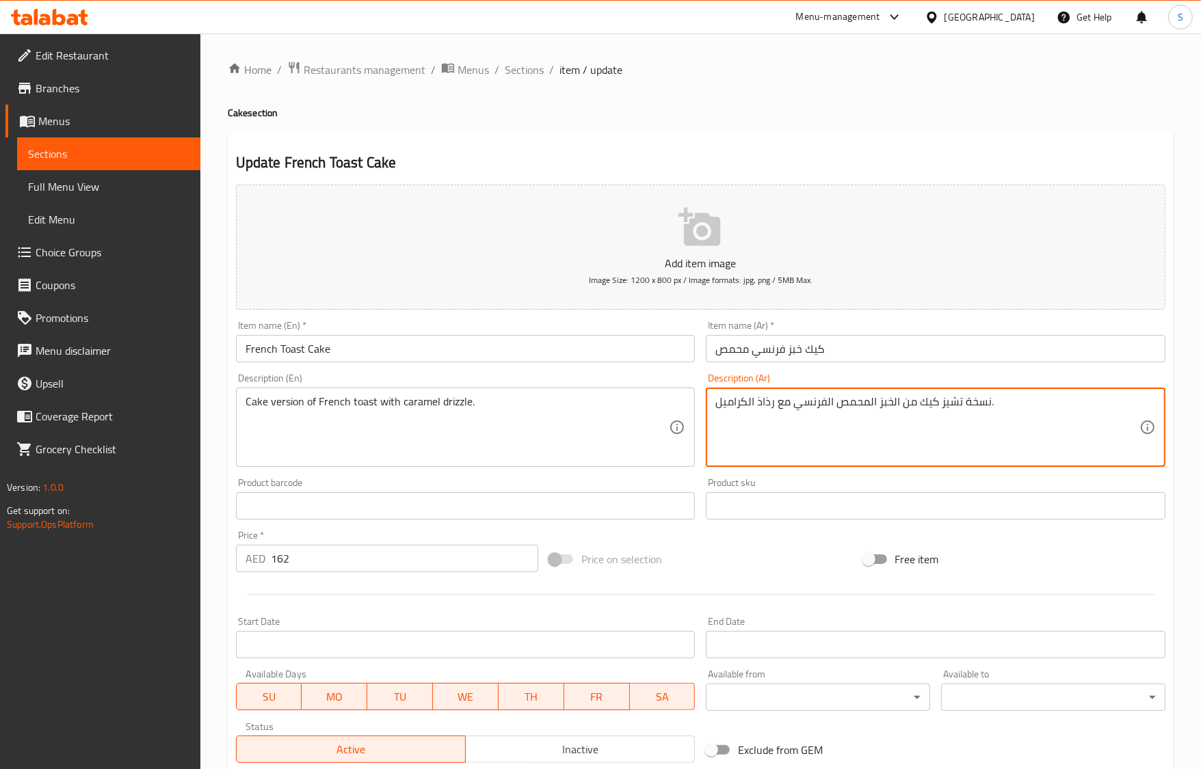
click at [805, 395] on textarea "نسخة تشيز كيك من الخبز المحمص الفرنسي مع رذاذ الكراميل." at bounding box center [927, 427] width 424 height 65
paste textarea "كعكة من الخبز المحمص الفرنسي مع رذاذ الكراميل."
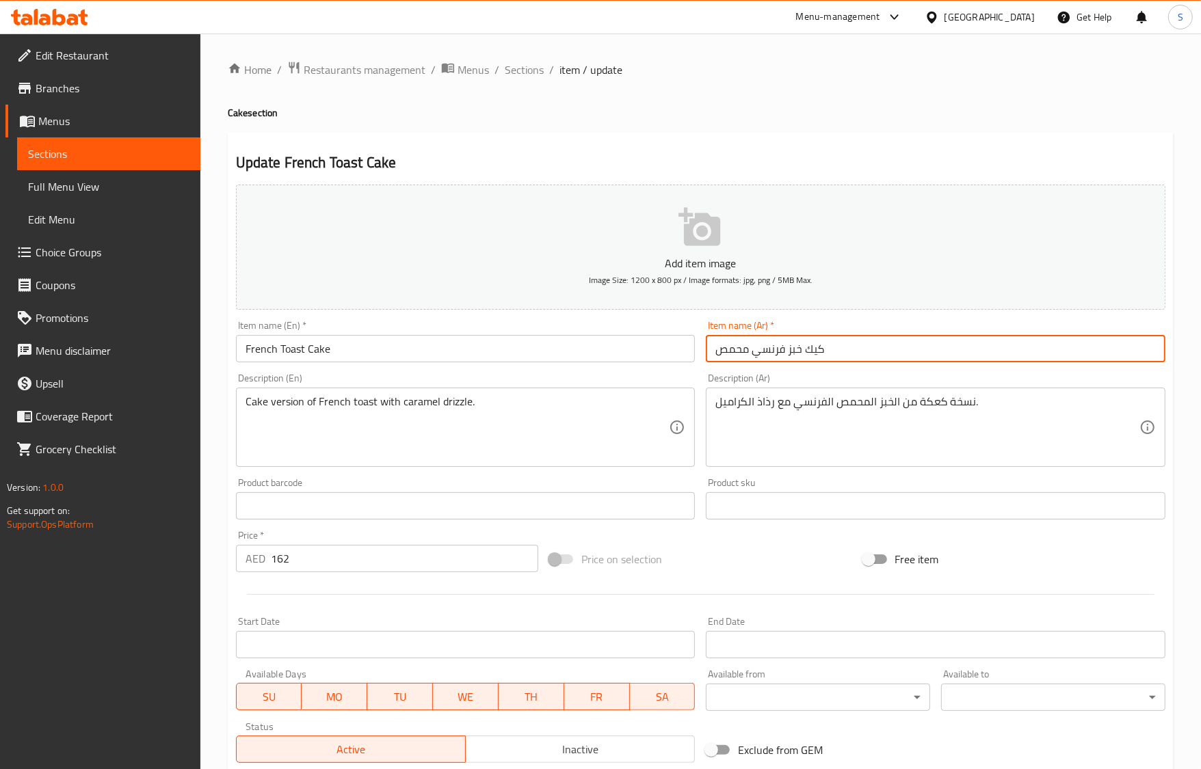
click at [818, 346] on input "كيك خبز فرنسي محمص" at bounding box center [936, 348] width 460 height 27
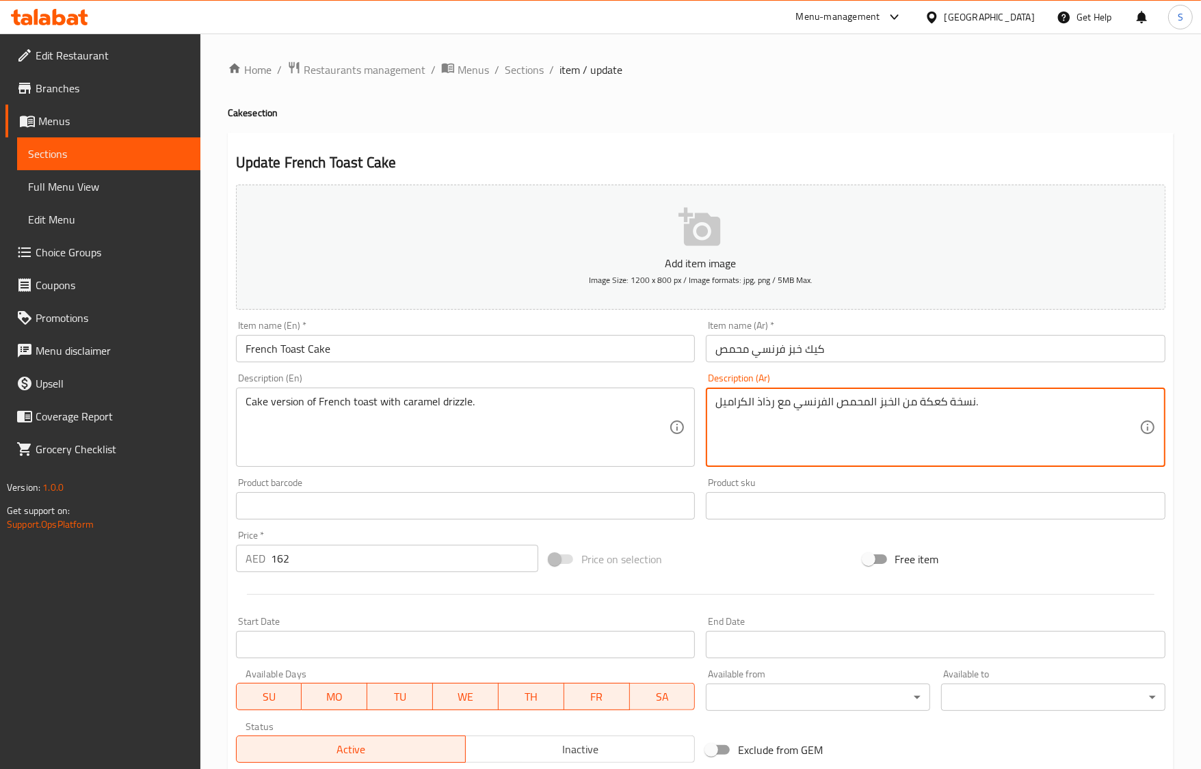
click at [936, 401] on textarea "نسخة كعكة من الخبز المحمص الفرنسي مع رذاذ الكراميل." at bounding box center [927, 427] width 424 height 65
paste textarea "يك"
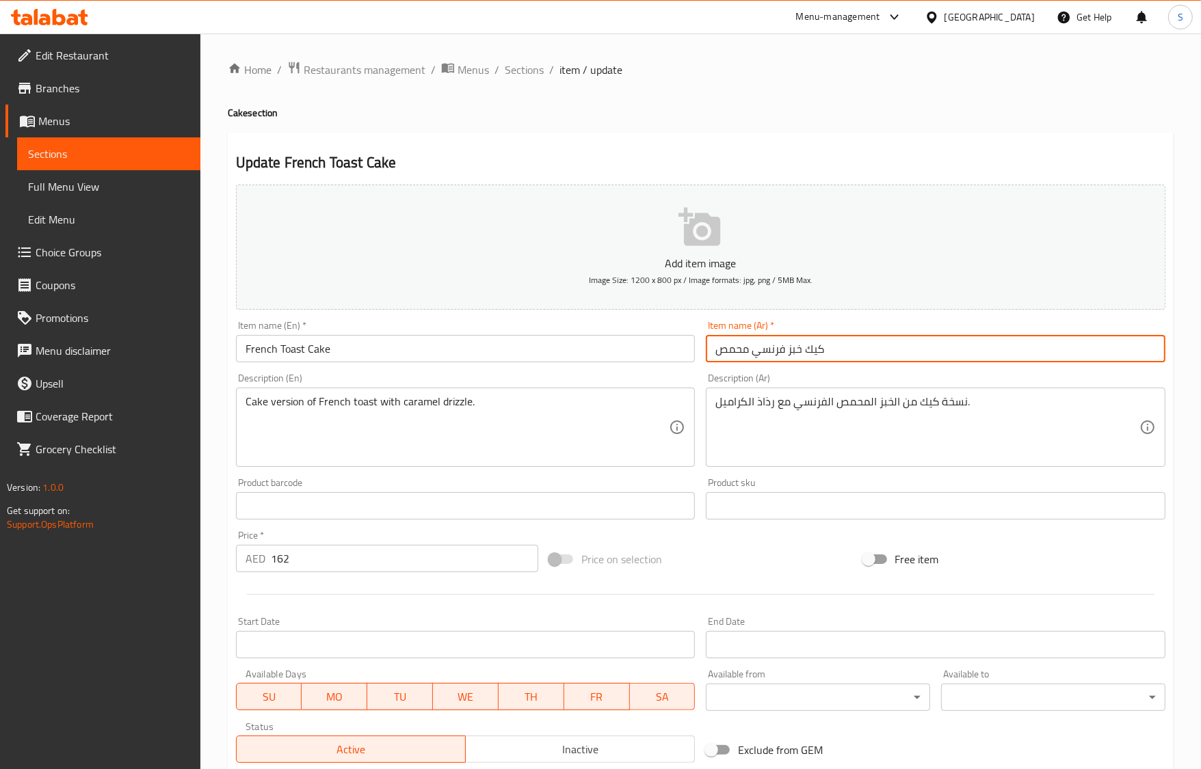
drag, startPoint x: 801, startPoint y: 347, endPoint x: 659, endPoint y: 349, distance: 142.3
click at [659, 349] on div "Add item image Image Size: 1200 x 800 px / Image formats: jpg, png / 5MB Max. I…" at bounding box center [700, 473] width 940 height 589
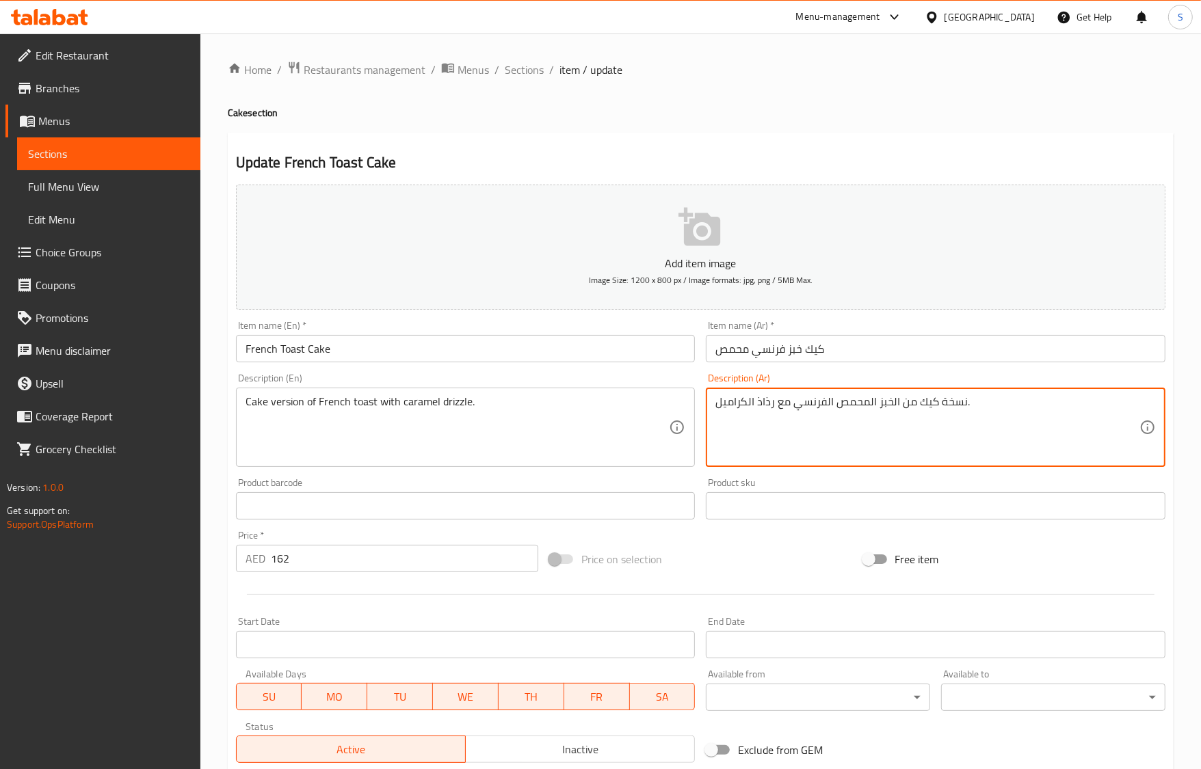
drag, startPoint x: 900, startPoint y: 402, endPoint x: 811, endPoint y: 421, distance: 90.9
paste textarea "خبز فرنسي محمص"
click at [788, 401] on textarea "نسخة كيك من خبز فرنسي محمص ي مع رذاذ الكراميل." at bounding box center [927, 427] width 424 height 65
click at [763, 404] on textarea "نسخة كيك من خبز فرنسي محمص مع رذاذ الكراميل." at bounding box center [927, 427] width 424 height 65
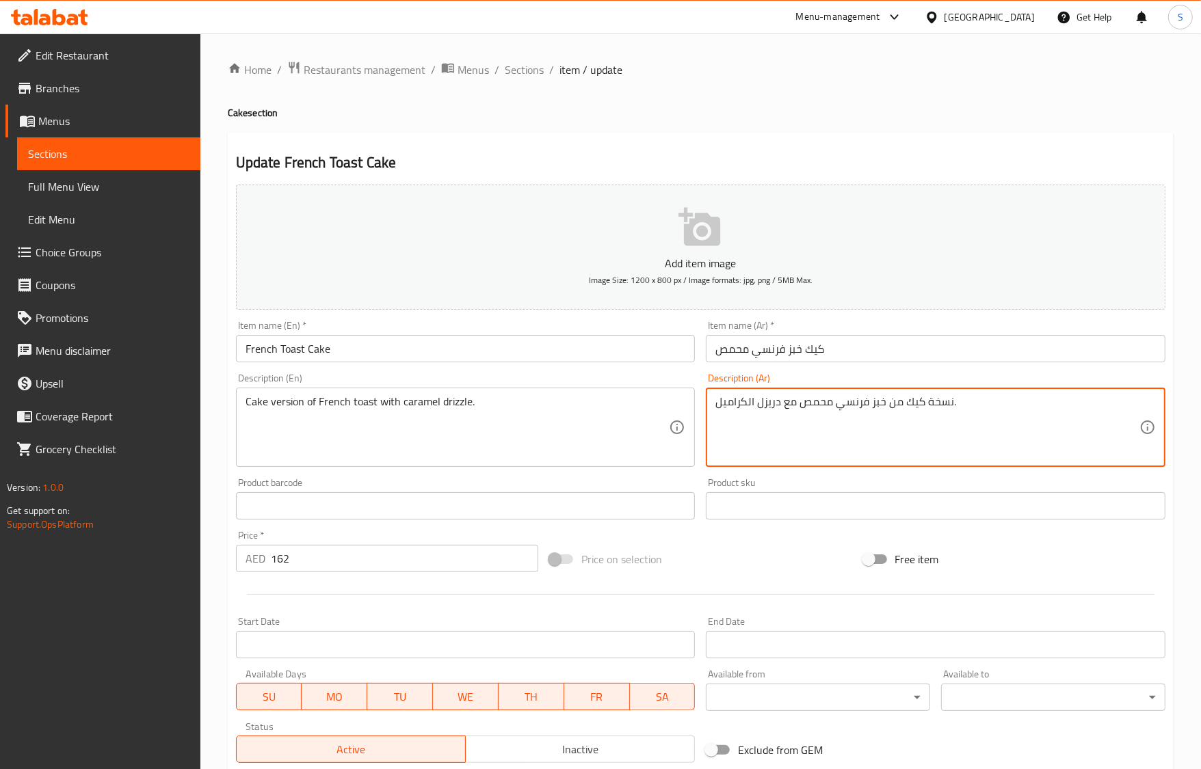
type textarea "نسخة كيك من خبز فرنسي محمص مع دريزل الكراميل."
click at [548, 340] on input "French Toast Cake" at bounding box center [466, 348] width 460 height 27
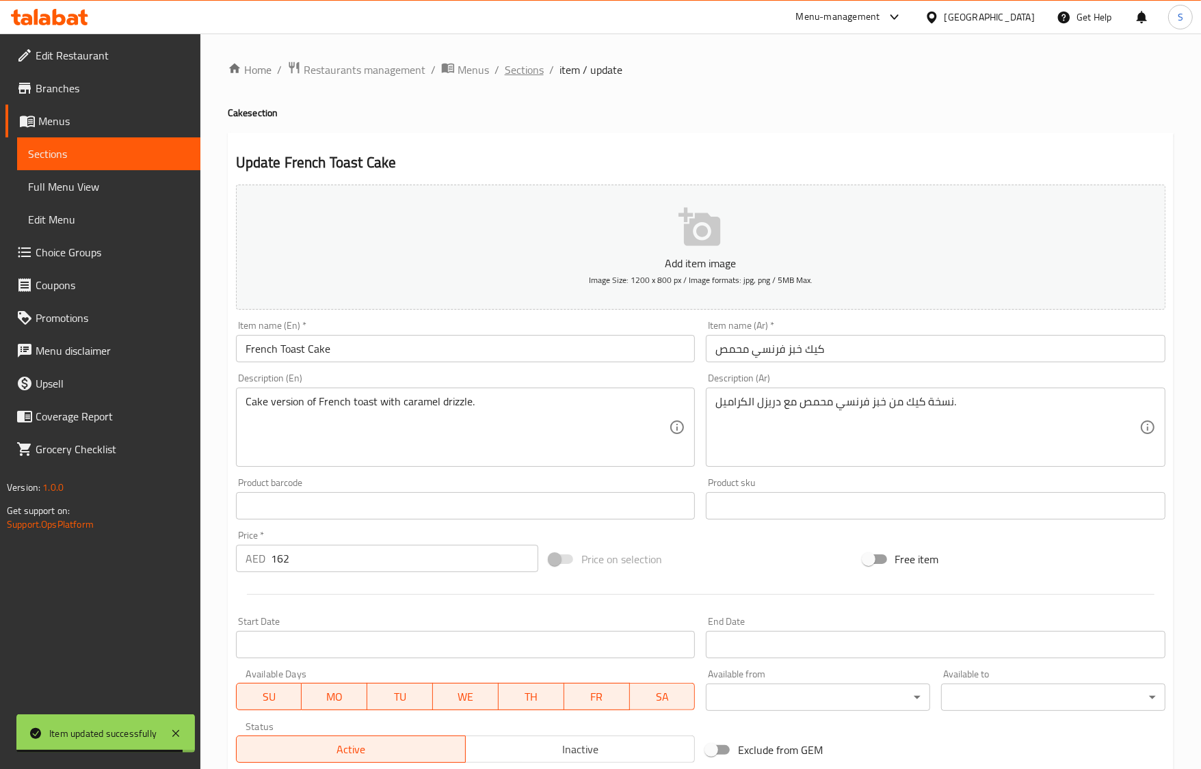
click at [524, 70] on span "Sections" at bounding box center [524, 70] width 39 height 16
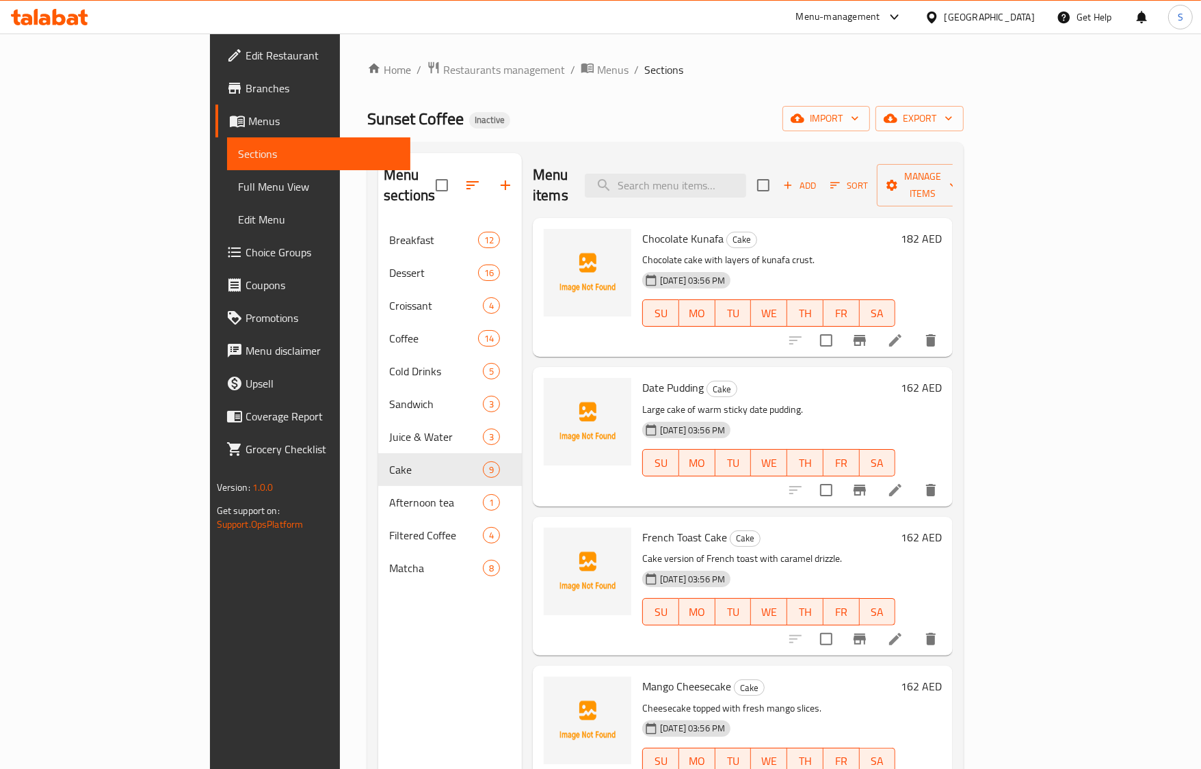
scroll to position [192, 0]
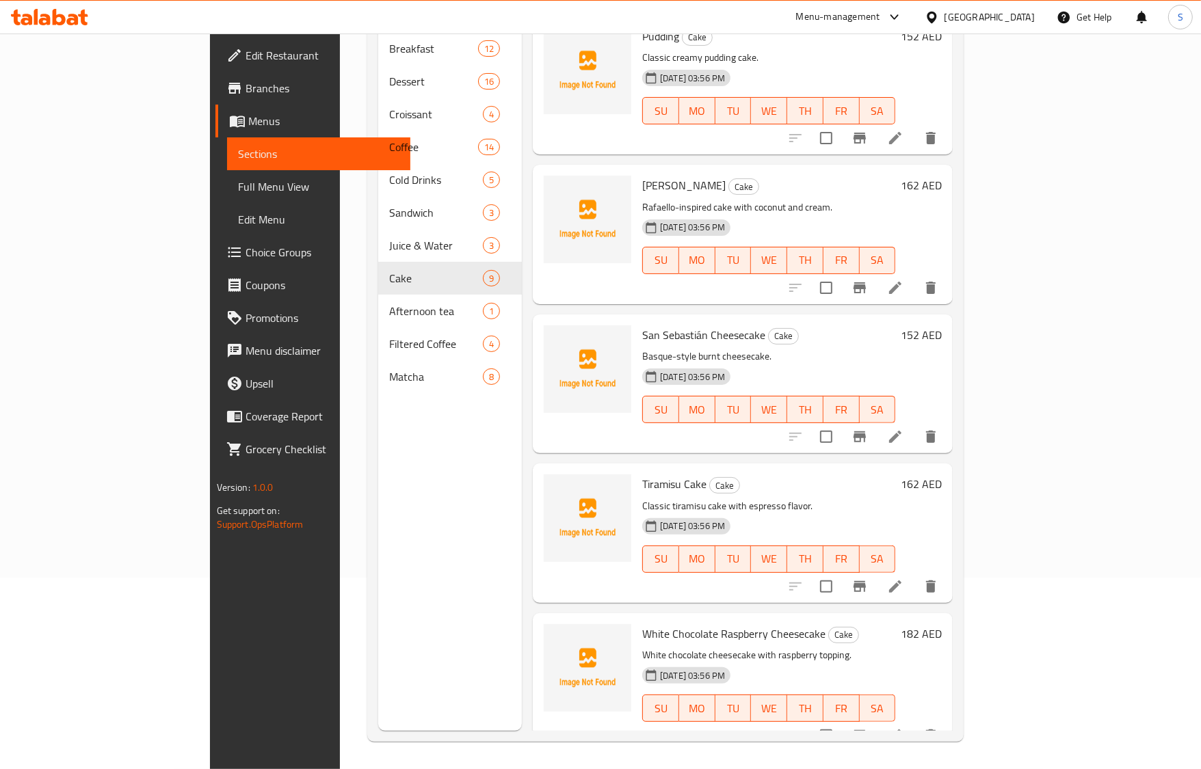
click at [914, 724] on li at bounding box center [895, 736] width 38 height 25
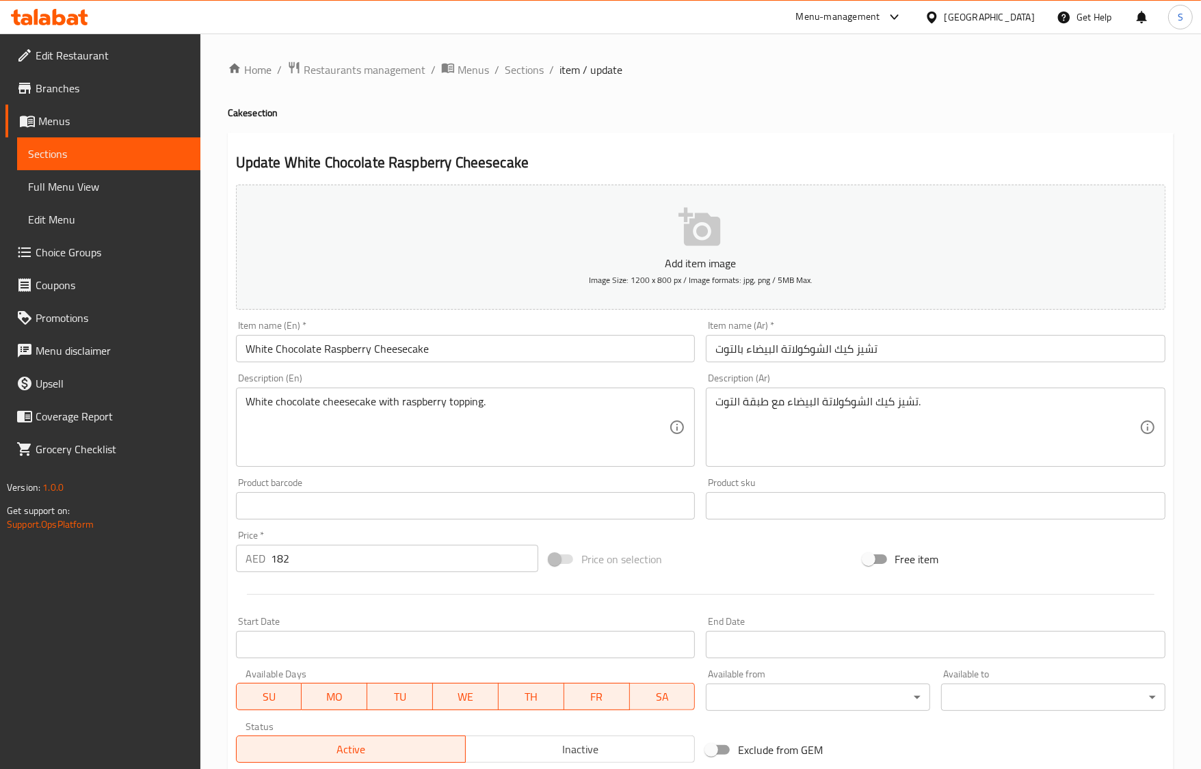
click at [360, 360] on input "White Chocolate Raspberry Cheesecake" at bounding box center [466, 348] width 460 height 27
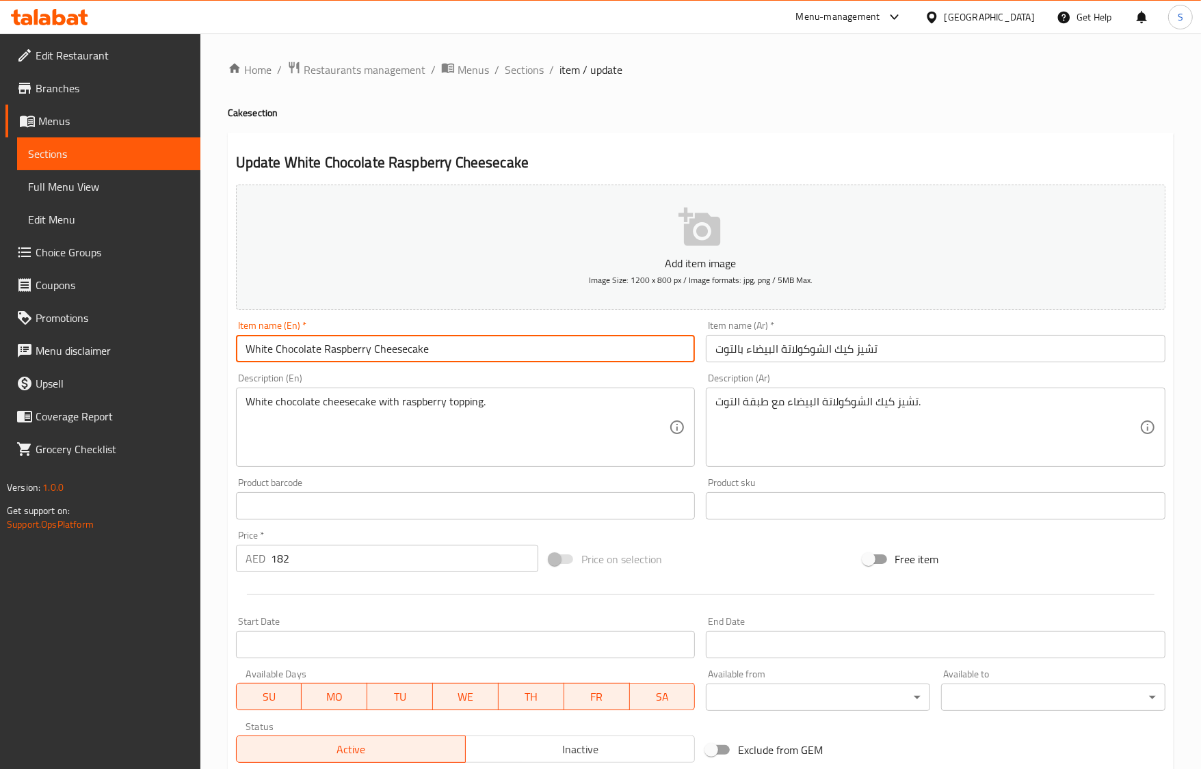
click at [360, 360] on input "White Chocolate Raspberry Cheesecake" at bounding box center [466, 348] width 460 height 27
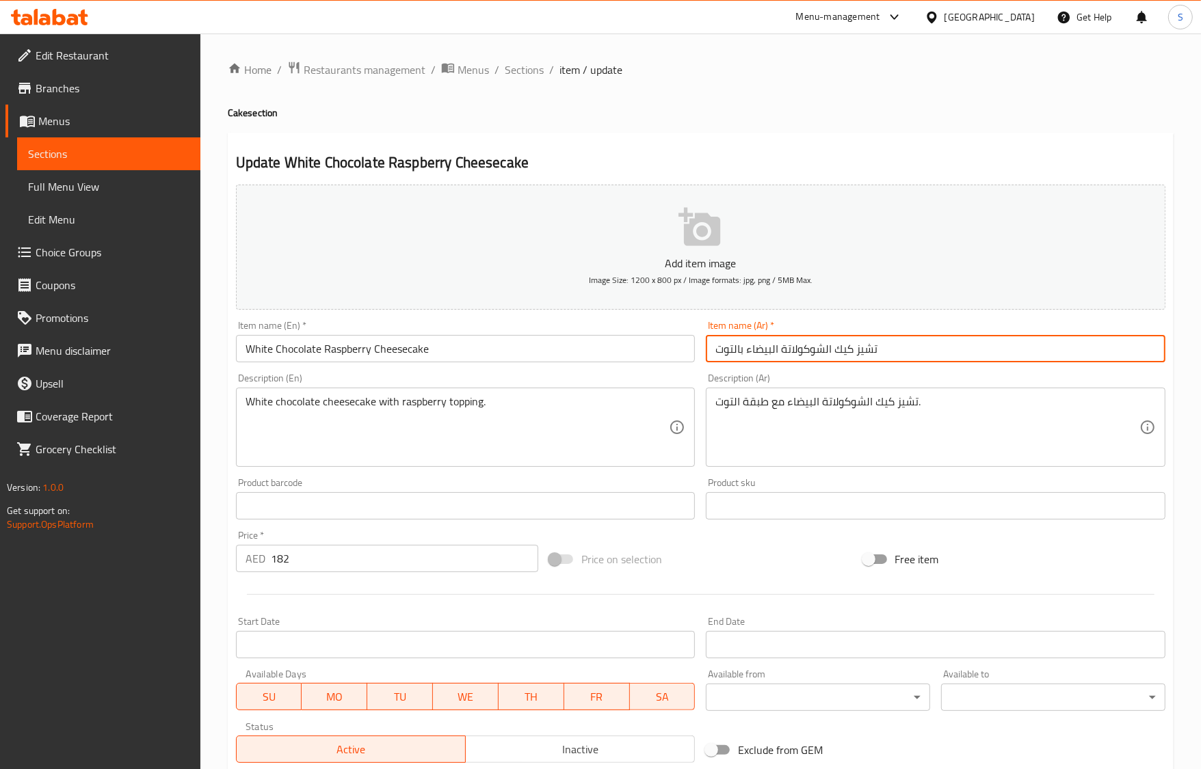
drag, startPoint x: 735, startPoint y: 356, endPoint x: 689, endPoint y: 360, distance: 46.0
click at [689, 360] on div "Add item image Image Size: 1200 x 800 px / Image formats: jpg, png / 5MB Max. I…" at bounding box center [700, 473] width 940 height 589
paste input "بري أحمر"
type input "تشيز كيك الشوكولاتة البيضاء بالتوت بري أحمر"
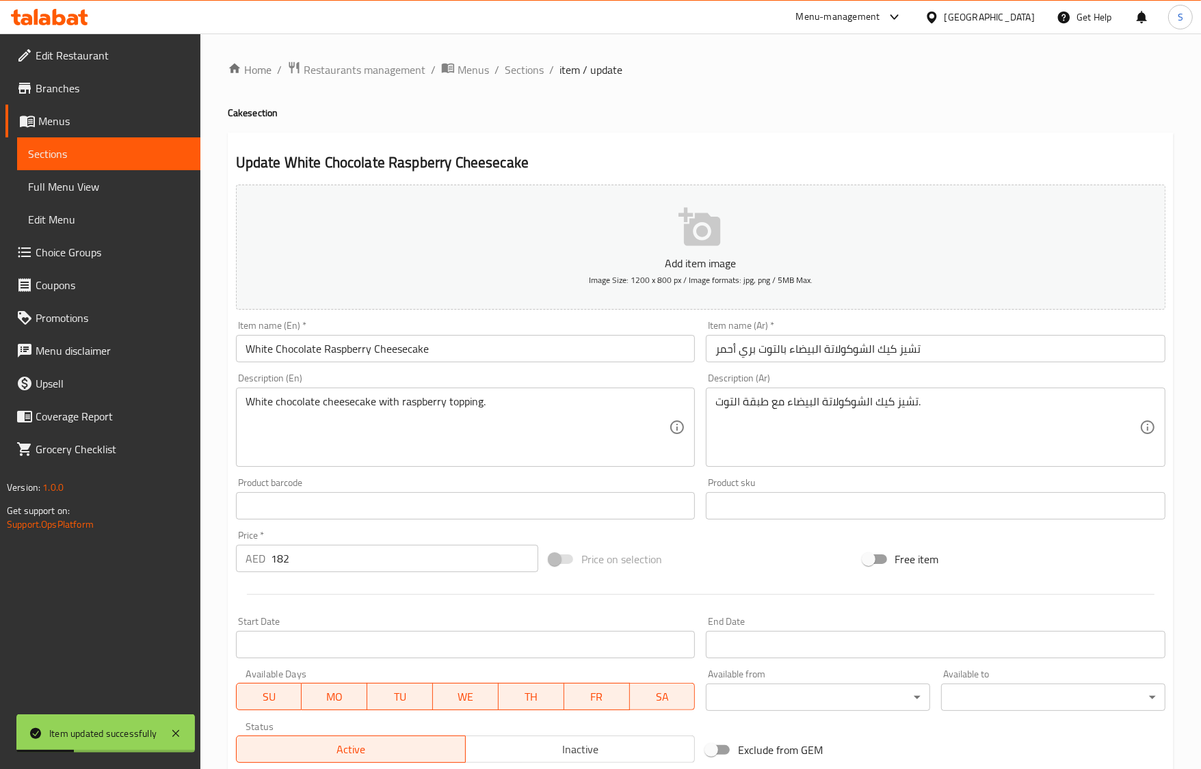
click at [678, 140] on div "Update White Chocolate Raspberry Cheesecake Add item image Image Size: 1200 x 8…" at bounding box center [701, 531] width 946 height 796
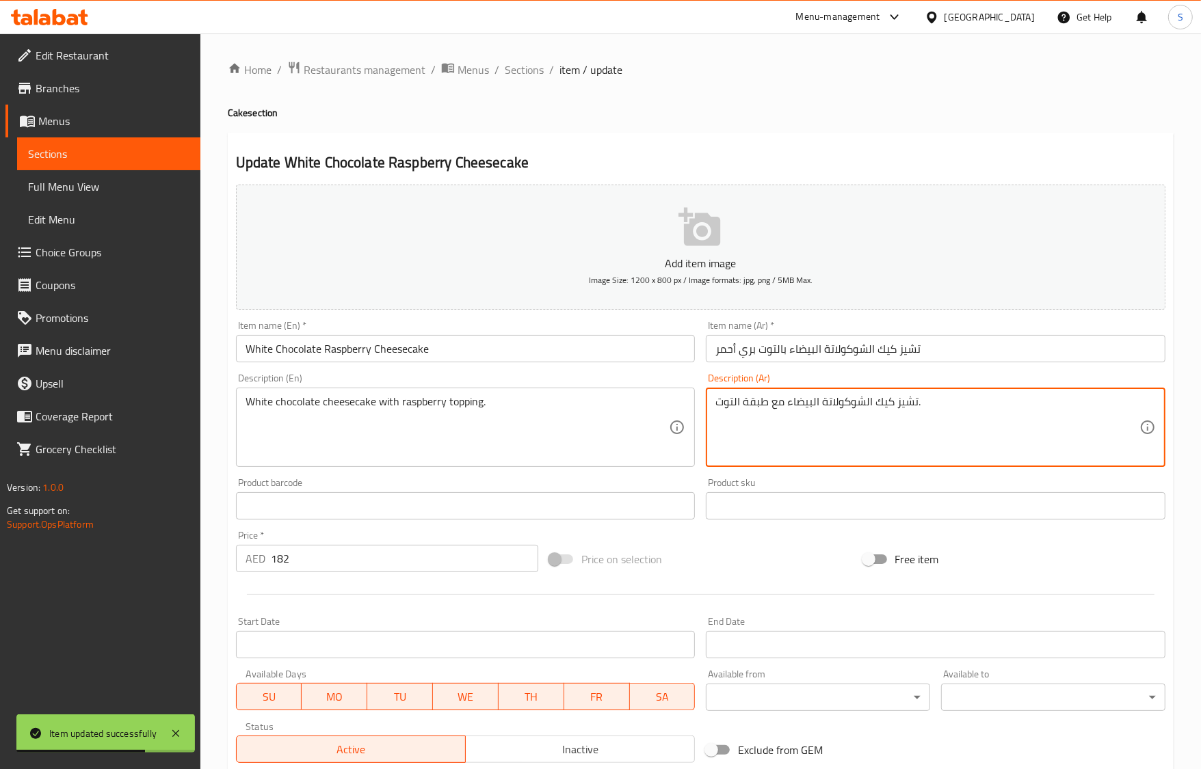
click at [730, 401] on textarea "تشيز كيك الشوكولاتة البيضاء مع طبقة التوت." at bounding box center [927, 427] width 424 height 65
paste textarea "White chocolate cheesecake with raspberry topping."
click at [764, 401] on textarea "تشيز كيك الشوكولاتة البيضاء مع طبقة التوت." at bounding box center [927, 427] width 424 height 65
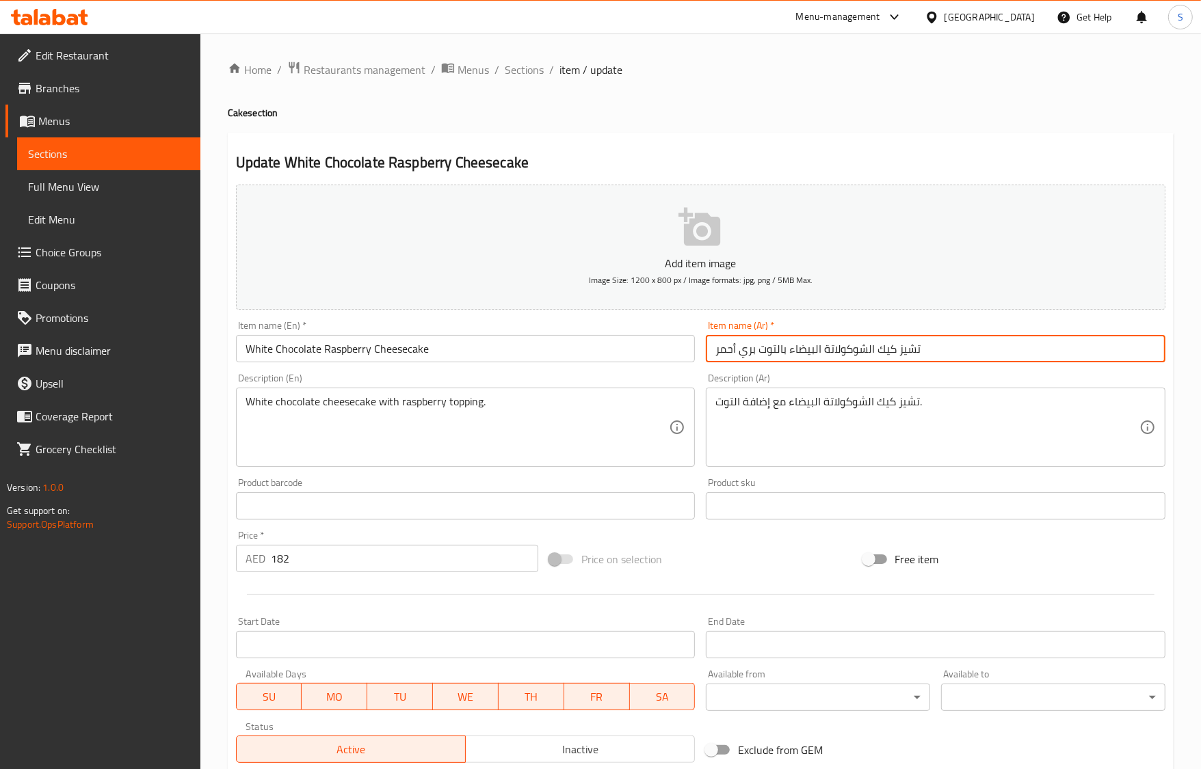
drag, startPoint x: 777, startPoint y: 352, endPoint x: 664, endPoint y: 352, distance: 112.8
click at [664, 352] on div "Add item image Image Size: 1200 x 800 px / Image formats: jpg, png / 5MB Max. I…" at bounding box center [700, 473] width 940 height 589
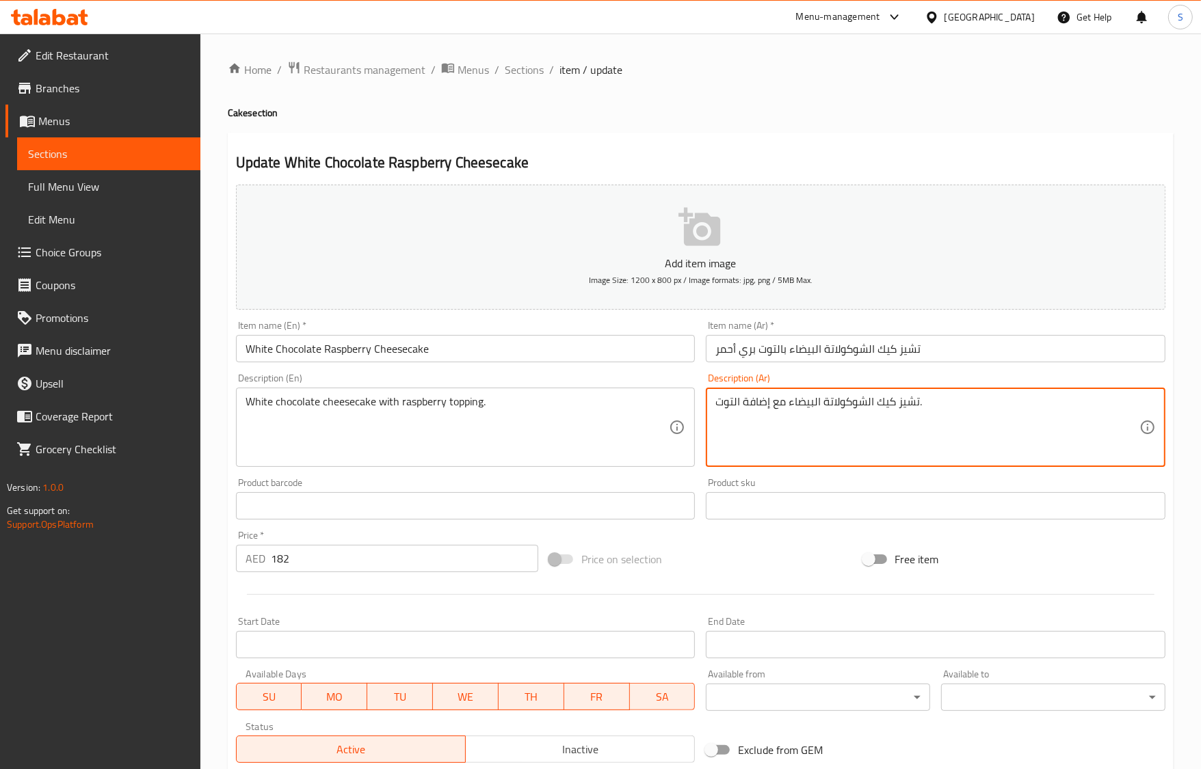
click at [734, 402] on textarea "تشيز كيك الشوكولاتة البيضاء مع إضافة التوت." at bounding box center [927, 427] width 424 height 65
paste textarea "وت بري أحمر"
type textarea "تشيز كيك الشوكولاتة البيضاء مع إضافة توت بري أحمر."
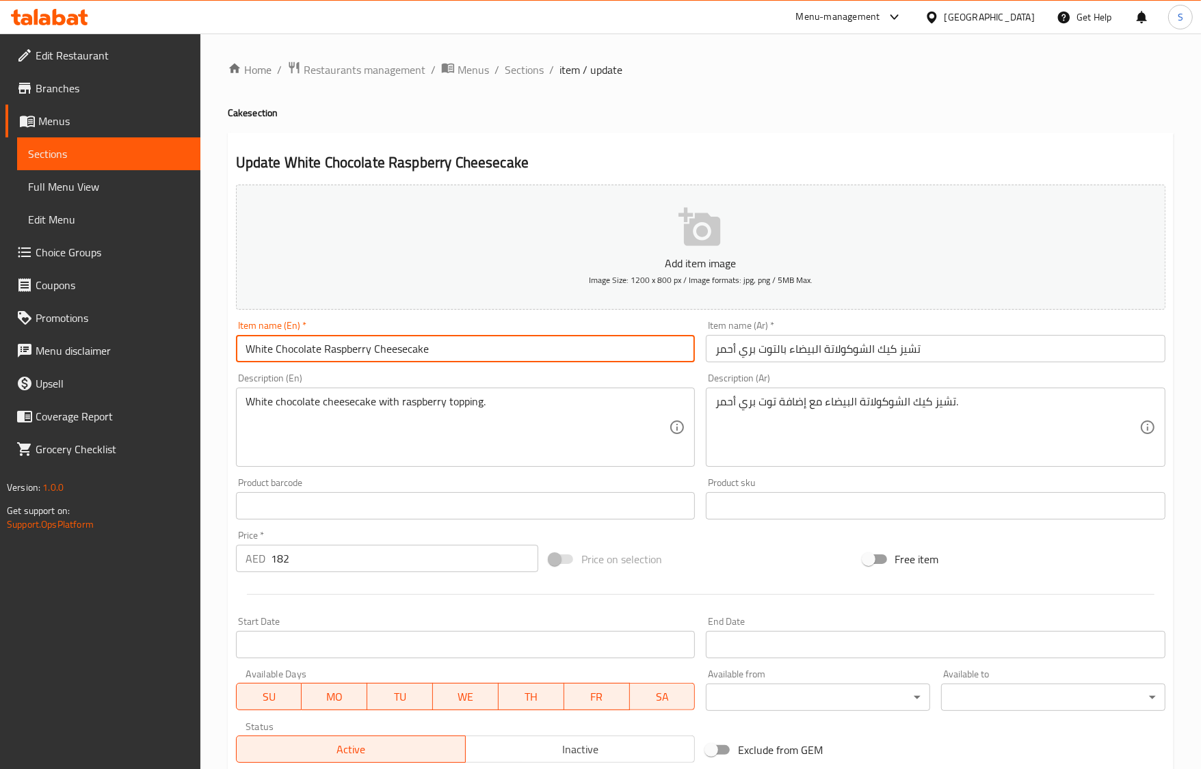
click at [473, 345] on input "White Chocolate Raspberry Cheesecake" at bounding box center [466, 348] width 460 height 27
drag, startPoint x: 534, startPoint y: 75, endPoint x: 486, endPoint y: 15, distance: 77.3
click at [534, 75] on span "Sections" at bounding box center [524, 70] width 39 height 16
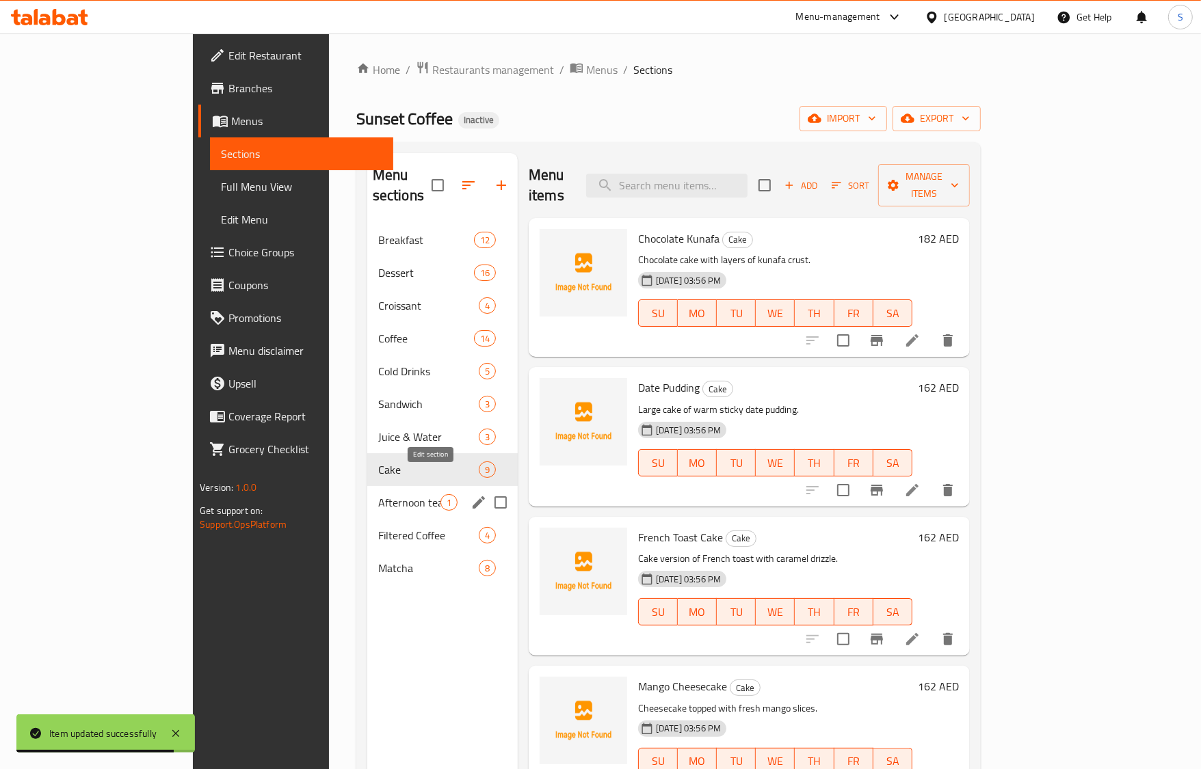
click at [473, 496] on icon "edit" at bounding box center [479, 502] width 12 height 12
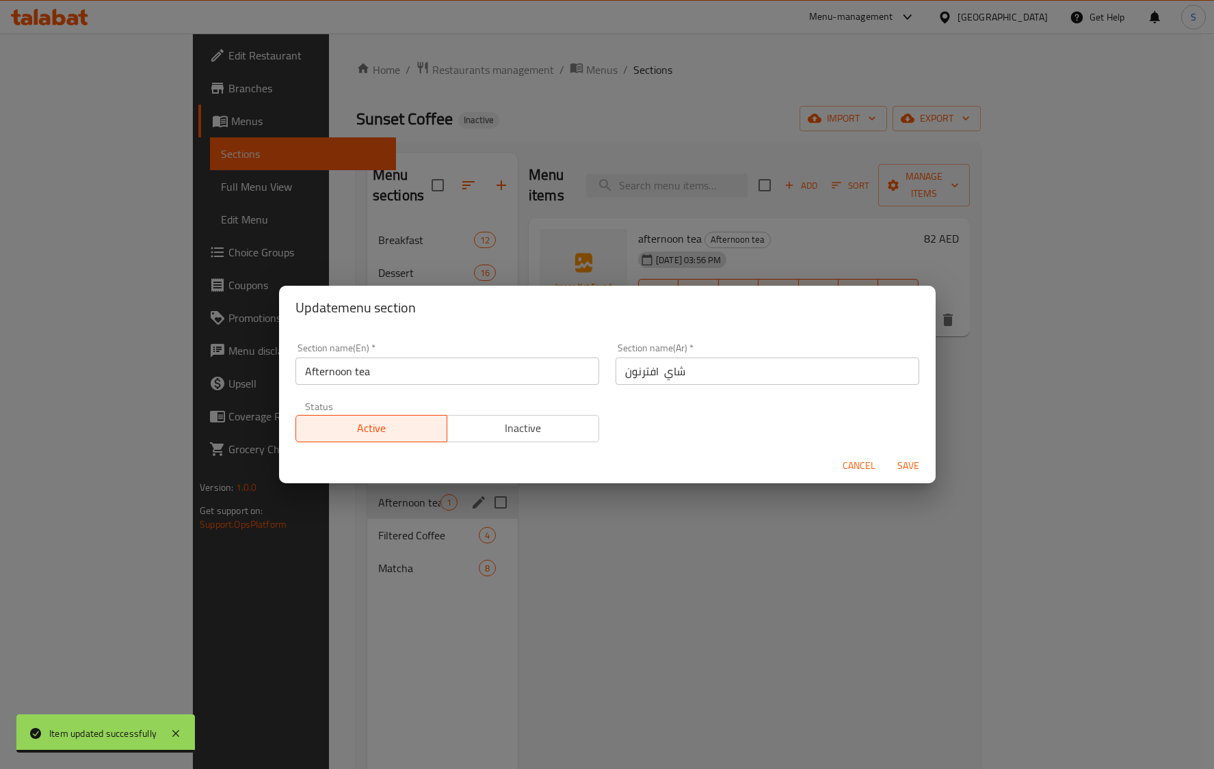
click at [633, 369] on input "شاي افترنون" at bounding box center [767, 371] width 304 height 27
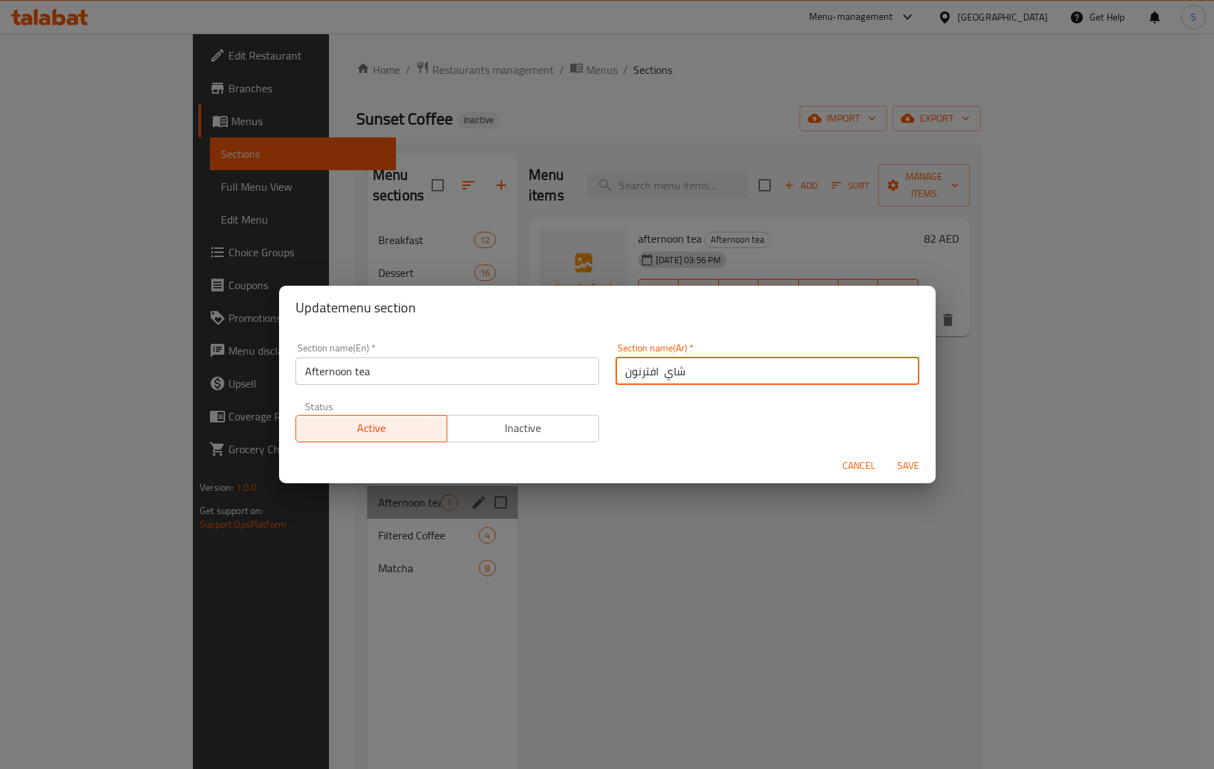
click at [633, 369] on input "شاي افترنون" at bounding box center [767, 371] width 304 height 27
paste input "text"
type input "شاي افترنون"
click at [886, 453] on button "Save" at bounding box center [908, 465] width 44 height 25
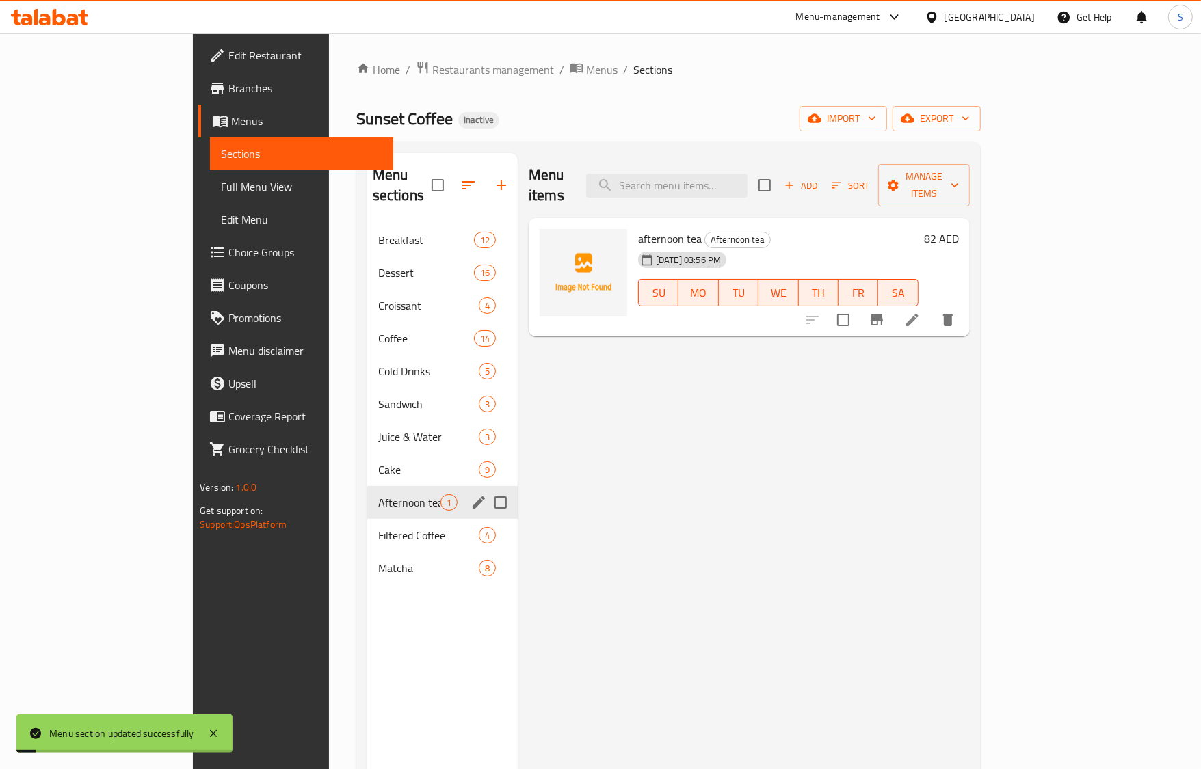
click at [920, 312] on icon at bounding box center [912, 320] width 16 height 16
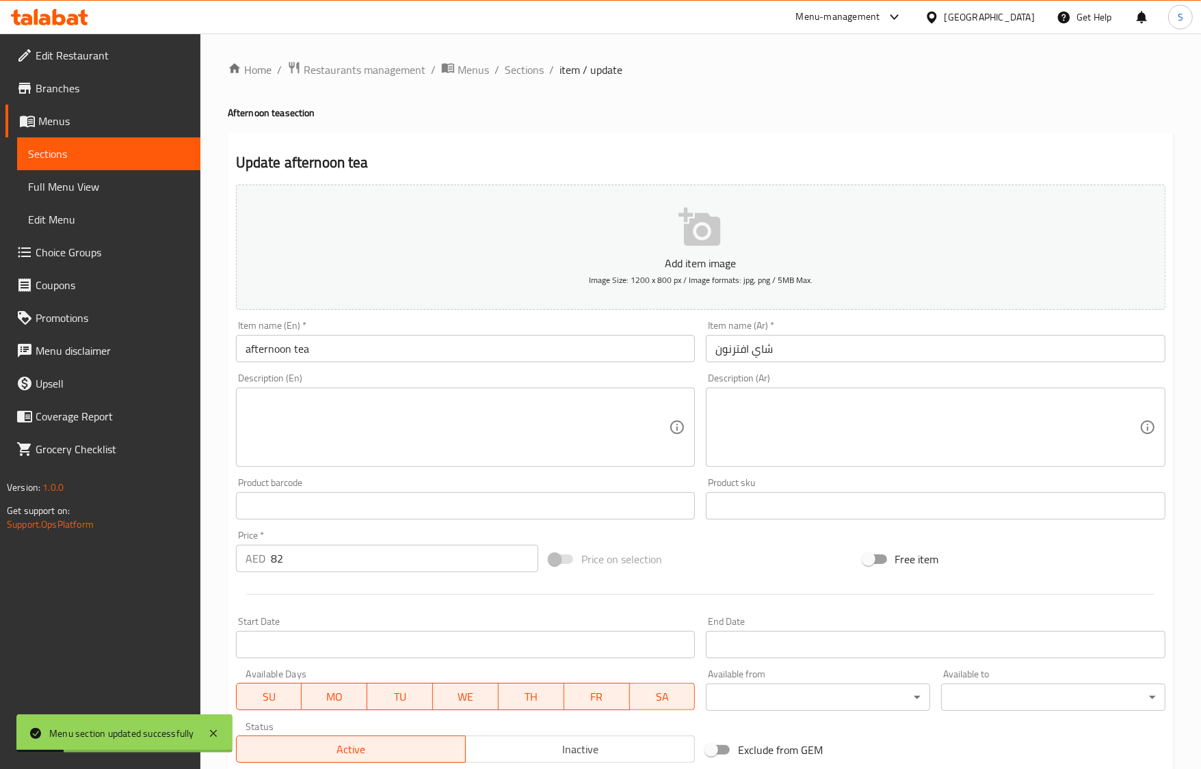
click at [739, 347] on input "شاي افترنون" at bounding box center [936, 348] width 460 height 27
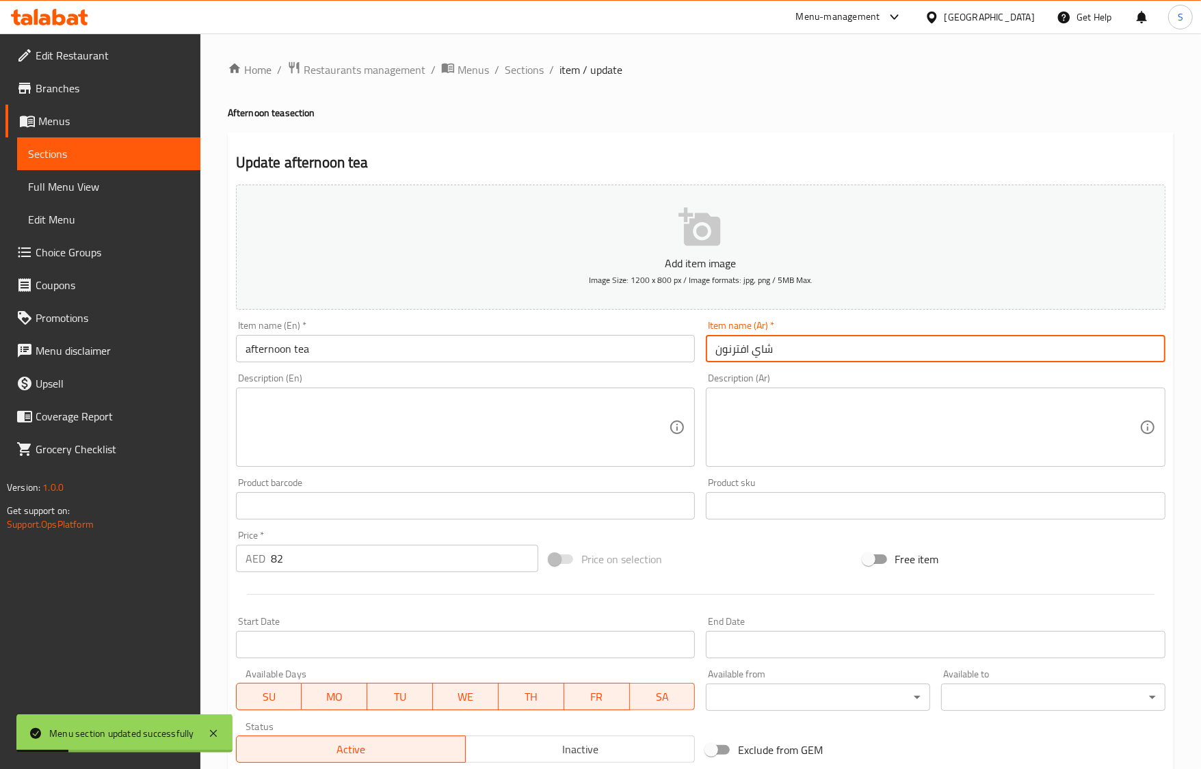
click at [739, 347] on input "شاي افترنون" at bounding box center [936, 348] width 460 height 27
paste input "text"
type input "شاي افترنون"
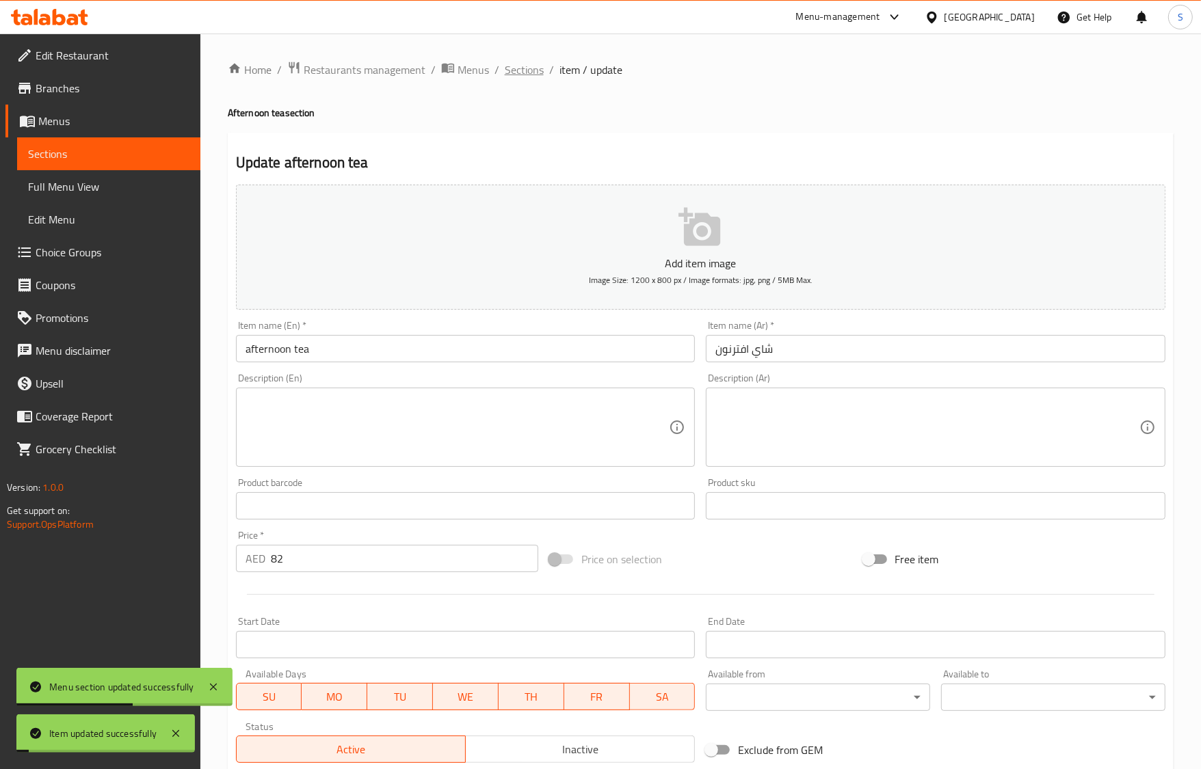
click at [530, 72] on span "Sections" at bounding box center [524, 70] width 39 height 16
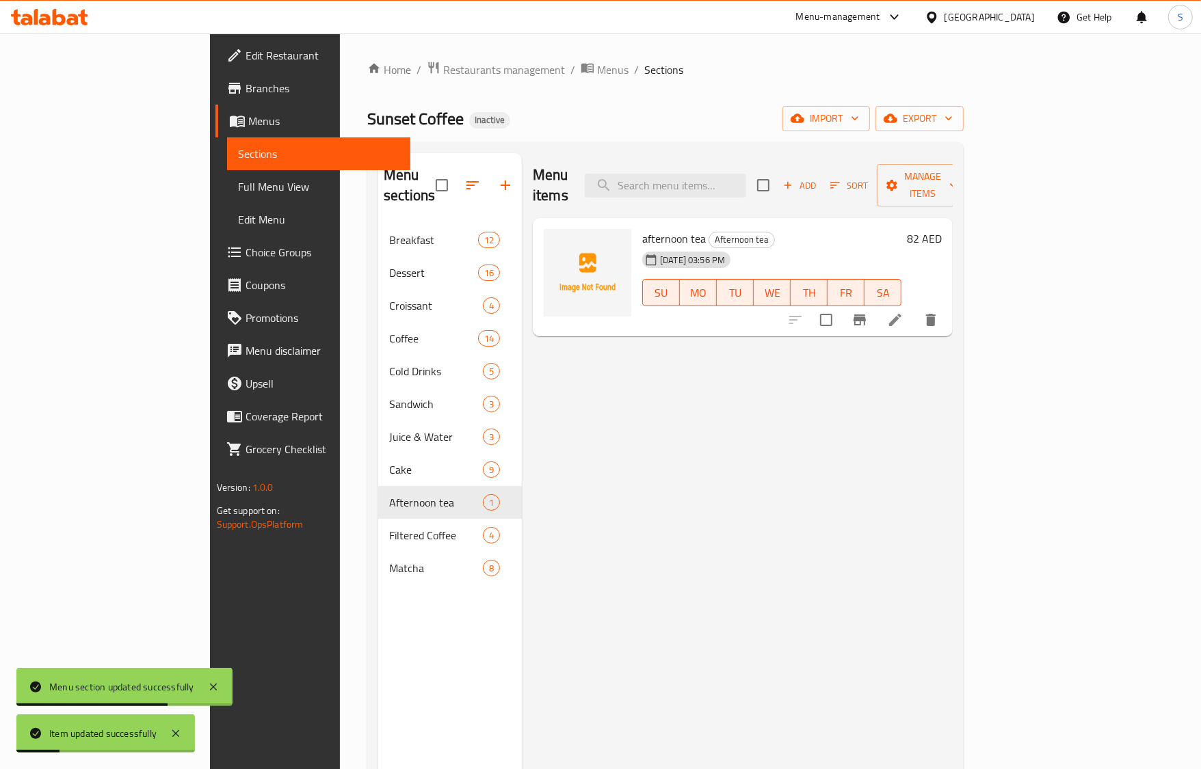
click at [642, 228] on span "afternoon tea" at bounding box center [674, 238] width 64 height 21
copy h6 "afternoon tea"
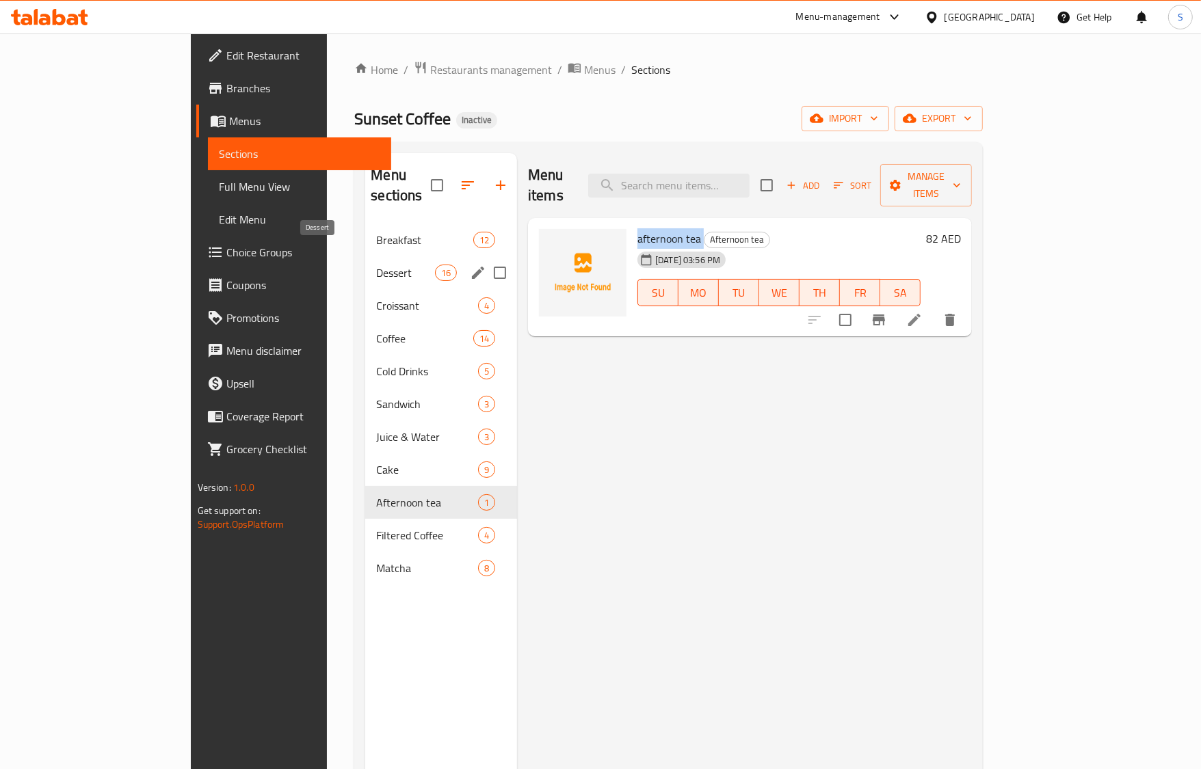
click at [376, 232] on span "Breakfast" at bounding box center [424, 240] width 96 height 16
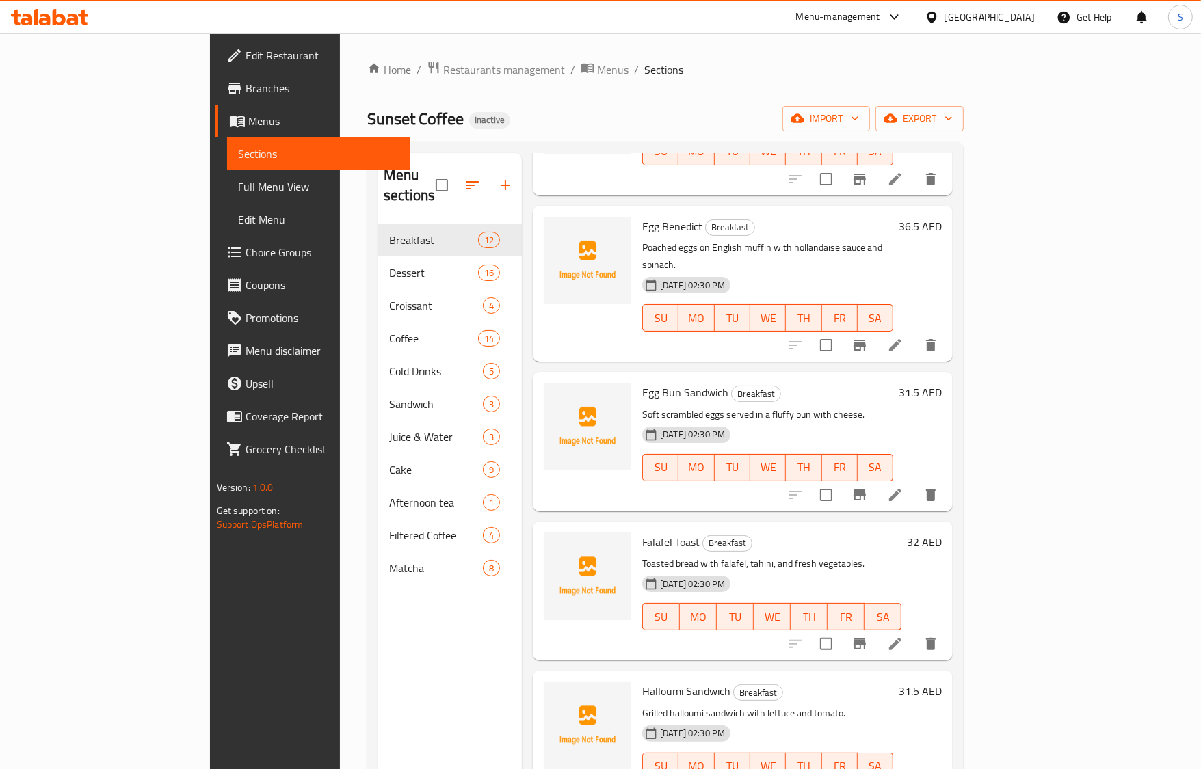
scroll to position [769, 0]
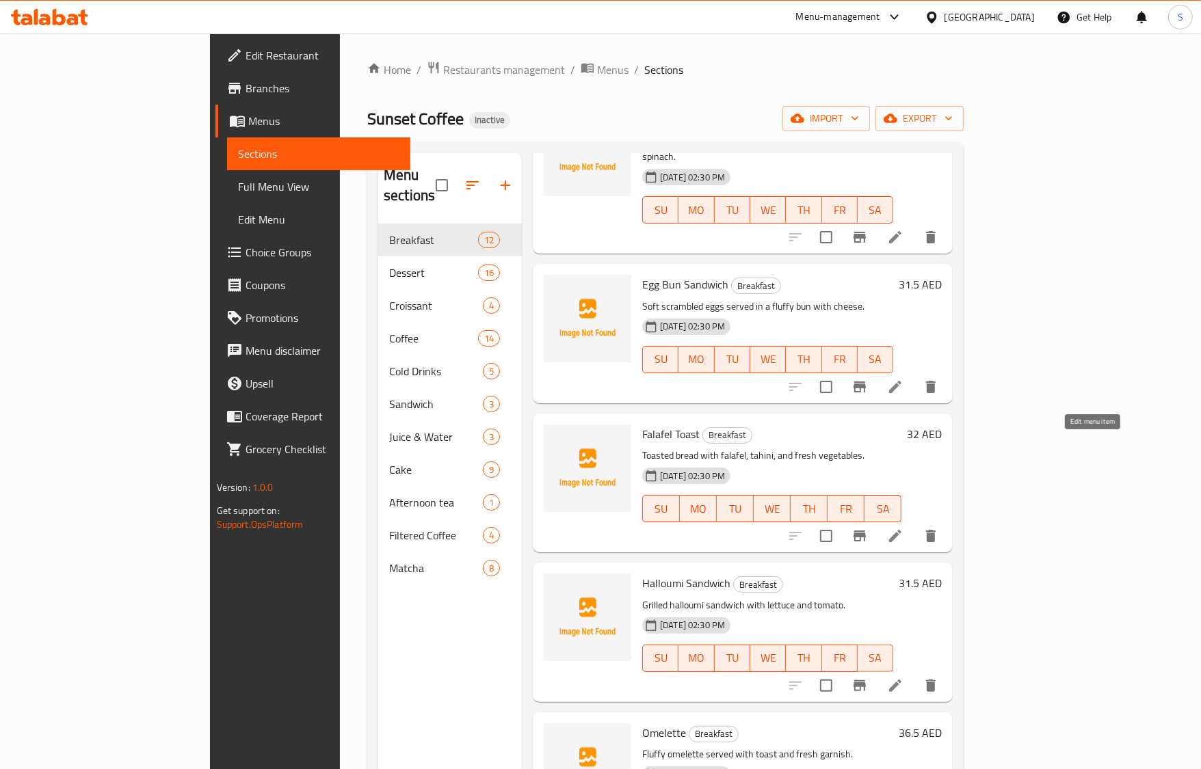
click at [903, 528] on icon at bounding box center [895, 536] width 16 height 16
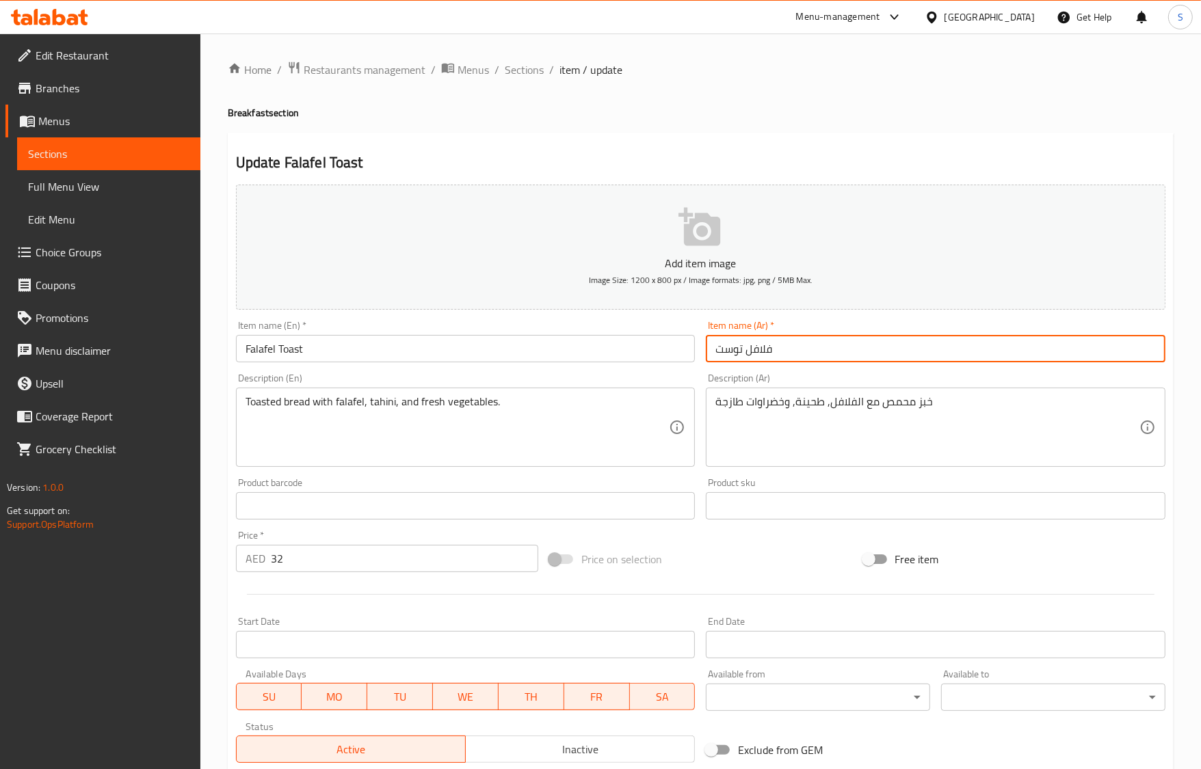
click at [730, 343] on input "فلافل توست" at bounding box center [936, 348] width 460 height 27
click at [297, 352] on input "Falafel Toast" at bounding box center [466, 348] width 460 height 27
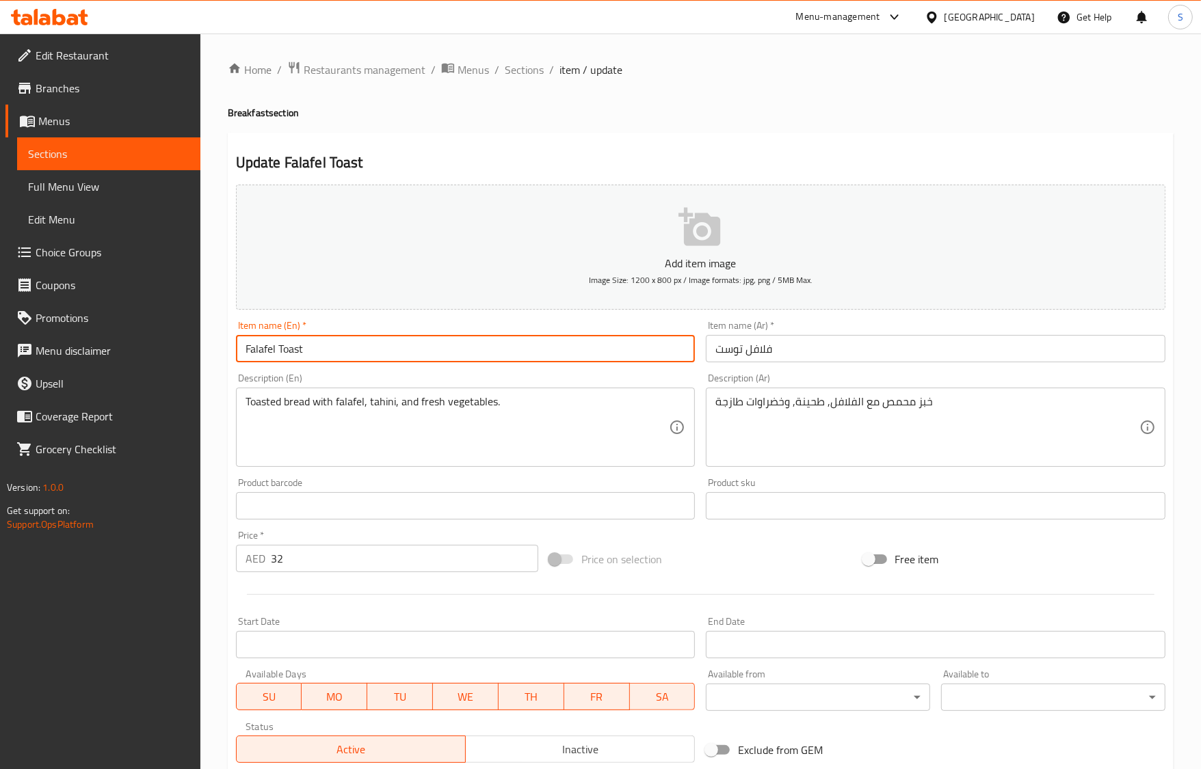
click at [297, 352] on input "Falafel Toast" at bounding box center [466, 348] width 460 height 27
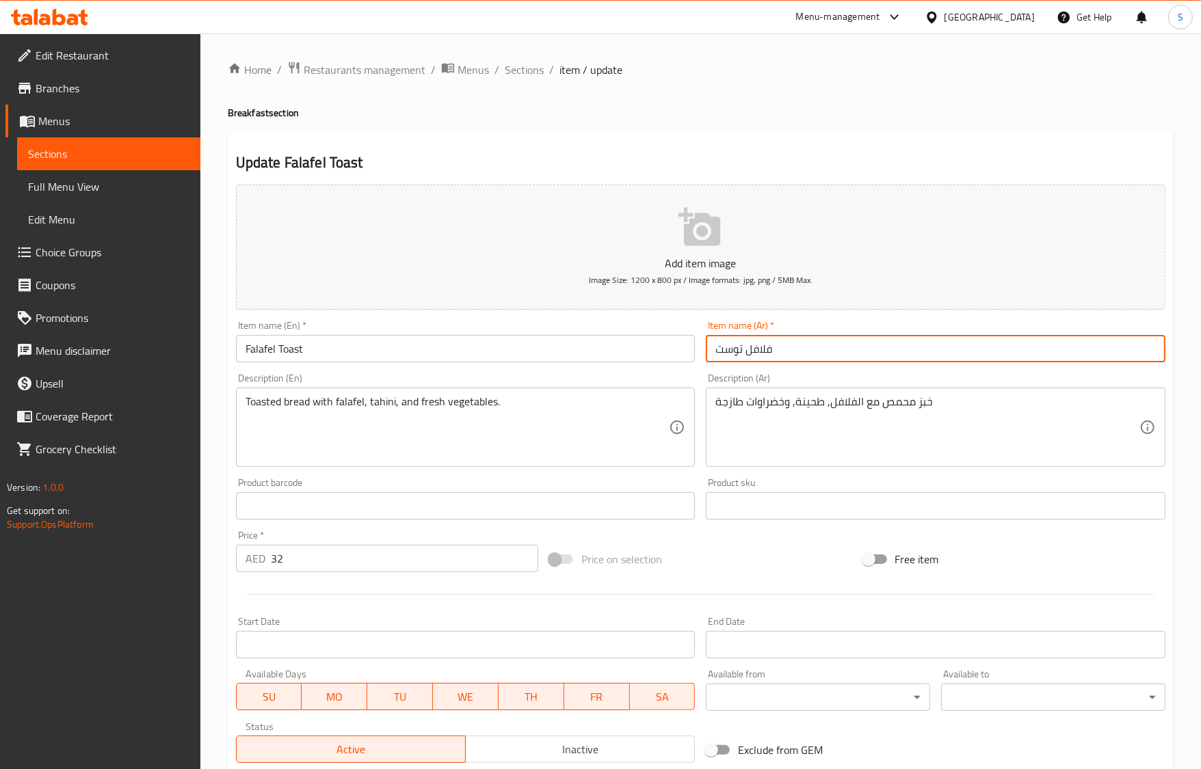
click at [733, 352] on input "فلافل توست" at bounding box center [936, 348] width 460 height 27
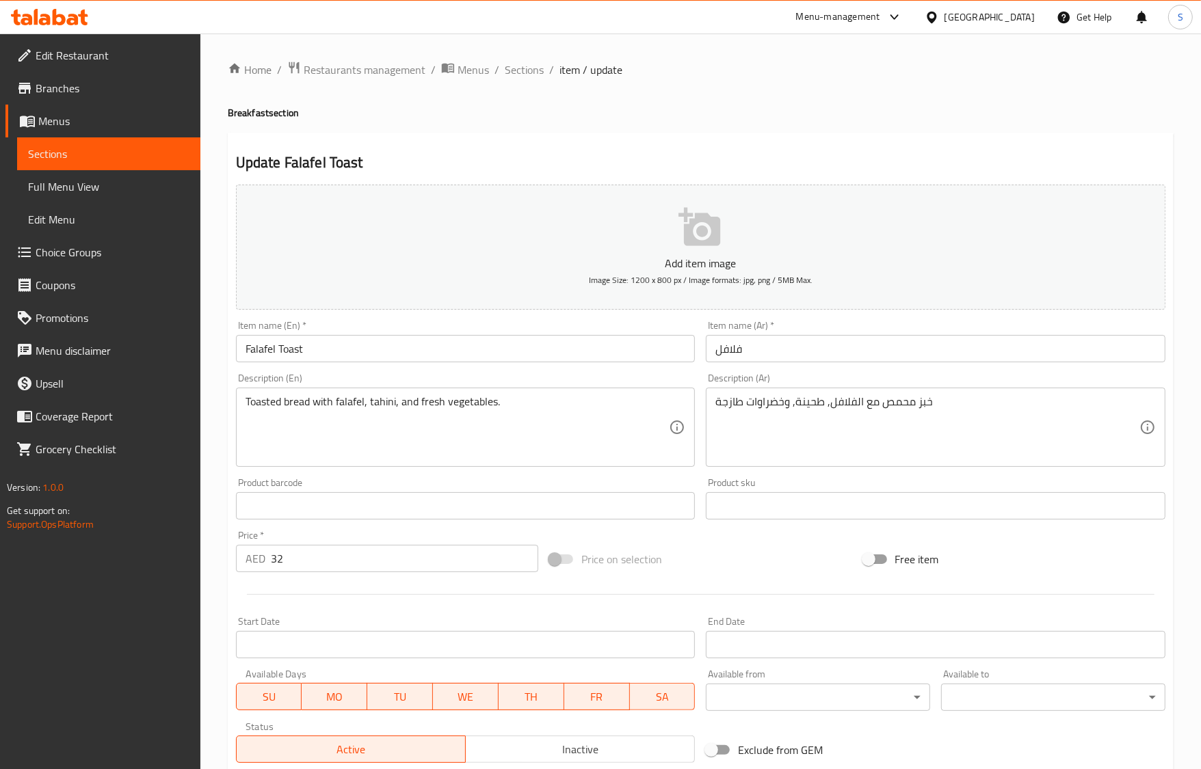
click at [704, 351] on div "Item name (Ar)   * فلافل Item name (Ar) *" at bounding box center [935, 341] width 470 height 53
click at [708, 353] on input "فلافل" at bounding box center [936, 348] width 460 height 27
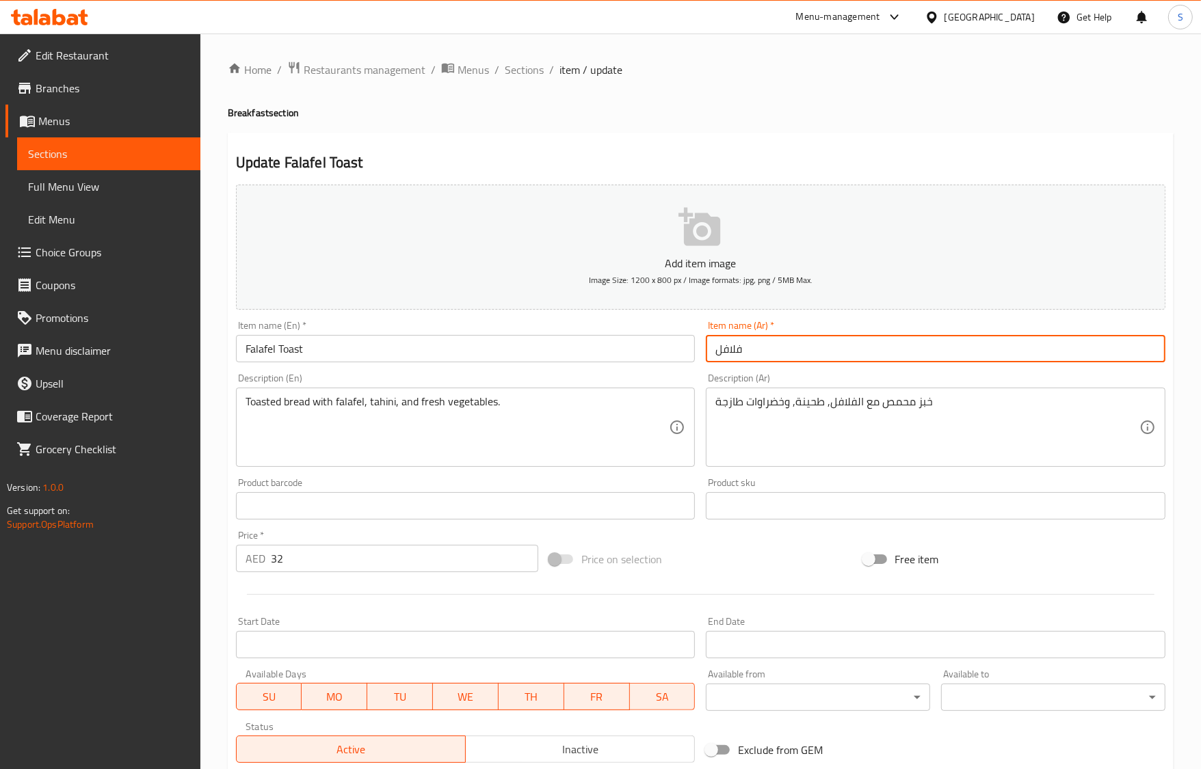
paste input "توست"
type input "توست فلافل"
click at [530, 69] on span "Sections" at bounding box center [524, 70] width 39 height 16
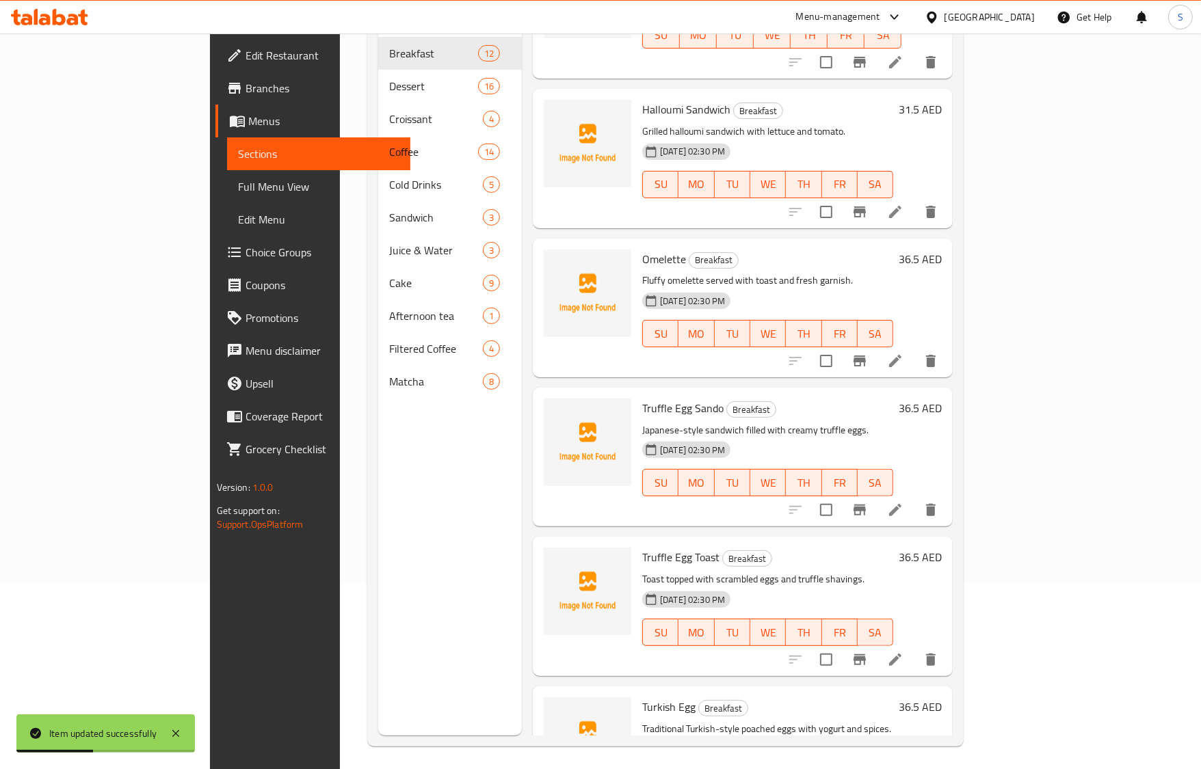
scroll to position [192, 0]
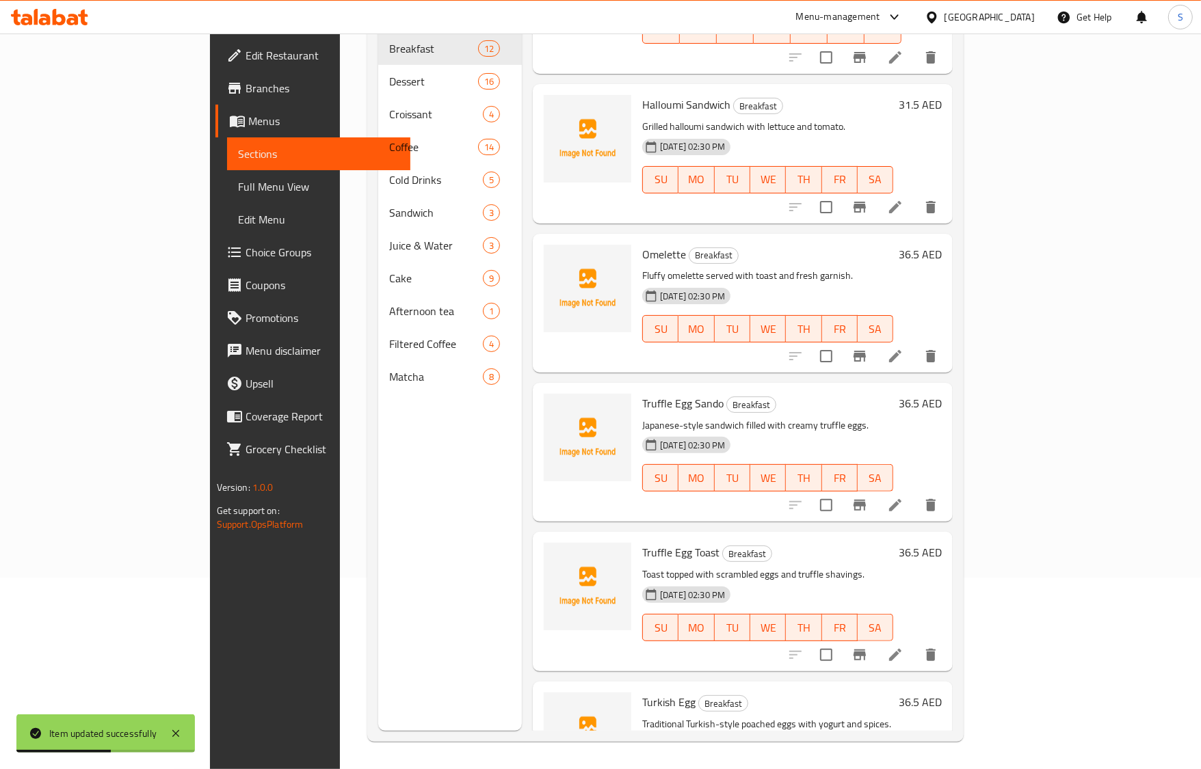
click at [903, 647] on icon at bounding box center [895, 655] width 16 height 16
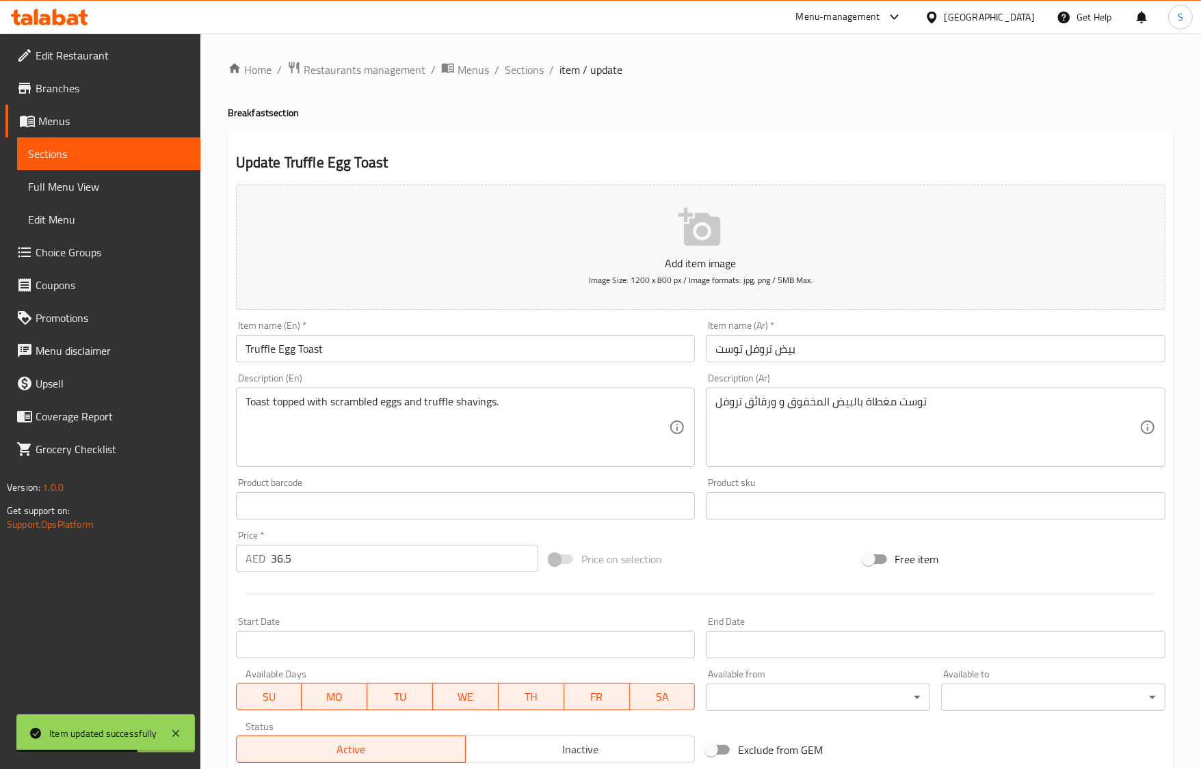
click at [736, 354] on input "بيض تروفل توست" at bounding box center [936, 348] width 460 height 27
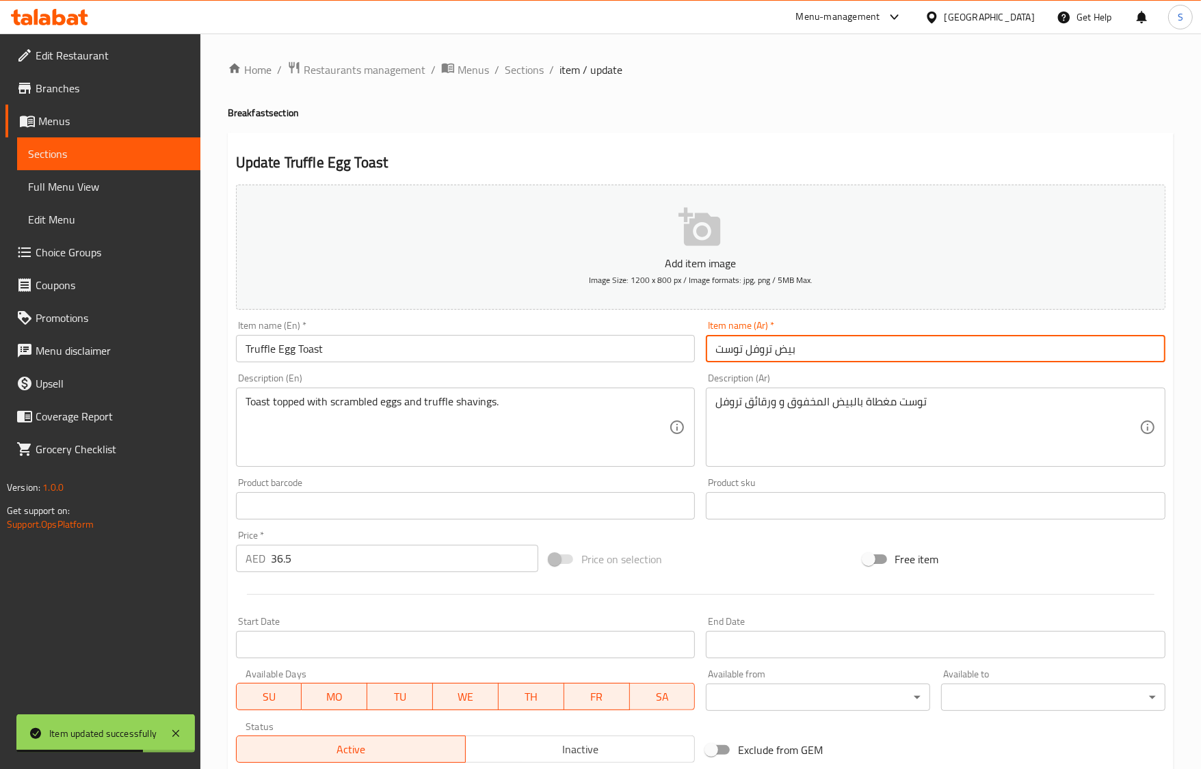
click at [736, 354] on input "بيض تروفل توست" at bounding box center [936, 348] width 460 height 27
click at [718, 363] on div "Item name (Ar)   * بيض تروفل Item name (Ar) *" at bounding box center [935, 341] width 470 height 53
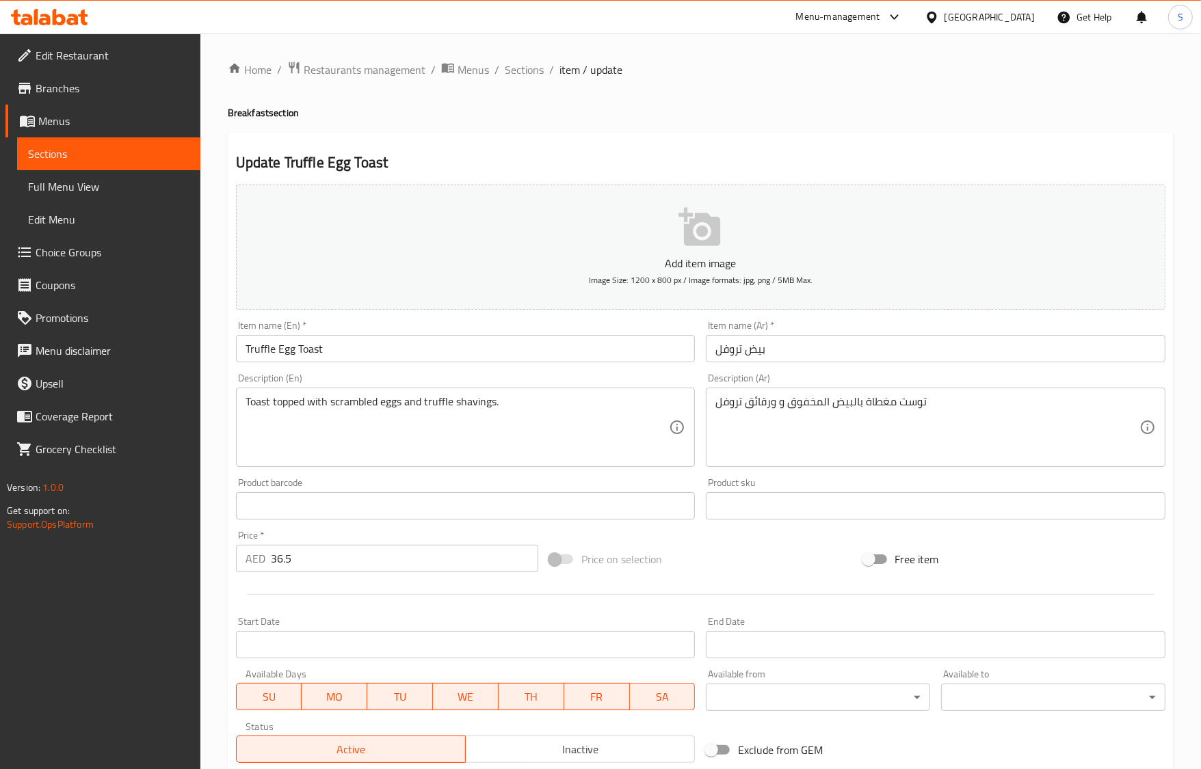
click at [716, 354] on input "بيض تروفل" at bounding box center [936, 348] width 460 height 27
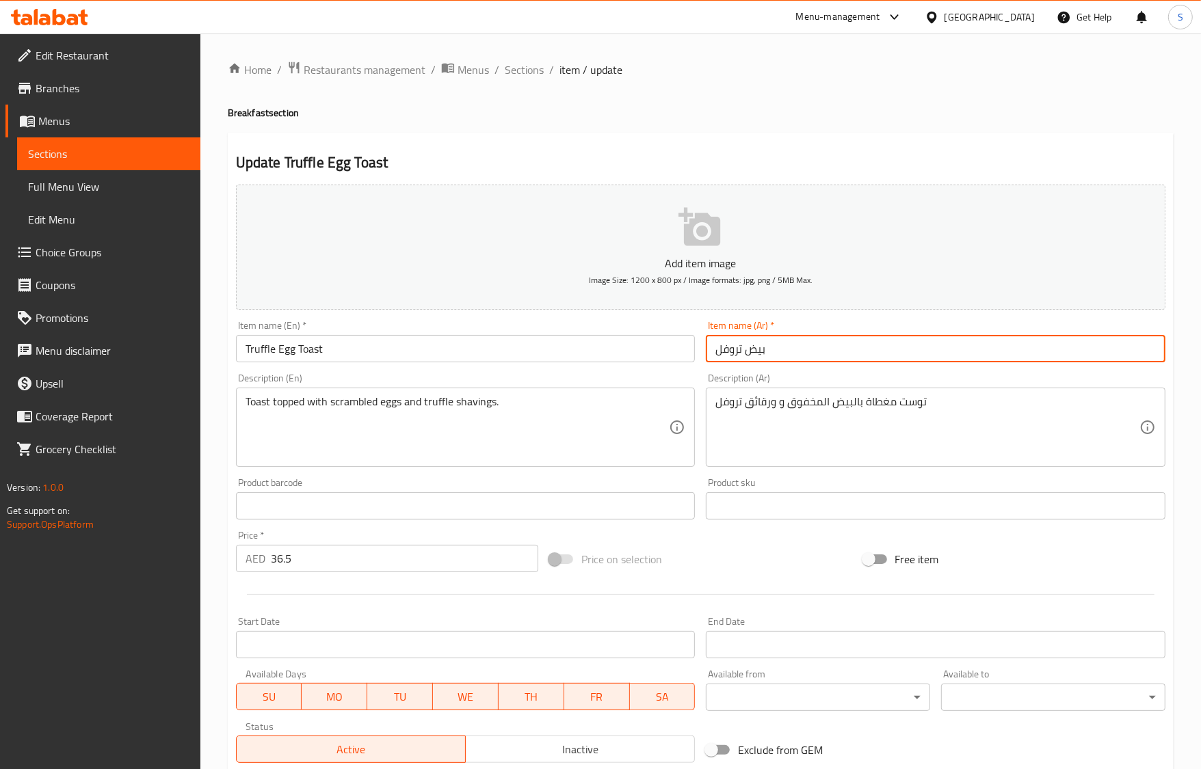
paste input "توست"
type input "توست بيض تروفل"
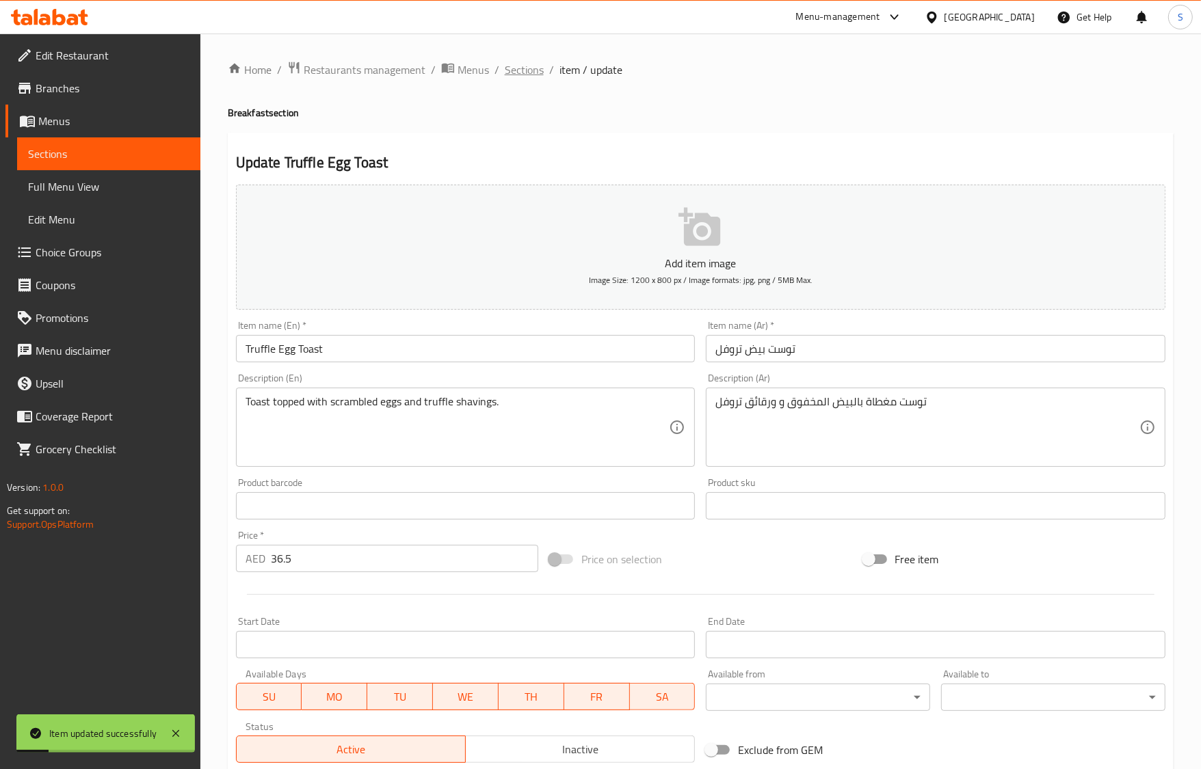
click at [531, 66] on span "Sections" at bounding box center [524, 70] width 39 height 16
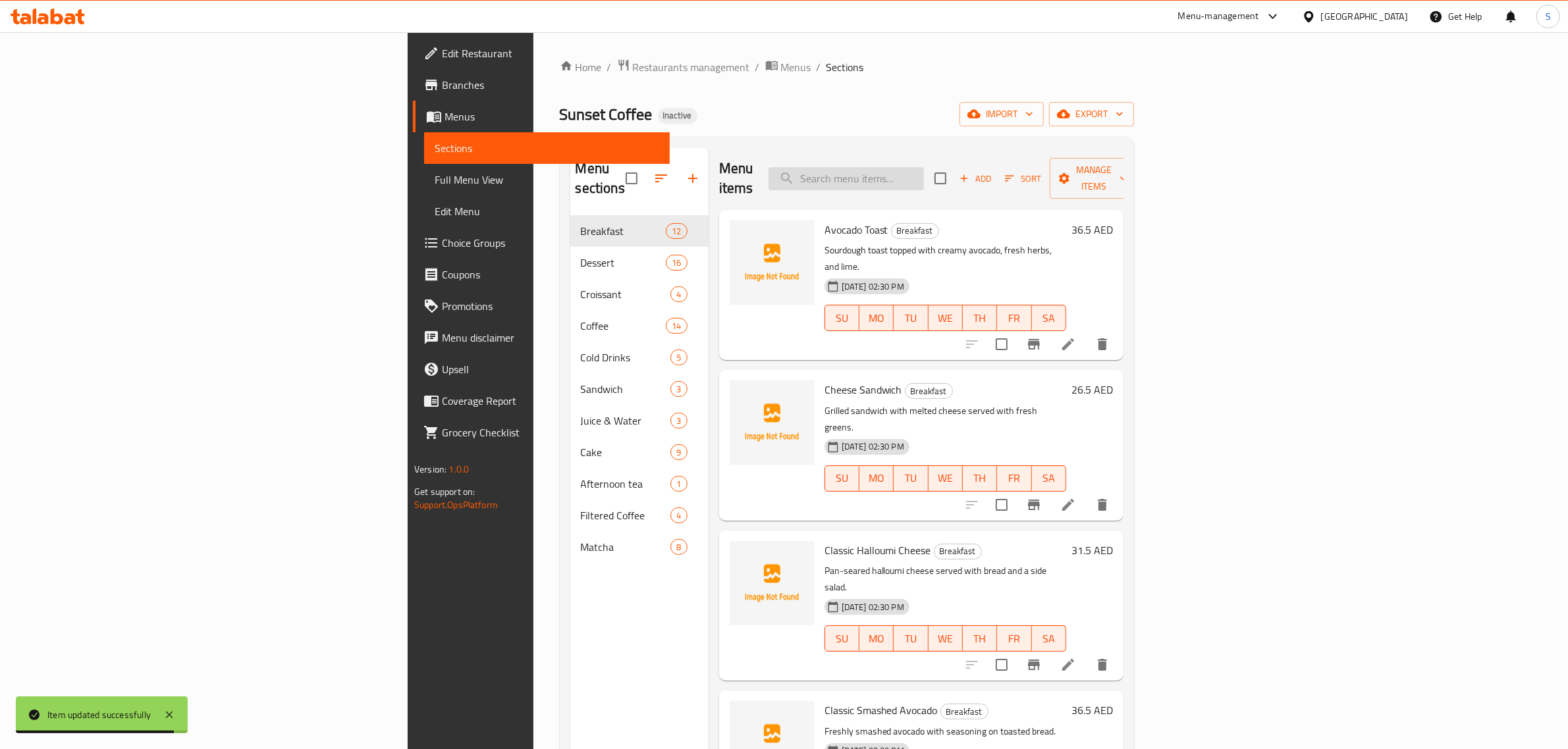
click at [924, 176] on input "search" at bounding box center [846, 179] width 155 height 23
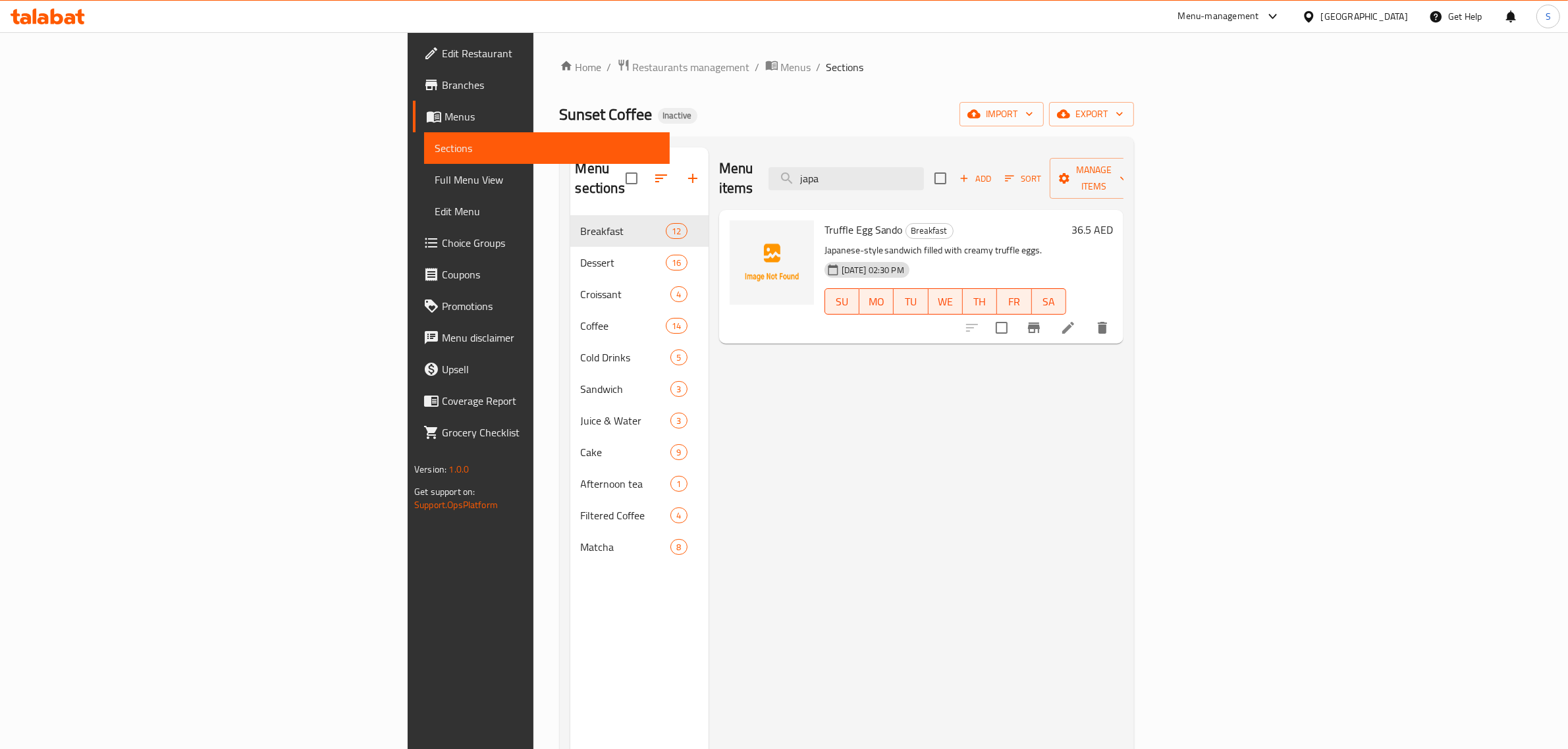
type input "japa"
click at [1076, 320] on icon at bounding box center [1068, 327] width 15 height 15
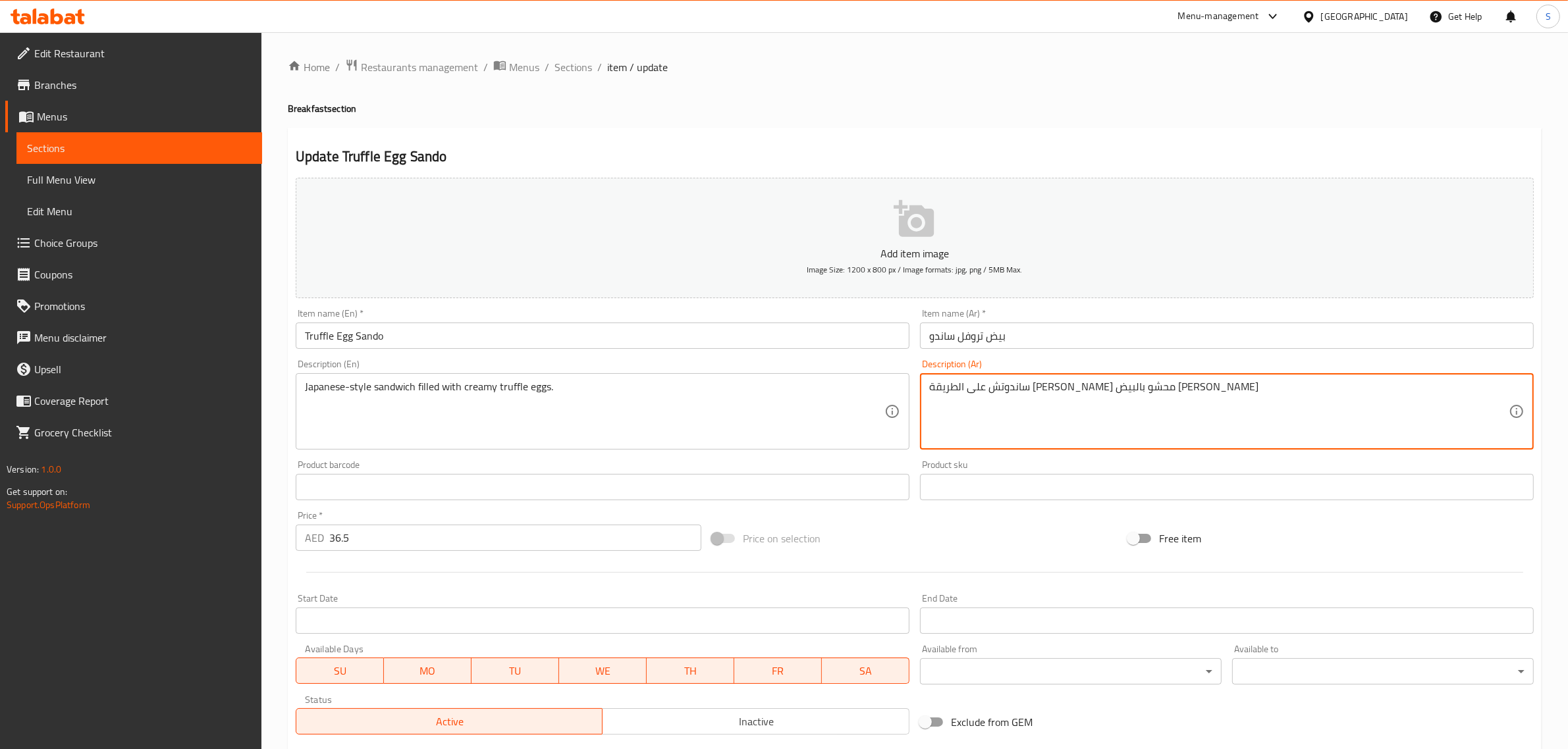
click at [1067, 394] on textarea "ساندوتش على الطريقة الياياني محشو بالبيض تروفل كريمي" at bounding box center [1219, 411] width 580 height 63
paste textarea "ب"
type textarea "ساندوتش على الطريقة الياباني محشو بالبيض [PERSON_NAME]"
click at [824, 332] on input "Truffle Egg Sando" at bounding box center [602, 335] width 614 height 26
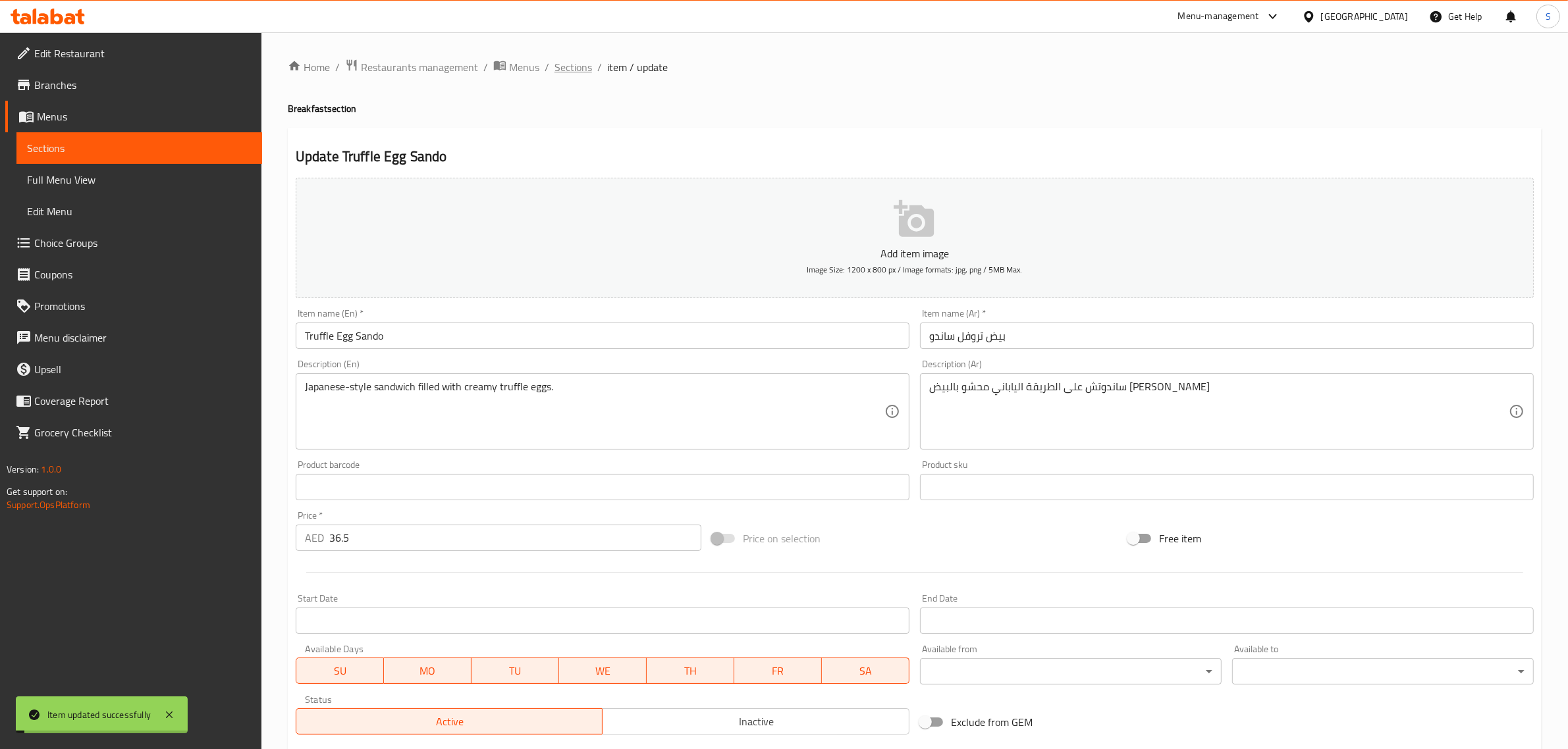
click at [577, 69] on span "Sections" at bounding box center [573, 67] width 38 height 15
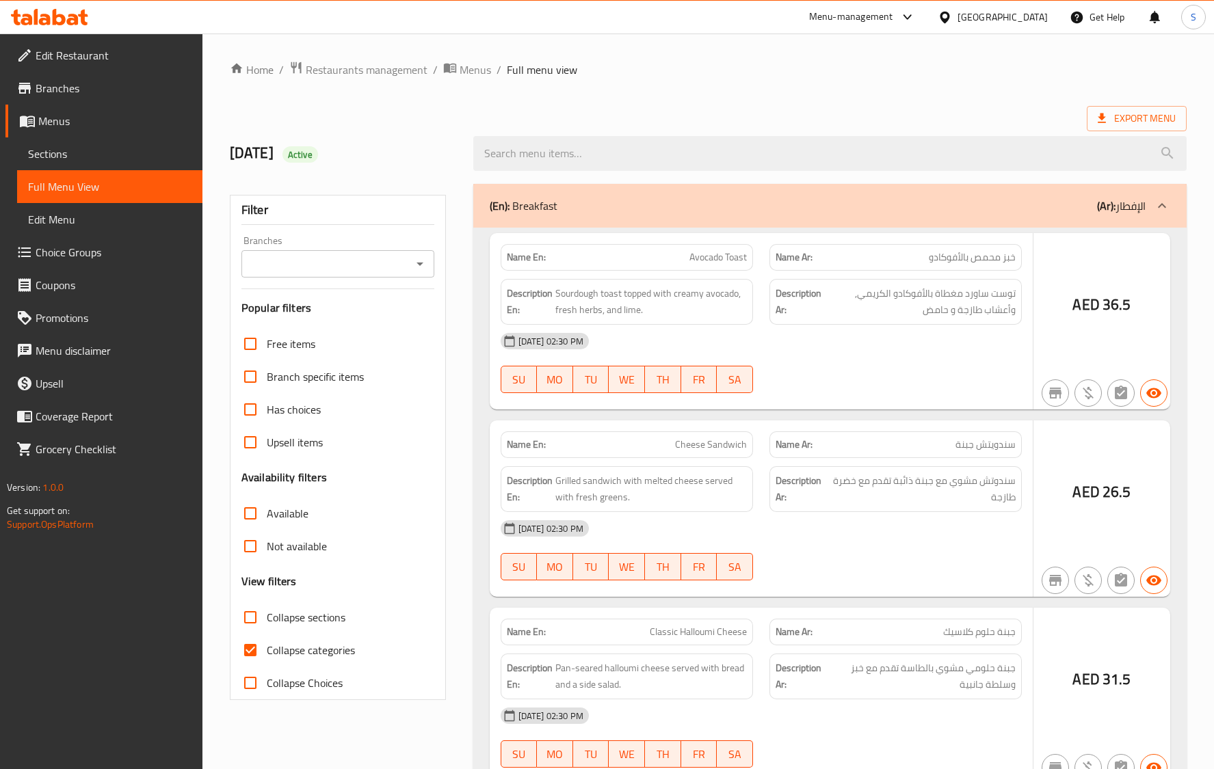
drag, startPoint x: 243, startPoint y: 650, endPoint x: 302, endPoint y: 631, distance: 61.4
click at [243, 650] on div at bounding box center [607, 384] width 1214 height 769
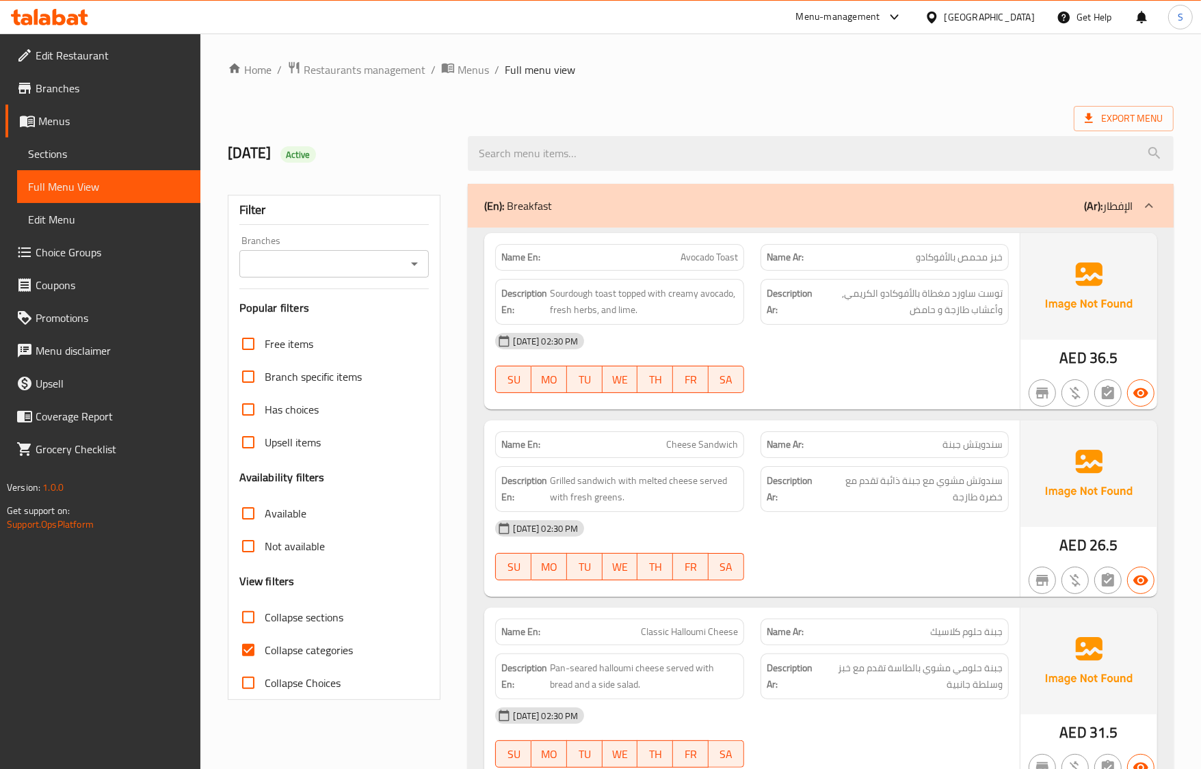
click at [706, 528] on div "[DATE] 02:30 PM" at bounding box center [751, 528] width 529 height 33
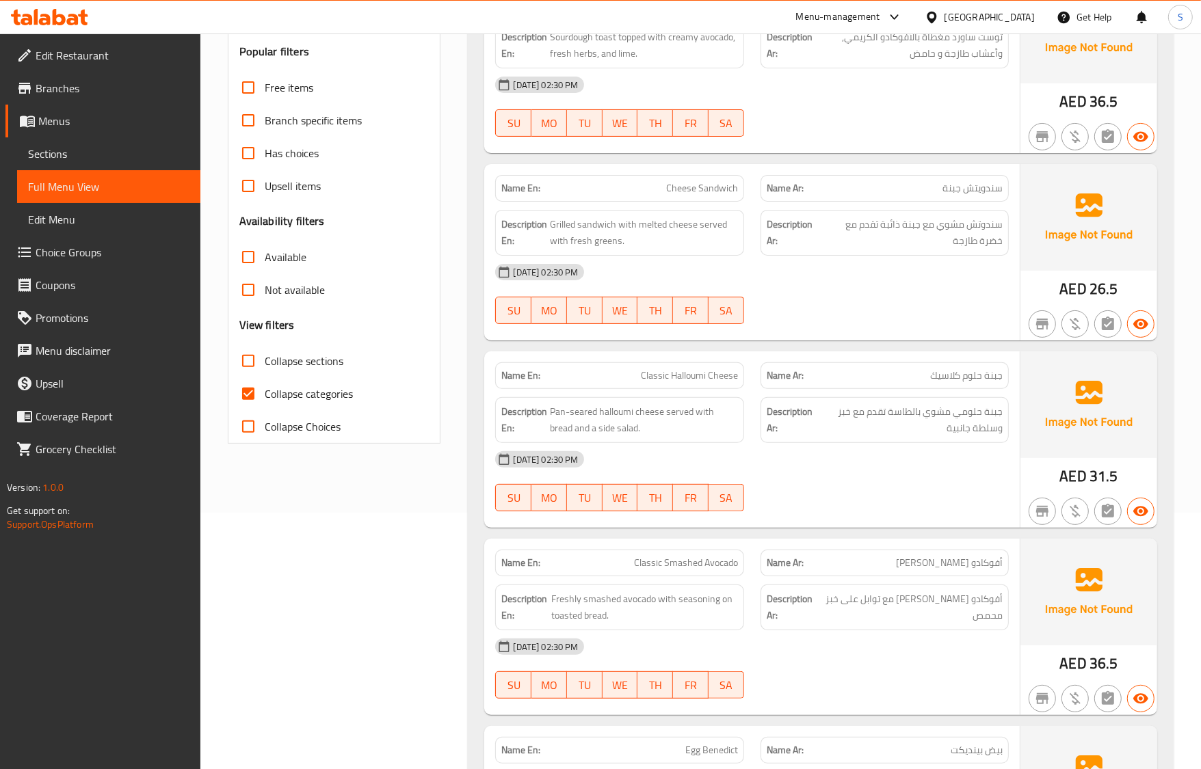
scroll to position [513, 0]
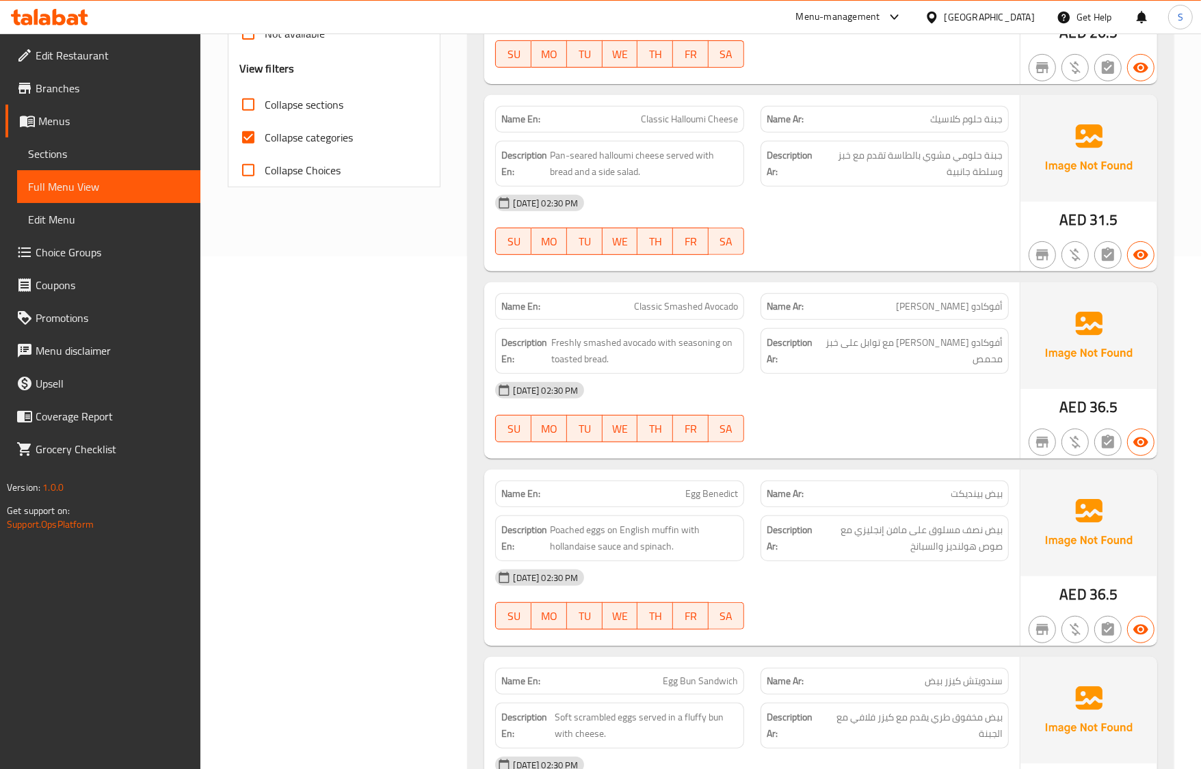
drag, startPoint x: 899, startPoint y: 630, endPoint x: 889, endPoint y: 599, distance: 32.4
click at [899, 630] on div at bounding box center [884, 630] width 265 height 16
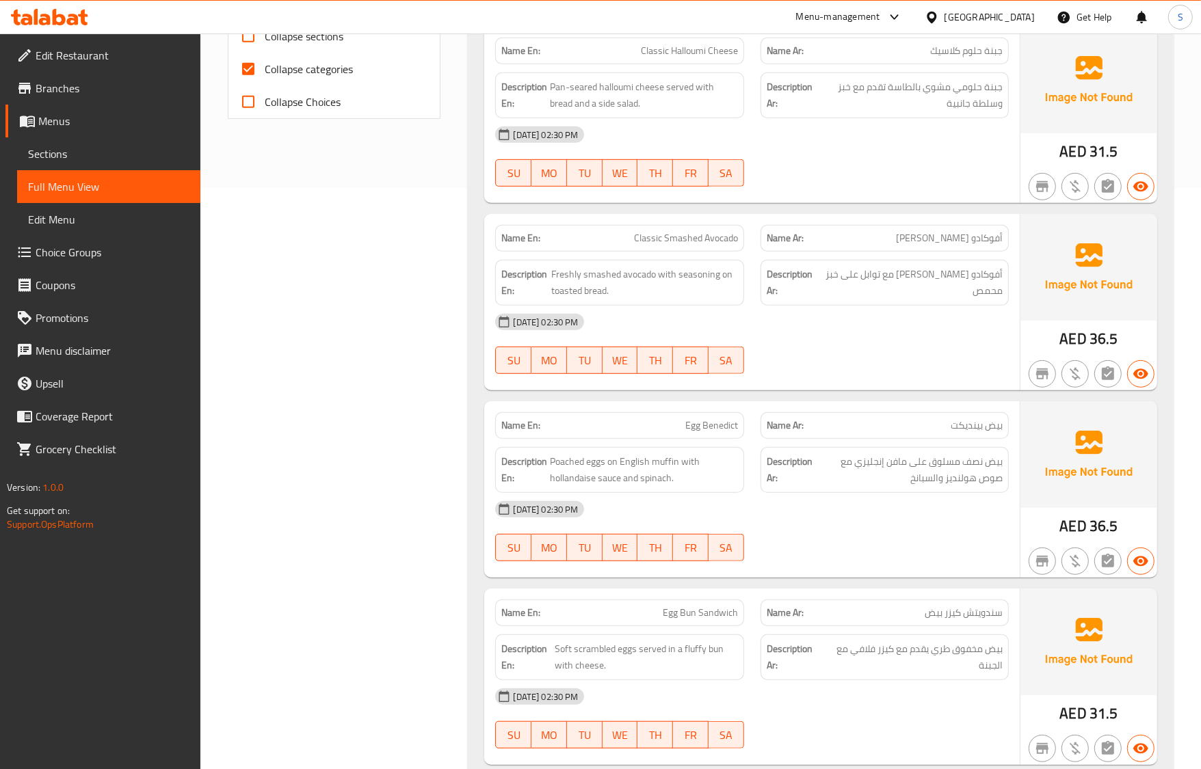
scroll to position [684, 0]
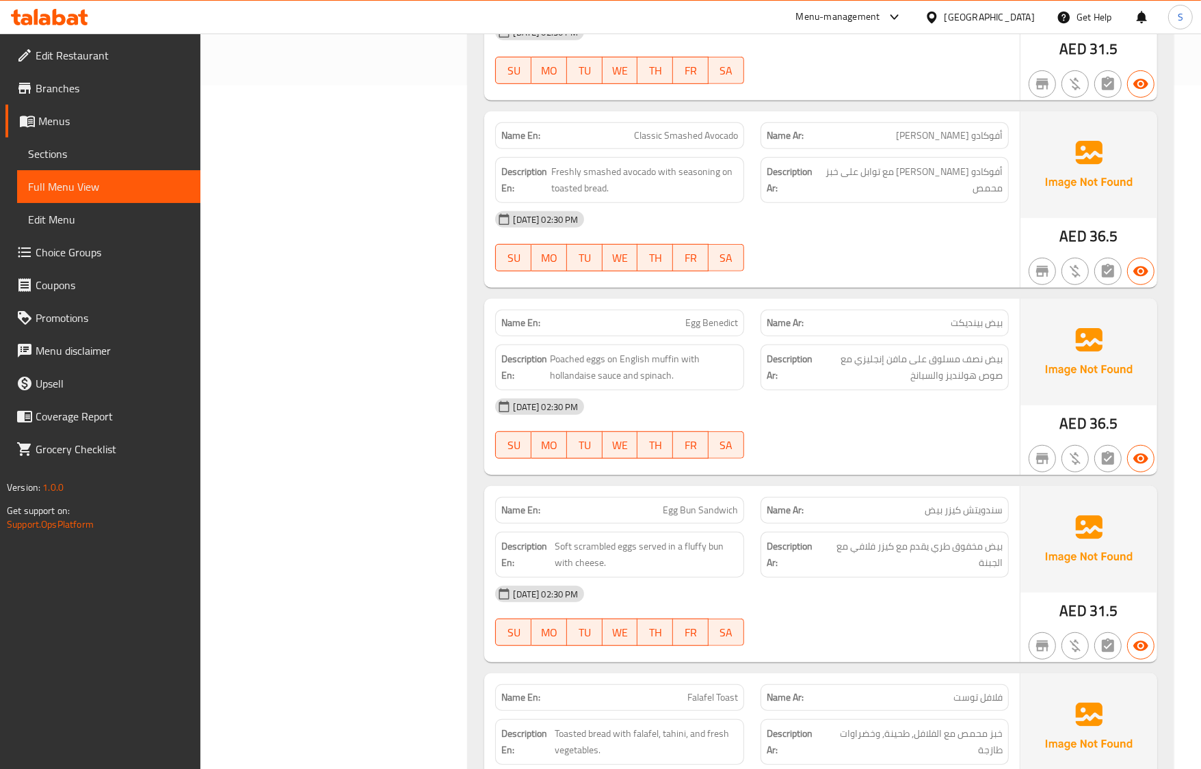
click at [877, 571] on span "بيض مخفوق طري يقدم مع كيزر فلافي مع الجبنة" at bounding box center [913, 555] width 178 height 34
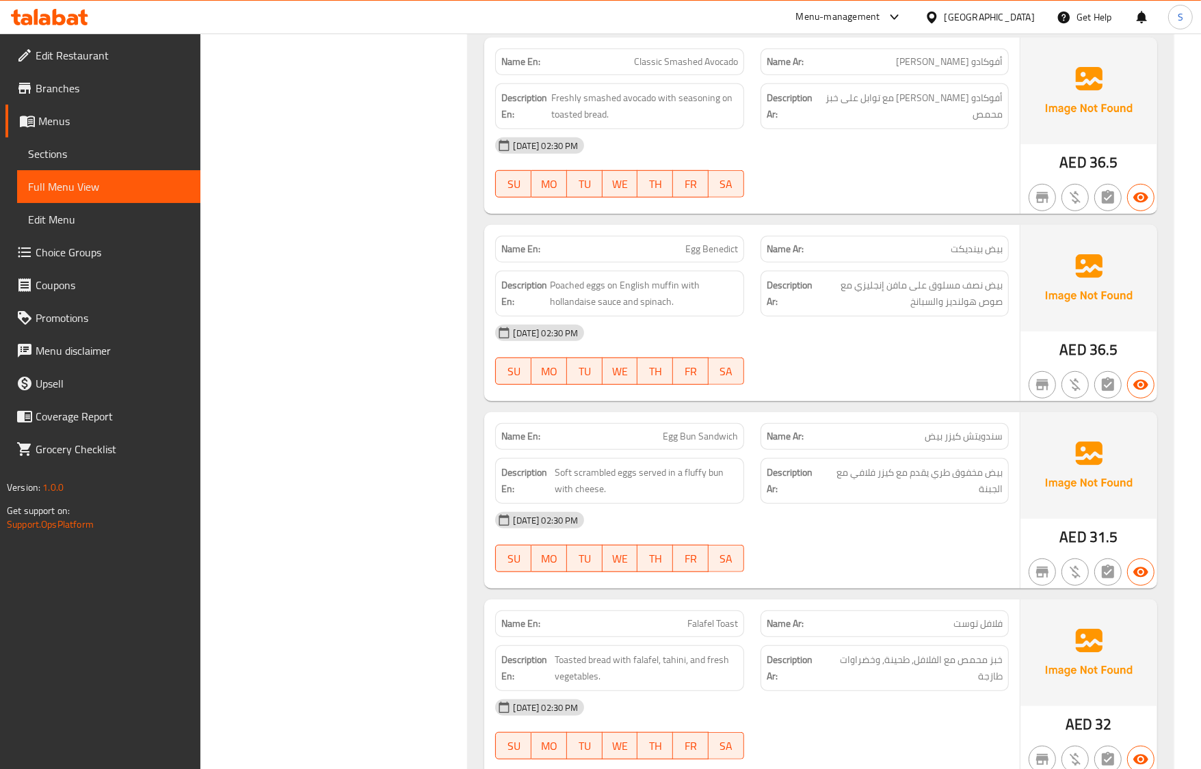
scroll to position [855, 0]
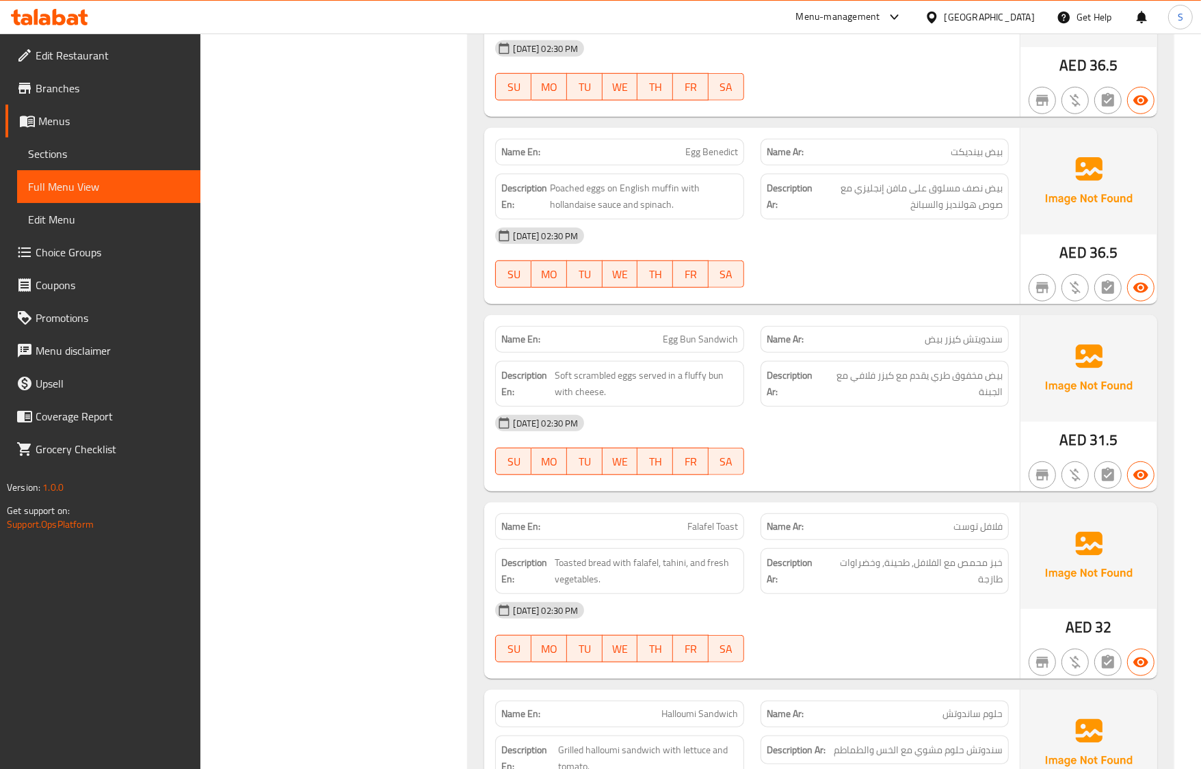
click at [875, 414] on div "[DATE] 02:30 PM" at bounding box center [751, 423] width 529 height 33
drag, startPoint x: 1105, startPoint y: 553, endPoint x: 1109, endPoint y: 565, distance: 13.0
click at [1105, 553] on img at bounding box center [1088, 556] width 137 height 107
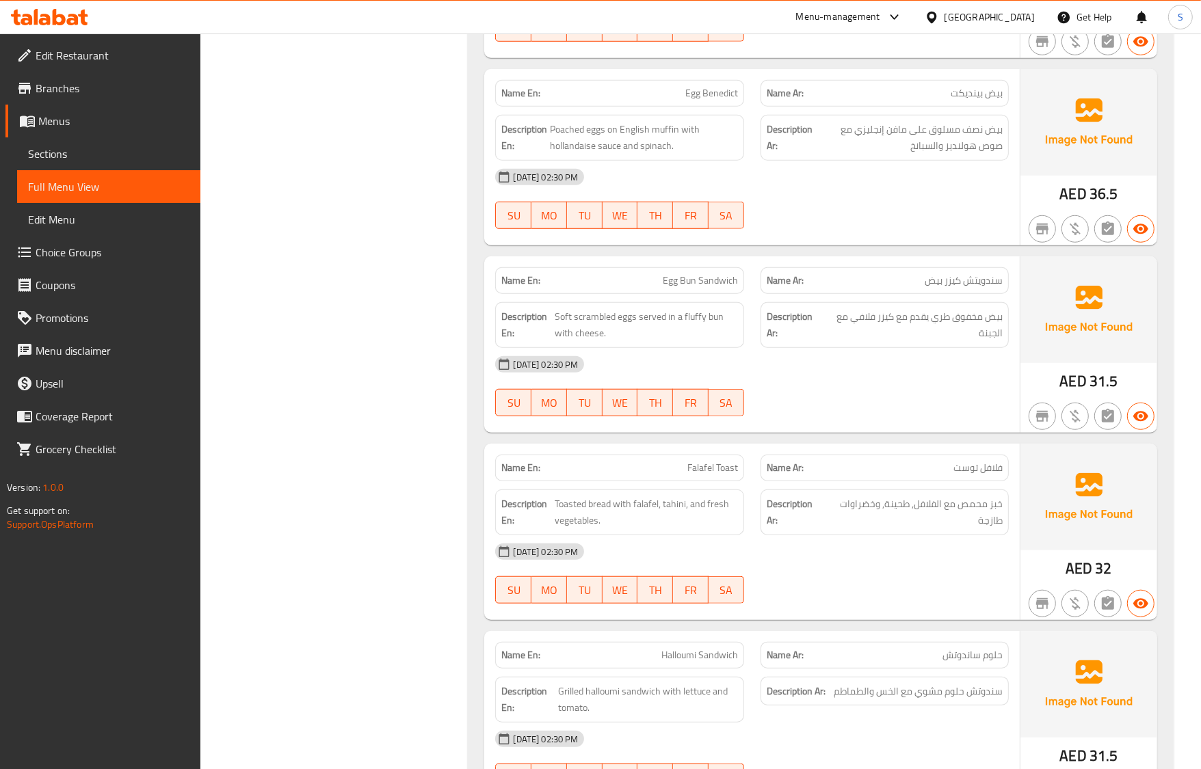
scroll to position [940, 0]
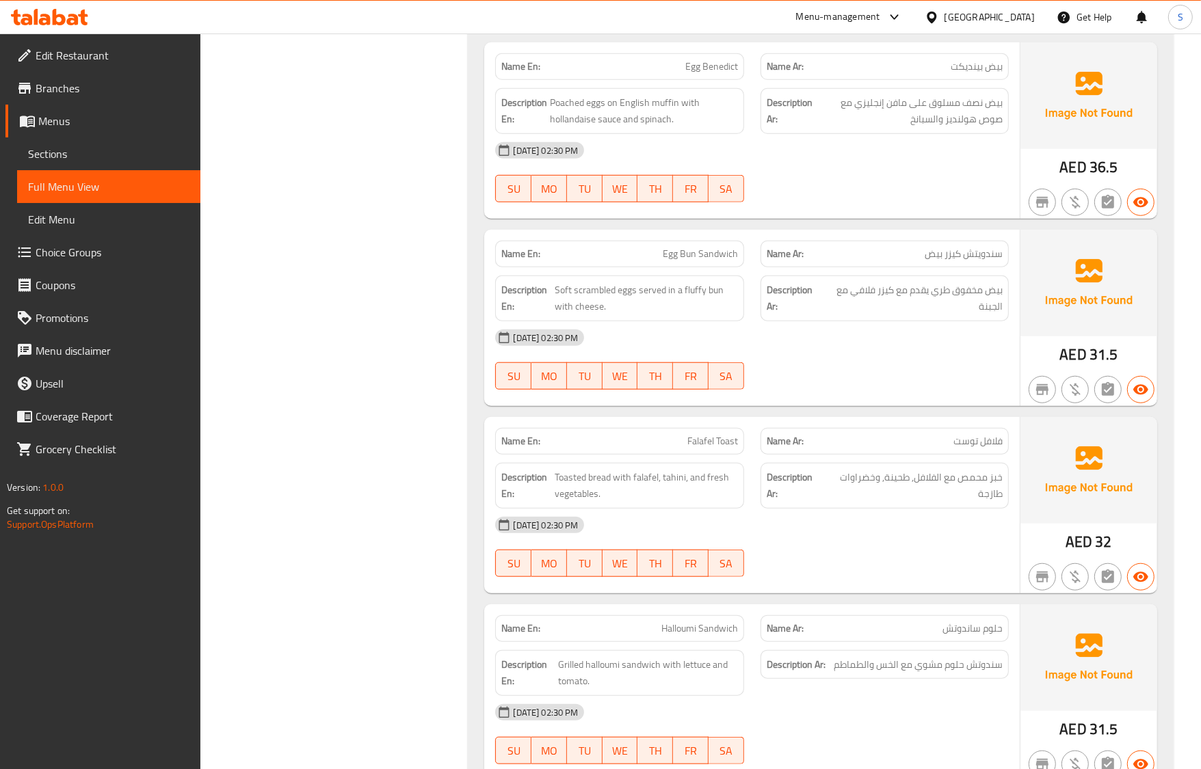
click at [722, 440] on span "Falafel Toast" at bounding box center [712, 441] width 51 height 14
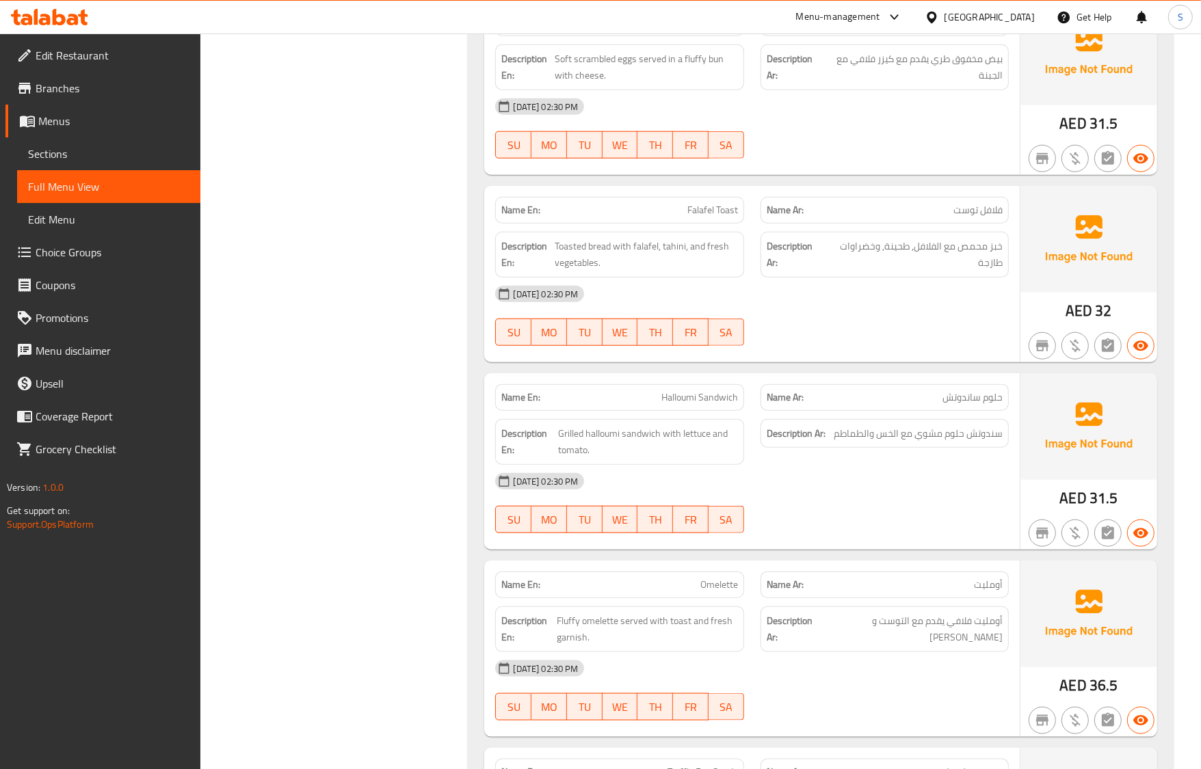
scroll to position [1197, 0]
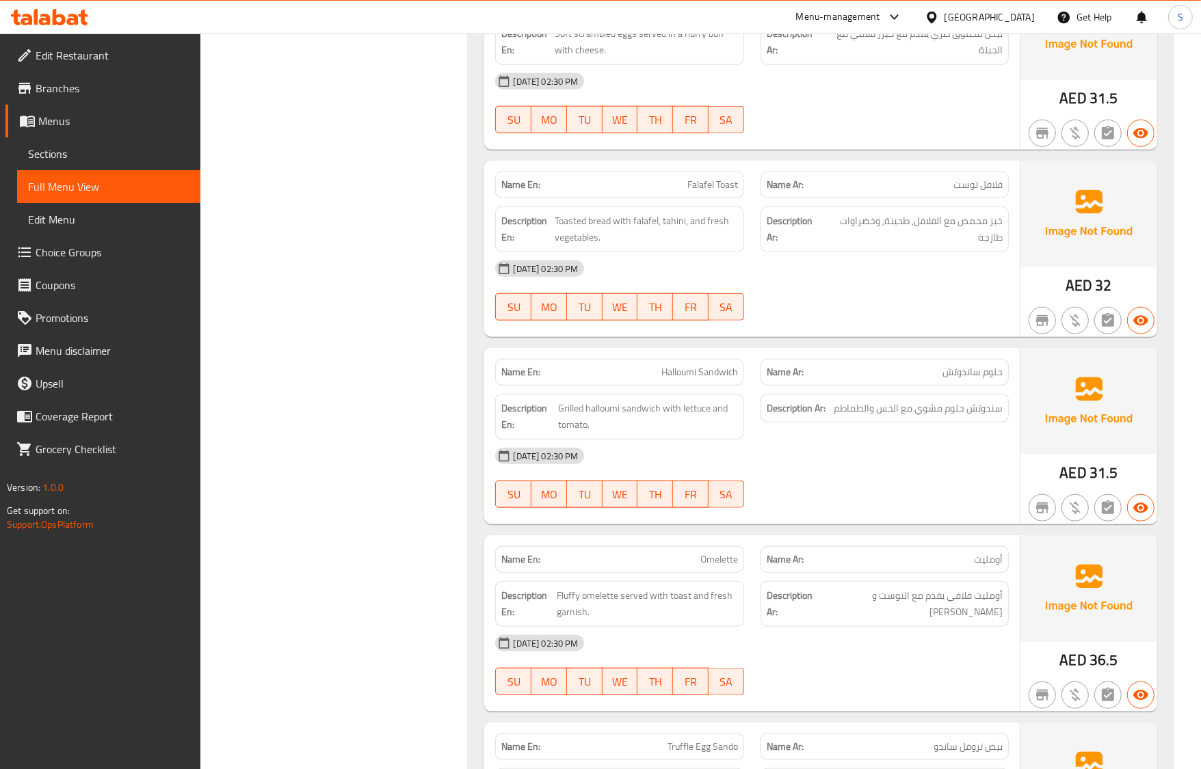
click at [866, 457] on div "[DATE] 02:30 PM" at bounding box center [751, 456] width 529 height 33
click at [922, 394] on div "Description Ar: سندوتش حلوم مشوي مع الخس والطماطم" at bounding box center [884, 417] width 265 height 62
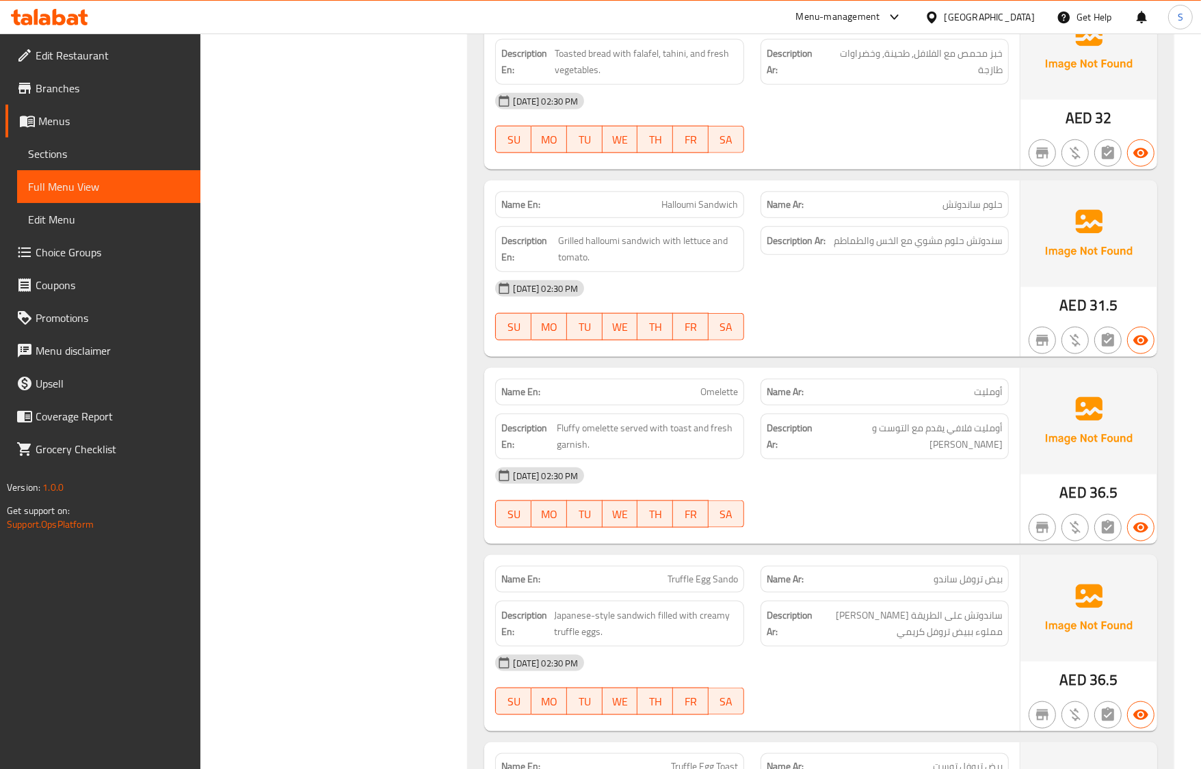
scroll to position [1368, 0]
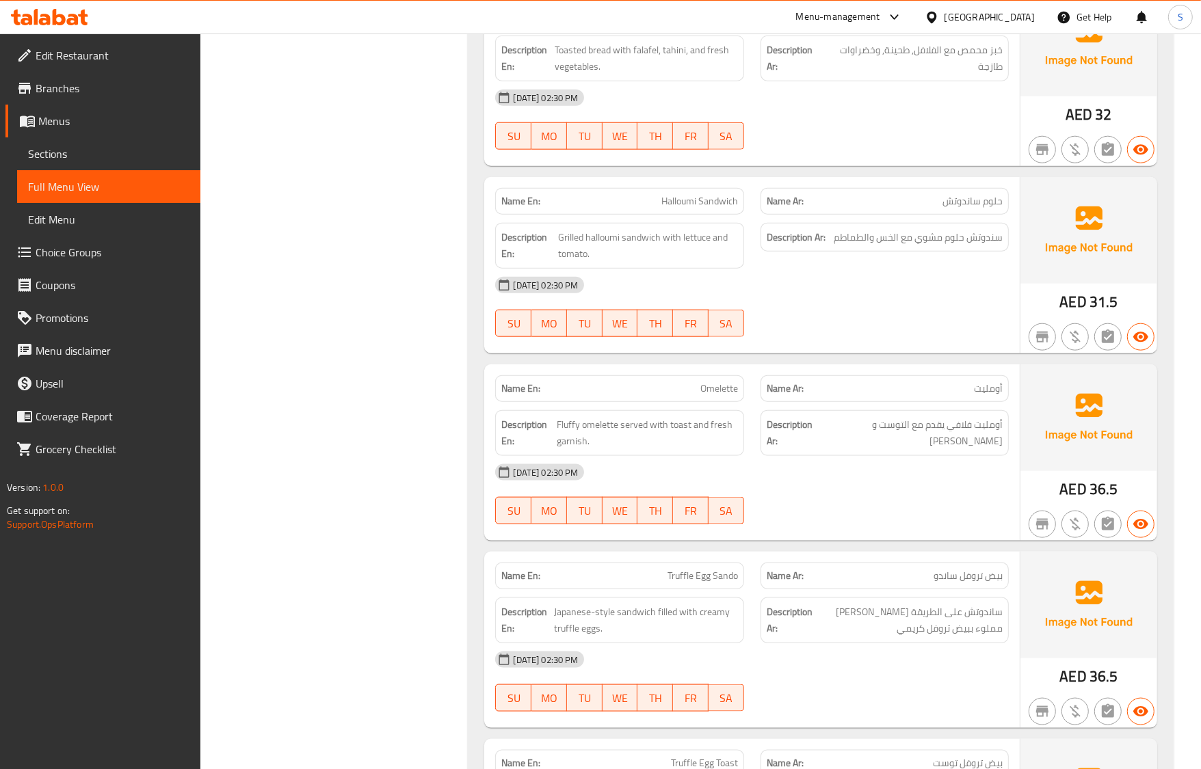
click at [871, 456] on div "Description Ar: أومليت فلافي يقدم مع التوست و زينة طازجة" at bounding box center [884, 433] width 248 height 46
drag, startPoint x: 1026, startPoint y: 626, endPoint x: 966, endPoint y: 576, distance: 78.2
click at [1026, 626] on img at bounding box center [1088, 605] width 137 height 107
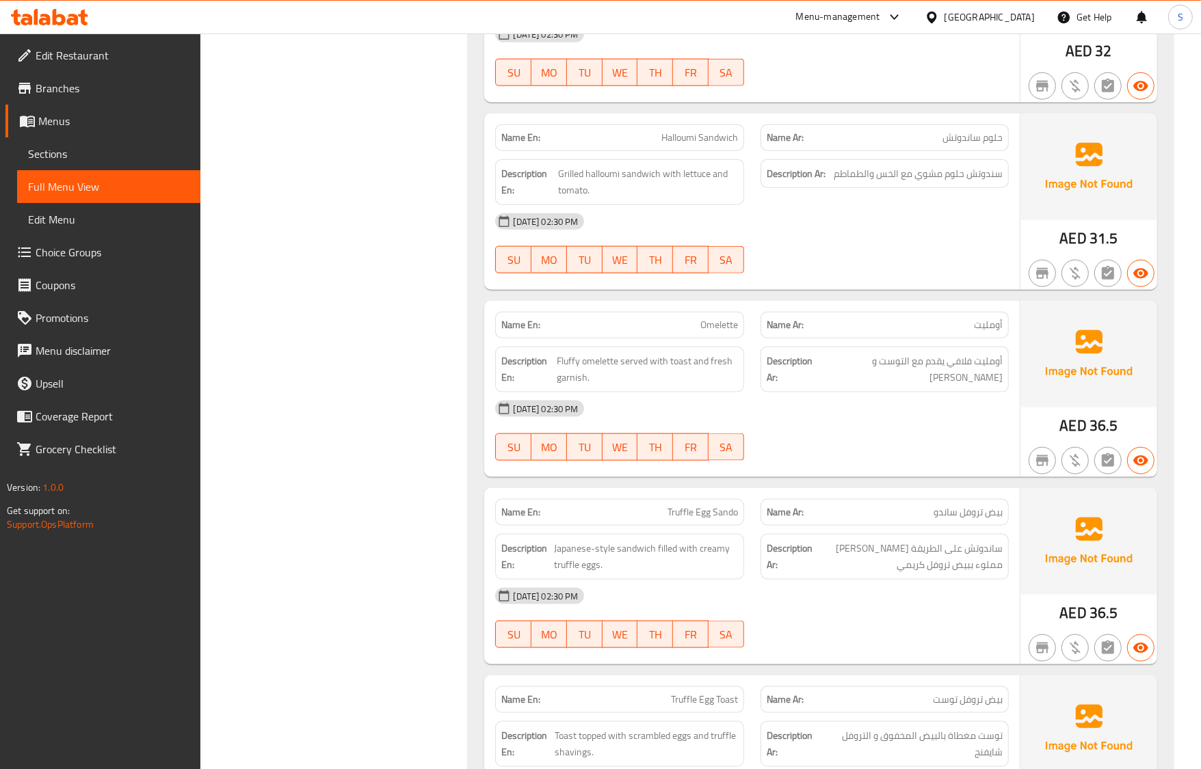
scroll to position [1539, 0]
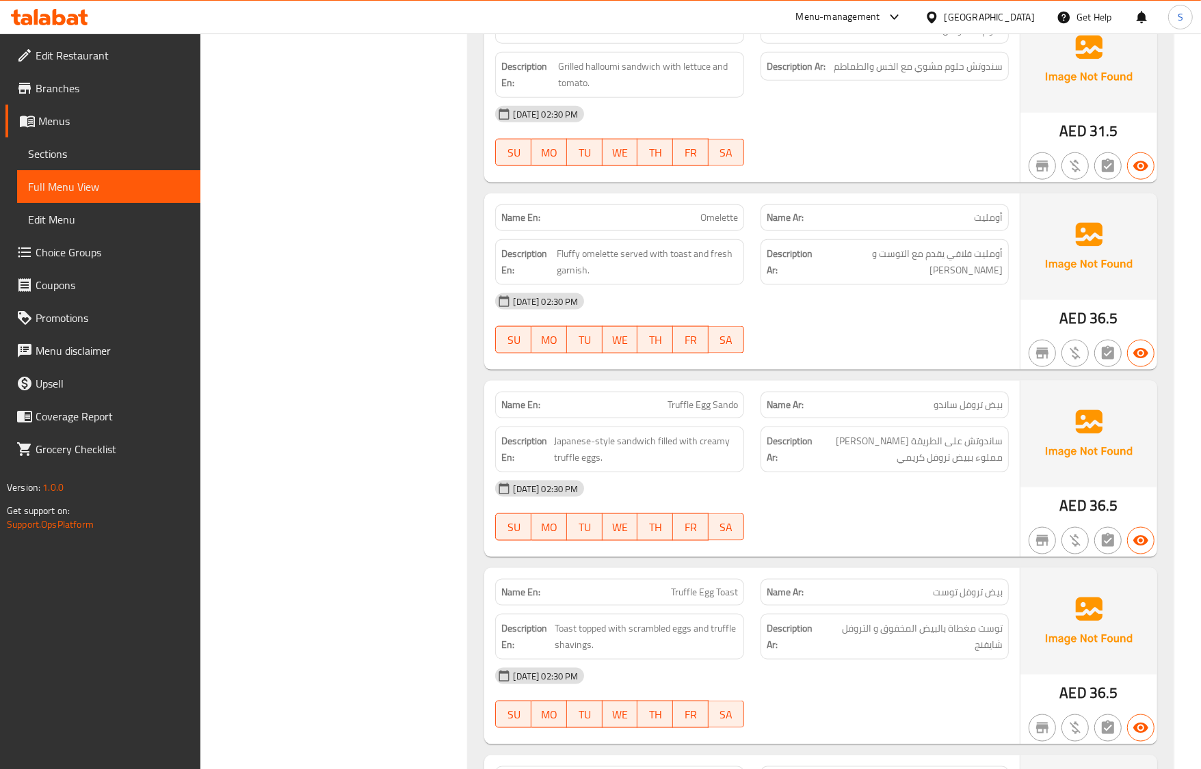
click at [948, 529] on div "[DATE] 02:30 PM SU MO TU WE TH FR SA" at bounding box center [751, 511] width 529 height 77
click at [951, 466] on span "ساندوتش على الطريقة [PERSON_NAME] مملوء ببيض تروفل كريمي" at bounding box center [908, 450] width 187 height 34
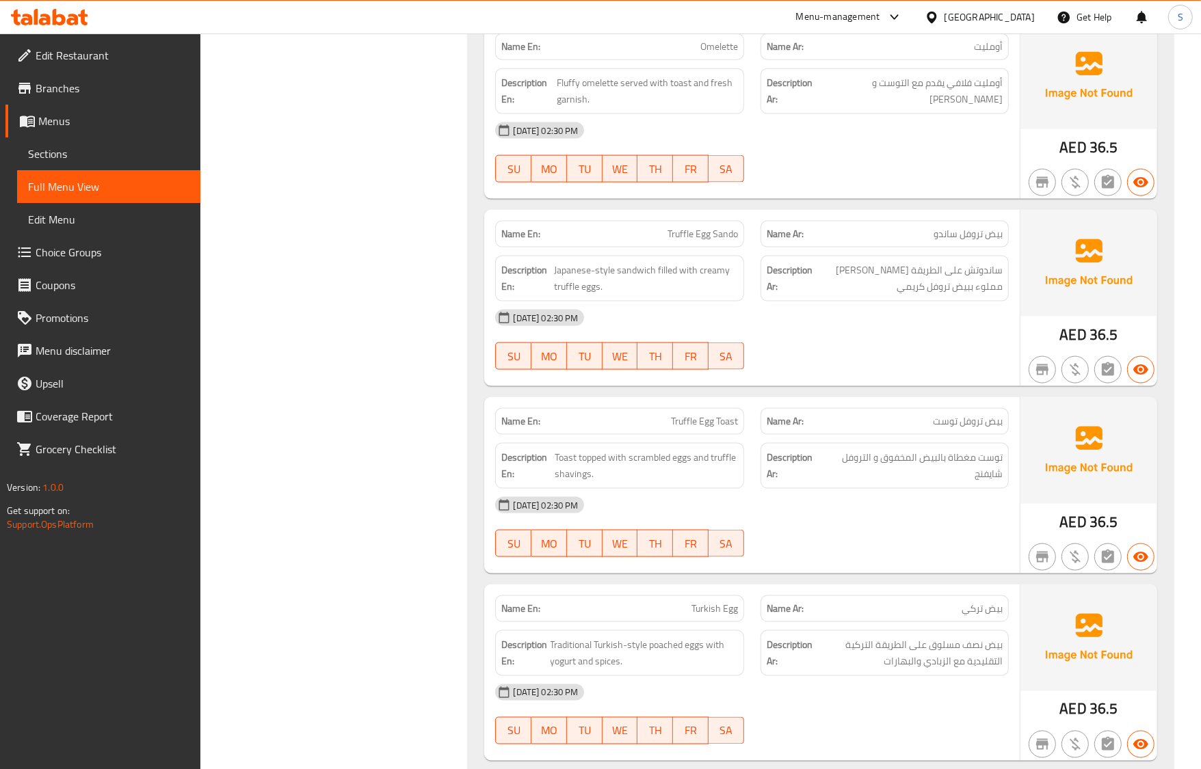
click at [963, 496] on div "[DATE] 02:30 PM" at bounding box center [751, 505] width 529 height 33
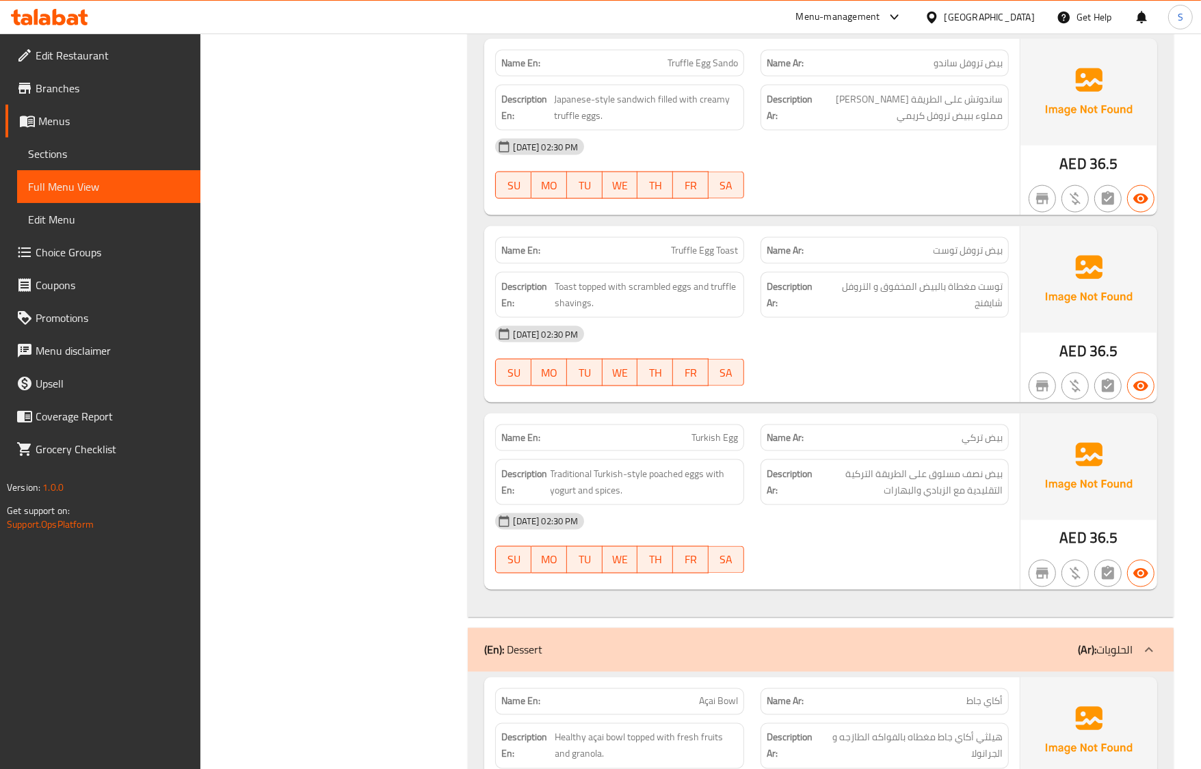
drag, startPoint x: 96, startPoint y: 164, endPoint x: 106, endPoint y: 189, distance: 27.1
click at [96, 164] on link "Sections" at bounding box center [108, 153] width 183 height 33
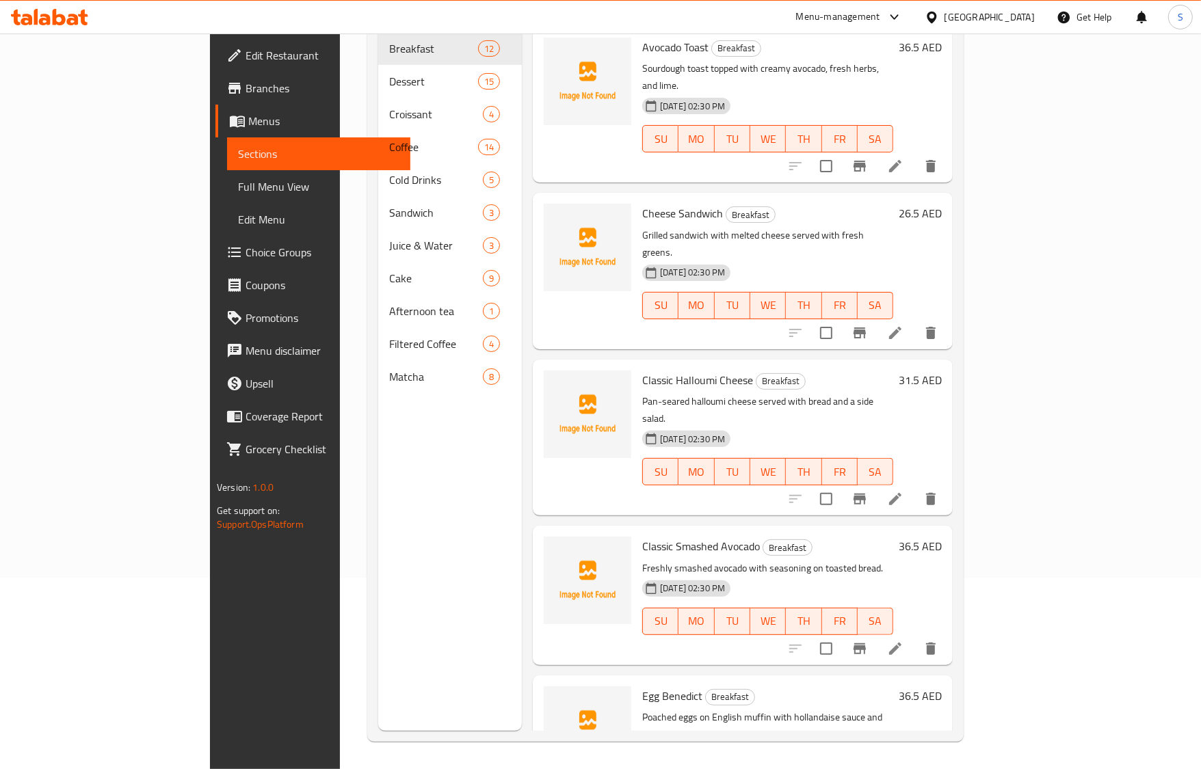
click at [238, 189] on span "Full Menu View" at bounding box center [318, 186] width 161 height 16
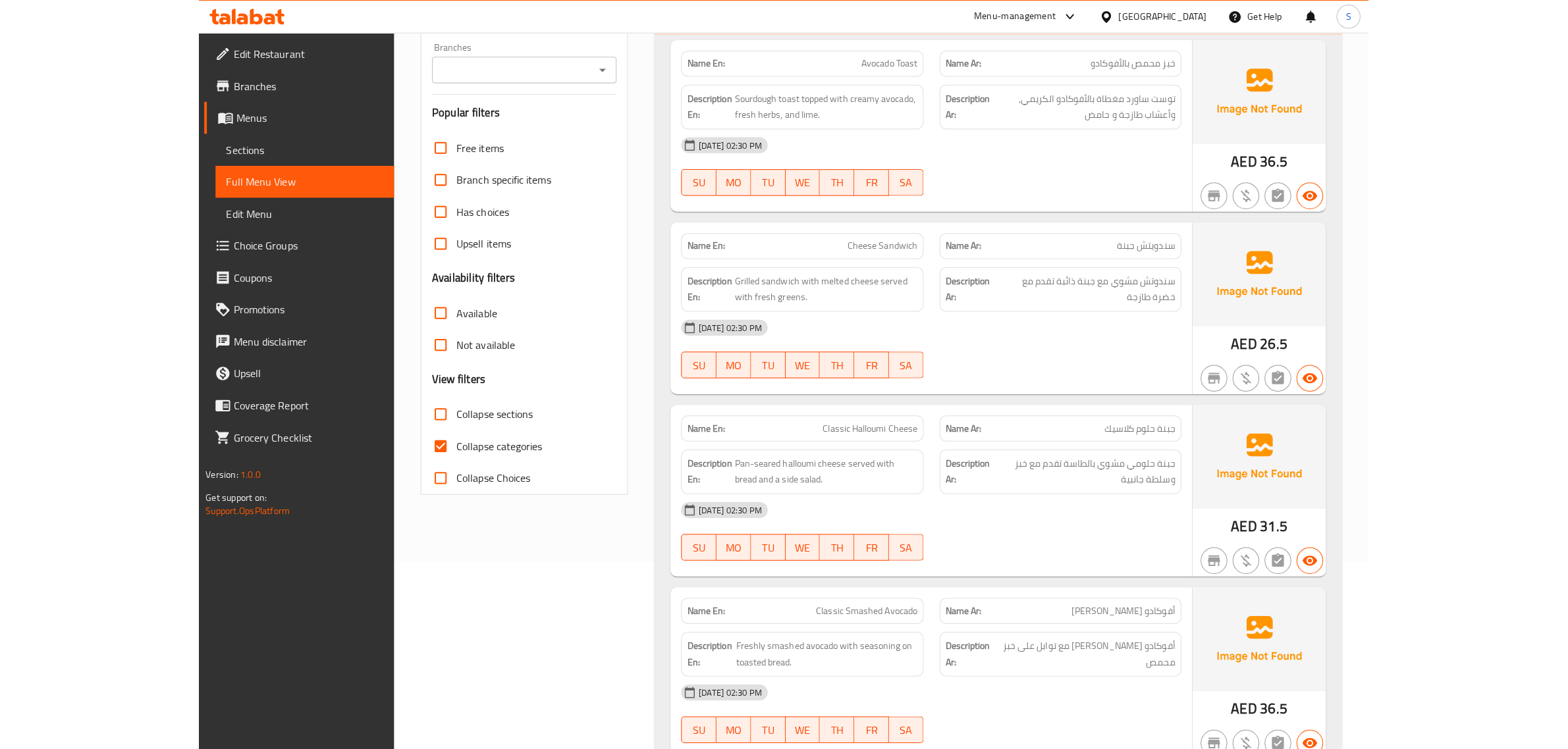
scroll to position [1730, 0]
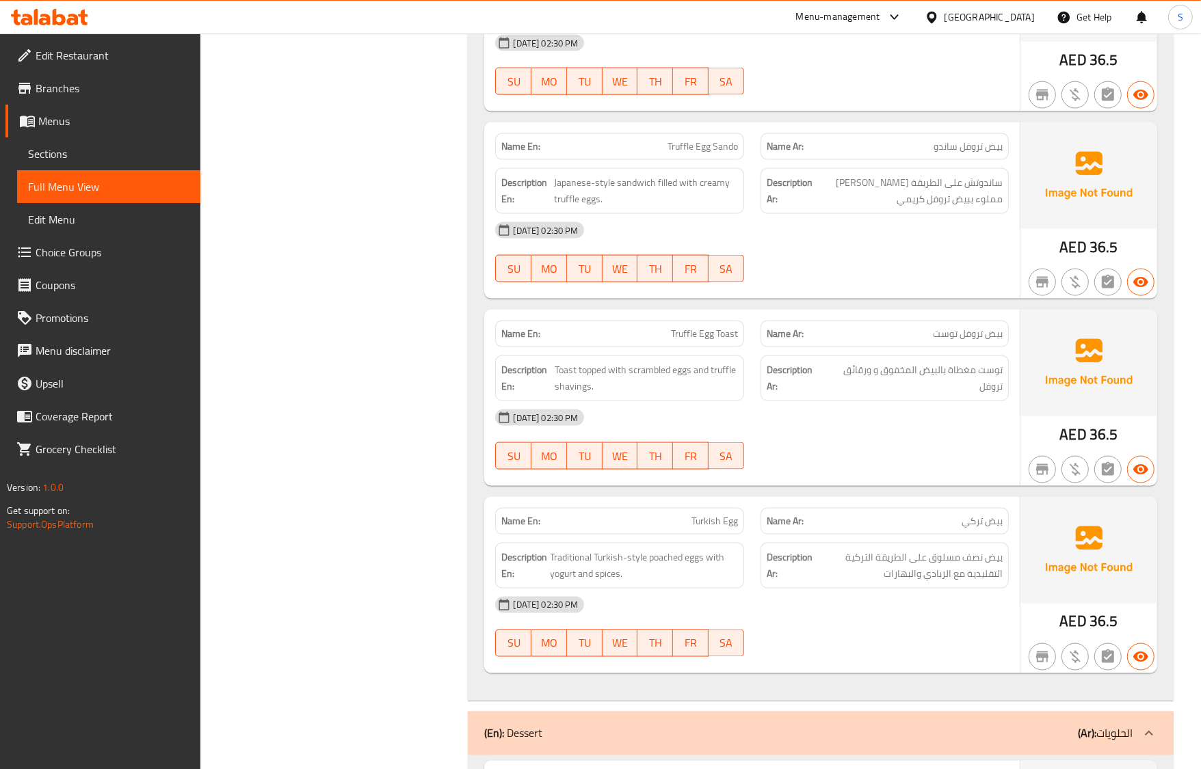
click at [812, 421] on div "[DATE] 02:30 PM" at bounding box center [751, 417] width 529 height 33
click at [1041, 537] on img at bounding box center [1088, 550] width 137 height 107
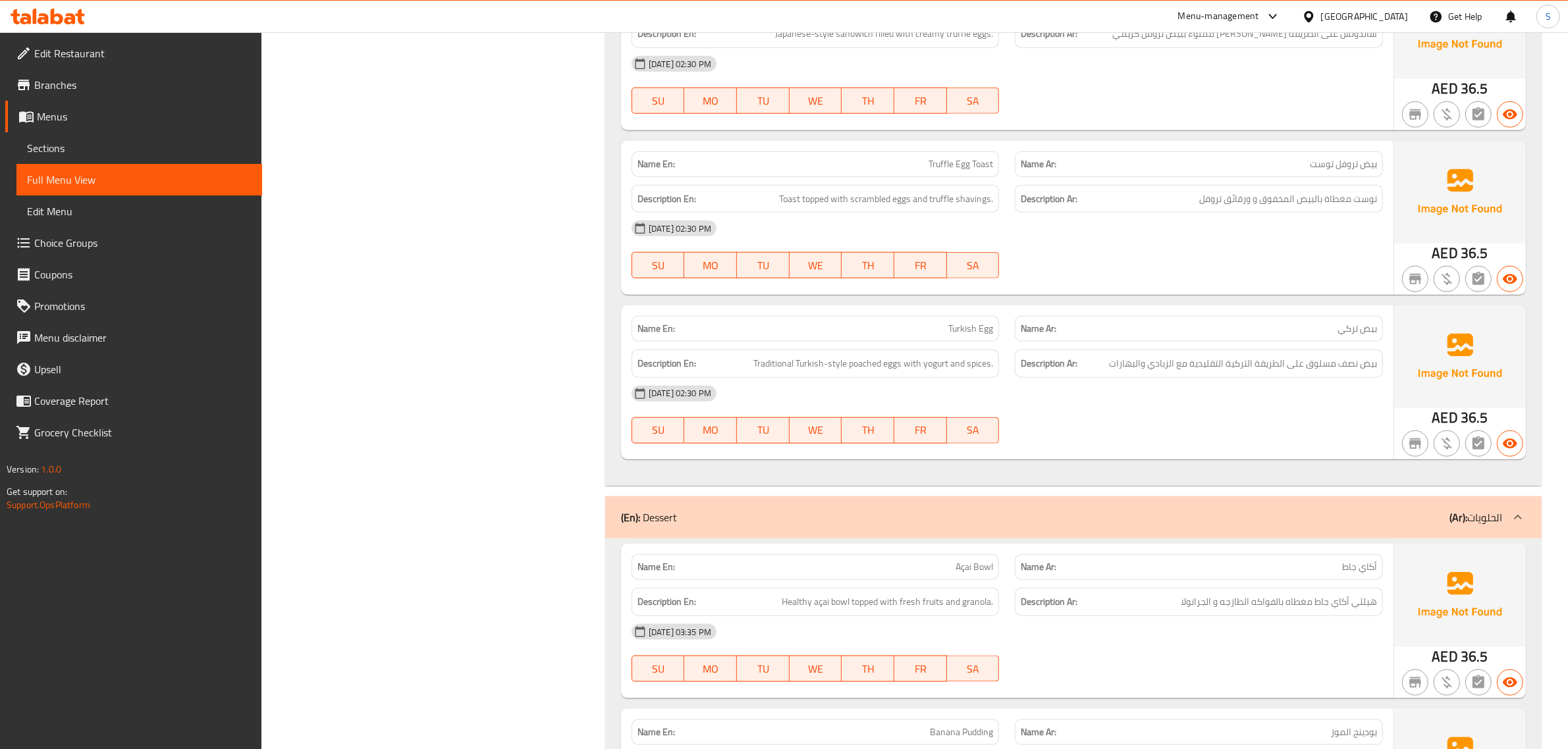
click at [1168, 405] on div "[DATE] 02:30 PM" at bounding box center [1007, 394] width 768 height 32
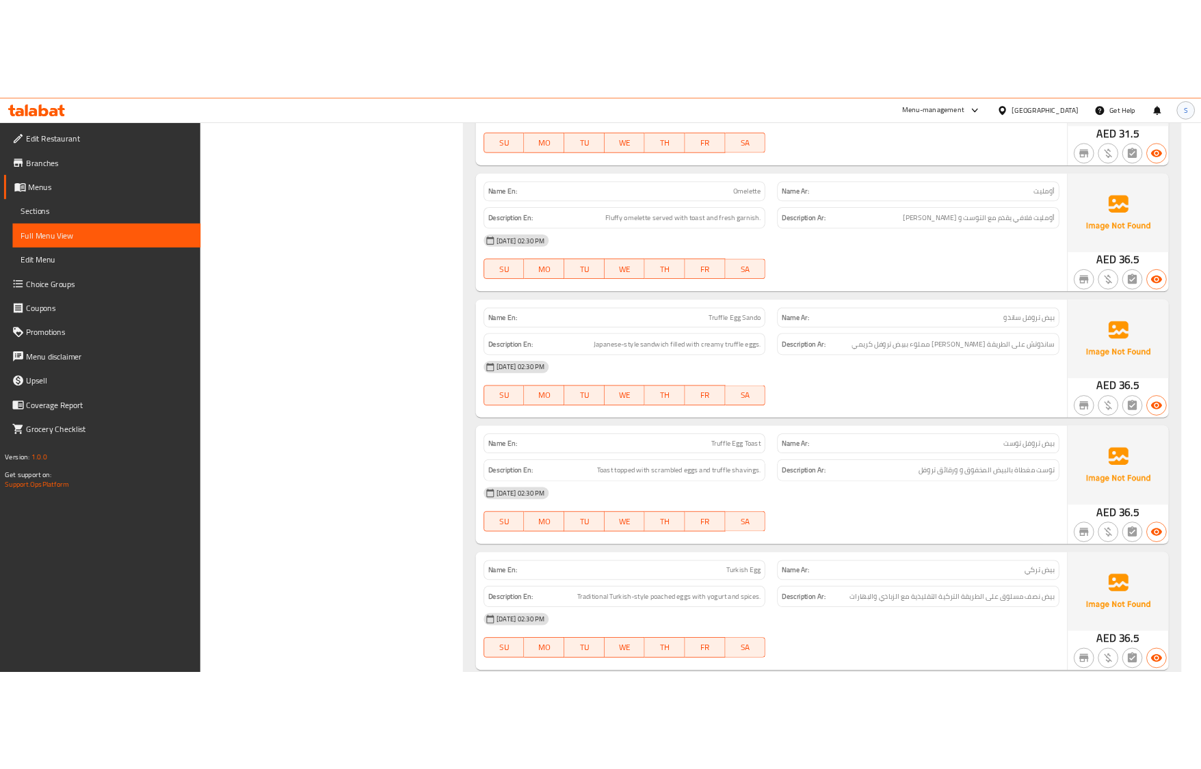
scroll to position [1284, 0]
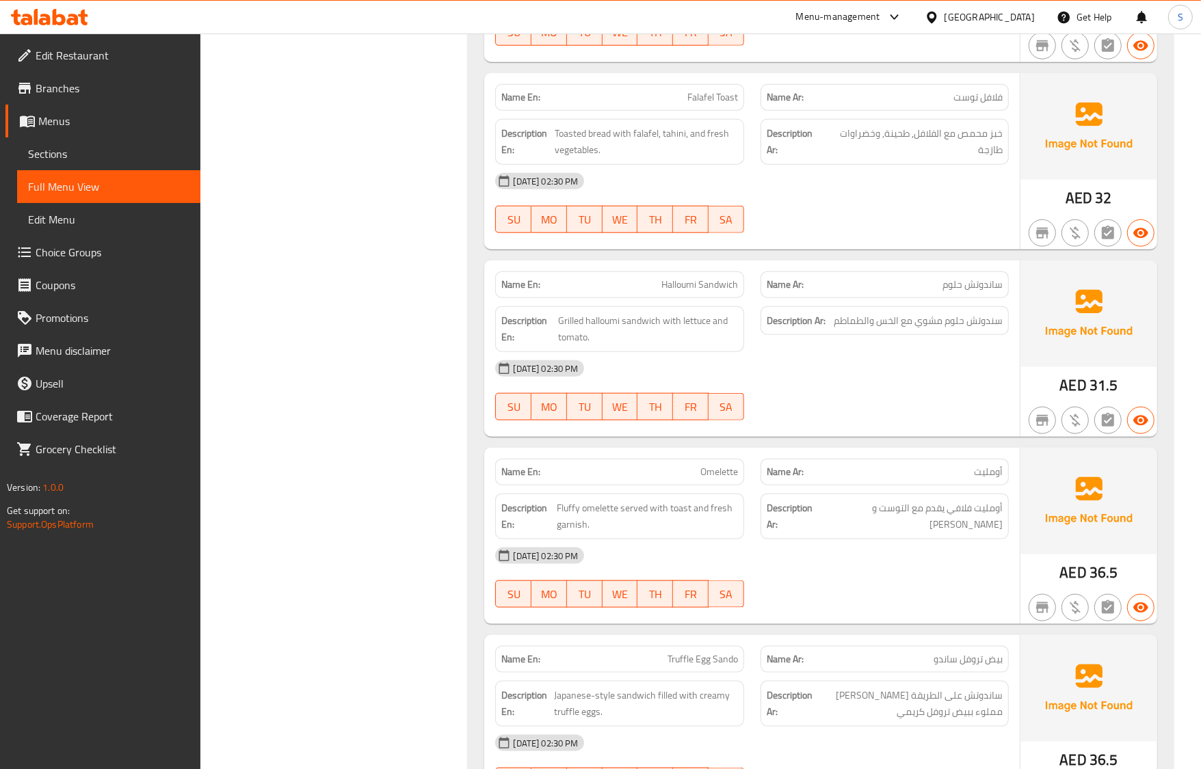
click at [676, 496] on div "Description En: Fluffy omelette served with toast and fresh garnish." at bounding box center [619, 517] width 265 height 62
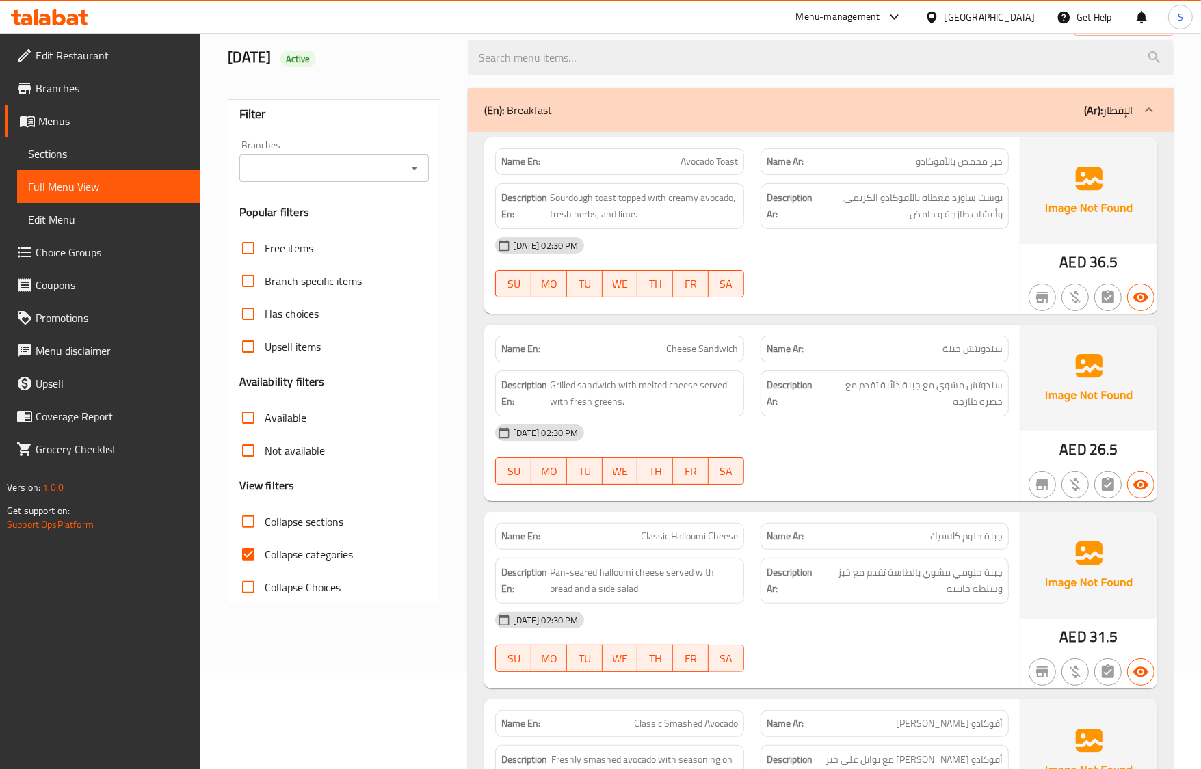
scroll to position [0, 0]
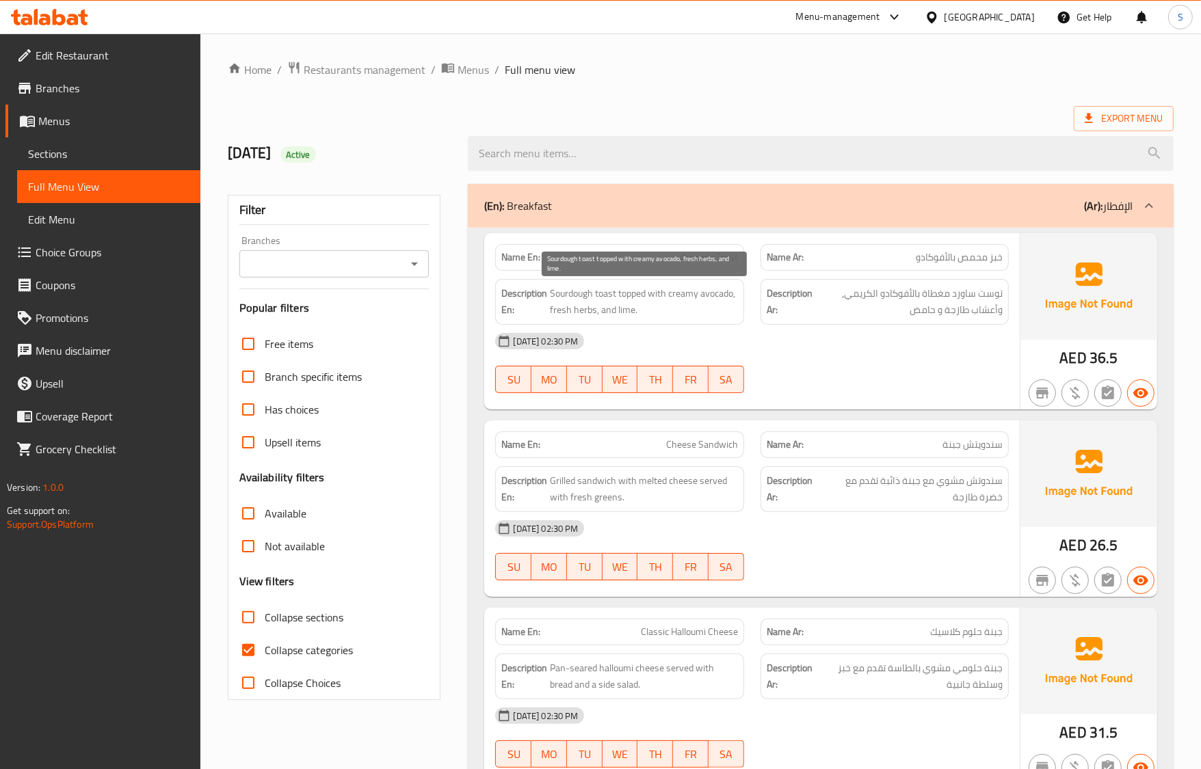
click at [575, 373] on span "TU" at bounding box center [584, 380] width 25 height 20
click at [254, 650] on input "Collapse categories" at bounding box center [248, 650] width 33 height 33
checkbox input "false"
click at [252, 623] on input "Collapse sections" at bounding box center [248, 617] width 33 height 33
checkbox input "true"
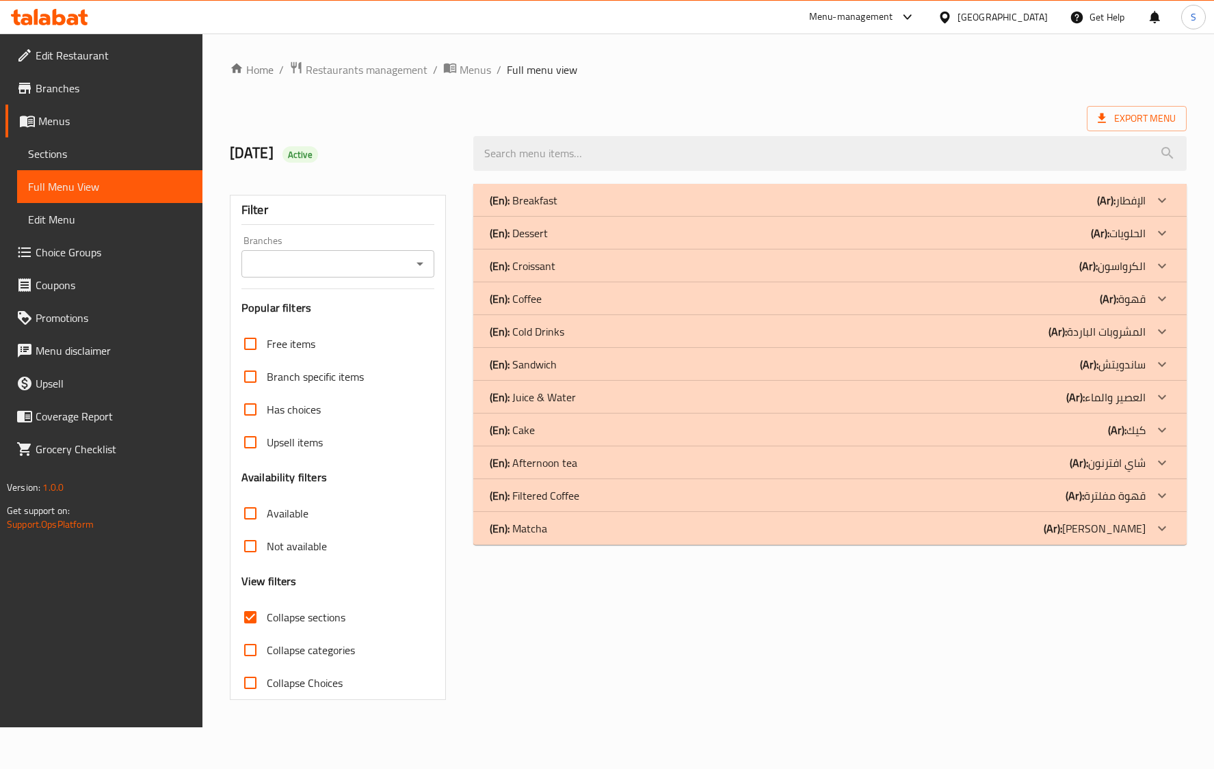
click at [593, 261] on div "(En): Croissant (Ar): الكرواسون" at bounding box center [818, 266] width 656 height 16
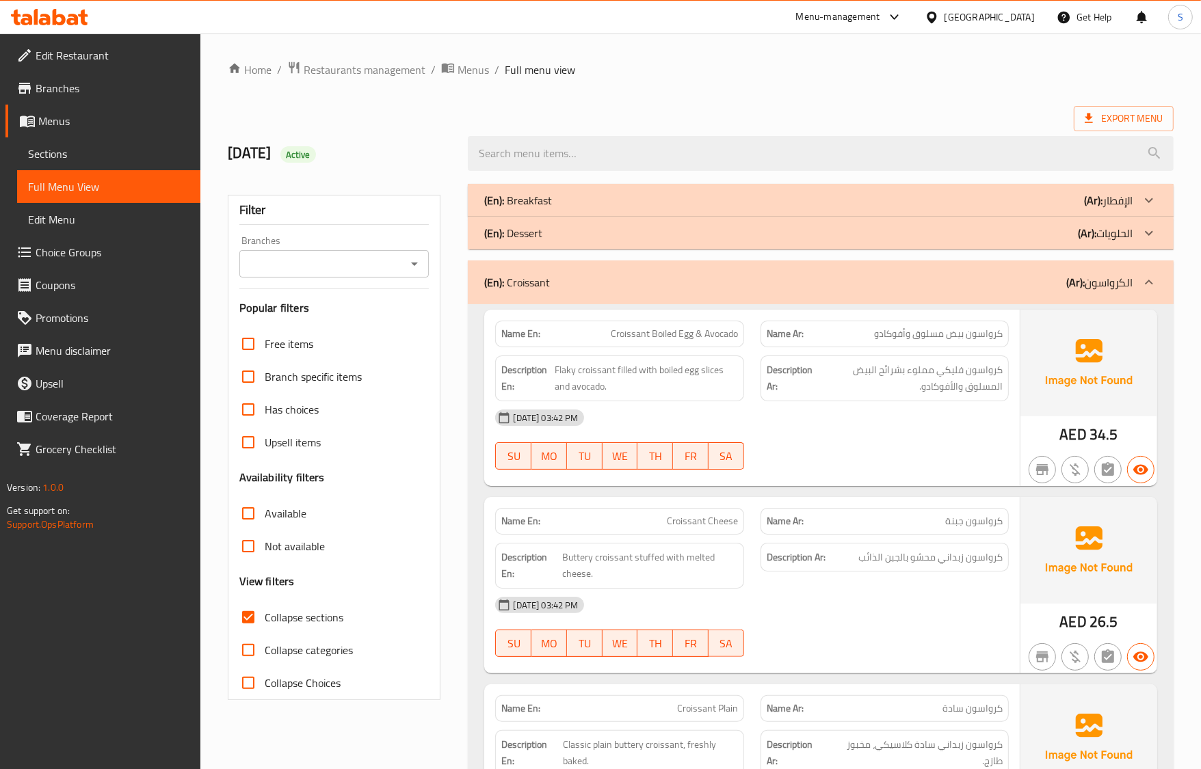
drag, startPoint x: 981, startPoint y: 479, endPoint x: 961, endPoint y: 514, distance: 41.1
click at [981, 478] on div at bounding box center [884, 470] width 265 height 16
click at [819, 520] on p "Name Ar: كرواسون جبنة" at bounding box center [885, 521] width 236 height 14
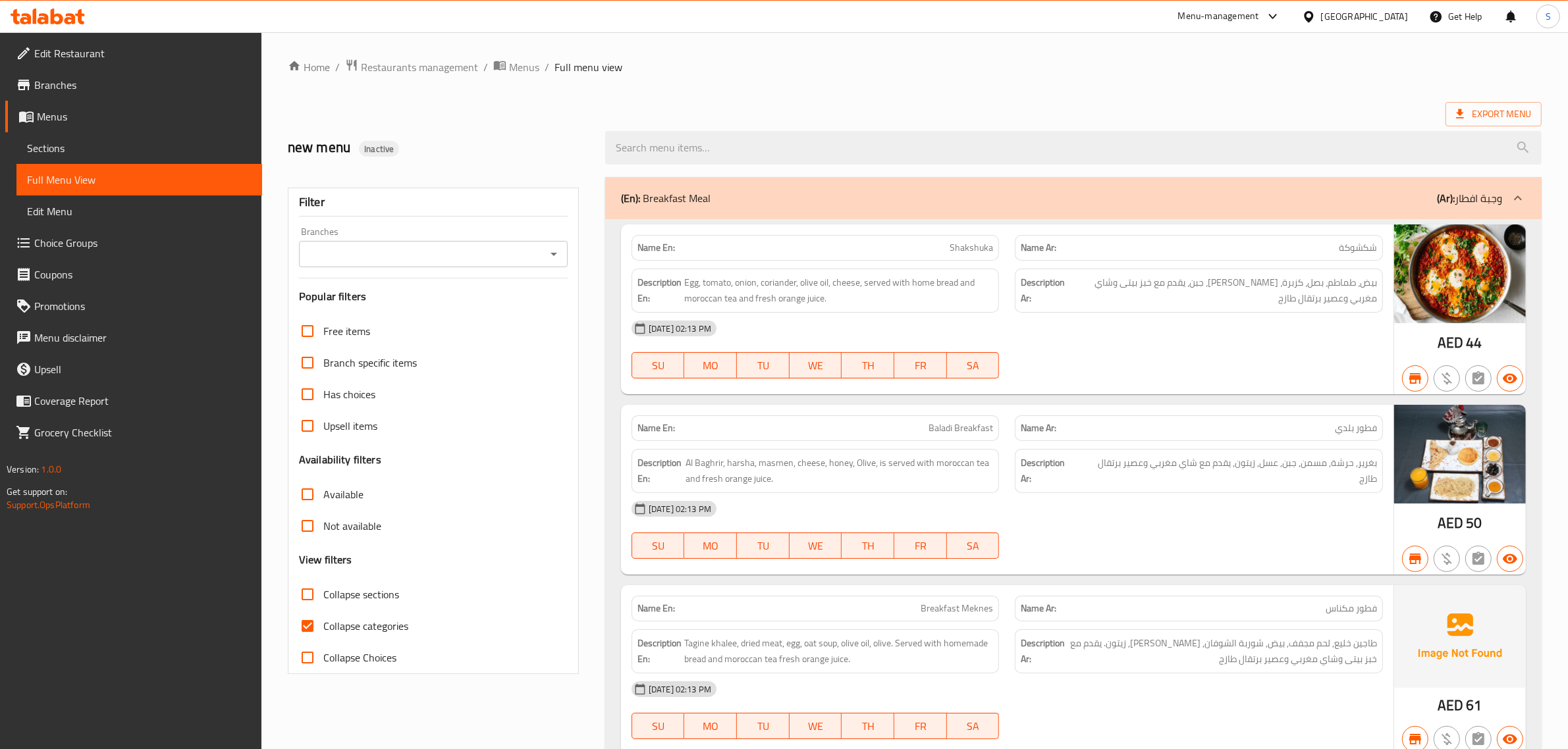
click at [40, 18] on icon at bounding box center [43, 19] width 12 height 12
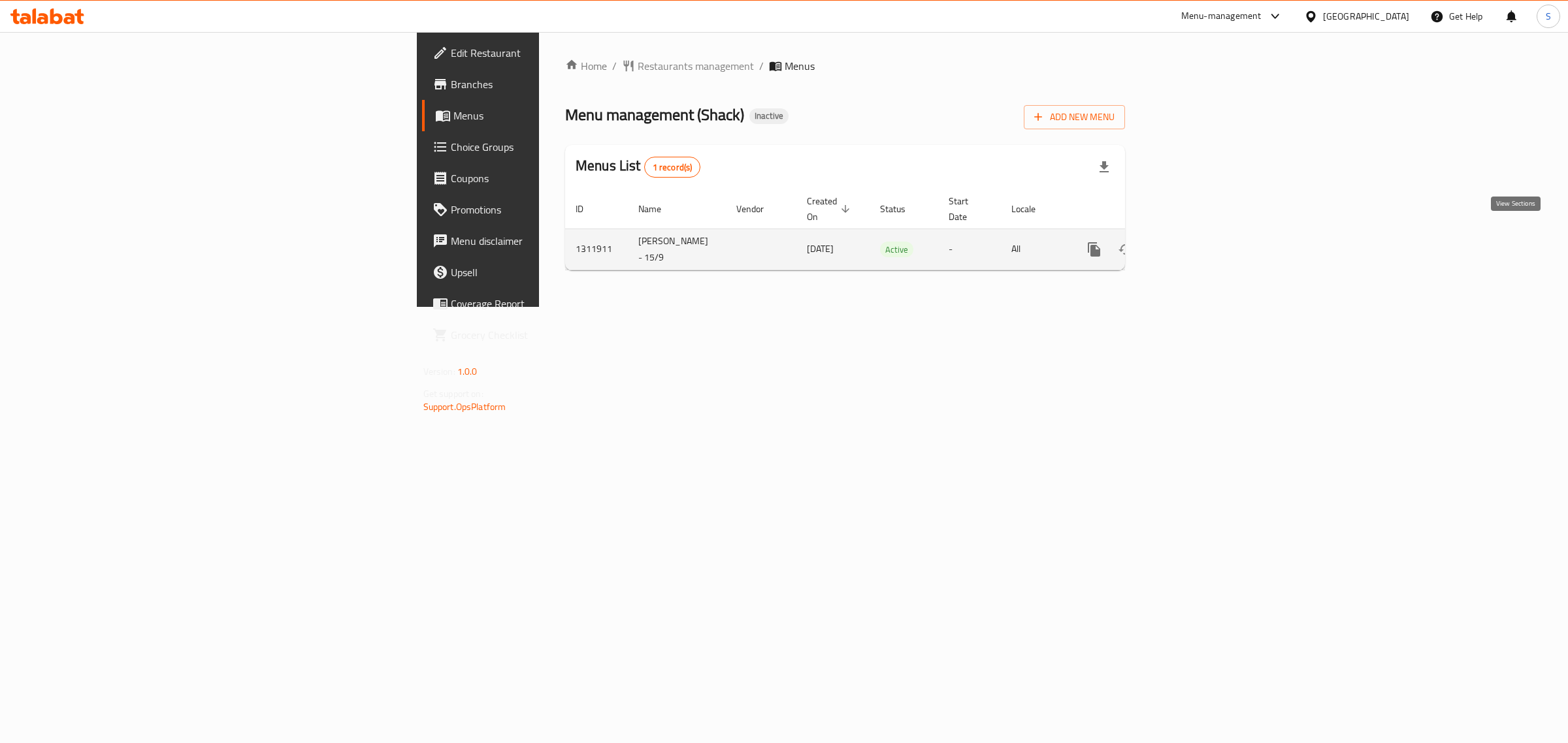
click at [1196, 242] on icon "enhanced table" at bounding box center [1189, 249] width 15 height 15
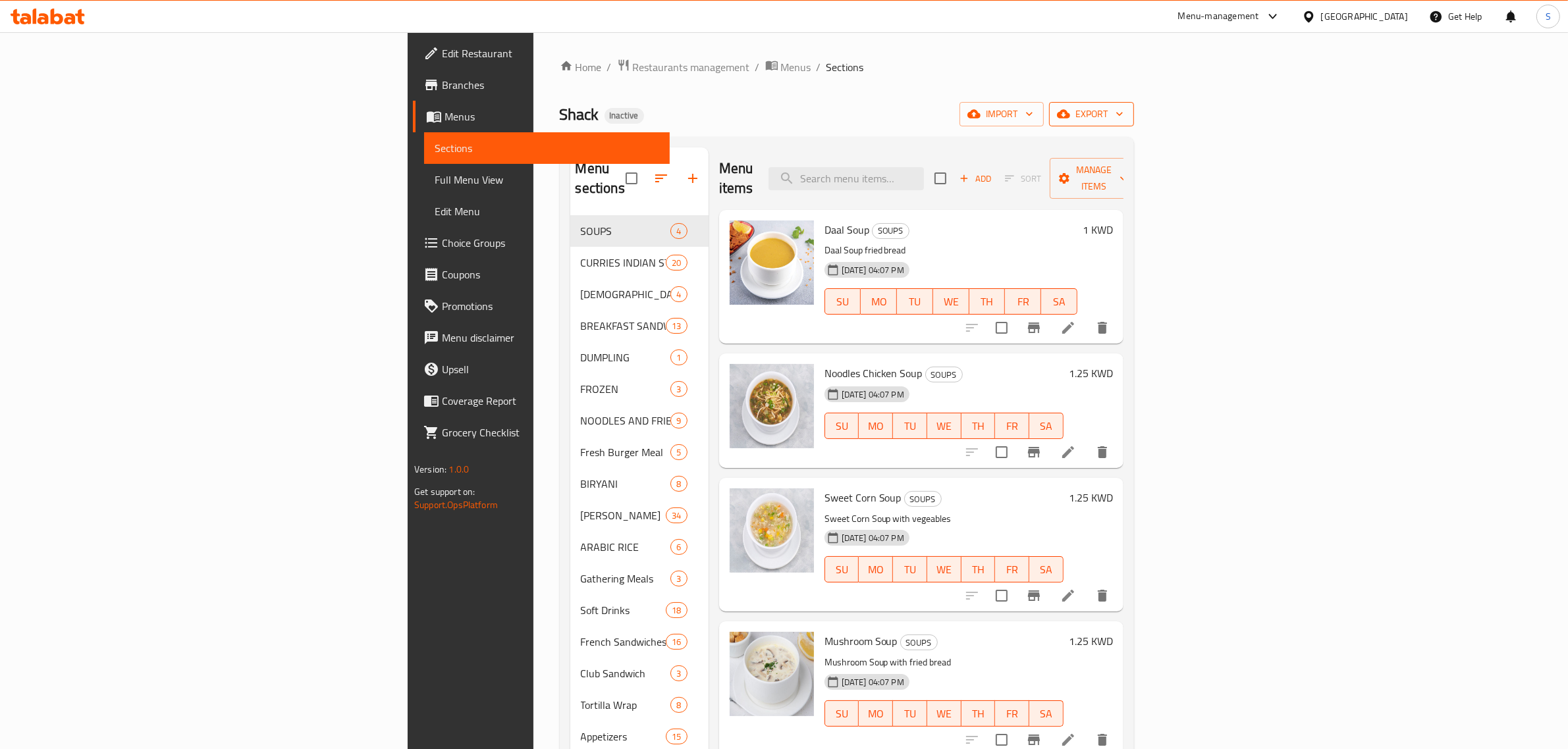
click at [1124, 111] on span "export" at bounding box center [1091, 114] width 64 height 16
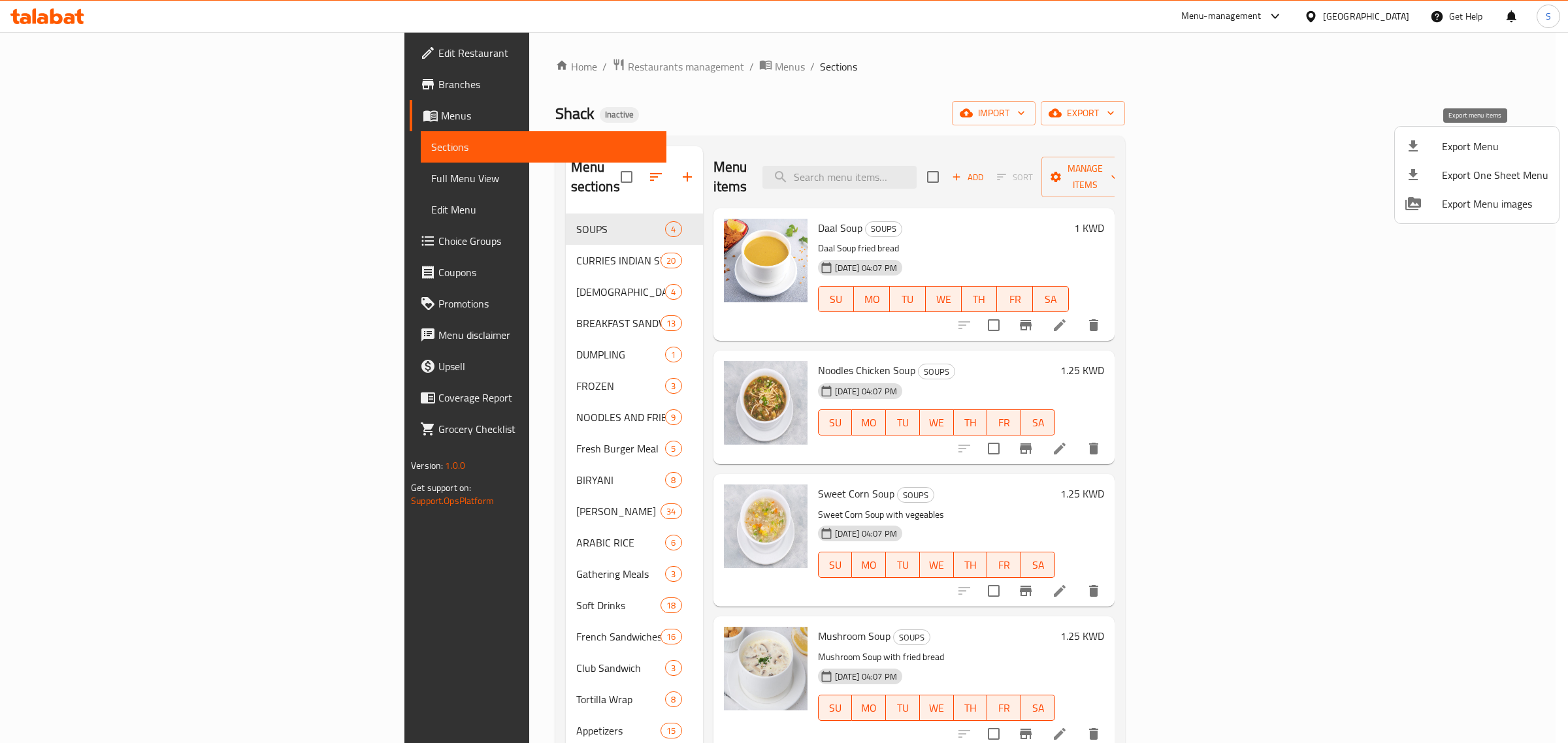
click at [1474, 133] on li "Export Menu" at bounding box center [1477, 146] width 164 height 29
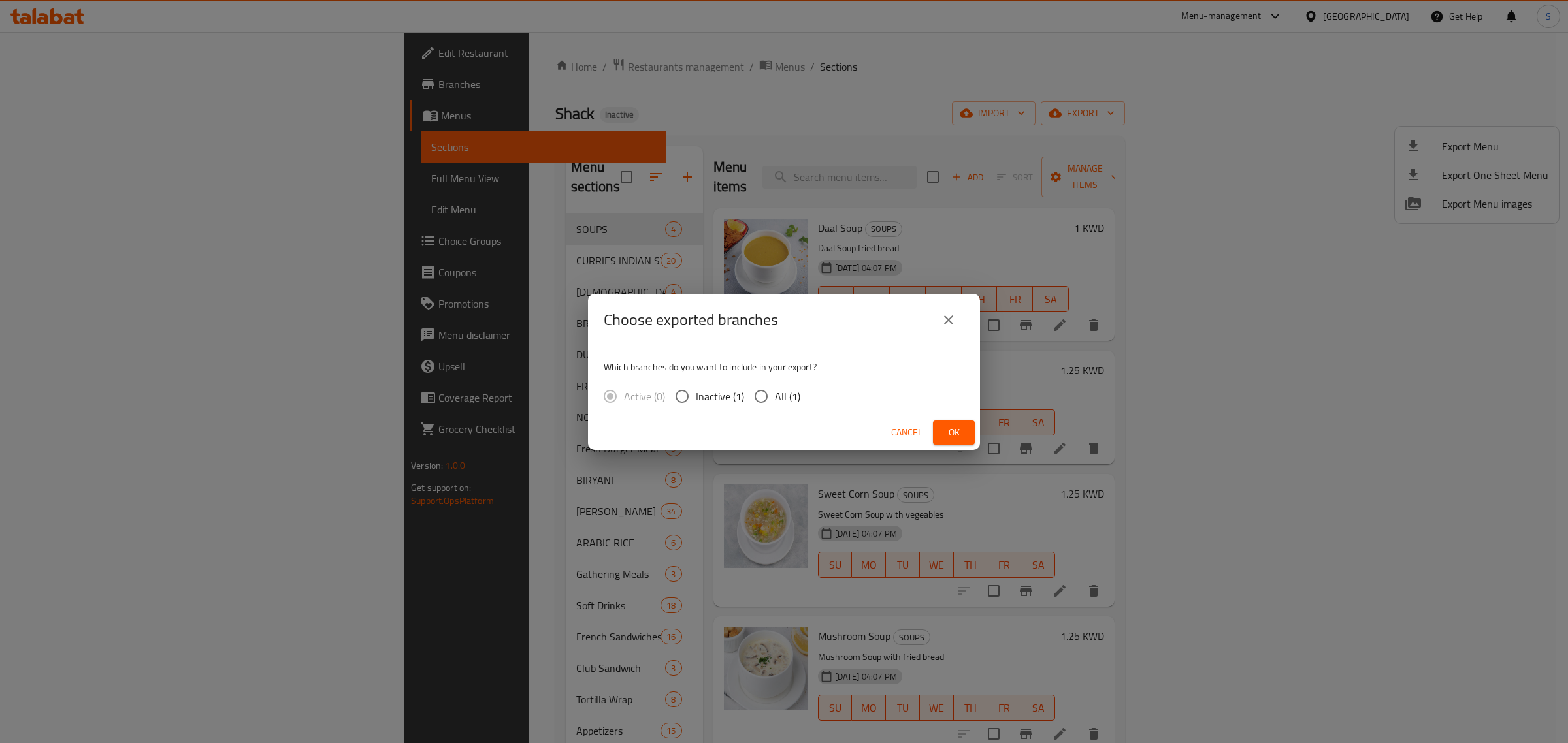
click at [780, 400] on span "All (1)" at bounding box center [787, 396] width 26 height 15
click at [775, 400] on input "All (1)" at bounding box center [761, 396] width 28 height 28
radio input "true"
click at [962, 439] on span "Ok" at bounding box center [954, 433] width 21 height 16
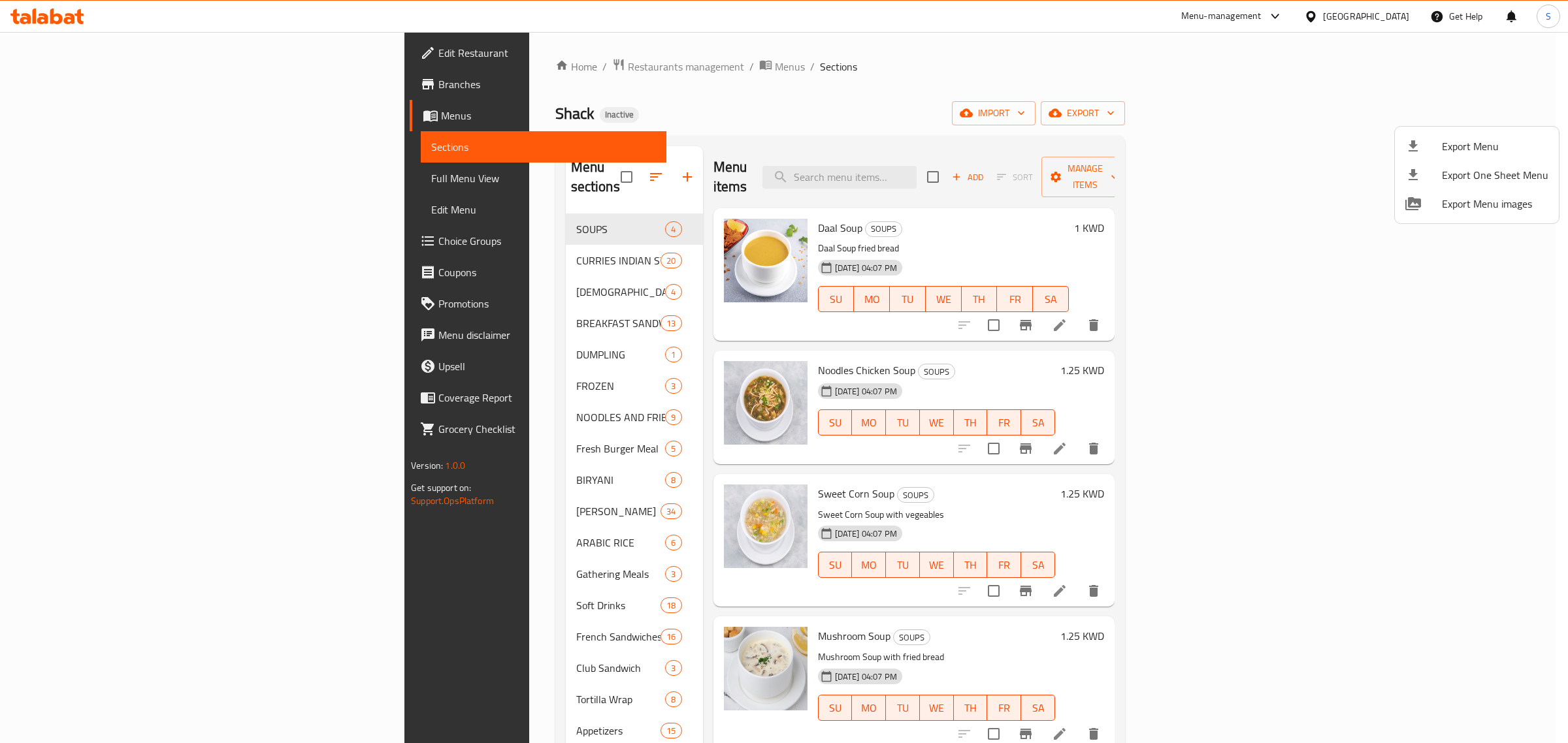
click at [976, 178] on div at bounding box center [784, 372] width 1568 height 743
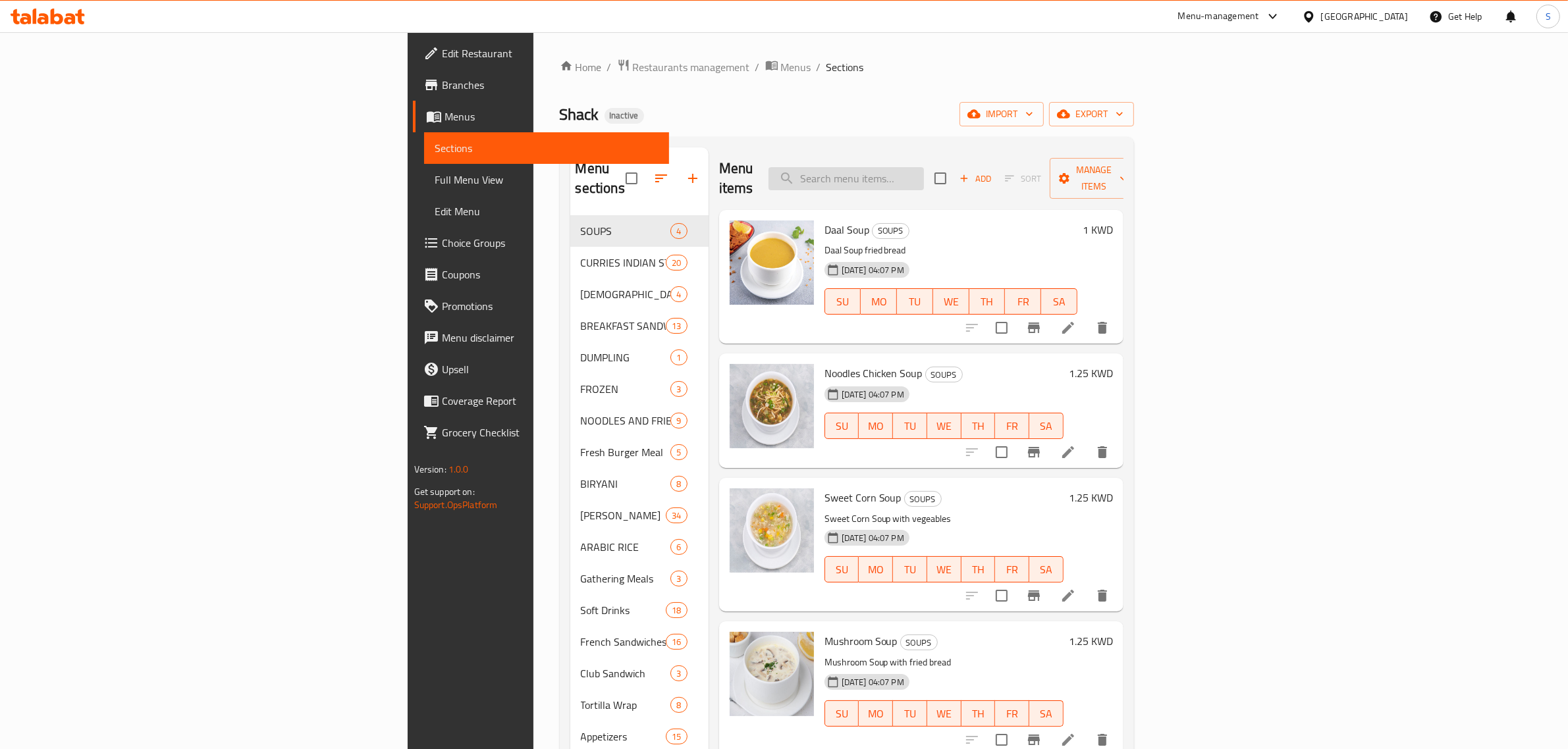
click at [924, 168] on input "search" at bounding box center [846, 179] width 155 height 23
paste input "Cocktail Nectar"
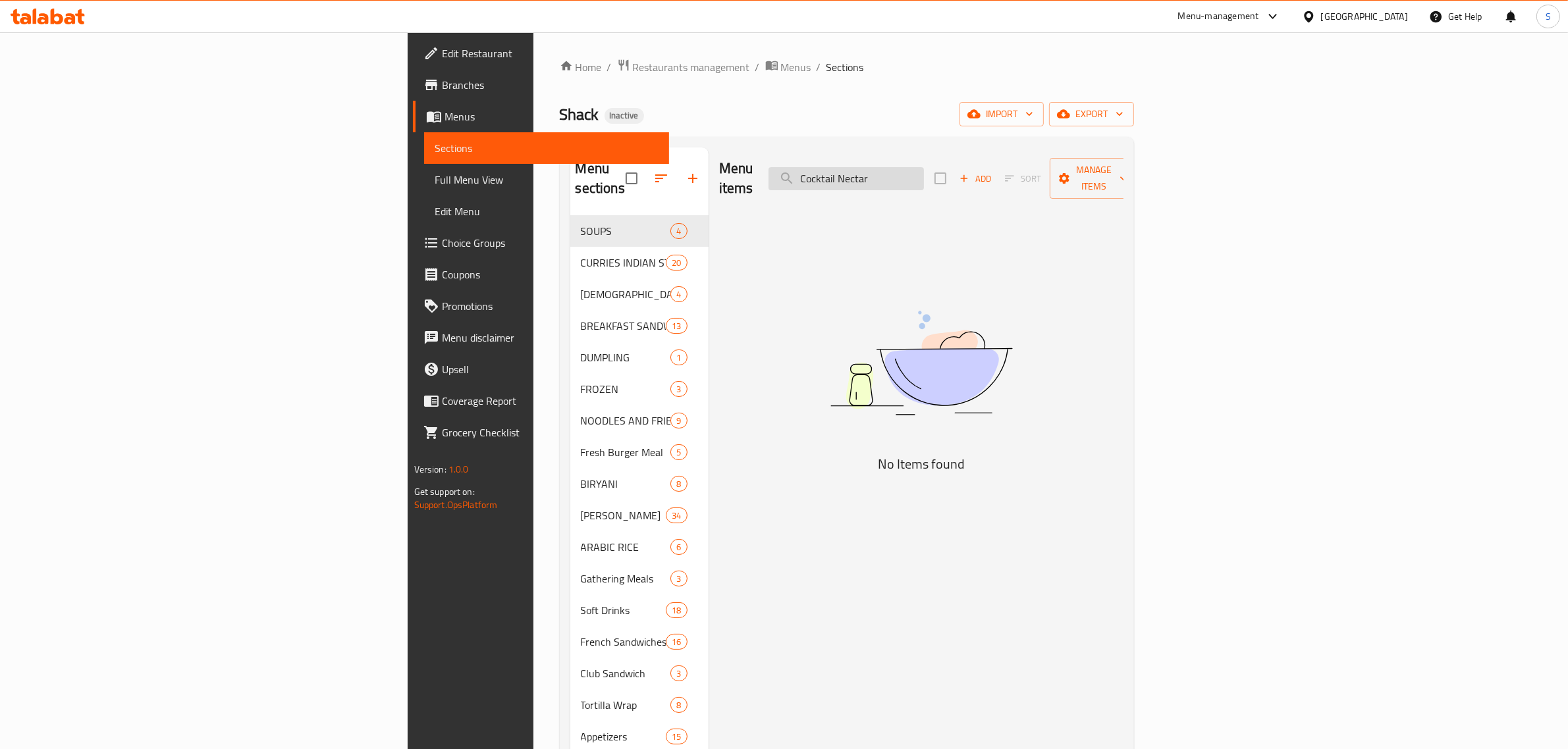
click at [924, 168] on input "Cocktail Nectar" at bounding box center [846, 179] width 155 height 23
type input "necatr"
click at [434, 178] on span "Full Menu View" at bounding box center [546, 179] width 224 height 15
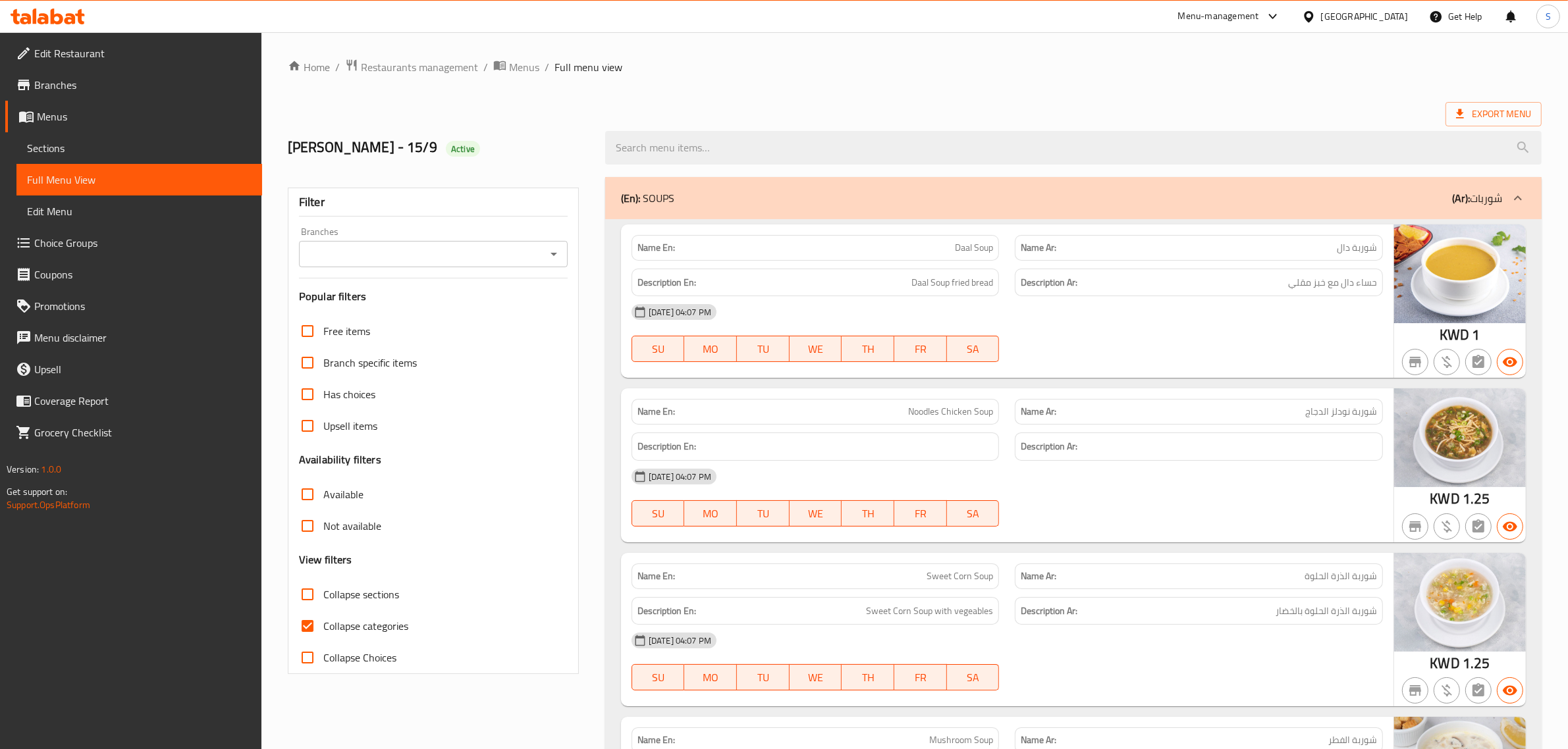
drag, startPoint x: 317, startPoint y: 631, endPoint x: 380, endPoint y: 598, distance: 71.1
click at [317, 631] on input "Collapse categories" at bounding box center [307, 626] width 32 height 32
checkbox input "false"
click at [311, 591] on input "Collapse sections" at bounding box center [307, 594] width 32 height 32
checkbox input "true"
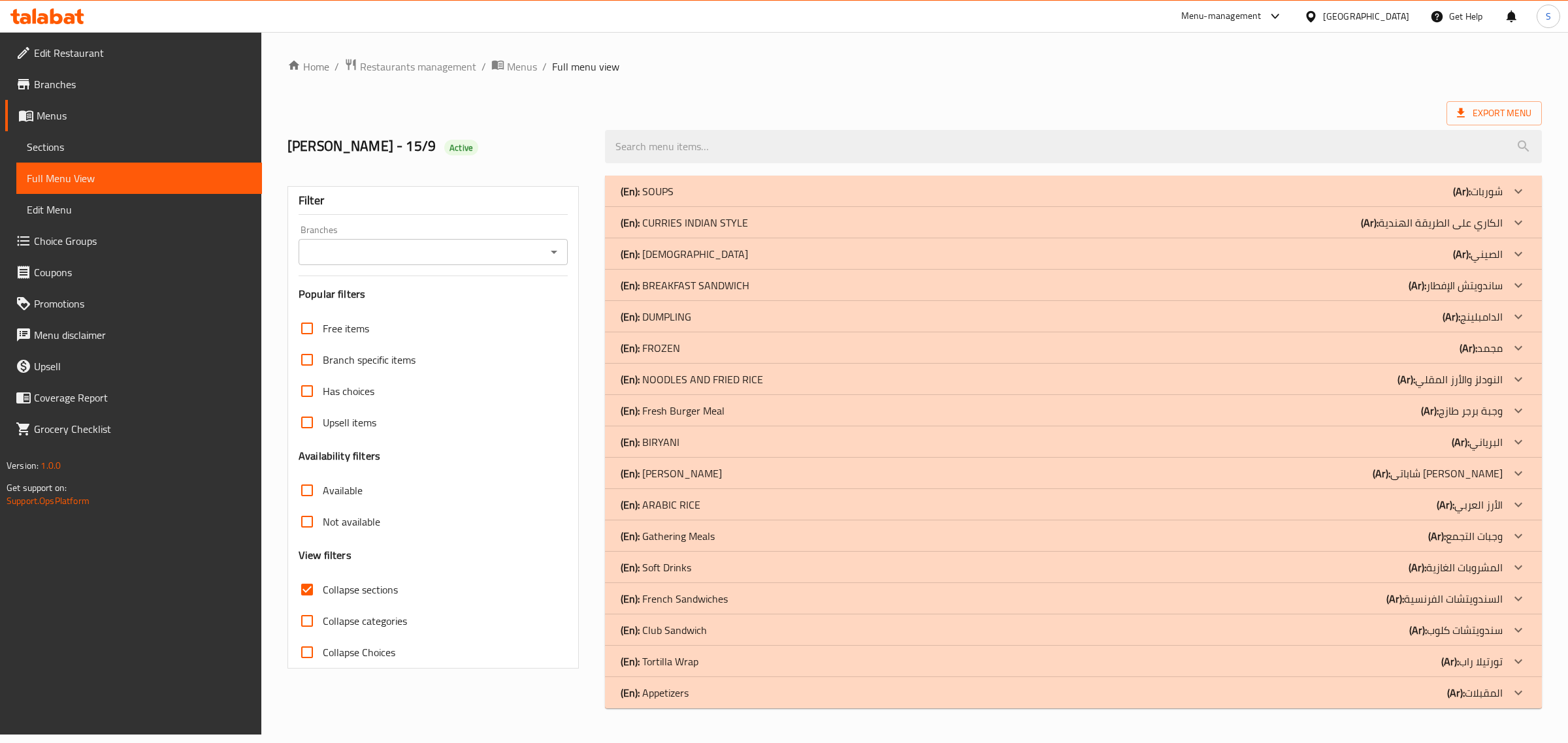
click at [677, 571] on p "(En): Soft Drinks" at bounding box center [656, 567] width 71 height 15
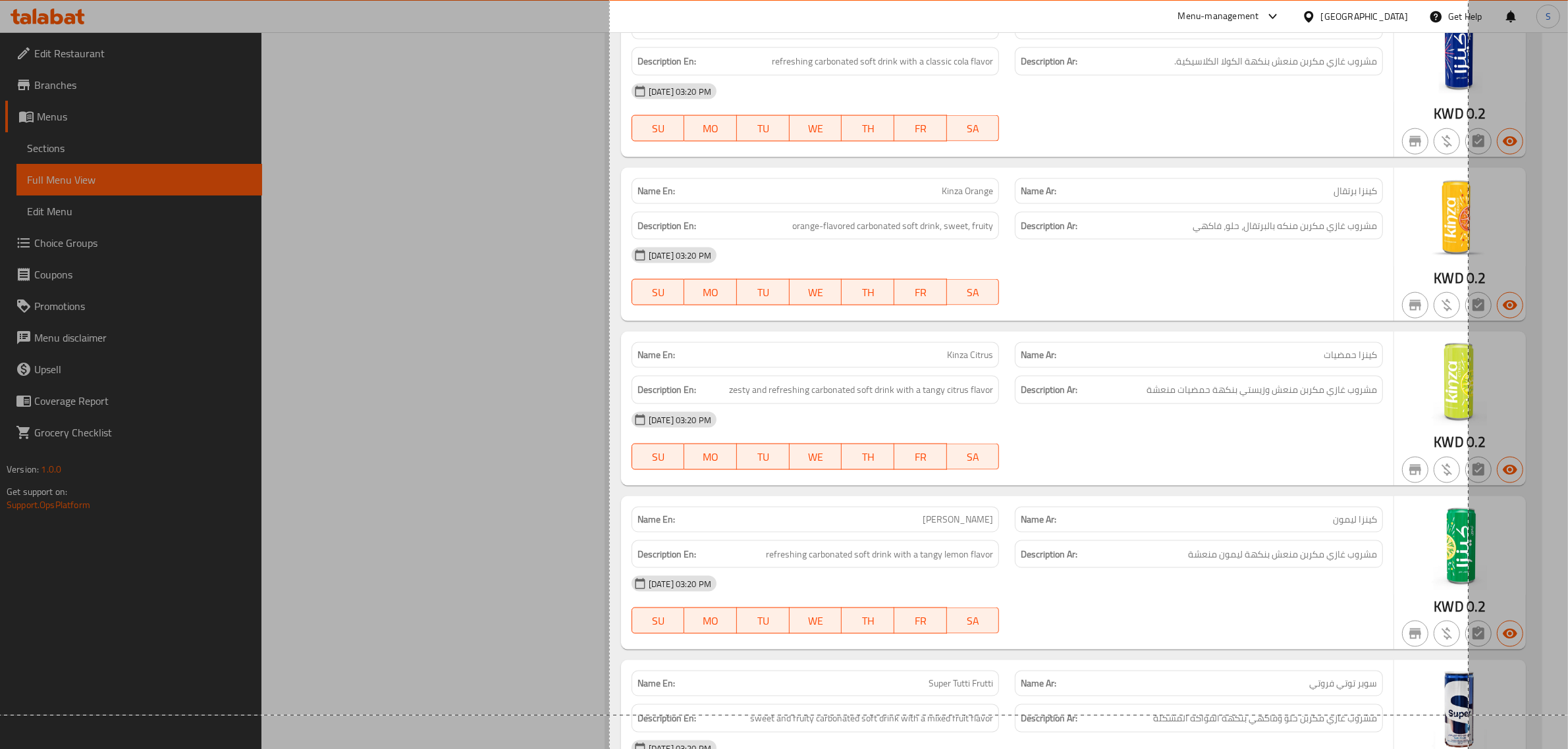
scroll to position [2487, 0]
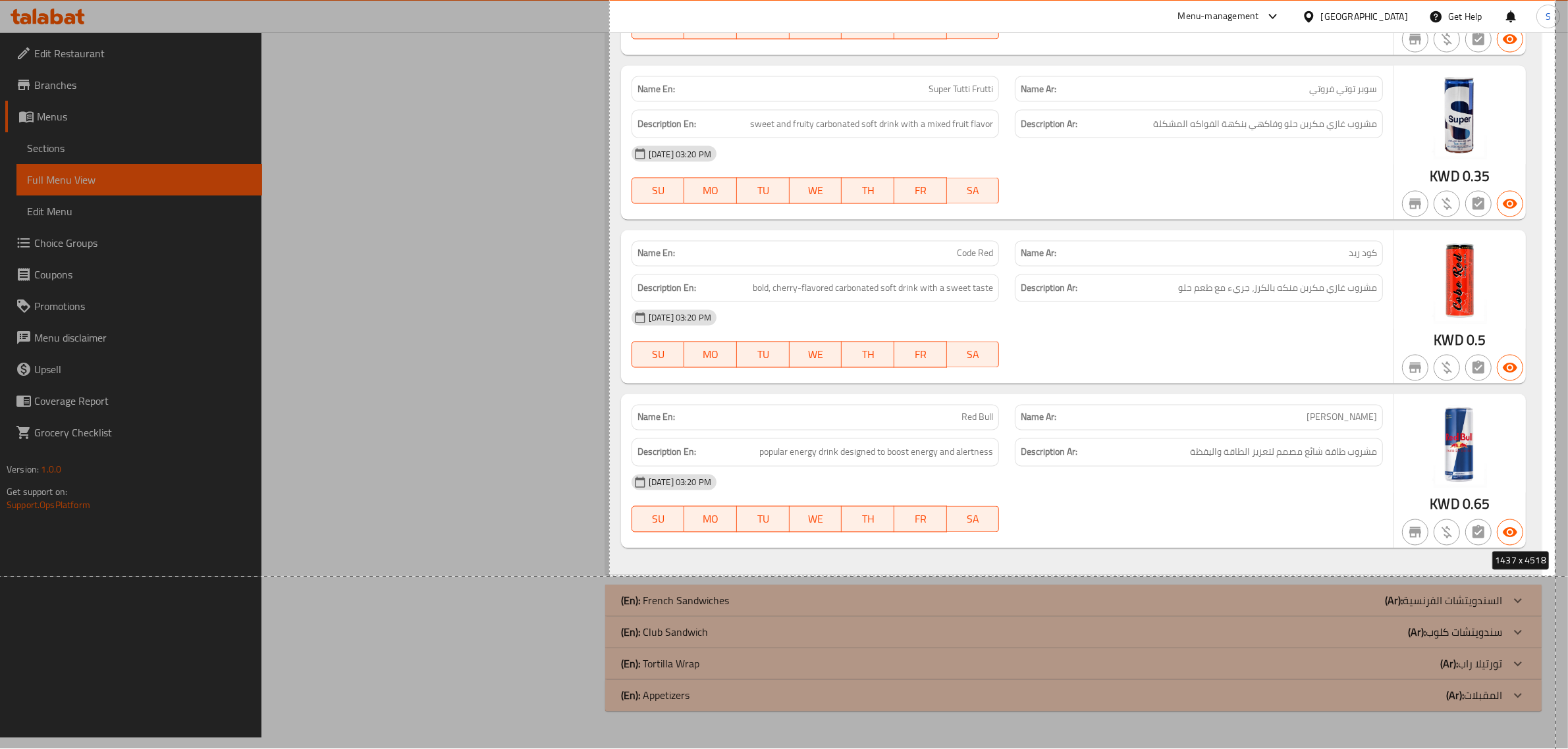
drag, startPoint x: 610, startPoint y: 482, endPoint x: 1555, endPoint y: 576, distance: 949.7
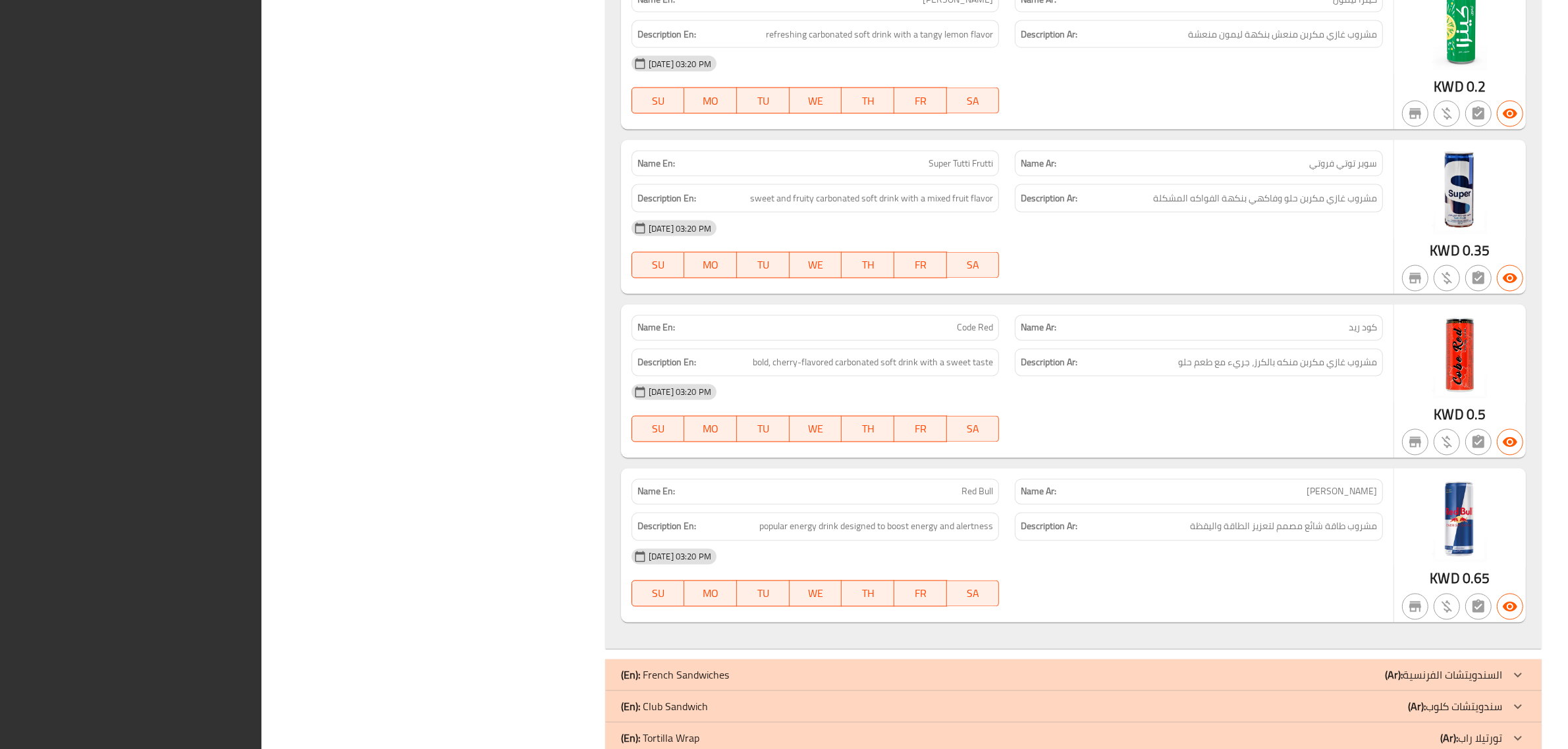
scroll to position [2953, 0]
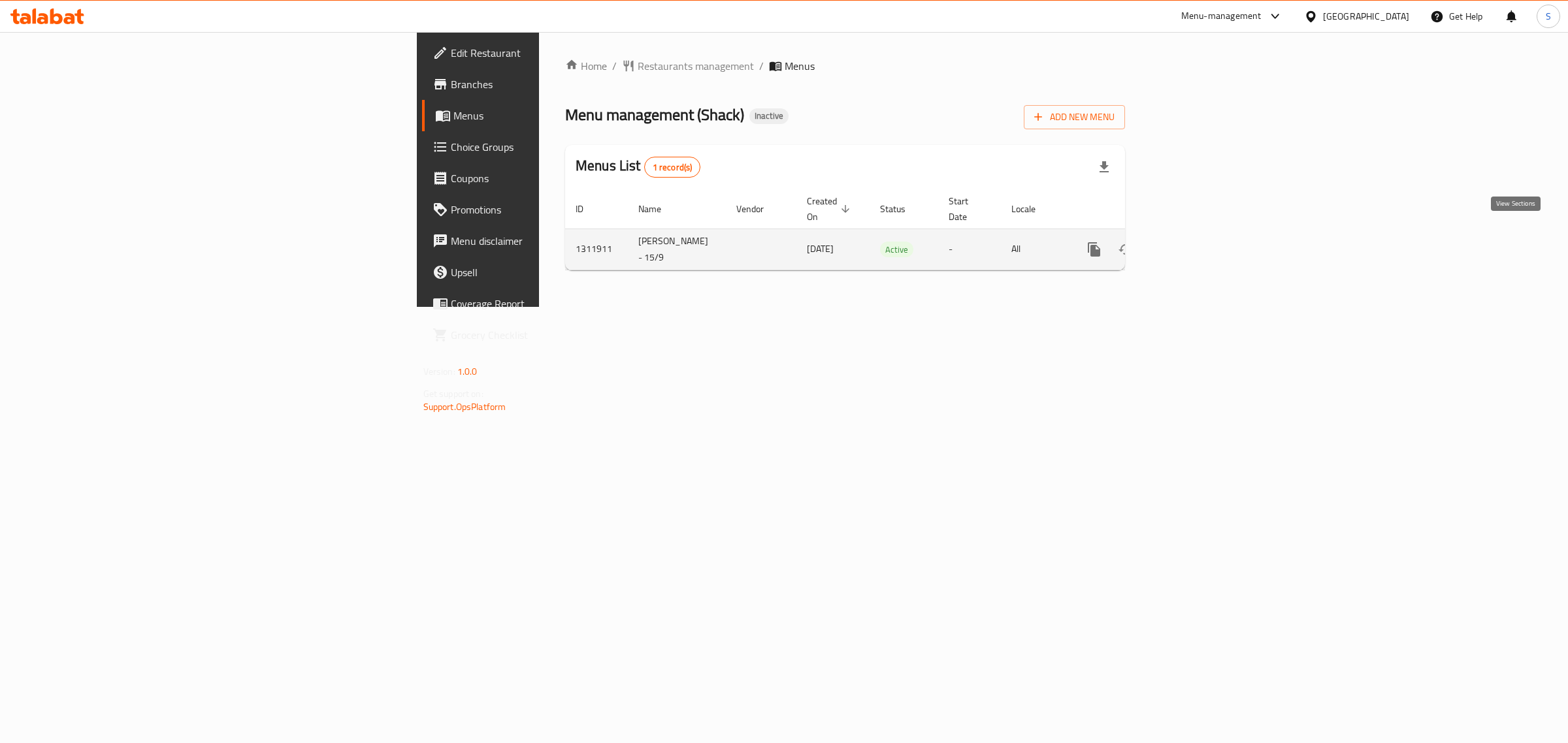
click at [1204, 239] on link "enhanced table" at bounding box center [1189, 249] width 32 height 32
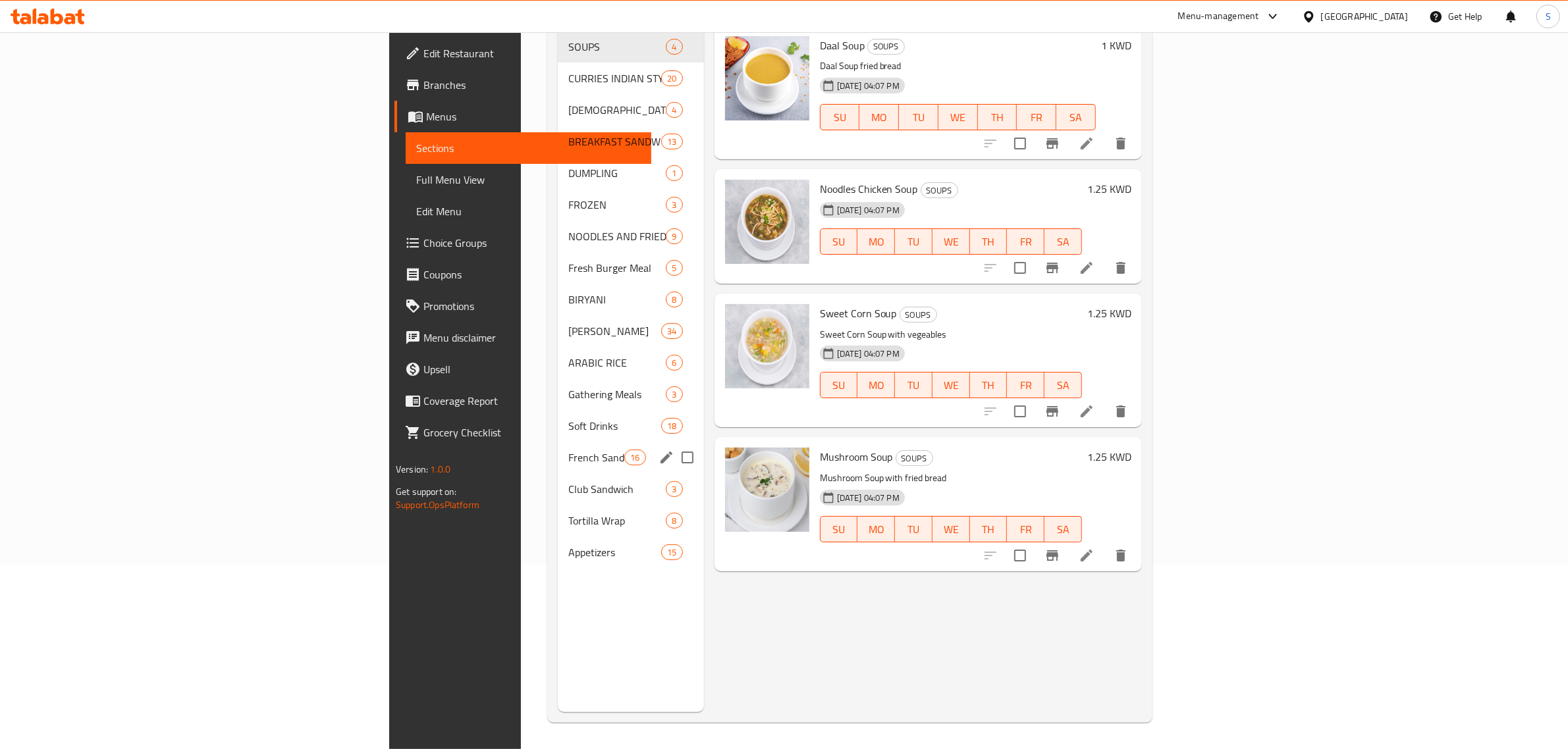
scroll to position [103, 0]
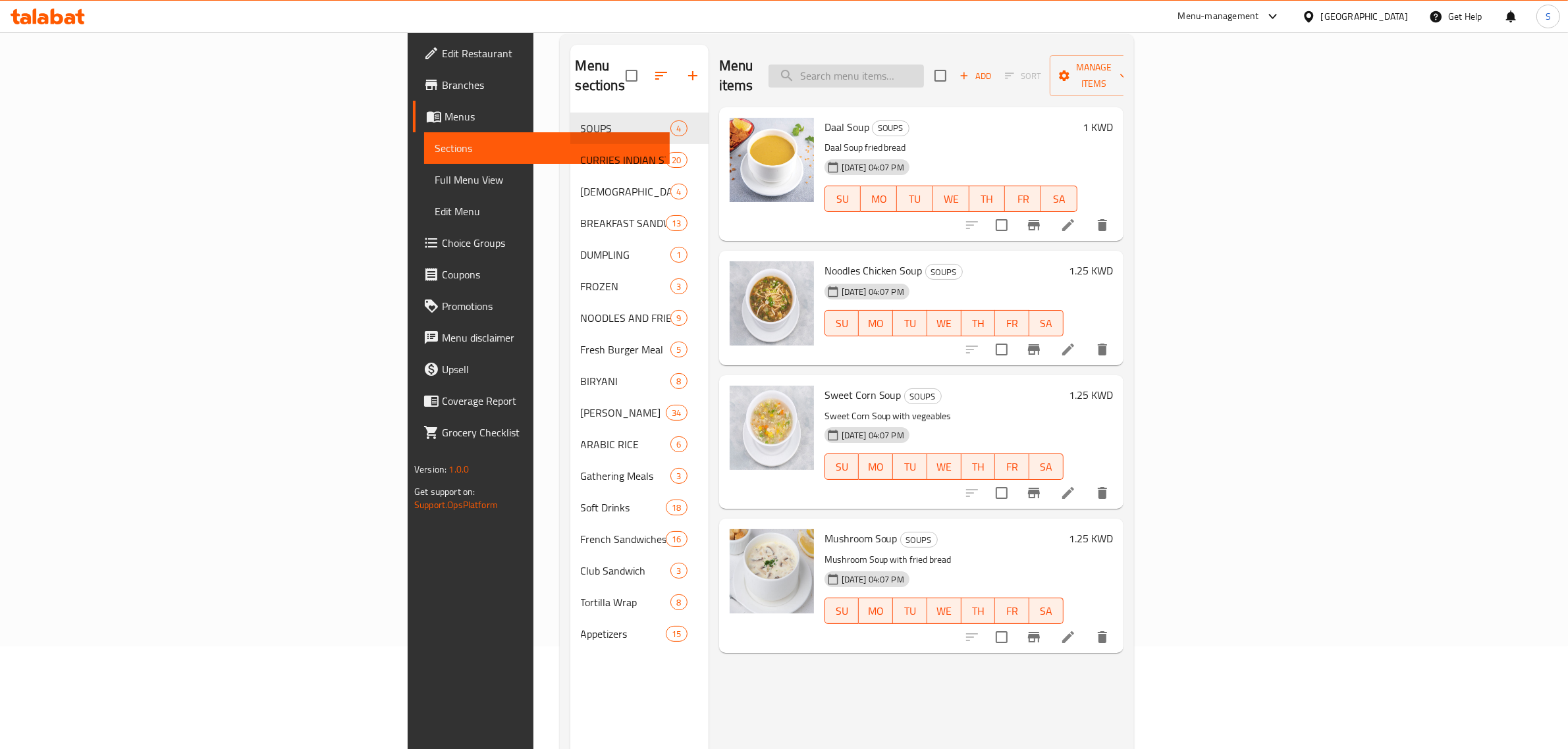
click at [924, 65] on input "search" at bounding box center [846, 76] width 155 height 23
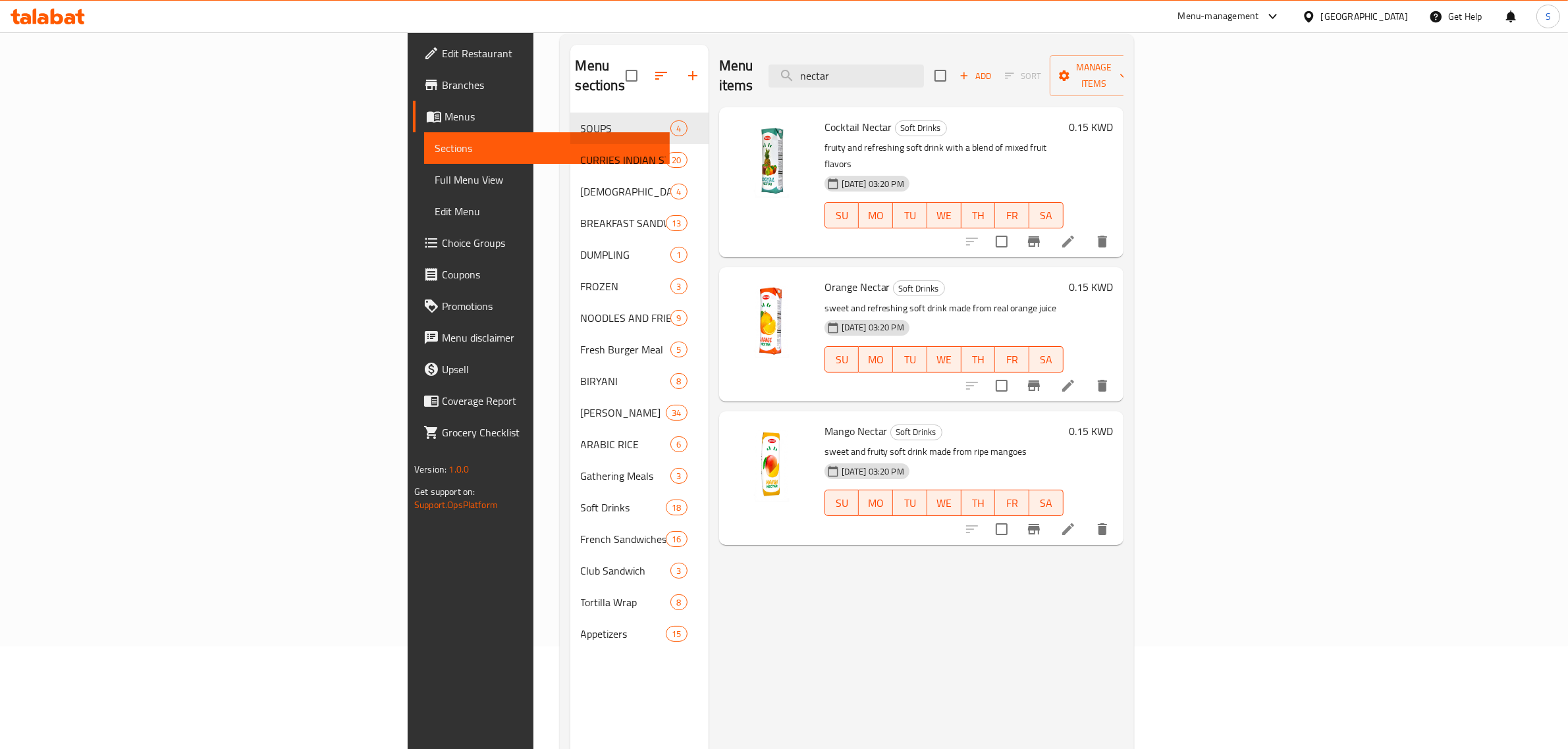
type input "nectar"
click at [824, 117] on span "Cocktail Nectar" at bounding box center [858, 127] width 67 height 20
copy h6 "Cocktail Nectar"
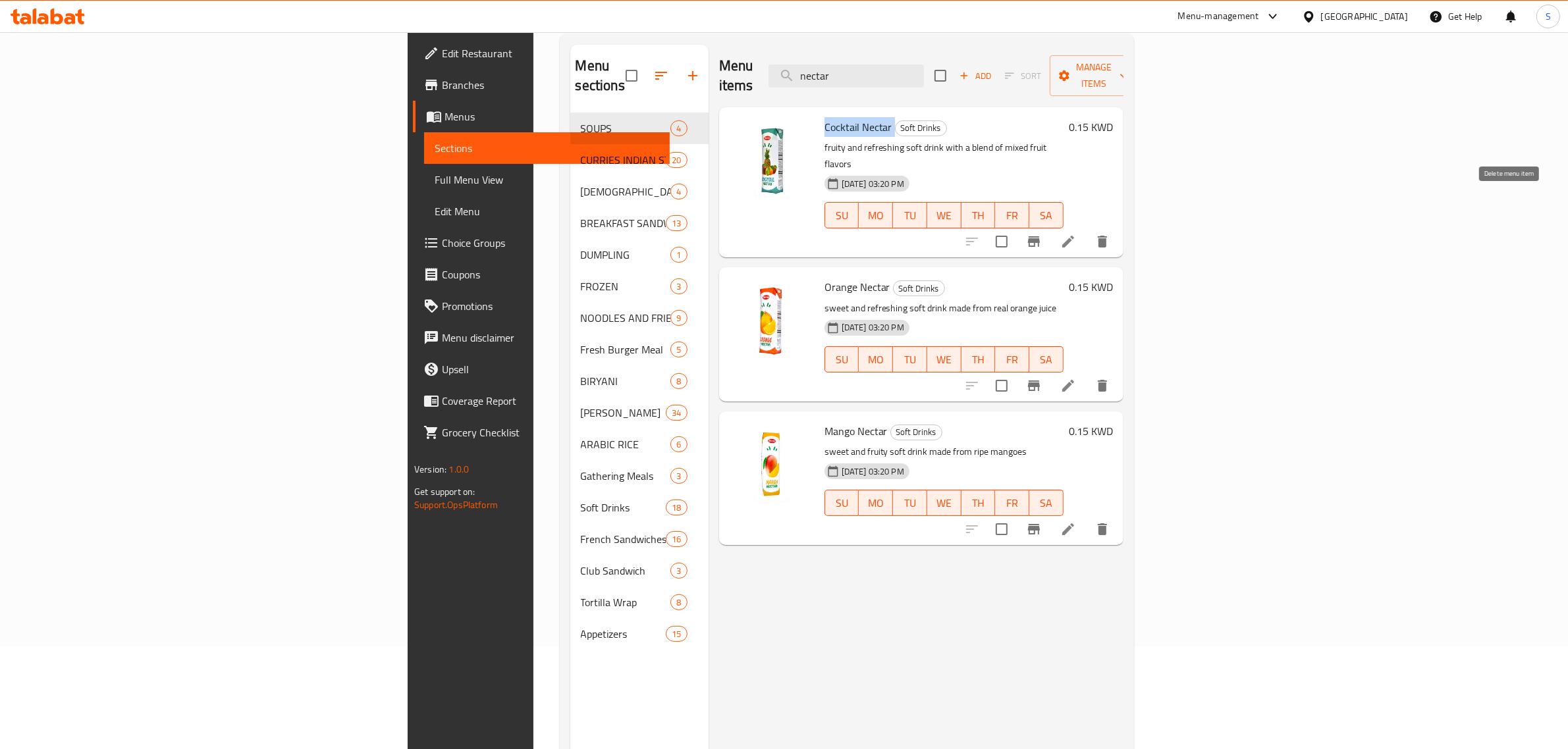
click at [1111, 234] on icon "delete" at bounding box center [1103, 242] width 15 height 15
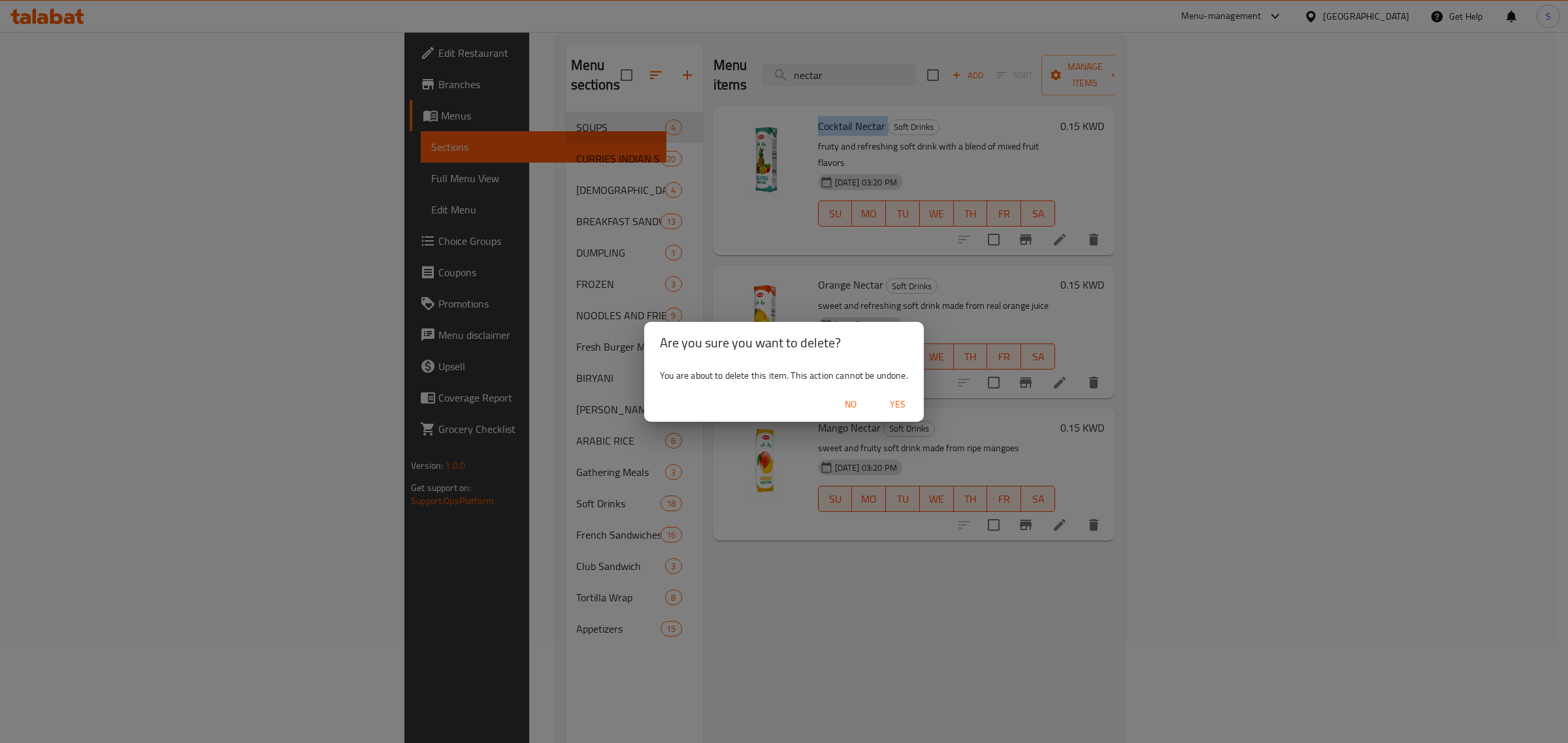
click at [888, 410] on span "Yes" at bounding box center [897, 404] width 32 height 16
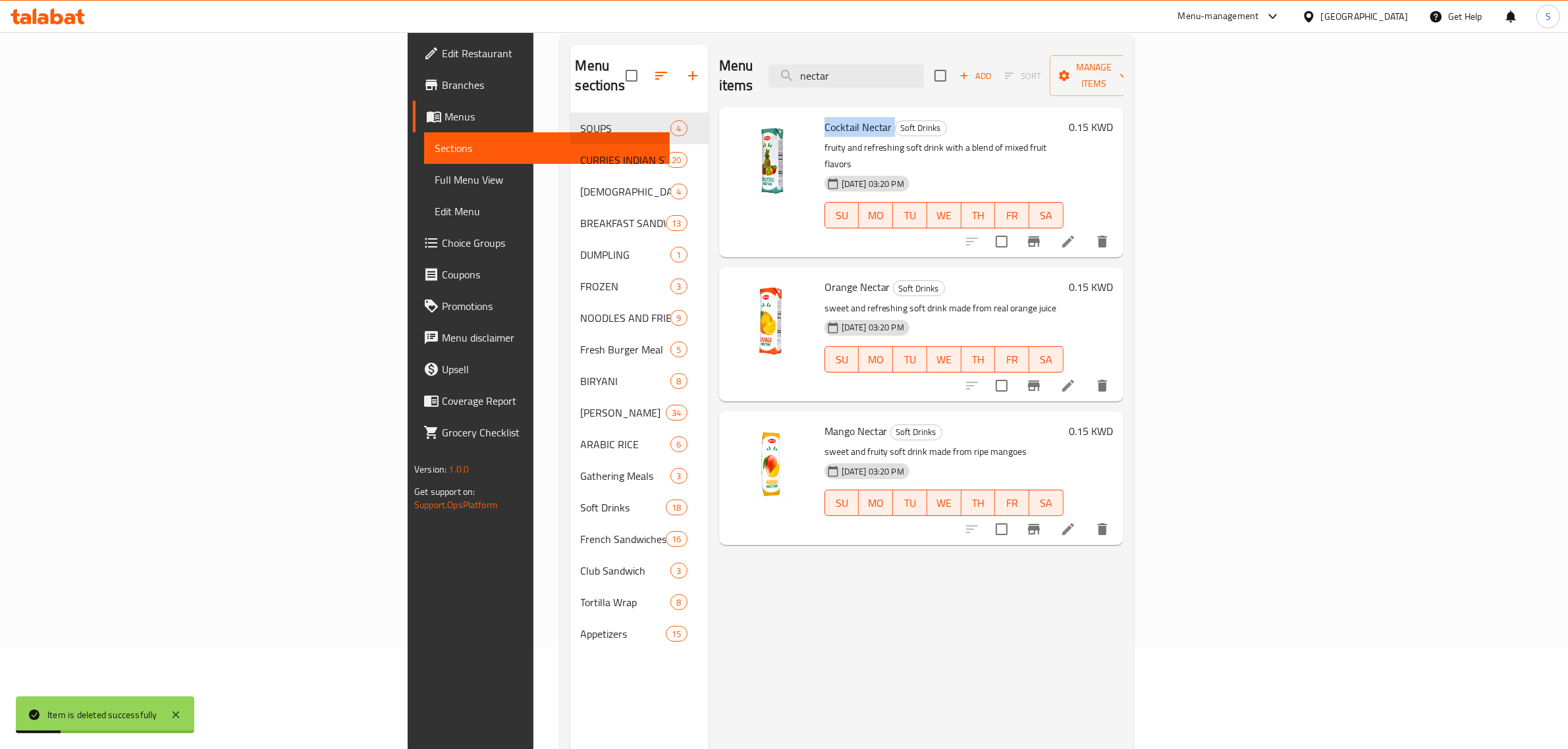
click at [824, 117] on span "Cocktail Nectar" at bounding box center [858, 127] width 67 height 20
click at [1118, 370] on button "delete" at bounding box center [1102, 385] width 32 height 32
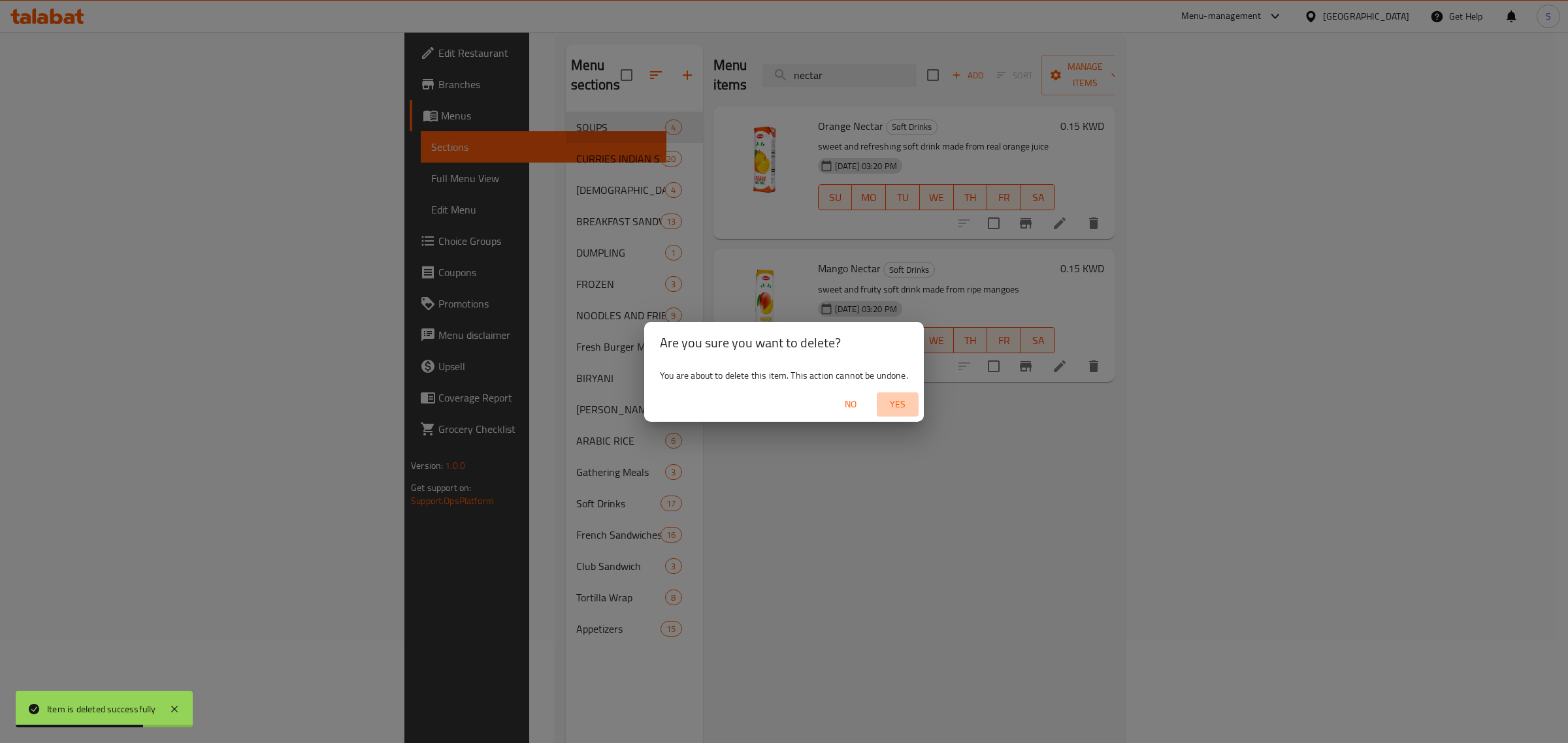
click at [899, 403] on span "Yes" at bounding box center [897, 404] width 32 height 16
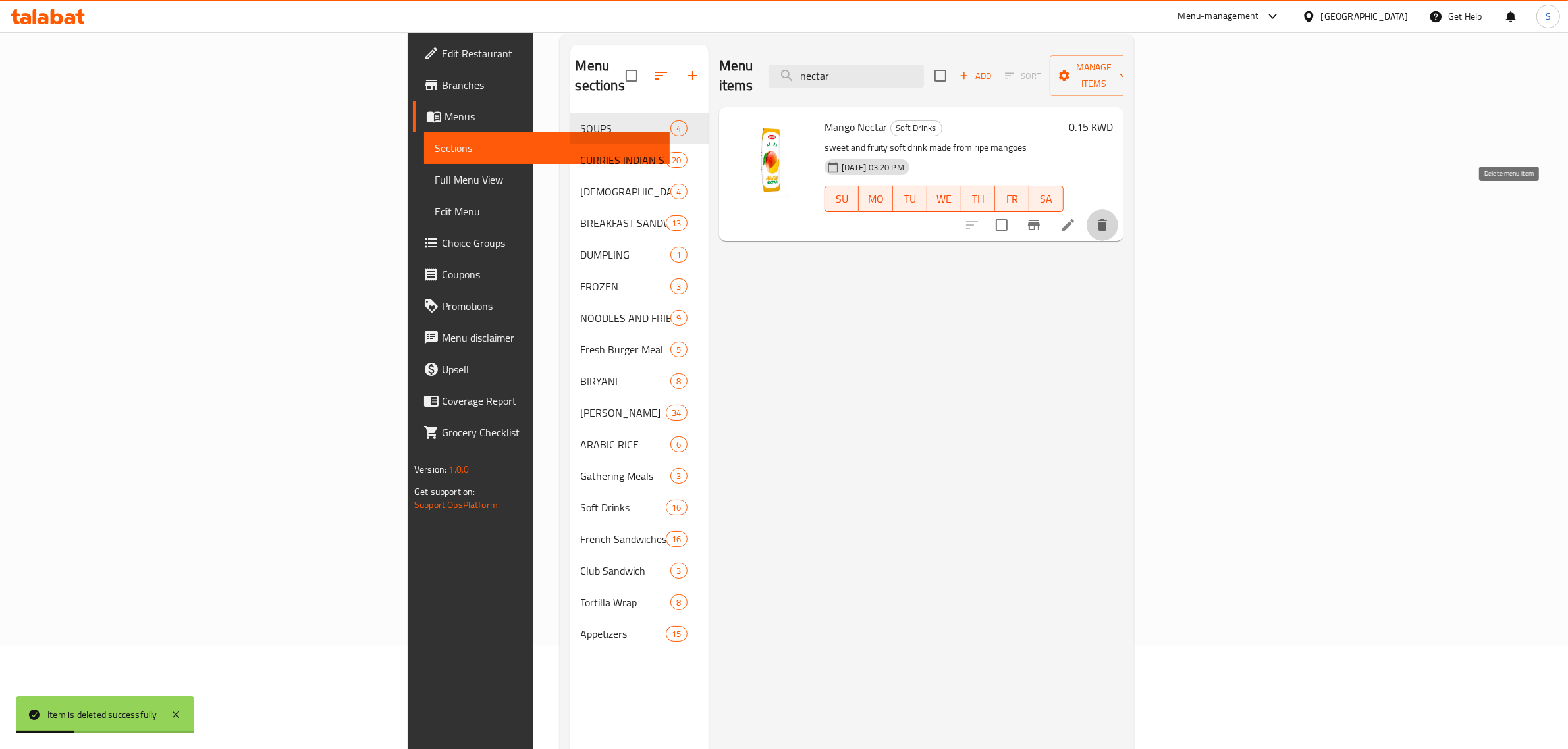
click at [1118, 215] on button "delete" at bounding box center [1102, 224] width 32 height 32
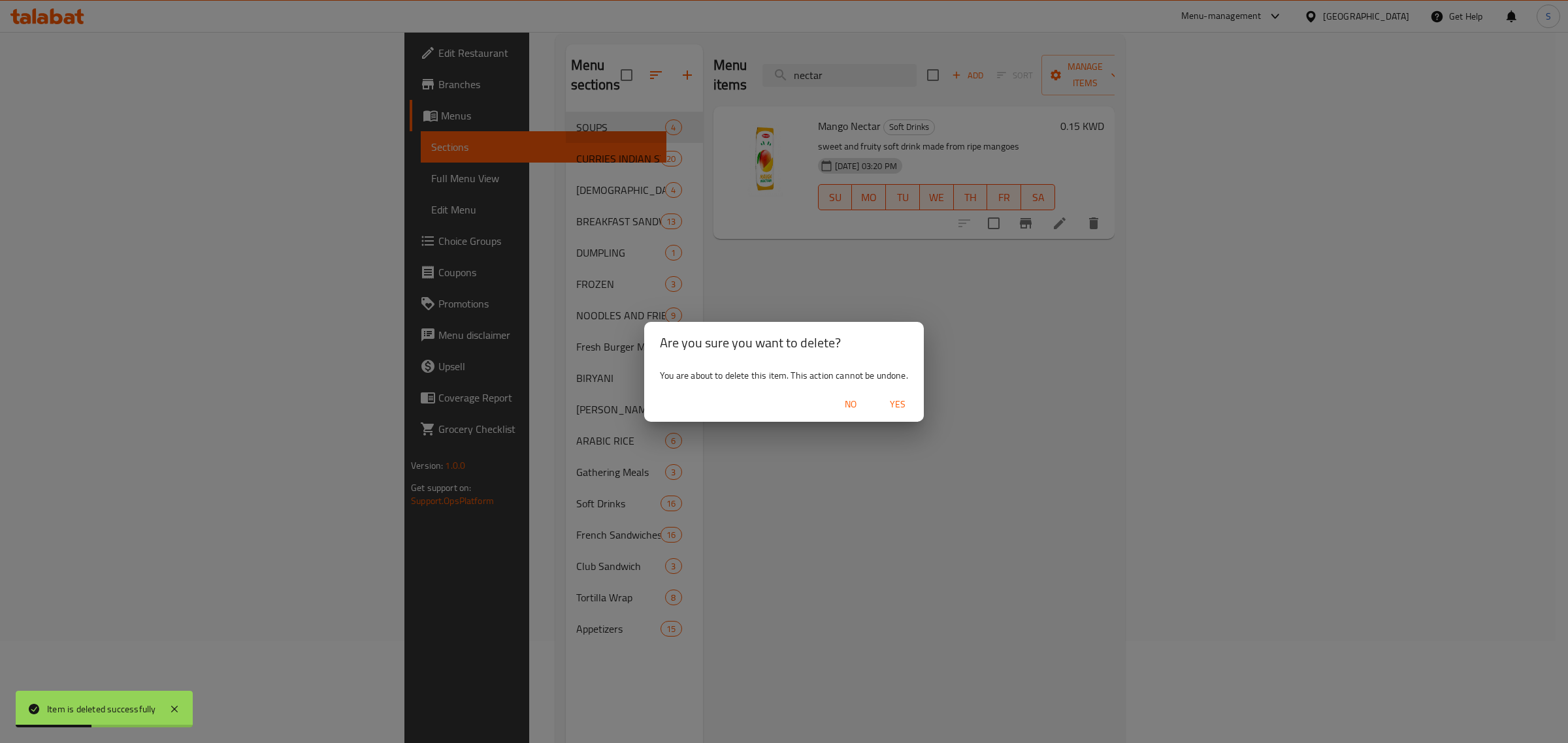
click at [890, 402] on span "Yes" at bounding box center [897, 404] width 32 height 16
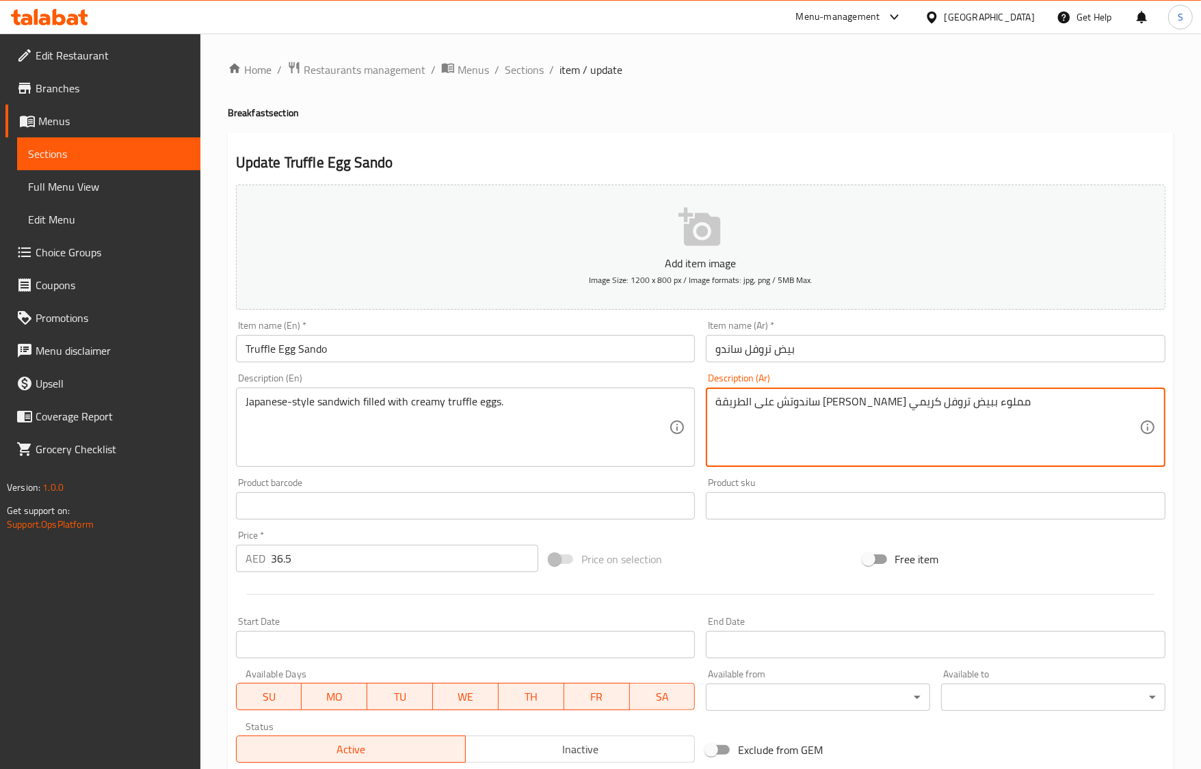
click at [814, 405] on textarea "ساندوتش على الطريقة [PERSON_NAME] مملوء ببيض تروفل كريمي" at bounding box center [927, 427] width 424 height 65
paste textarea "حشو"
click at [799, 410] on textarea "ساندوتش على الطريقة الياياني محشو ببيض تروفل كريمي" at bounding box center [927, 427] width 424 height 65
type textarea "ساندوتش على الطريقة الياياني محشو بالبيض تروفل كريمي"
click at [483, 360] on input "Truffle Egg Sando" at bounding box center [466, 348] width 460 height 27
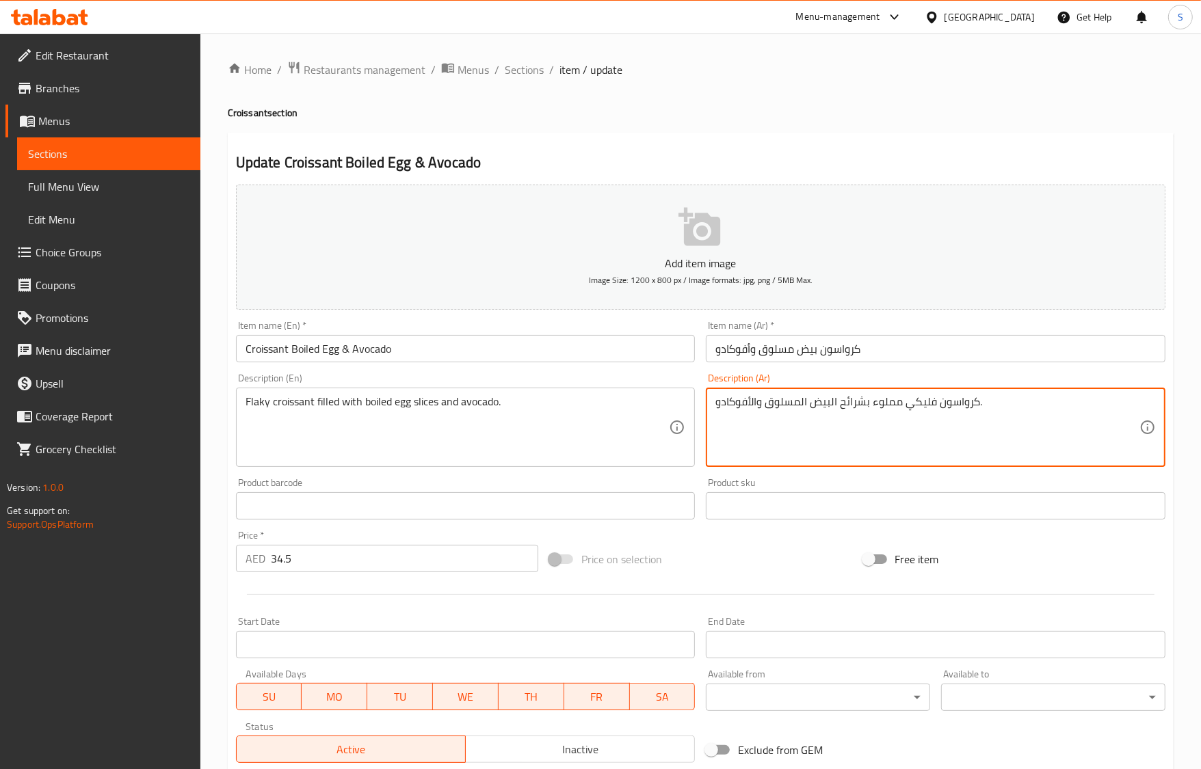
click at [889, 405] on textarea "كرواسون فليكي مملوء بشرائح البيض المسلوق والأفوكادو." at bounding box center [927, 427] width 424 height 65
paste textarea "حشو"
click at [890, 405] on textarea "كرواسون فليكي مملوء بشرائح البيض المسلوق والأفوكادو." at bounding box center [927, 427] width 424 height 65
paste textarea "حشو"
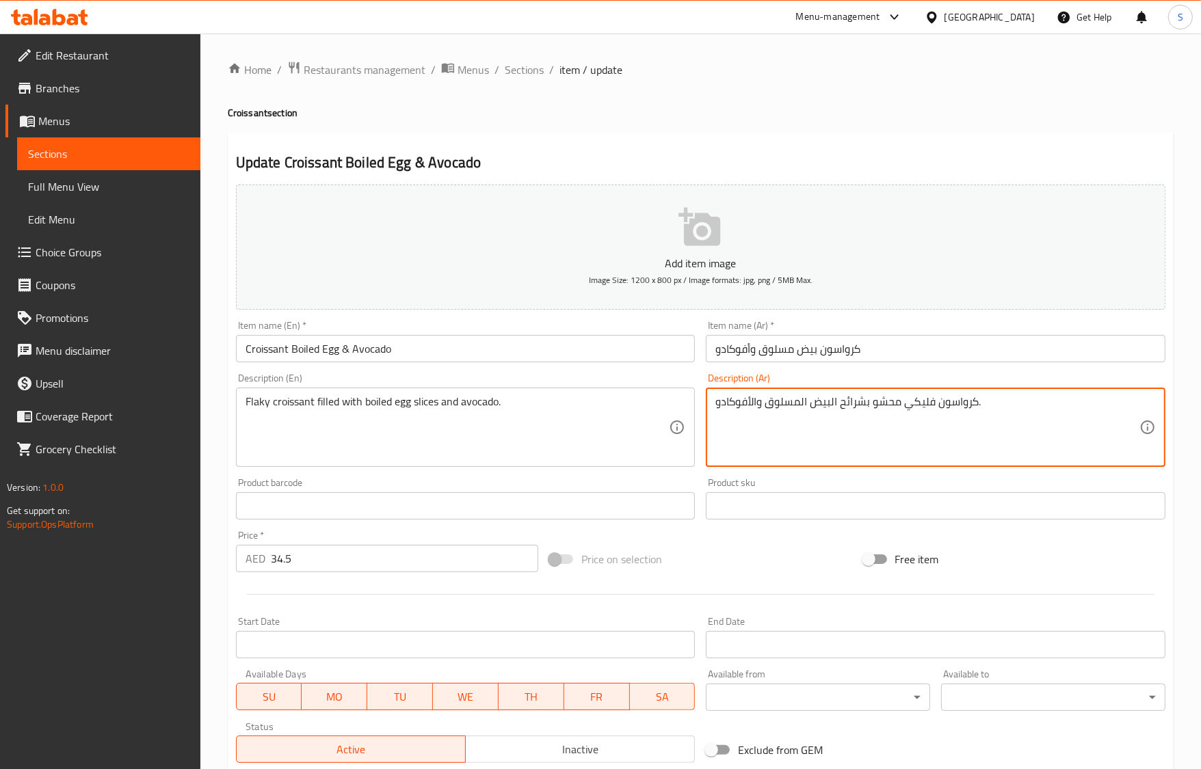
type textarea "كرواسون فليكي محشو بشرائح البيض المسلوق والأفوكادو."
click at [657, 363] on div "Item name (En)   * Croissant Boiled Egg & Avocado Item name (En) *" at bounding box center [465, 341] width 470 height 53
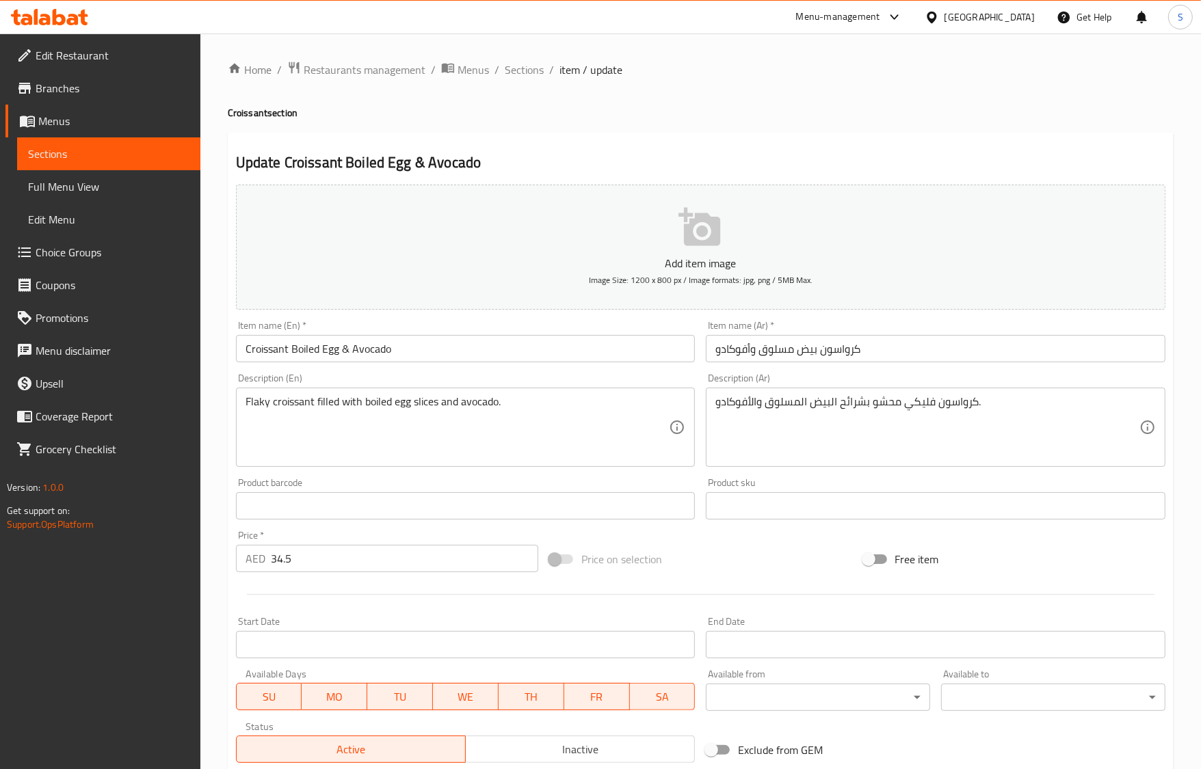
click at [657, 359] on input "Croissant Boiled Egg & Avocado" at bounding box center [466, 348] width 460 height 27
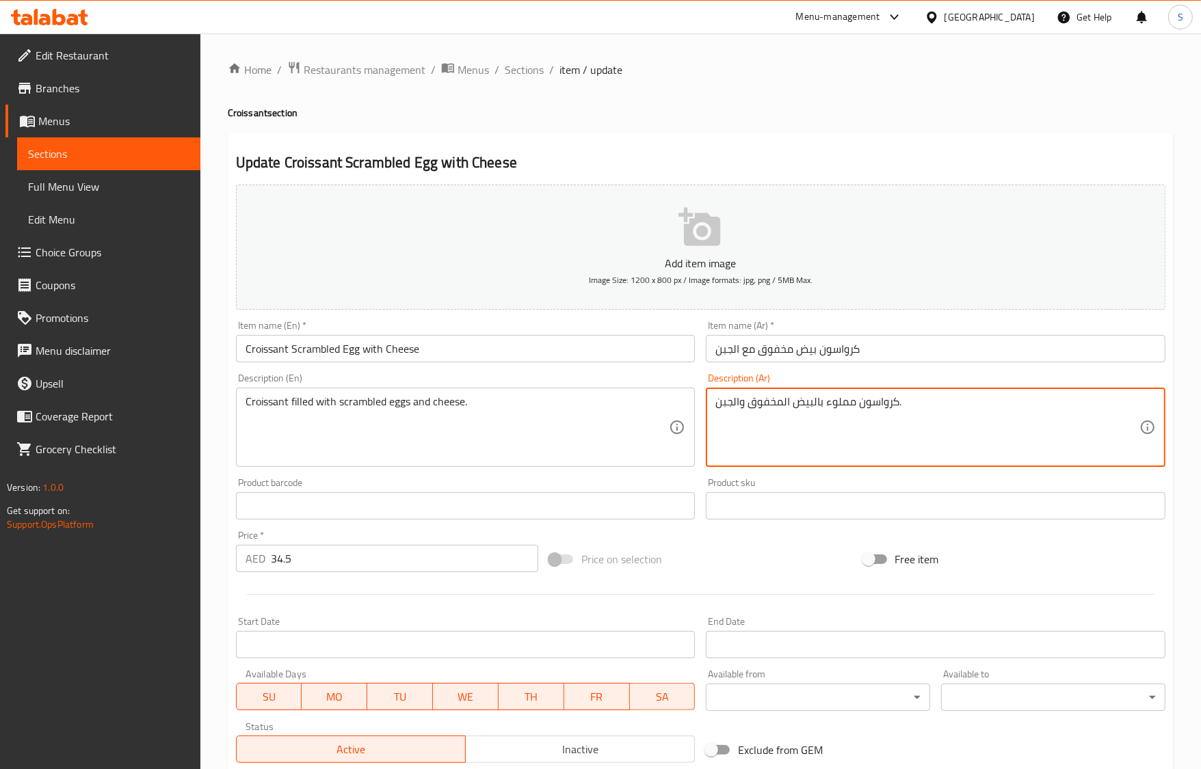
click at [846, 408] on textarea "كرواسون مملوء بالبيض المخفوق والجبن." at bounding box center [927, 427] width 424 height 65
paste textarea "حشو"
type textarea "كرواسون محشو بالبيض المخفوق والجبن."
click at [486, 354] on input "Croissant Scrambled Egg with Cheese" at bounding box center [466, 348] width 460 height 27
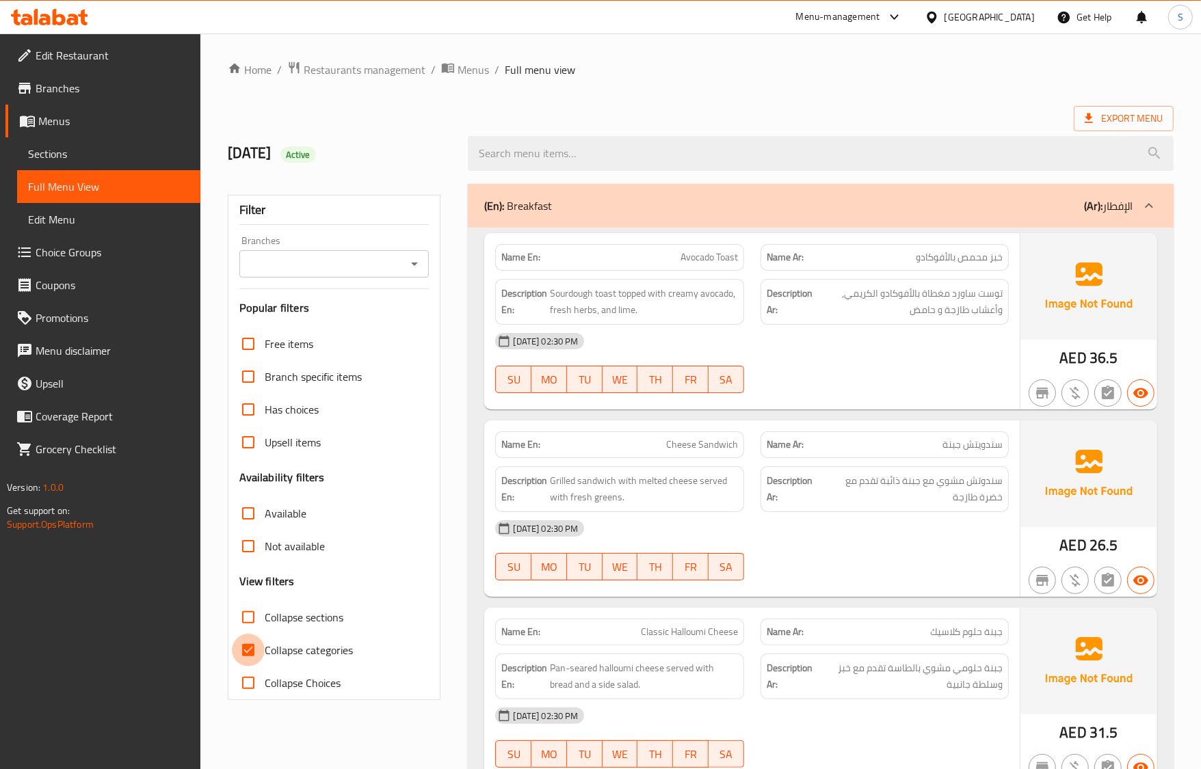
click at [256, 657] on input "Collapse categories" at bounding box center [248, 650] width 33 height 33
checkbox input "false"
click at [243, 615] on input "Collapse sections" at bounding box center [248, 617] width 33 height 33
checkbox input "true"
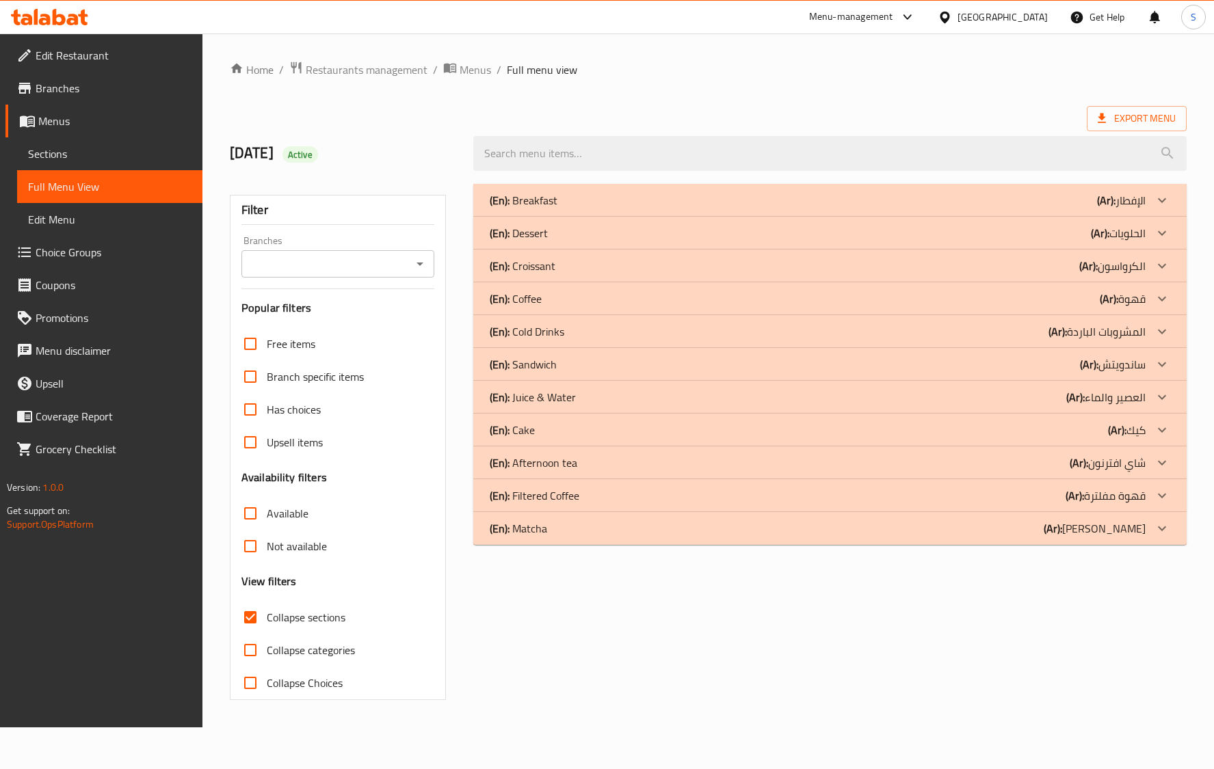
click at [537, 262] on p "(En): Croissant" at bounding box center [523, 266] width 66 height 16
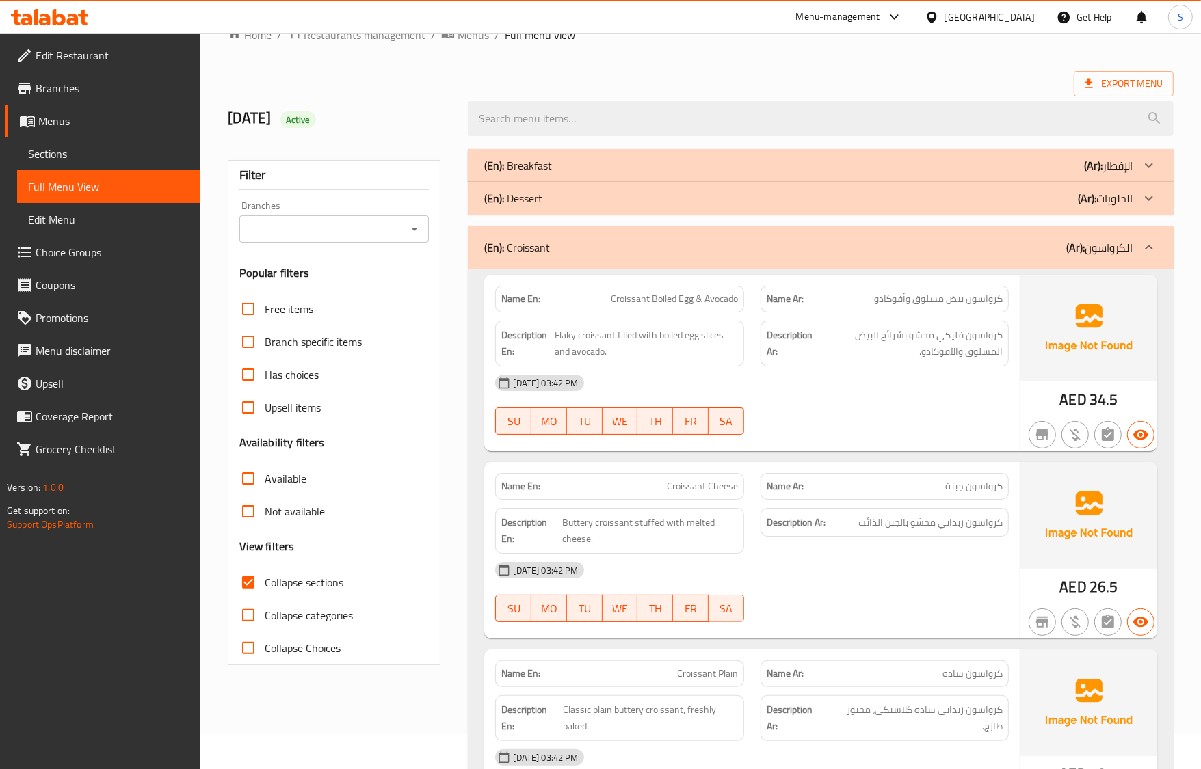
scroll to position [171, 0]
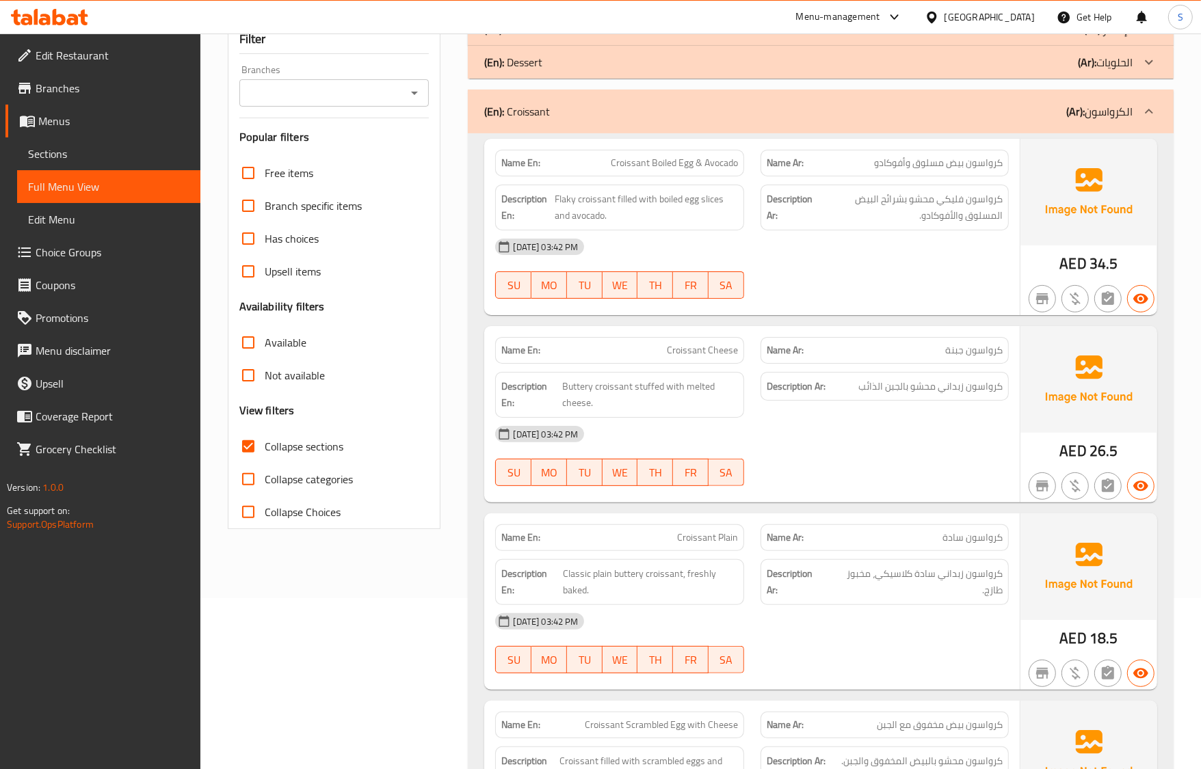
click at [726, 501] on div "Name En: Croissant Cheese Name Ar: كرواسون جبنة Description En: Buttery croissa…" at bounding box center [751, 414] width 535 height 176
click at [920, 598] on span "كرواسون زبداني سادة كلاسيكي، مخبوز طازج." at bounding box center [915, 583] width 176 height 34
click at [832, 434] on div "[DATE] 03:42 PM" at bounding box center [751, 434] width 529 height 33
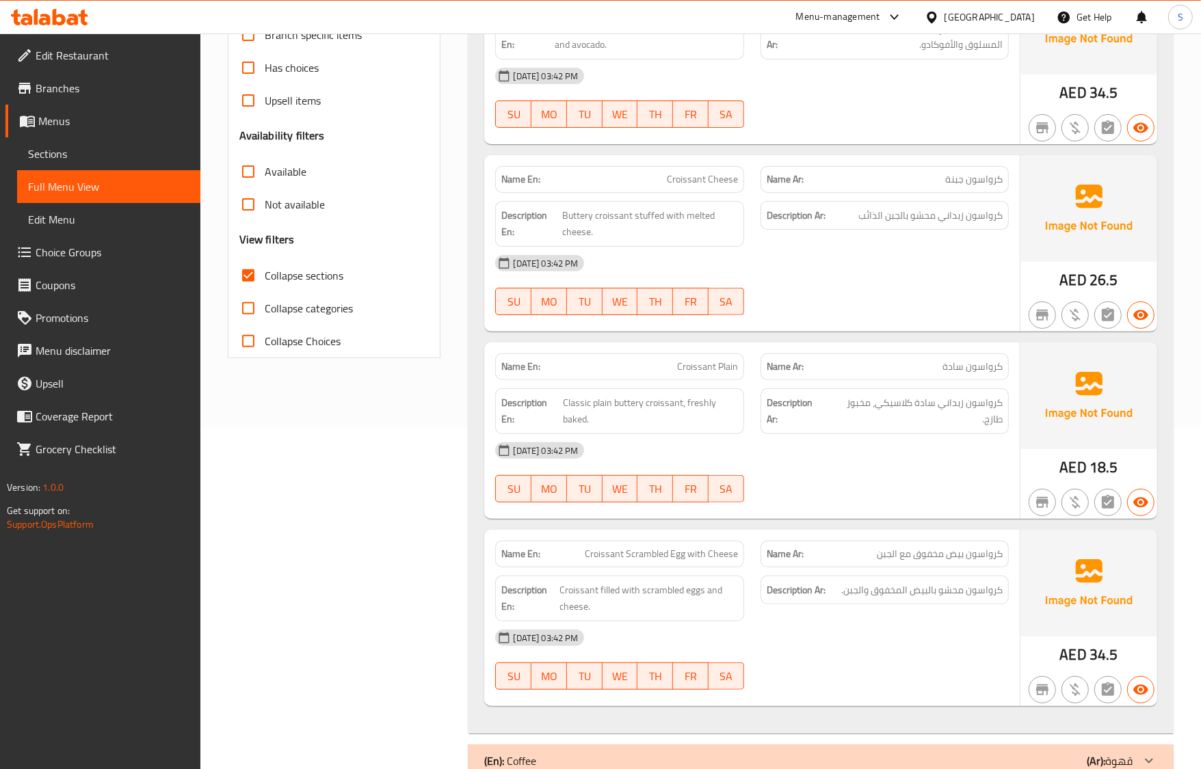
click at [828, 477] on div "16-09-2025 03:42 PM SU MO TU WE TH FR SA" at bounding box center [751, 472] width 529 height 77
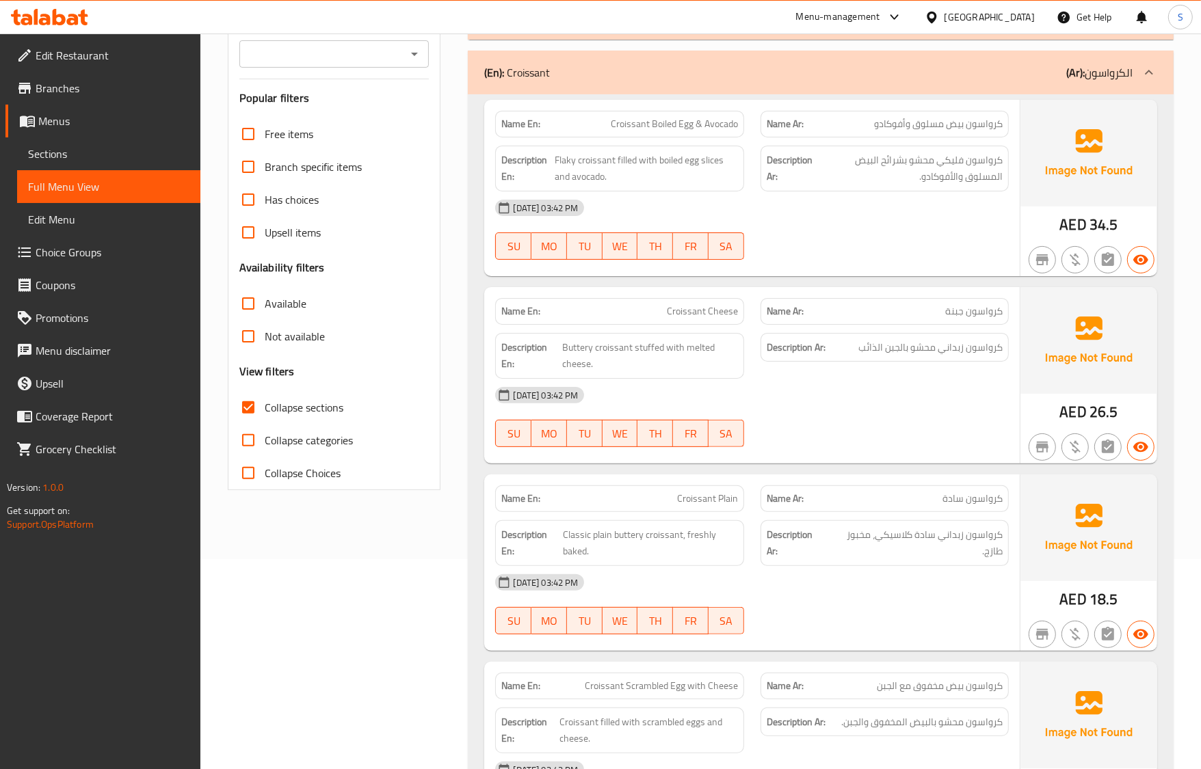
scroll to position [85, 0]
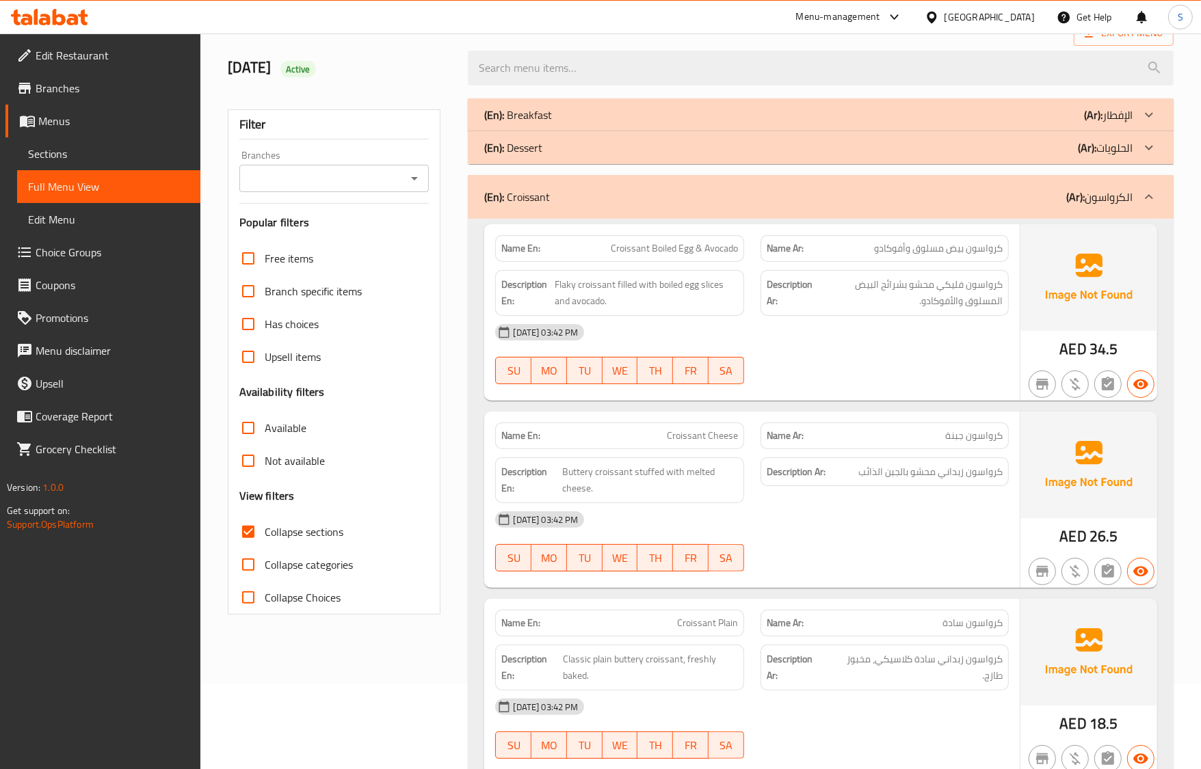
click at [569, 114] on div "(En): Breakfast (Ar): الإفطار" at bounding box center [808, 115] width 648 height 16
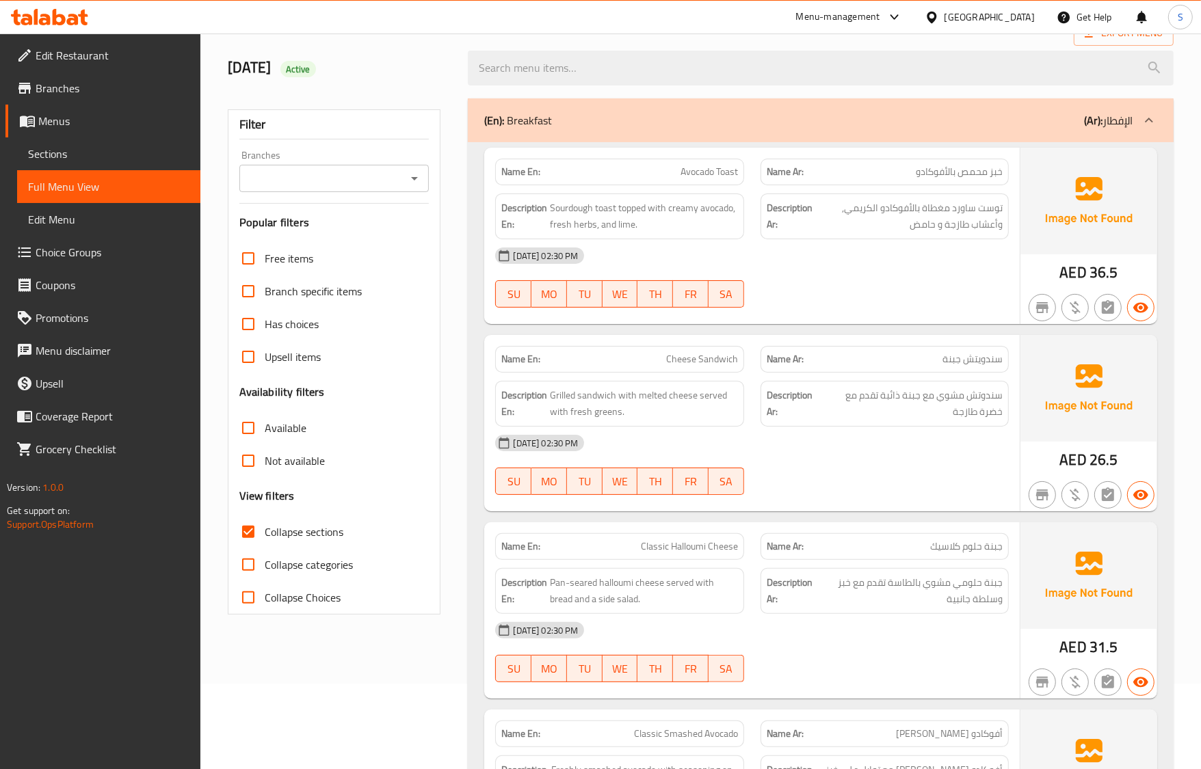
click at [569, 114] on div "(En): Breakfast (Ar): الإفطار" at bounding box center [808, 120] width 648 height 16
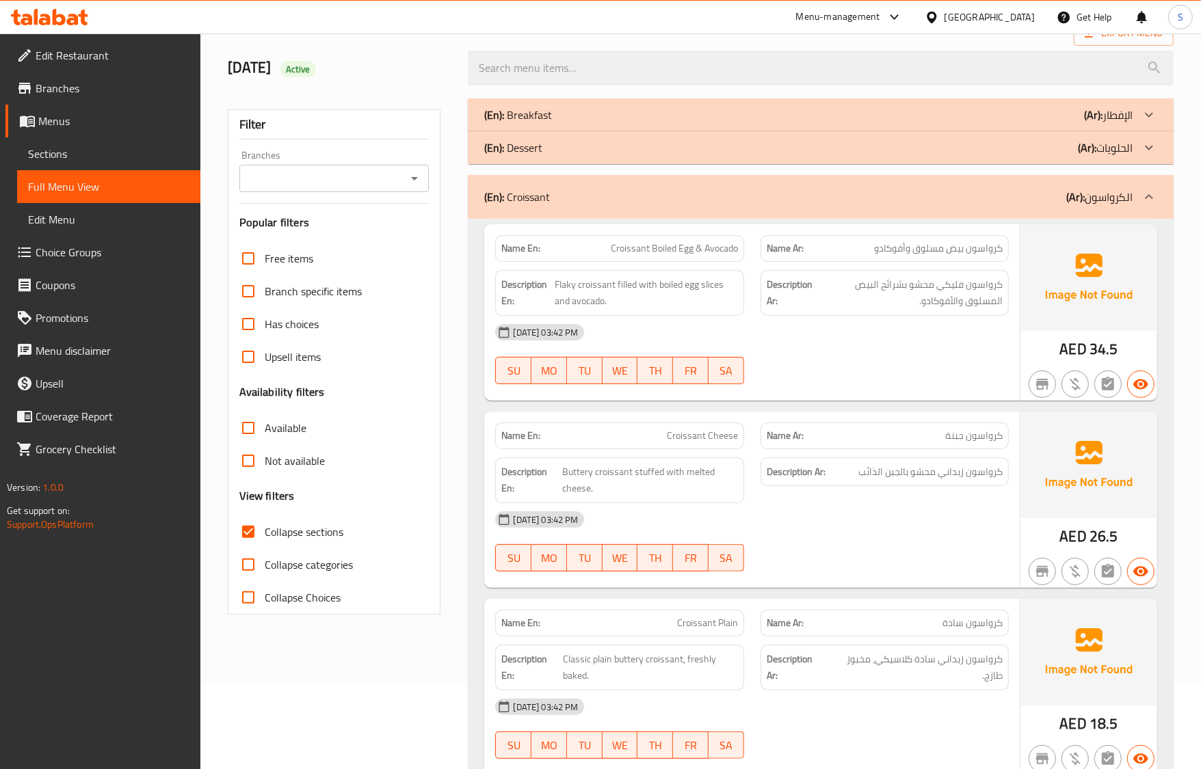
drag, startPoint x: 640, startPoint y: 441, endPoint x: 531, endPoint y: 172, distance: 289.9
click at [640, 441] on p "Name En: Croissant Cheese" at bounding box center [619, 436] width 236 height 14
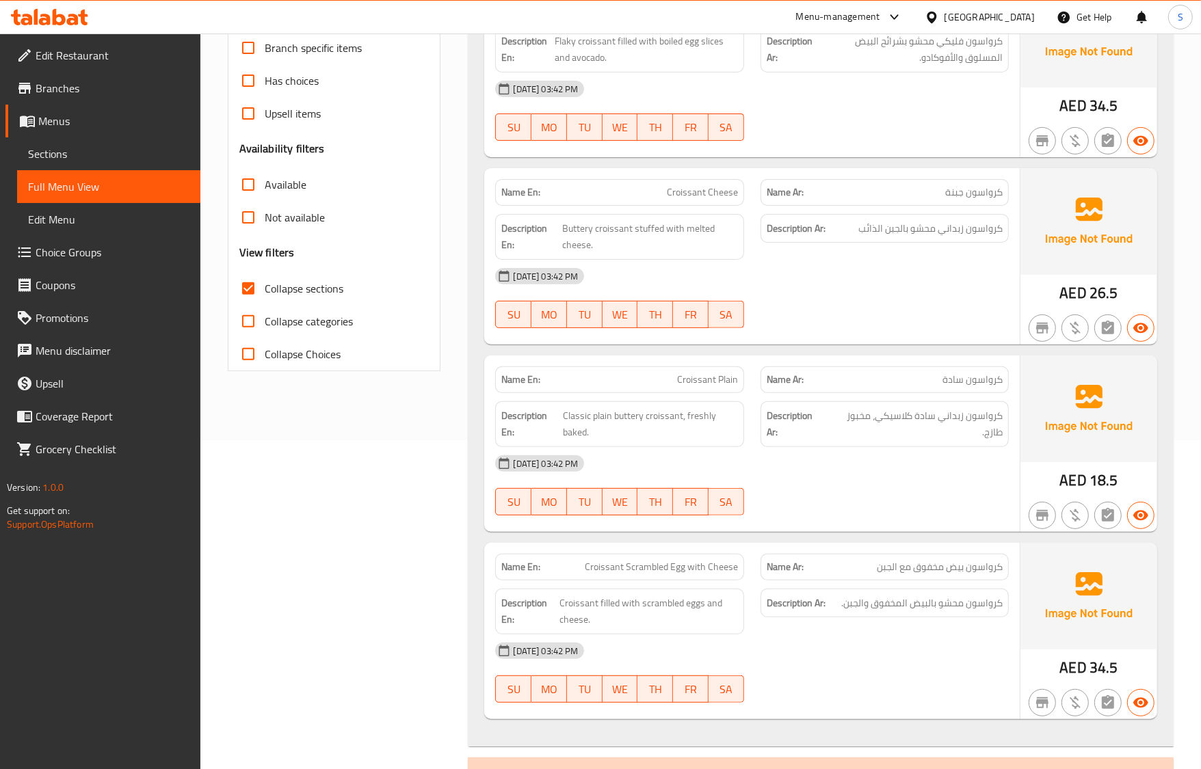
scroll to position [427, 0]
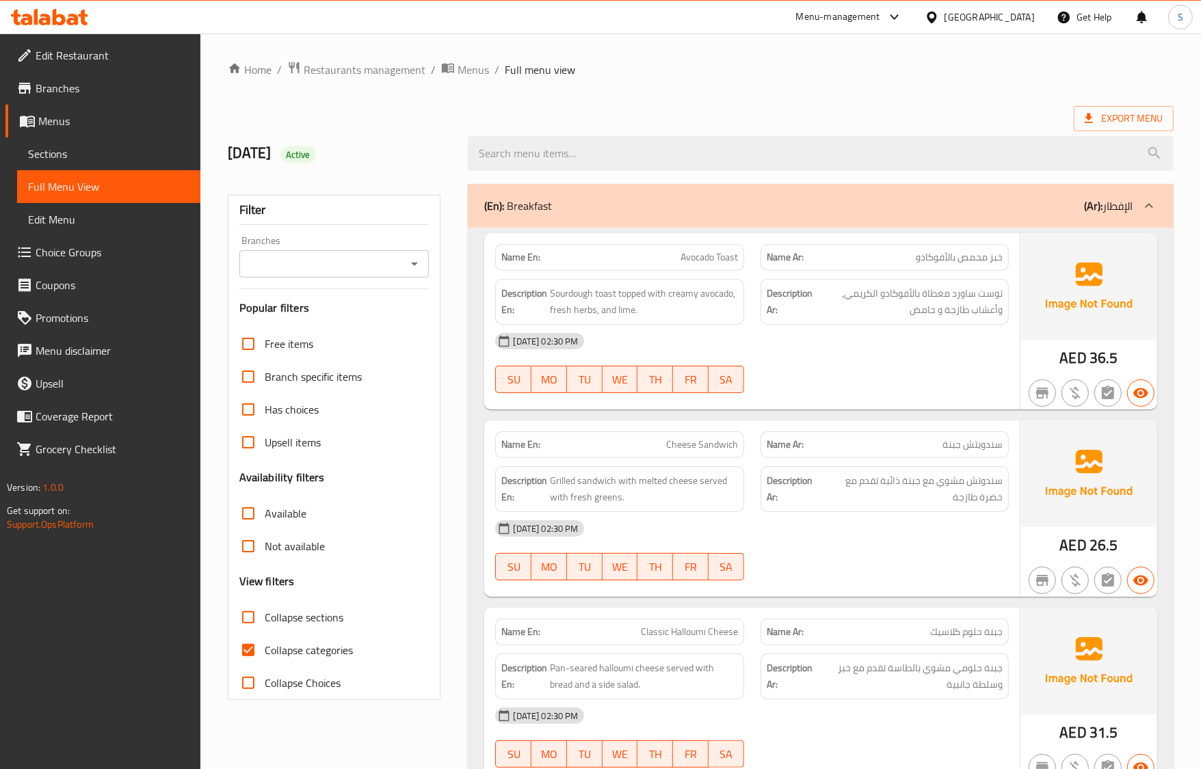
click at [702, 481] on span "Grilled sandwich with melted cheese served with fresh greens." at bounding box center [643, 490] width 187 height 34
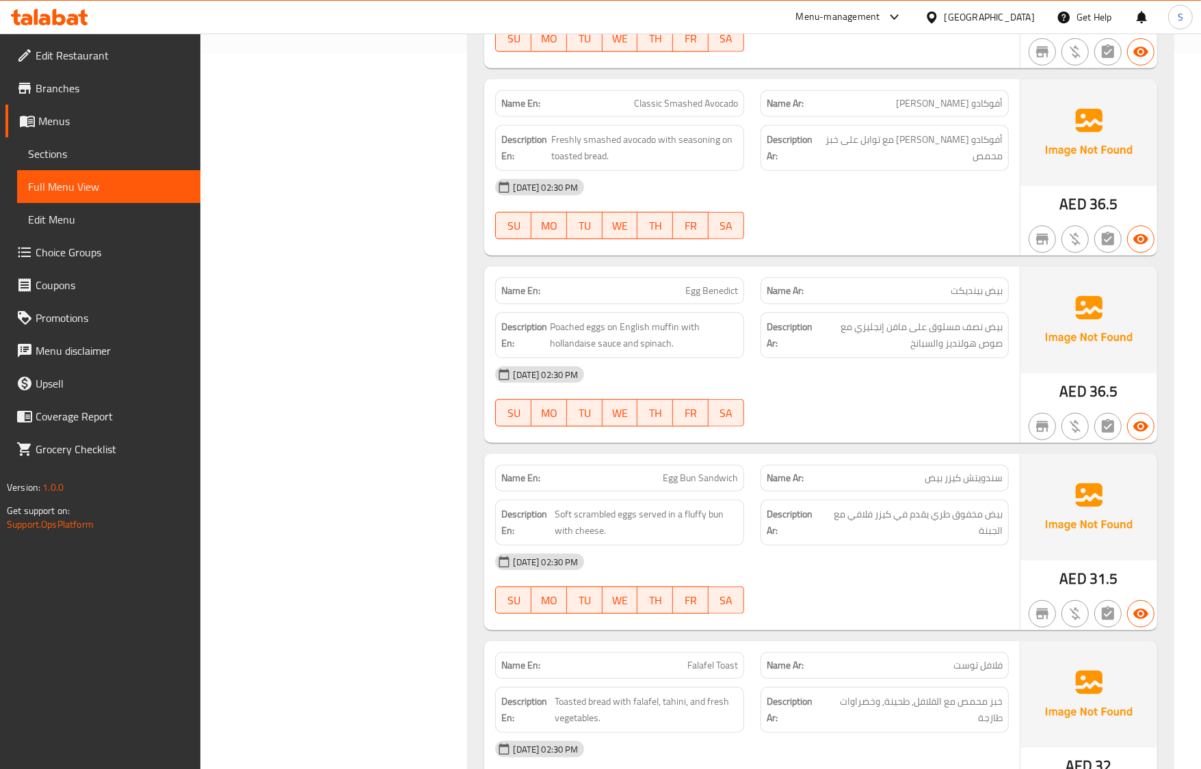
scroll to position [513, 0]
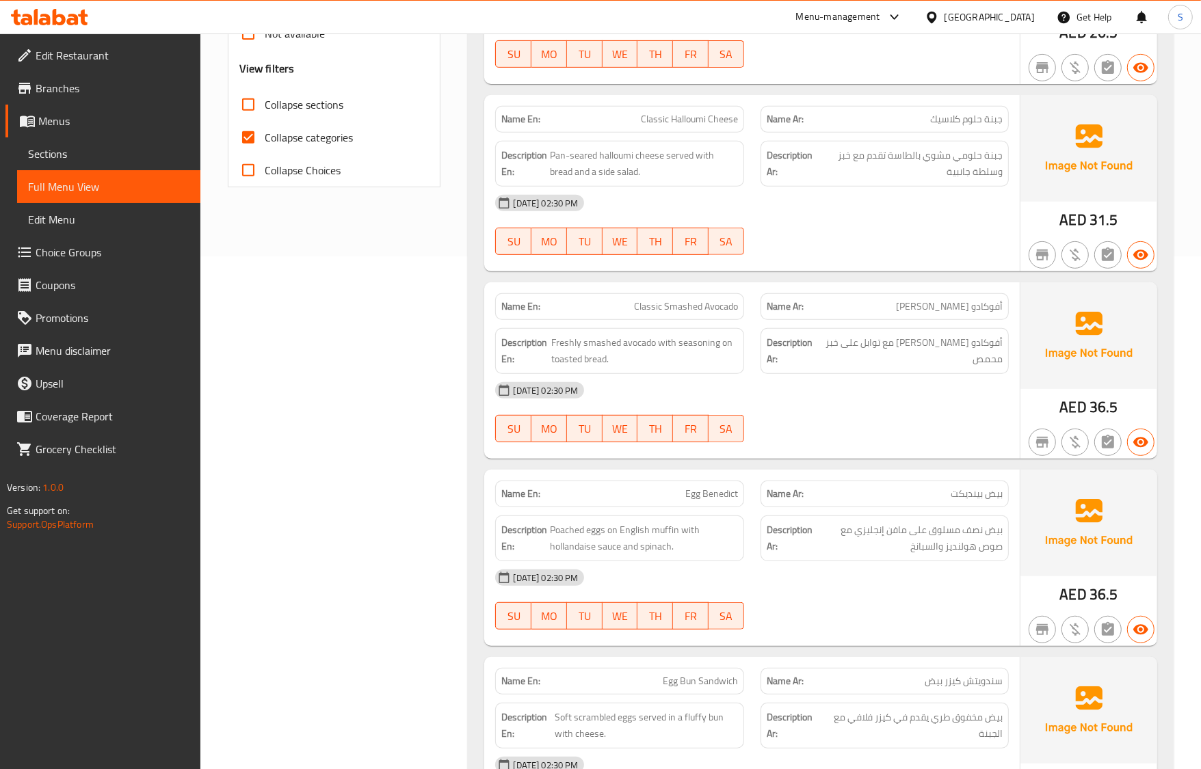
click at [254, 133] on input "Collapse categories" at bounding box center [248, 137] width 33 height 33
checkbox input "false"
click at [251, 103] on input "Collapse sections" at bounding box center [248, 104] width 33 height 33
checkbox input "true"
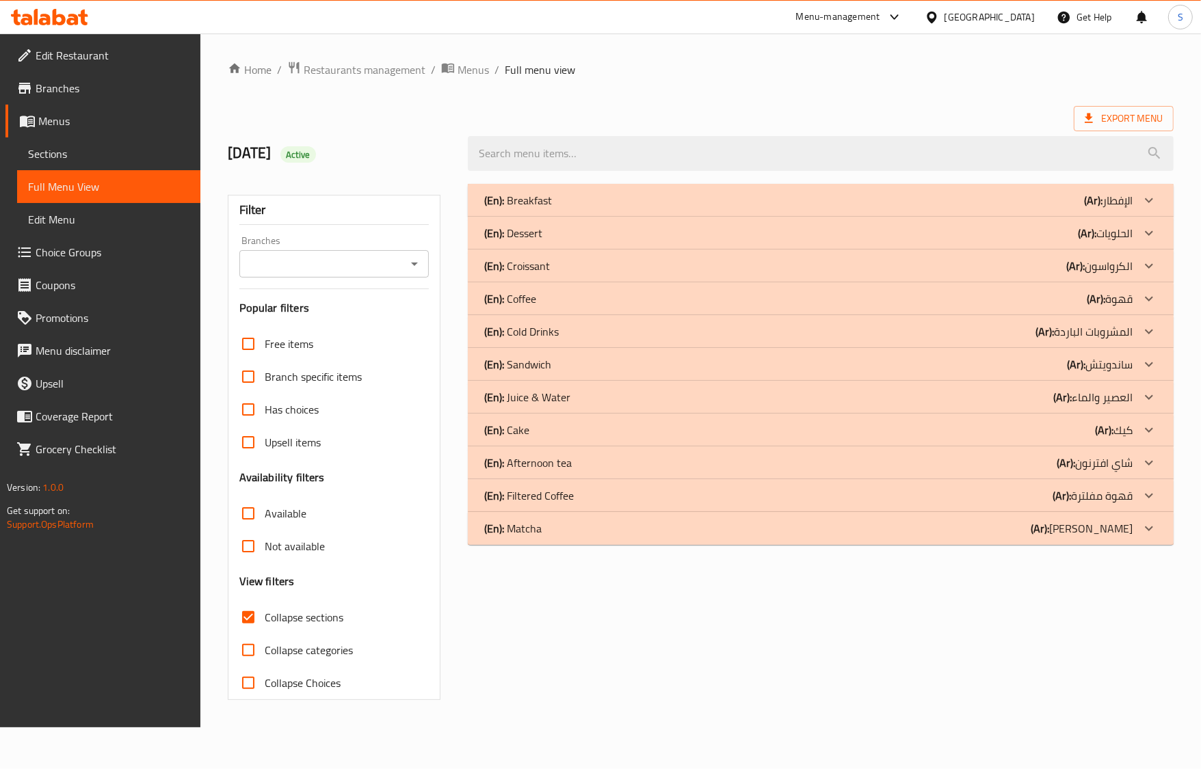
scroll to position [0, 0]
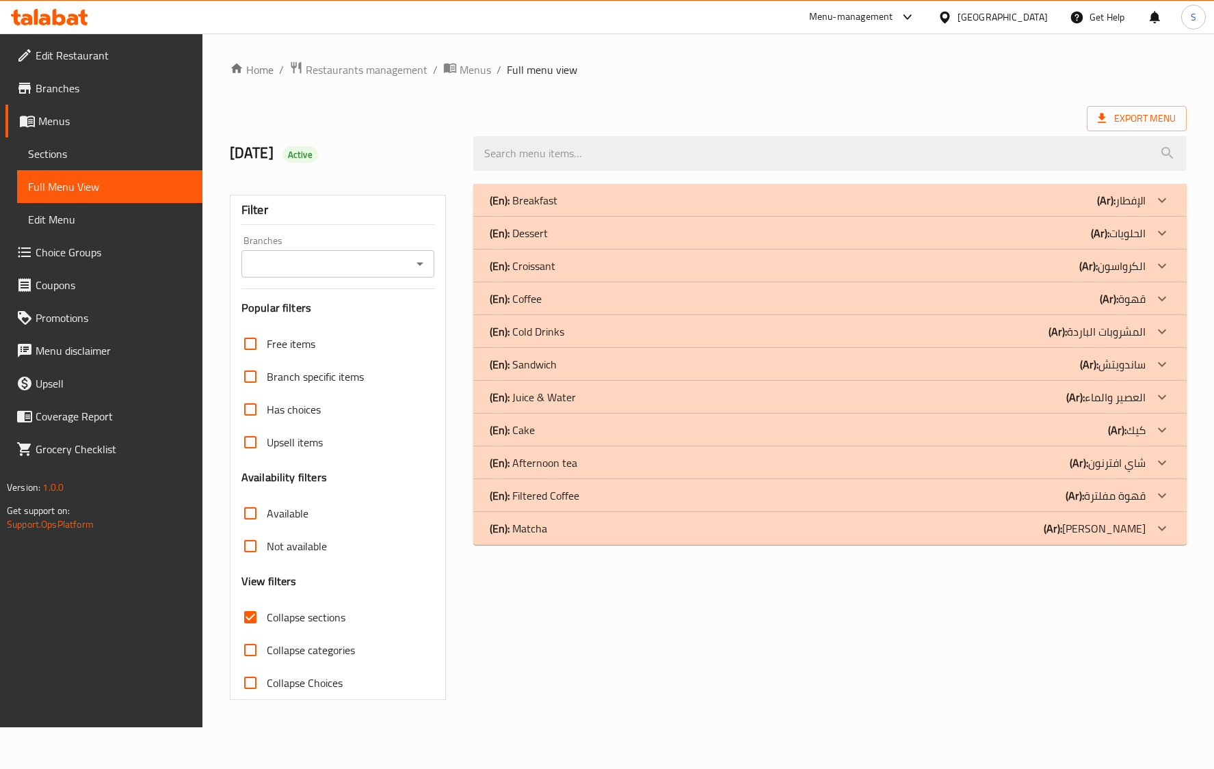
click at [544, 360] on p "(En): Sandwich" at bounding box center [523, 364] width 67 height 16
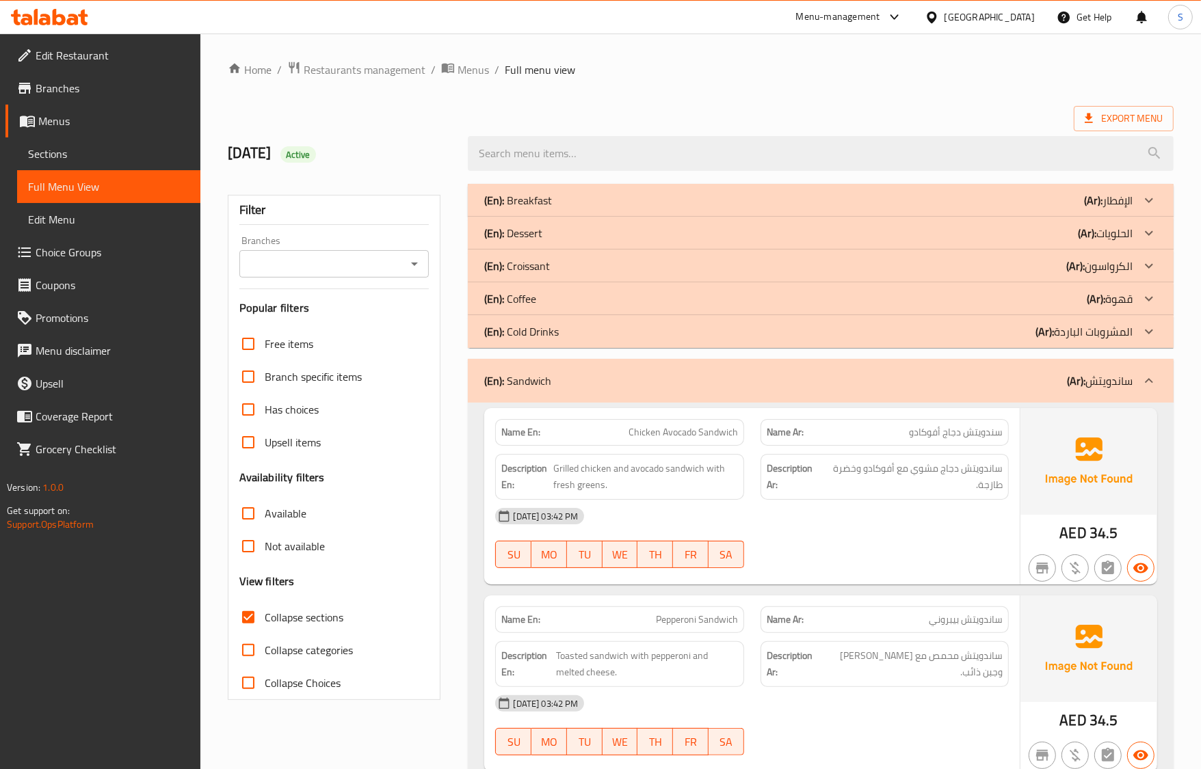
click at [791, 520] on div "[DATE] 03:42 PM" at bounding box center [751, 516] width 529 height 33
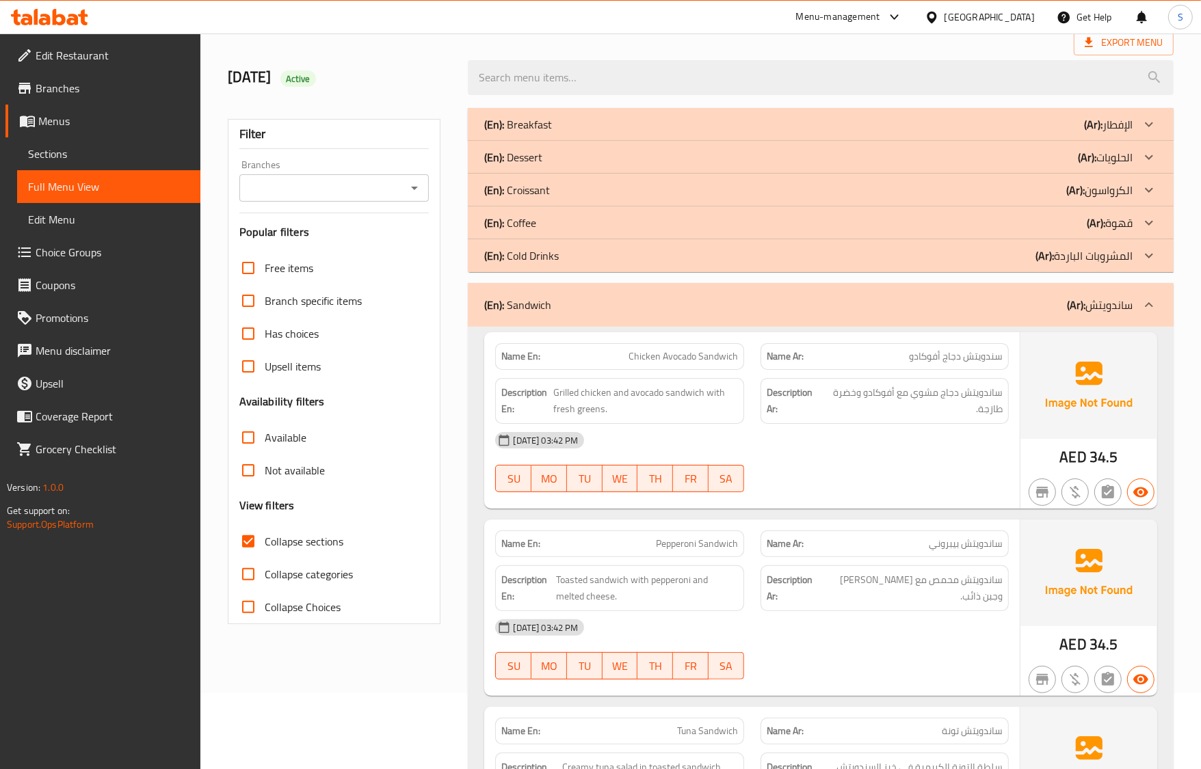
scroll to position [171, 0]
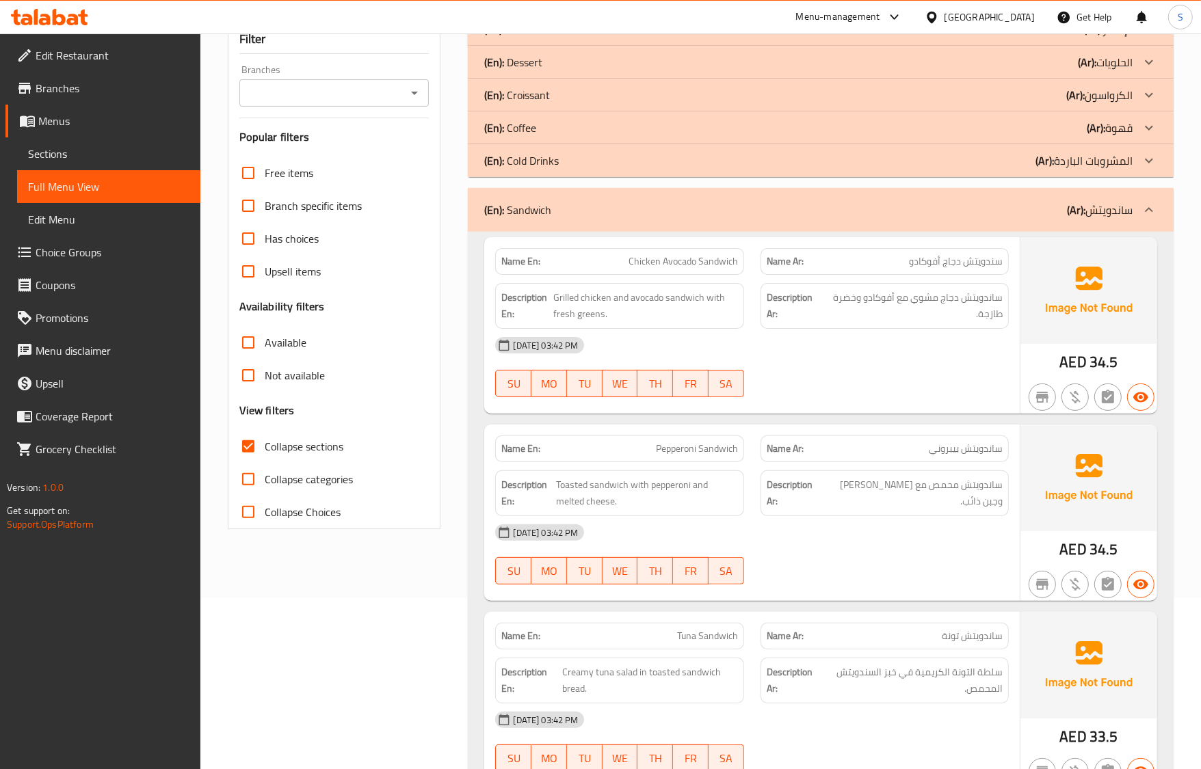
click at [1065, 496] on img at bounding box center [1088, 478] width 137 height 107
click at [660, 532] on div "[DATE] 03:42 PM" at bounding box center [751, 532] width 529 height 33
click at [626, 574] on span "WE" at bounding box center [620, 571] width 25 height 20
type button "3"
click at [923, 505] on div "Description Ar: ساندويتش محمص مع بيبروني وجبن ذائب." at bounding box center [884, 493] width 265 height 62
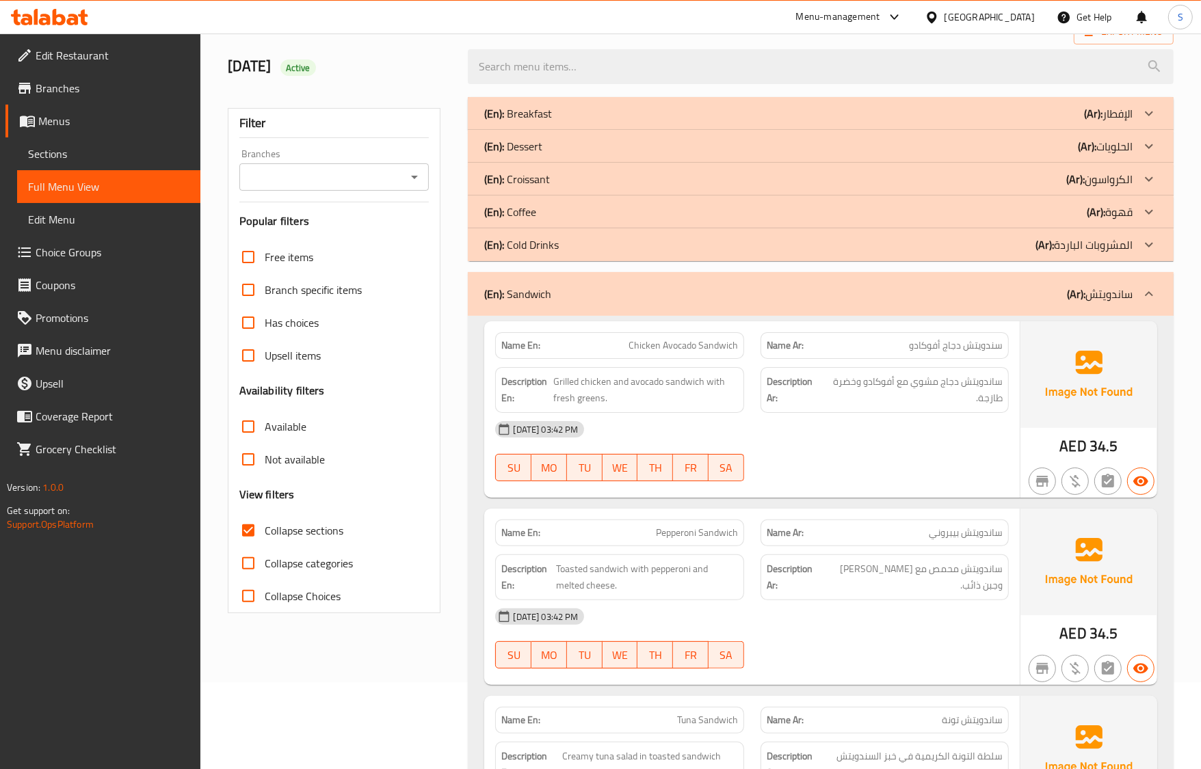
scroll to position [80, 0]
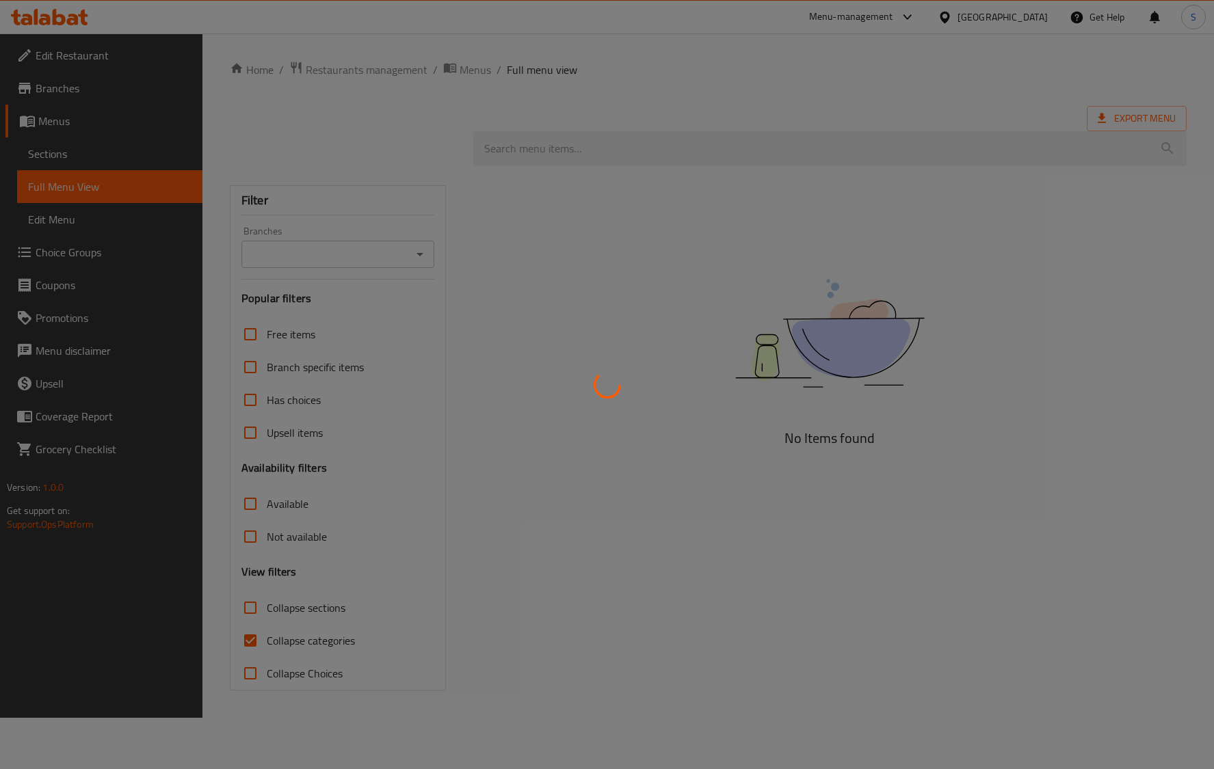
click at [609, 390] on icon at bounding box center [606, 384] width 29 height 29
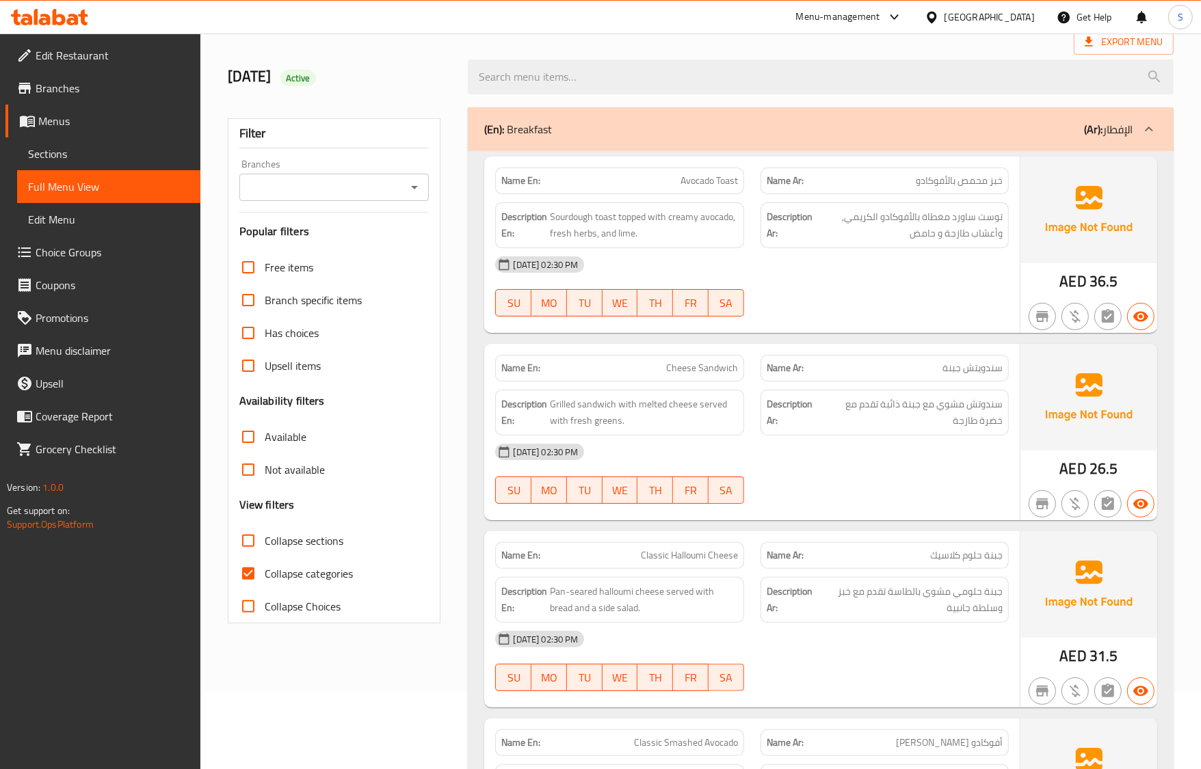
scroll to position [171, 0]
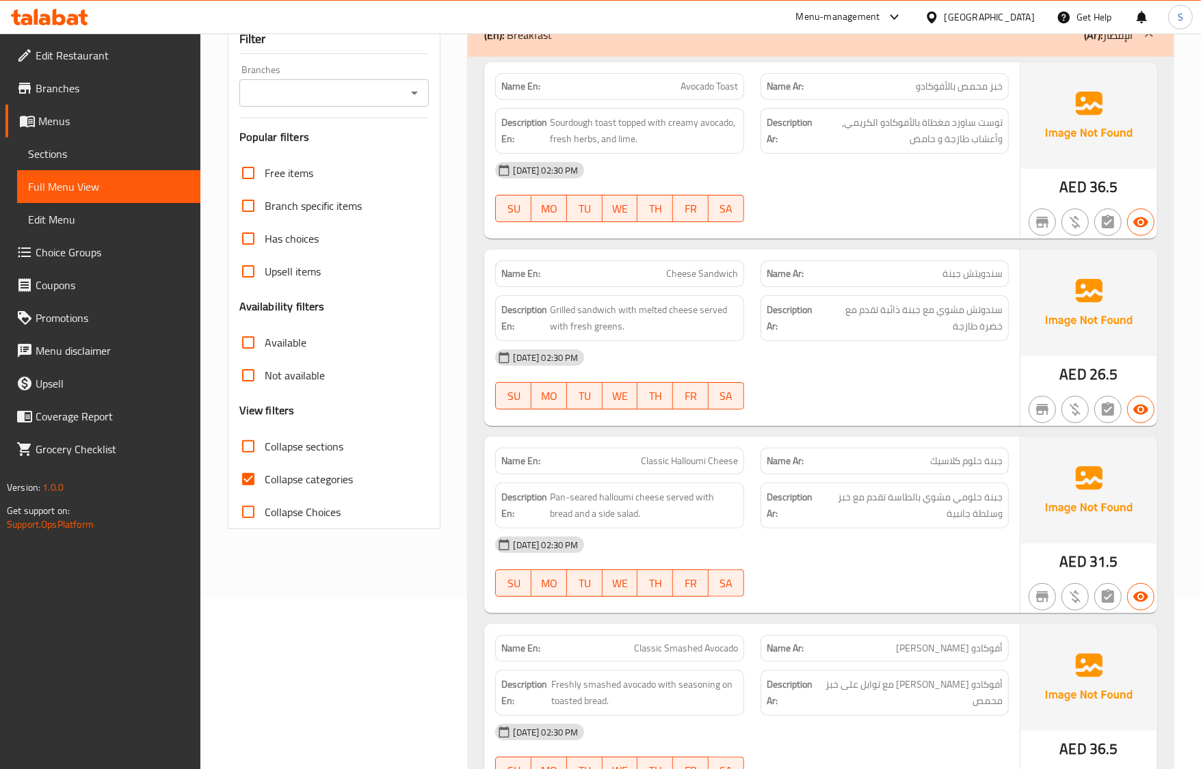
click at [270, 486] on span "Collapse categories" at bounding box center [309, 479] width 88 height 16
click at [265, 486] on input "Collapse categories" at bounding box center [248, 479] width 33 height 33
checkbox input "false"
click at [253, 453] on input "Collapse sections" at bounding box center [248, 446] width 33 height 33
checkbox input "true"
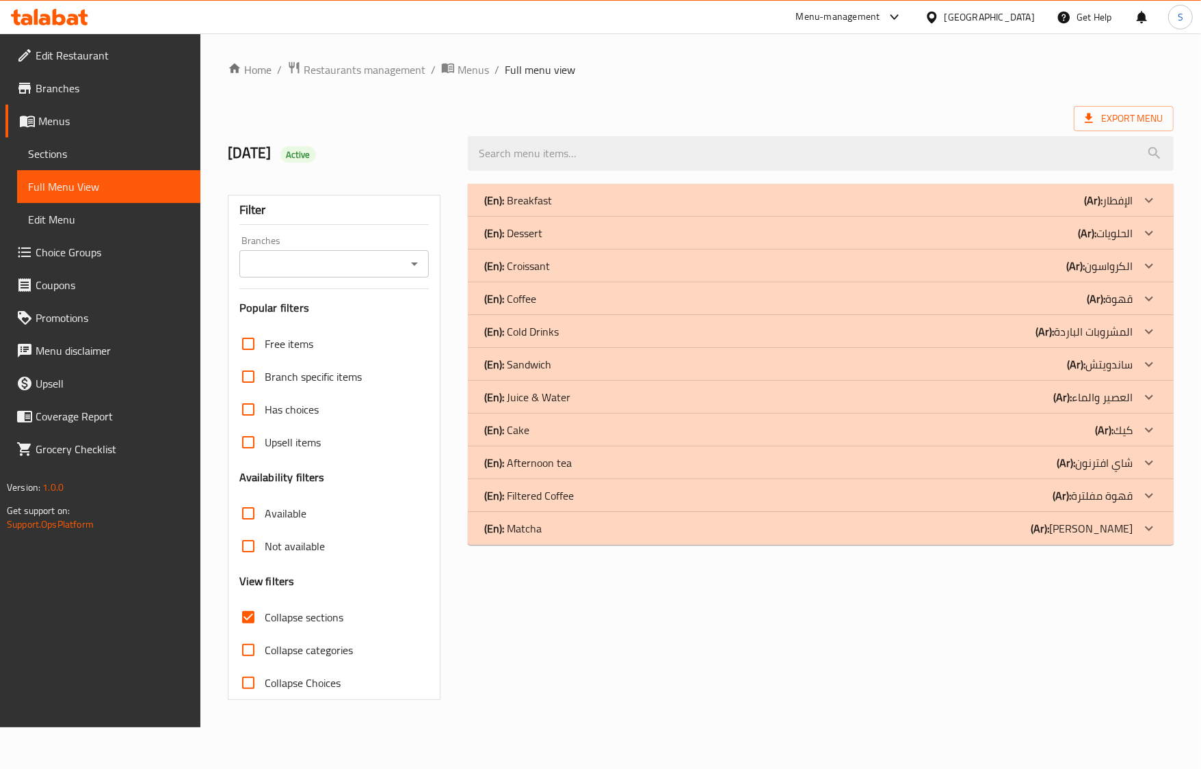
scroll to position [0, 0]
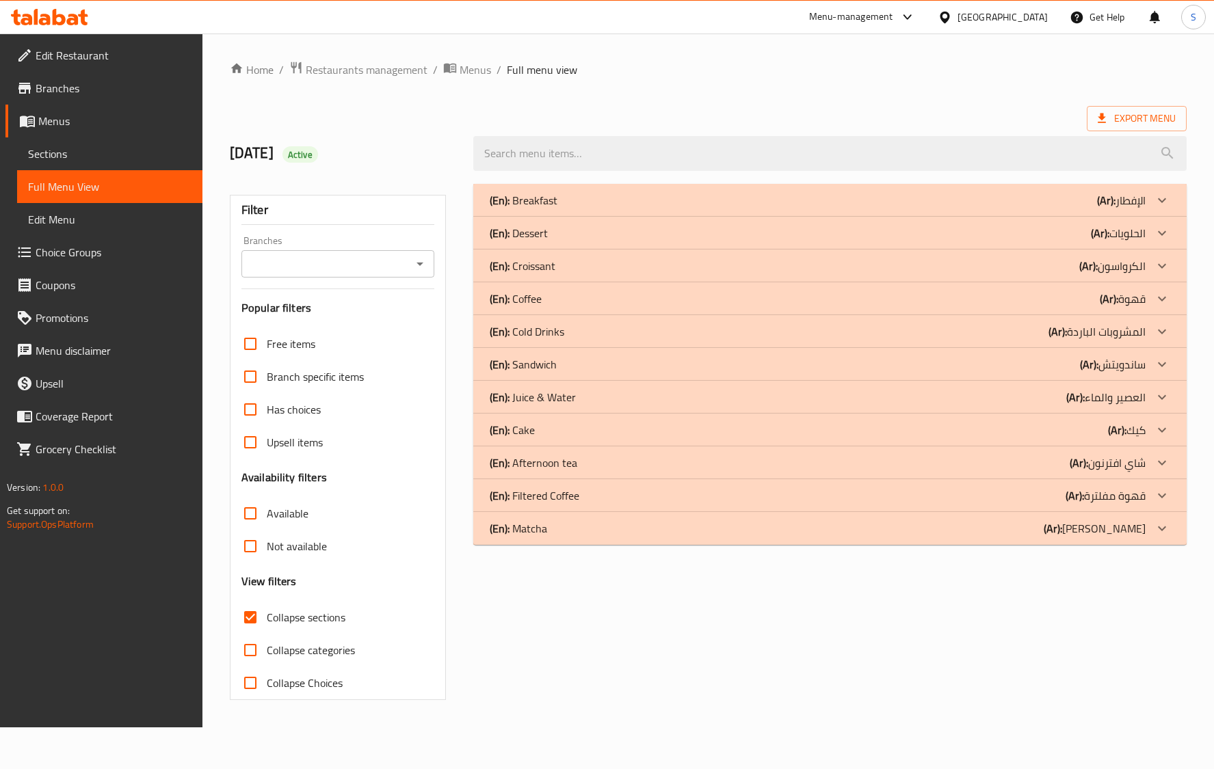
drag, startPoint x: 528, startPoint y: 226, endPoint x: 175, endPoint y: 151, distance: 360.8
click at [528, 226] on p "(En): Dessert" at bounding box center [519, 233] width 58 height 16
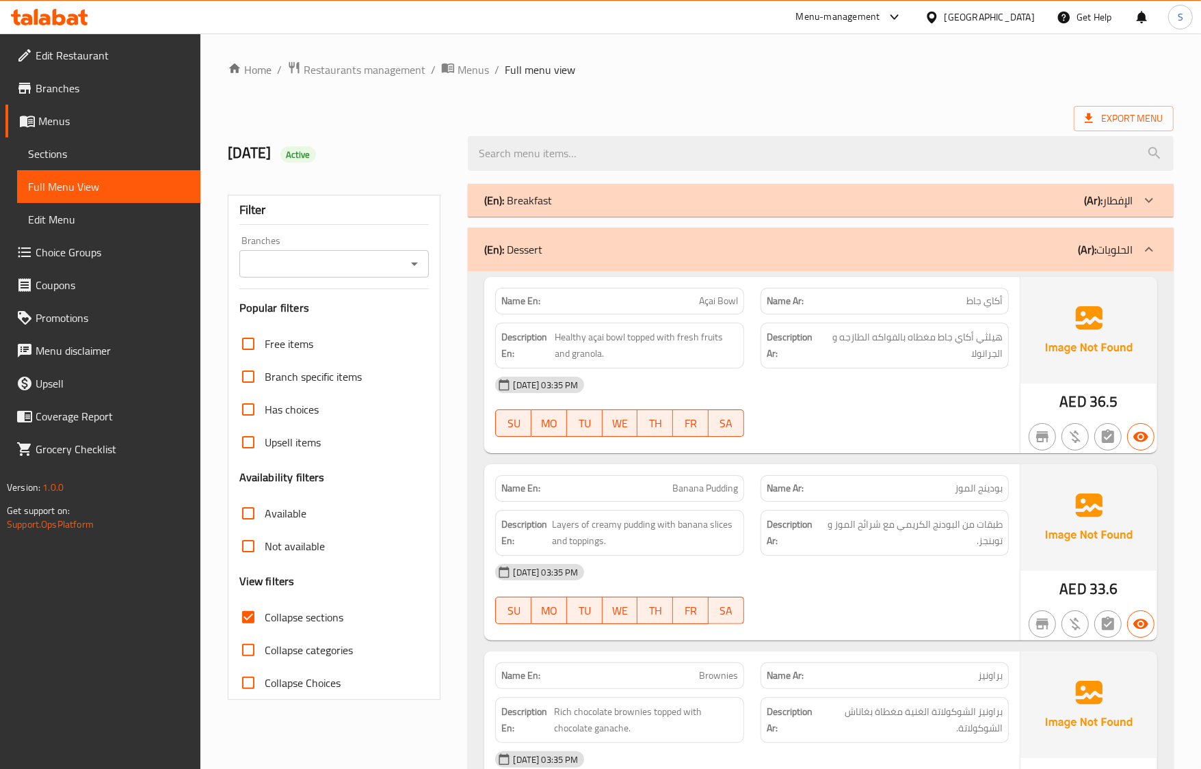
click at [904, 453] on div "Name En: Açai Bowl Name Ar: أكاي جاط Description En: Healthy açai bowl topped w…" at bounding box center [751, 365] width 535 height 176
click at [862, 524] on span "طبقات من البودنج الكريمي مع شرائح الموز و توبنجز." at bounding box center [911, 533] width 181 height 34
click at [998, 529] on span "طبقات من البودنج الكريمي مع شرائح الموز و توبنجز." at bounding box center [911, 533] width 181 height 34
click at [884, 524] on span "طبقات من البودنج الكريمي مع شرائح الموز و توبنجز." at bounding box center [911, 533] width 181 height 34
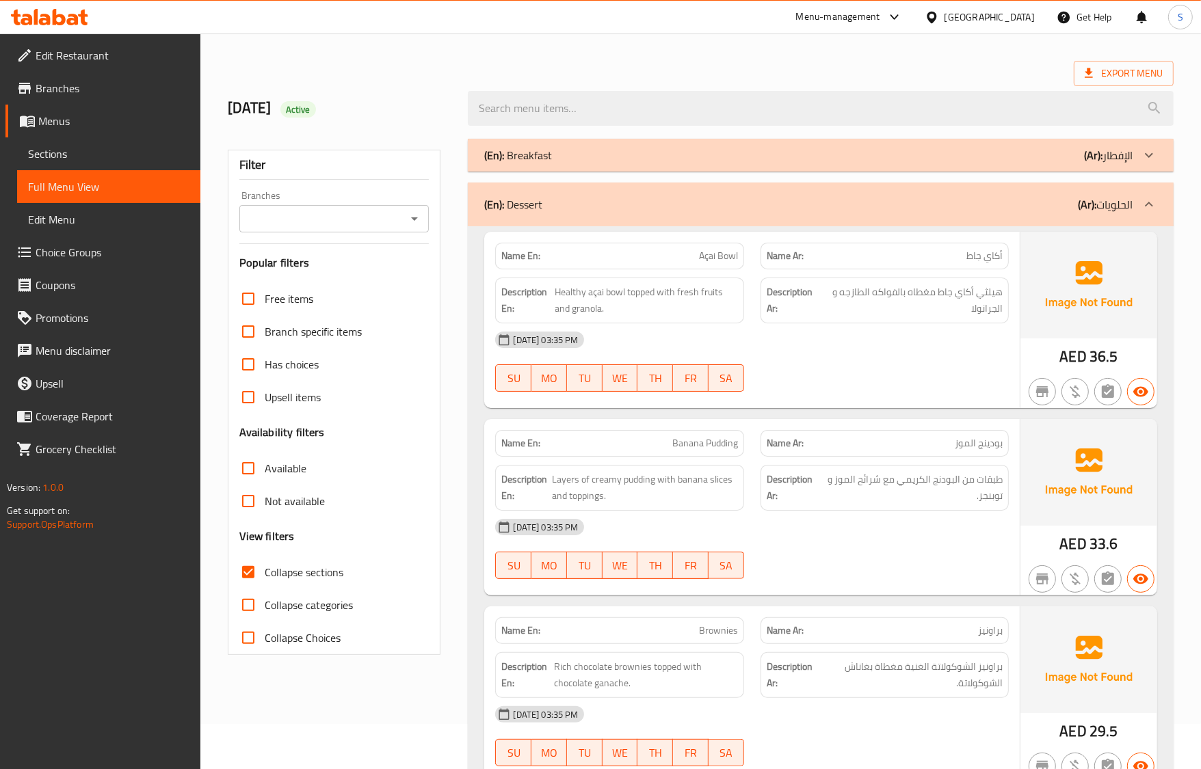
scroll to position [85, 0]
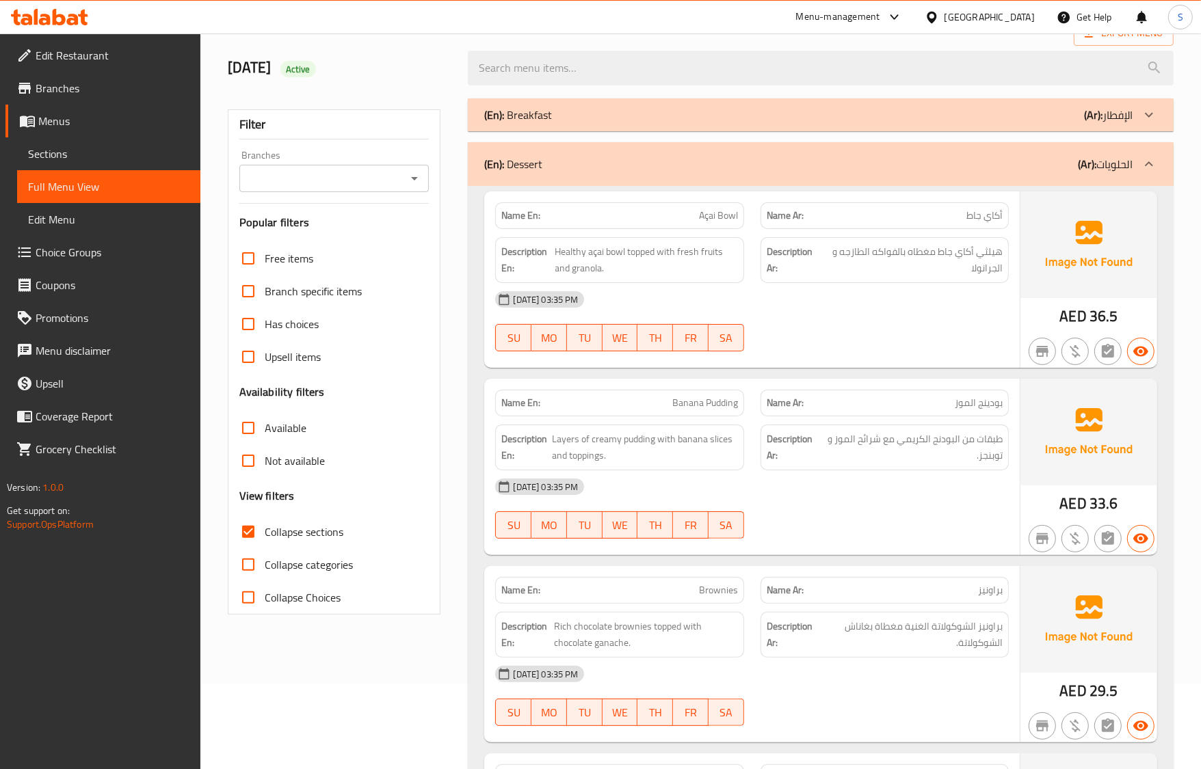
click at [768, 446] on strong "Description Ar:" at bounding box center [793, 448] width 53 height 34
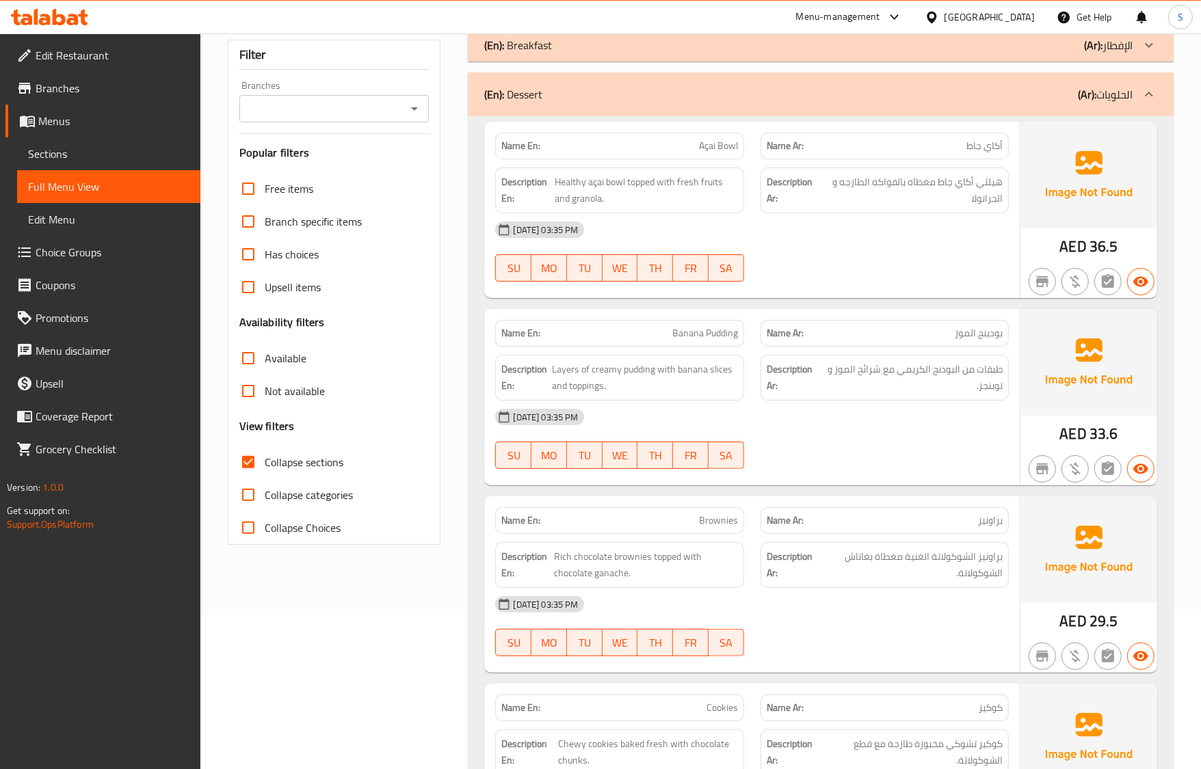
scroll to position [342, 0]
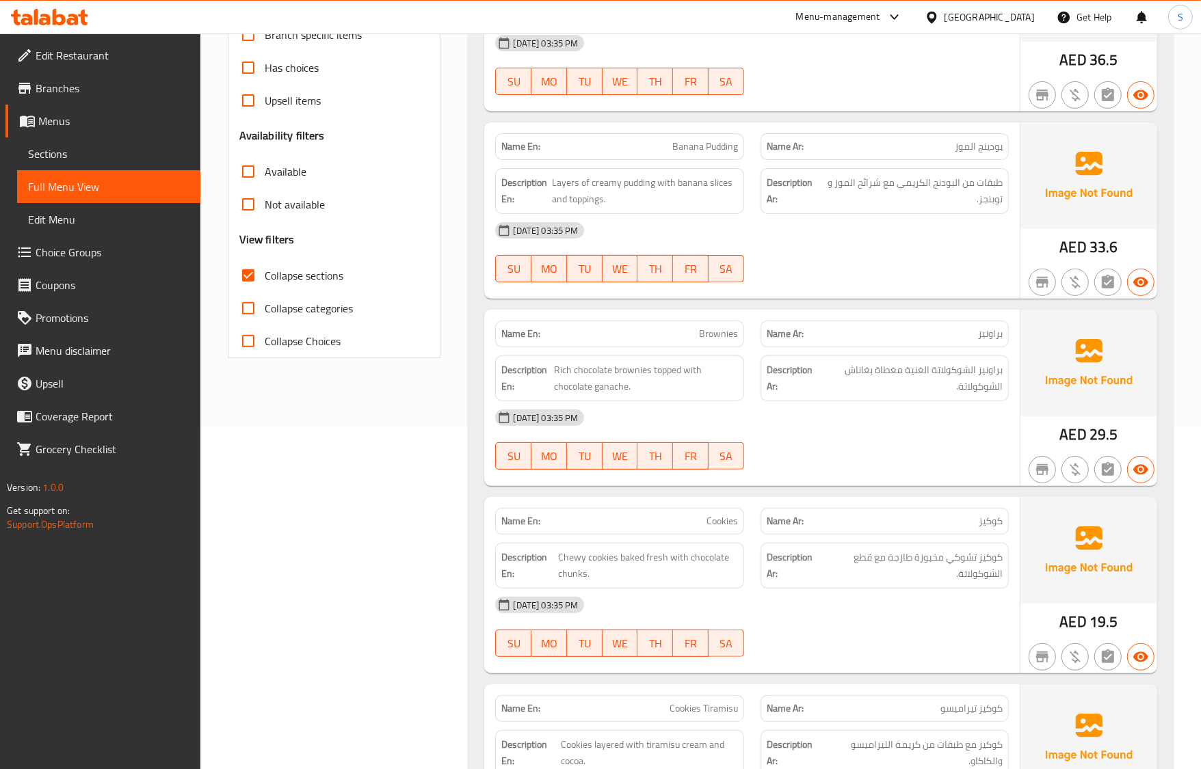
click at [873, 460] on div "16-09-2025 03:35 PM SU MO TU WE TH FR SA" at bounding box center [751, 439] width 529 height 77
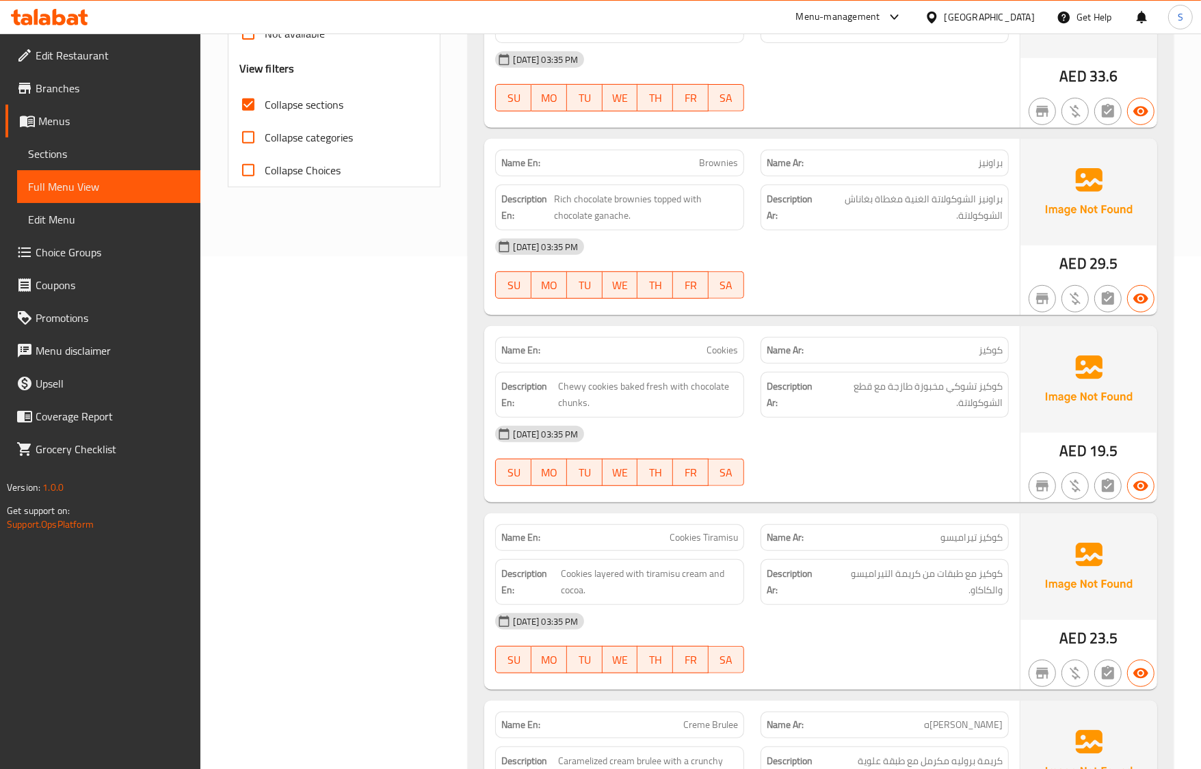
click at [801, 480] on div "16-09-2025 03:35 PM SU MO TU WE TH FR SA" at bounding box center [751, 456] width 529 height 77
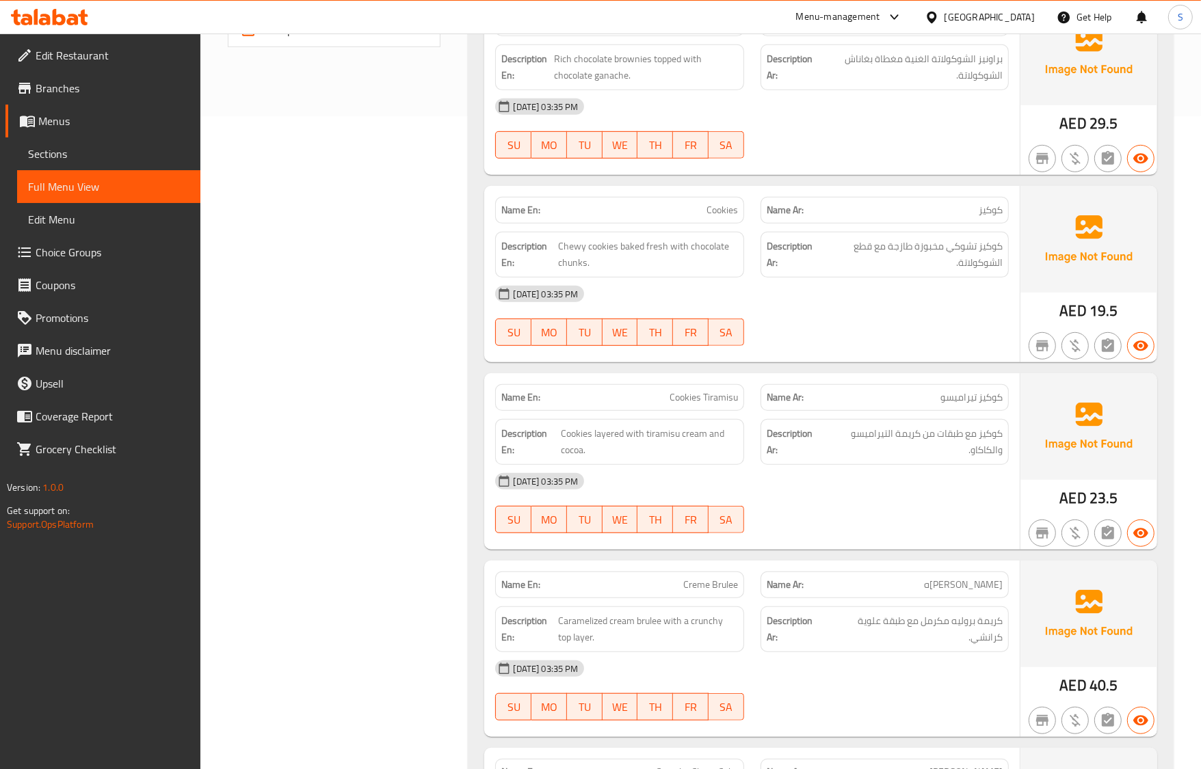
scroll to position [684, 0]
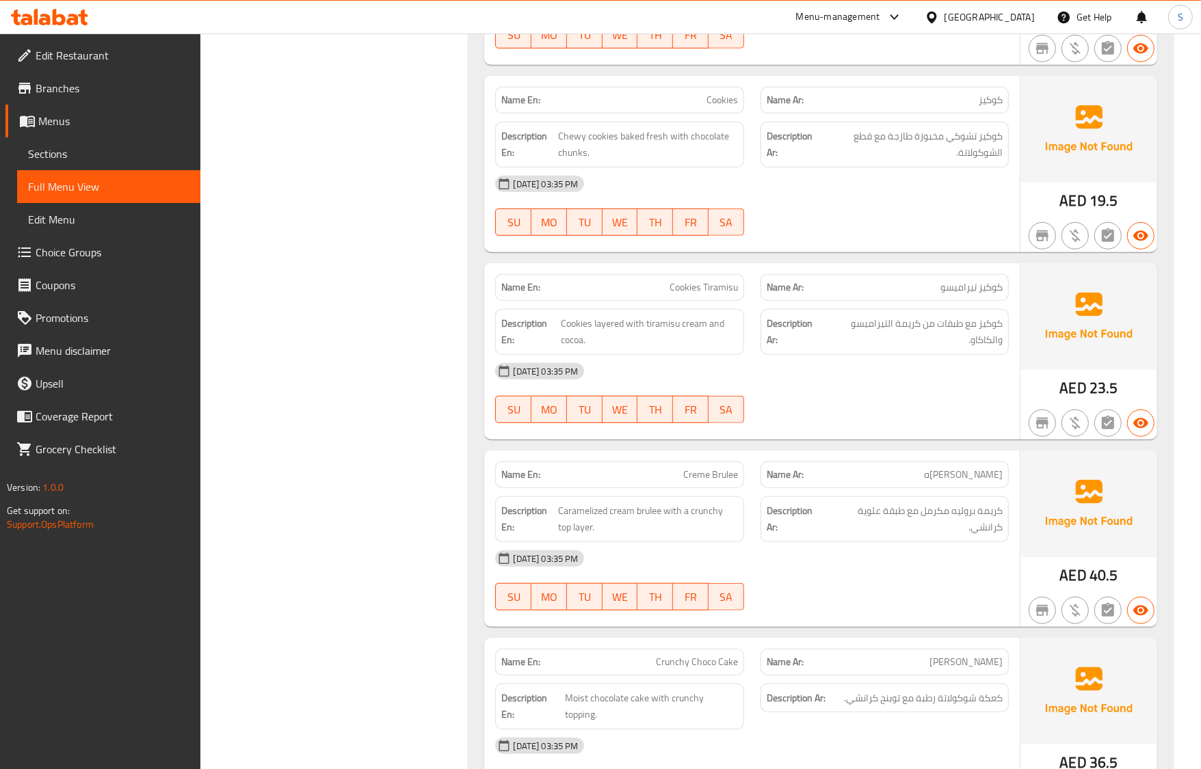
scroll to position [940, 0]
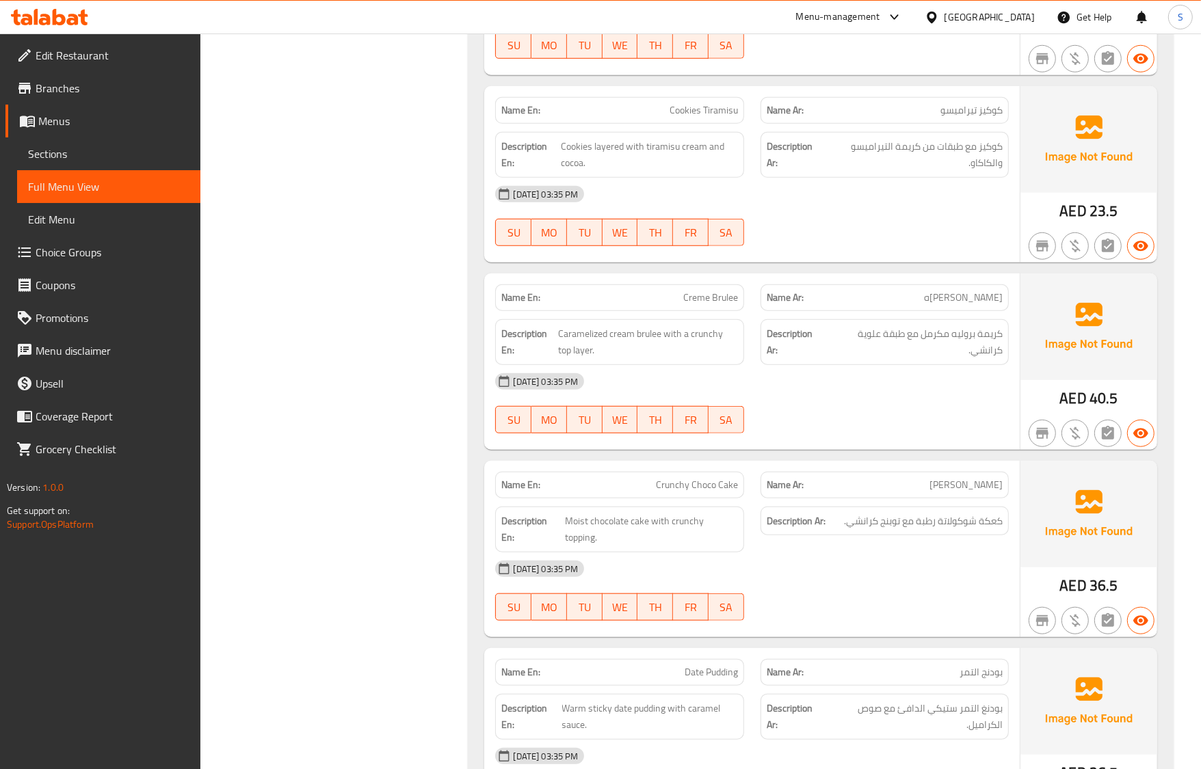
drag, startPoint x: 995, startPoint y: 447, endPoint x: 912, endPoint y: 371, distance: 112.3
click at [995, 447] on div "Name En: Creme Brulee Name Ar: كريم بروليه Description En: Caramelized cream br…" at bounding box center [751, 362] width 535 height 176
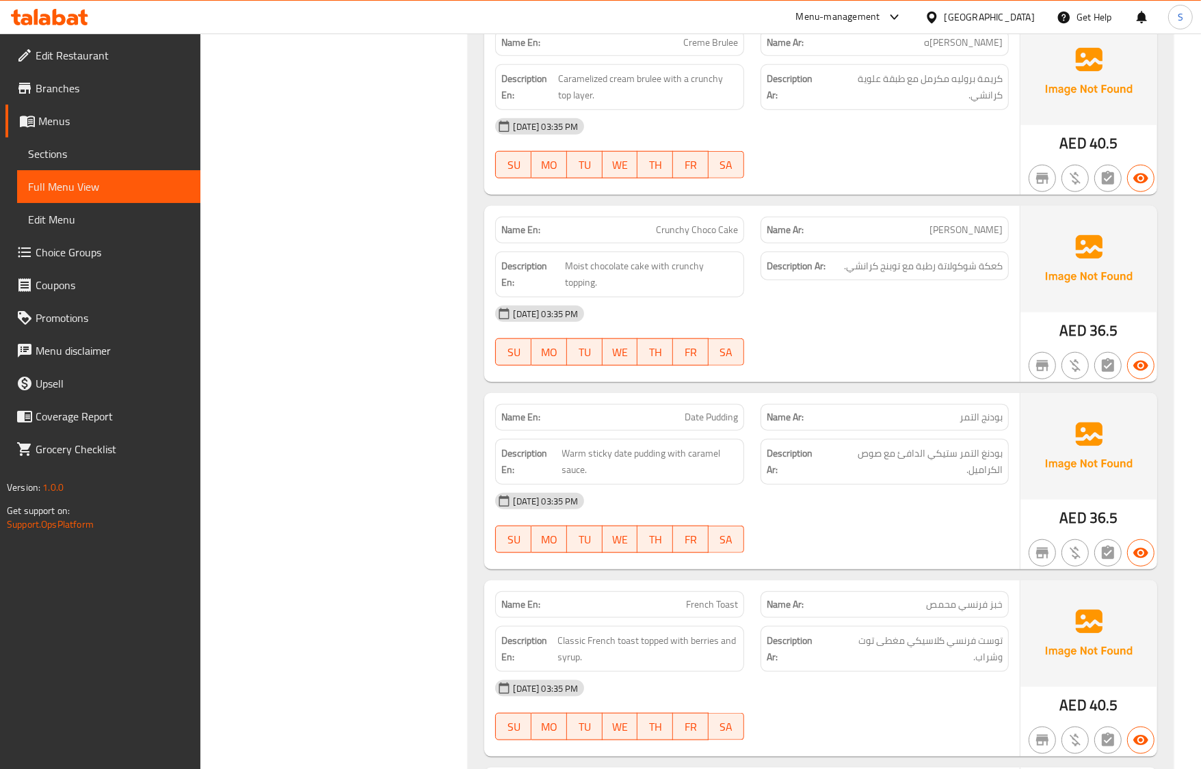
scroll to position [1197, 0]
click at [920, 486] on div "[DATE] 03:35 PM" at bounding box center [751, 499] width 529 height 33
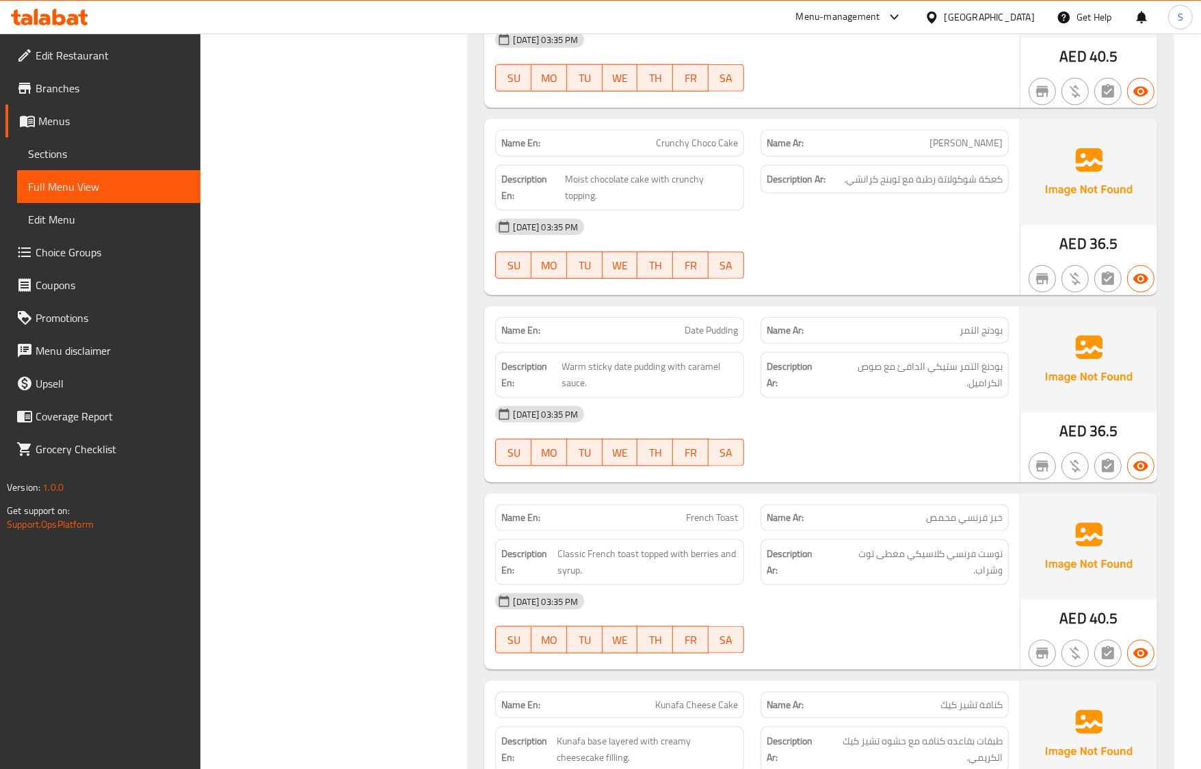
click at [953, 419] on div "16-09-2025 03:35 PM SU MO TU WE TH FR SA" at bounding box center [751, 436] width 529 height 77
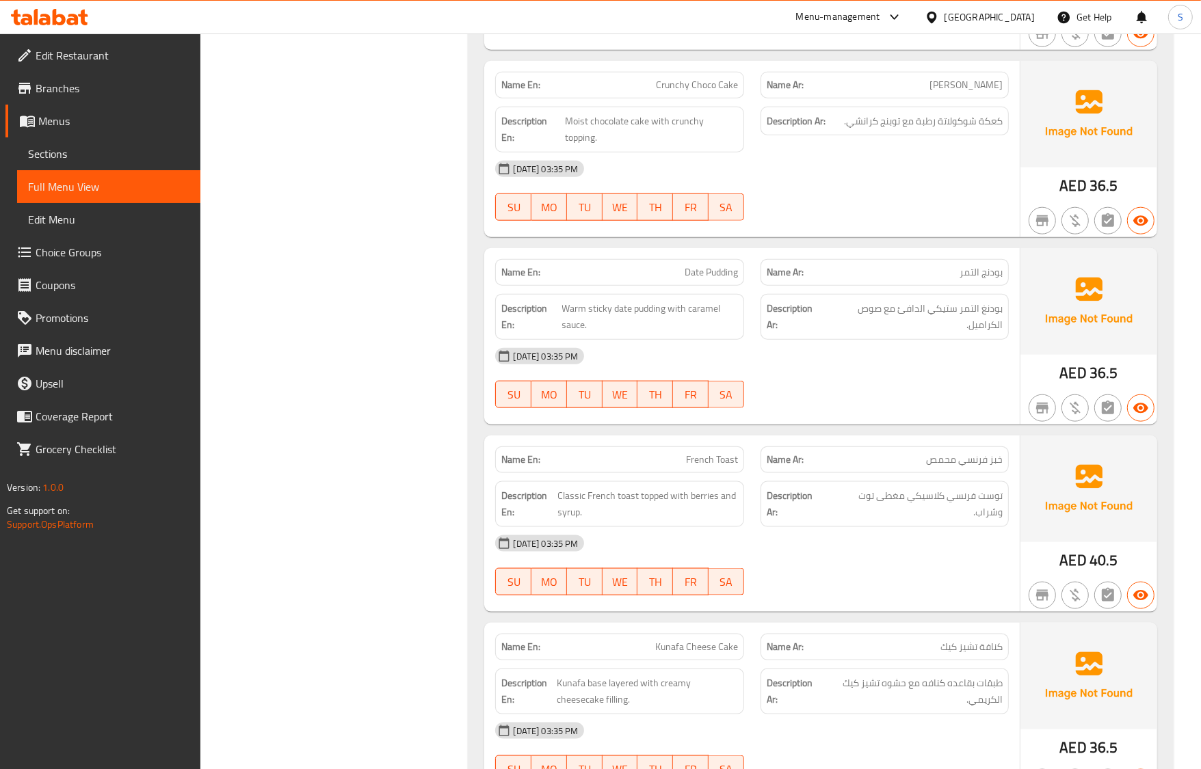
scroll to position [1368, 0]
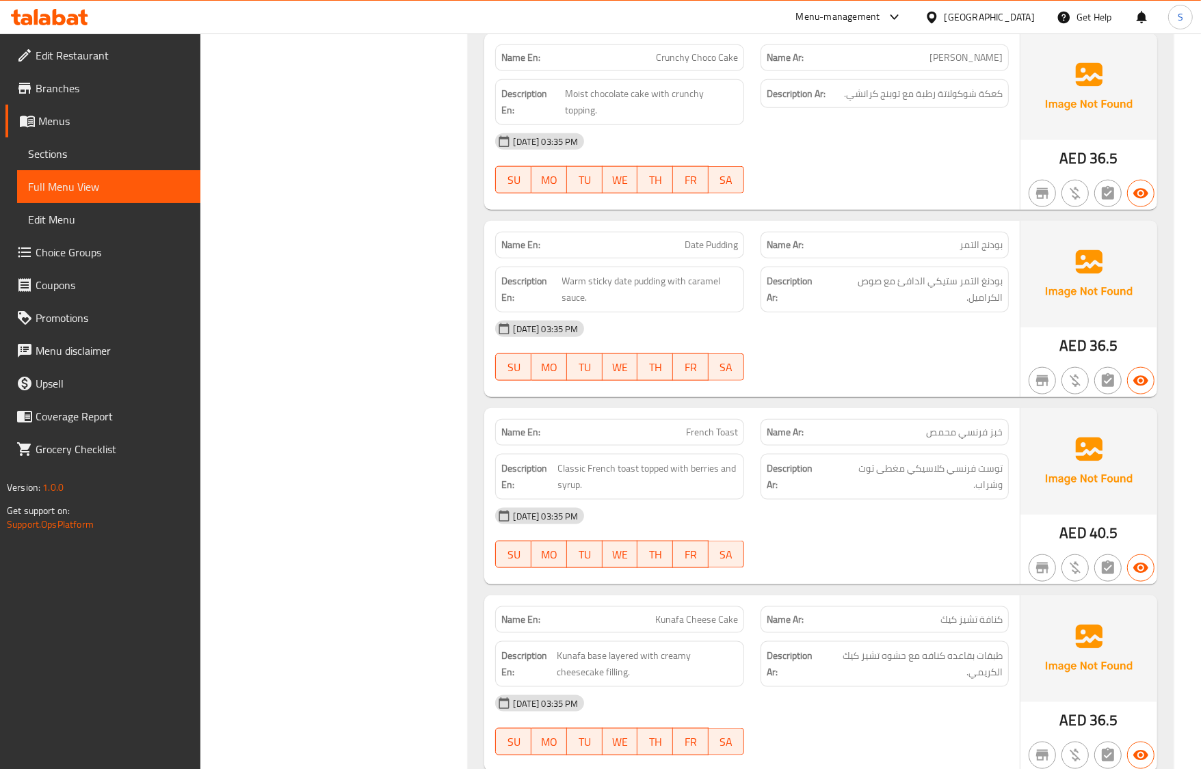
click at [720, 425] on span "French Toast" at bounding box center [712, 432] width 52 height 14
copy span "French Toast"
drag, startPoint x: 795, startPoint y: 442, endPoint x: 429, endPoint y: 66, distance: 524.2
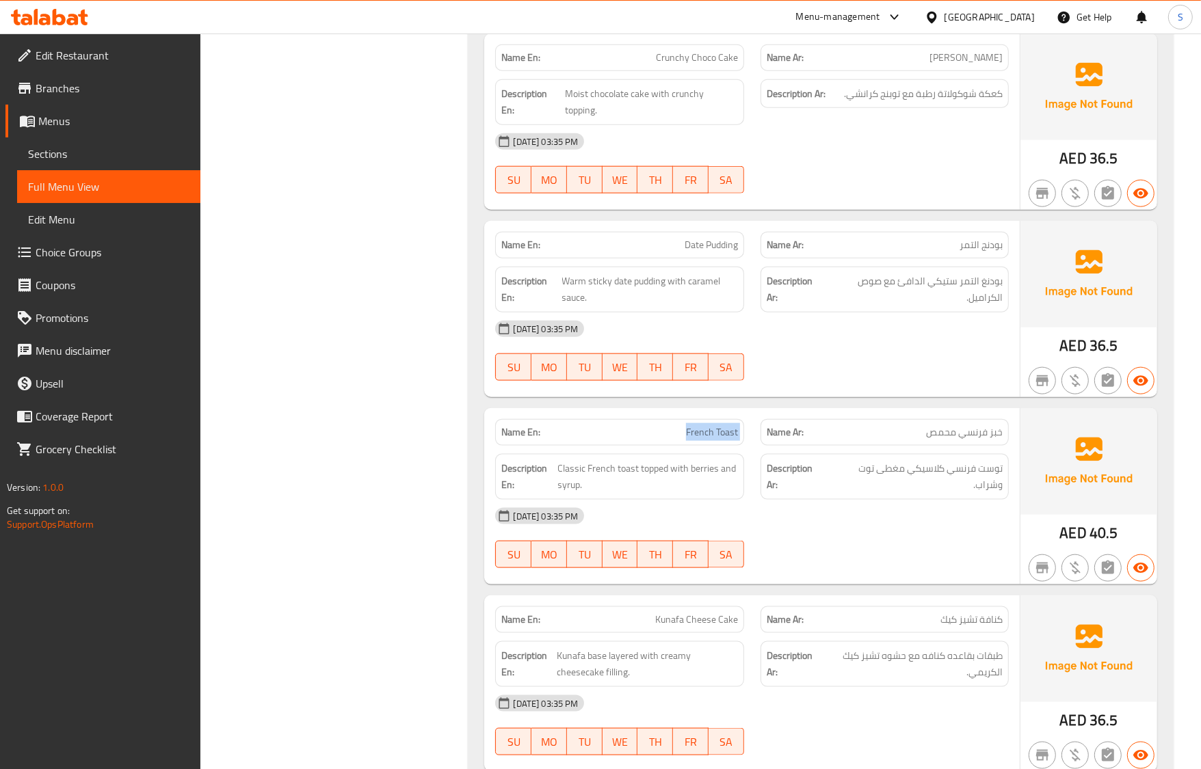
click at [793, 446] on div "Description Ar: توست فرنسي كلاسيكي مغطى توت وشراب." at bounding box center [884, 477] width 265 height 62
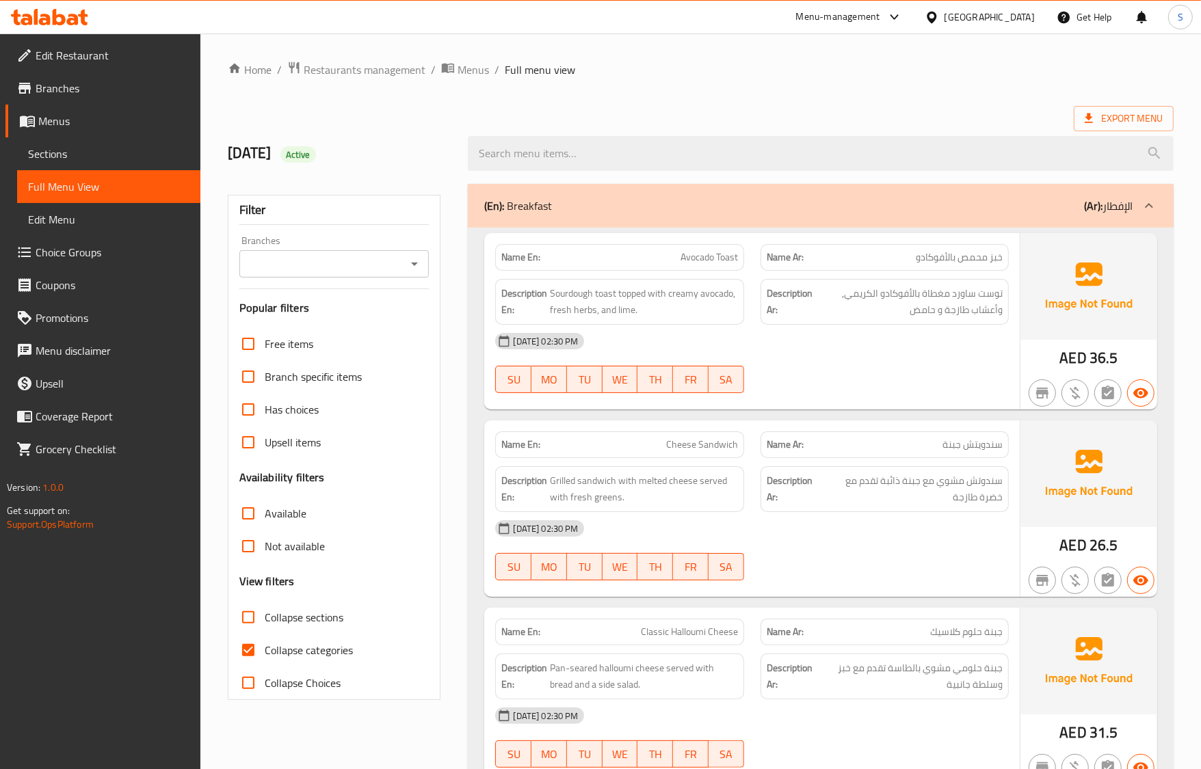
drag, startPoint x: 253, startPoint y: 656, endPoint x: 250, endPoint y: 619, distance: 37.8
click at [253, 656] on input "Collapse categories" at bounding box center [248, 650] width 33 height 33
checkbox input "false"
click at [250, 619] on input "Collapse sections" at bounding box center [248, 617] width 33 height 33
checkbox input "true"
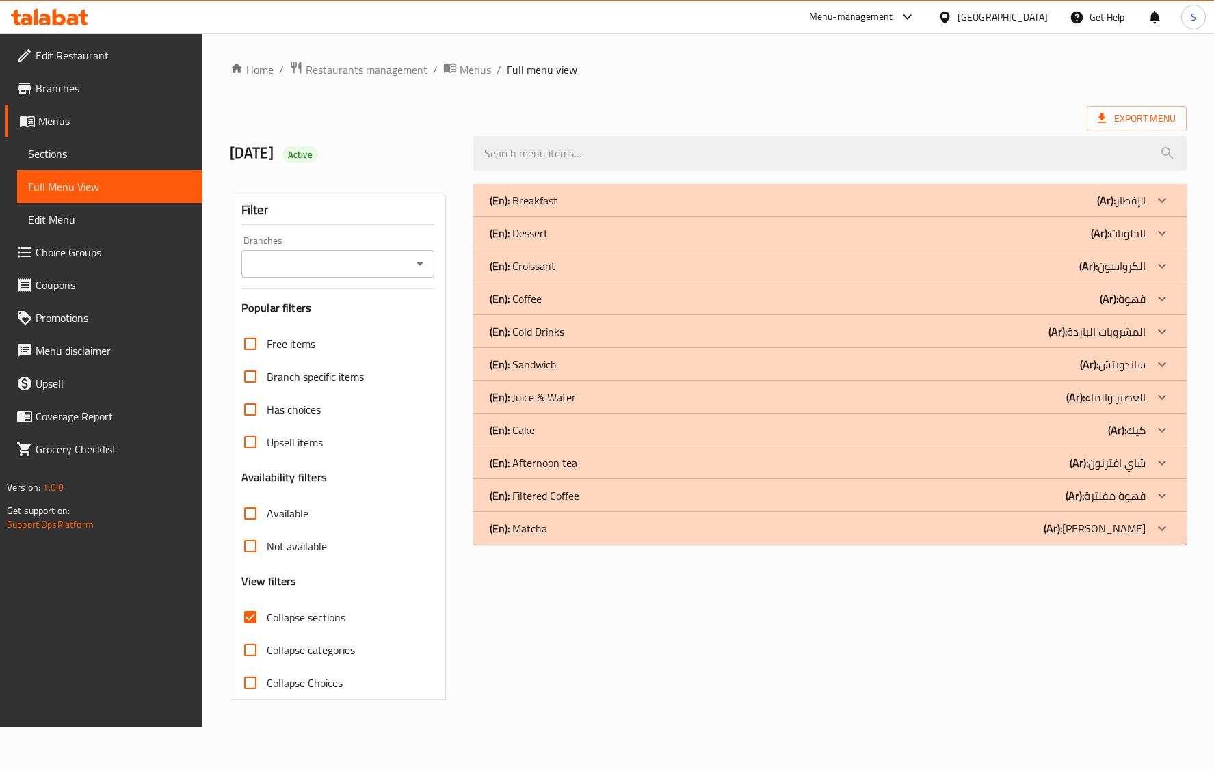
click at [549, 239] on div "(En): Dessert (Ar): الحلويات" at bounding box center [818, 233] width 656 height 16
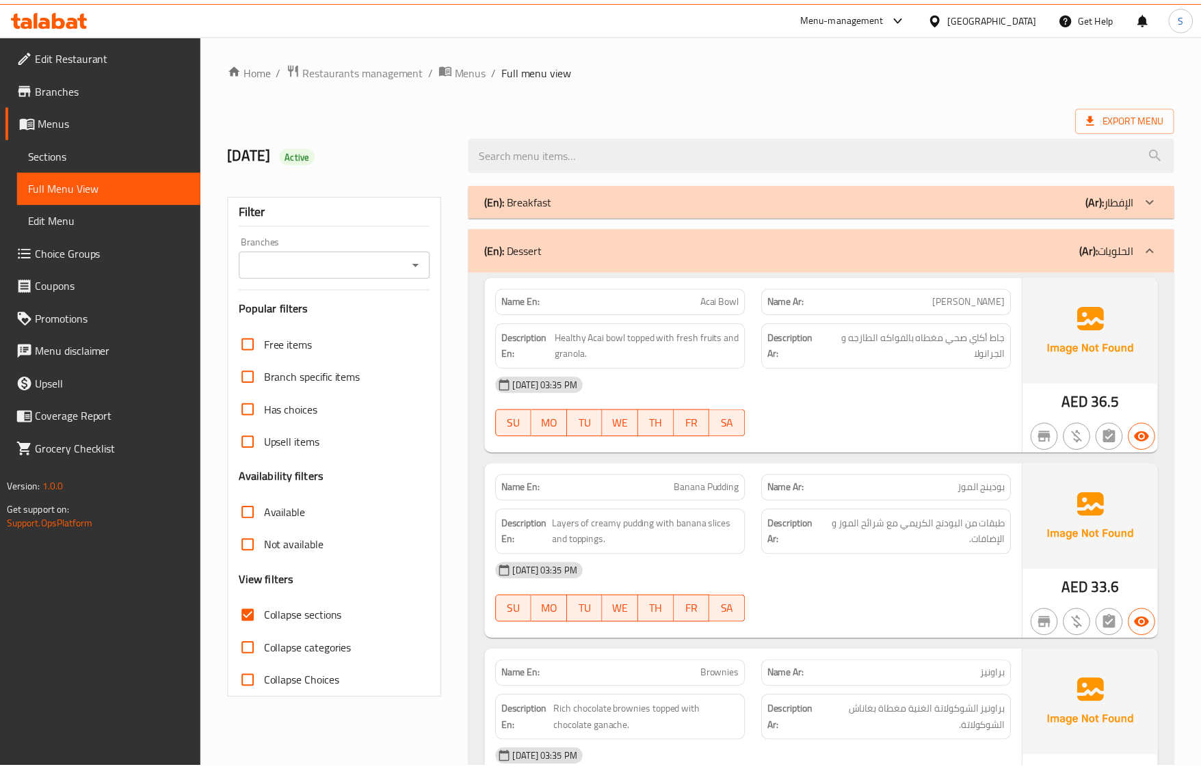
scroll to position [1636, 0]
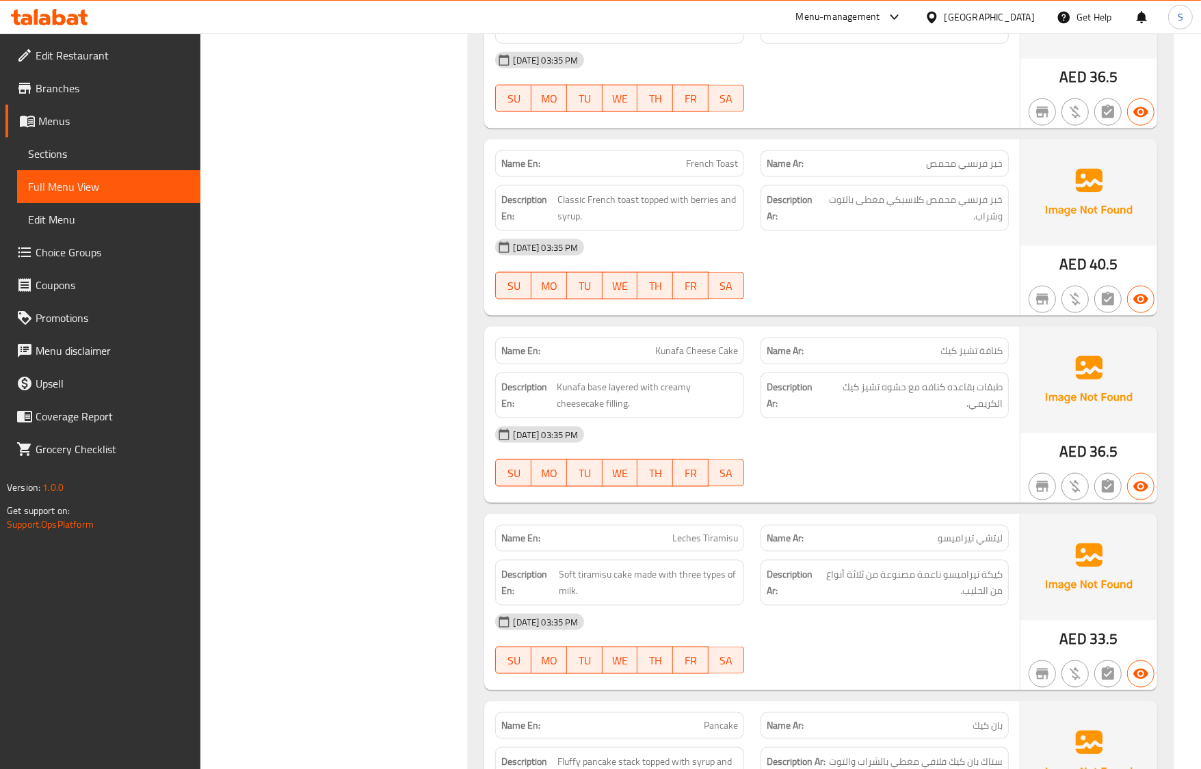
click at [758, 431] on div "[DATE] 03:35 PM" at bounding box center [751, 435] width 529 height 33
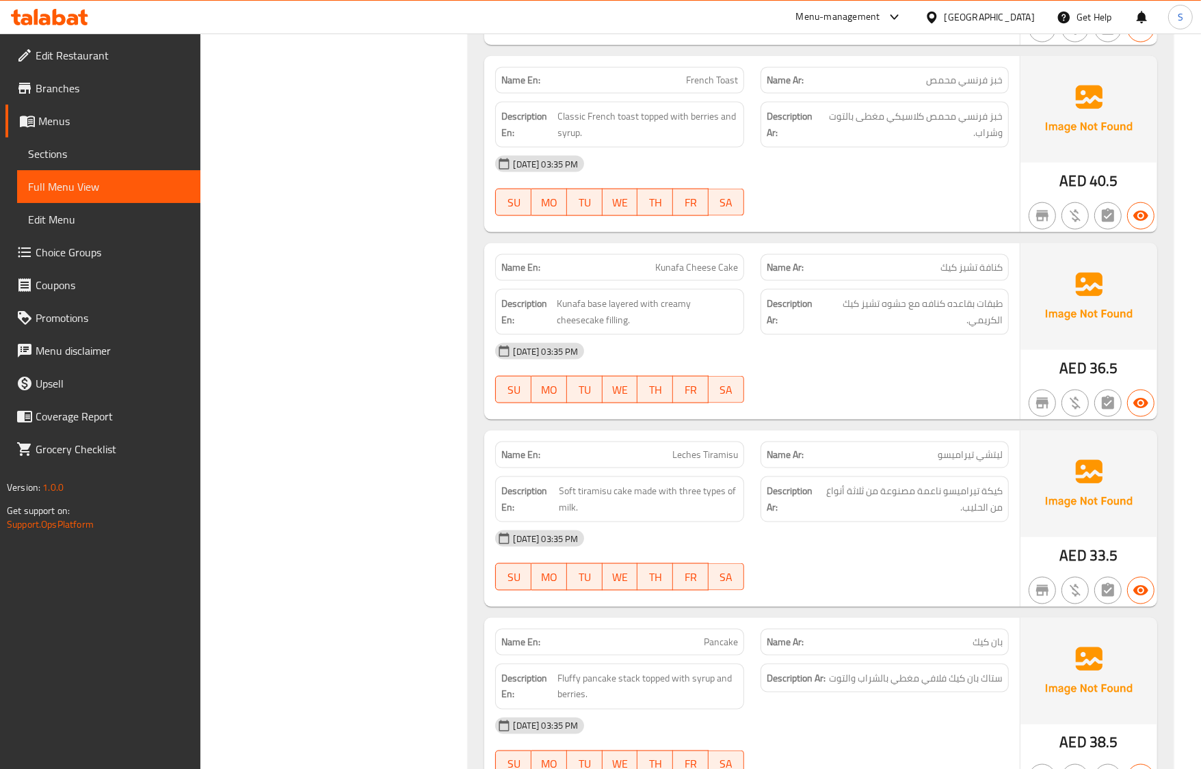
scroll to position [1893, 0]
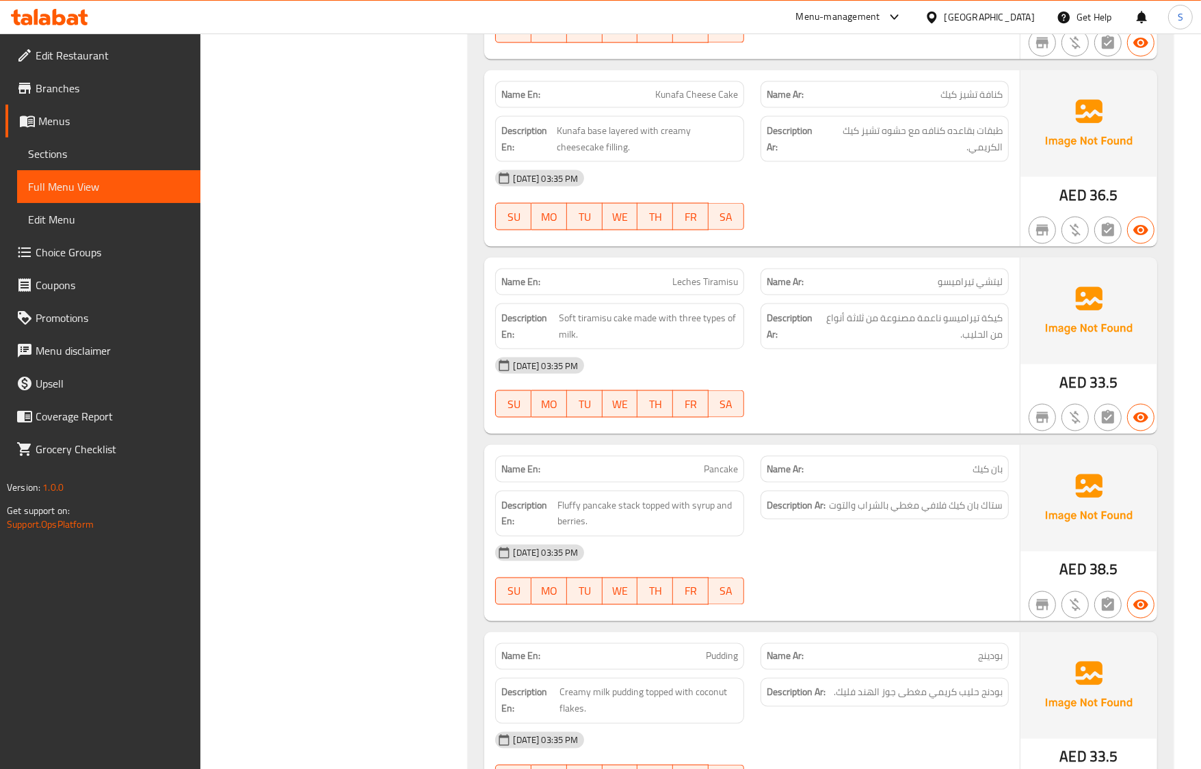
click at [987, 448] on div "Name Ar: [PERSON_NAME]" at bounding box center [884, 469] width 265 height 43
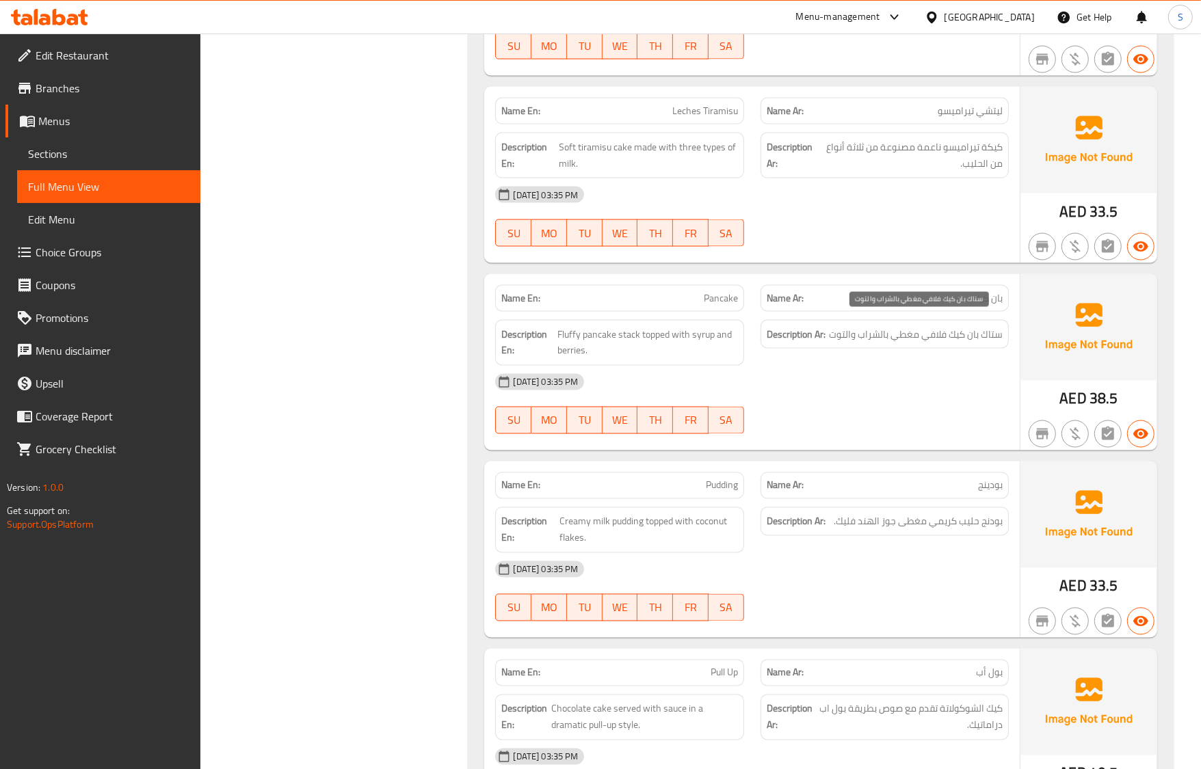
click at [993, 326] on span "ستاك بان كيك فلافي مغطي بالشراب والتوت" at bounding box center [916, 334] width 174 height 17
copy span "ستاك"
drag, startPoint x: 956, startPoint y: 486, endPoint x: 859, endPoint y: 470, distance: 98.4
click at [956, 486] on div "Name Ar: بودينج" at bounding box center [884, 486] width 248 height 27
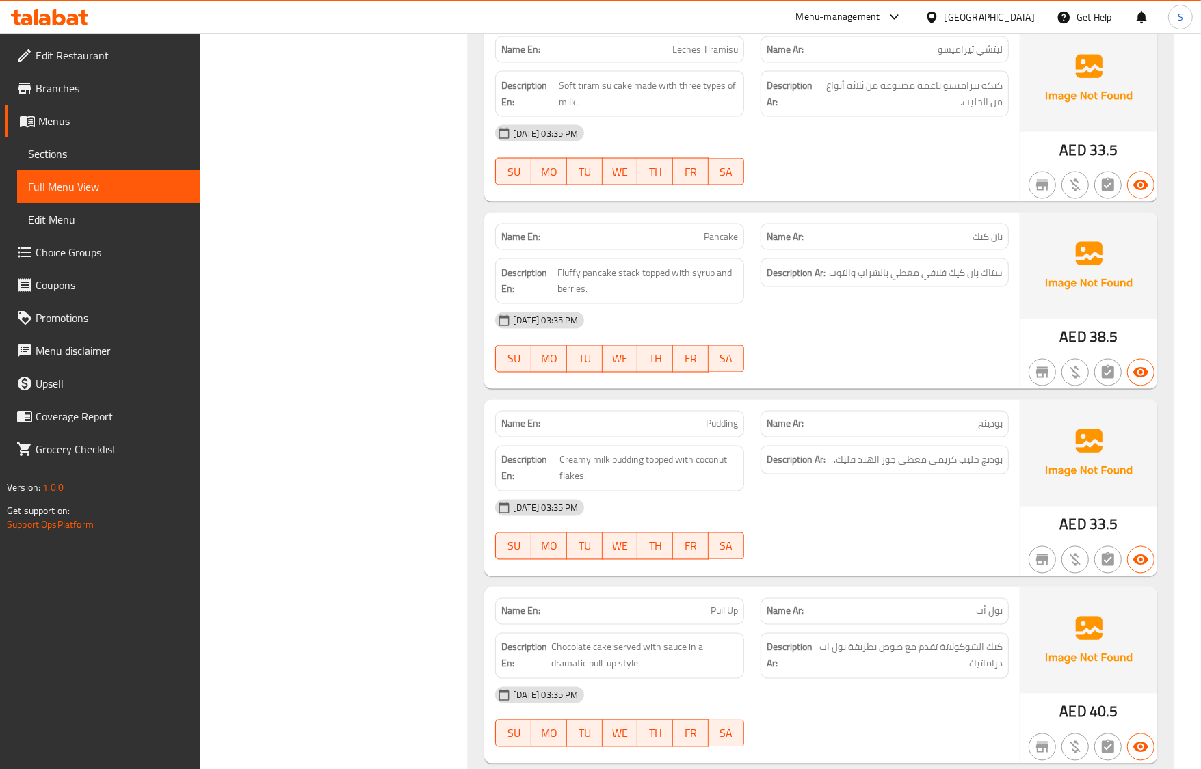
scroll to position [2235, 0]
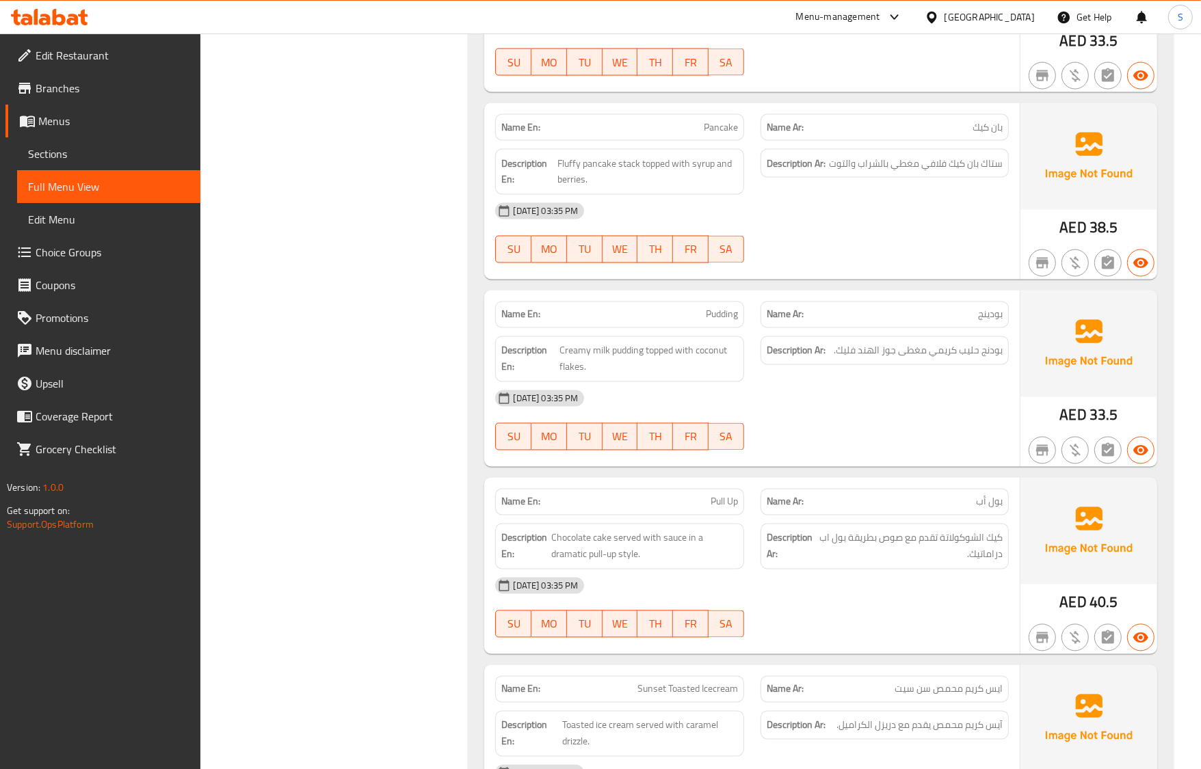
drag, startPoint x: 904, startPoint y: 445, endPoint x: 812, endPoint y: 384, distance: 110.0
click at [904, 445] on div at bounding box center [884, 450] width 265 height 16
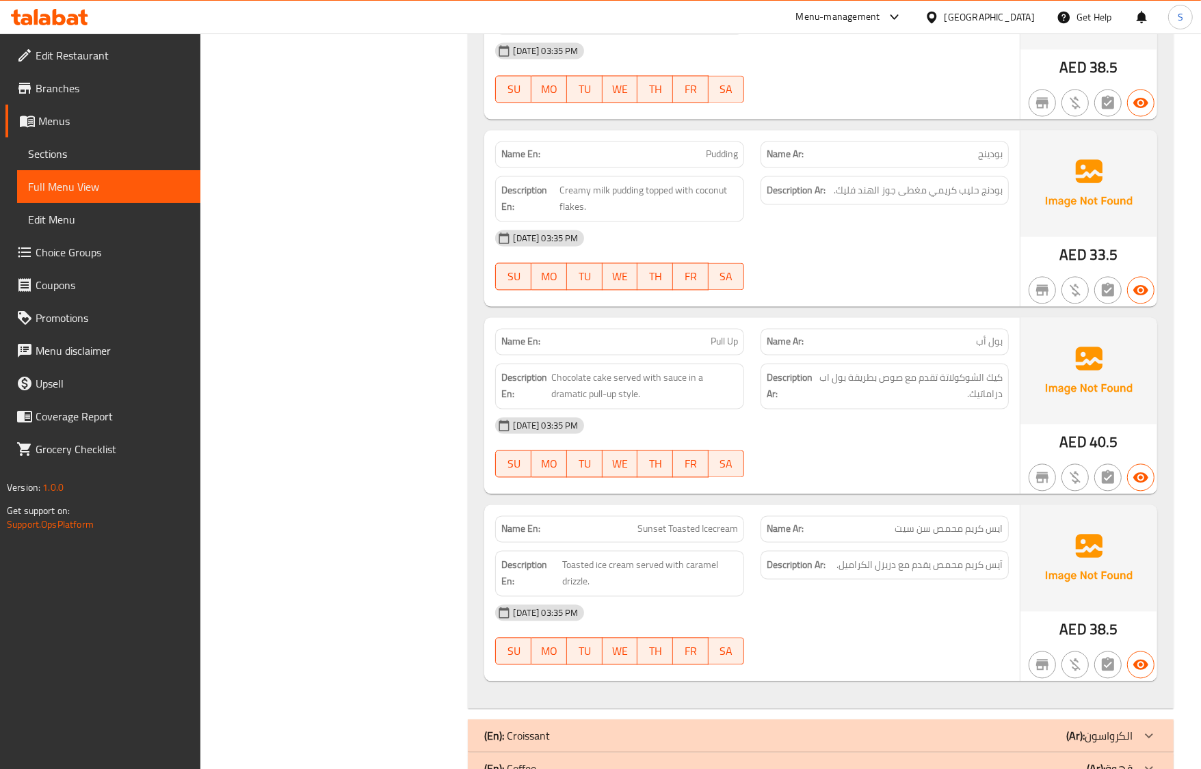
scroll to position [2406, 0]
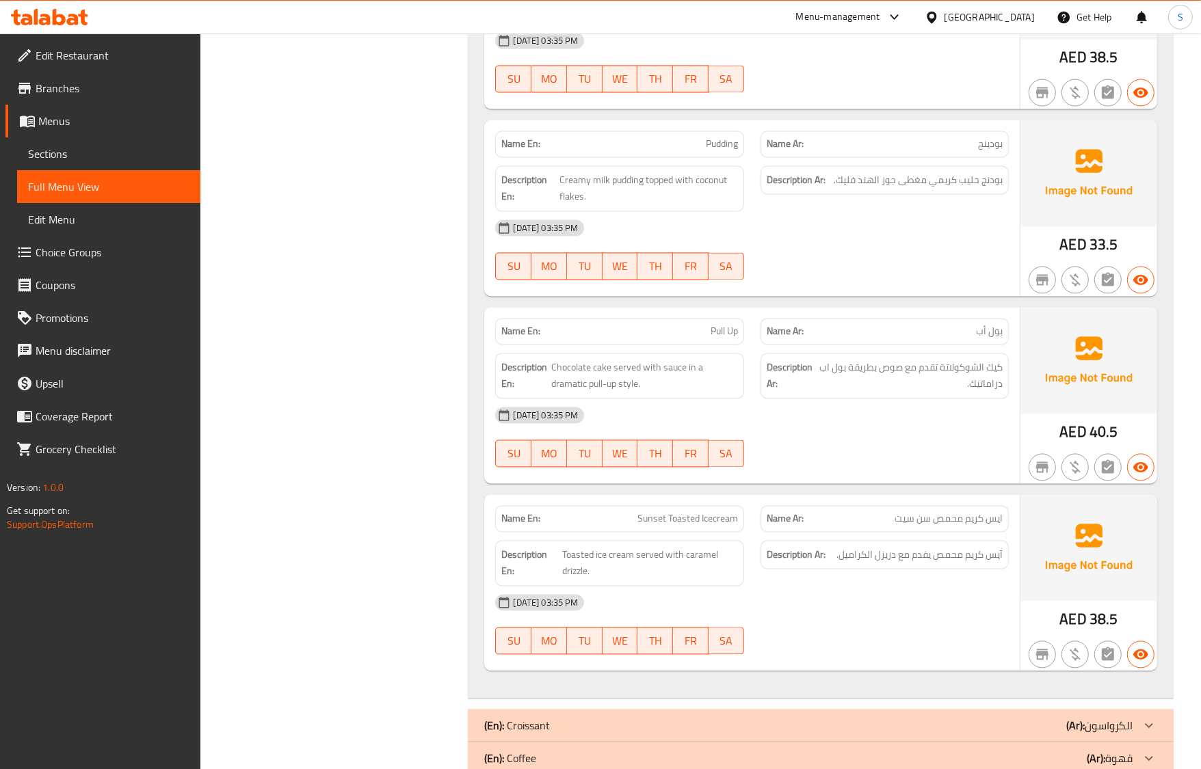
click at [985, 419] on div "[DATE] 03:35 PM" at bounding box center [751, 415] width 529 height 33
click at [647, 324] on p "Name En: Pull Up" at bounding box center [619, 331] width 236 height 14
click at [66, 156] on span "Sections" at bounding box center [108, 154] width 161 height 16
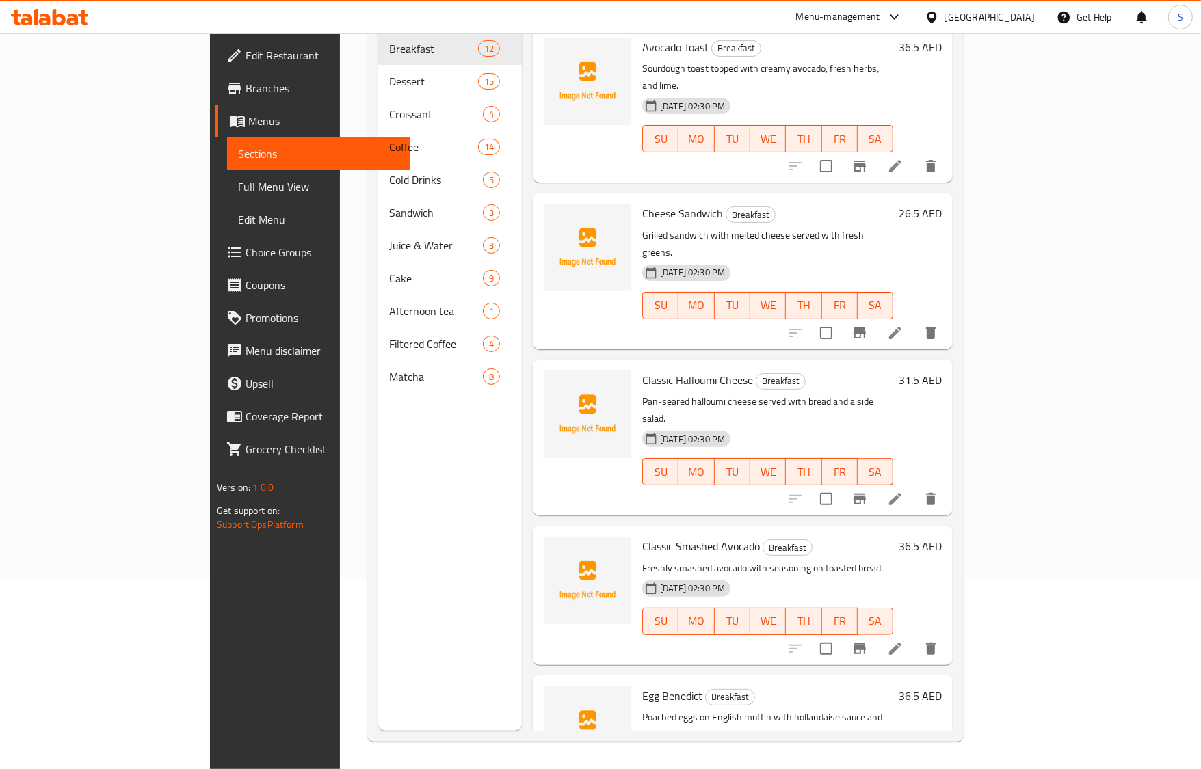
scroll to position [192, 0]
click at [238, 189] on span "Full Menu View" at bounding box center [318, 186] width 161 height 16
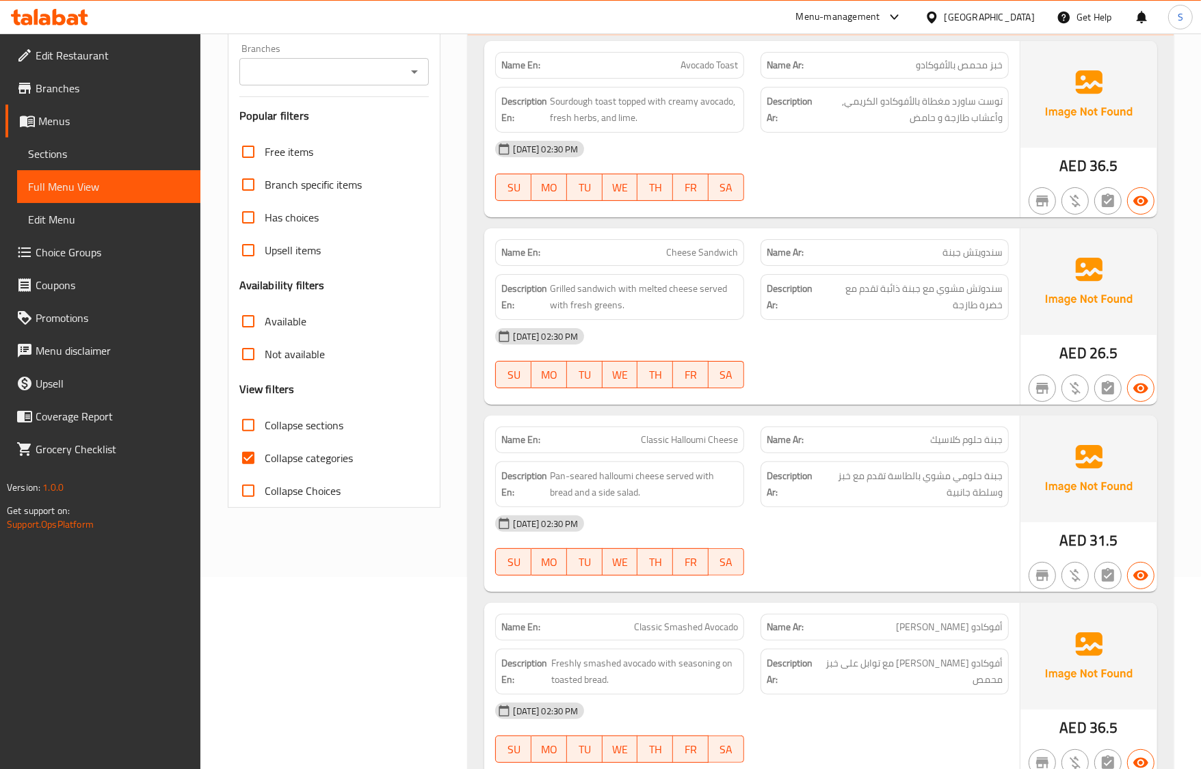
drag, startPoint x: 72, startPoint y: 146, endPoint x: 85, endPoint y: 187, distance: 43.0
click at [72, 146] on span "Sections" at bounding box center [108, 154] width 161 height 16
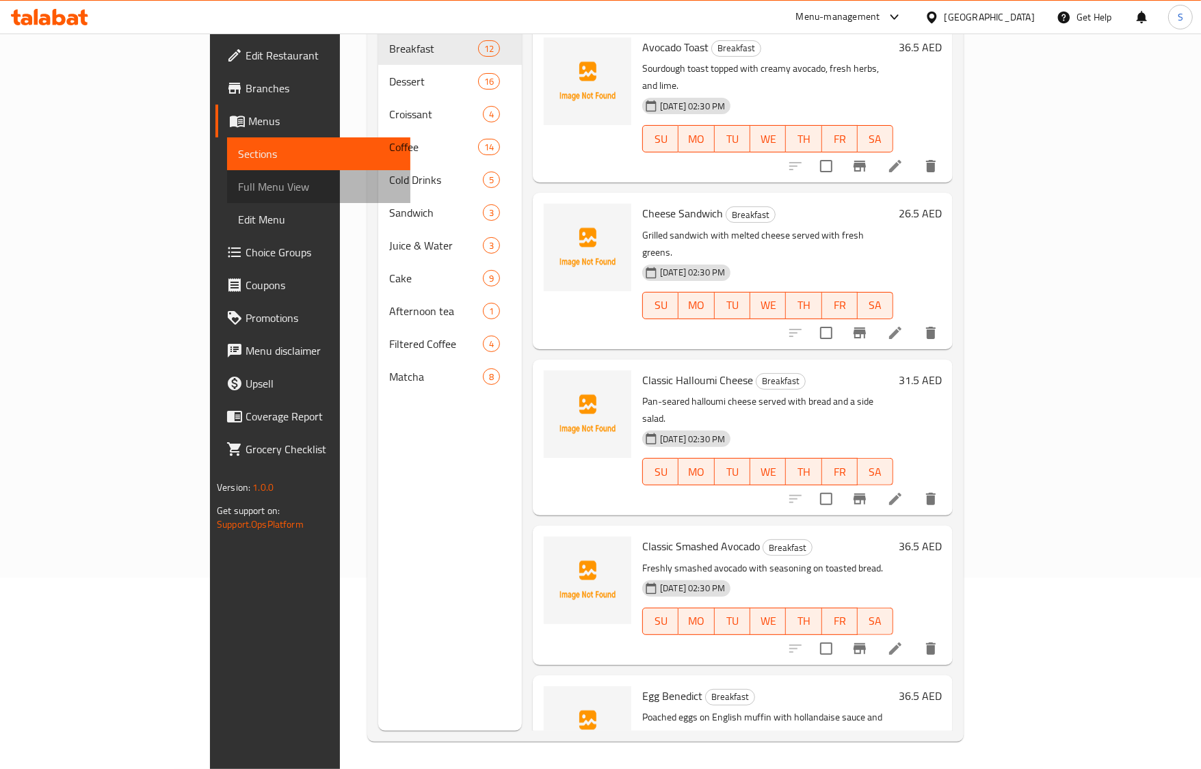
click at [238, 187] on span "Full Menu View" at bounding box center [318, 186] width 161 height 16
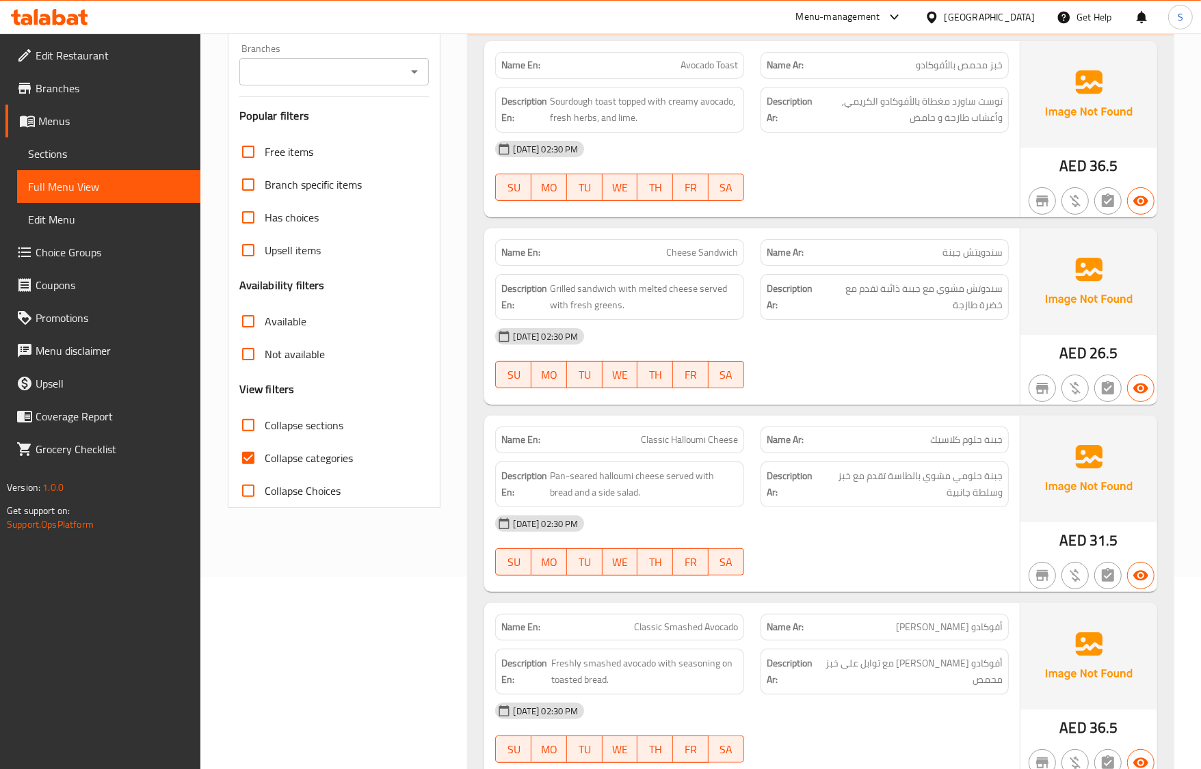
click at [258, 455] on input "Collapse categories" at bounding box center [248, 458] width 33 height 33
checkbox input "false"
click at [252, 429] on input "Collapse sections" at bounding box center [248, 425] width 33 height 33
checkbox input "true"
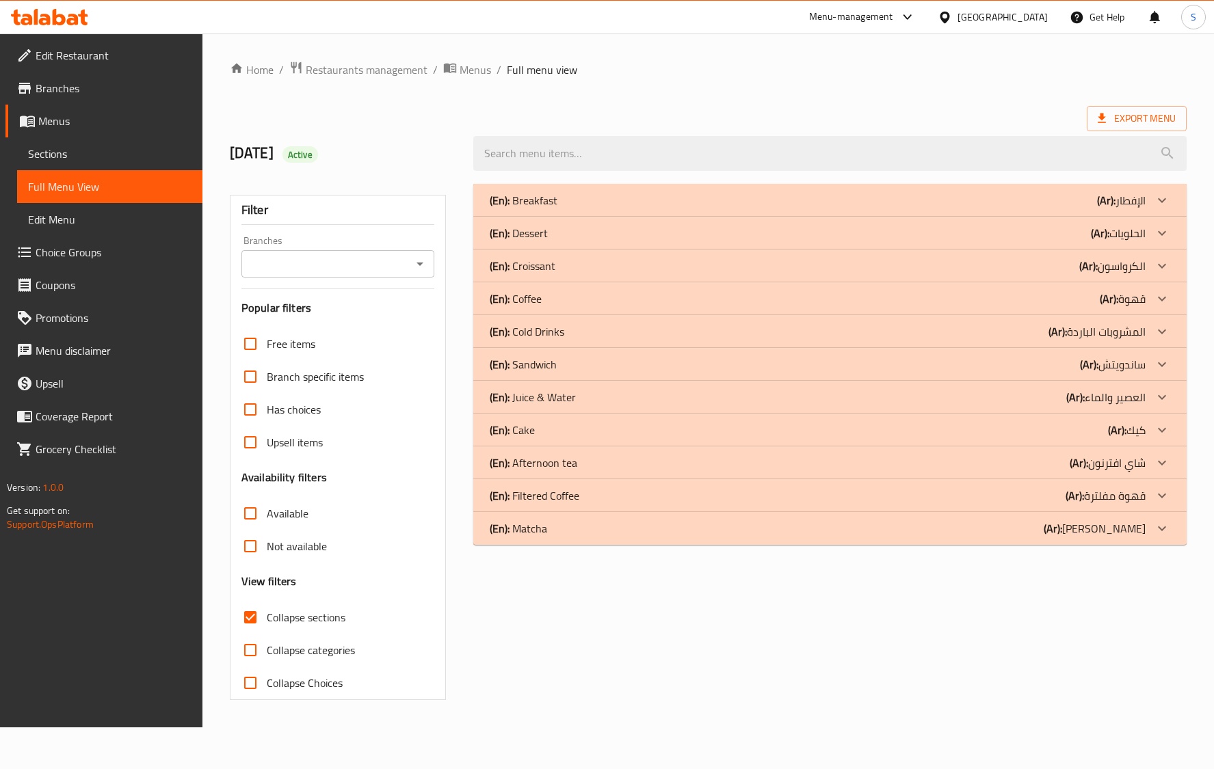
click at [540, 239] on p "(En): Dessert" at bounding box center [519, 233] width 58 height 16
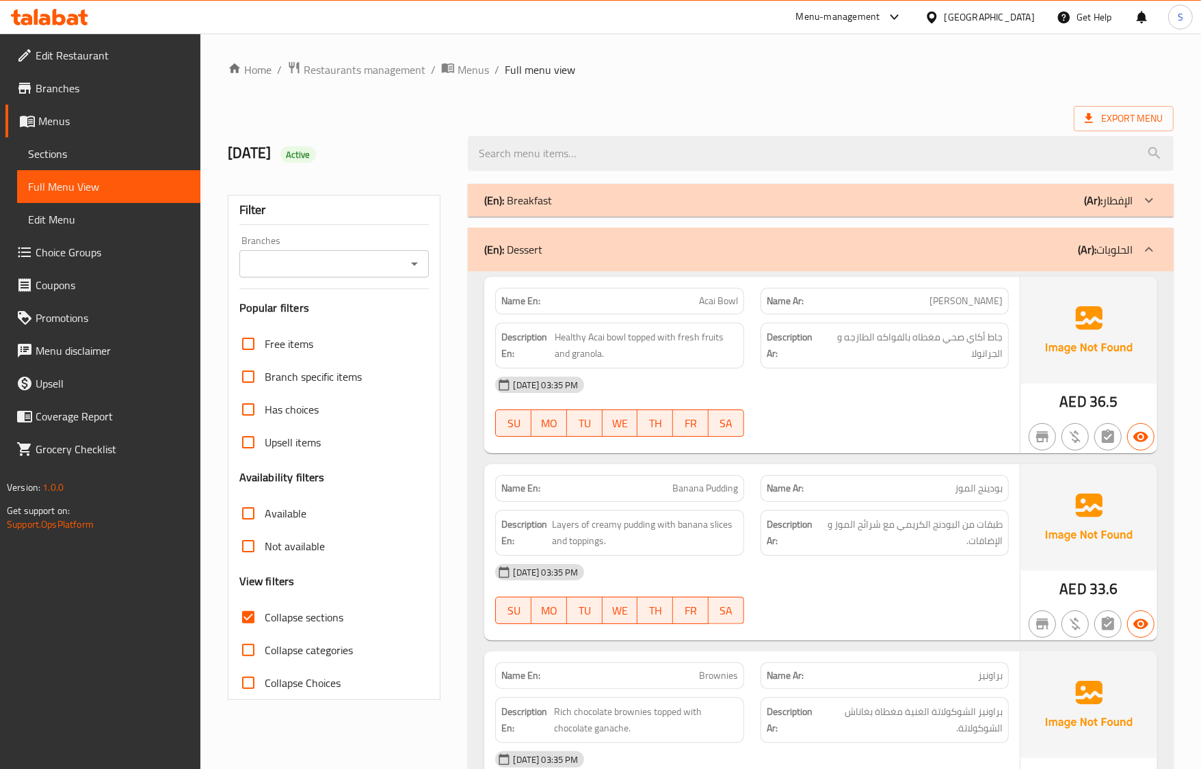
scroll to position [2576, 0]
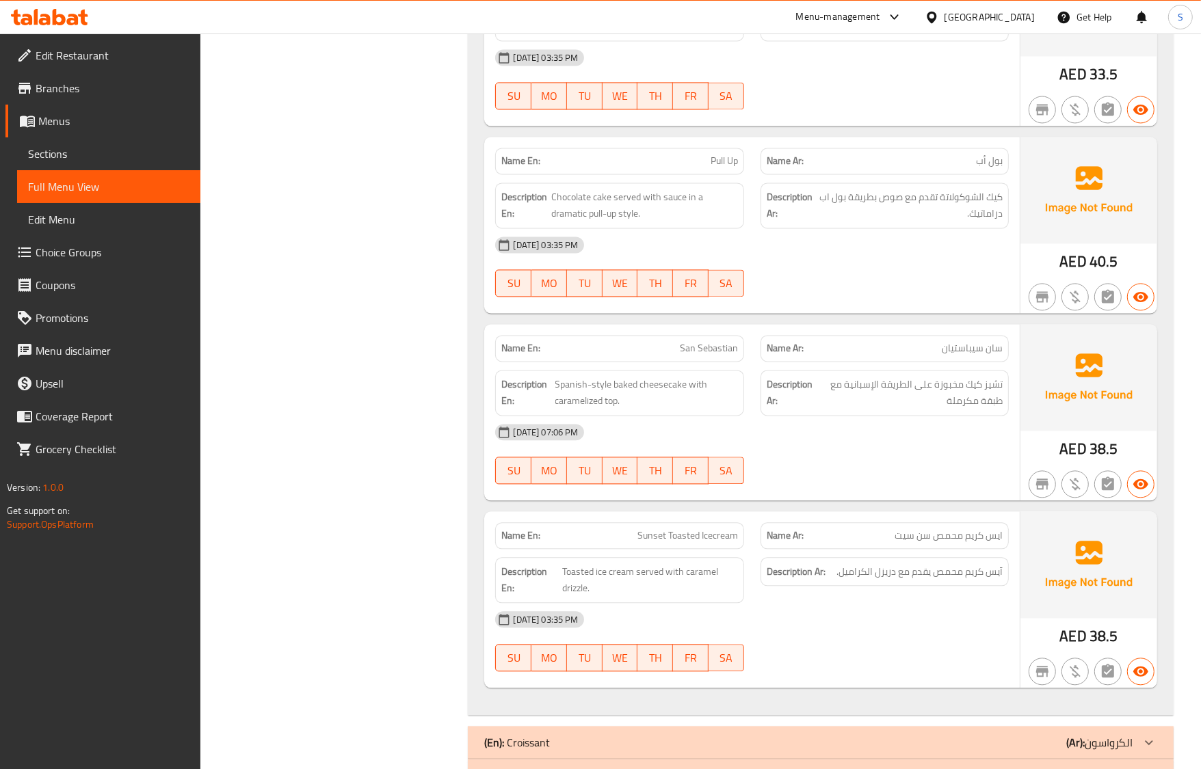
click at [721, 335] on div "Name En: San Sebastian" at bounding box center [619, 348] width 248 height 27
copy span "San Sebastian"
click at [993, 566] on span "آيس كريم محمص يقدم مع دريزل الكراميل." at bounding box center [919, 571] width 166 height 17
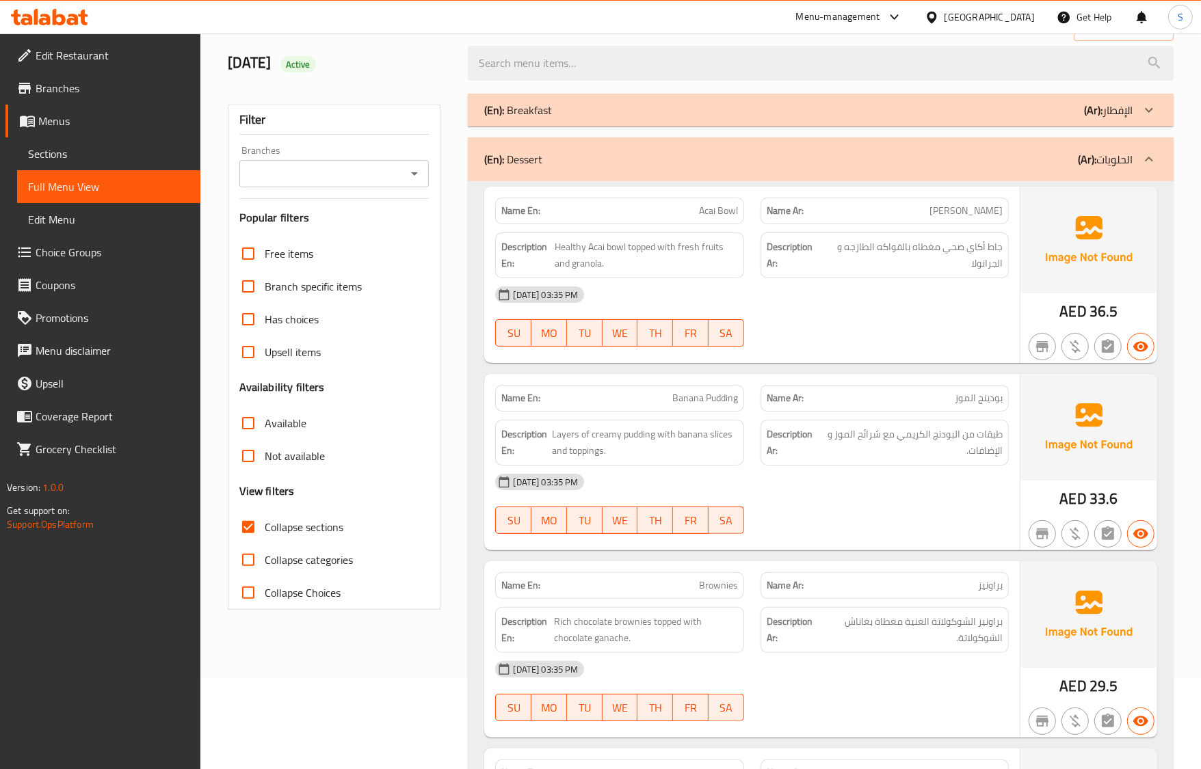
scroll to position [0, 0]
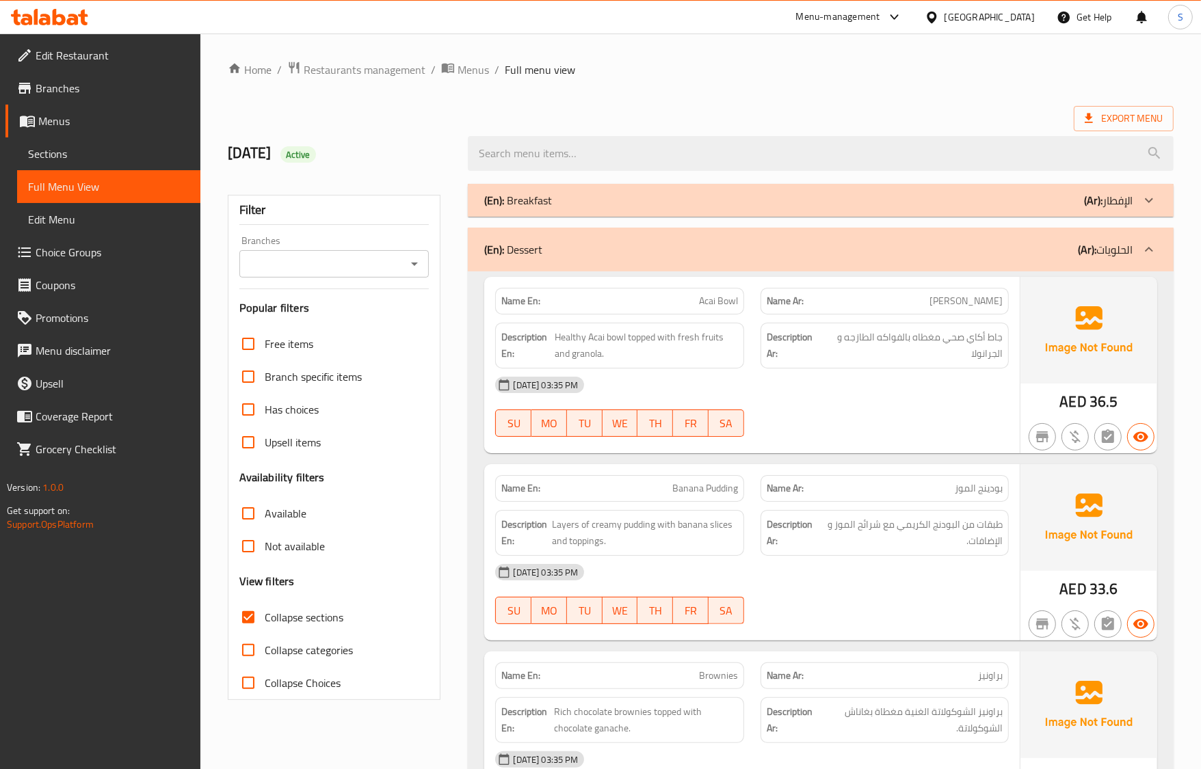
click at [589, 243] on div "(En): Dessert (Ar): الحلويات" at bounding box center [808, 249] width 648 height 16
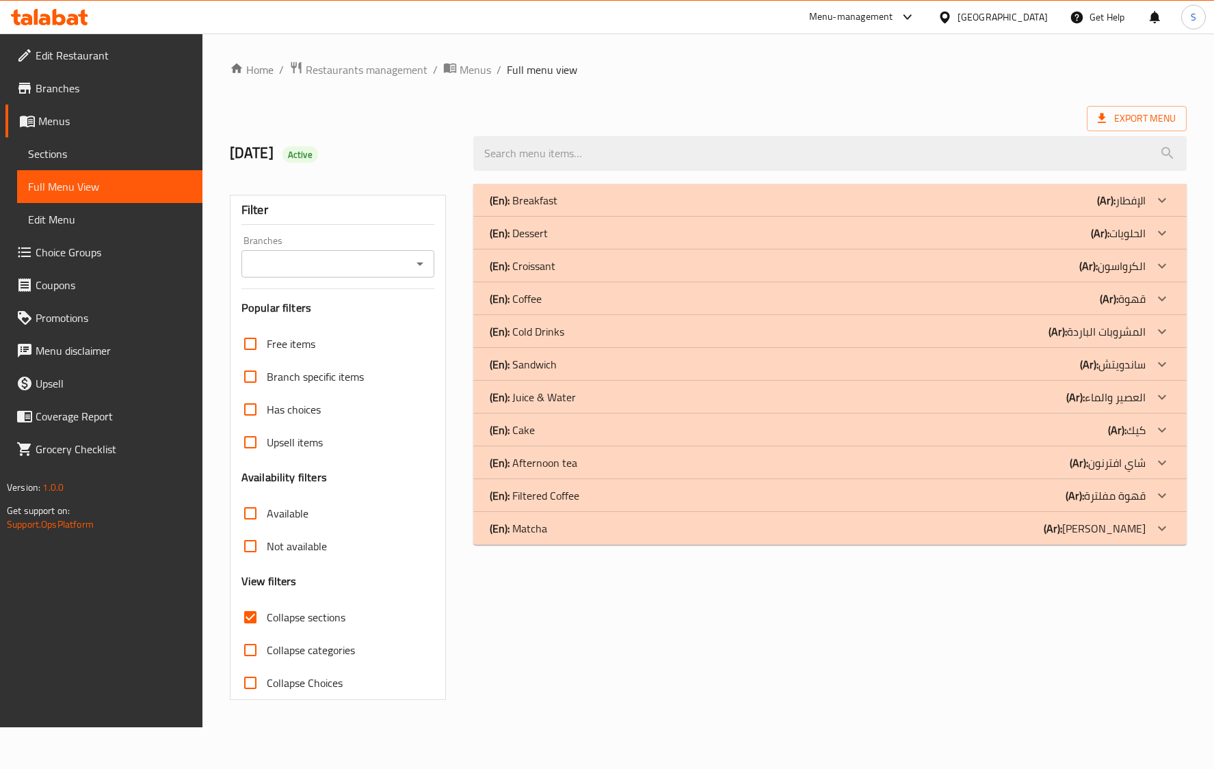
click at [546, 117] on div "Export Menu" at bounding box center [708, 118] width 957 height 25
click at [562, 298] on div "(En): Coffee (Ar): قهوة" at bounding box center [818, 299] width 656 height 16
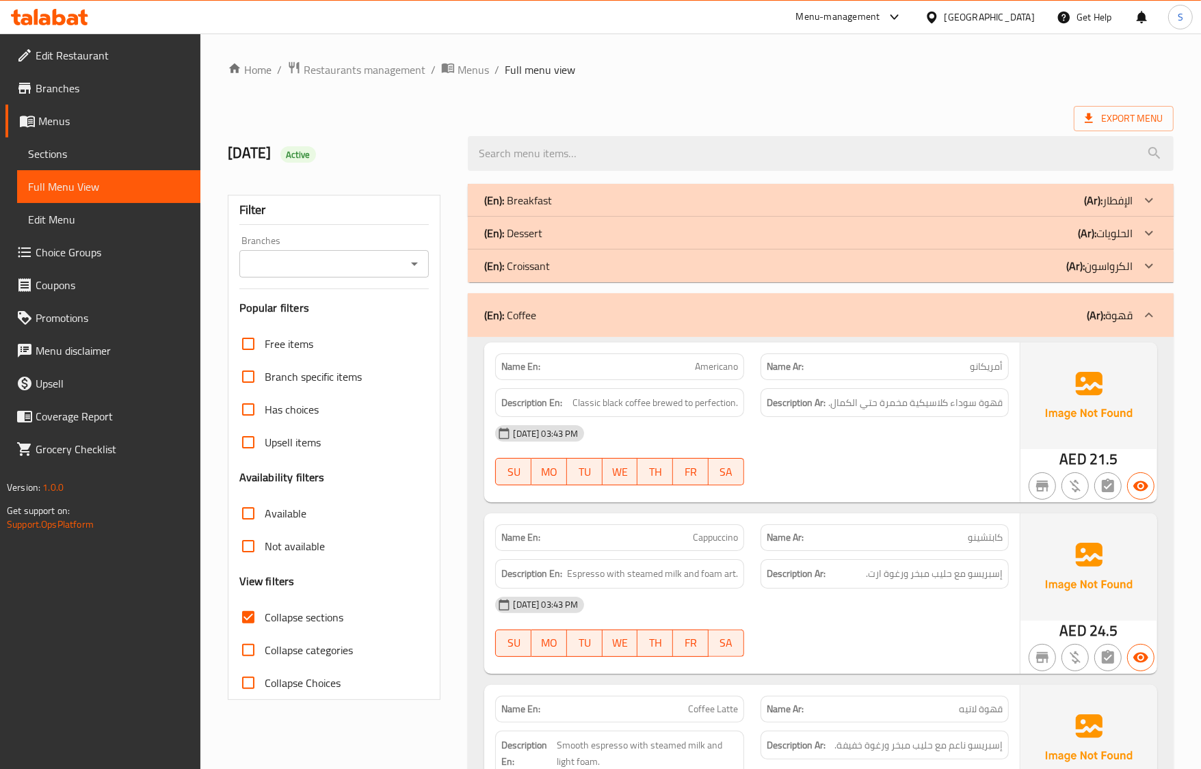
click at [881, 607] on div "[DATE] 03:43 PM" at bounding box center [751, 605] width 529 height 33
click at [701, 500] on div "Name En: Americano Name Ar: أمريكانو Description En: Classic black coffee brewe…" at bounding box center [751, 423] width 535 height 160
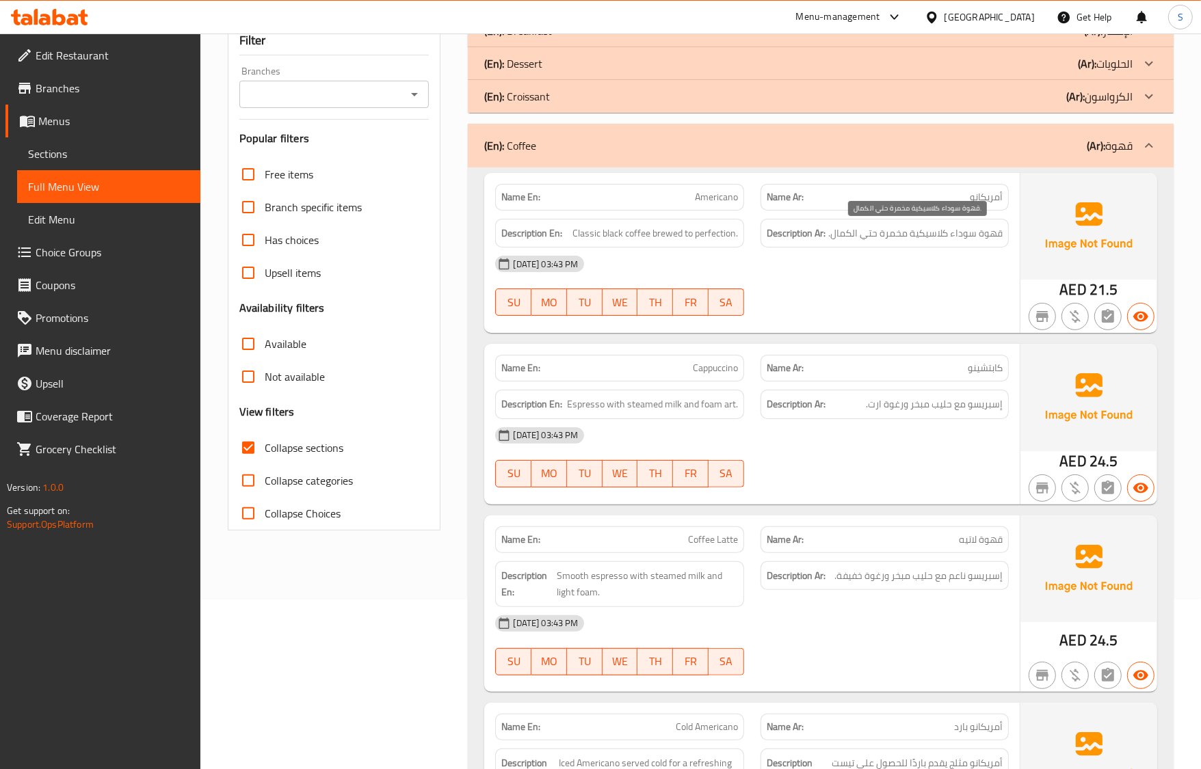
scroll to position [171, 0]
drag, startPoint x: 730, startPoint y: 429, endPoint x: 808, endPoint y: 431, distance: 78.0
click at [732, 429] on div "[DATE] 03:43 PM" at bounding box center [751, 434] width 529 height 33
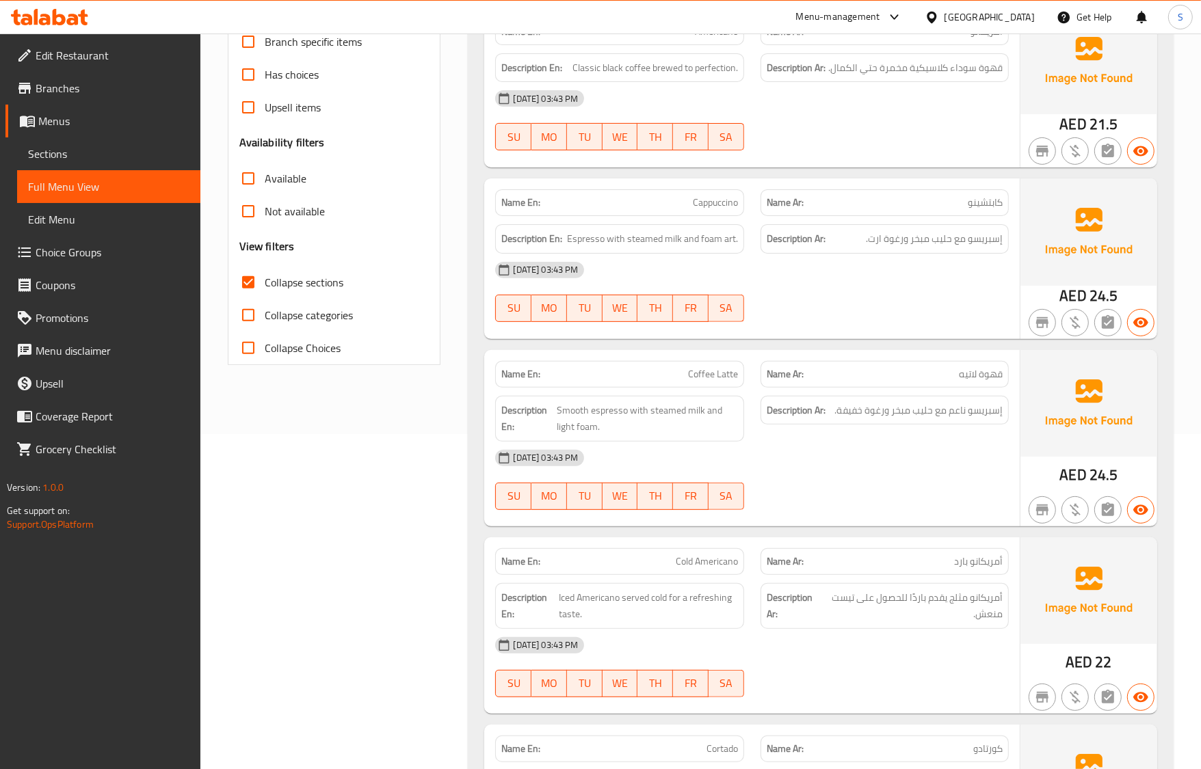
scroll to position [342, 0]
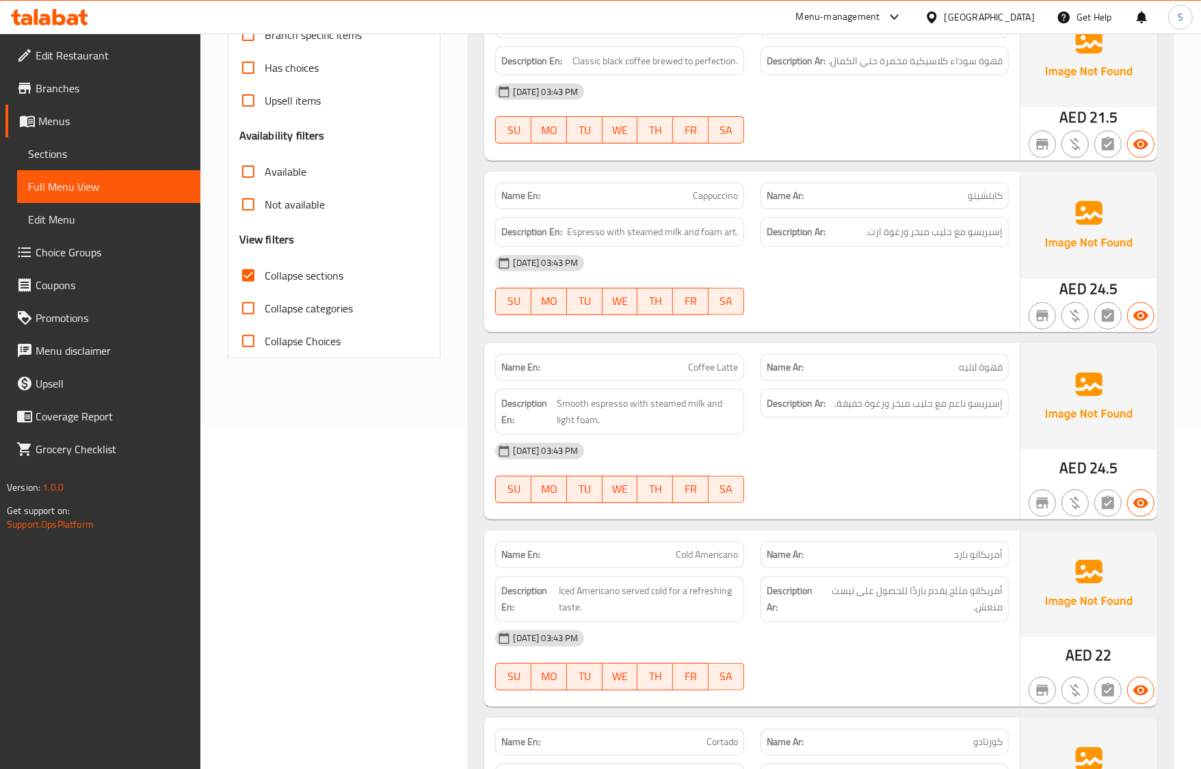
drag, startPoint x: 805, startPoint y: 419, endPoint x: 781, endPoint y: 418, distance: 24.0
click at [805, 419] on div "Description Ar: إسبريسو ناعم مع حليب مبخر ورغوة خفيفة." at bounding box center [884, 412] width 265 height 62
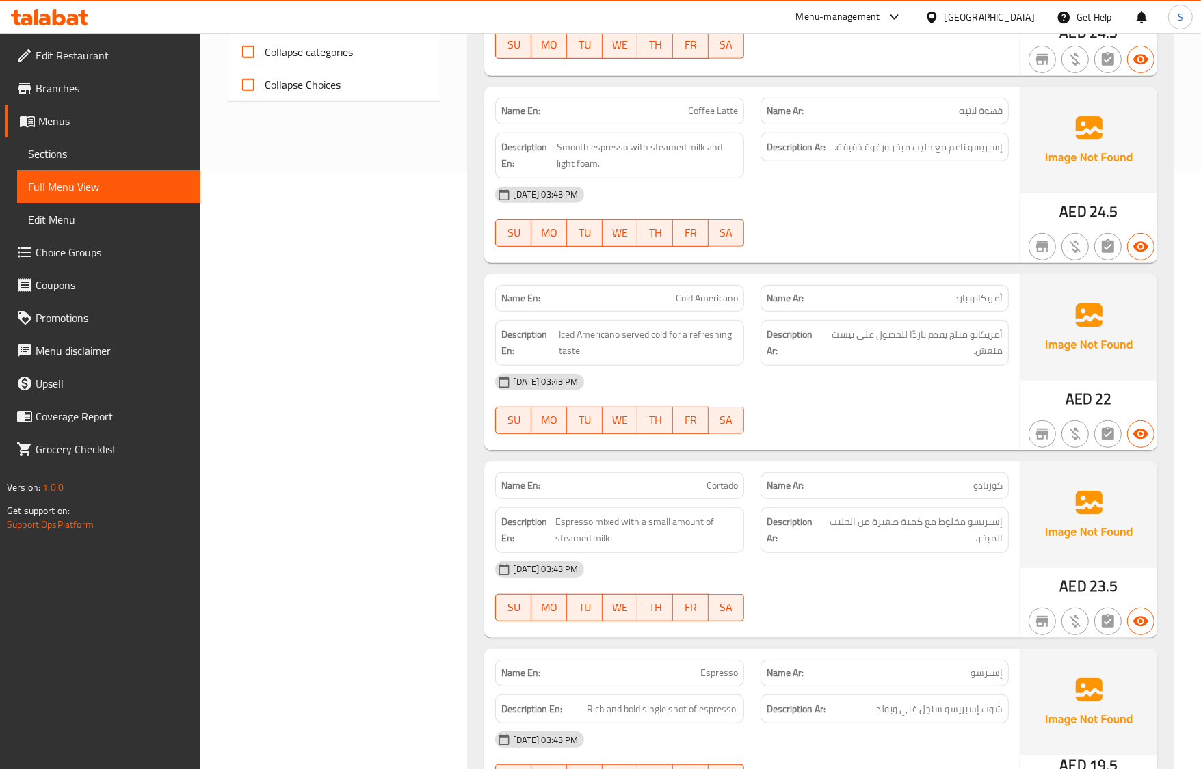
drag, startPoint x: 852, startPoint y: 429, endPoint x: 835, endPoint y: 435, distance: 18.2
click at [852, 429] on div at bounding box center [884, 434] width 265 height 16
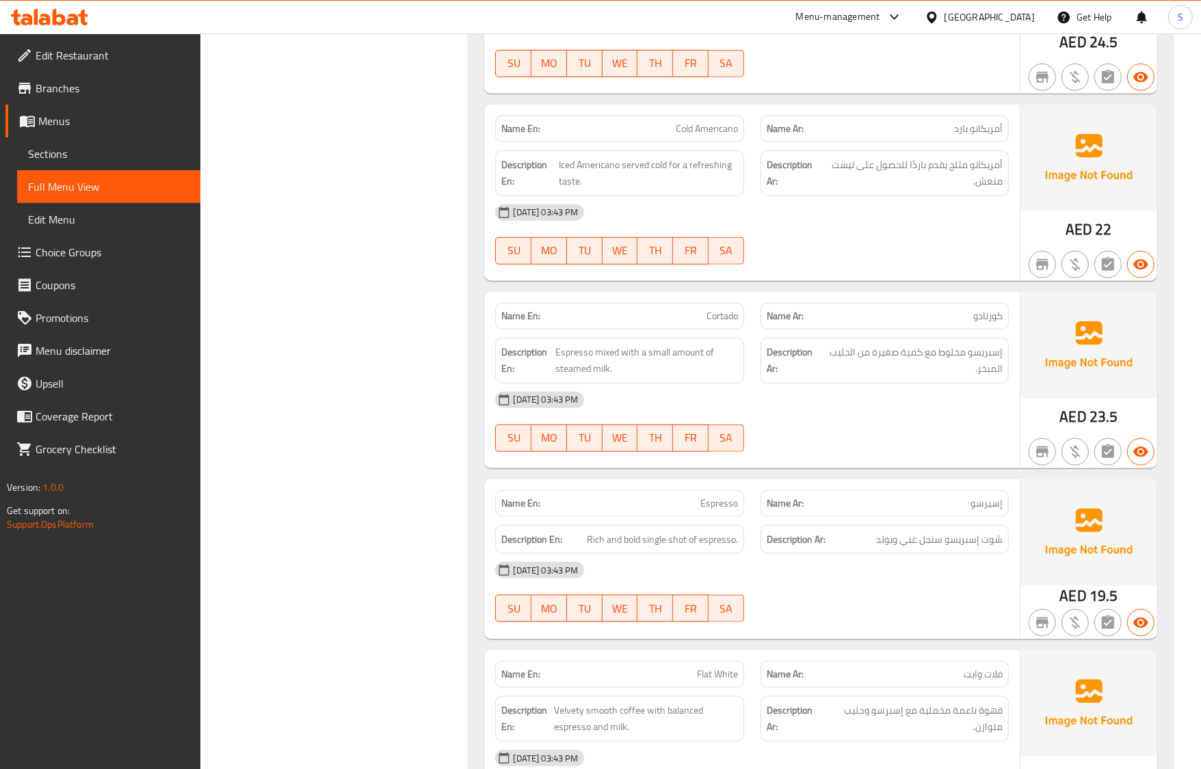
scroll to position [769, 0]
click at [815, 458] on div at bounding box center [884, 450] width 265 height 16
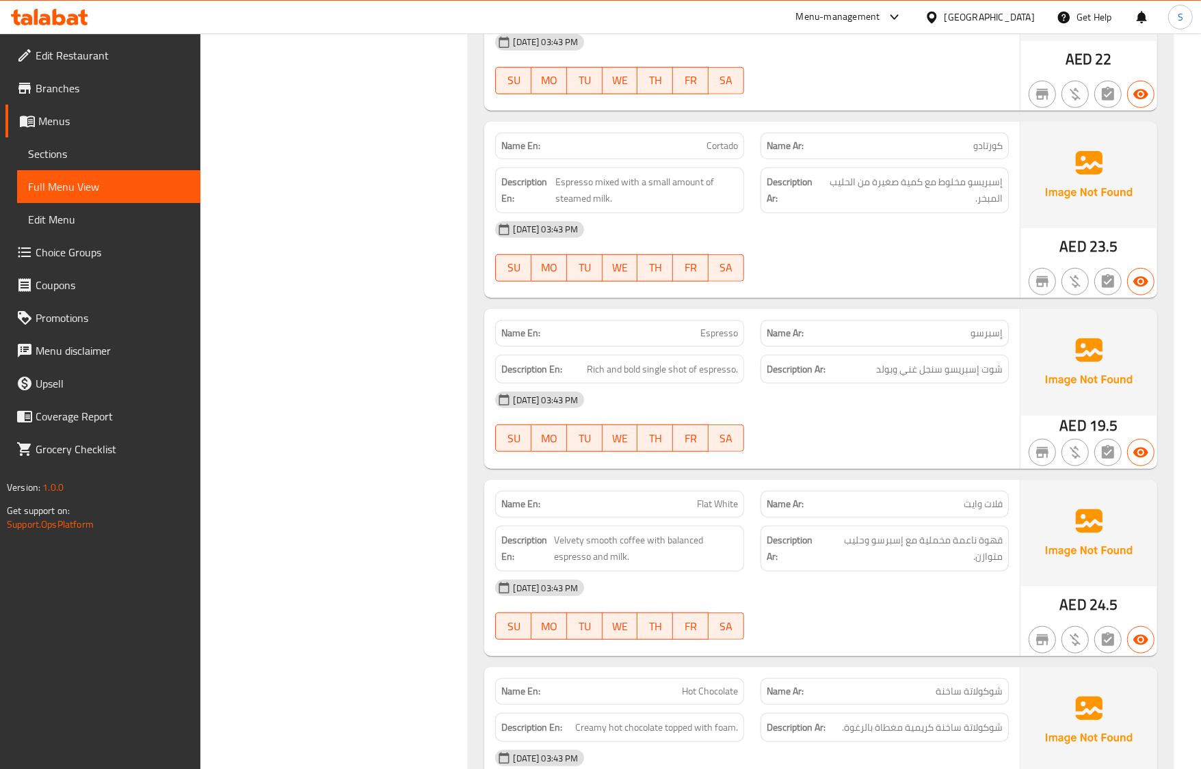
scroll to position [940, 0]
click at [1083, 424] on span "AED" at bounding box center [1072, 423] width 27 height 27
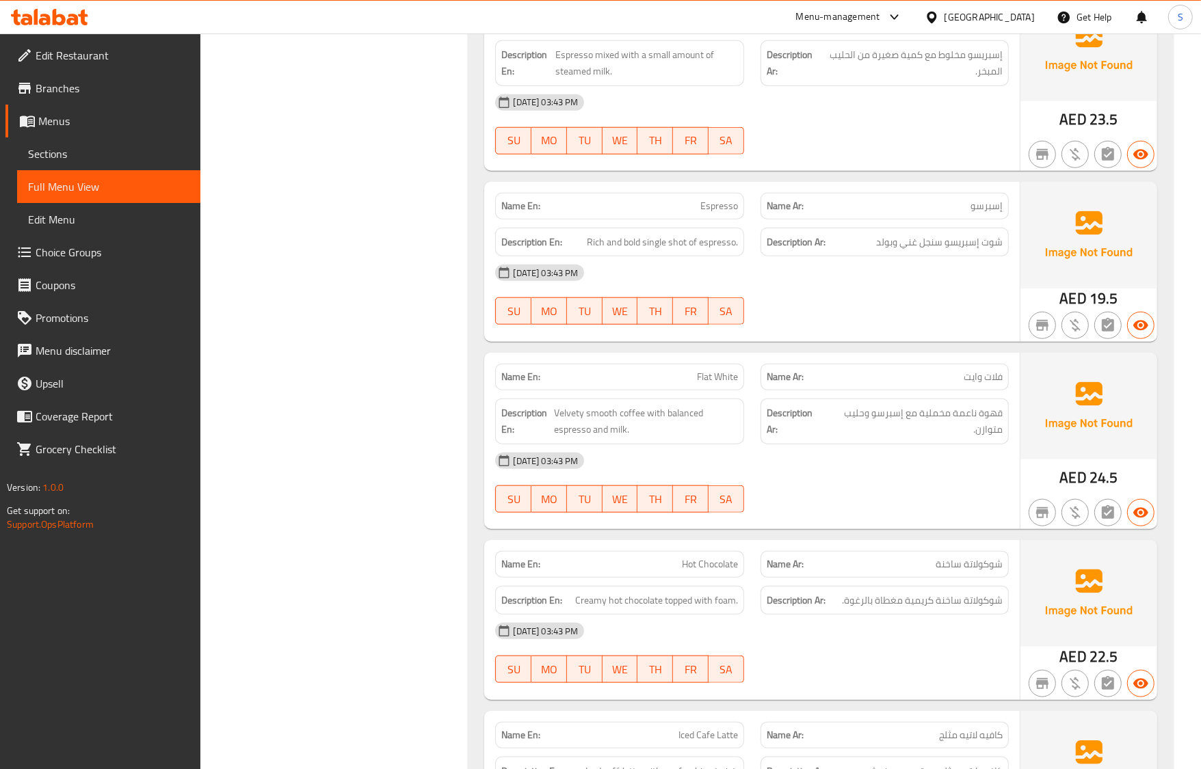
scroll to position [1197, 0]
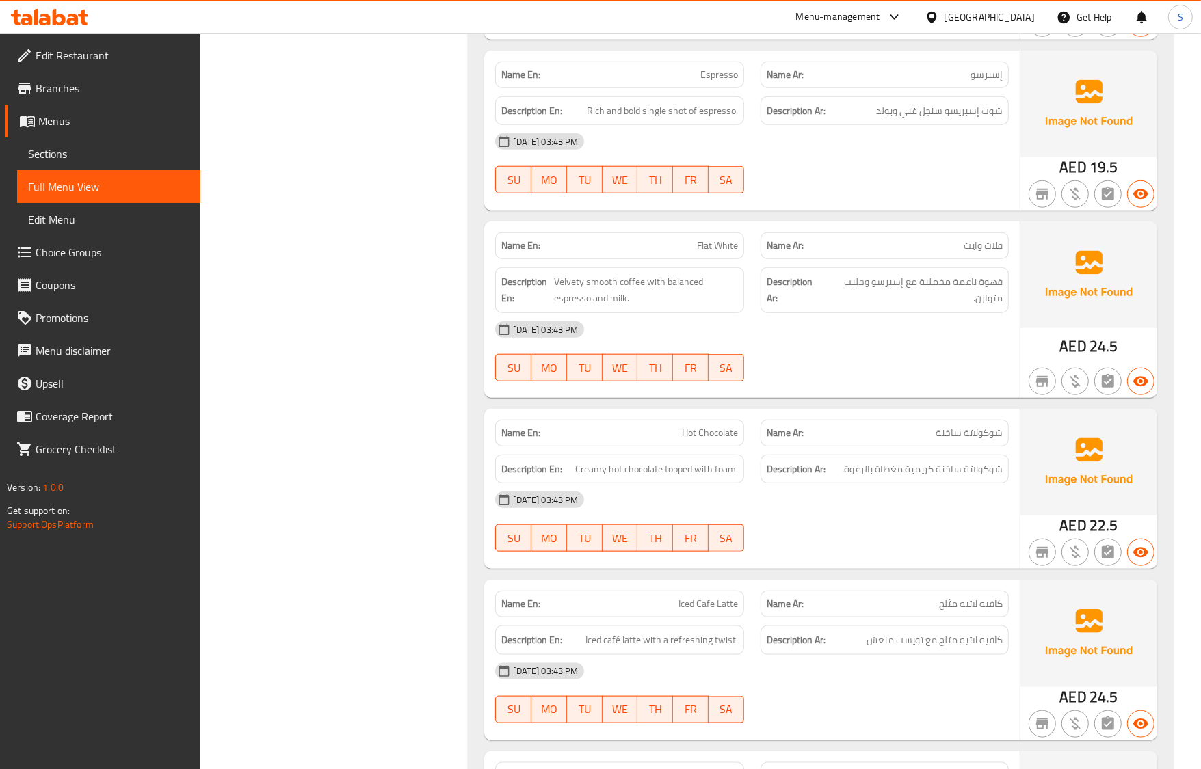
click at [896, 440] on p "Name Ar: شوكولاتة ساخنة" at bounding box center [885, 433] width 236 height 14
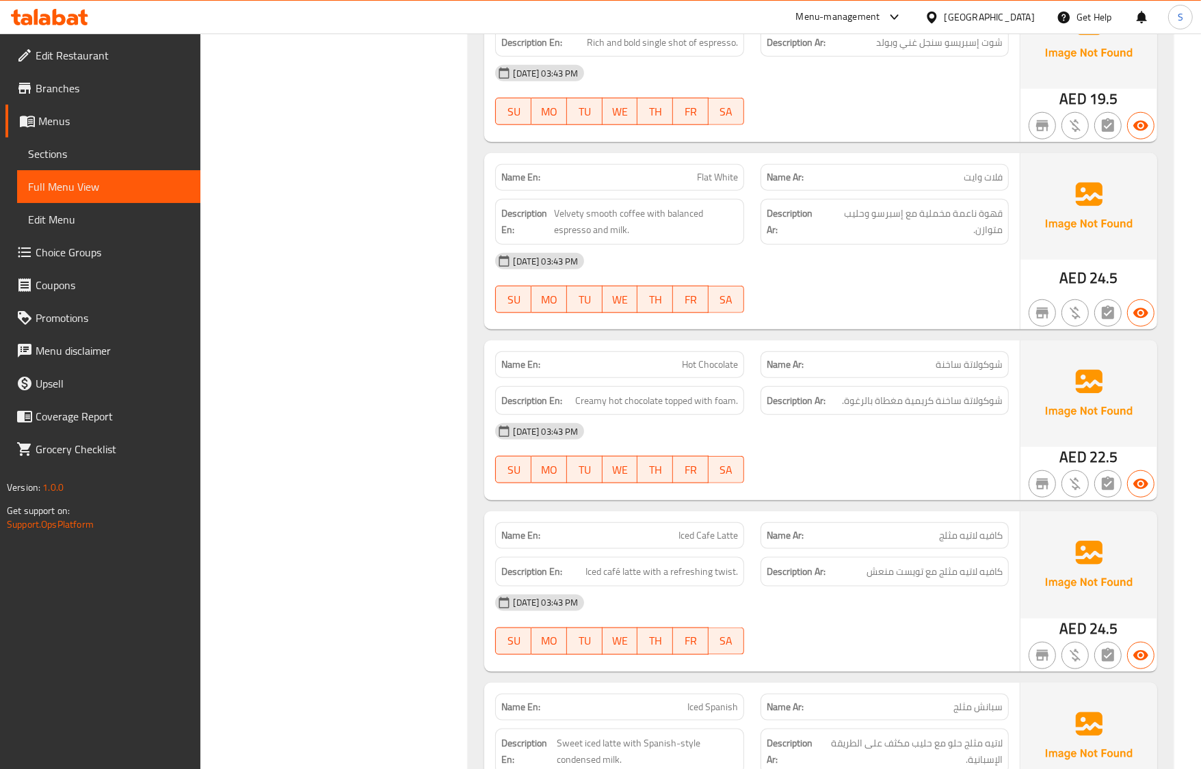
scroll to position [1368, 0]
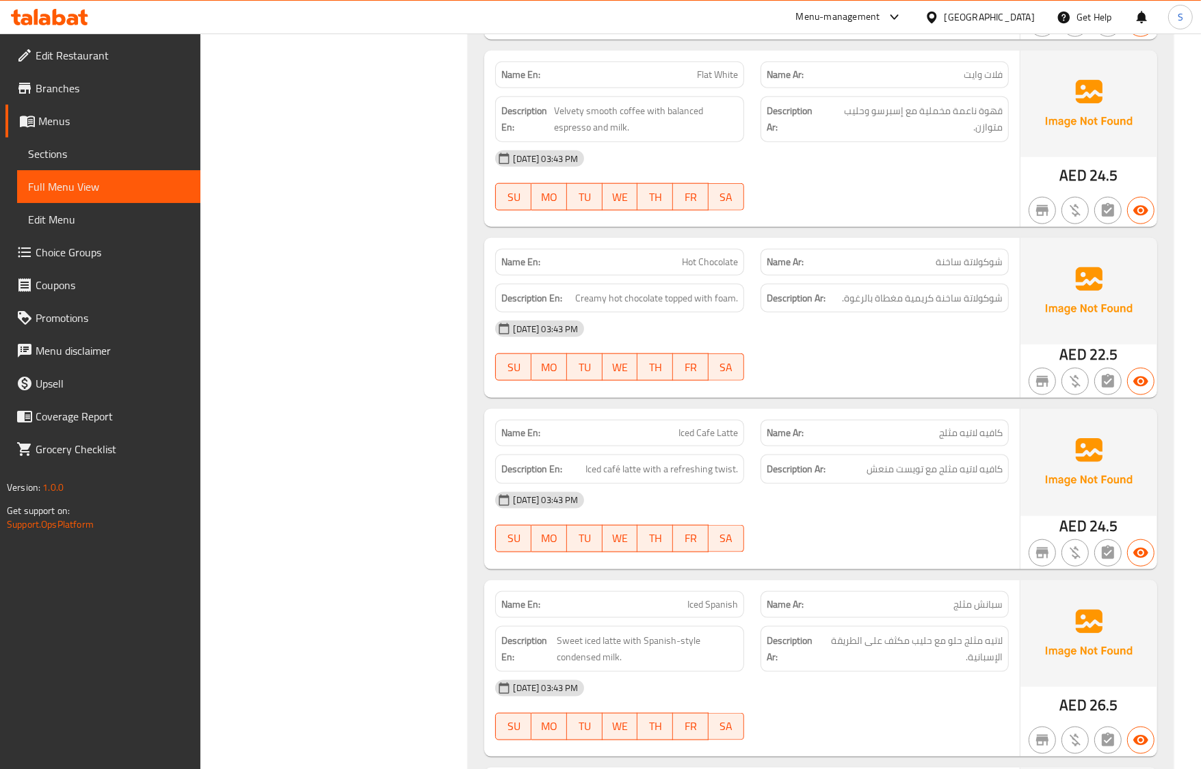
click at [871, 447] on div "Name Ar: كافيه لاتيه مثلج" at bounding box center [884, 433] width 248 height 27
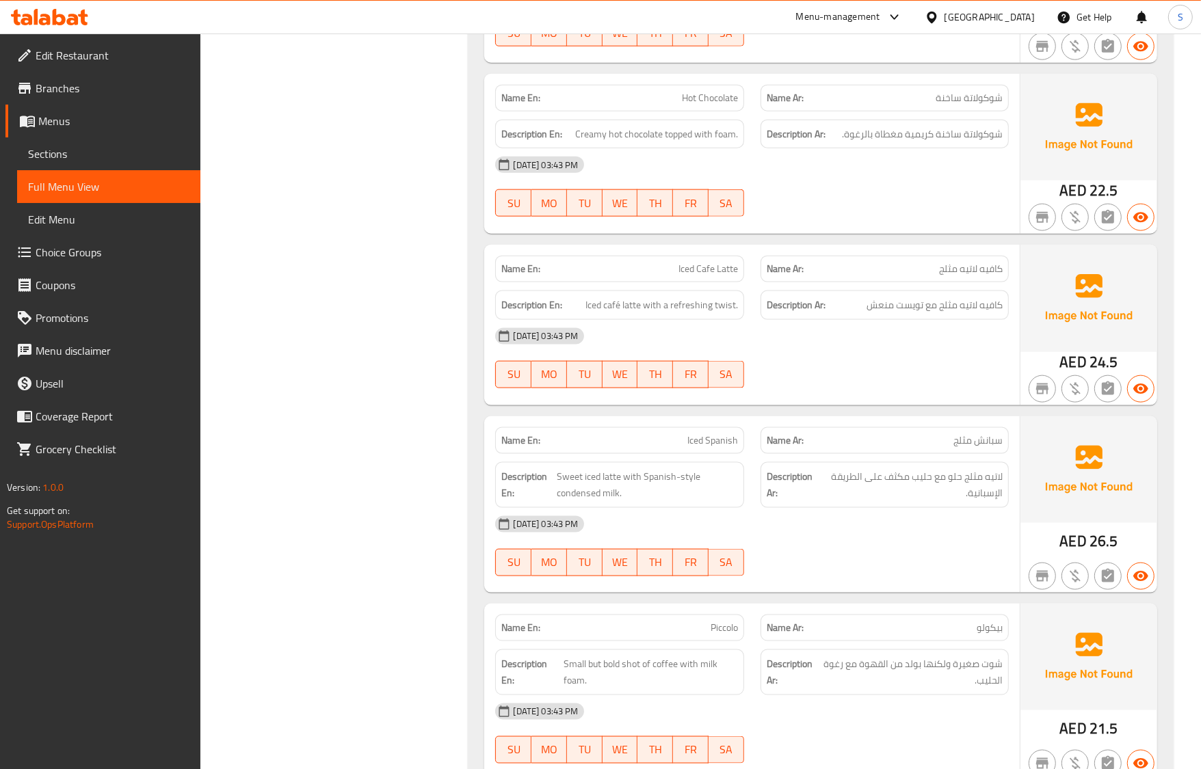
scroll to position [1539, 0]
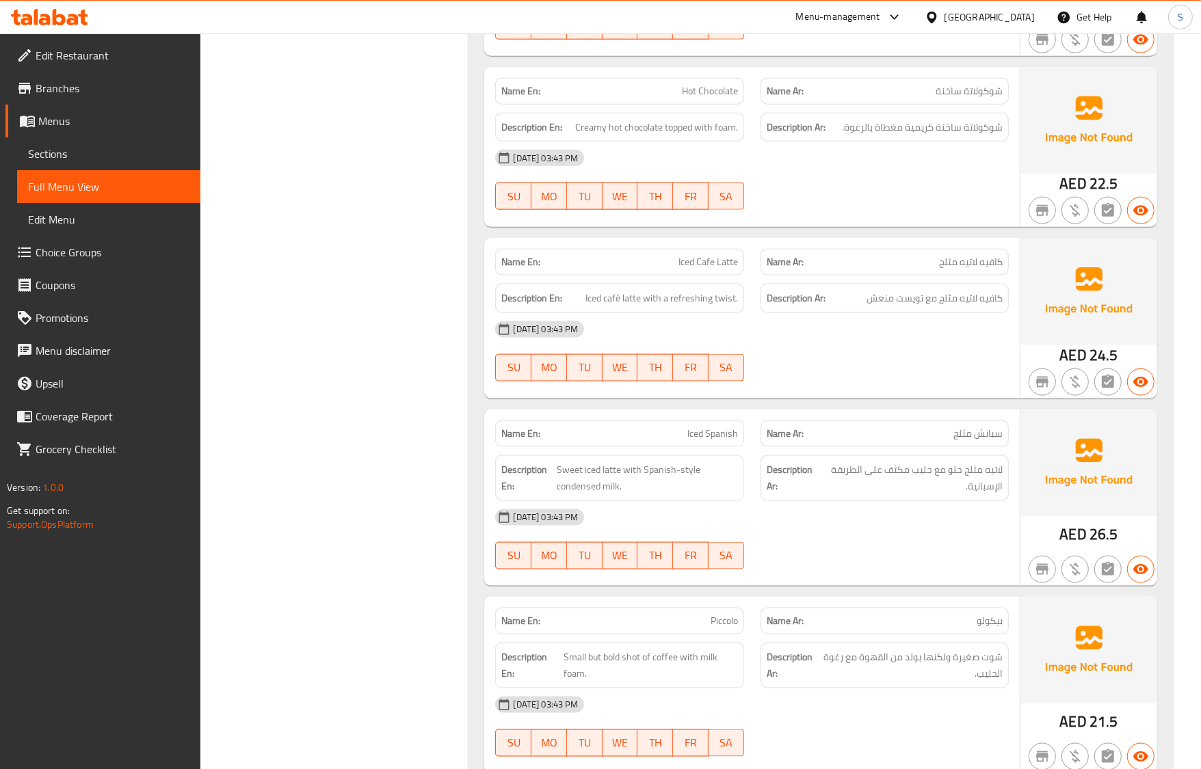
click at [818, 507] on div "[DATE] 03:43 PM" at bounding box center [751, 517] width 529 height 33
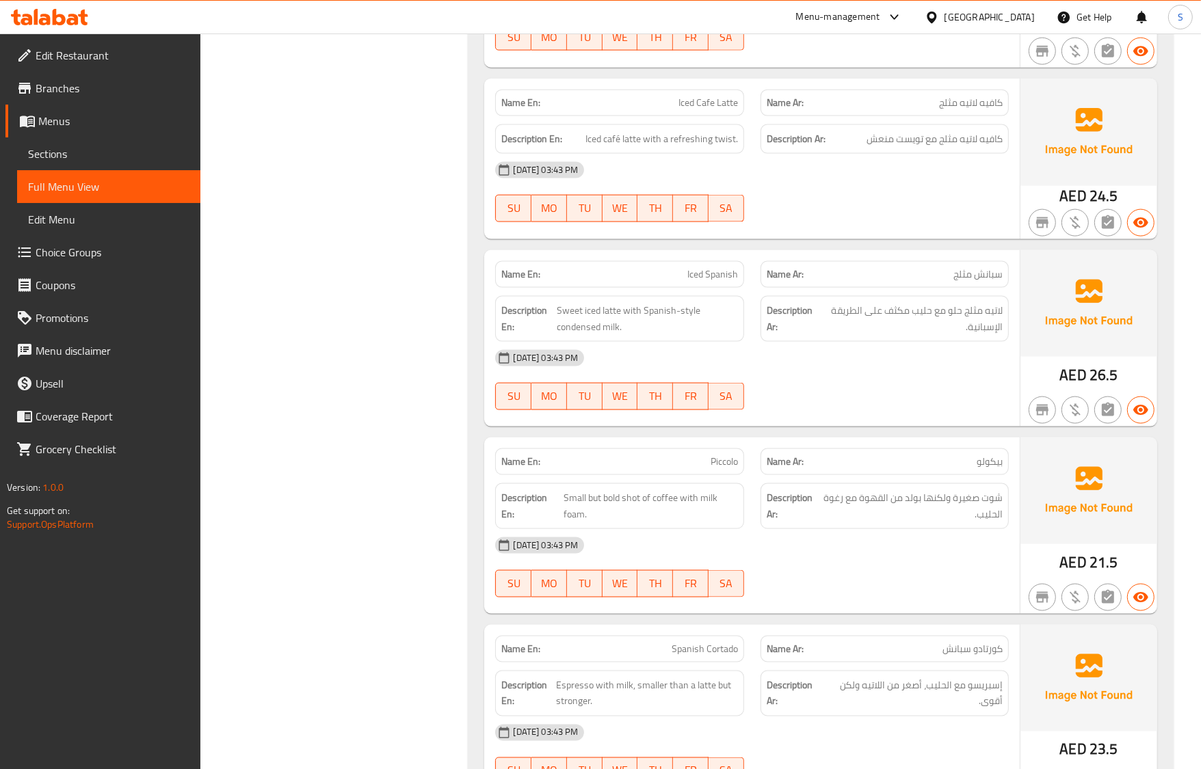
scroll to position [1710, 0]
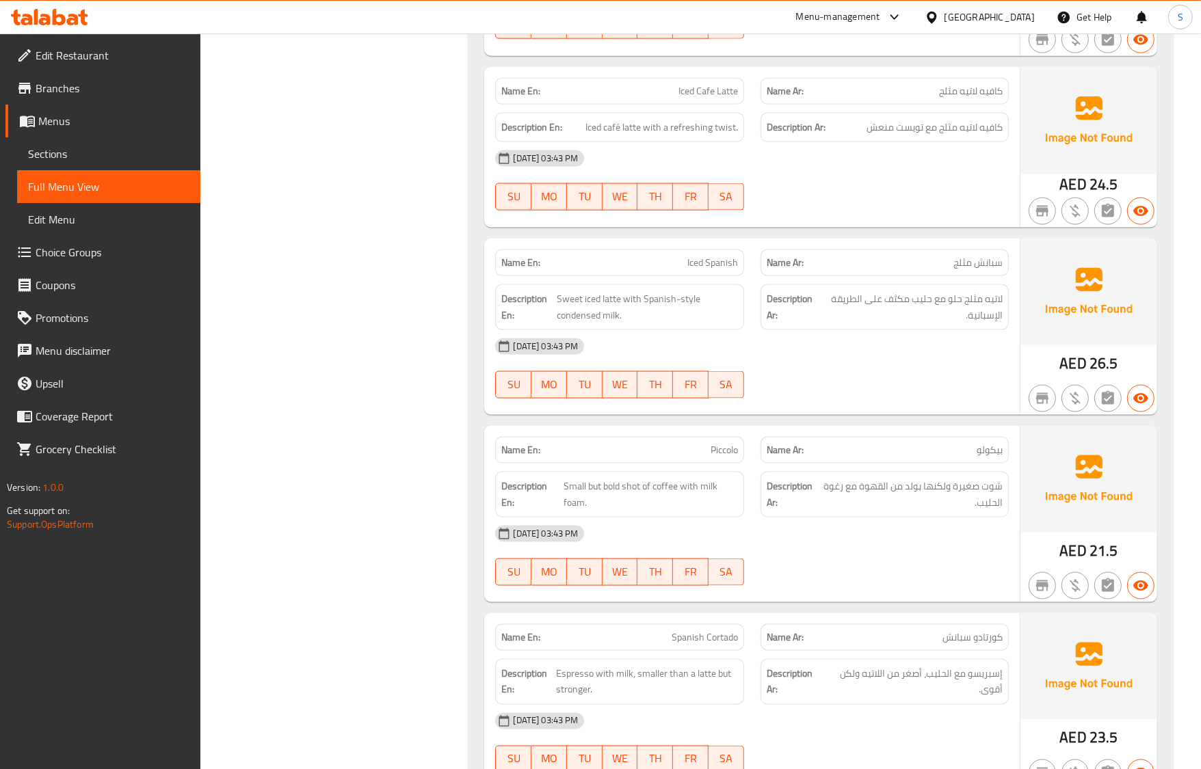
click at [702, 265] on span "Iced Spanish" at bounding box center [712, 263] width 51 height 14
click at [845, 356] on div "[DATE] 03:43 PM" at bounding box center [751, 346] width 529 height 33
click at [771, 483] on strong "Description Ar:" at bounding box center [792, 495] width 51 height 34
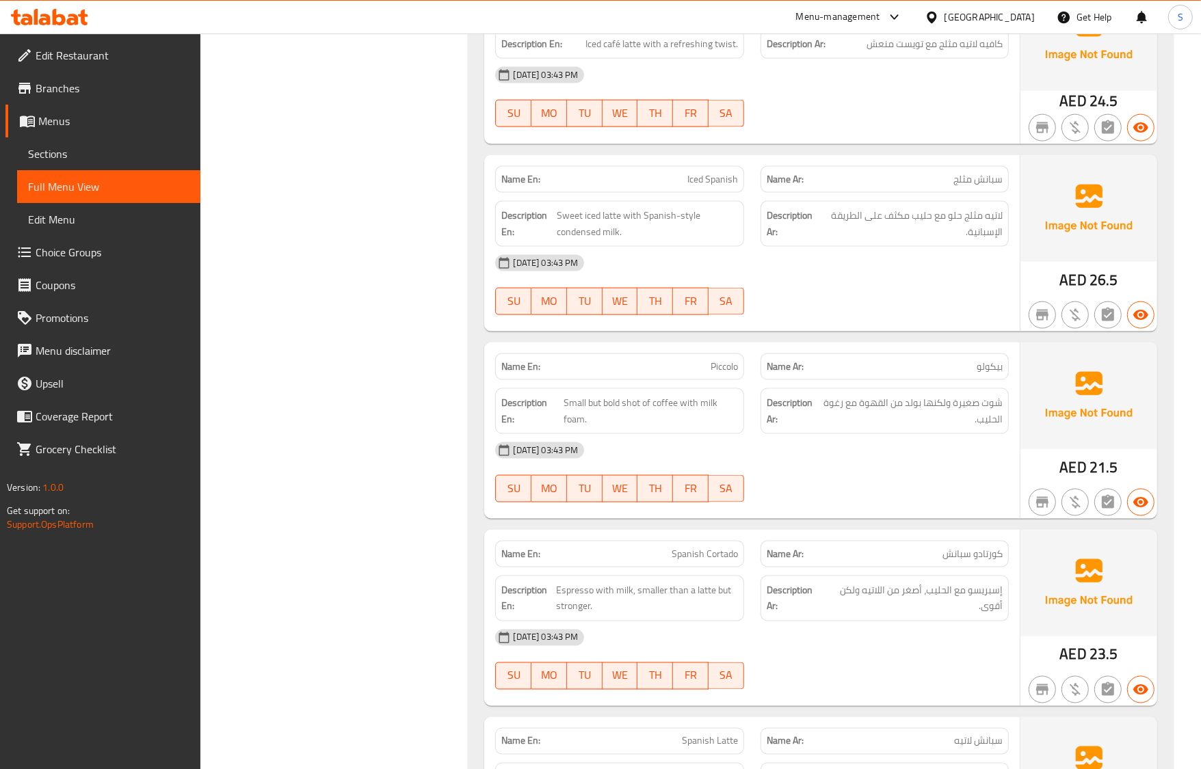
scroll to position [1966, 0]
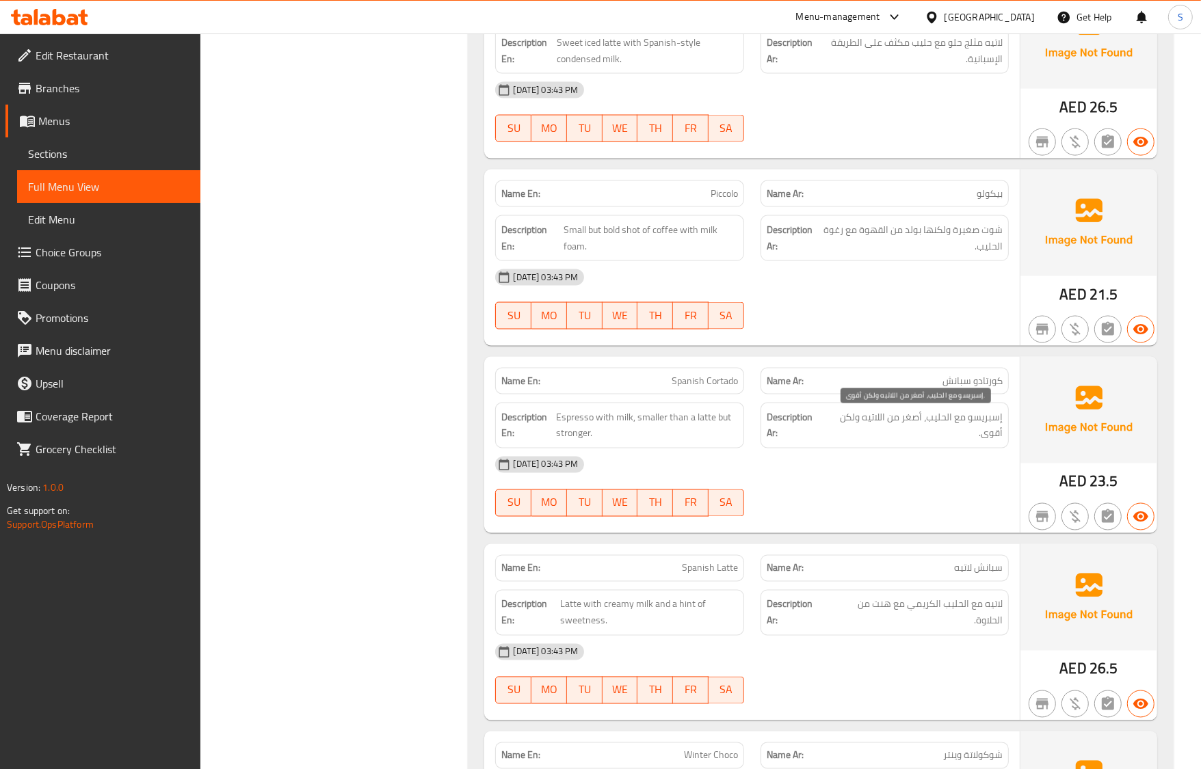
click at [879, 442] on span "إسبريسو مع الحليب، أصغر من اللاتيه ولكن أقوى." at bounding box center [914, 426] width 178 height 34
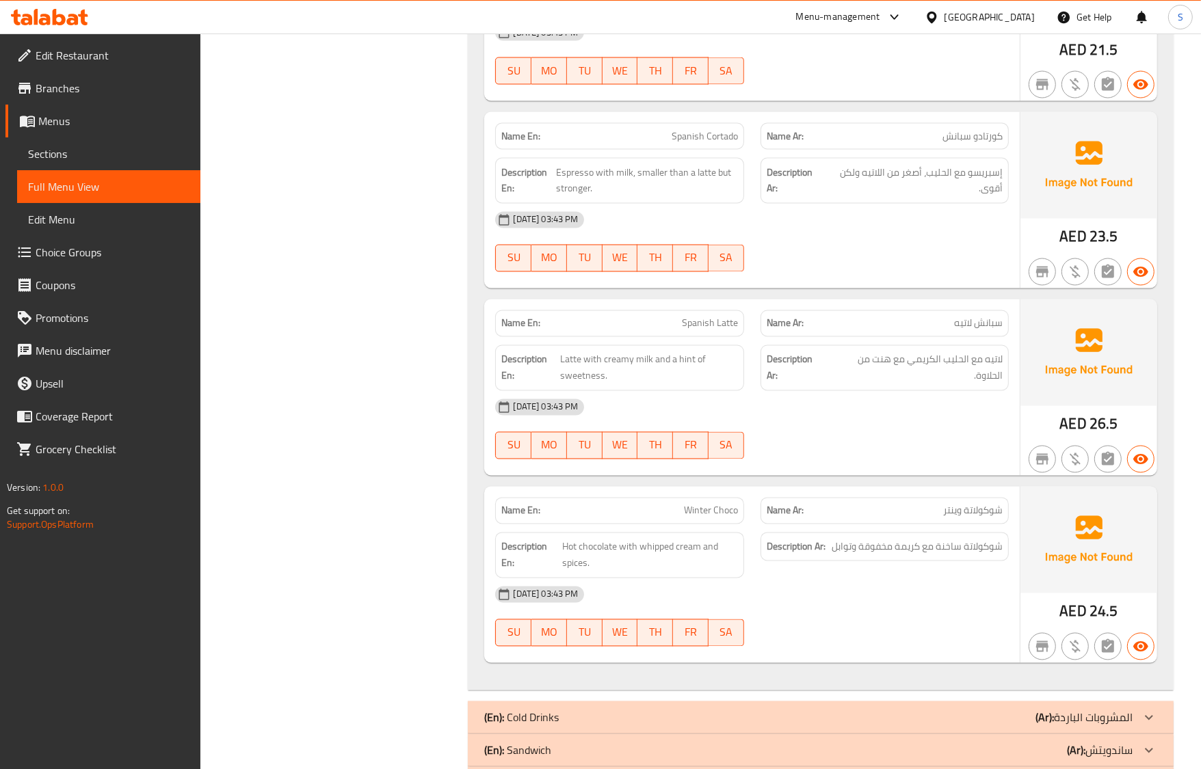
scroll to position [2137, 0]
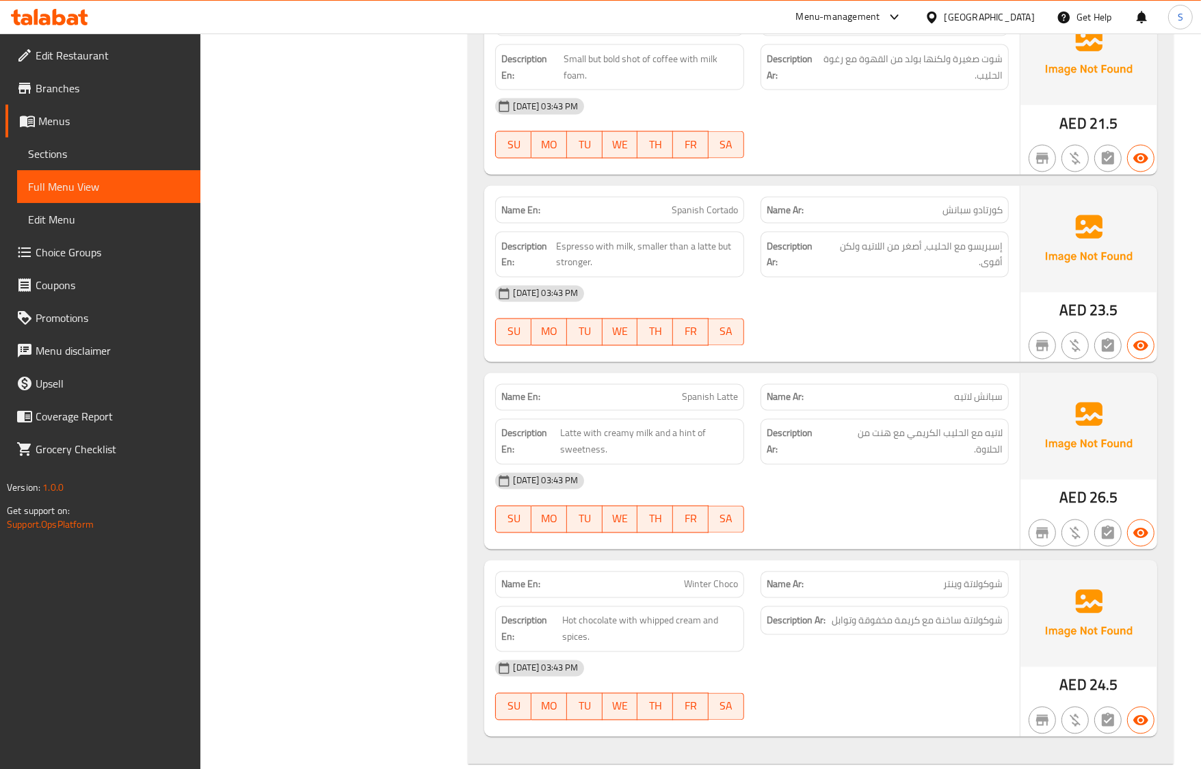
drag, startPoint x: 852, startPoint y: 425, endPoint x: 846, endPoint y: 442, distance: 18.2
click at [852, 425] on div "Description Ar: لاتيه مع الحليب الكريمي مع هنت من الحلاوة." at bounding box center [884, 442] width 248 height 46
click at [824, 459] on strong "Description Ar:" at bounding box center [796, 442] width 59 height 34
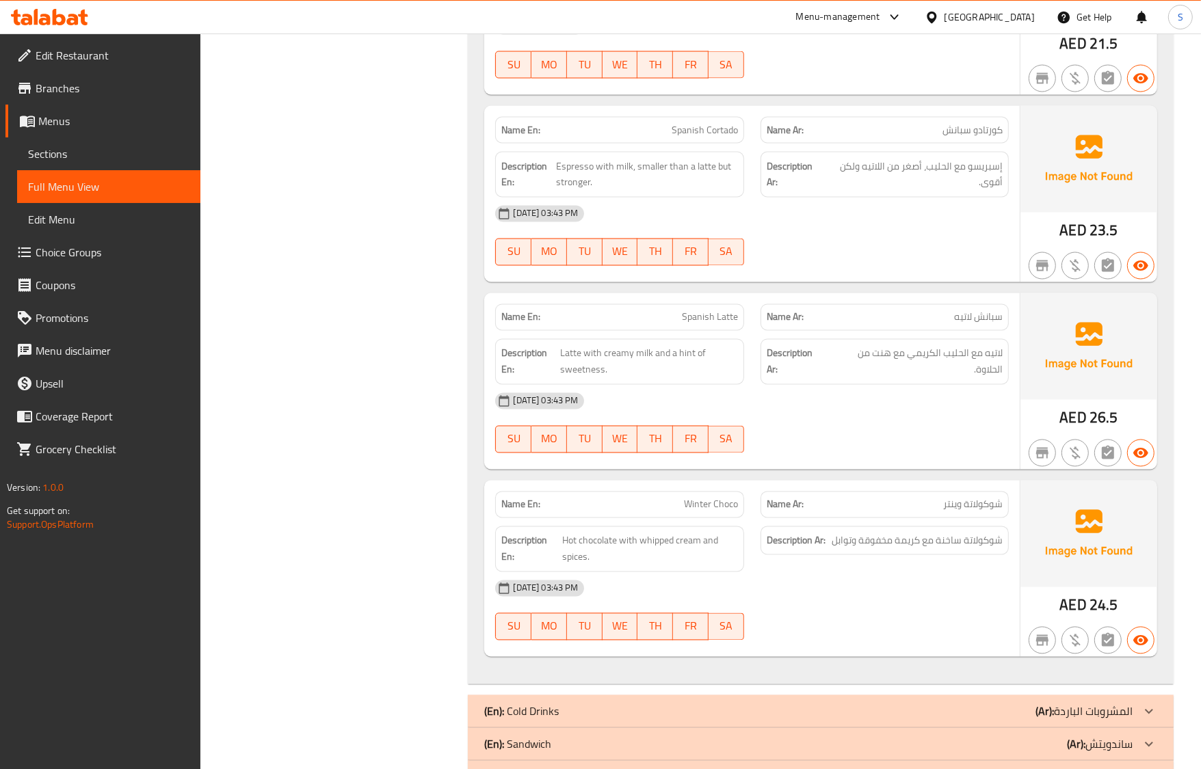
scroll to position [2308, 0]
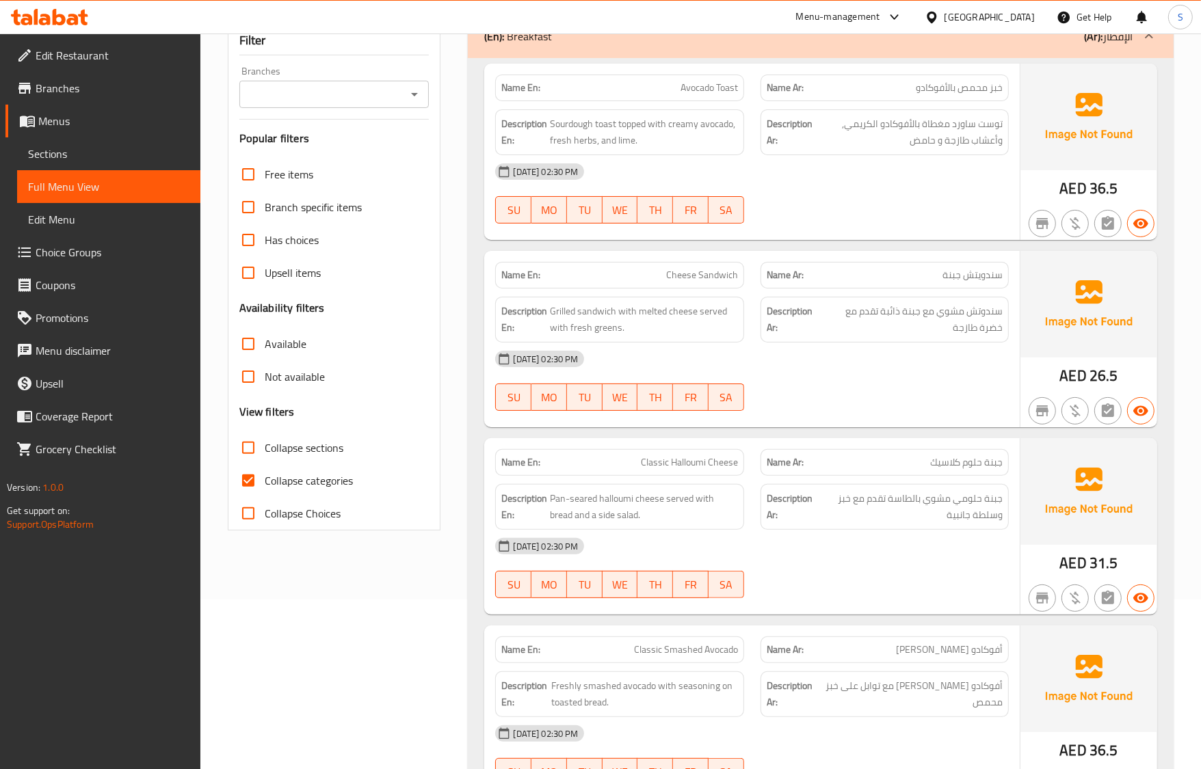
scroll to position [171, 0]
click at [248, 472] on input "Collapse categories" at bounding box center [248, 479] width 33 height 33
checkbox input "false"
click at [248, 450] on input "Collapse sections" at bounding box center [248, 446] width 33 height 33
checkbox input "true"
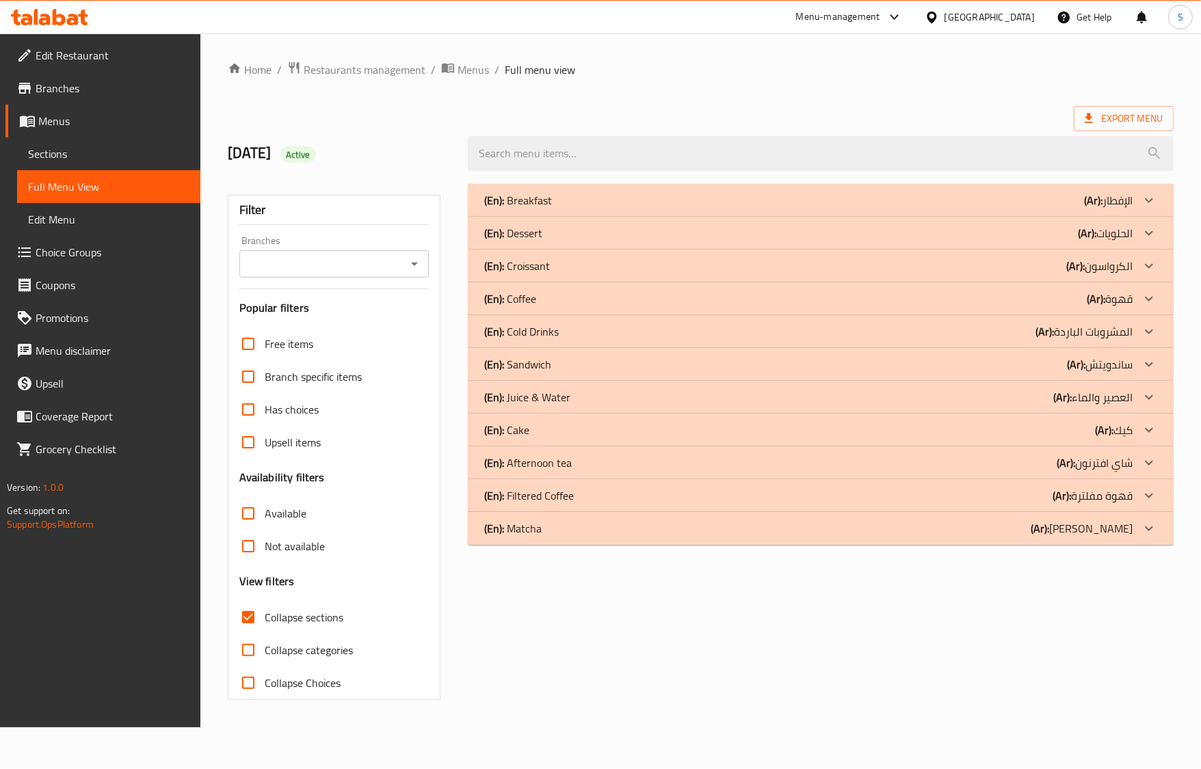
scroll to position [0, 0]
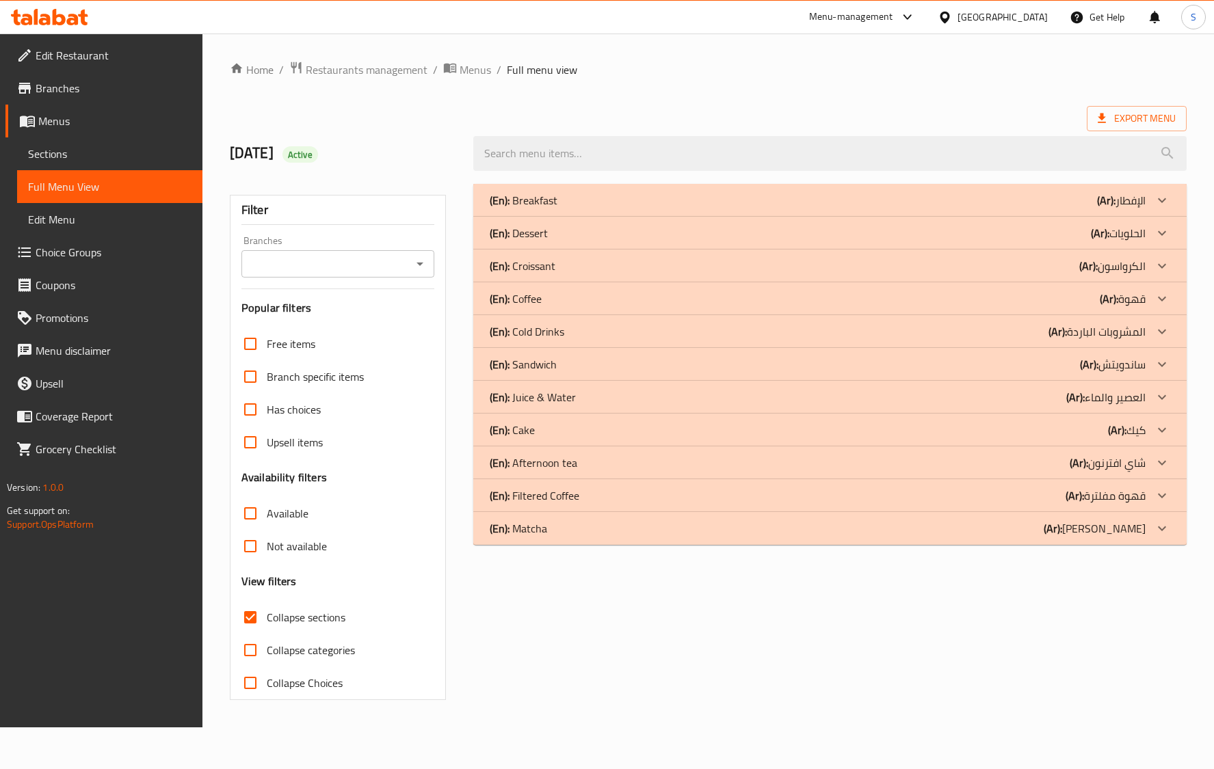
click at [453, 373] on div "Filter Branches Branches Popular filters Free items Branch specific items Has c…" at bounding box center [343, 442] width 243 height 533
click at [626, 499] on div "(En): Filtered Coffee (Ar): قهوة مفلترة" at bounding box center [818, 496] width 656 height 16
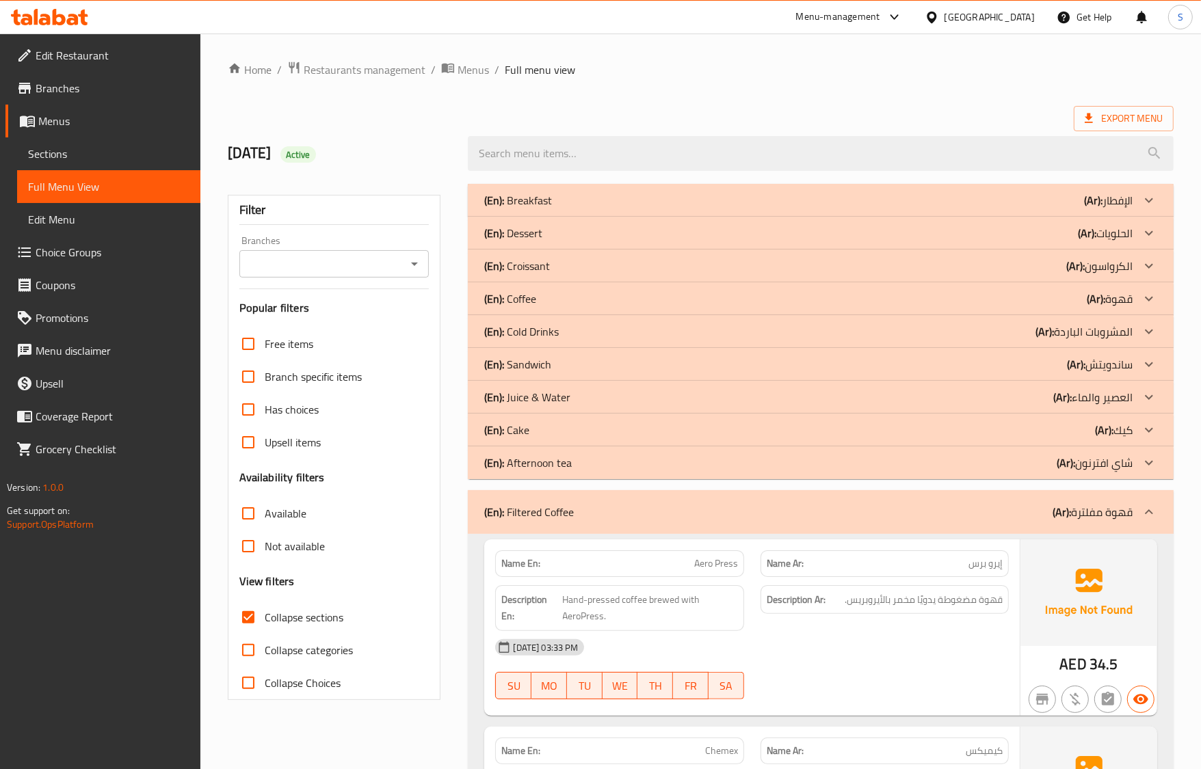
click at [876, 631] on div "[DATE] 03:33 PM" at bounding box center [751, 647] width 529 height 33
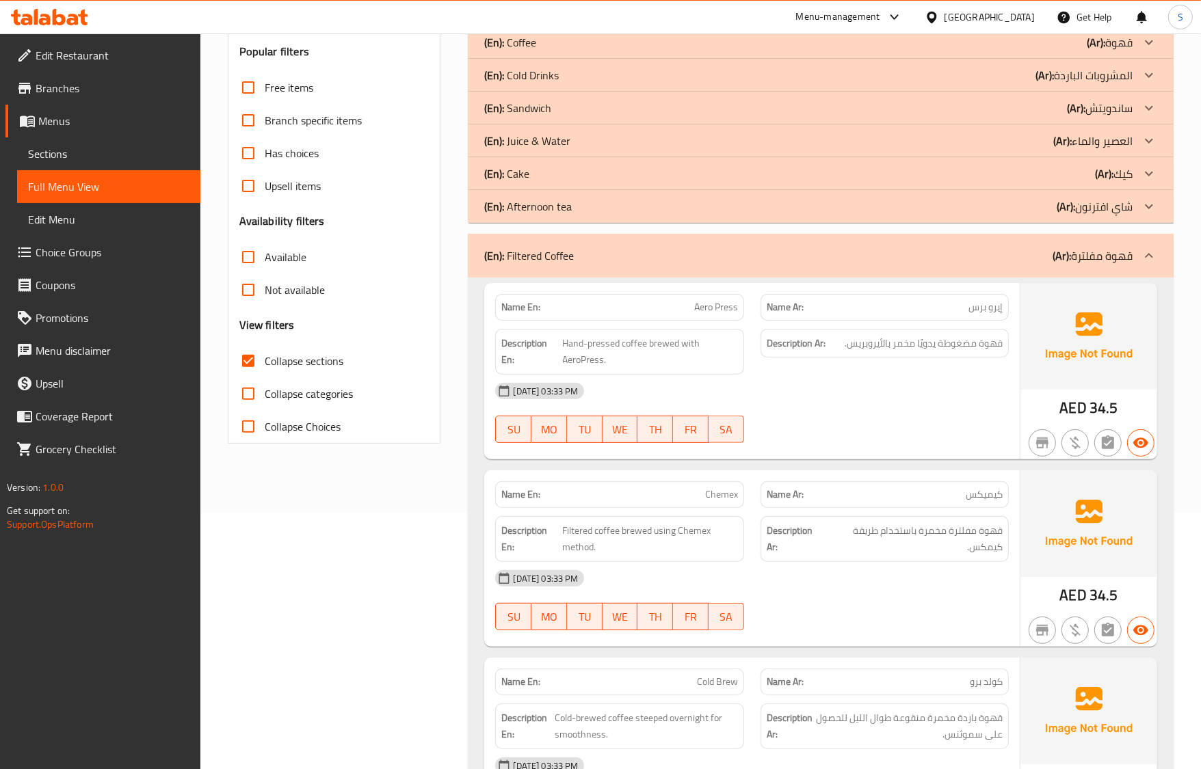
click at [712, 313] on span "Aero Press" at bounding box center [716, 307] width 44 height 14
copy span "Aero Press"
click at [988, 304] on span "إيرو برس" at bounding box center [985, 307] width 34 height 14
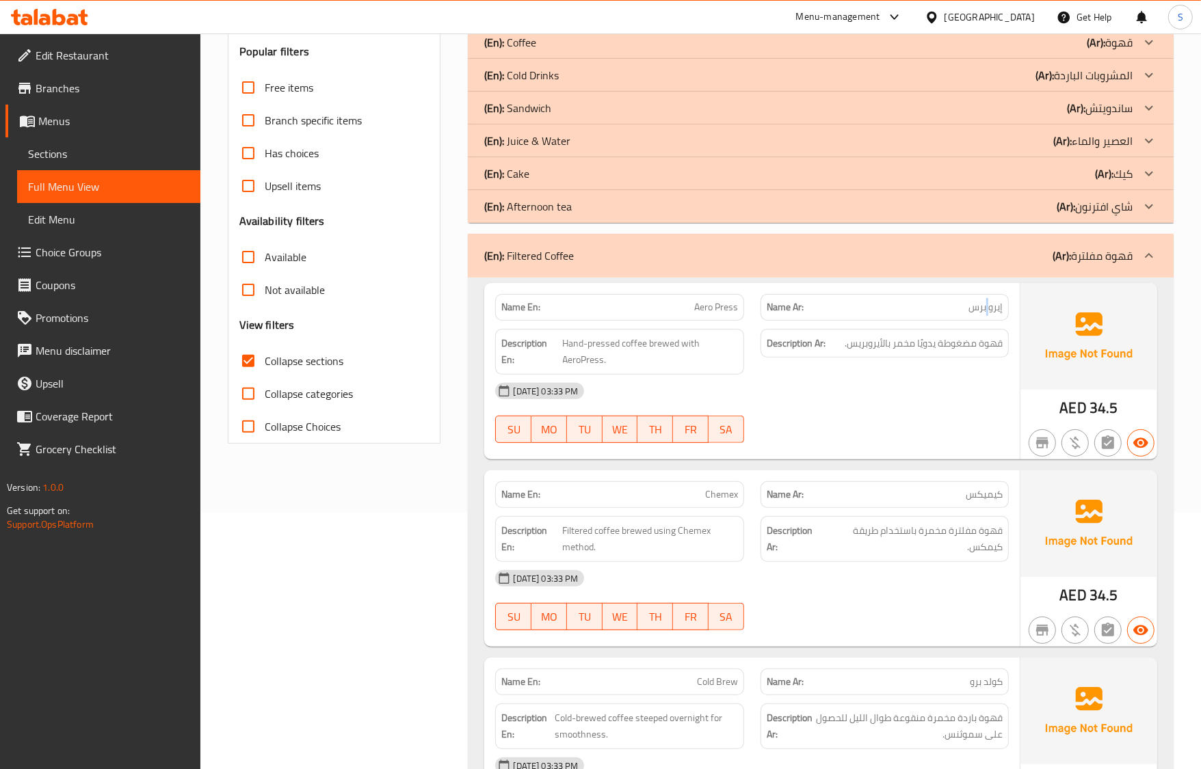
click at [988, 304] on span "إيرو برس" at bounding box center [985, 307] width 34 height 14
copy span "إيرو برس"
click at [634, 350] on span "Hand-pressed coffee brewed with AeroPress." at bounding box center [650, 352] width 175 height 34
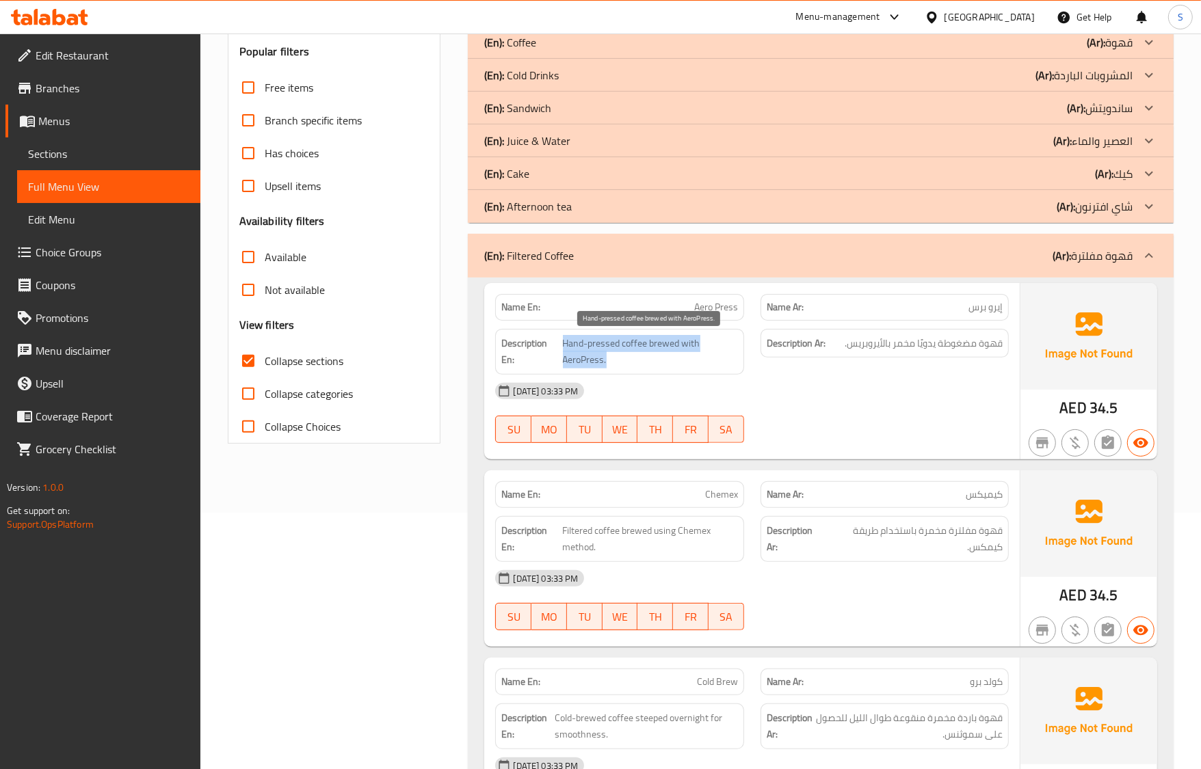
click at [634, 350] on span "Hand-pressed coffee brewed with AeroPress." at bounding box center [650, 352] width 175 height 34
copy span "Hand-pressed coffee brewed with AeroPress."
click at [832, 482] on div "Name Ar: كيميكس" at bounding box center [884, 494] width 248 height 27
click at [831, 541] on span "قهوة مفلترة مخمرة باستخدام طريقة كيمكس." at bounding box center [914, 539] width 178 height 34
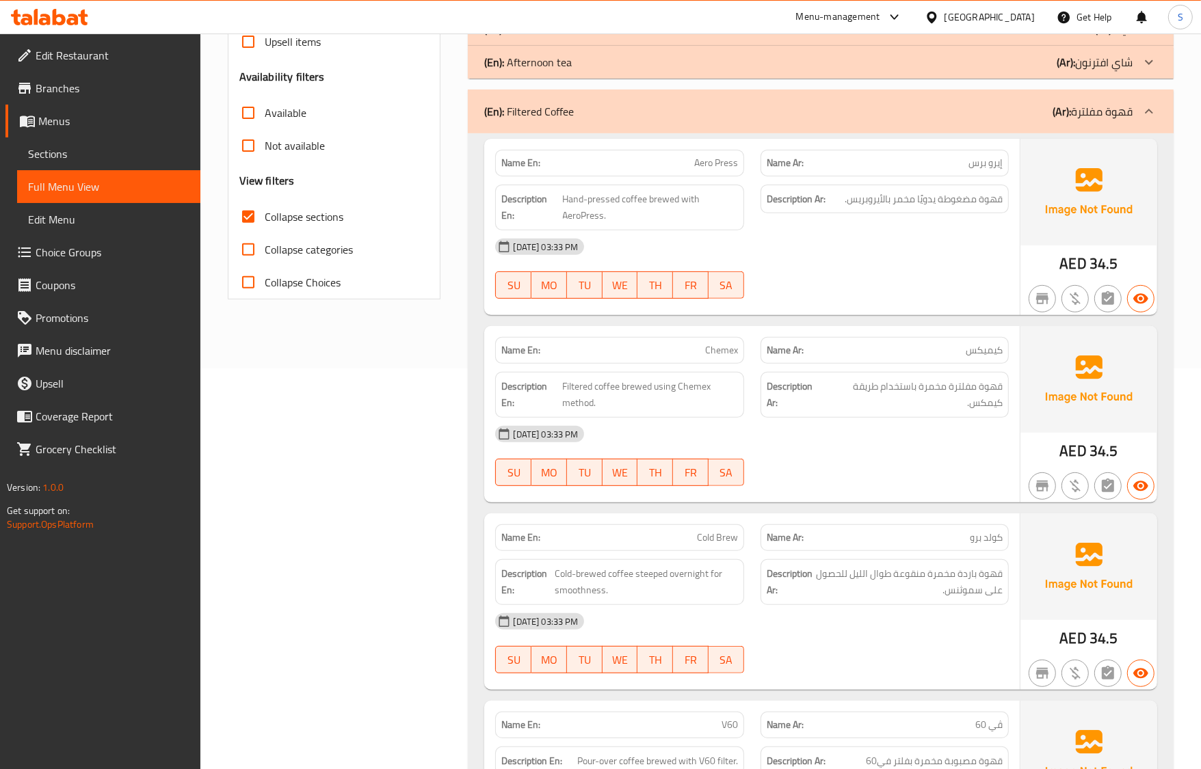
scroll to position [427, 0]
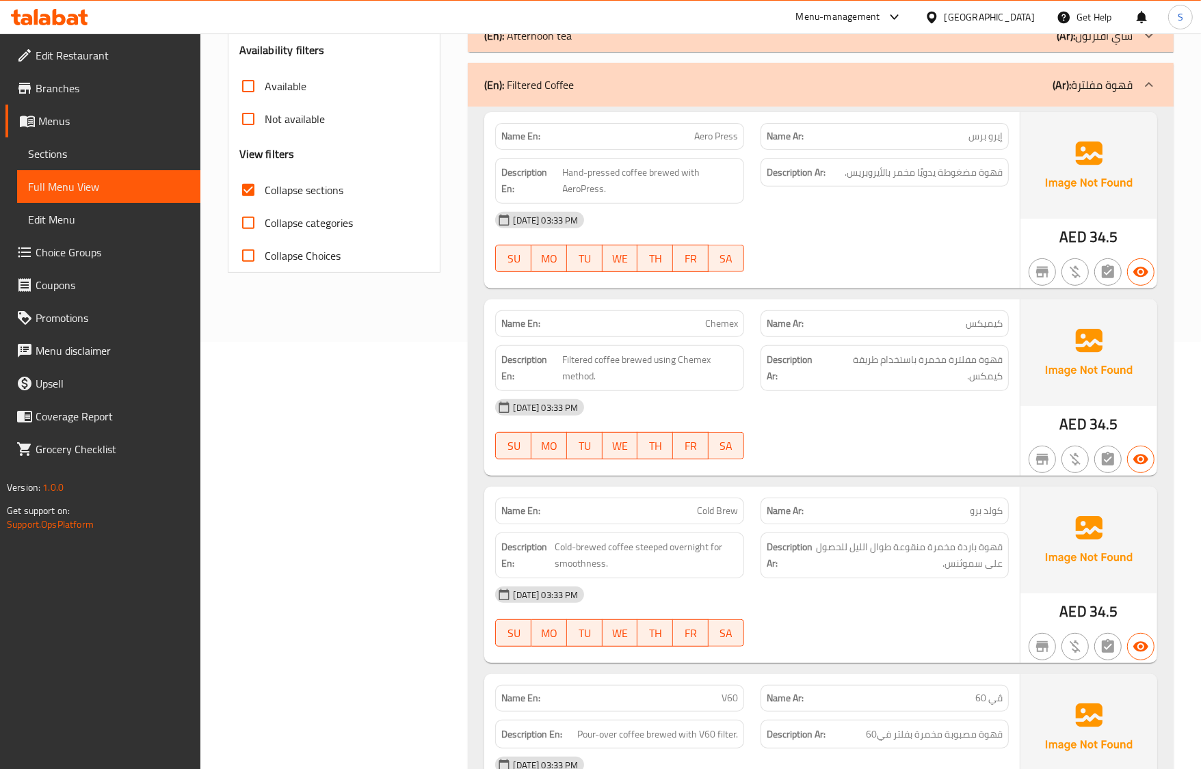
click at [1014, 489] on div "Name En: Cold Brew Name Ar: كولد برو Description En: Cold-brewed coffee steeped…" at bounding box center [751, 575] width 535 height 176
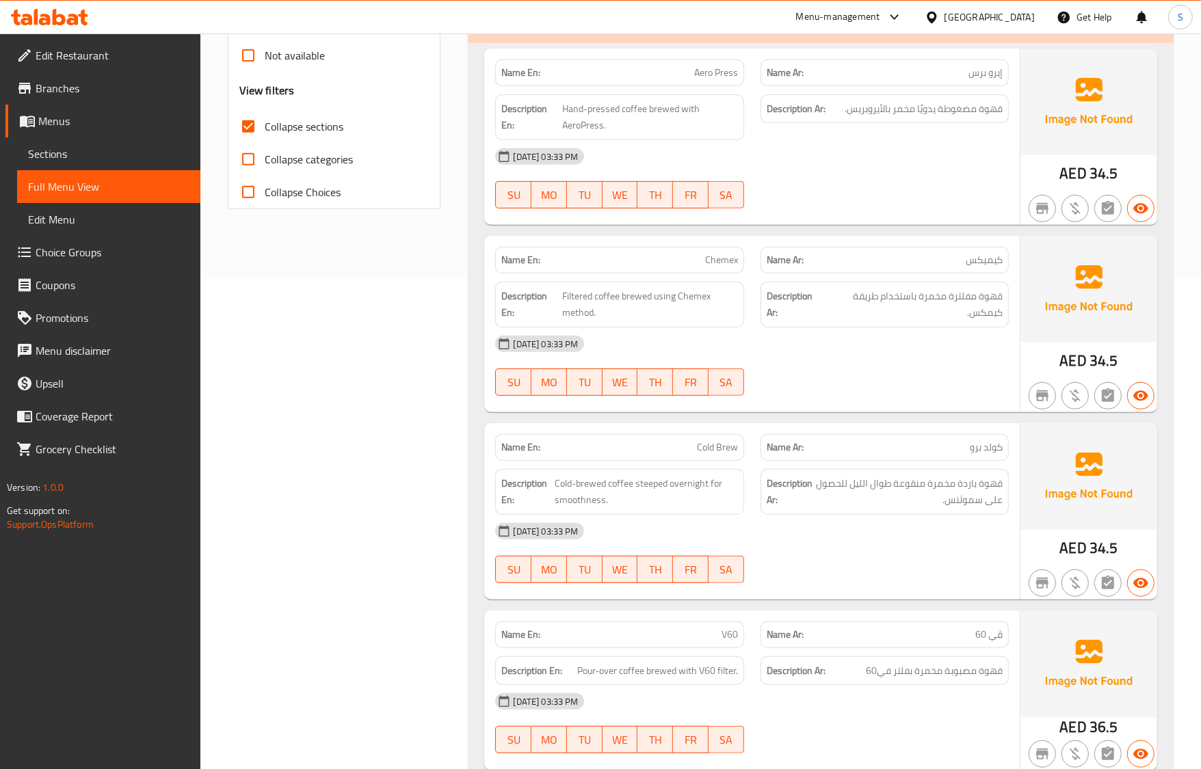
scroll to position [593, 0]
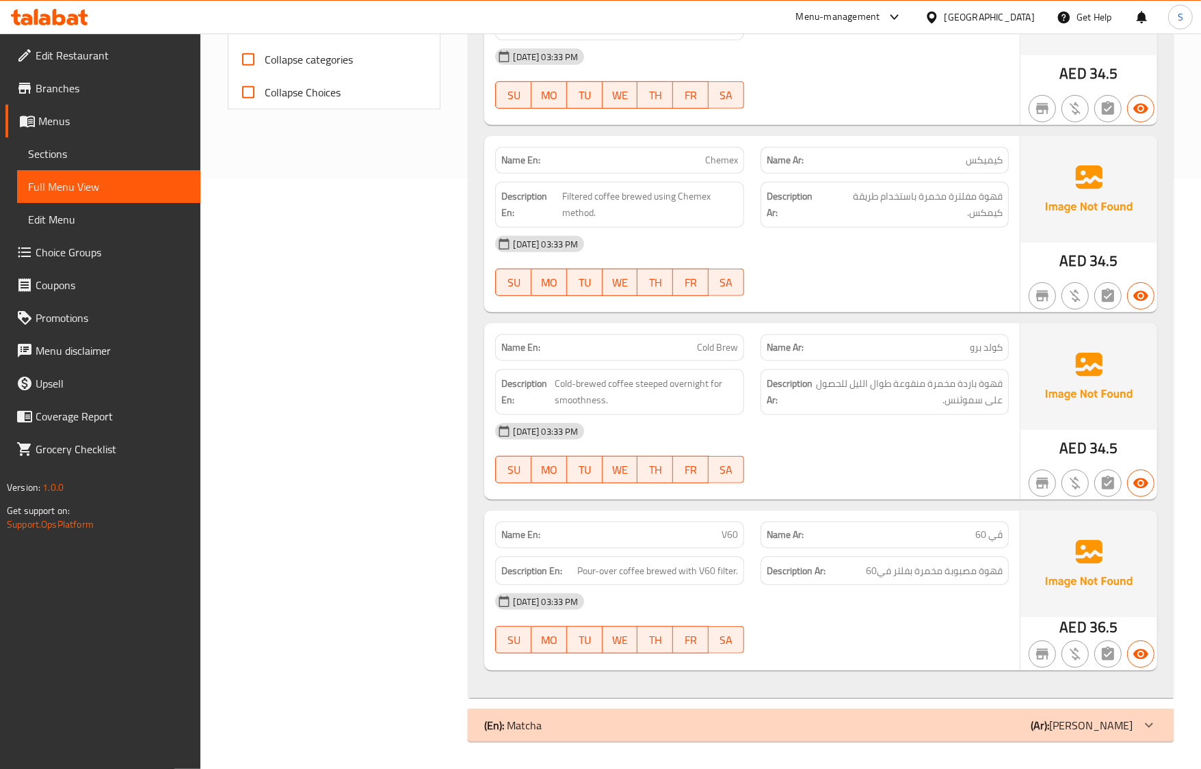
click at [559, 400] on span "Cold-brewed coffee steeped overnight for smoothness." at bounding box center [646, 392] width 183 height 34
click at [579, 404] on span "Cold-brewed coffee steeped overnight for smoothness." at bounding box center [646, 392] width 183 height 34
copy span "smoothness"
click at [972, 401] on span "قهوة باردة مخمرة منقوعة طوال الليل للحصول على سموثنس." at bounding box center [908, 392] width 187 height 34
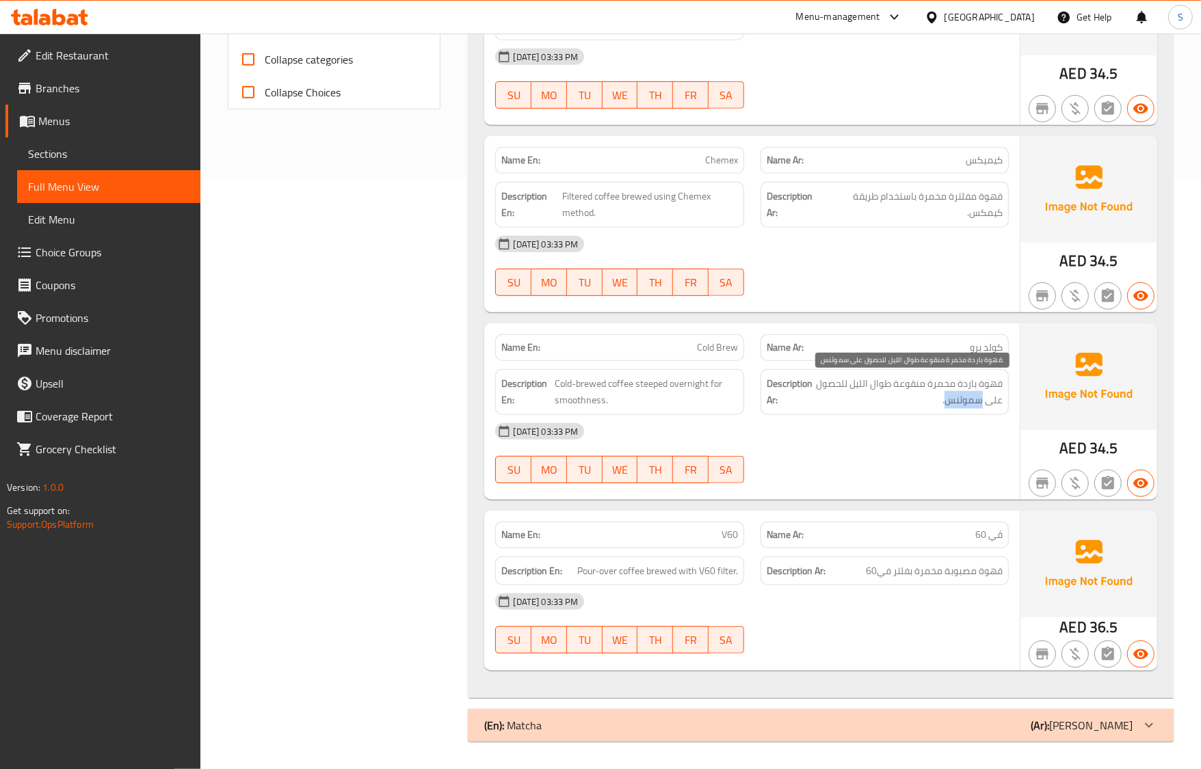
click at [972, 401] on span "قهوة باردة مخمرة منقوعة طوال الليل للحصول على سموثنس." at bounding box center [908, 392] width 187 height 34
copy span "سموثنس"
click at [867, 603] on div "[DATE] 03:33 PM" at bounding box center [751, 601] width 529 height 33
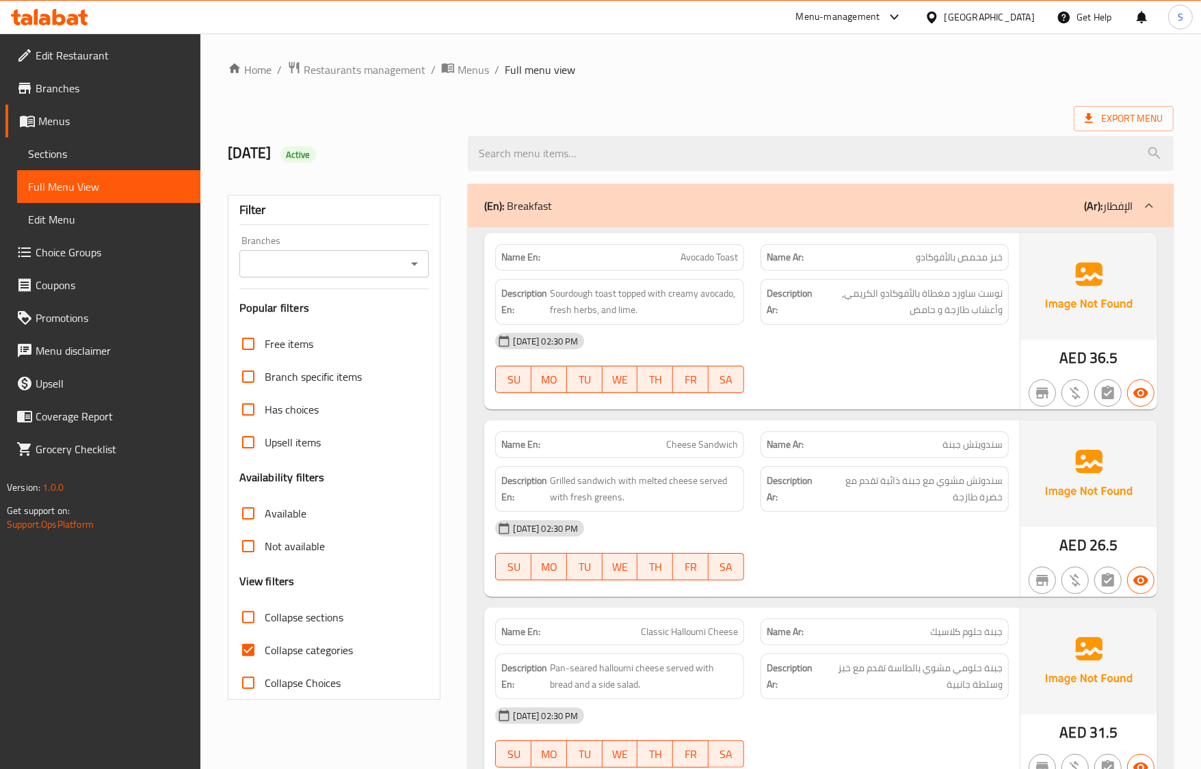
scroll to position [85, 0]
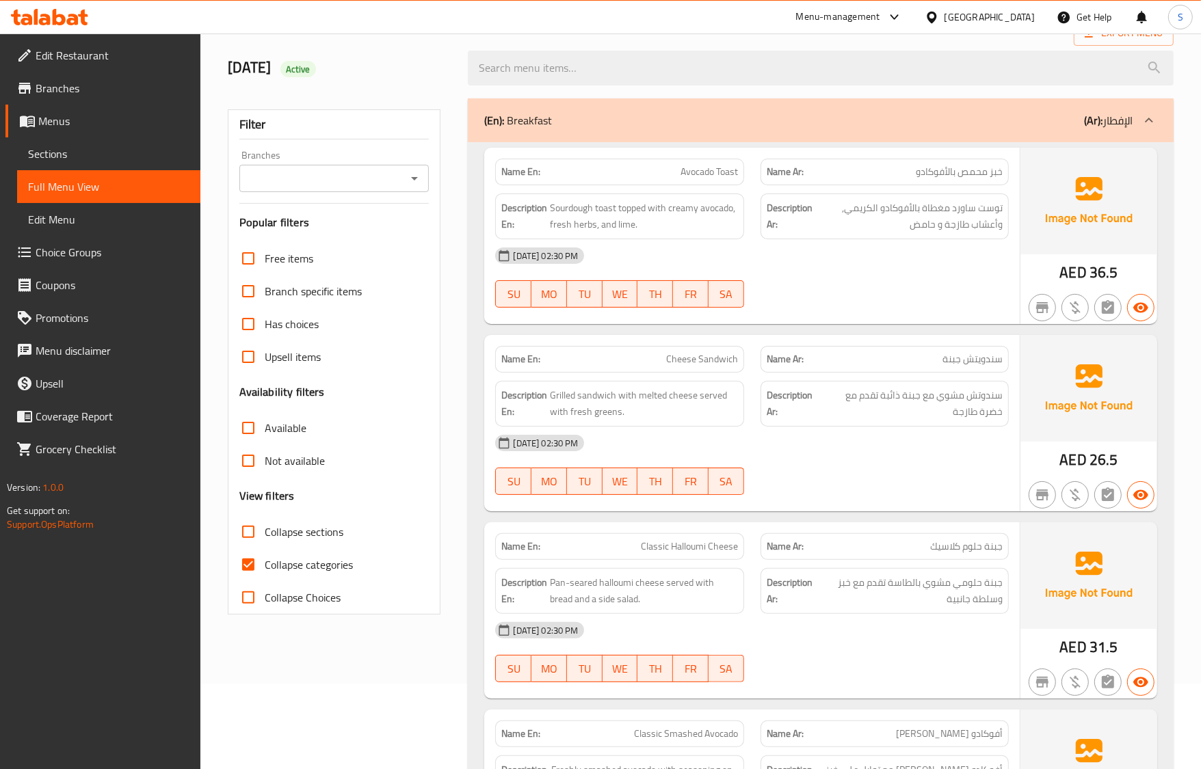
click at [270, 566] on span "Collapse categories" at bounding box center [309, 565] width 88 height 16
click at [265, 566] on input "Collapse categories" at bounding box center [248, 564] width 33 height 33
checkbox input "false"
click at [270, 537] on span "Collapse sections" at bounding box center [304, 532] width 79 height 16
click at [265, 537] on input "Collapse sections" at bounding box center [248, 532] width 33 height 33
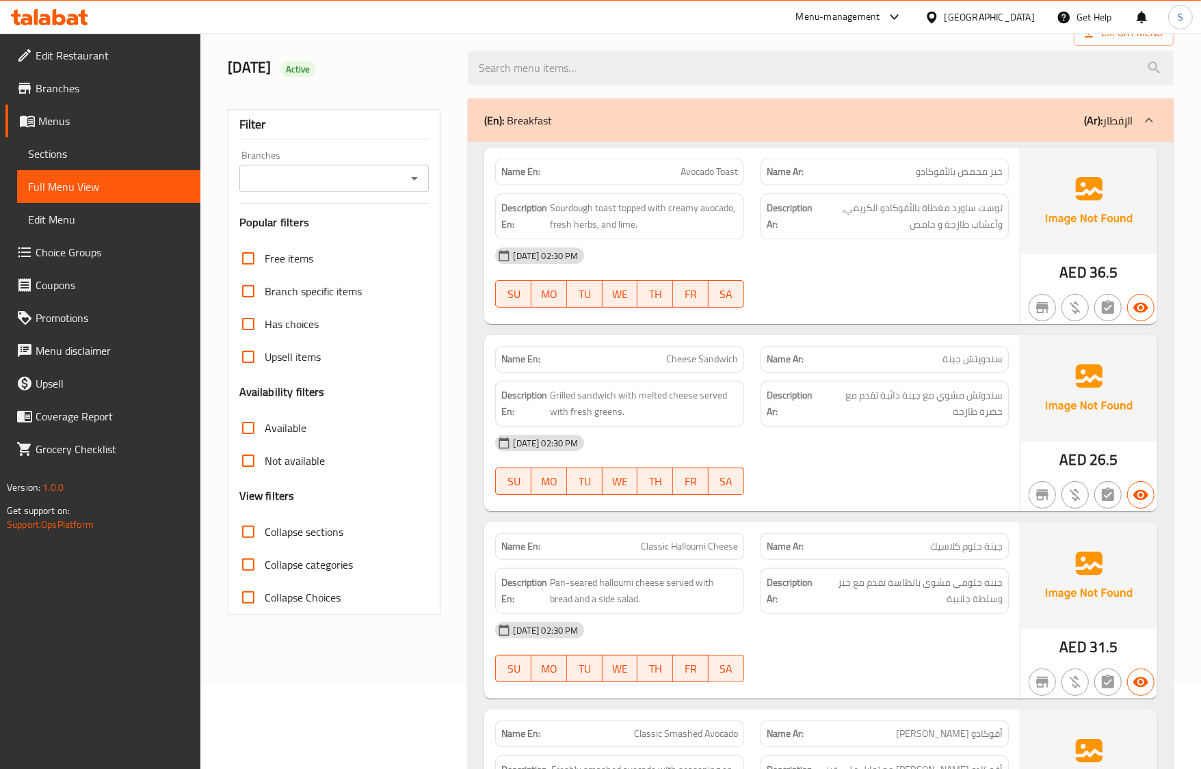
checkbox input "true"
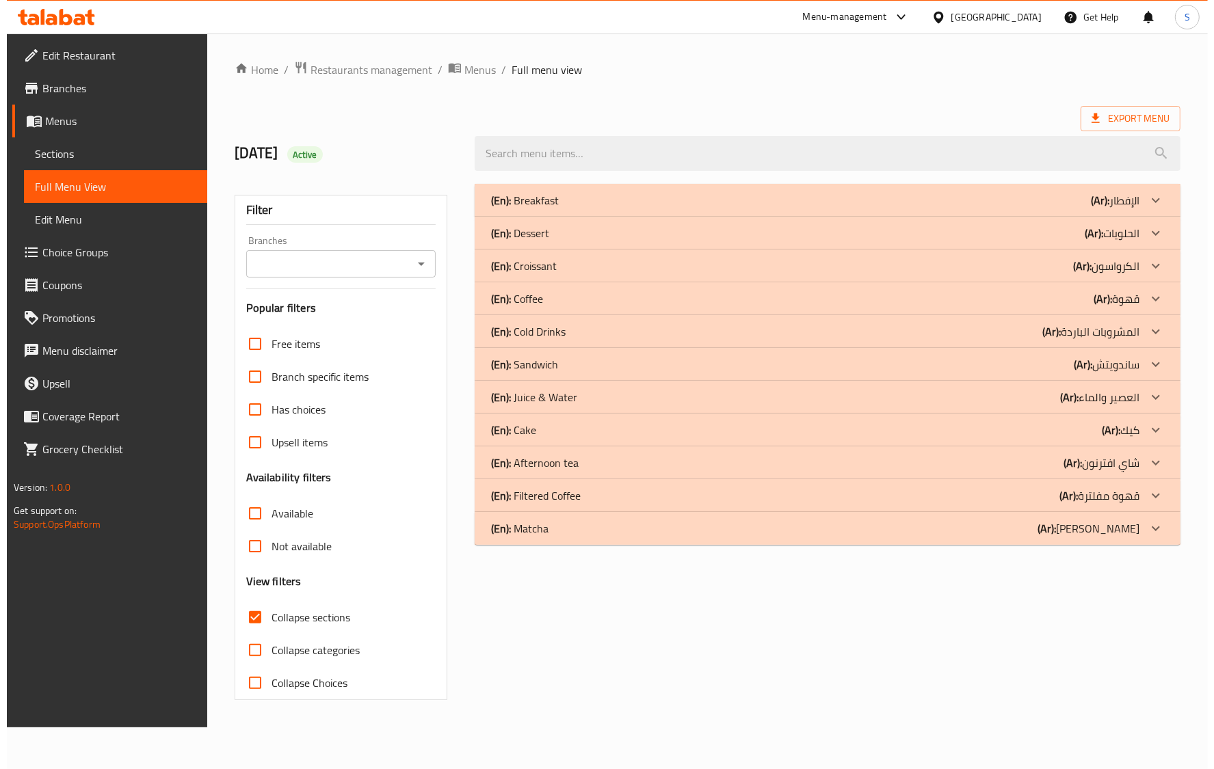
scroll to position [0, 0]
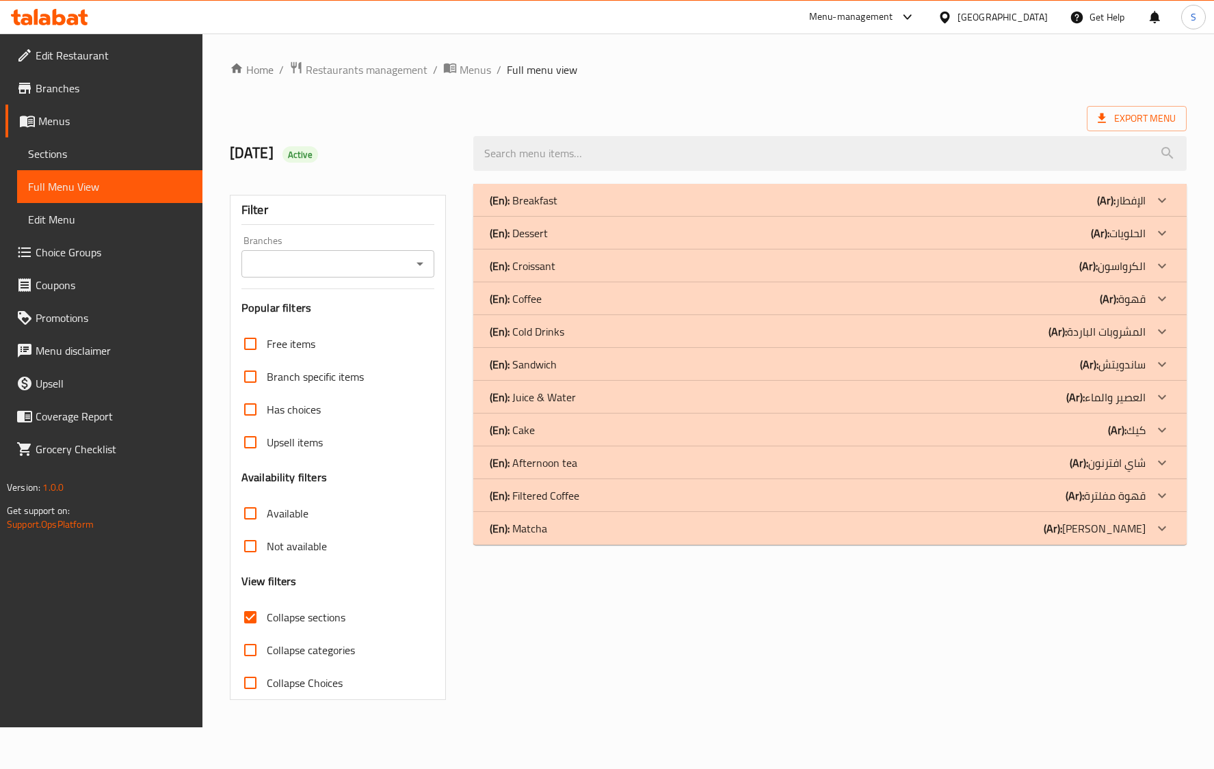
drag, startPoint x: 713, startPoint y: 600, endPoint x: 708, endPoint y: 572, distance: 29.0
click at [713, 602] on div "(En): Breakfast (Ar): الإفطار Name En: Avocado Toast Name Ar: خبز محمص بالأفوكا…" at bounding box center [830, 442] width 730 height 533
click at [576, 530] on div "(En): Matcha (Ar): ماتشا" at bounding box center [818, 528] width 656 height 16
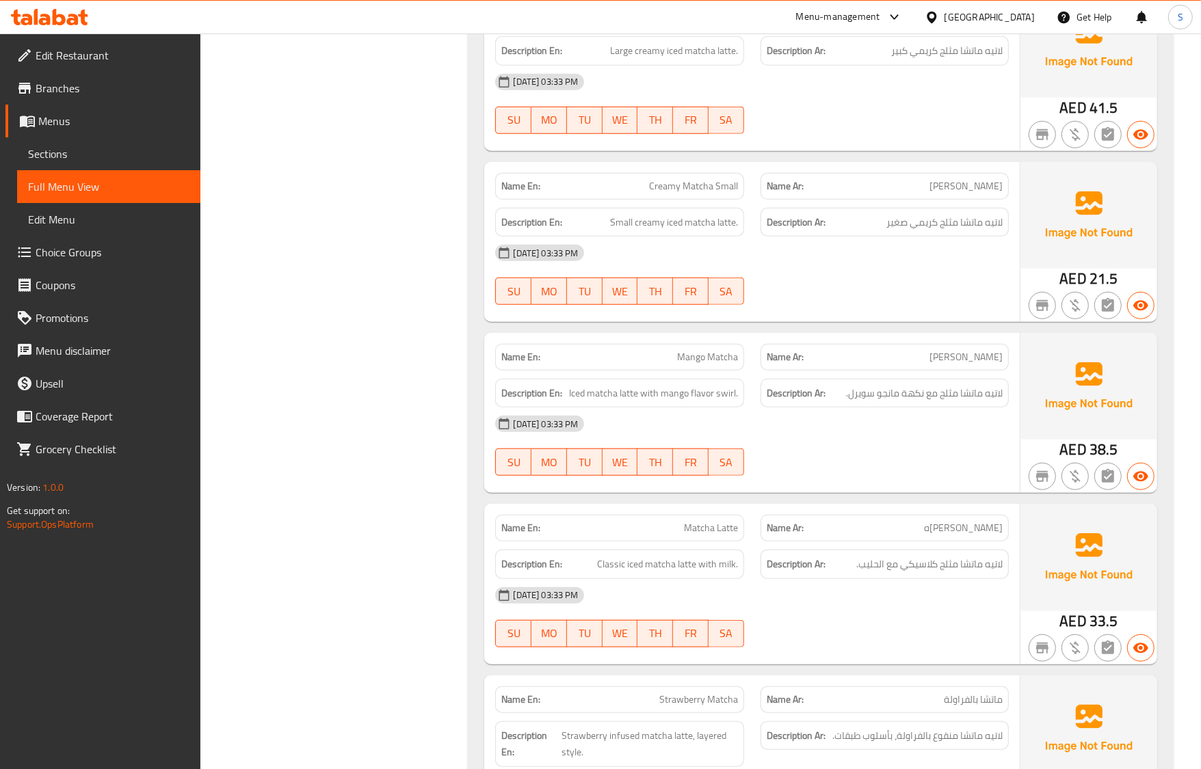
scroll to position [1266, 0]
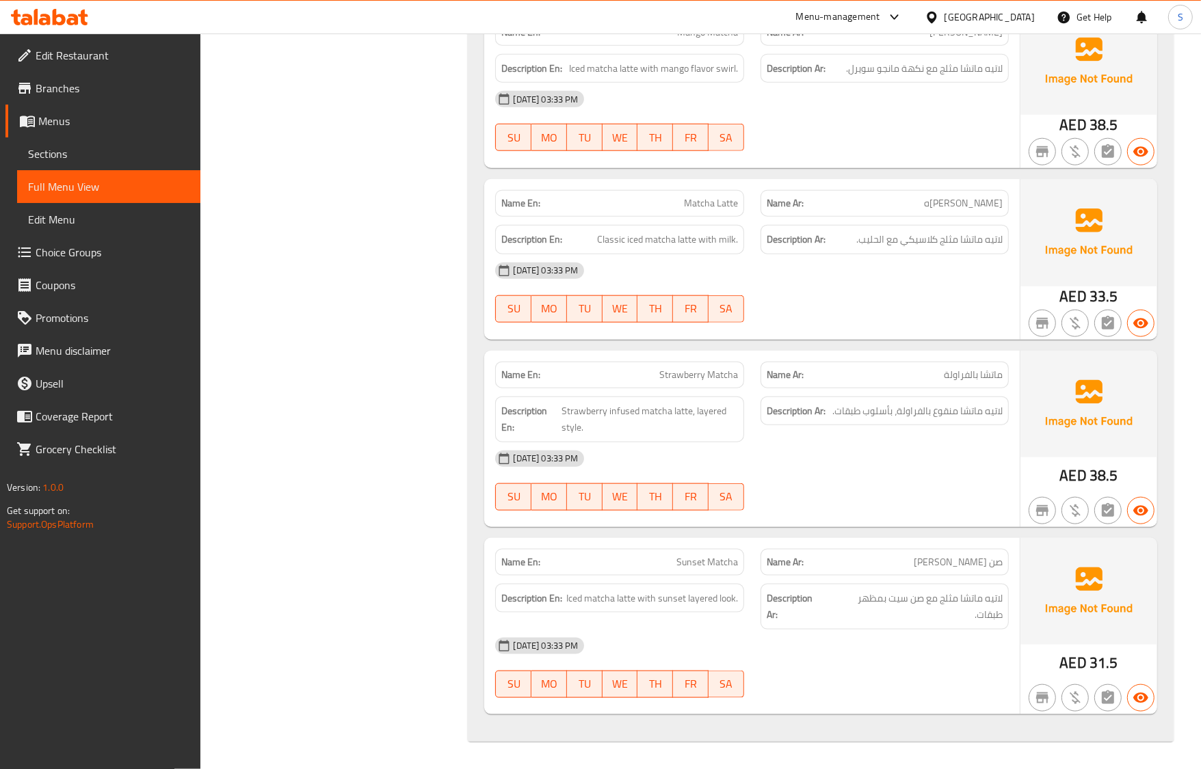
click at [805, 477] on div "16-09-2025 03:33 PM SU MO TU WE TH FR SA" at bounding box center [751, 480] width 529 height 77
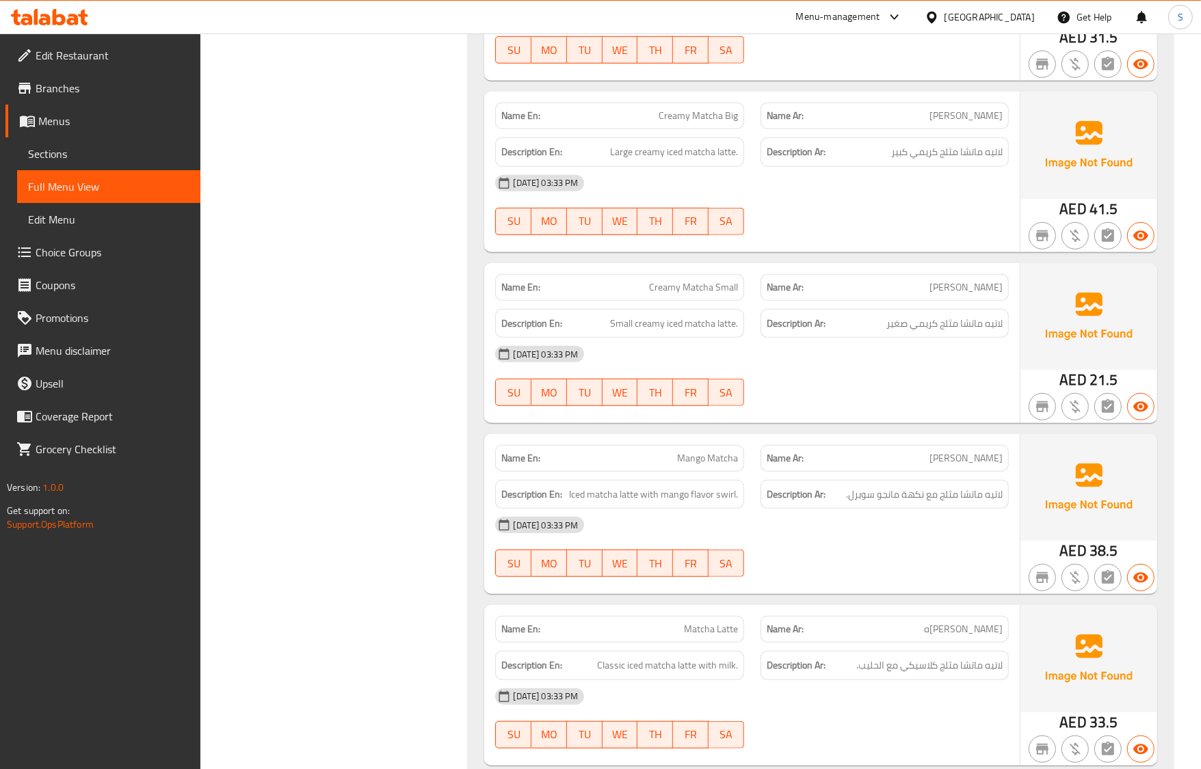
scroll to position [212, 0]
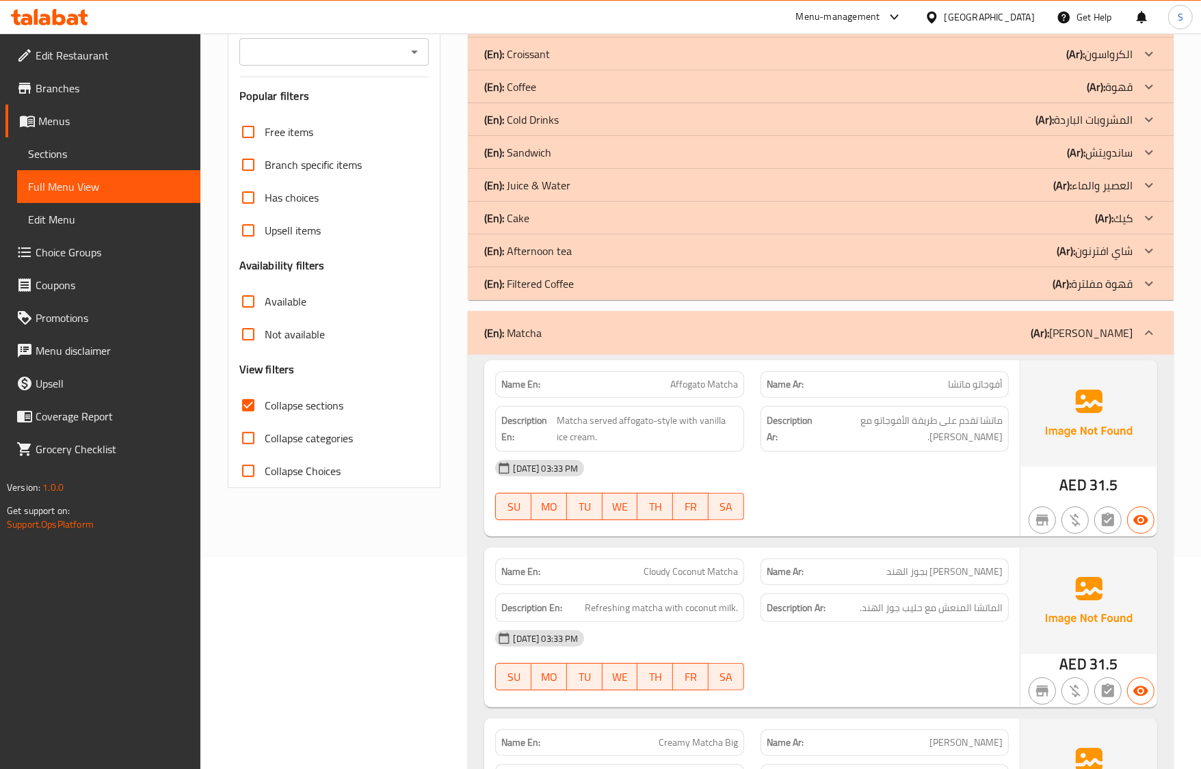
click at [872, 534] on div "Name En: Affogato Matcha Name Ar: أفوجاتو ماتشا Description En: Matcha served a…" at bounding box center [751, 448] width 535 height 176
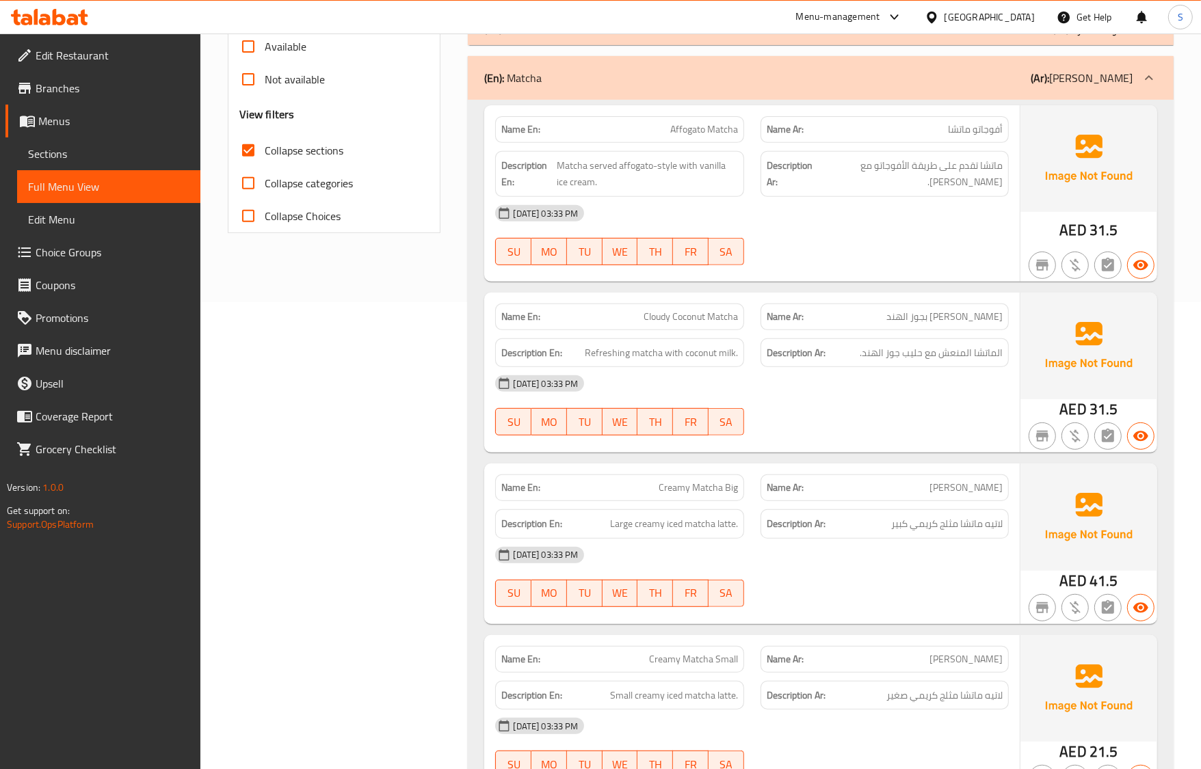
scroll to position [468, 0]
click at [871, 501] on div "Description Ar: لاتيه ماتشا مثلج كريمي كبير" at bounding box center [884, 523] width 265 height 46
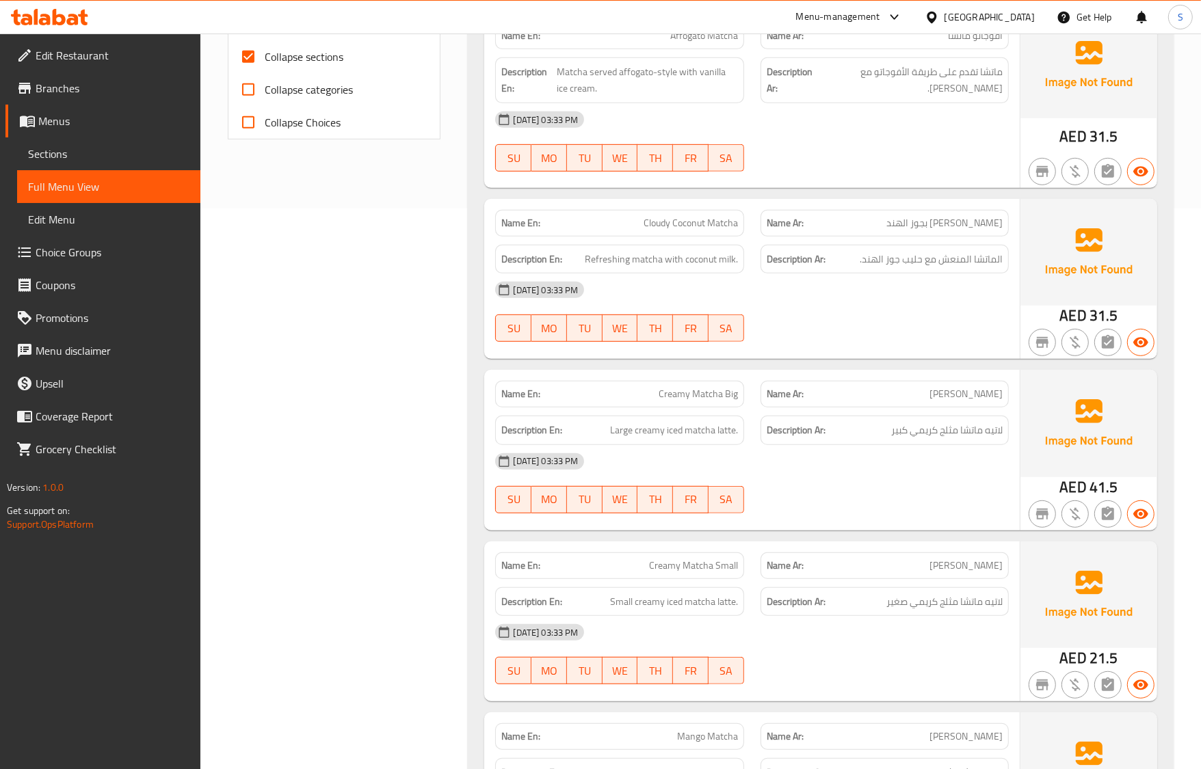
scroll to position [725, 0]
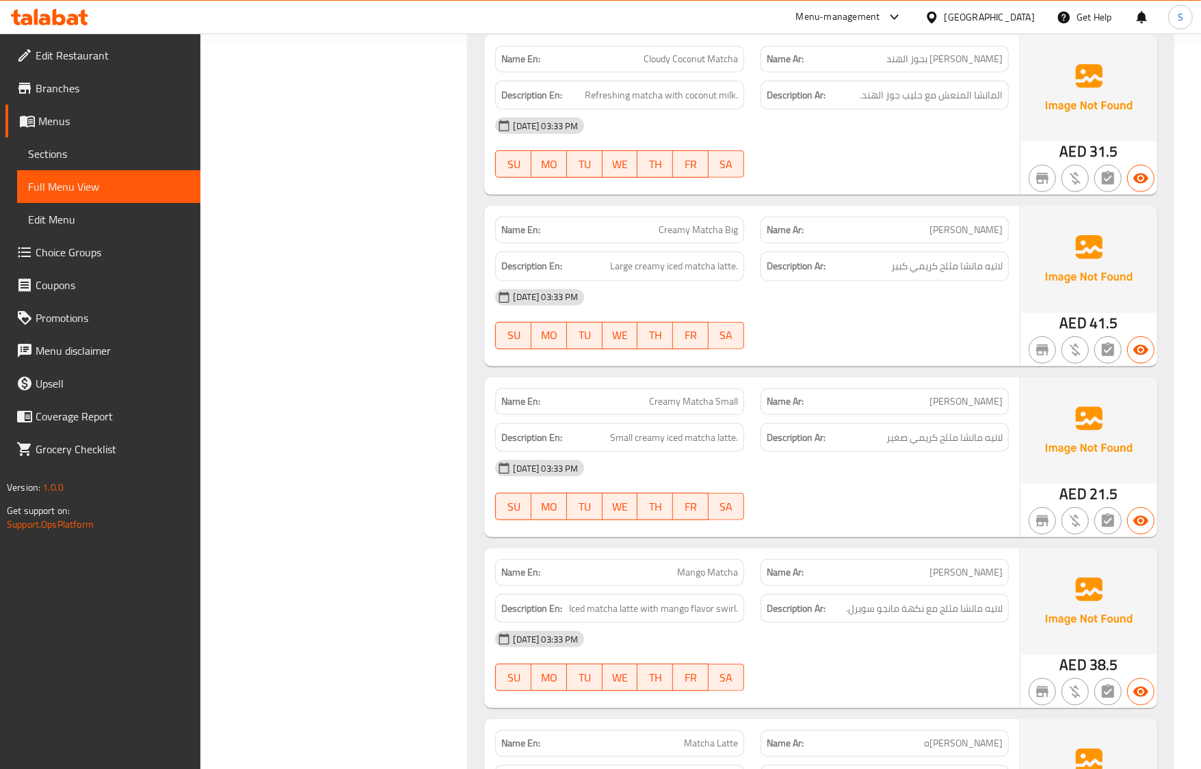
click at [855, 405] on p "Name Ar: كريمي ماتشا صغير" at bounding box center [885, 402] width 236 height 14
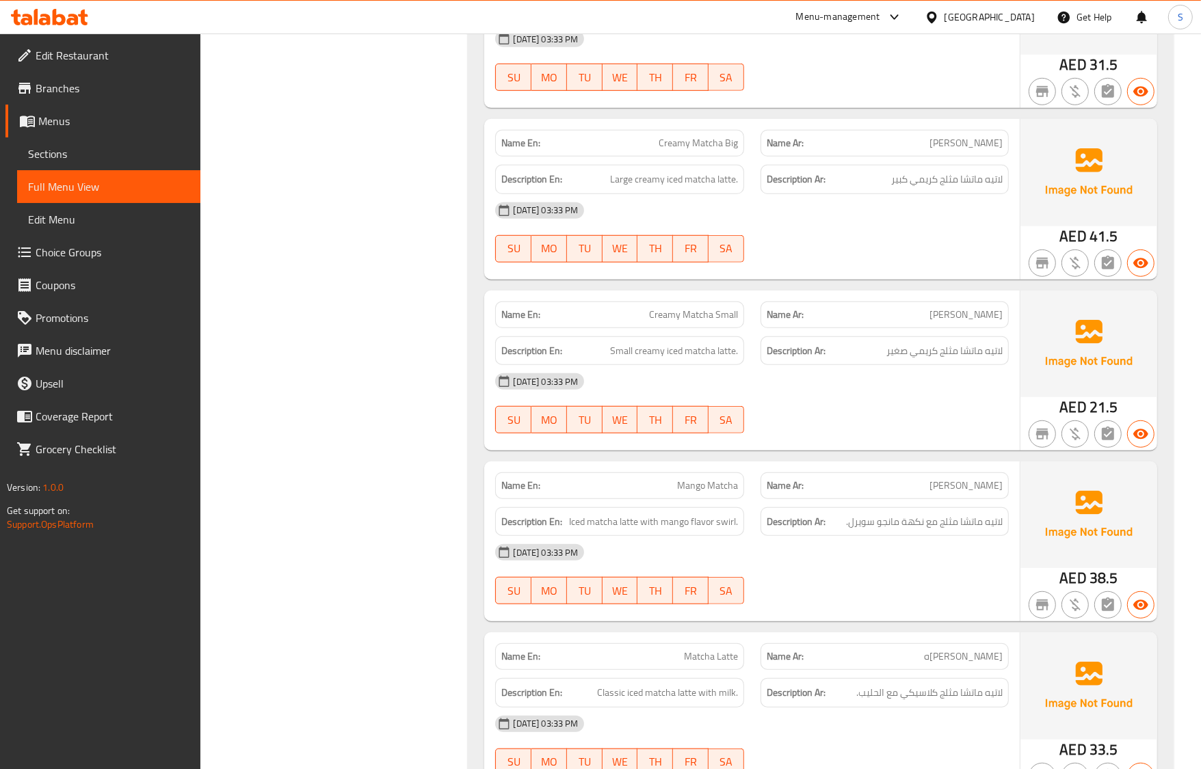
scroll to position [896, 0]
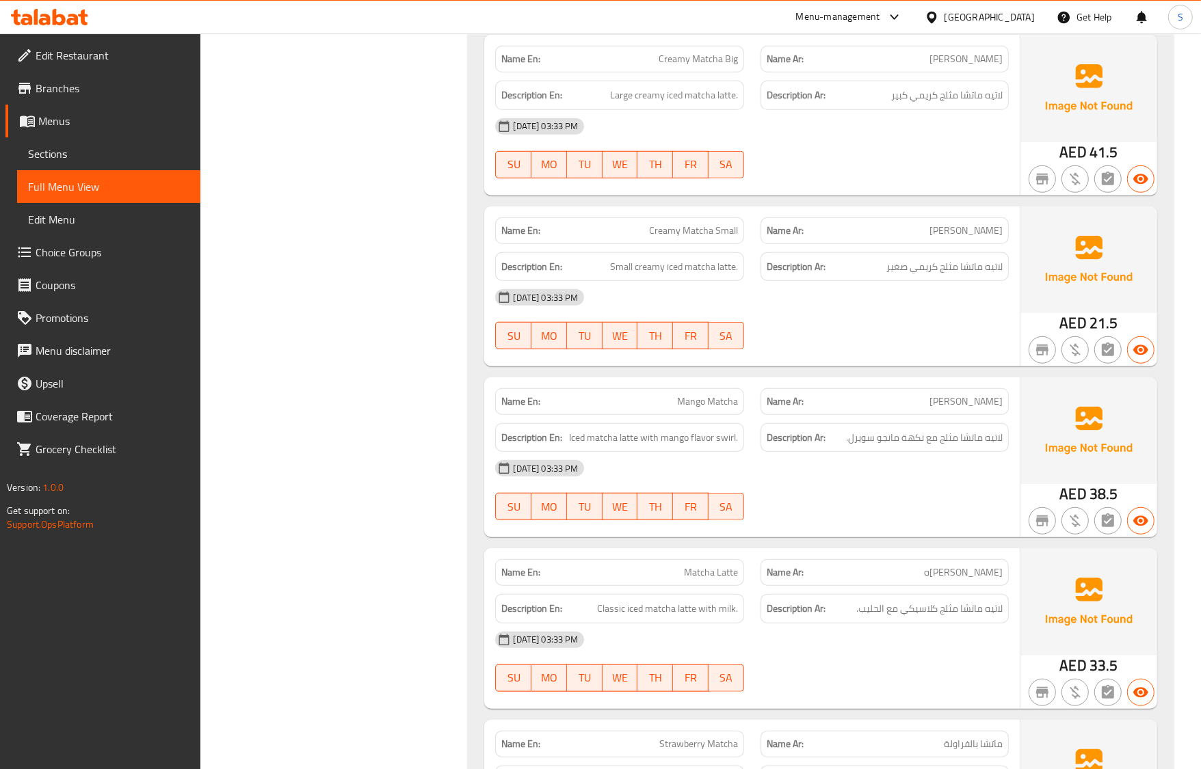
click at [856, 425] on div "Description Ar: لاتيه ماتشا مثلج مع نكهة مانجو سويرل." at bounding box center [884, 437] width 248 height 29
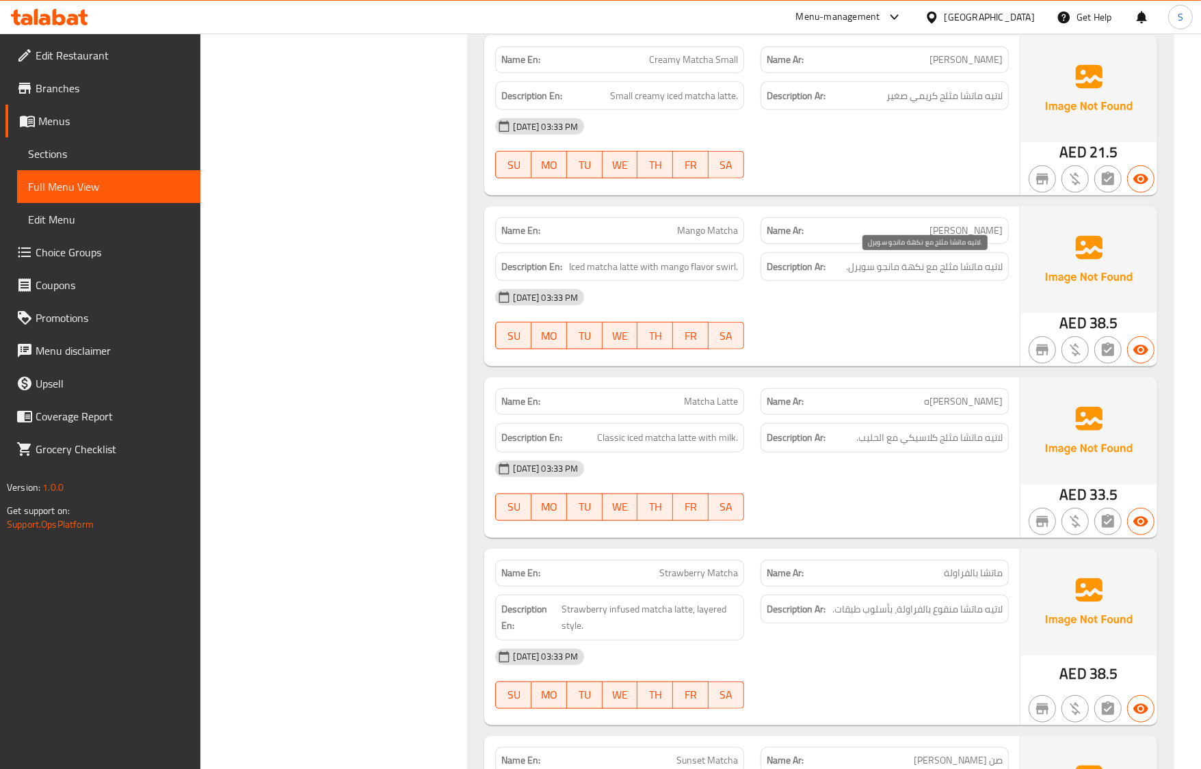
click at [868, 268] on span "لاتيه ماتشا مثلج مع نكهة مانجو سويرل." at bounding box center [924, 266] width 157 height 17
copy span "سويرل"
click at [498, 448] on div "Description En: Classic iced matcha latte with milk." at bounding box center [619, 437] width 248 height 29
drag, startPoint x: 916, startPoint y: 576, endPoint x: 855, endPoint y: 518, distance: 84.2
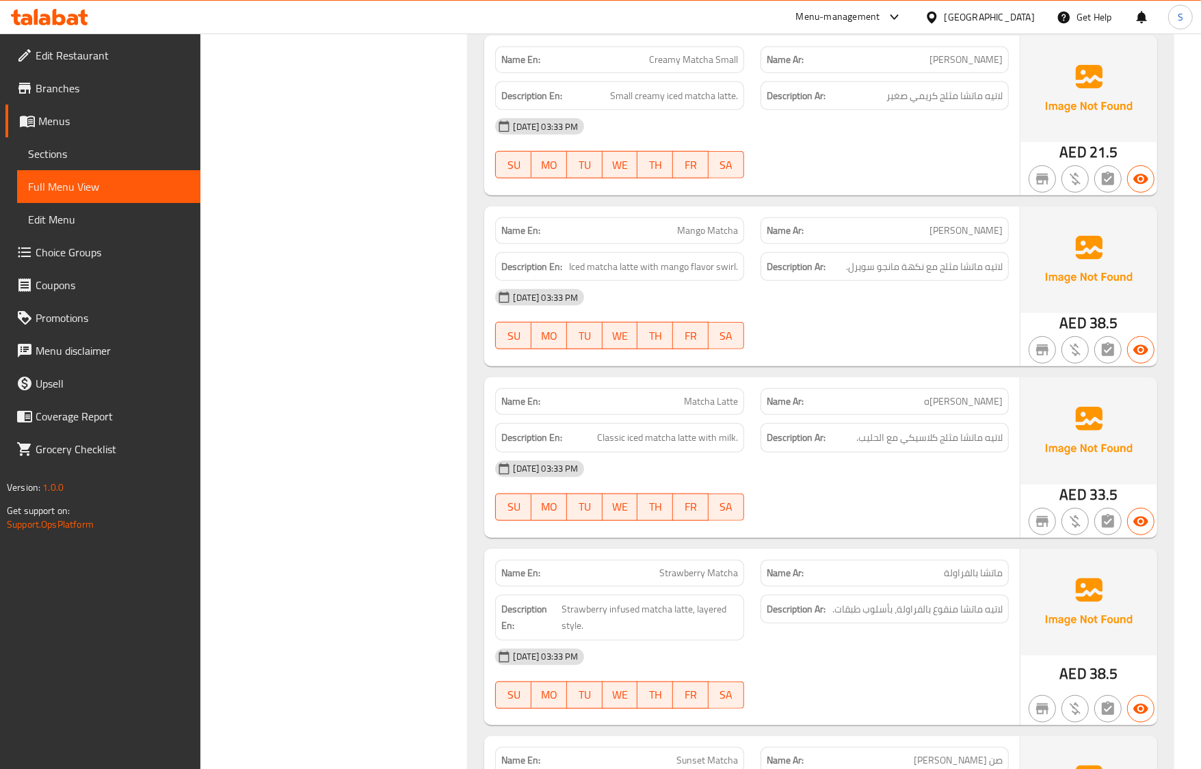
click at [916, 576] on p "Name Ar: ماتشا بالفراولة" at bounding box center [885, 573] width 236 height 14
click at [1113, 477] on img at bounding box center [1088, 430] width 137 height 107
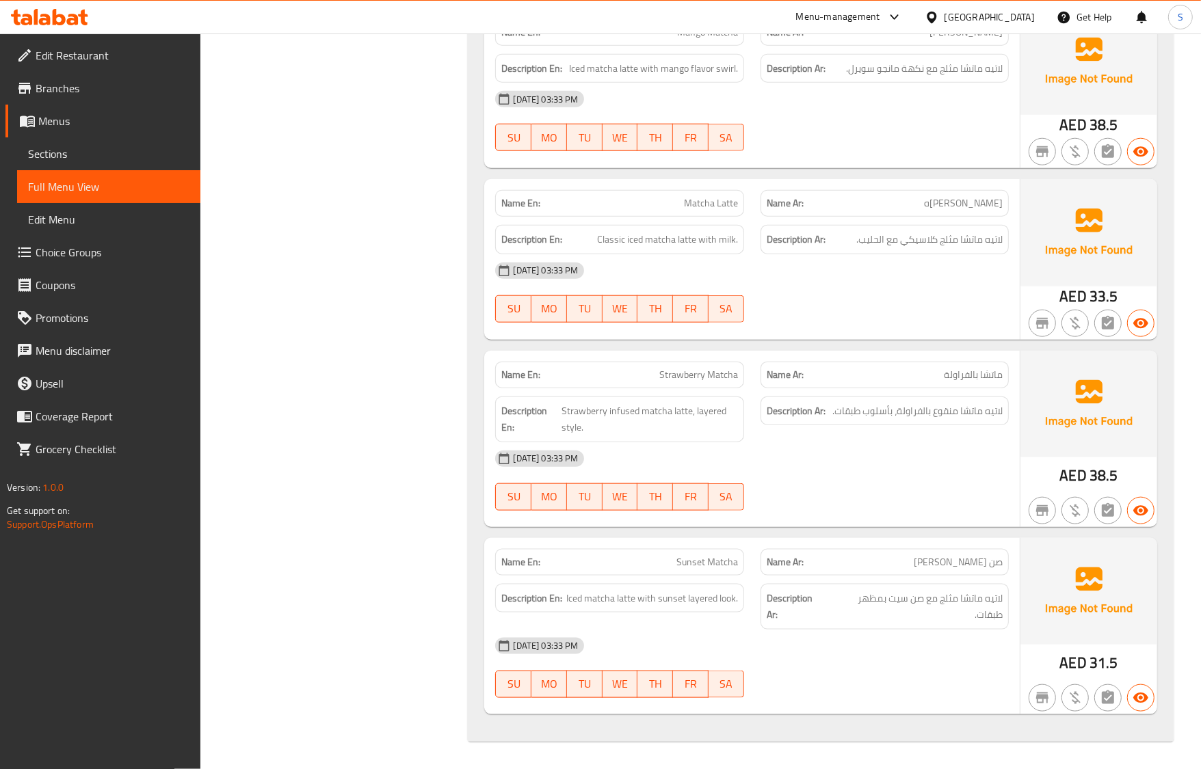
click at [1033, 442] on img at bounding box center [1088, 404] width 137 height 107
click at [874, 426] on div "Description Ar: لاتيه ماتشا منقوع بالفراولة، بأسلوب طبقات." at bounding box center [884, 419] width 265 height 62
drag, startPoint x: 1130, startPoint y: 539, endPoint x: 1050, endPoint y: 537, distance: 80.0
click at [1130, 539] on img at bounding box center [1088, 591] width 137 height 107
drag, startPoint x: 65, startPoint y: 152, endPoint x: 79, endPoint y: 181, distance: 32.4
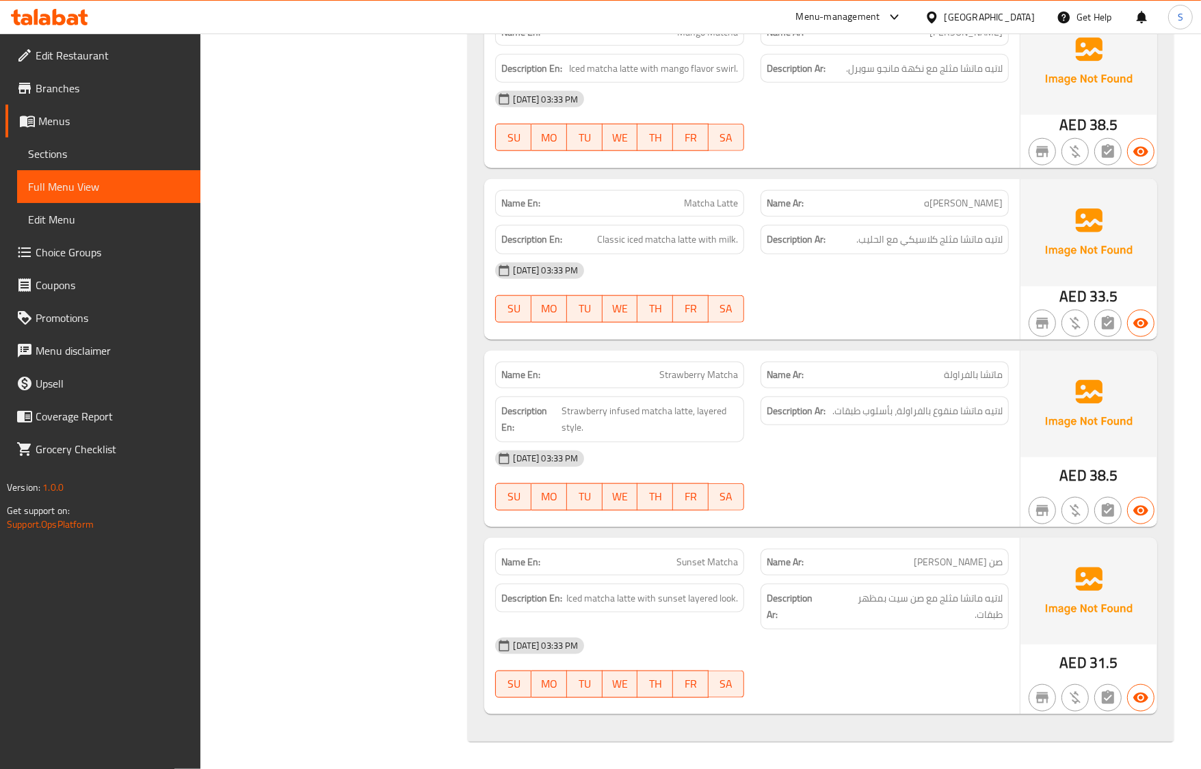
click at [65, 152] on span "Sections" at bounding box center [108, 154] width 161 height 16
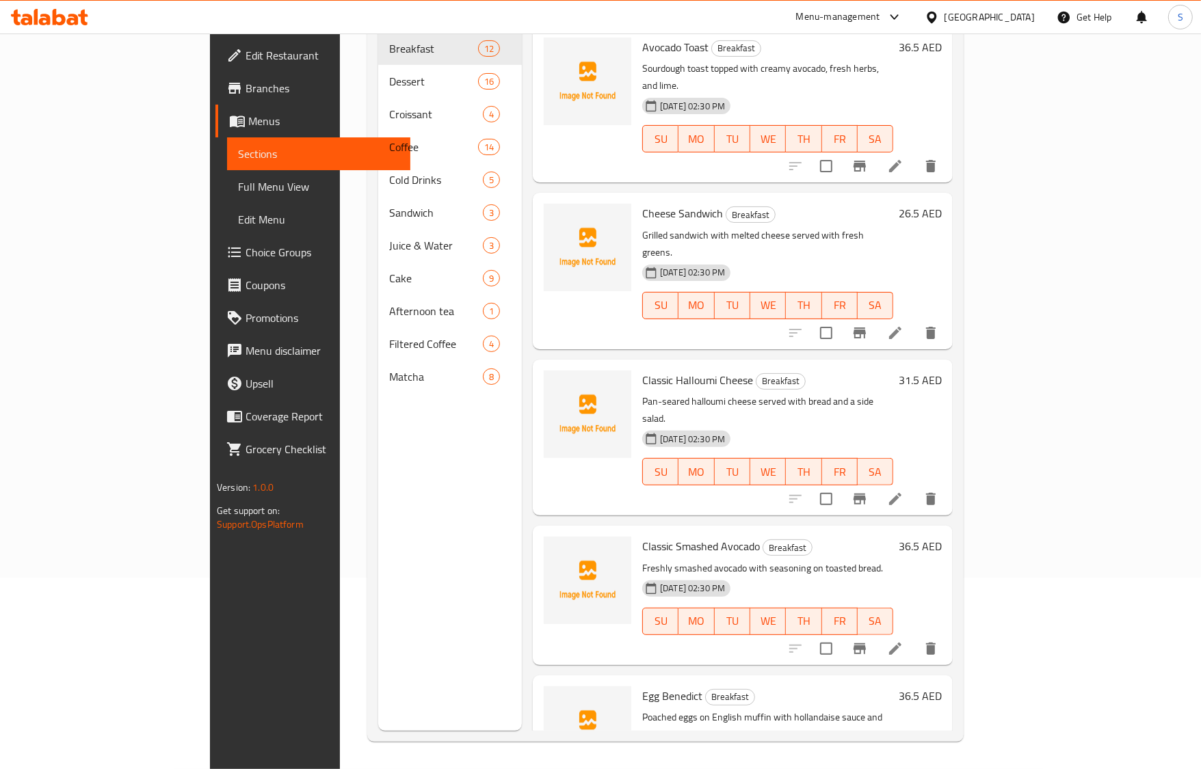
scroll to position [192, 0]
click at [238, 181] on span "Full Menu View" at bounding box center [318, 186] width 161 height 16
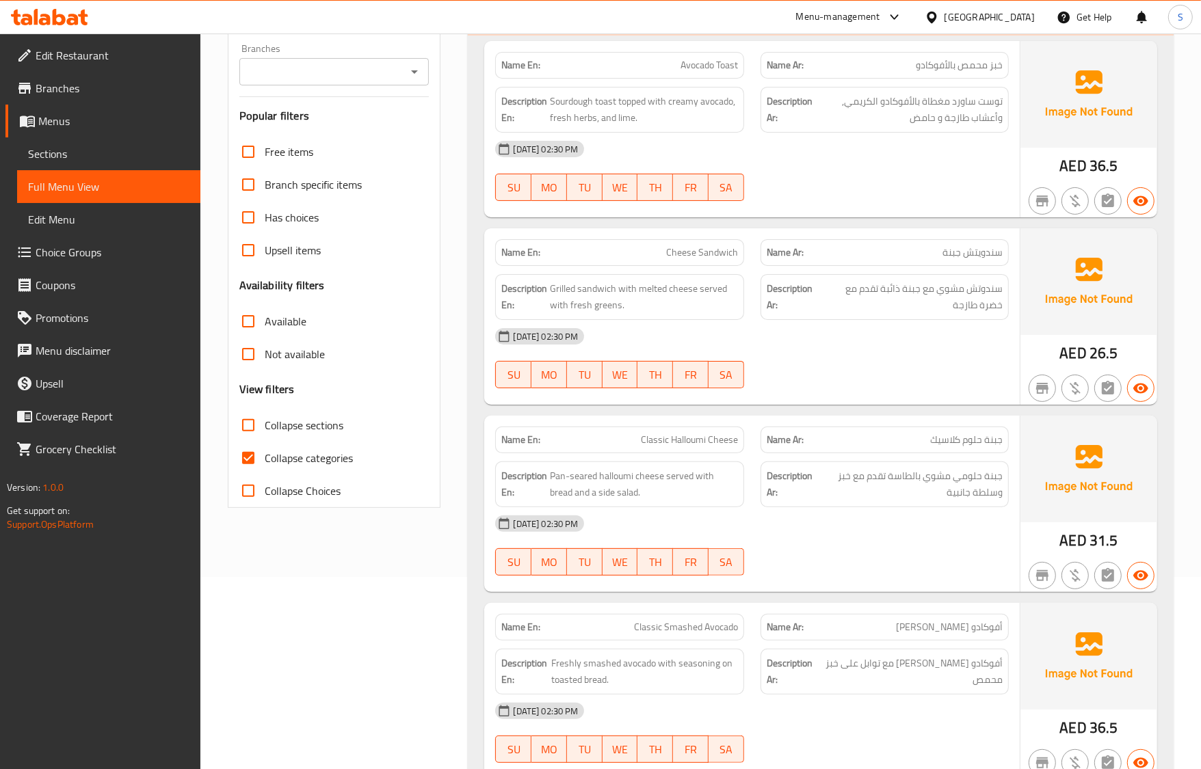
drag, startPoint x: 527, startPoint y: 594, endPoint x: 432, endPoint y: 585, distance: 95.4
click at [527, 592] on div "Name En: Classic Halloumi Cheese Name Ar: جبنة حلوم كلاسيك Description En: Pan-…" at bounding box center [751, 504] width 535 height 176
click at [237, 462] on input "Collapse categories" at bounding box center [248, 458] width 33 height 33
checkbox input "false"
click at [260, 425] on input "Collapse sections" at bounding box center [248, 425] width 33 height 33
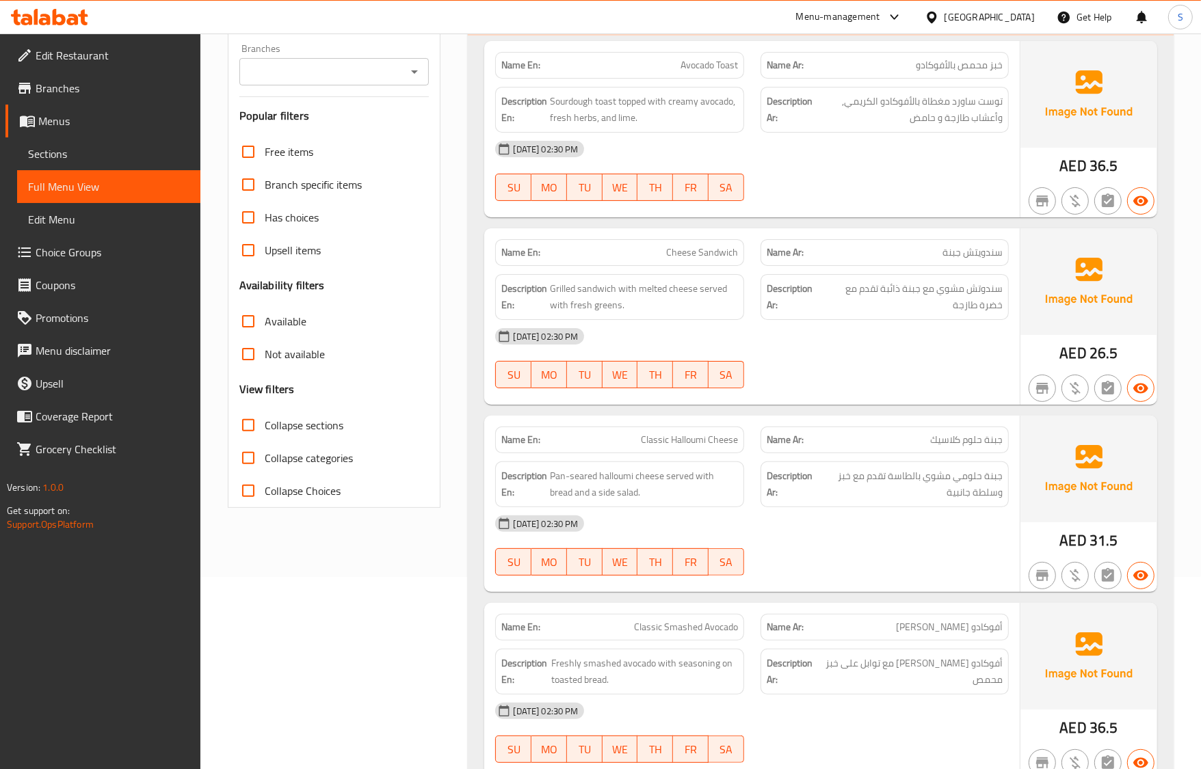
checkbox input "true"
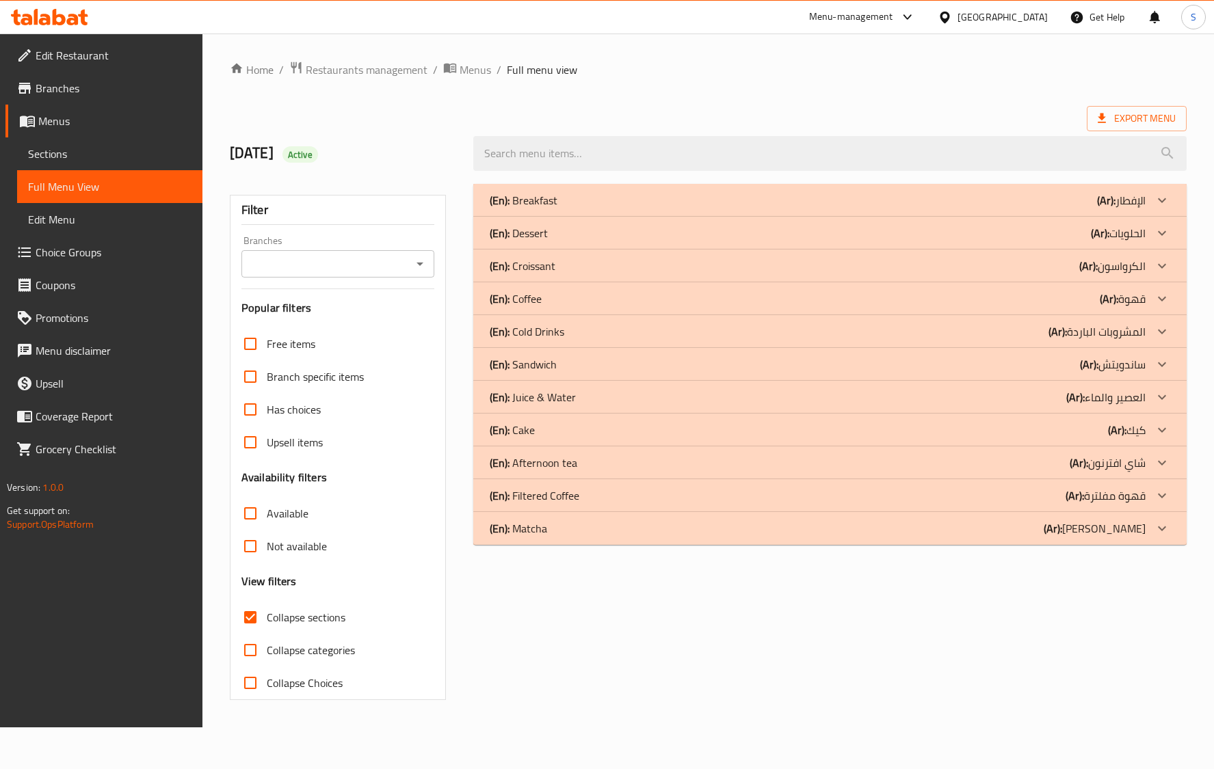
click at [589, 332] on div "(En): Cold Drinks (Ar): المشروبات الباردة" at bounding box center [818, 331] width 656 height 16
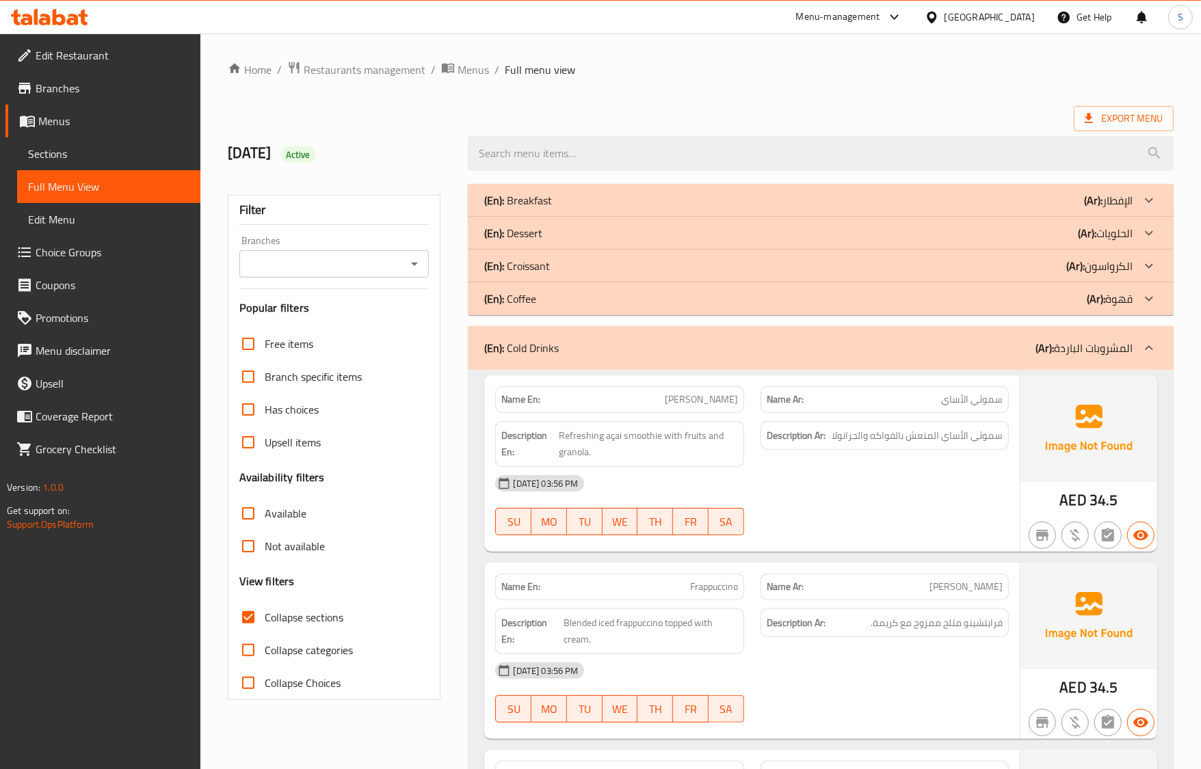
click at [732, 537] on div "SU MO TU WE TH FR SA" at bounding box center [619, 522] width 265 height 44
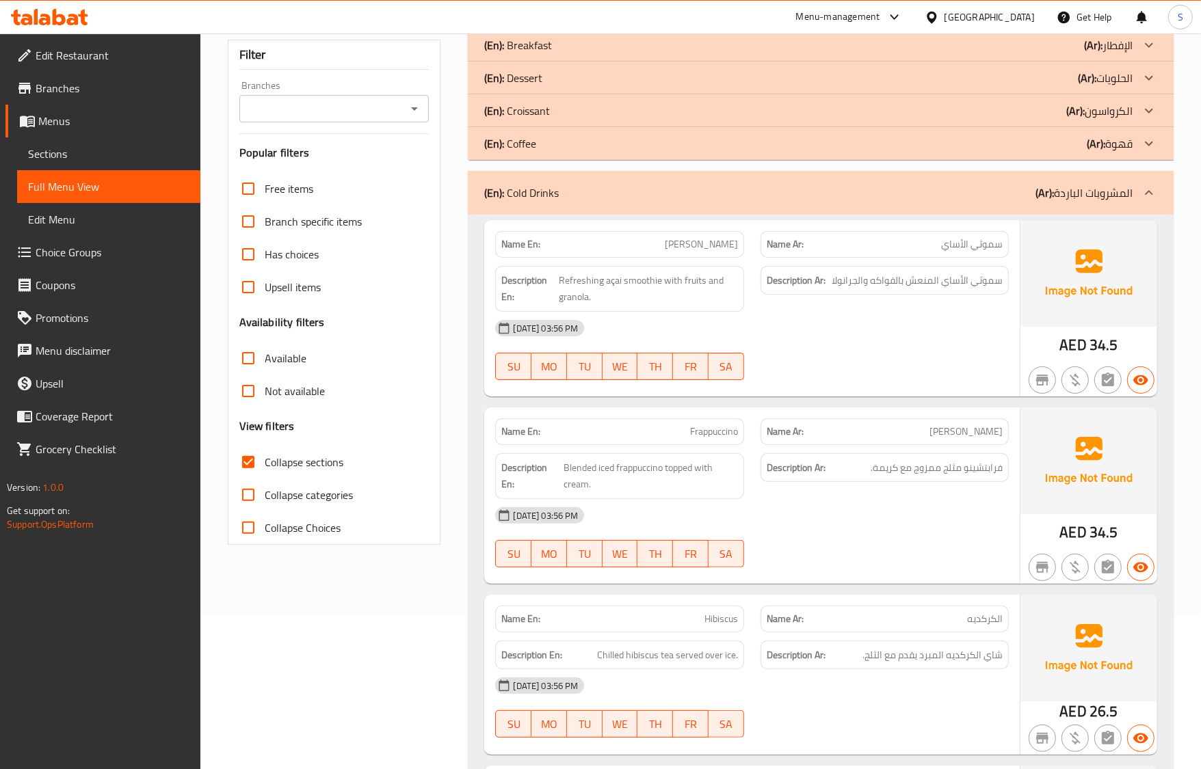
scroll to position [171, 0]
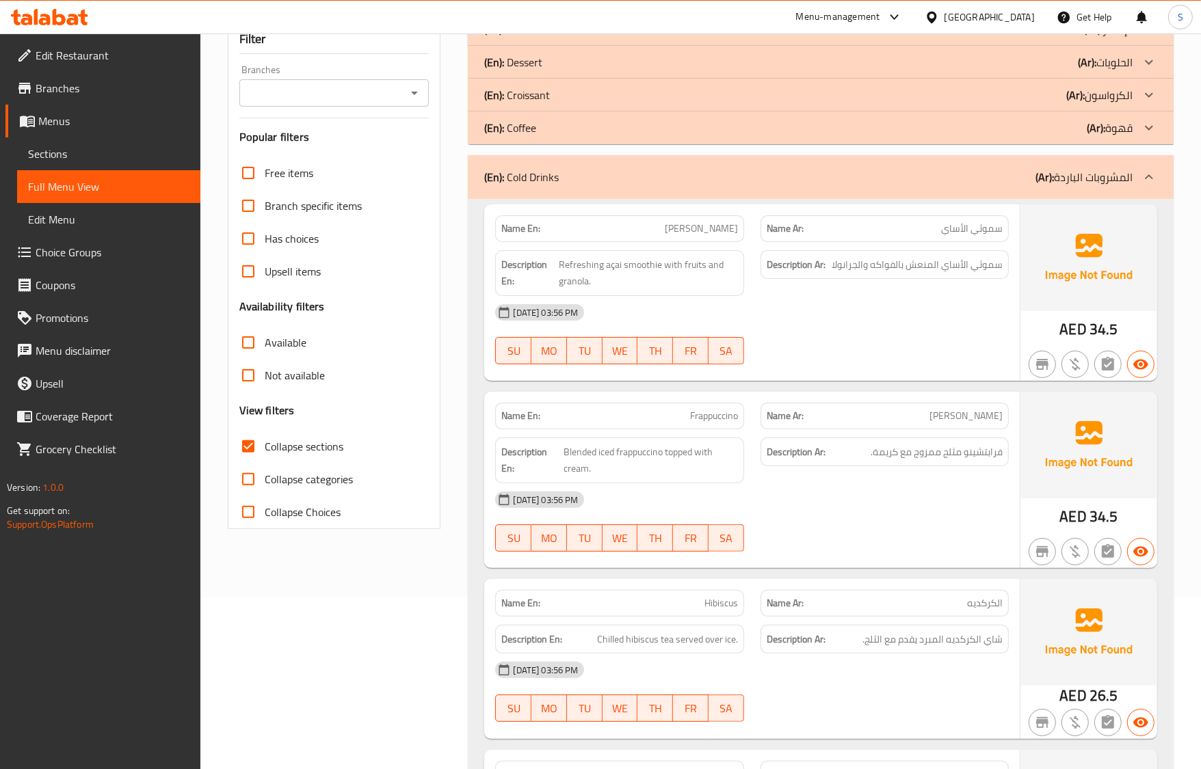
click at [903, 509] on div "[DATE] 03:56 PM" at bounding box center [751, 499] width 529 height 33
drag, startPoint x: 538, startPoint y: 503, endPoint x: 596, endPoint y: 501, distance: 58.8
click at [538, 503] on span "[DATE] 03:56 PM" at bounding box center [545, 500] width 76 height 13
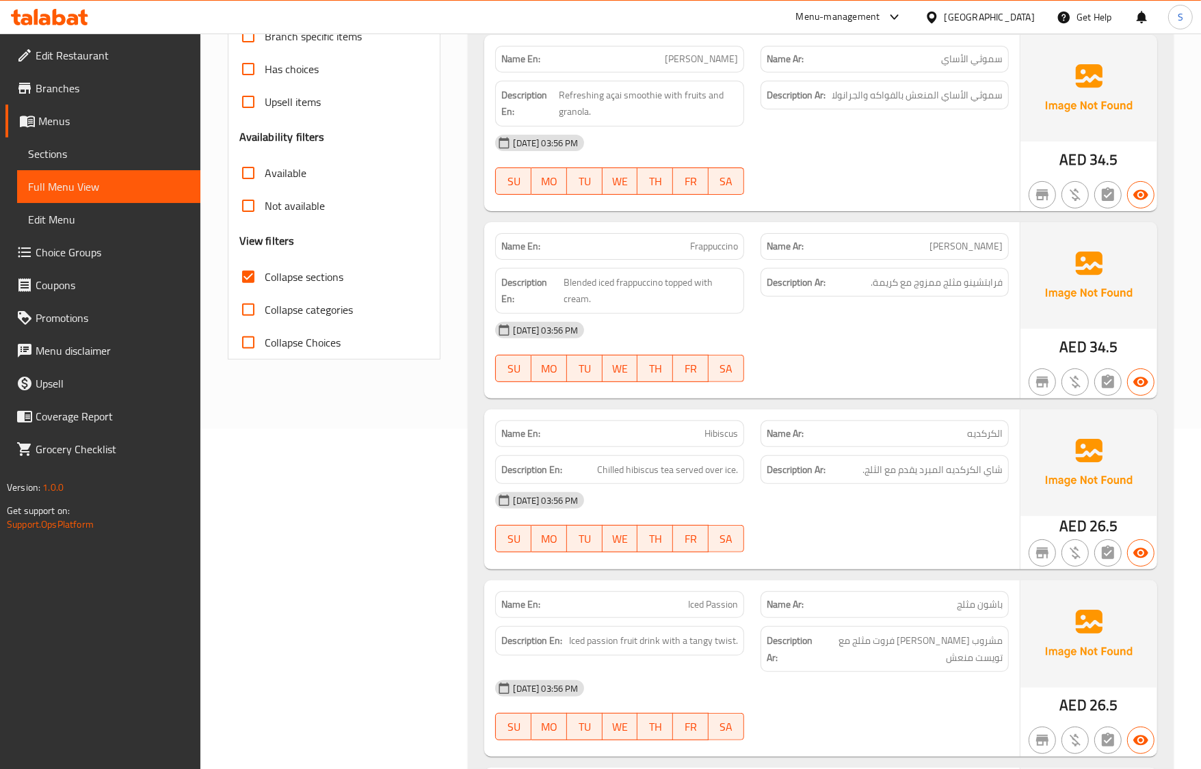
scroll to position [342, 0]
click at [939, 477] on span "شاي الكركديه المبرد يقدم مع الثلج." at bounding box center [932, 468] width 140 height 17
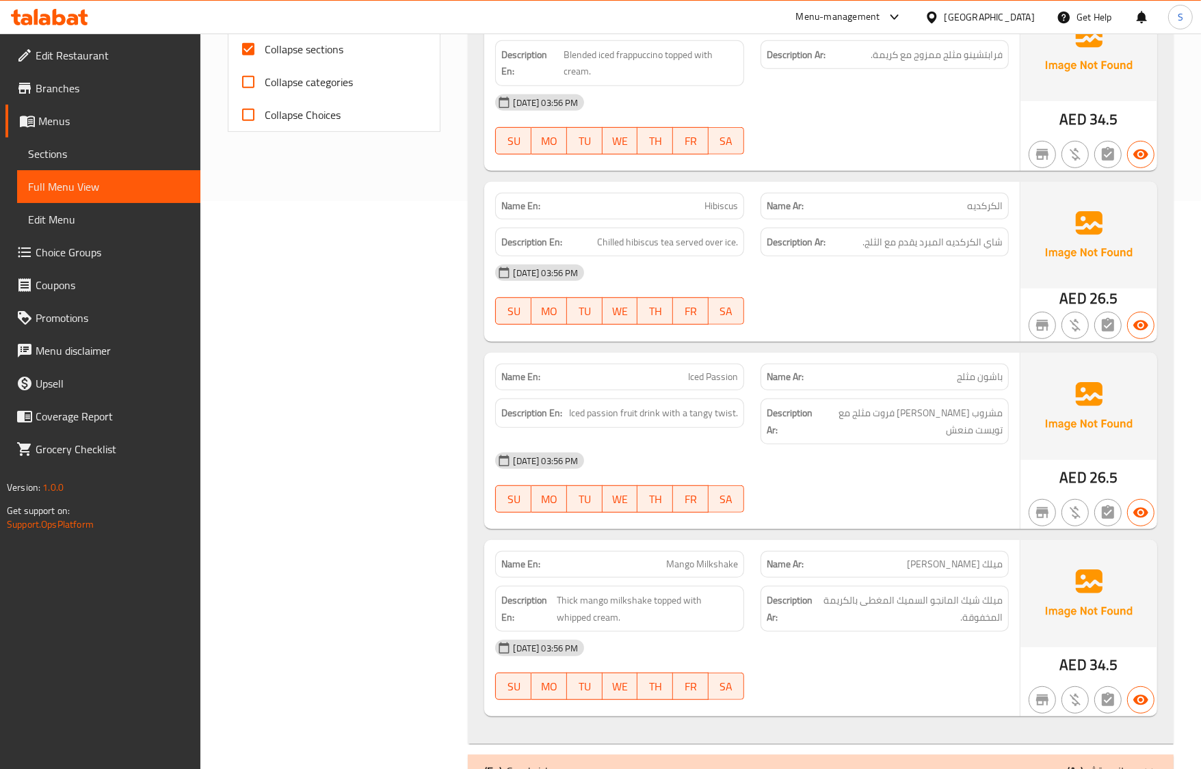
scroll to position [598, 0]
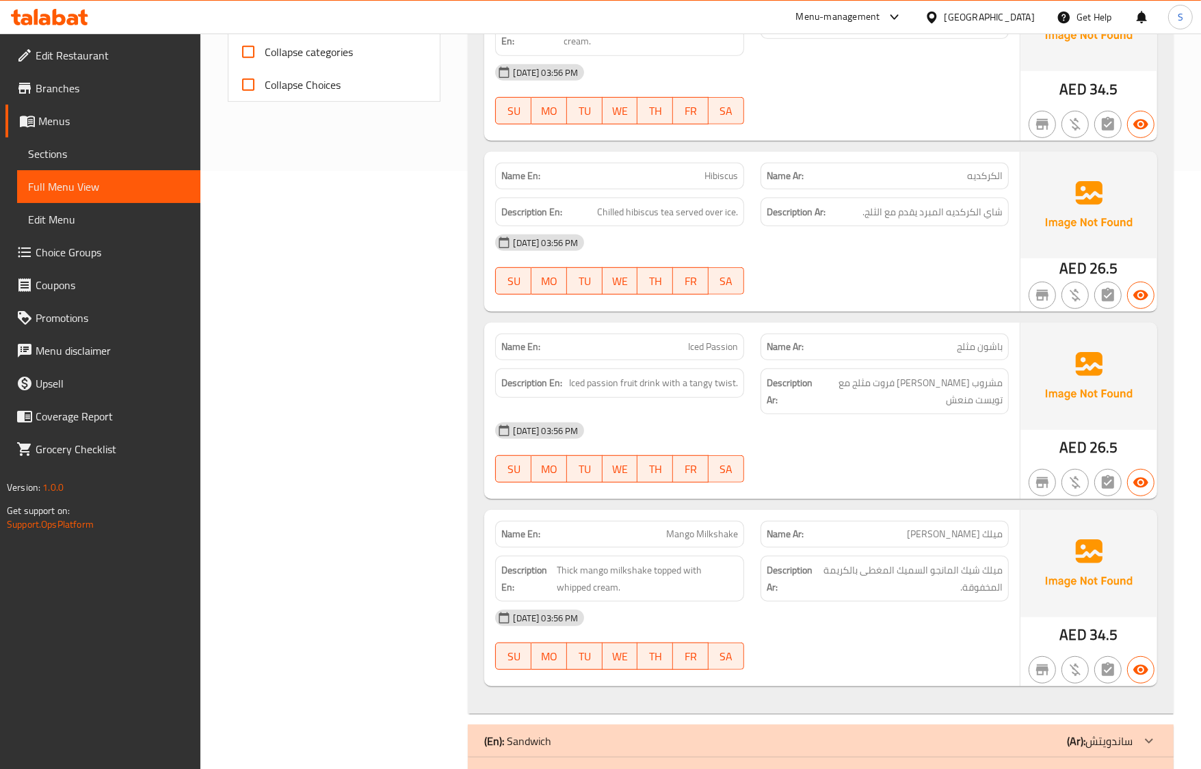
click at [931, 562] on span "ميلك شيك المانجو السميك المغطى بالكريمة المخفوقة." at bounding box center [910, 579] width 185 height 34
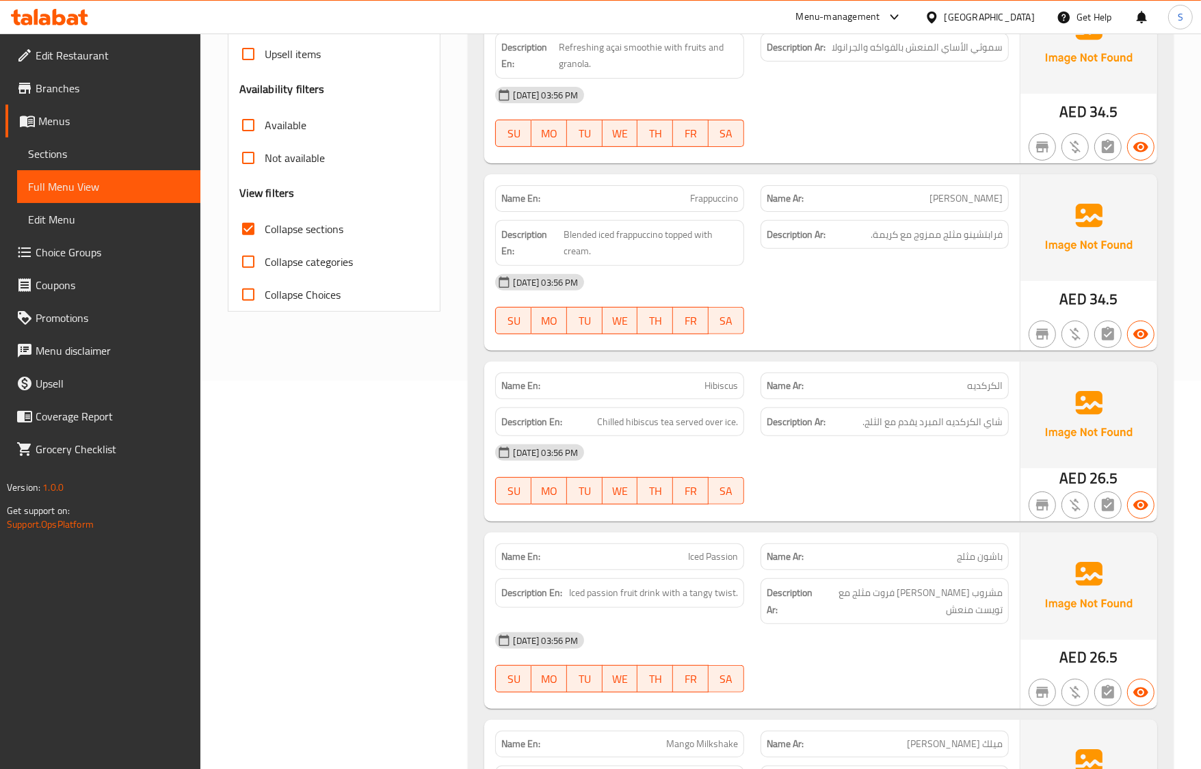
scroll to position [256, 0]
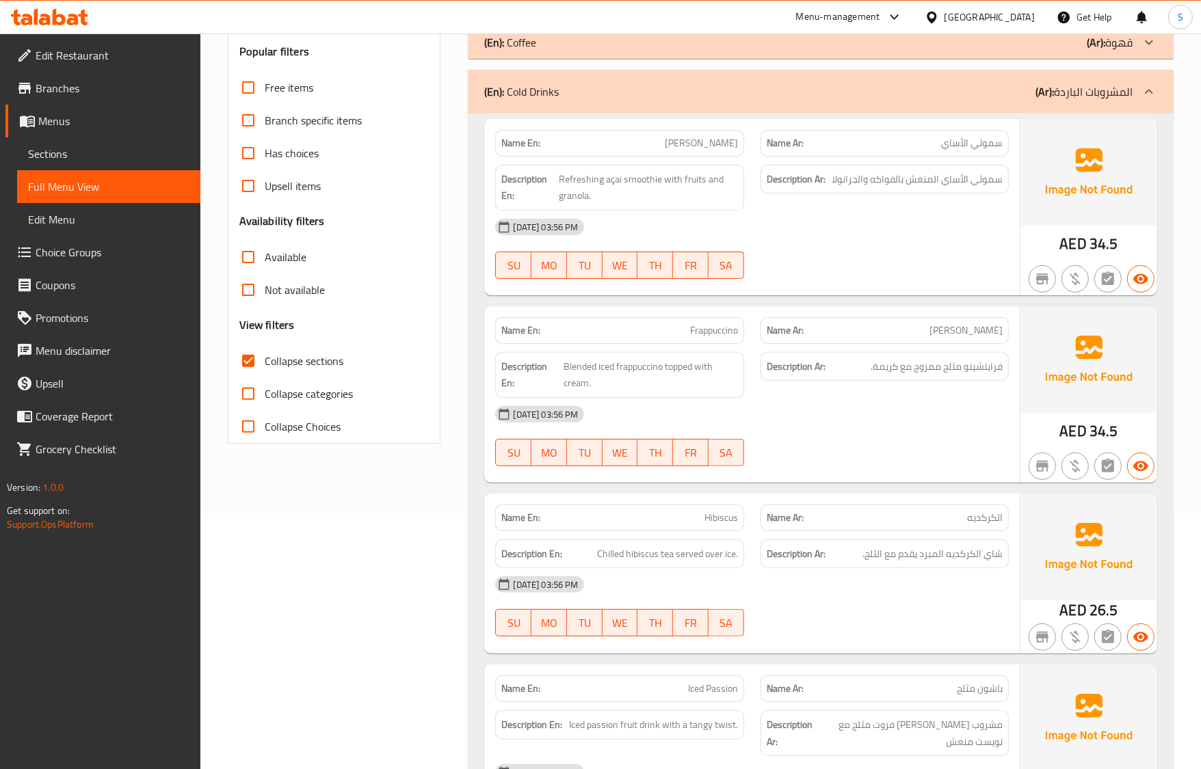
click at [585, 98] on div "(En): Cold Drinks (Ar): المشروبات الباردة" at bounding box center [808, 91] width 648 height 16
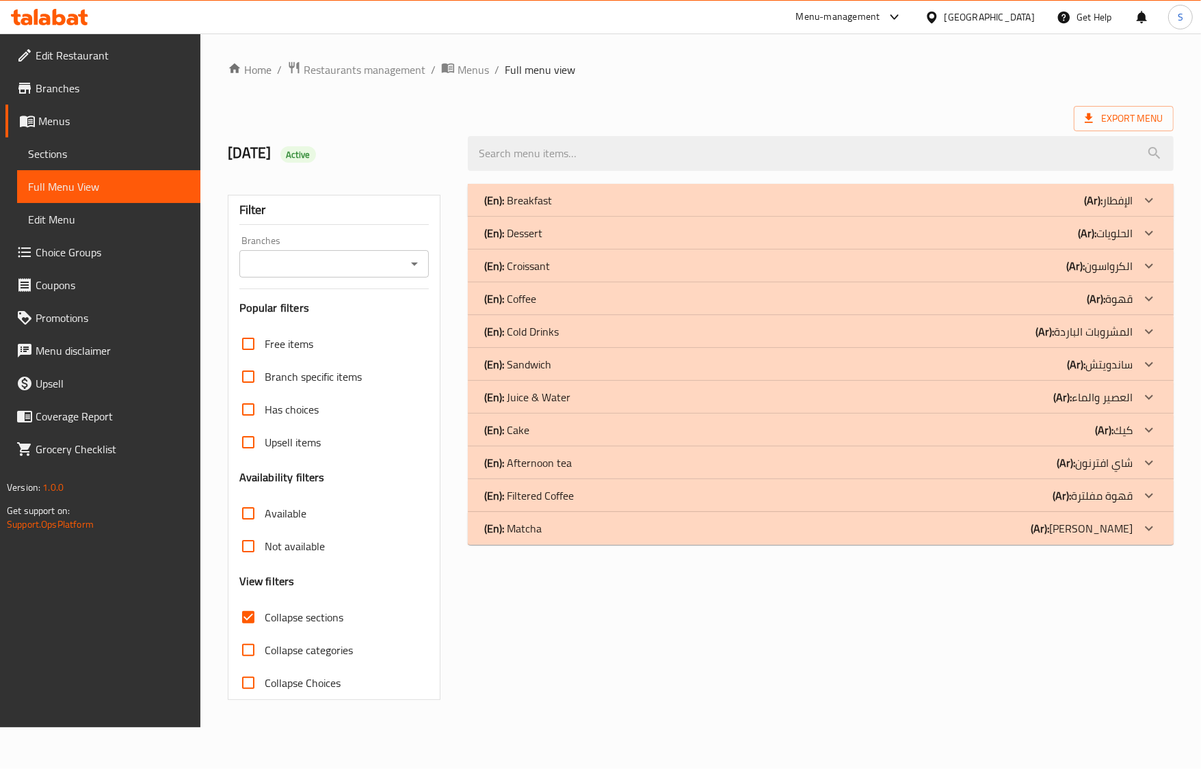
scroll to position [0, 0]
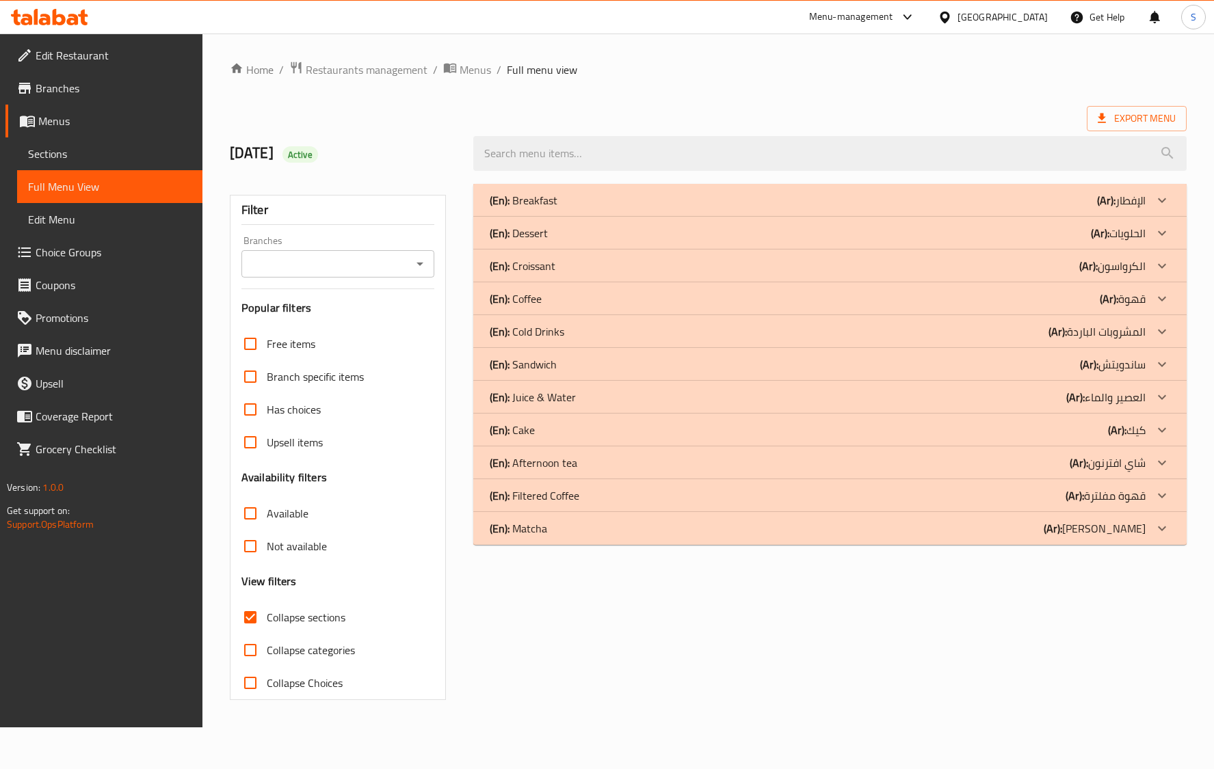
click at [585, 398] on div "(En): Juice & Water (Ar): العصير والماء" at bounding box center [818, 397] width 656 height 16
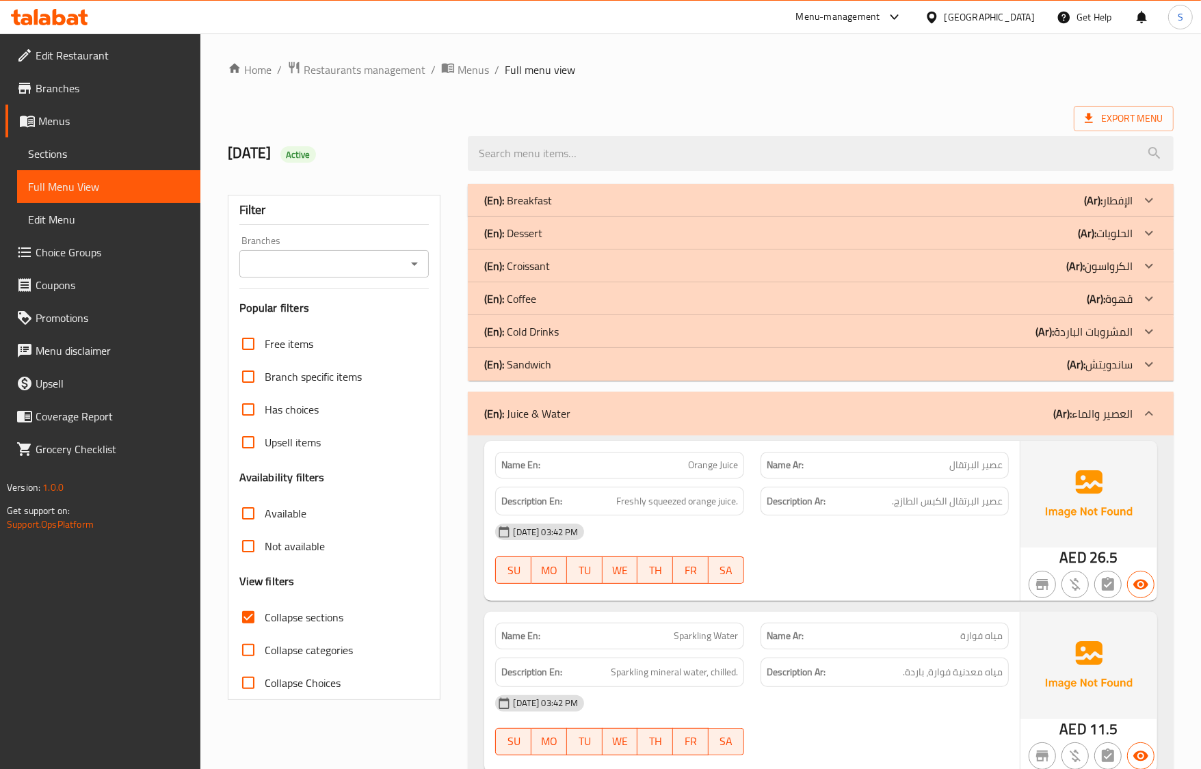
click at [880, 576] on div "16-09-2025 03:42 PM SU MO TU WE TH FR SA" at bounding box center [751, 554] width 529 height 77
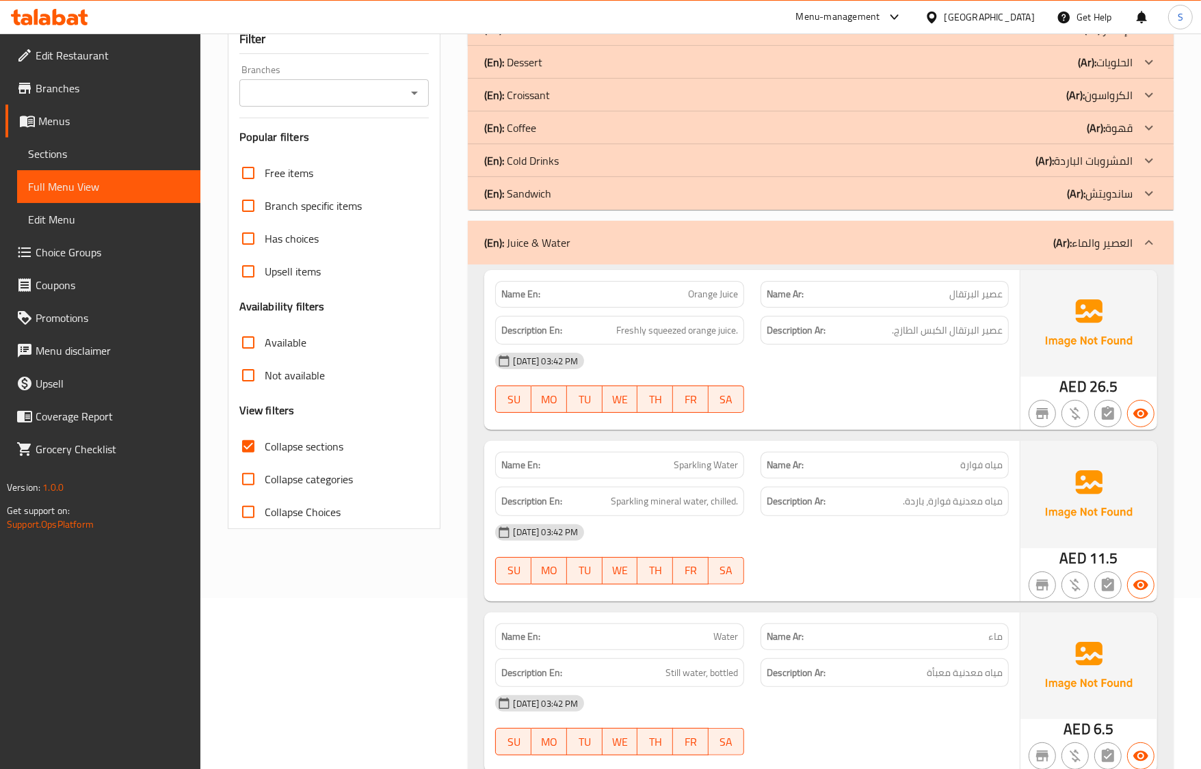
drag, startPoint x: 781, startPoint y: 490, endPoint x: 736, endPoint y: 514, distance: 50.8
click at [781, 490] on div "Description Ar: مياه معدنية فوارة، باردة." at bounding box center [884, 501] width 248 height 29
click at [866, 509] on h6 "Description Ar: مياه معدنية فوارة، باردة." at bounding box center [885, 501] width 236 height 17
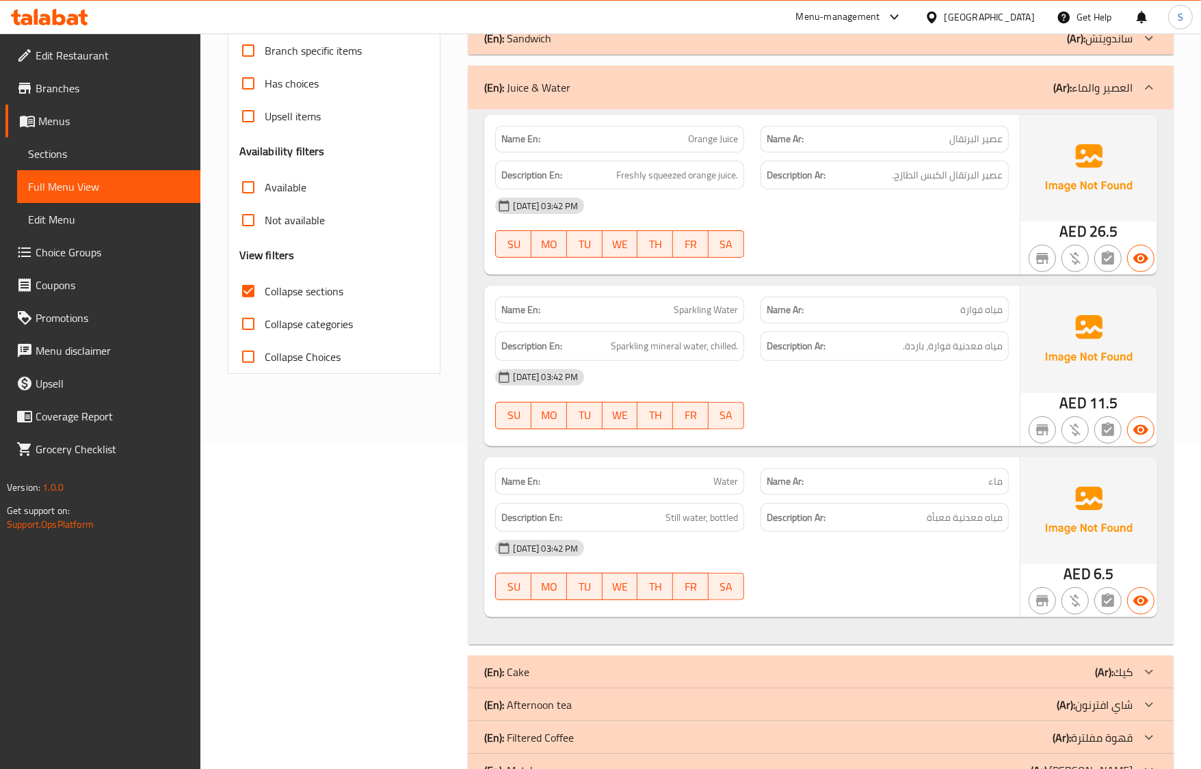
scroll to position [342, 0]
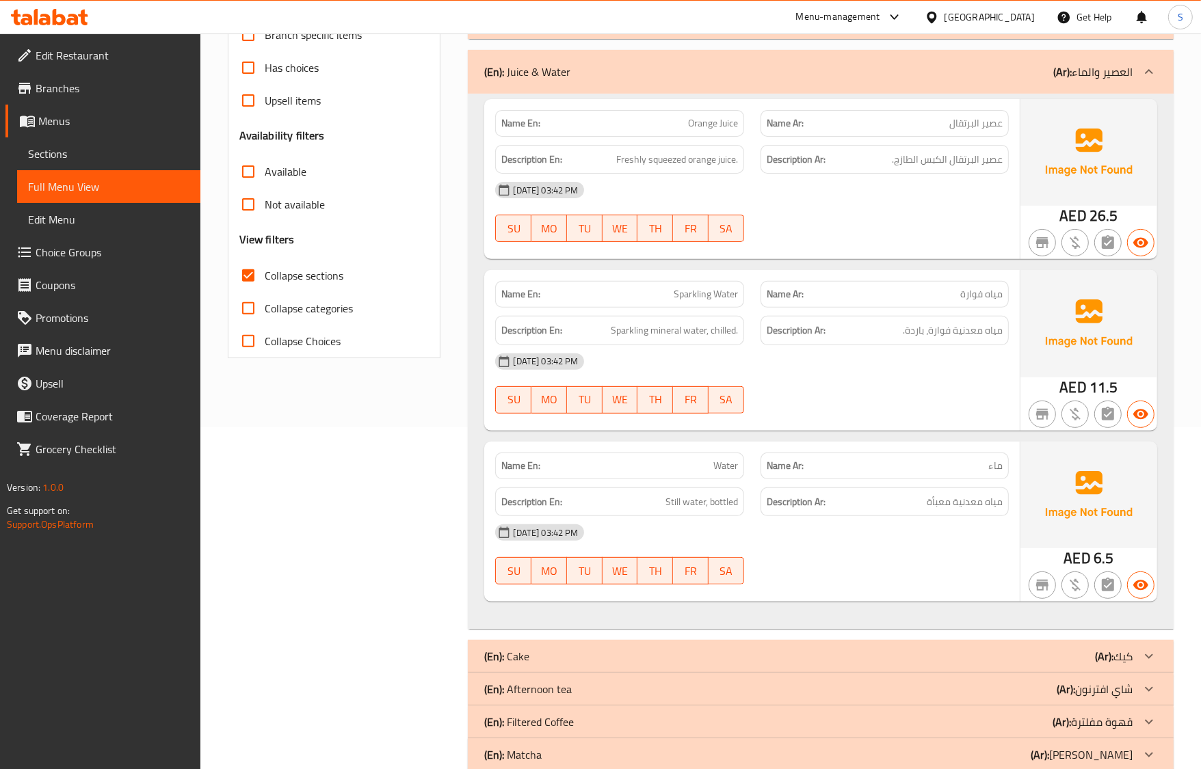
click at [699, 296] on span "Sparkling Water" at bounding box center [706, 294] width 64 height 14
copy span "Sparkling Water"
click at [644, 460] on p "Name En: Water" at bounding box center [619, 466] width 236 height 14
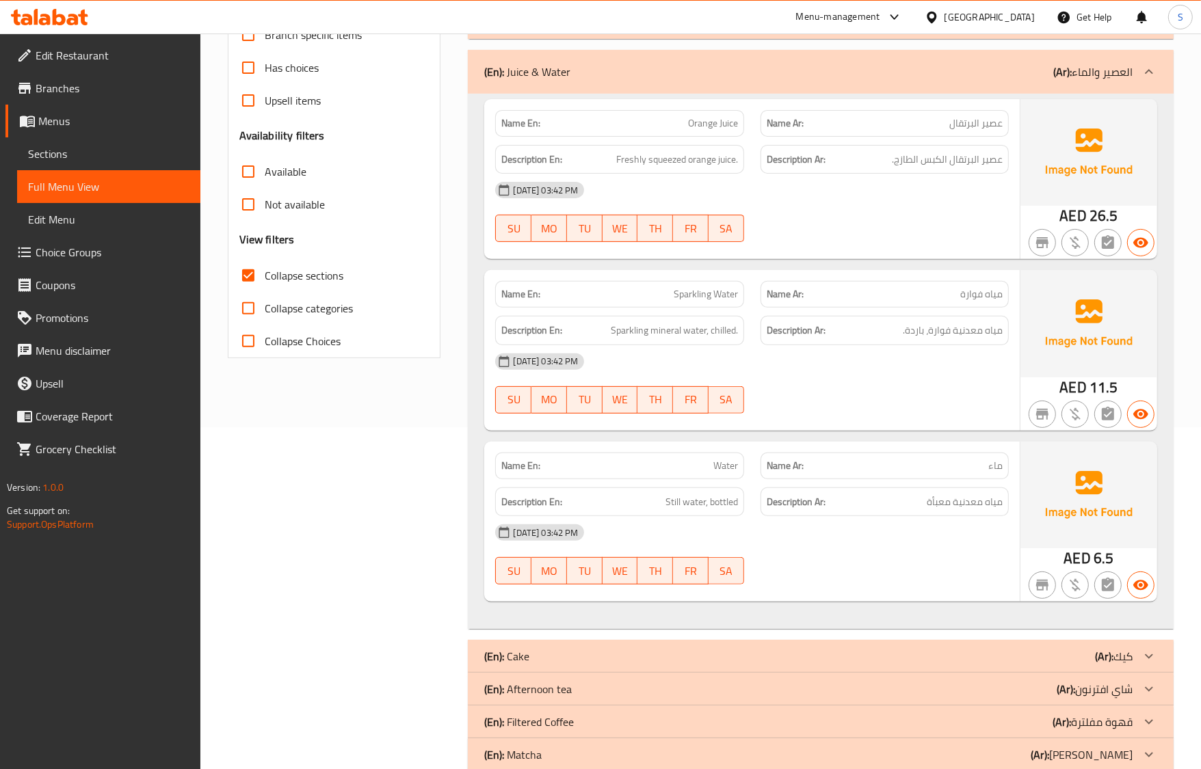
click at [558, 75] on p "(En): Juice & Water" at bounding box center [527, 72] width 86 height 16
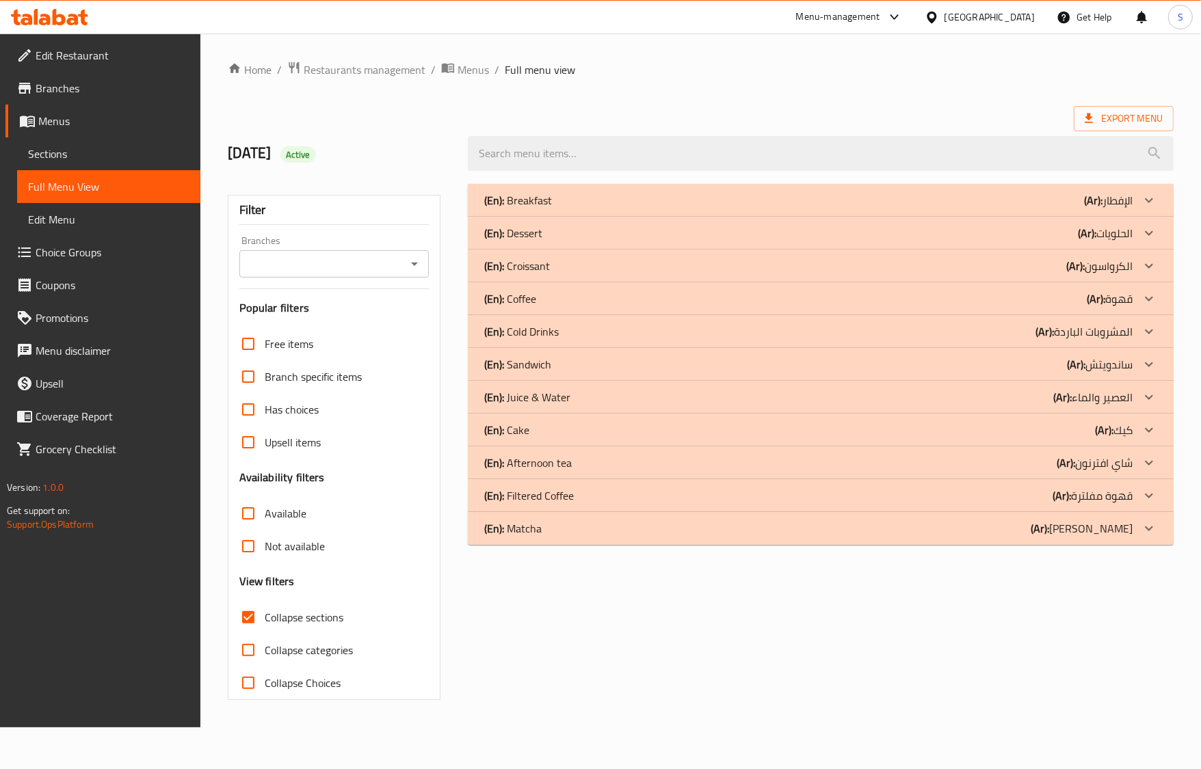
scroll to position [0, 0]
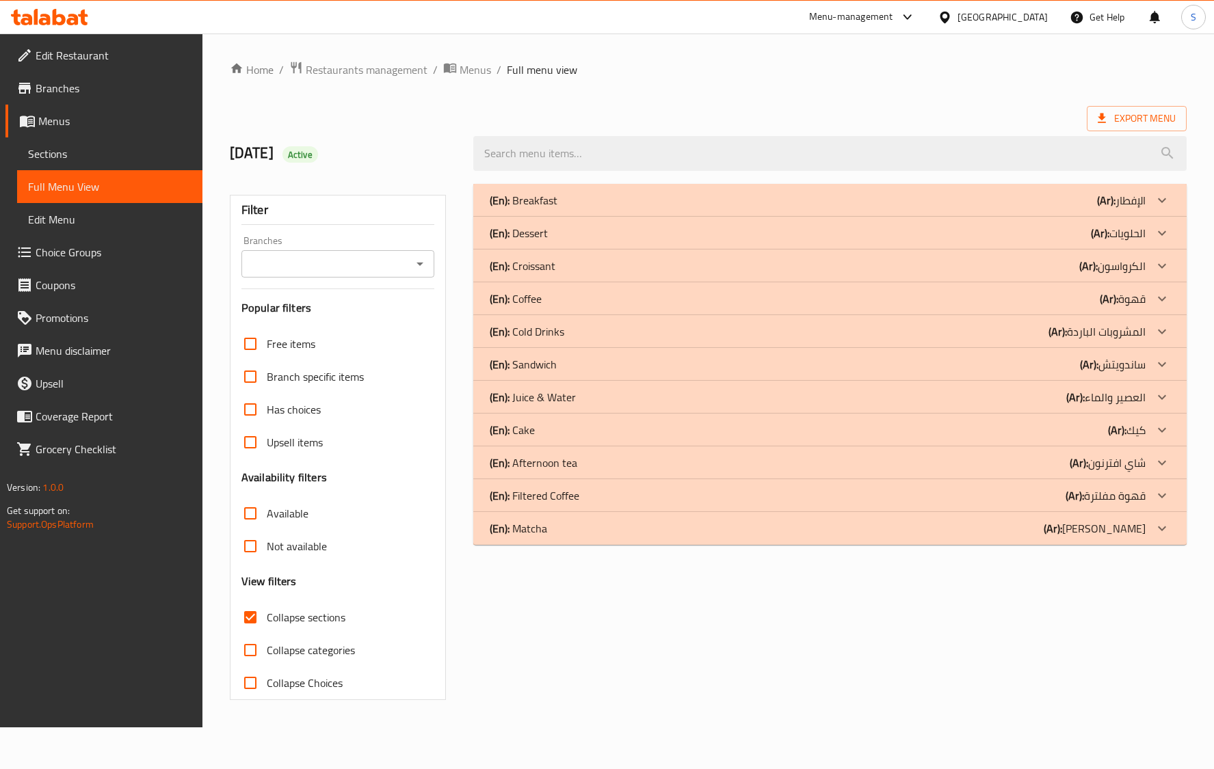
click at [924, 661] on div "(En): Breakfast (Ar): الإفطار Name En: Avocado Toast Name Ar: خبز محمص بالأفوكا…" at bounding box center [830, 442] width 730 height 533
click at [559, 431] on div "(En): Cake (Ar): كيك" at bounding box center [818, 430] width 656 height 16
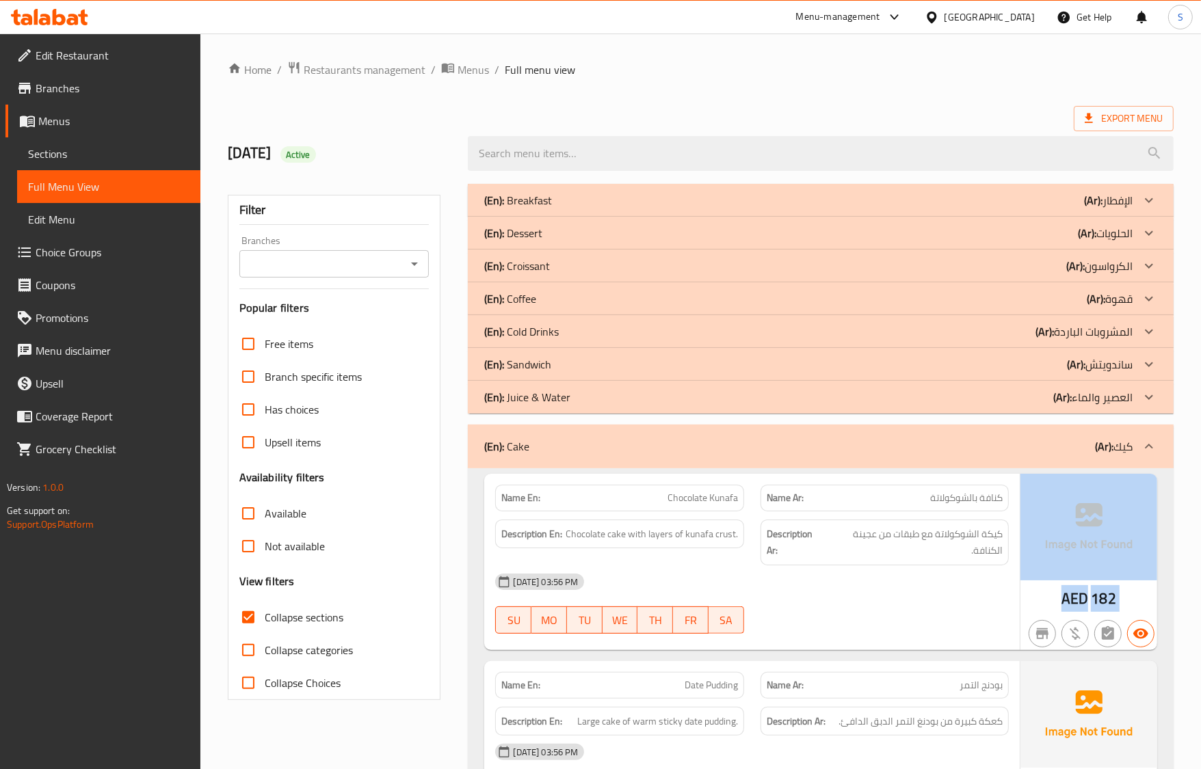
click at [1029, 599] on div "AED 182" at bounding box center [1088, 562] width 137 height 176
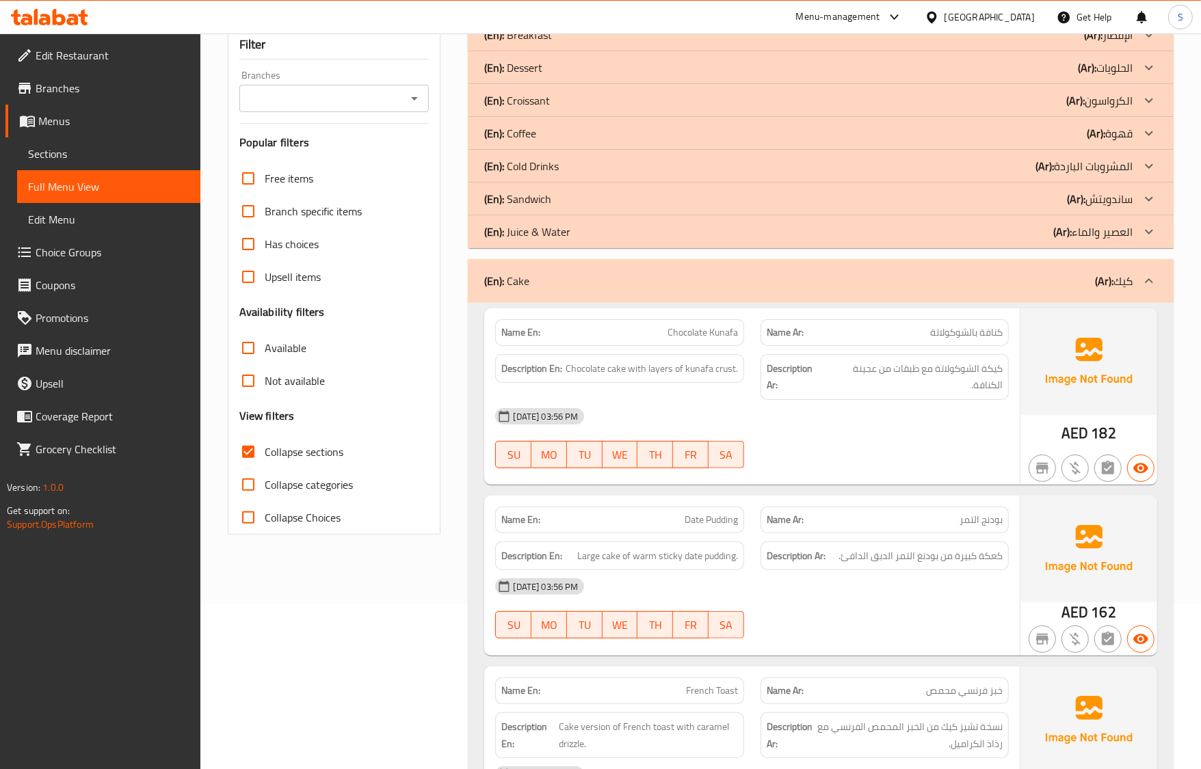
scroll to position [171, 0]
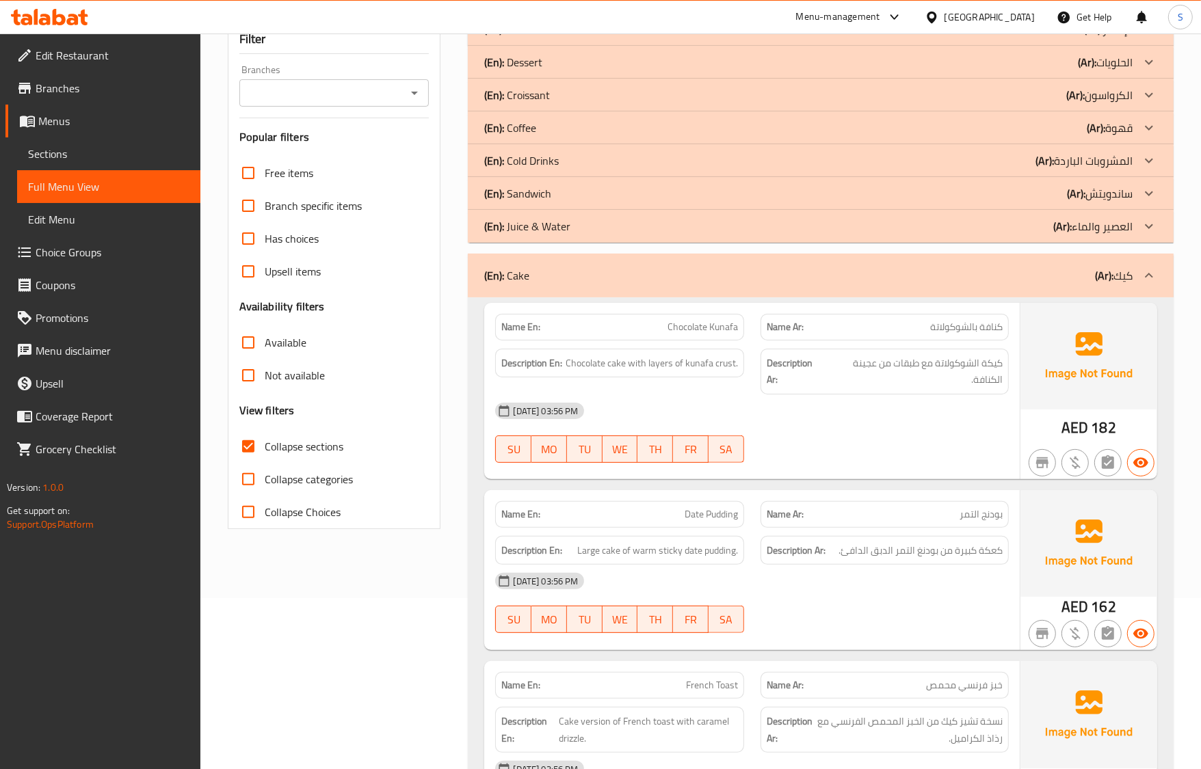
click at [819, 501] on div "Name Ar: بودنج التمر" at bounding box center [884, 514] width 265 height 43
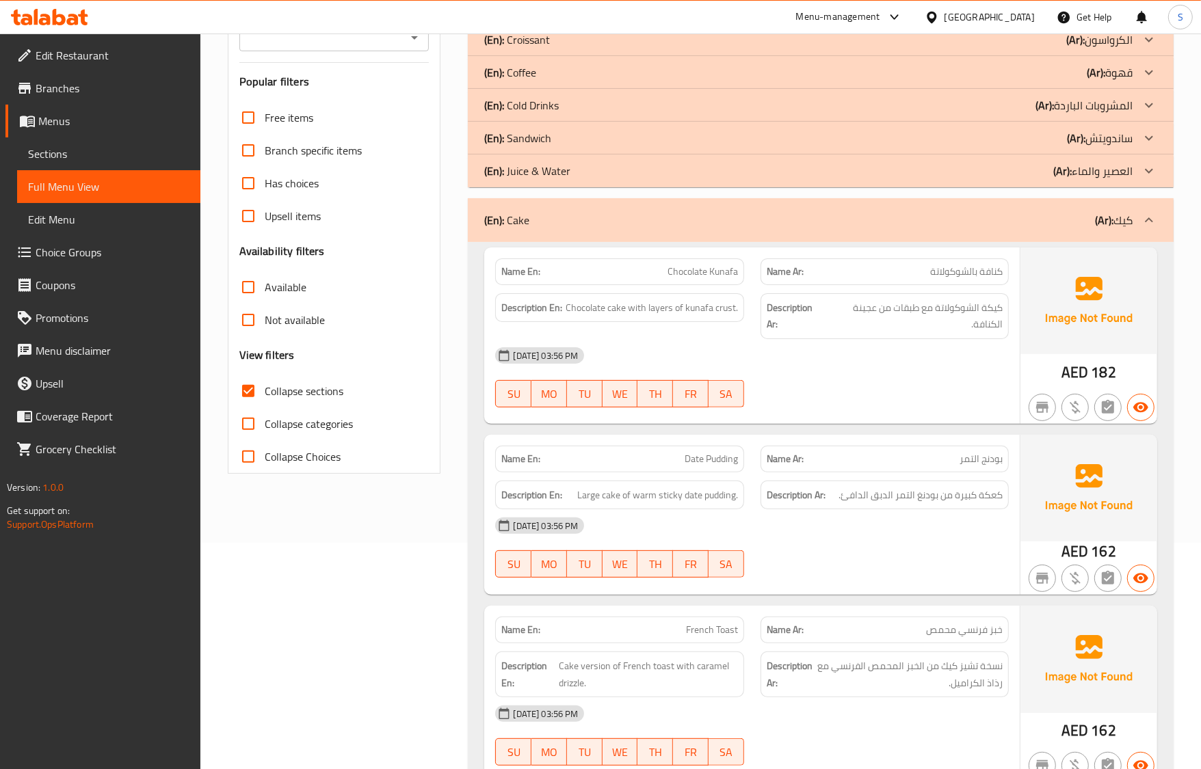
scroll to position [256, 0]
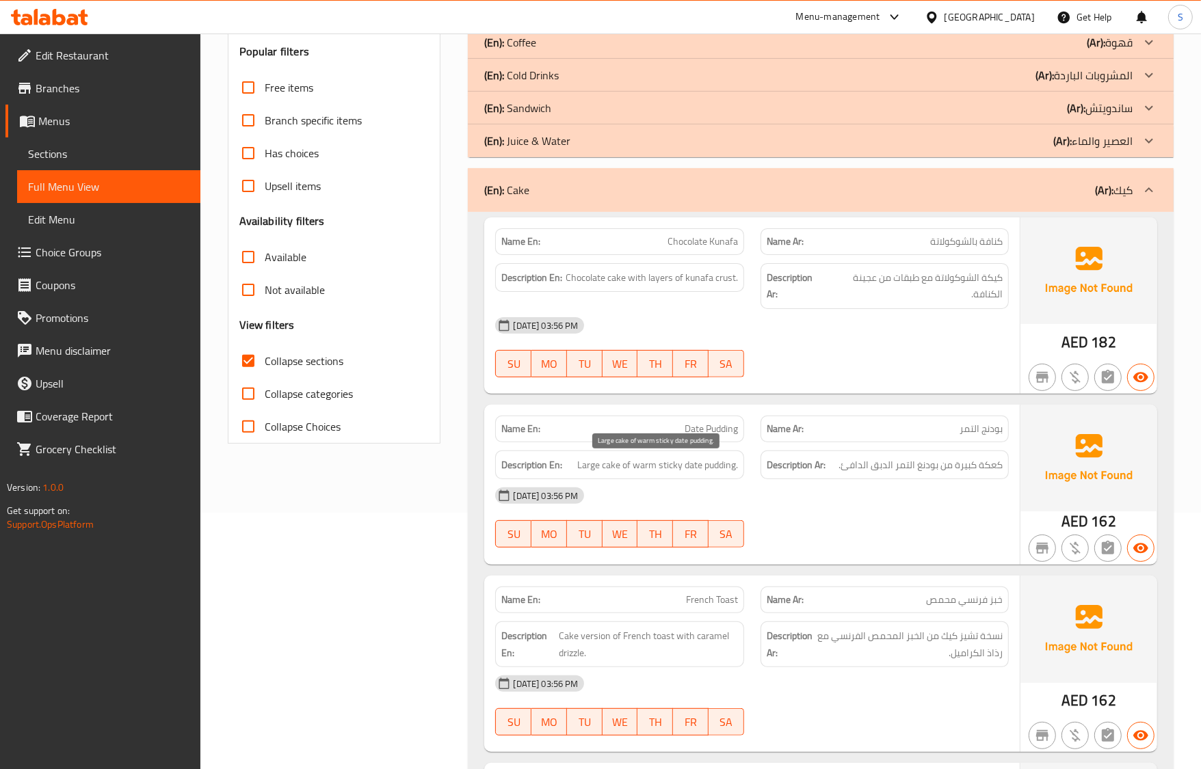
click at [685, 469] on span "Large cake of warm sticky date pudding." at bounding box center [657, 465] width 161 height 17
click at [665, 469] on span "Large cake of warm sticky date pudding." at bounding box center [657, 465] width 161 height 17
copy span "sticky"
click at [799, 530] on div "16-09-2025 03:56 PM SU MO TU WE TH FR SA" at bounding box center [751, 517] width 529 height 77
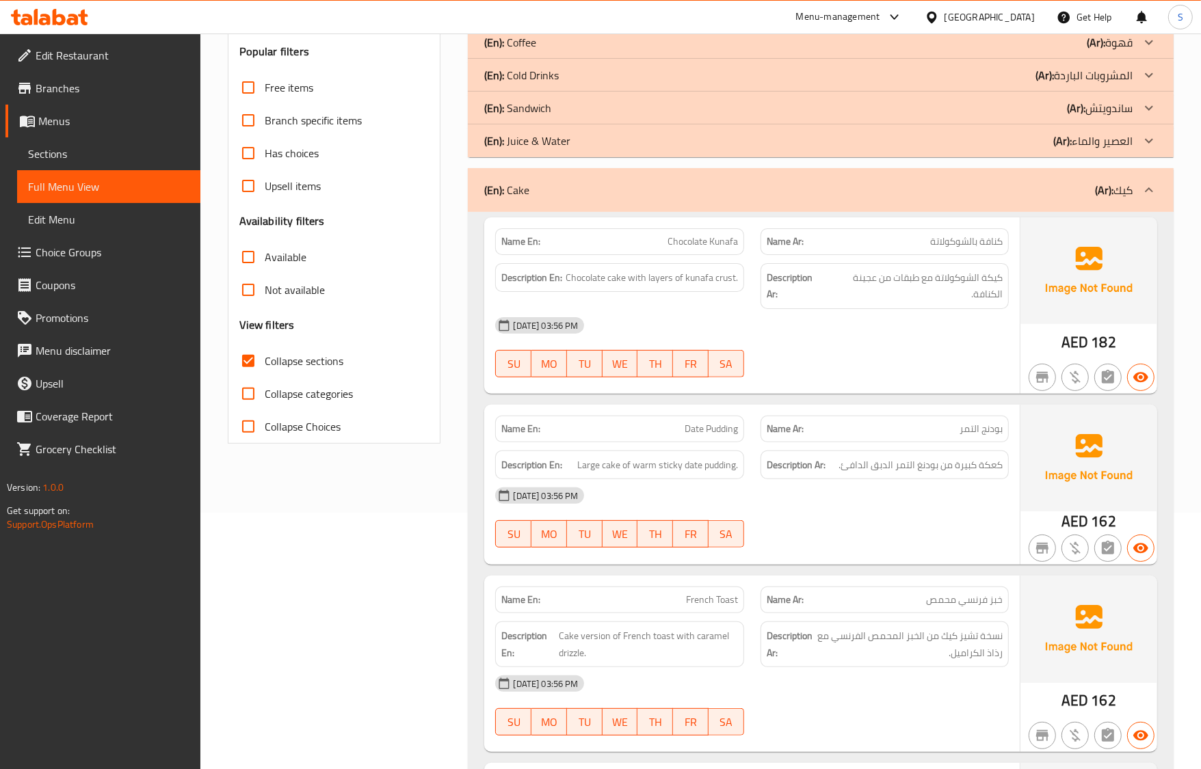
click at [732, 604] on span "French Toast" at bounding box center [712, 600] width 52 height 14
copy span "French Toast"
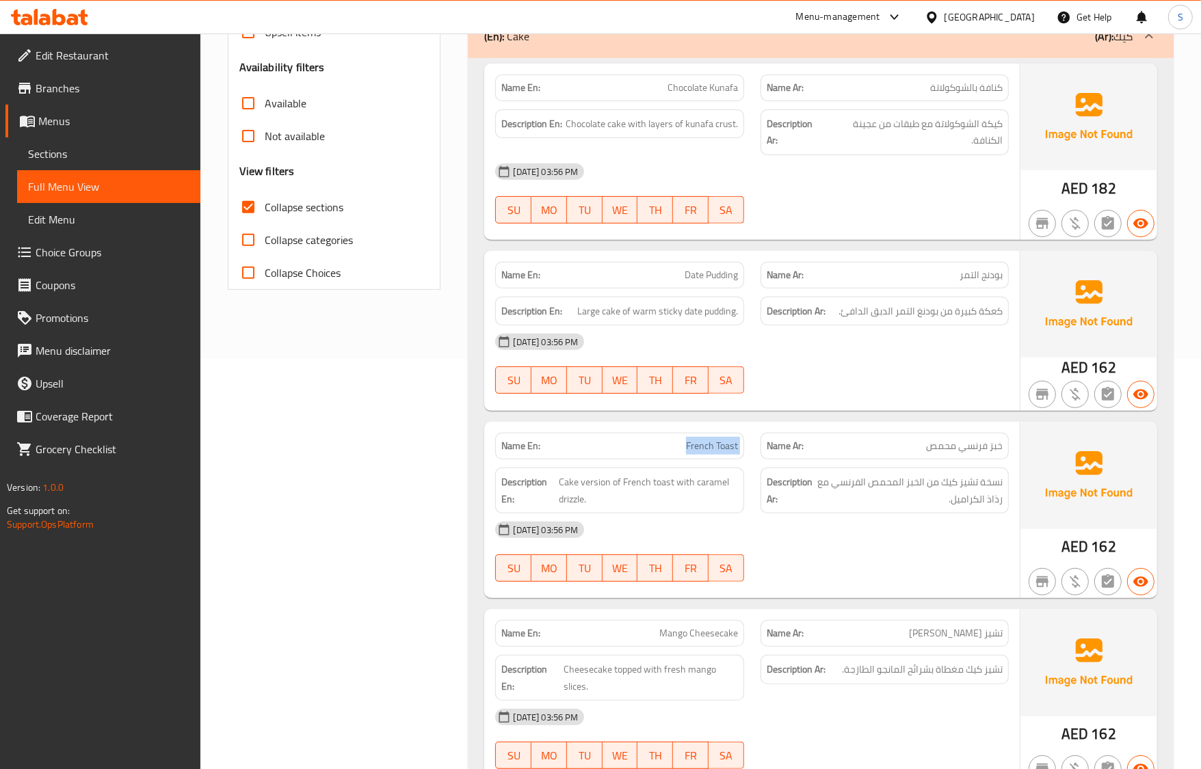
scroll to position [427, 0]
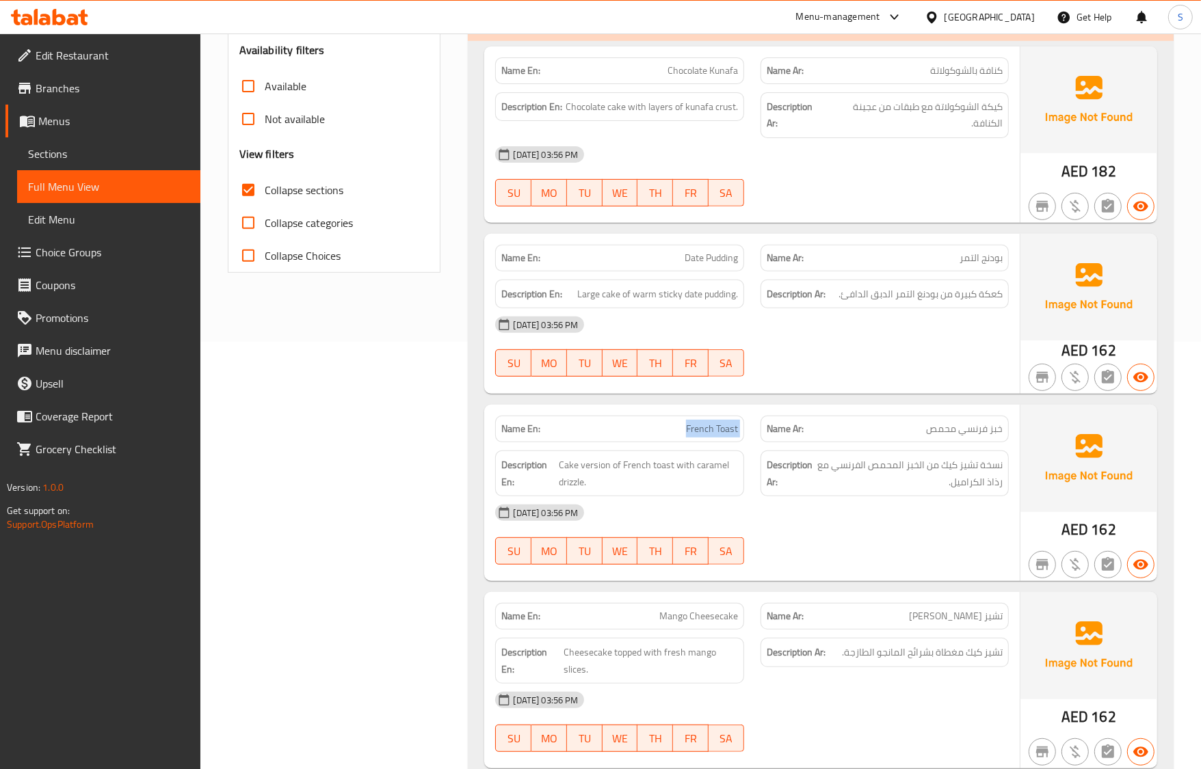
drag, startPoint x: 137, startPoint y: 150, endPoint x: 146, endPoint y: 176, distance: 27.5
click at [137, 150] on span "Sections" at bounding box center [108, 154] width 161 height 16
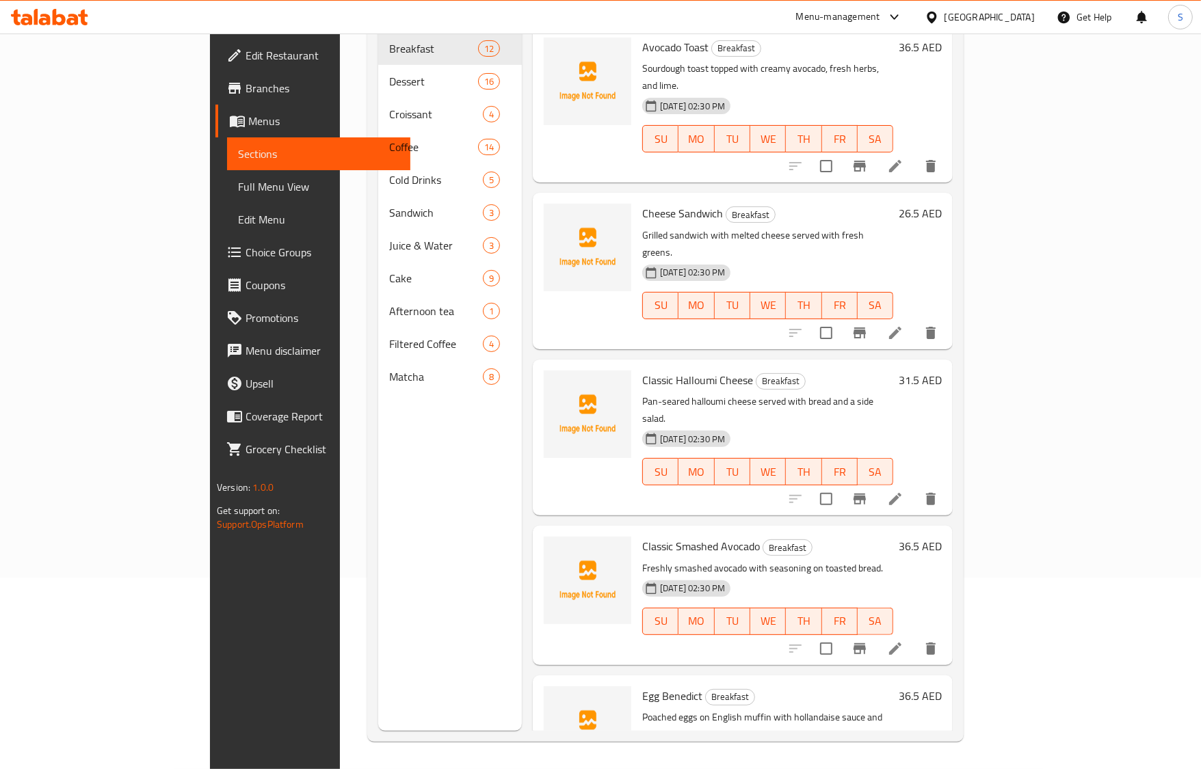
scroll to position [192, 0]
click at [238, 189] on span "Full Menu View" at bounding box center [318, 186] width 161 height 16
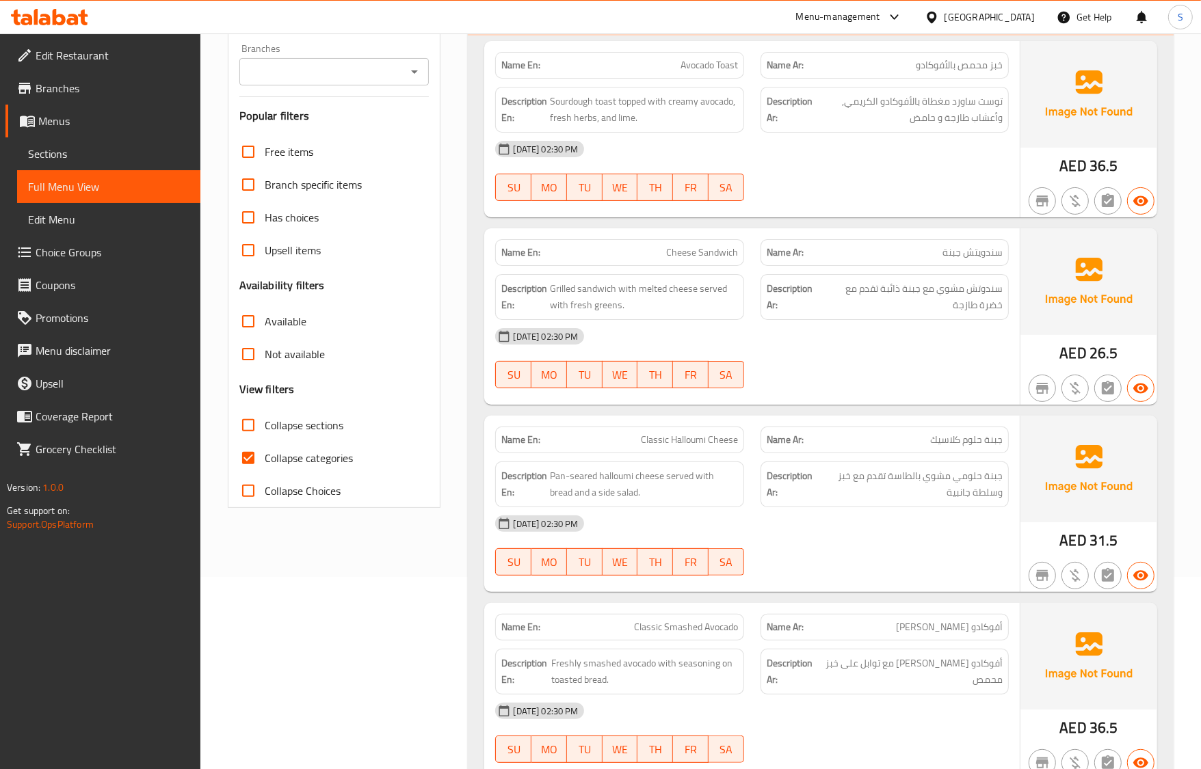
scroll to position [11326, 0]
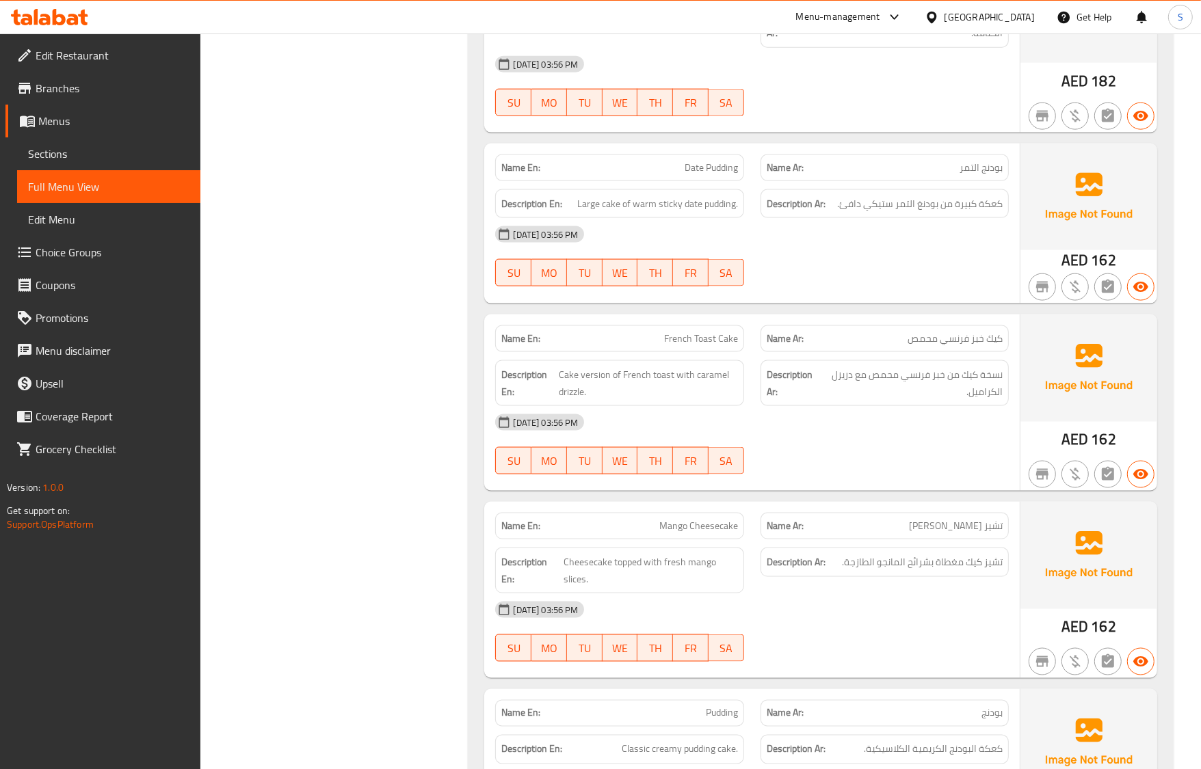
click at [942, 460] on div "16-09-2025 03:56 PM SU MO TU WE TH FR SA" at bounding box center [751, 444] width 529 height 77
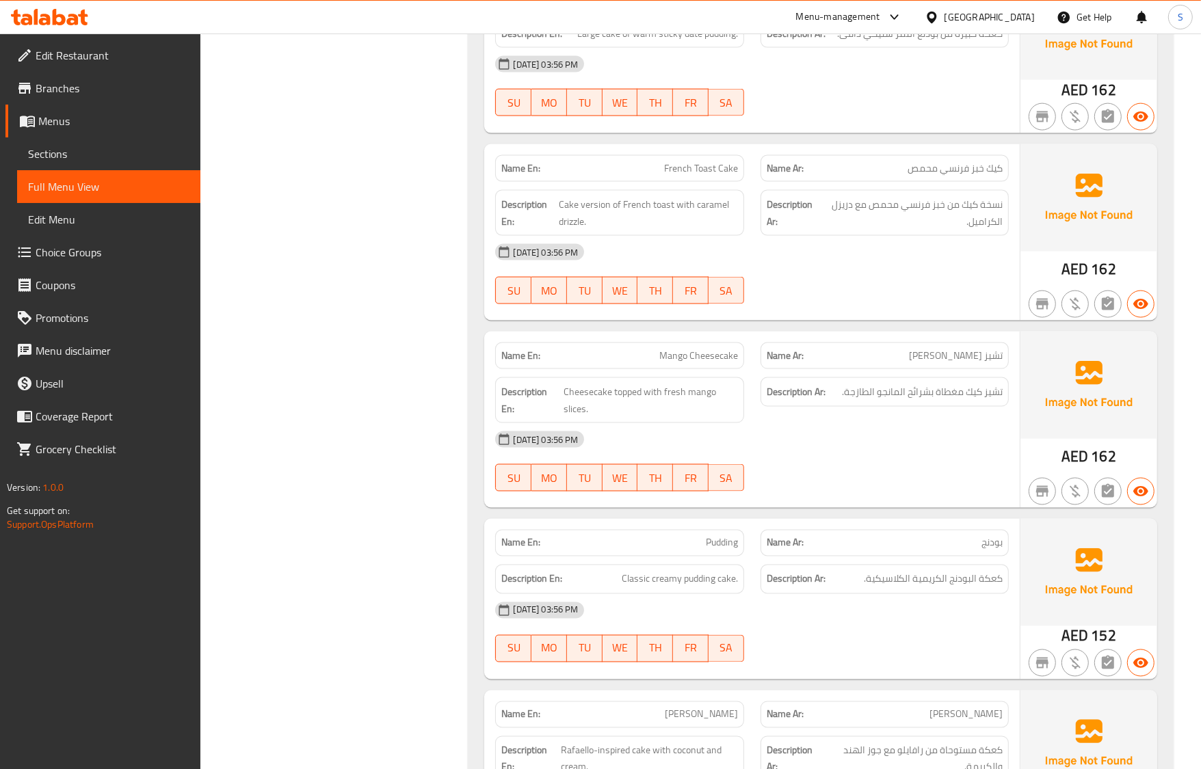
scroll to position [11497, 0]
click at [776, 497] on div at bounding box center [884, 491] width 265 height 16
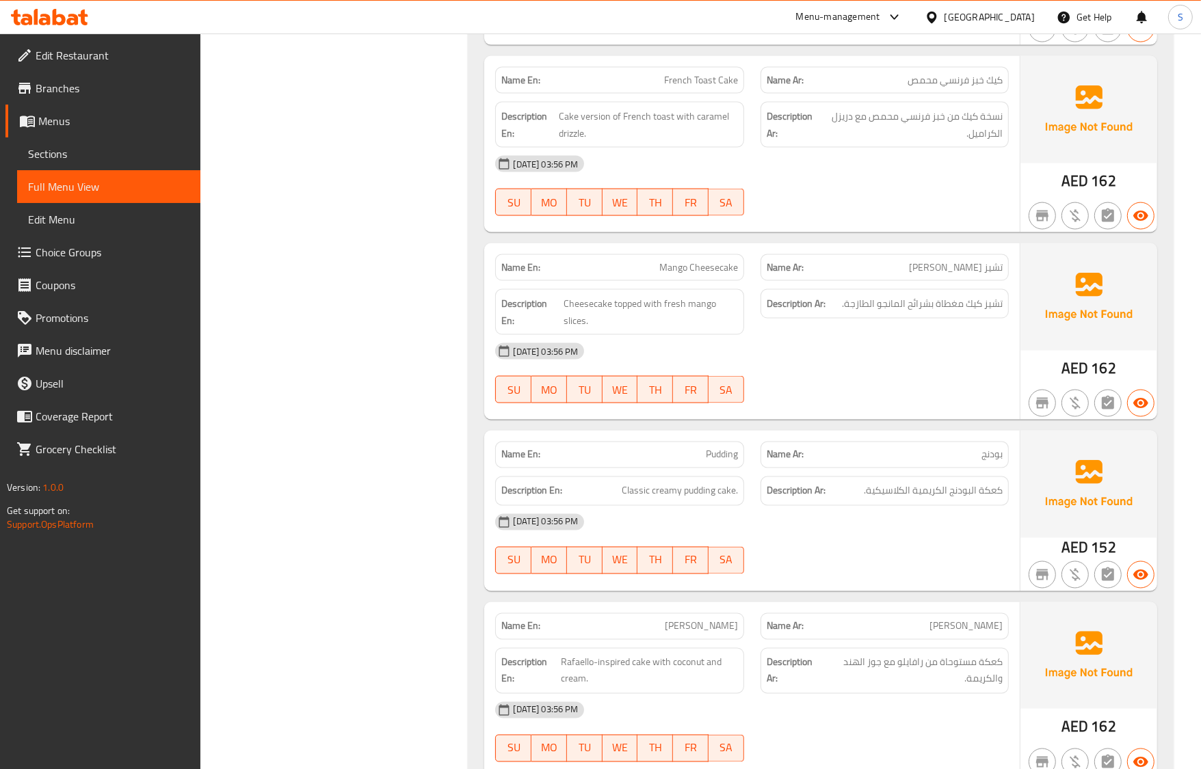
scroll to position [11668, 0]
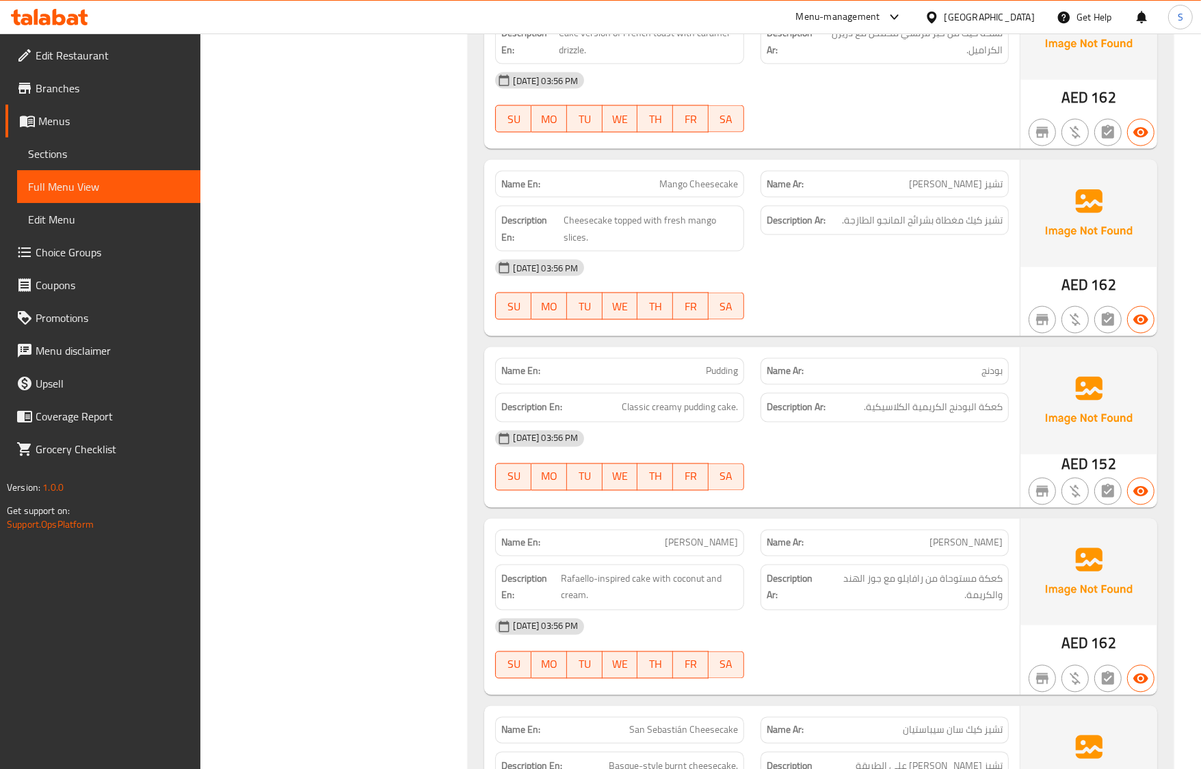
drag, startPoint x: 912, startPoint y: 498, endPoint x: 845, endPoint y: 414, distance: 107.5
click at [912, 498] on div at bounding box center [884, 491] width 265 height 16
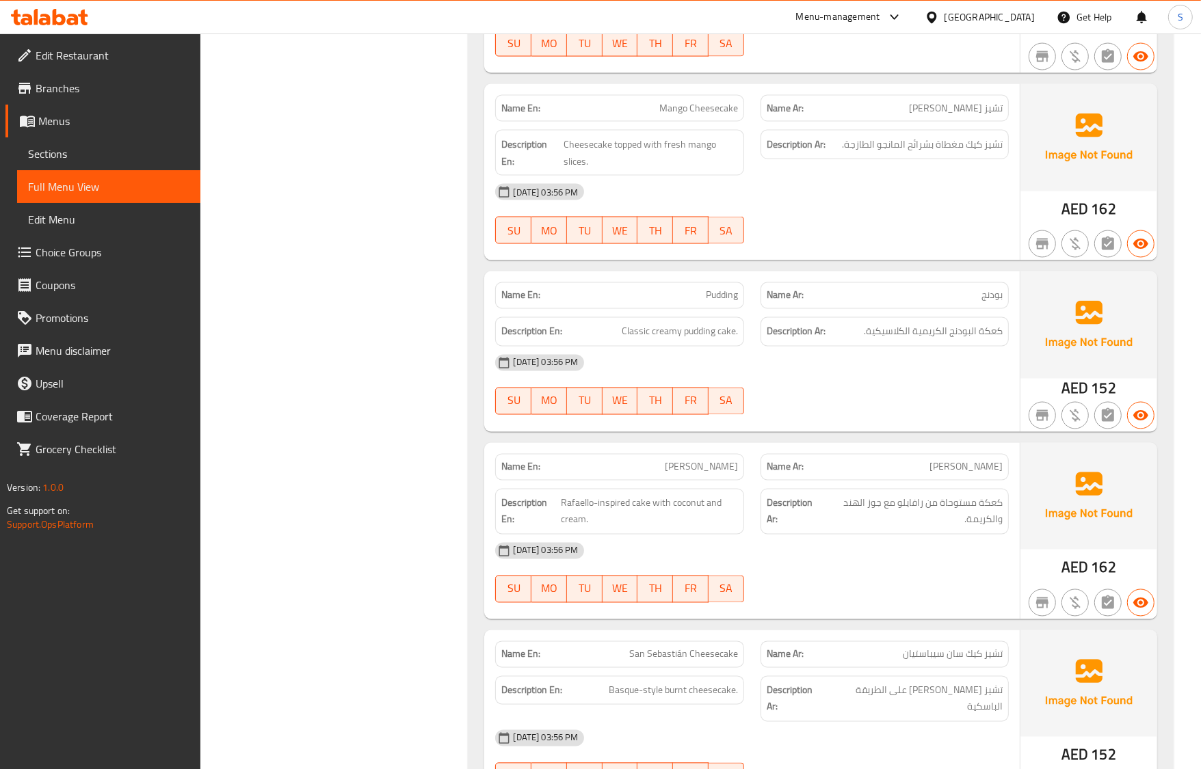
scroll to position [11839, 0]
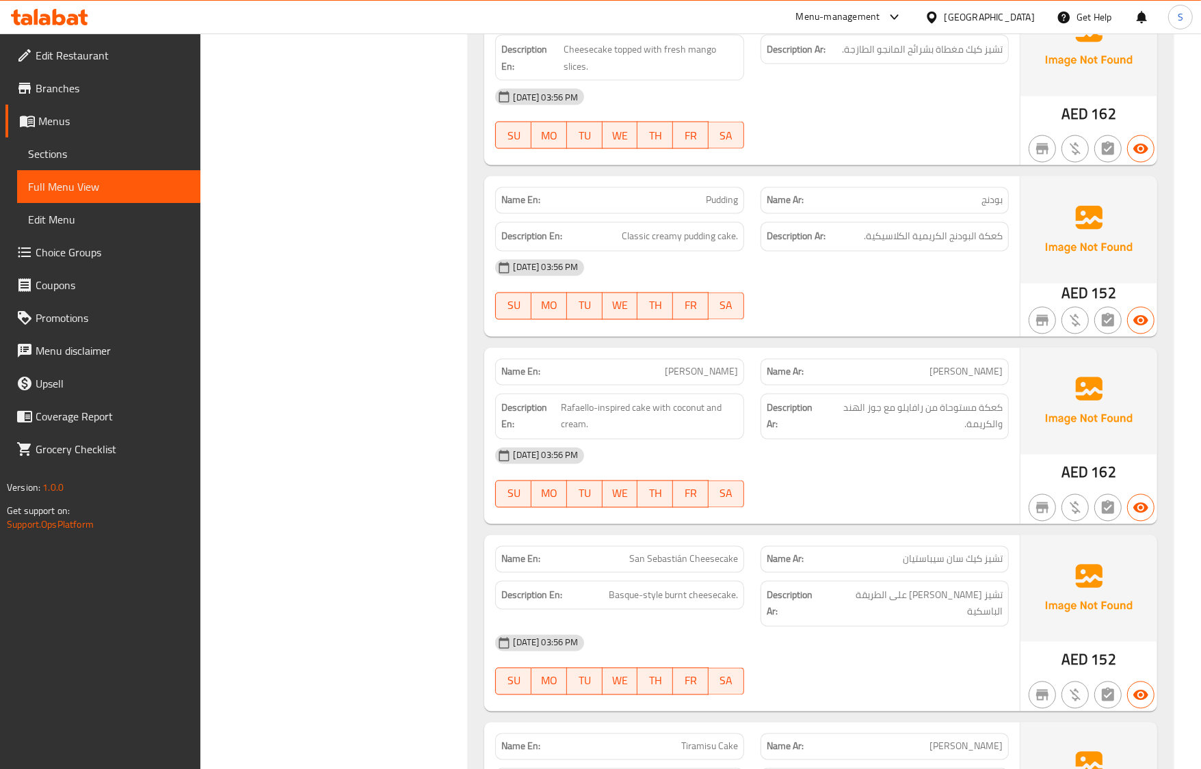
click at [825, 489] on div "16-09-2025 03:56 PM SU MO TU WE TH FR SA" at bounding box center [751, 478] width 529 height 77
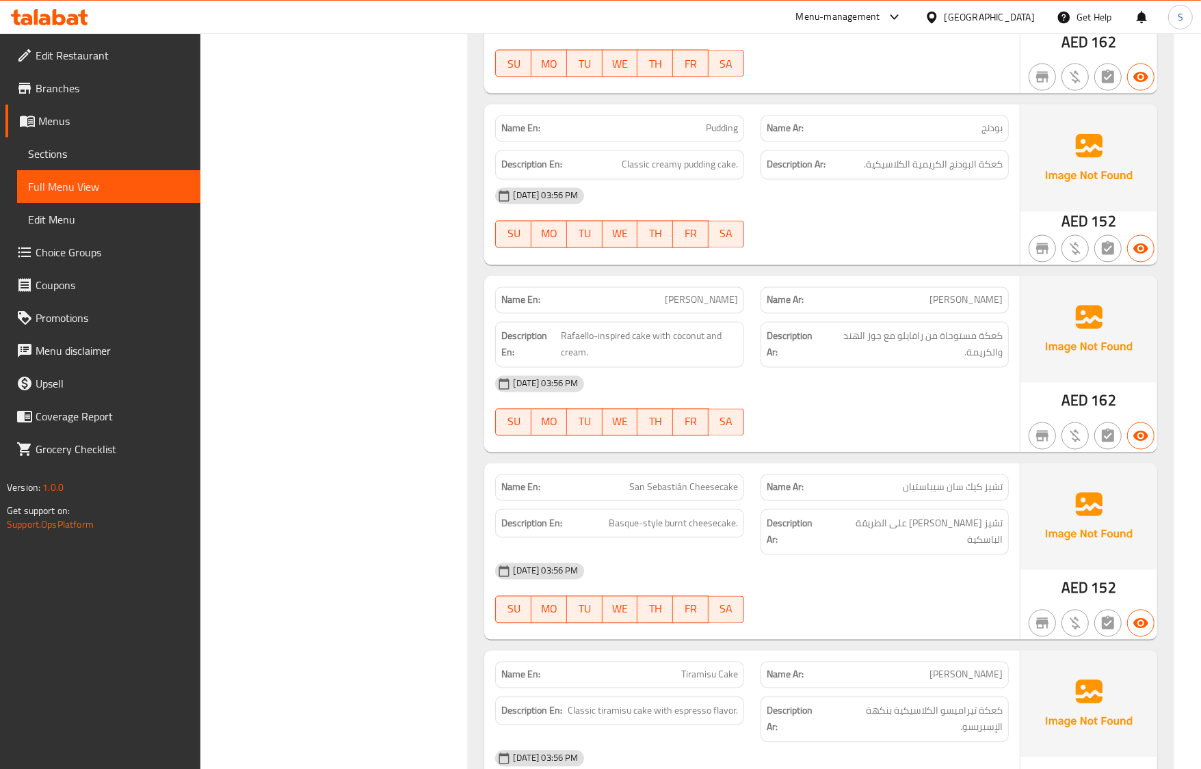
scroll to position [12010, 0]
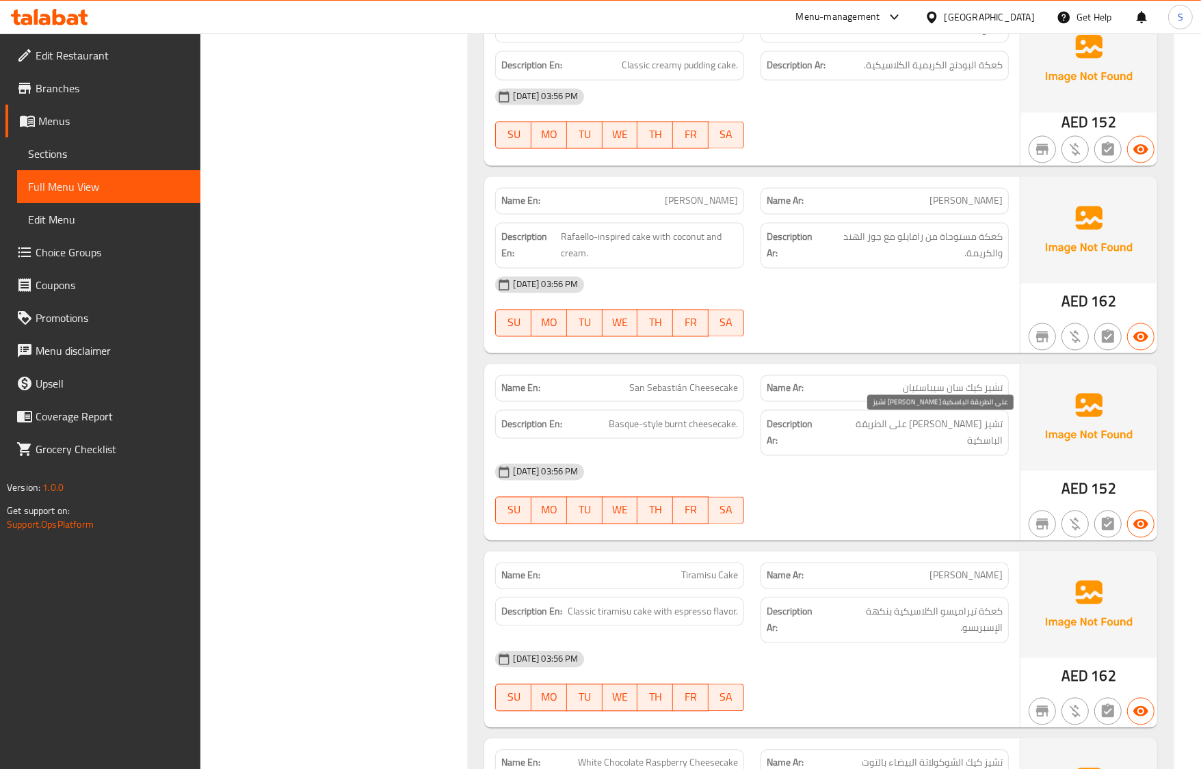
click at [959, 435] on span "تشيز [PERSON_NAME] على الطريقة الباسكية" at bounding box center [913, 433] width 177 height 34
copy span "بيرنت"
click at [635, 426] on span "Basque-style burnt cheesecake." at bounding box center [673, 424] width 129 height 17
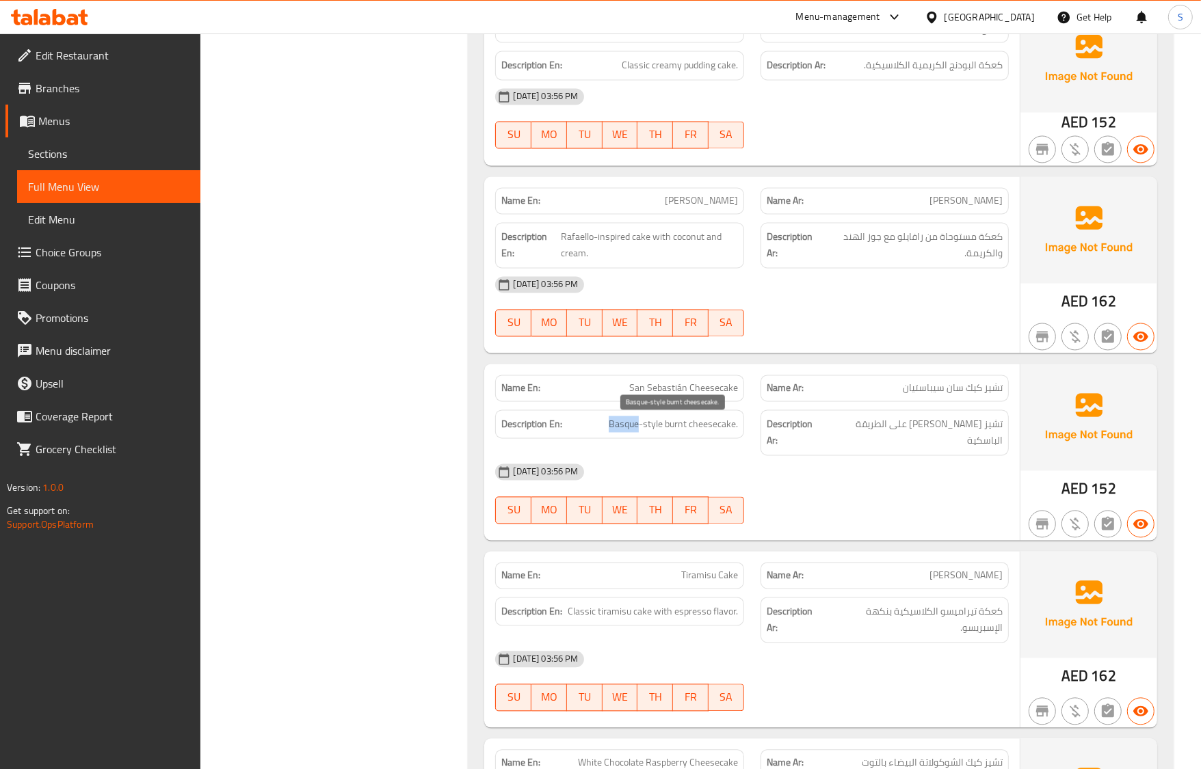
copy span "Basque"
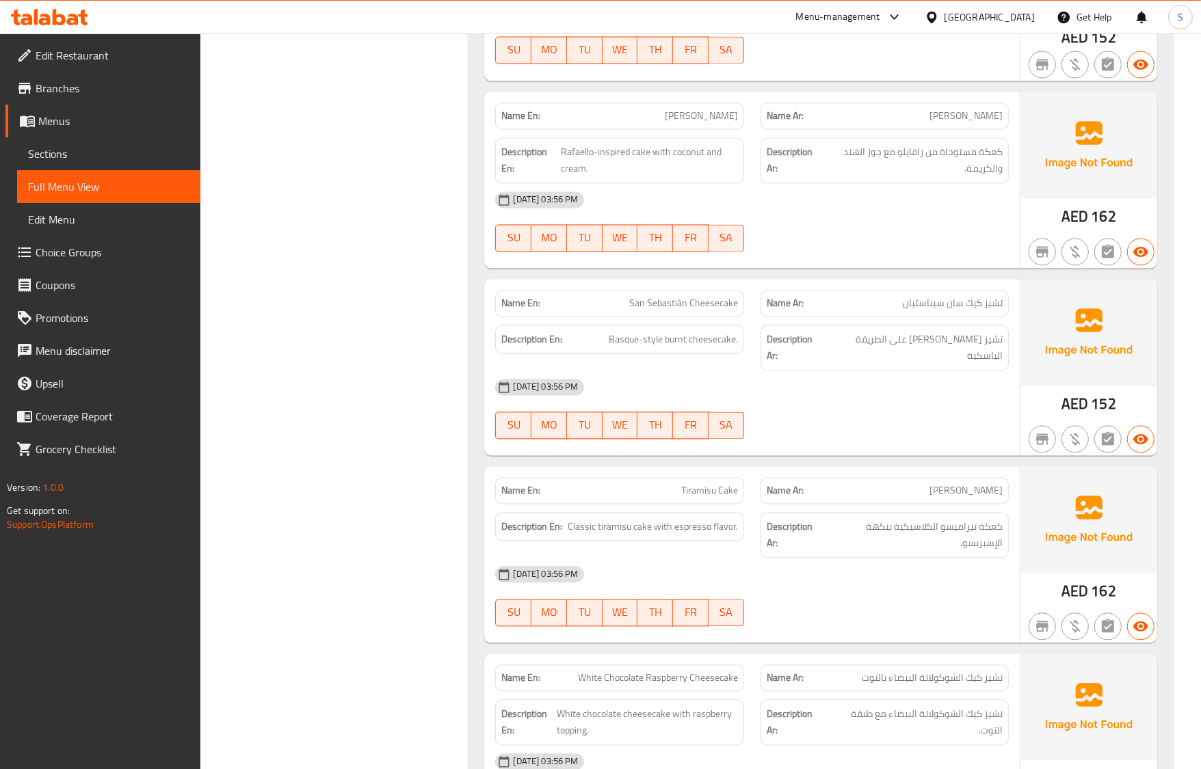
click at [1011, 517] on div "Description Ar: كعكة تيراميسو الكلاسيكية بنكهة الإسبريسو." at bounding box center [884, 535] width 265 height 62
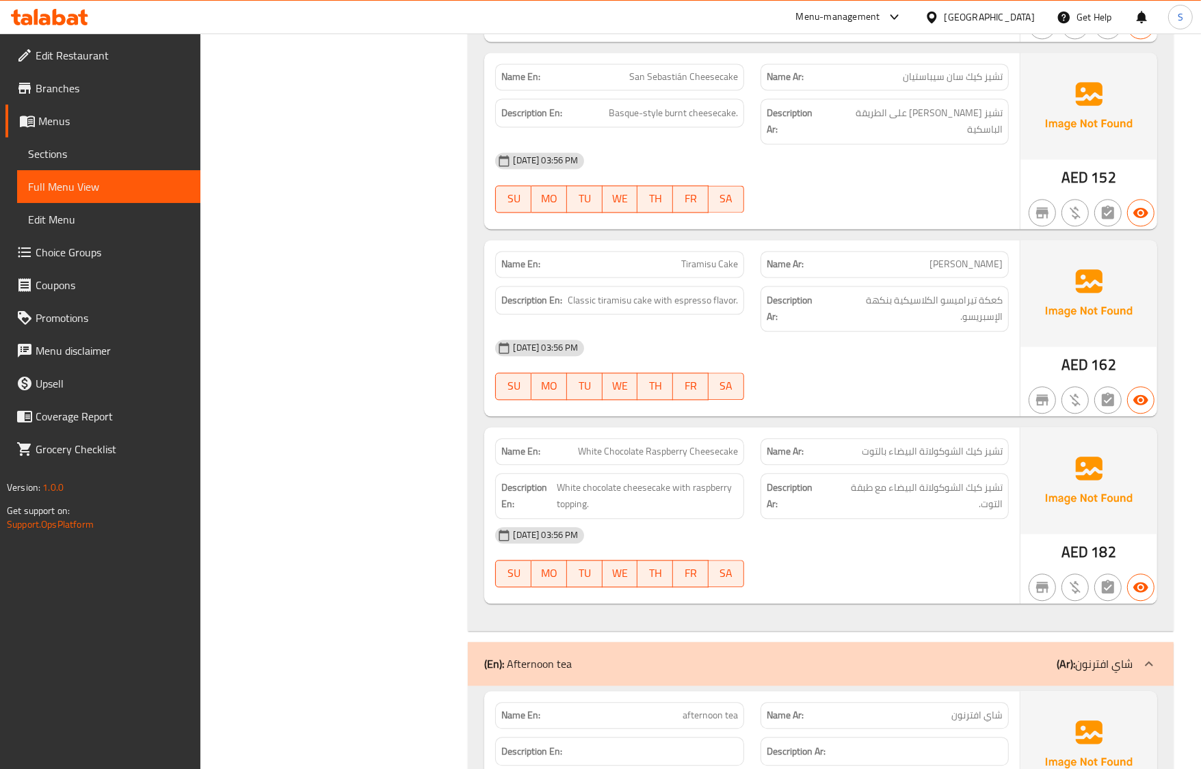
scroll to position [12352, 0]
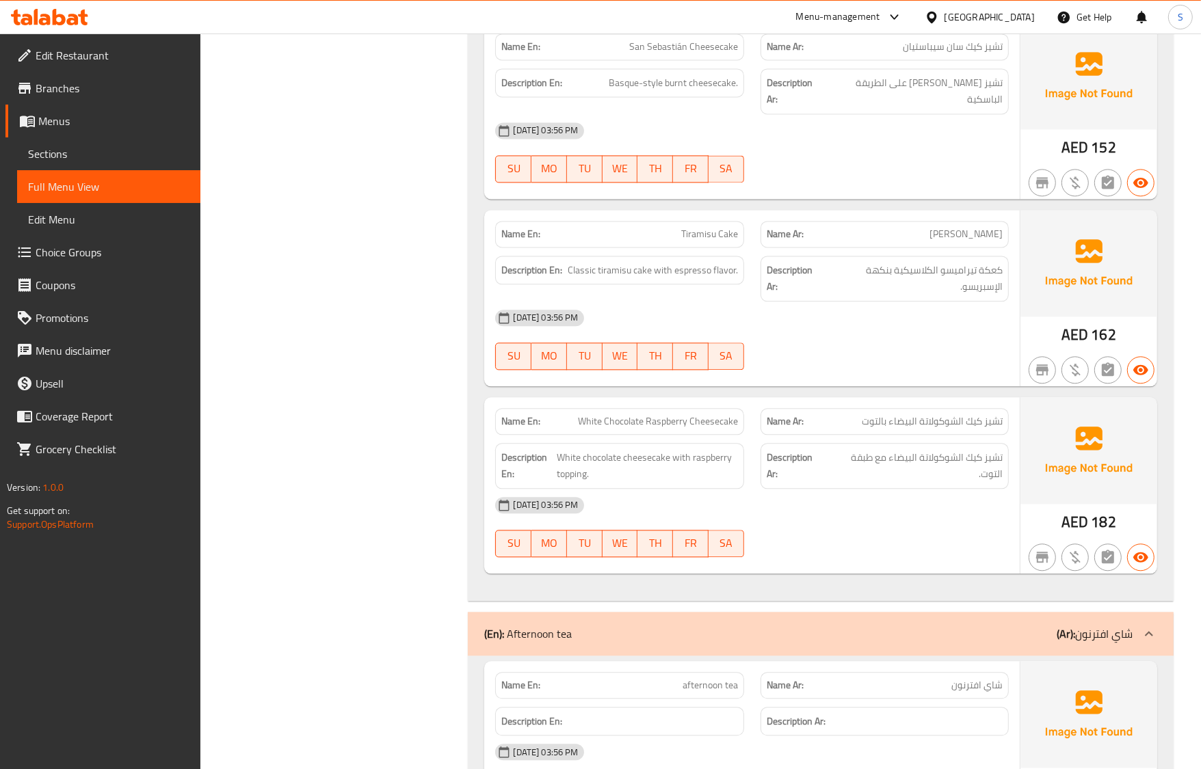
click at [633, 414] on span "White Chocolate Raspberry Cheesecake" at bounding box center [658, 421] width 160 height 14
copy span "White Chocolate Raspberry Cheesecake"
click at [90, 148] on span "Sections" at bounding box center [108, 154] width 161 height 16
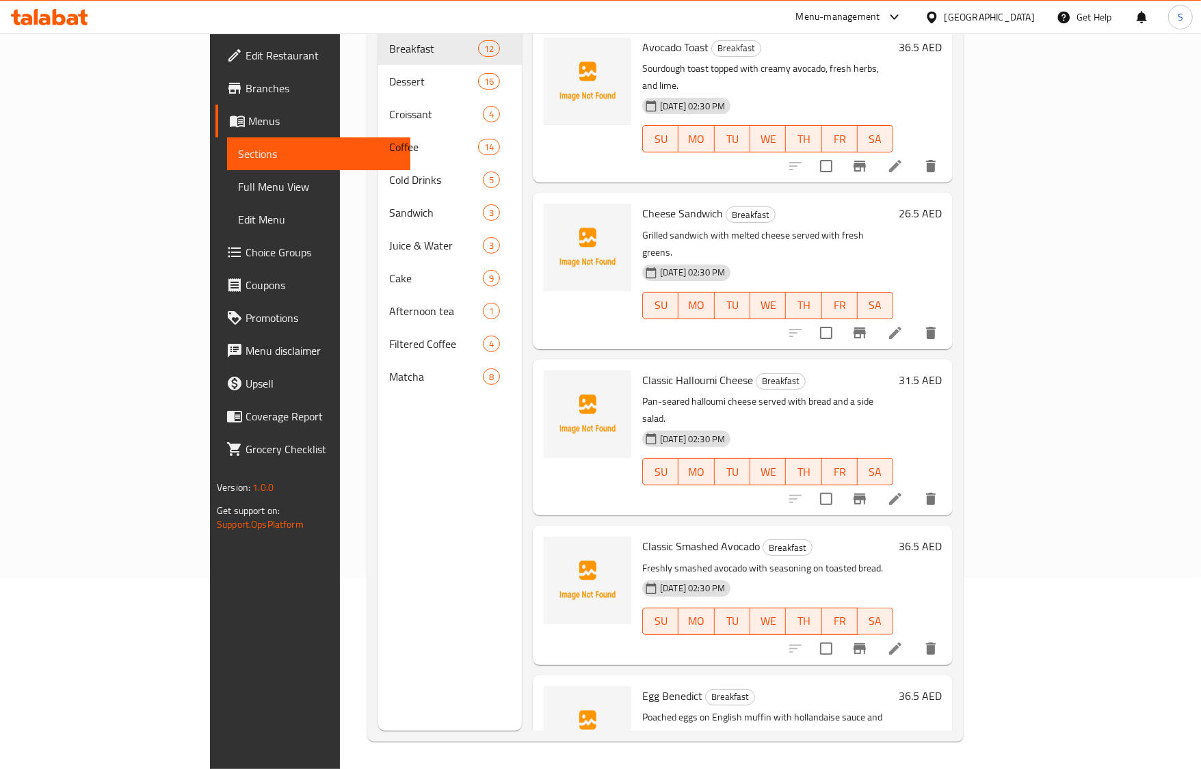
scroll to position [192, 0]
click at [238, 185] on span "Full Menu View" at bounding box center [318, 186] width 161 height 16
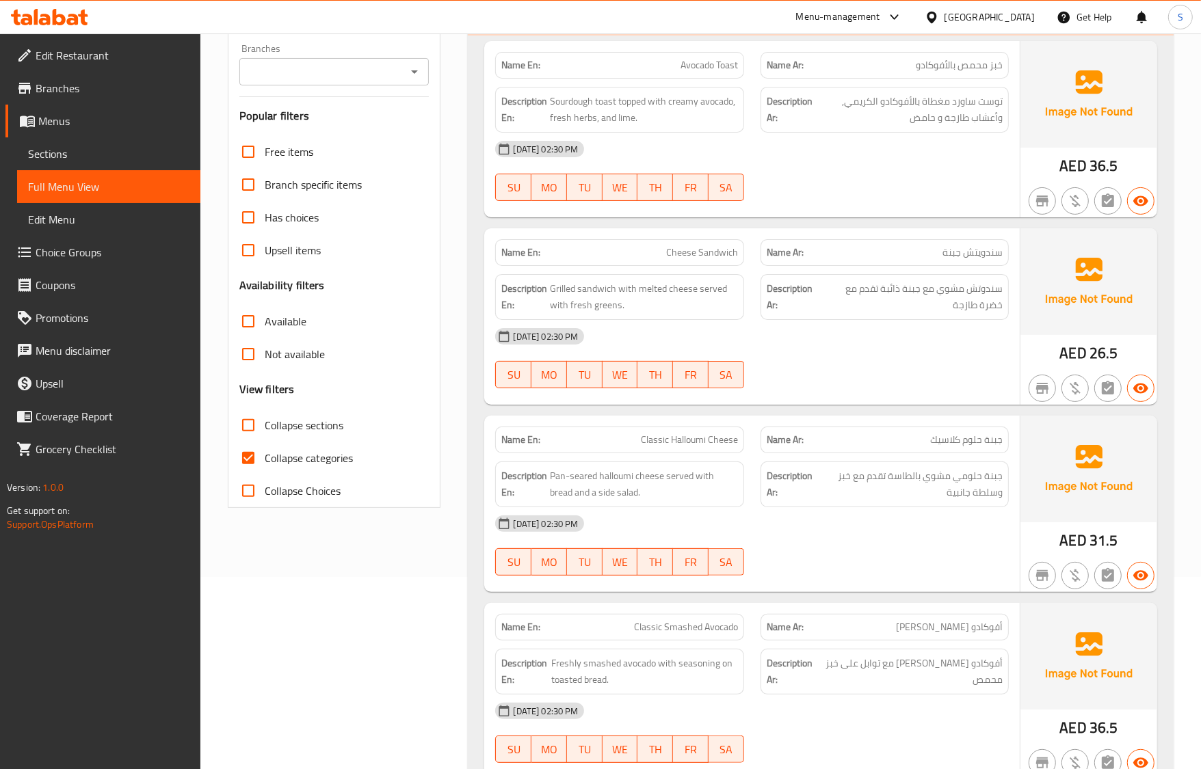
click at [252, 453] on input "Collapse categories" at bounding box center [248, 458] width 33 height 33
checkbox input "false"
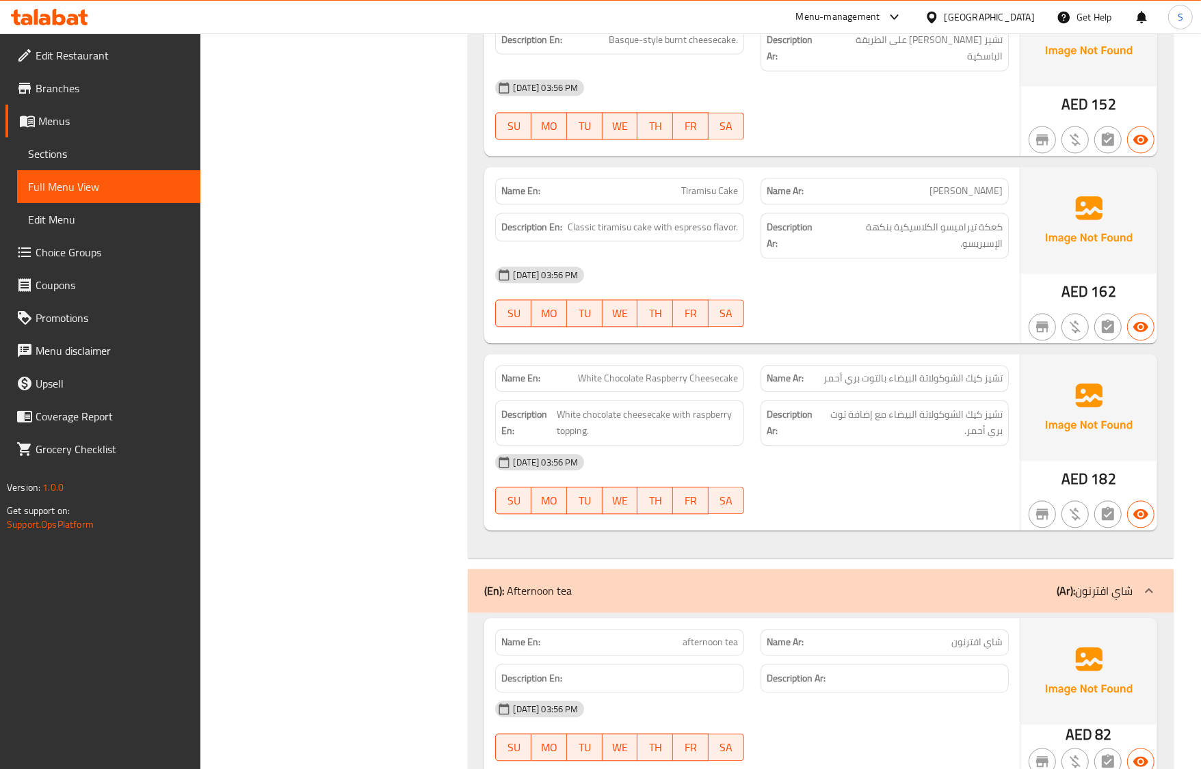
scroll to position [12395, 0]
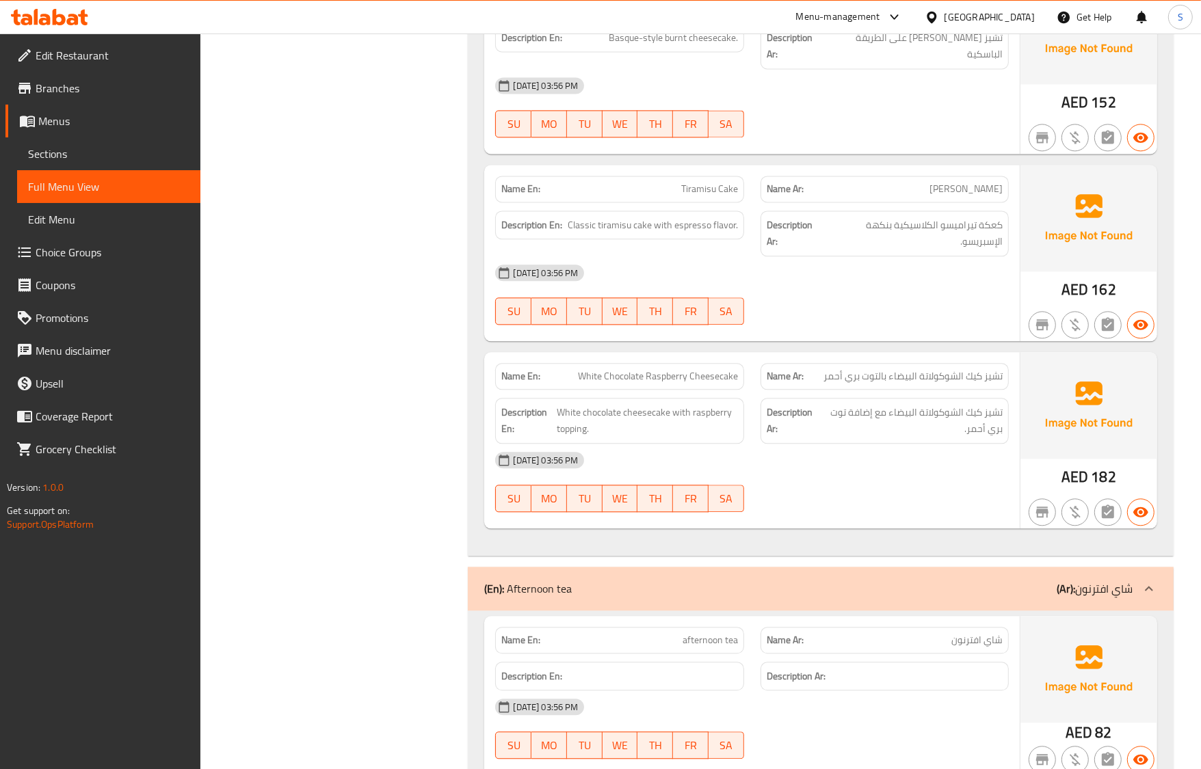
drag, startPoint x: 756, startPoint y: 467, endPoint x: 761, endPoint y: 213, distance: 254.4
click at [756, 466] on div "16-09-2025 03:56 PM SU MO TU WE TH FR SA" at bounding box center [751, 482] width 529 height 77
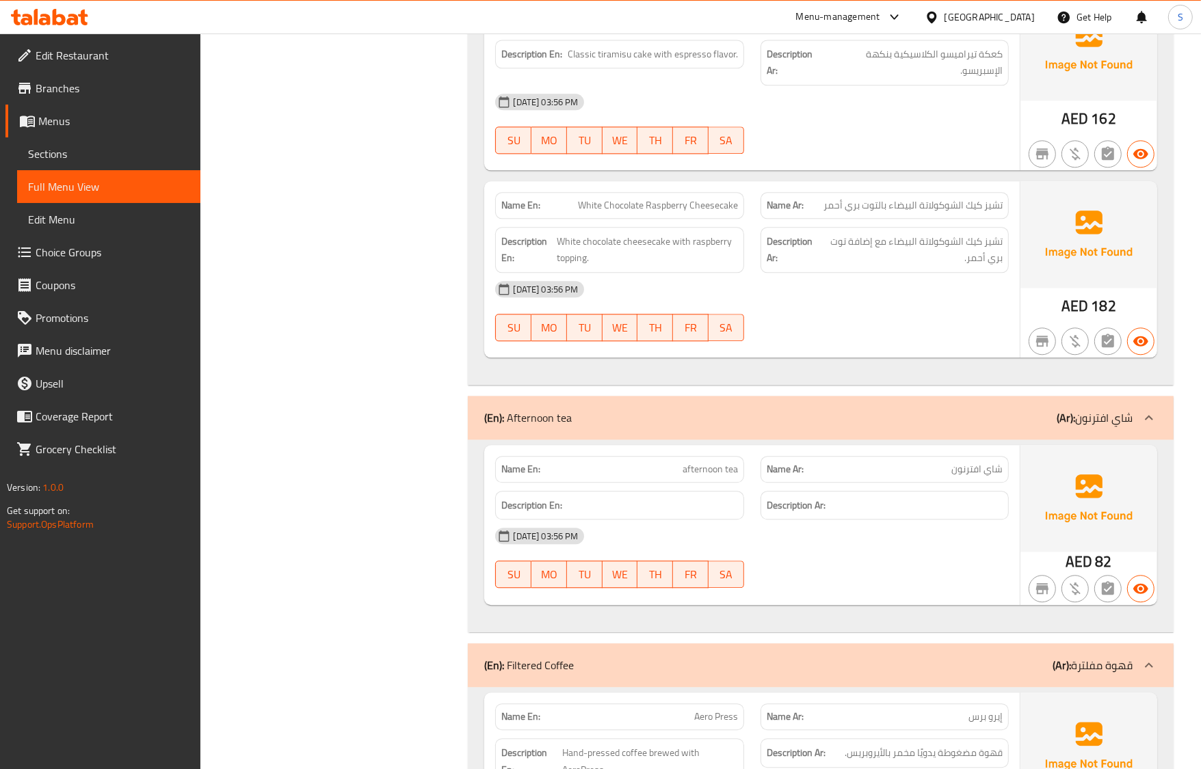
click at [961, 462] on span "شاي افترنون" at bounding box center [976, 469] width 51 height 14
copy span "افترنون"
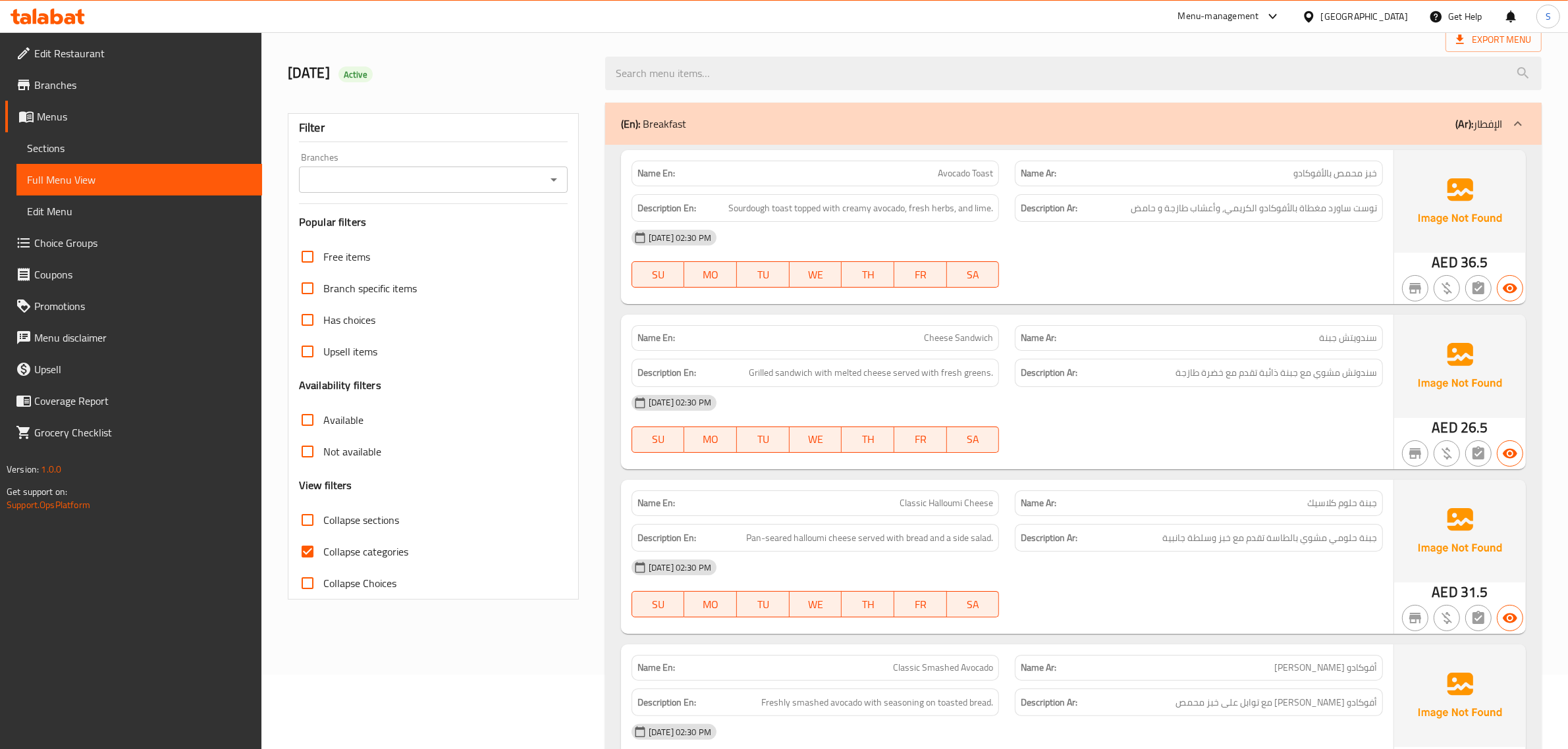
scroll to position [165, 0]
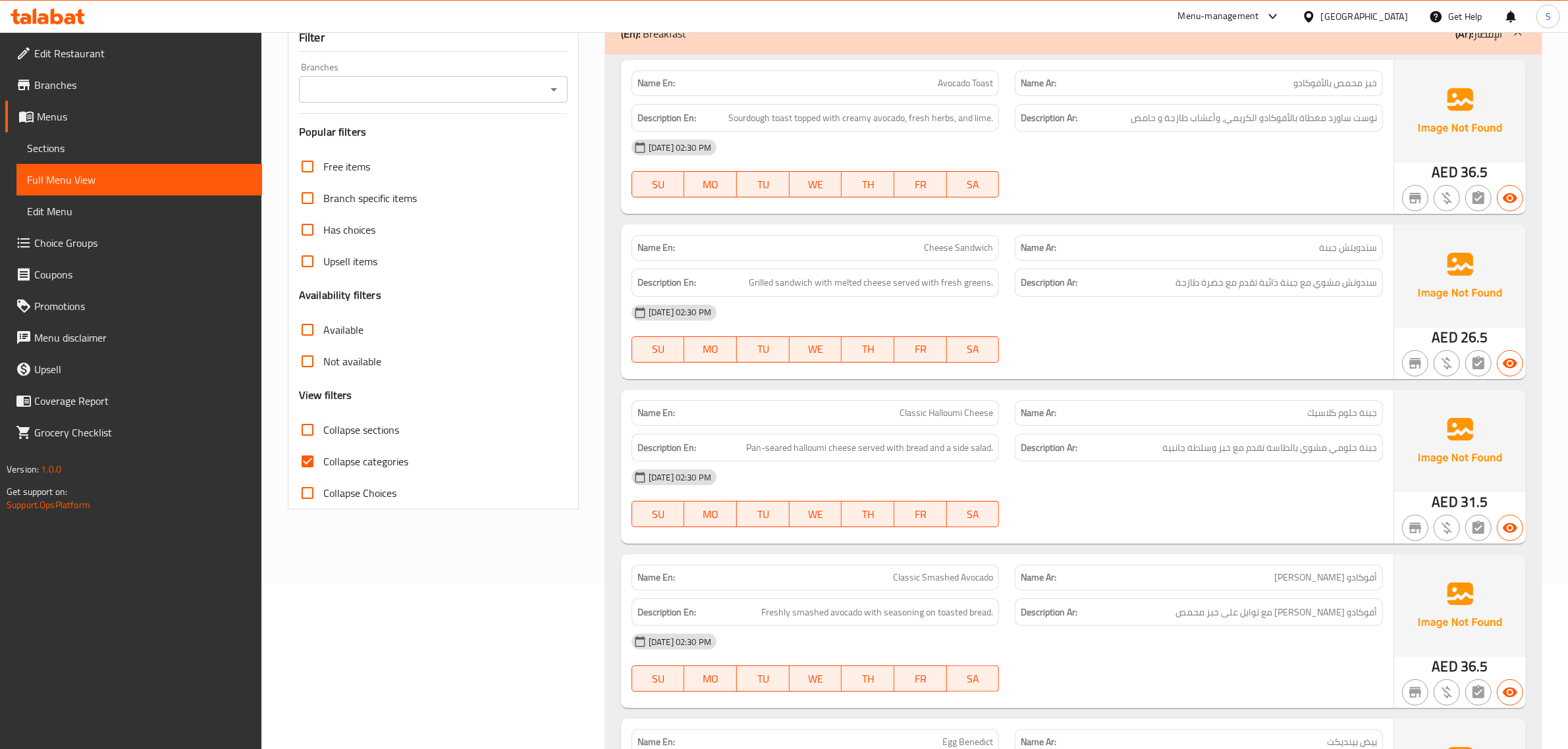
click at [307, 457] on input "Collapse categories" at bounding box center [307, 461] width 32 height 32
checkbox input "false"
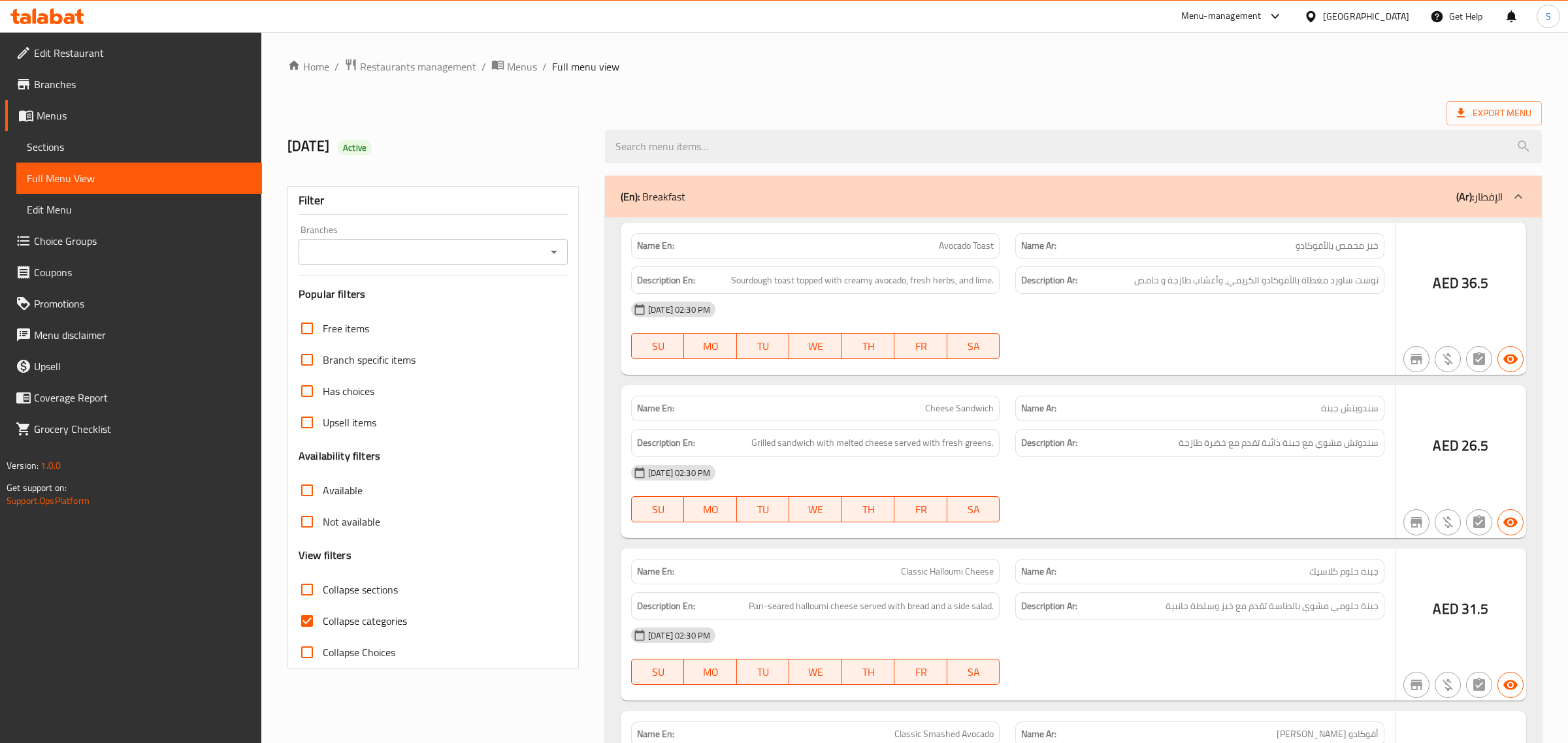
click at [307, 621] on div at bounding box center [784, 372] width 1568 height 743
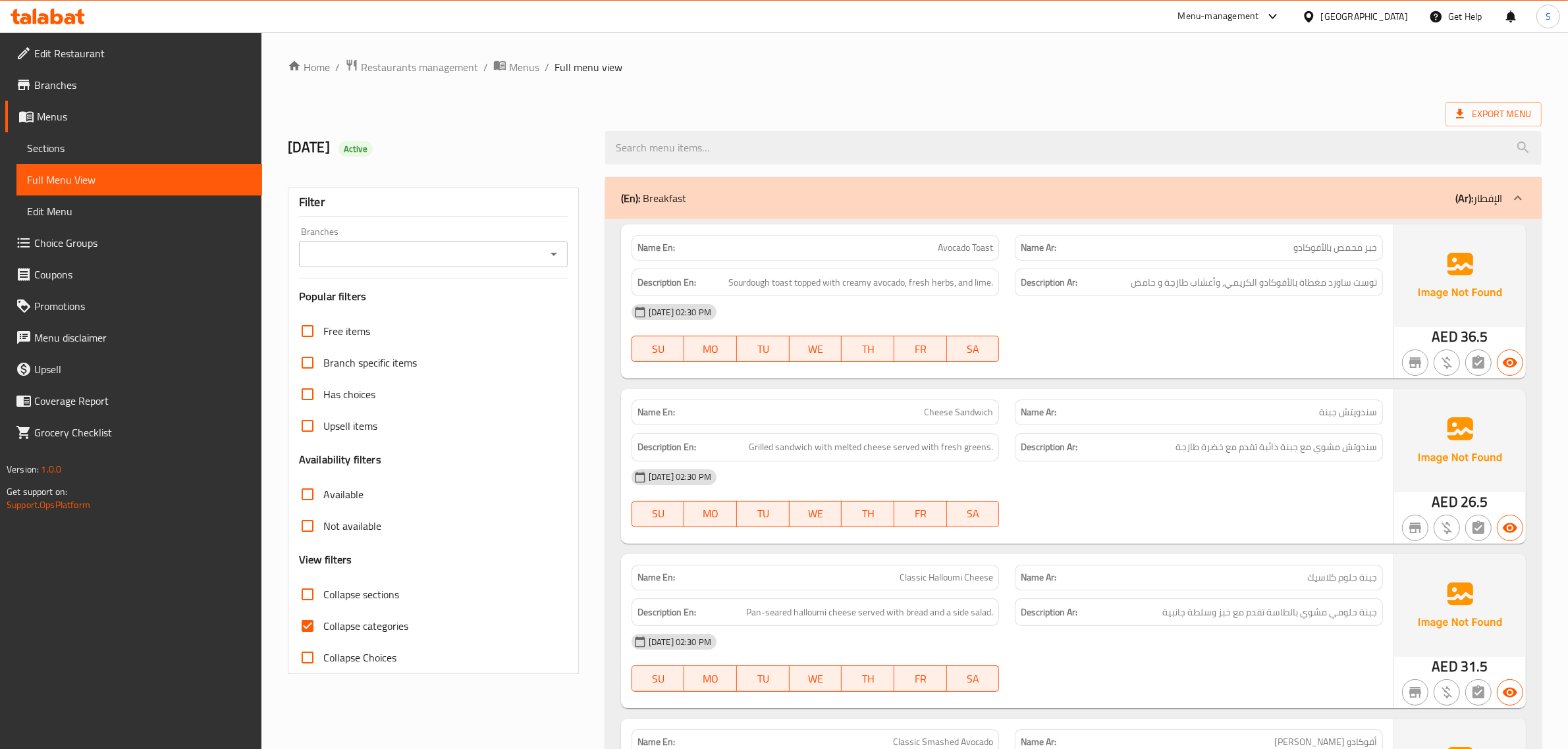
click at [309, 626] on input "Collapse categories" at bounding box center [307, 626] width 32 height 32
checkbox input "false"
click at [1482, 103] on span "Export Menu" at bounding box center [1494, 114] width 96 height 24
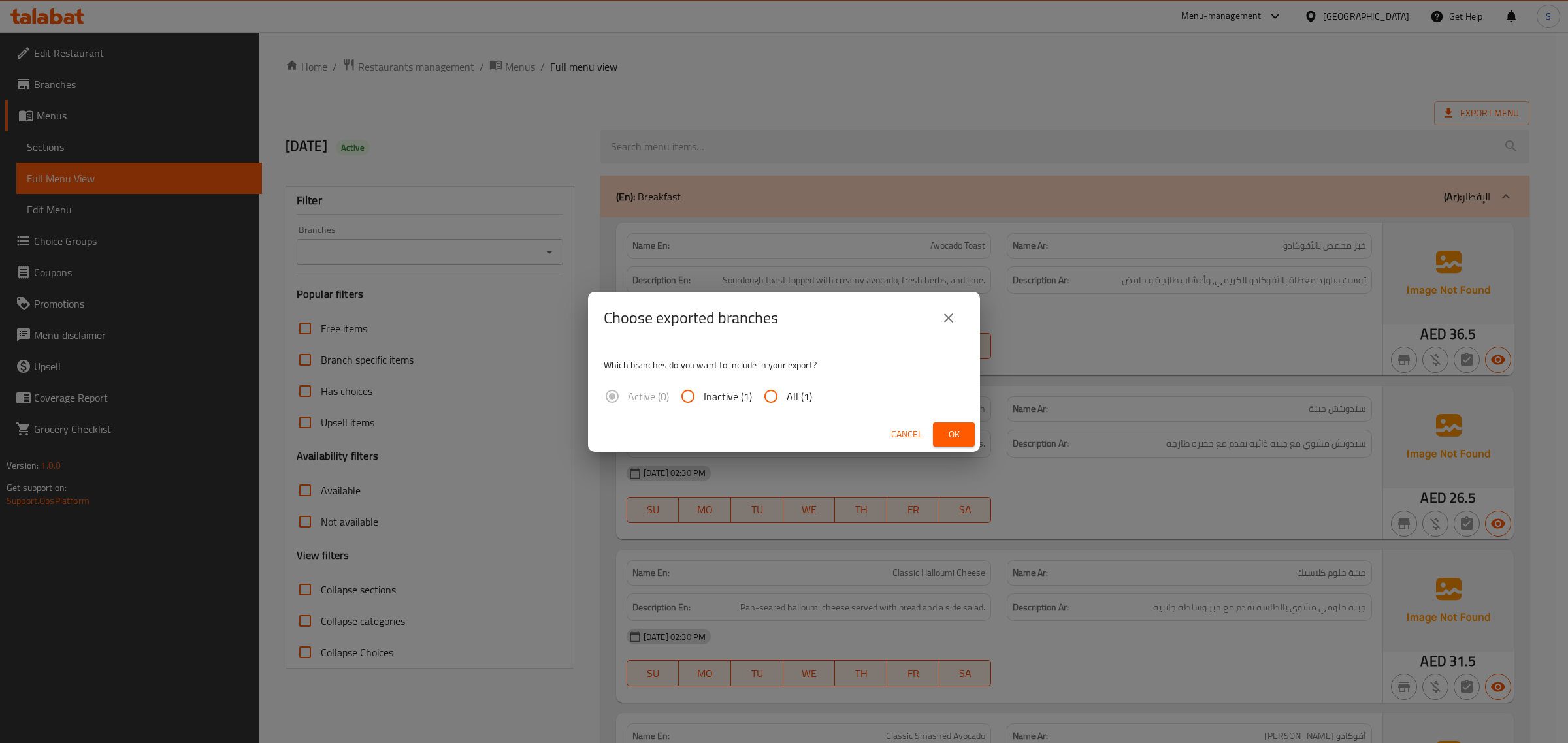
click at [759, 393] on input "All (1)" at bounding box center [771, 396] width 32 height 32
radio input "true"
click at [942, 439] on button "Ok" at bounding box center [955, 434] width 42 height 24
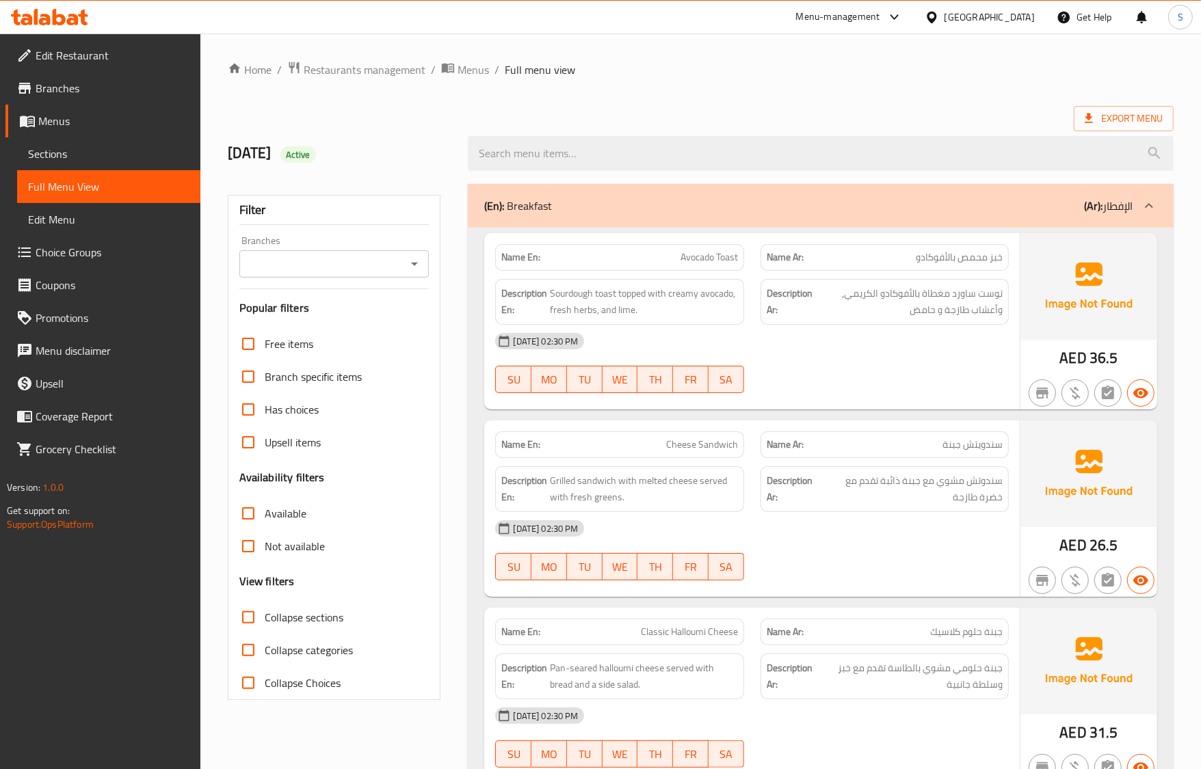
drag, startPoint x: 726, startPoint y: 387, endPoint x: 728, endPoint y: 414, distance: 26.8
click at [726, 387] on span "SA" at bounding box center [726, 380] width 25 height 20
type button "6"
click at [966, 425] on div "Name Ar: سندويتش جبنة" at bounding box center [884, 444] width 265 height 43
drag, startPoint x: 998, startPoint y: 483, endPoint x: 901, endPoint y: 455, distance: 101.3
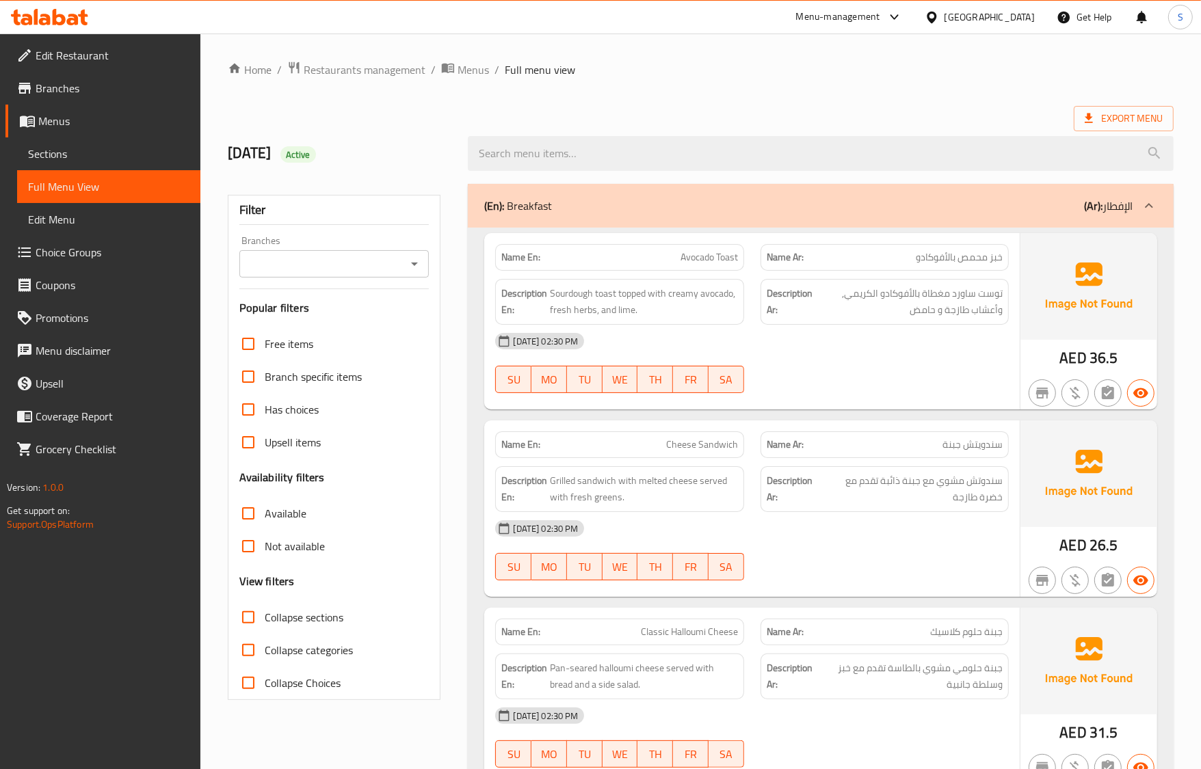
click at [998, 483] on span "سندوتش مشوي مع جبنة ذائبة تقدم مع خضرة طازجة" at bounding box center [912, 490] width 182 height 34
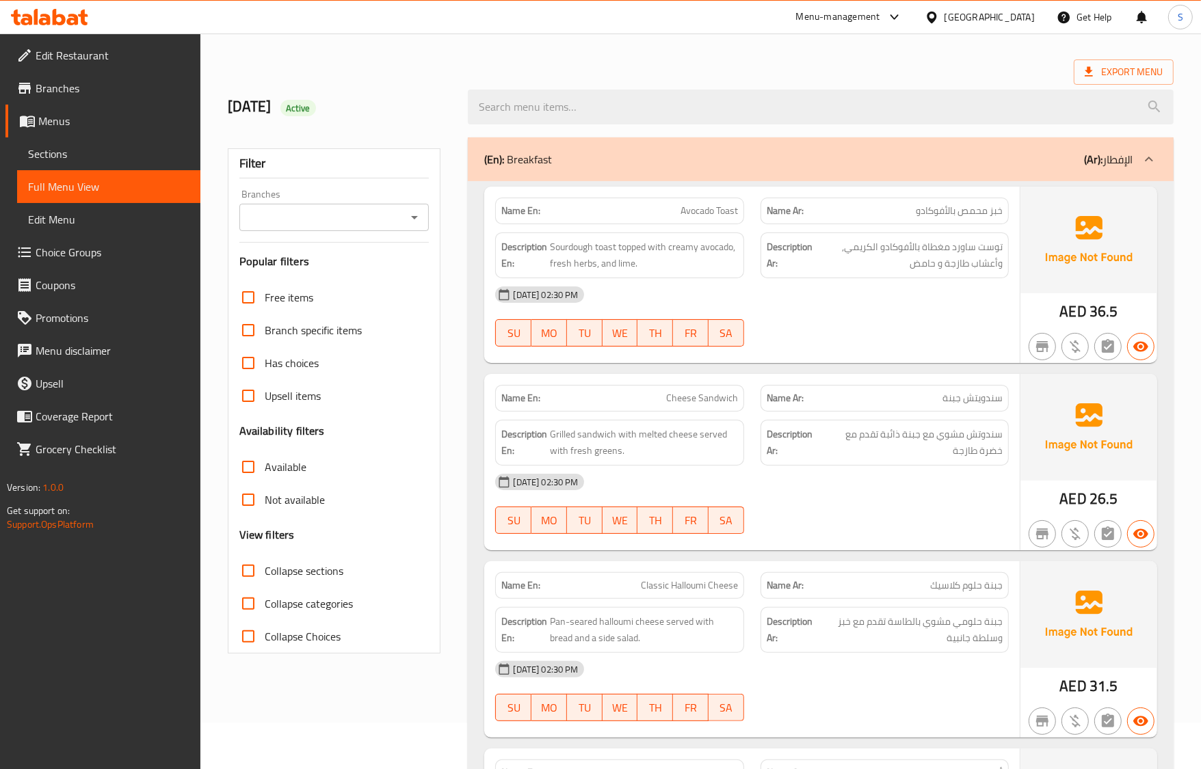
scroll to position [85, 0]
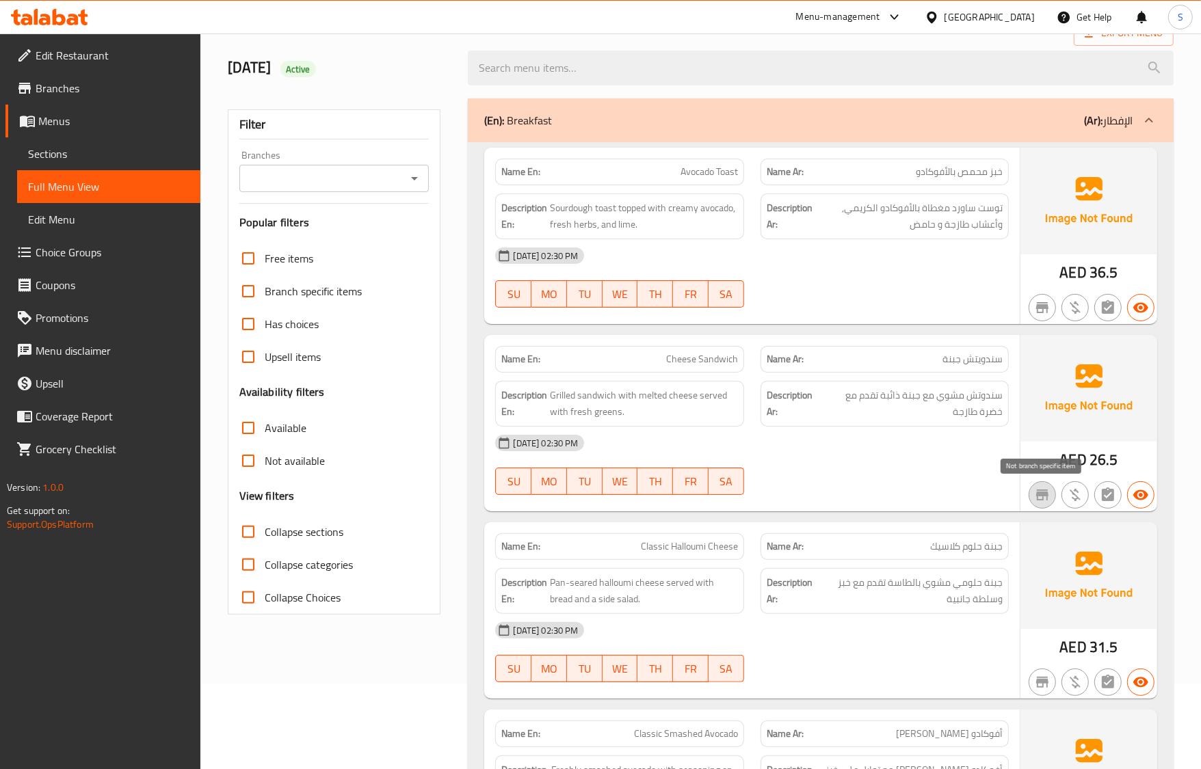
click at [1047, 503] on icon "button" at bounding box center [1042, 495] width 16 height 16
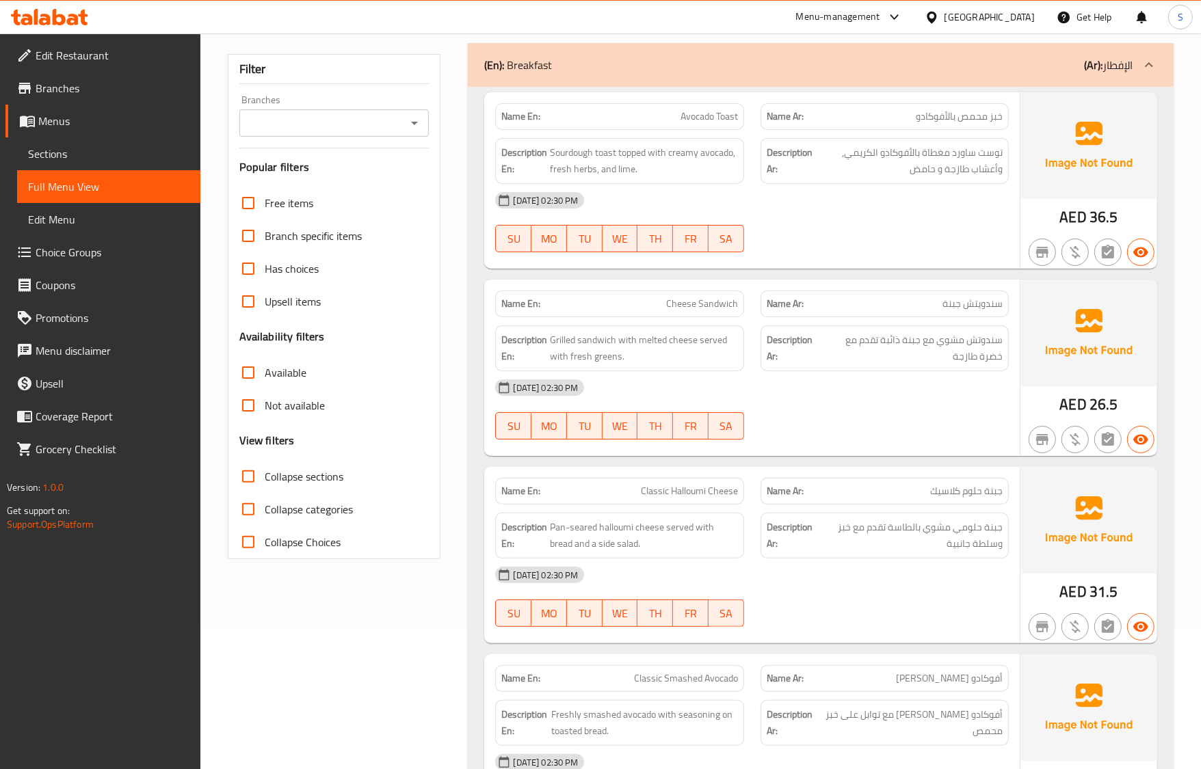
scroll to position [171, 0]
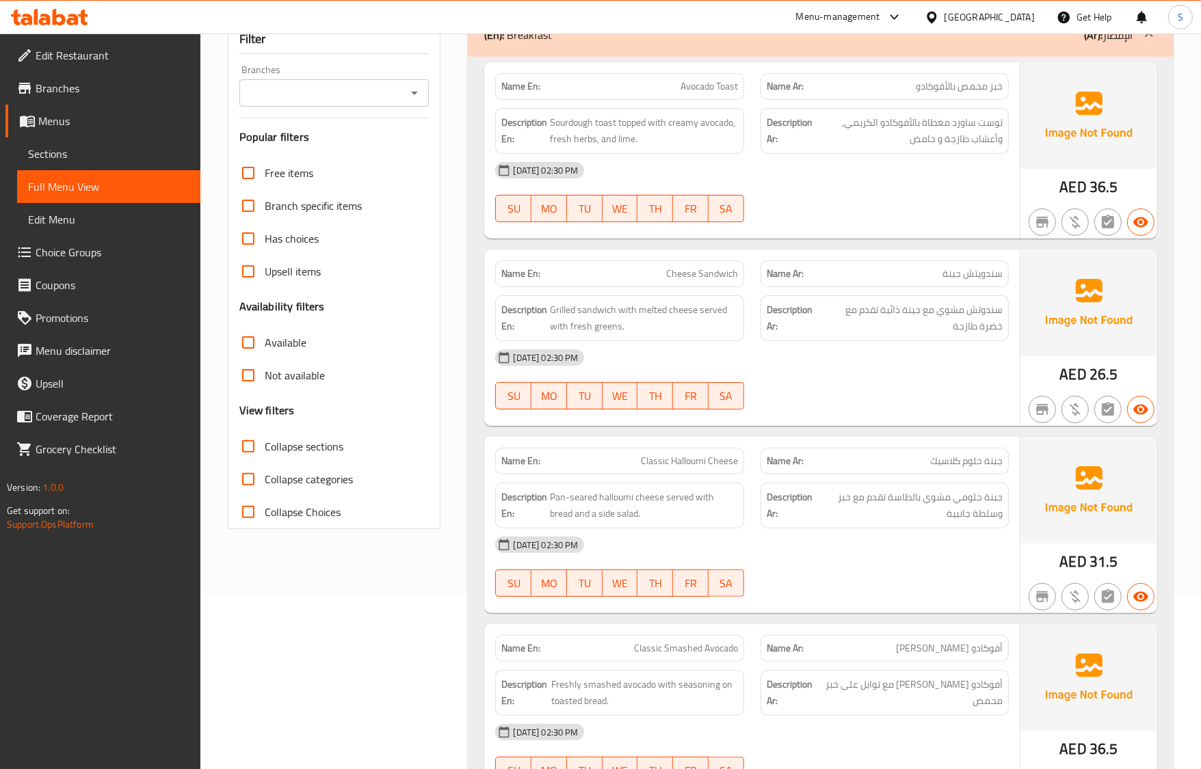
click at [1018, 427] on div at bounding box center [1089, 409] width 142 height 38
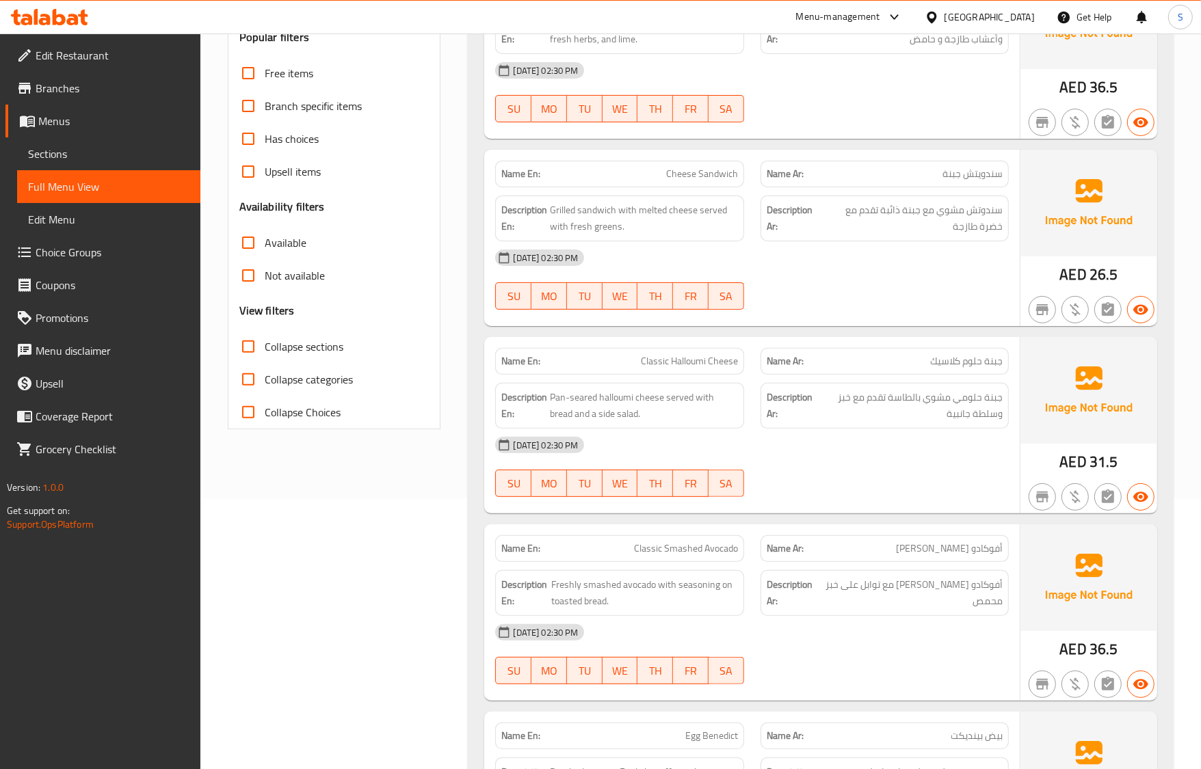
scroll to position [427, 0]
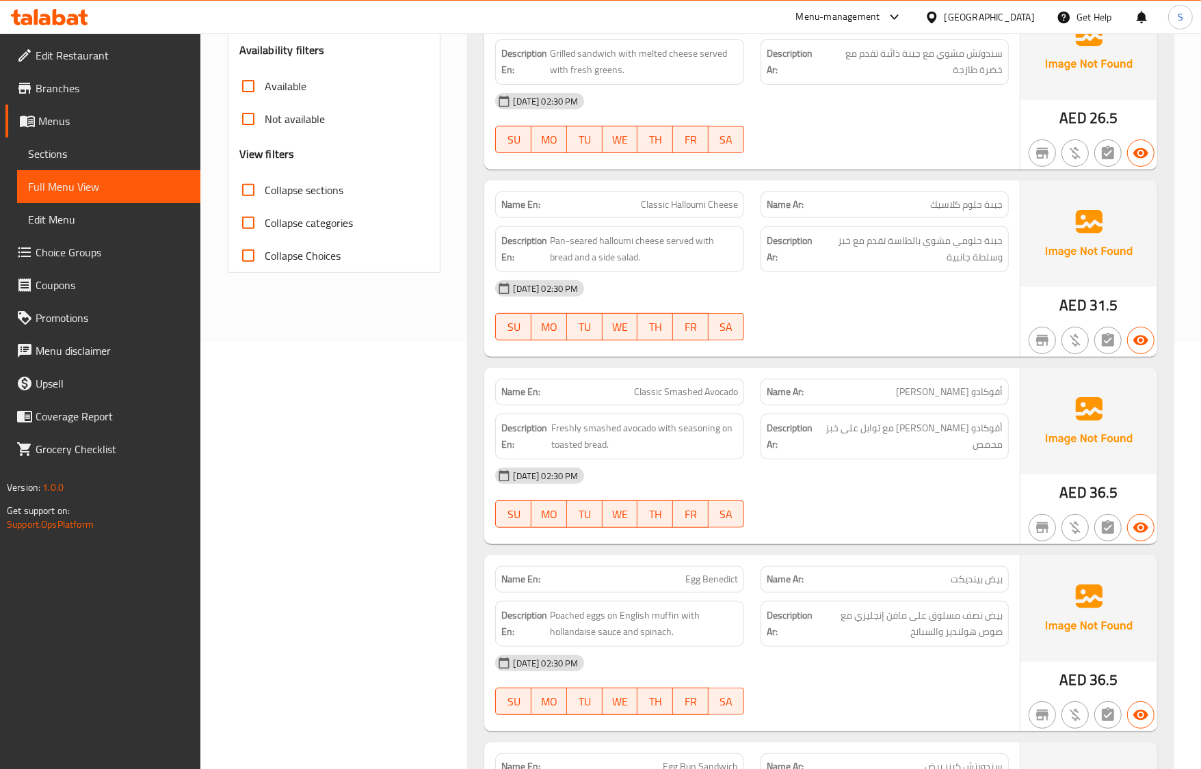
click at [845, 490] on div "[DATE] 02:30 PM" at bounding box center [751, 476] width 529 height 33
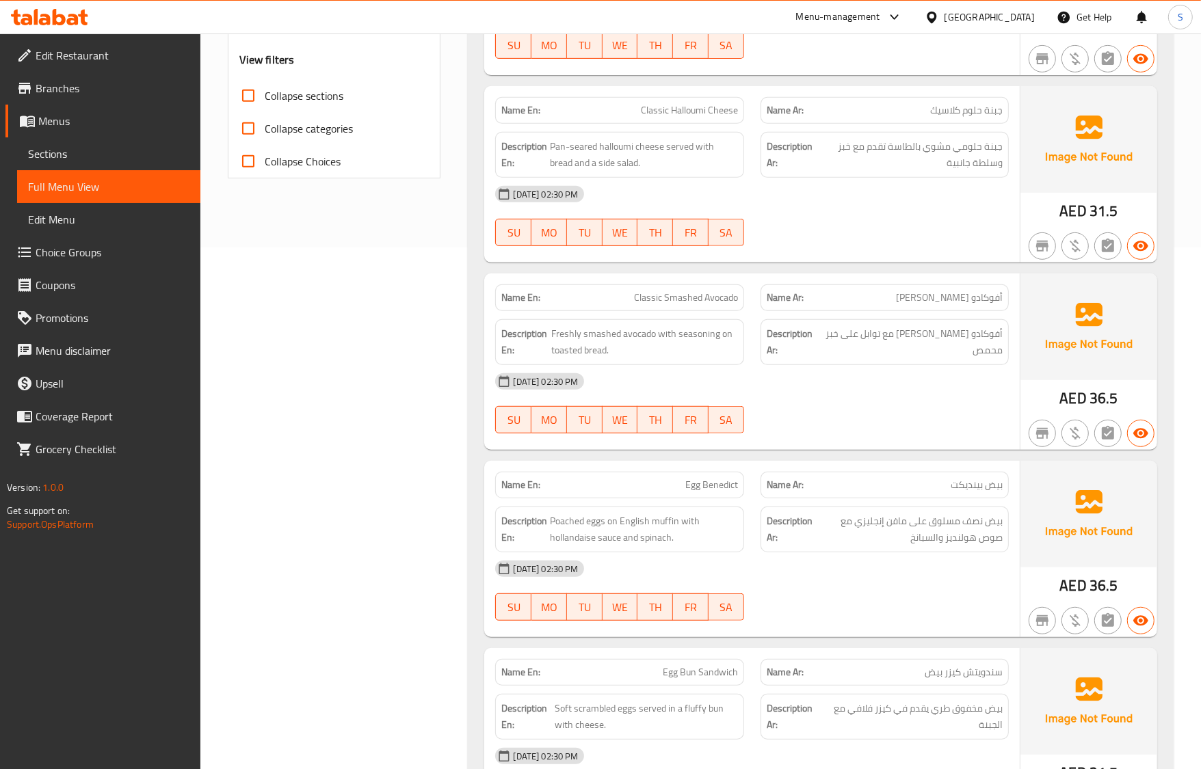
scroll to position [684, 0]
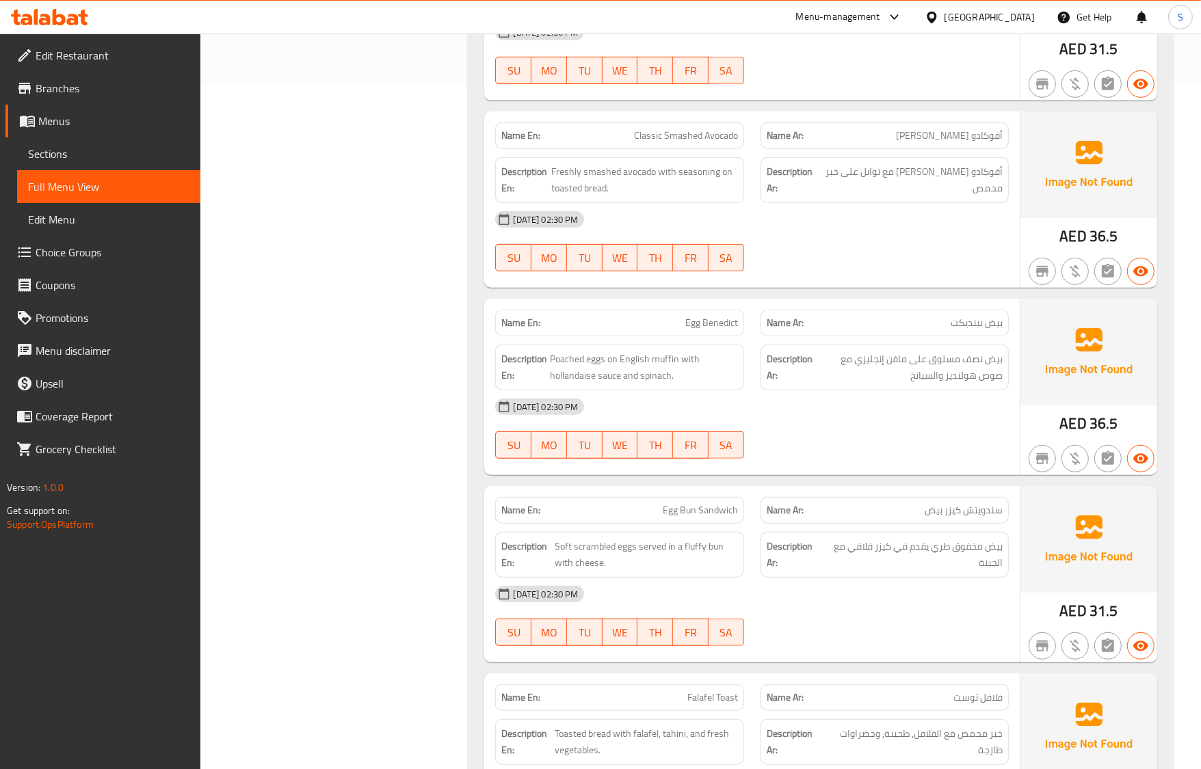
click at [855, 370] on span "بيض نصف مسلوق على مافن إنجليزي مع صوص هولنديز والسبانخ" at bounding box center [908, 368] width 187 height 34
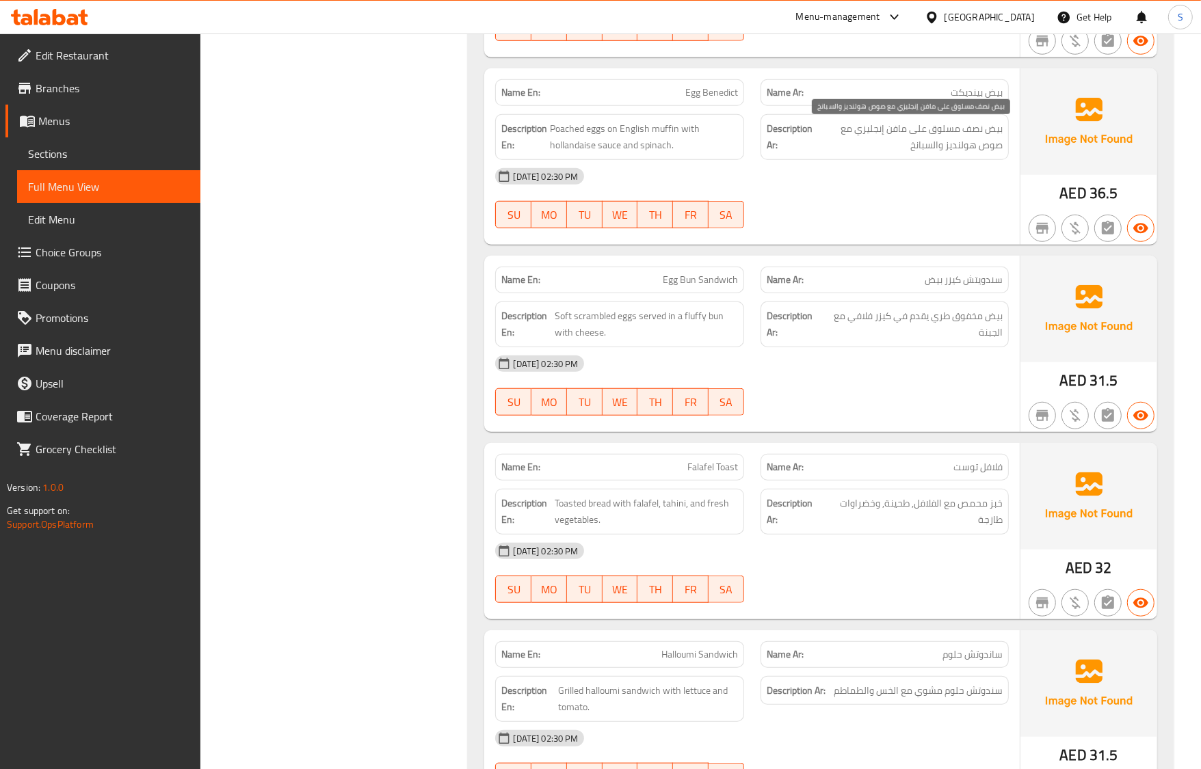
scroll to position [940, 0]
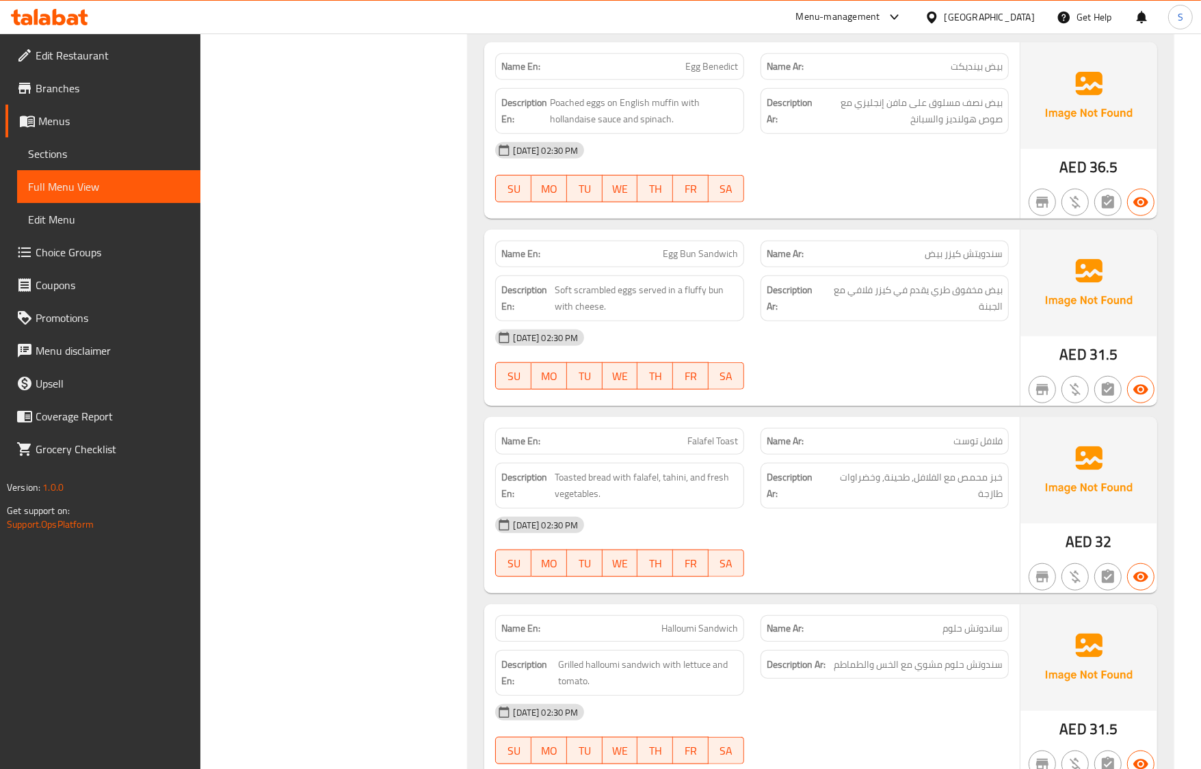
click at [768, 435] on div "Name Ar: فلافل توست" at bounding box center [884, 441] width 248 height 27
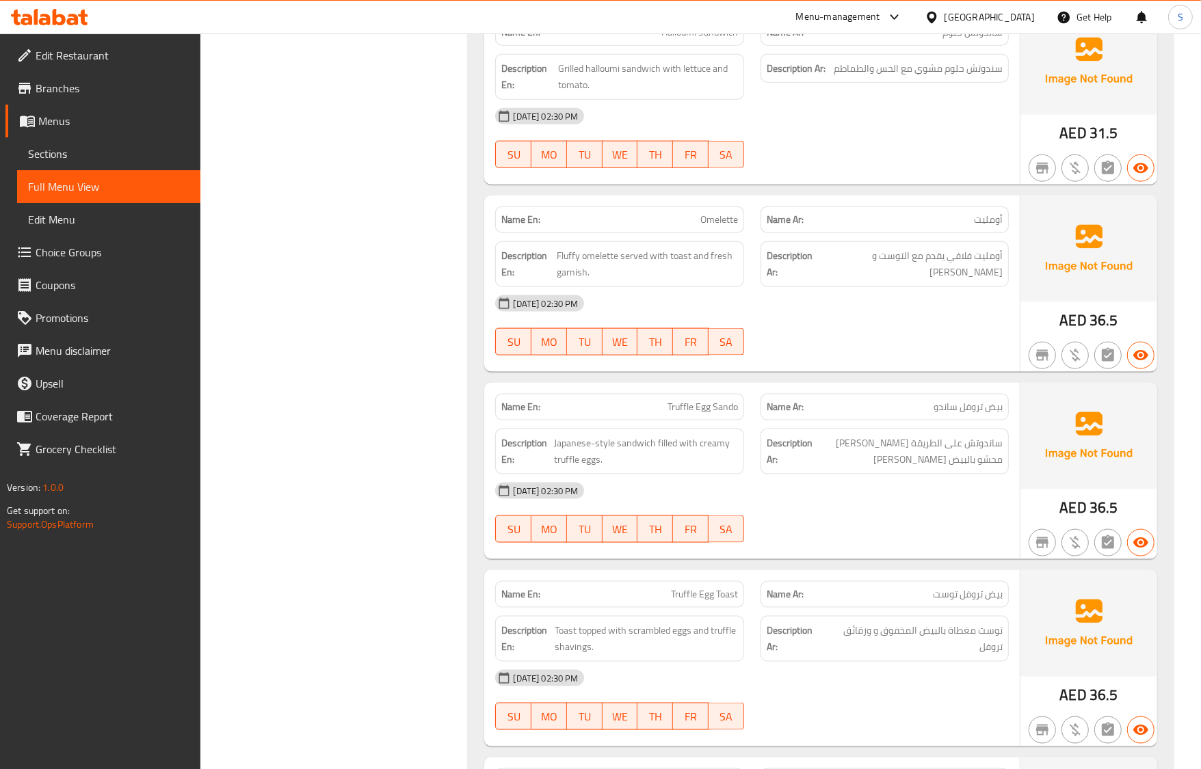
scroll to position [1539, 0]
click at [897, 403] on p "Name Ar: [PERSON_NAME]" at bounding box center [885, 405] width 236 height 14
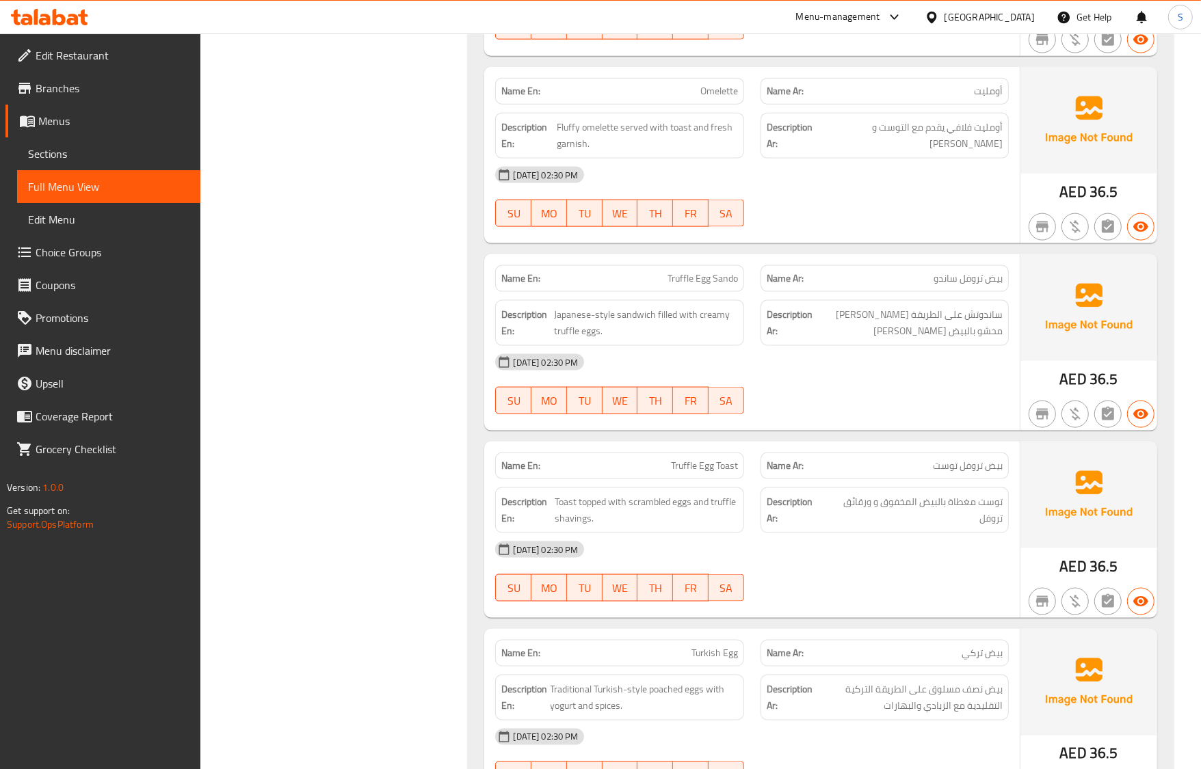
scroll to position [1624, 0]
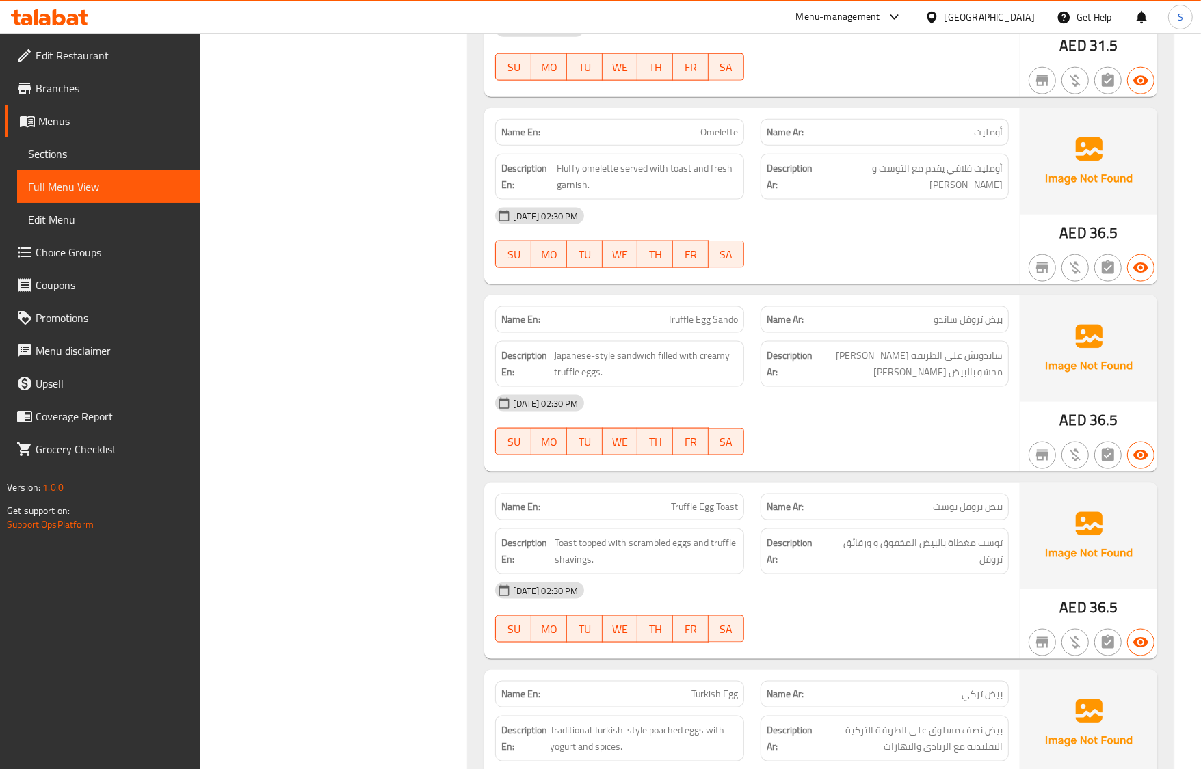
drag, startPoint x: 685, startPoint y: 213, endPoint x: 569, endPoint y: 15, distance: 229.5
click at [678, 213] on div "[DATE] 02:30 PM" at bounding box center [751, 216] width 529 height 33
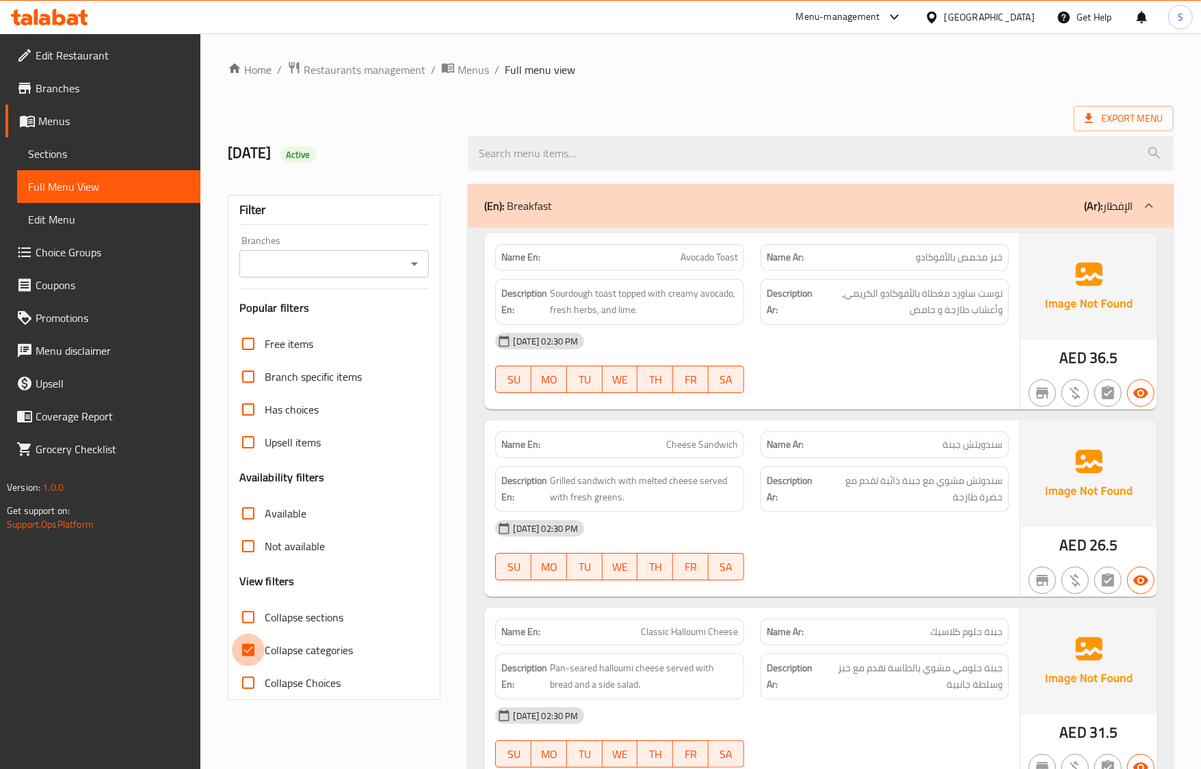
click at [250, 661] on input "Collapse categories" at bounding box center [248, 650] width 33 height 33
checkbox input "false"
click at [688, 532] on div "[DATE] 02:30 PM" at bounding box center [751, 528] width 529 height 33
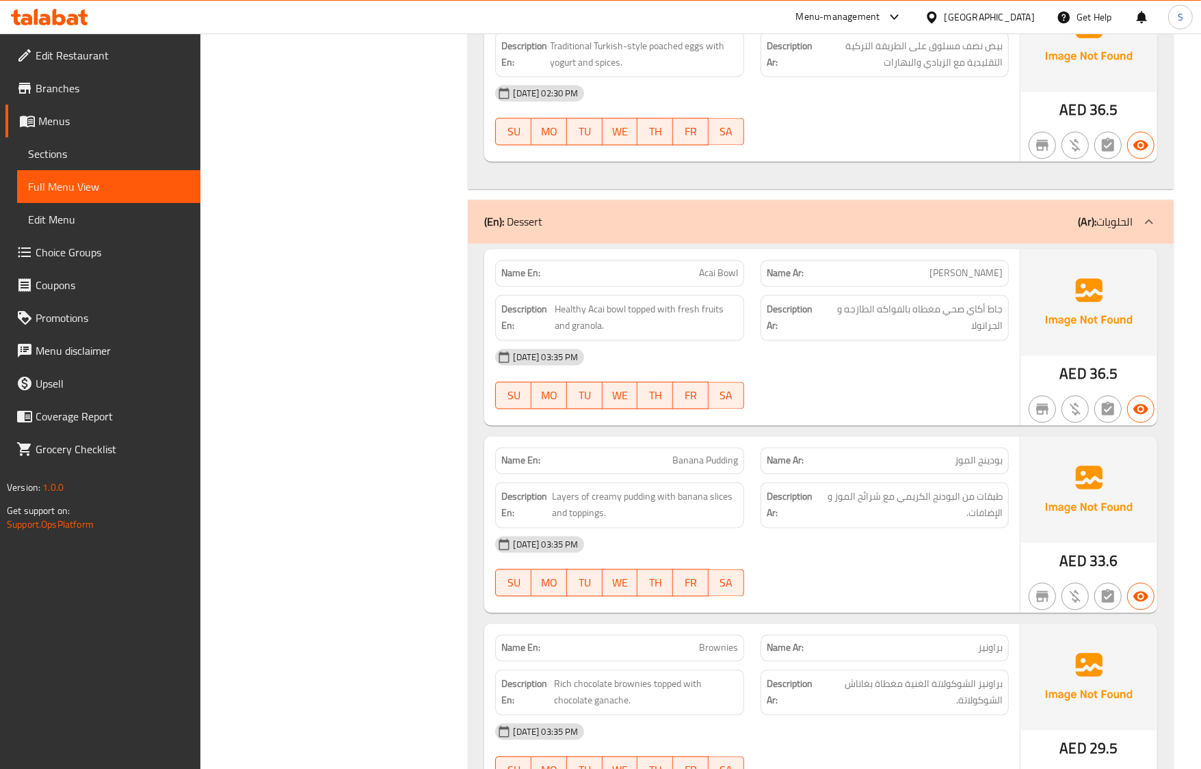
scroll to position [2310, 0]
drag, startPoint x: 810, startPoint y: 494, endPoint x: 810, endPoint y: 486, distance: 8.9
click at [810, 494] on strong "Description Ar:" at bounding box center [792, 505] width 51 height 34
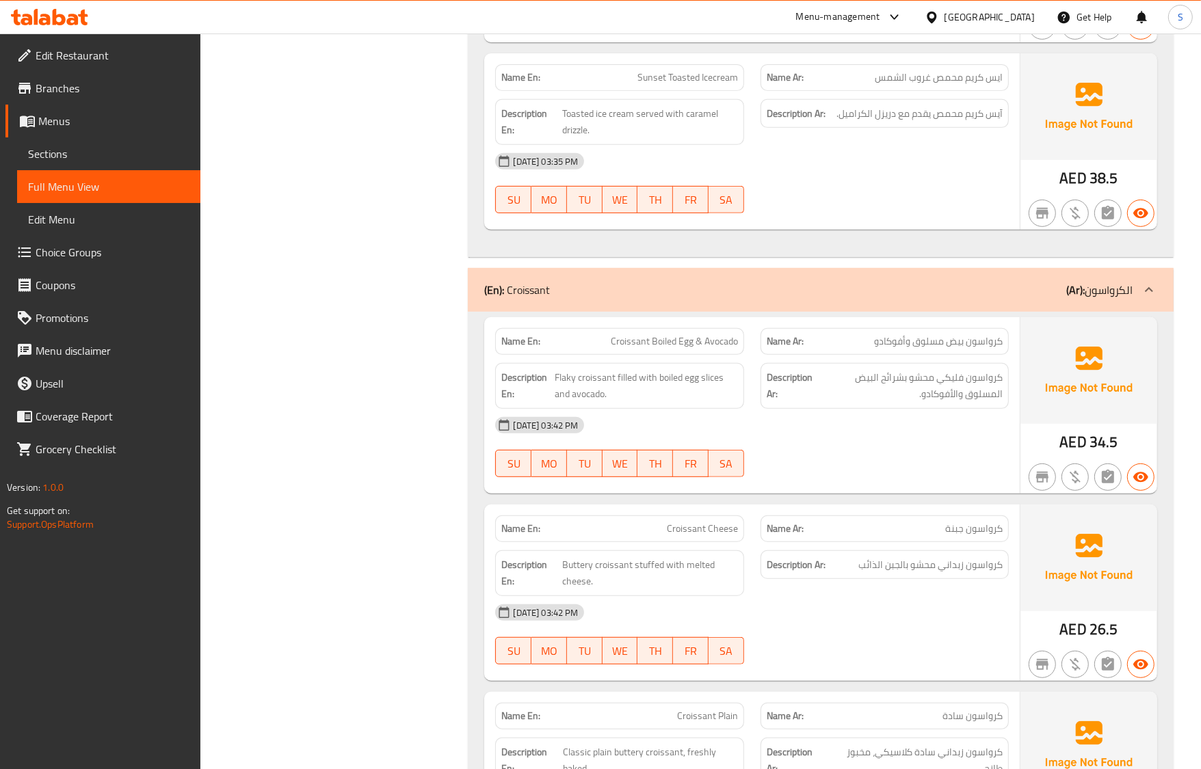
scroll to position [5358, 0]
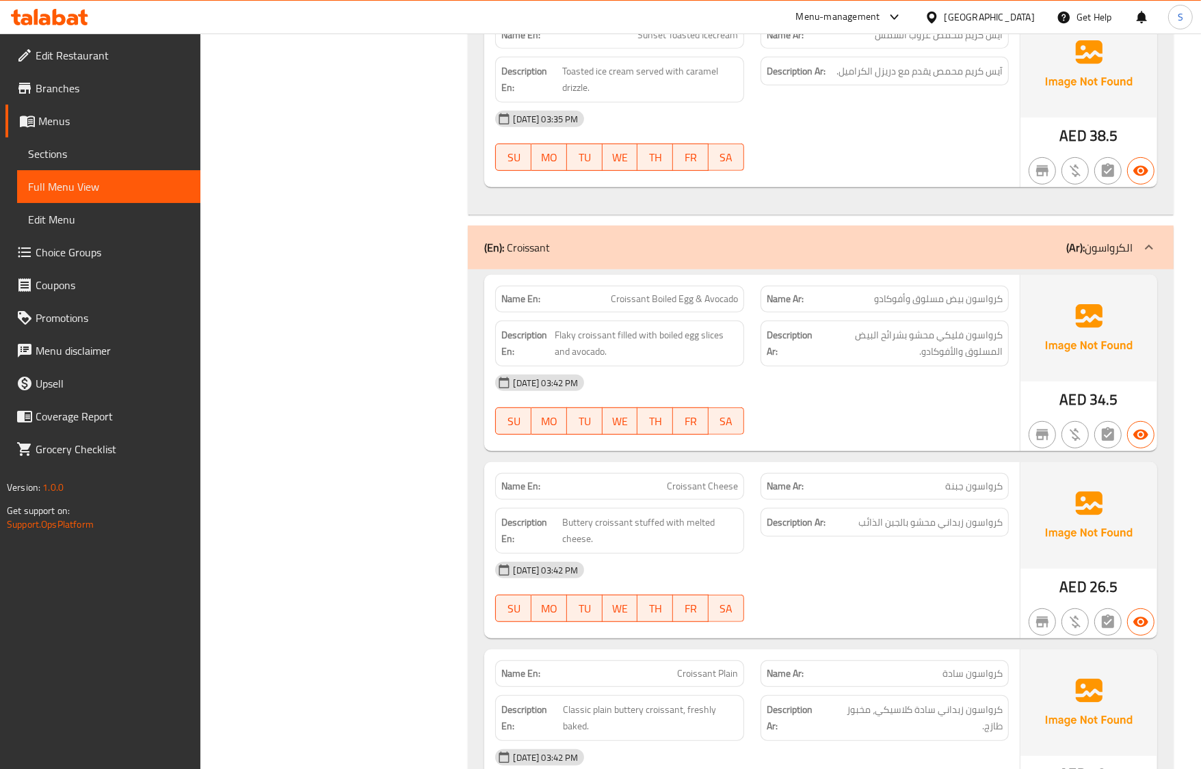
click at [732, 477] on div "Name En: Croissant Cheese" at bounding box center [619, 486] width 248 height 27
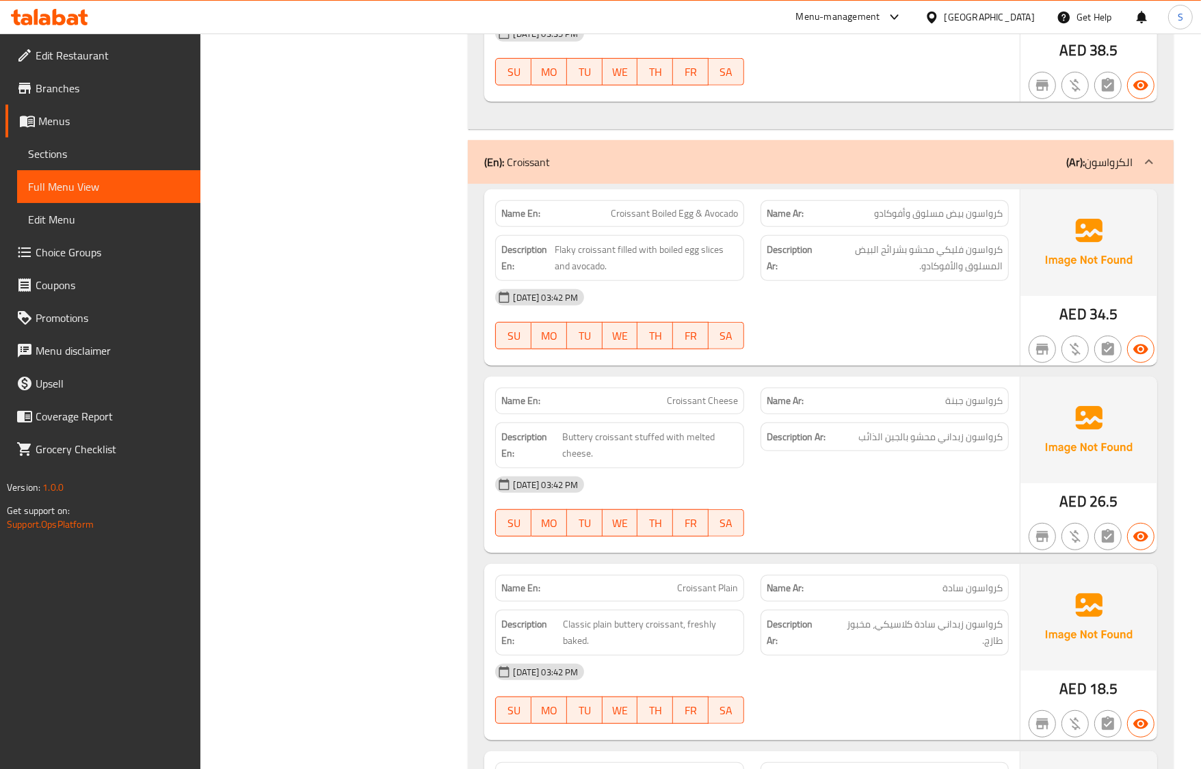
click at [827, 470] on div "[DATE] 03:42 PM" at bounding box center [751, 484] width 529 height 33
click at [900, 440] on span "كرواسون زبداني محشو بالجبن الذائب" at bounding box center [930, 437] width 144 height 17
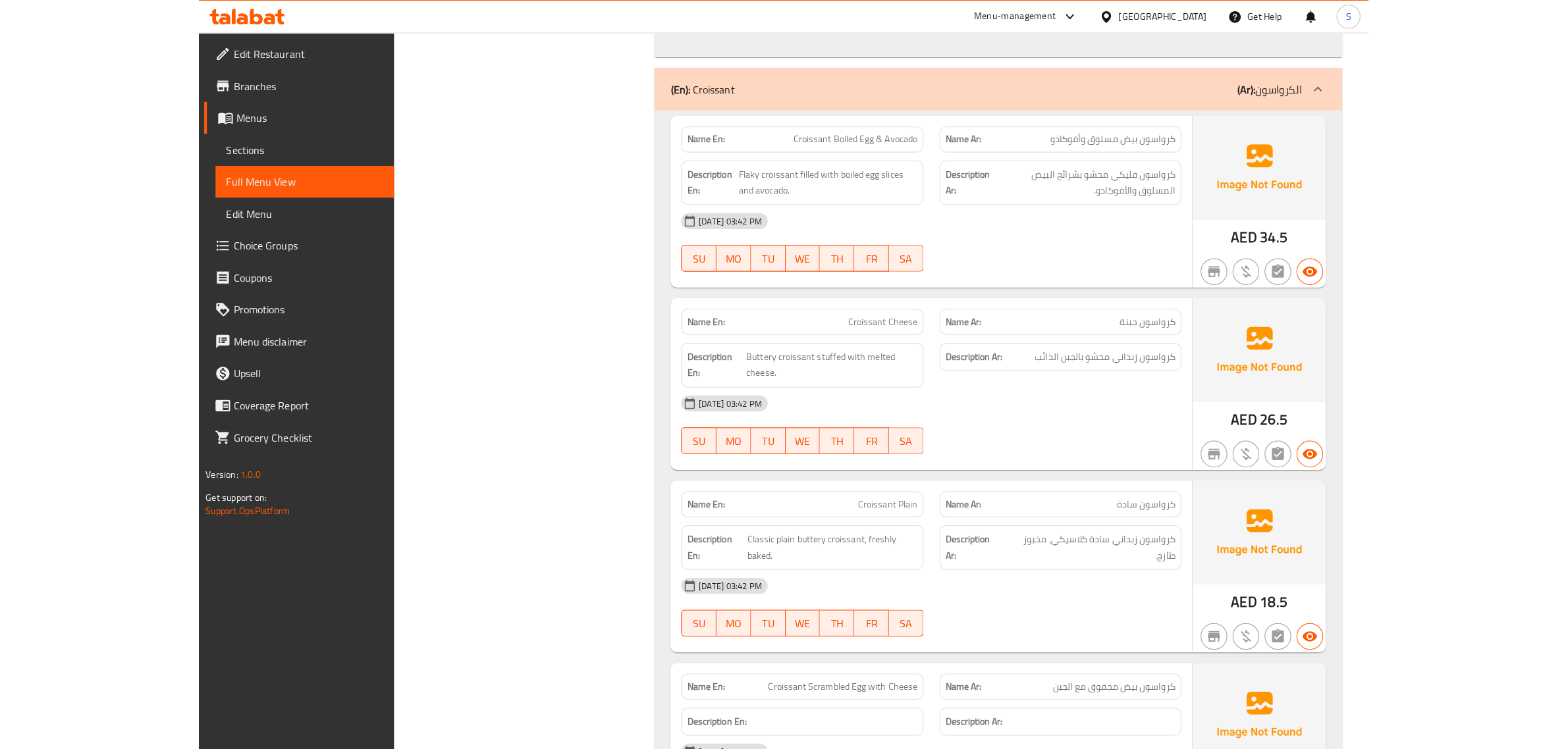
scroll to position [5488, 0]
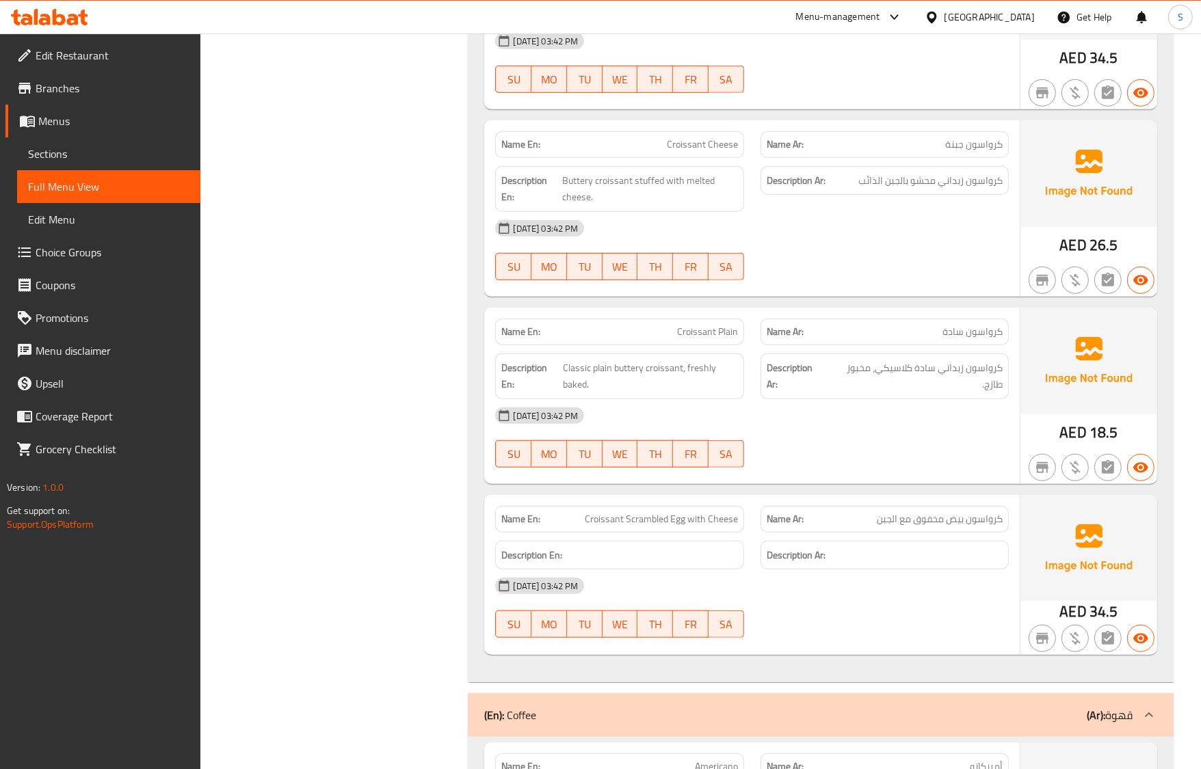
click at [801, 544] on div "Description Ar:" at bounding box center [884, 555] width 248 height 29
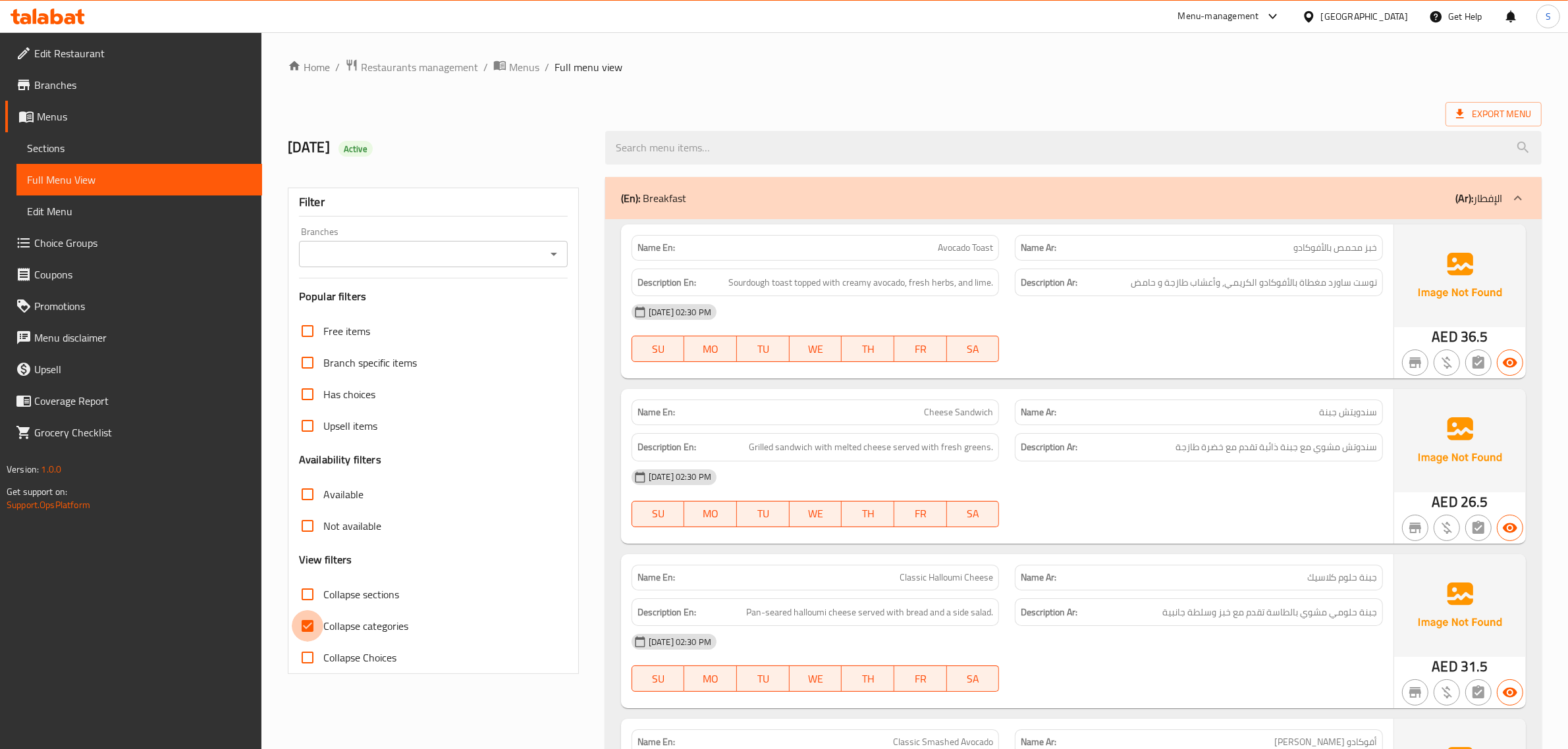
click at [295, 628] on input "Collapse categories" at bounding box center [307, 626] width 32 height 32
click at [308, 630] on input "Collapse categories" at bounding box center [307, 626] width 32 height 32
click at [311, 623] on input "Collapse categories" at bounding box center [307, 626] width 32 height 32
checkbox input "false"
click at [1522, 111] on span "Export Menu" at bounding box center [1494, 114] width 75 height 16
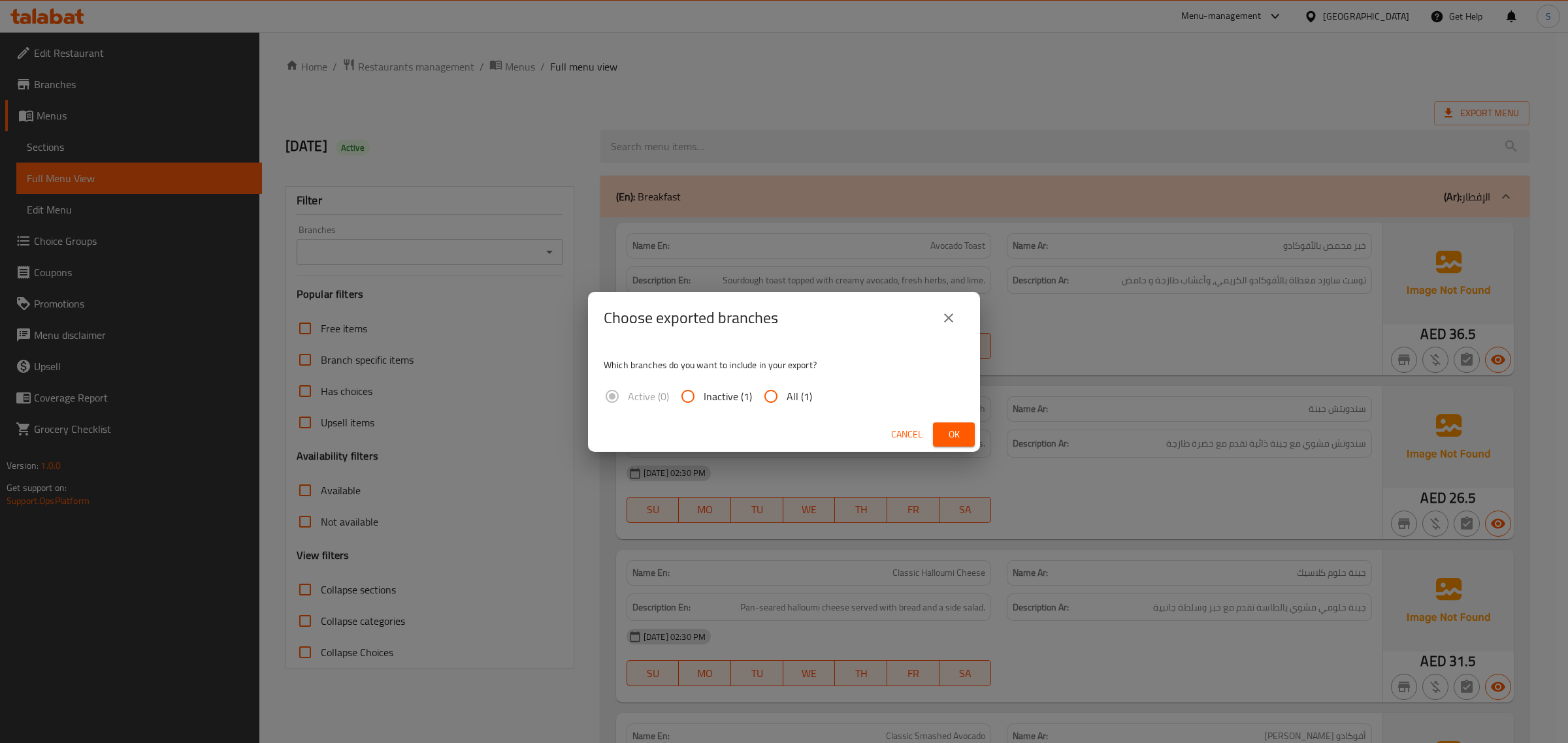
click at [795, 395] on span "All (1)" at bounding box center [799, 396] width 26 height 15
click at [786, 395] on input "All (1)" at bounding box center [771, 396] width 32 height 32
radio input "true"
click at [964, 444] on button "Ok" at bounding box center [955, 434] width 42 height 24
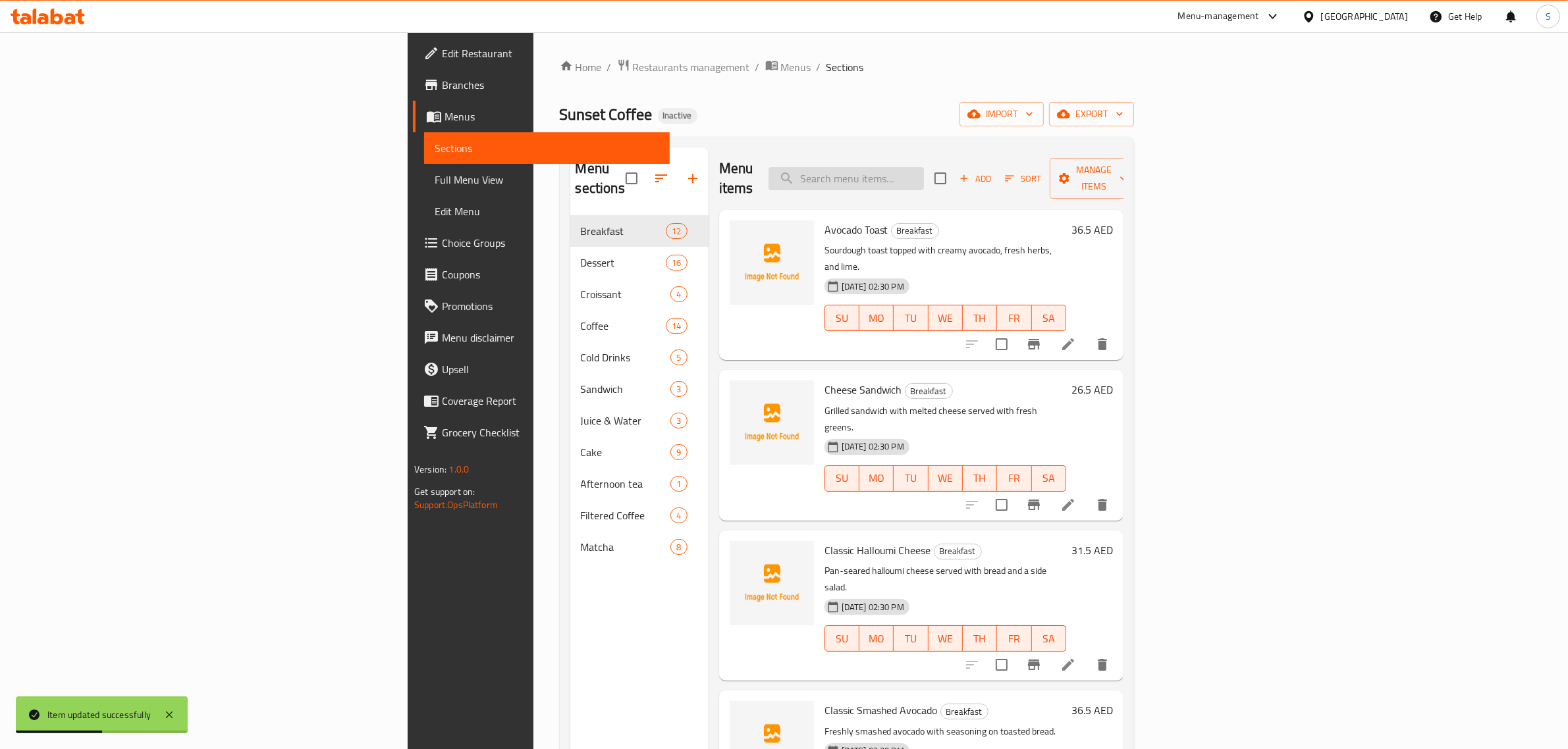
click at [924, 168] on input "search" at bounding box center [846, 179] width 155 height 23
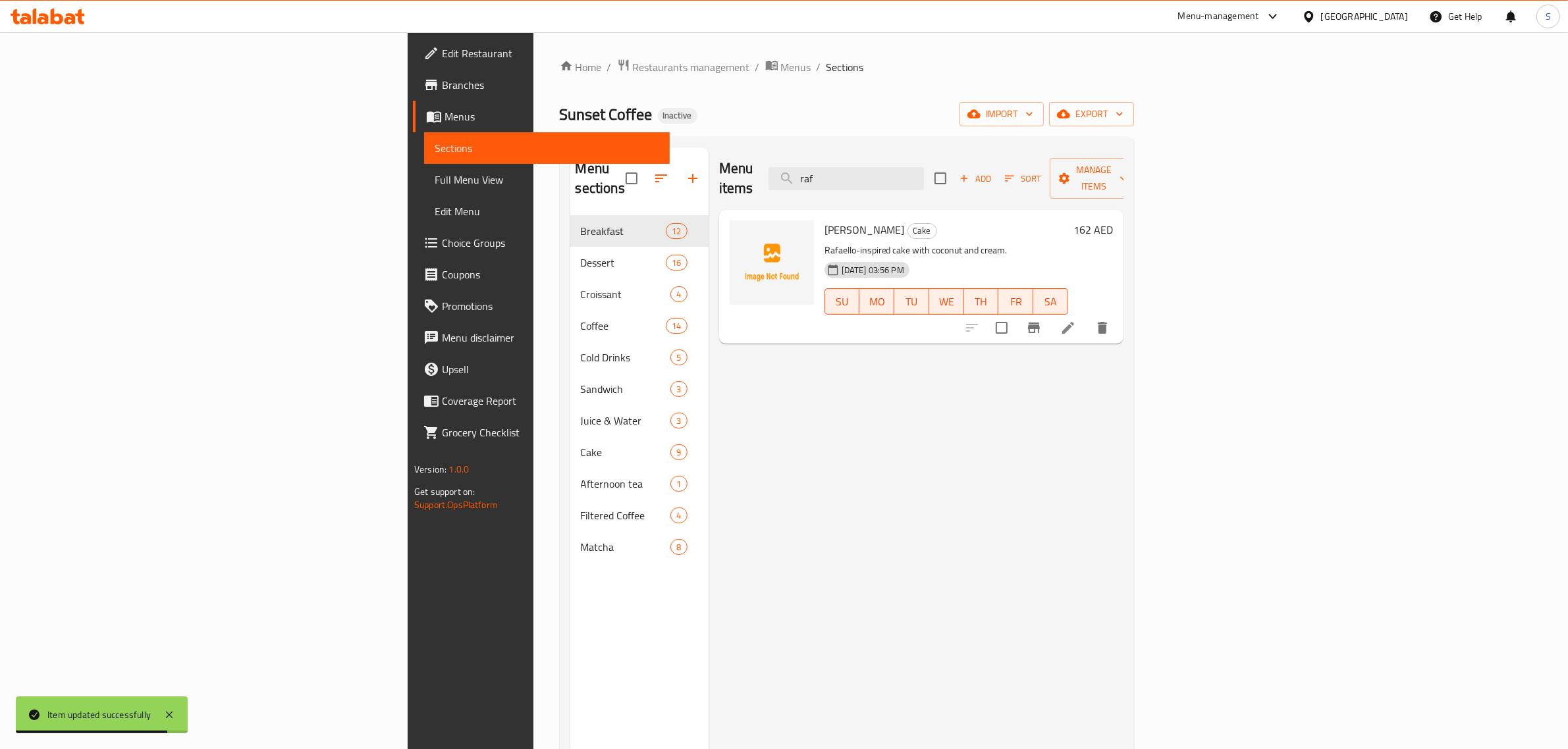
type input "raf"
click at [1086, 318] on li at bounding box center [1068, 327] width 37 height 24
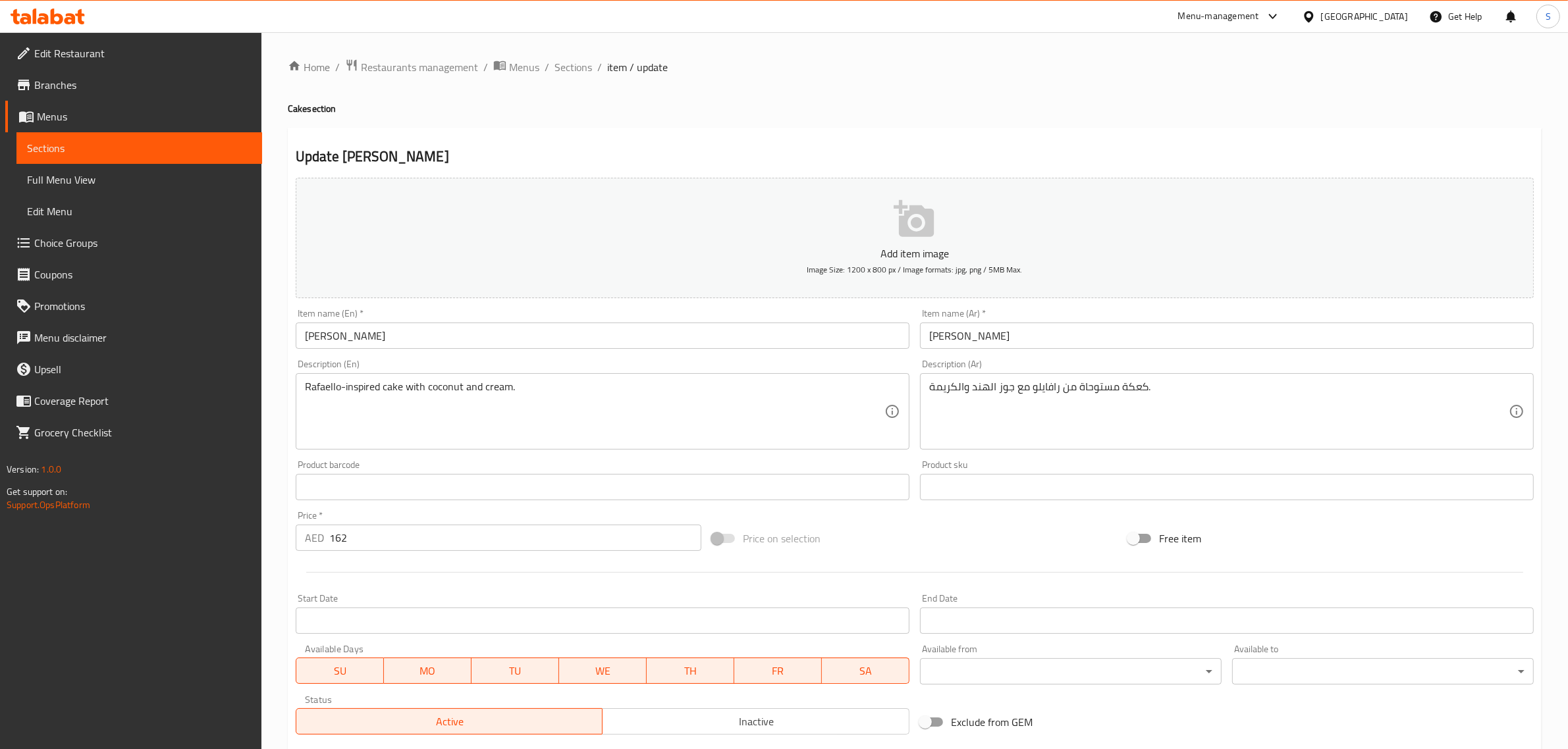
click at [324, 347] on input "[PERSON_NAME]" at bounding box center [602, 335] width 614 height 26
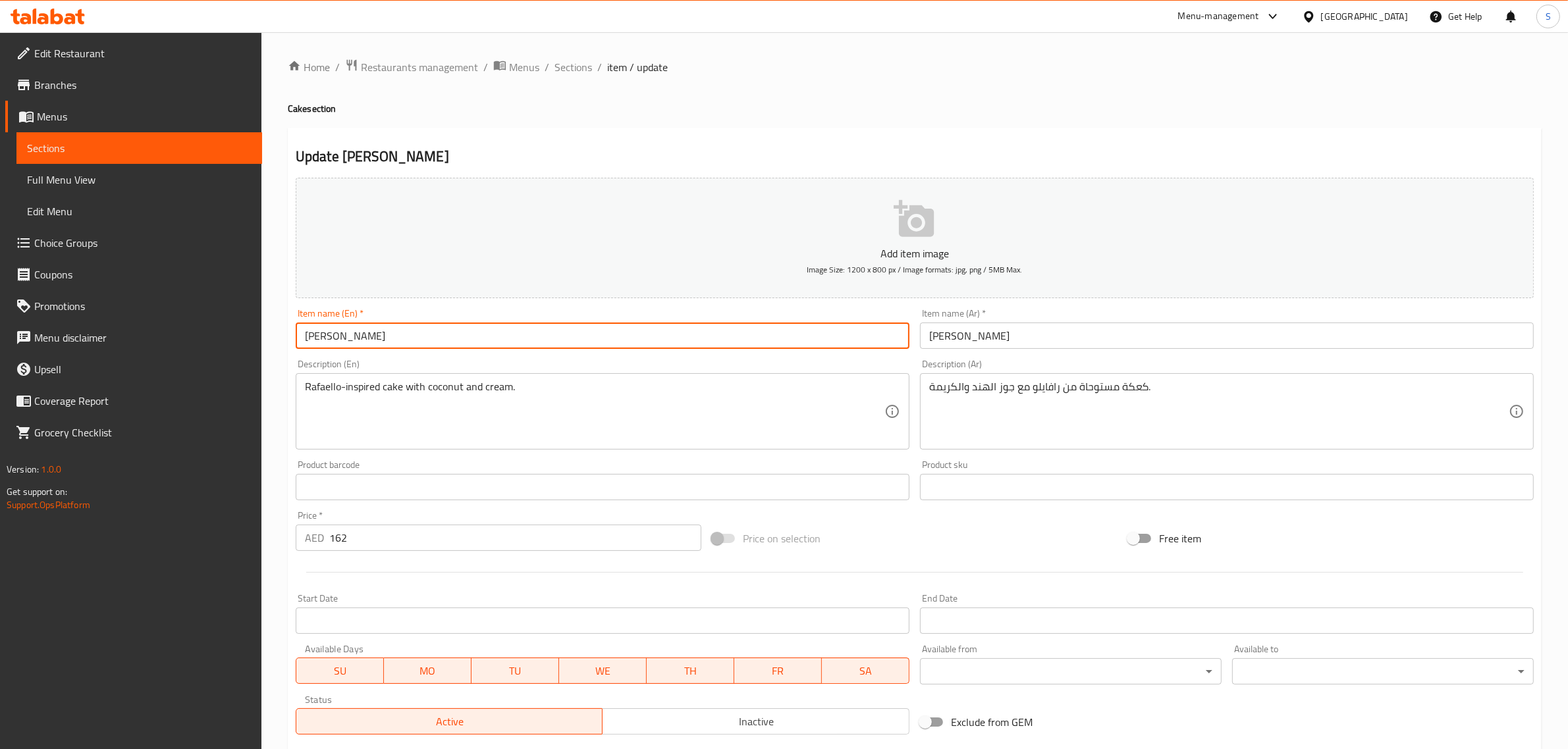
click at [324, 347] on input "[PERSON_NAME]" at bounding box center [602, 335] width 614 height 26
paste input "faello"
type input "[PERSON_NAME]"
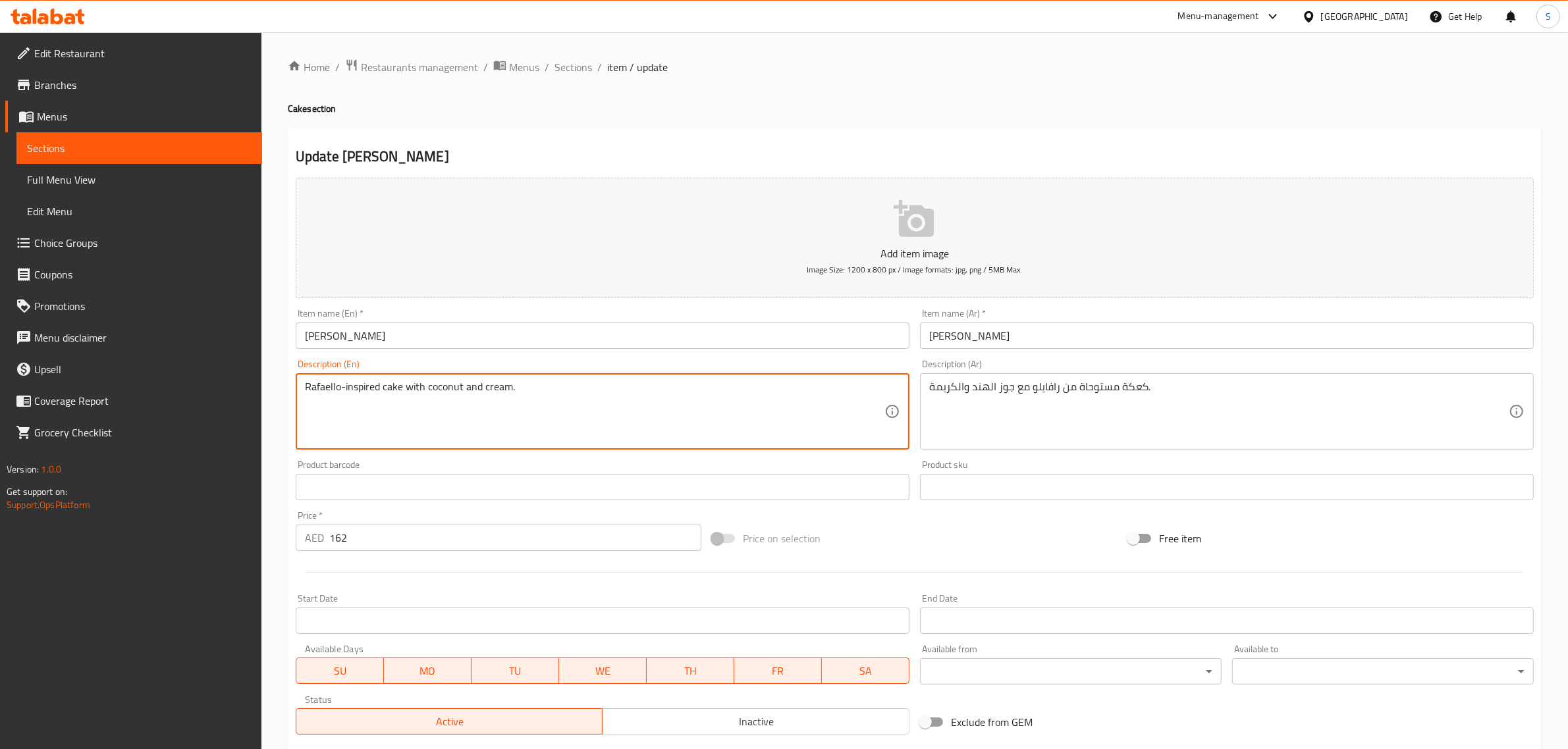
click at [318, 386] on textarea "Rafaello-inspired cake with coconut and cream." at bounding box center [595, 411] width 580 height 63
paste textarea "f"
type textarea "Raffaello-inspired cake with coconut and cream."
click at [518, 326] on input "[PERSON_NAME]" at bounding box center [602, 335] width 614 height 26
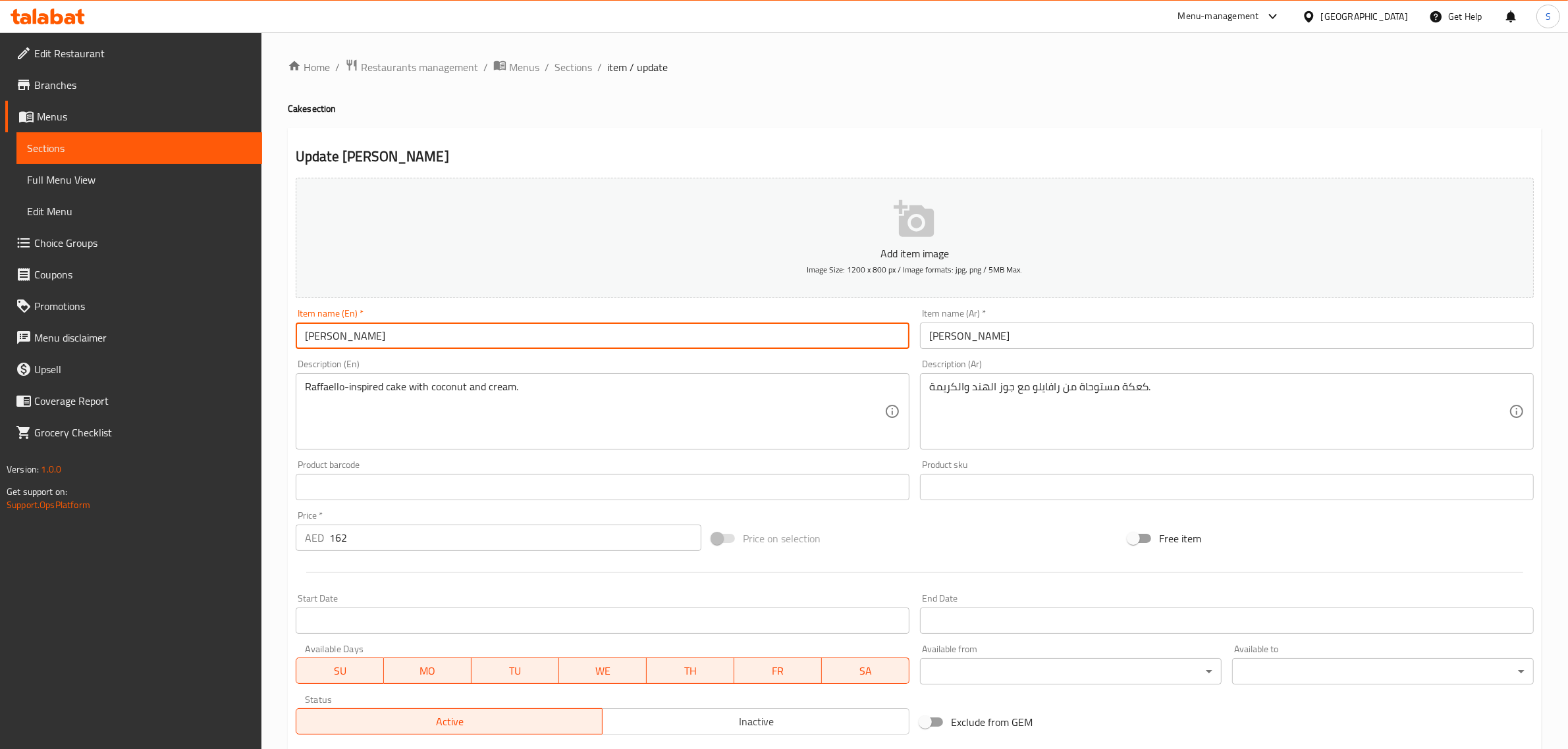
click at [573, 69] on span "Sections" at bounding box center [573, 67] width 38 height 15
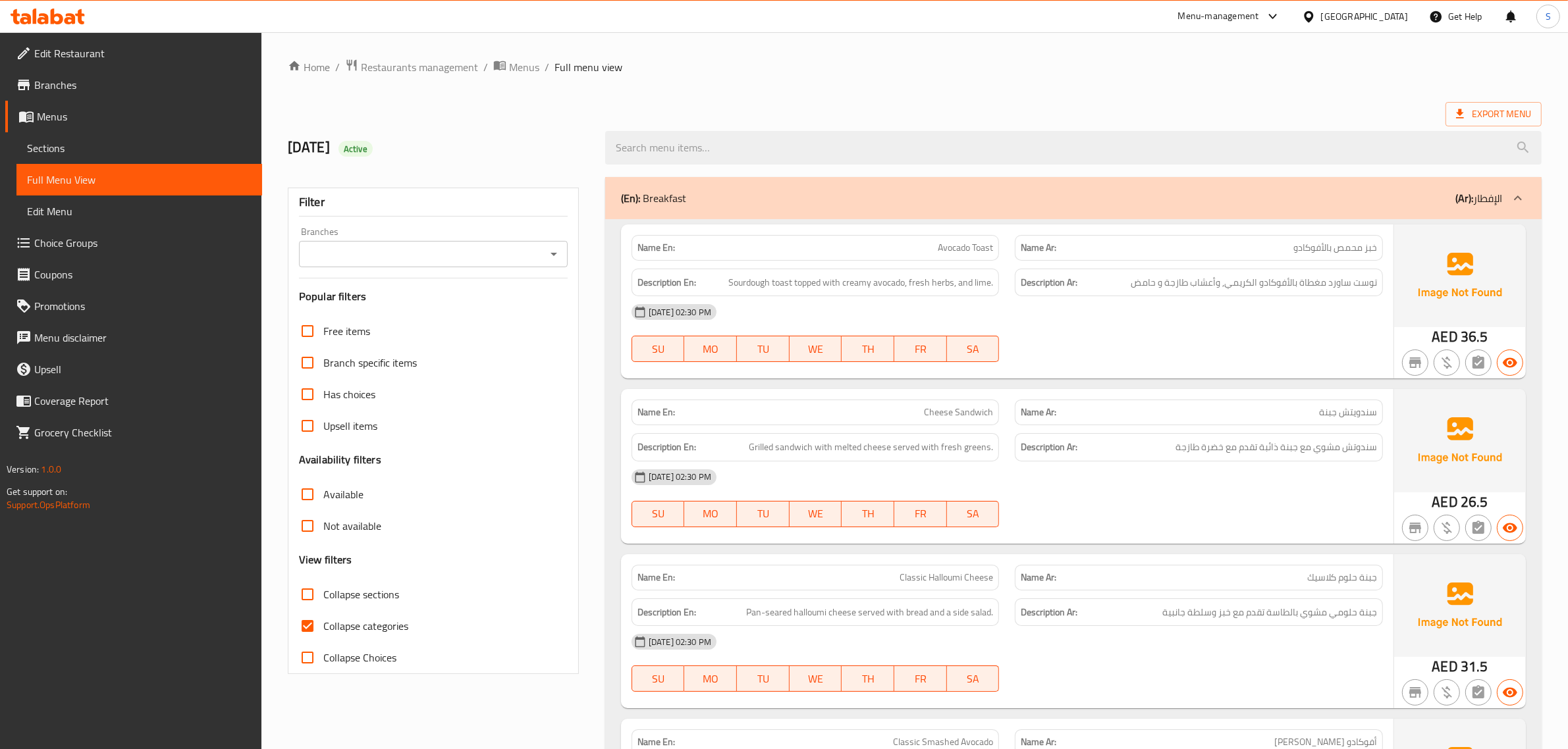
drag, startPoint x: 313, startPoint y: 626, endPoint x: 186, endPoint y: 40, distance: 599.6
click at [313, 626] on input "Collapse categories" at bounding box center [307, 626] width 32 height 32
checkbox input "false"
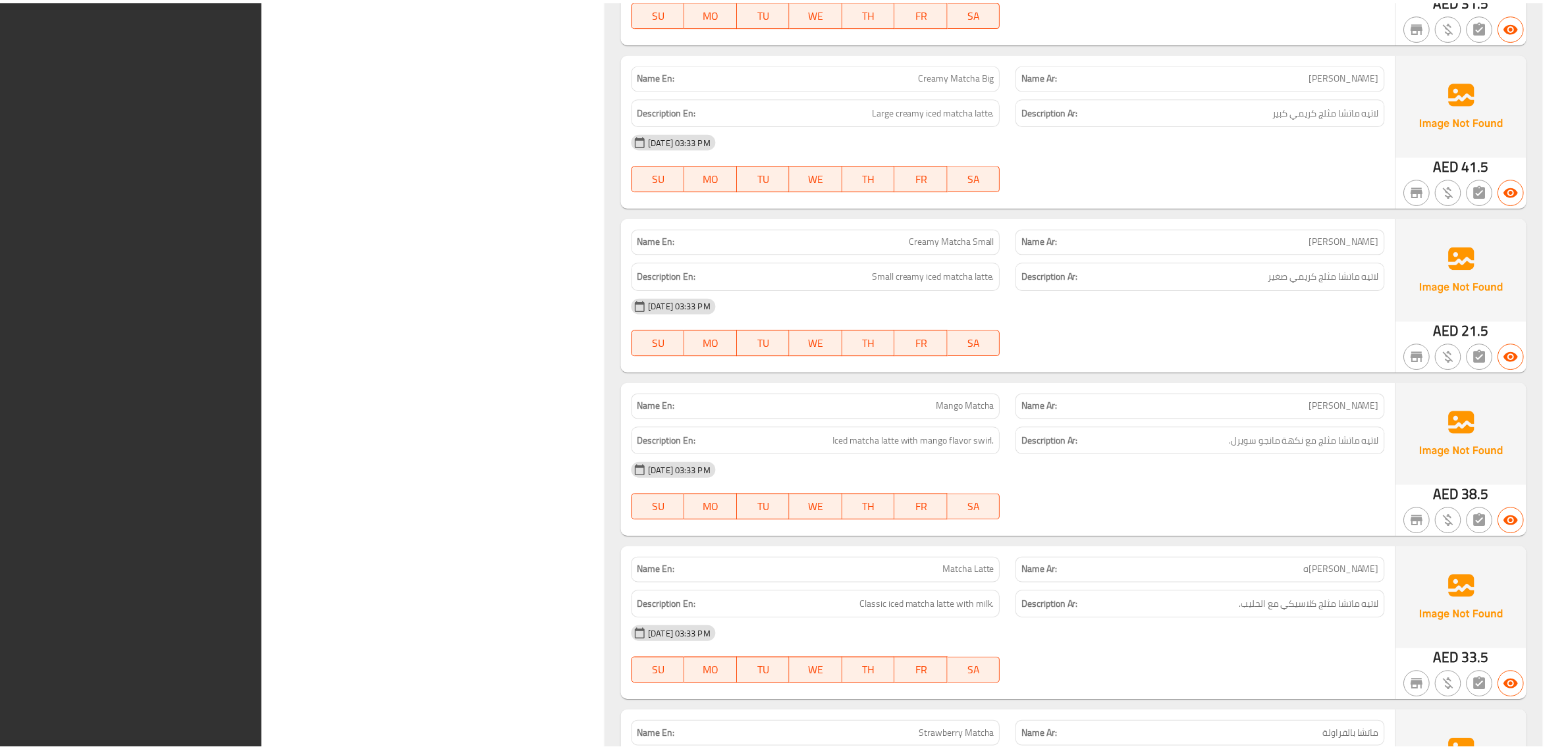
scroll to position [13276, 0]
